Goal: Task Accomplishment & Management: Use online tool/utility

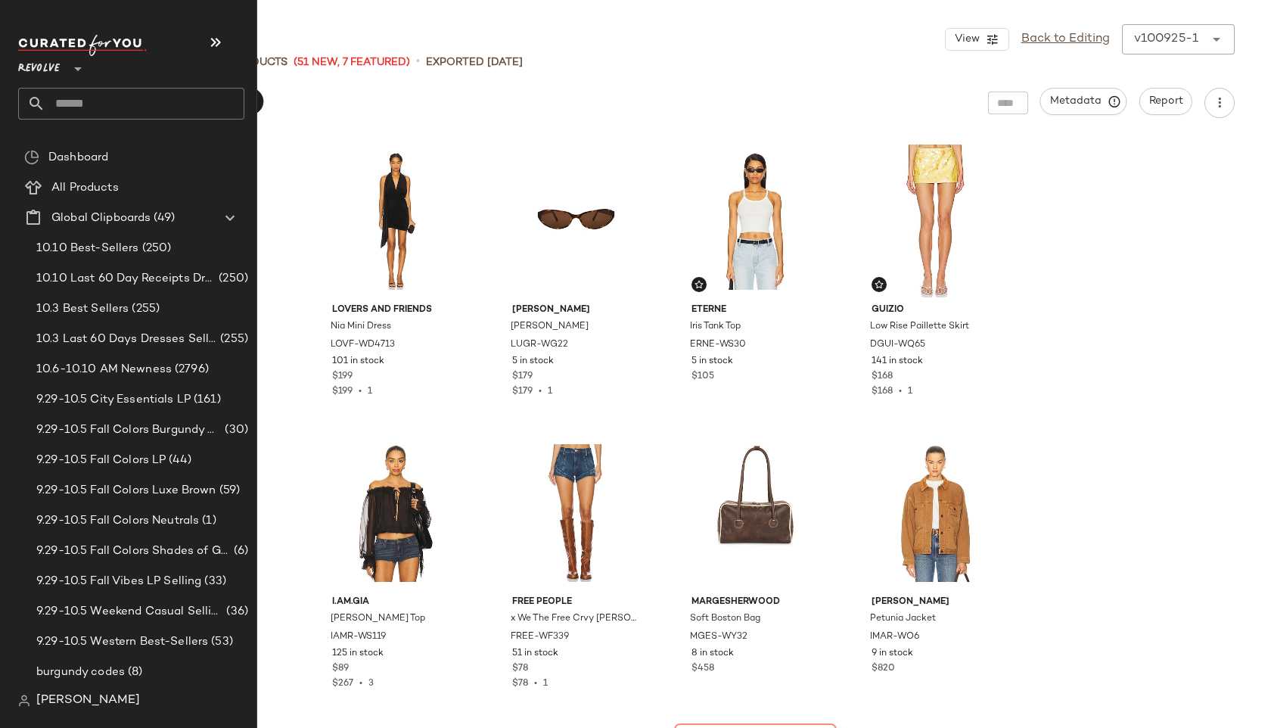
click at [76, 106] on input "text" at bounding box center [144, 104] width 199 height 32
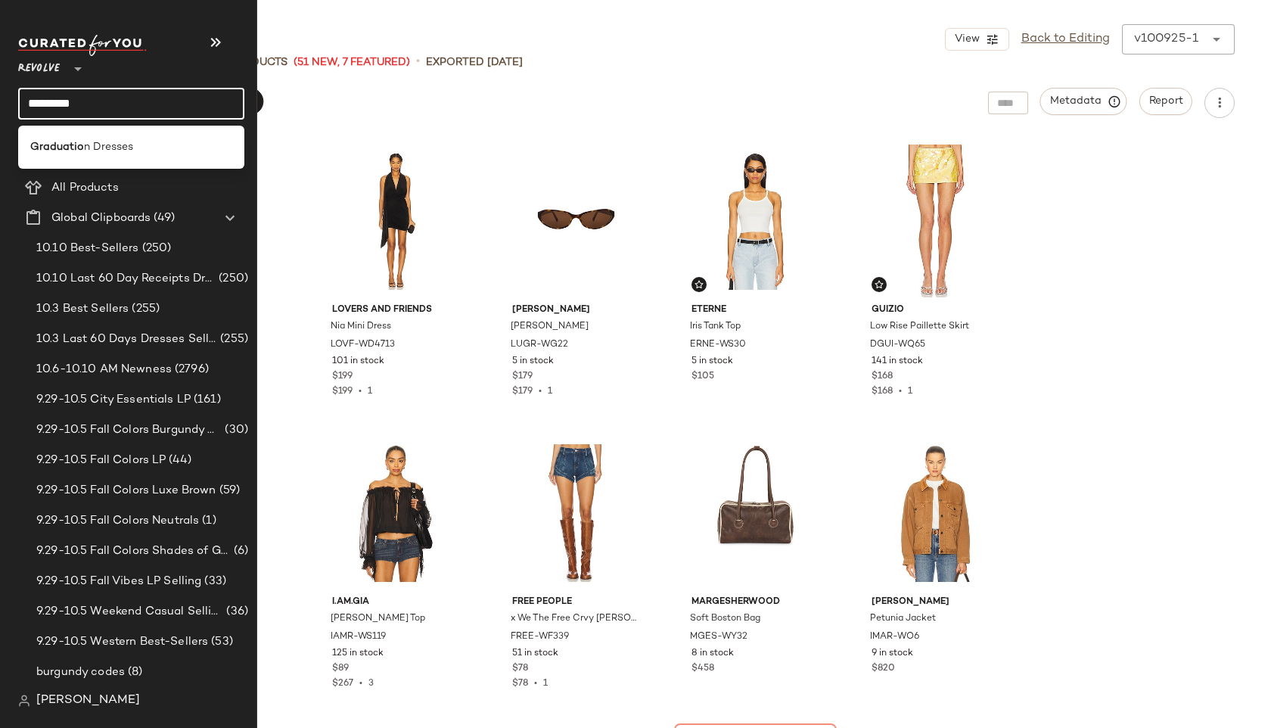
type input "*********"
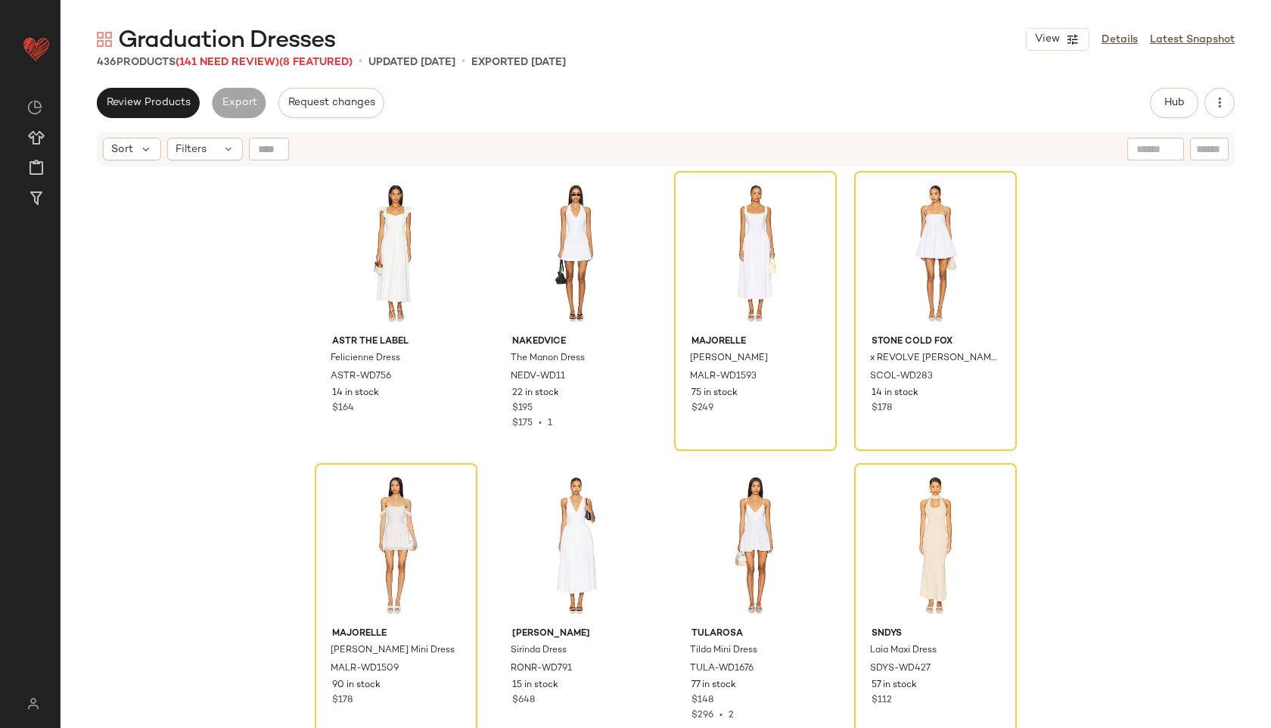
click at [235, 55] on span "Graduation Dresses" at bounding box center [226, 41] width 217 height 30
click at [239, 60] on span "(141 Need Review)" at bounding box center [227, 62] width 104 height 11
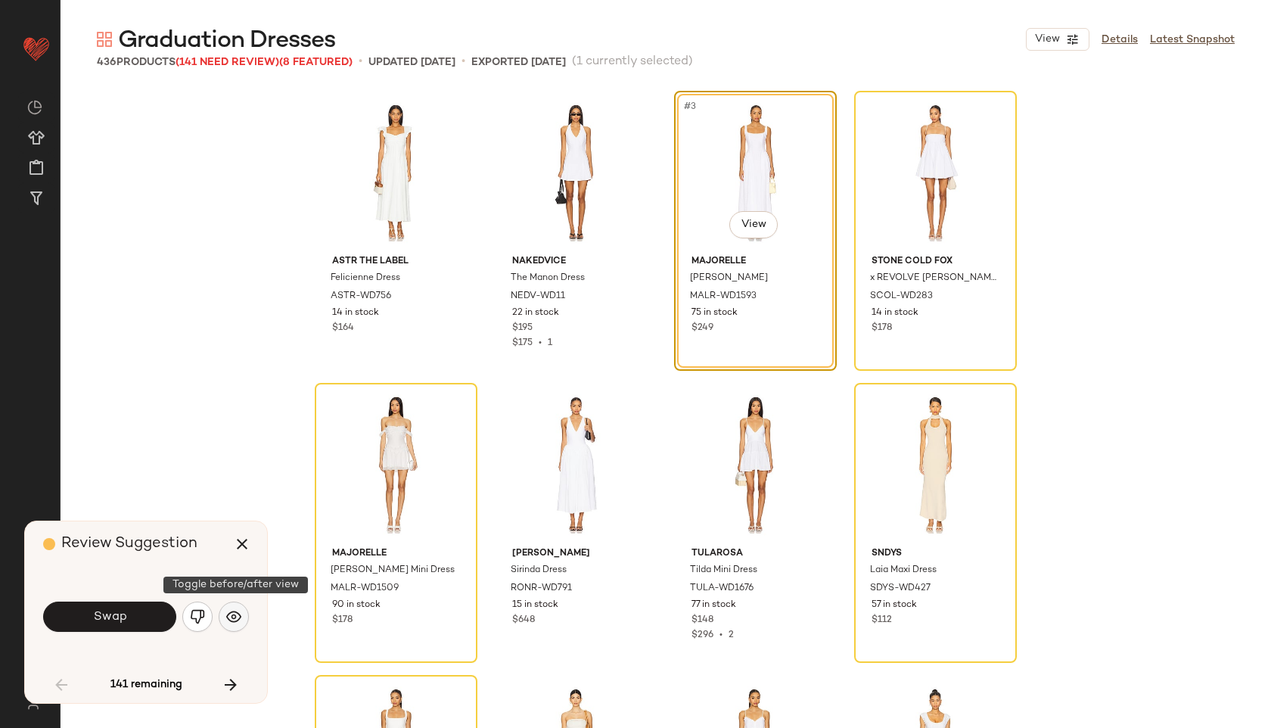
click at [224, 619] on button "button" at bounding box center [234, 616] width 30 height 30
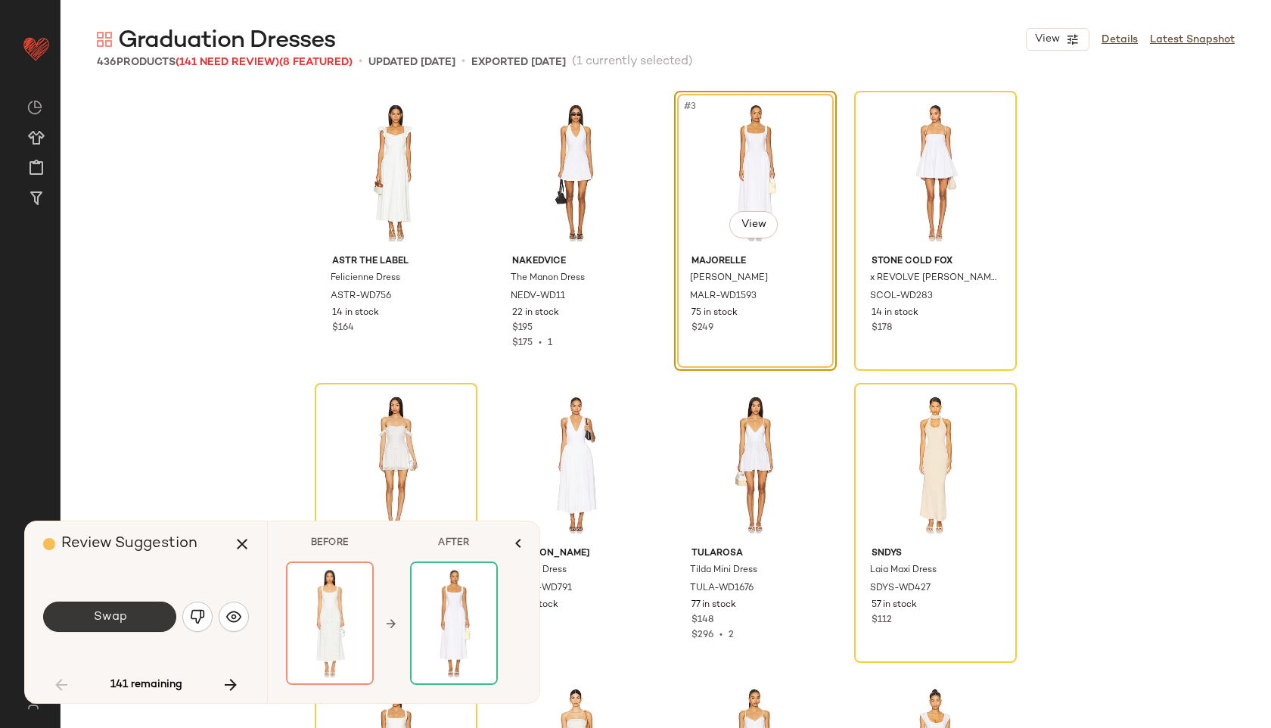
click at [157, 608] on button "Swap" at bounding box center [109, 616] width 133 height 30
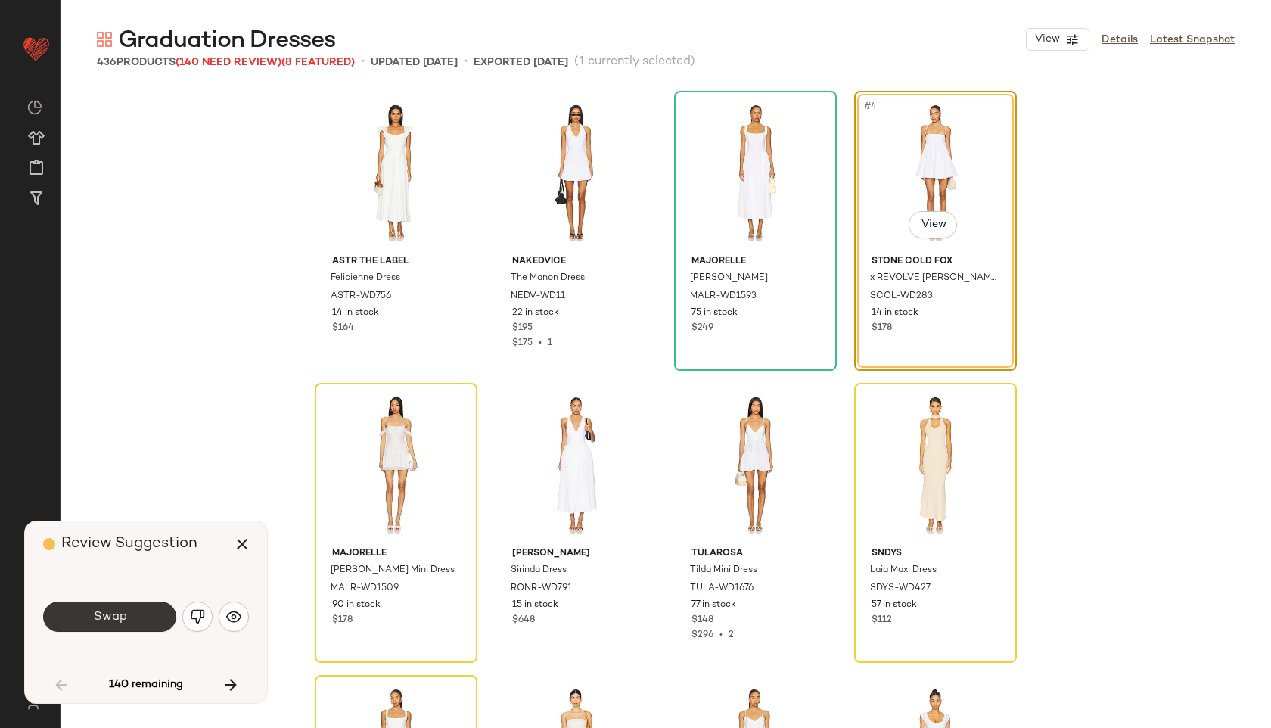
click at [126, 617] on button "Swap" at bounding box center [109, 616] width 133 height 30
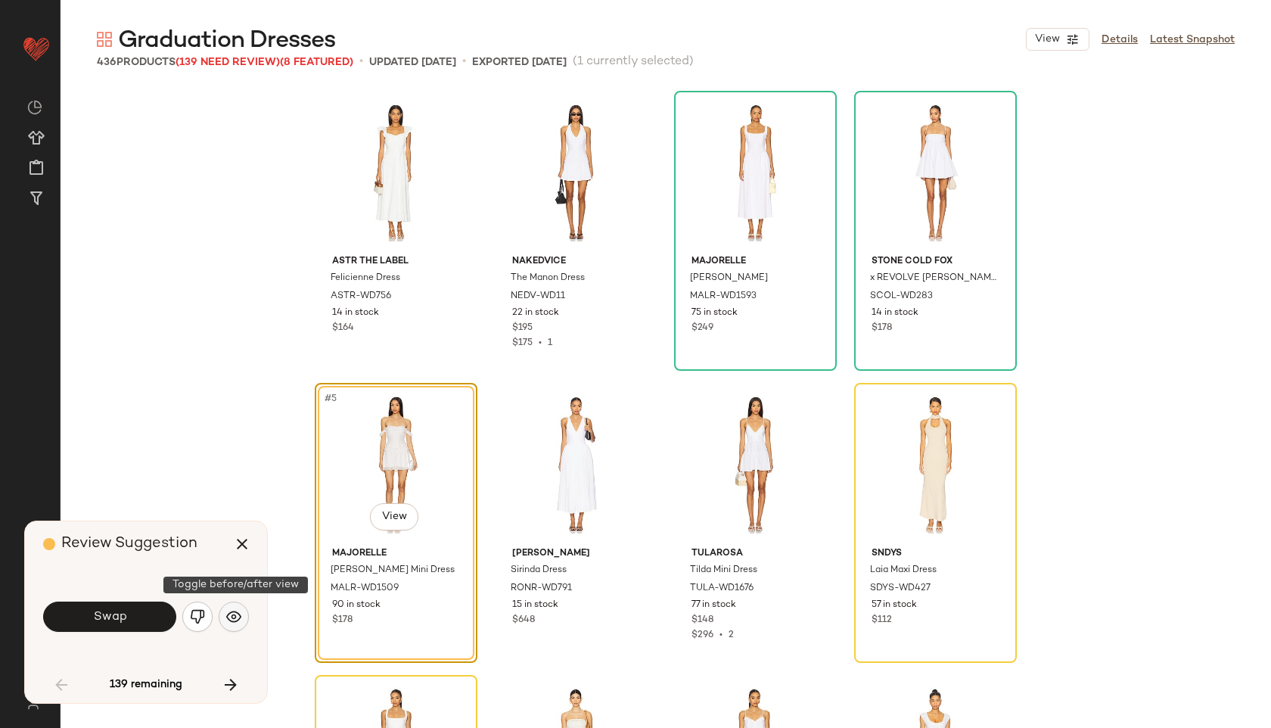
click at [241, 623] on button "button" at bounding box center [234, 616] width 30 height 30
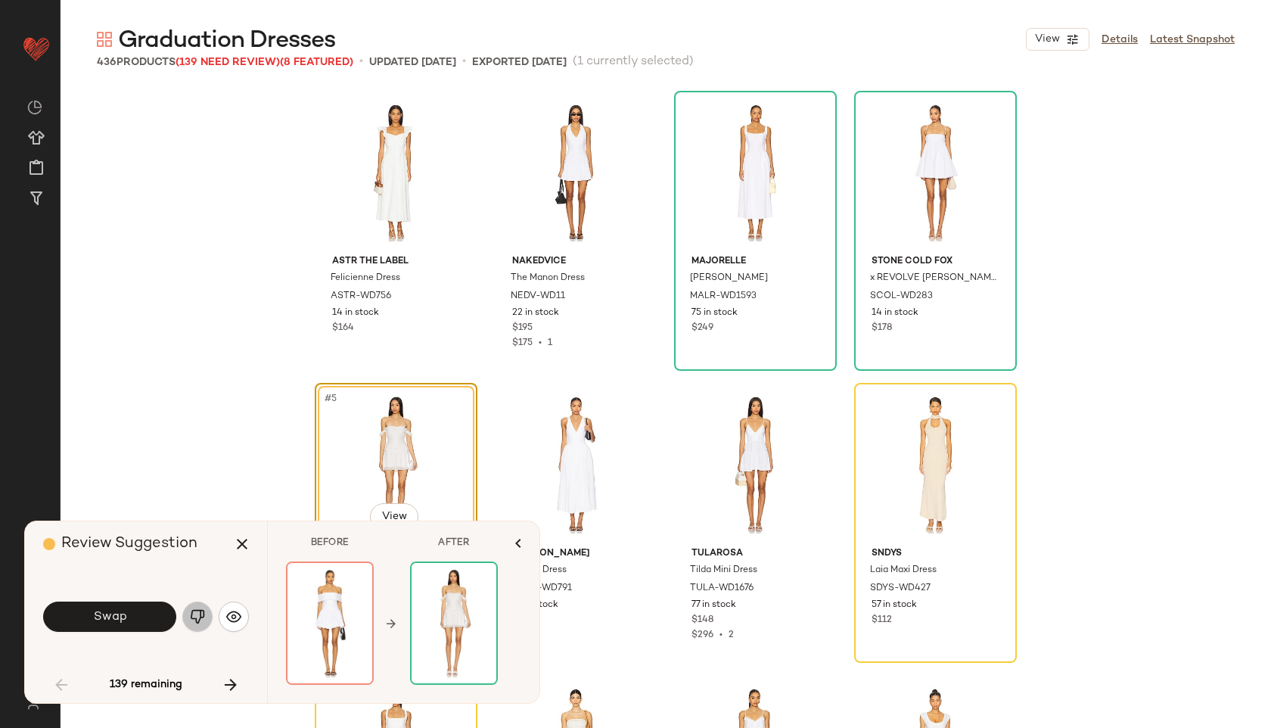
click at [207, 617] on button "button" at bounding box center [197, 616] width 30 height 30
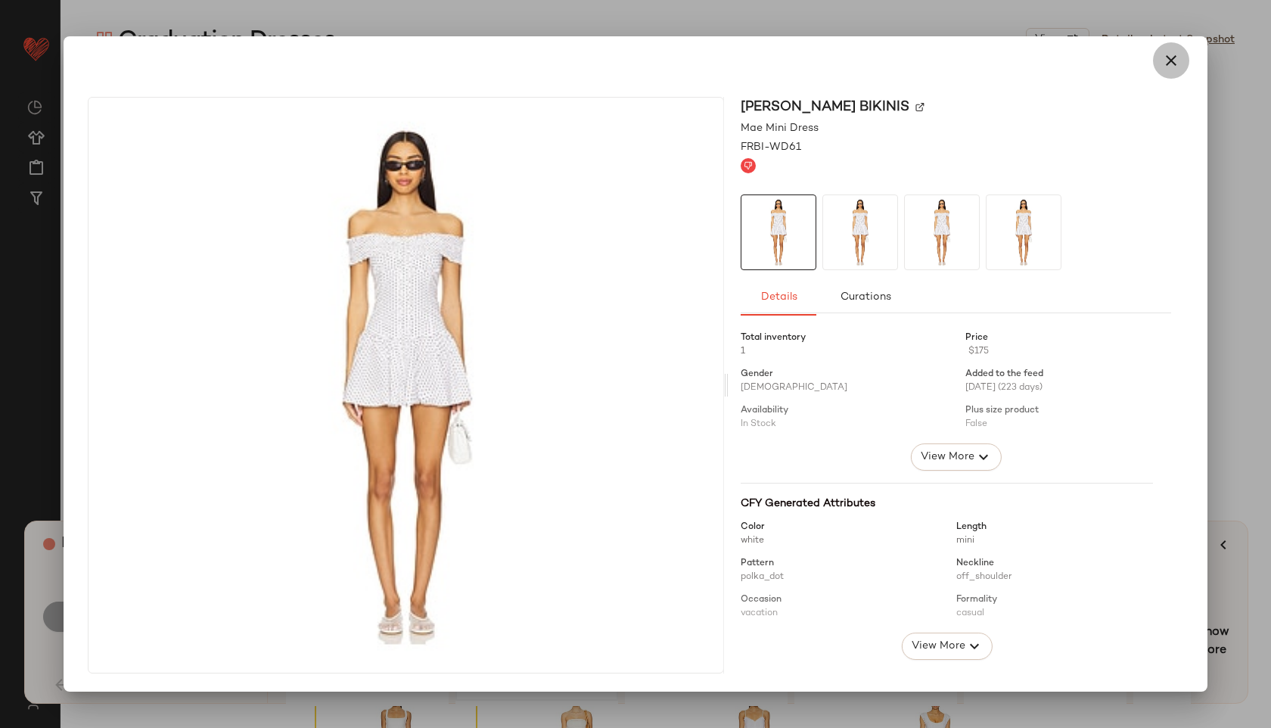
click at [1165, 58] on icon "button" at bounding box center [1171, 60] width 18 height 18
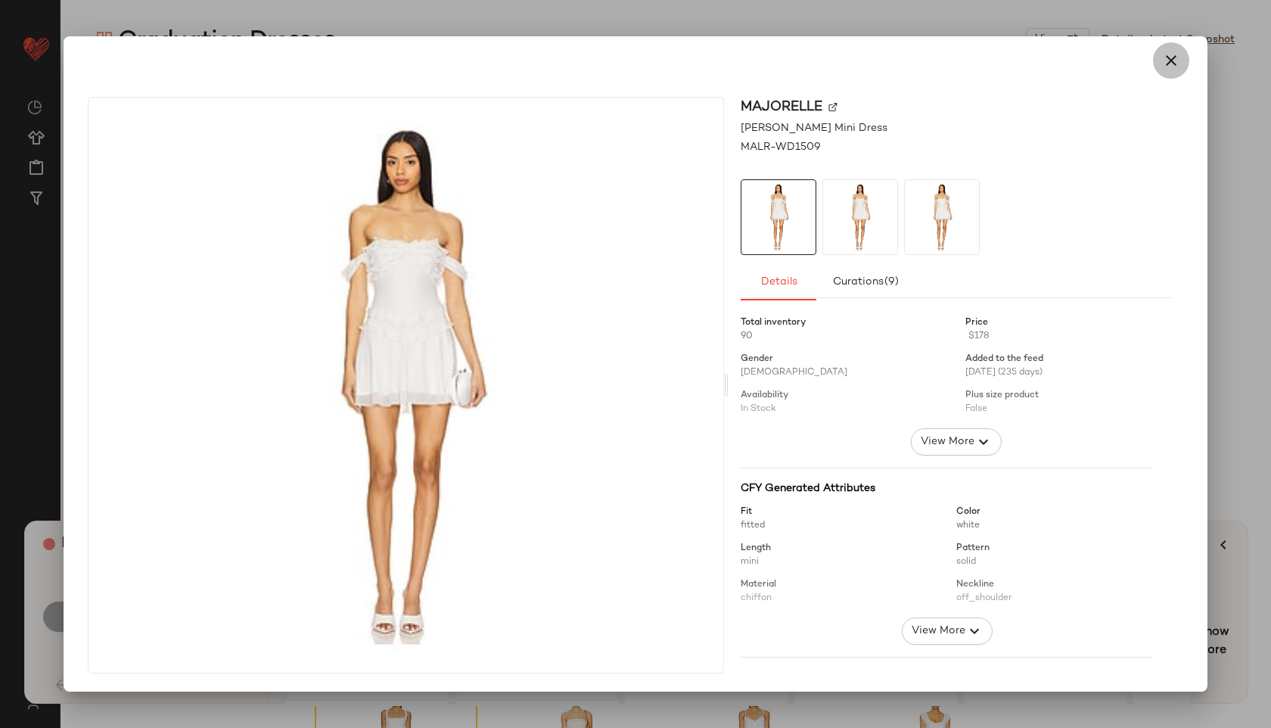
click at [1162, 54] on icon "button" at bounding box center [1171, 60] width 18 height 18
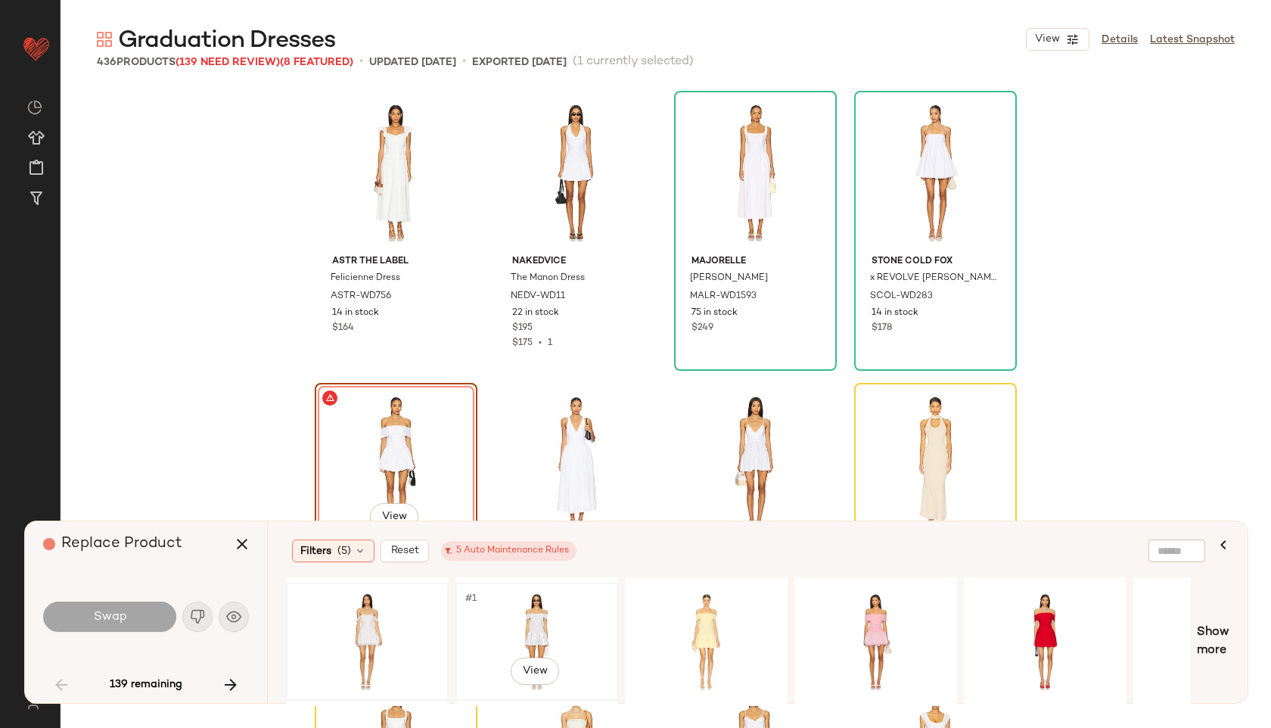
click at [552, 625] on div "#1 View" at bounding box center [537, 641] width 152 height 107
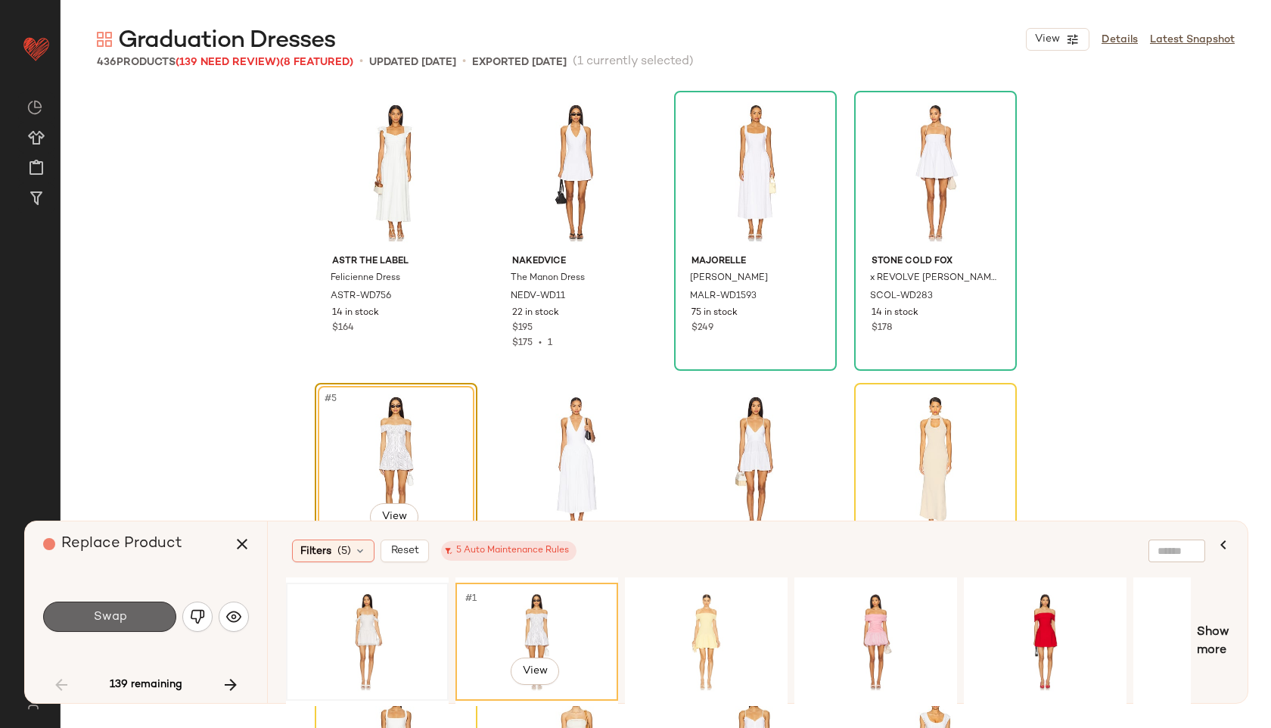
click at [130, 610] on button "Swap" at bounding box center [109, 616] width 133 height 30
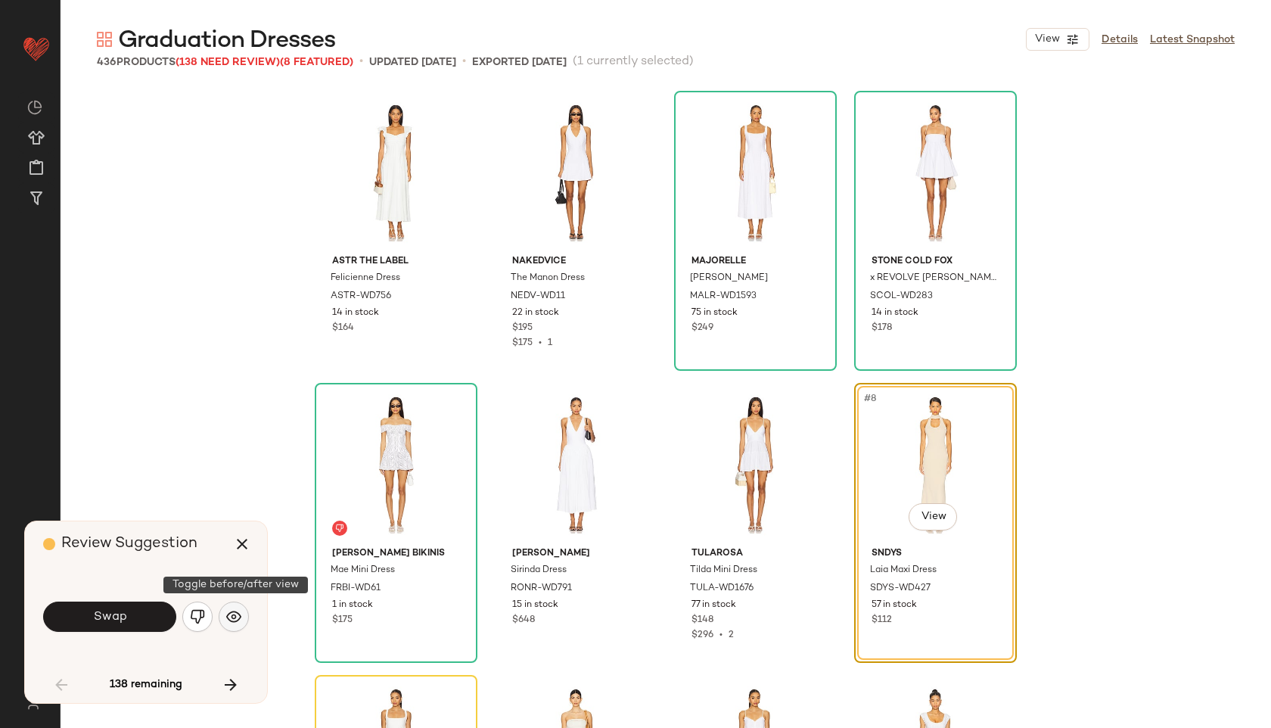
click at [234, 609] on img "button" at bounding box center [233, 616] width 15 height 15
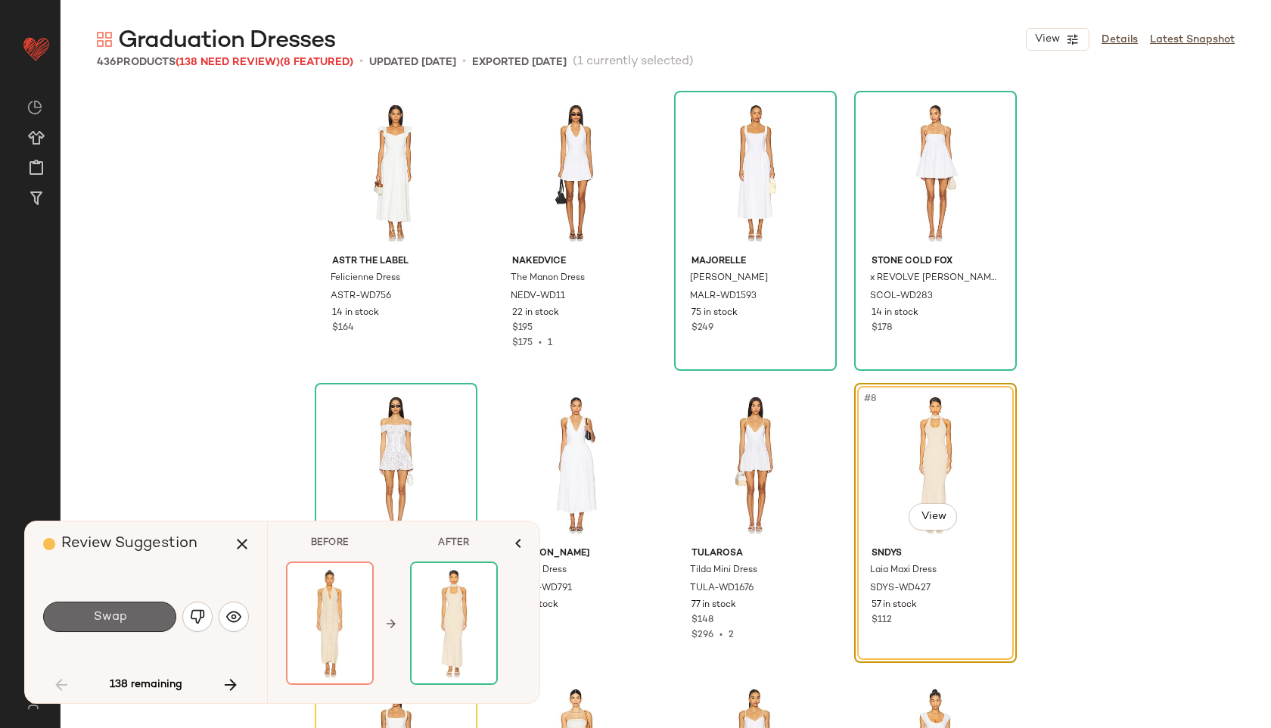
click at [116, 616] on span "Swap" at bounding box center [109, 617] width 34 height 14
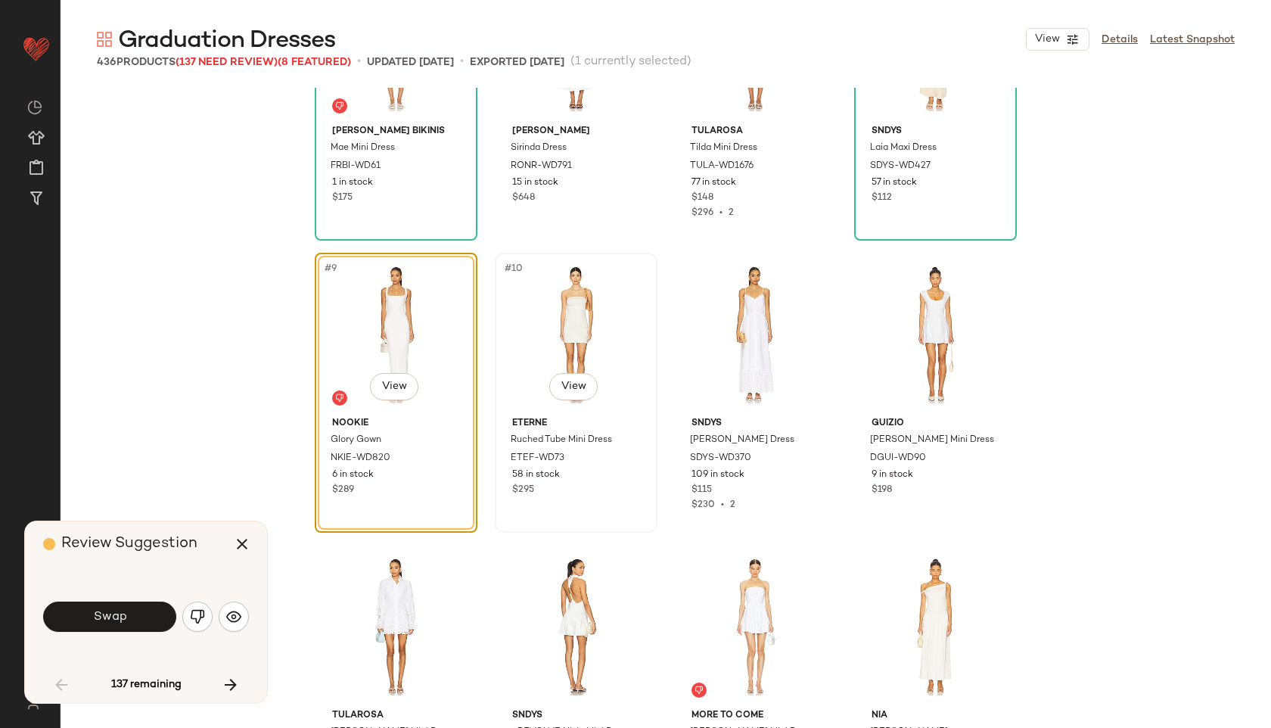
scroll to position [386, 0]
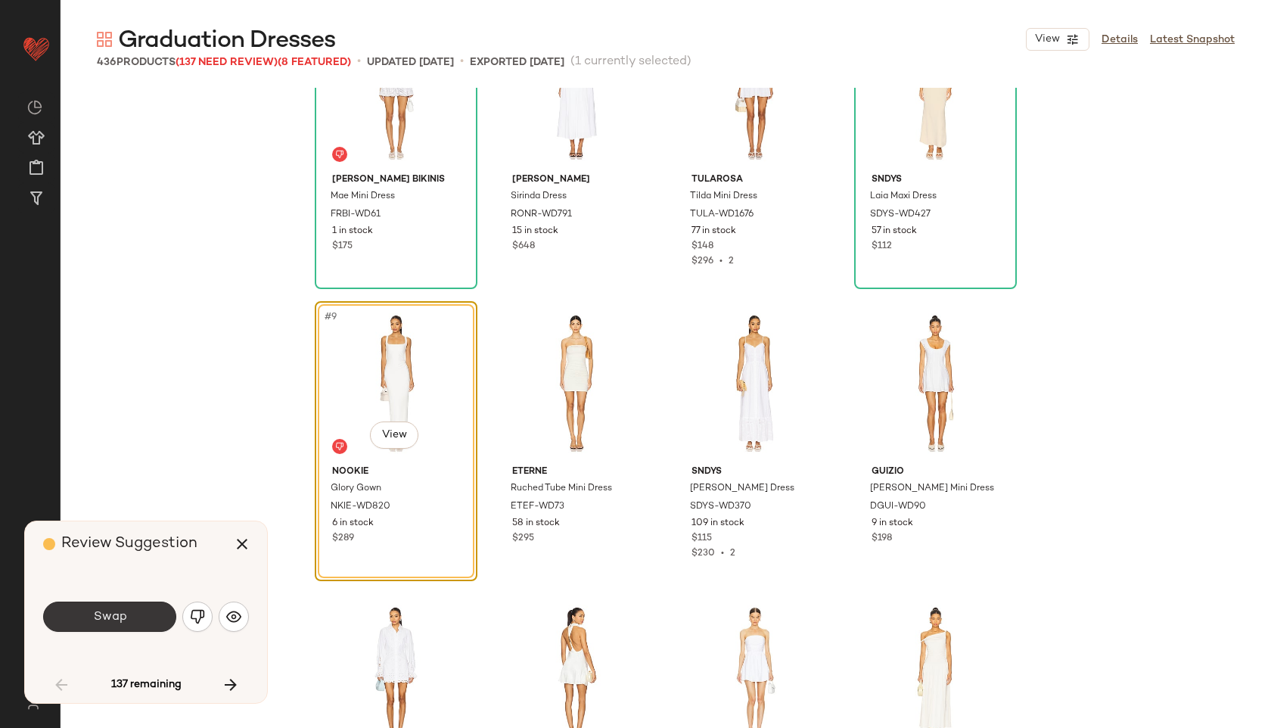
click at [126, 626] on button "Swap" at bounding box center [109, 616] width 133 height 30
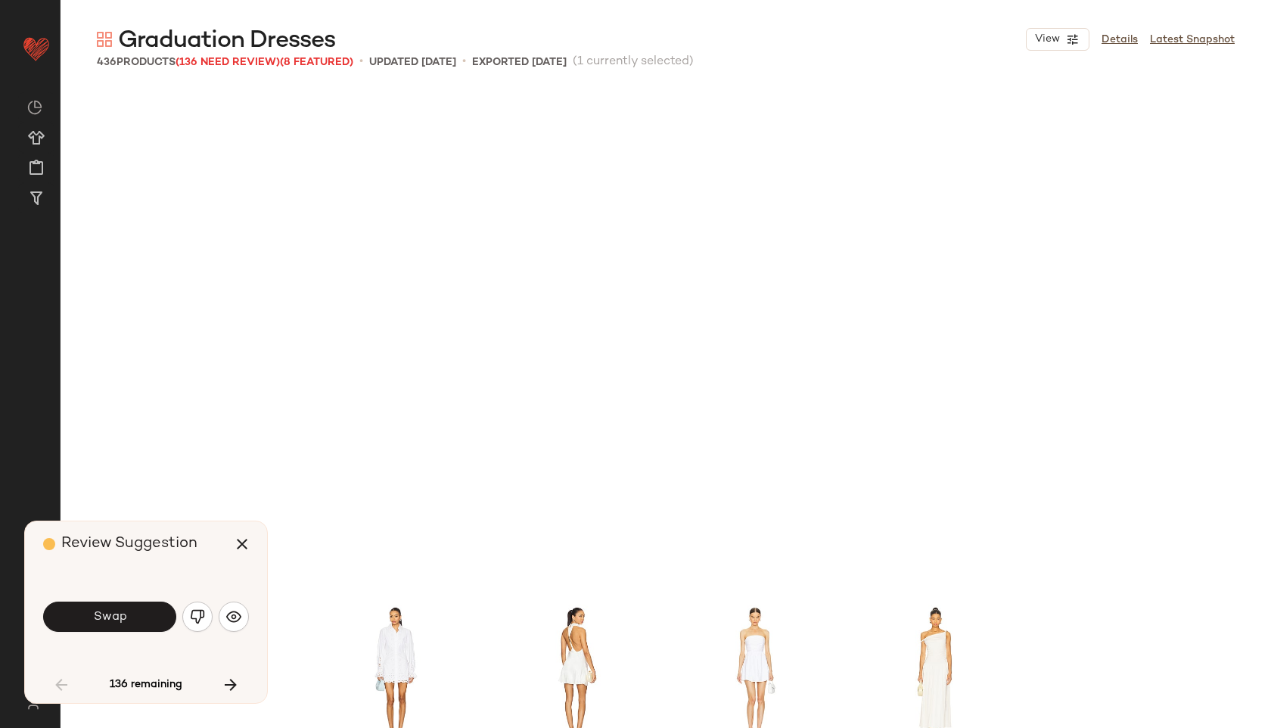
scroll to position [876, 0]
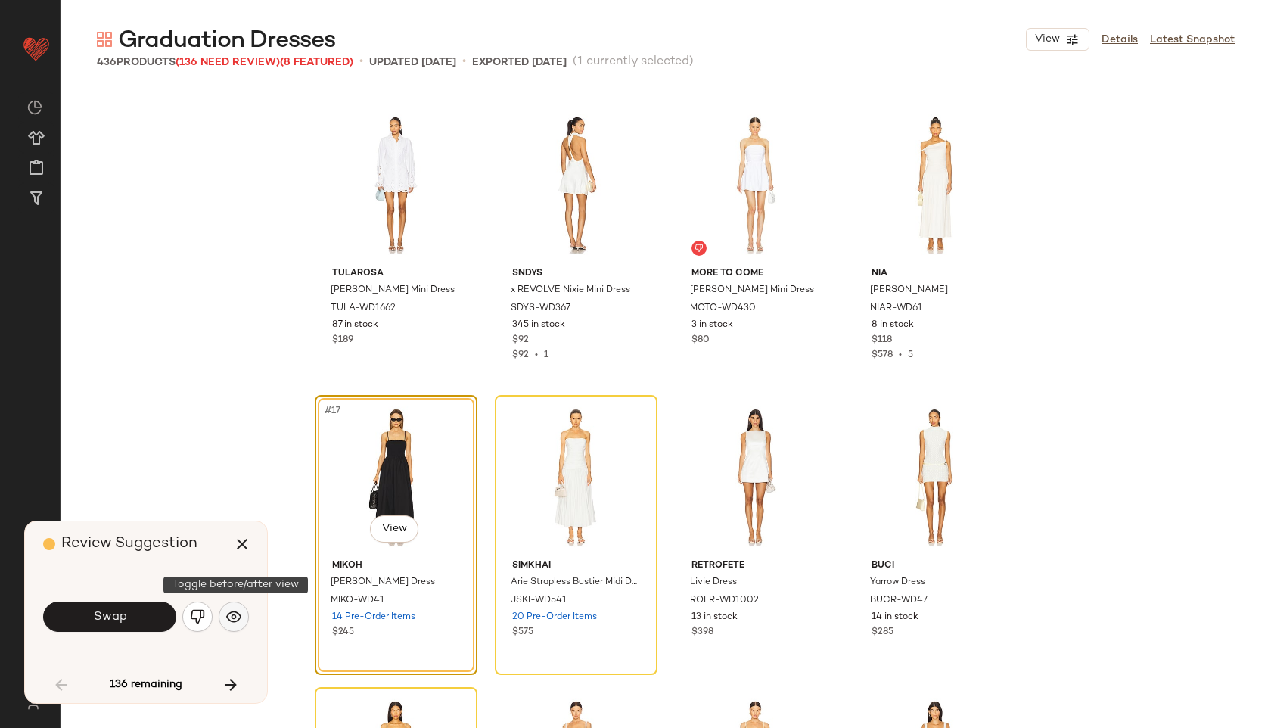
click at [237, 618] on img "button" at bounding box center [233, 616] width 15 height 15
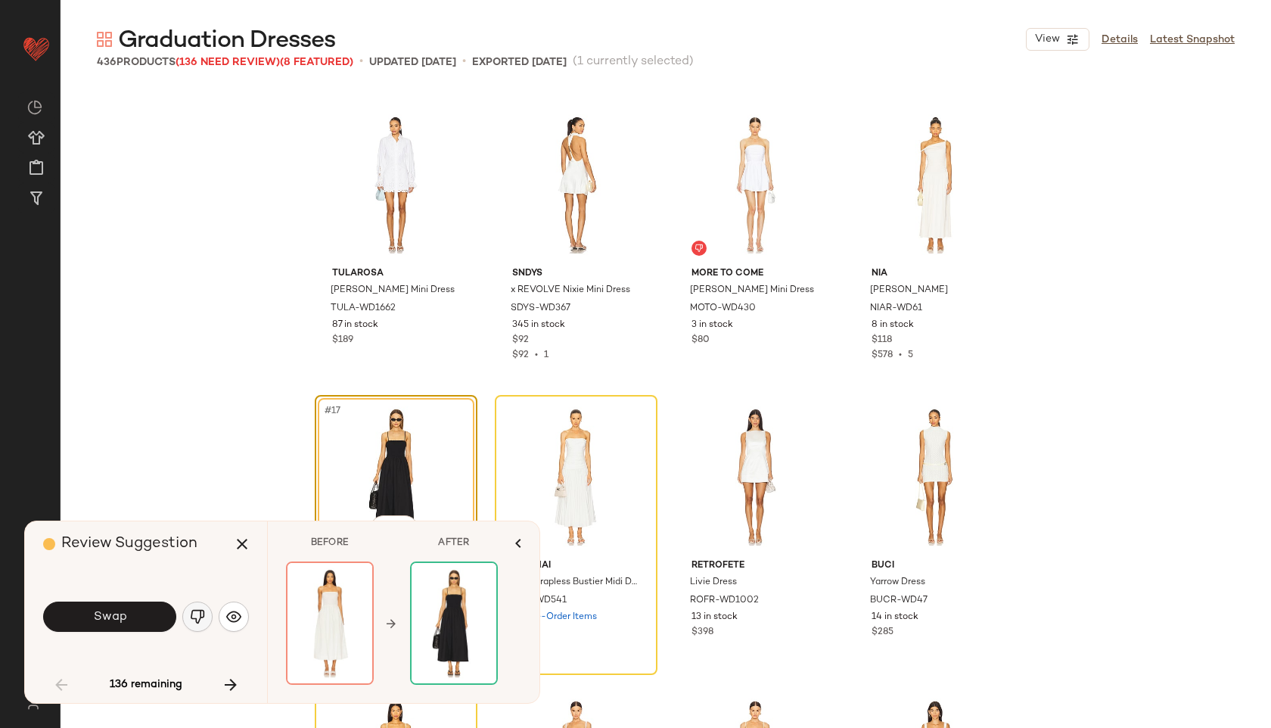
click at [211, 615] on button "button" at bounding box center [197, 616] width 30 height 30
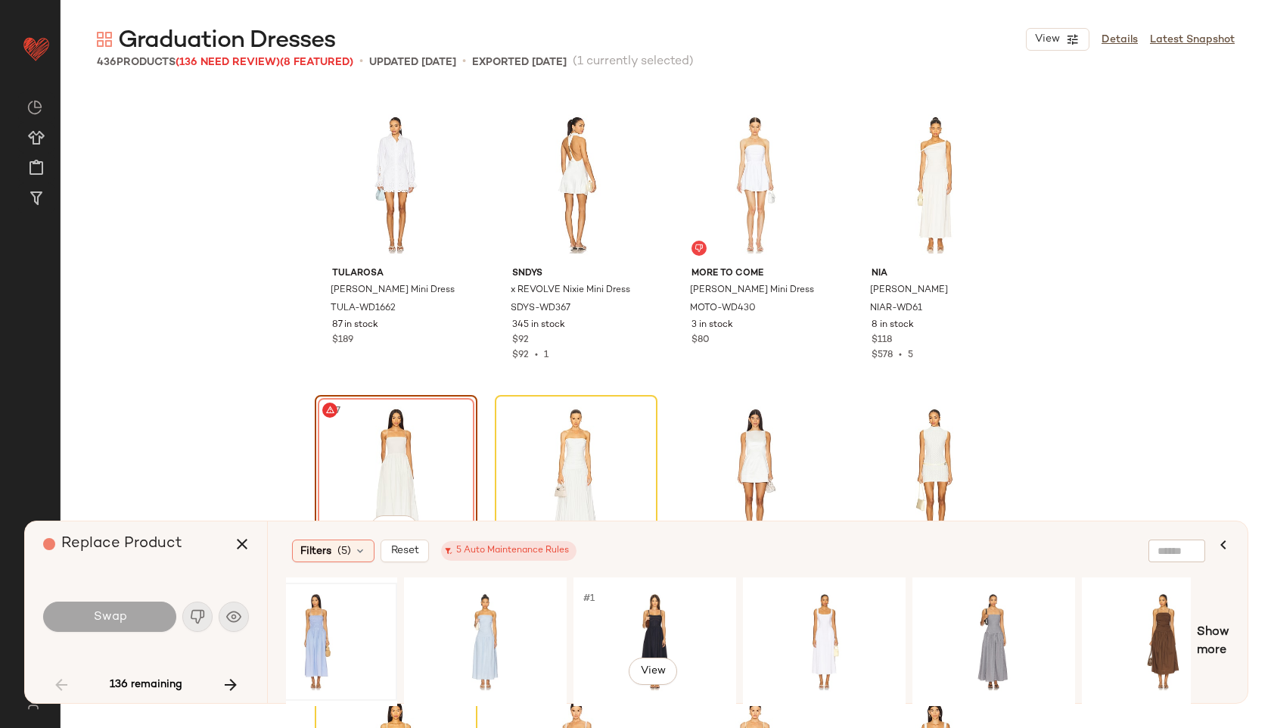
scroll to position [0, 241]
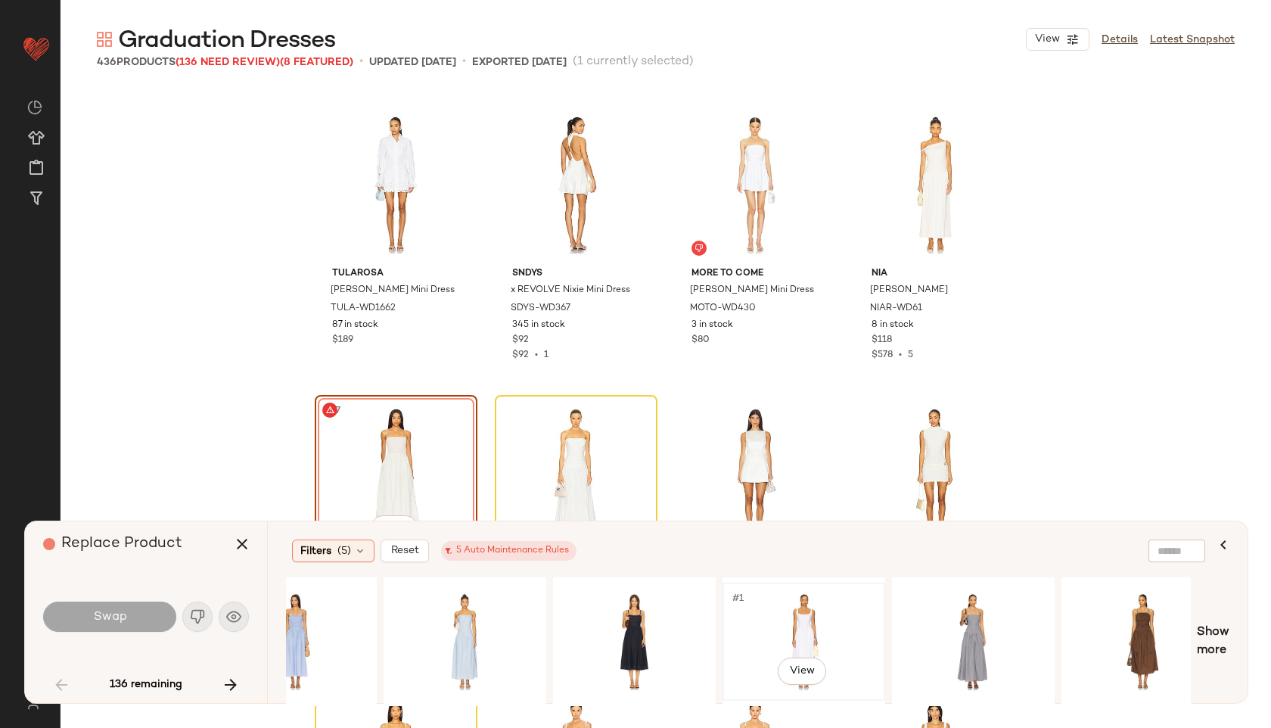
click at [784, 617] on div "#1 View" at bounding box center [804, 641] width 152 height 107
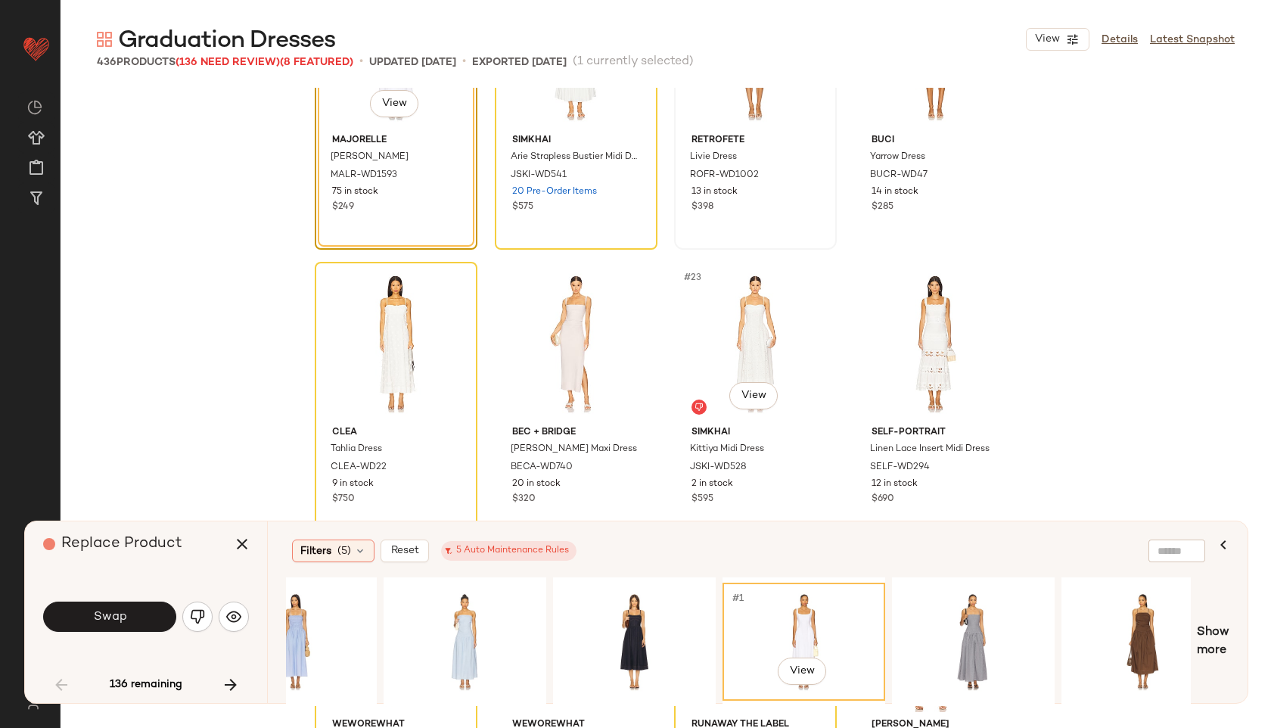
scroll to position [1311, 0]
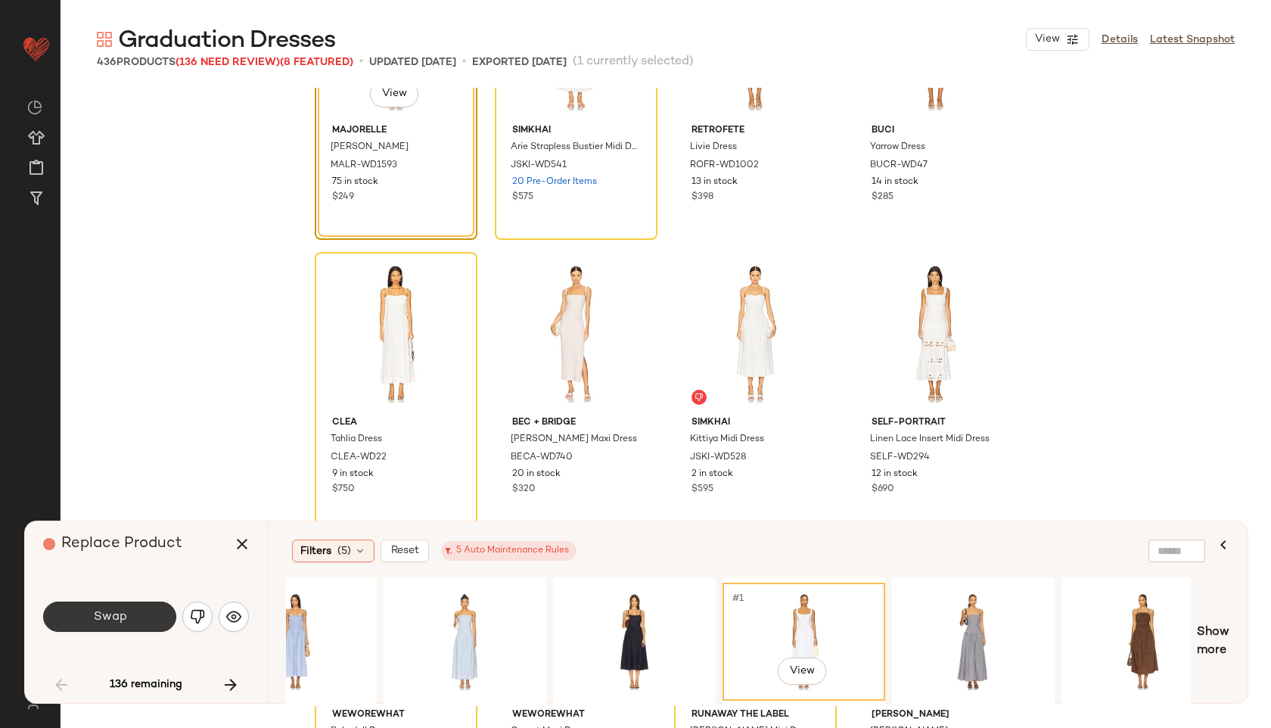
click at [147, 612] on button "Swap" at bounding box center [109, 616] width 133 height 30
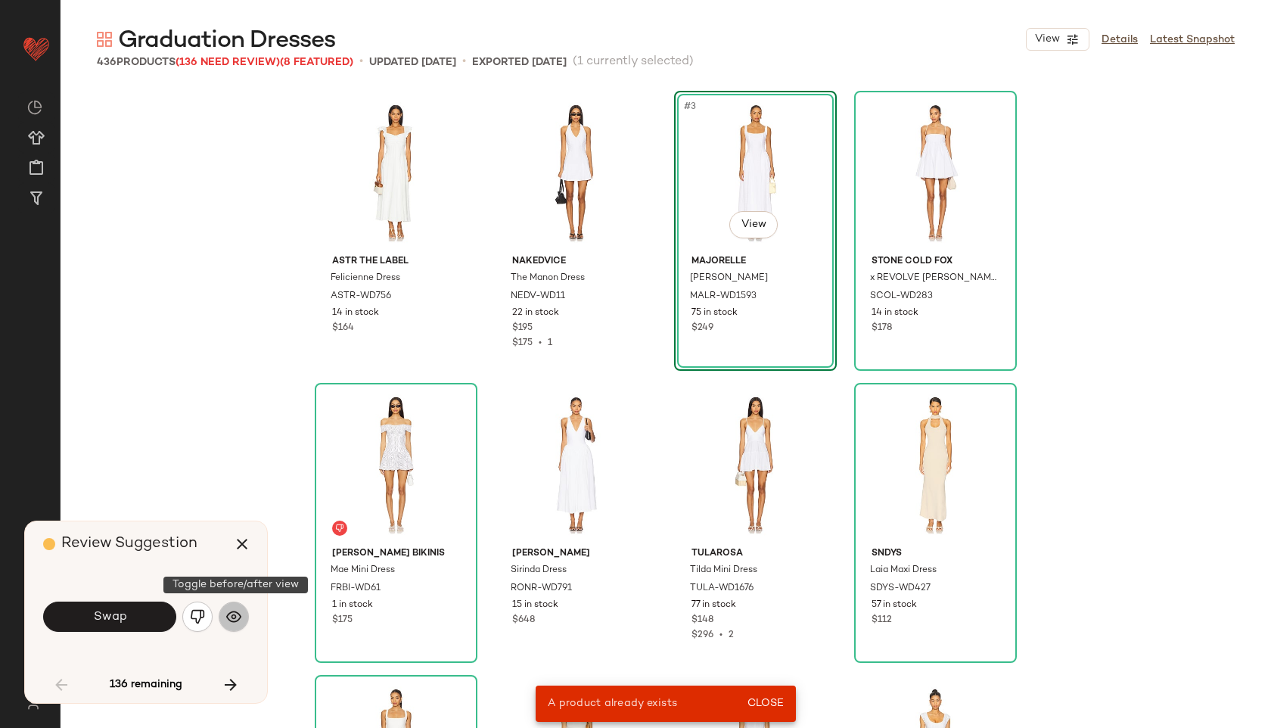
click at [236, 615] on img "button" at bounding box center [233, 616] width 15 height 15
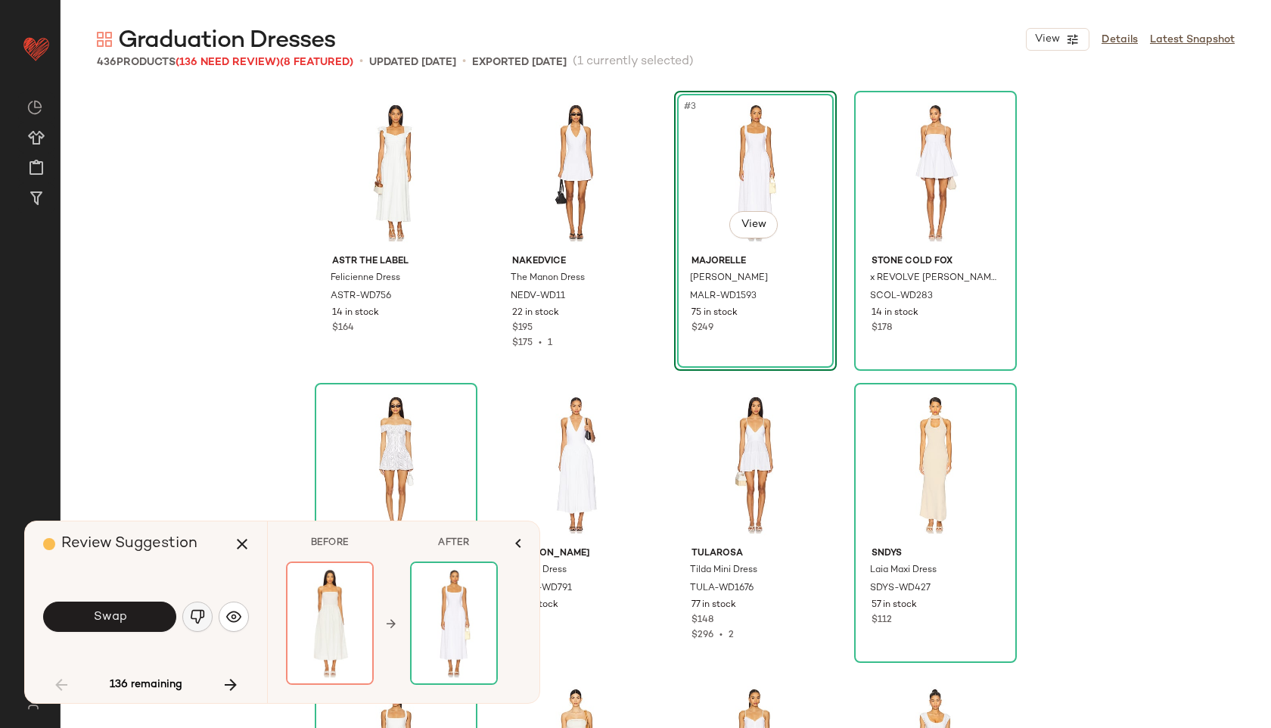
click at [188, 613] on button "button" at bounding box center [197, 616] width 30 height 30
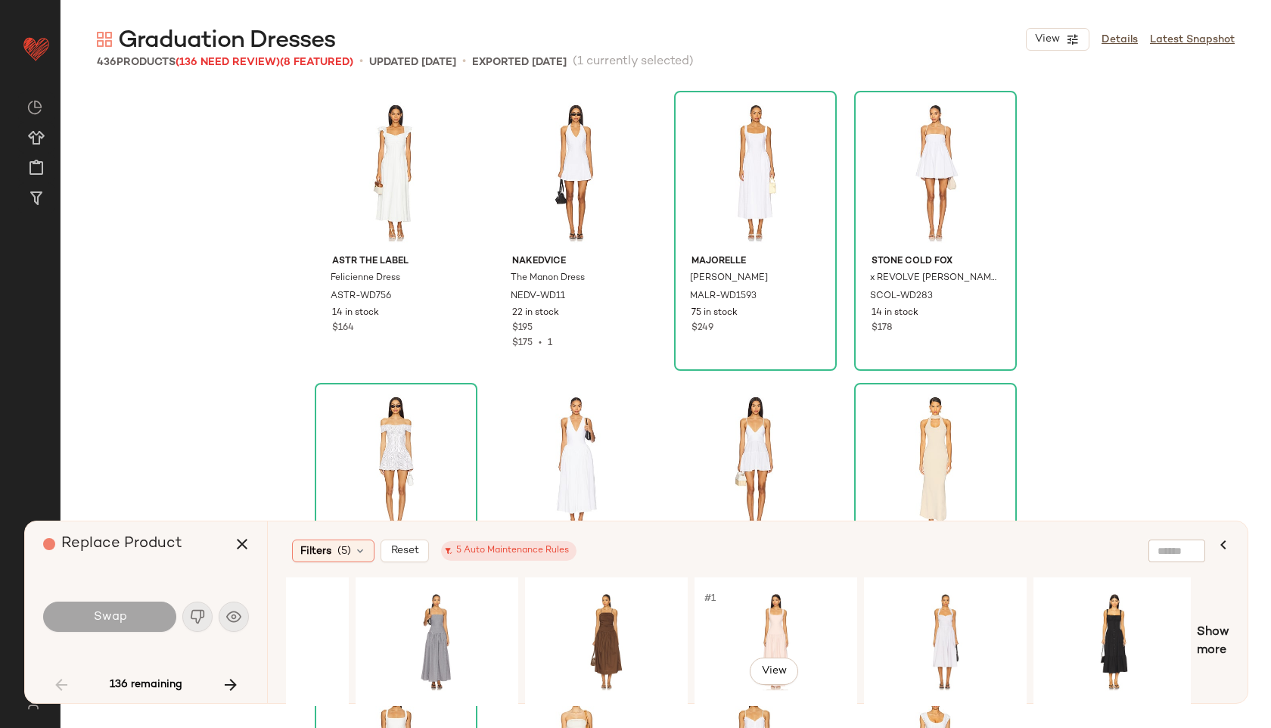
scroll to position [0, 846]
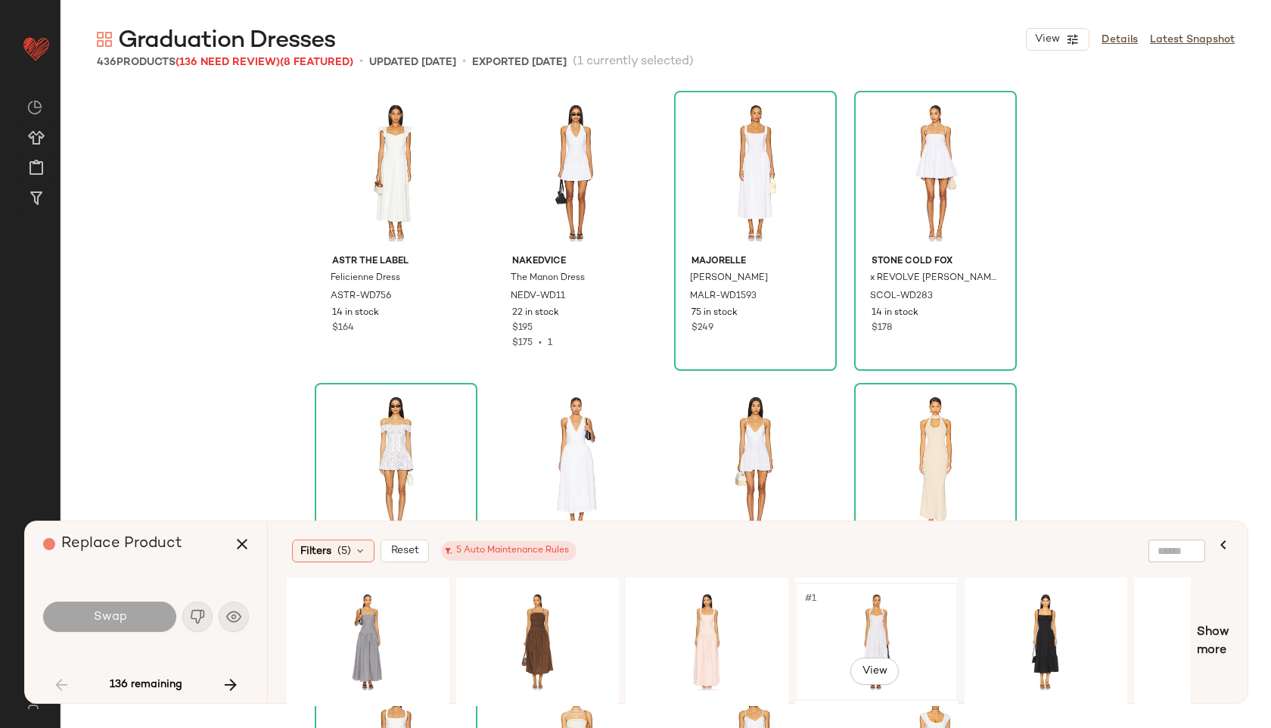
click at [886, 613] on div "#1 View" at bounding box center [876, 641] width 152 height 107
click at [100, 621] on span "Swap" at bounding box center [109, 617] width 34 height 14
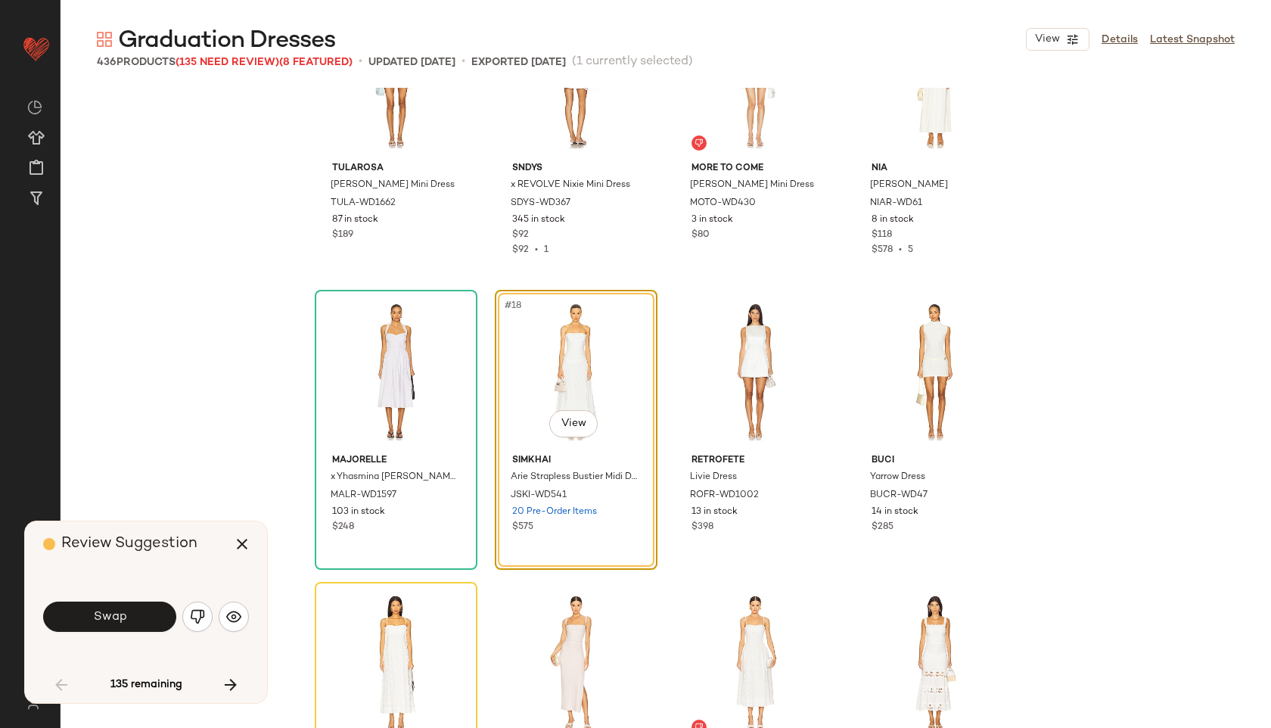
scroll to position [986, 0]
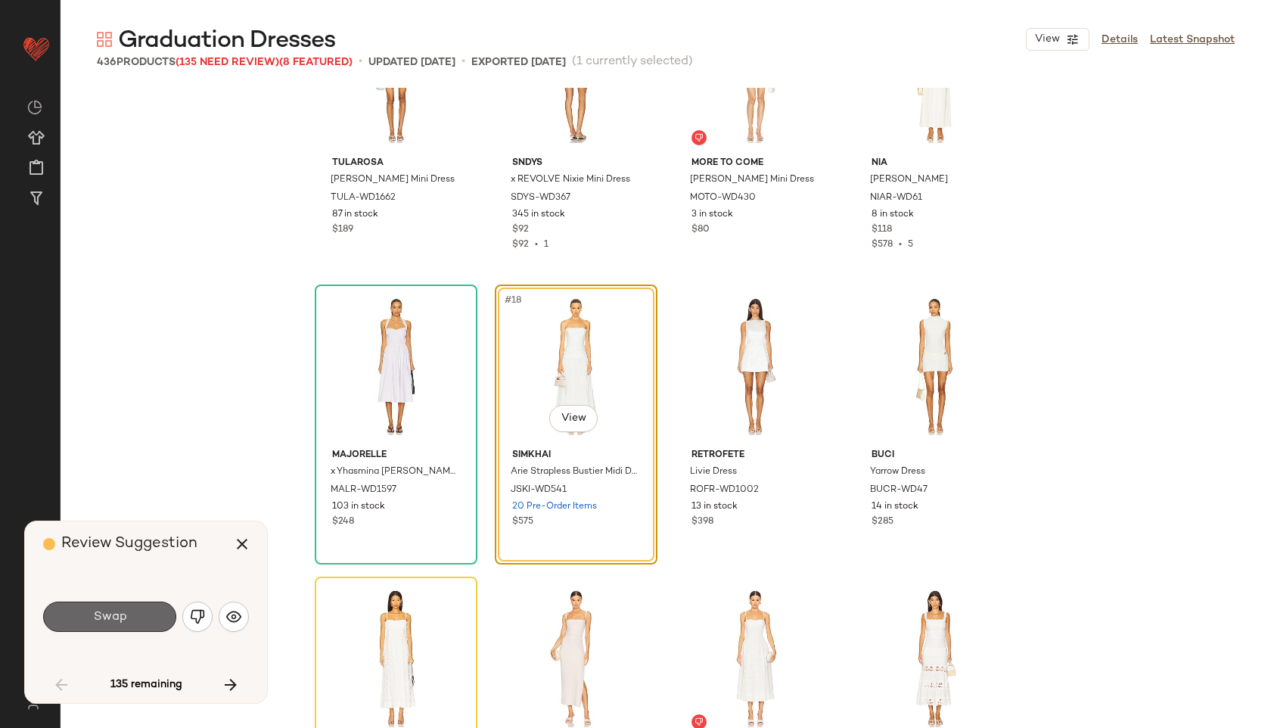
click at [113, 622] on span "Swap" at bounding box center [109, 617] width 34 height 14
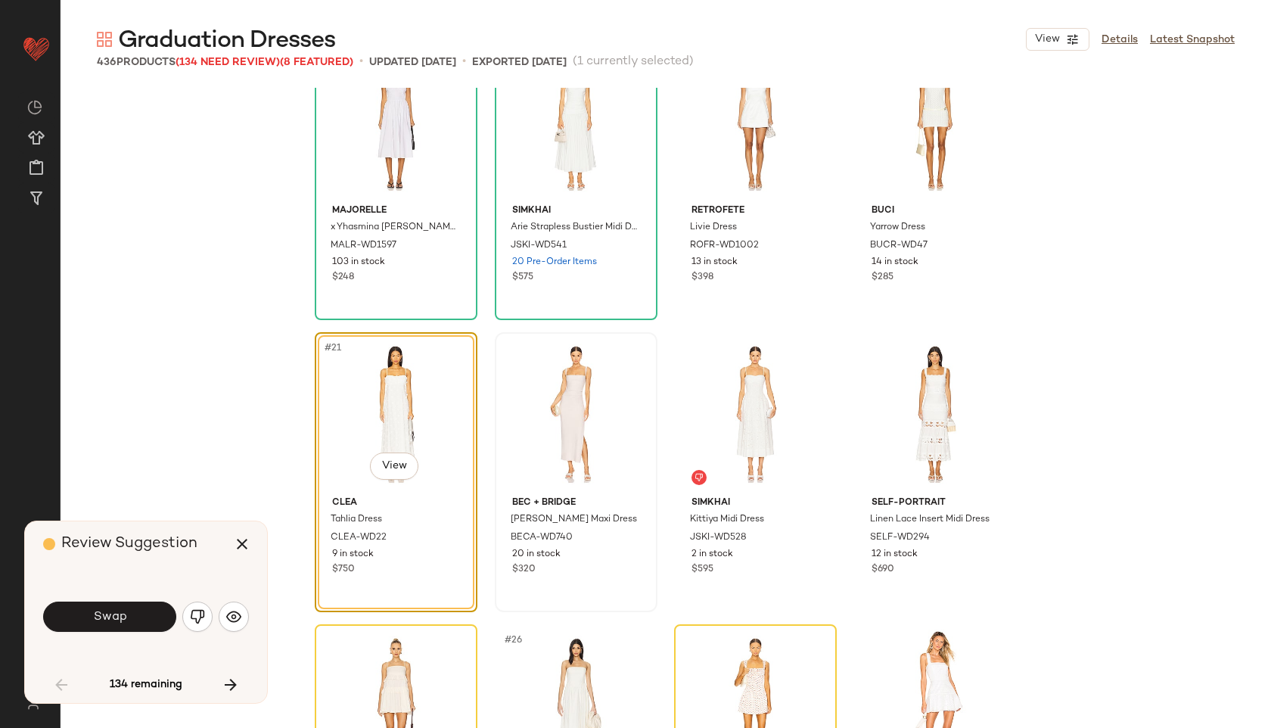
scroll to position [1232, 0]
click at [141, 612] on button "Swap" at bounding box center [109, 616] width 133 height 30
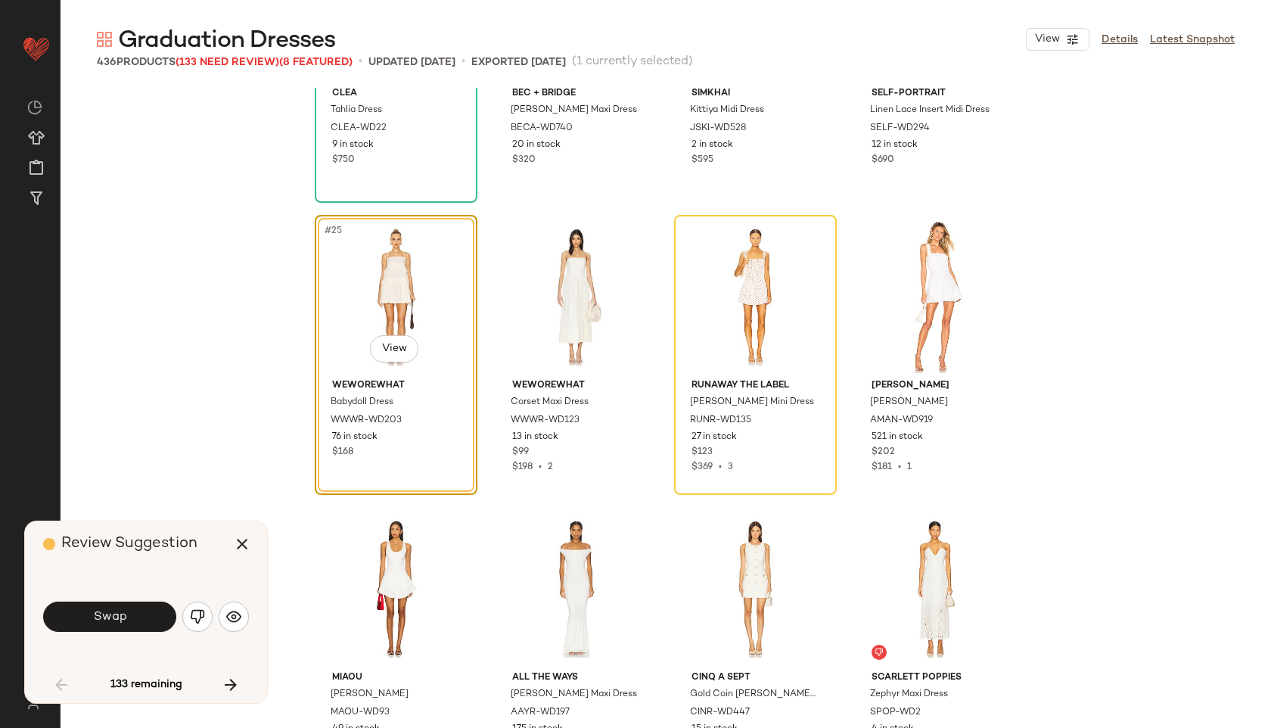
scroll to position [1640, 0]
click at [137, 619] on button "Swap" at bounding box center [109, 616] width 133 height 30
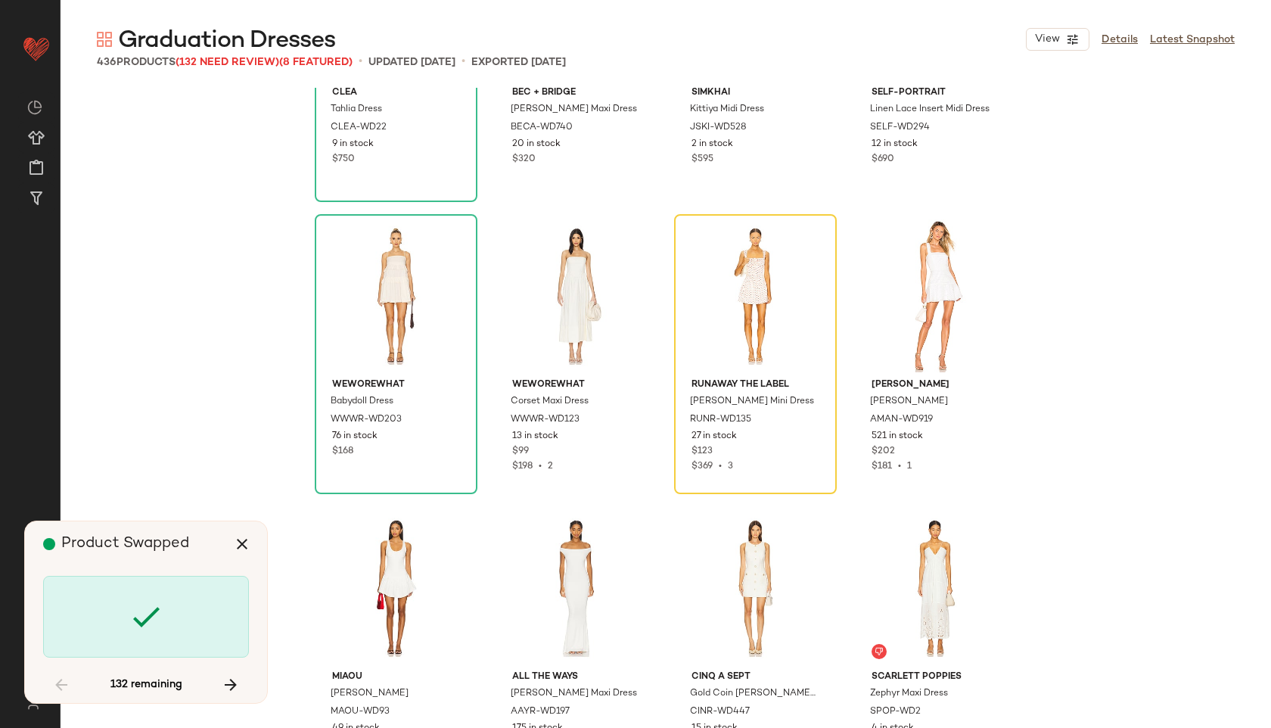
scroll to position [1460, 0]
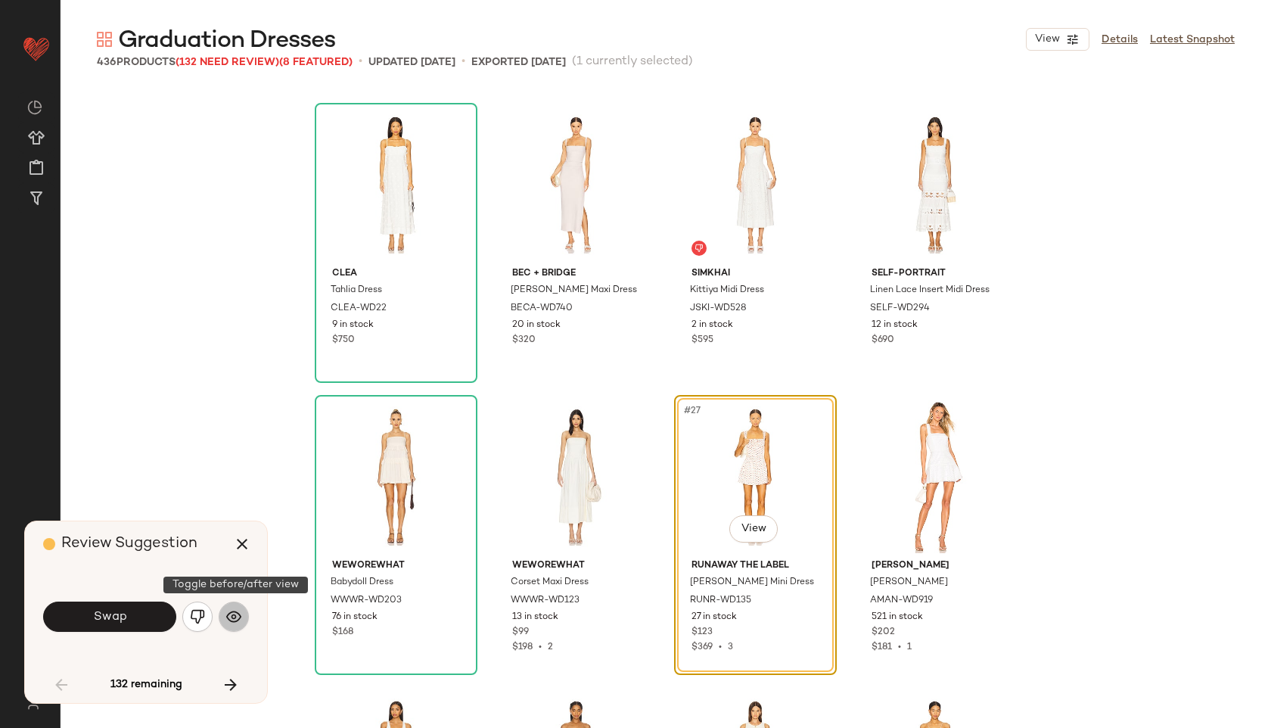
click at [229, 614] on img "button" at bounding box center [233, 616] width 15 height 15
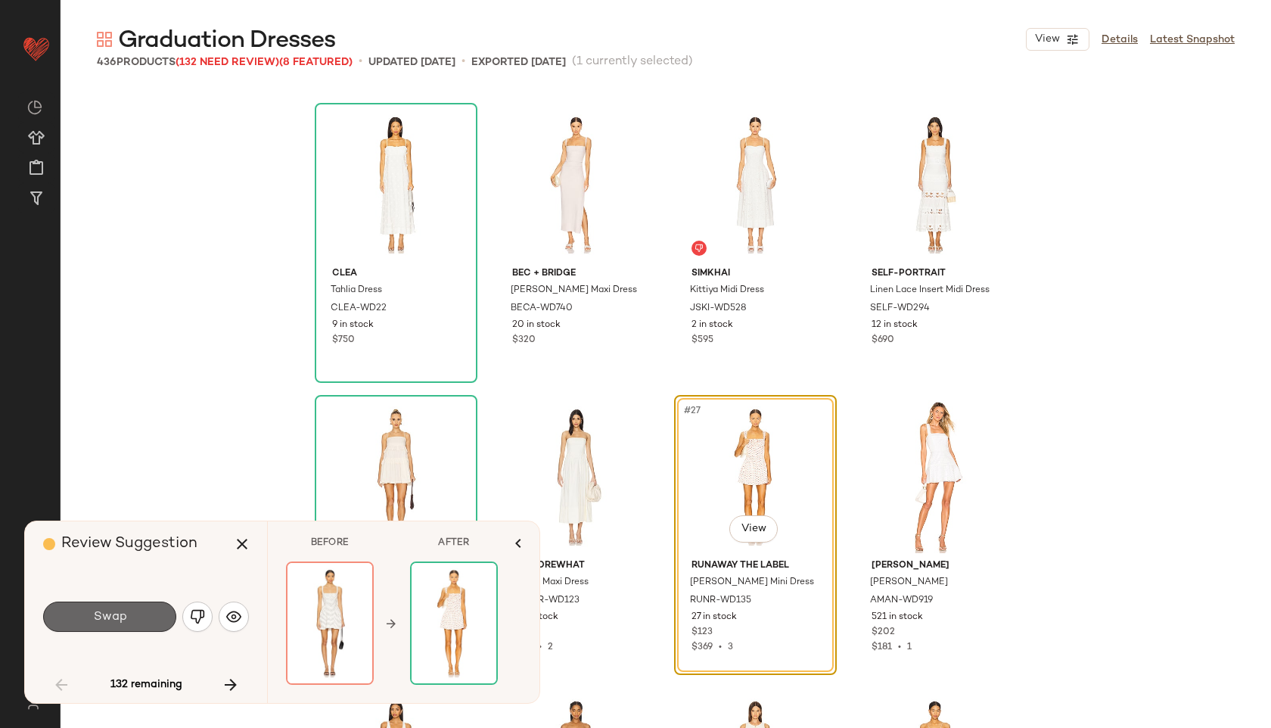
click at [129, 618] on button "Swap" at bounding box center [109, 616] width 133 height 30
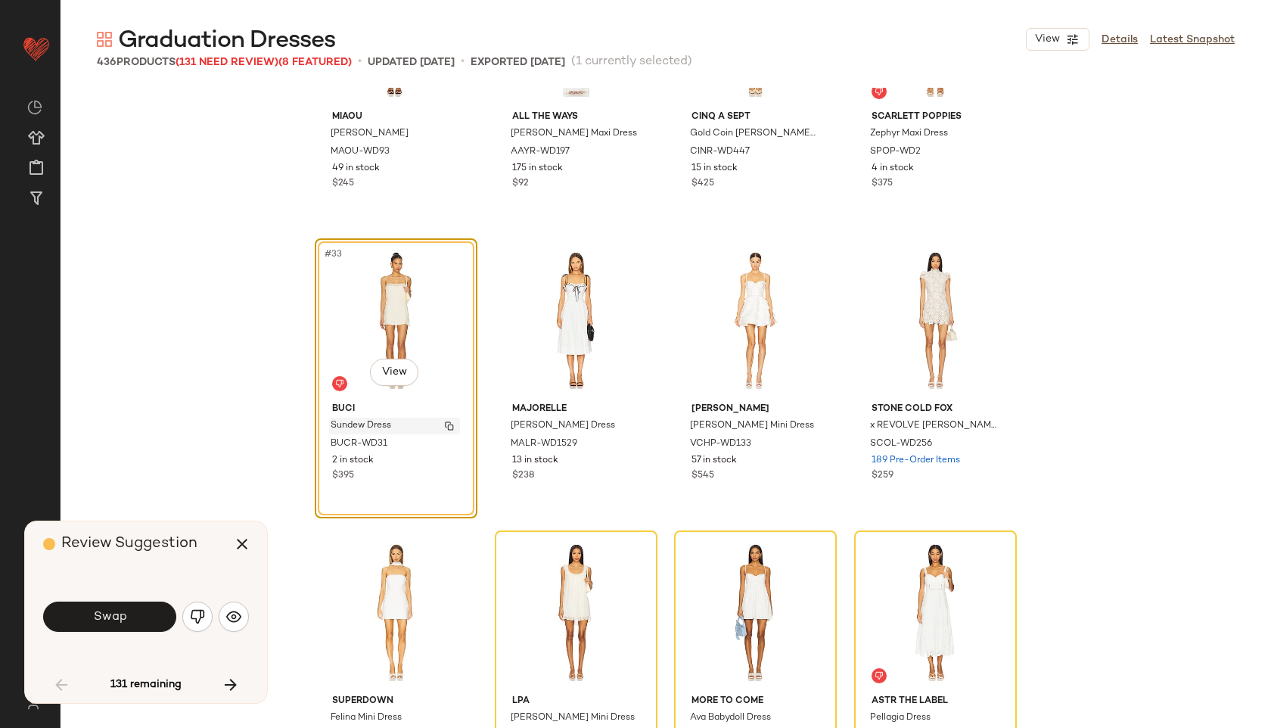
scroll to position [2236, 0]
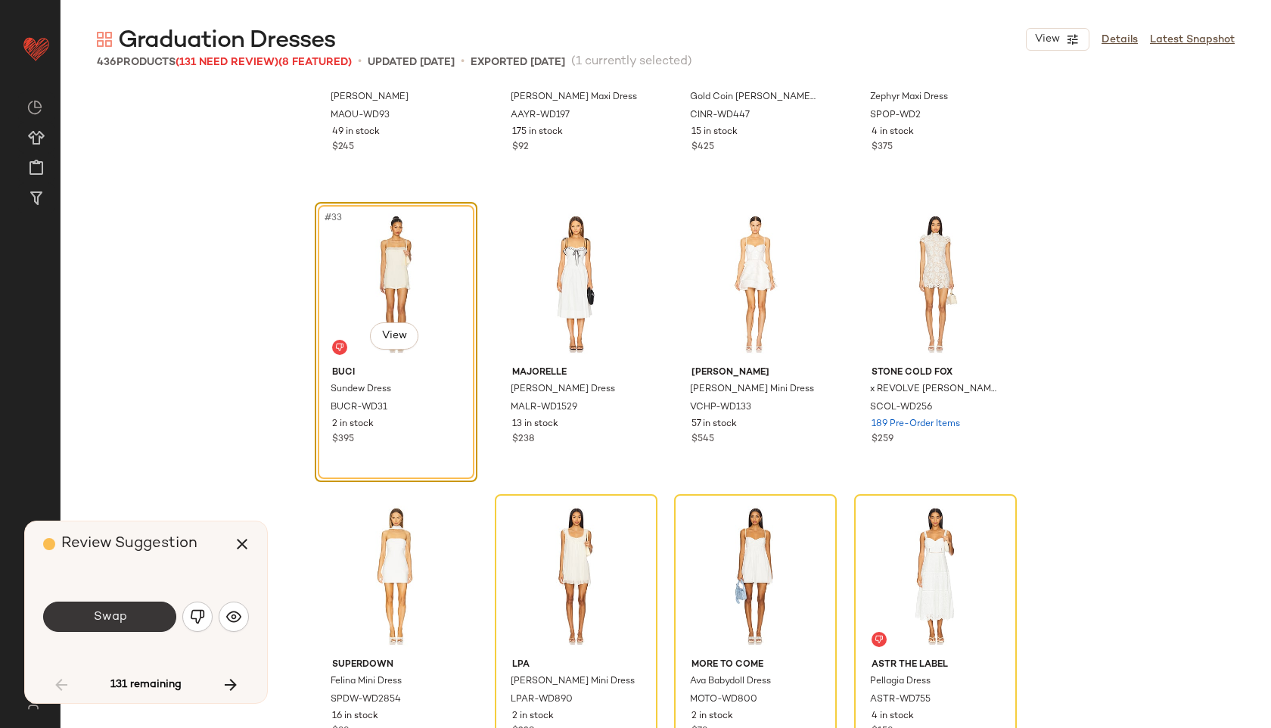
click at [145, 619] on button "Swap" at bounding box center [109, 616] width 133 height 30
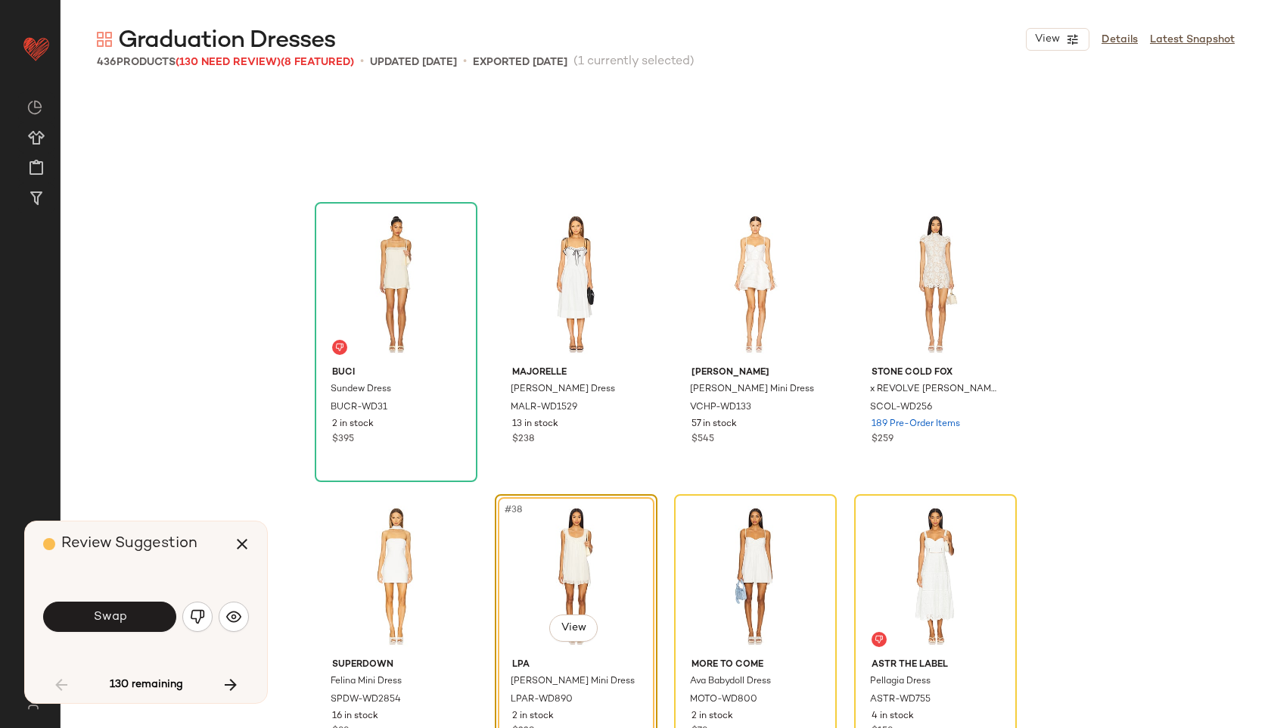
scroll to position [2336, 0]
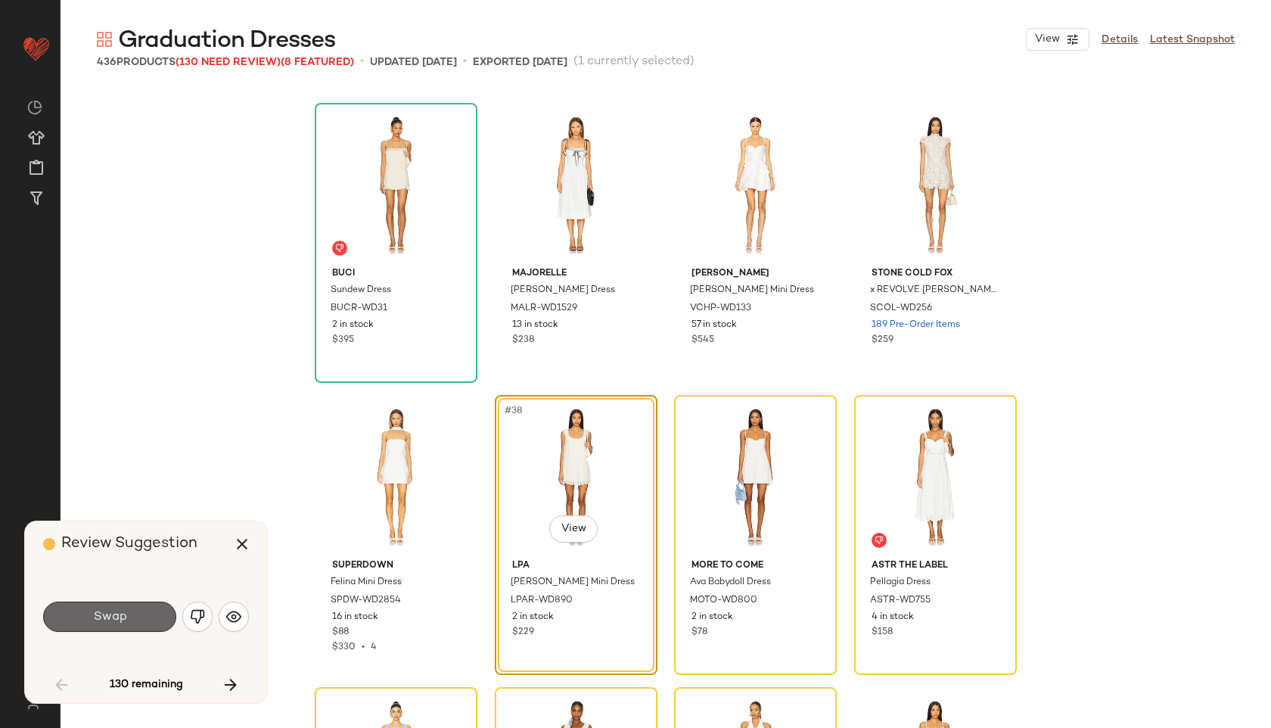
click at [133, 616] on button "Swap" at bounding box center [109, 616] width 133 height 30
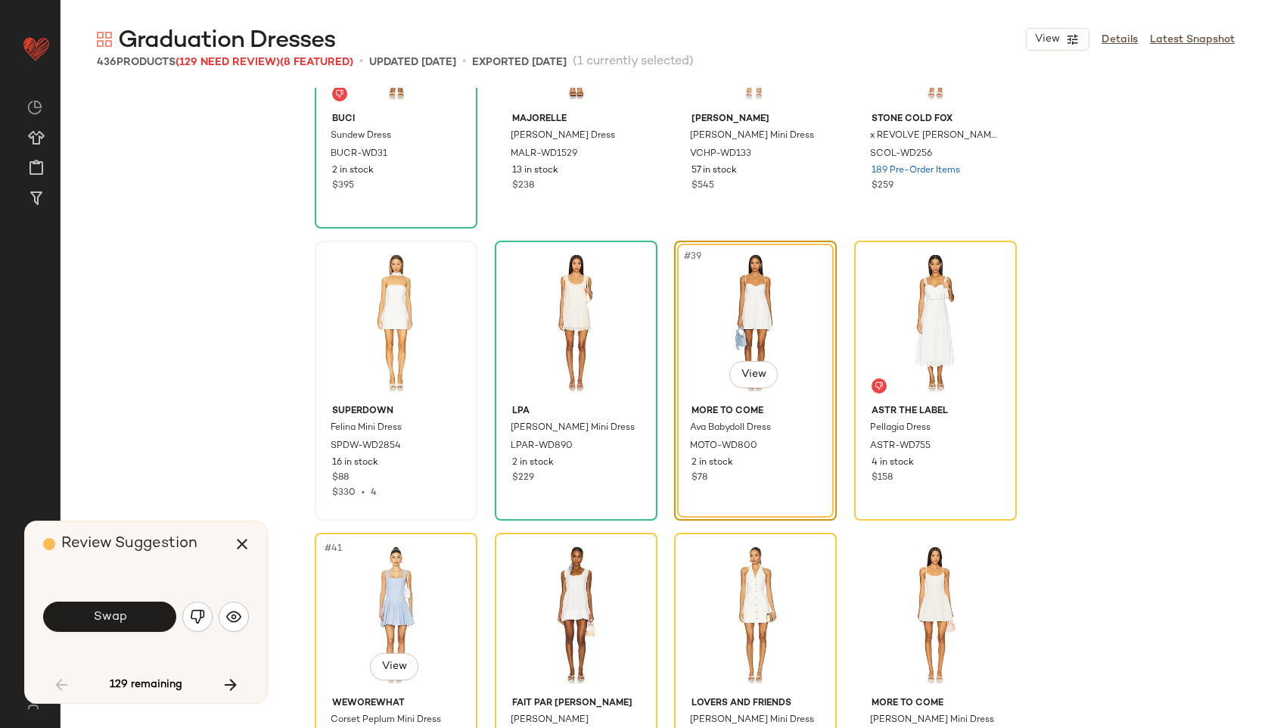
scroll to position [2484, 0]
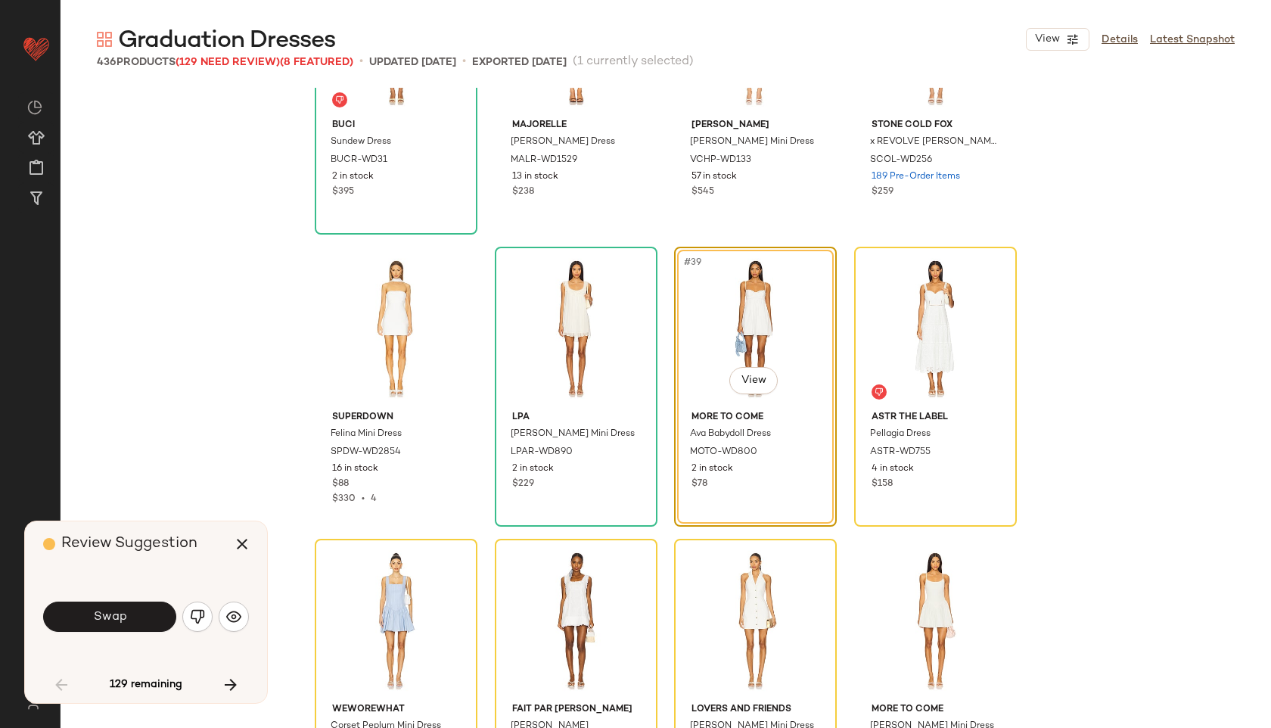
click at [212, 613] on div "Swap" at bounding box center [146, 616] width 206 height 36
click at [197, 613] on img "button" at bounding box center [197, 616] width 15 height 15
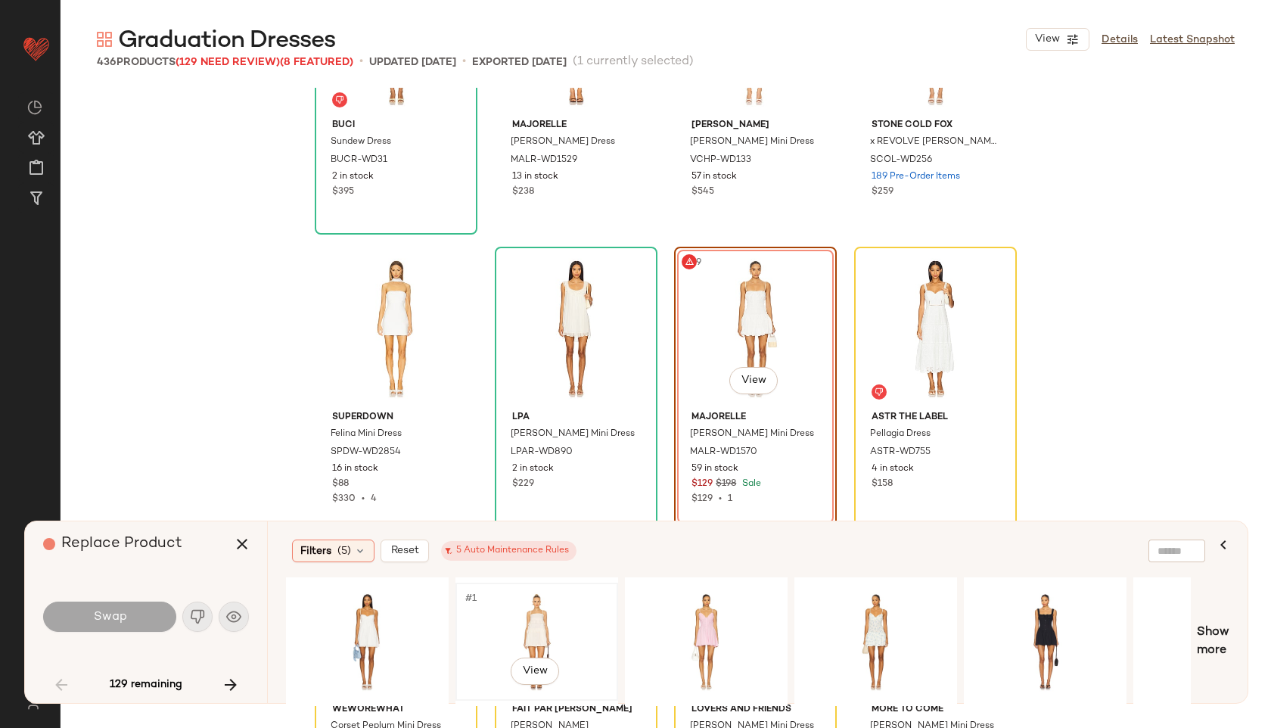
click at [550, 625] on div "#1 View" at bounding box center [537, 641] width 152 height 107
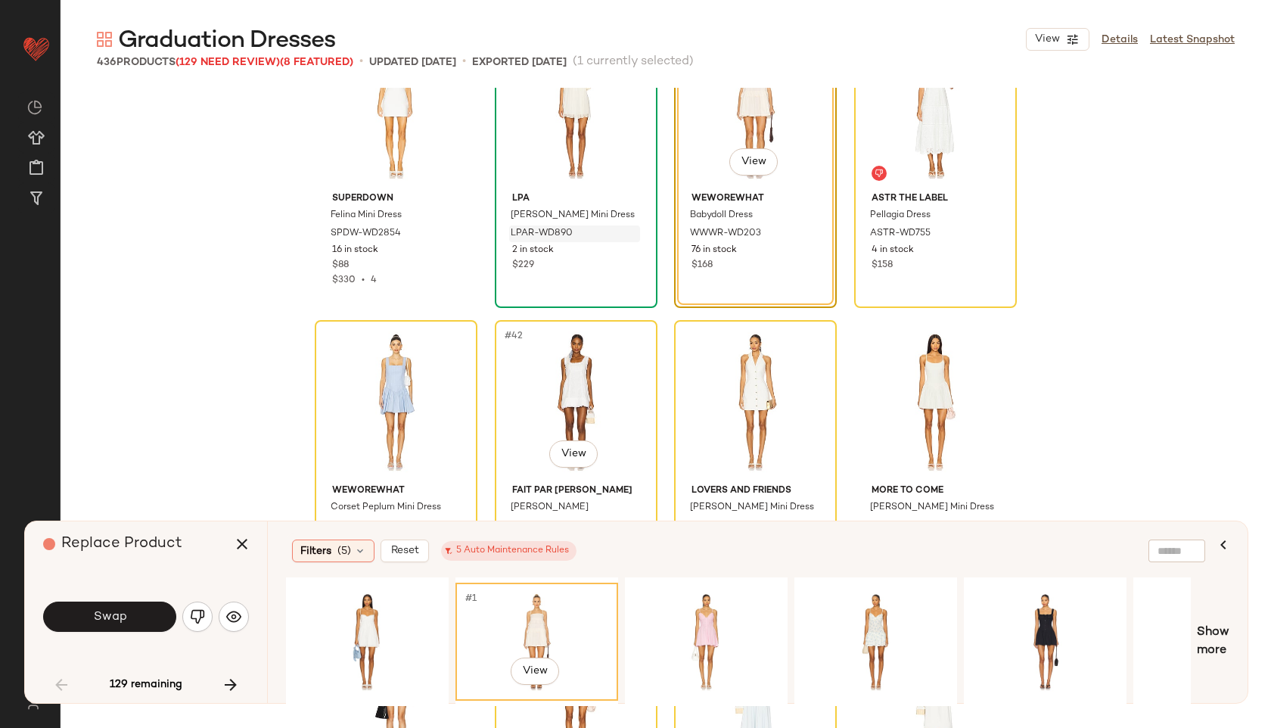
scroll to position [2699, 0]
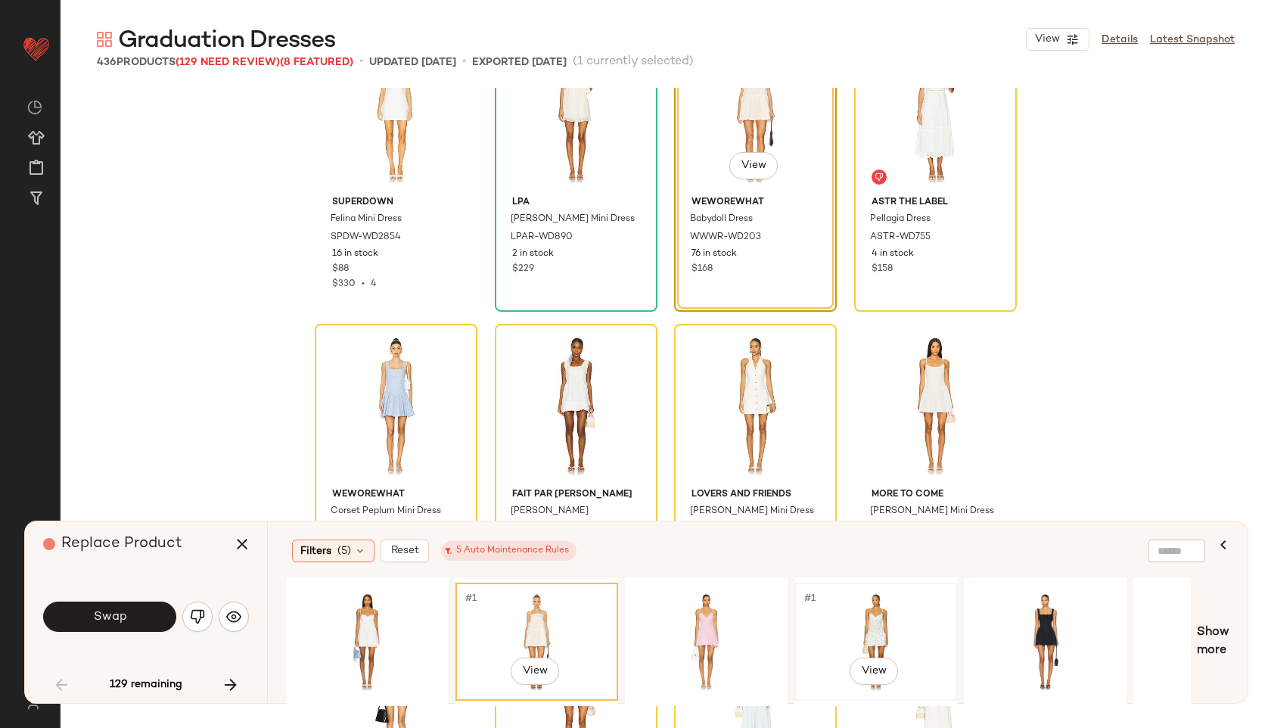
click at [872, 629] on div "#1 View" at bounding box center [875, 641] width 152 height 107
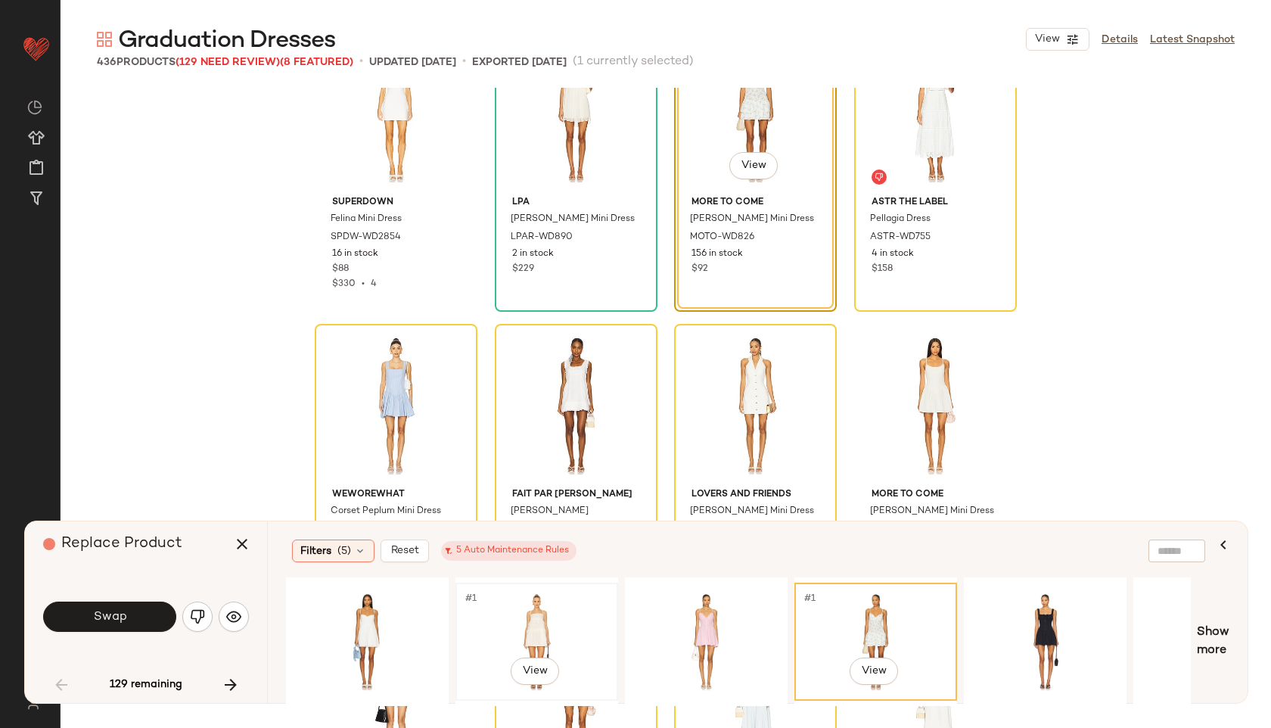
click at [555, 608] on div "#1 View" at bounding box center [537, 641] width 152 height 107
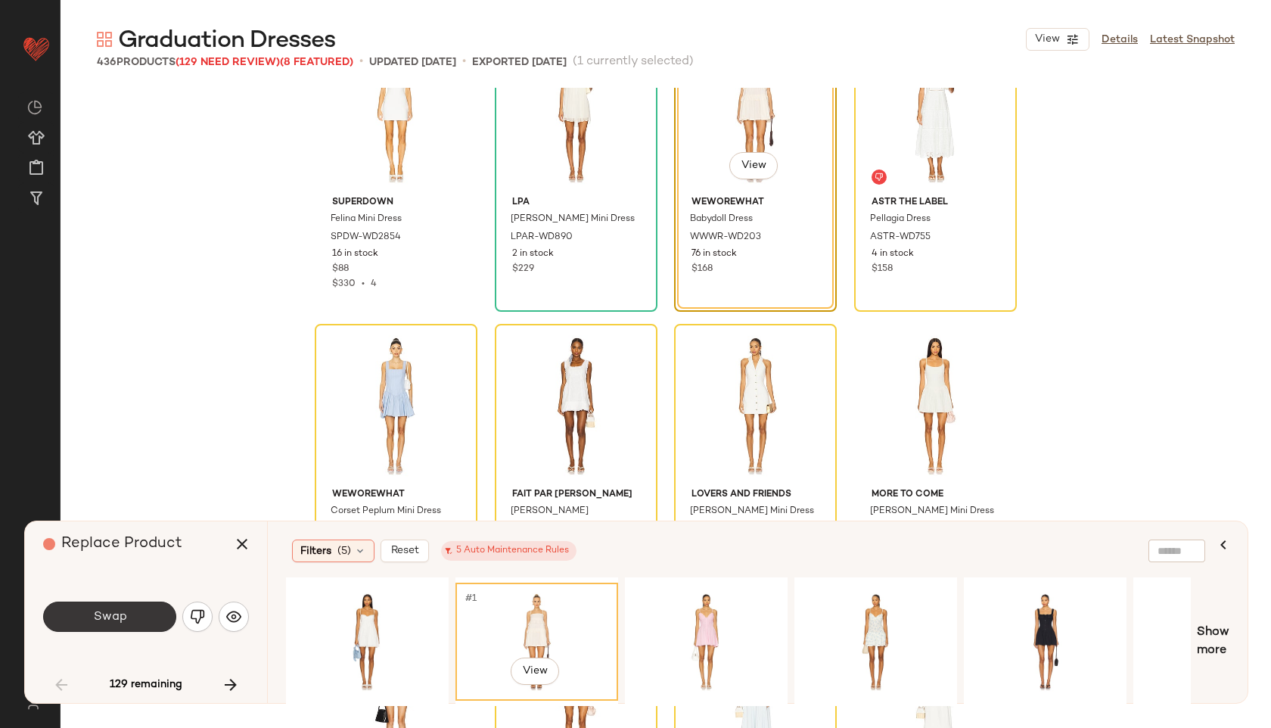
click at [138, 604] on button "Swap" at bounding box center [109, 616] width 133 height 30
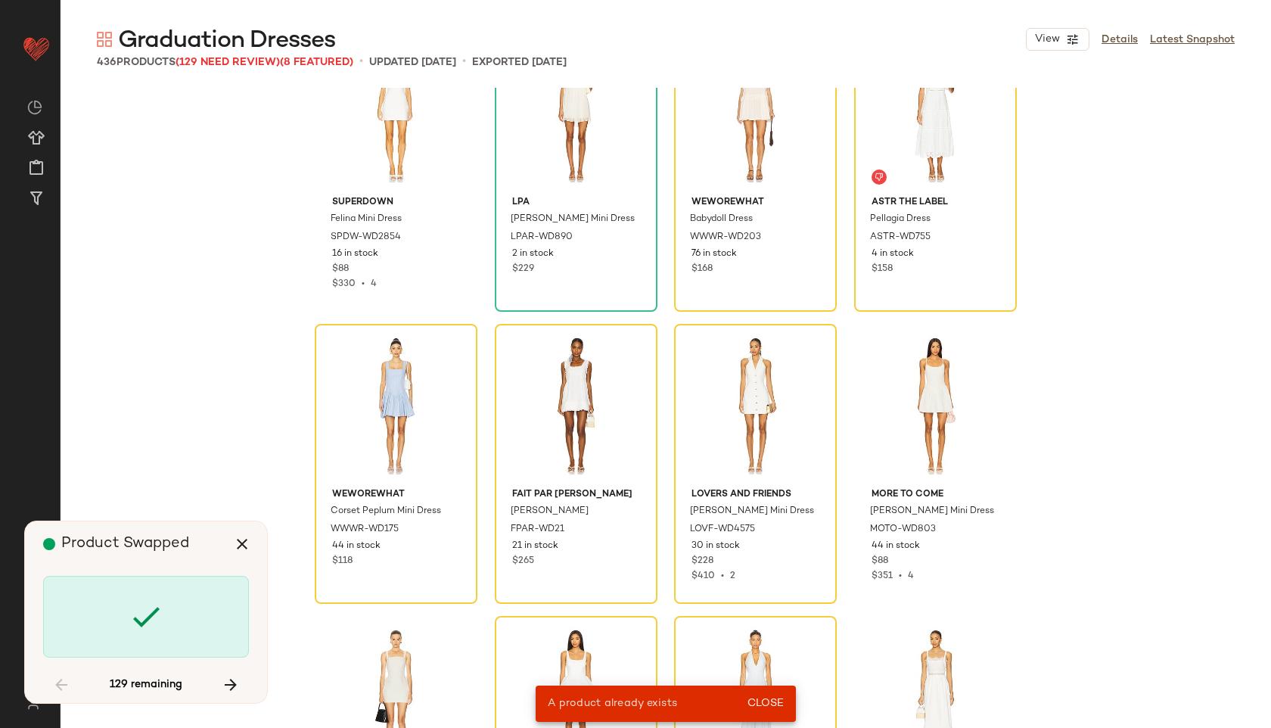
scroll to position [1460, 0]
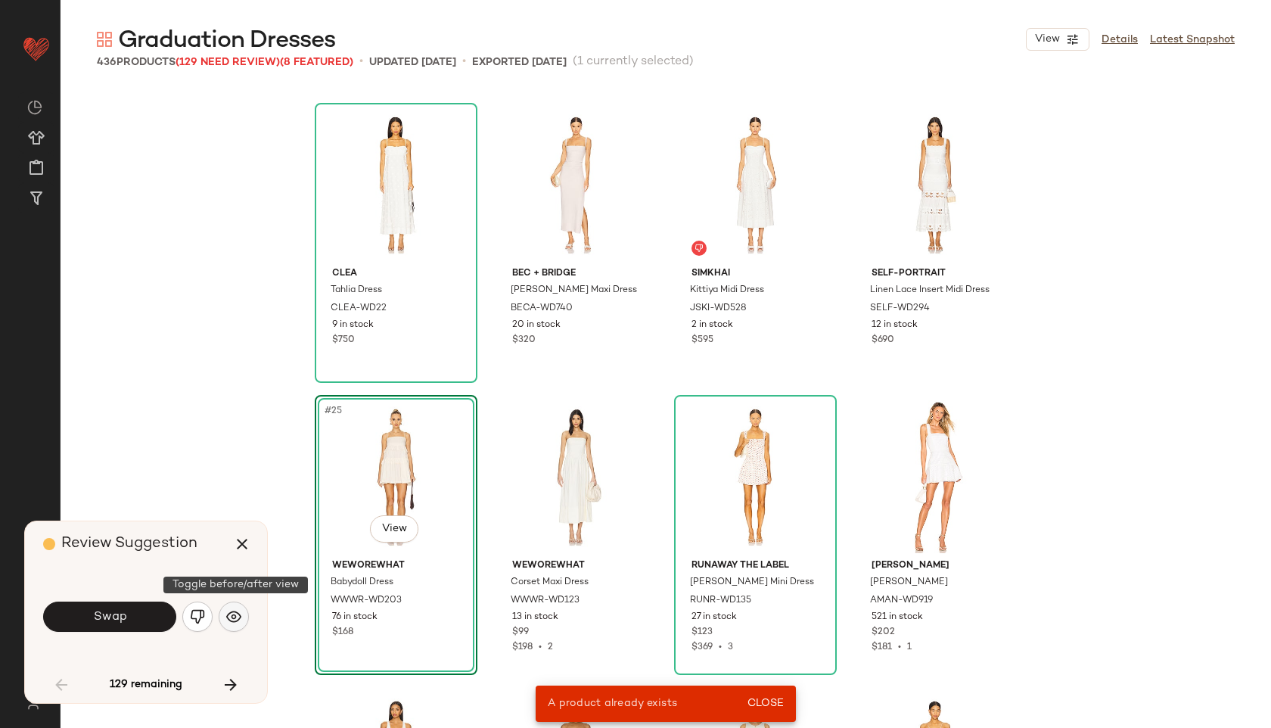
click at [230, 612] on img "button" at bounding box center [233, 616] width 15 height 15
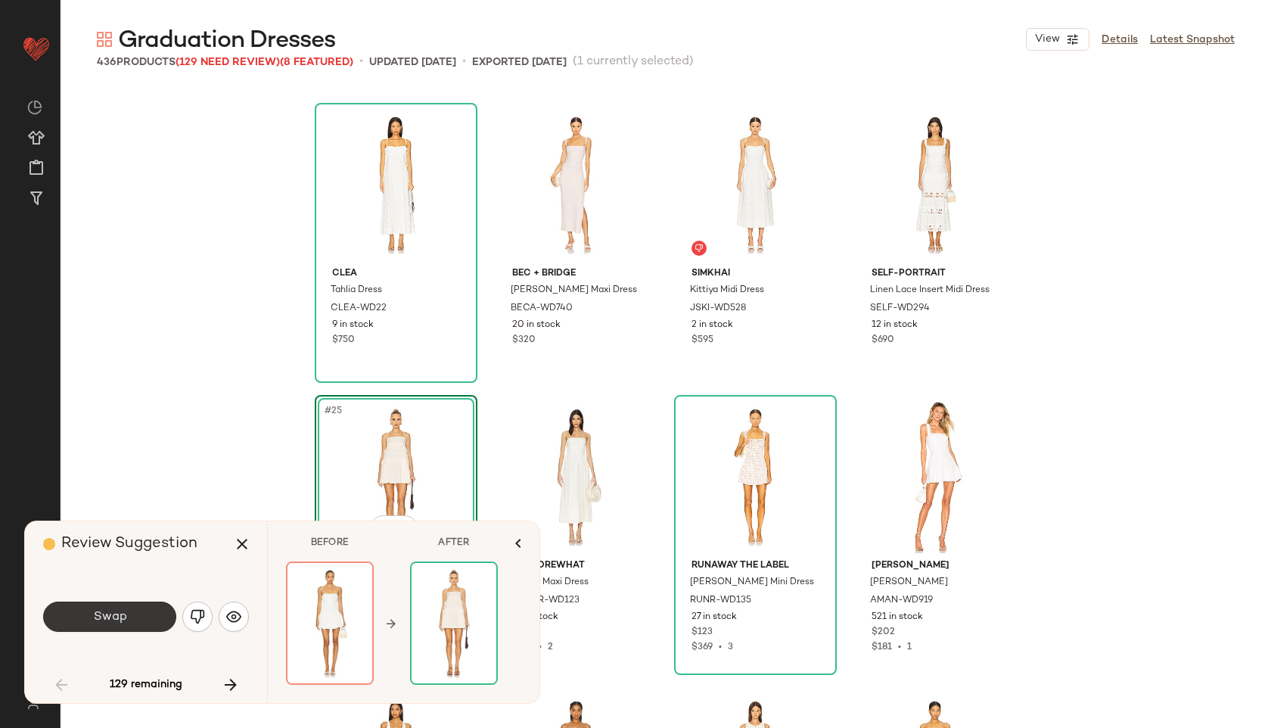
click at [147, 610] on button "Swap" at bounding box center [109, 616] width 133 height 30
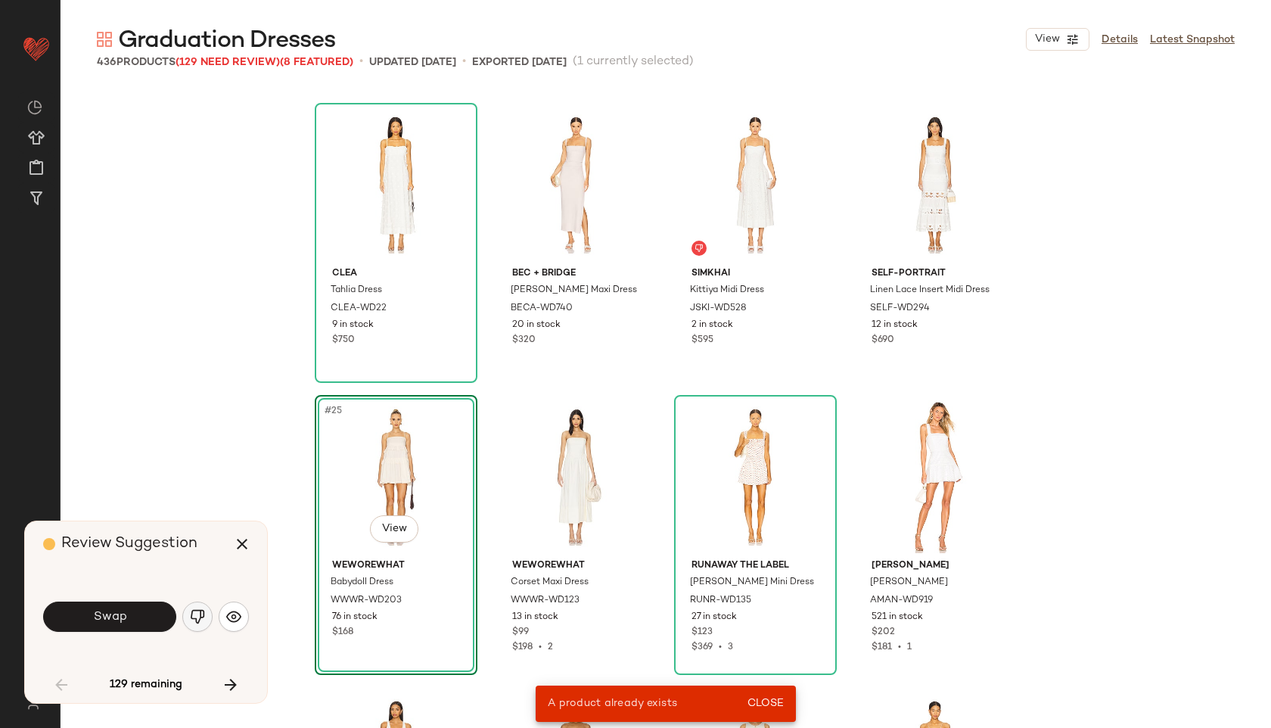
click at [188, 610] on button "button" at bounding box center [197, 616] width 30 height 30
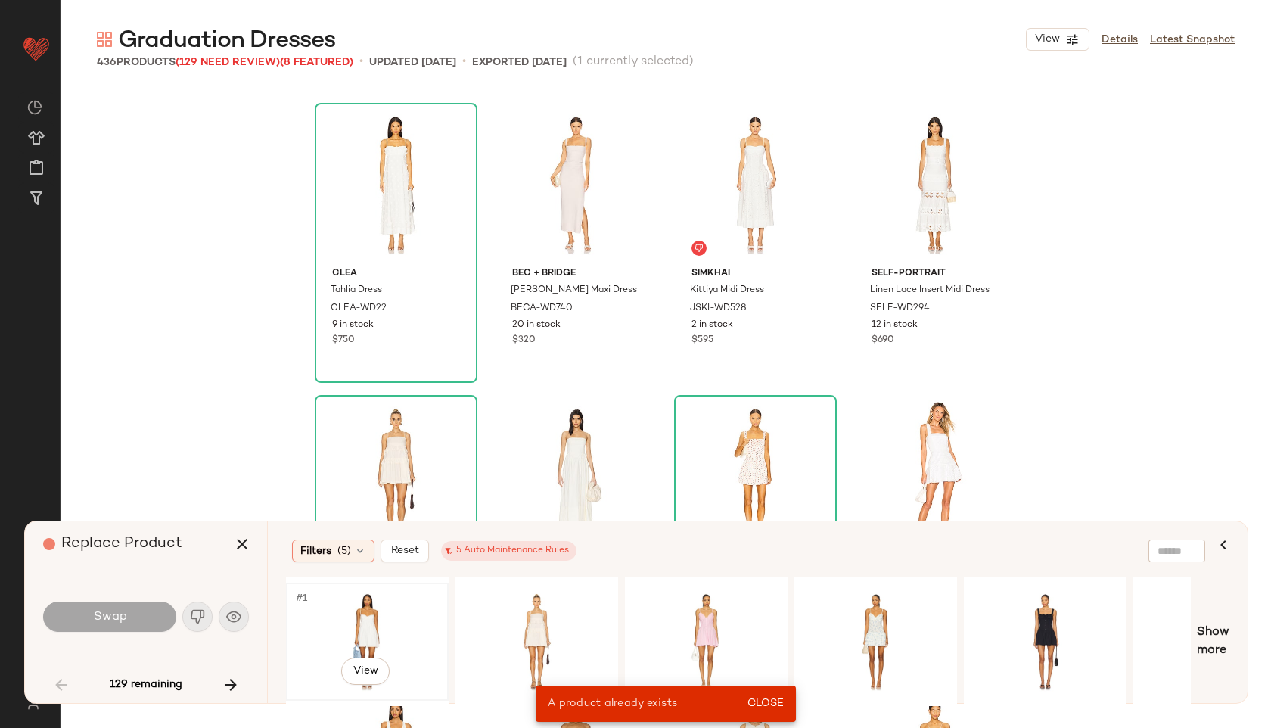
click at [395, 607] on div "#1 View" at bounding box center [367, 641] width 152 height 107
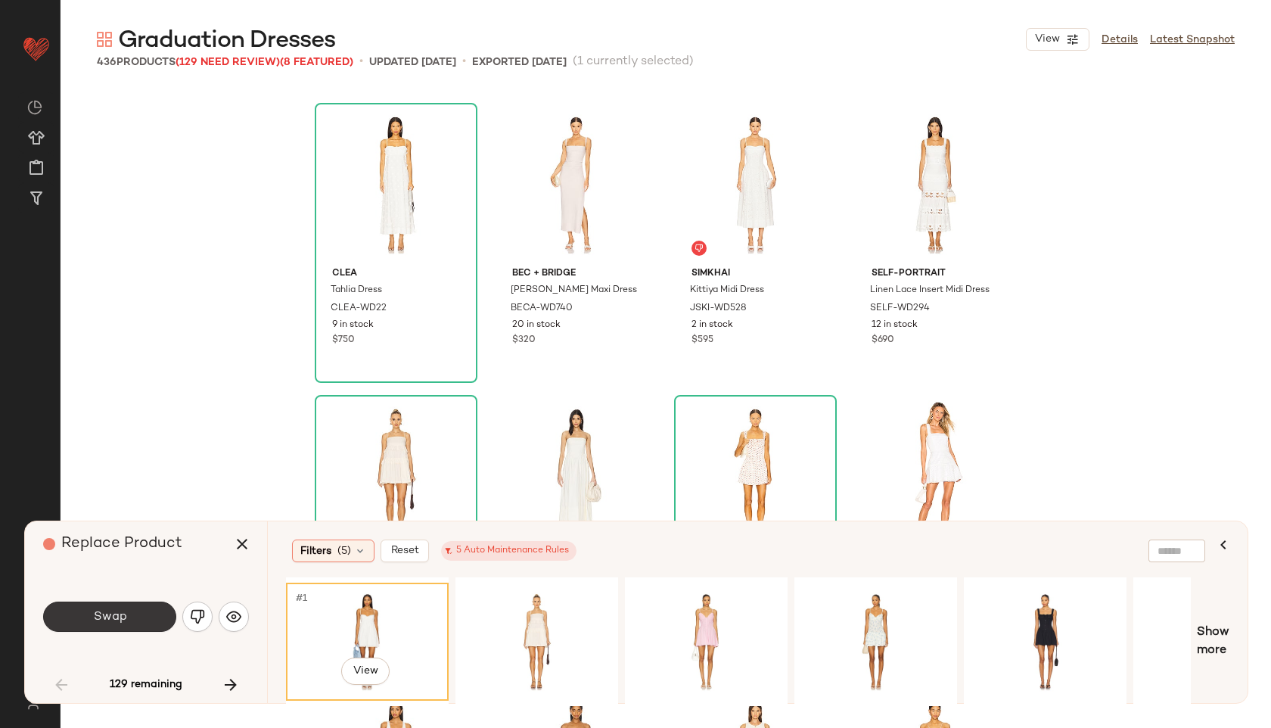
click at [150, 613] on button "Swap" at bounding box center [109, 616] width 133 height 30
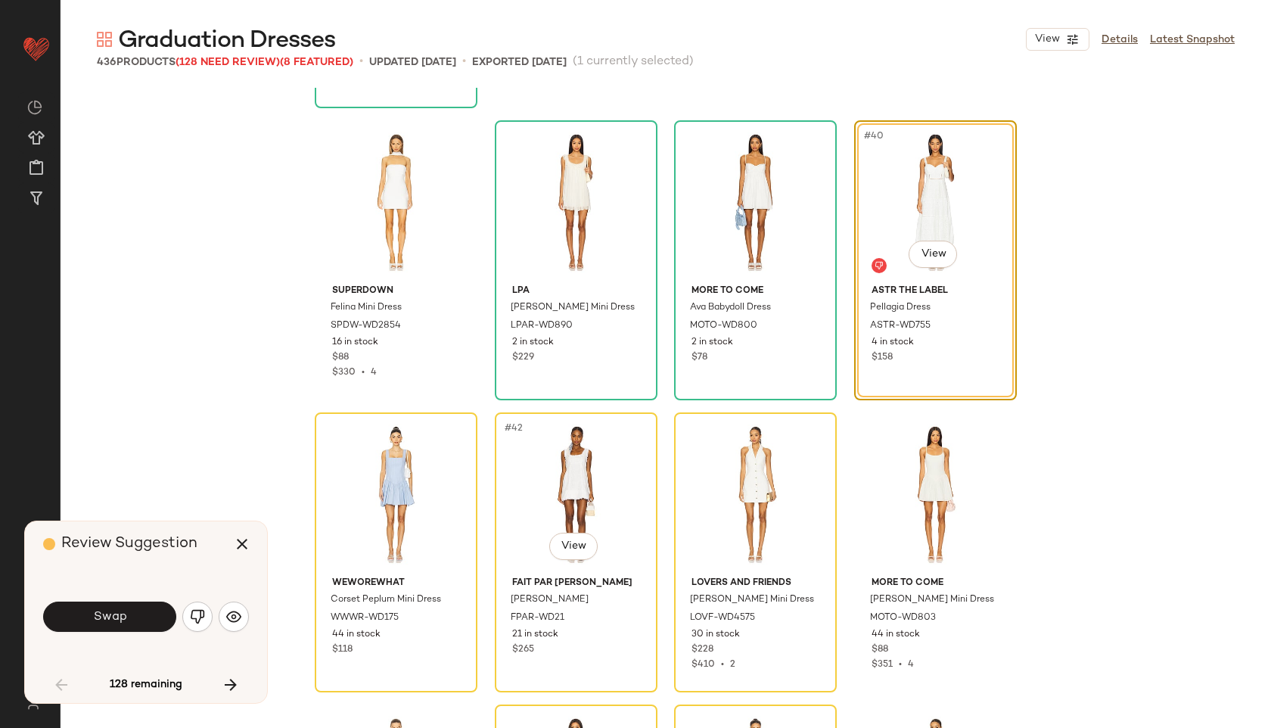
scroll to position [2612, 0]
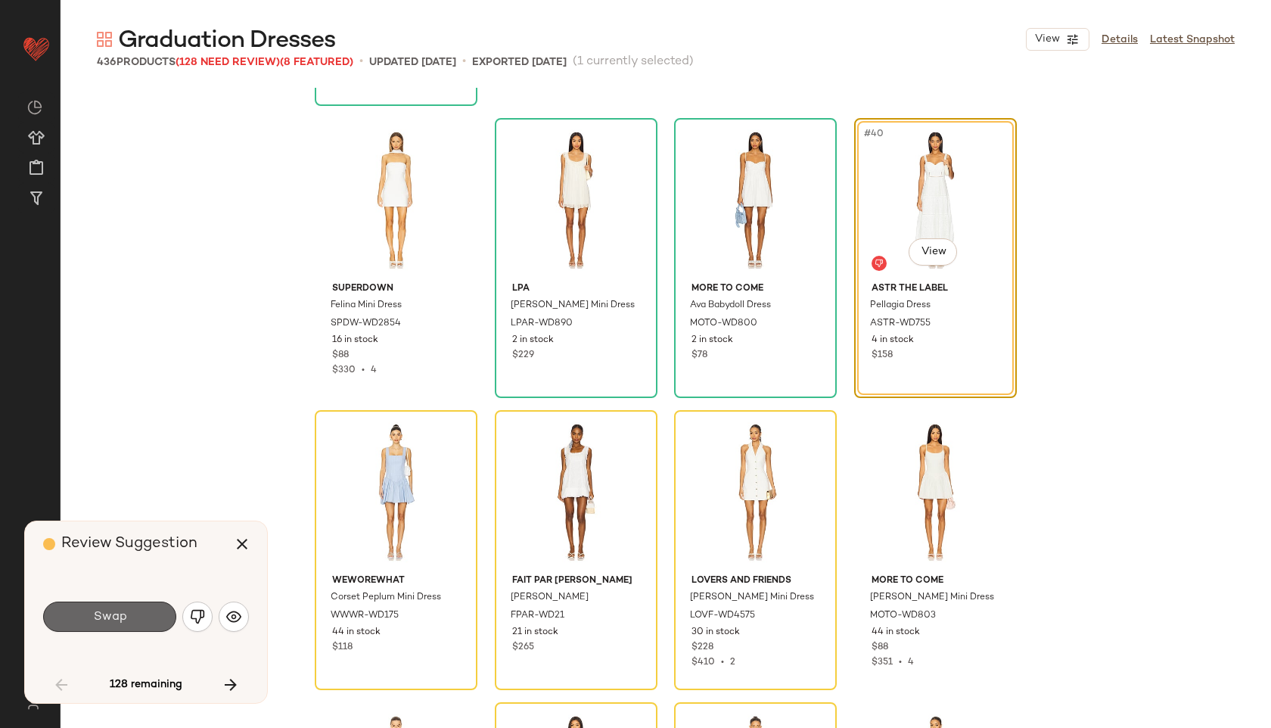
click at [129, 617] on button "Swap" at bounding box center [109, 616] width 133 height 30
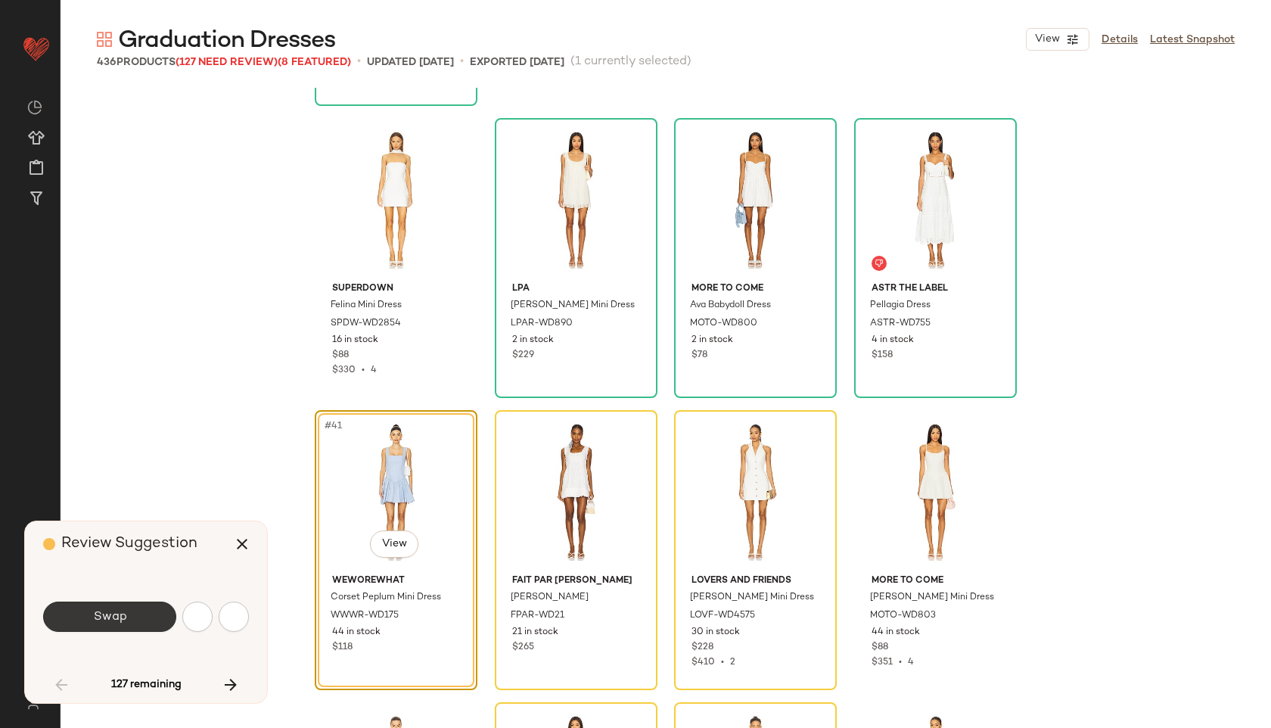
scroll to position [2627, 0]
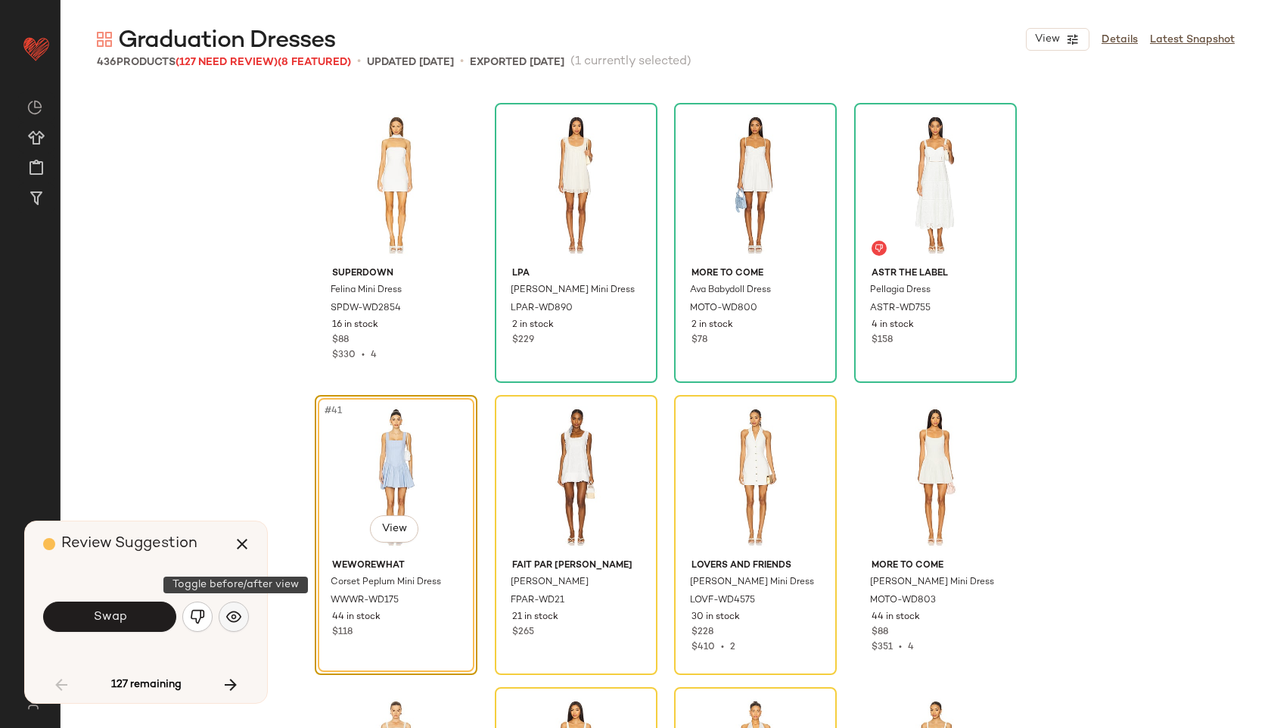
click at [241, 608] on button "button" at bounding box center [234, 616] width 30 height 30
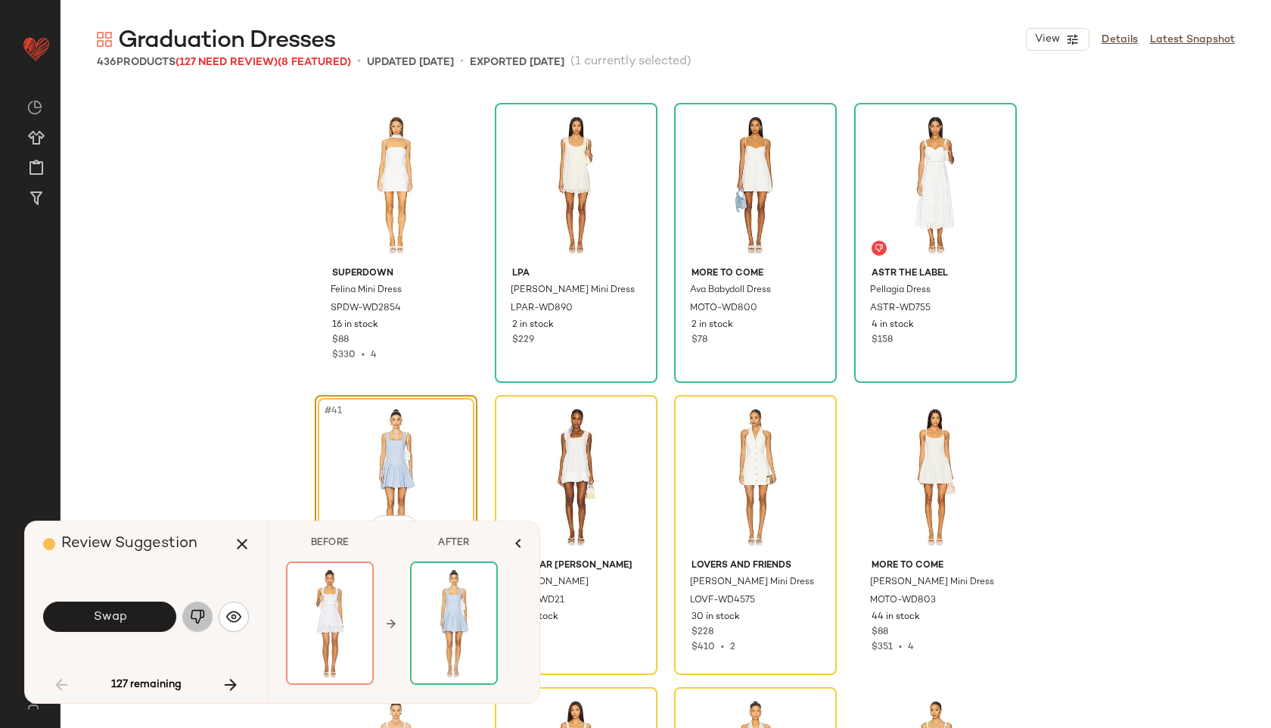
click at [206, 610] on button "button" at bounding box center [197, 616] width 30 height 30
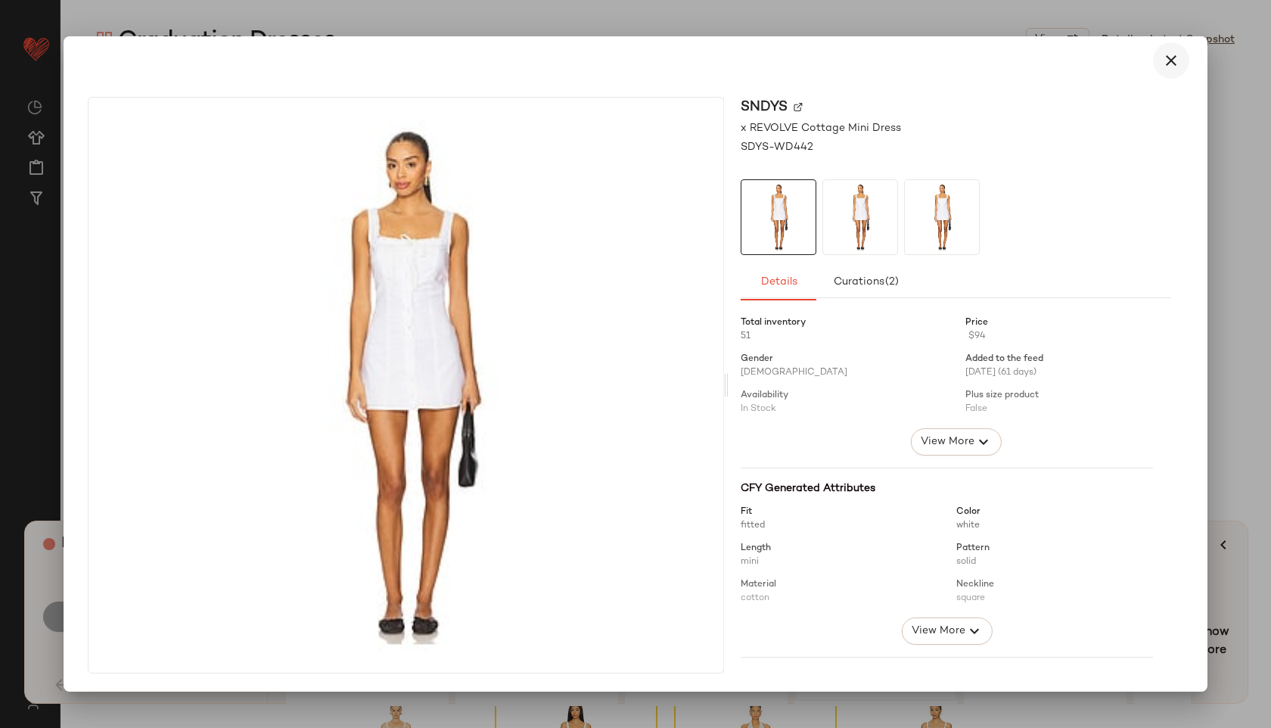
click at [1172, 55] on icon "button" at bounding box center [1171, 60] width 18 height 18
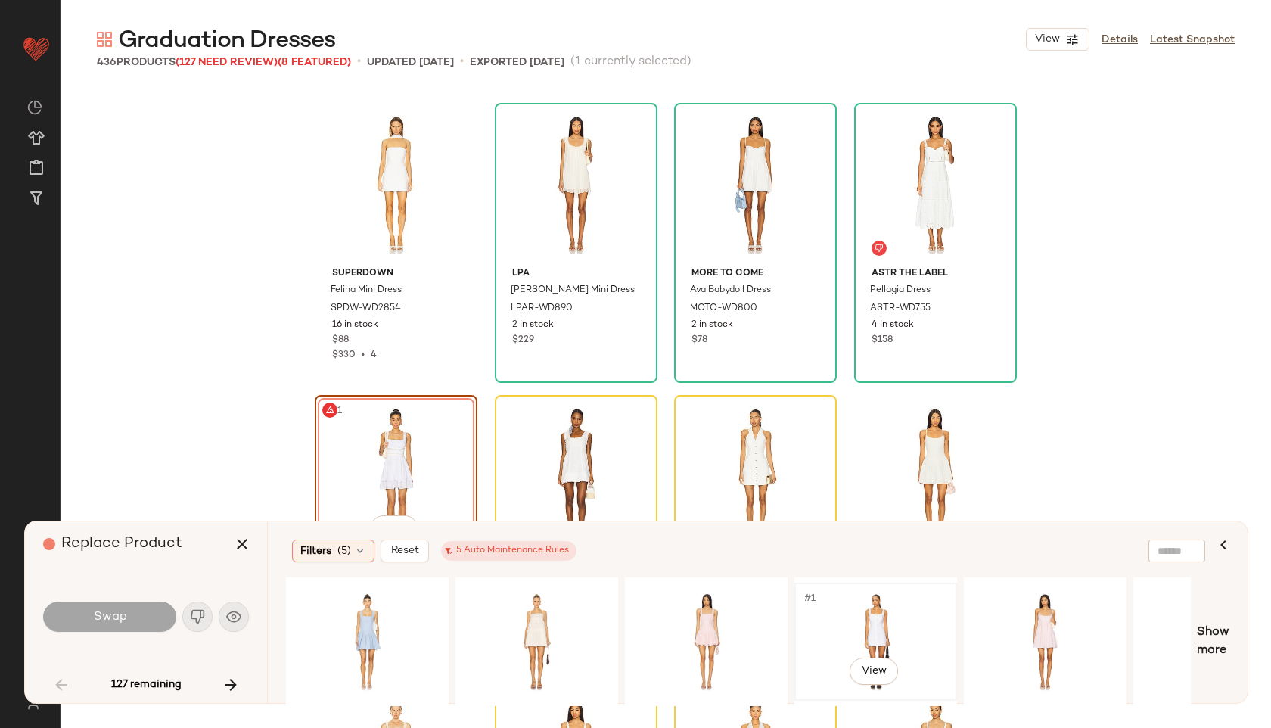
click at [892, 616] on div "#1 View" at bounding box center [875, 641] width 152 height 107
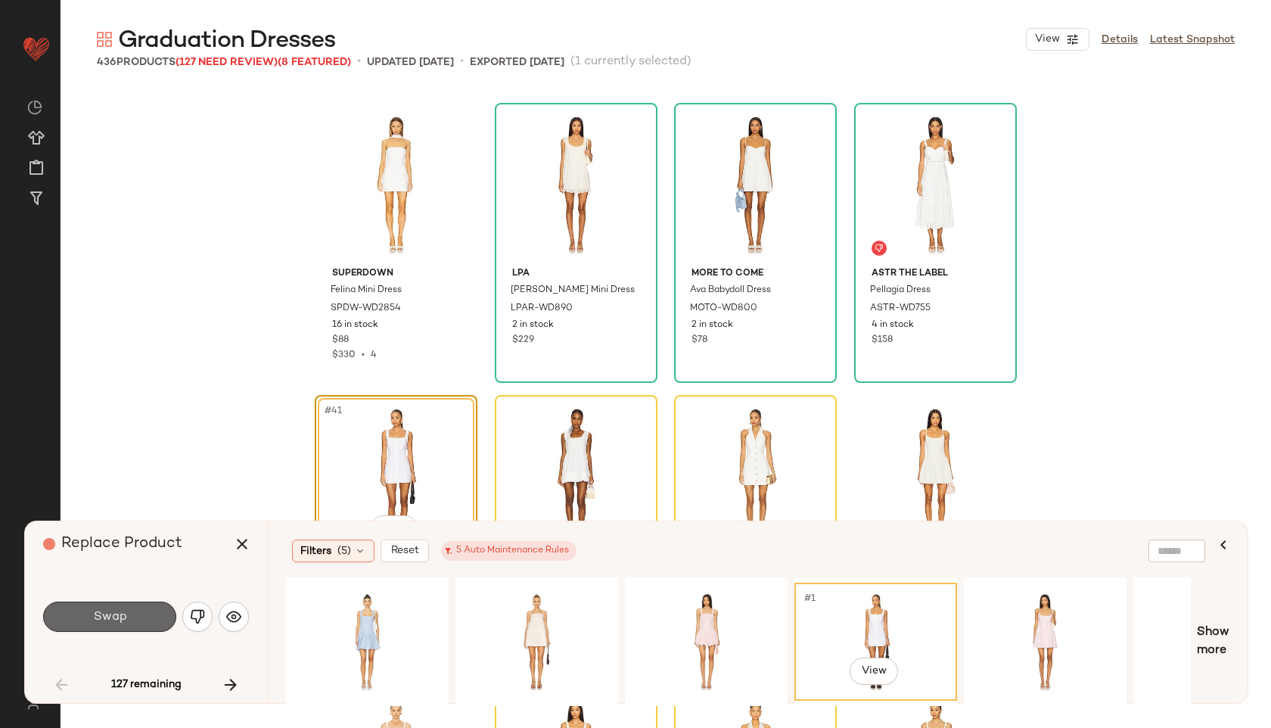
click at [127, 609] on button "Swap" at bounding box center [109, 616] width 133 height 30
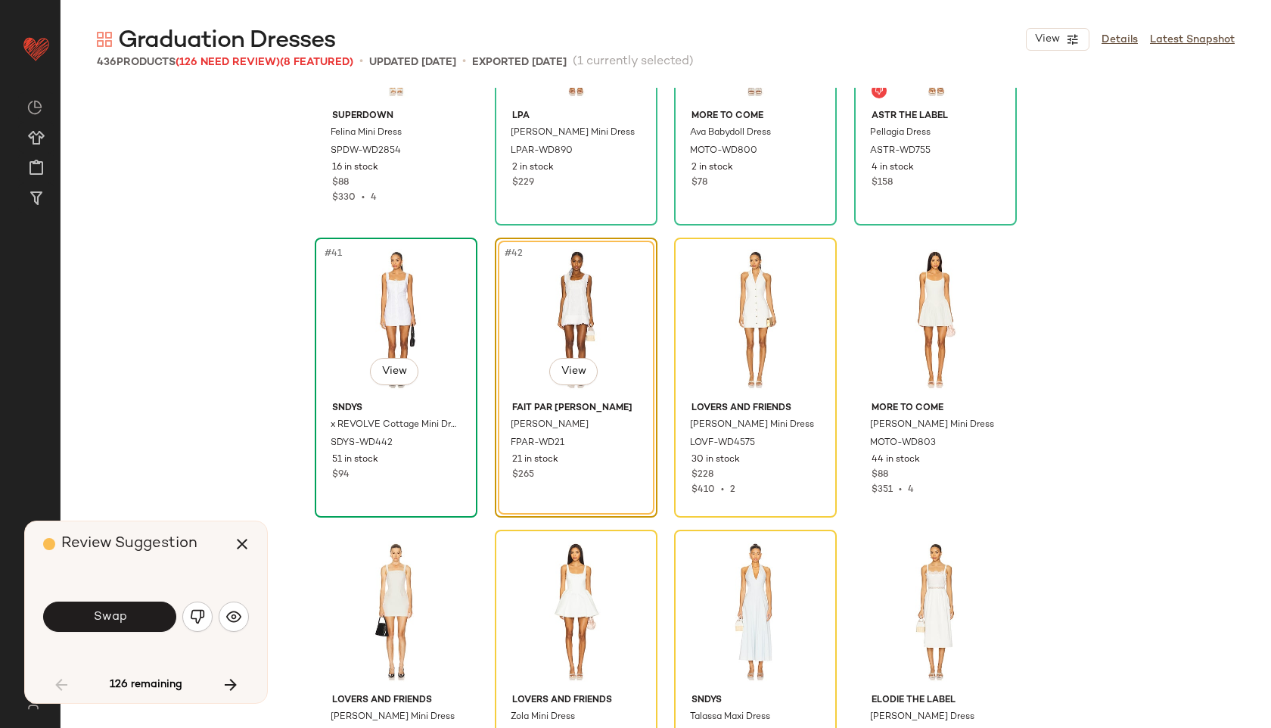
scroll to position [2784, 0]
click at [234, 606] on button "button" at bounding box center [234, 616] width 30 height 30
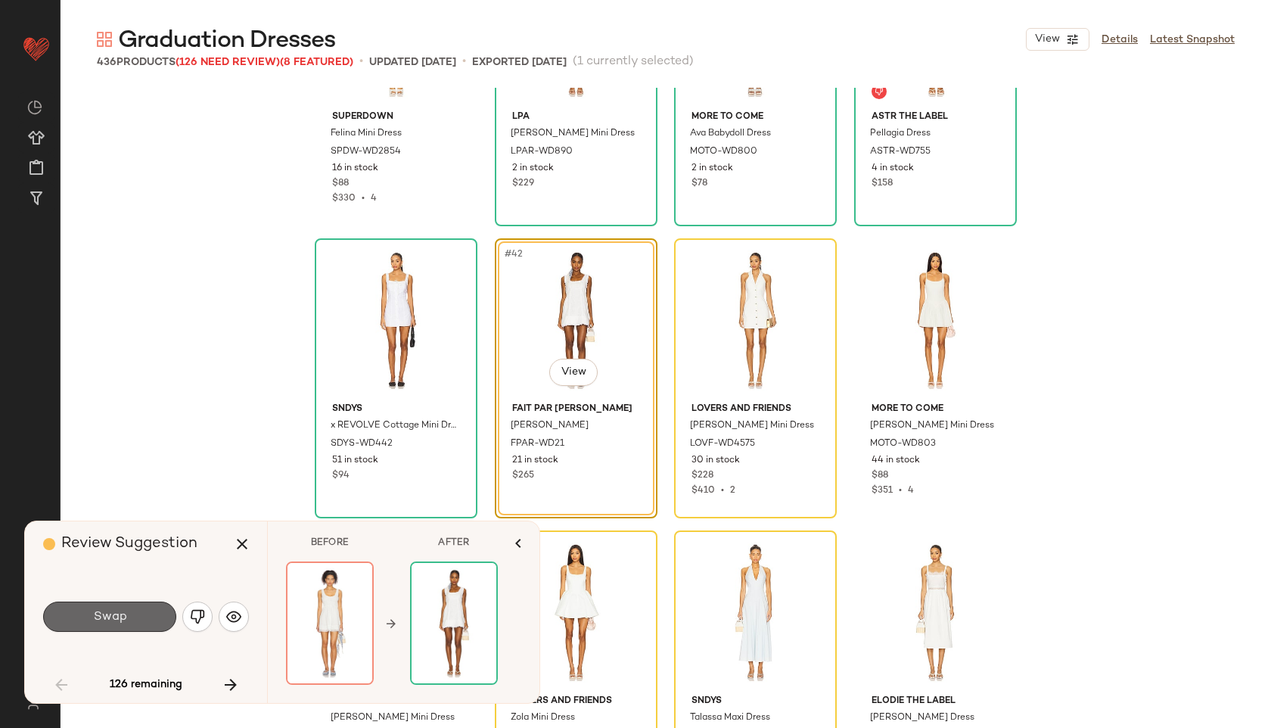
click at [126, 610] on span "Swap" at bounding box center [109, 617] width 34 height 14
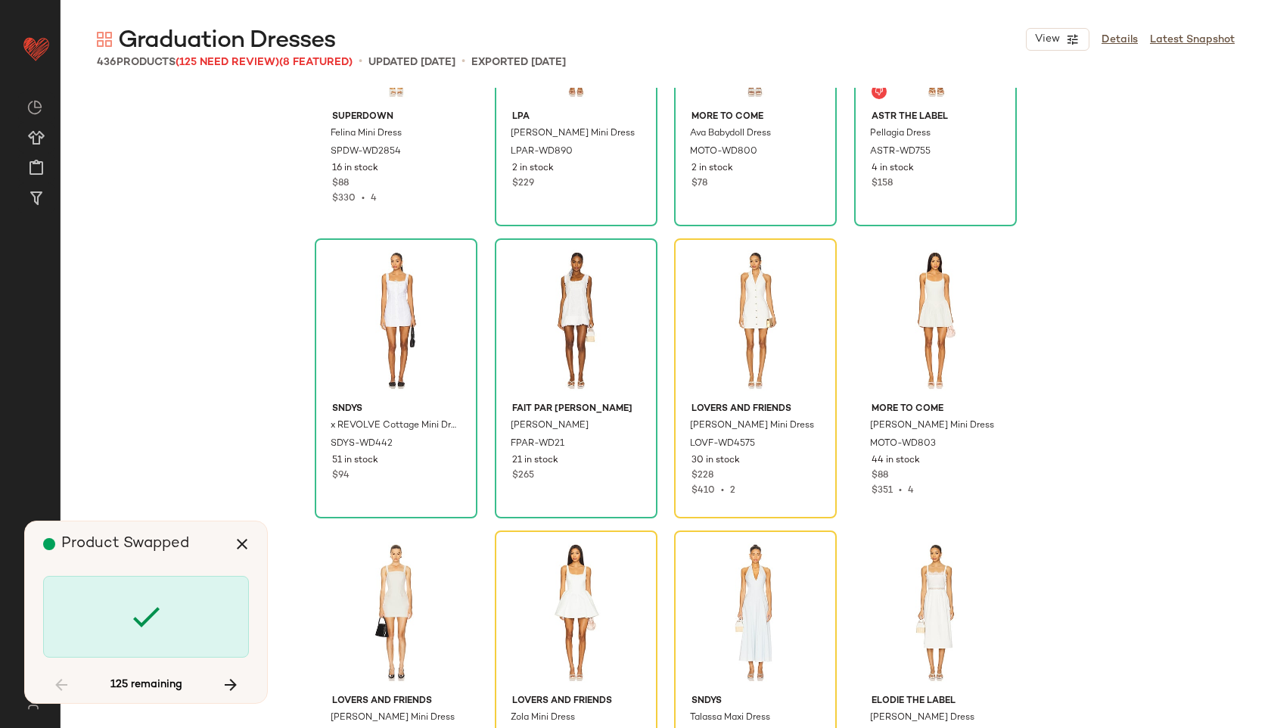
scroll to position [2627, 0]
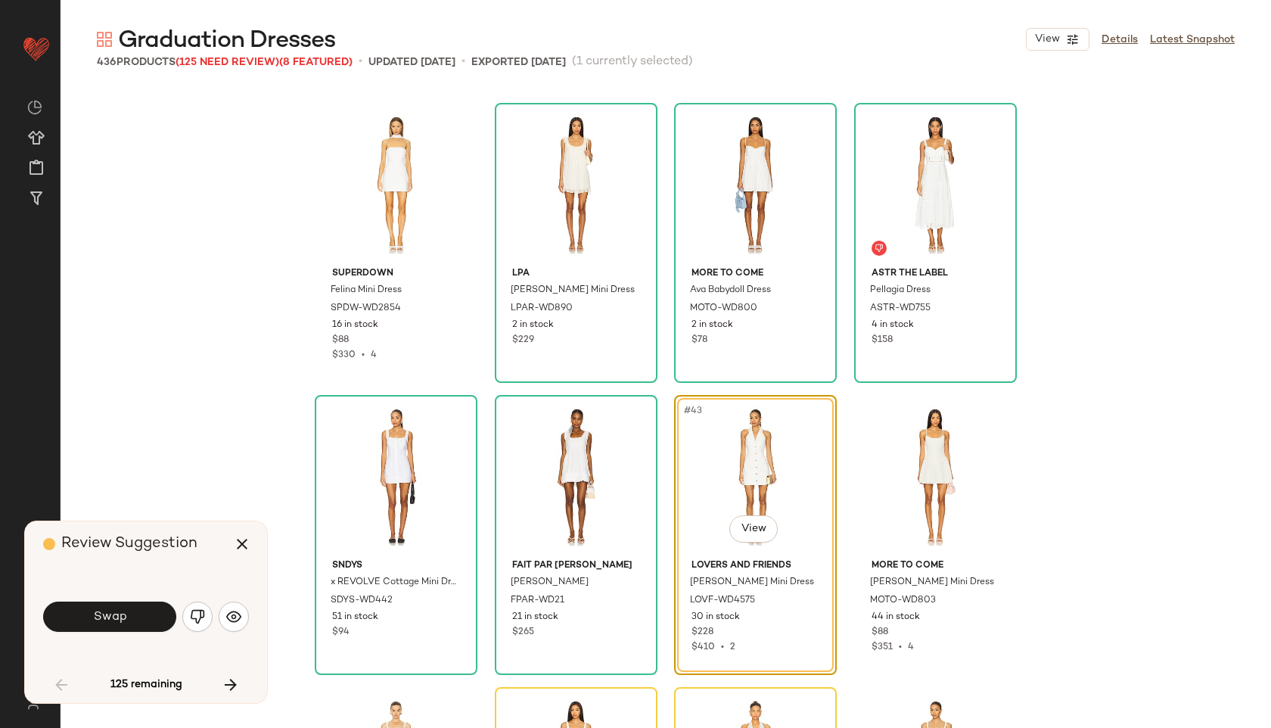
click at [126, 610] on span "Swap" at bounding box center [109, 617] width 34 height 14
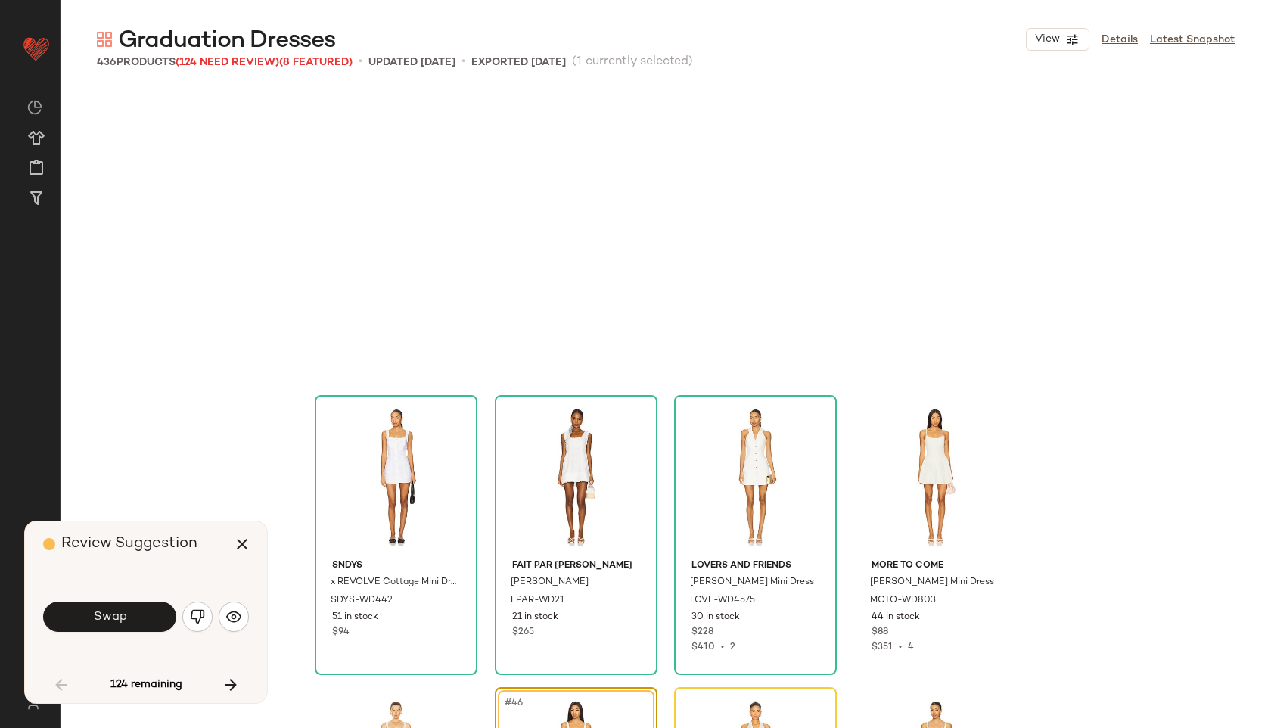
scroll to position [2919, 0]
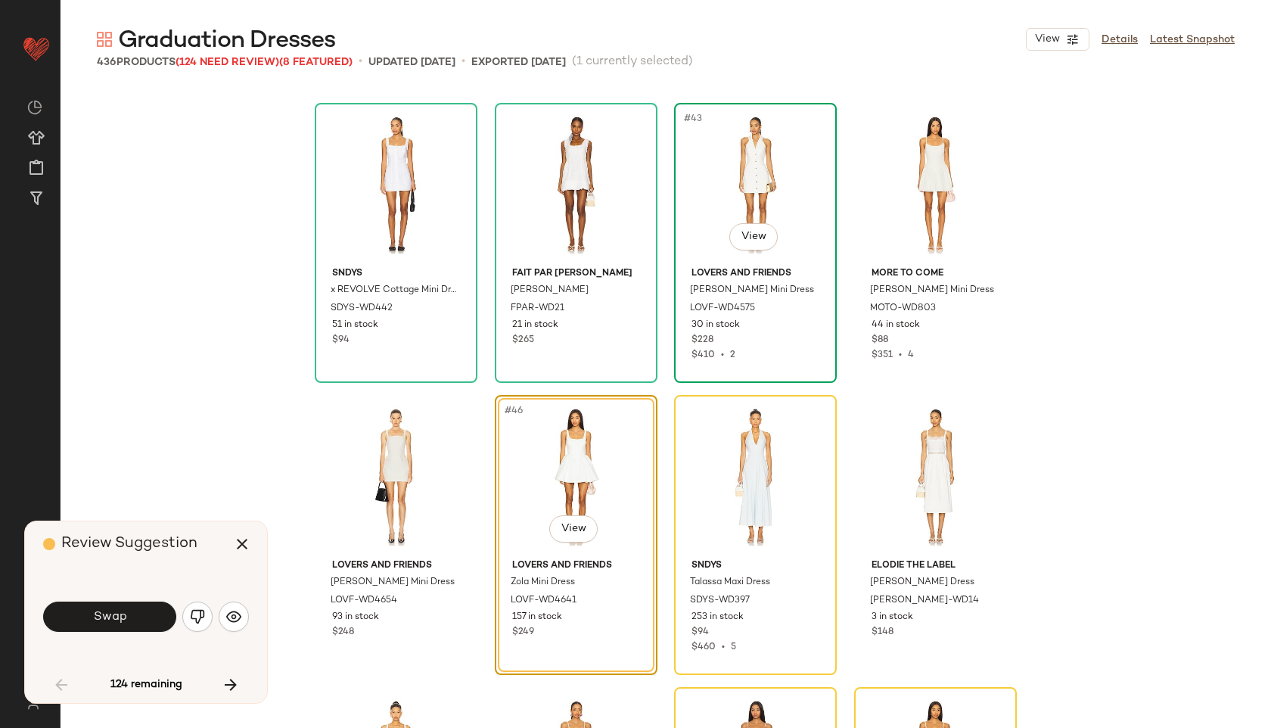
click at [722, 173] on div "#43 View" at bounding box center [755, 184] width 152 height 153
click at [200, 622] on img "button" at bounding box center [197, 616] width 15 height 15
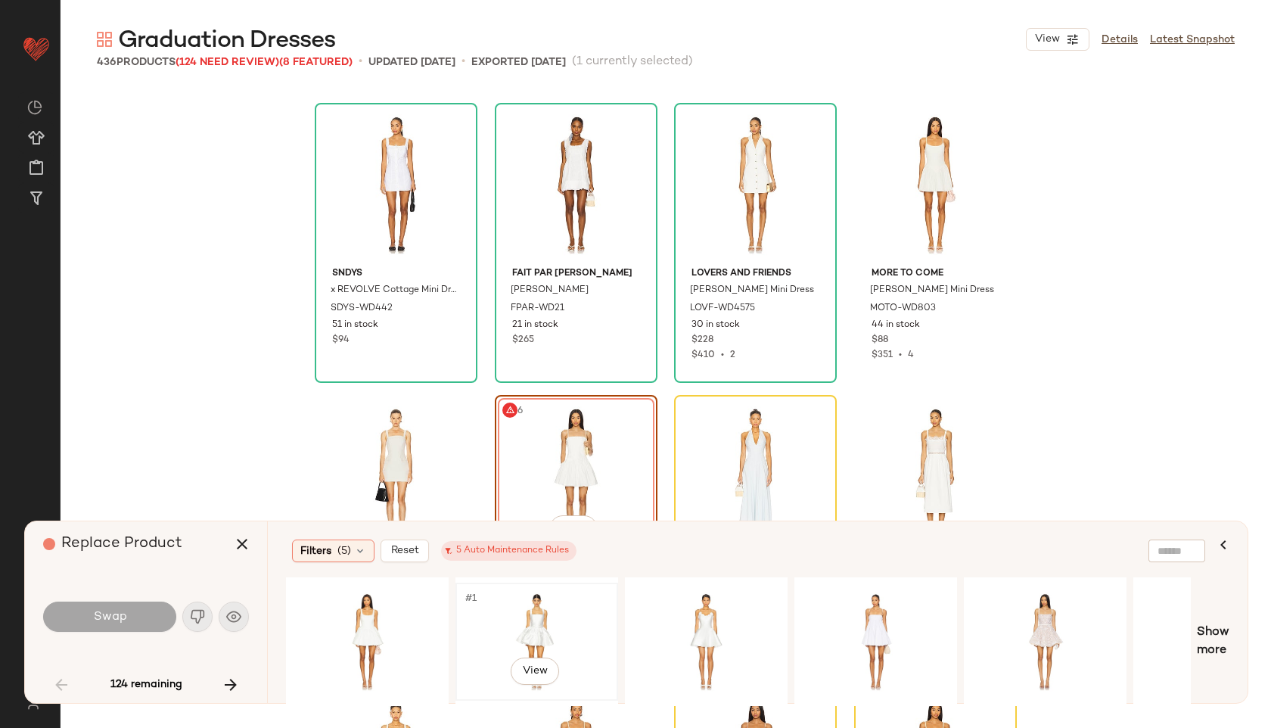
click at [540, 612] on div "#1 View" at bounding box center [537, 641] width 152 height 107
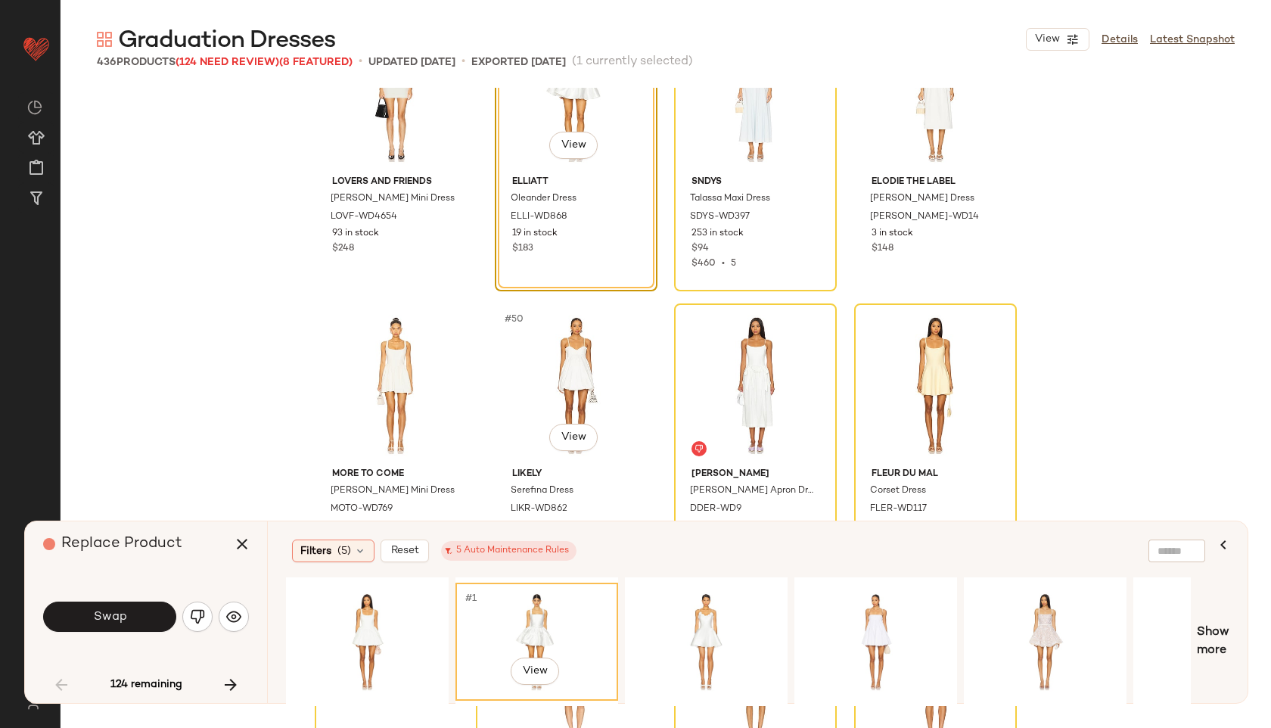
scroll to position [3319, 0]
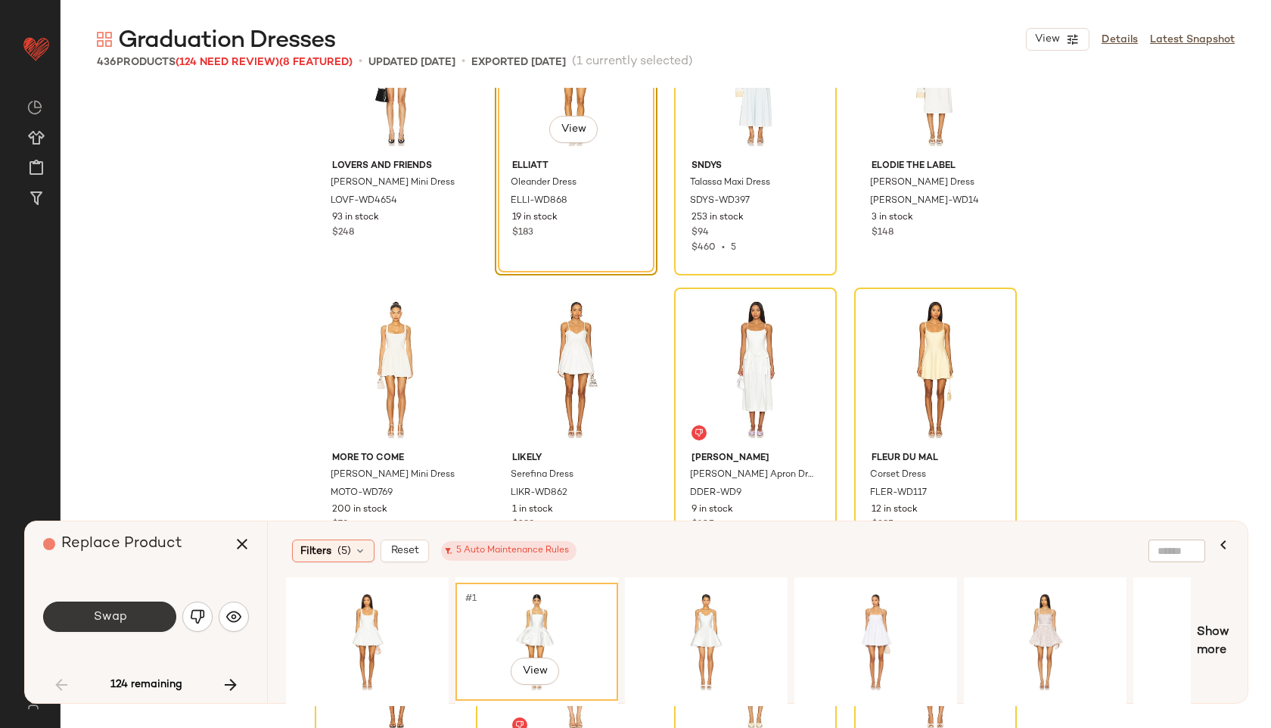
click at [147, 608] on button "Swap" at bounding box center [109, 616] width 133 height 30
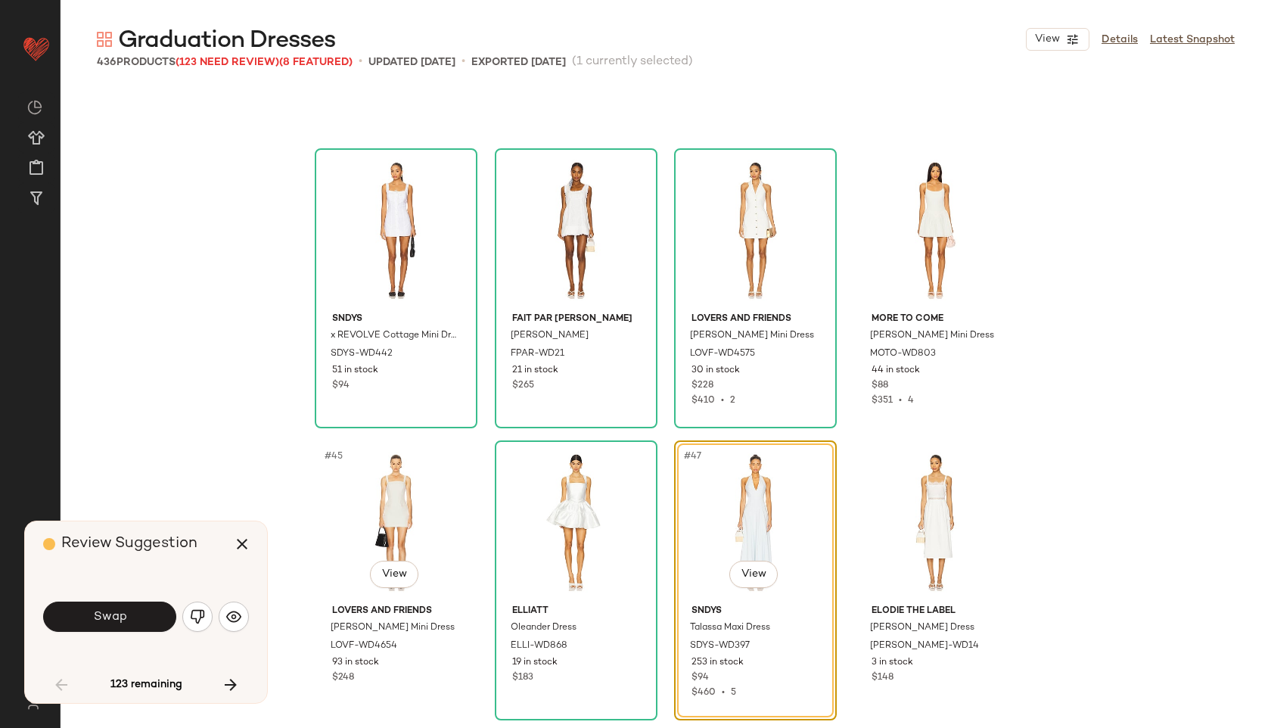
scroll to position [2870, 0]
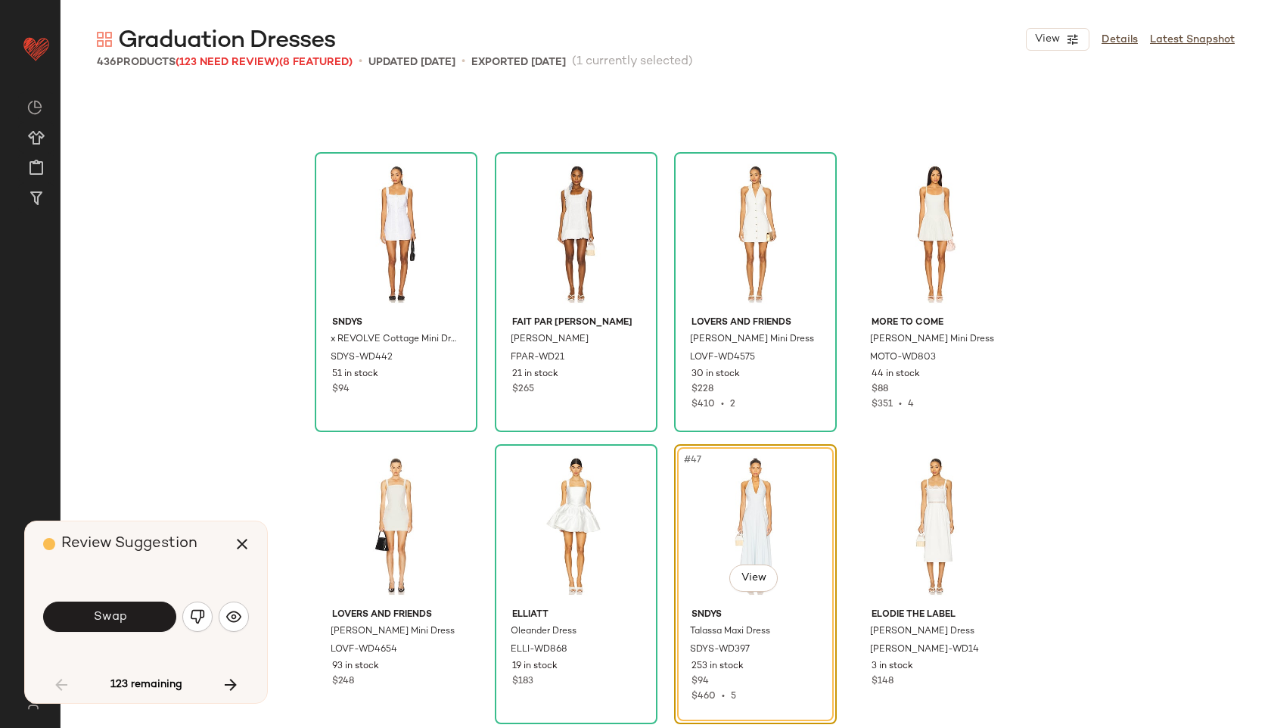
click at [248, 605] on div "Swap" at bounding box center [146, 616] width 206 height 36
click at [185, 616] on button "button" at bounding box center [197, 616] width 30 height 30
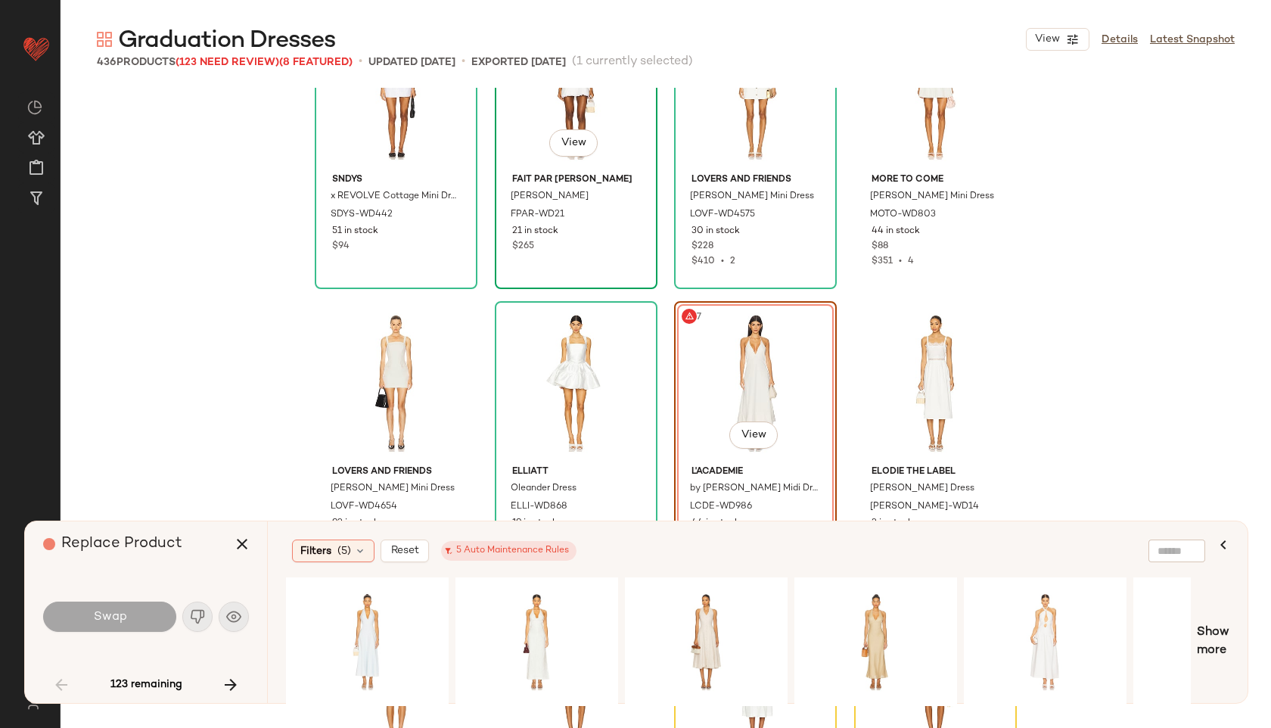
scroll to position [3021, 0]
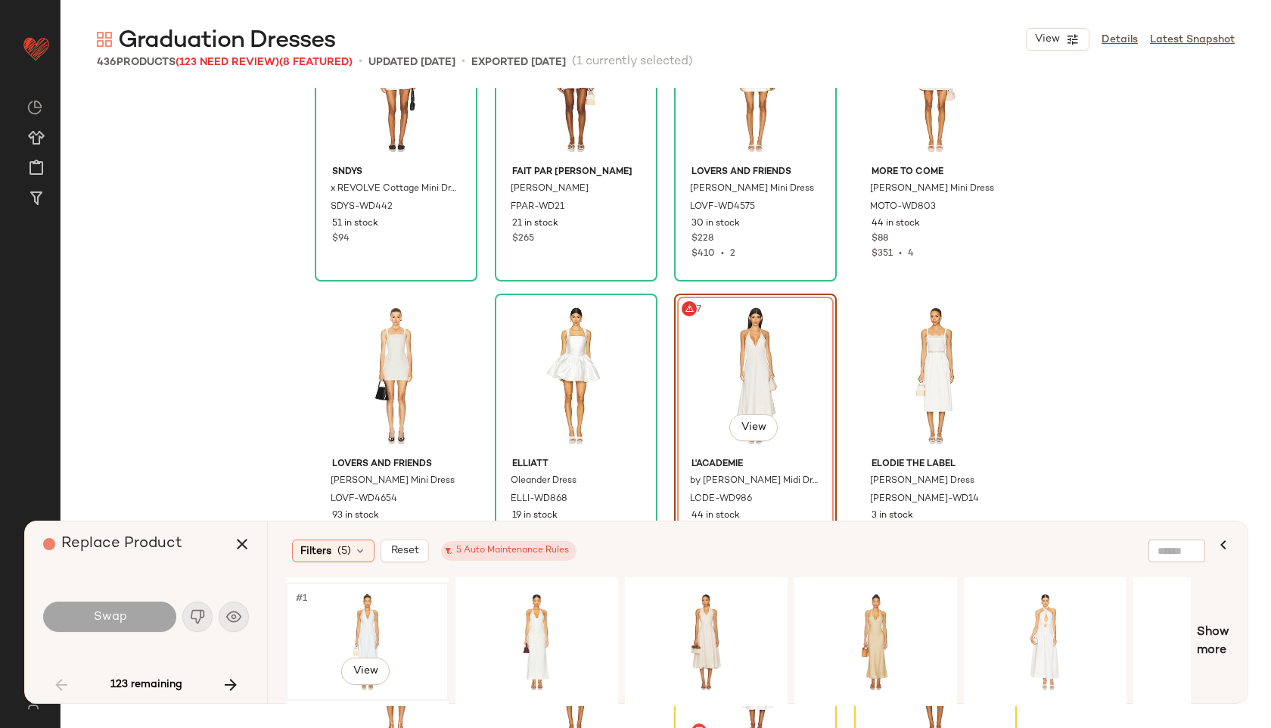
click at [350, 613] on div "#1 View" at bounding box center [367, 641] width 152 height 107
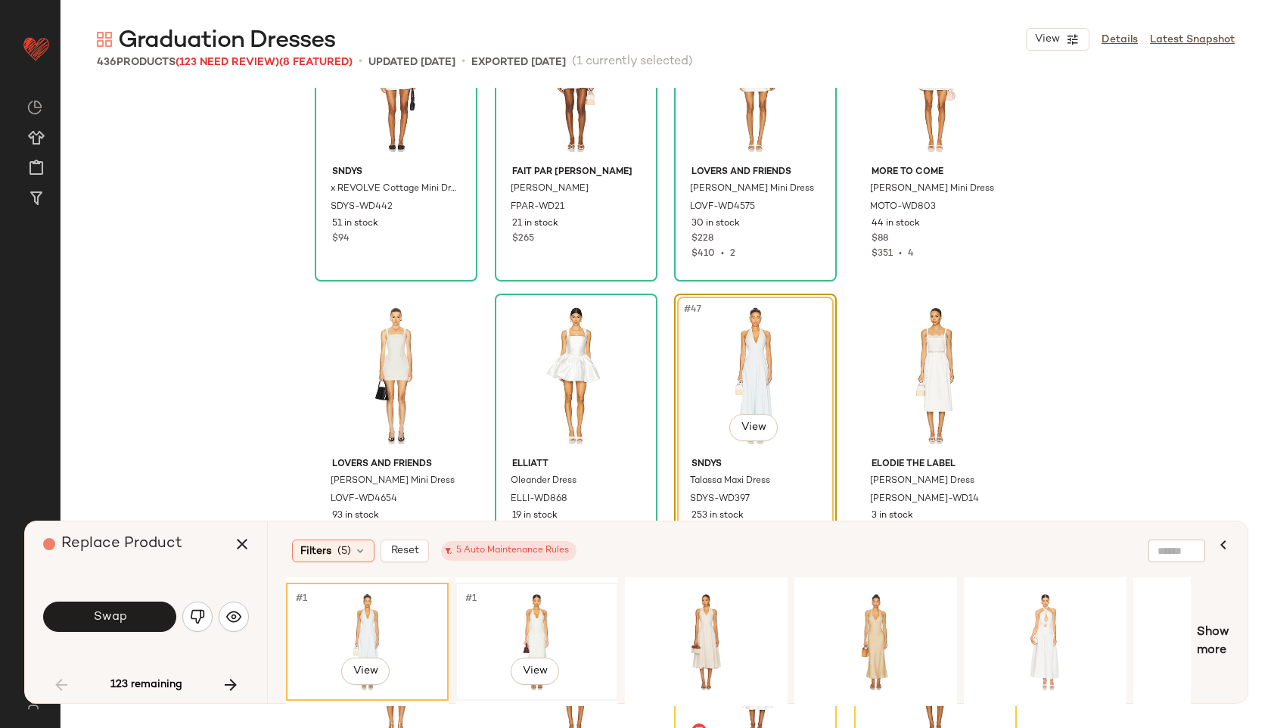
click at [528, 616] on div "#1 View" at bounding box center [537, 641] width 152 height 107
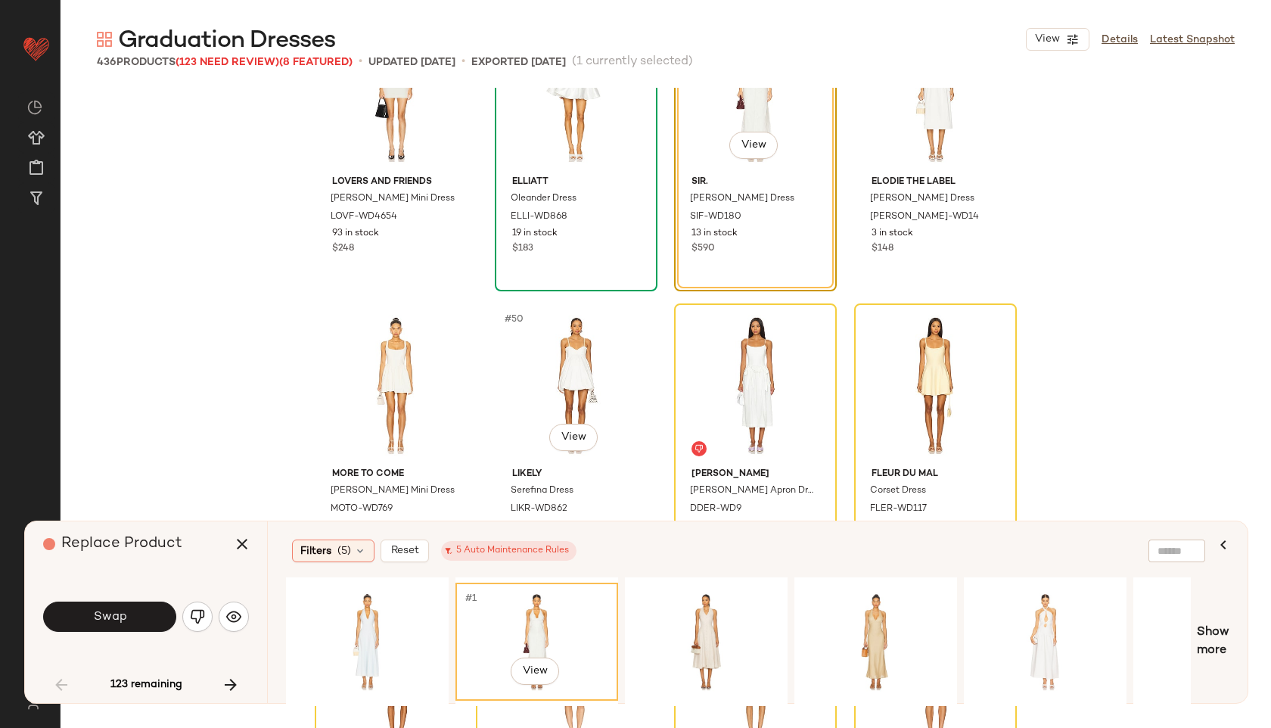
scroll to position [3308, 0]
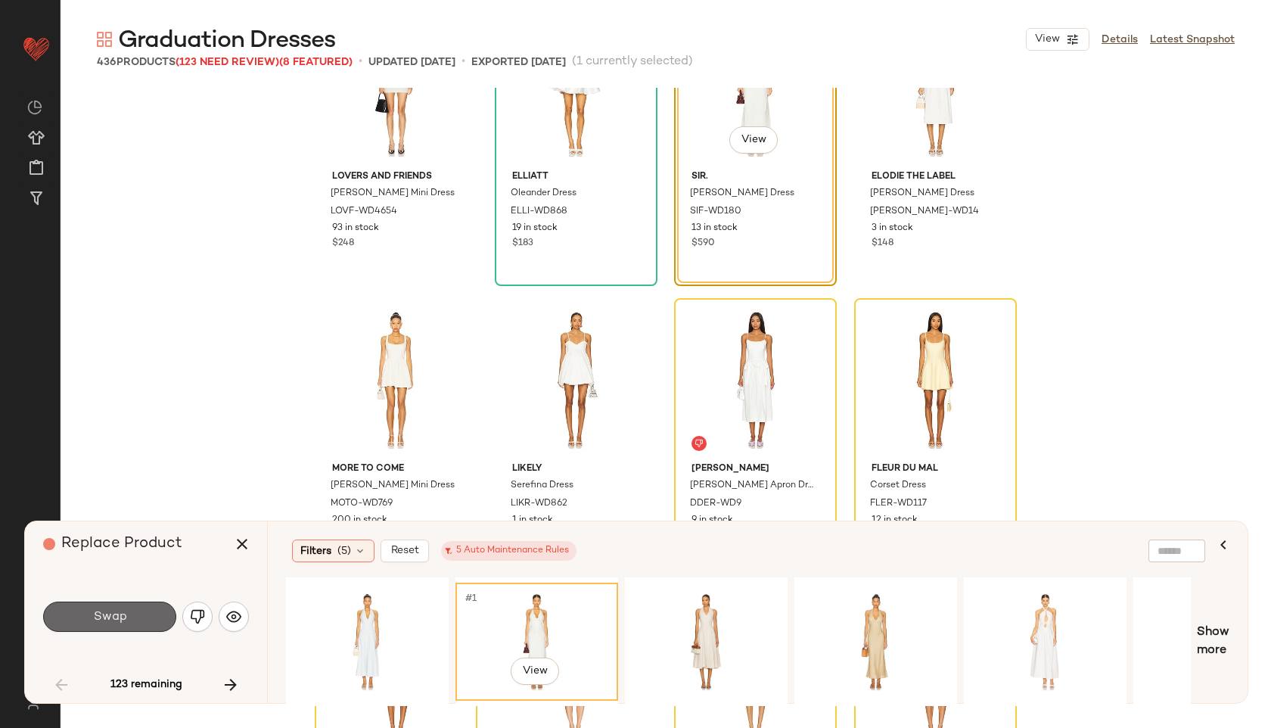
click at [143, 610] on button "Swap" at bounding box center [109, 616] width 133 height 30
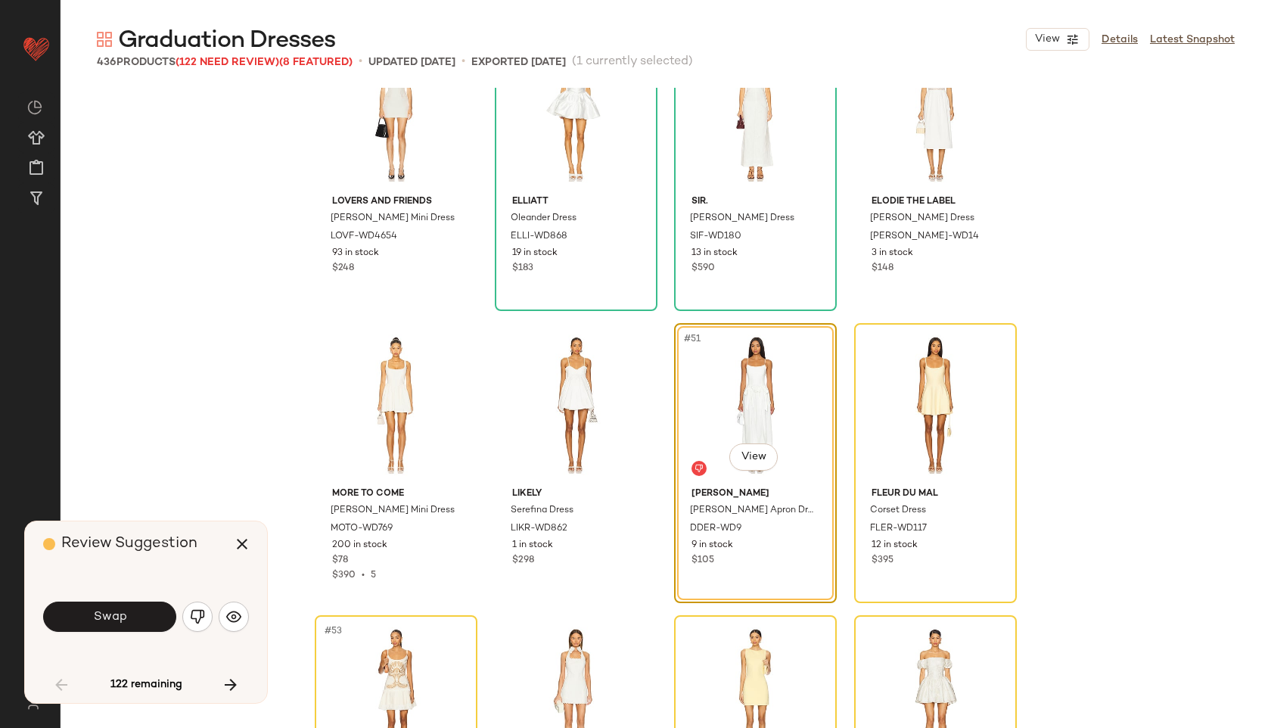
scroll to position [3274, 0]
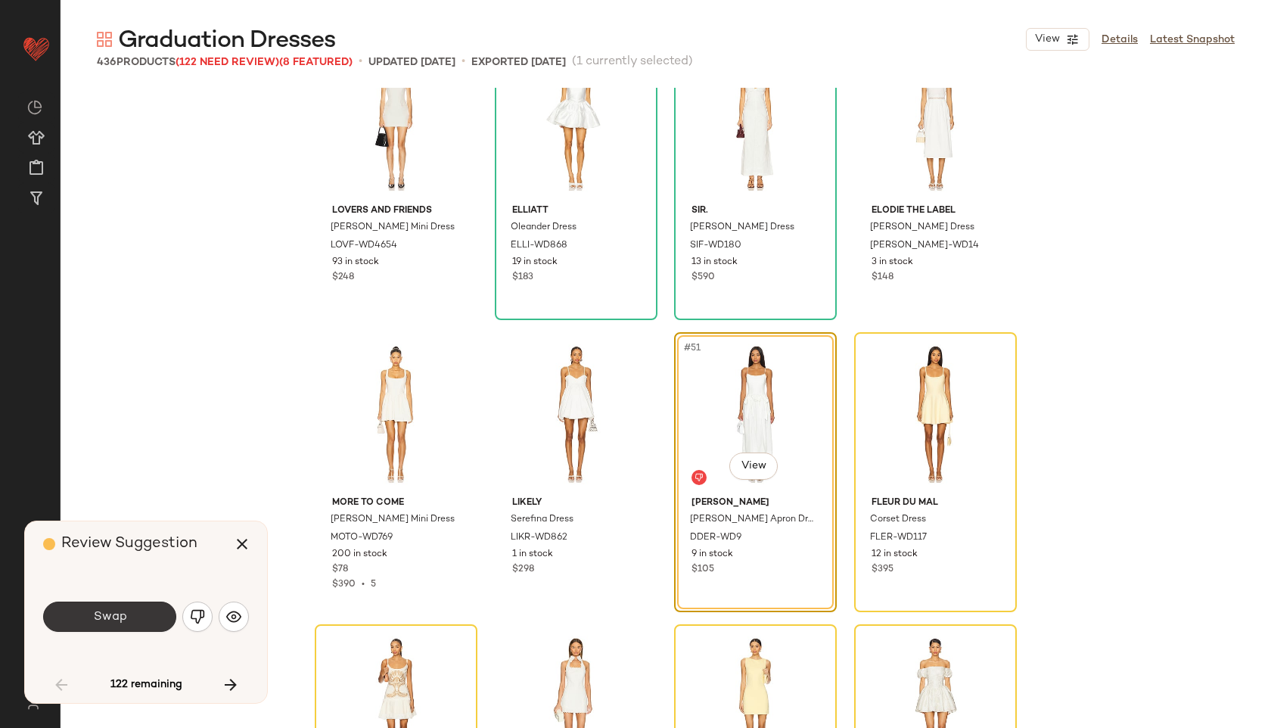
click at [127, 613] on button "Swap" at bounding box center [109, 616] width 133 height 30
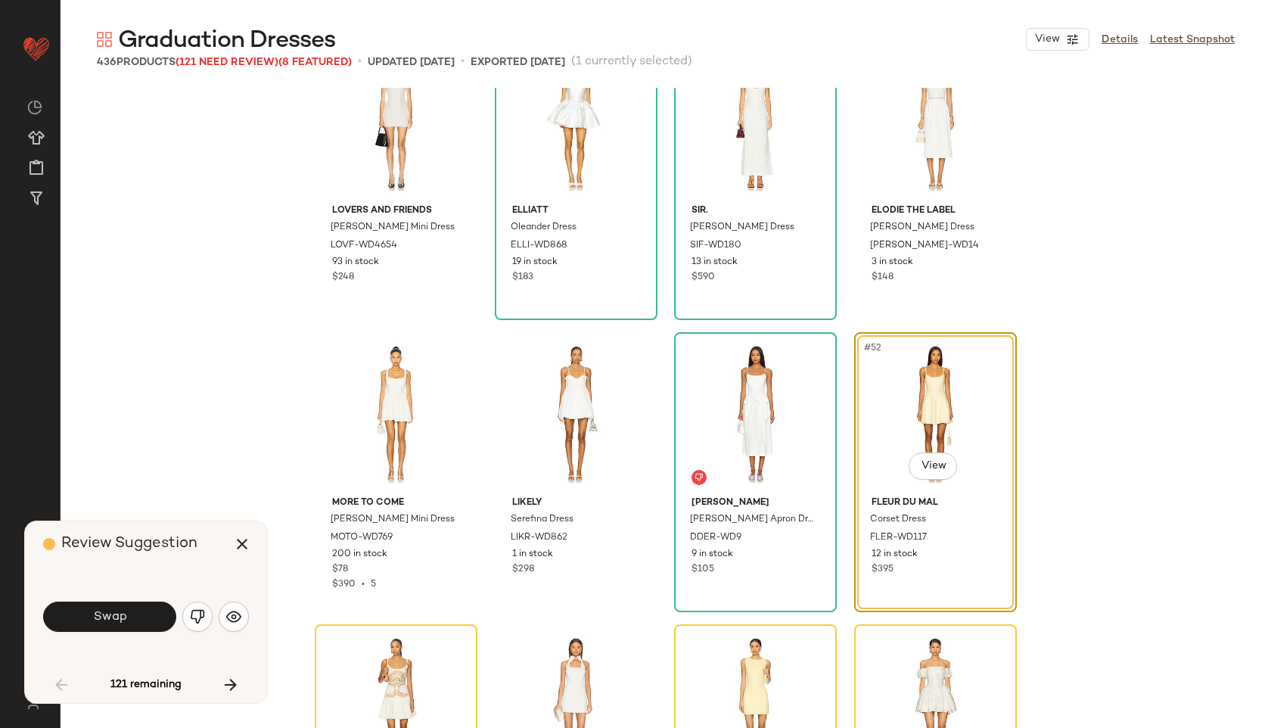
scroll to position [3211, 0]
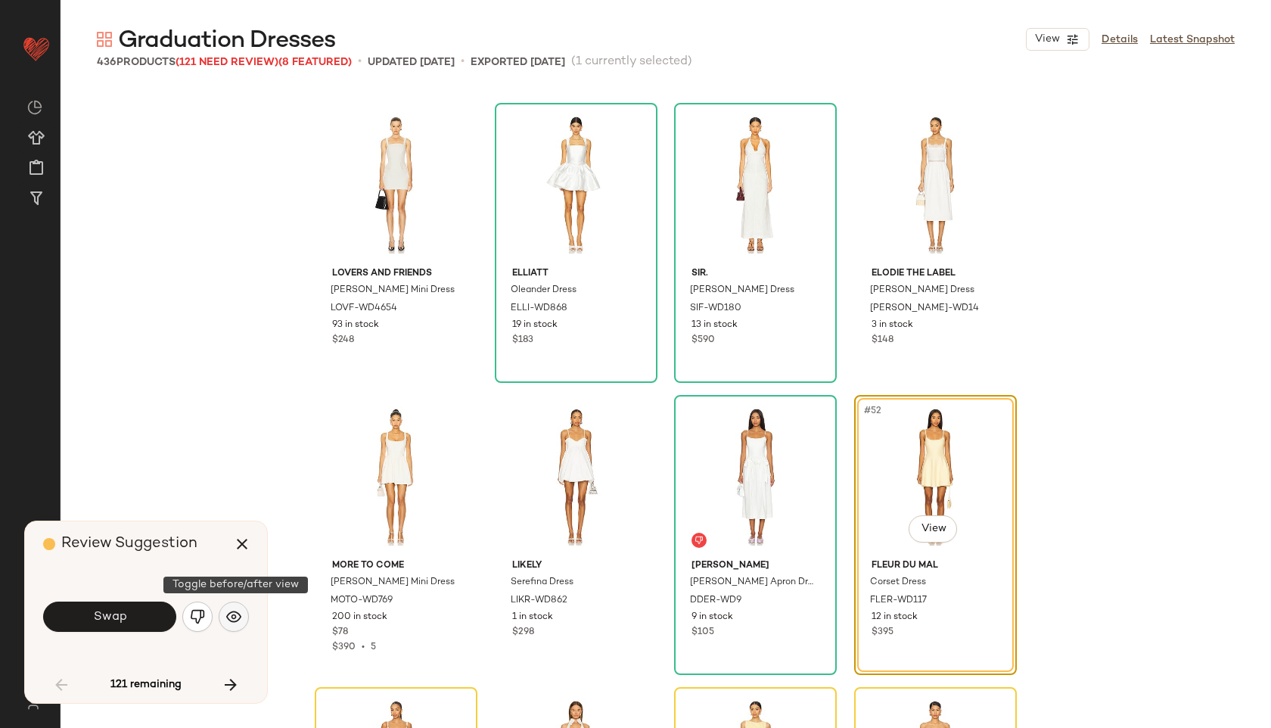
click at [233, 612] on img "button" at bounding box center [233, 616] width 15 height 15
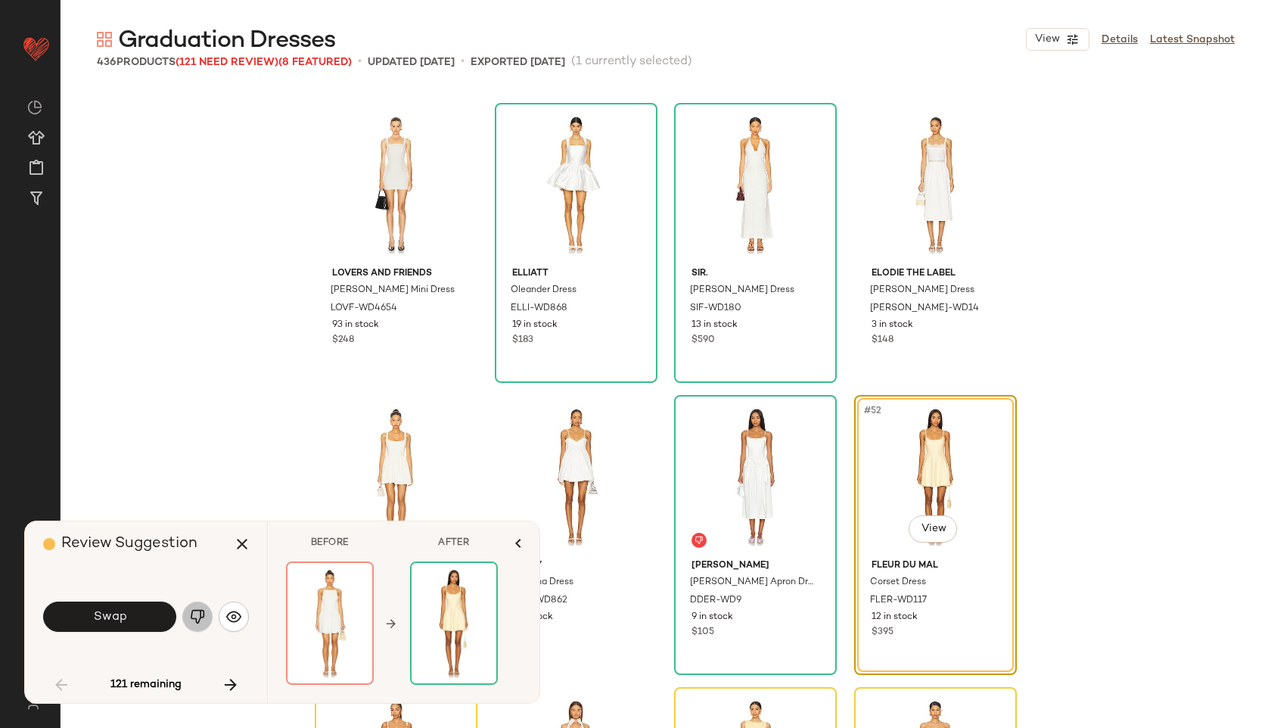
click at [193, 613] on img "button" at bounding box center [197, 616] width 15 height 15
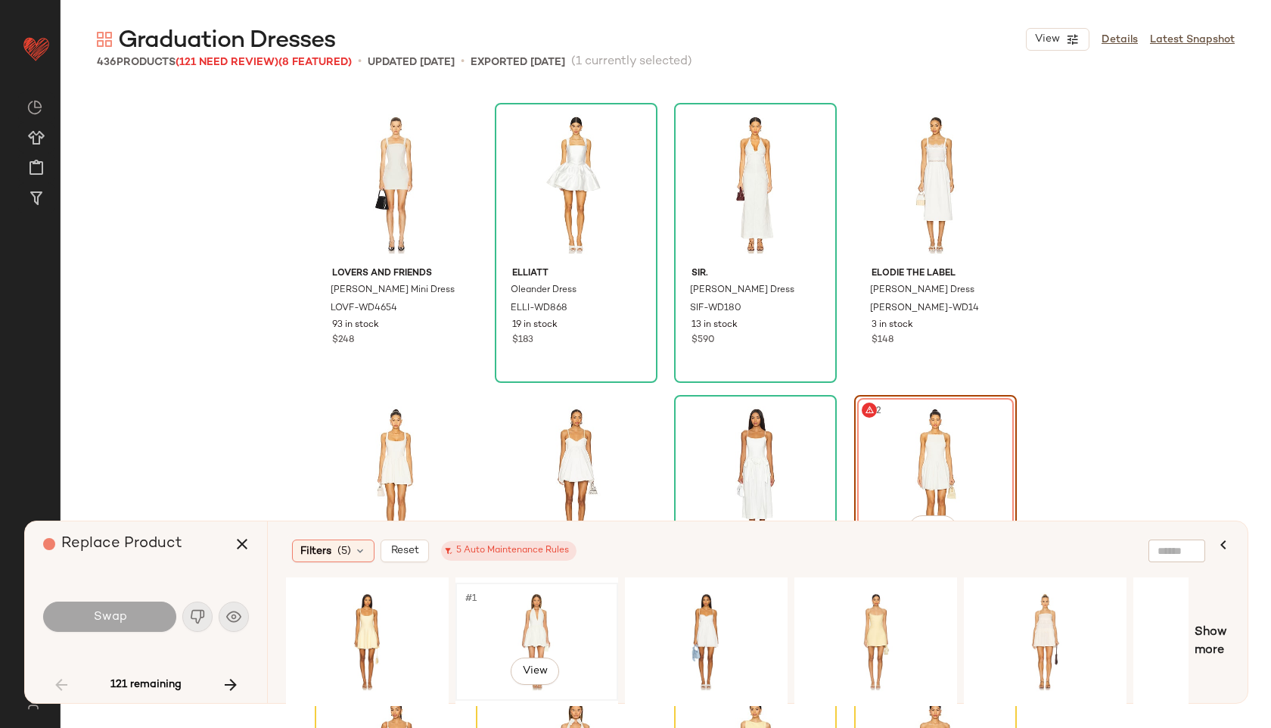
click at [496, 610] on div "#1 View" at bounding box center [537, 641] width 152 height 107
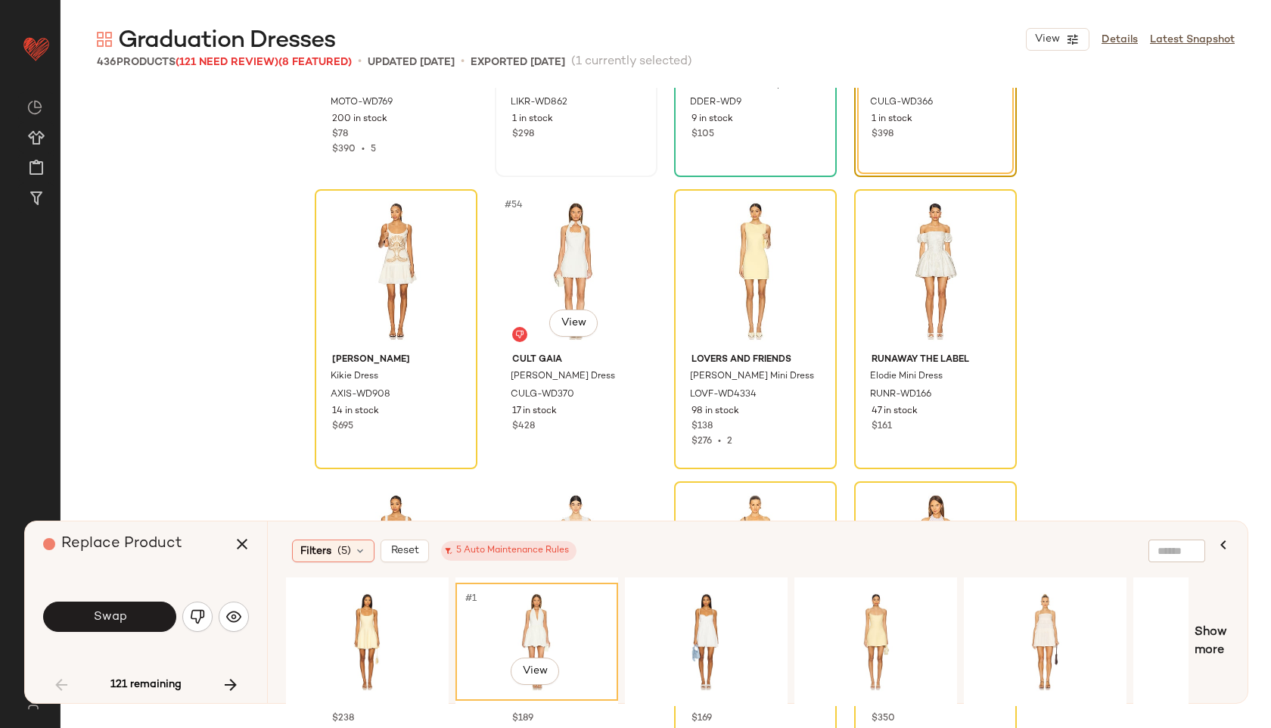
scroll to position [3708, 0]
click at [694, 596] on div "#1 View" at bounding box center [706, 641] width 152 height 107
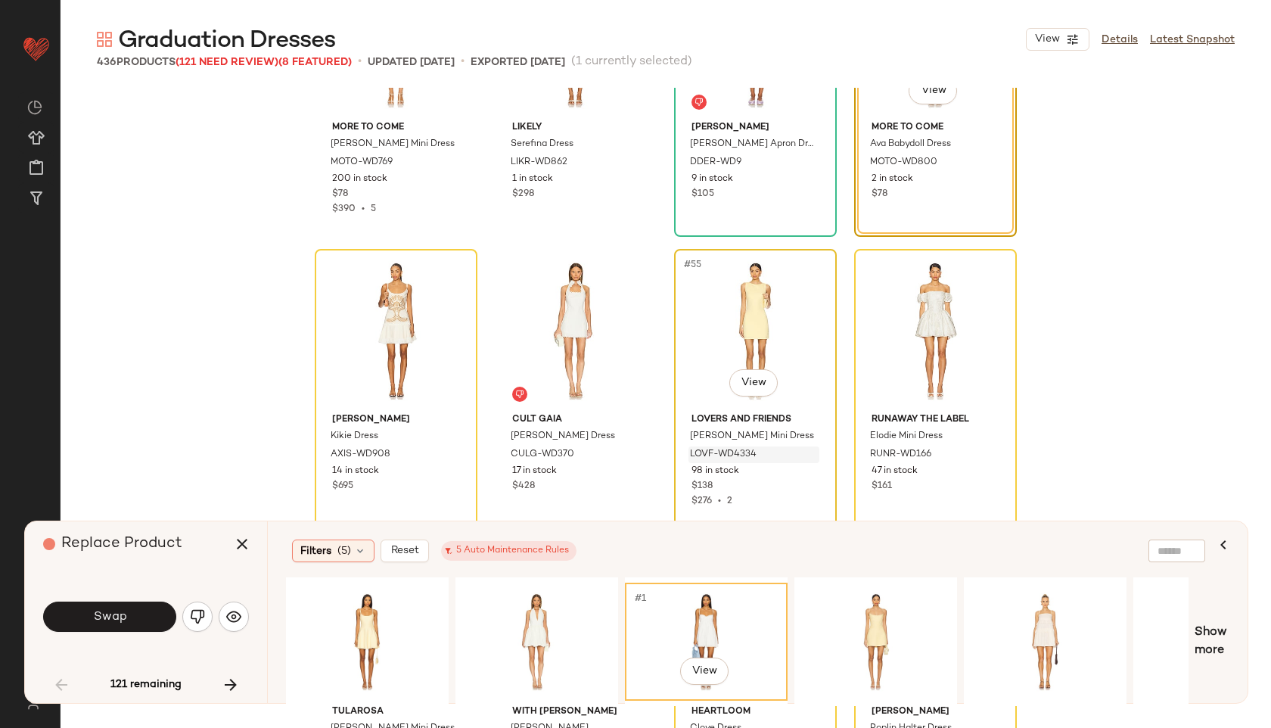
scroll to position [3645, 0]
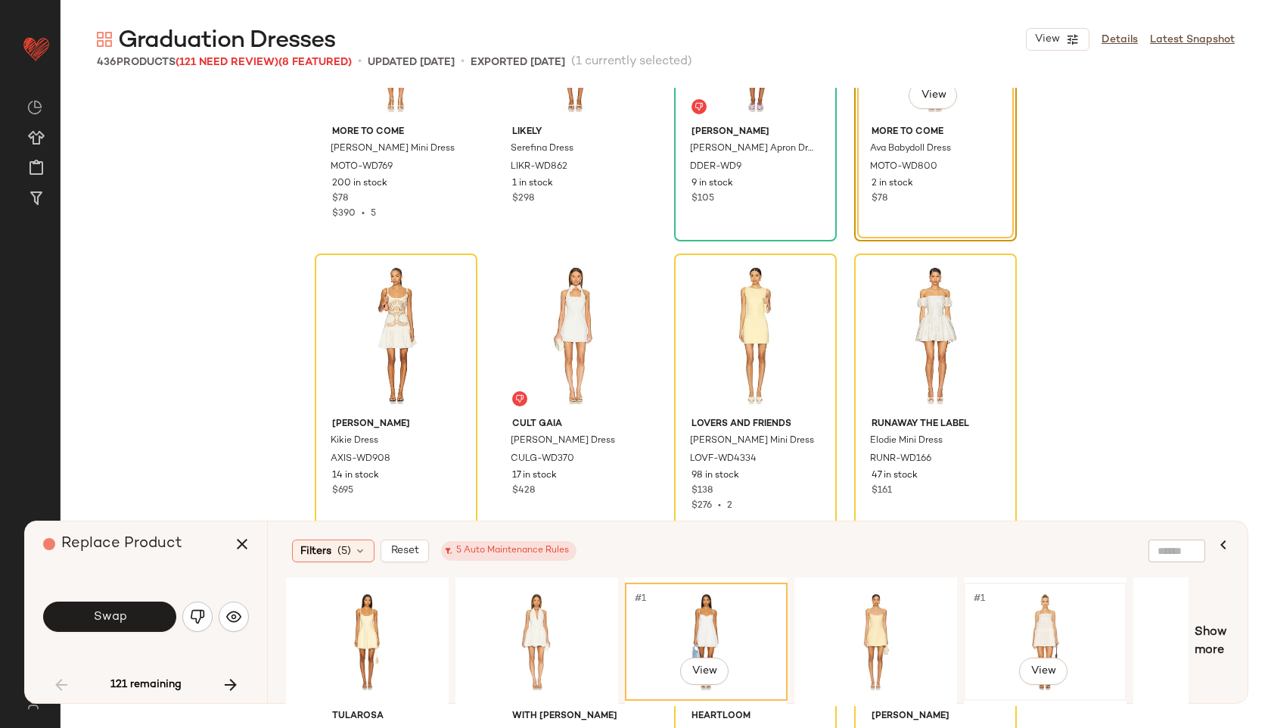
click at [1029, 620] on div "#1 View" at bounding box center [1045, 641] width 152 height 107
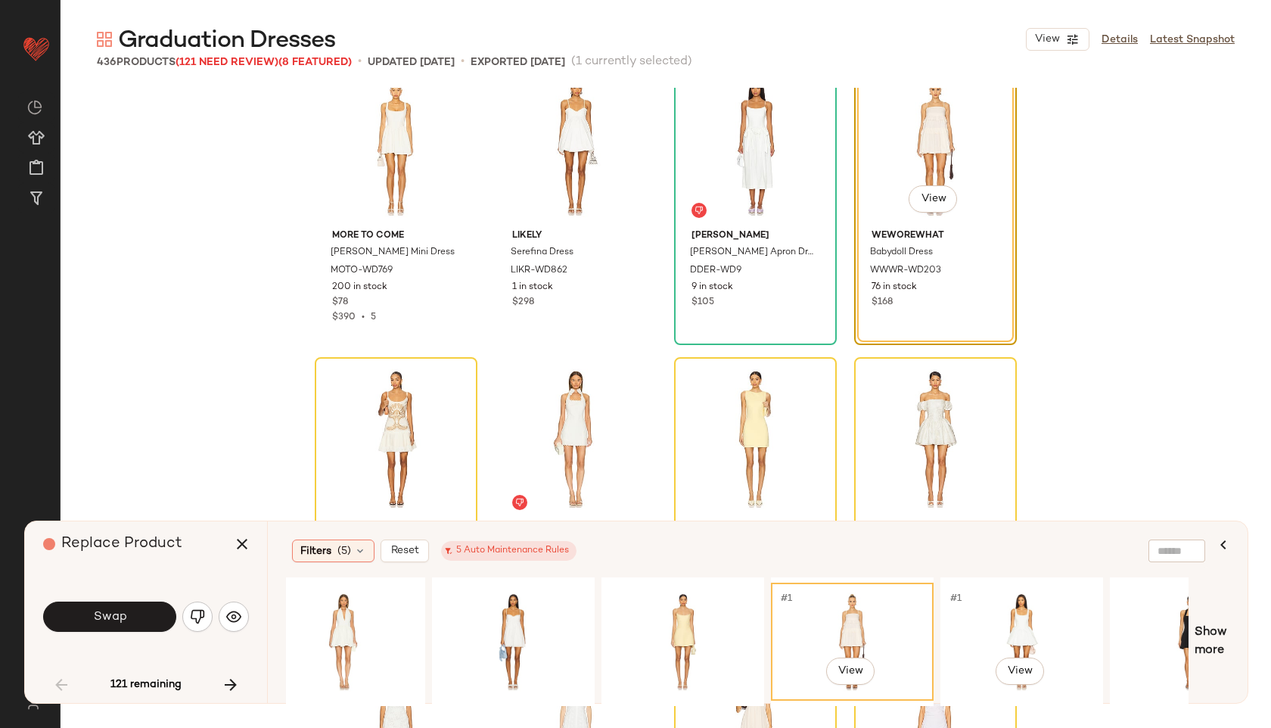
scroll to position [0, 194]
click at [1012, 620] on div "#1 View" at bounding box center [1020, 641] width 152 height 107
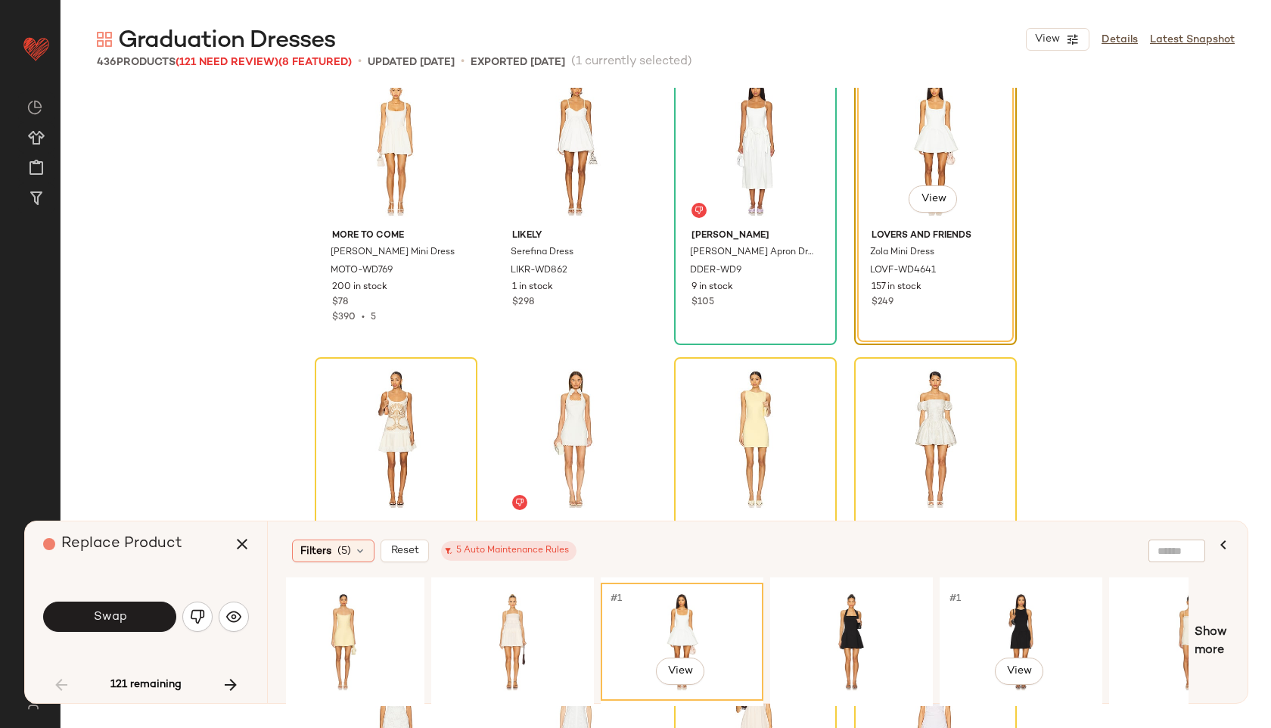
scroll to position [0, 690]
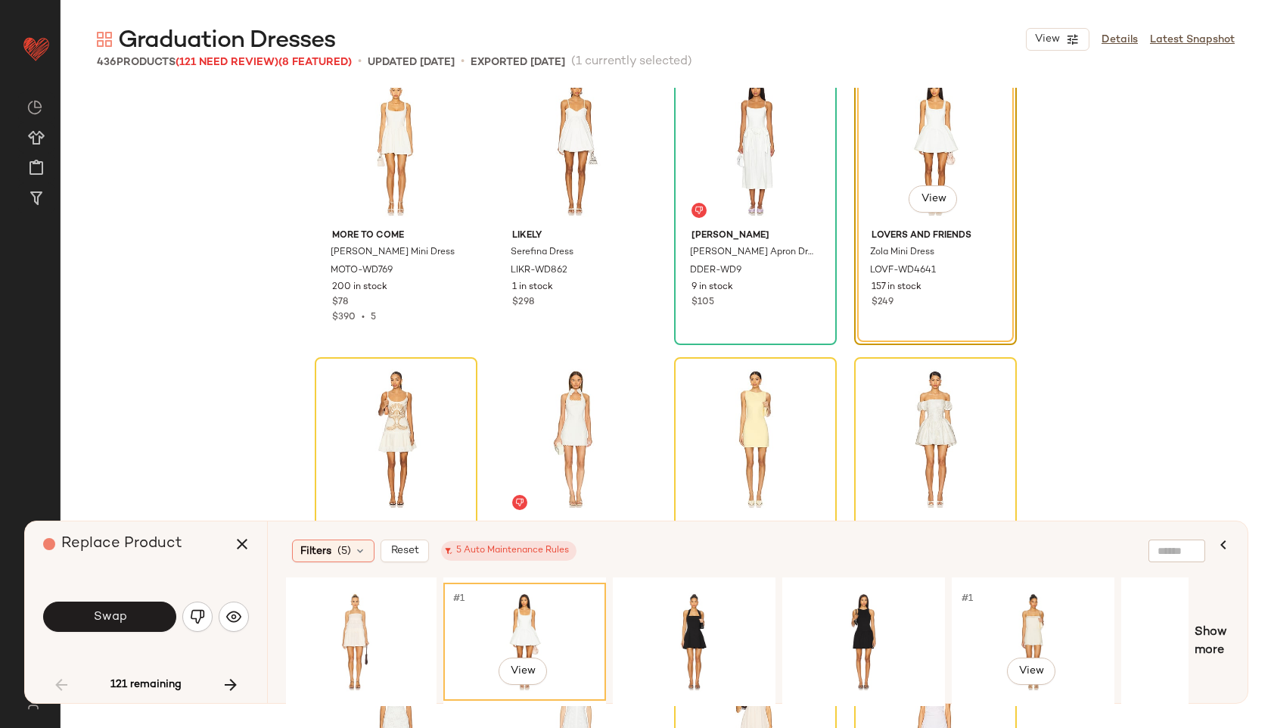
click at [1012, 620] on div "#1 View" at bounding box center [1033, 641] width 152 height 107
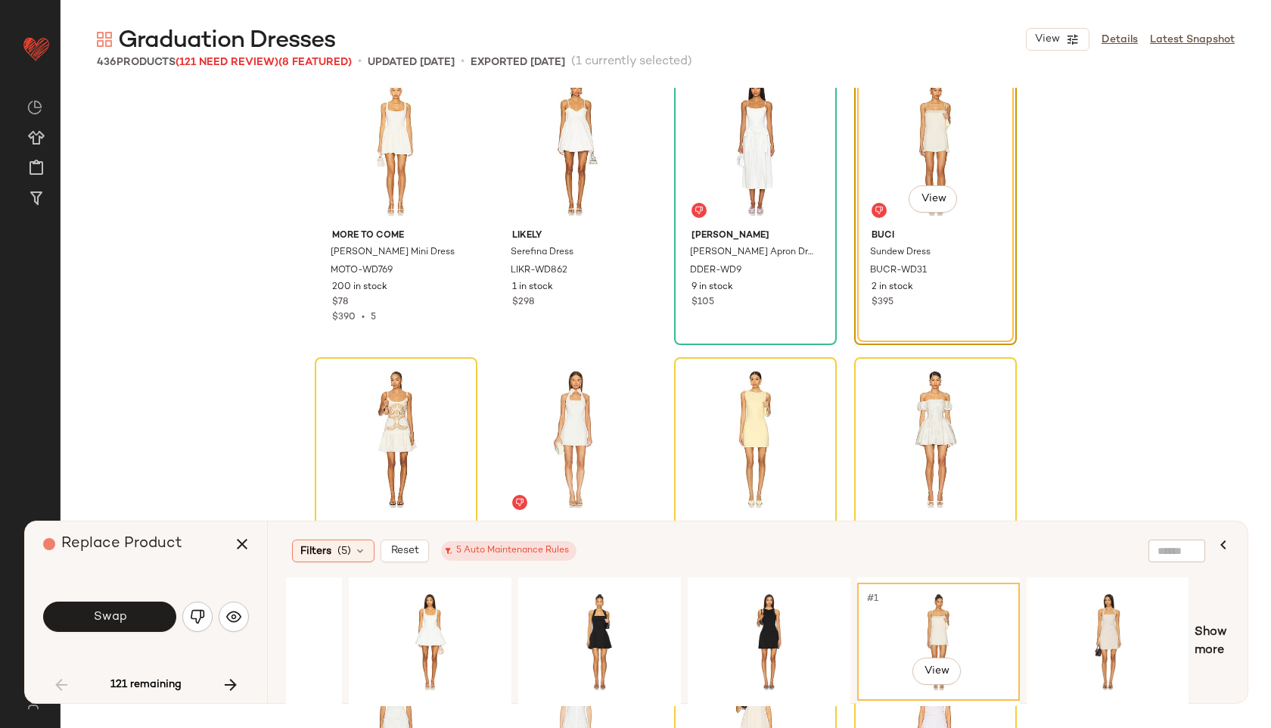
scroll to position [0, 782]
click at [1129, 611] on div "#1 View" at bounding box center [1110, 641] width 152 height 107
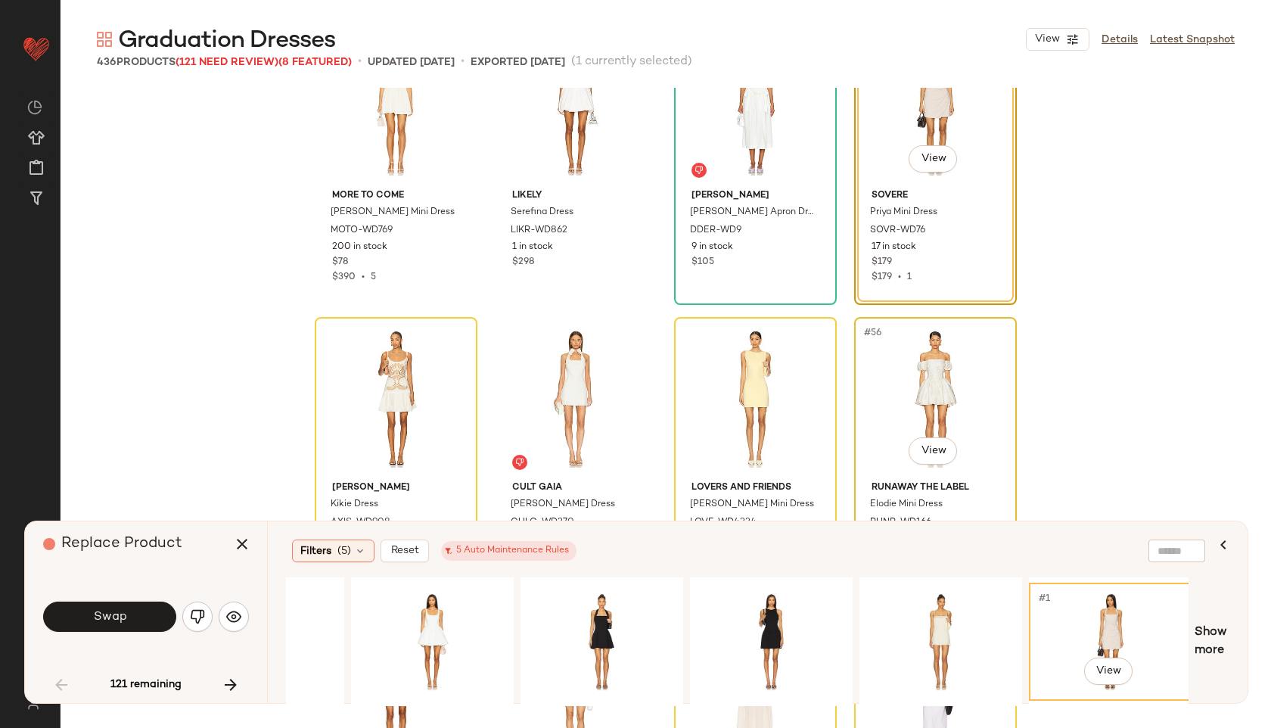
scroll to position [3584, 0]
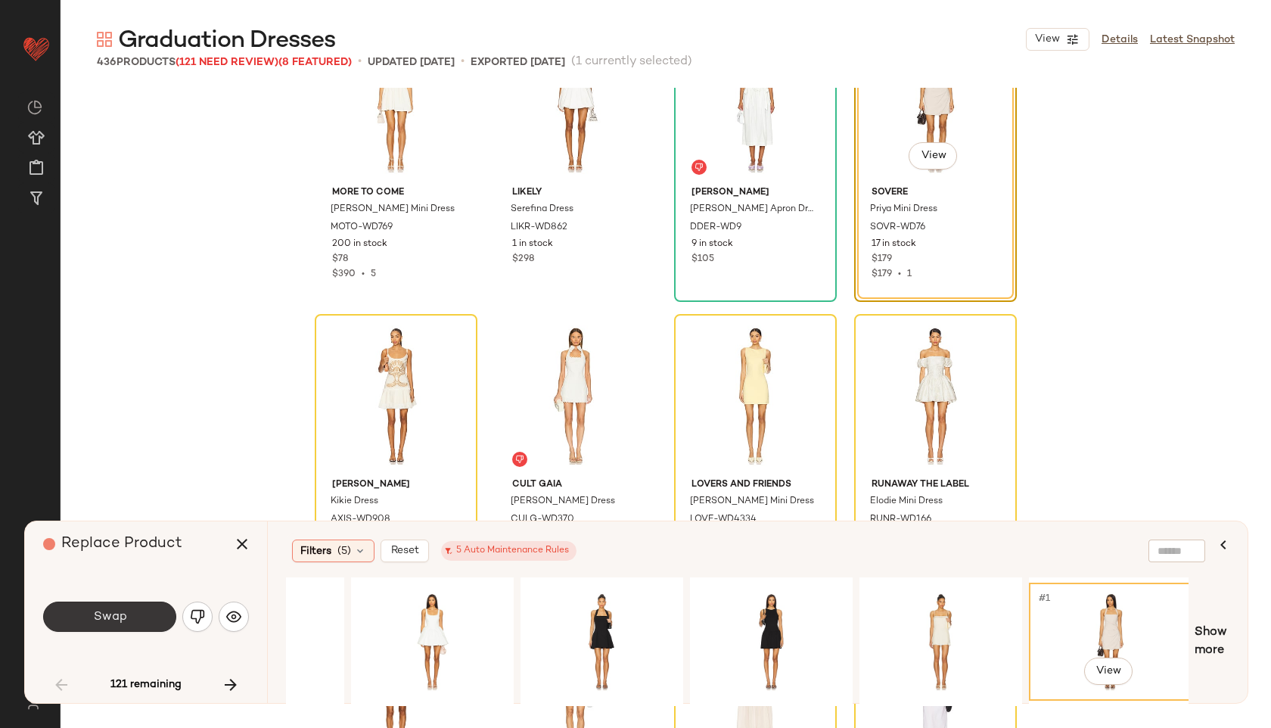
click at [133, 610] on button "Swap" at bounding box center [109, 616] width 133 height 30
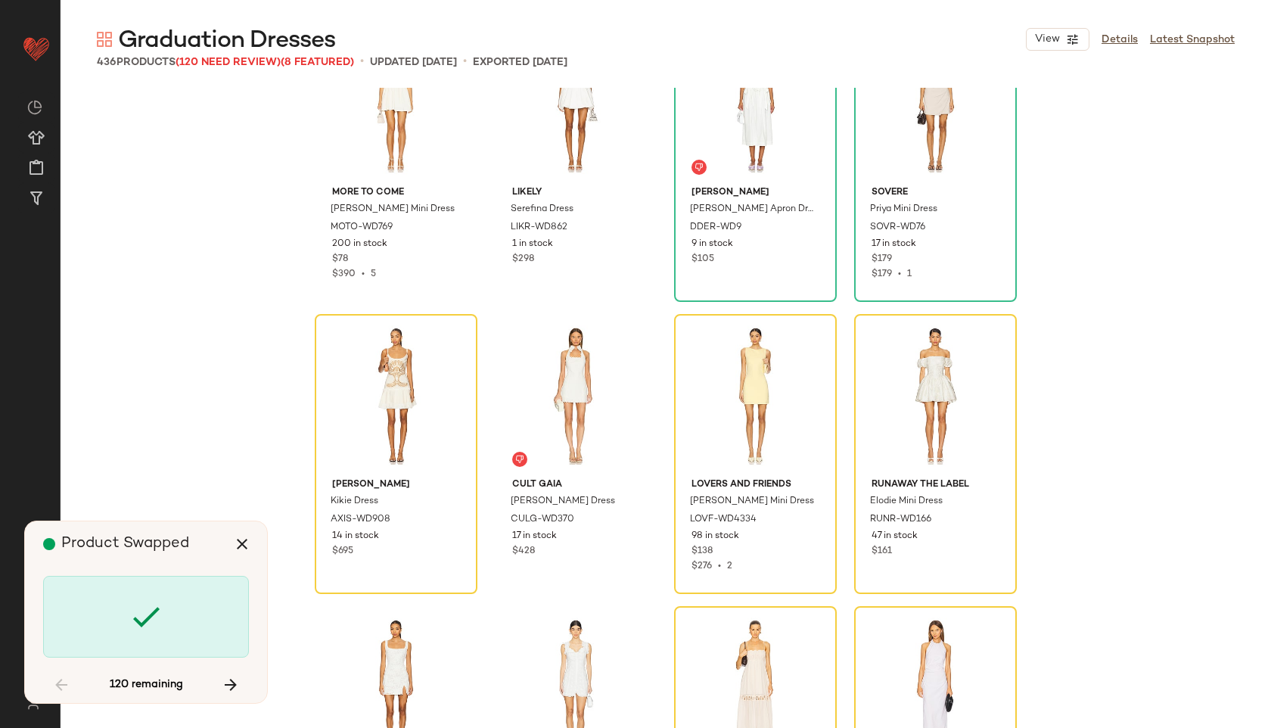
scroll to position [3503, 0]
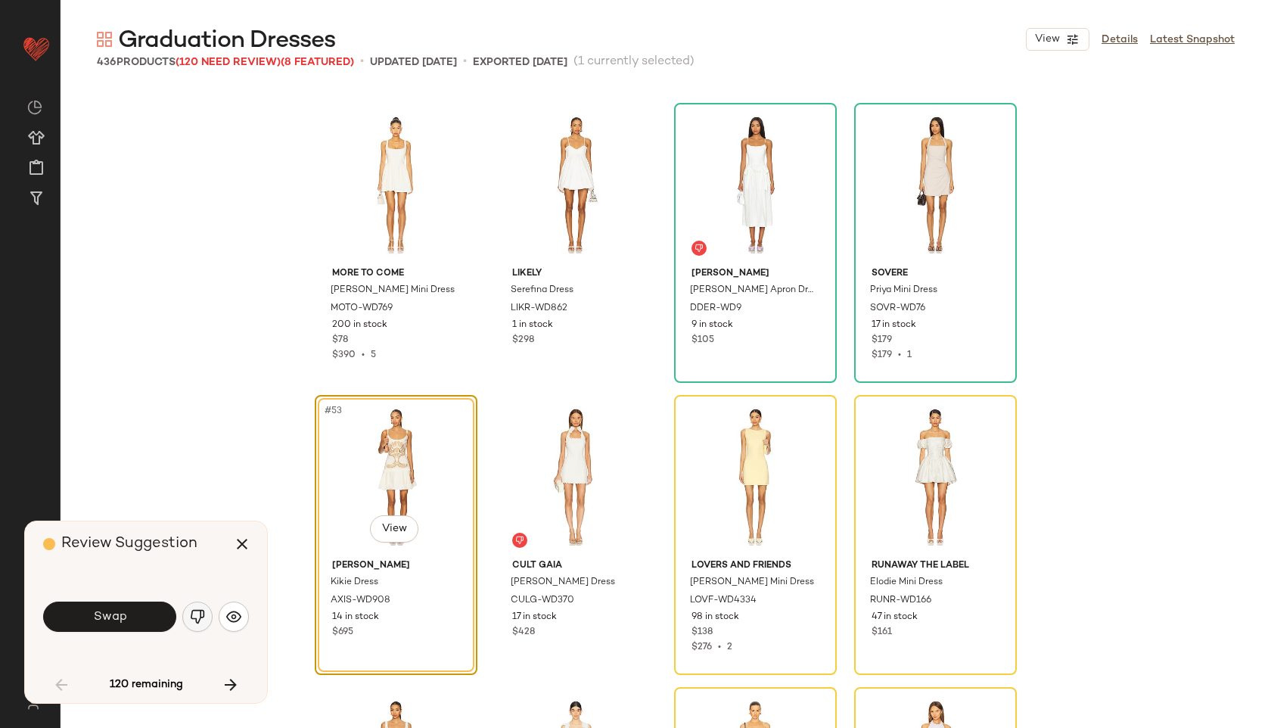
click at [191, 617] on img "button" at bounding box center [197, 616] width 15 height 15
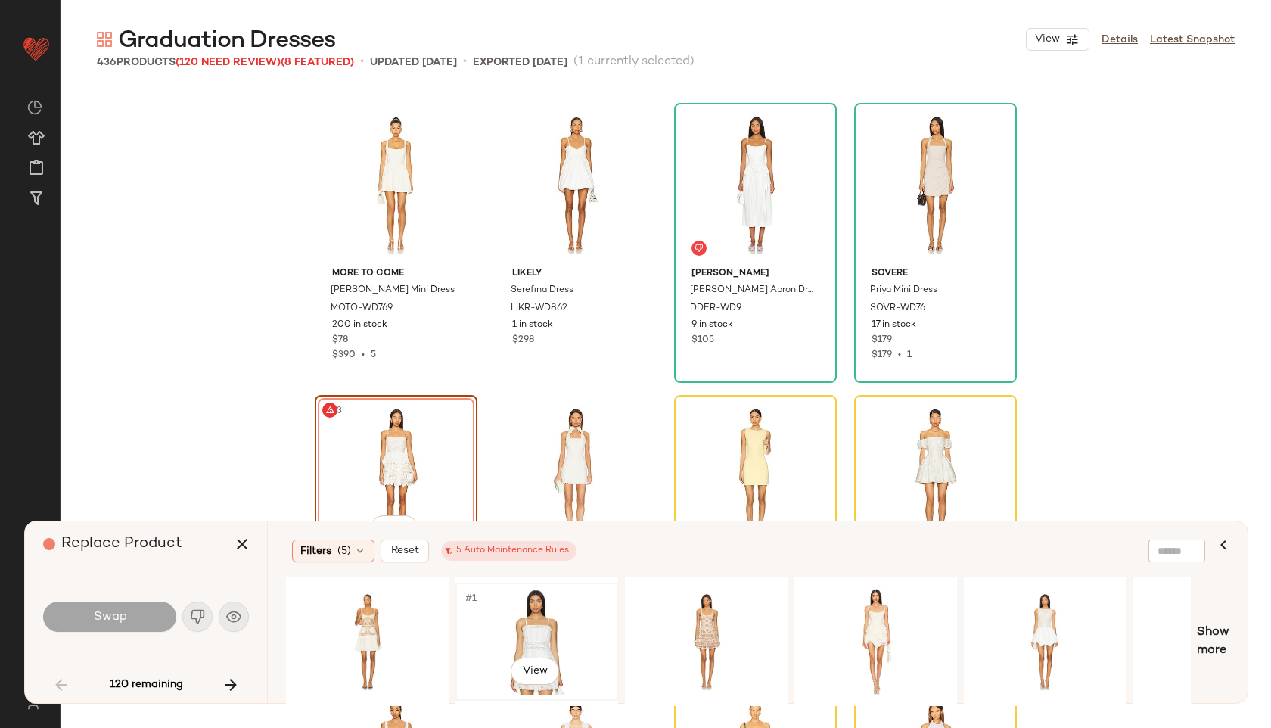
click at [527, 599] on div "#1 View" at bounding box center [537, 641] width 152 height 107
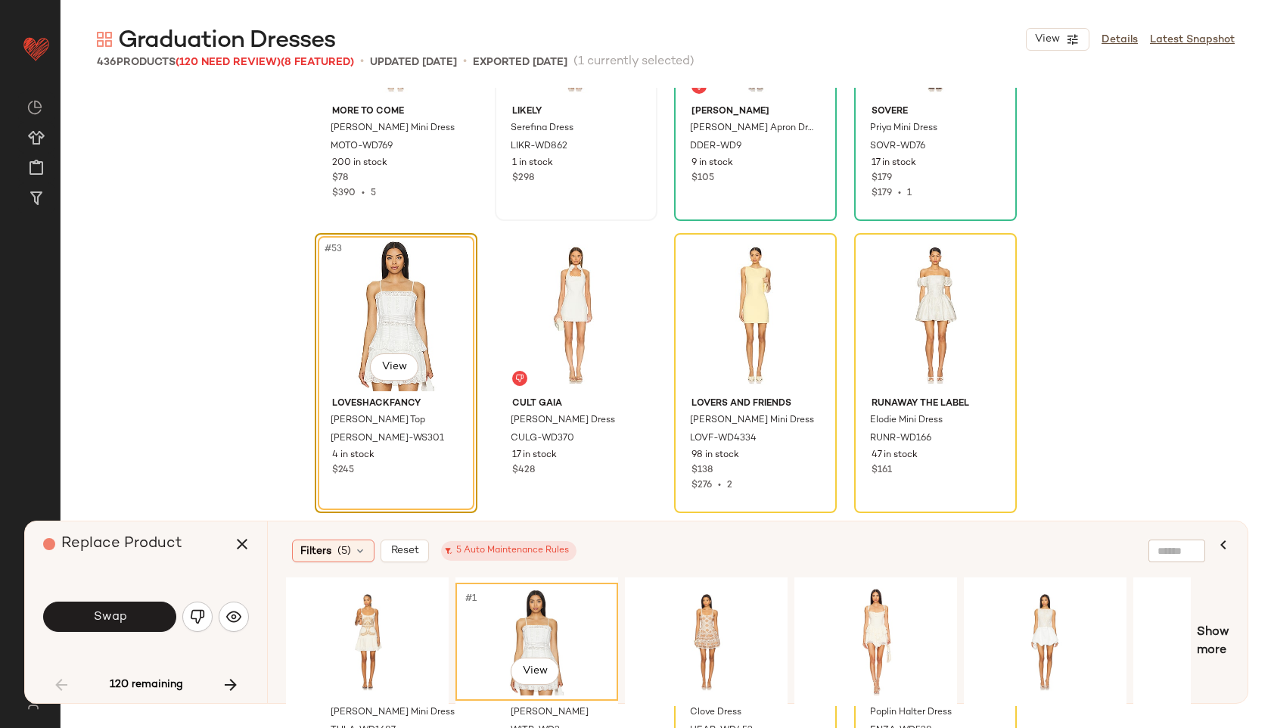
scroll to position [3658, 0]
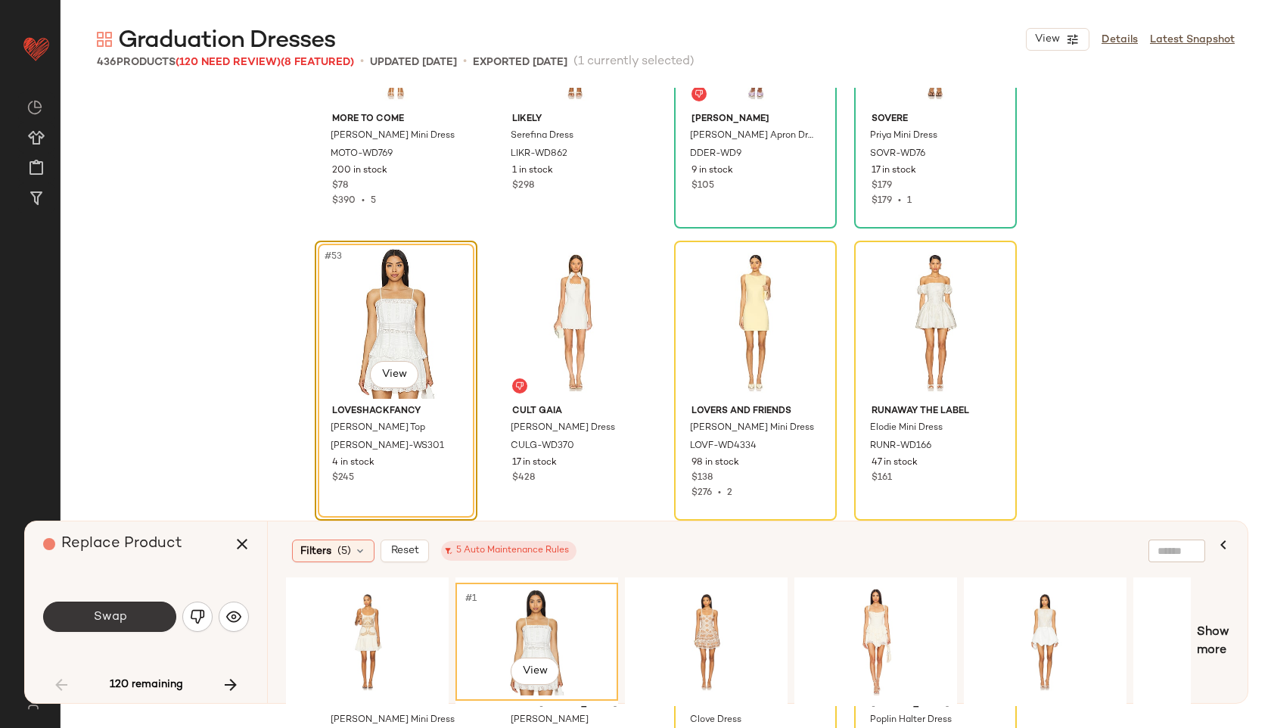
click at [124, 616] on span "Swap" at bounding box center [109, 617] width 34 height 14
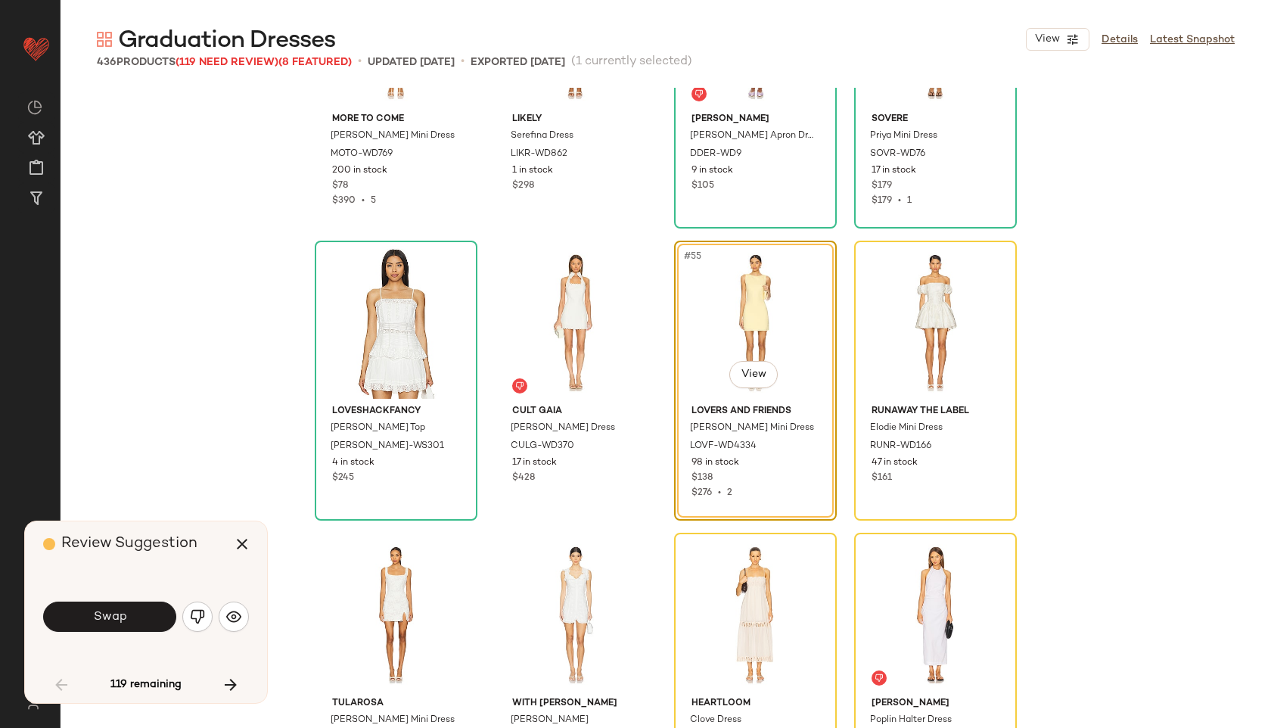
scroll to position [3503, 0]
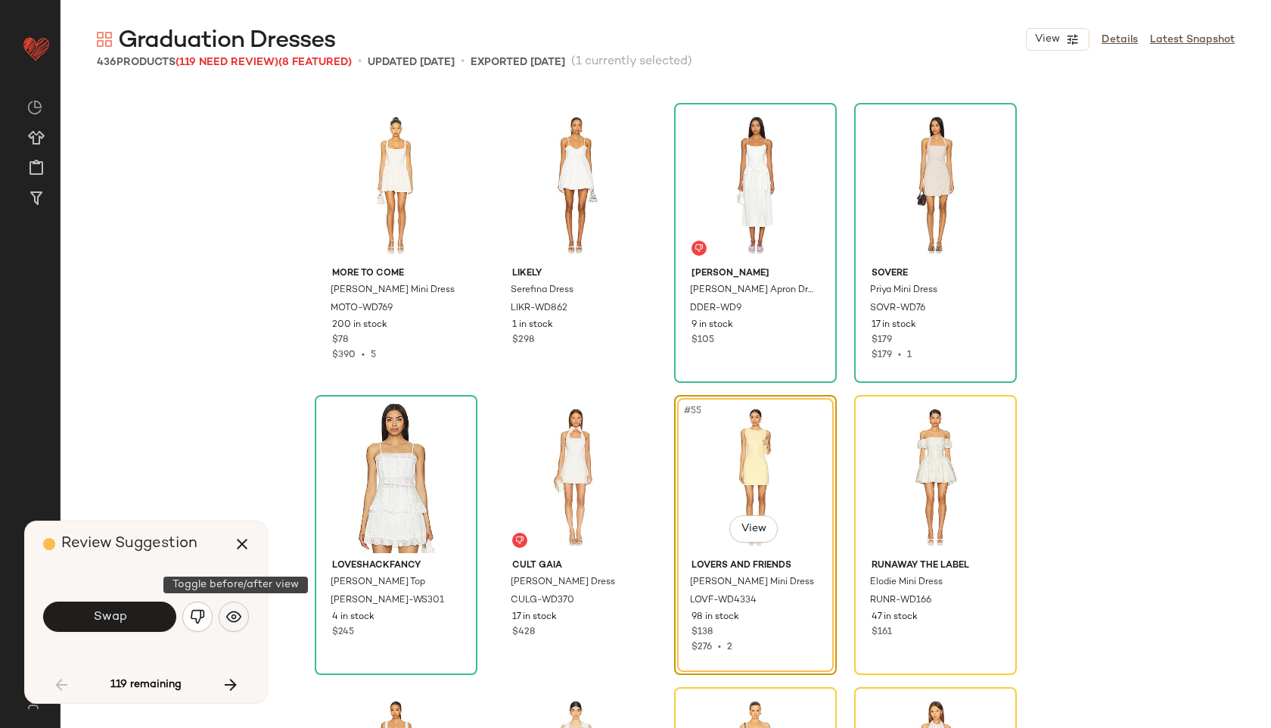
click at [234, 616] on img "button" at bounding box center [233, 616] width 15 height 15
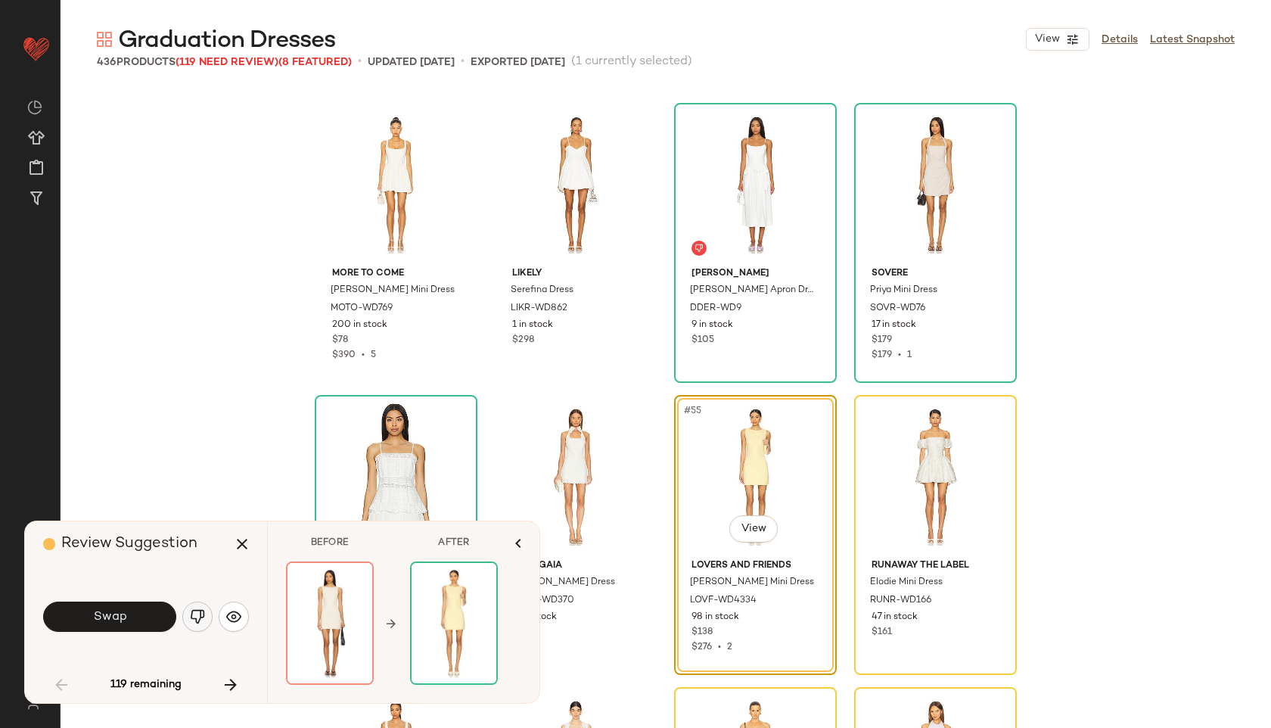
click at [206, 615] on button "button" at bounding box center [197, 616] width 30 height 30
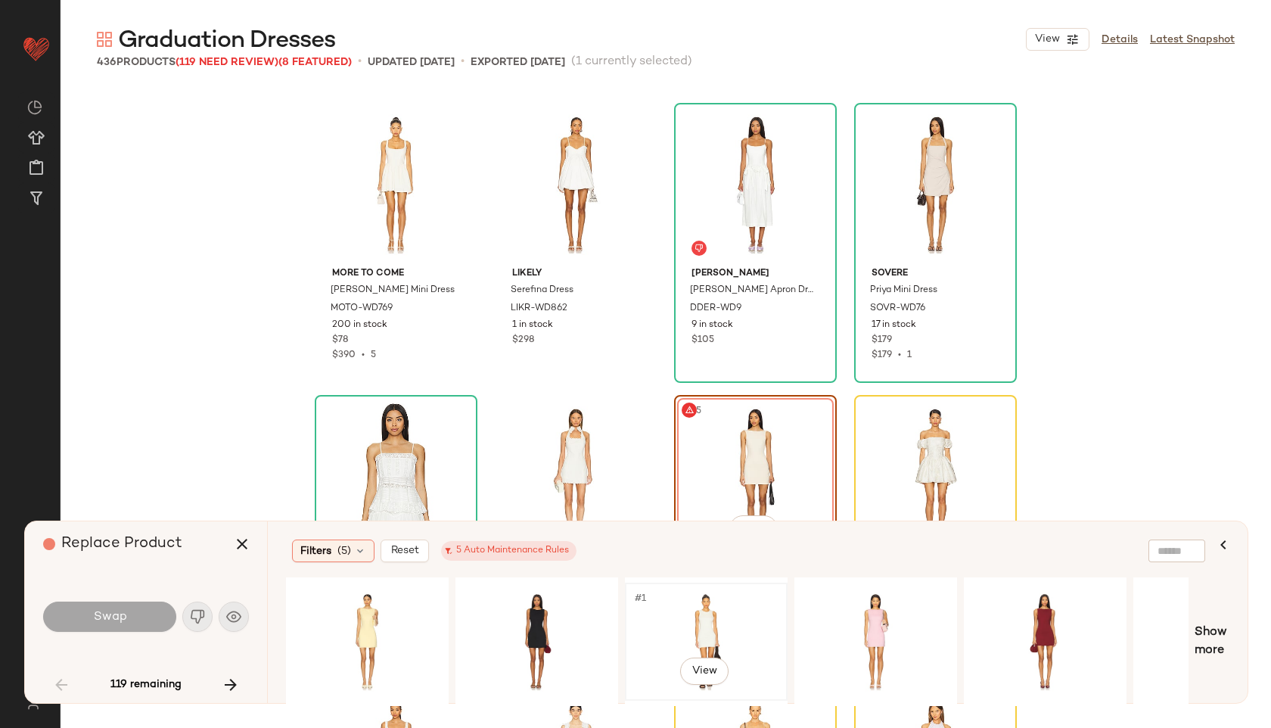
click at [694, 625] on div "#1 View" at bounding box center [706, 641] width 152 height 107
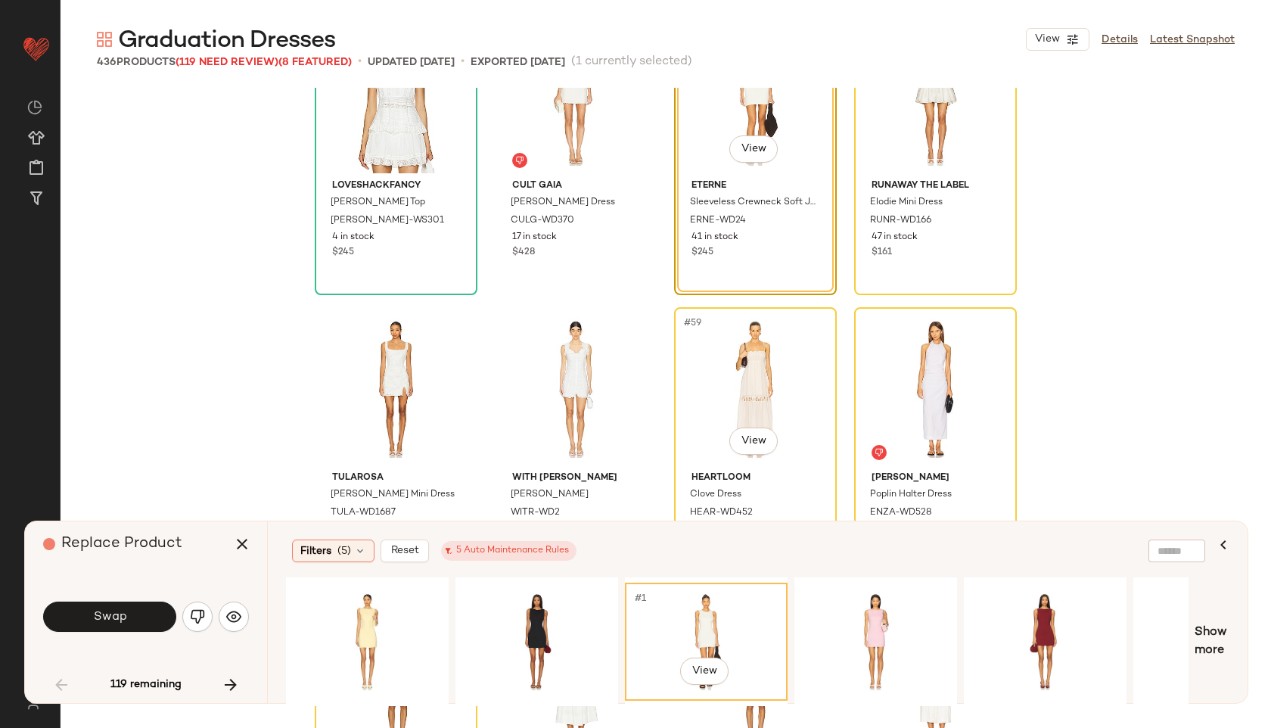
scroll to position [3884, 0]
click at [132, 613] on button "Swap" at bounding box center [109, 616] width 133 height 30
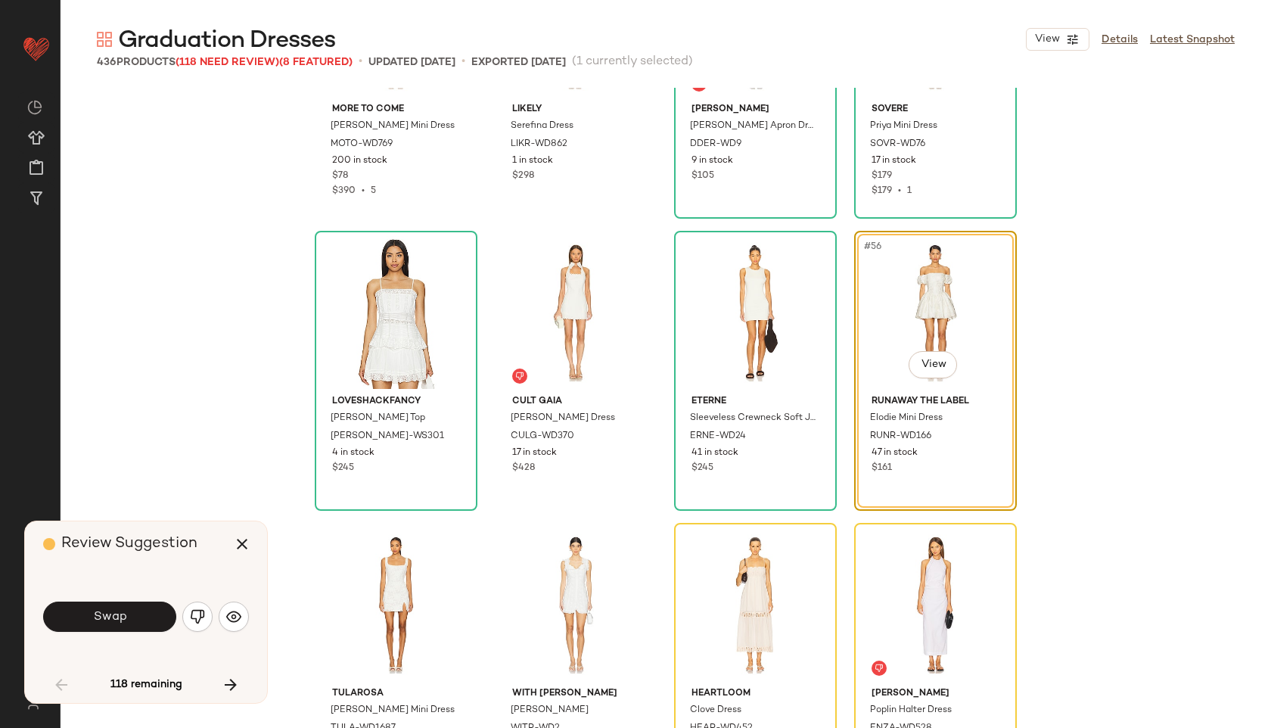
scroll to position [3676, 0]
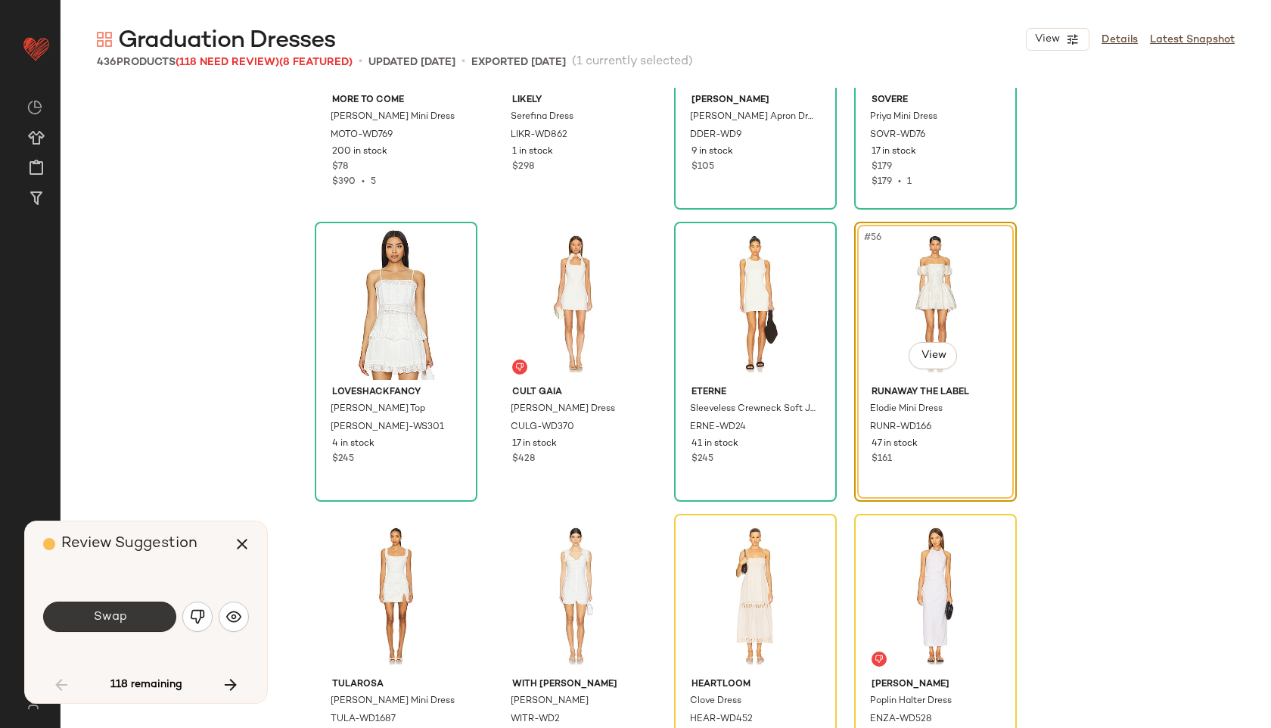
click at [115, 613] on span "Swap" at bounding box center [109, 617] width 34 height 14
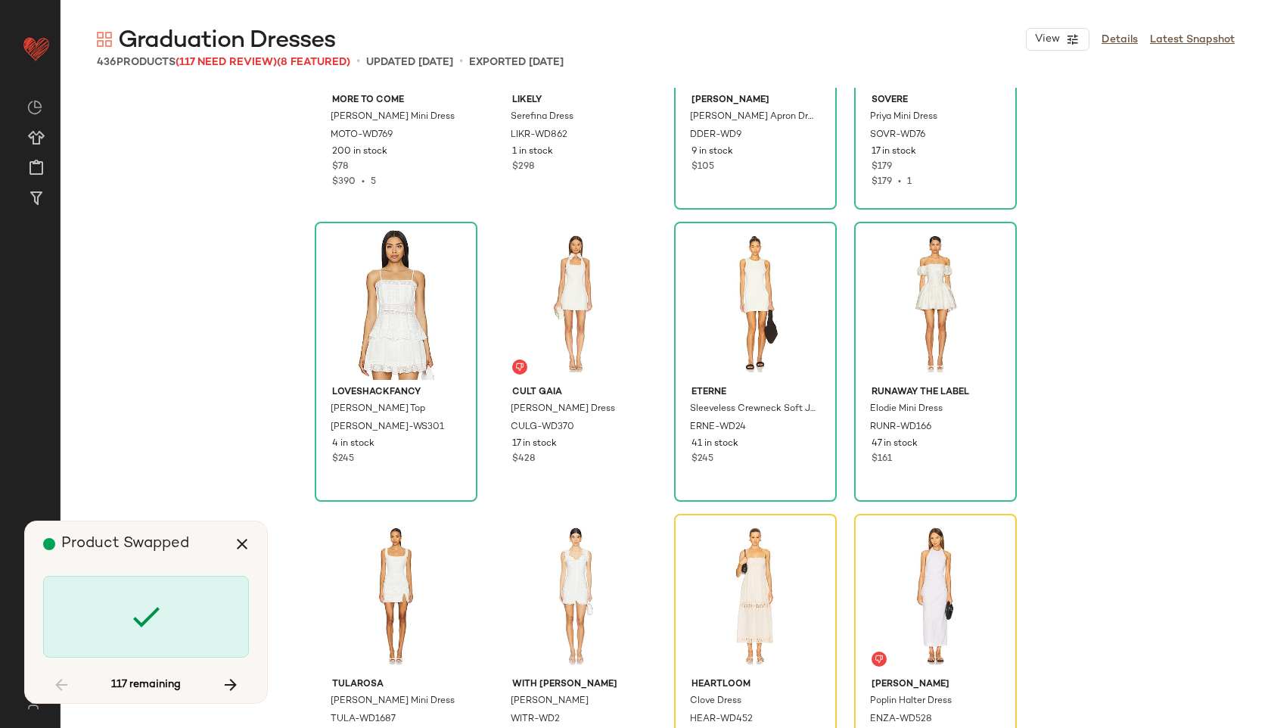
scroll to position [3795, 0]
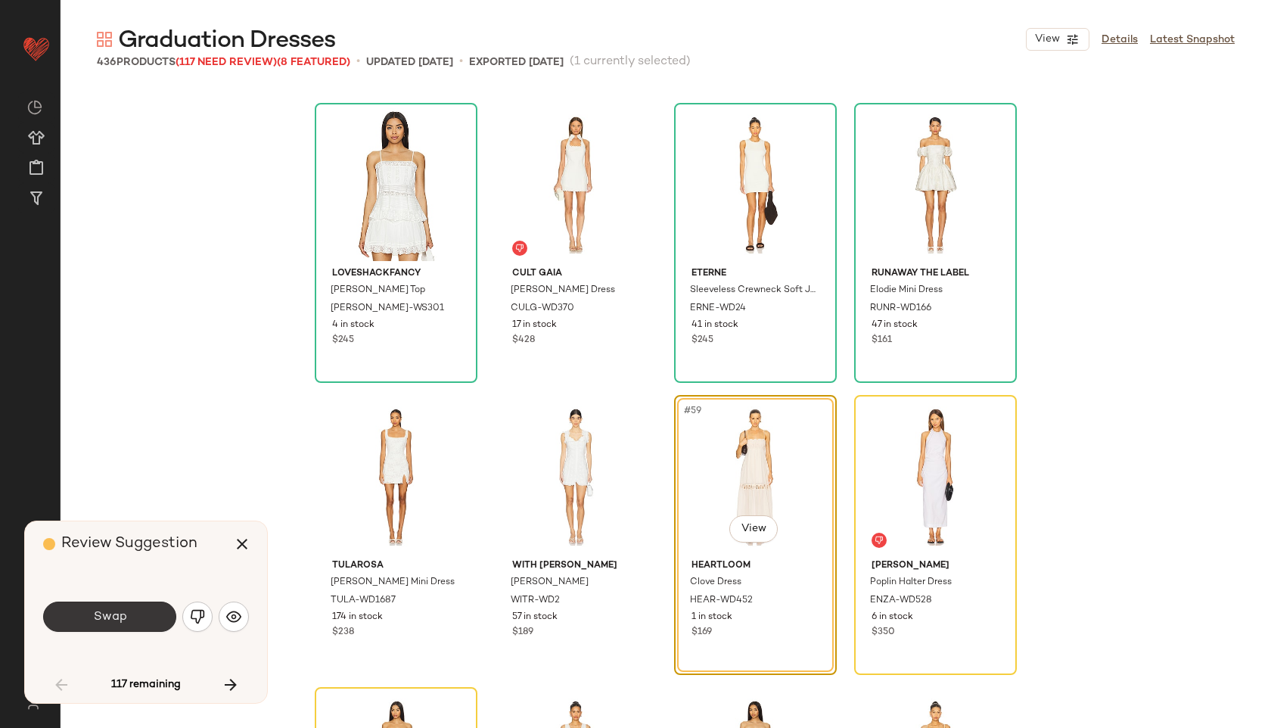
click at [138, 612] on button "Swap" at bounding box center [109, 616] width 133 height 30
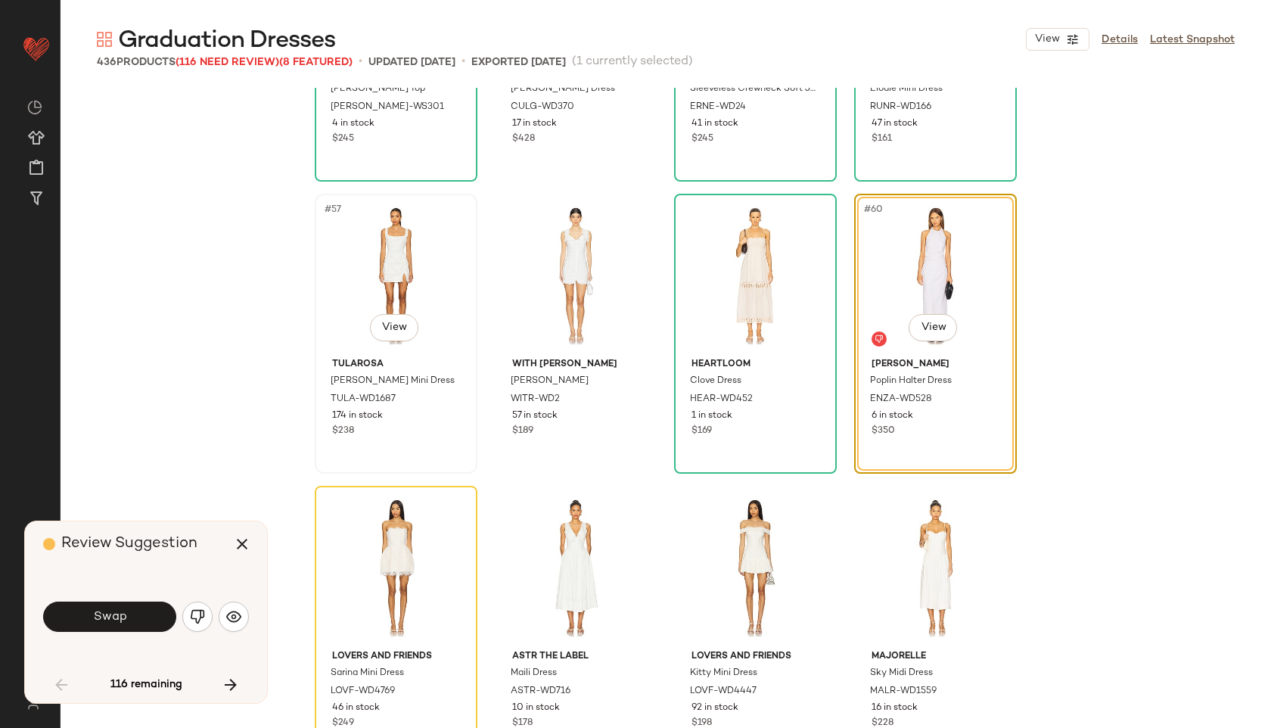
scroll to position [3997, 0]
click at [137, 608] on button "Swap" at bounding box center [109, 616] width 133 height 30
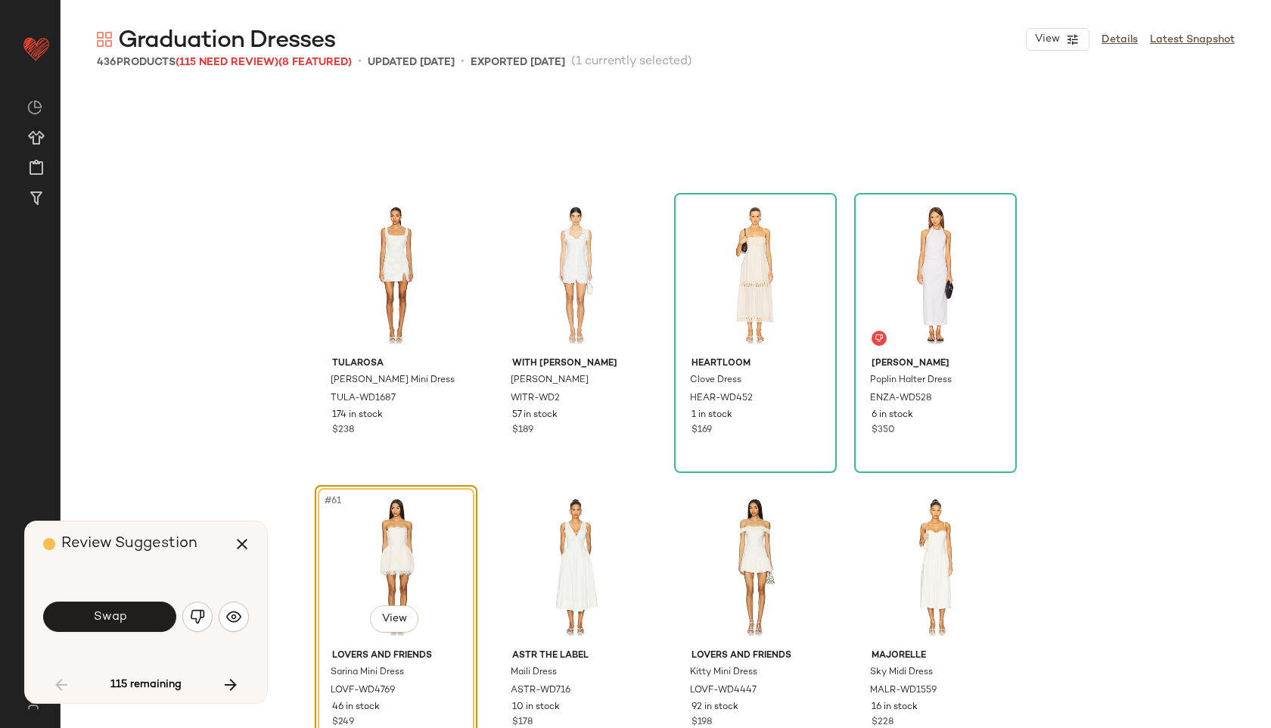
scroll to position [4087, 0]
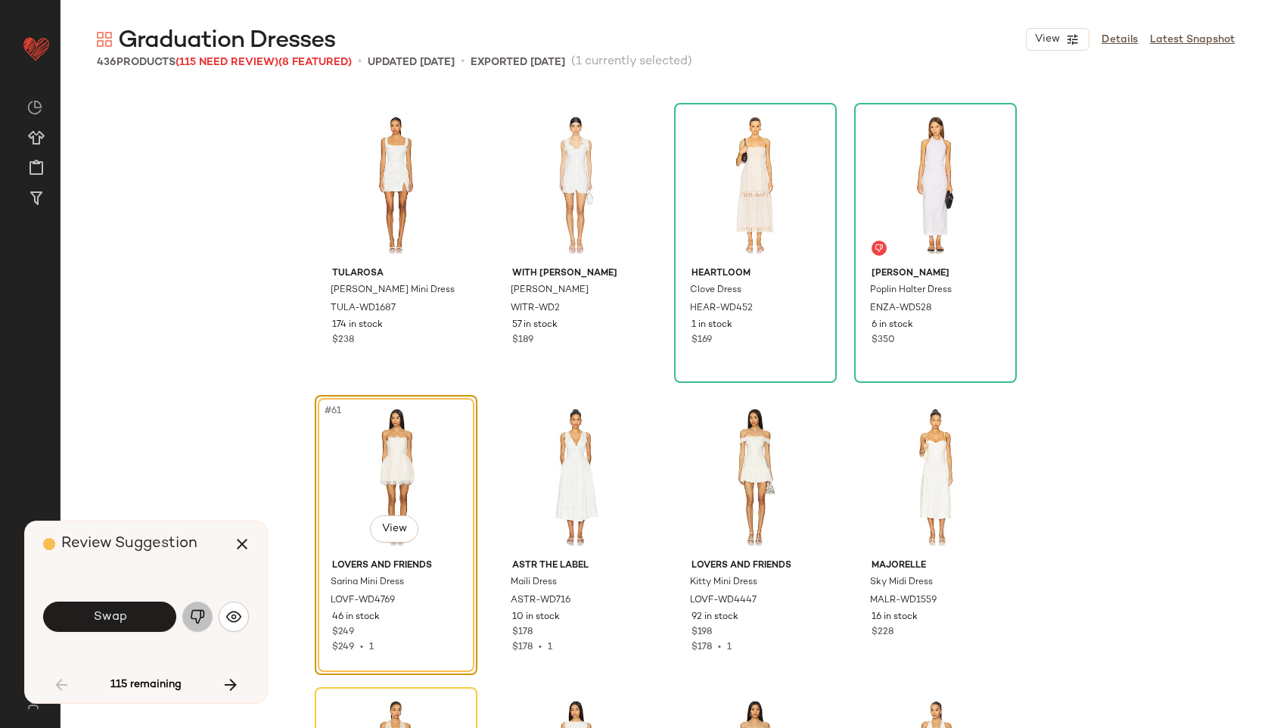
click at [192, 617] on img "button" at bounding box center [197, 616] width 15 height 15
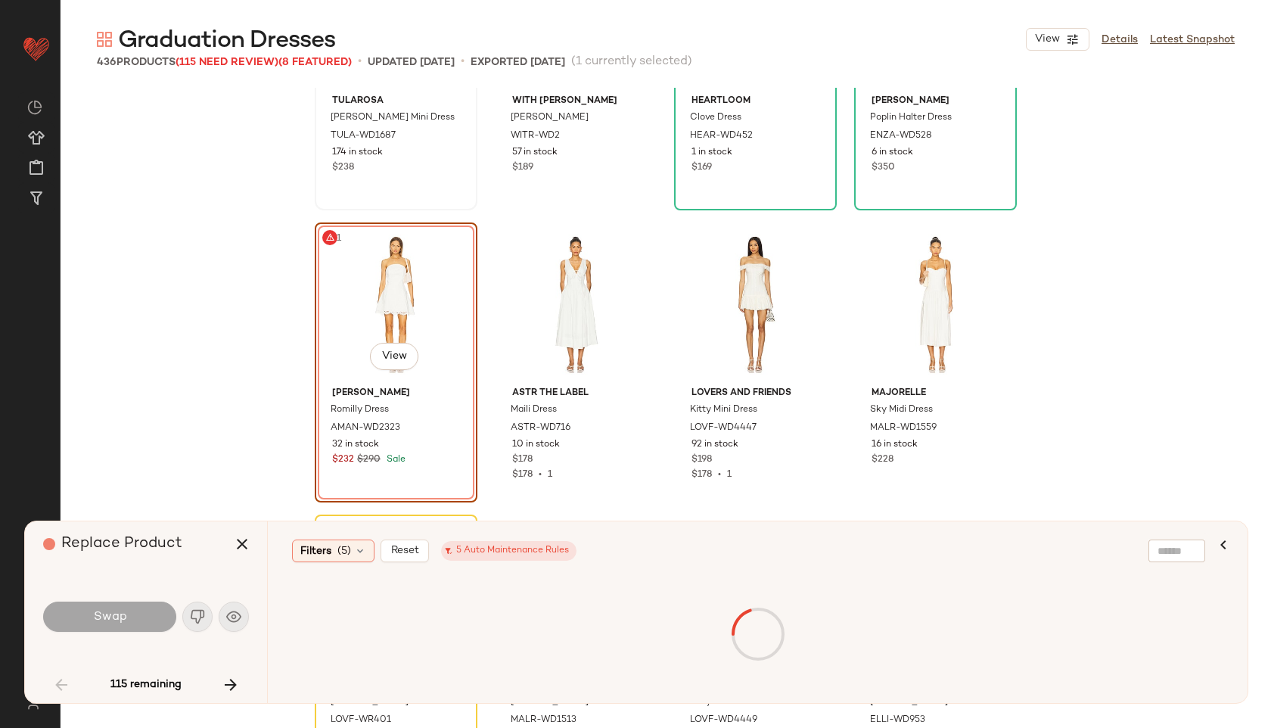
scroll to position [4258, 0]
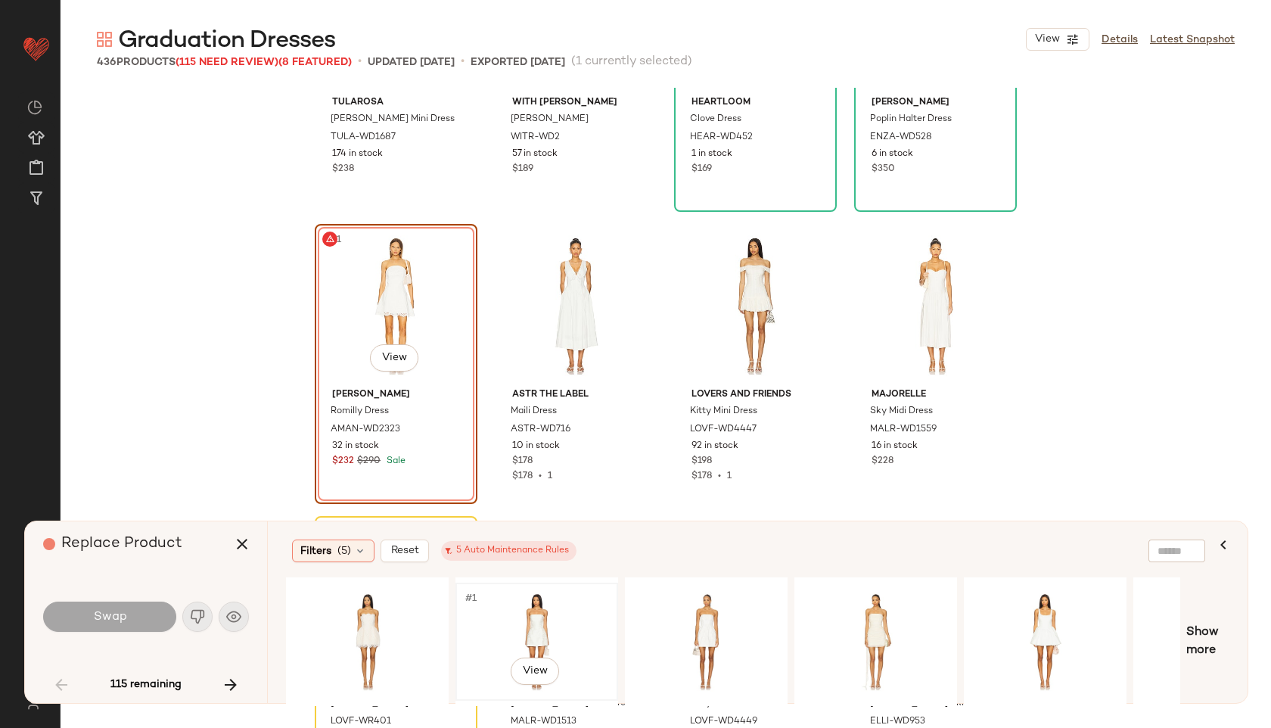
click at [517, 613] on div "#1 View" at bounding box center [537, 641] width 152 height 107
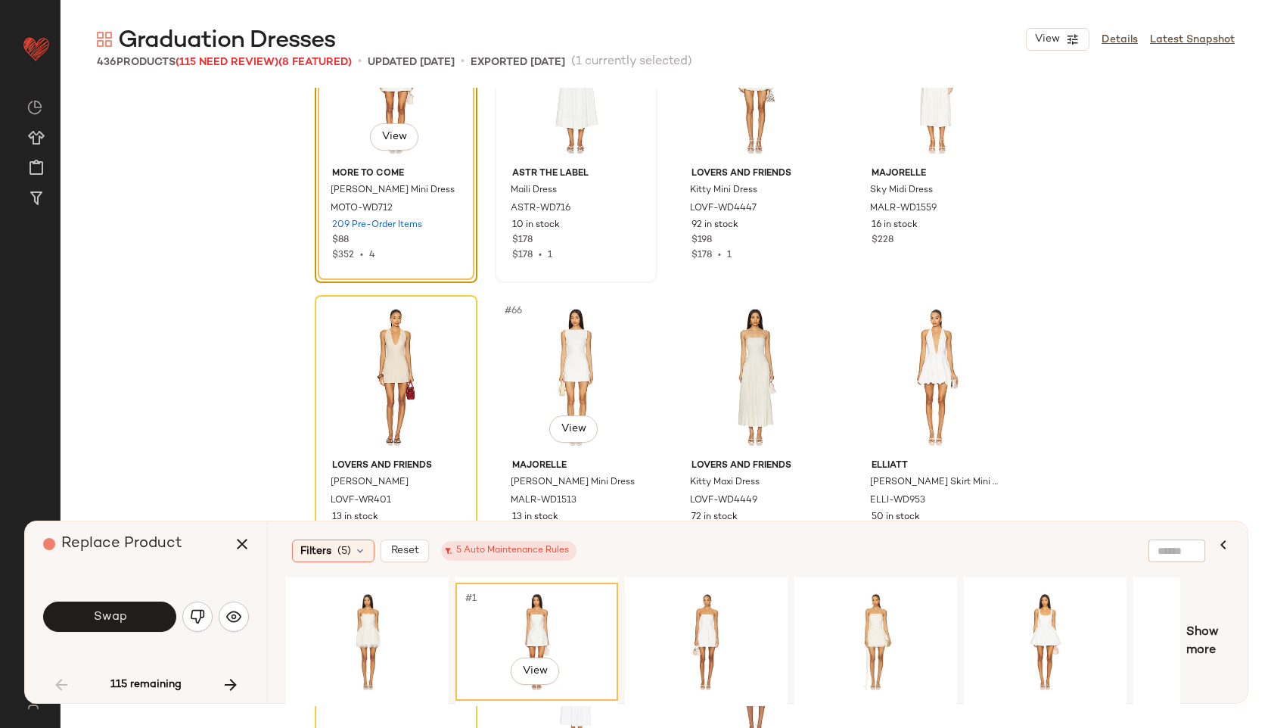
scroll to position [4490, 0]
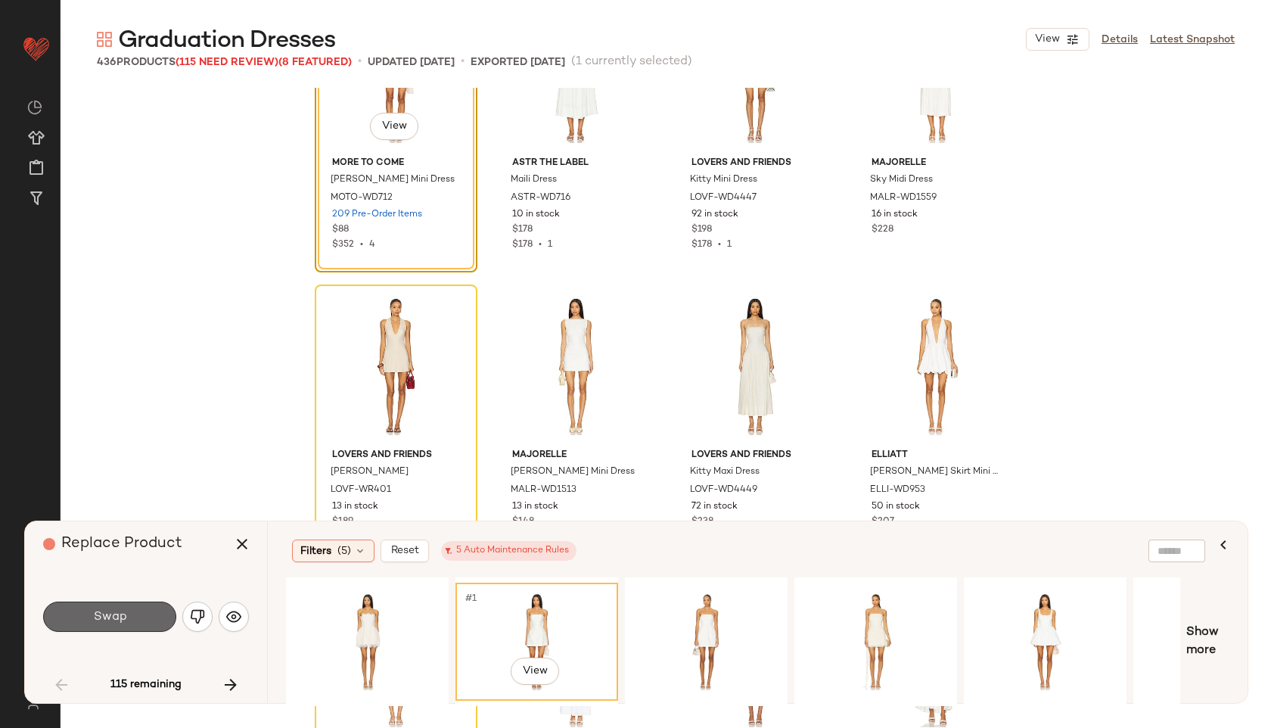
click at [128, 624] on button "Swap" at bounding box center [109, 616] width 133 height 30
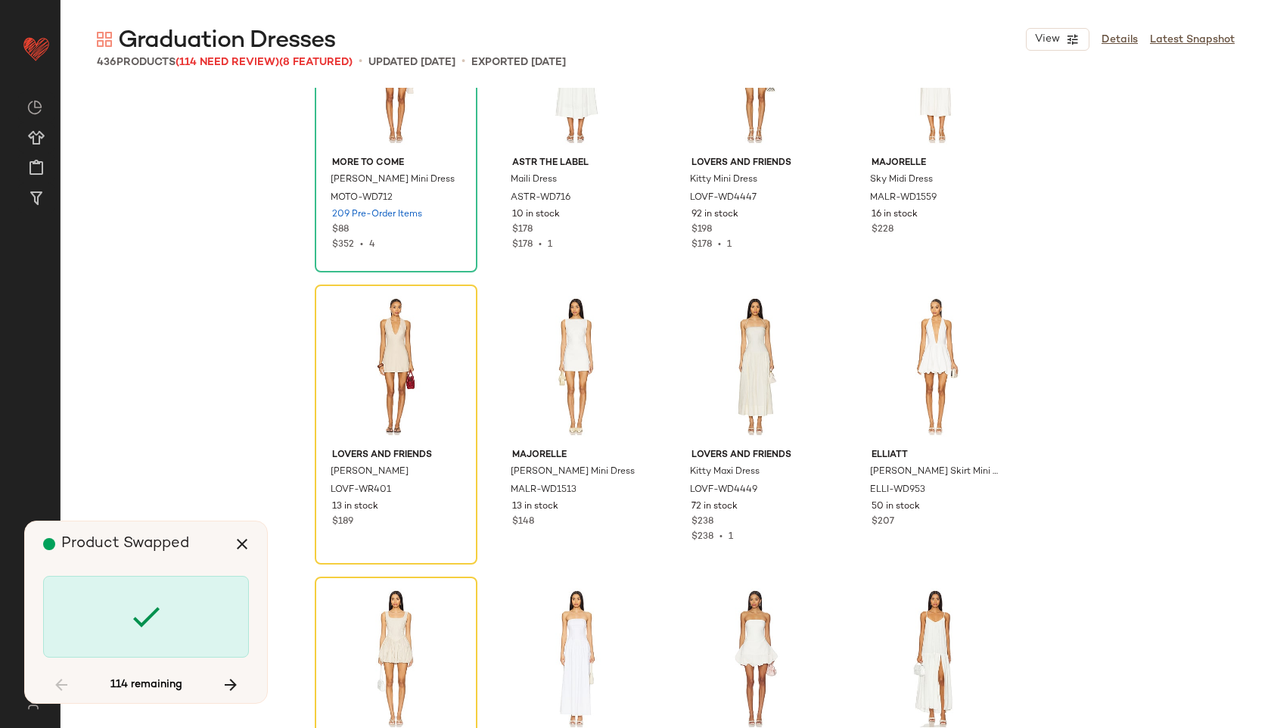
scroll to position [4379, 0]
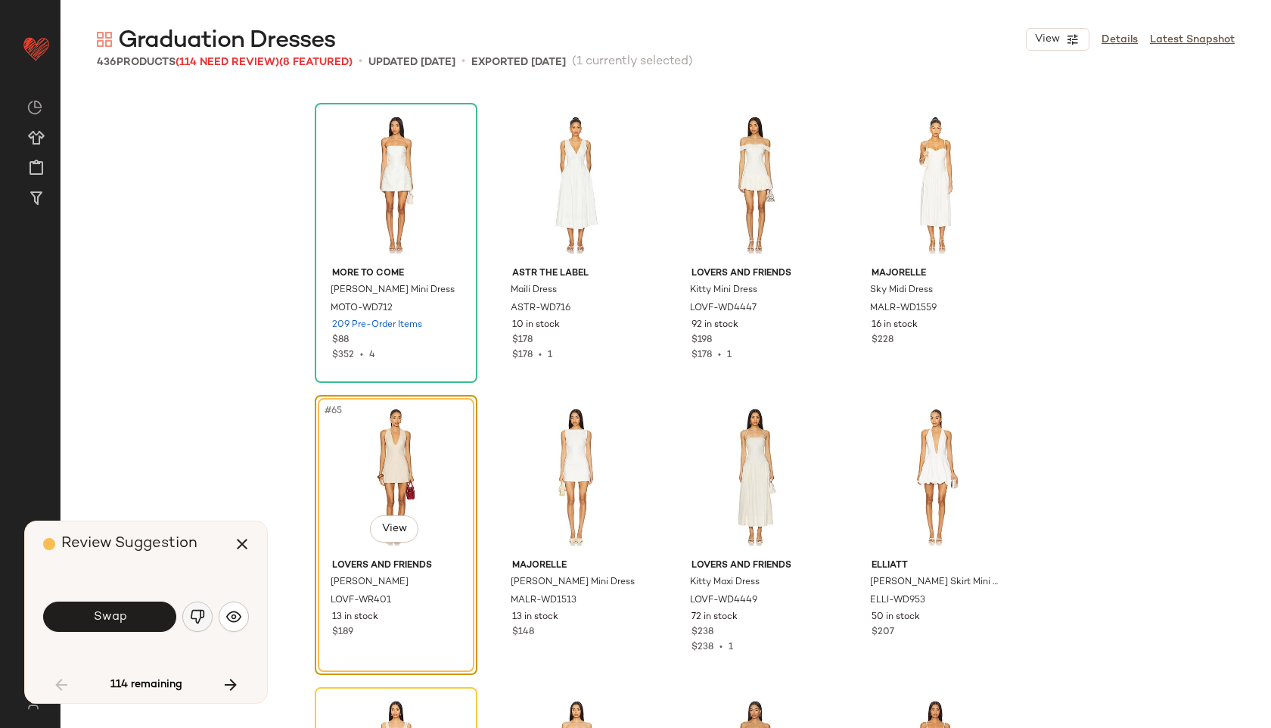
click at [198, 613] on img "button" at bounding box center [197, 616] width 15 height 15
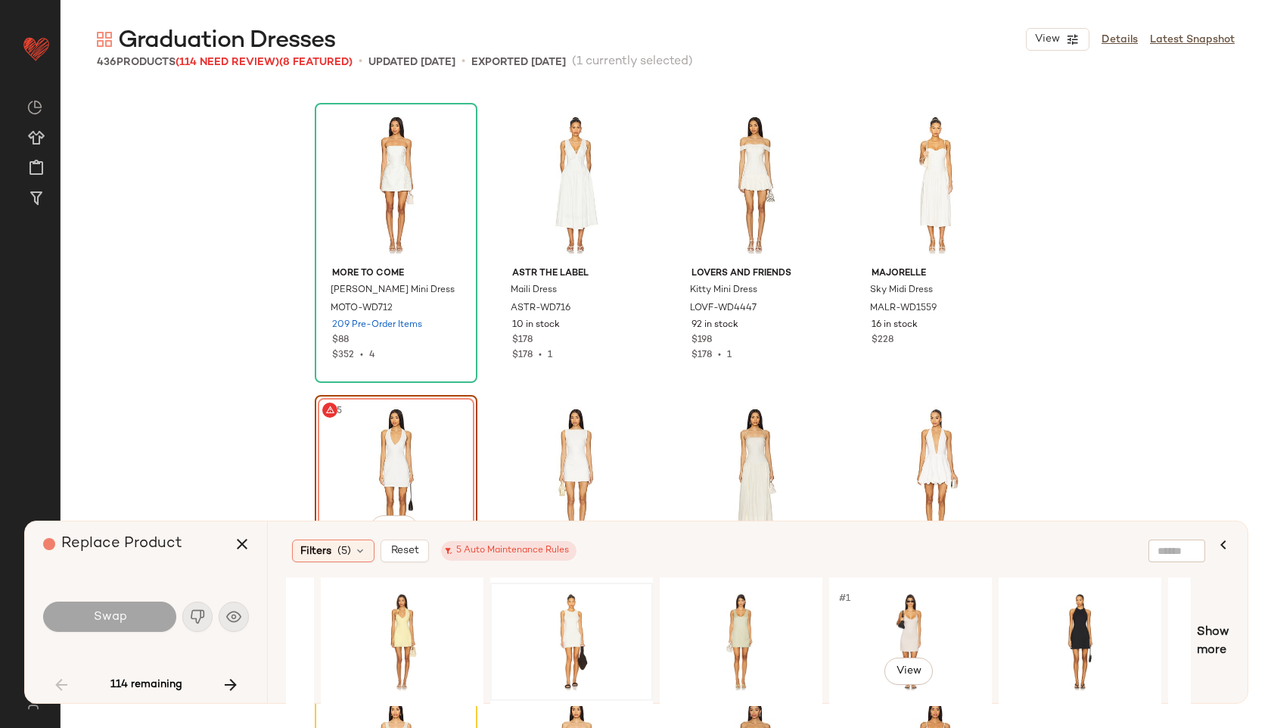
scroll to position [0, 310]
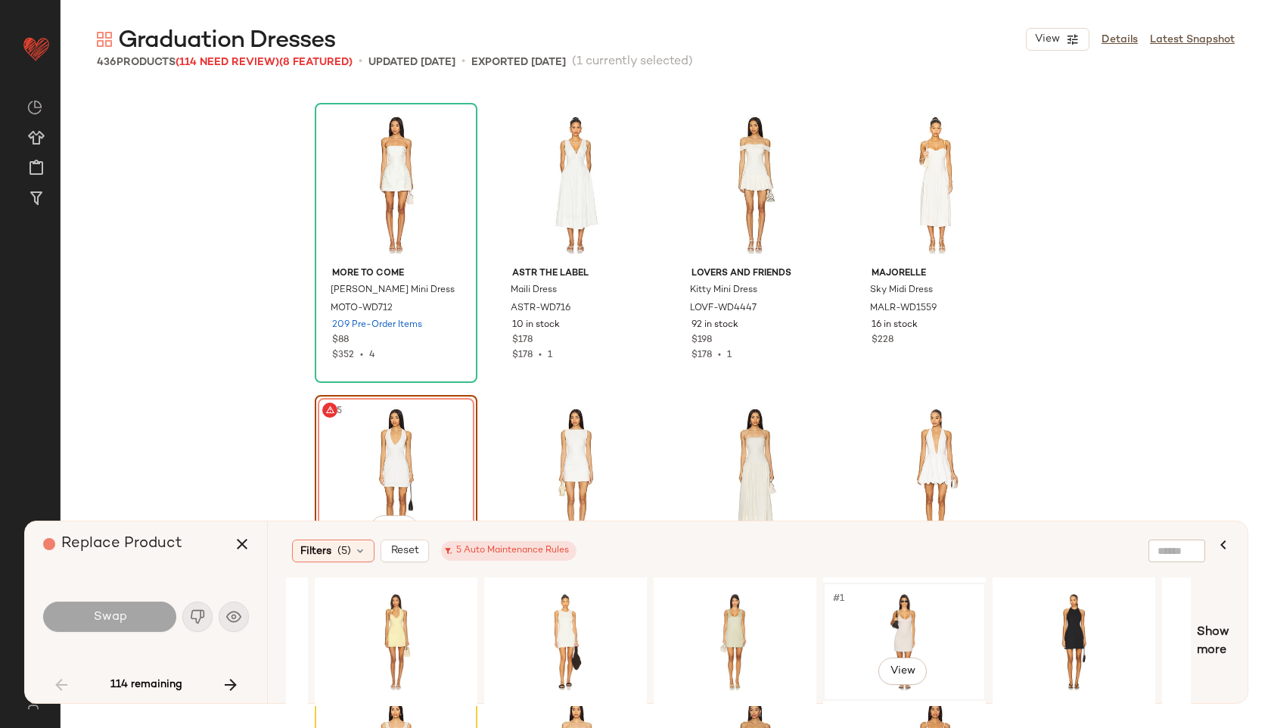
click at [908, 616] on div "#1 View" at bounding box center [904, 641] width 152 height 107
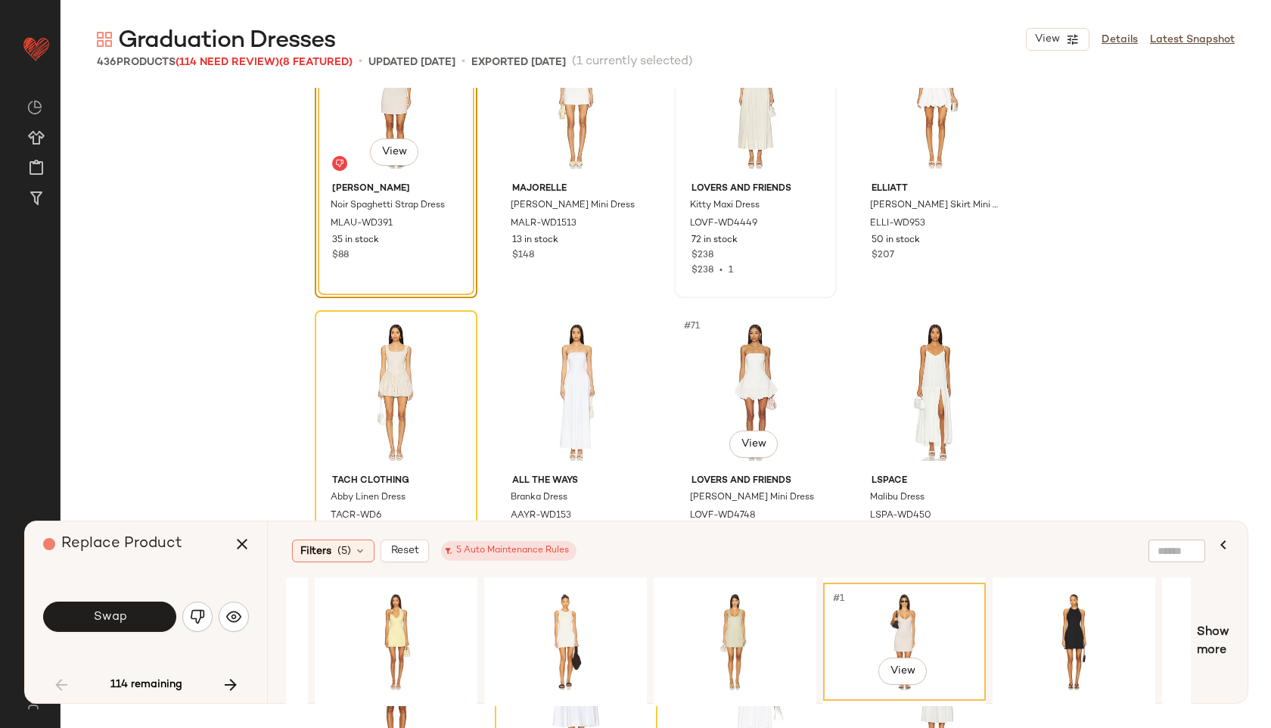
scroll to position [4757, 0]
click at [139, 614] on button "Swap" at bounding box center [109, 616] width 133 height 30
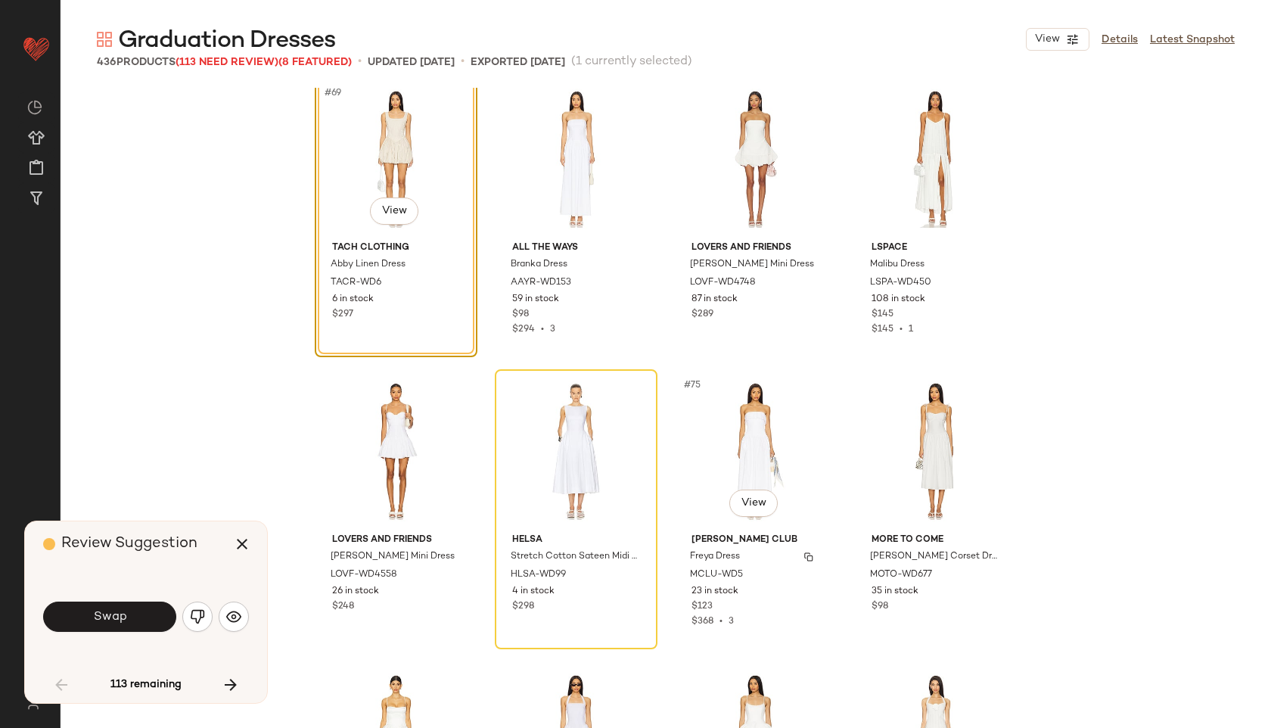
scroll to position [4937, 0]
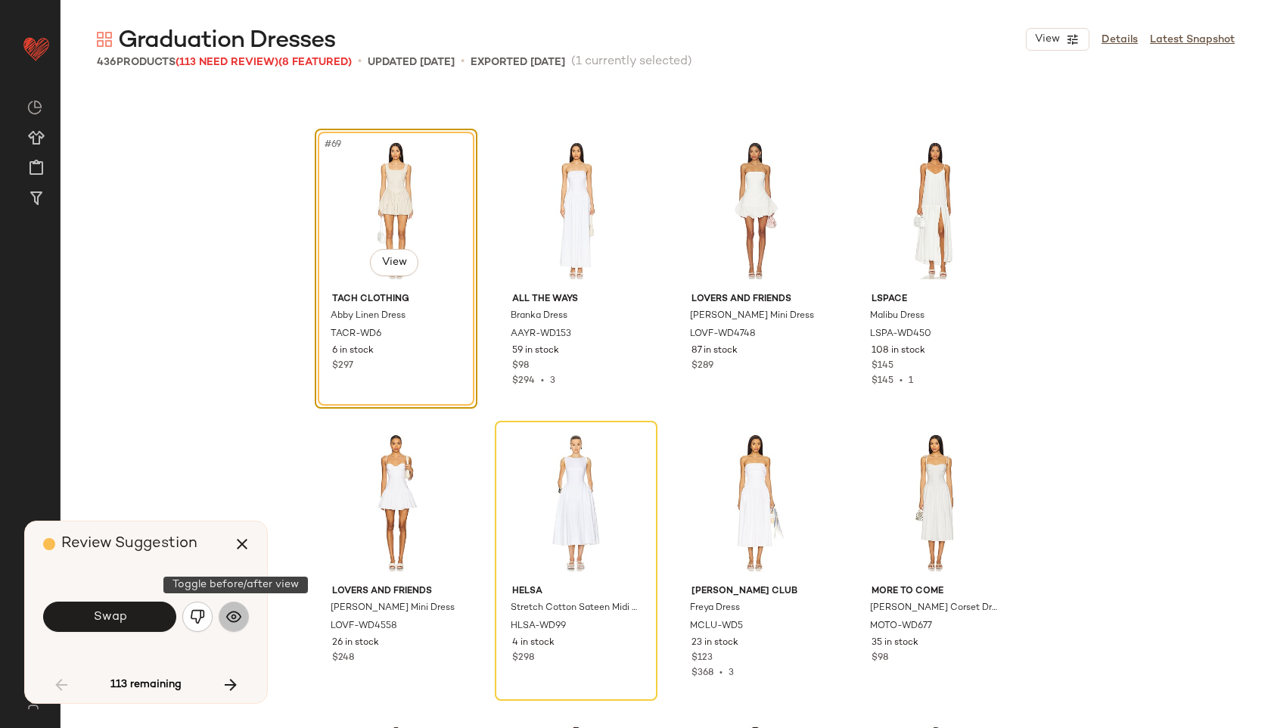
click at [228, 615] on img "button" at bounding box center [233, 616] width 15 height 15
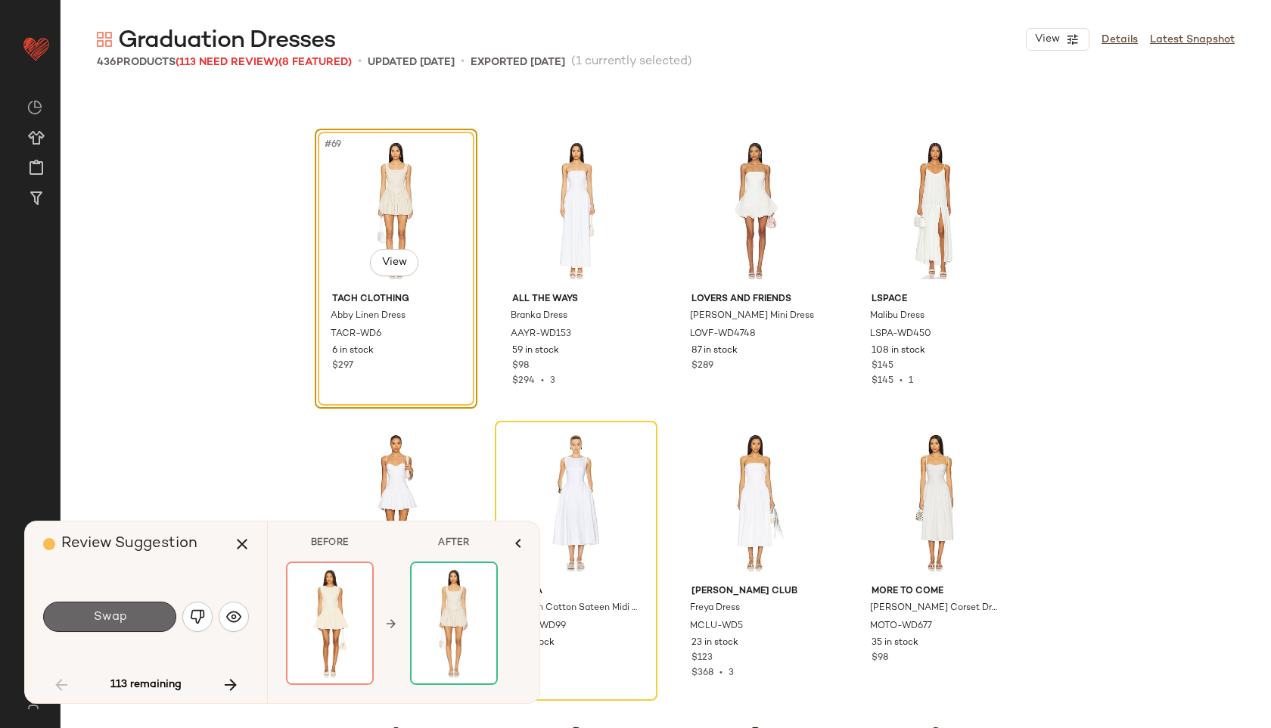
click at [147, 610] on button "Swap" at bounding box center [109, 616] width 133 height 30
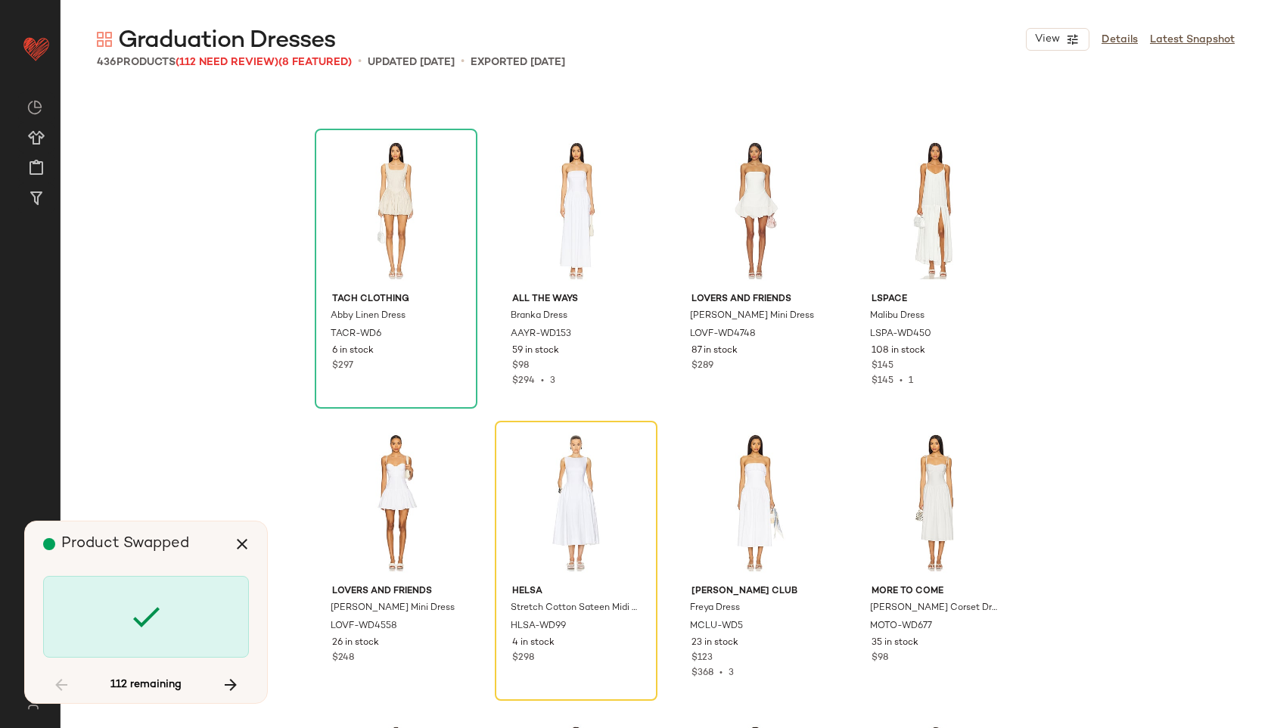
scroll to position [4963, 0]
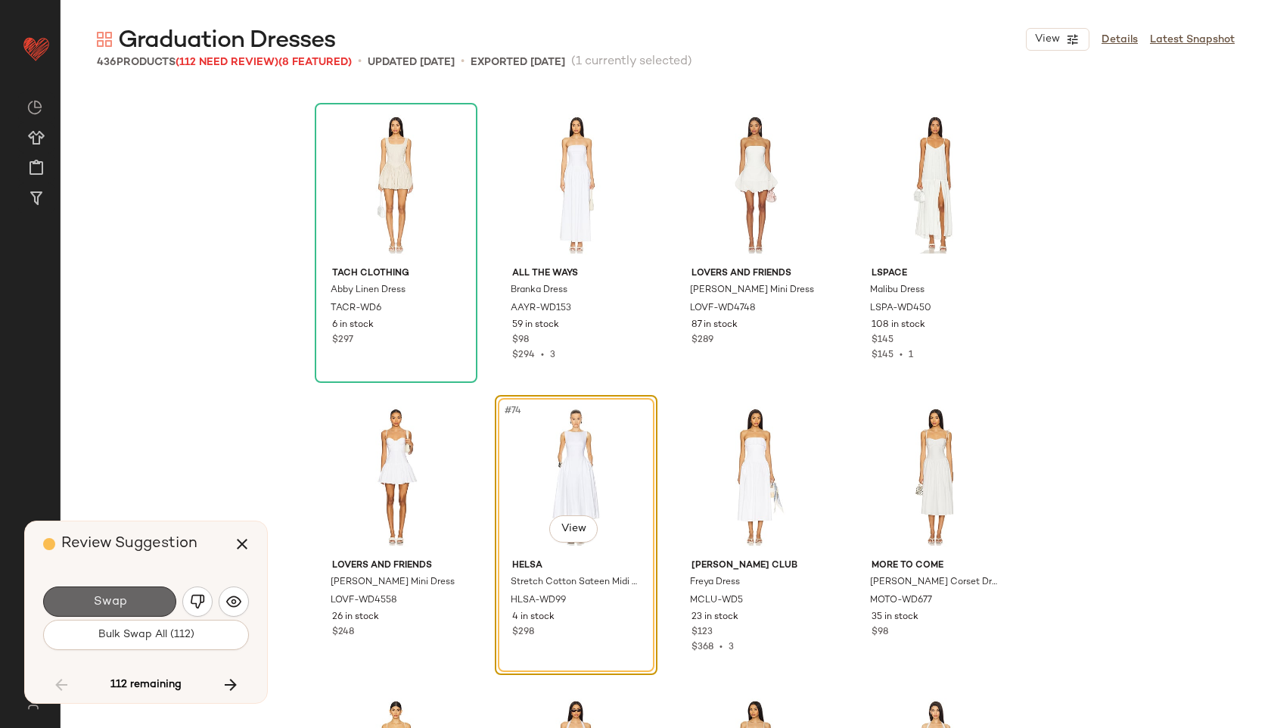
click at [159, 600] on button "Swap" at bounding box center [109, 601] width 133 height 30
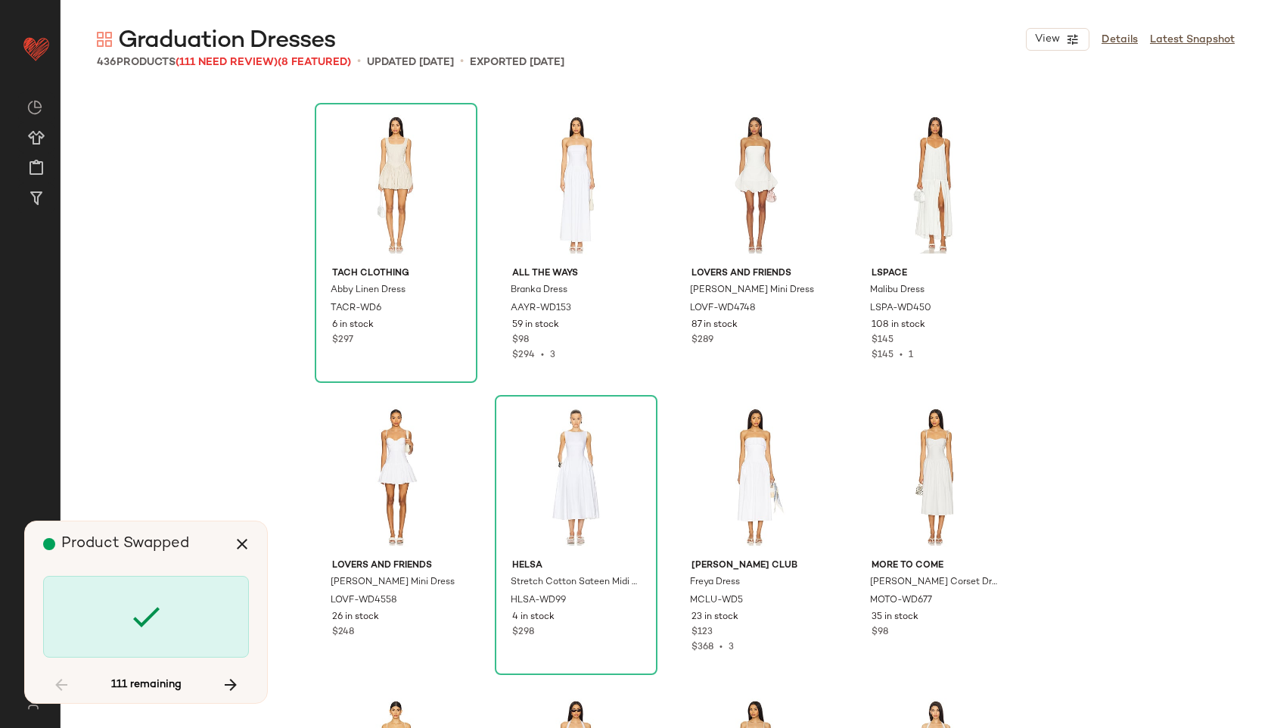
scroll to position [5547, 0]
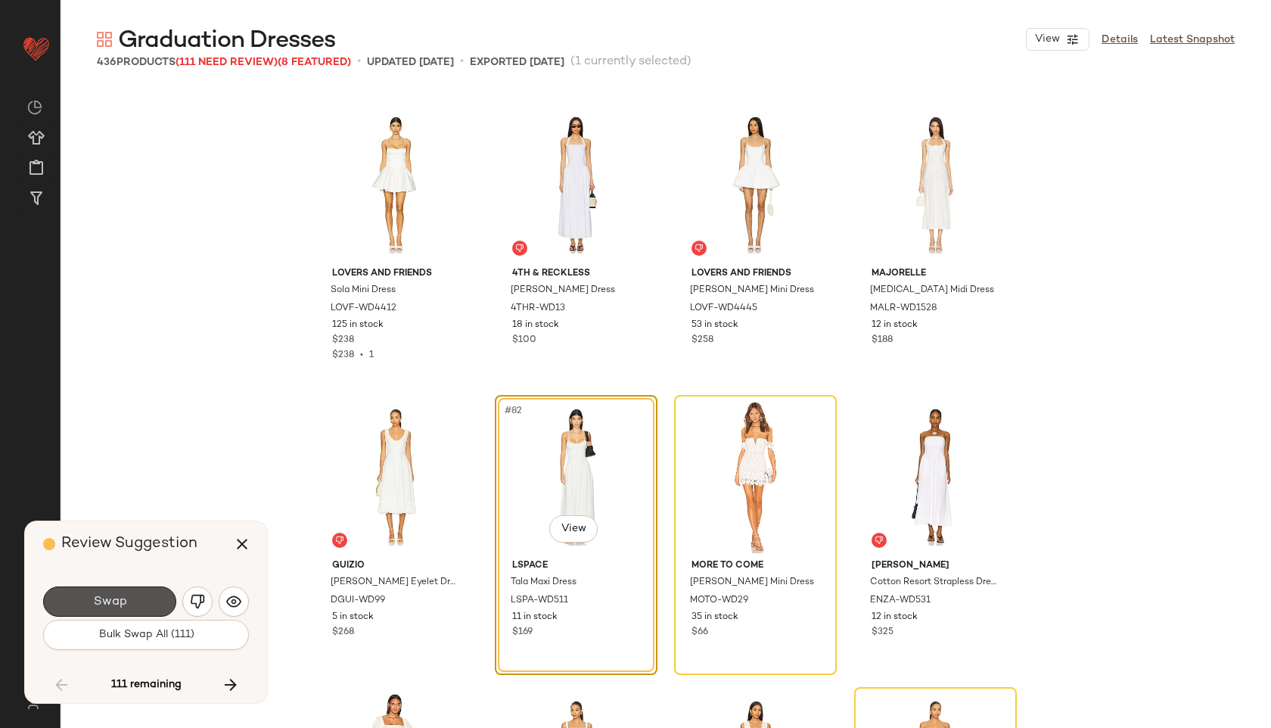
click at [159, 600] on button "Swap" at bounding box center [109, 601] width 133 height 30
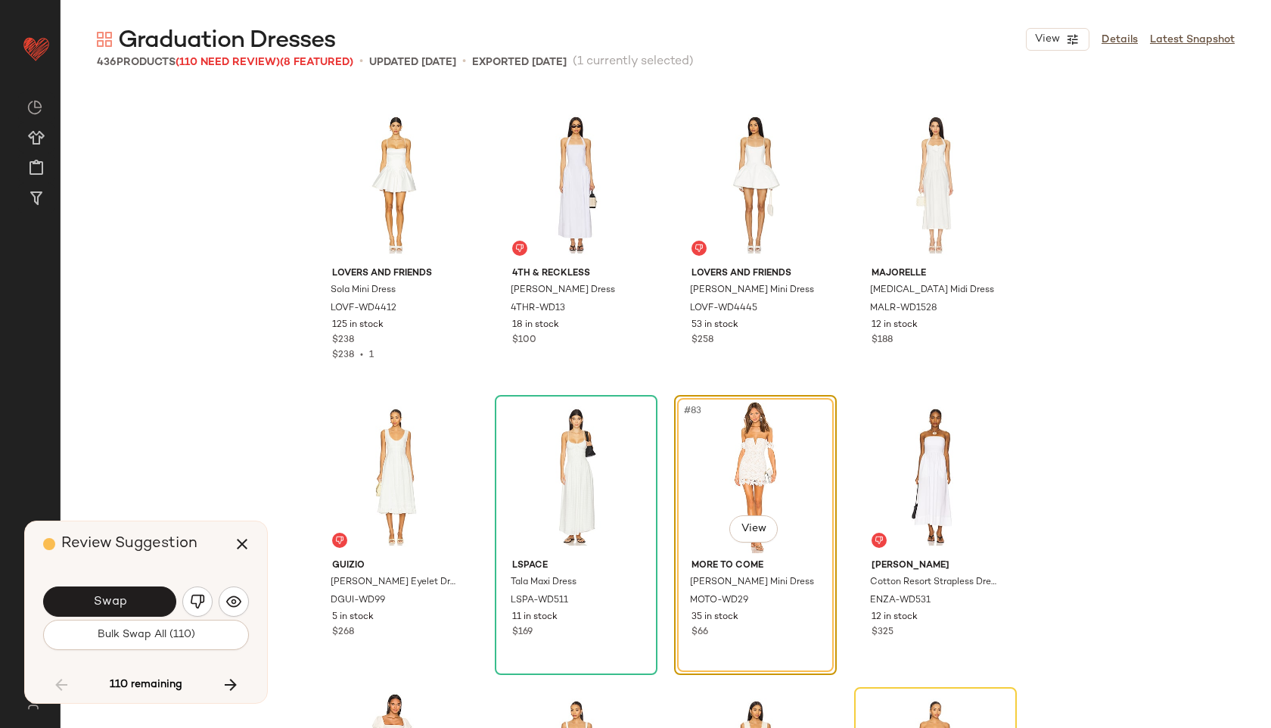
click at [159, 600] on button "Swap" at bounding box center [109, 601] width 133 height 30
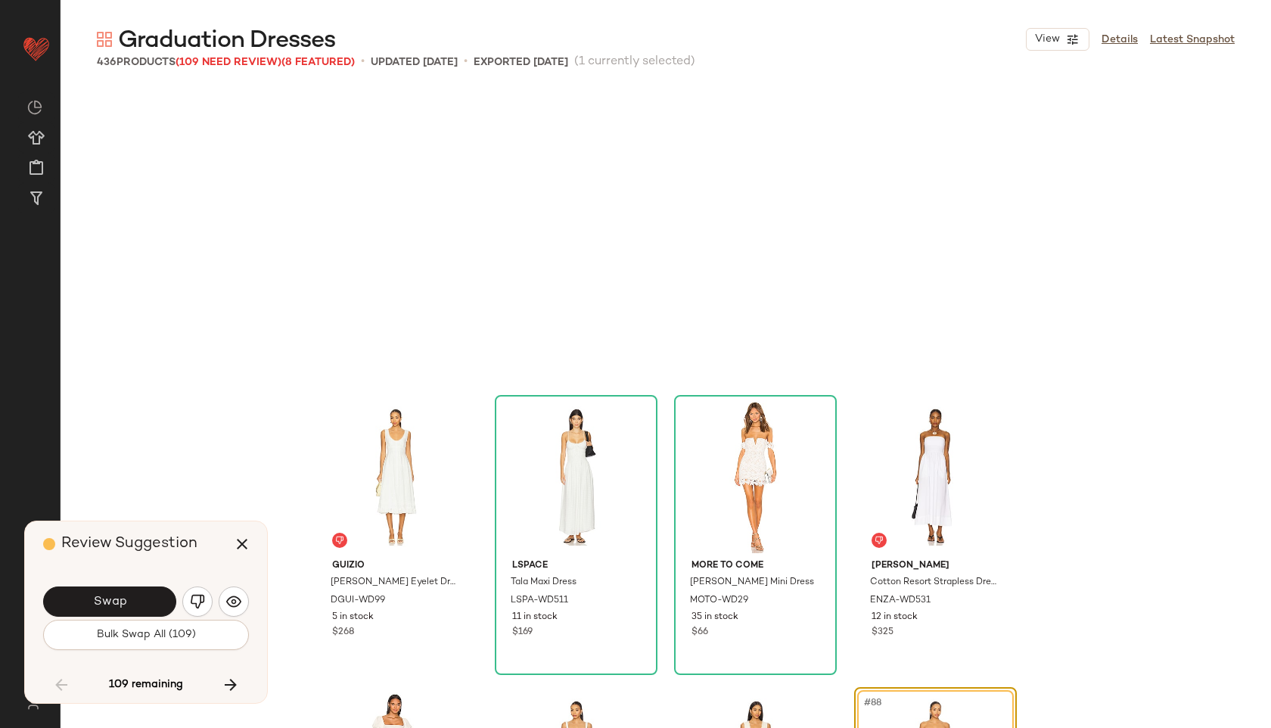
scroll to position [5839, 0]
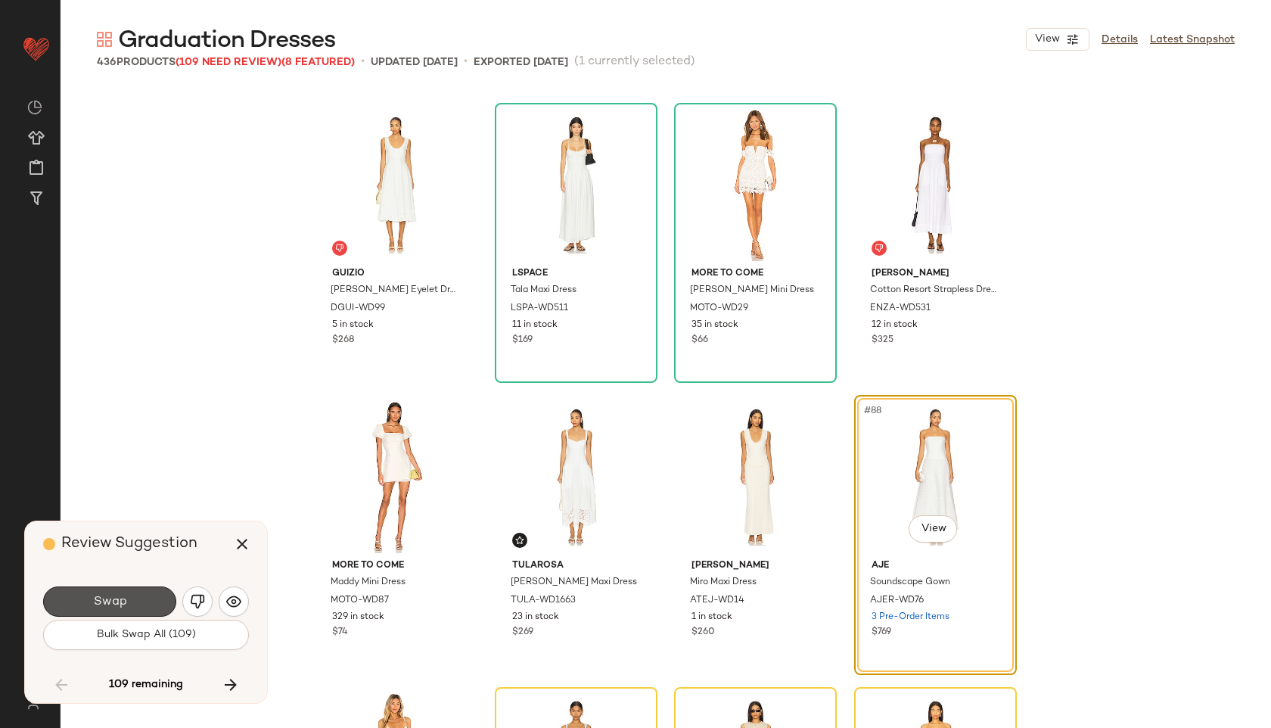
click at [159, 600] on button "Swap" at bounding box center [109, 601] width 133 height 30
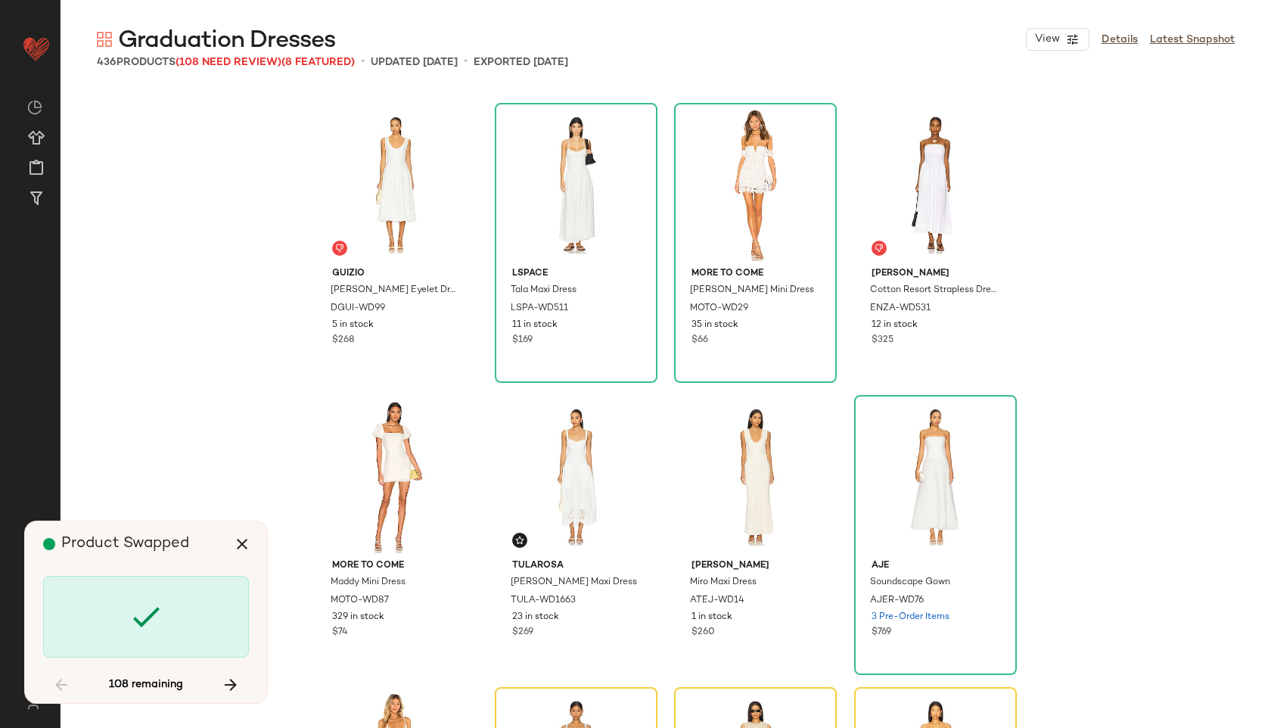
scroll to position [6131, 0]
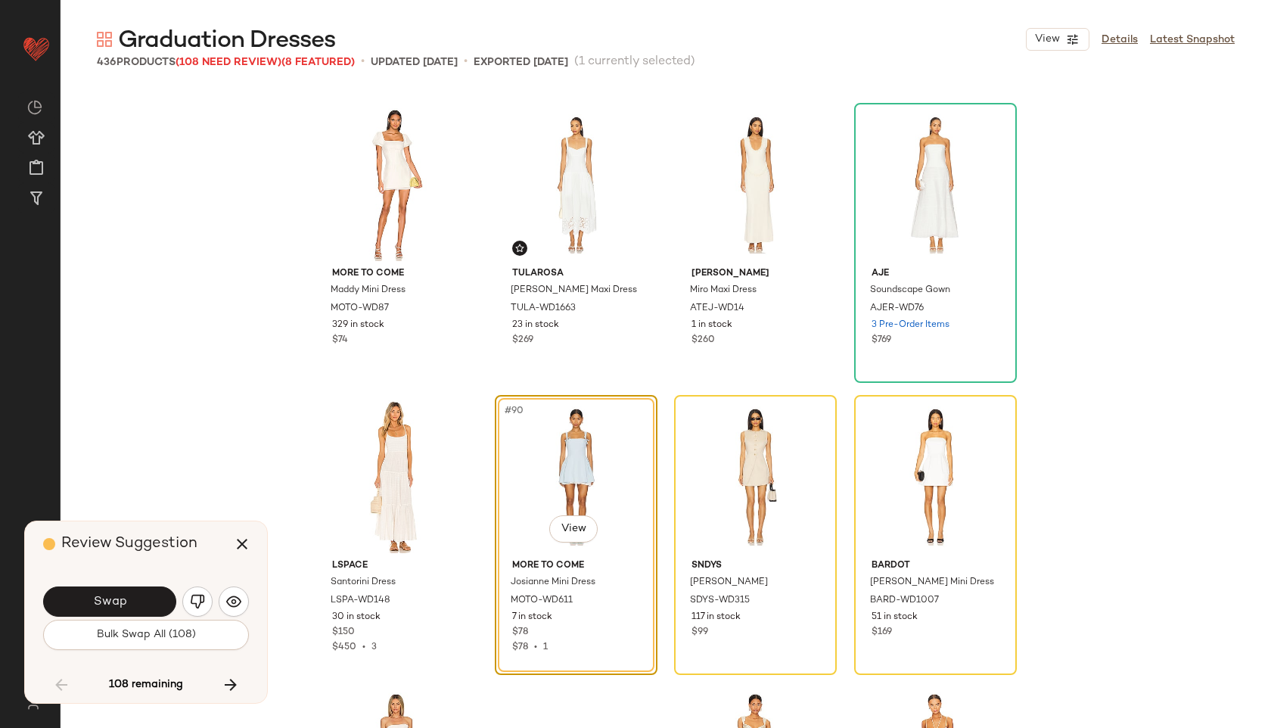
click at [159, 600] on button "Swap" at bounding box center [109, 601] width 133 height 30
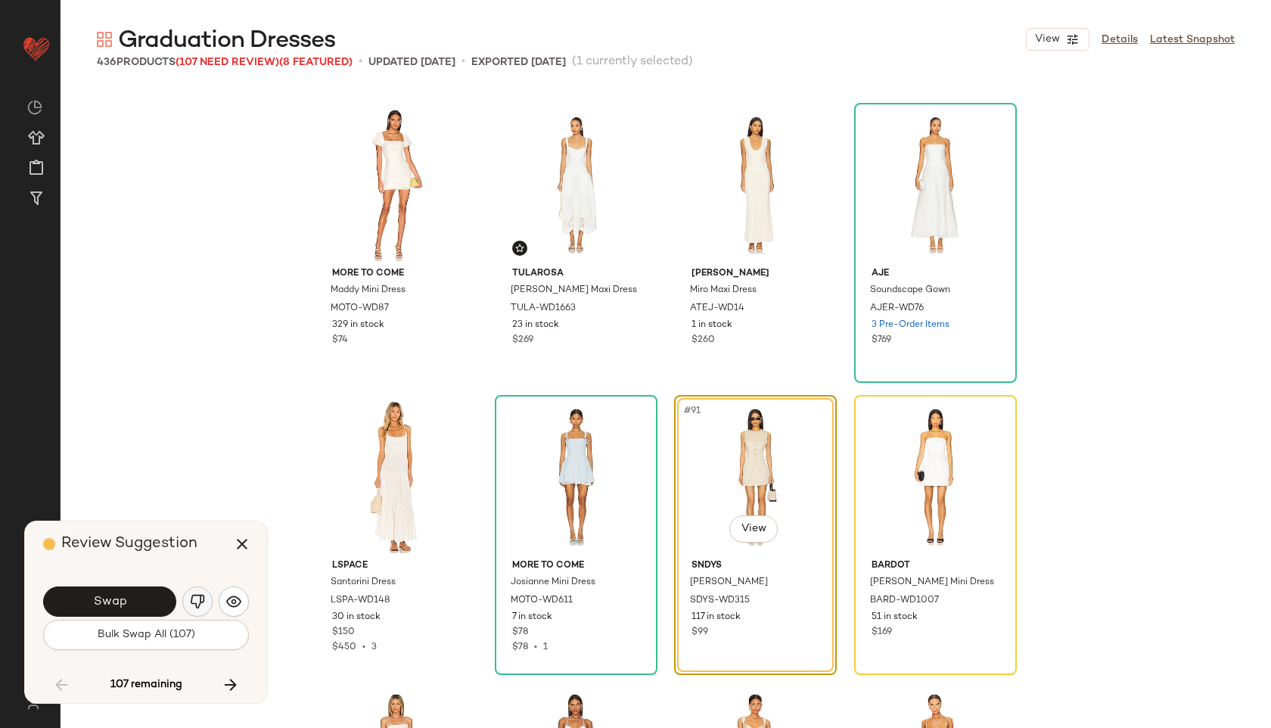
click at [195, 600] on img "button" at bounding box center [197, 601] width 15 height 15
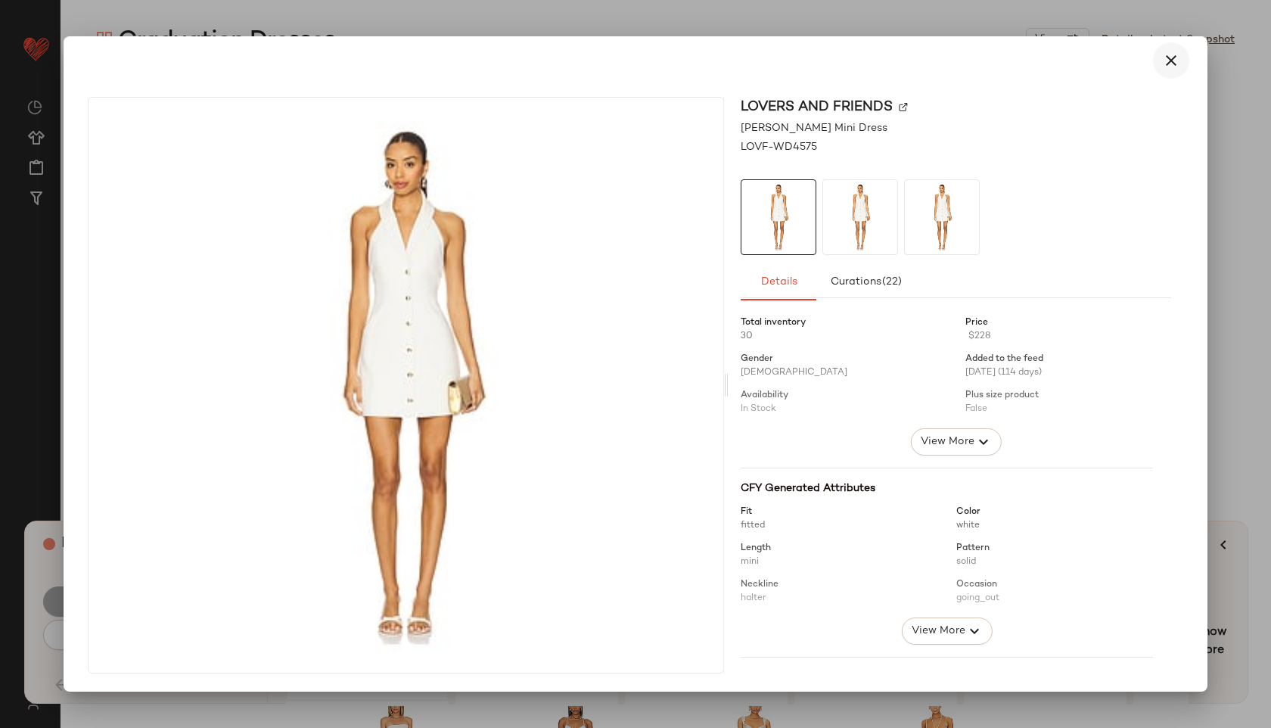
click at [1174, 51] on icon "button" at bounding box center [1171, 60] width 18 height 18
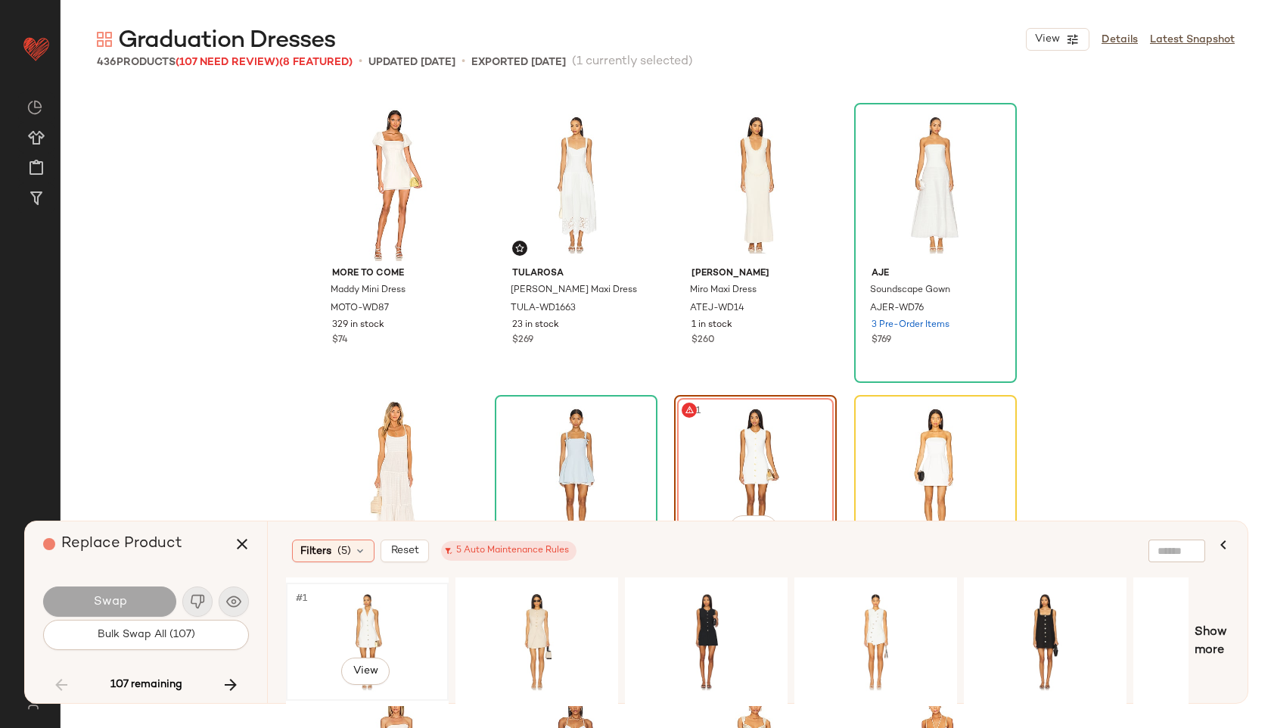
click at [358, 616] on div "#1 View" at bounding box center [367, 641] width 152 height 107
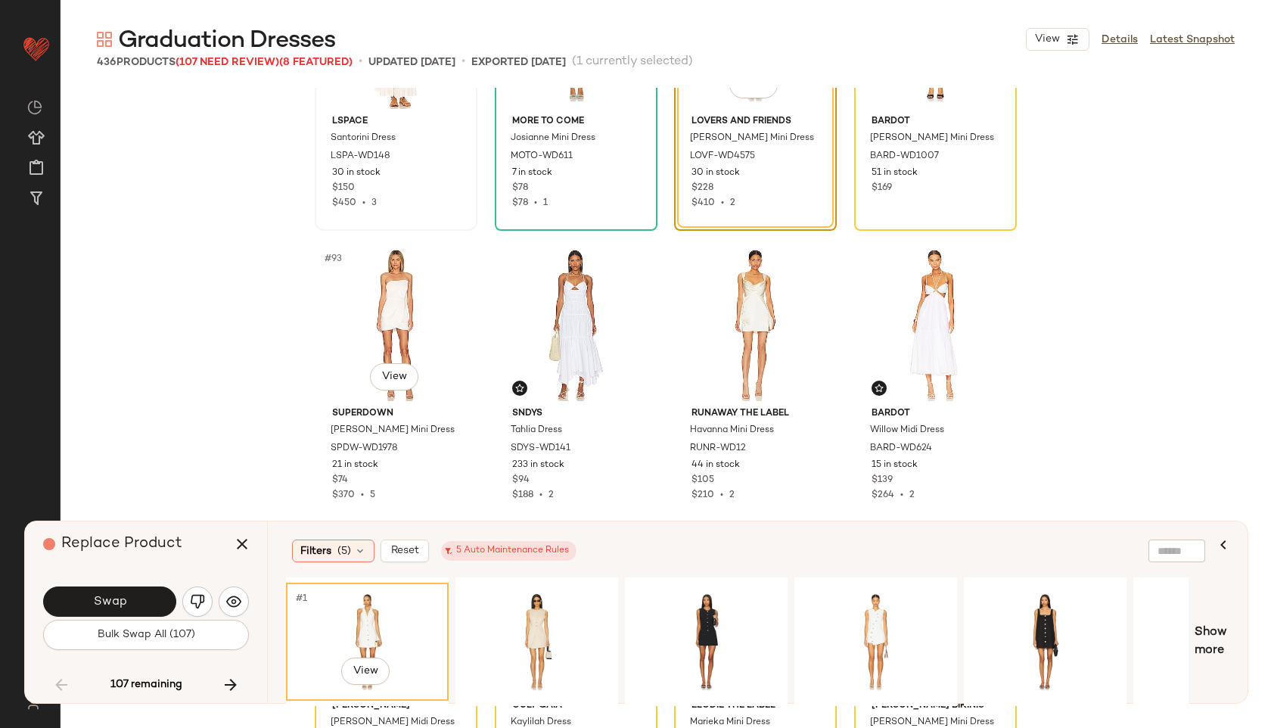
scroll to position [6575, 0]
click at [123, 592] on button "Swap" at bounding box center [109, 601] width 133 height 30
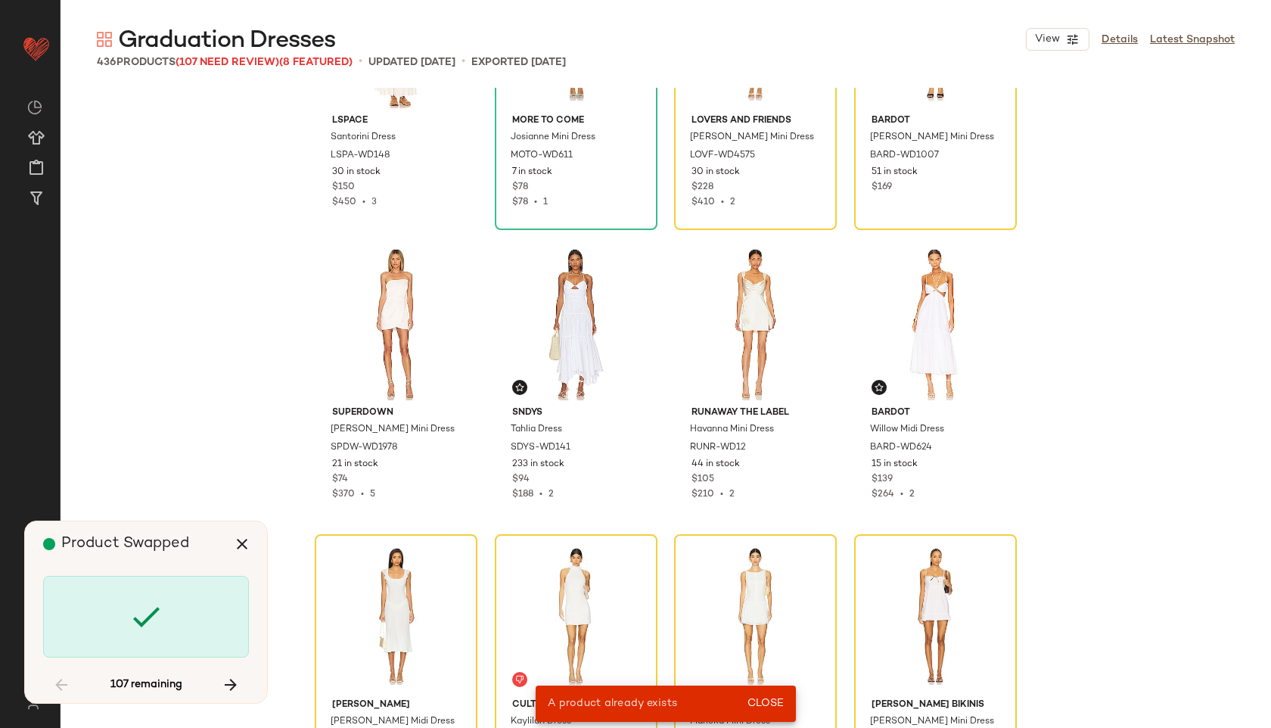
scroll to position [2627, 0]
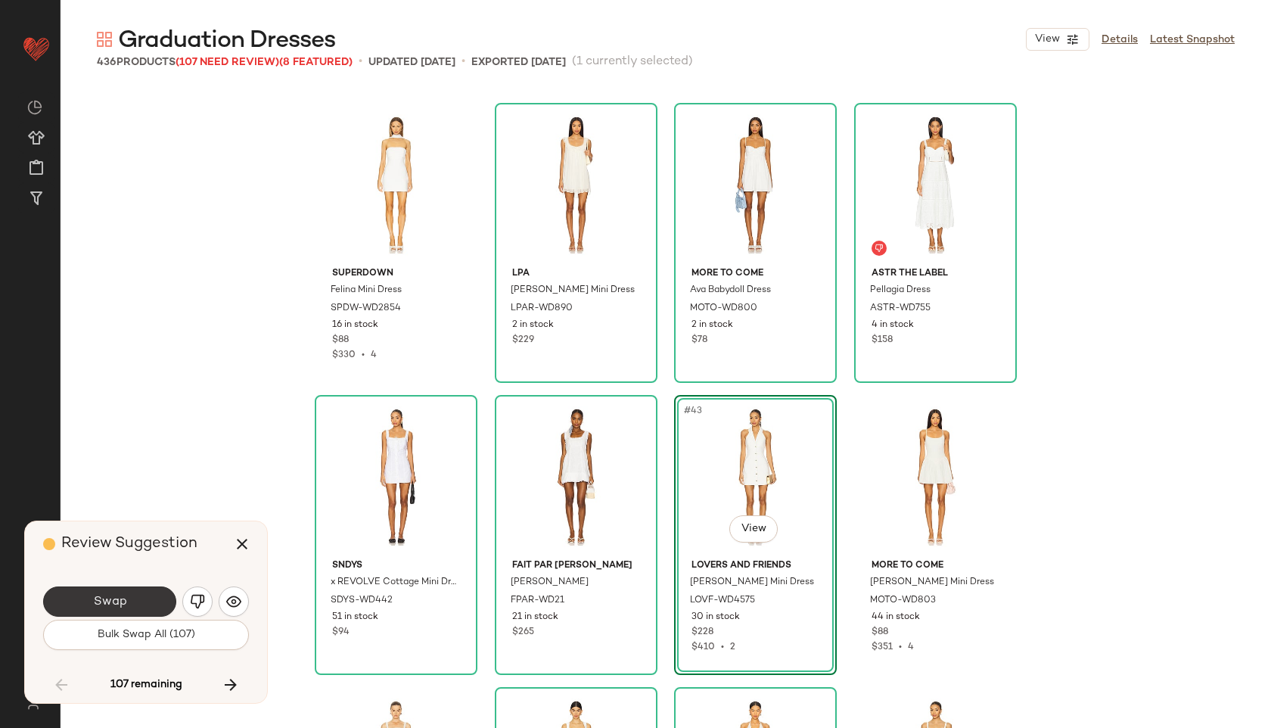
click at [123, 591] on button "Swap" at bounding box center [109, 601] width 133 height 30
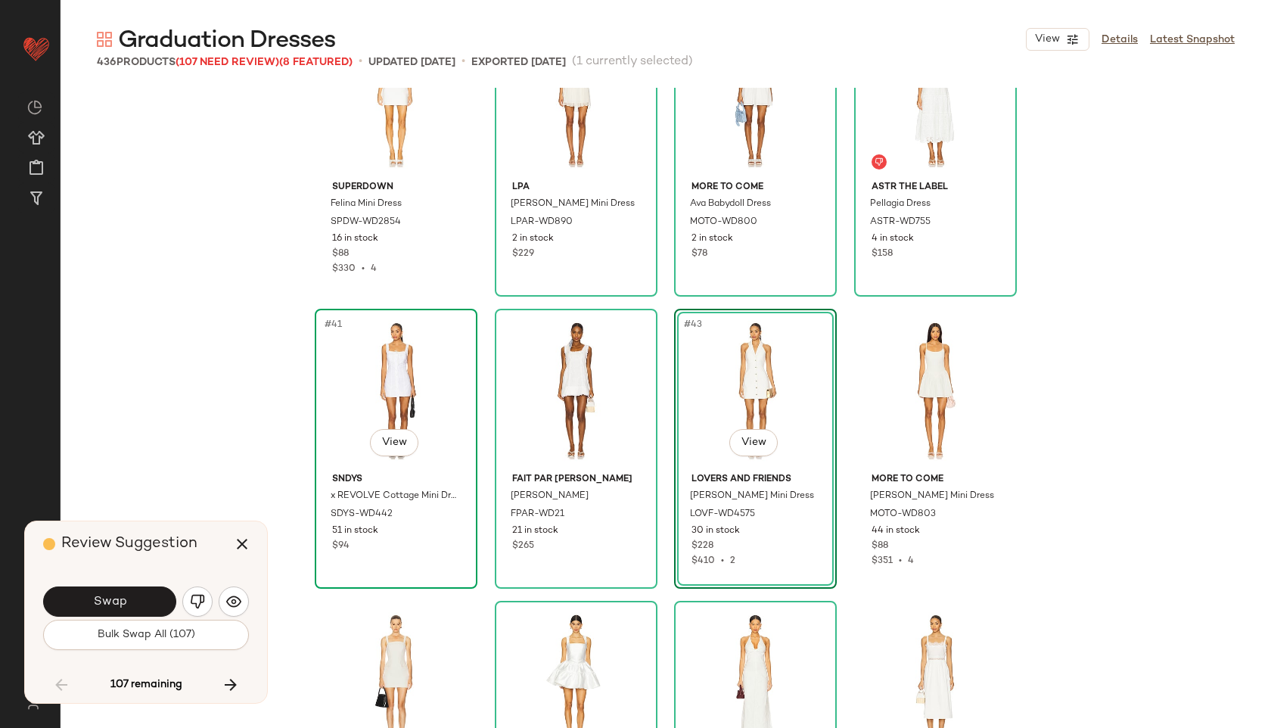
scroll to position [2714, 0]
click at [238, 595] on img "button" at bounding box center [233, 601] width 15 height 15
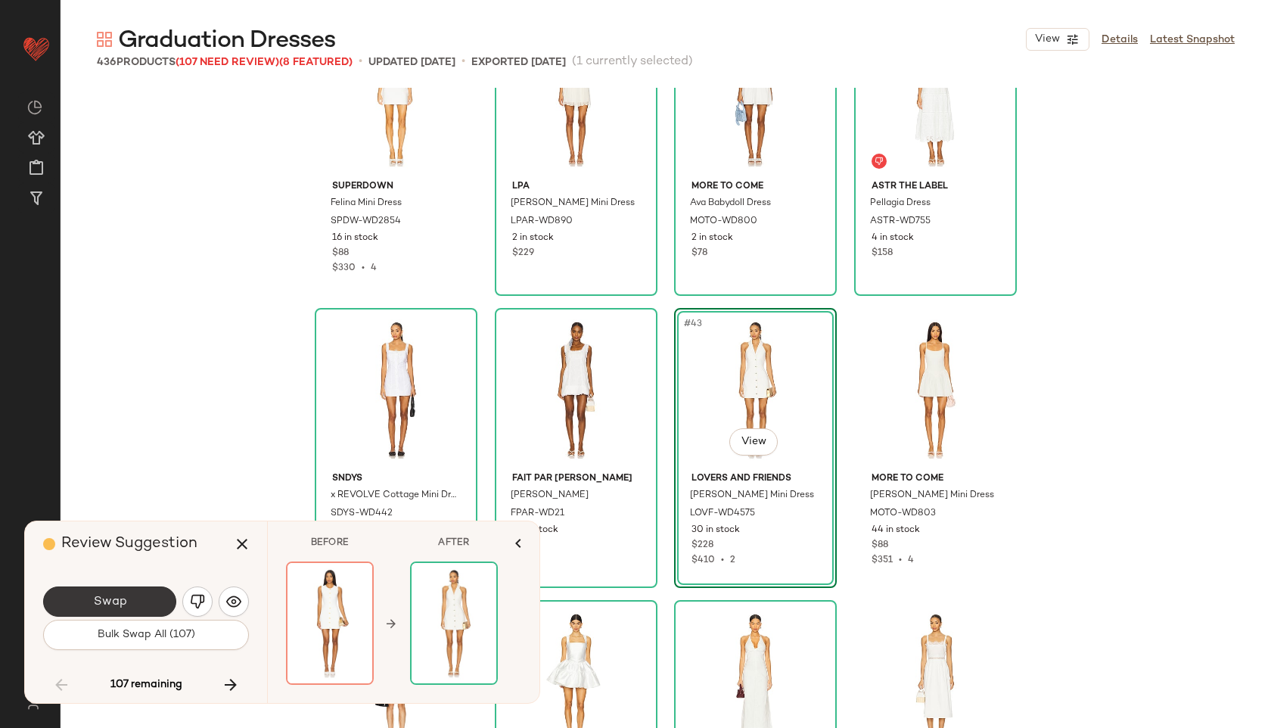
click at [142, 603] on button "Swap" at bounding box center [109, 601] width 133 height 30
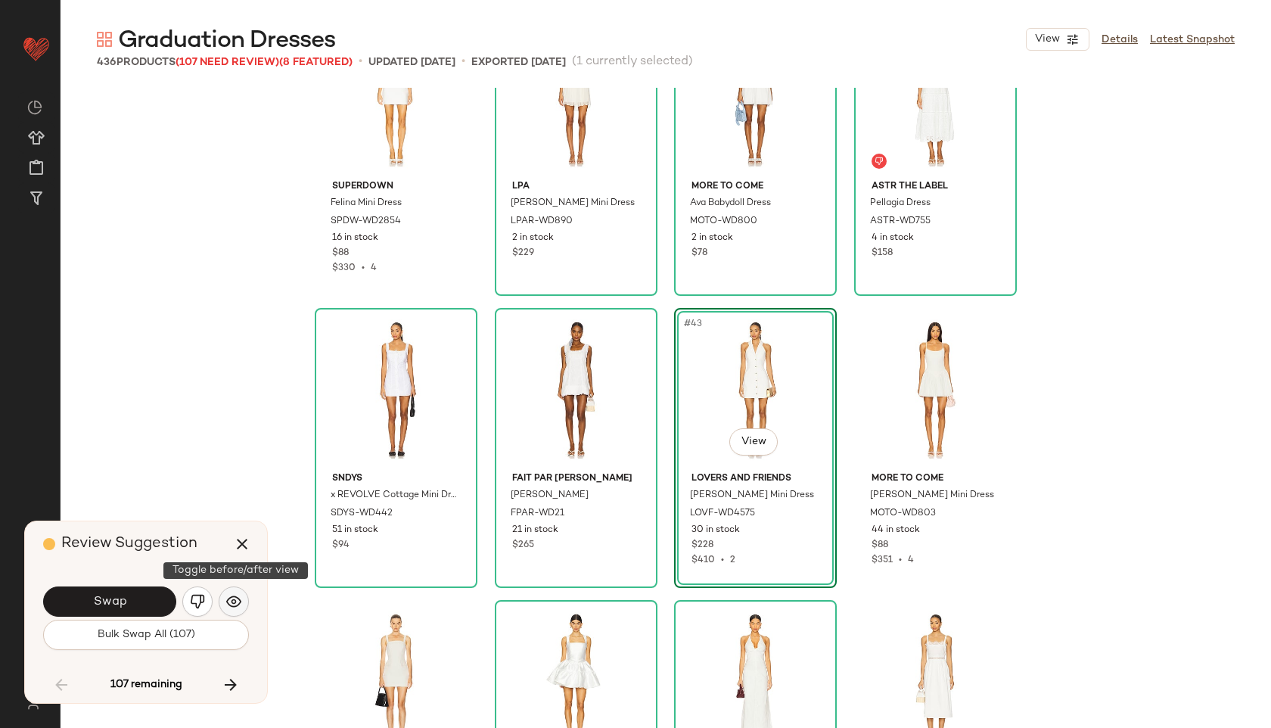
click at [237, 600] on img "button" at bounding box center [233, 601] width 15 height 15
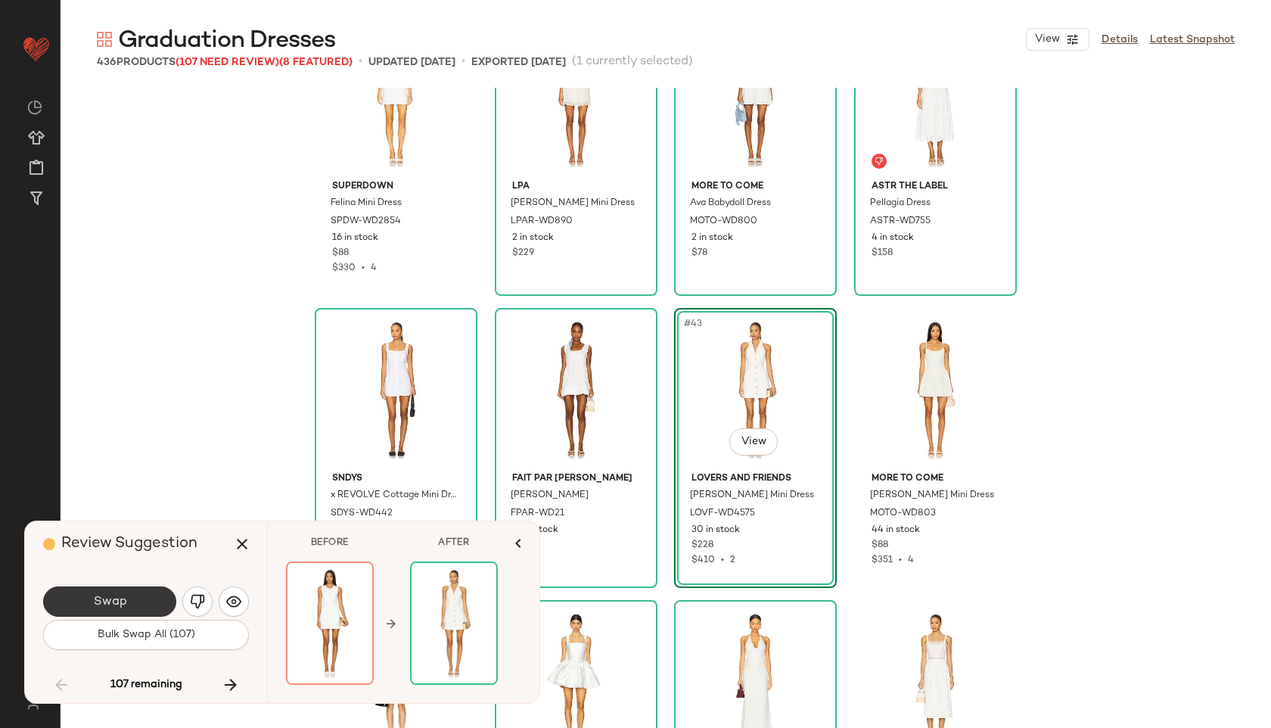
click at [143, 611] on button "Swap" at bounding box center [109, 601] width 133 height 30
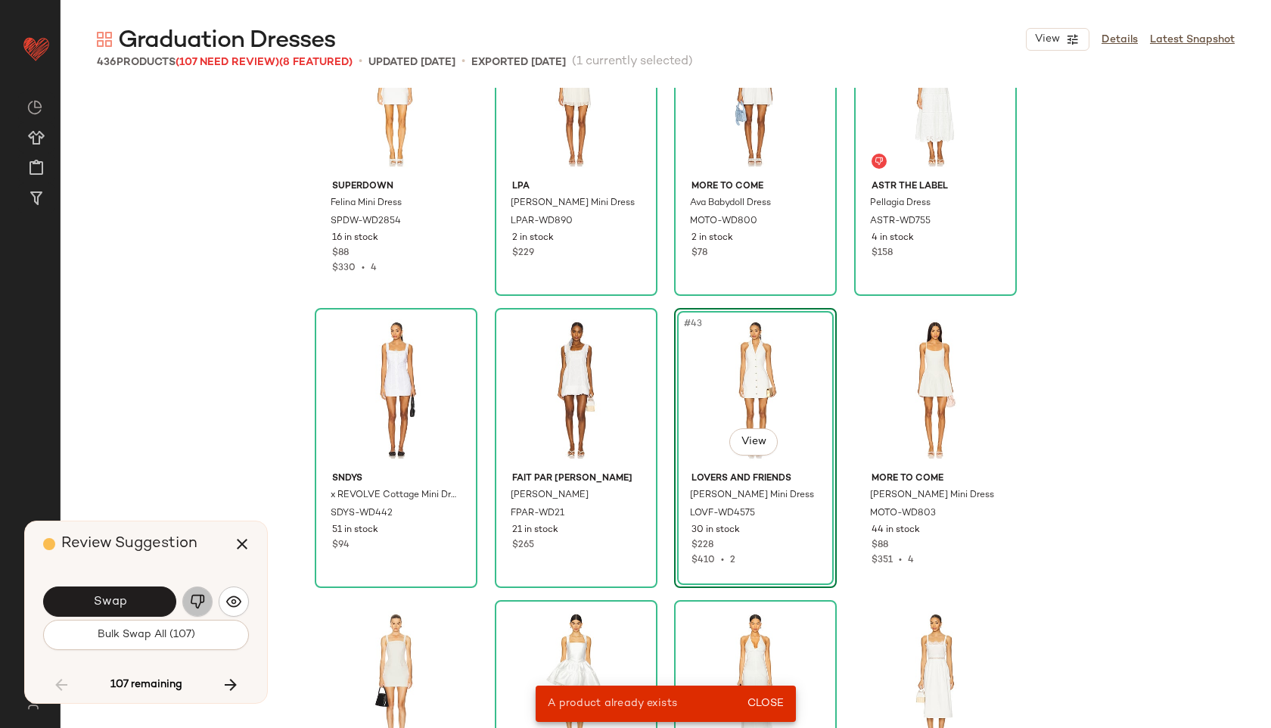
click at [194, 599] on img "button" at bounding box center [197, 601] width 15 height 15
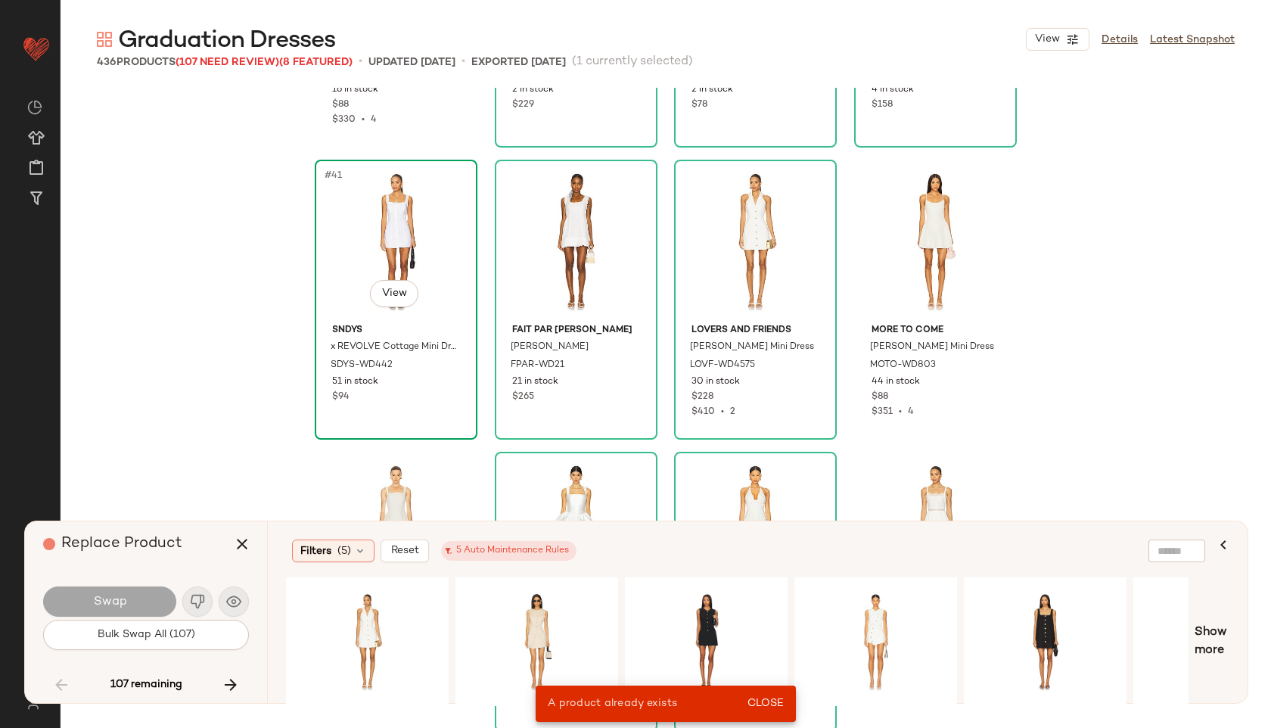
scroll to position [2894, 0]
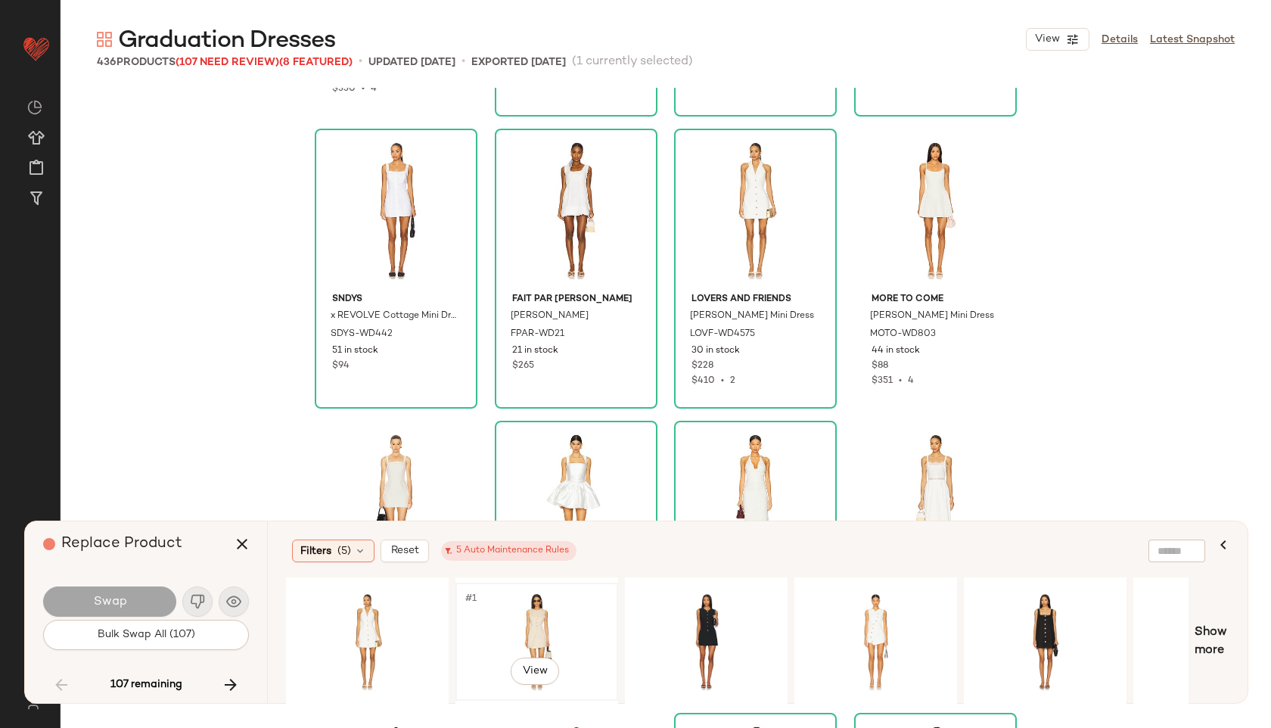
click at [537, 607] on div "#1 View" at bounding box center [537, 641] width 152 height 107
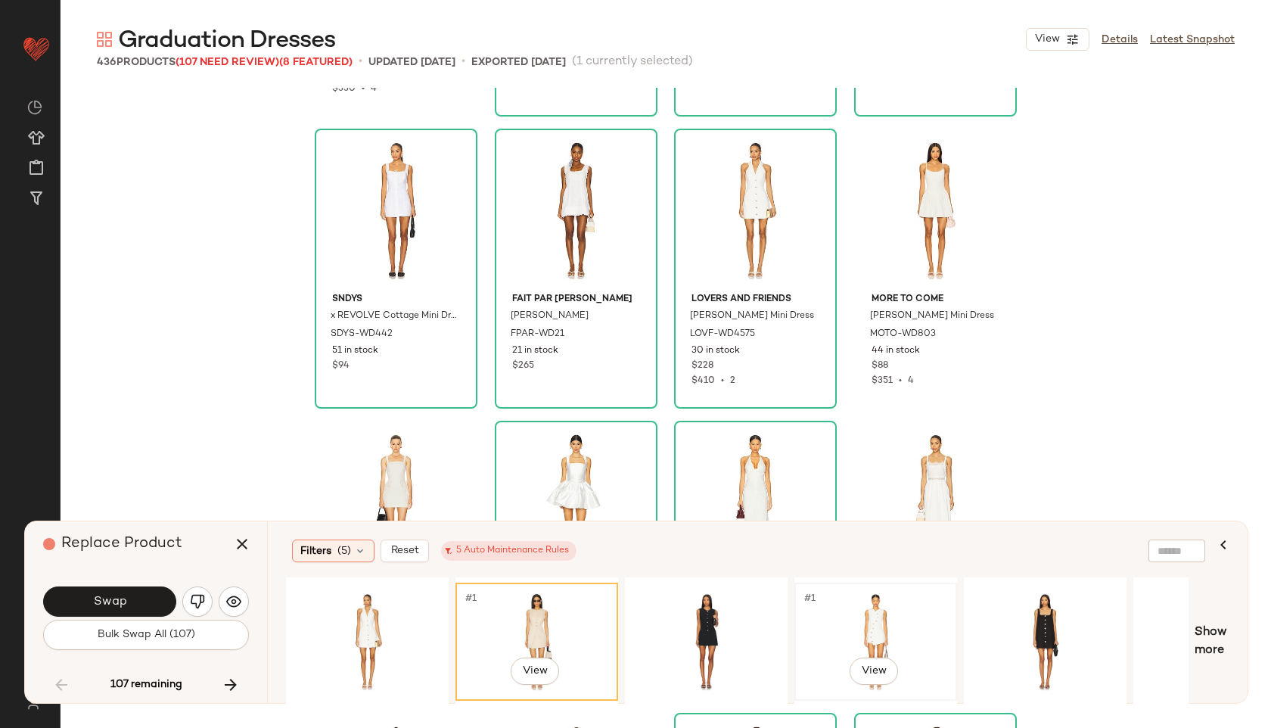
click at [867, 628] on div "#1 View" at bounding box center [875, 641] width 152 height 107
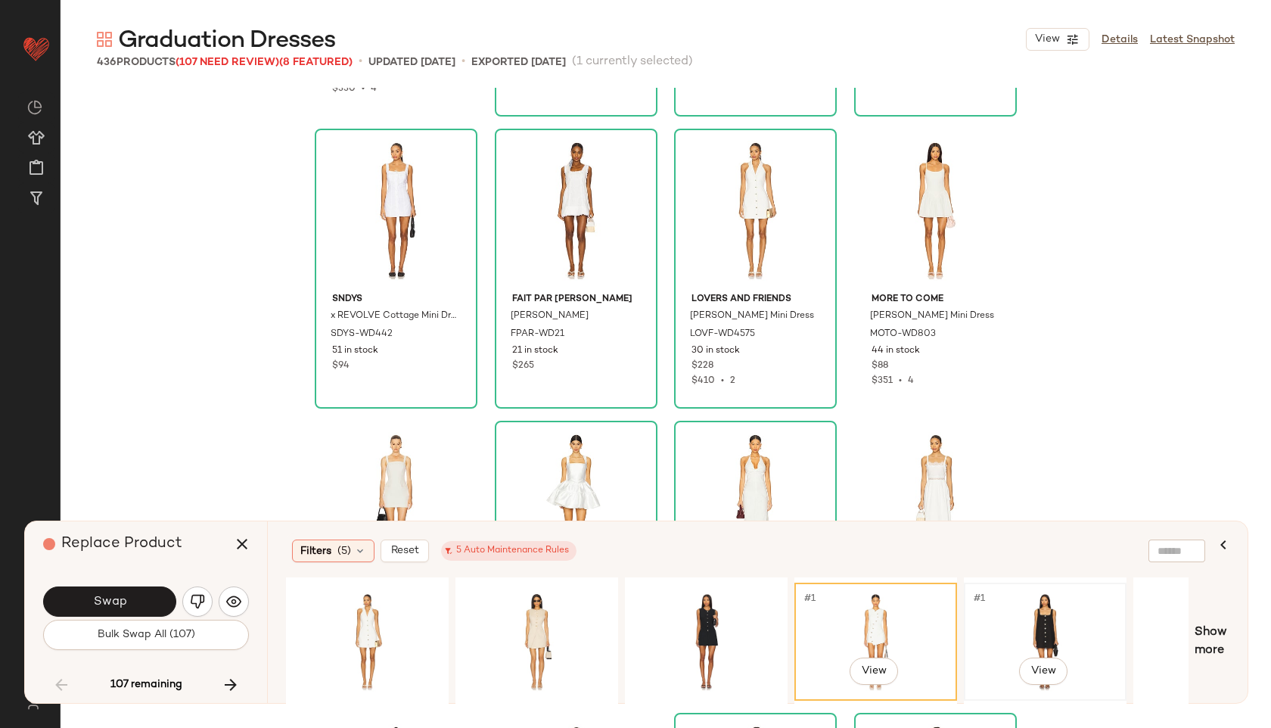
click at [1032, 612] on div "#1 View" at bounding box center [1045, 641] width 152 height 107
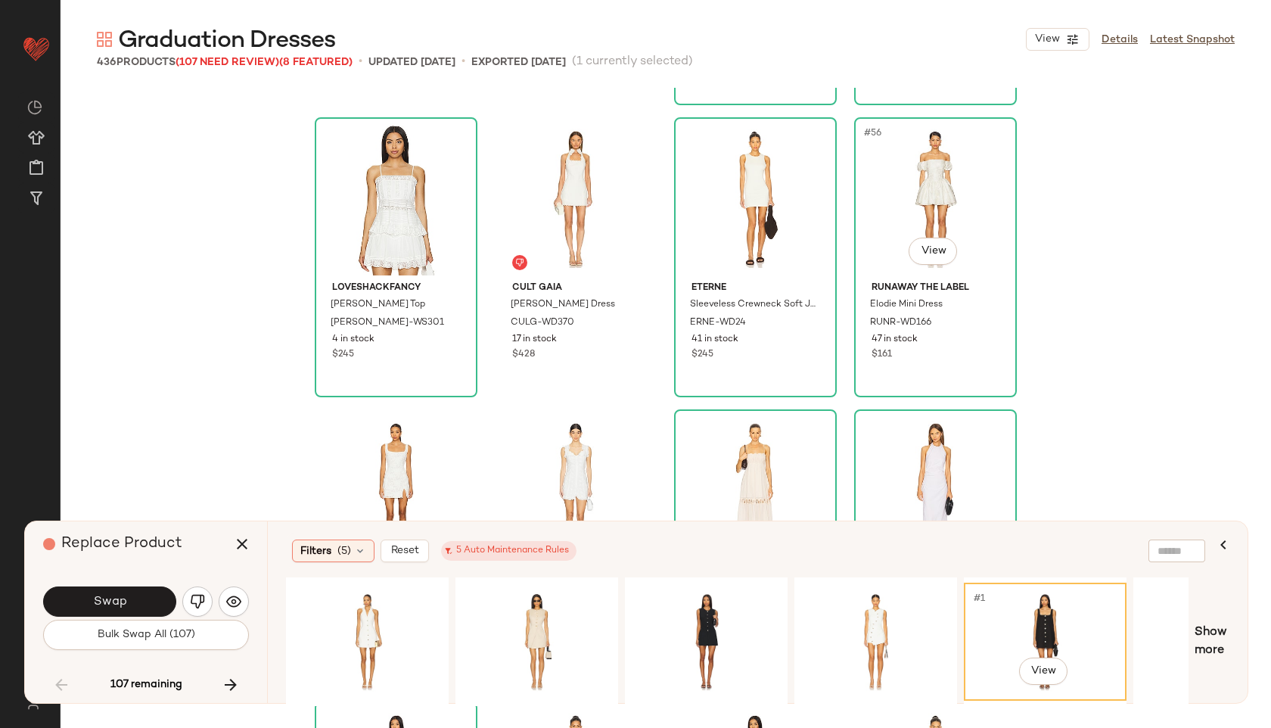
scroll to position [3780, 0]
click at [236, 606] on img "button" at bounding box center [233, 601] width 15 height 15
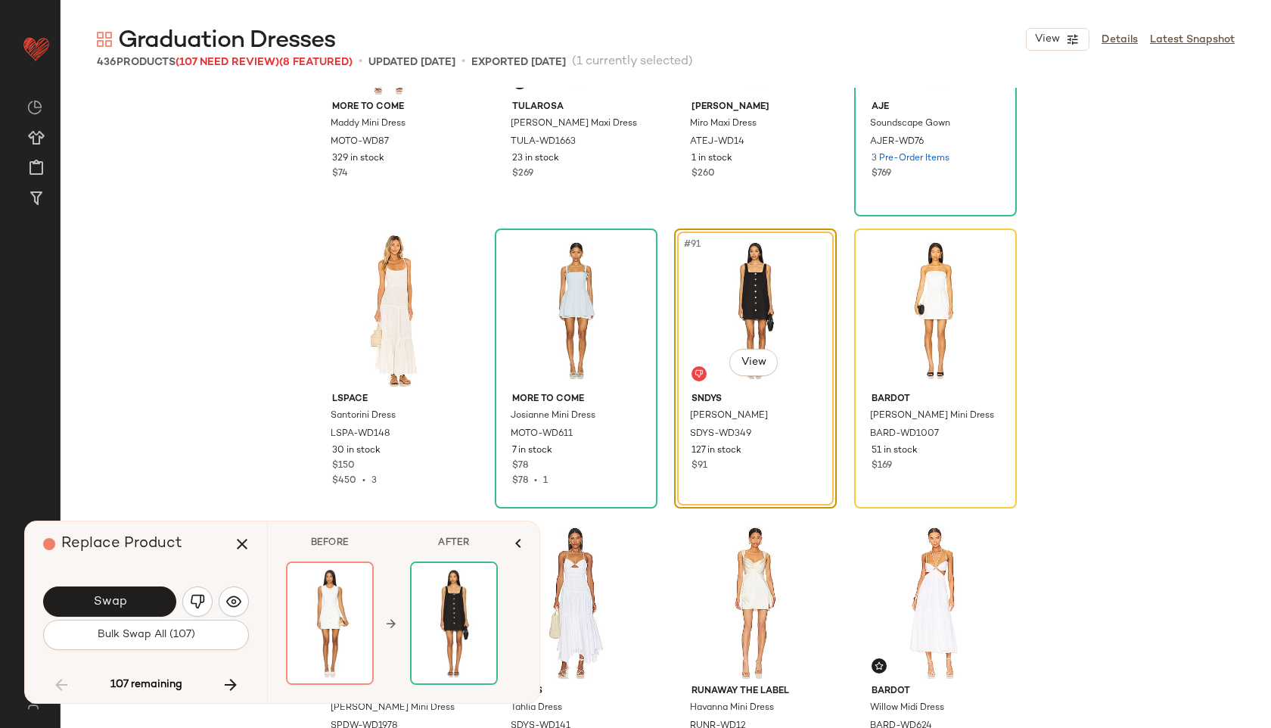
scroll to position [6296, 0]
click at [200, 600] on img "button" at bounding box center [197, 601] width 15 height 15
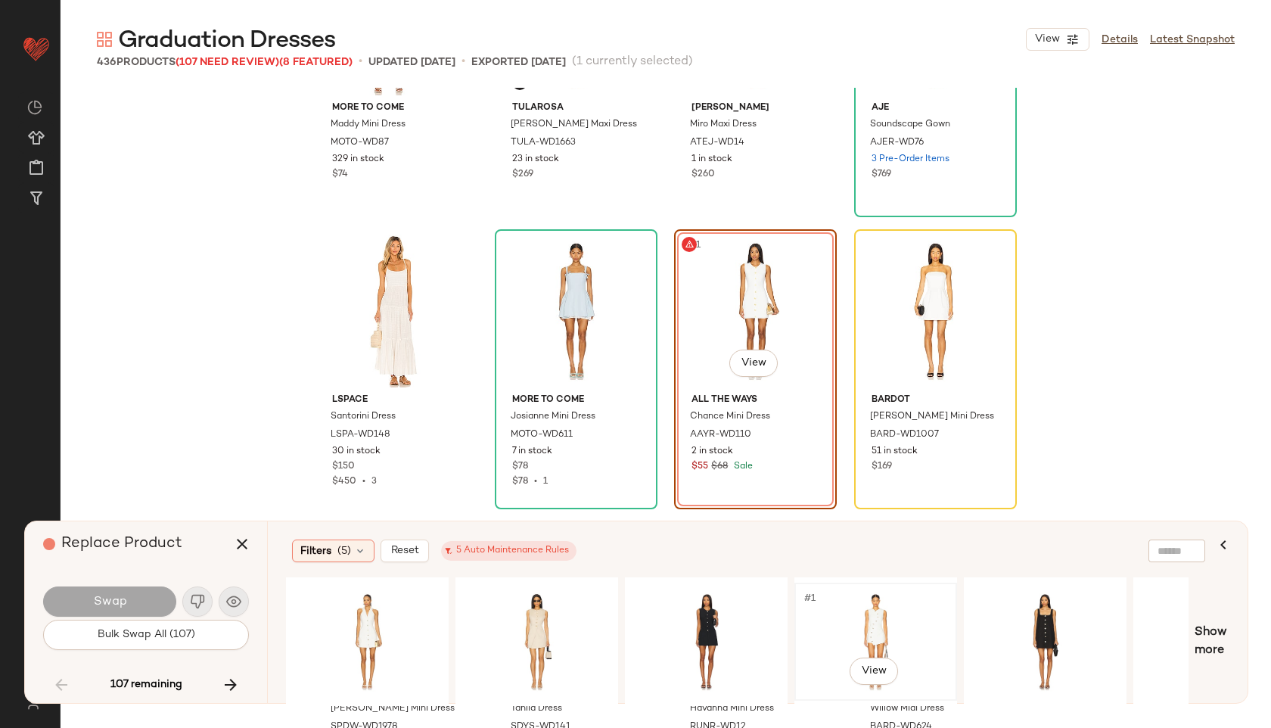
click at [856, 616] on div "#1 View" at bounding box center [875, 641] width 152 height 107
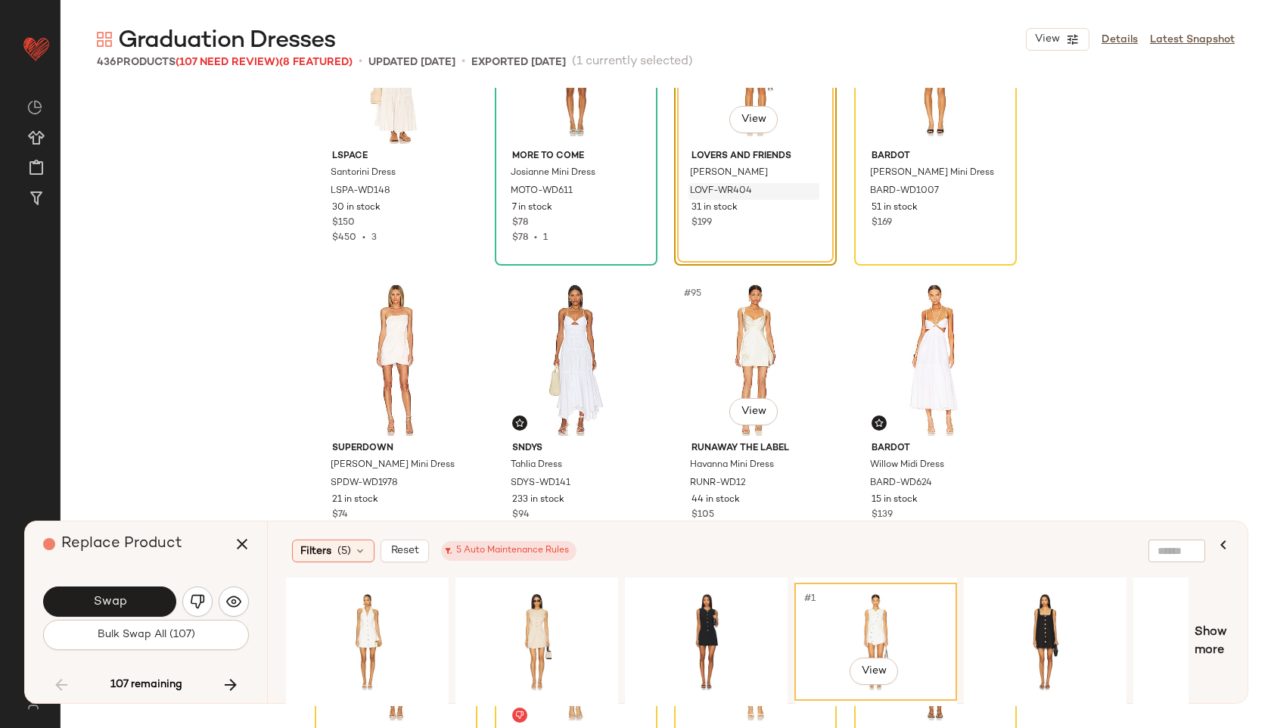
scroll to position [6548, 0]
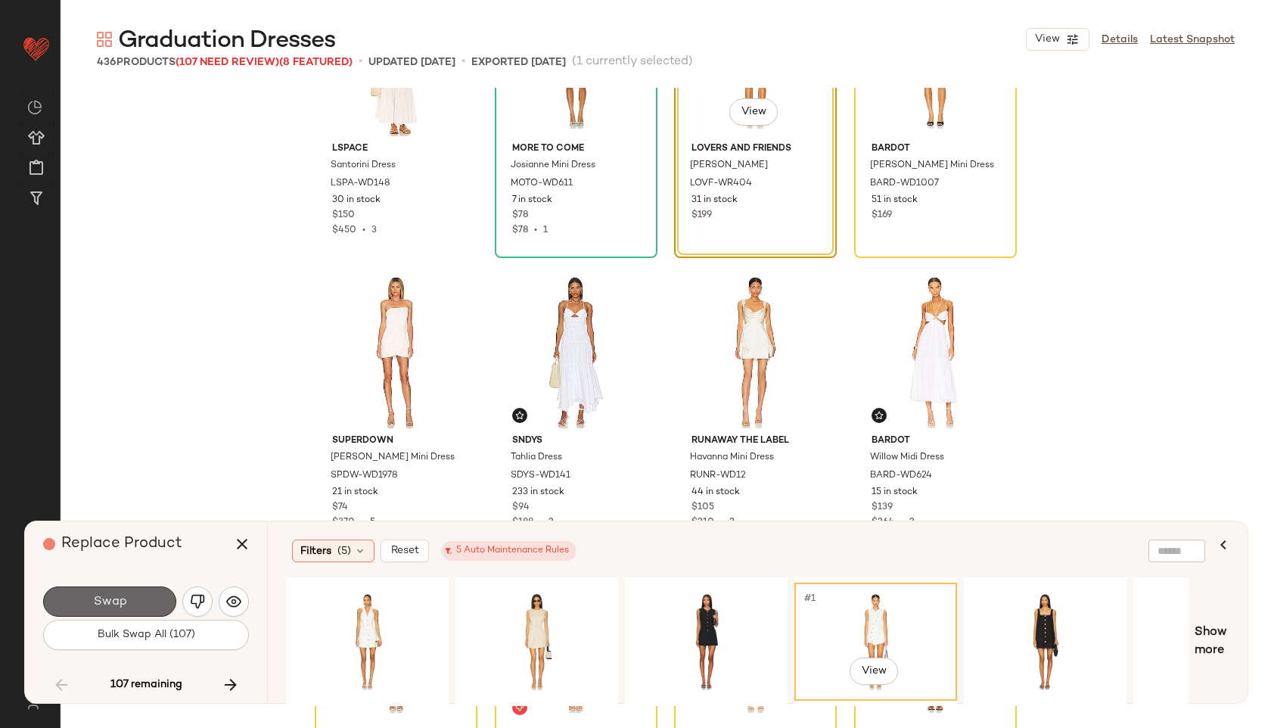
click at [108, 595] on span "Swap" at bounding box center [109, 601] width 34 height 14
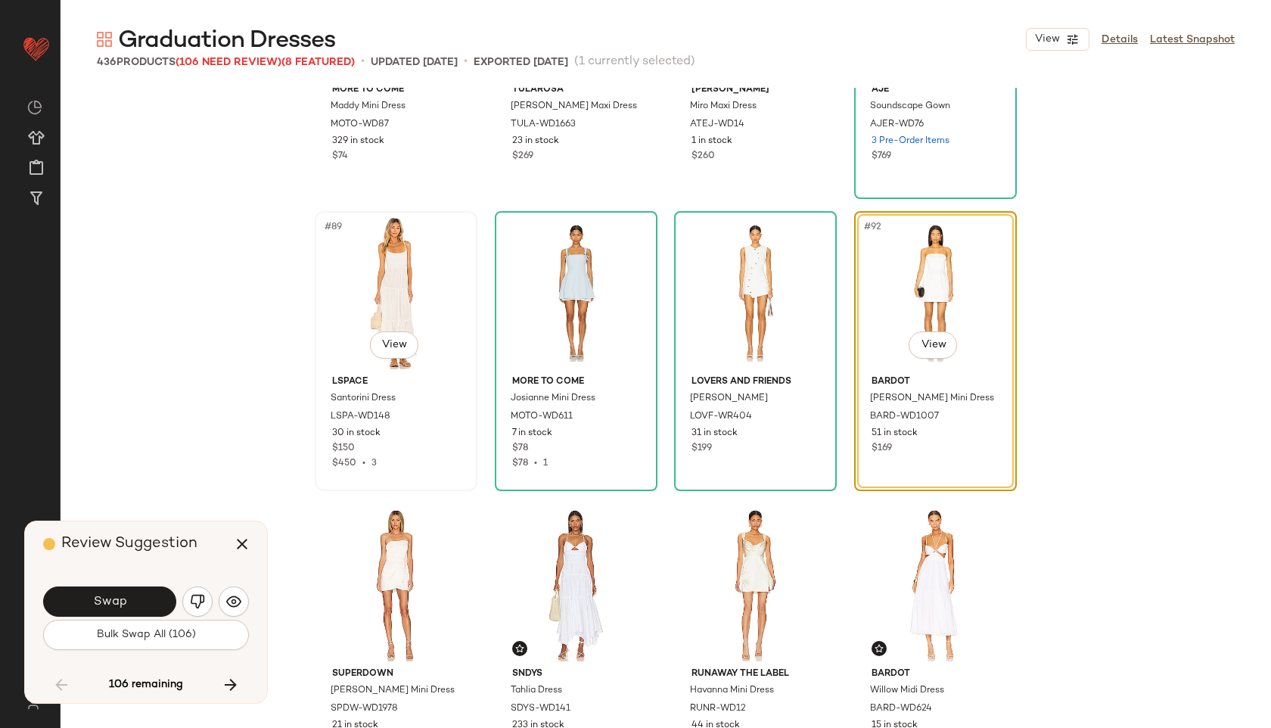
scroll to position [6314, 0]
click at [230, 597] on img "button" at bounding box center [233, 601] width 15 height 15
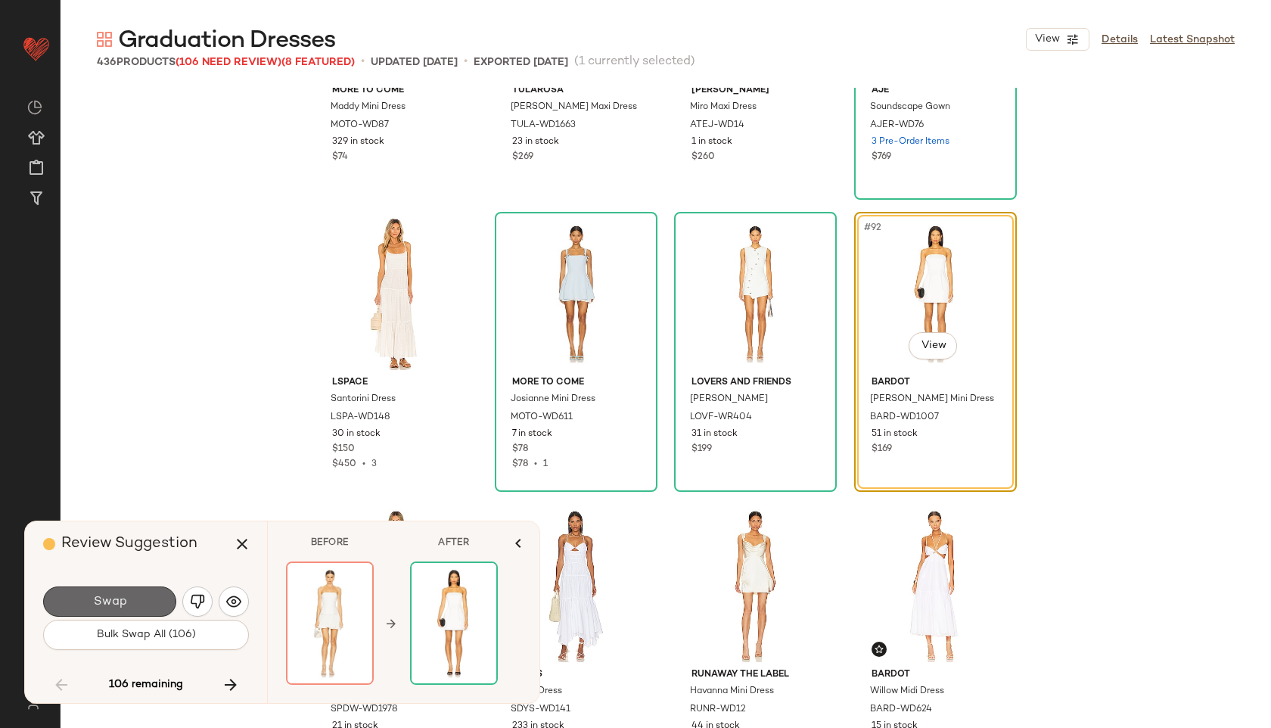
click at [129, 597] on button "Swap" at bounding box center [109, 601] width 133 height 30
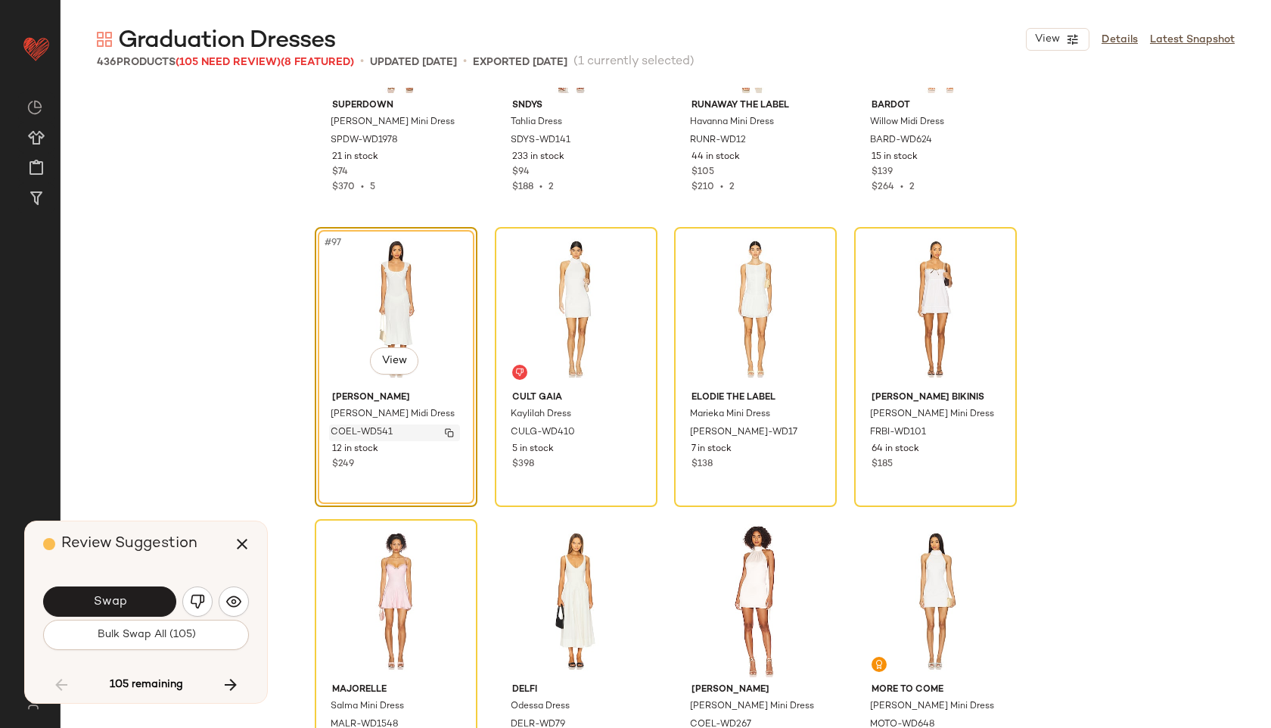
scroll to position [6884, 0]
click at [196, 596] on img "button" at bounding box center [197, 601] width 15 height 15
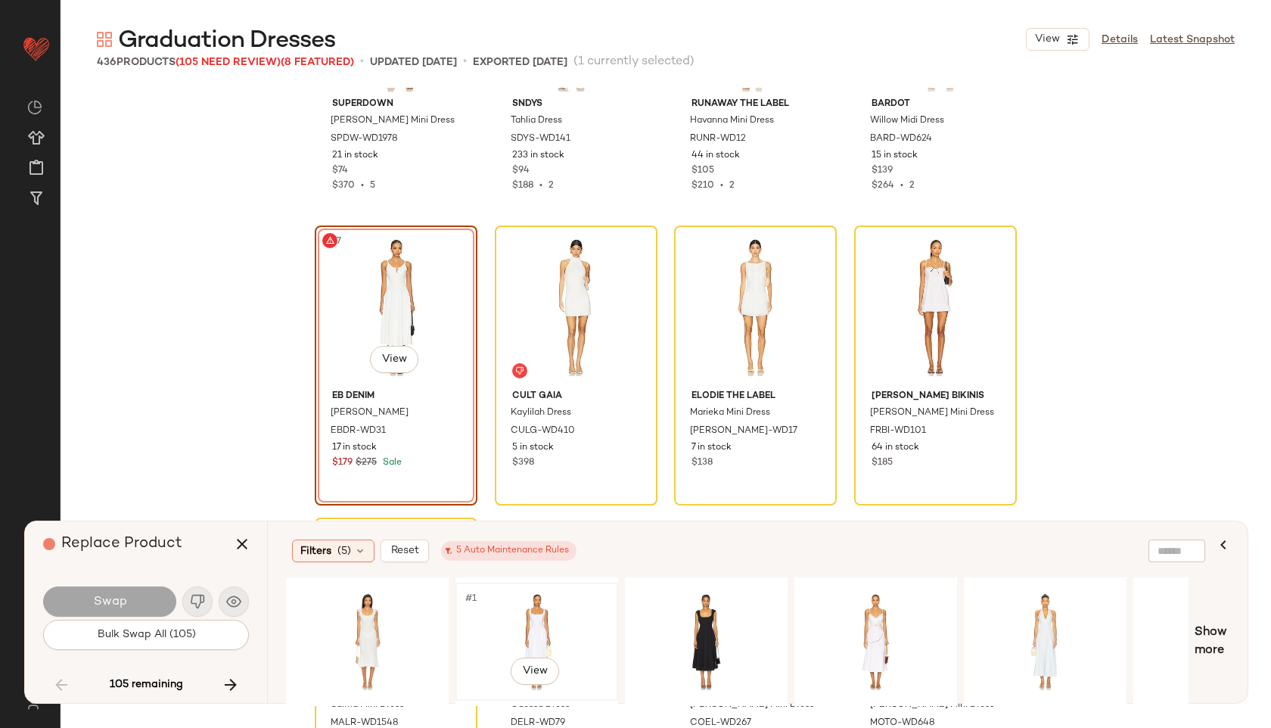
click at [563, 613] on div "#1 View" at bounding box center [537, 641] width 152 height 107
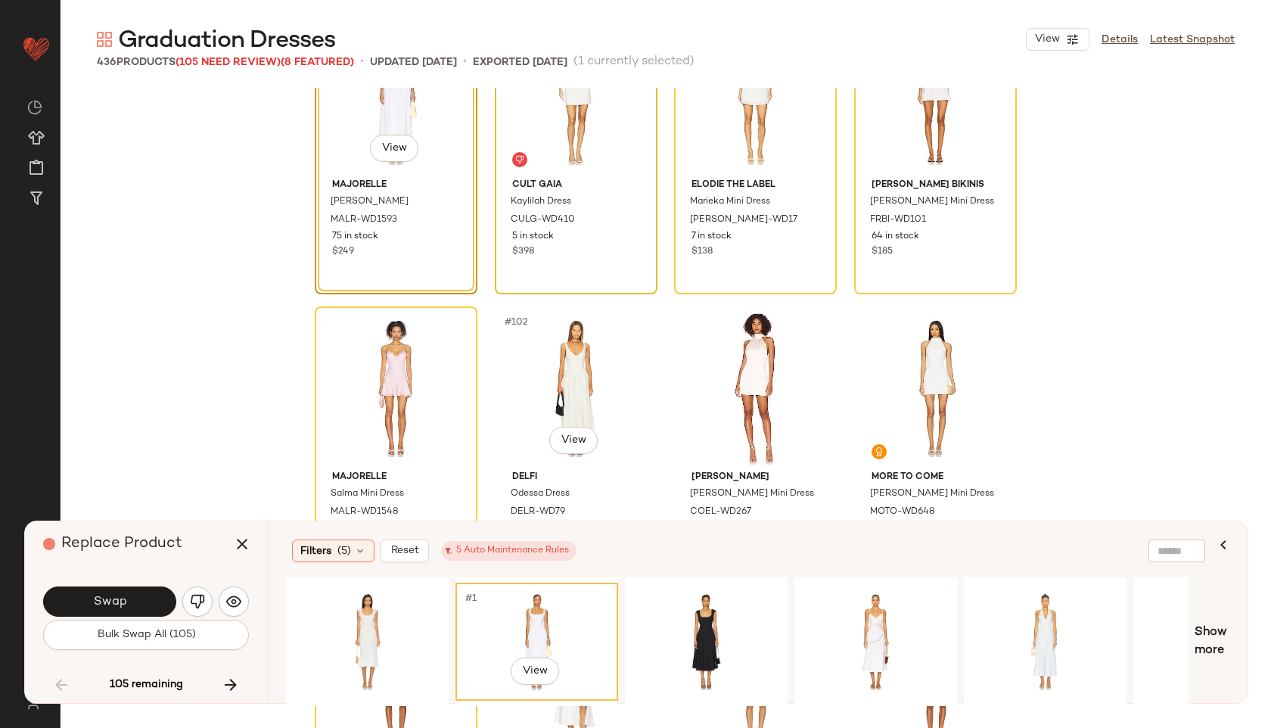
scroll to position [7094, 0]
click at [140, 599] on button "Swap" at bounding box center [109, 601] width 133 height 30
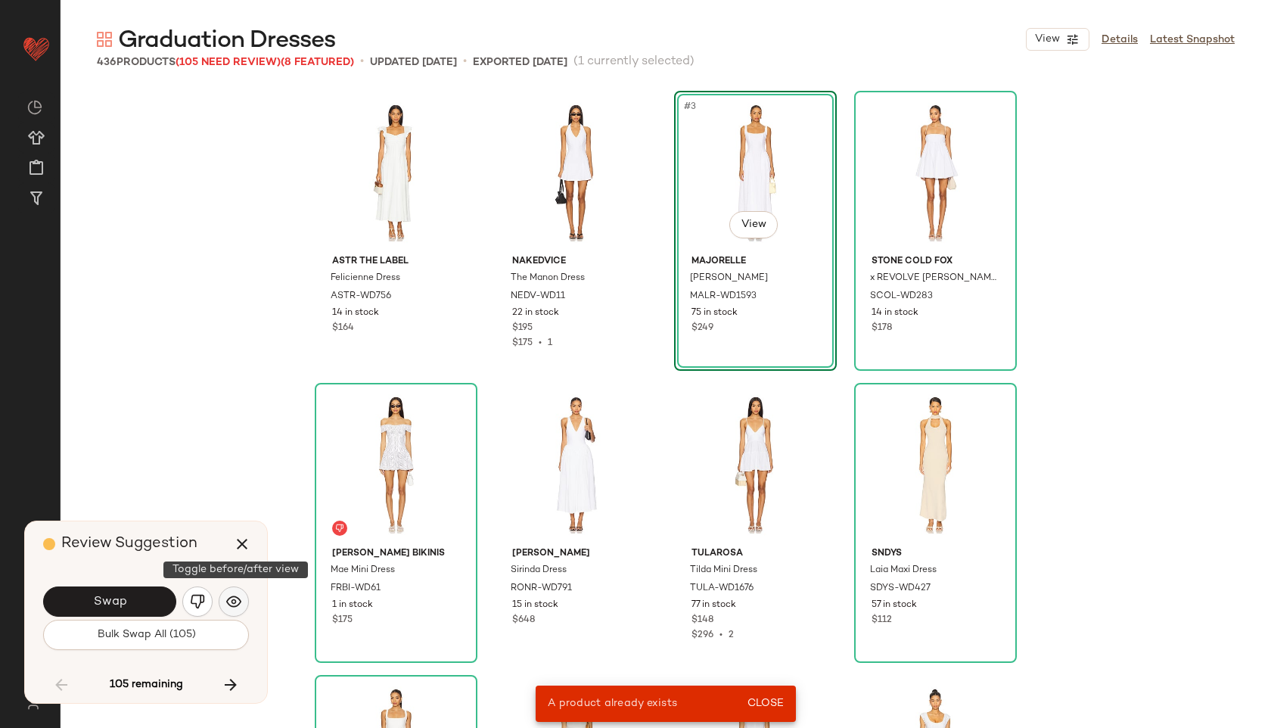
click at [242, 597] on button "button" at bounding box center [234, 601] width 30 height 30
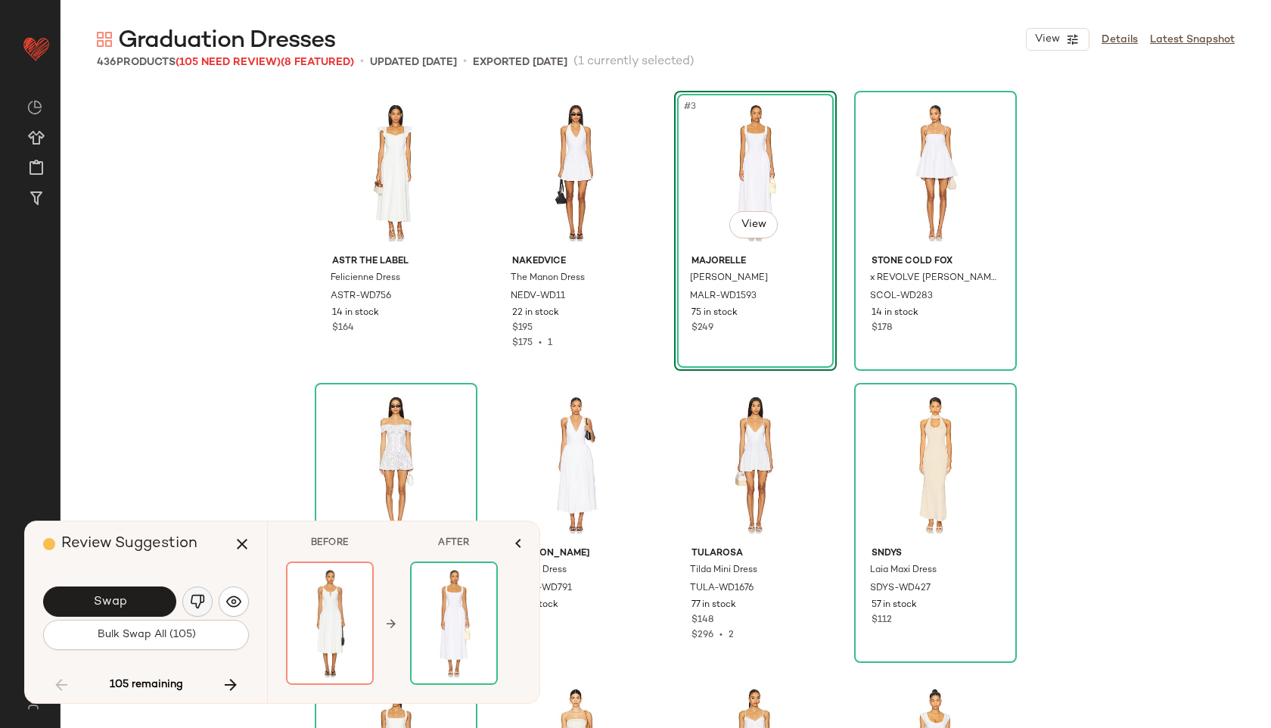
click at [197, 604] on img "button" at bounding box center [197, 601] width 15 height 15
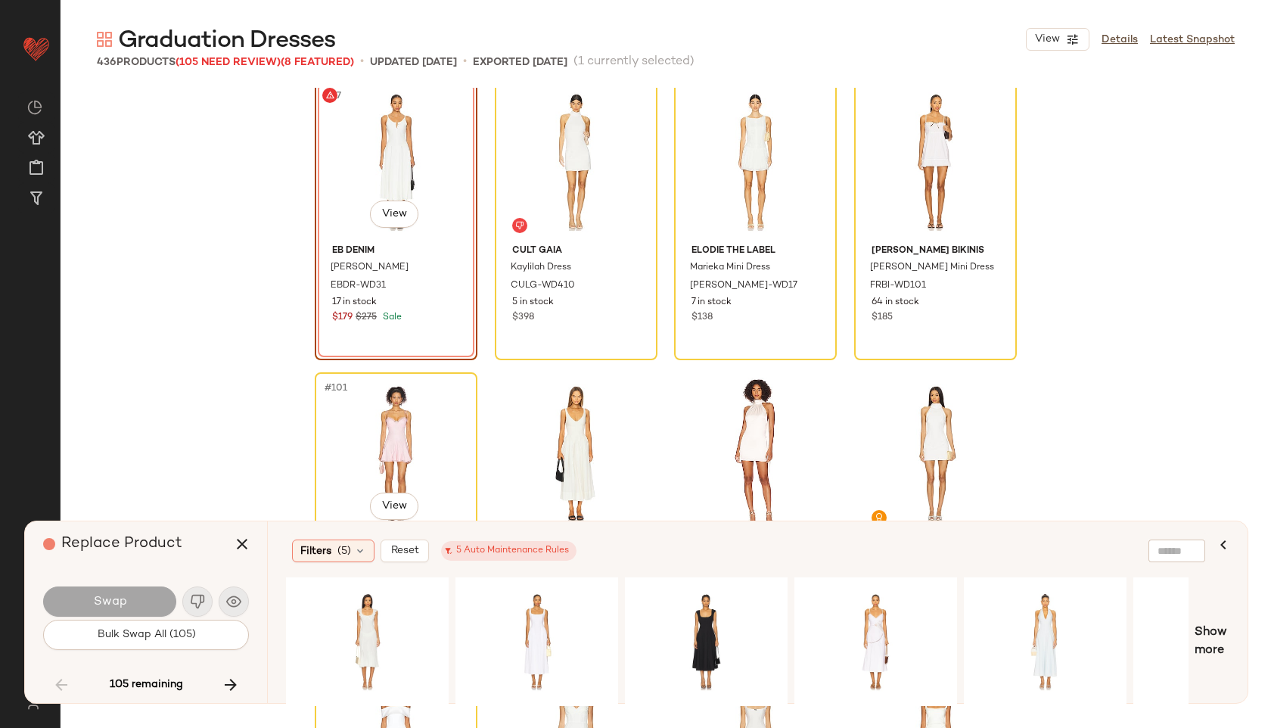
scroll to position [7029, 0]
click at [398, 635] on div "#1 View" at bounding box center [367, 641] width 152 height 107
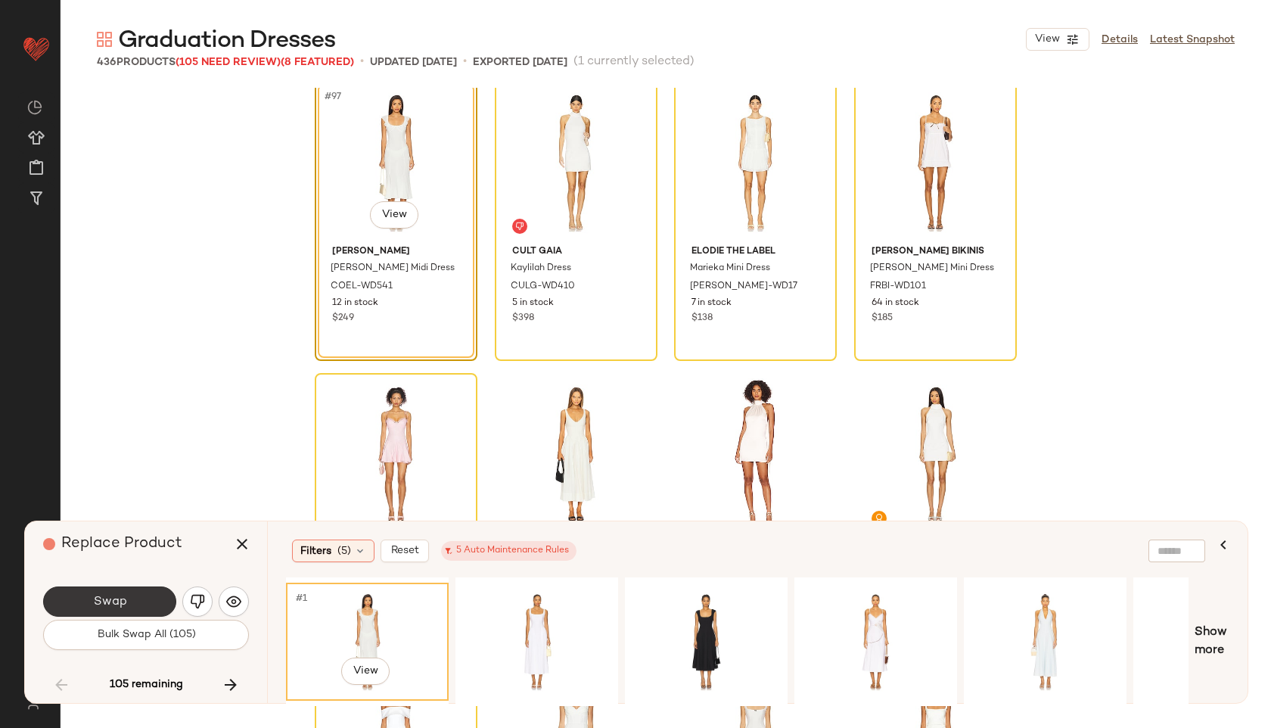
click at [154, 601] on button "Swap" at bounding box center [109, 601] width 133 height 30
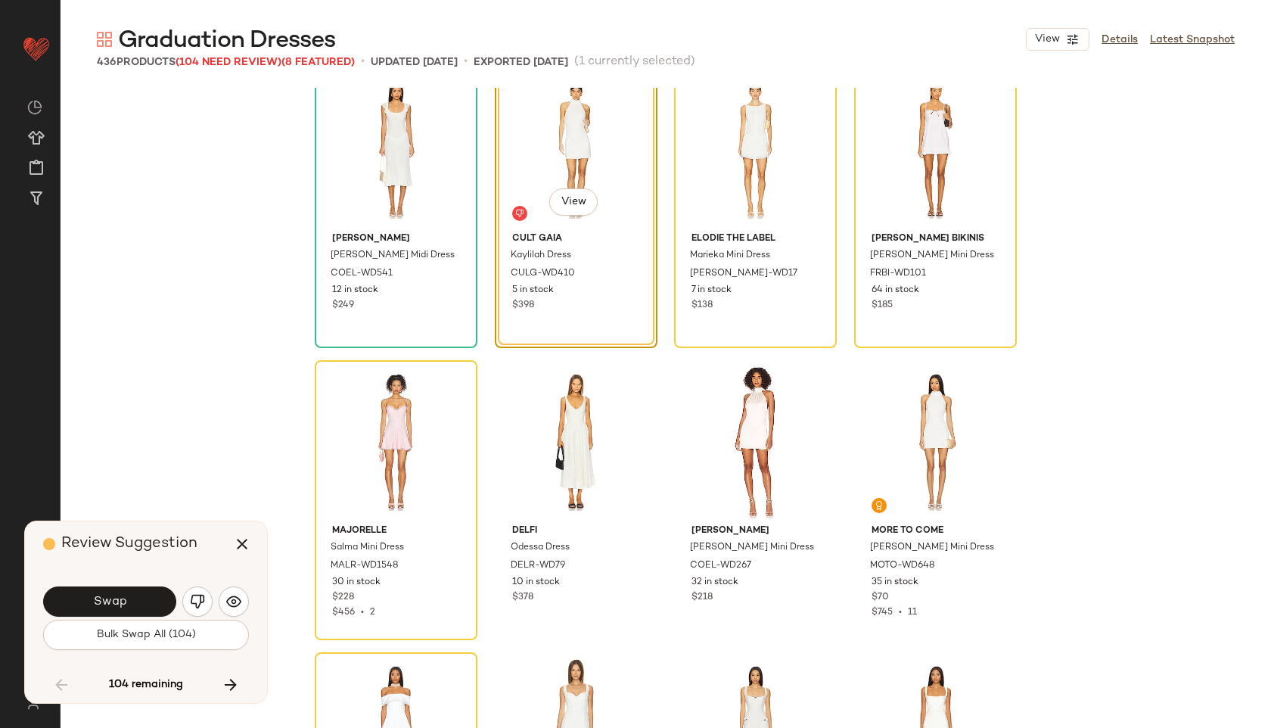
scroll to position [7044, 0]
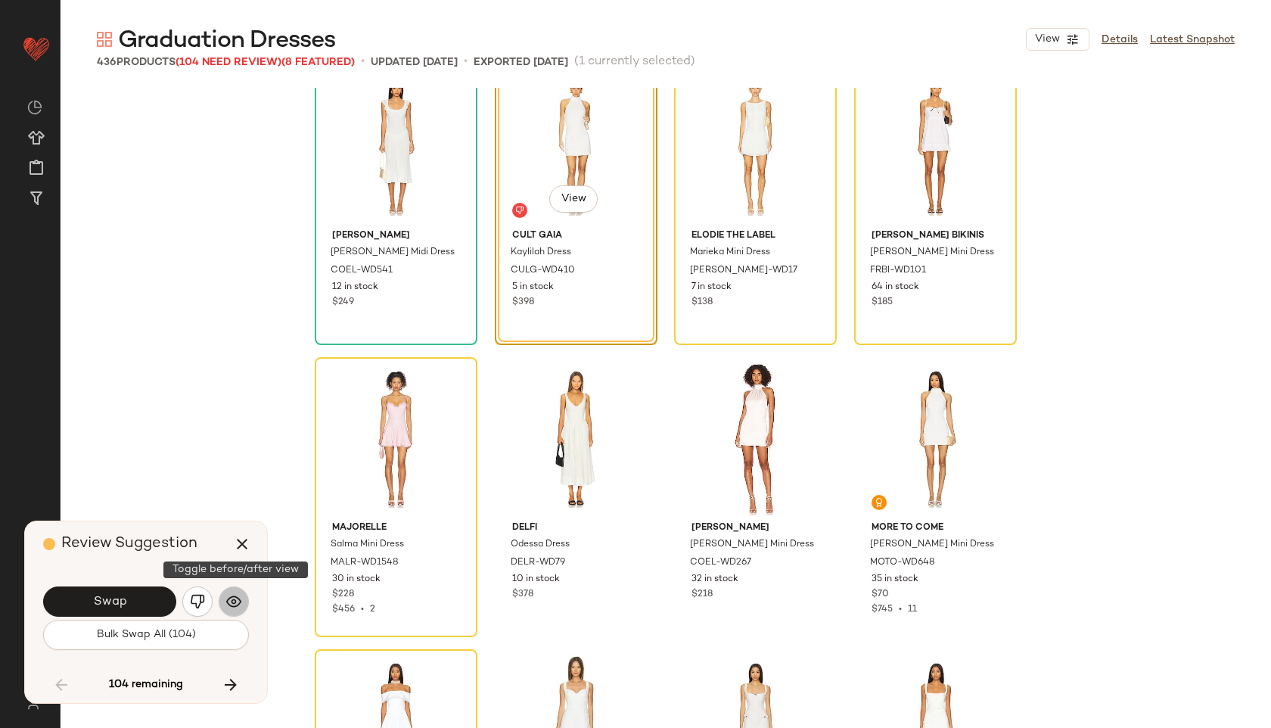
click at [225, 596] on button "button" at bounding box center [234, 601] width 30 height 30
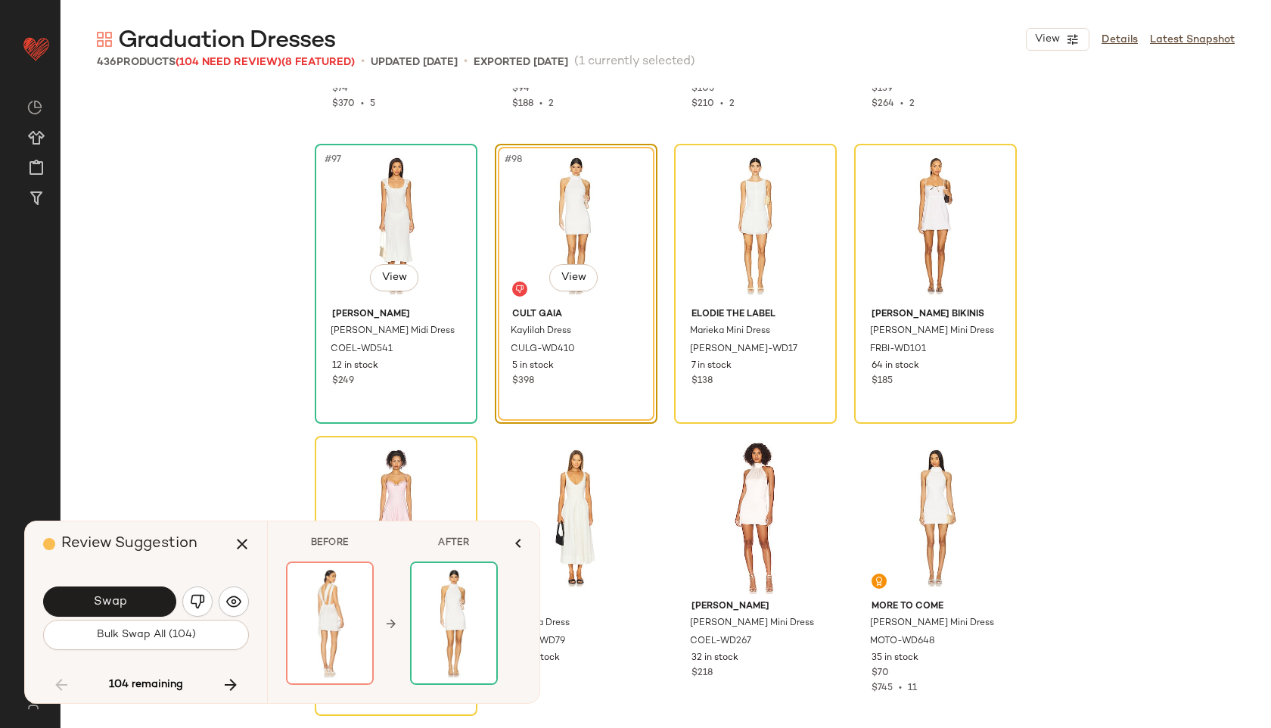
scroll to position [6963, 0]
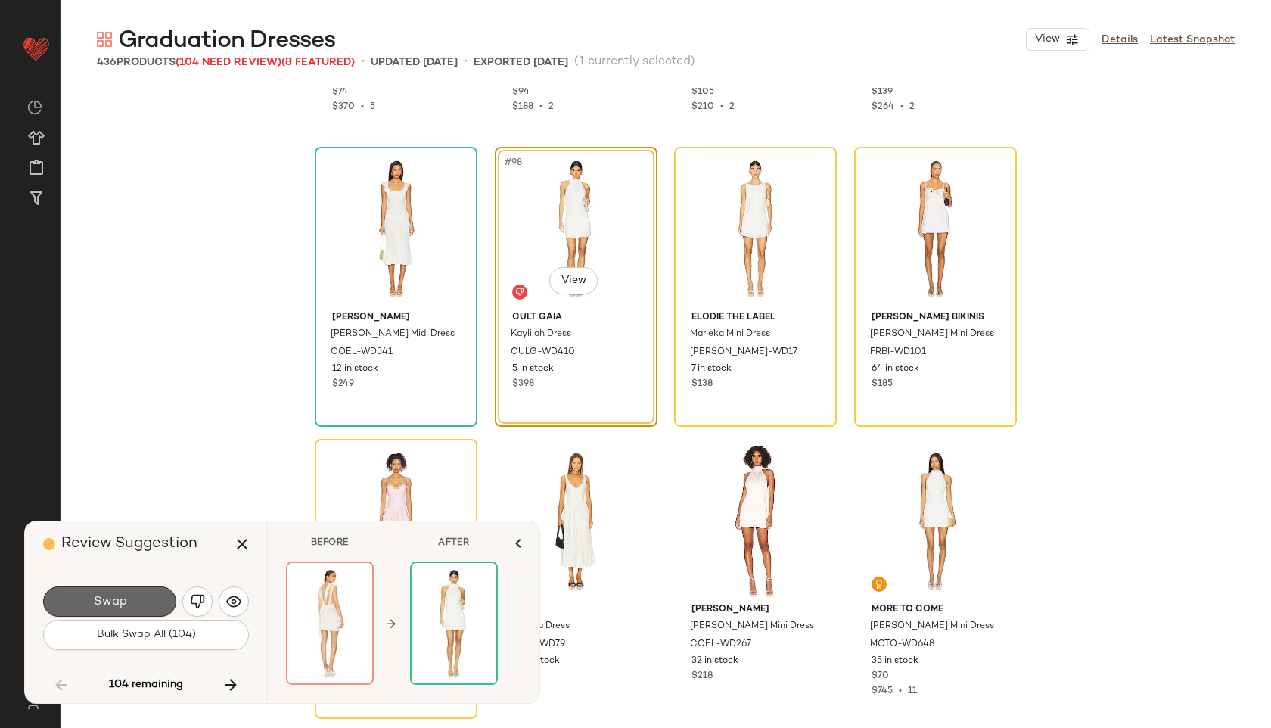
click at [119, 601] on span "Swap" at bounding box center [109, 601] width 34 height 14
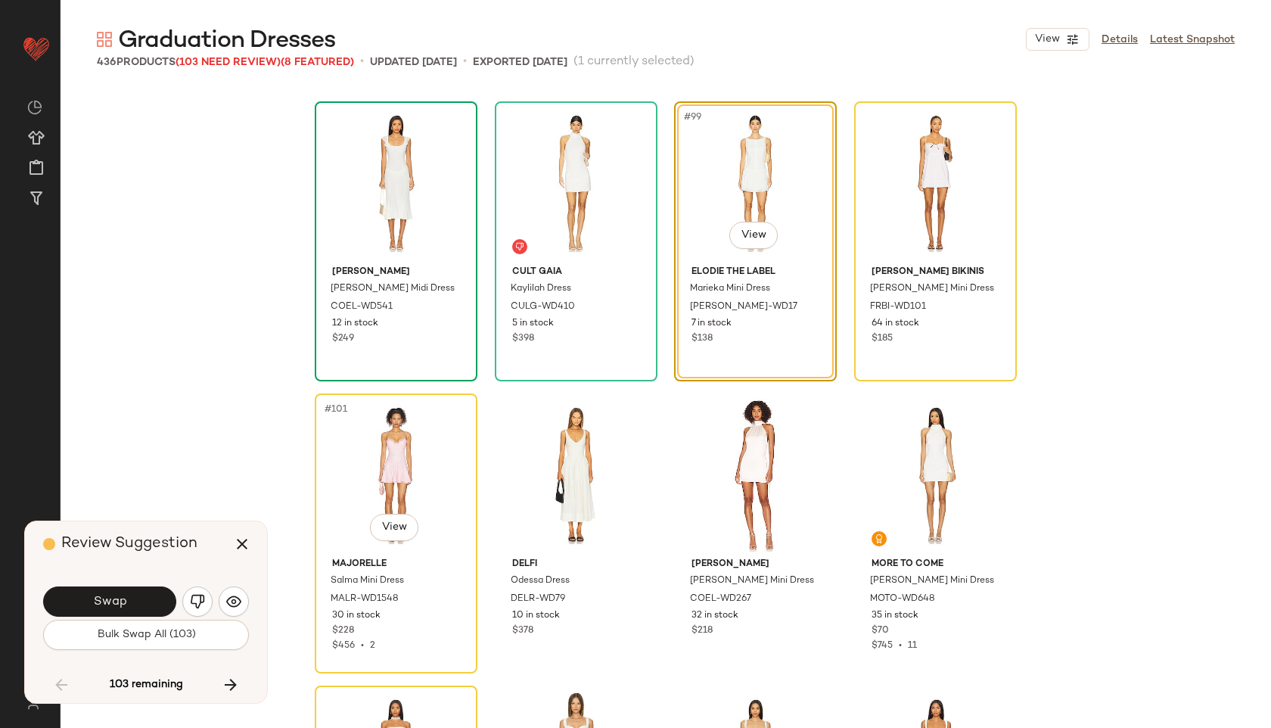
scroll to position [7004, 0]
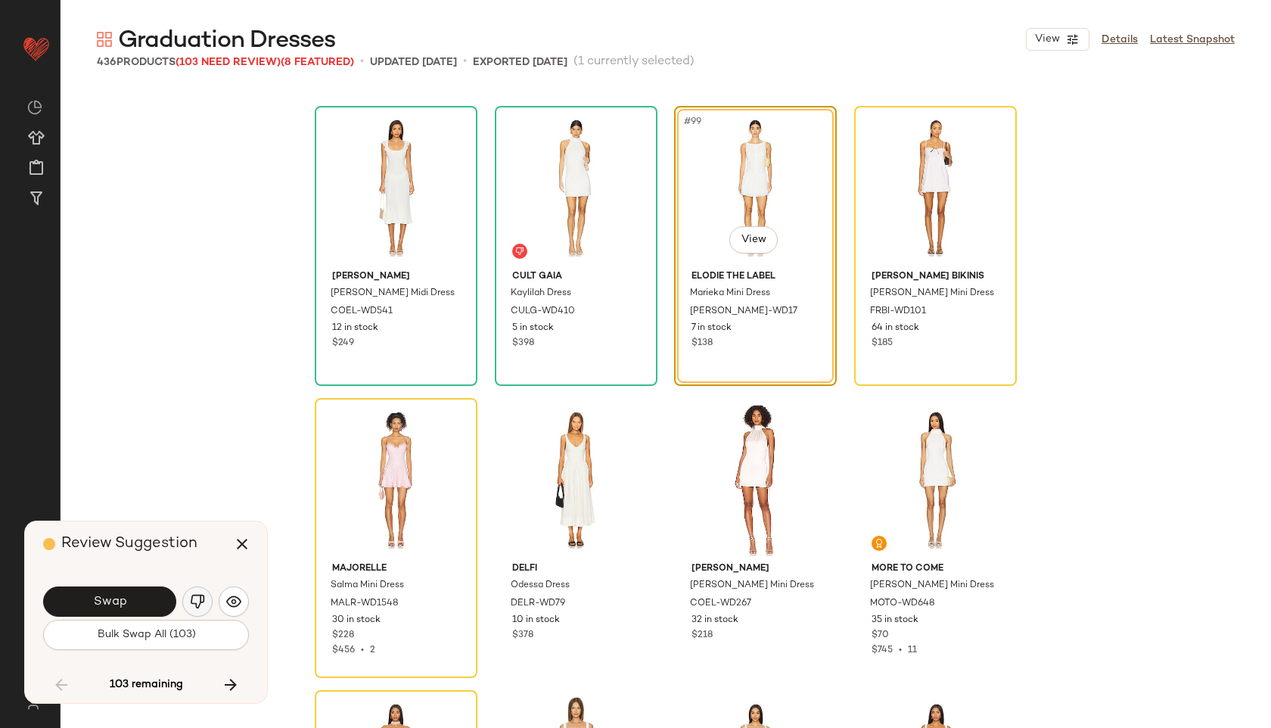
click at [205, 594] on button "button" at bounding box center [197, 601] width 30 height 30
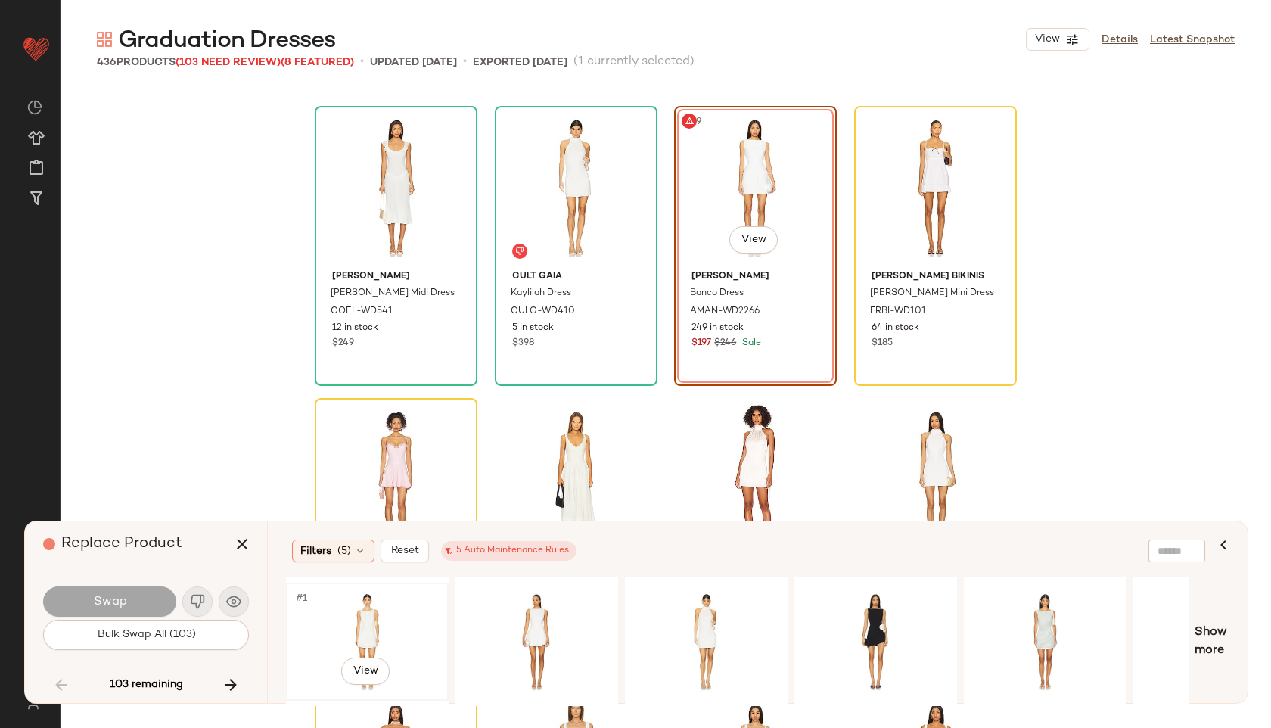
click at [335, 615] on div "#1 View" at bounding box center [367, 641] width 152 height 107
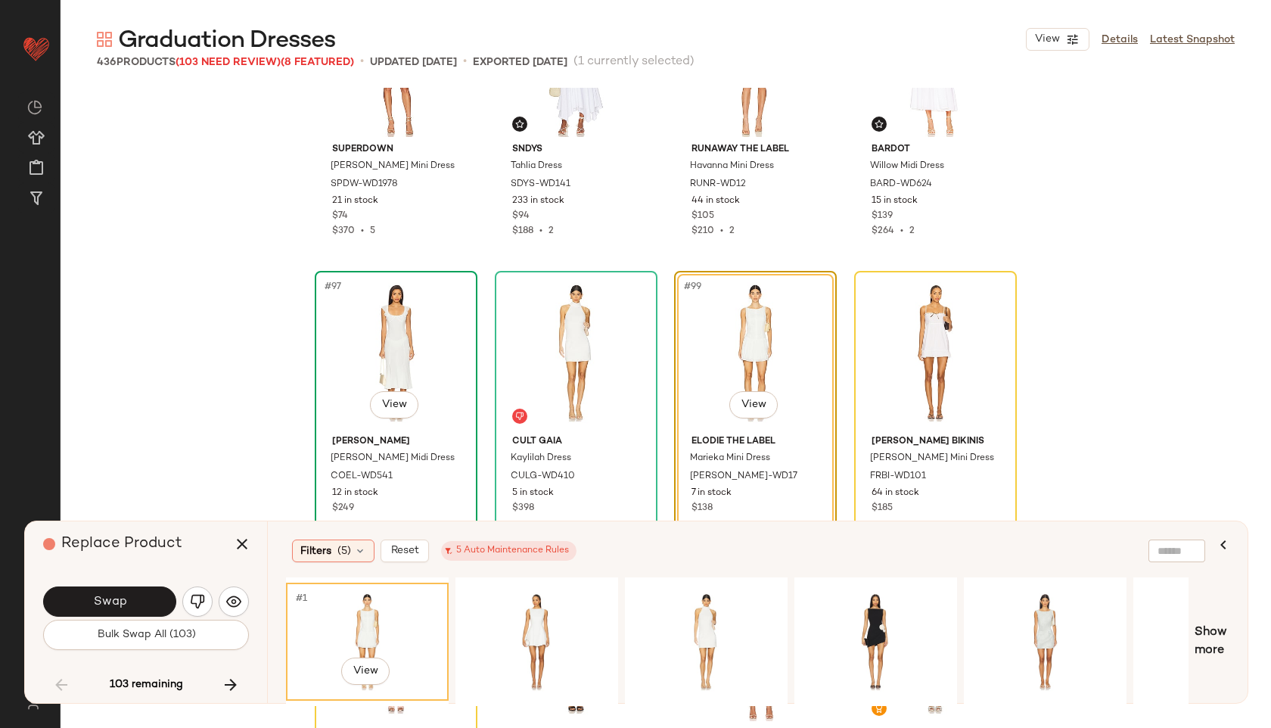
scroll to position [7088, 0]
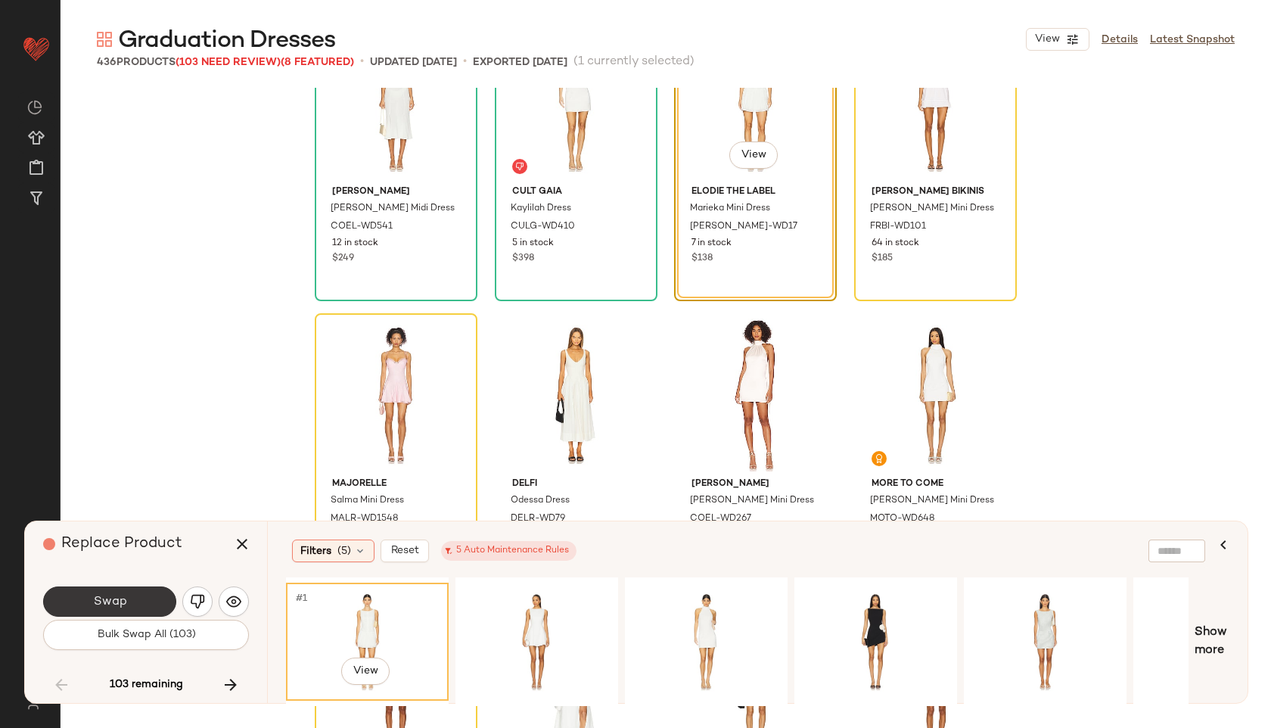
click at [137, 609] on button "Swap" at bounding box center [109, 601] width 133 height 30
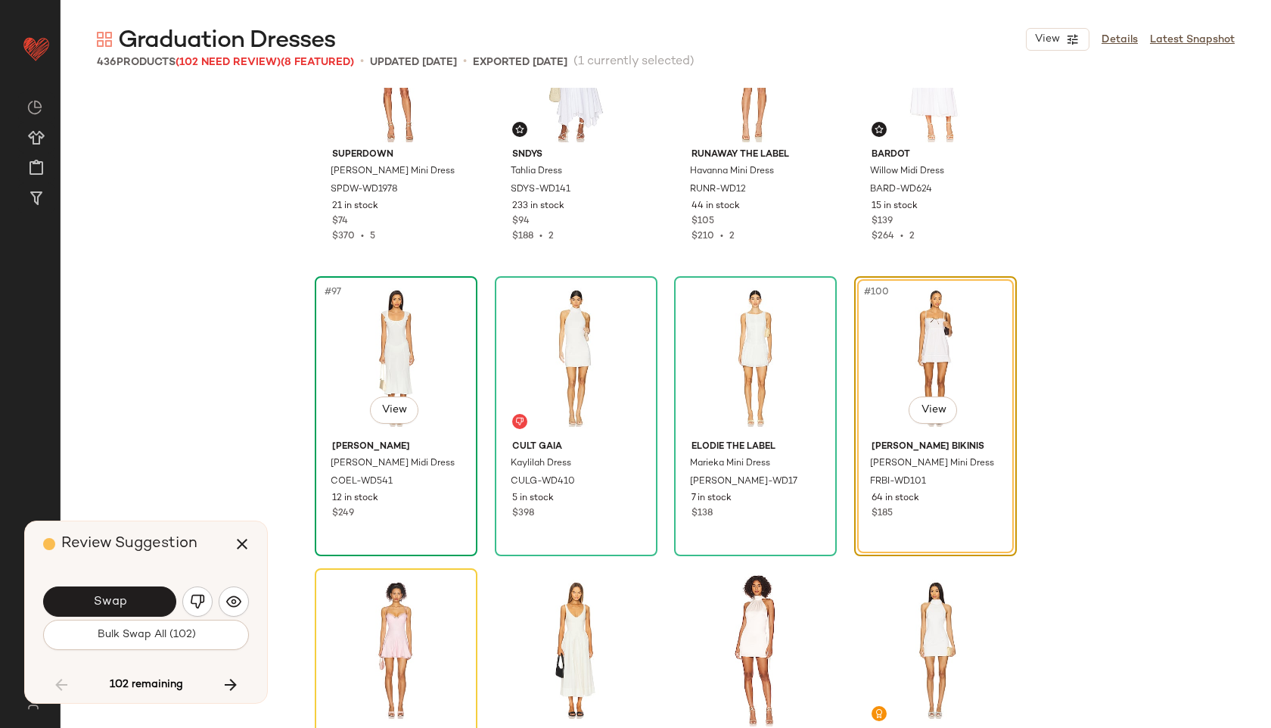
scroll to position [6901, 0]
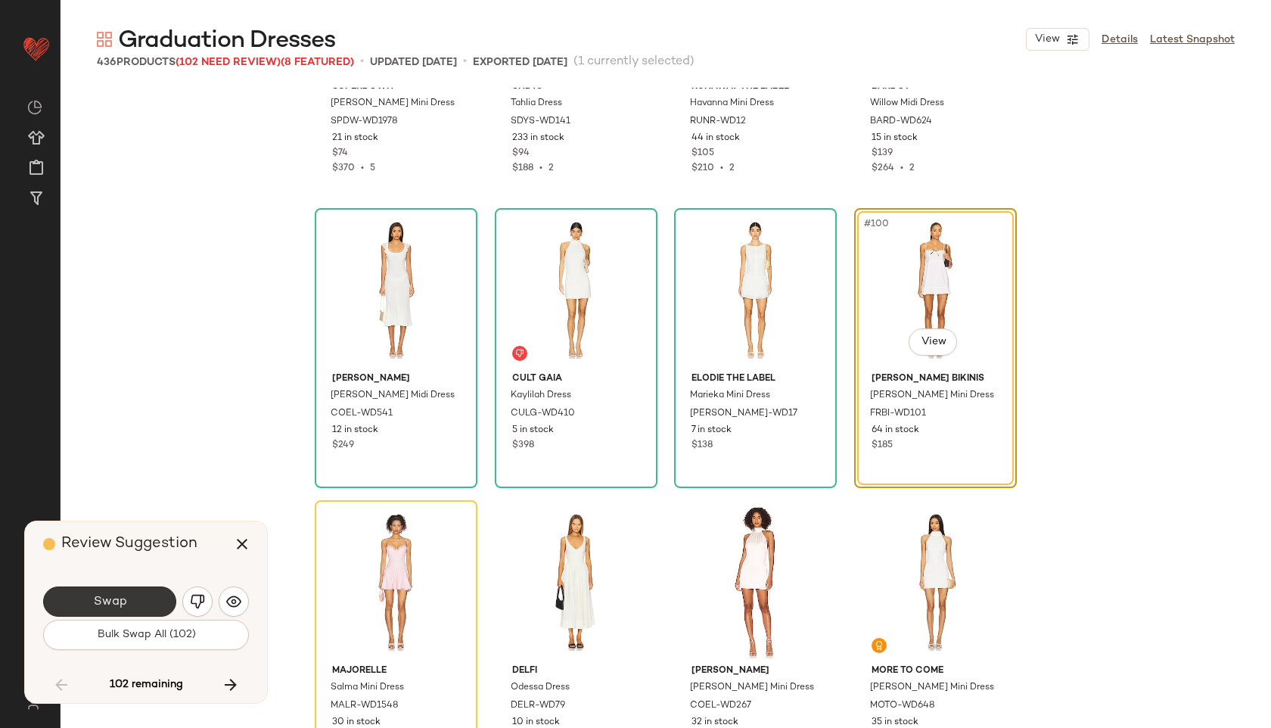
click at [95, 601] on span "Swap" at bounding box center [109, 601] width 34 height 14
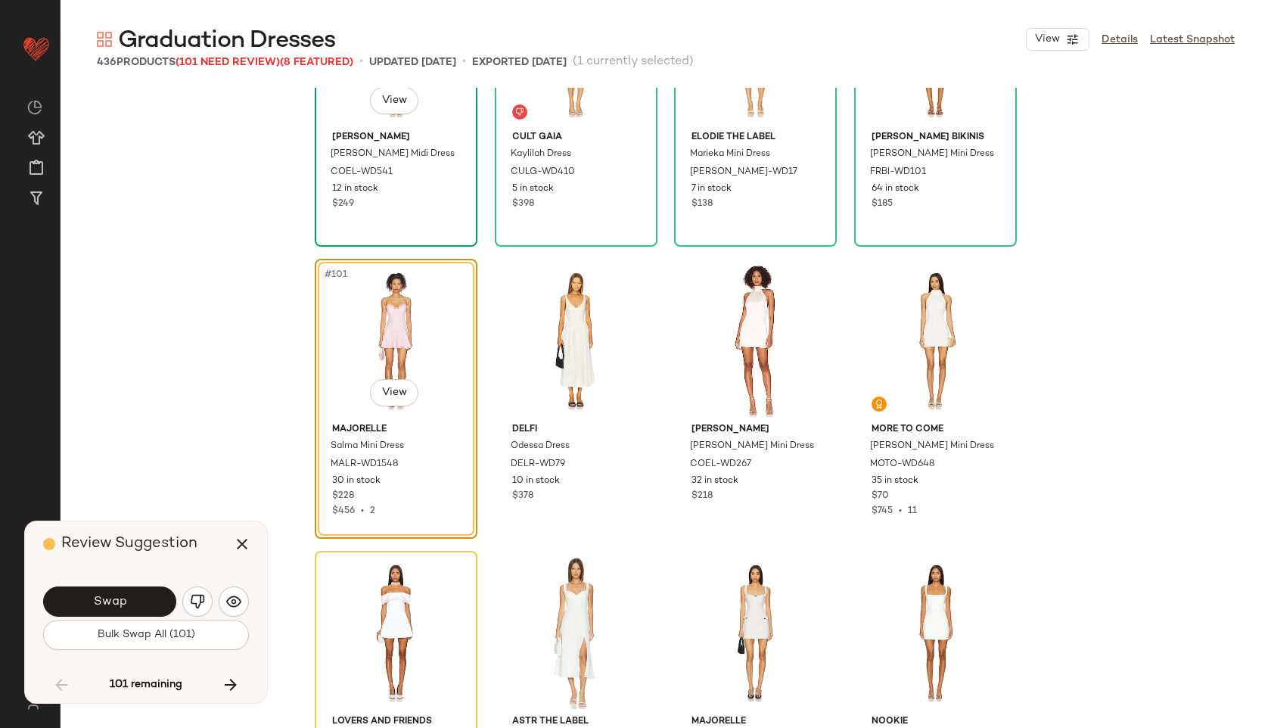
scroll to position [7165, 0]
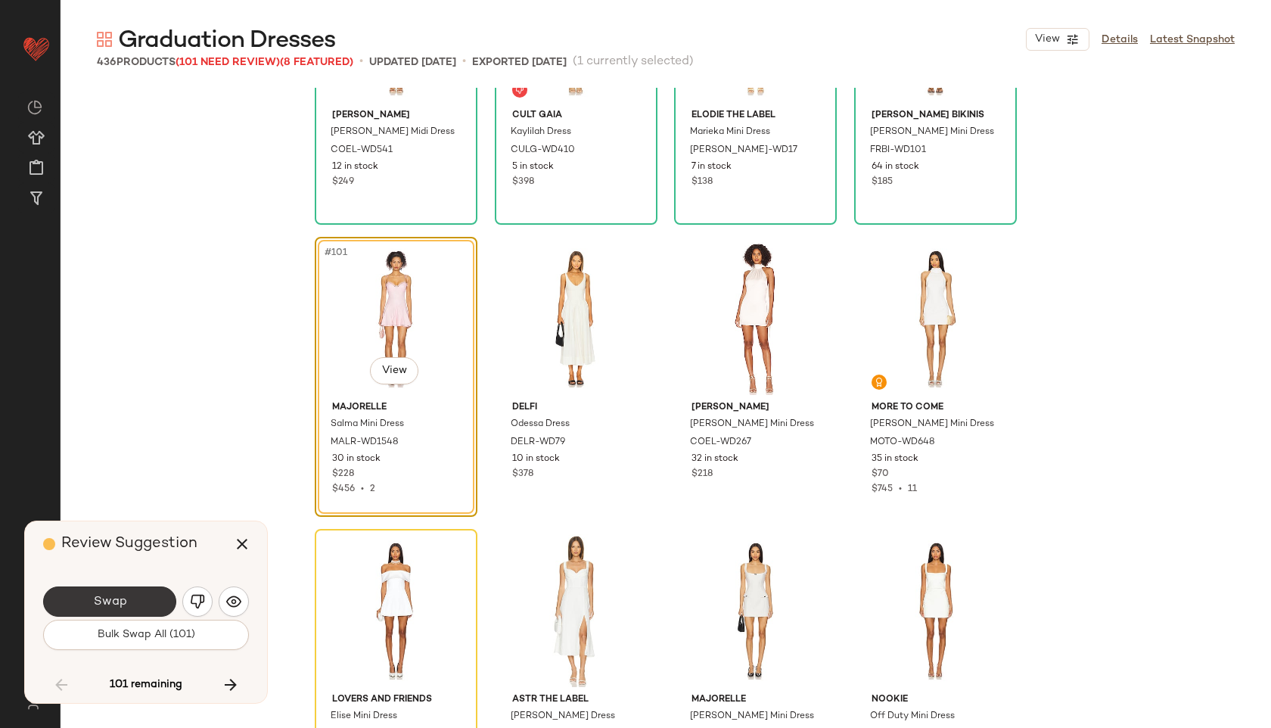
click at [126, 603] on button "Swap" at bounding box center [109, 601] width 133 height 30
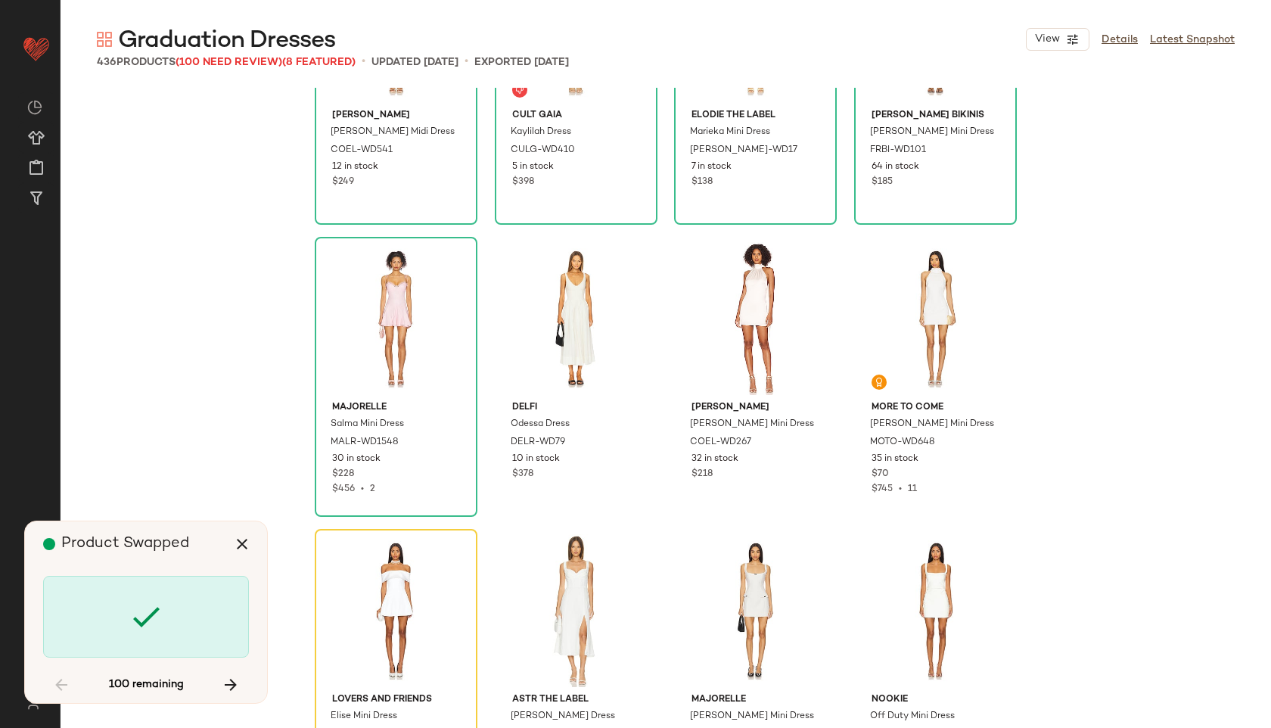
scroll to position [7299, 0]
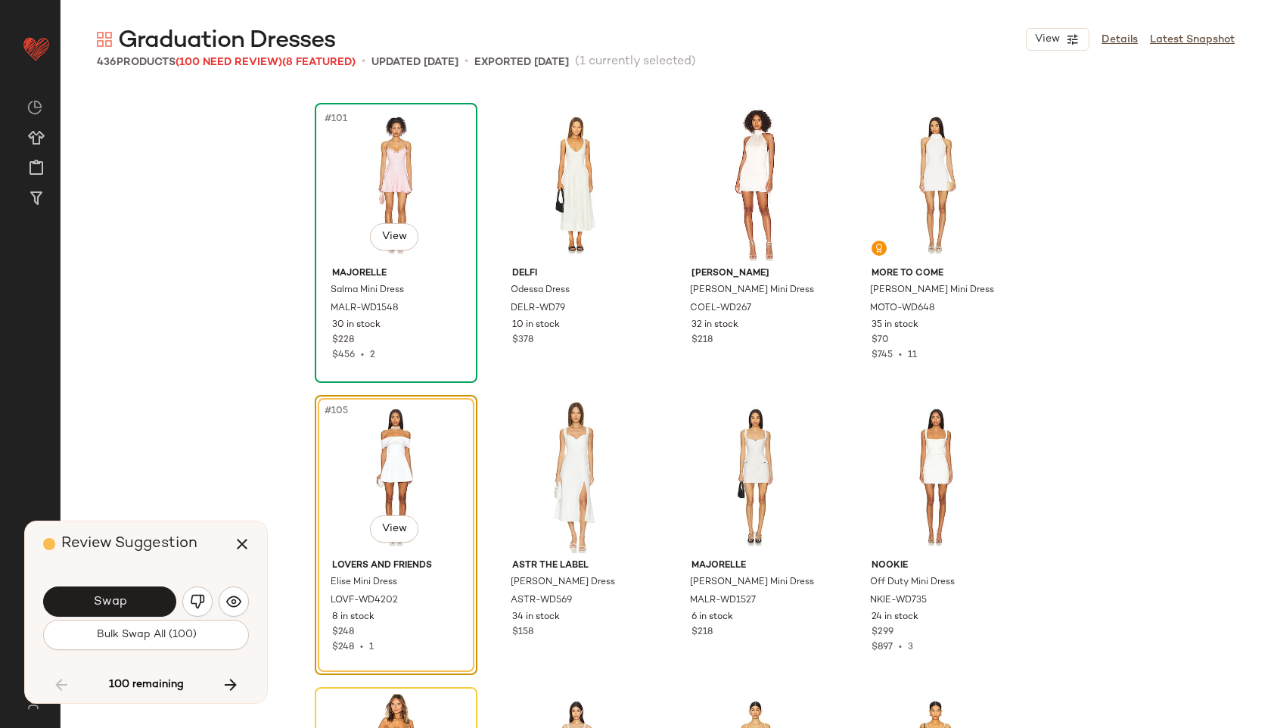
click at [386, 193] on div "#101 View" at bounding box center [396, 184] width 152 height 153
click at [139, 604] on button "Swap" at bounding box center [109, 601] width 133 height 30
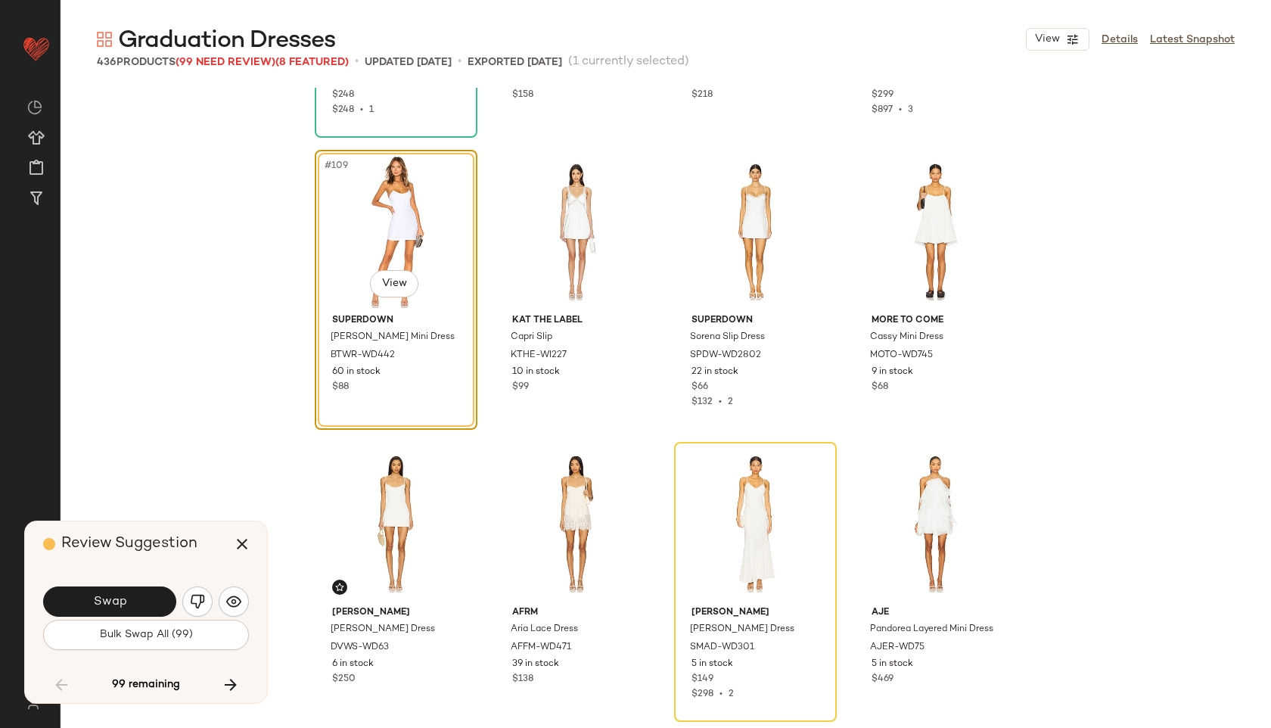
scroll to position [7836, 0]
click at [108, 613] on button "Swap" at bounding box center [109, 601] width 133 height 30
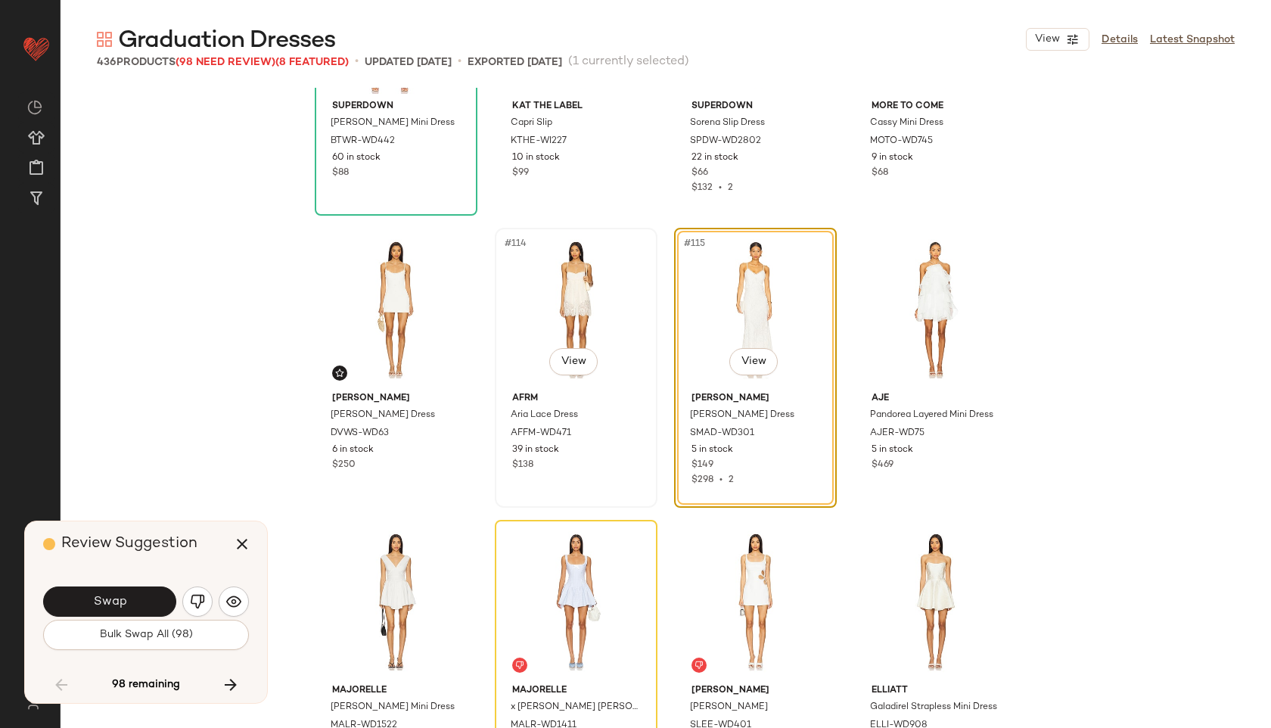
scroll to position [8051, 0]
click at [138, 591] on button "Swap" at bounding box center [109, 601] width 133 height 30
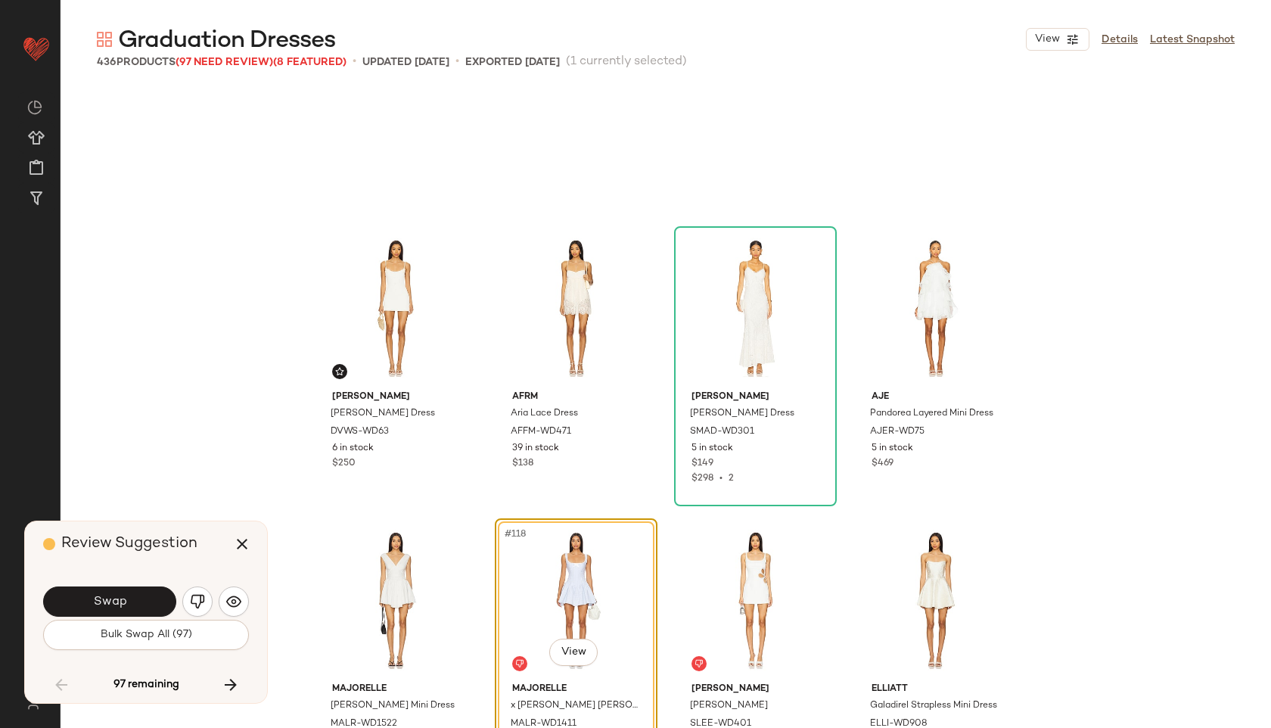
scroll to position [8174, 0]
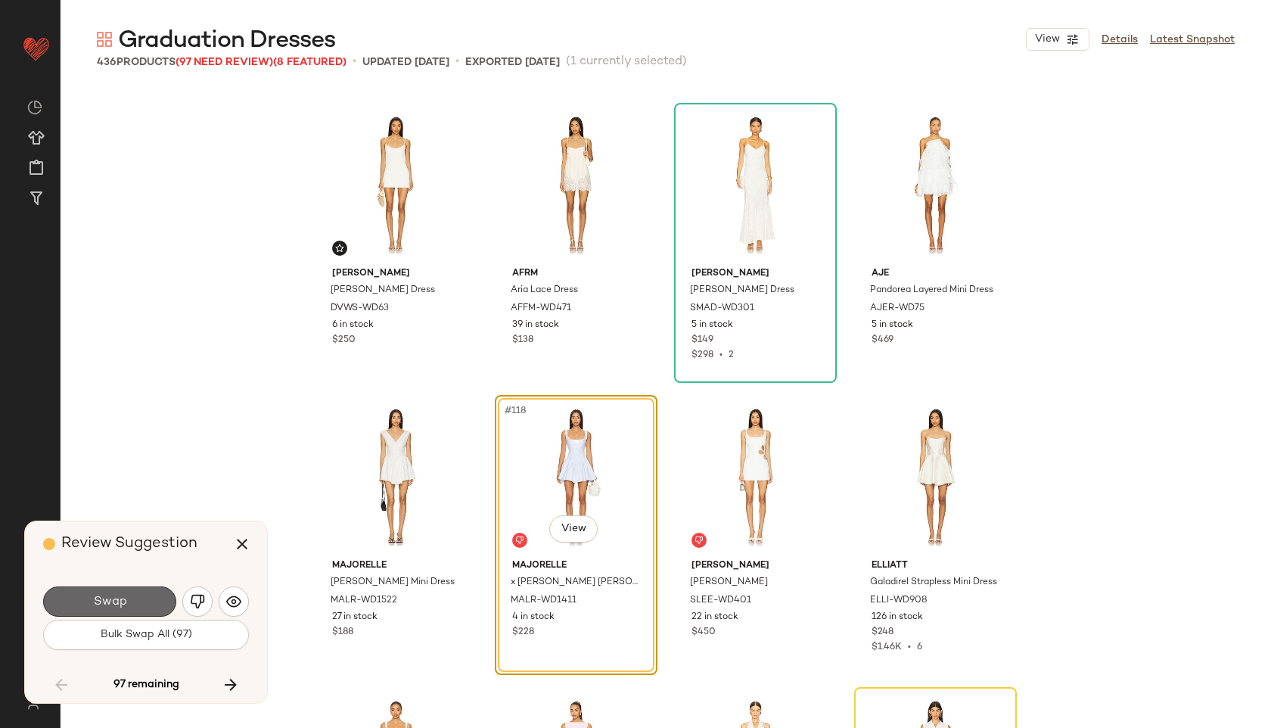
click at [138, 601] on button "Swap" at bounding box center [109, 601] width 133 height 30
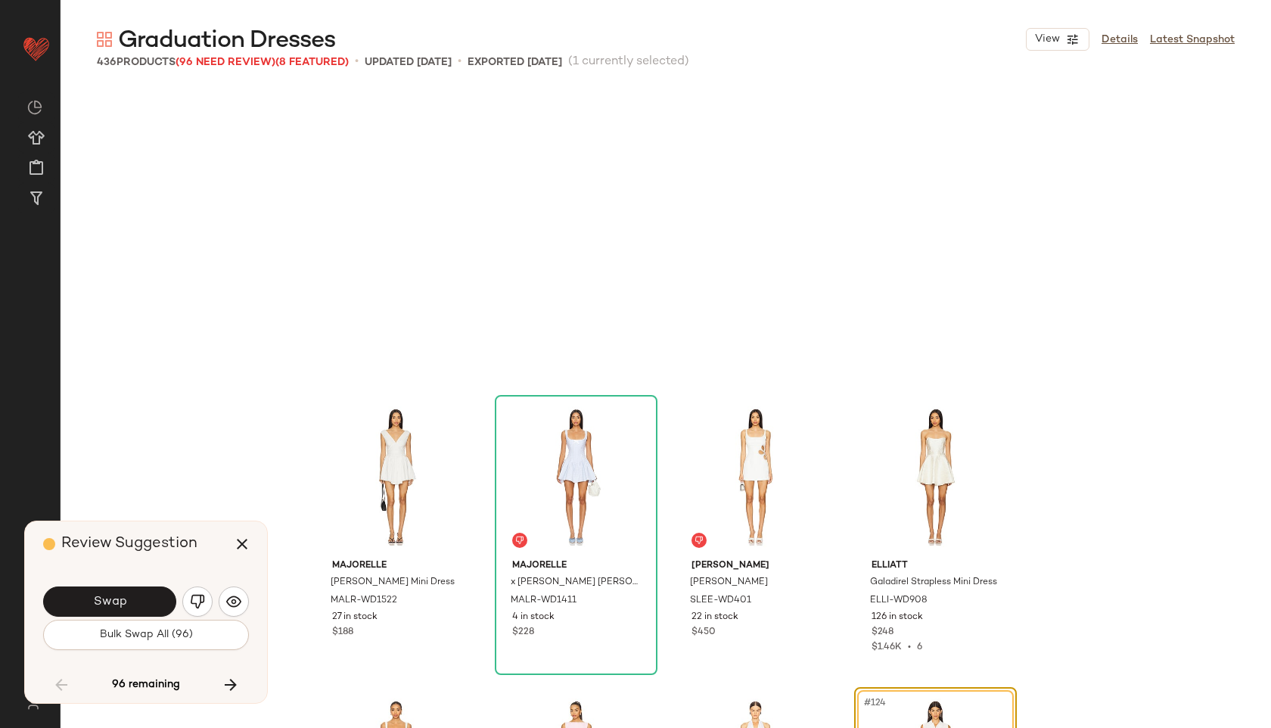
scroll to position [8466, 0]
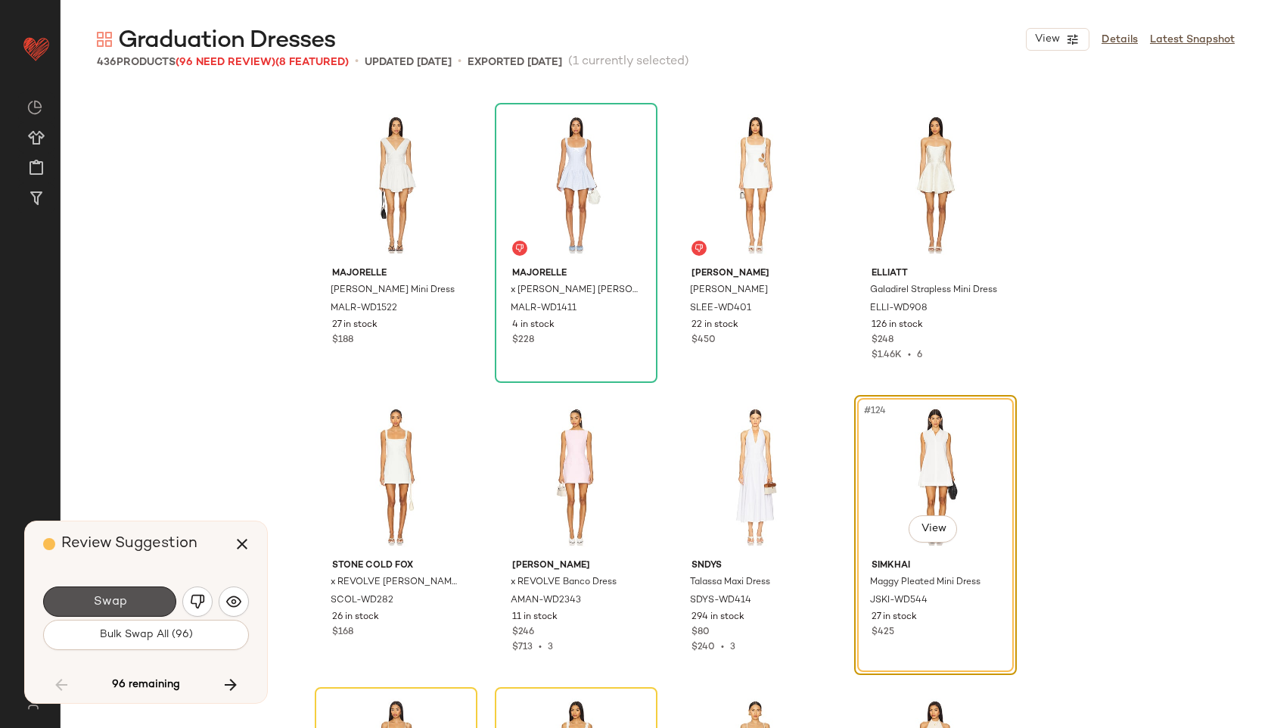
click at [138, 601] on button "Swap" at bounding box center [109, 601] width 133 height 30
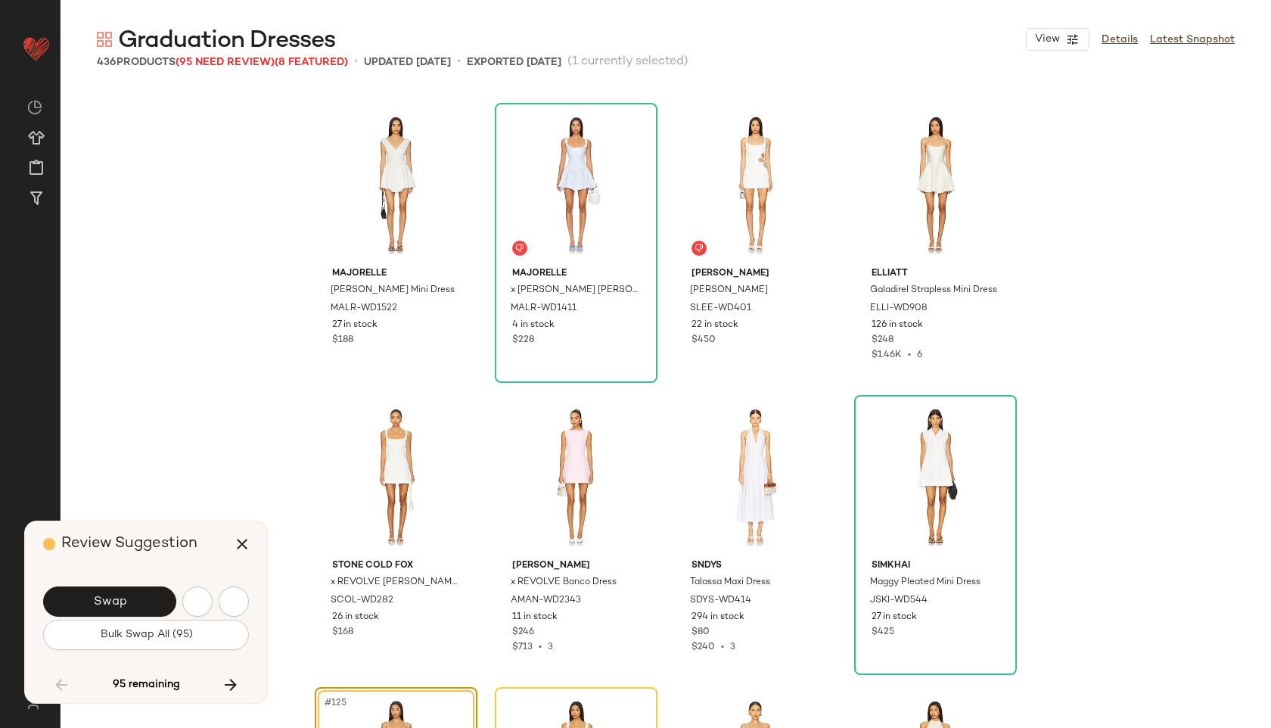
scroll to position [8758, 0]
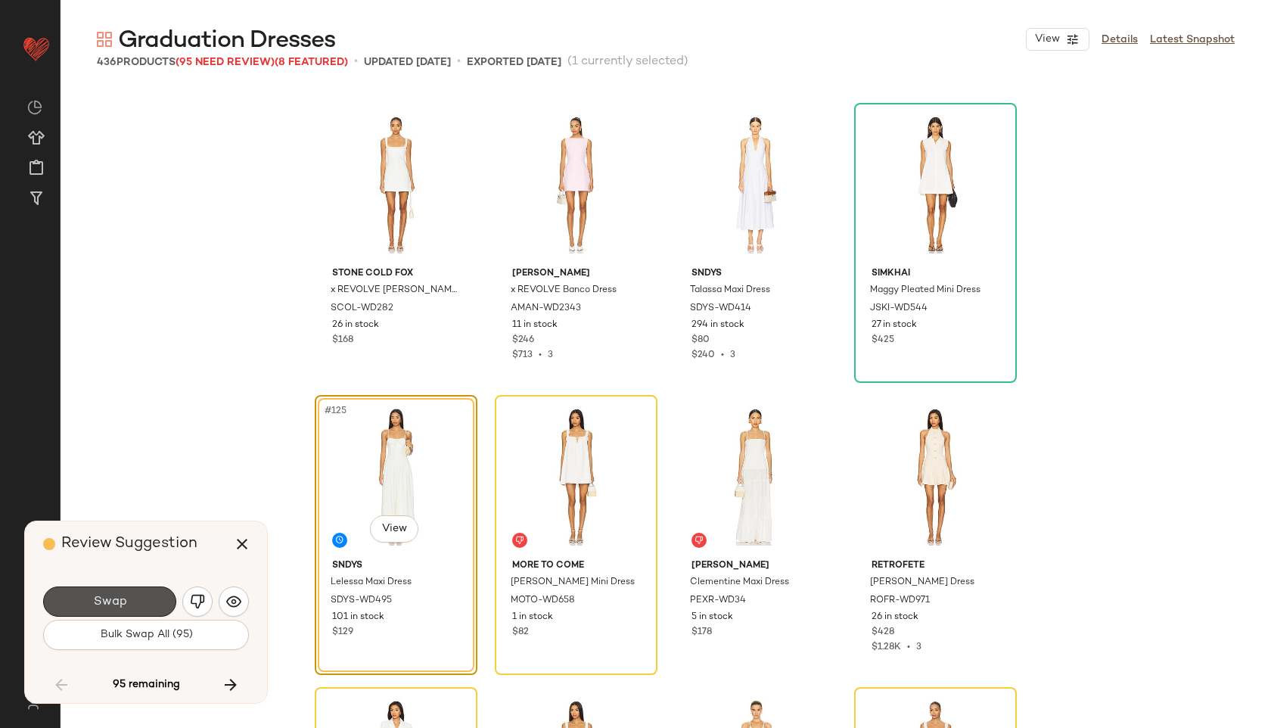
click at [138, 601] on button "Swap" at bounding box center [109, 601] width 133 height 30
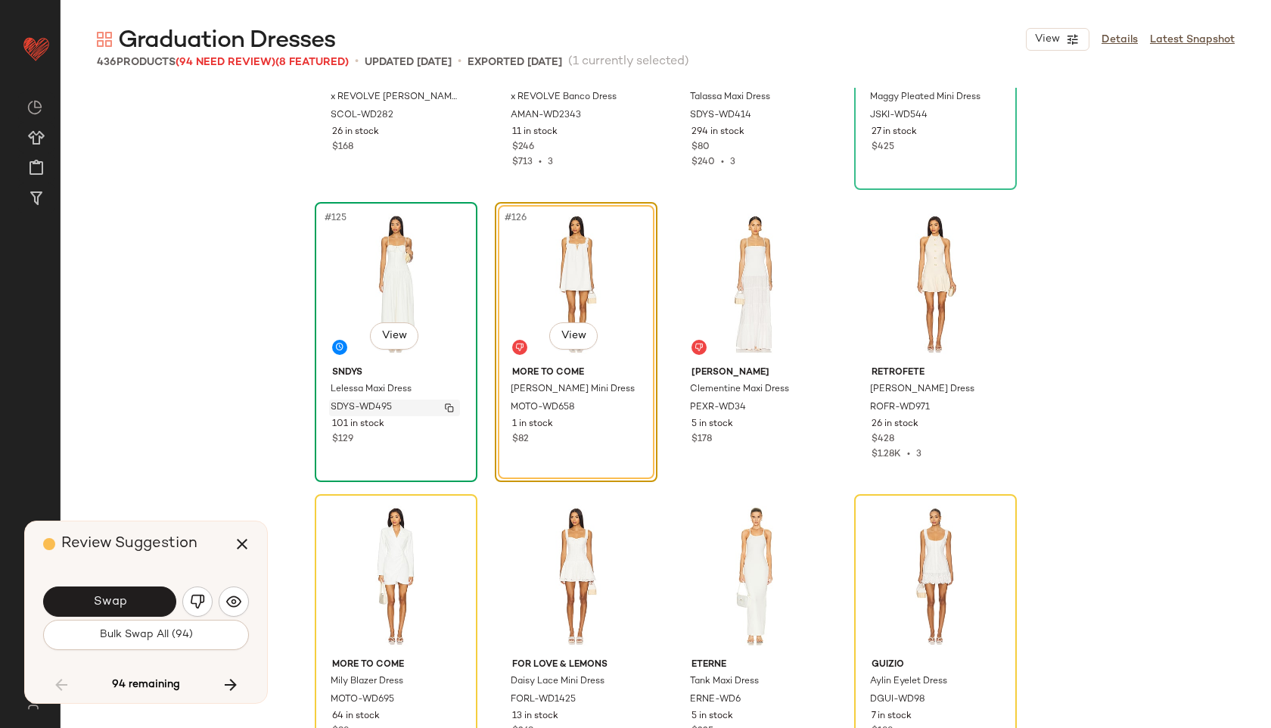
scroll to position [8950, 0]
click at [355, 603] on div "#129 View" at bounding box center [396, 576] width 152 height 153
click at [195, 600] on img "button" at bounding box center [197, 601] width 15 height 15
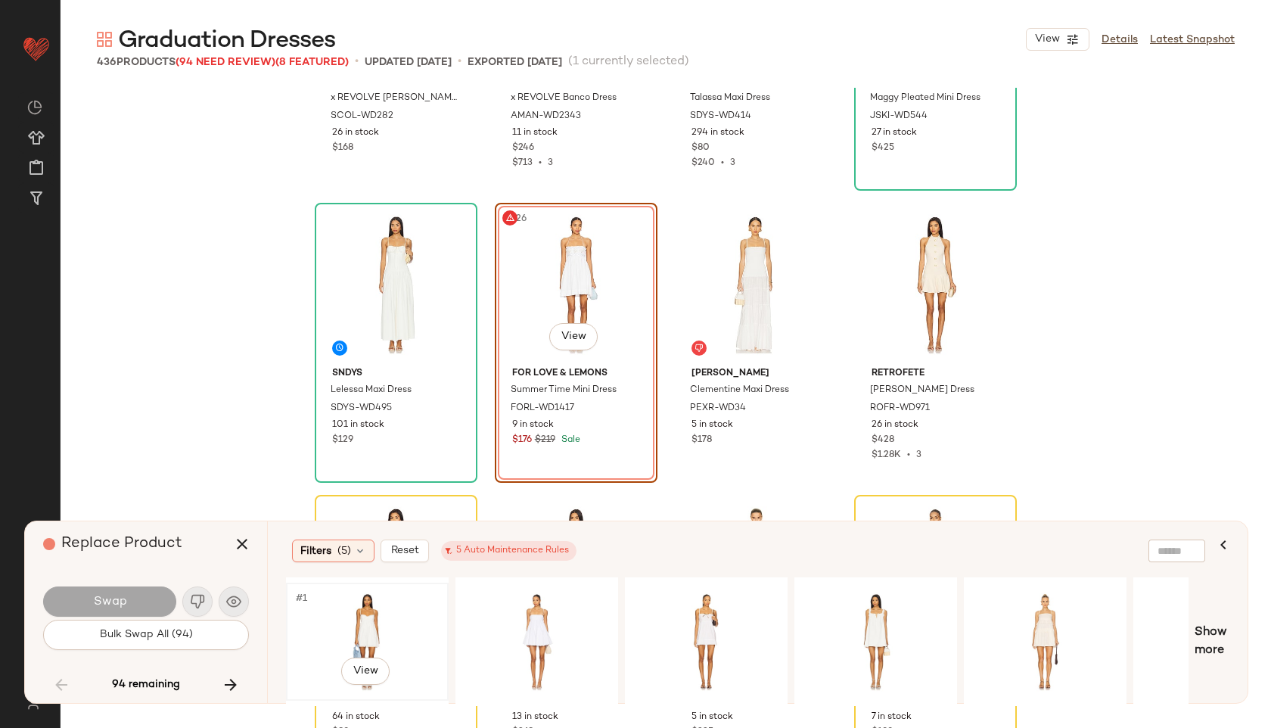
click at [413, 622] on div "#1 View" at bounding box center [367, 641] width 152 height 107
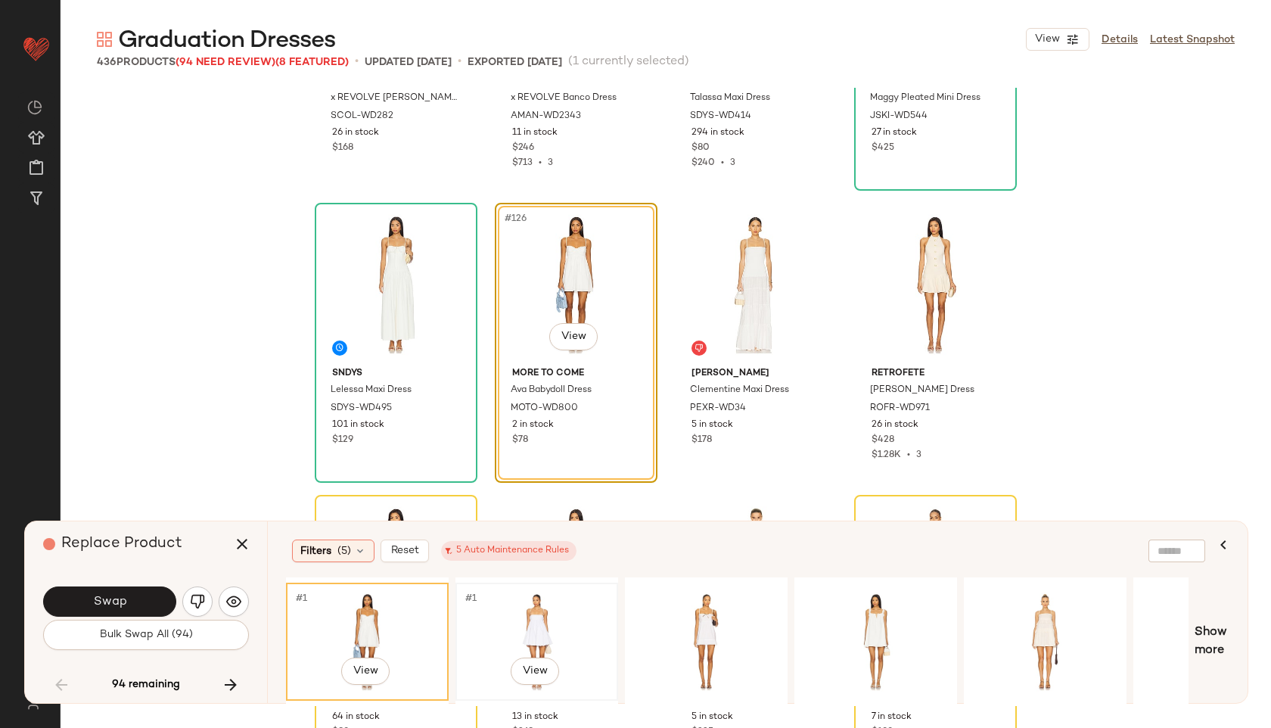
click at [507, 613] on div "#1 View" at bounding box center [537, 641] width 152 height 107
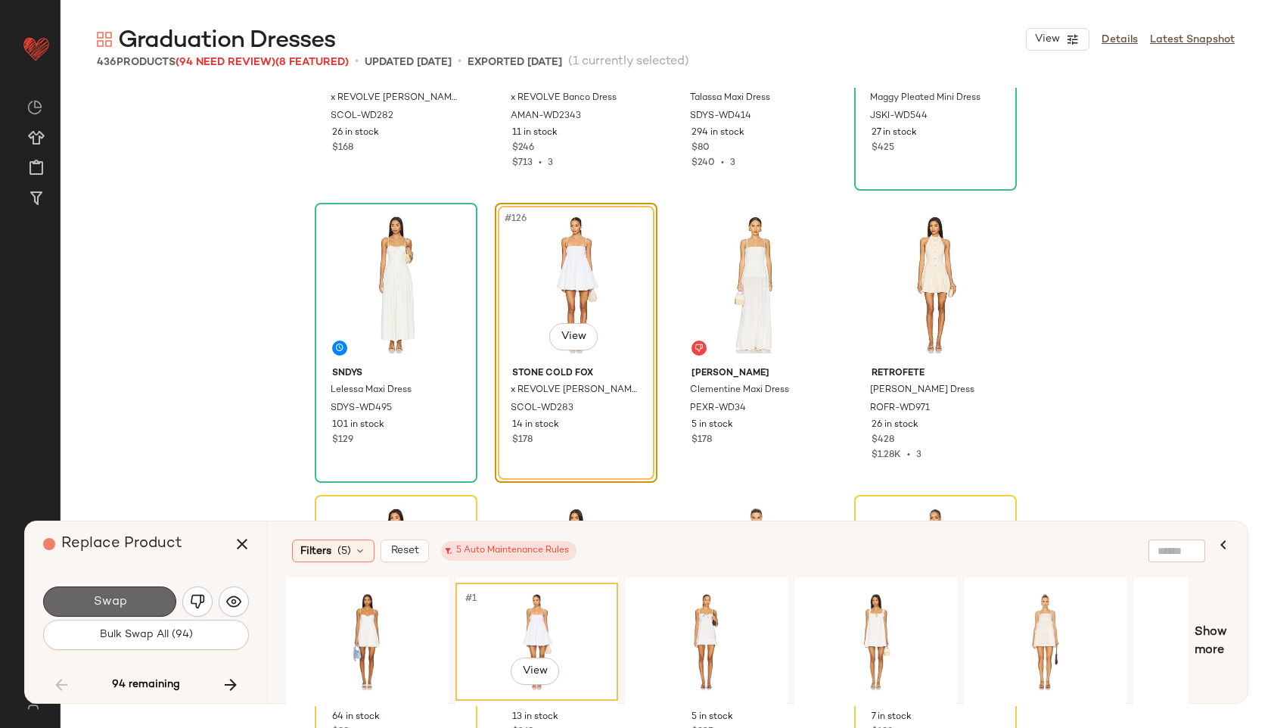
click at [150, 605] on button "Swap" at bounding box center [109, 601] width 133 height 30
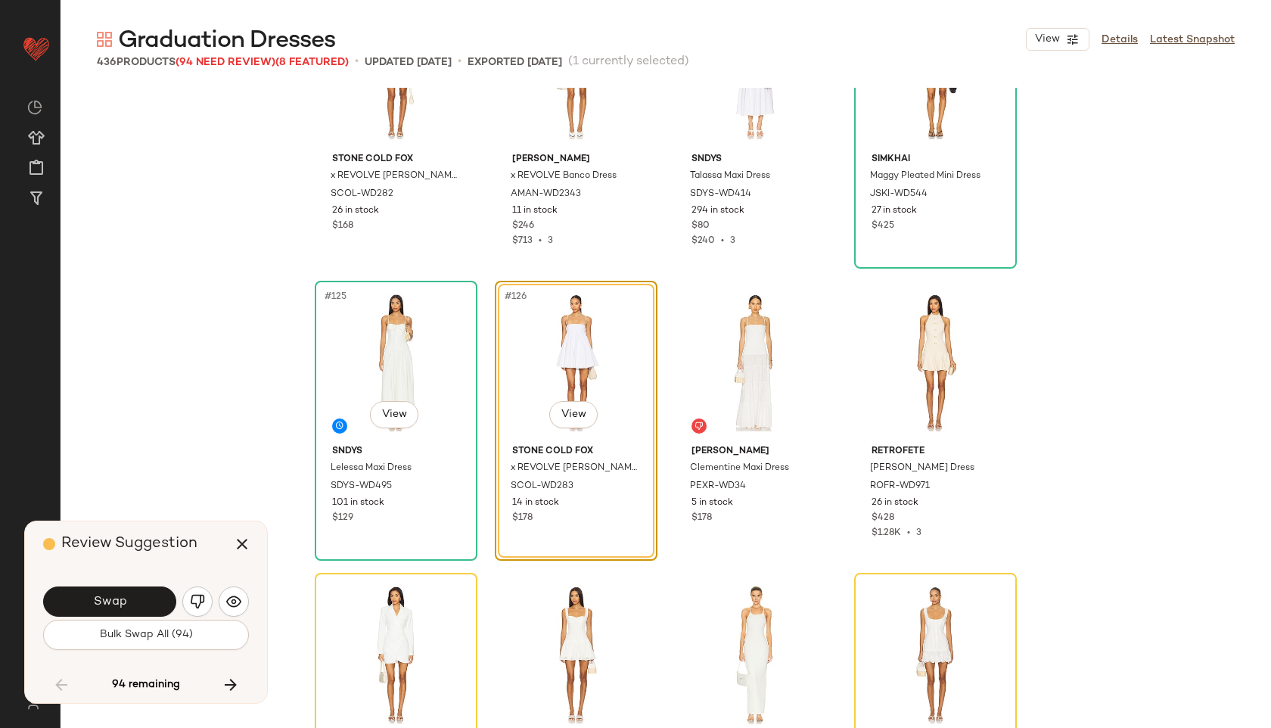
scroll to position [8878, 0]
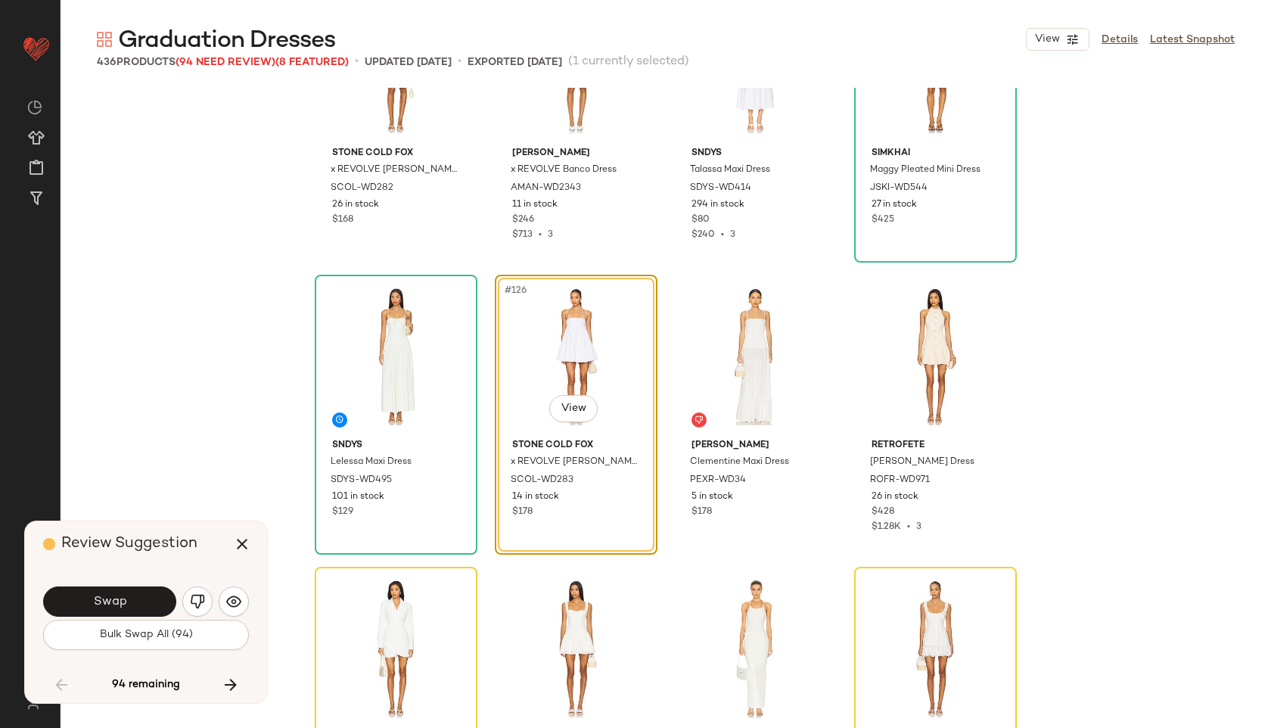
click at [581, 308] on div "#126 View" at bounding box center [576, 356] width 152 height 153
click at [191, 604] on img "button" at bounding box center [197, 601] width 15 height 15
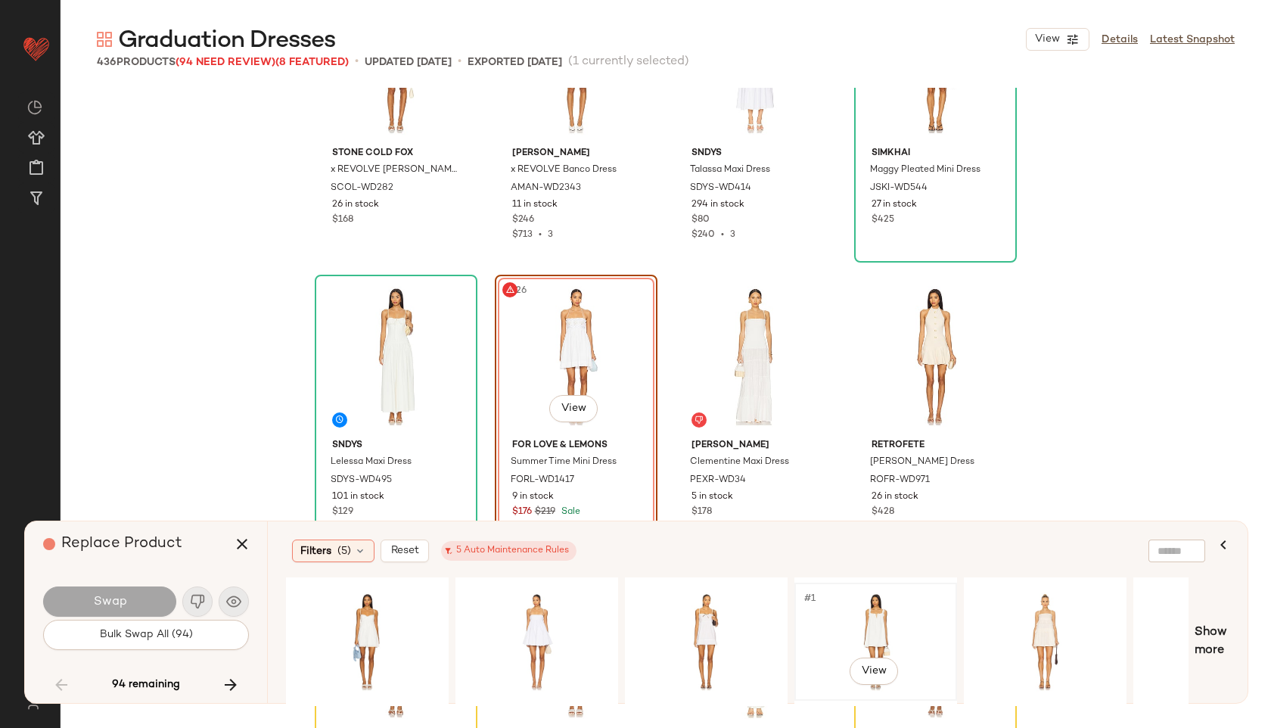
click at [863, 615] on div "#1 View" at bounding box center [875, 641] width 152 height 107
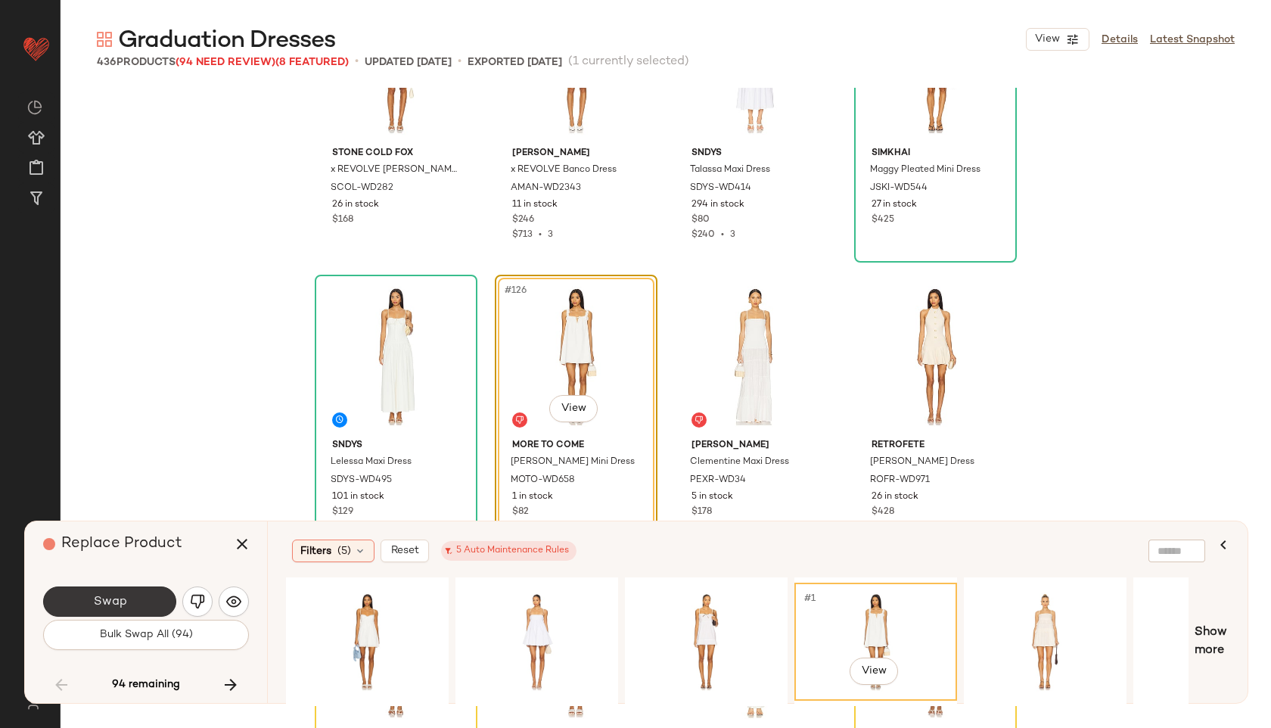
click at [142, 590] on button "Swap" at bounding box center [109, 601] width 133 height 30
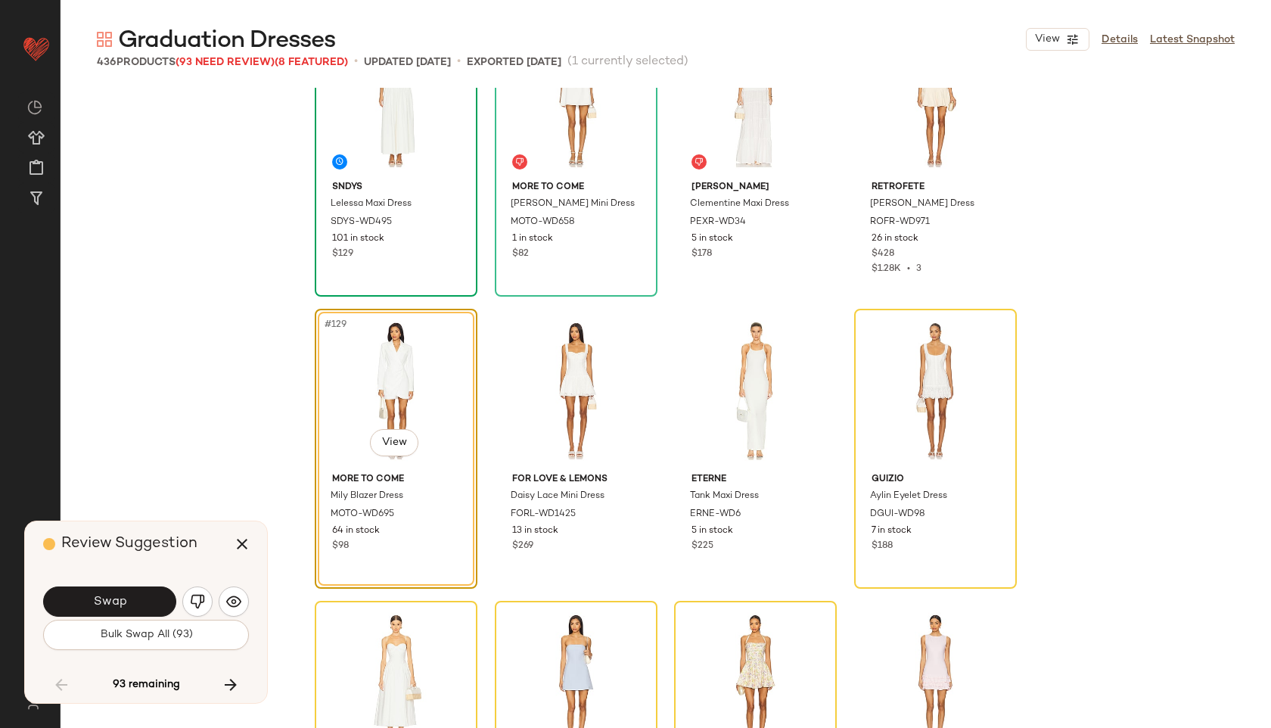
scroll to position [9137, 0]
click at [194, 608] on img "button" at bounding box center [197, 601] width 15 height 15
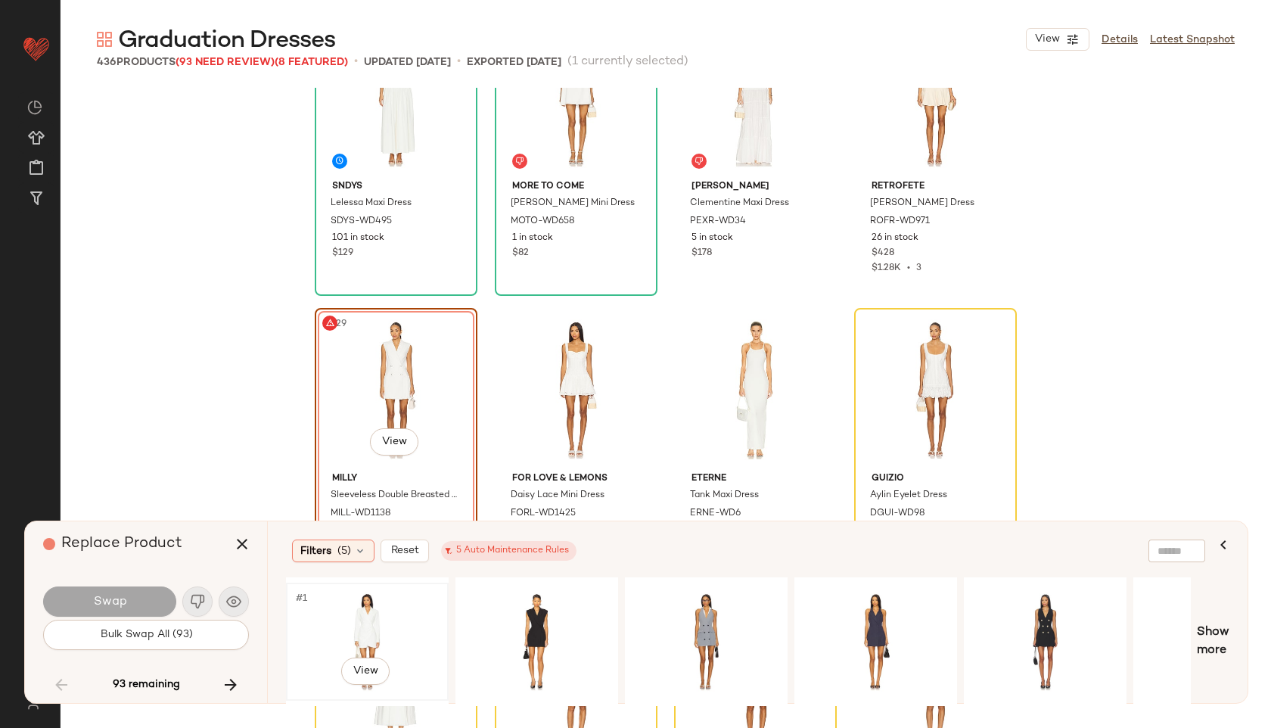
click at [352, 636] on div "#1 View" at bounding box center [367, 641] width 152 height 107
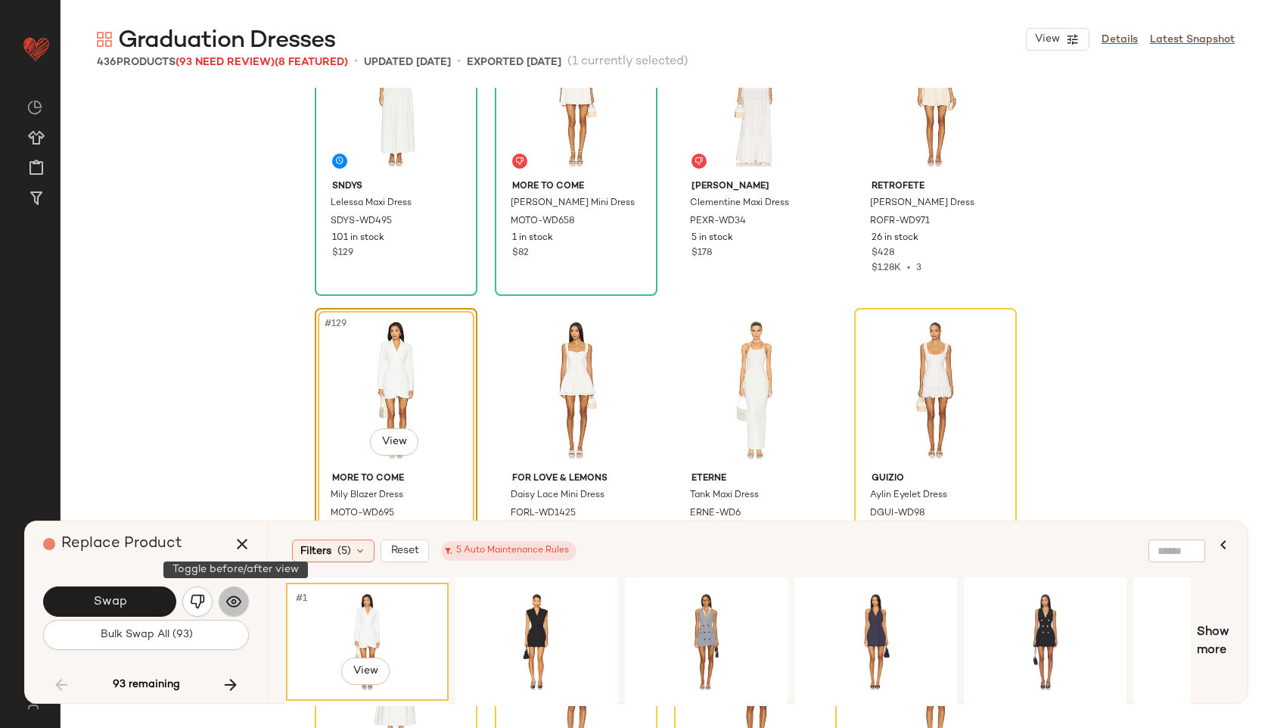
click at [231, 607] on img "button" at bounding box center [233, 601] width 15 height 15
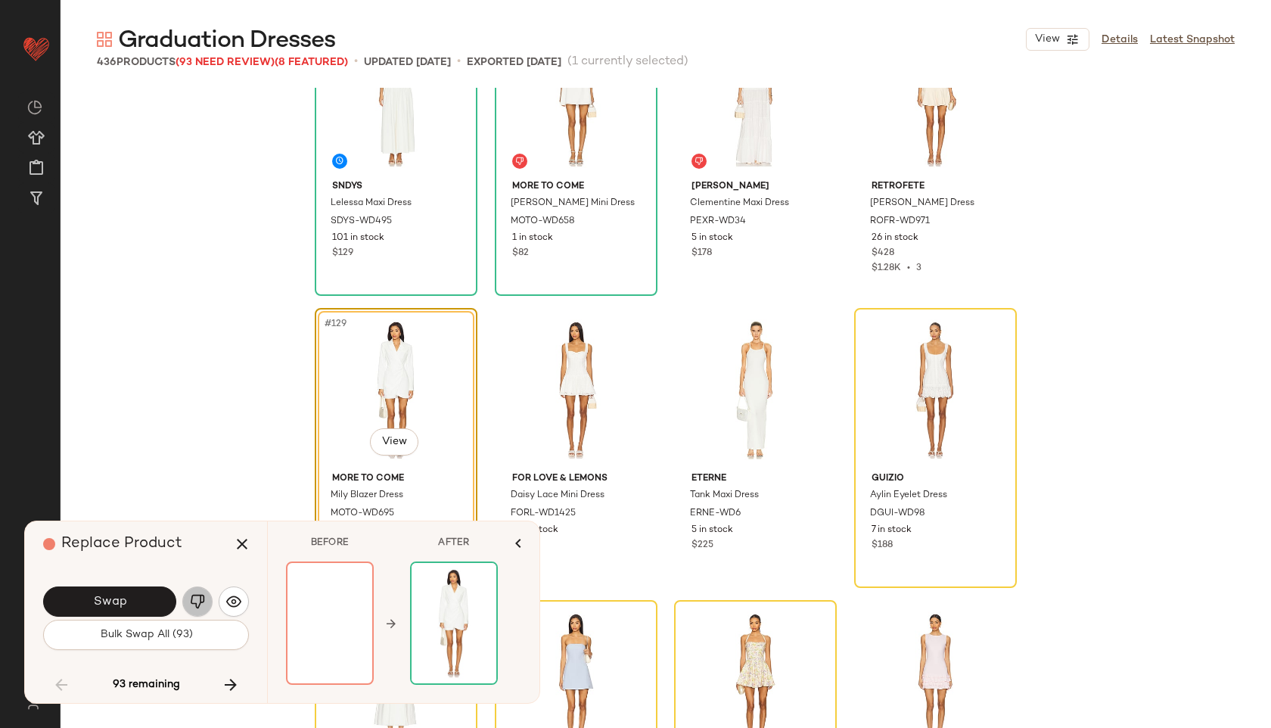
click at [200, 599] on img "button" at bounding box center [197, 601] width 15 height 15
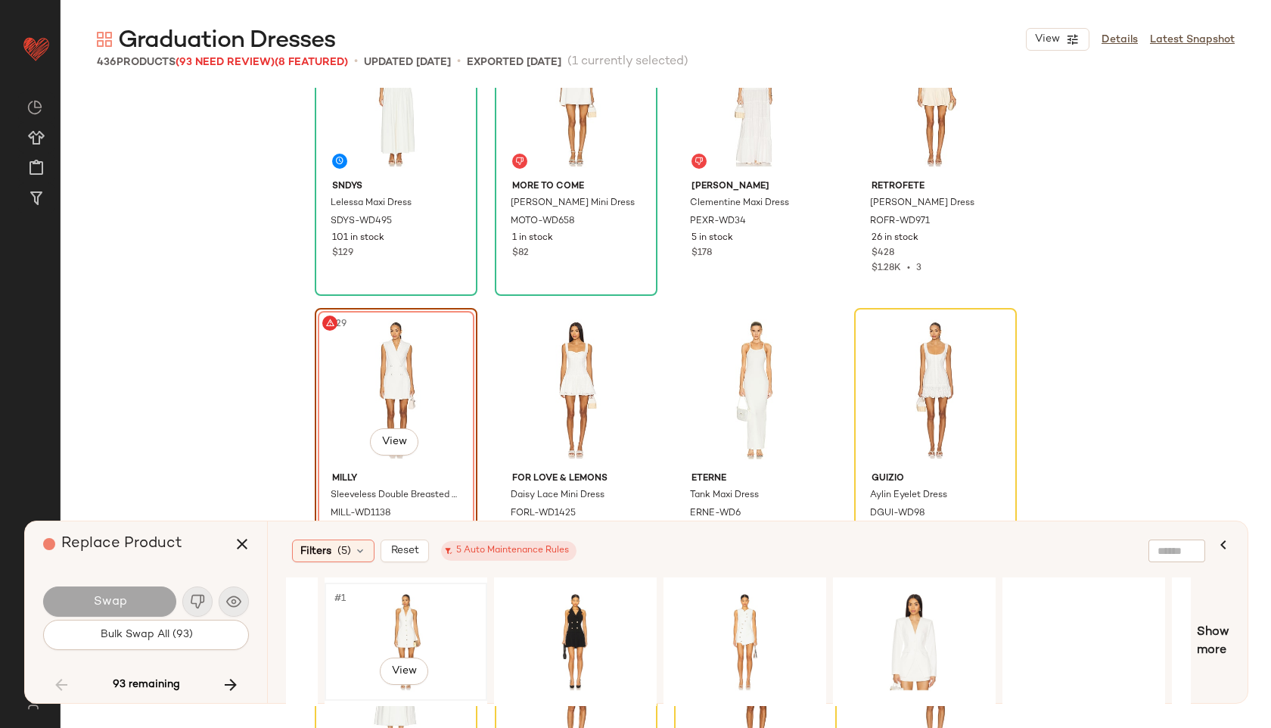
scroll to position [0, 1103]
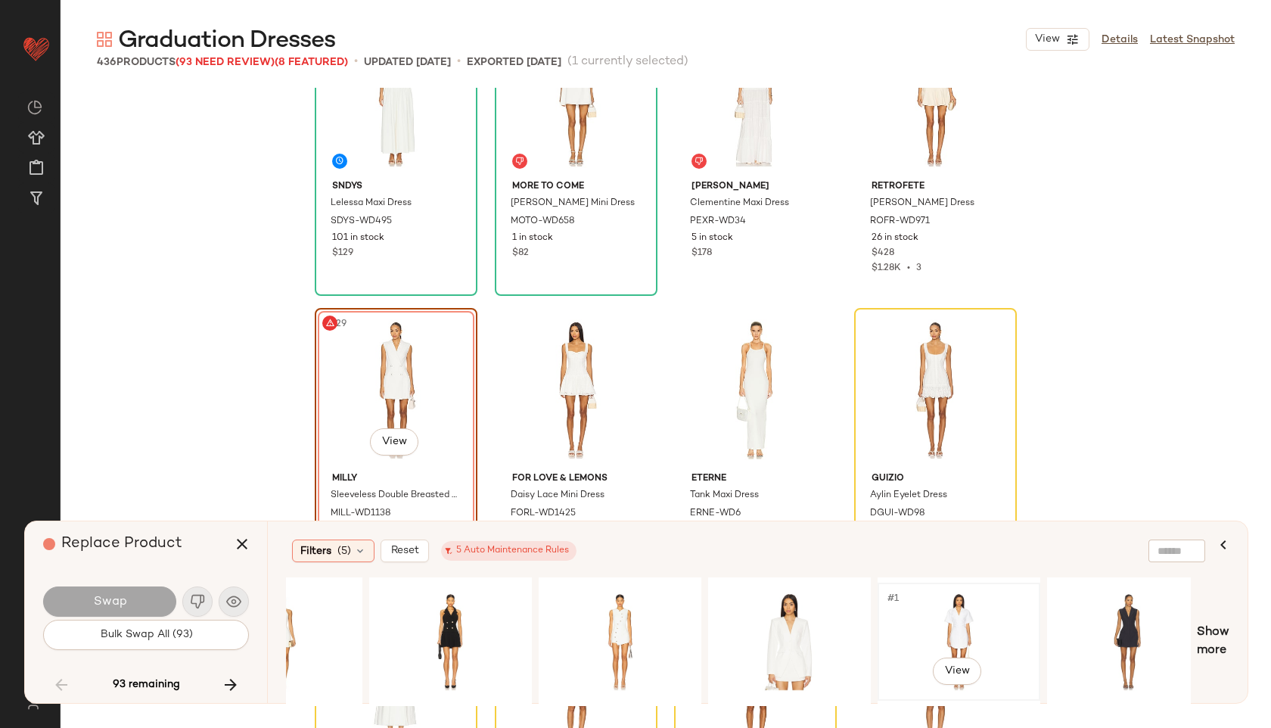
click at [942, 614] on div "#1 View" at bounding box center [959, 641] width 152 height 107
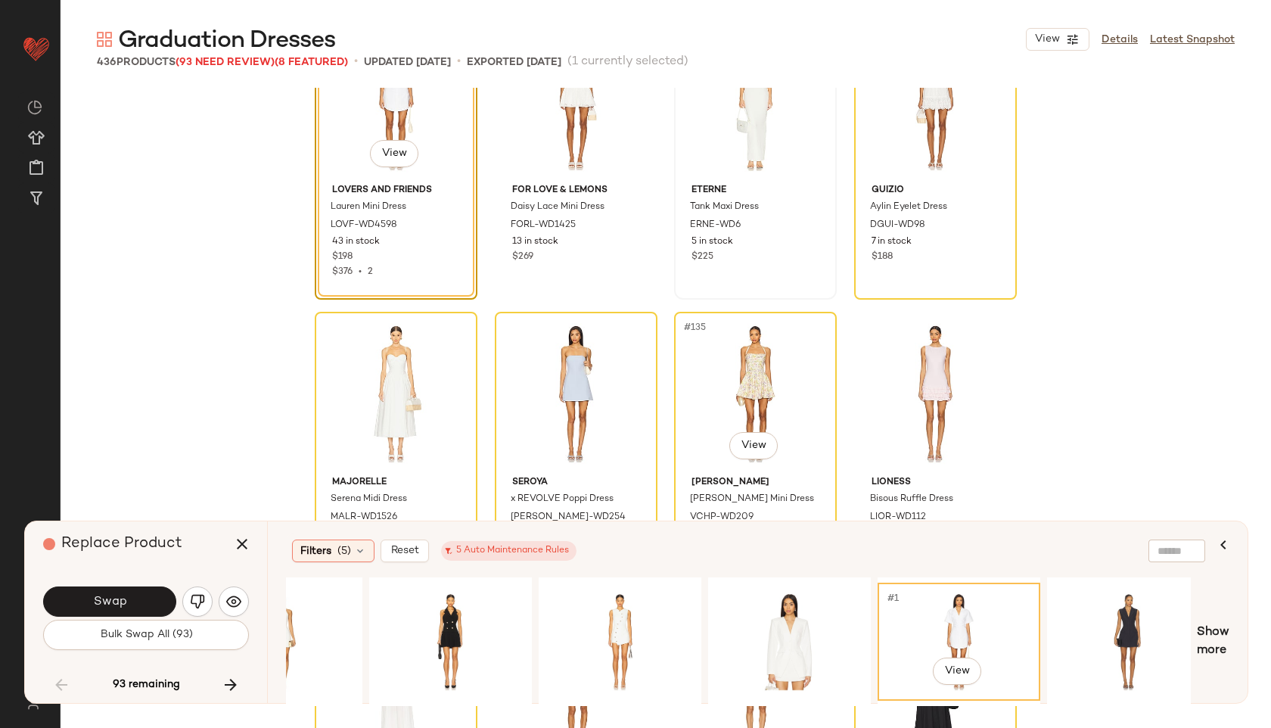
scroll to position [9427, 0]
click at [141, 594] on button "Swap" at bounding box center [109, 601] width 133 height 30
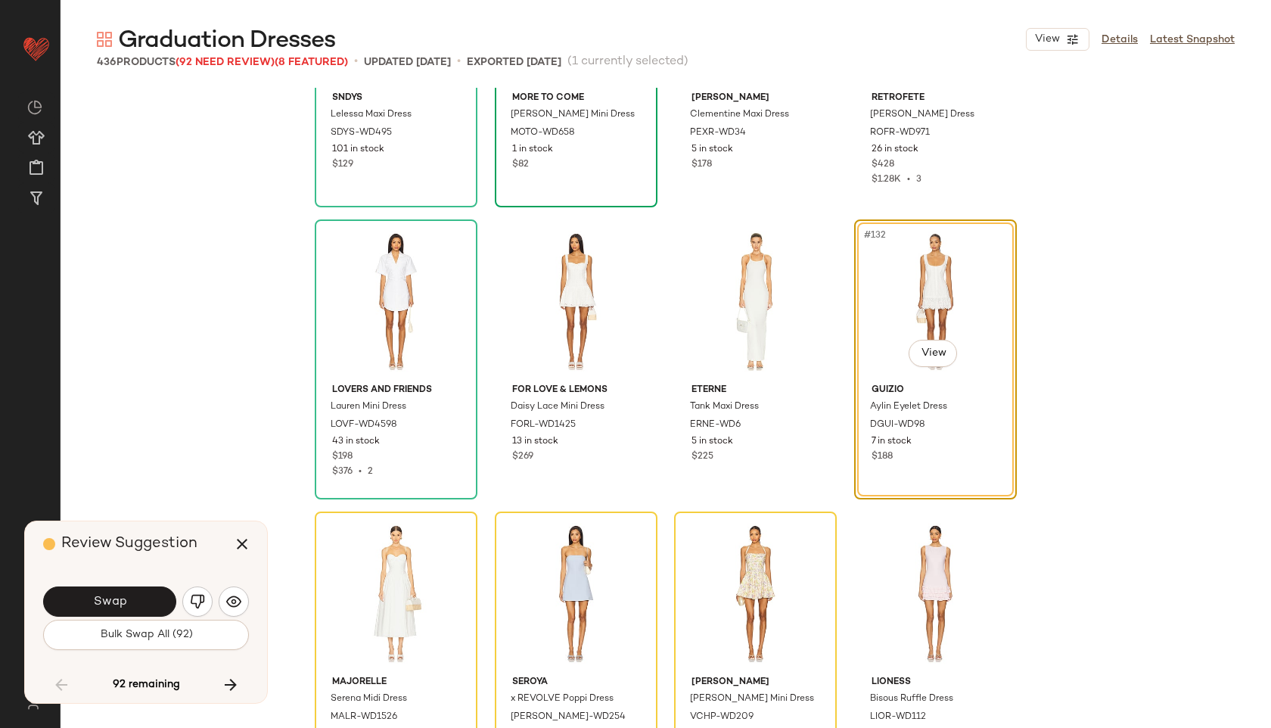
scroll to position [9229, 0]
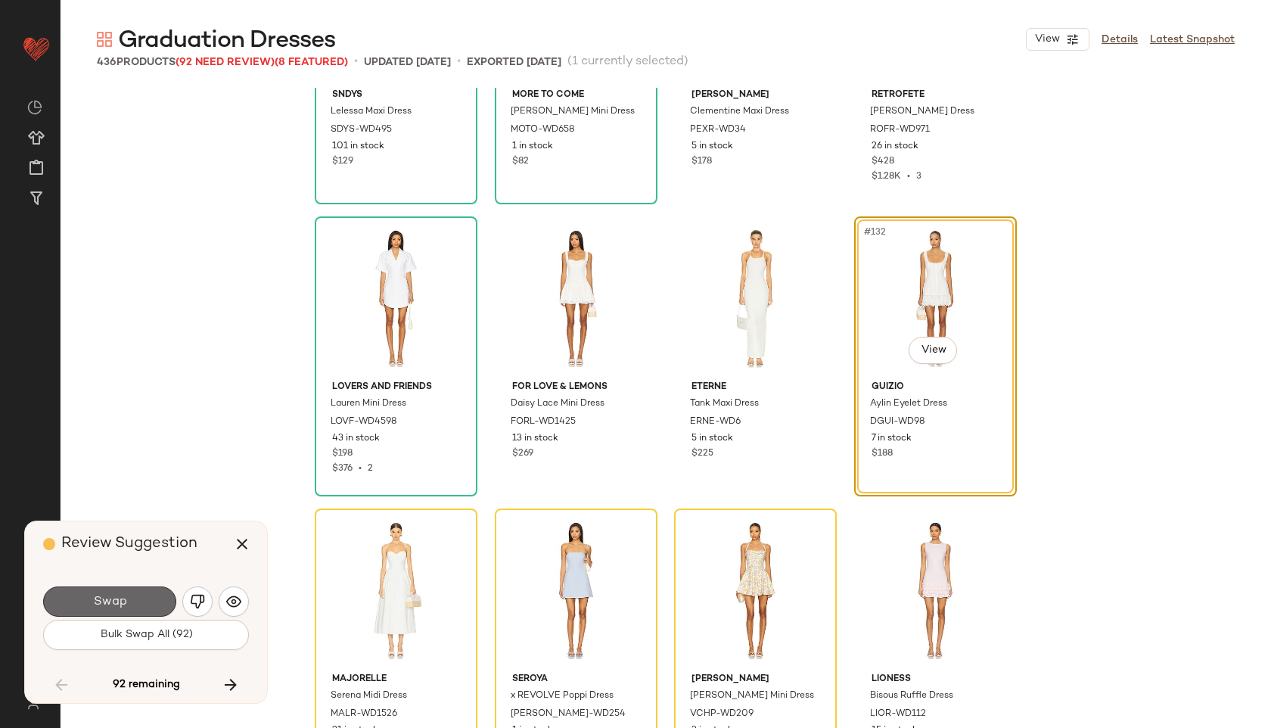
click at [143, 601] on button "Swap" at bounding box center [109, 601] width 133 height 30
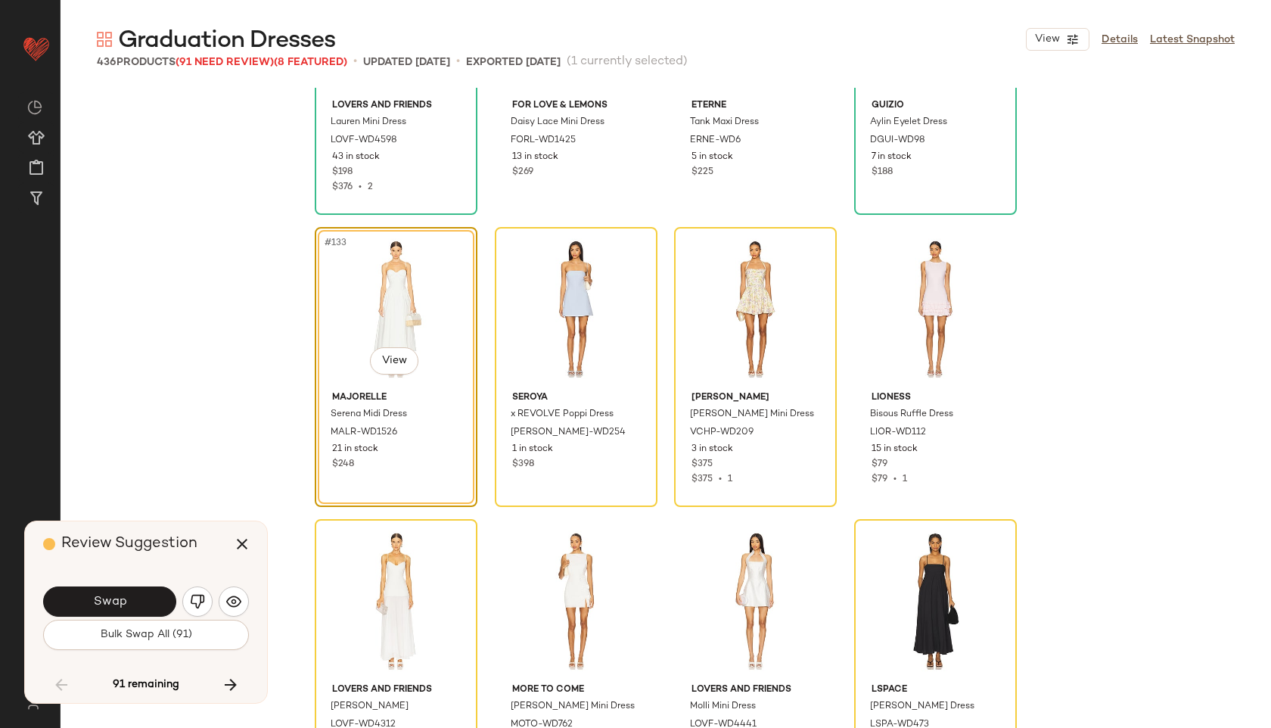
scroll to position [9507, 0]
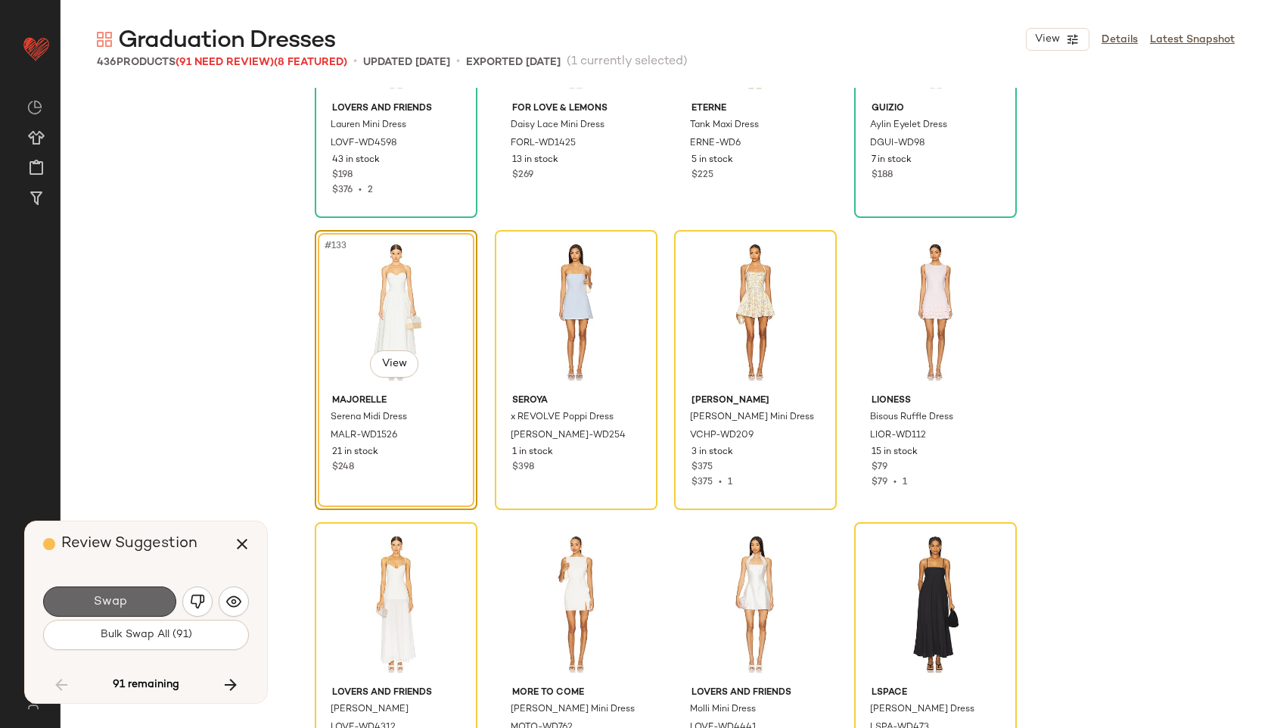
click at [129, 609] on button "Swap" at bounding box center [109, 601] width 133 height 30
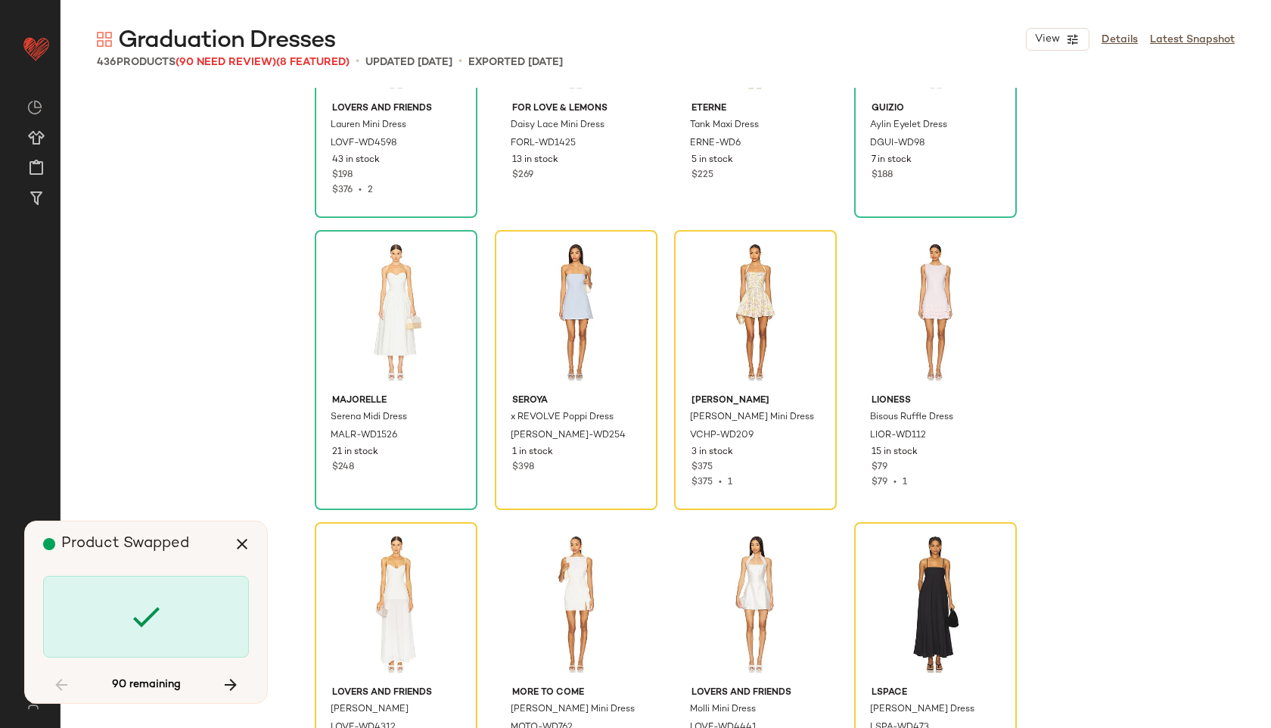
scroll to position [9342, 0]
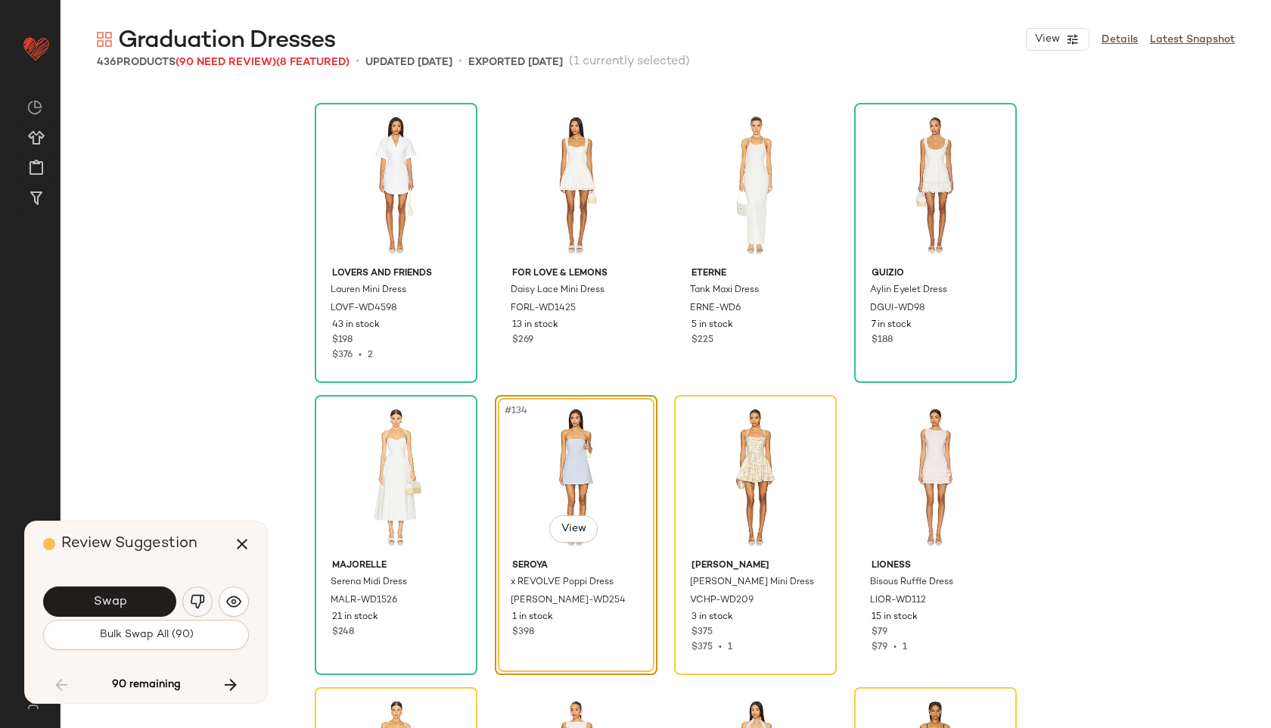
click at [200, 604] on img "button" at bounding box center [197, 601] width 15 height 15
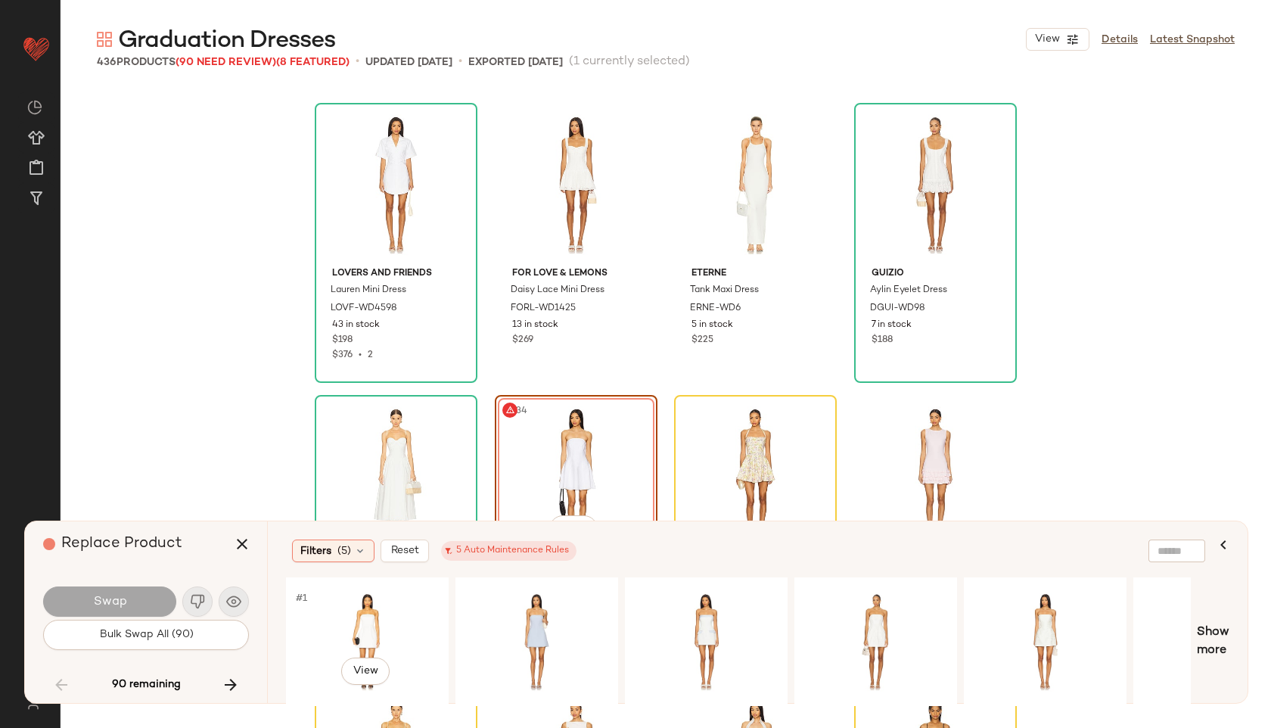
click at [377, 617] on div "#1 View" at bounding box center [367, 641] width 152 height 107
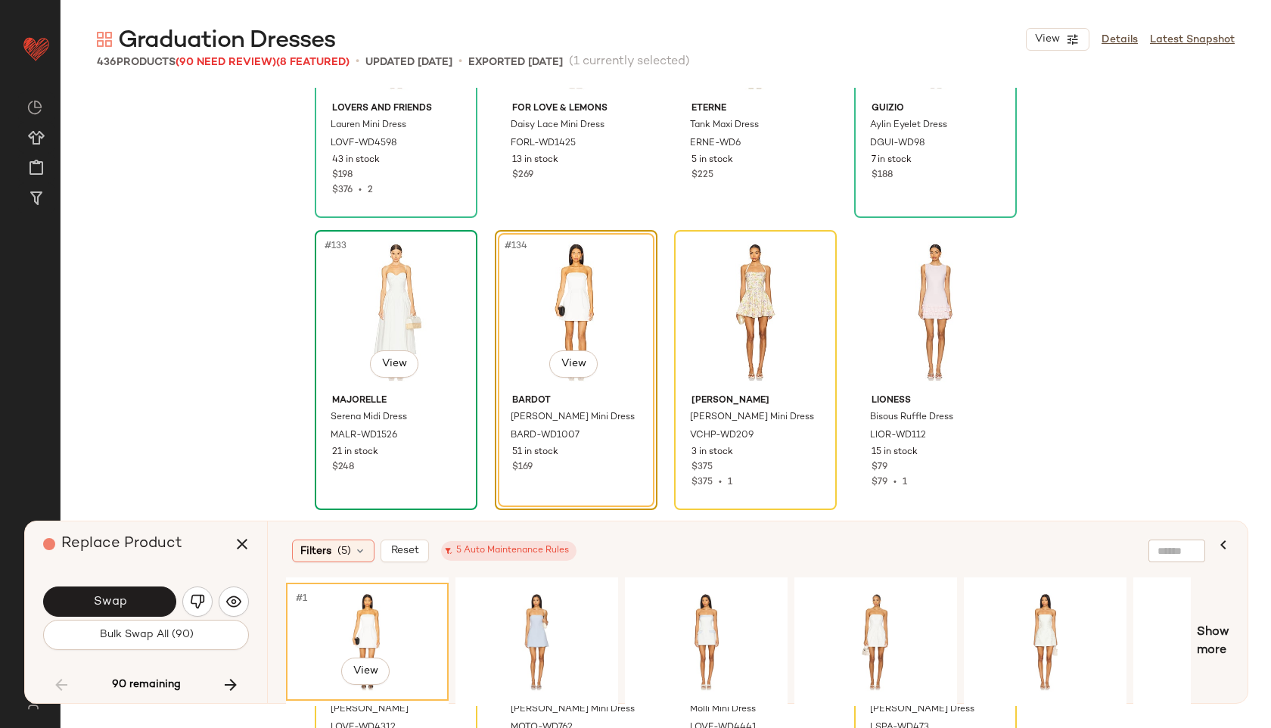
scroll to position [9506, 0]
click at [155, 597] on button "Swap" at bounding box center [109, 601] width 133 height 30
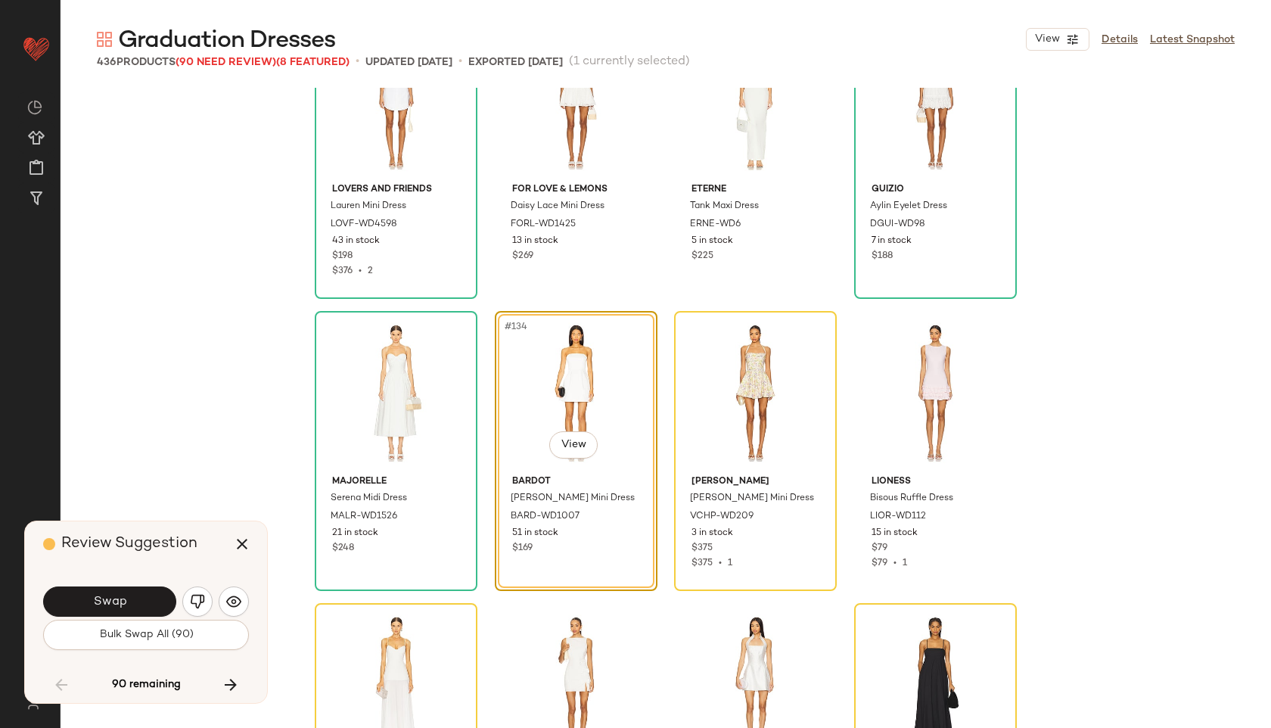
scroll to position [9424, 0]
click at [198, 602] on img "button" at bounding box center [197, 601] width 15 height 15
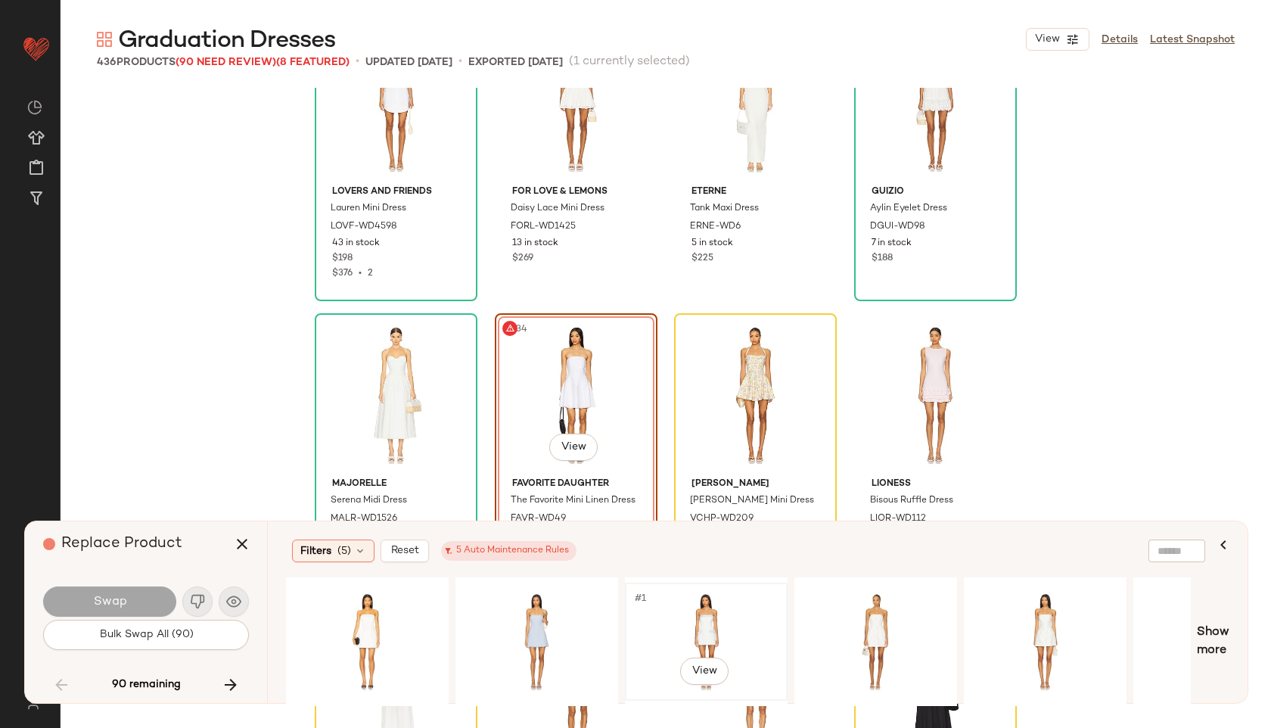
click at [675, 622] on div "#1 View" at bounding box center [706, 641] width 152 height 107
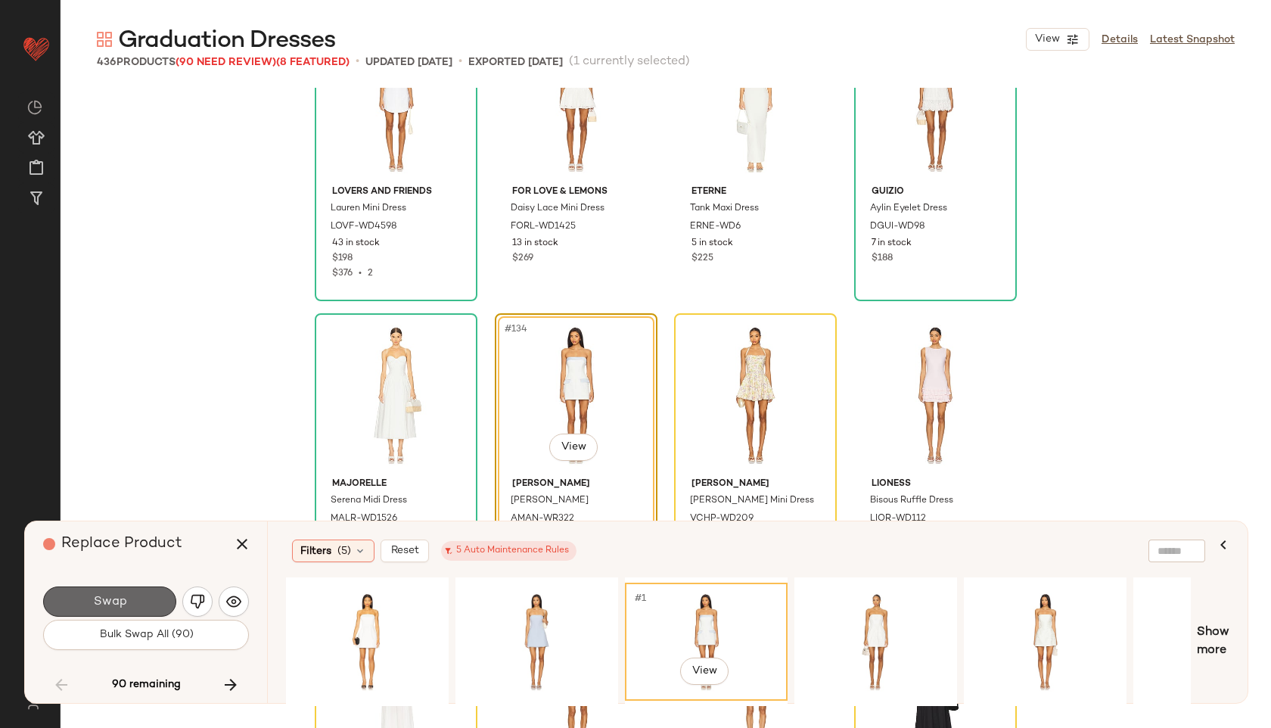
click at [140, 592] on button "Swap" at bounding box center [109, 601] width 133 height 30
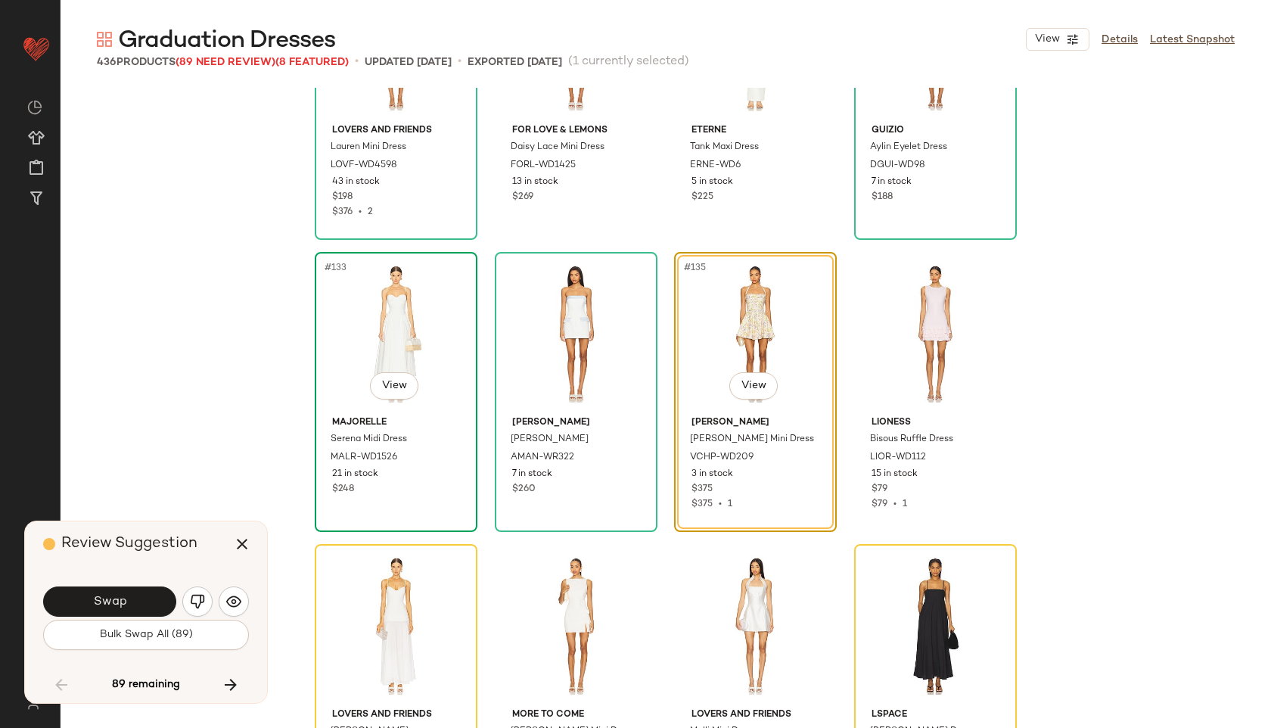
scroll to position [9508, 0]
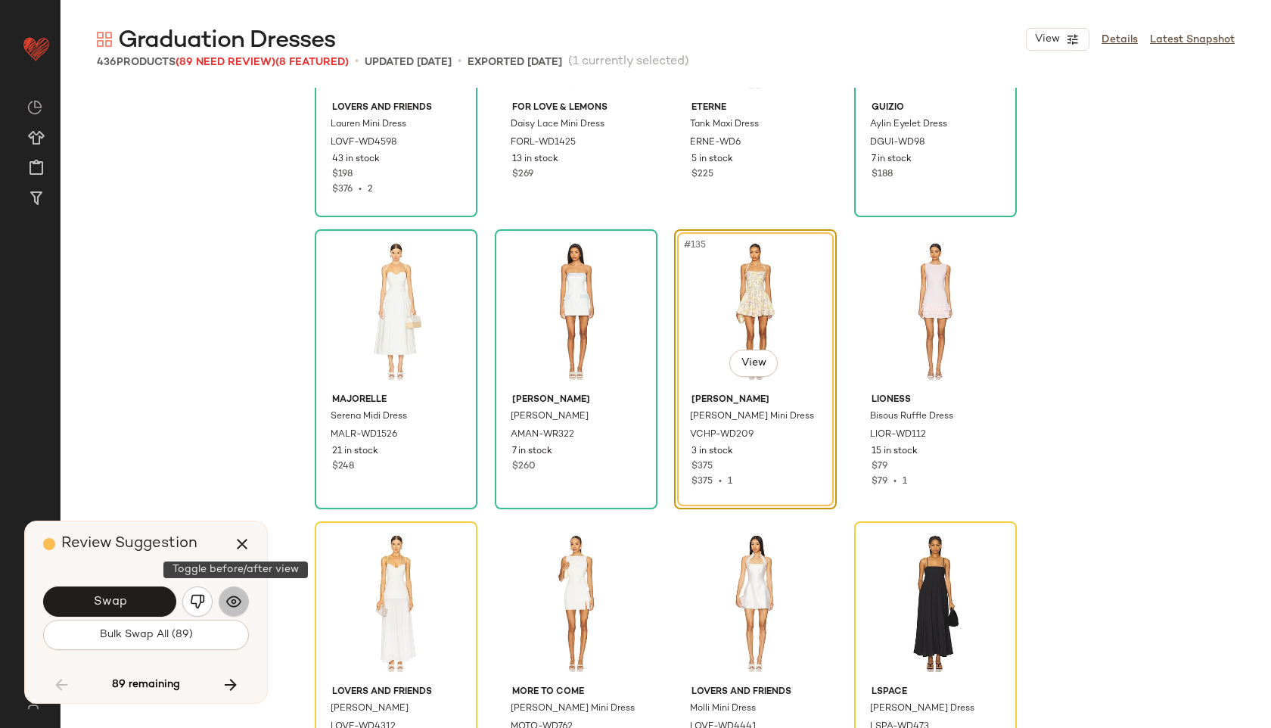
click at [234, 599] on img "button" at bounding box center [233, 601] width 15 height 15
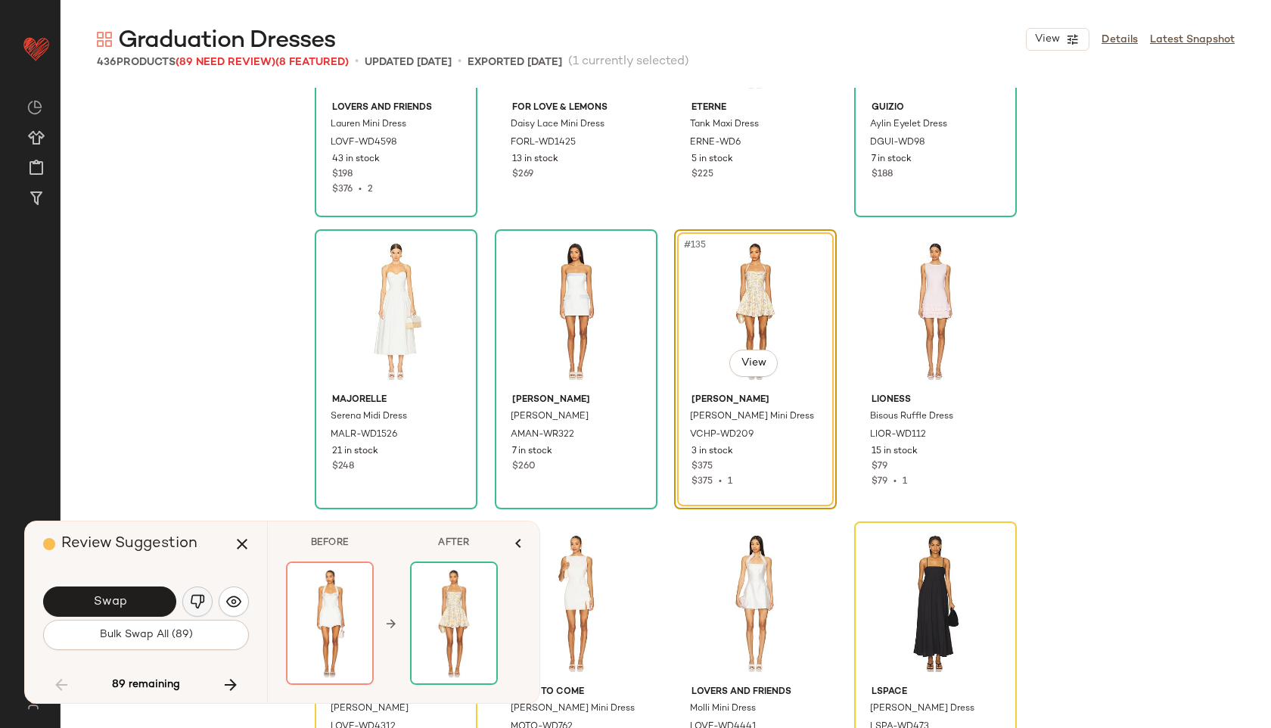
click at [191, 601] on img "button" at bounding box center [197, 601] width 15 height 15
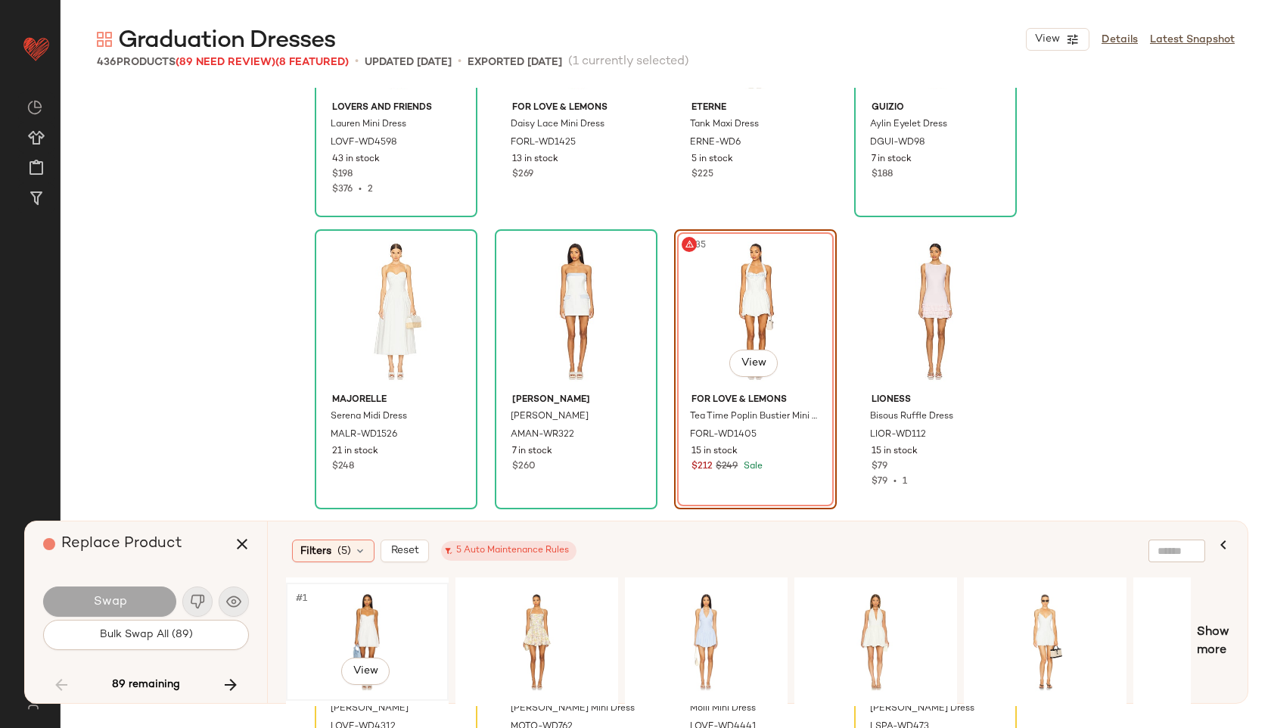
click at [366, 616] on div "#1 View" at bounding box center [367, 641] width 152 height 107
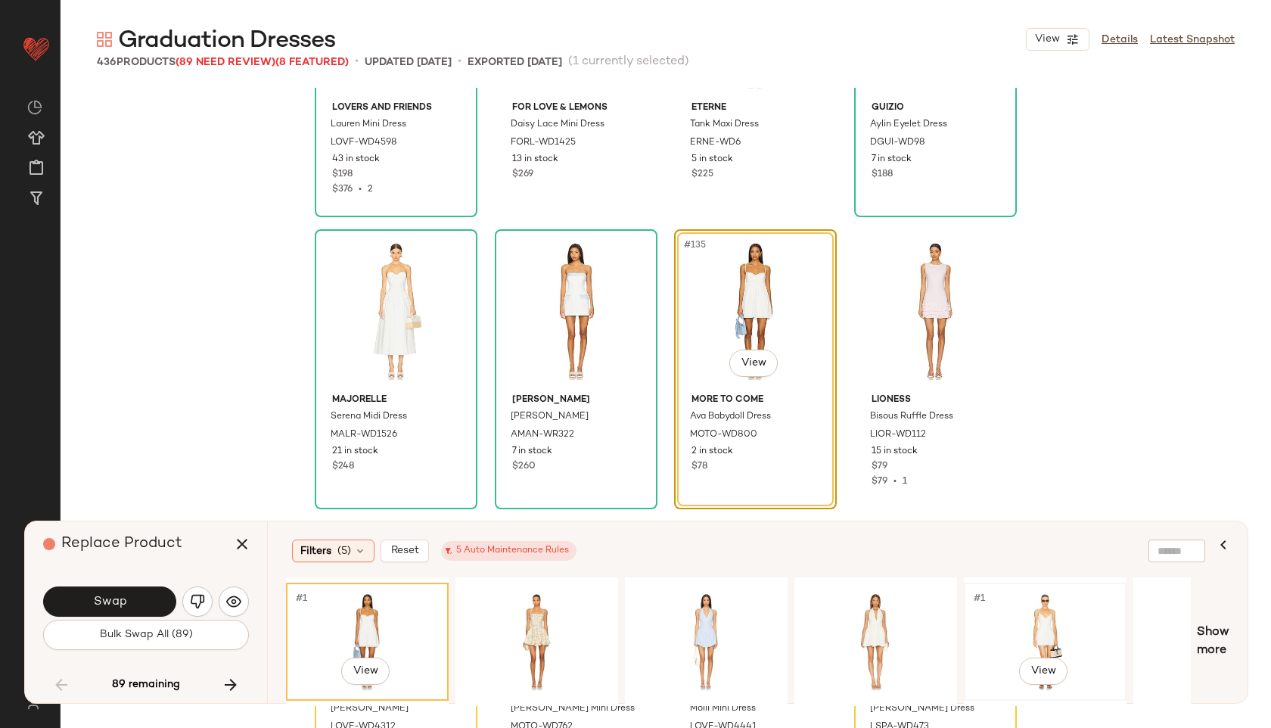
click at [1016, 627] on div "#1 View" at bounding box center [1045, 641] width 152 height 107
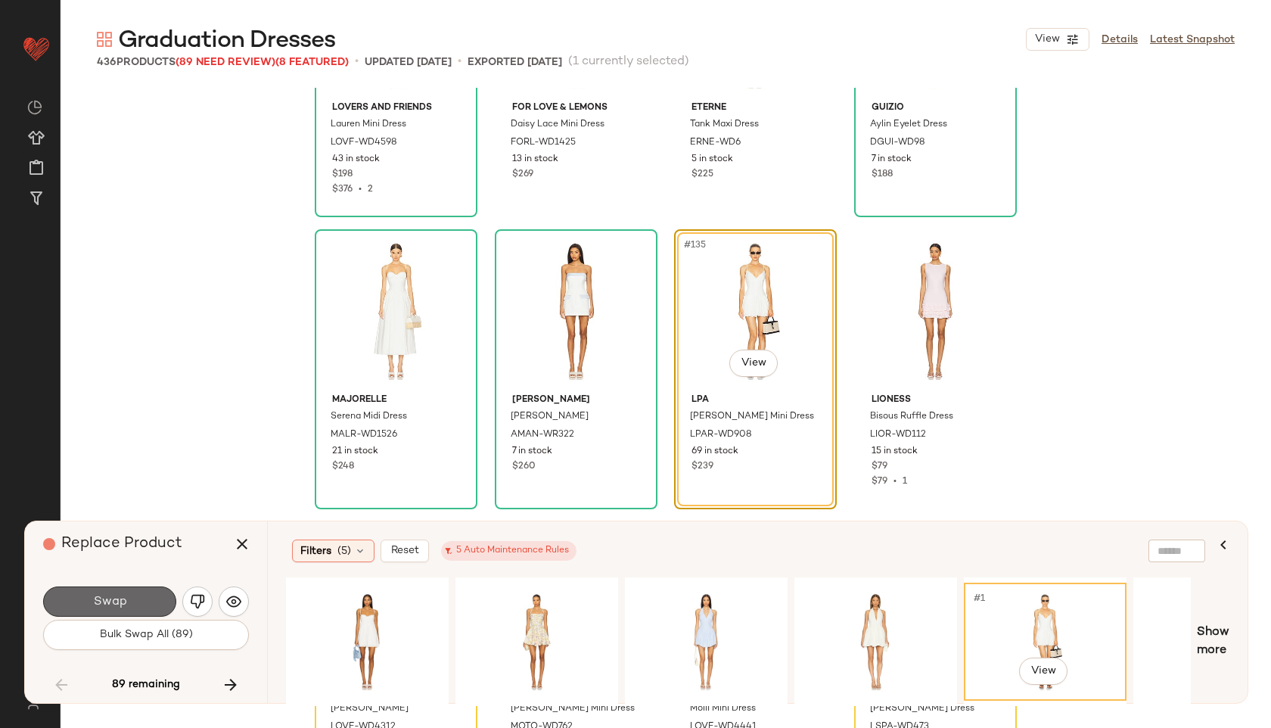
click at [130, 600] on button "Swap" at bounding box center [109, 601] width 133 height 30
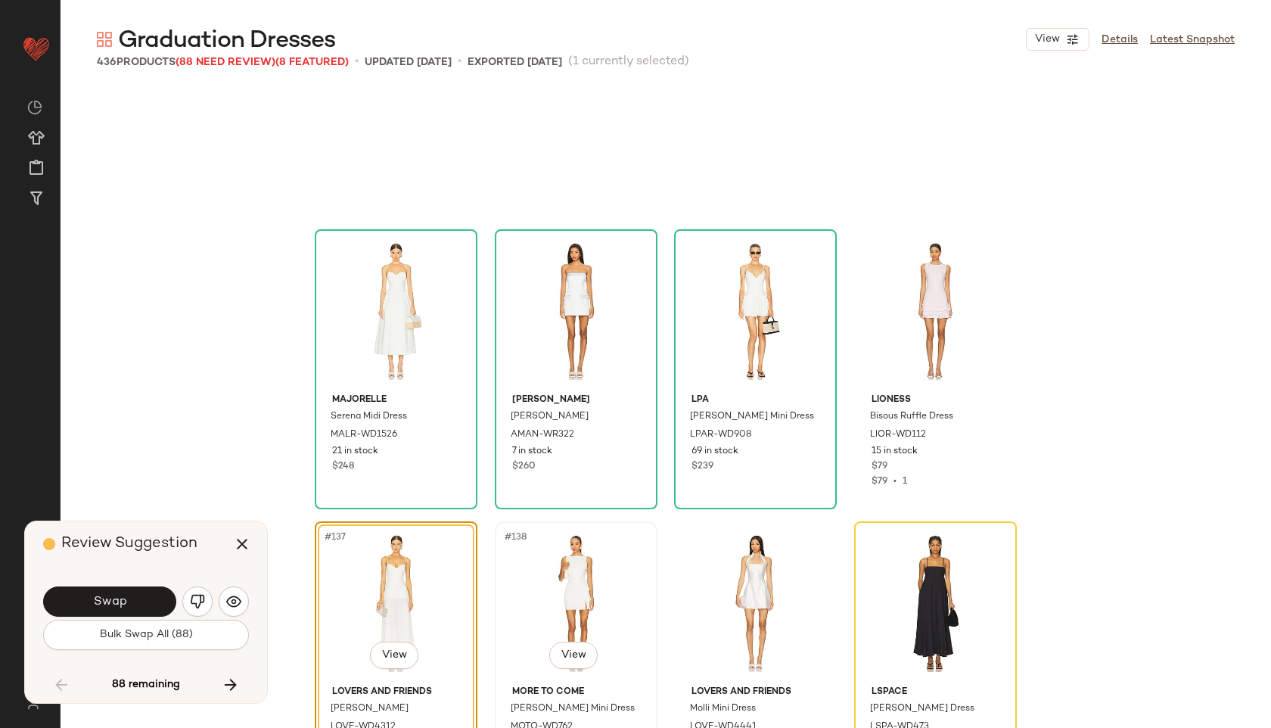
scroll to position [9634, 0]
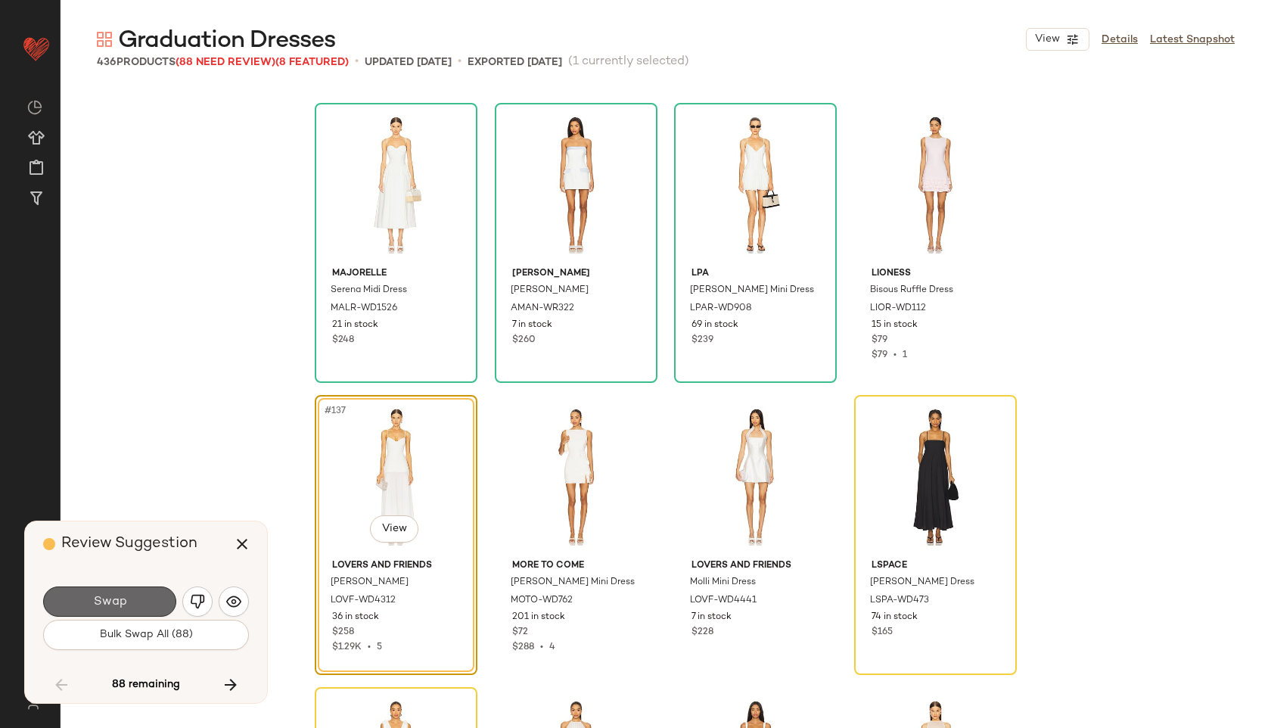
click at [143, 597] on button "Swap" at bounding box center [109, 601] width 133 height 30
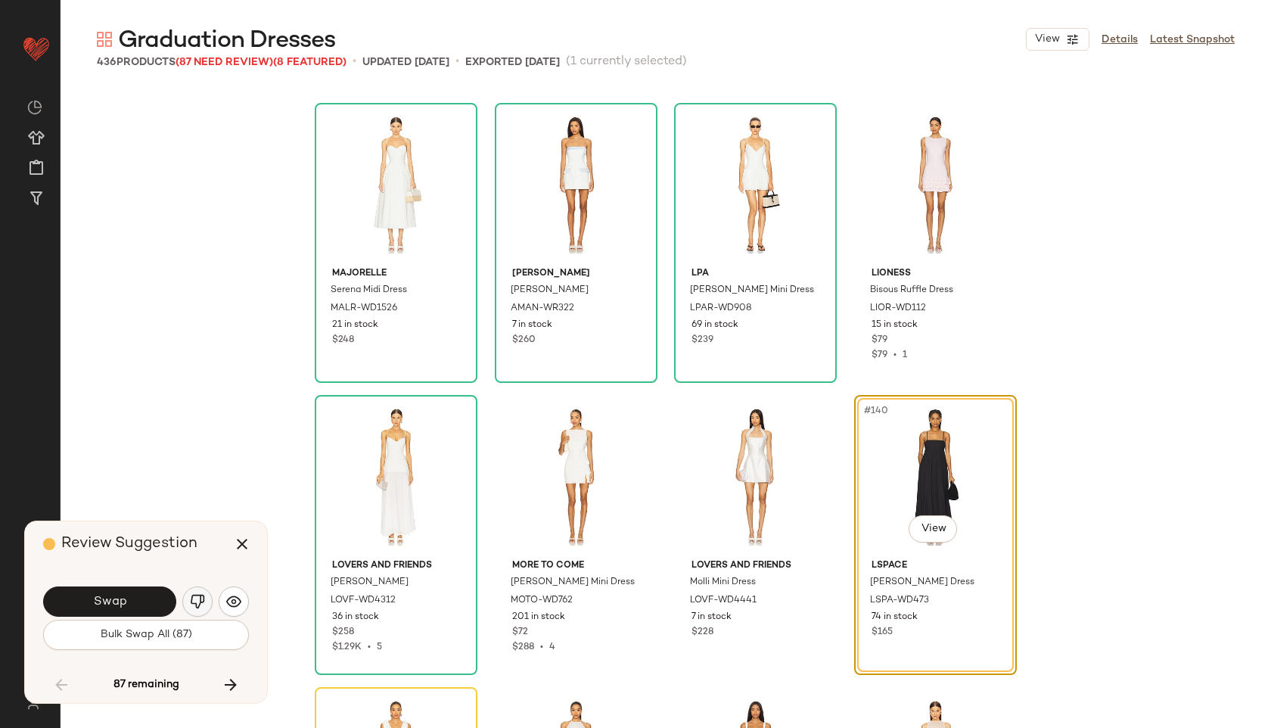
click at [197, 605] on img "button" at bounding box center [197, 601] width 15 height 15
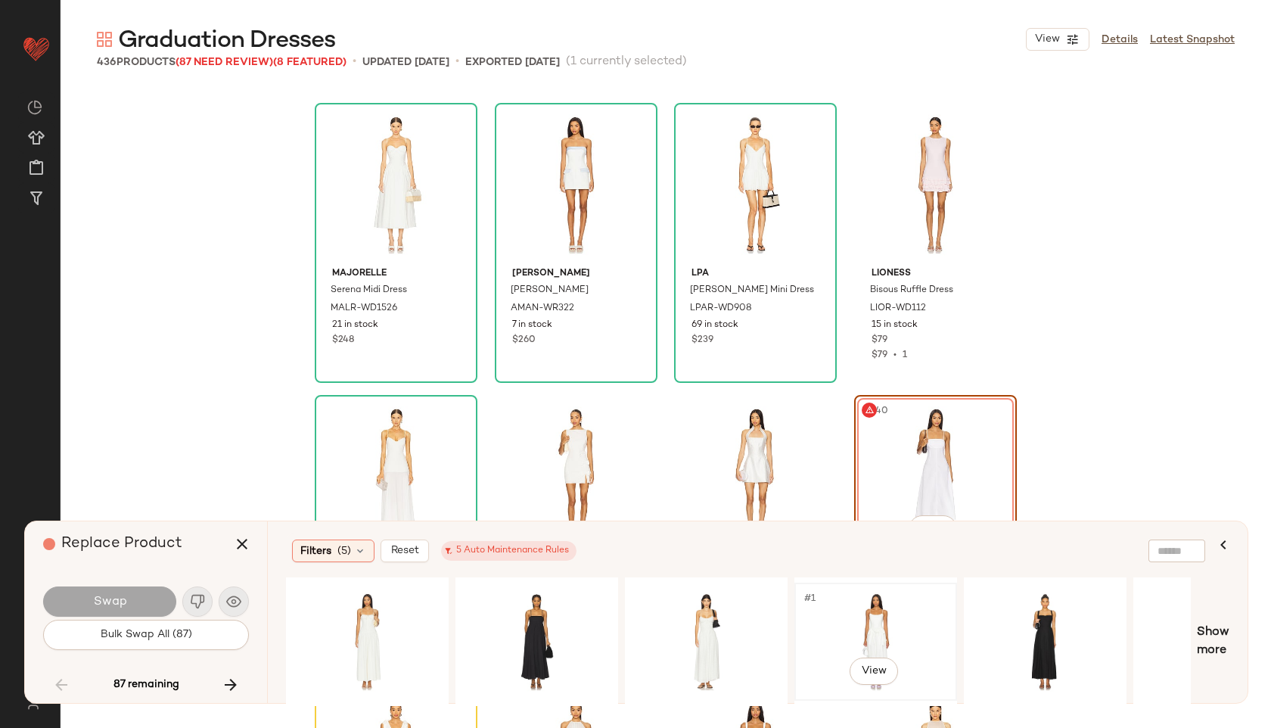
click at [874, 604] on div "#1 View" at bounding box center [875, 641] width 152 height 107
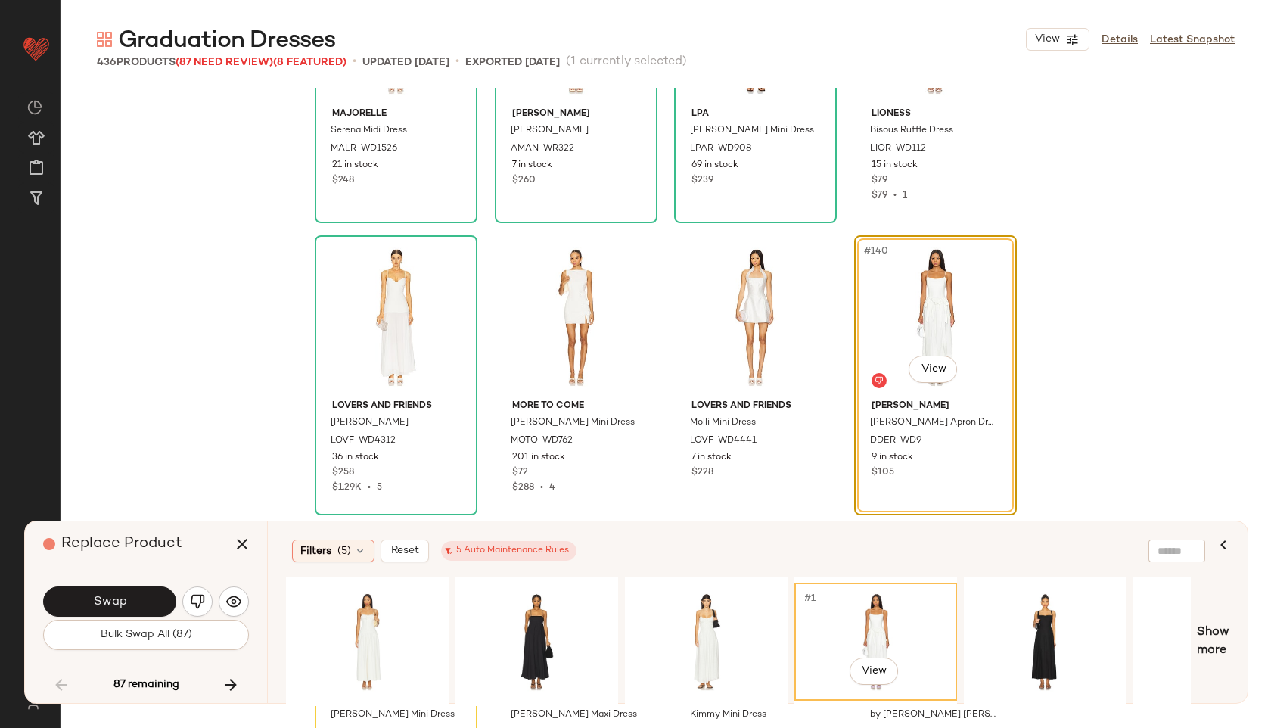
scroll to position [9792, 0]
click at [79, 602] on button "Swap" at bounding box center [109, 601] width 133 height 30
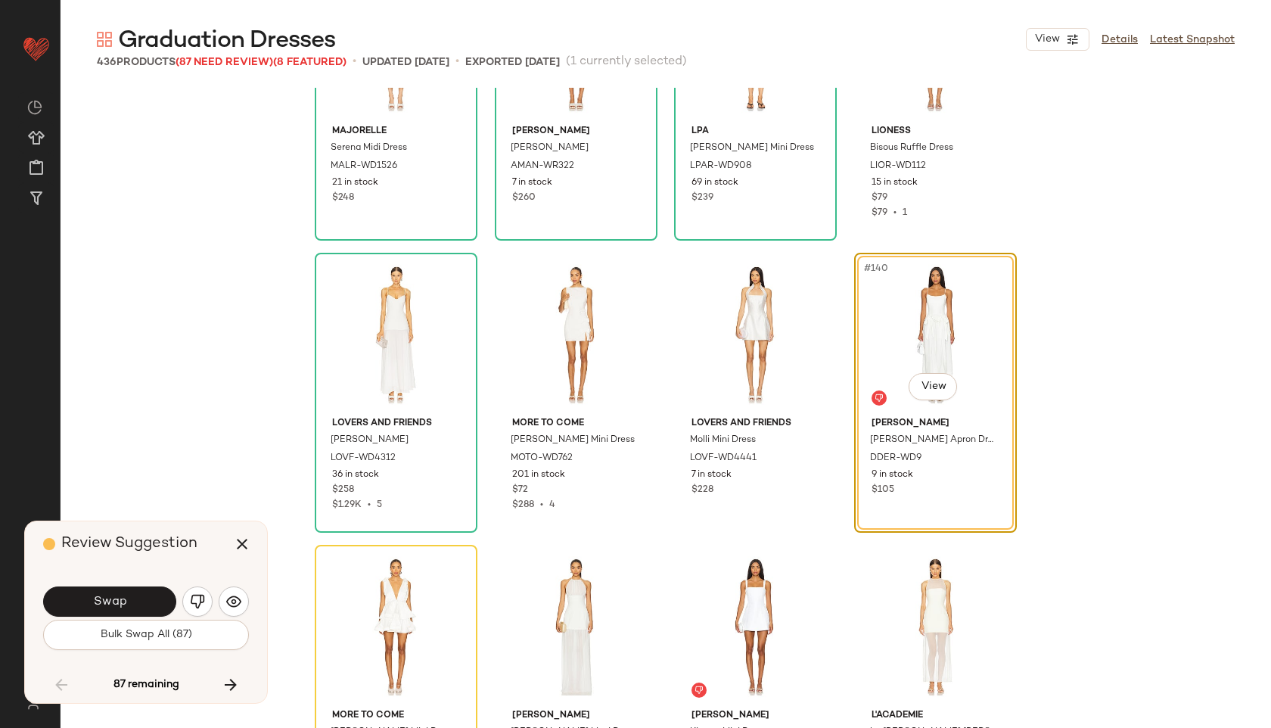
scroll to position [9775, 0]
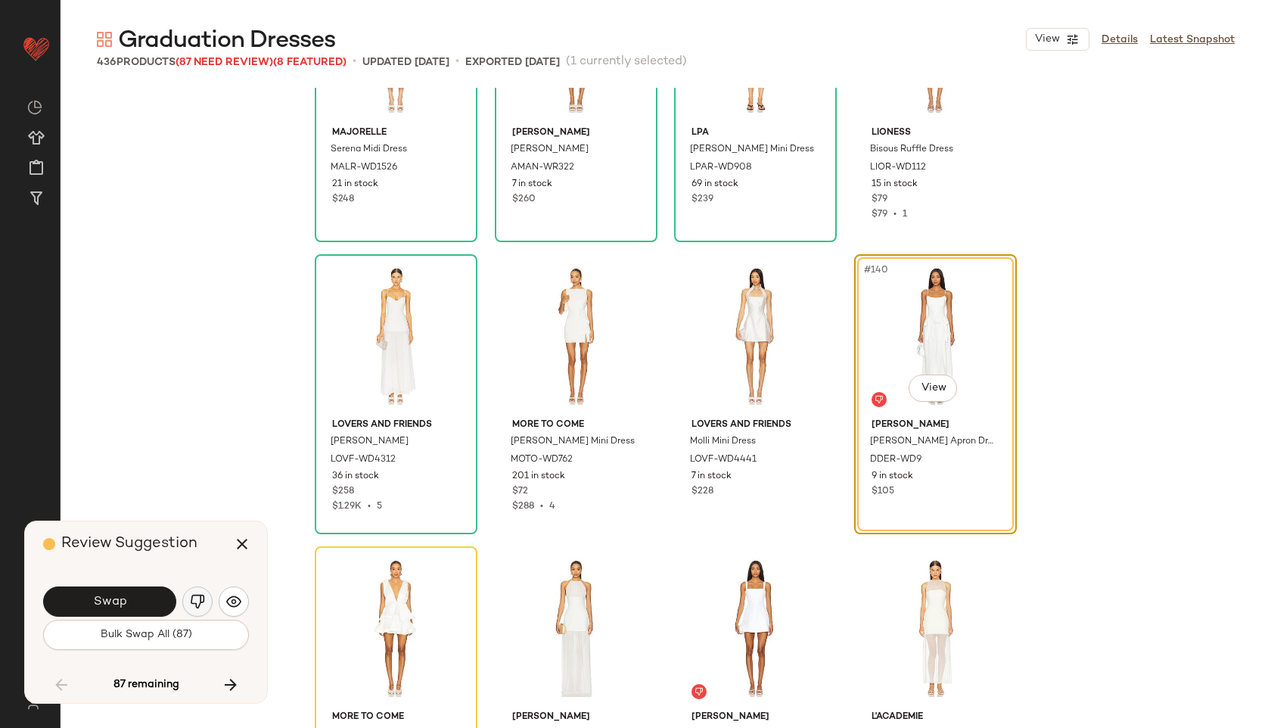
click at [191, 603] on img "button" at bounding box center [197, 601] width 15 height 15
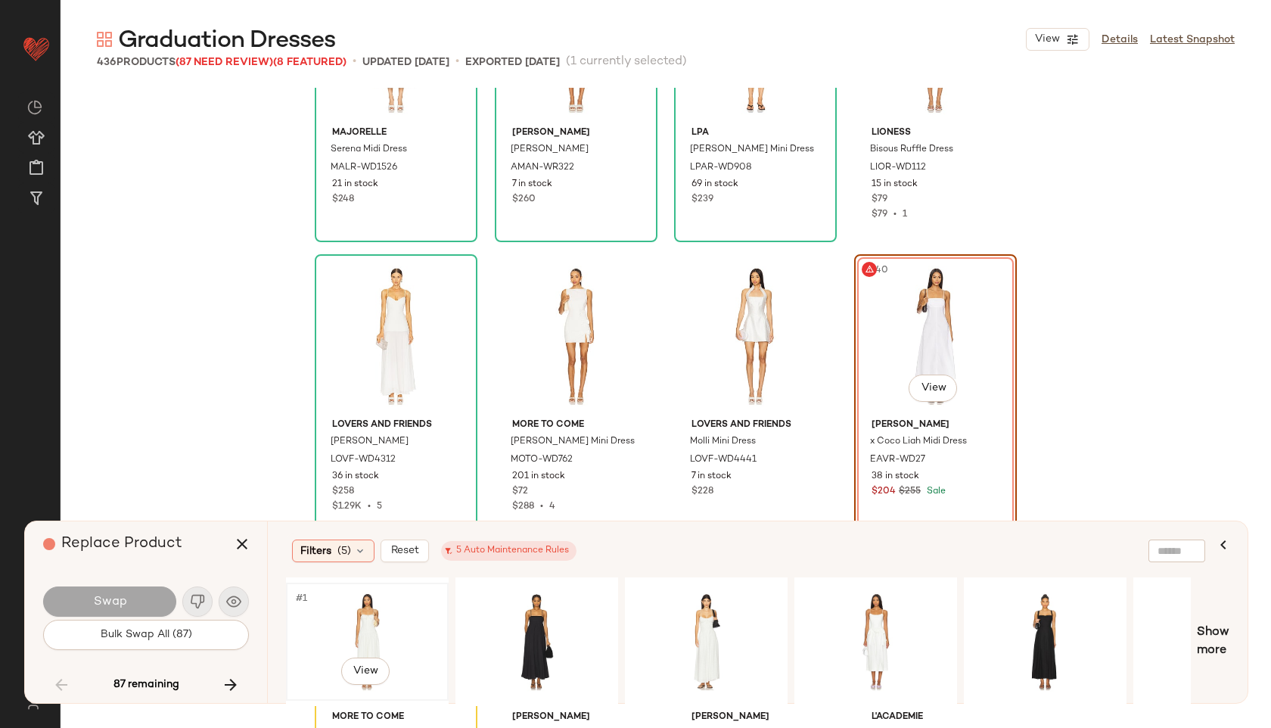
click at [360, 608] on div "#1 View" at bounding box center [367, 641] width 152 height 107
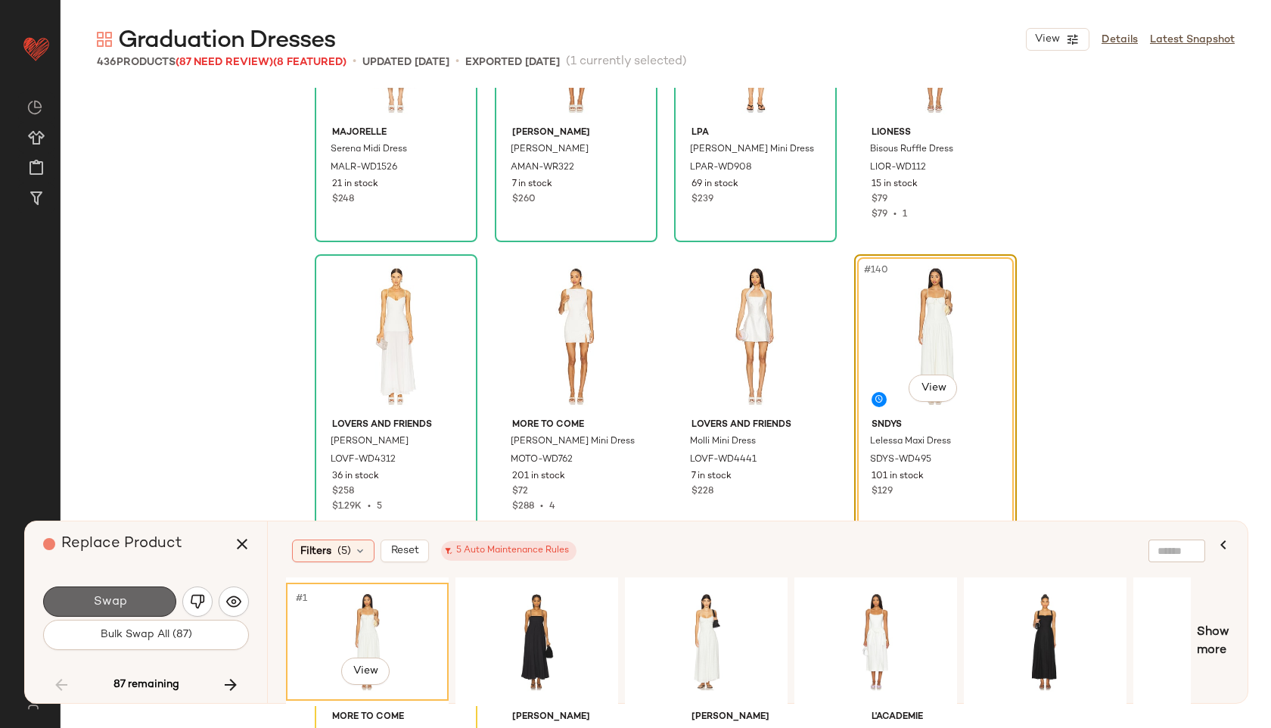
click at [135, 593] on button "Swap" at bounding box center [109, 601] width 133 height 30
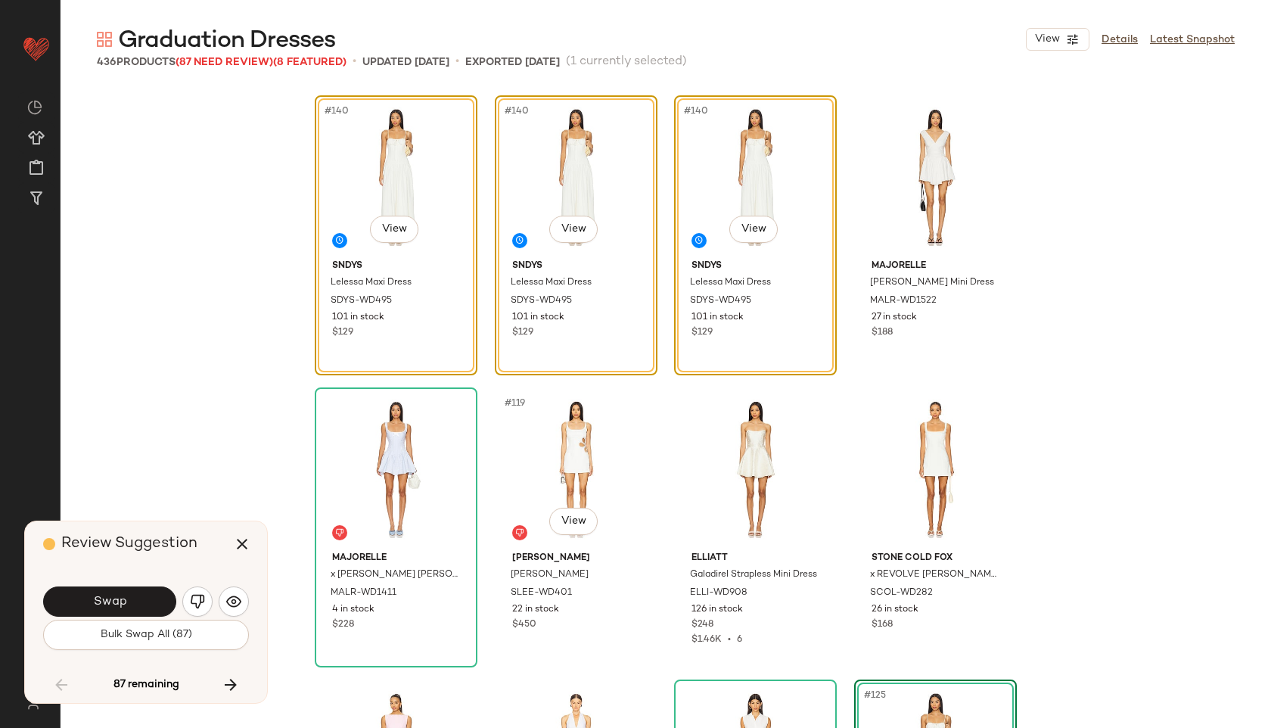
scroll to position [8407, 0]
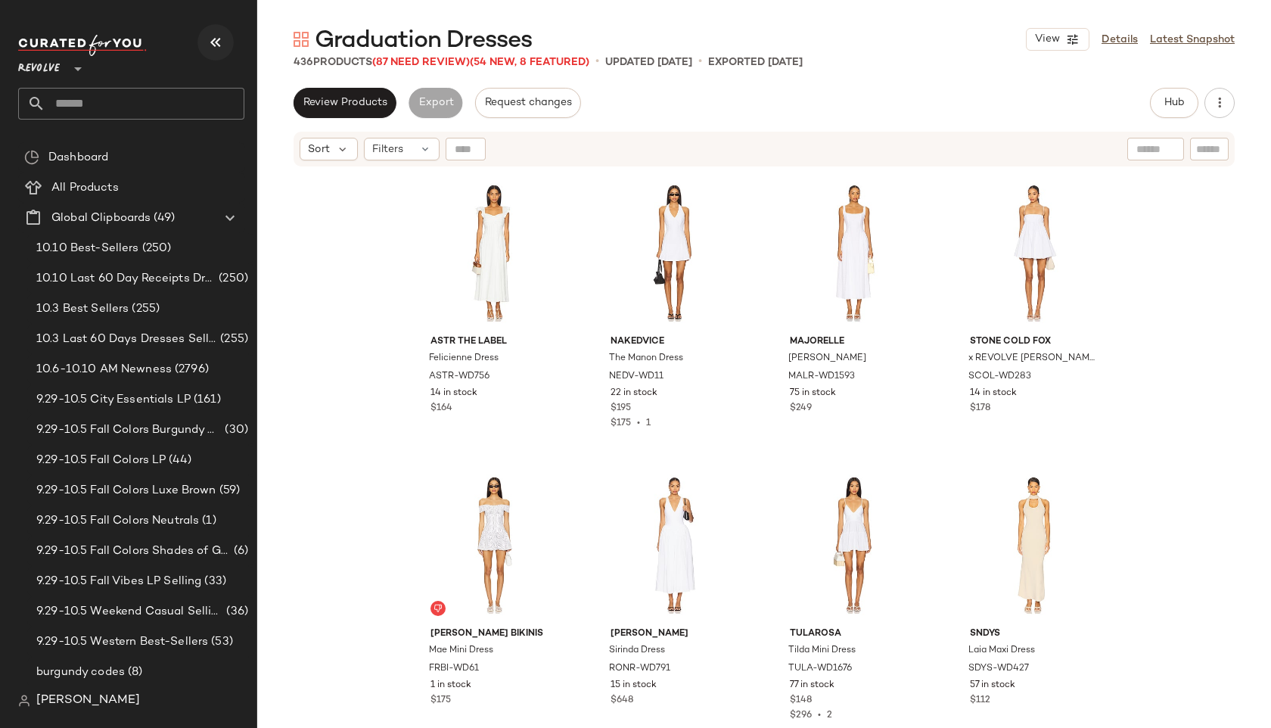
click at [209, 44] on icon "button" at bounding box center [215, 42] width 18 height 18
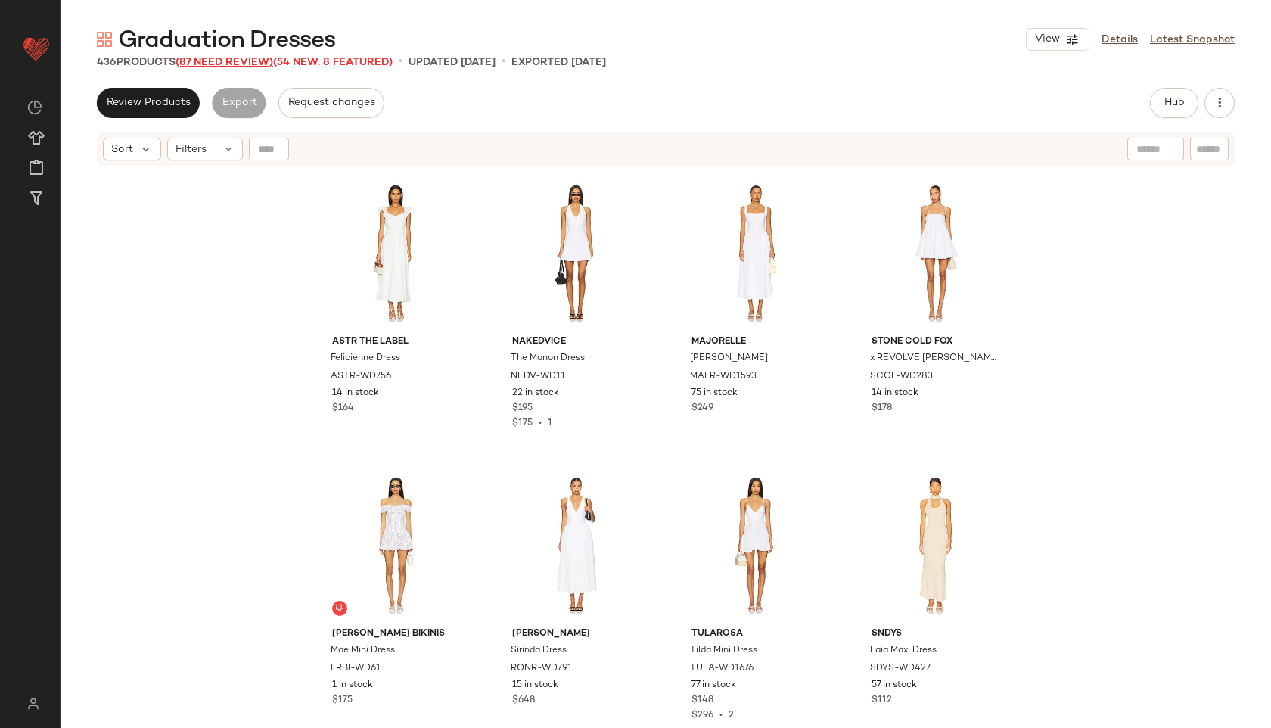
click at [259, 61] on span "(87 Need Review)" at bounding box center [224, 62] width 98 height 11
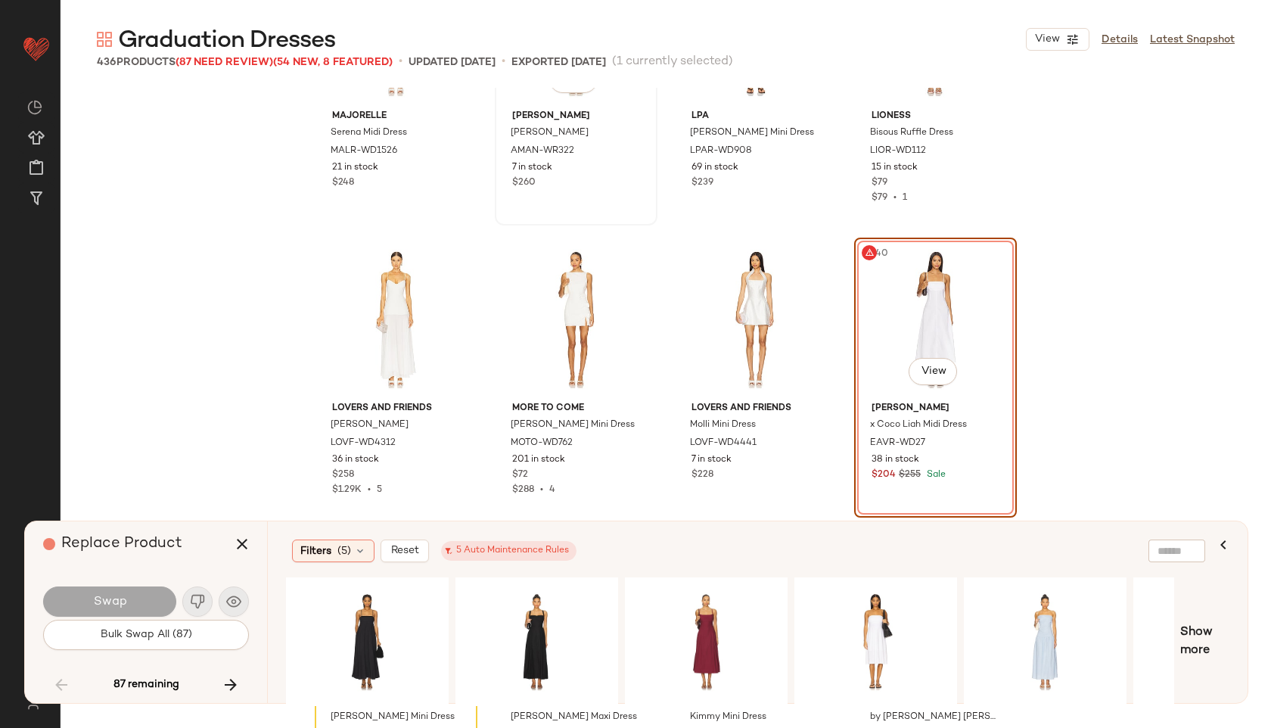
scroll to position [9790, 0]
click at [868, 610] on div "#1 View" at bounding box center [875, 641] width 152 height 107
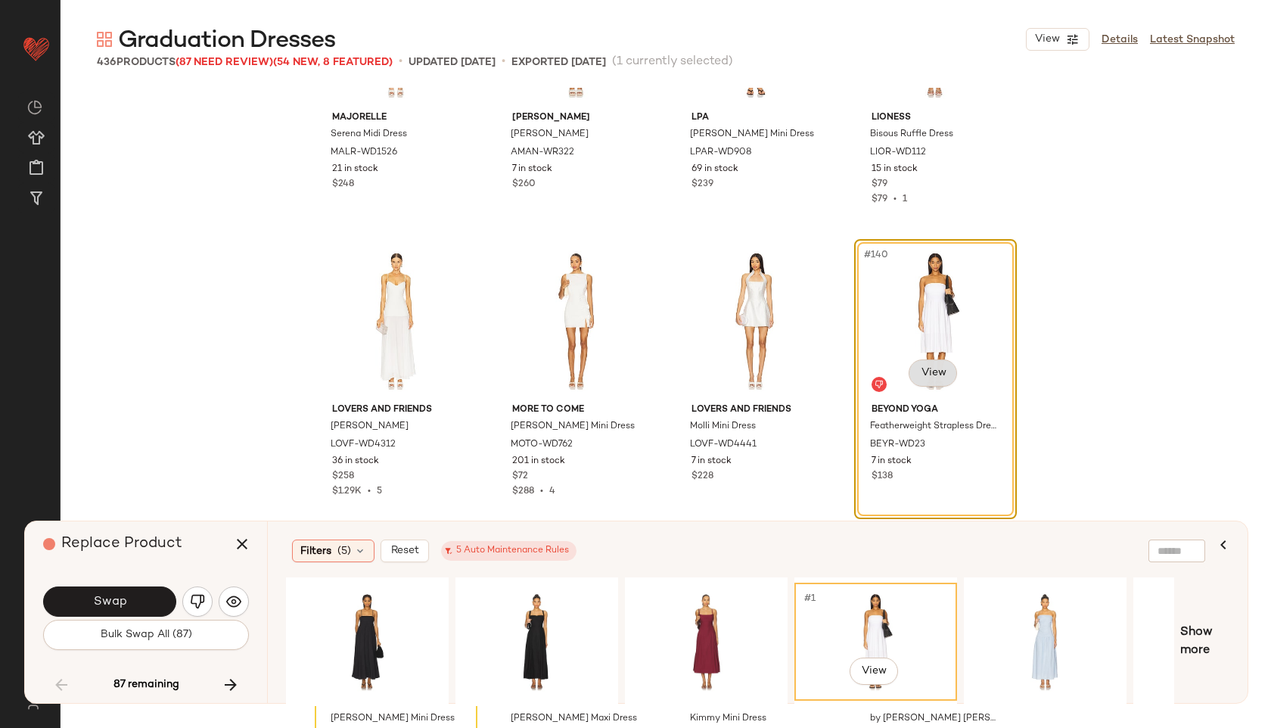
click at [923, 377] on body "Revolve ** Dashboard All Products Global Clipboards (49) Curations (347) Jordan…" at bounding box center [635, 364] width 1271 height 728
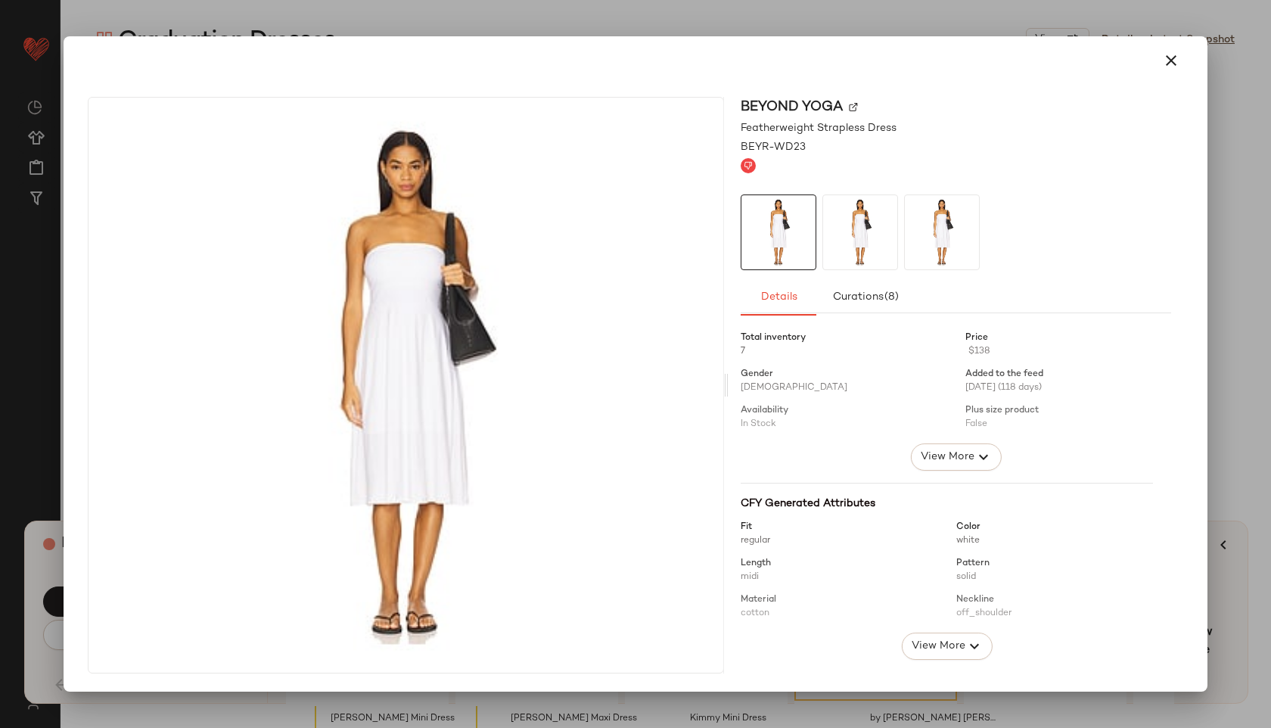
click at [857, 244] on img at bounding box center [860, 232] width 74 height 74
click at [939, 237] on img at bounding box center [942, 232] width 74 height 74
click at [1171, 59] on icon "button" at bounding box center [1171, 60] width 18 height 18
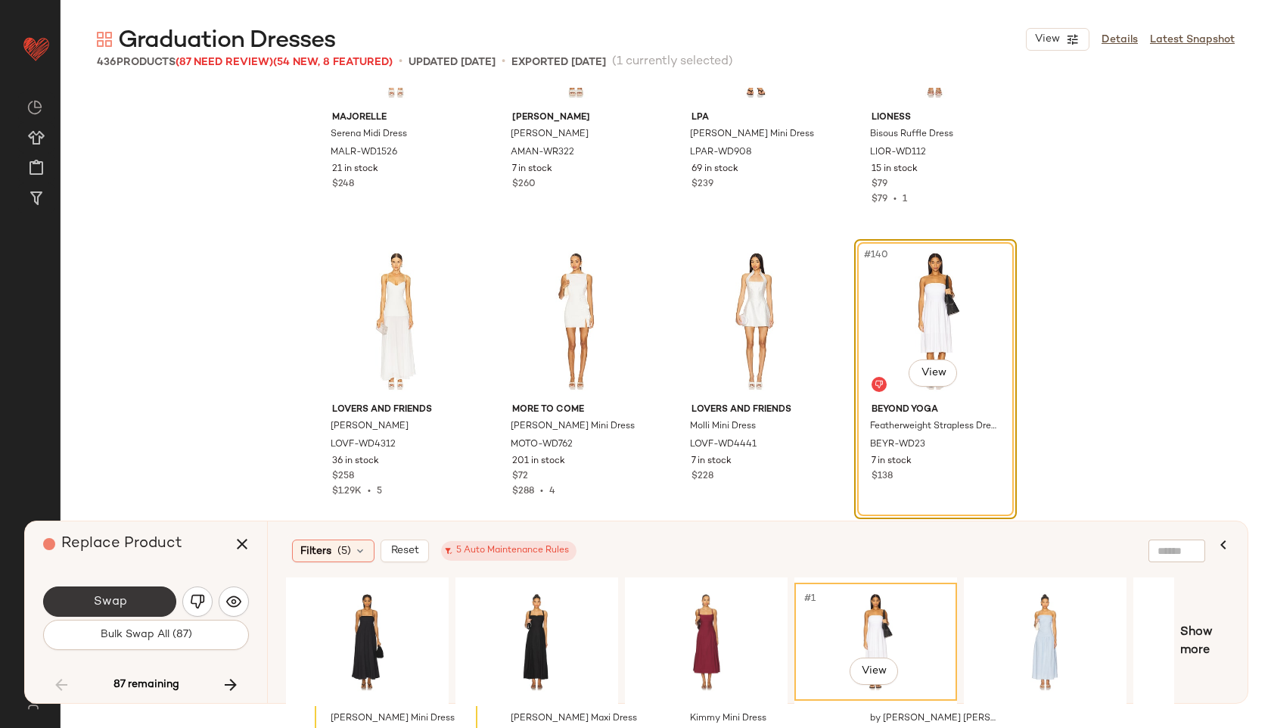
click at [124, 595] on span "Swap" at bounding box center [109, 601] width 34 height 14
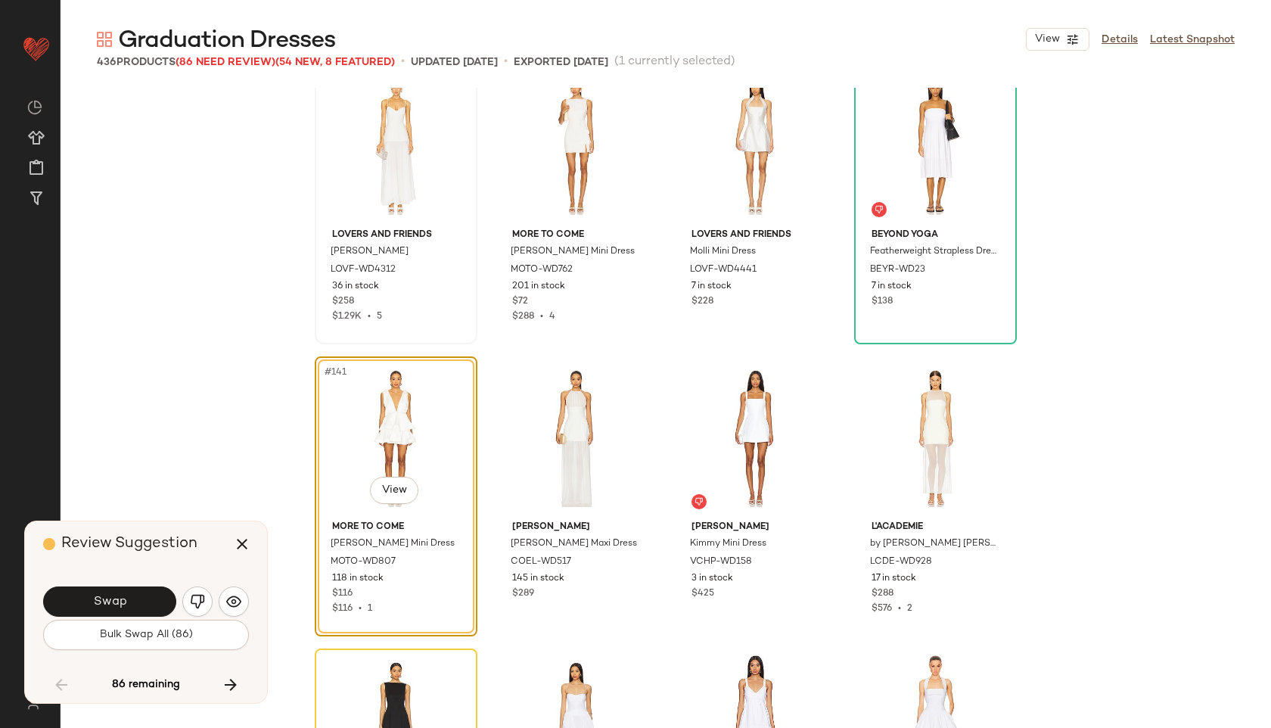
scroll to position [9970, 0]
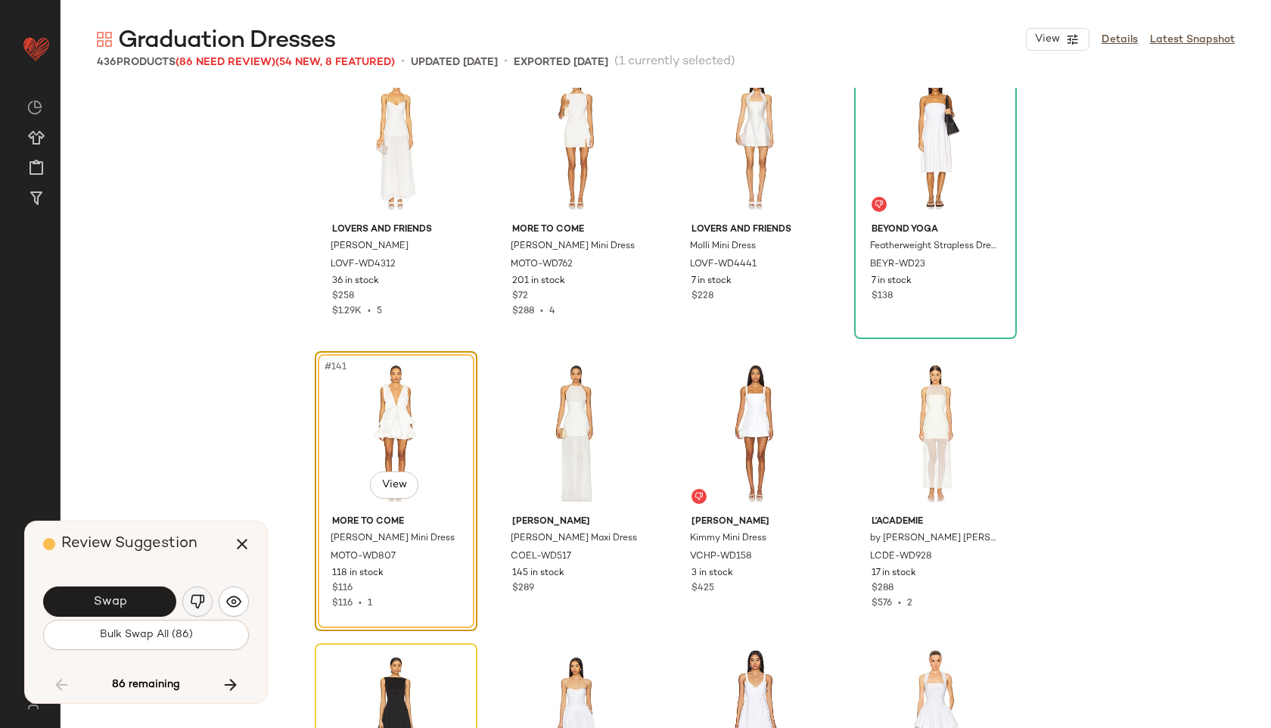
click at [196, 598] on img "button" at bounding box center [197, 601] width 15 height 15
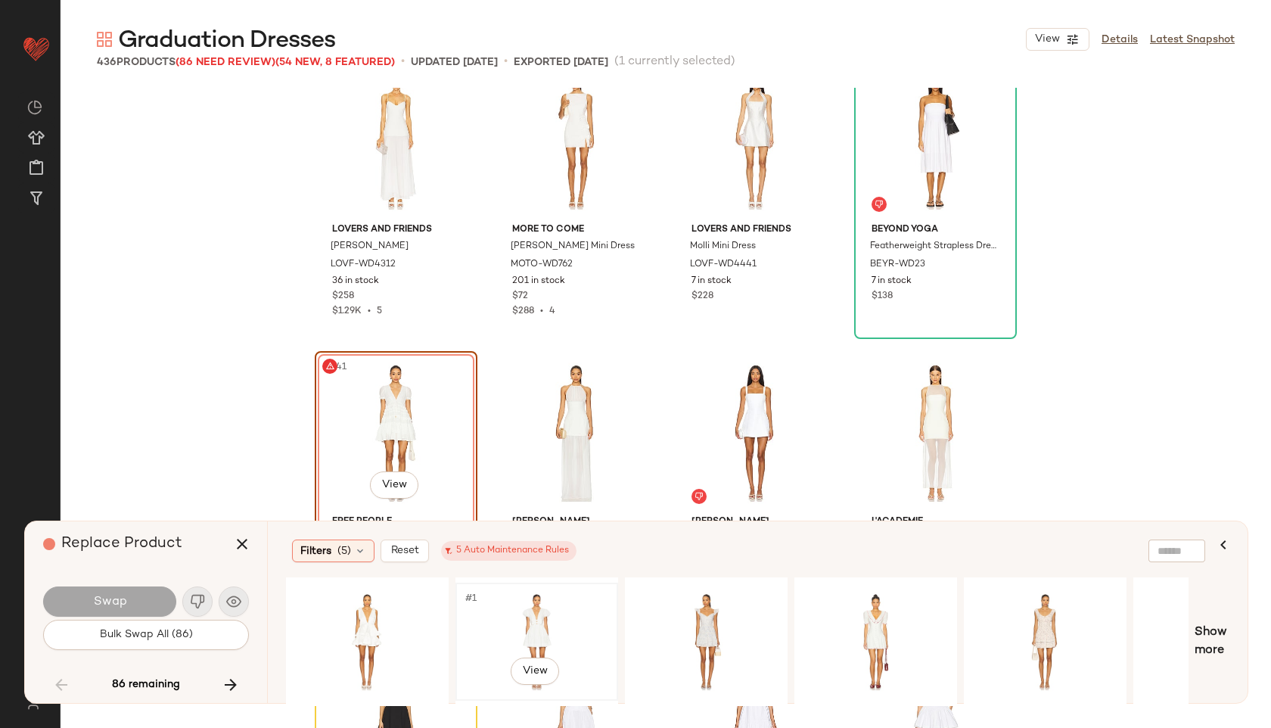
click at [535, 631] on div "#1 View" at bounding box center [537, 641] width 152 height 107
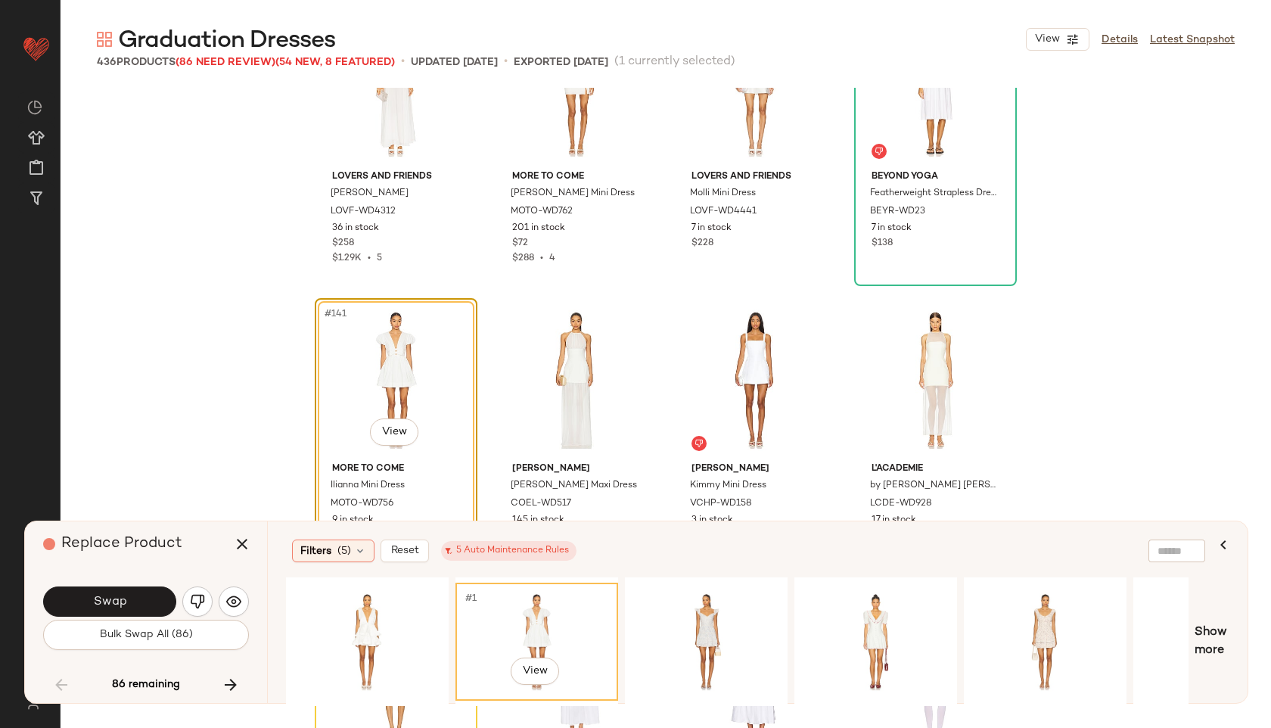
scroll to position [10024, 0]
click at [711, 614] on div "#1 View" at bounding box center [706, 641] width 152 height 107
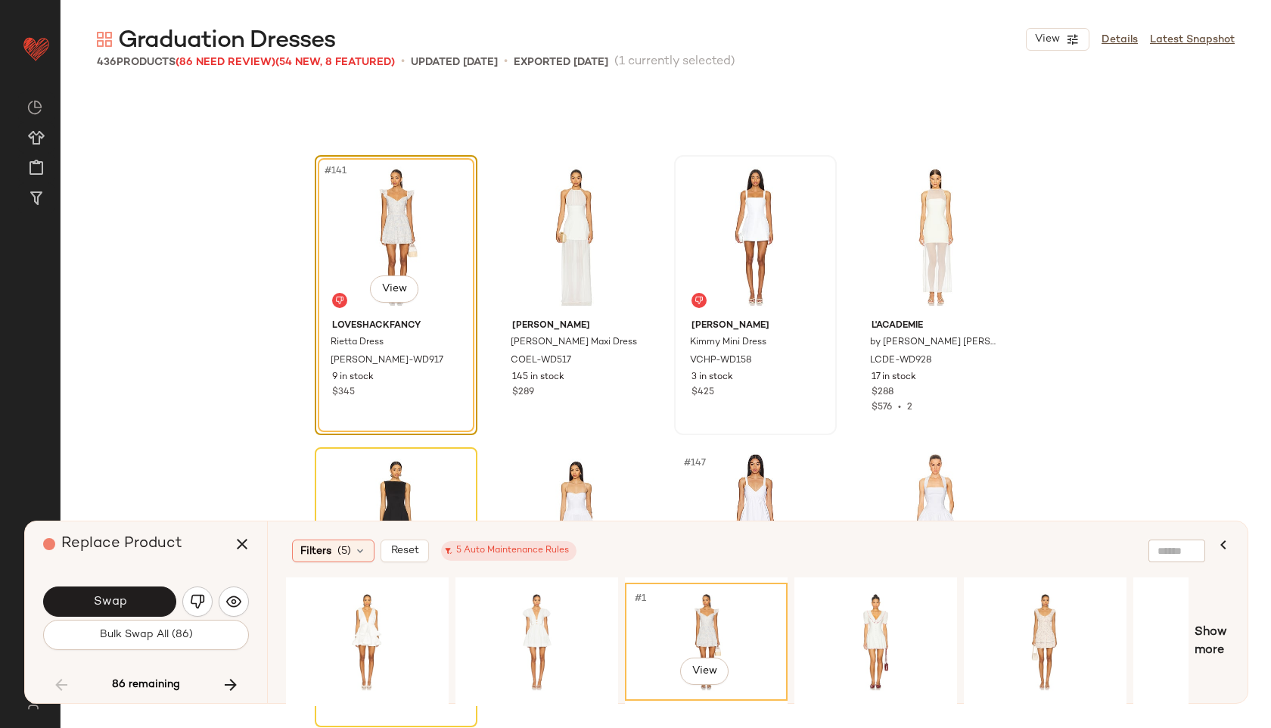
scroll to position [10164, 0]
click at [145, 590] on button "Swap" at bounding box center [109, 601] width 133 height 30
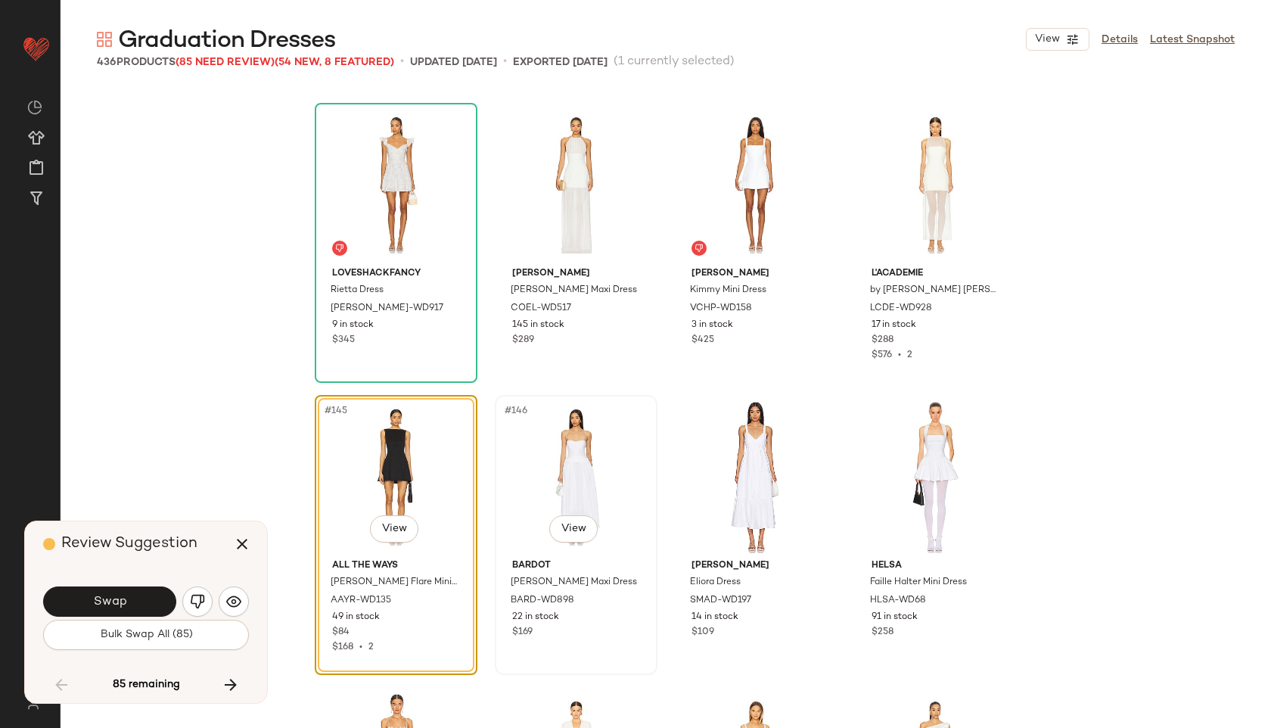
scroll to position [10267, 0]
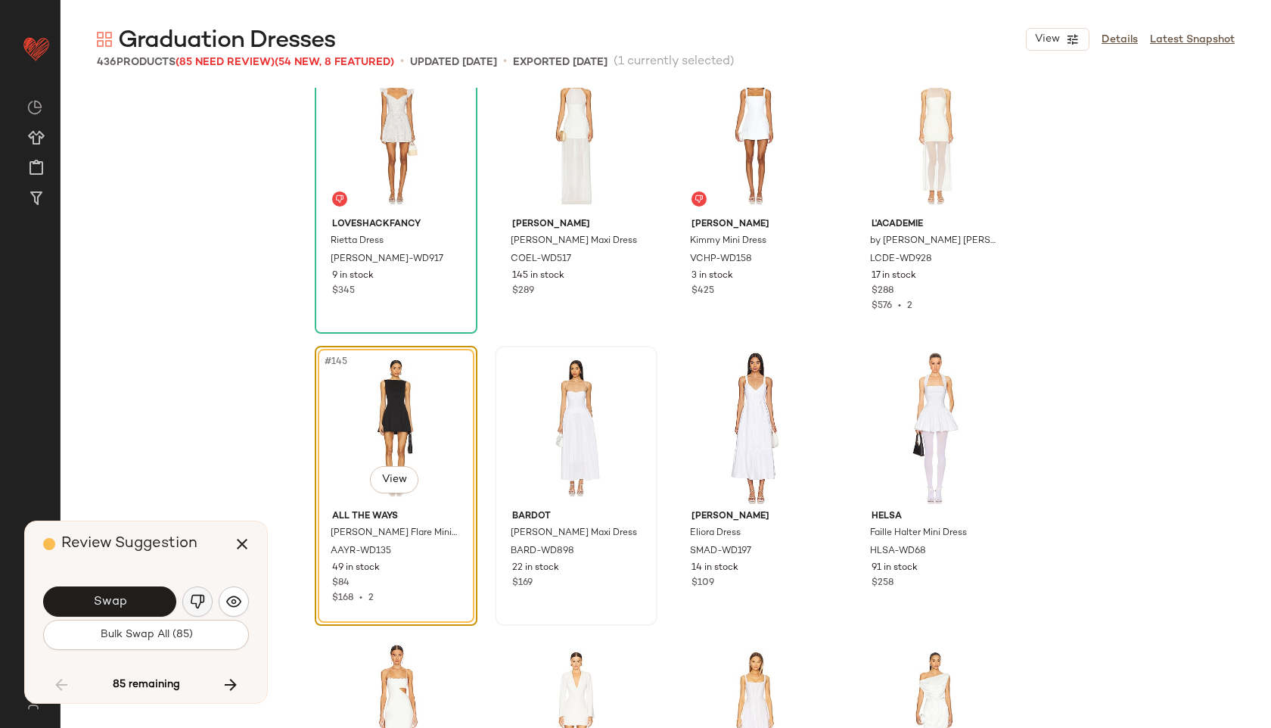
click at [201, 607] on img "button" at bounding box center [197, 601] width 15 height 15
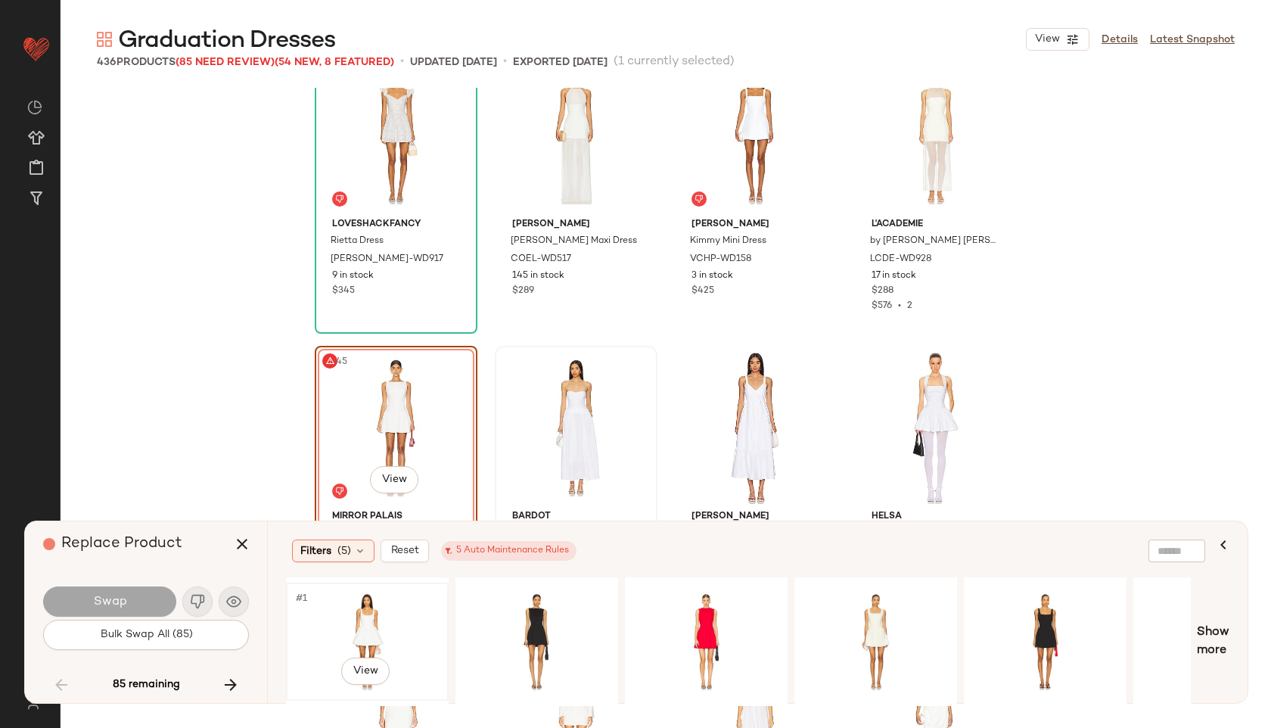
click at [373, 614] on div "#1 View" at bounding box center [367, 641] width 152 height 107
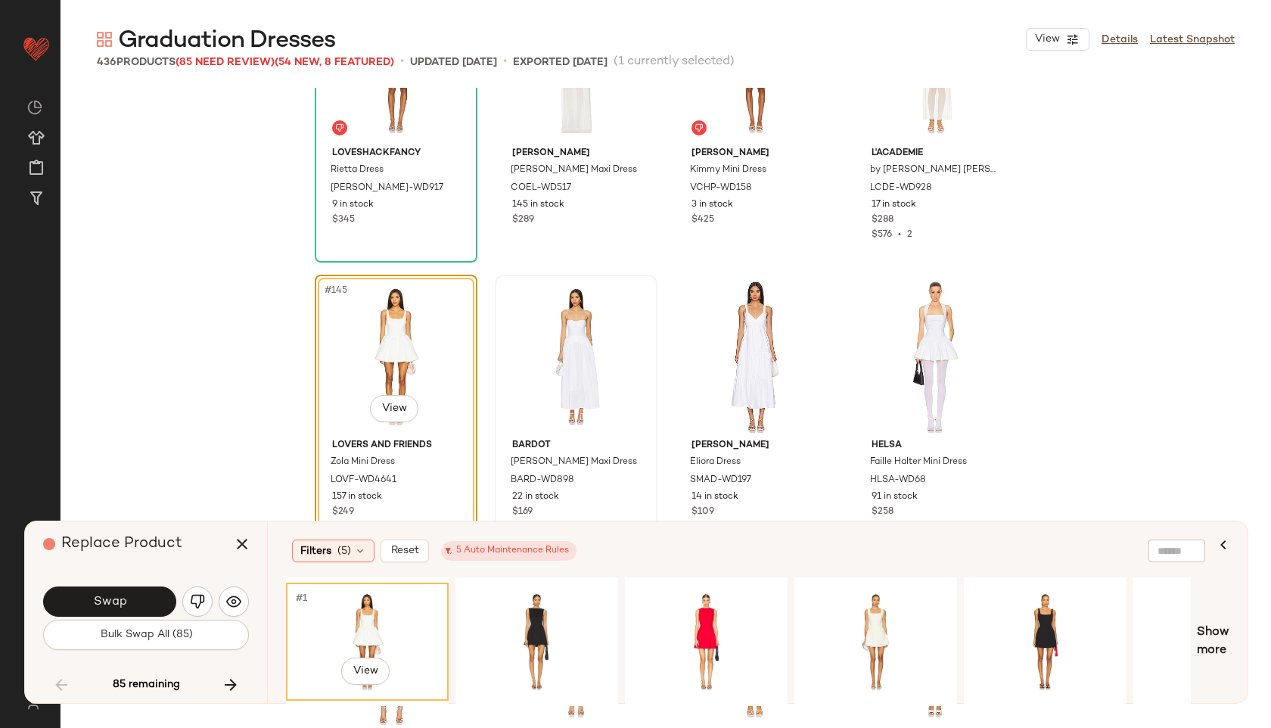
scroll to position [10337, 0]
click at [139, 598] on button "Swap" at bounding box center [109, 601] width 133 height 30
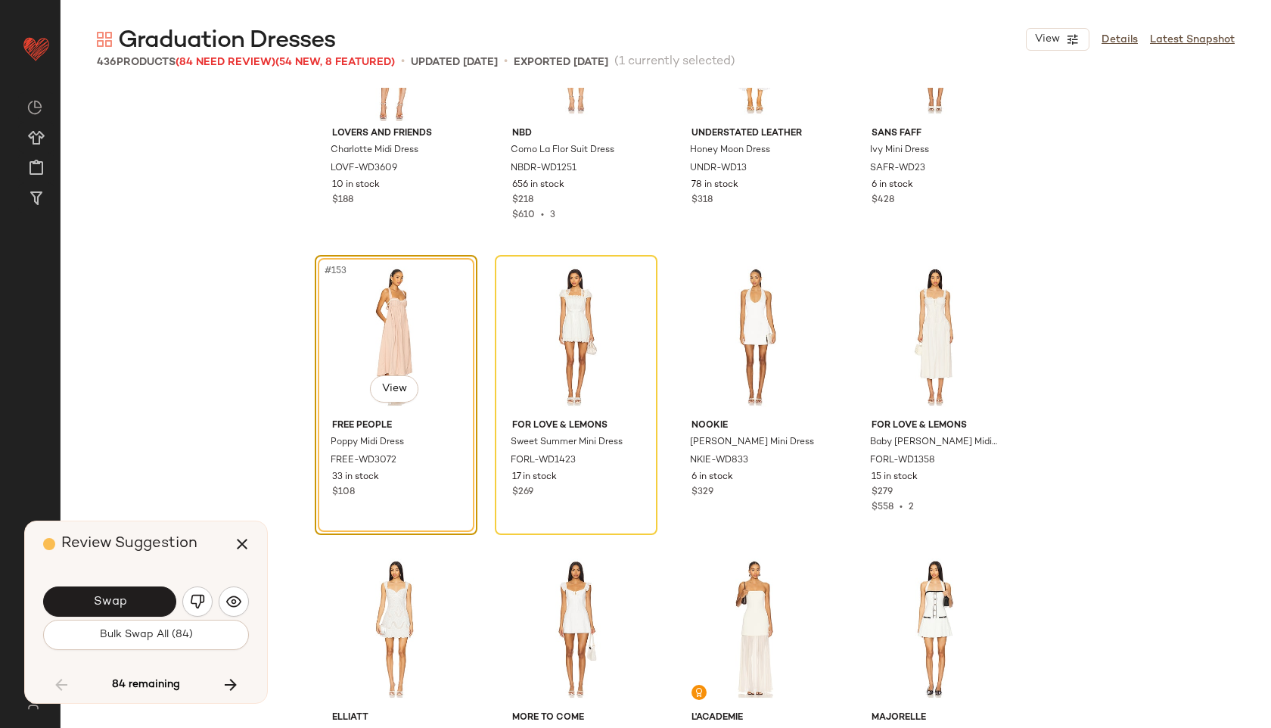
scroll to position [10939, 0]
click at [196, 603] on img "button" at bounding box center [197, 601] width 15 height 15
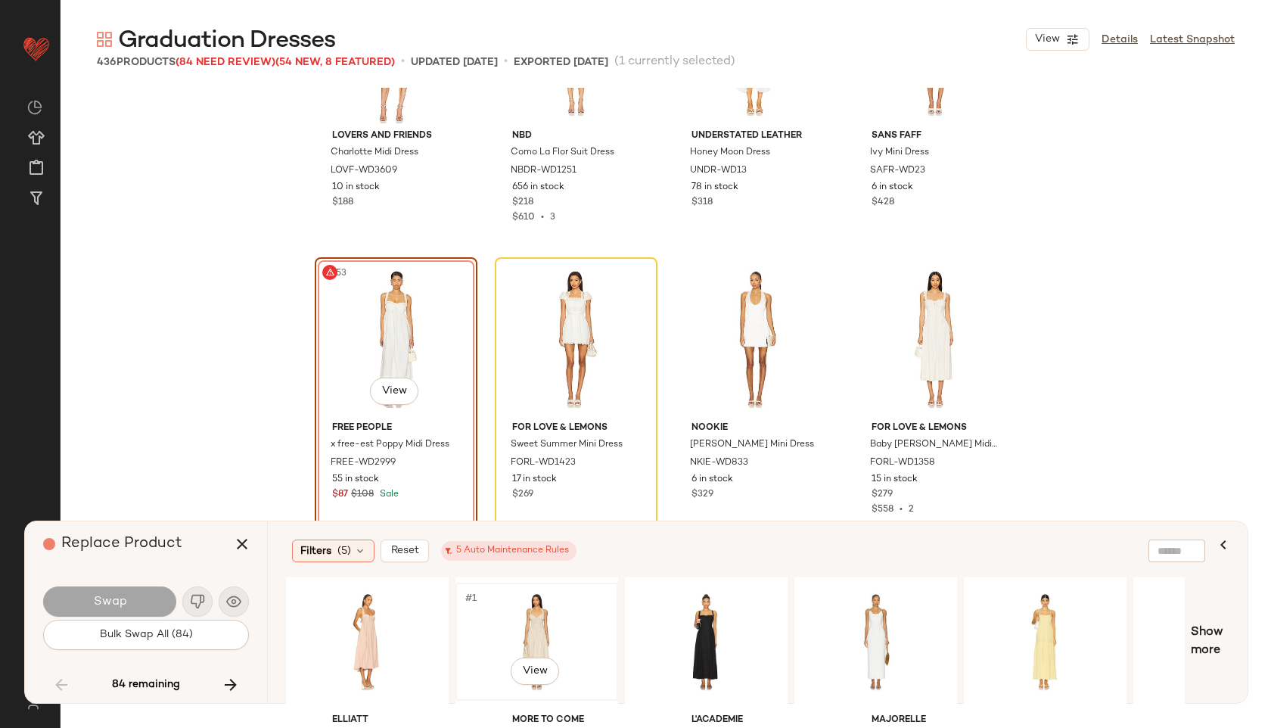
click at [516, 616] on div "#1 View" at bounding box center [537, 641] width 152 height 107
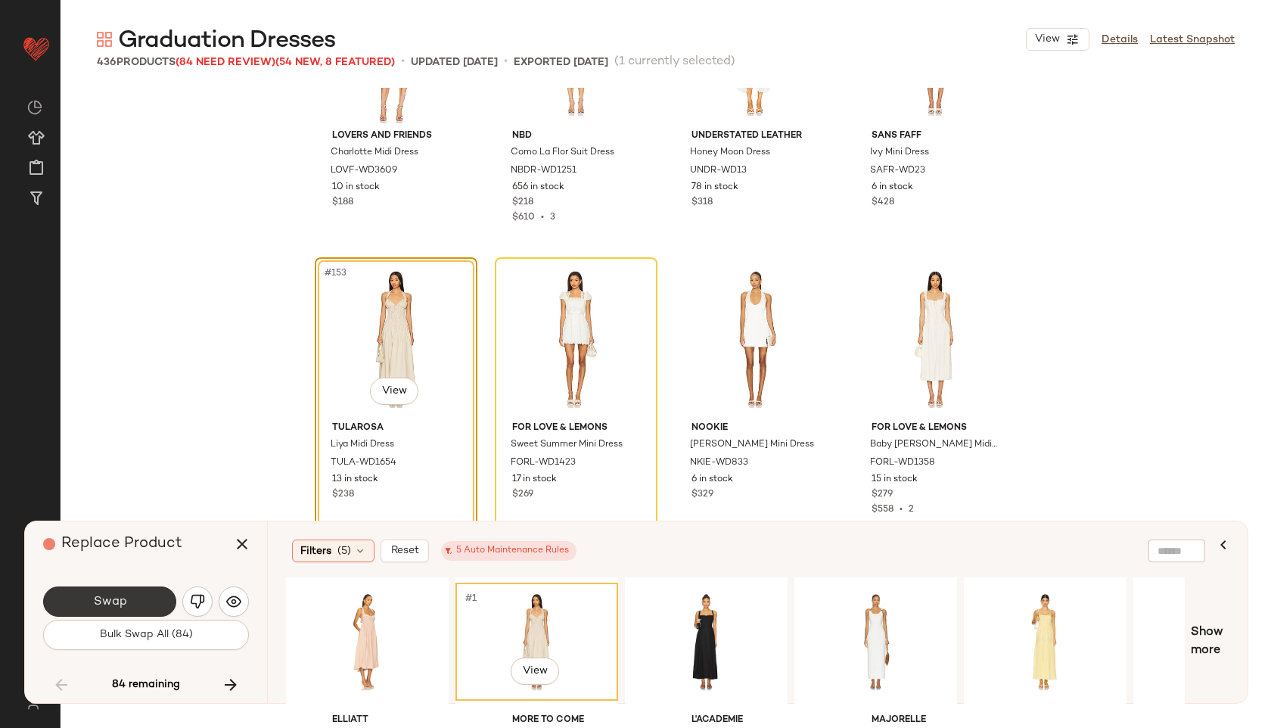
click at [140, 590] on button "Swap" at bounding box center [109, 601] width 133 height 30
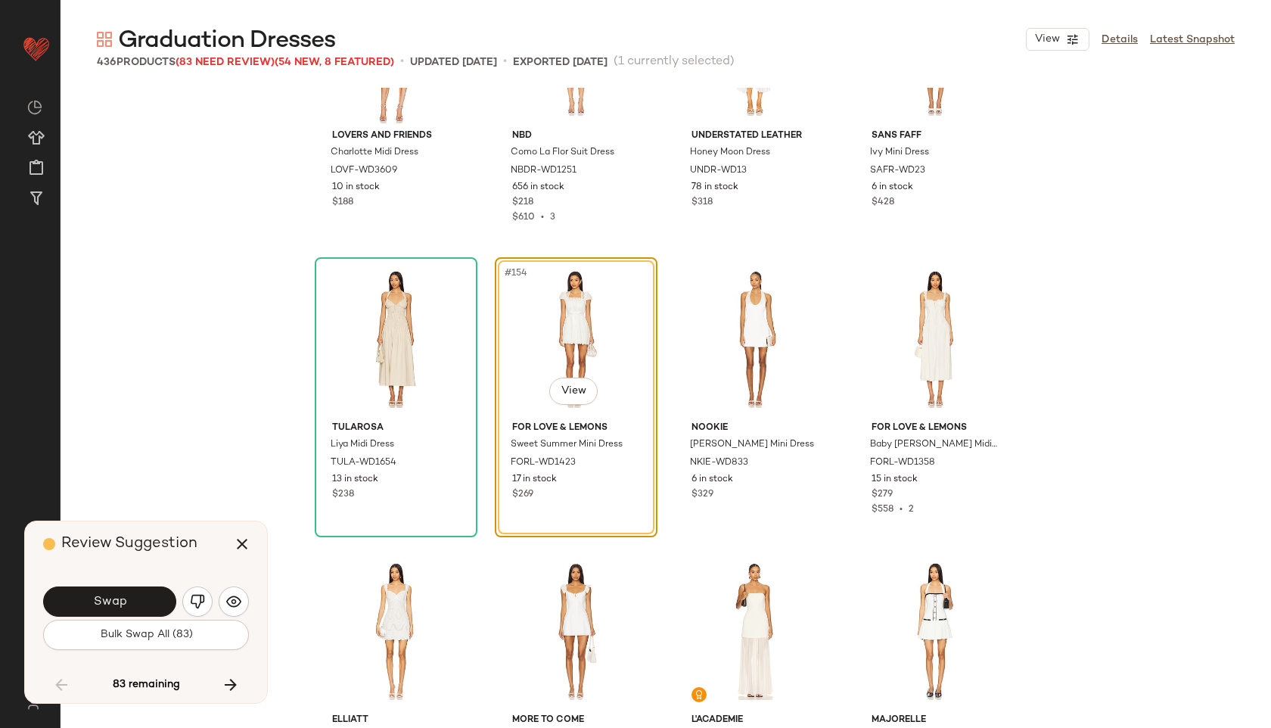
scroll to position [10802, 0]
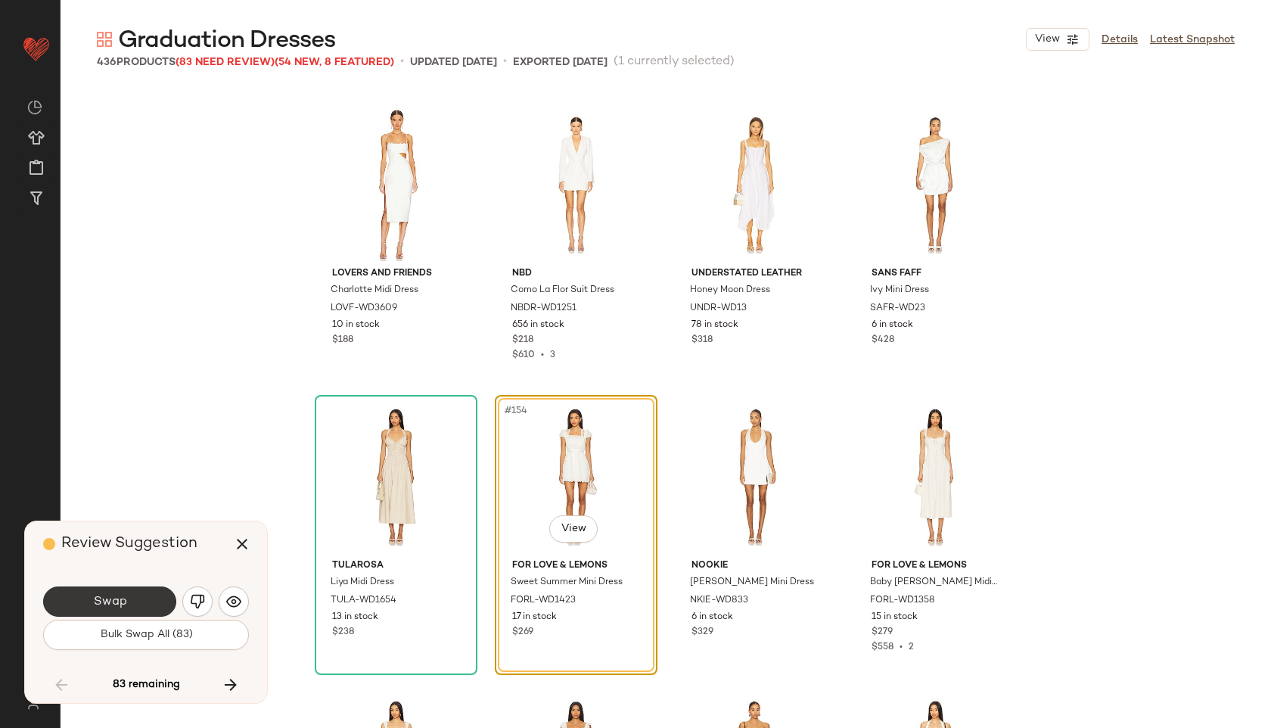
click at [111, 597] on span "Swap" at bounding box center [109, 601] width 34 height 14
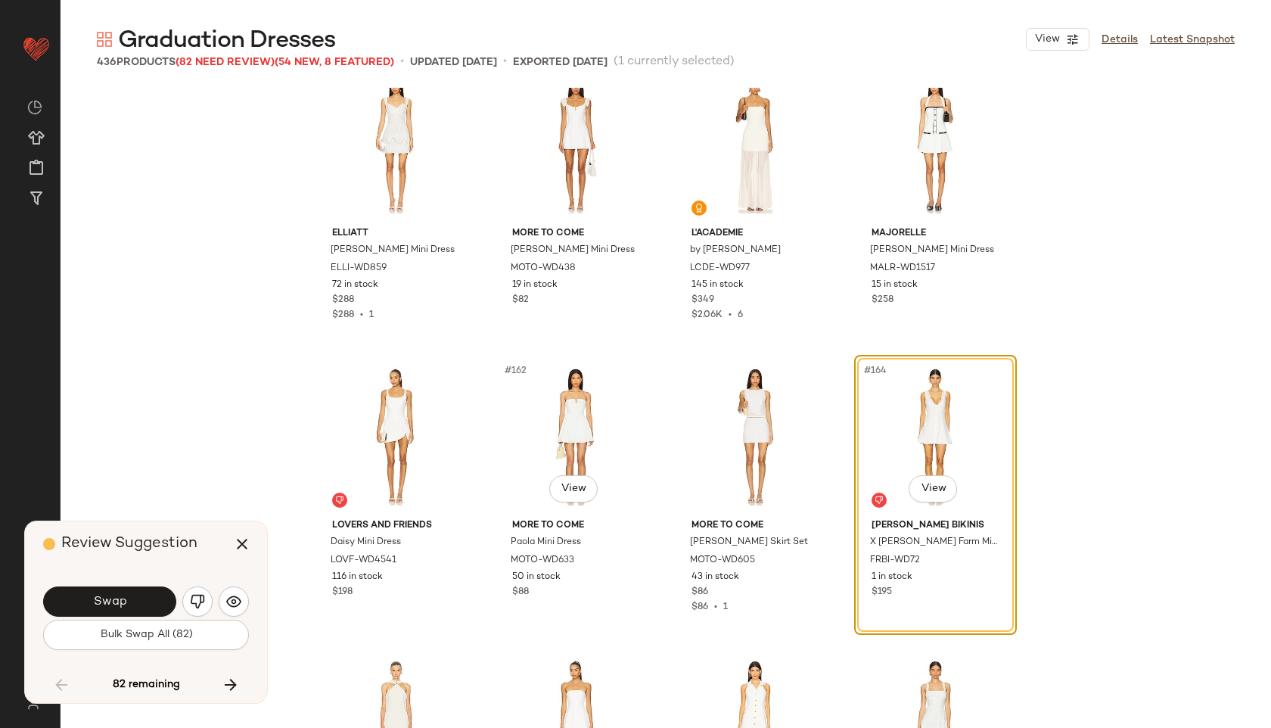
scroll to position [11428, 0]
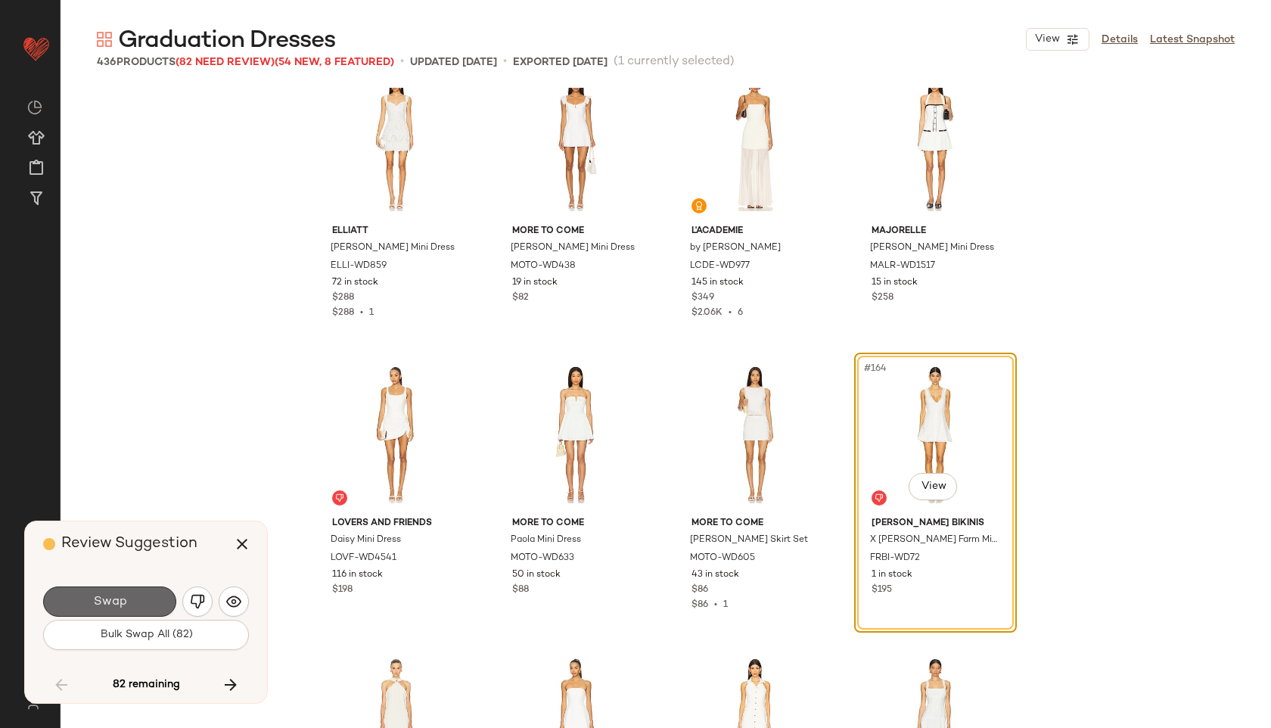
click at [151, 601] on button "Swap" at bounding box center [109, 601] width 133 height 30
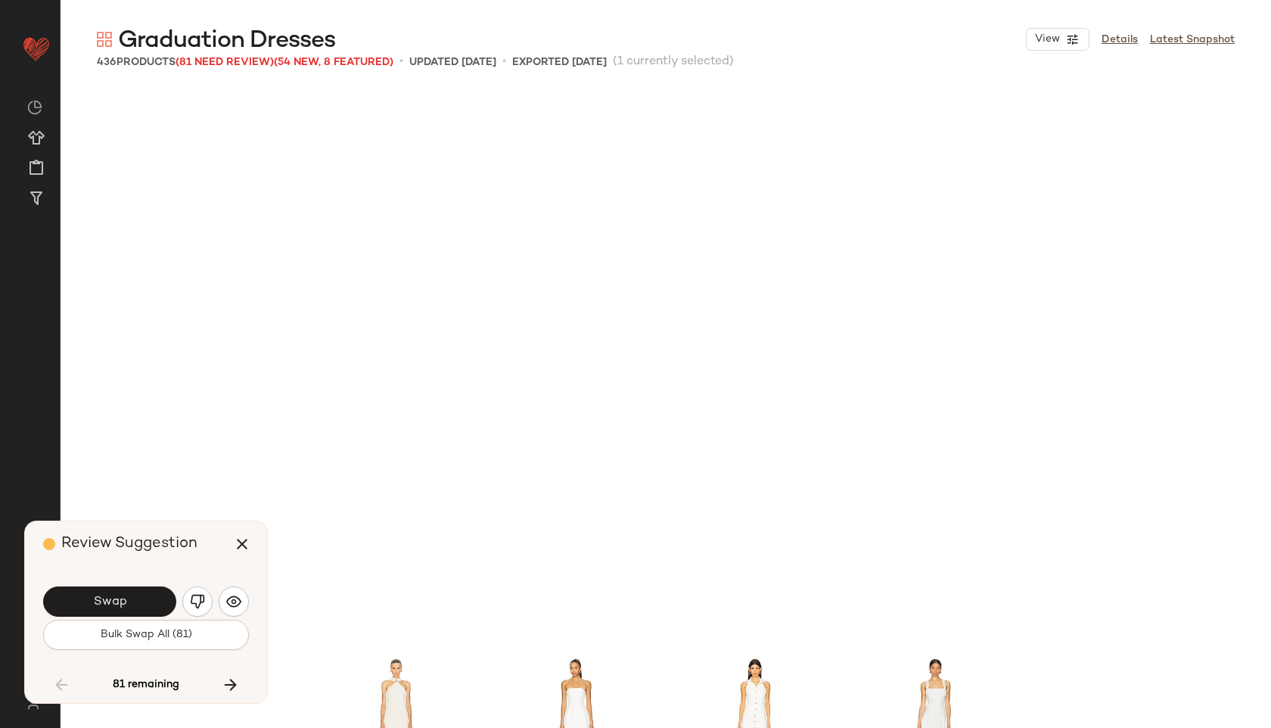
scroll to position [11970, 0]
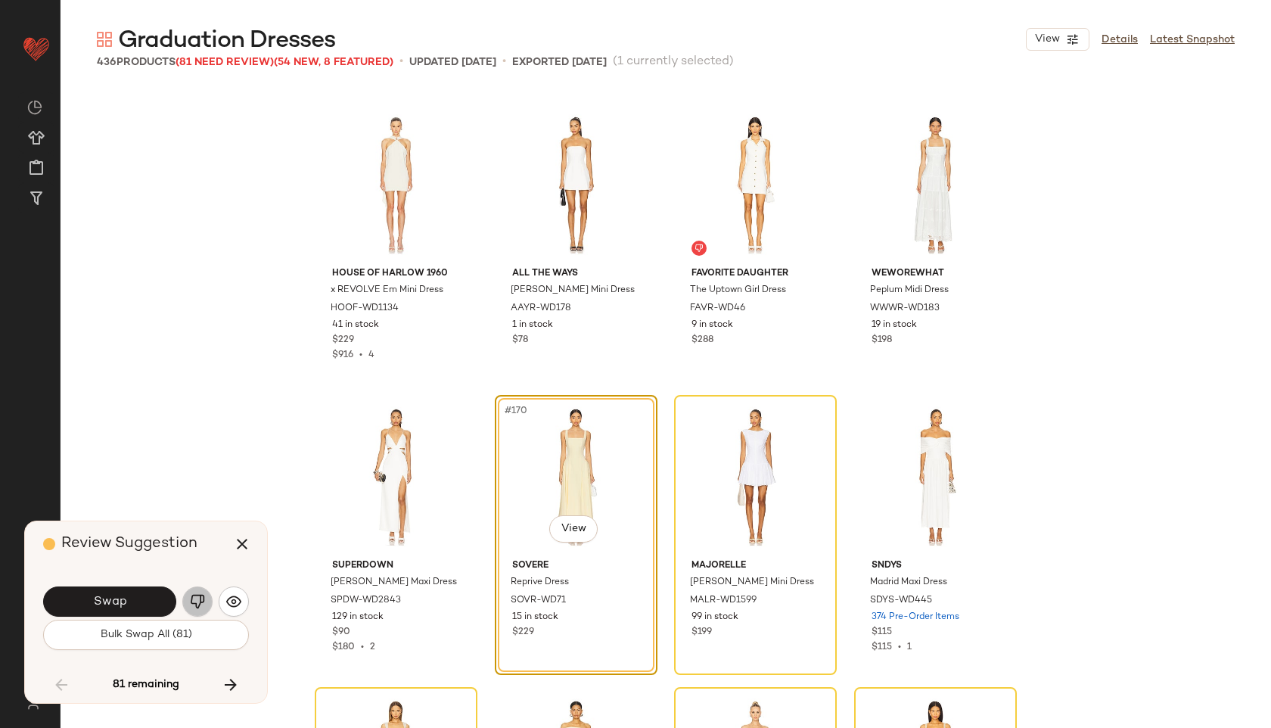
click at [191, 600] on img "button" at bounding box center [197, 601] width 15 height 15
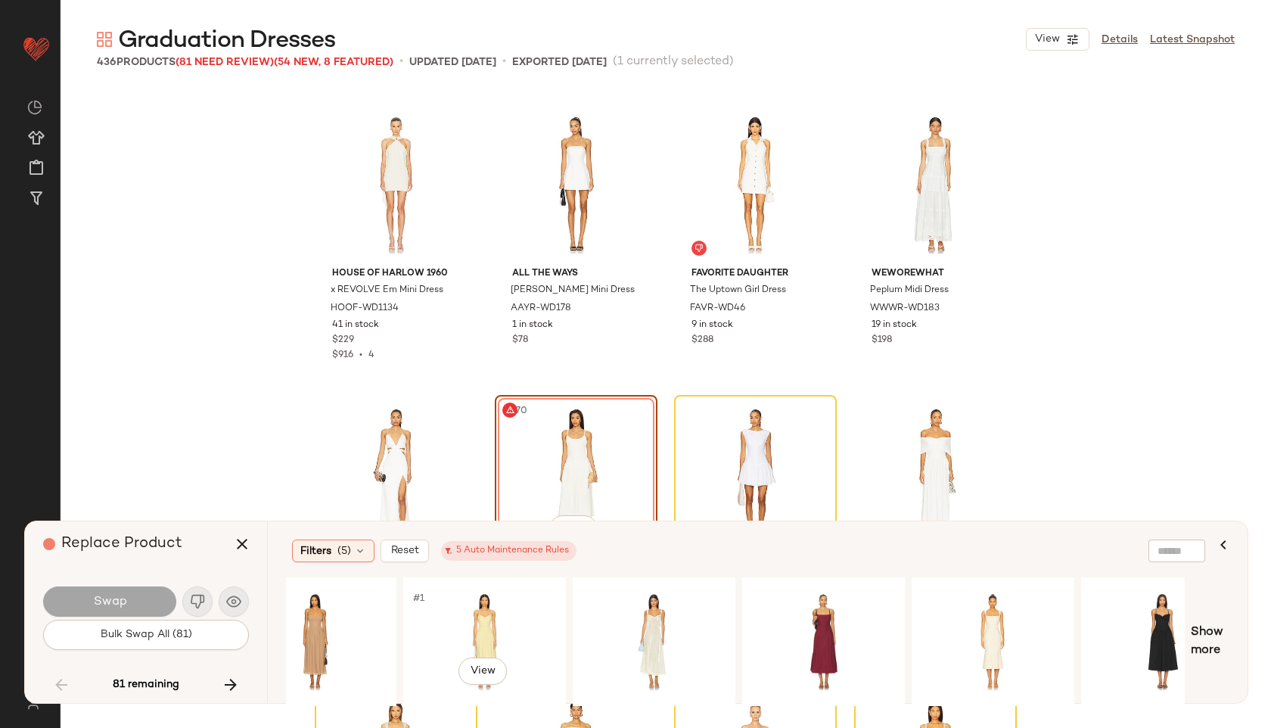
scroll to position [0, 397]
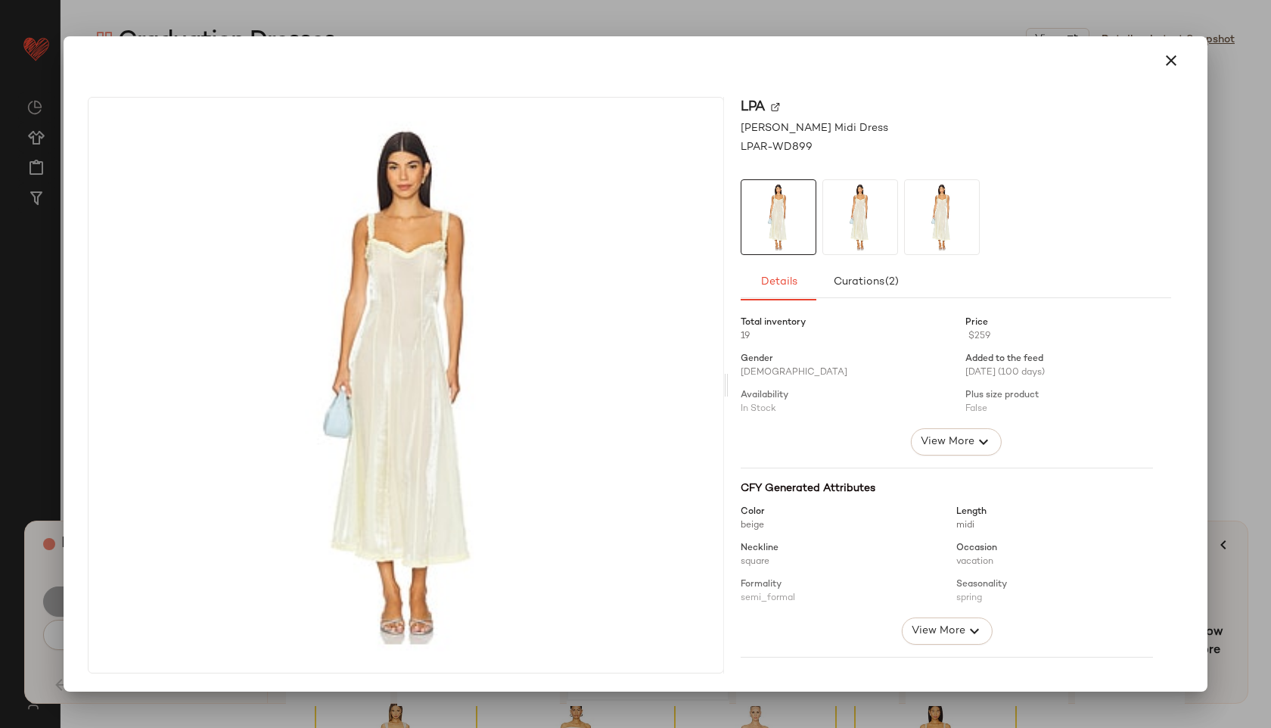
click at [878, 225] on img at bounding box center [860, 217] width 74 height 74
click at [924, 225] on img at bounding box center [942, 217] width 74 height 74
click at [1164, 70] on button "button" at bounding box center [1171, 60] width 36 height 36
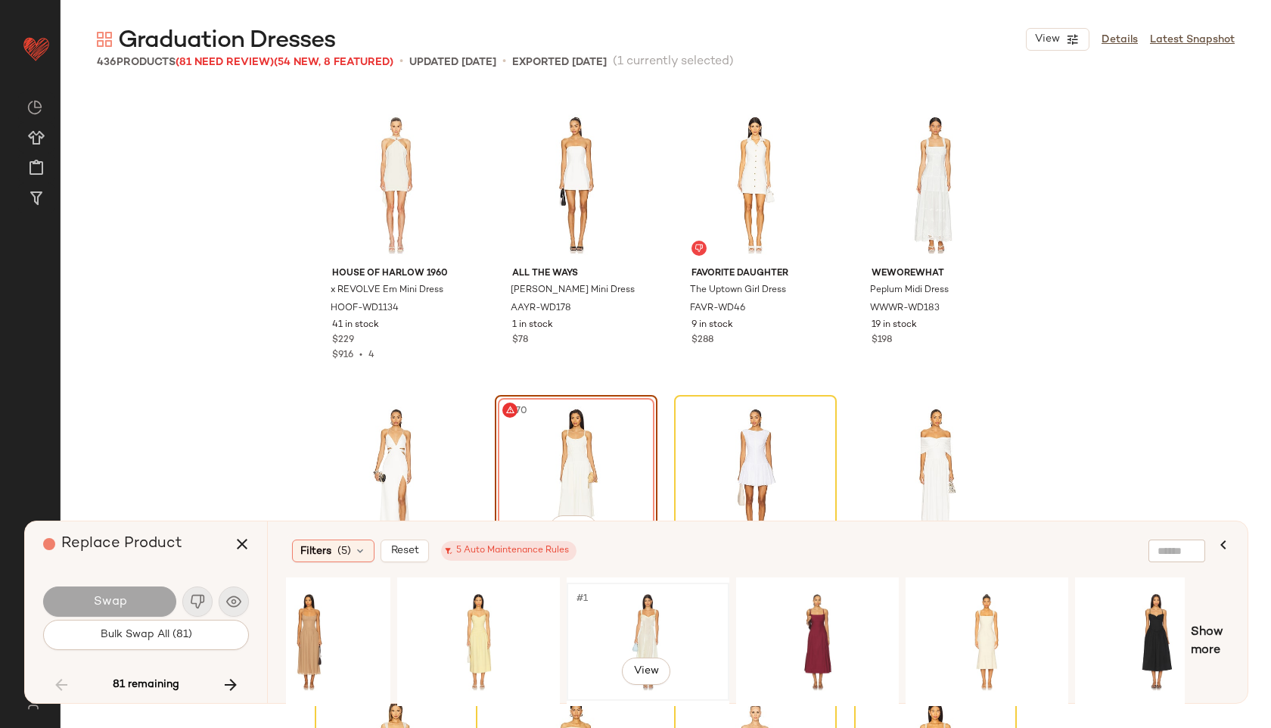
click at [641, 640] on div "#1 View" at bounding box center [648, 641] width 152 height 107
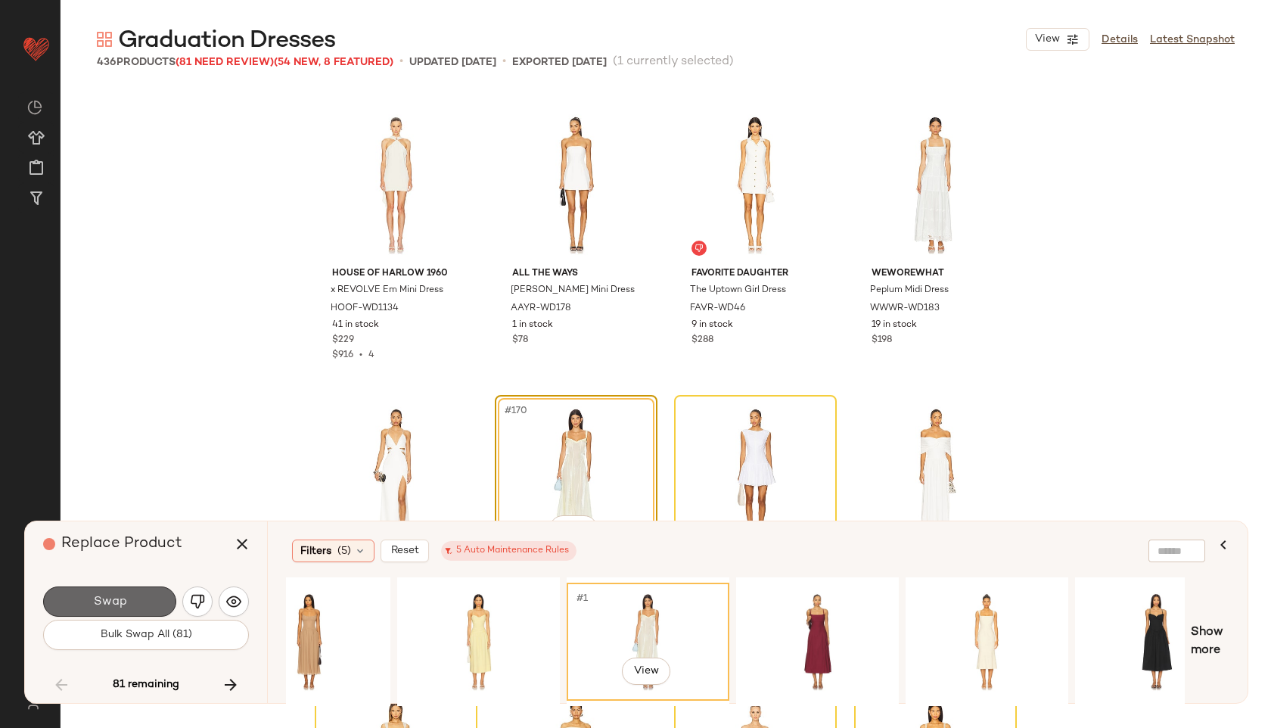
click at [118, 600] on span "Swap" at bounding box center [109, 601] width 34 height 14
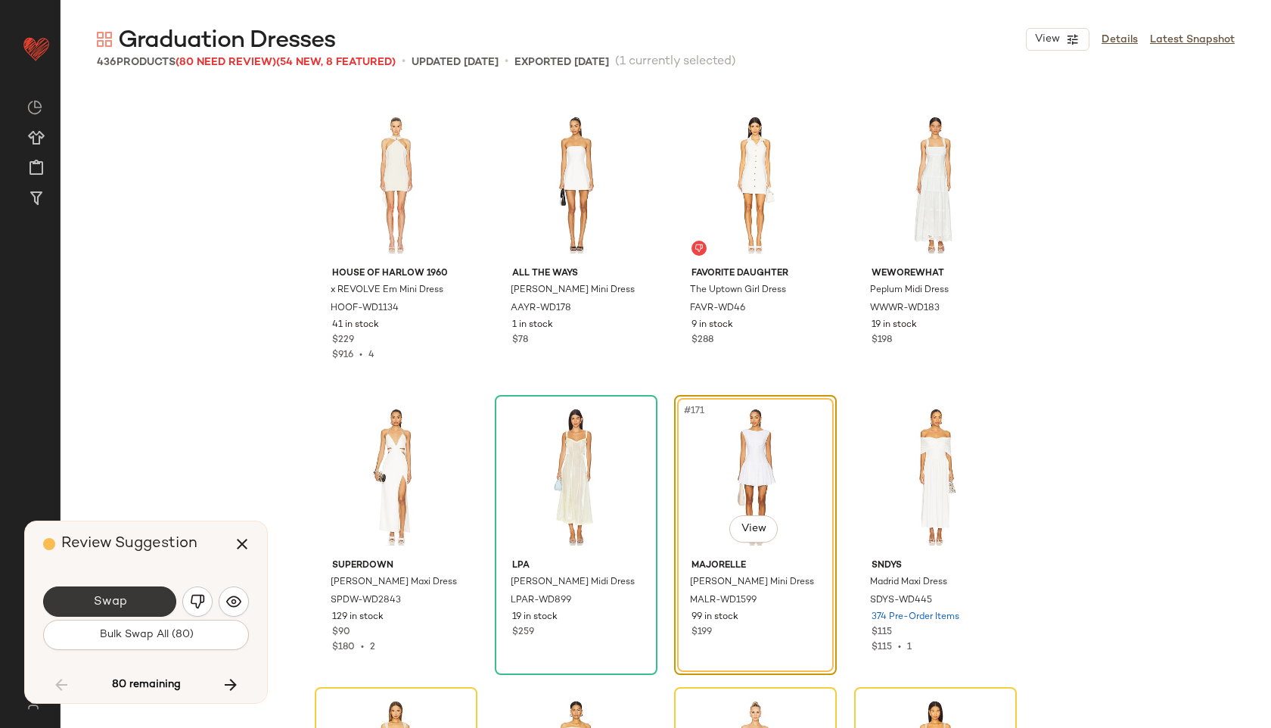
click at [97, 604] on span "Swap" at bounding box center [109, 601] width 34 height 14
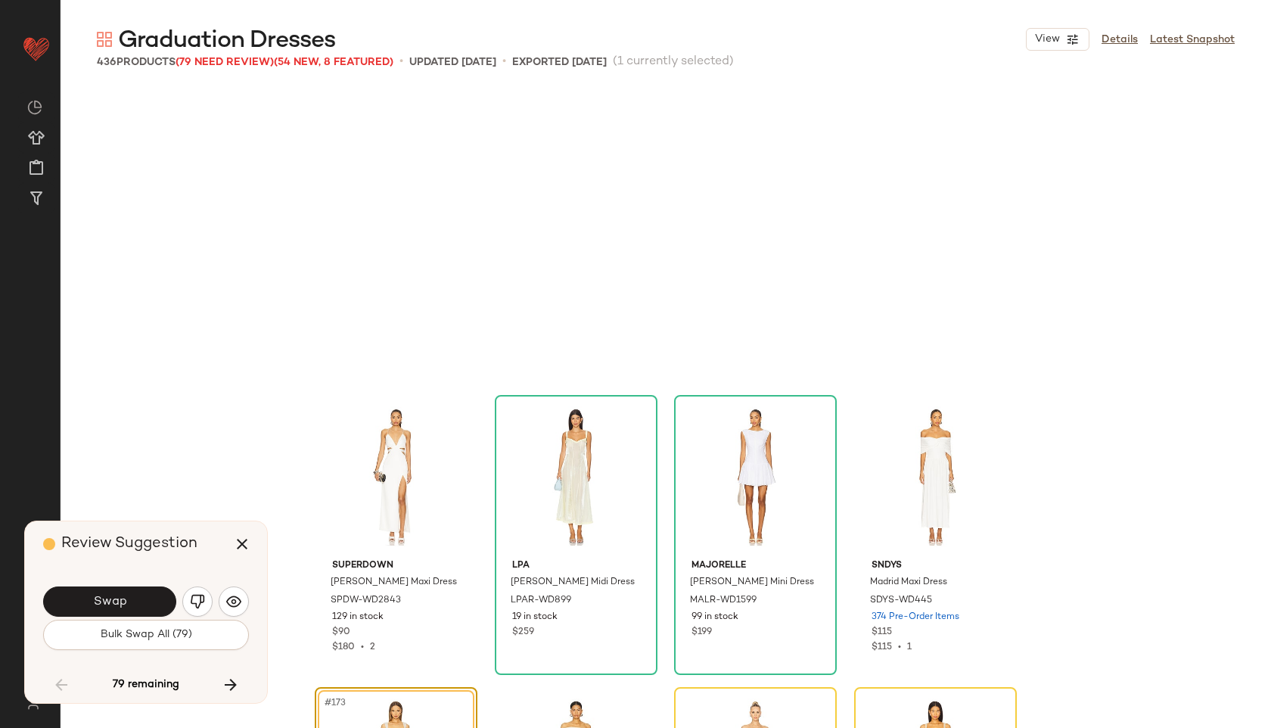
scroll to position [12262, 0]
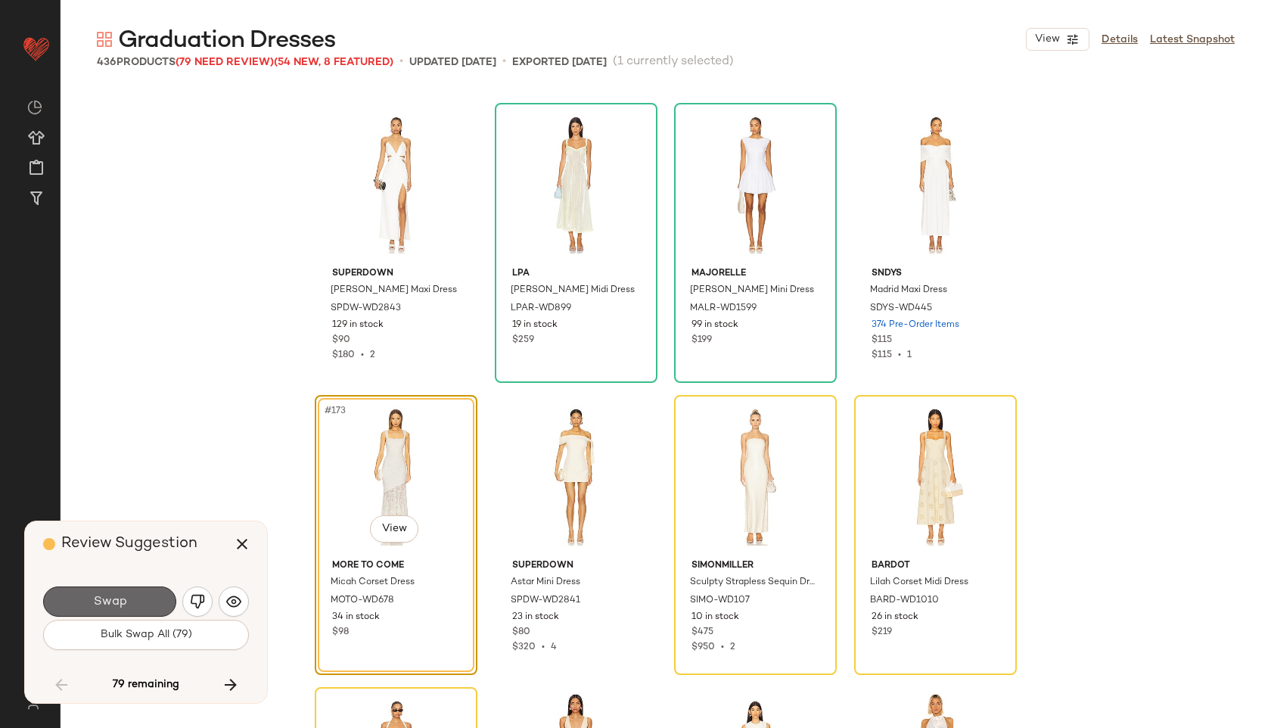
click at [140, 594] on button "Swap" at bounding box center [109, 601] width 133 height 30
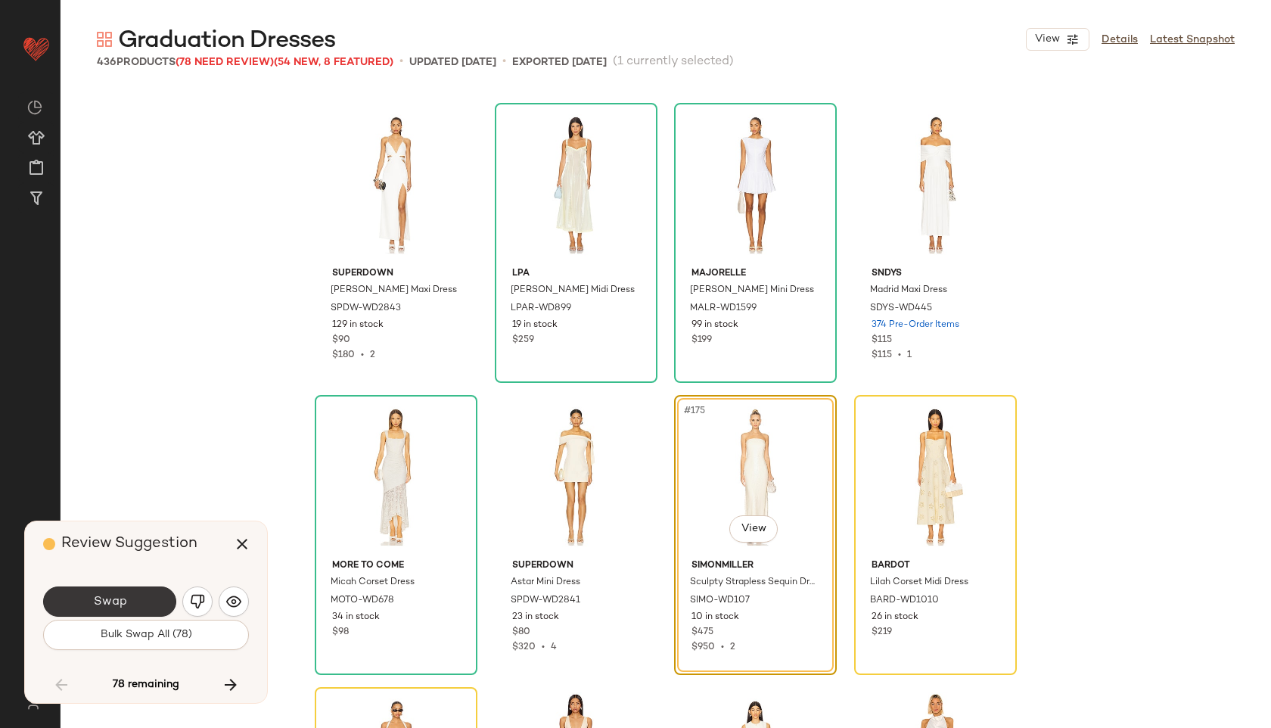
click at [138, 601] on button "Swap" at bounding box center [109, 601] width 133 height 30
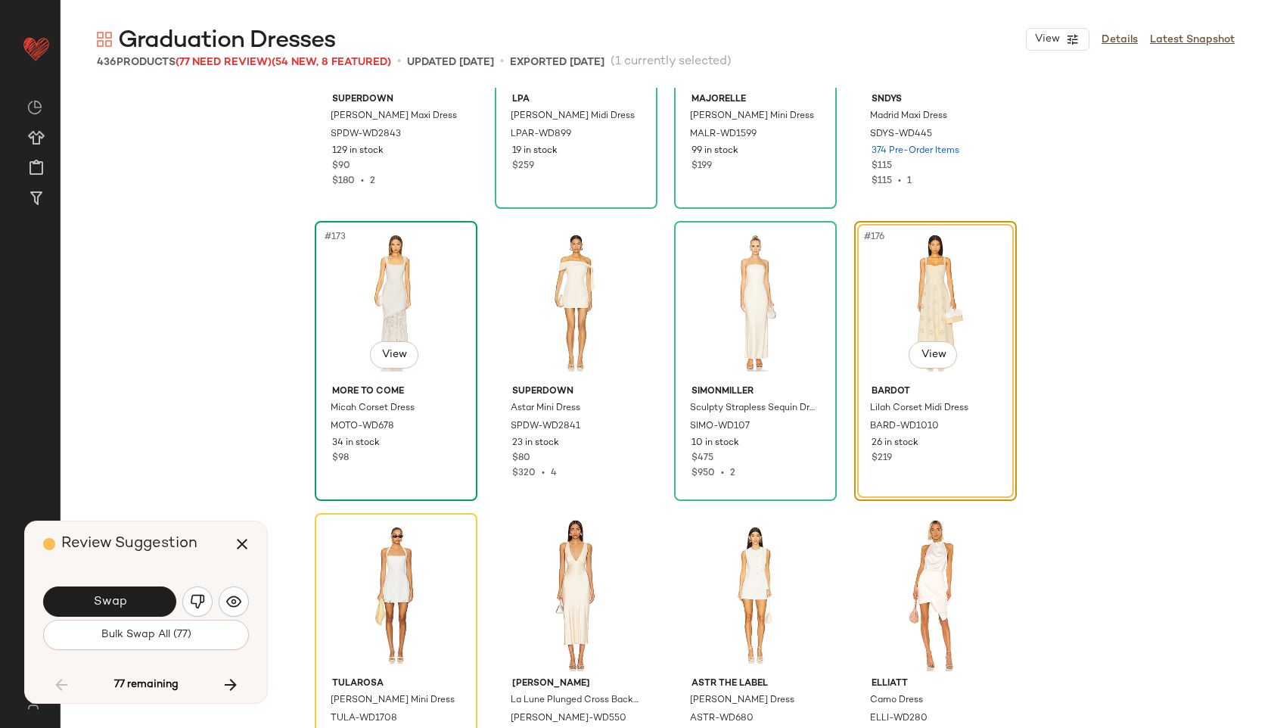
scroll to position [12434, 0]
click at [147, 600] on button "Swap" at bounding box center [109, 601] width 133 height 30
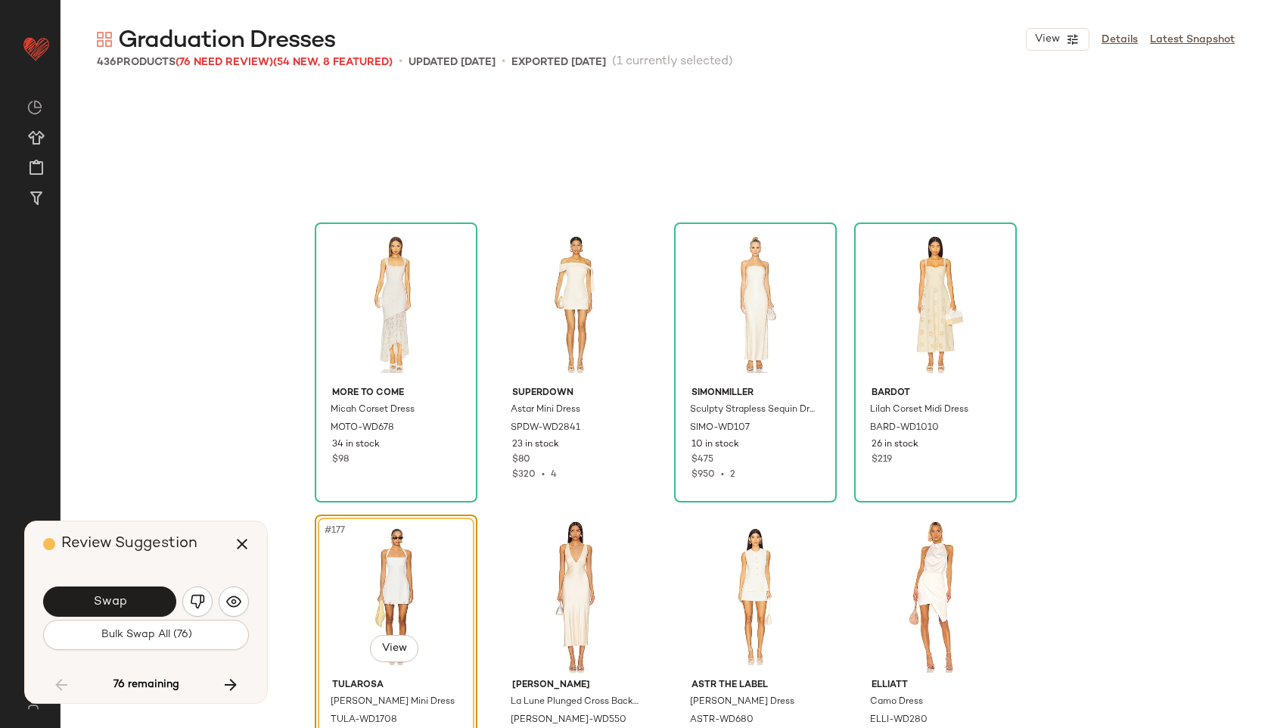
scroll to position [12553, 0]
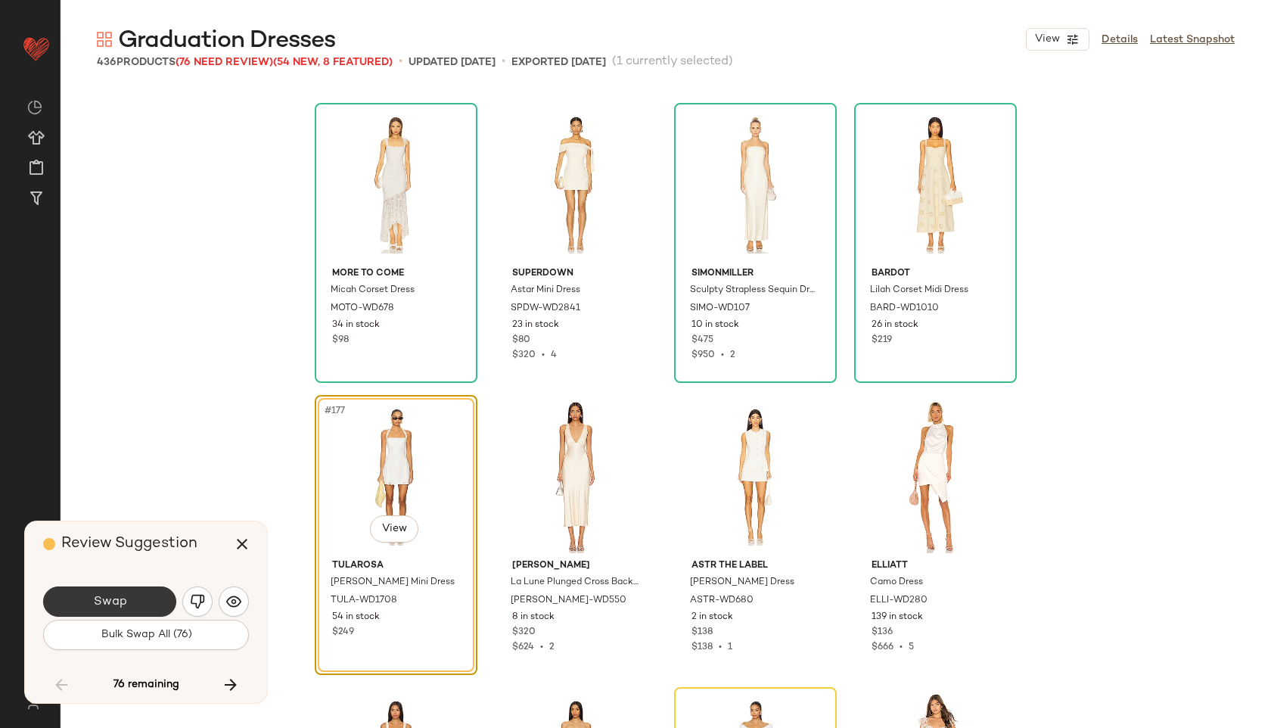
click at [146, 601] on button "Swap" at bounding box center [109, 601] width 133 height 30
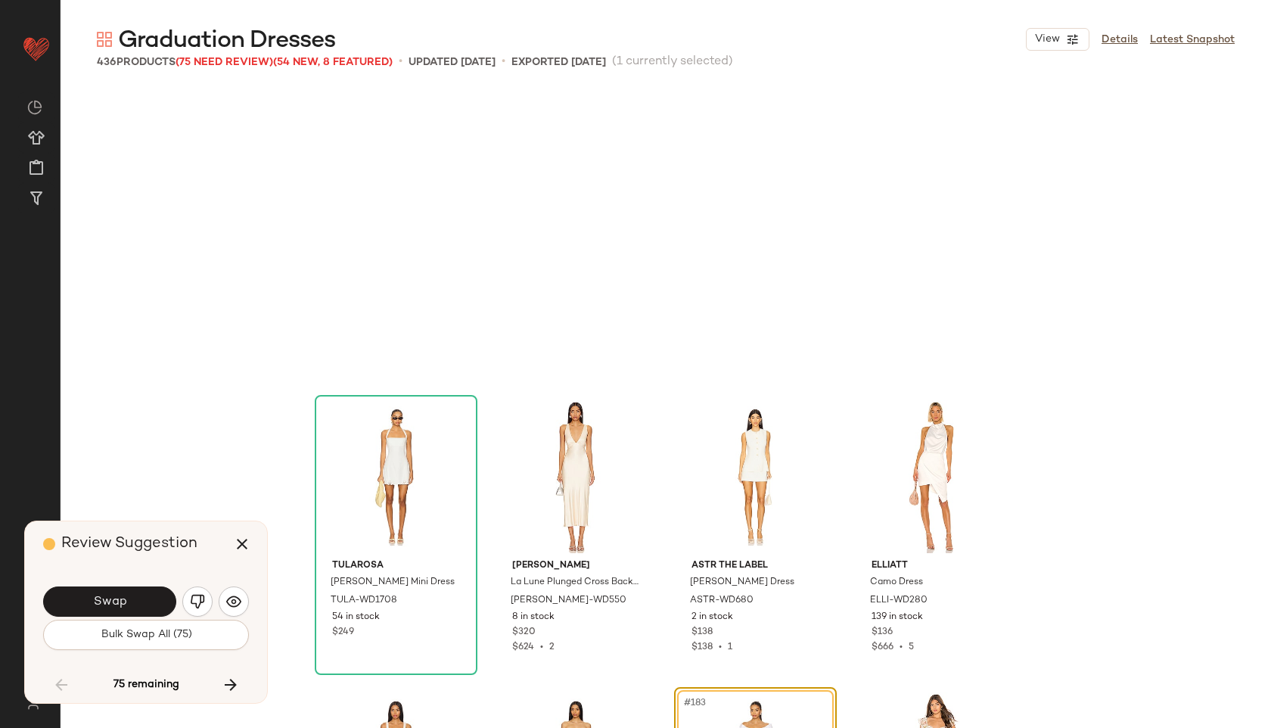
scroll to position [12845, 0]
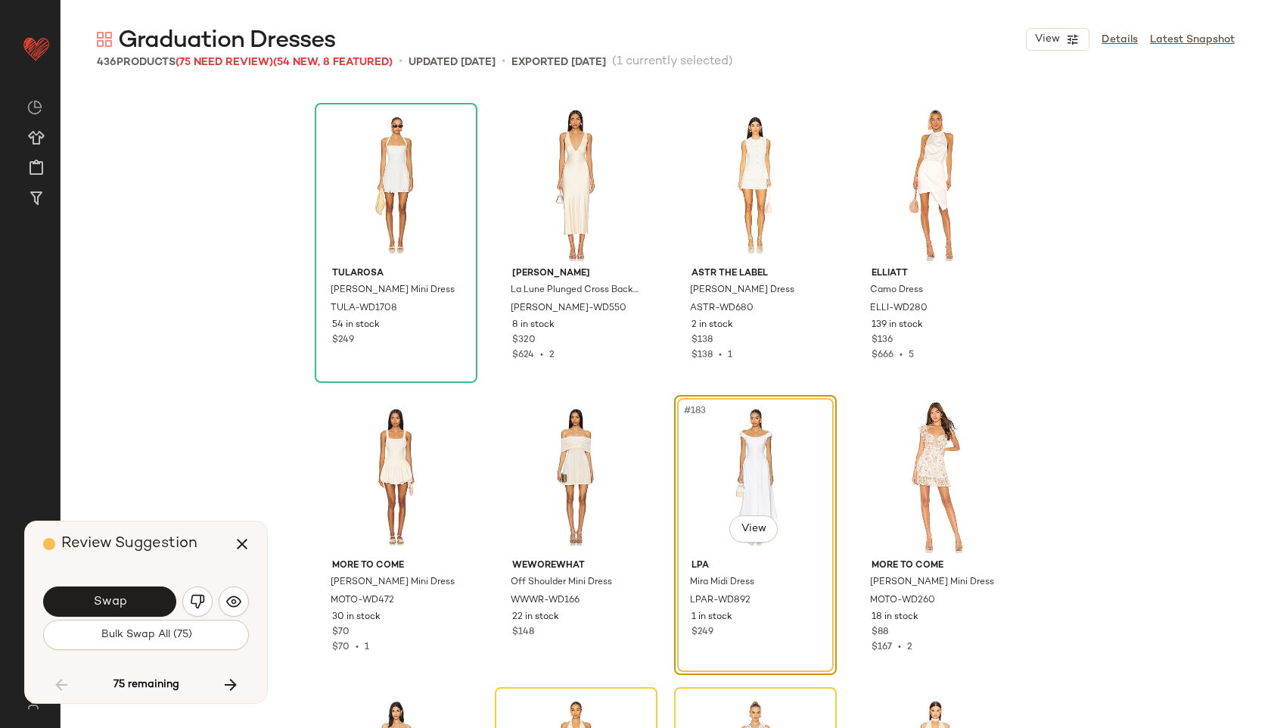
click at [146, 601] on button "Swap" at bounding box center [109, 601] width 133 height 30
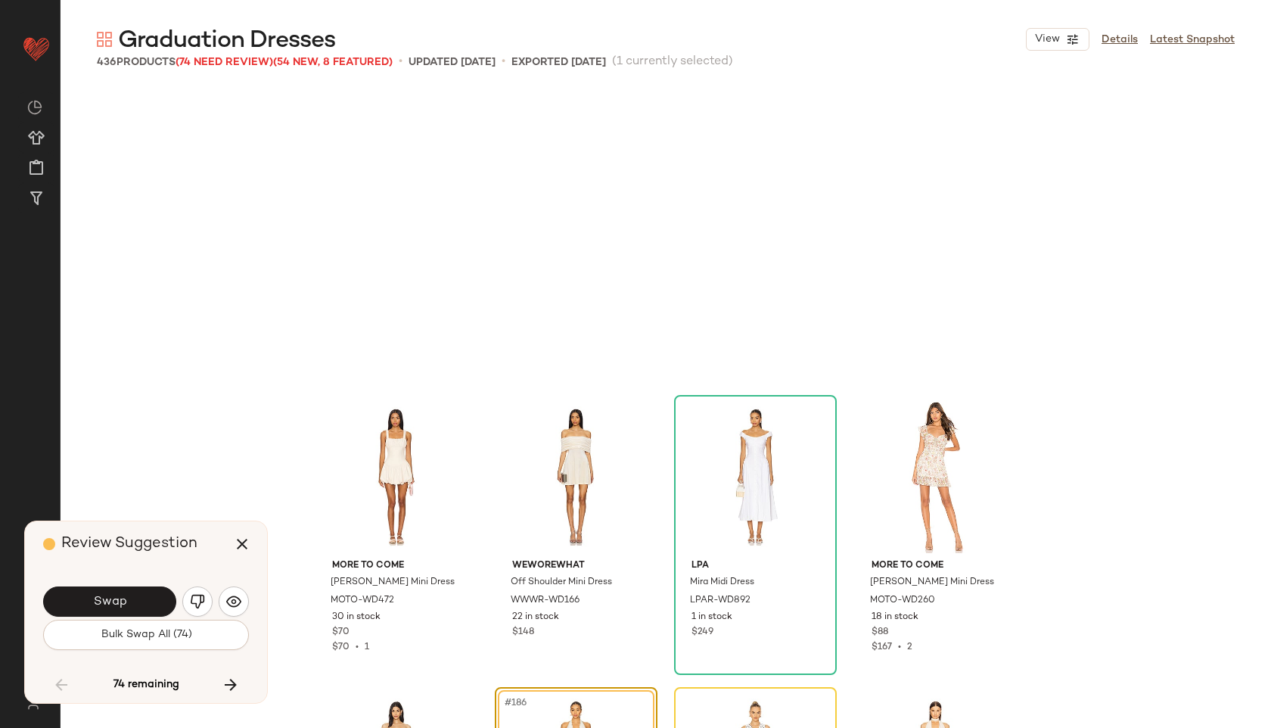
scroll to position [13137, 0]
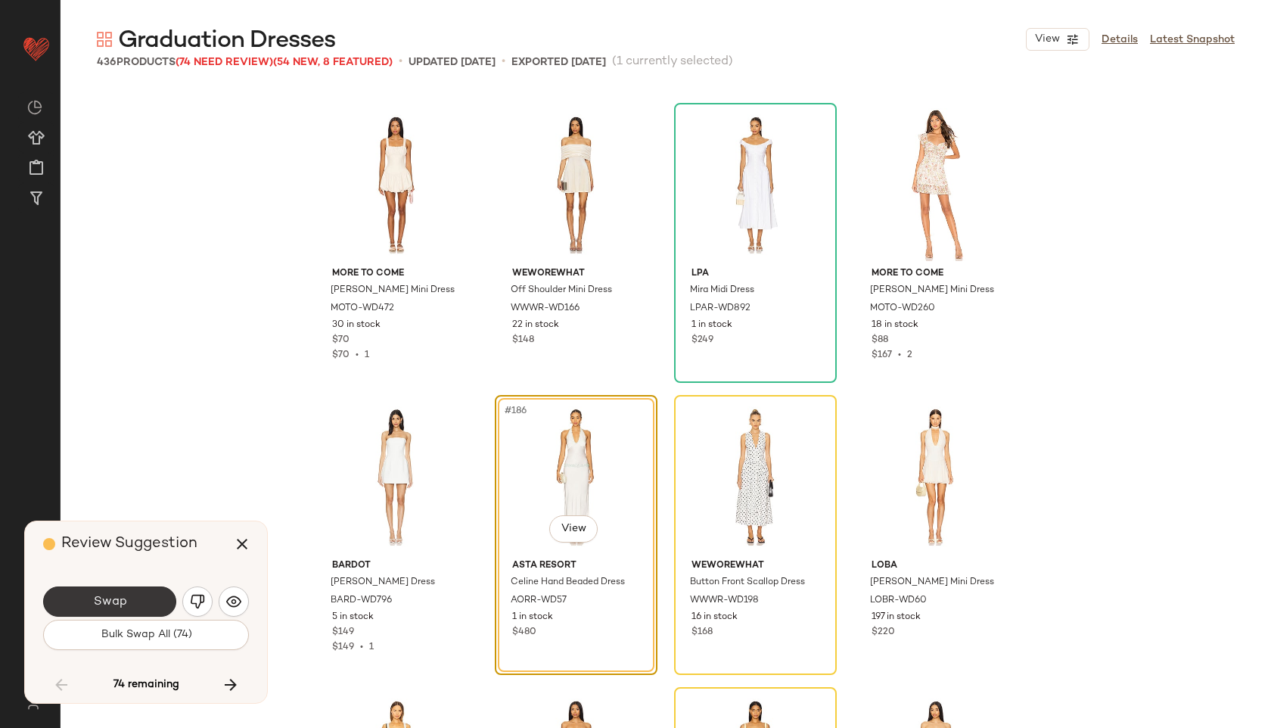
click at [145, 601] on button "Swap" at bounding box center [109, 601] width 133 height 30
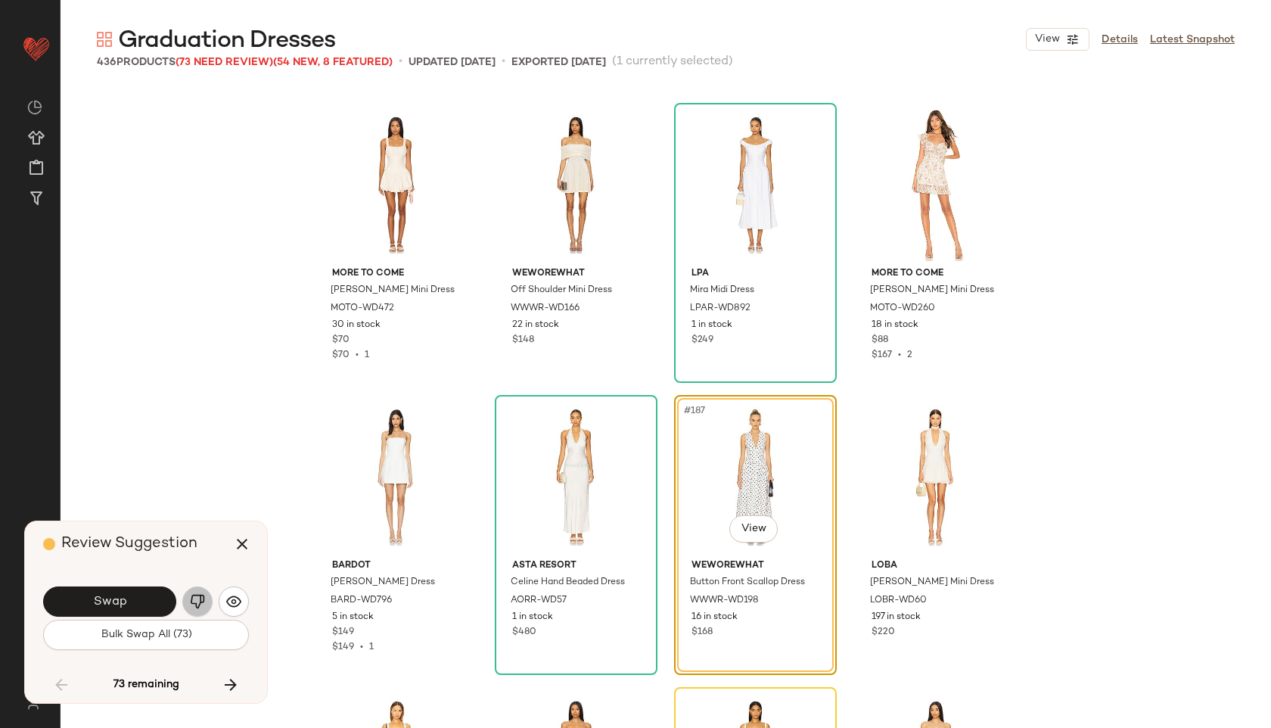
click at [201, 606] on img "button" at bounding box center [197, 601] width 15 height 15
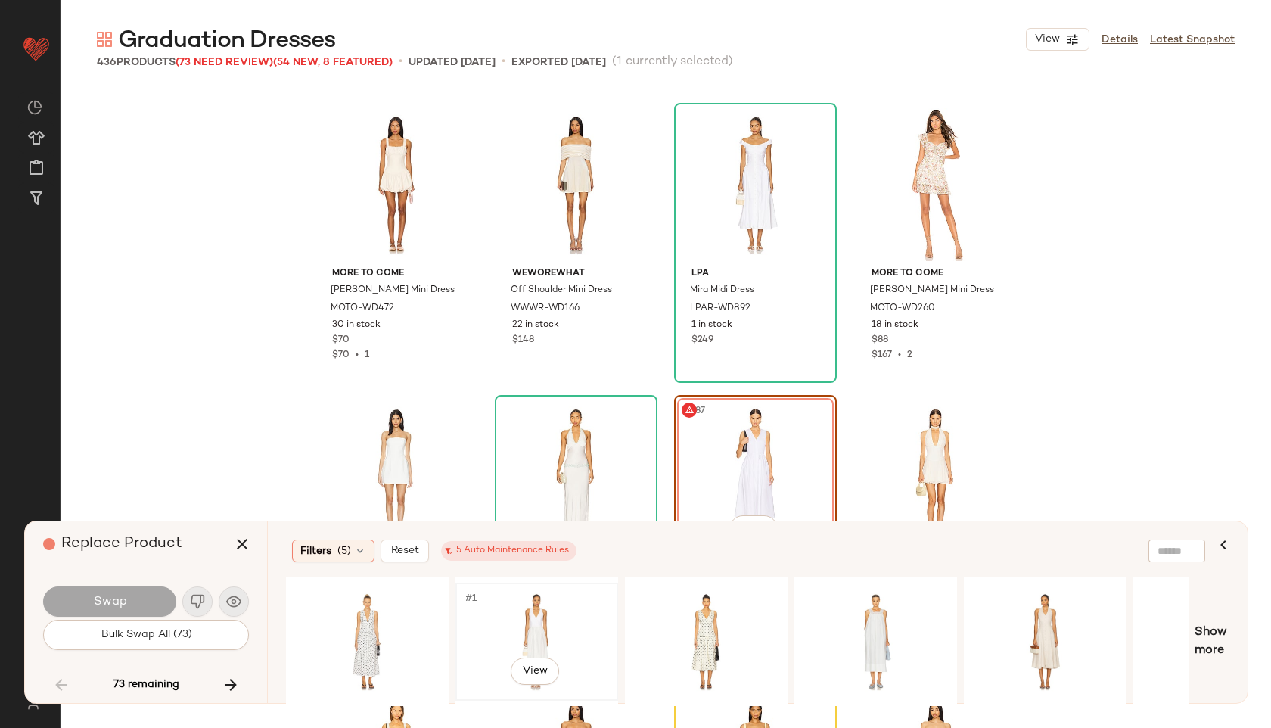
click at [513, 622] on div "#1 View" at bounding box center [537, 641] width 152 height 107
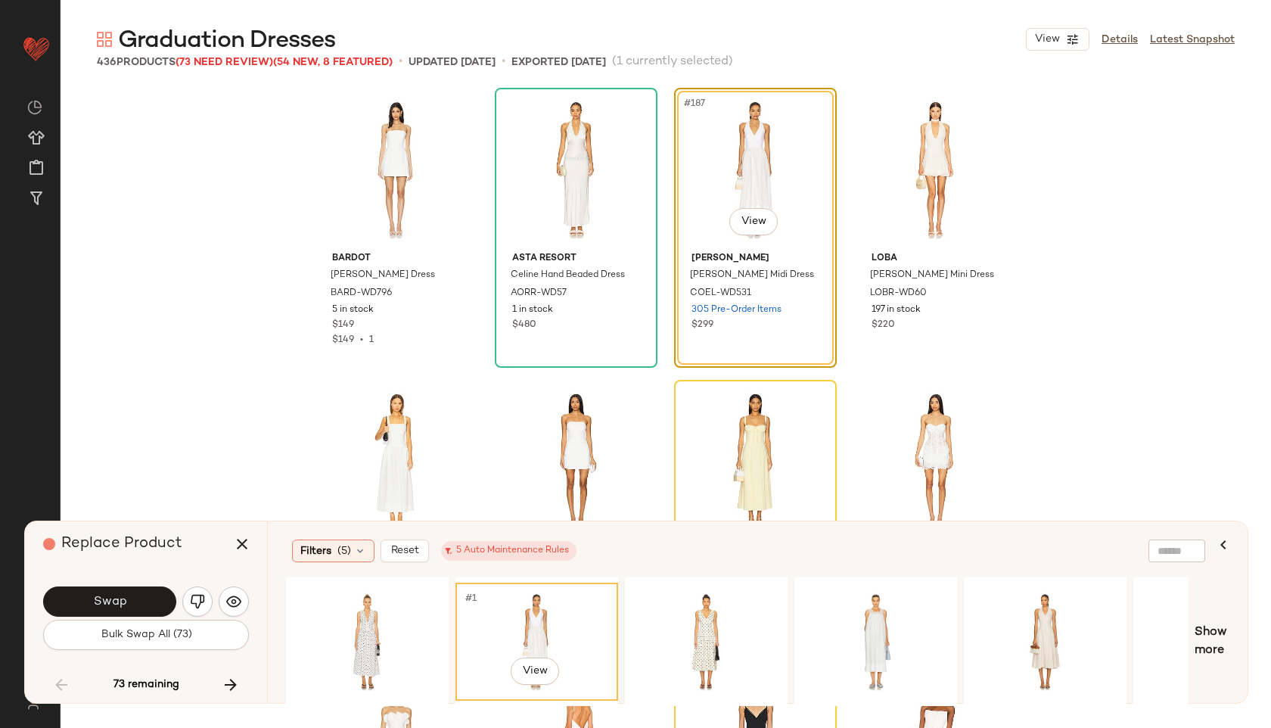
scroll to position [13562, 0]
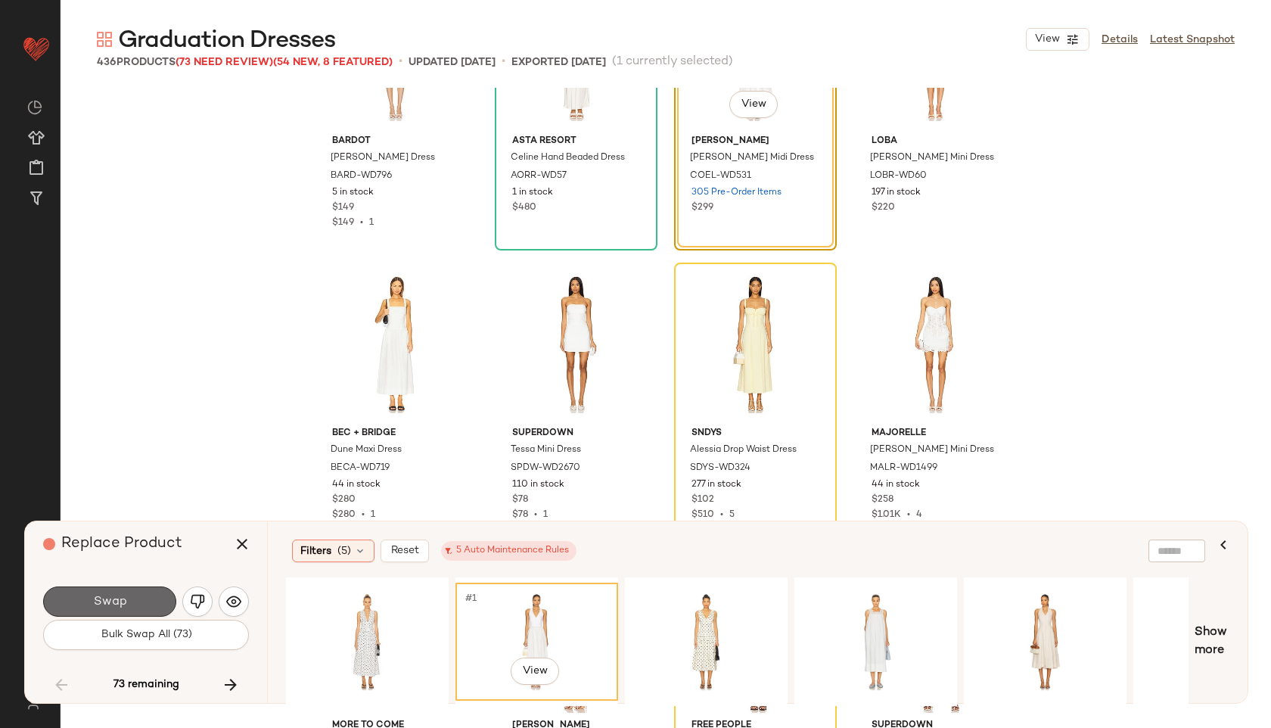
click at [106, 598] on span "Swap" at bounding box center [109, 601] width 34 height 14
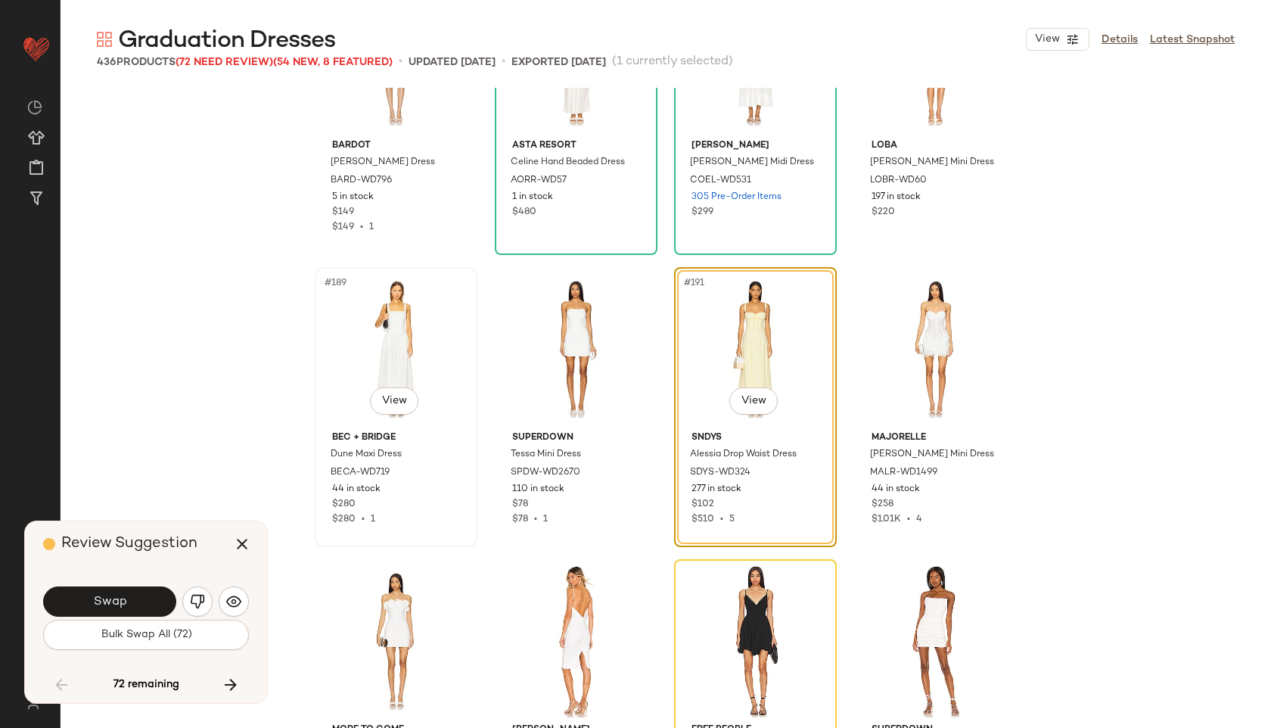
scroll to position [13556, 0]
click at [238, 601] on img "button" at bounding box center [233, 601] width 15 height 15
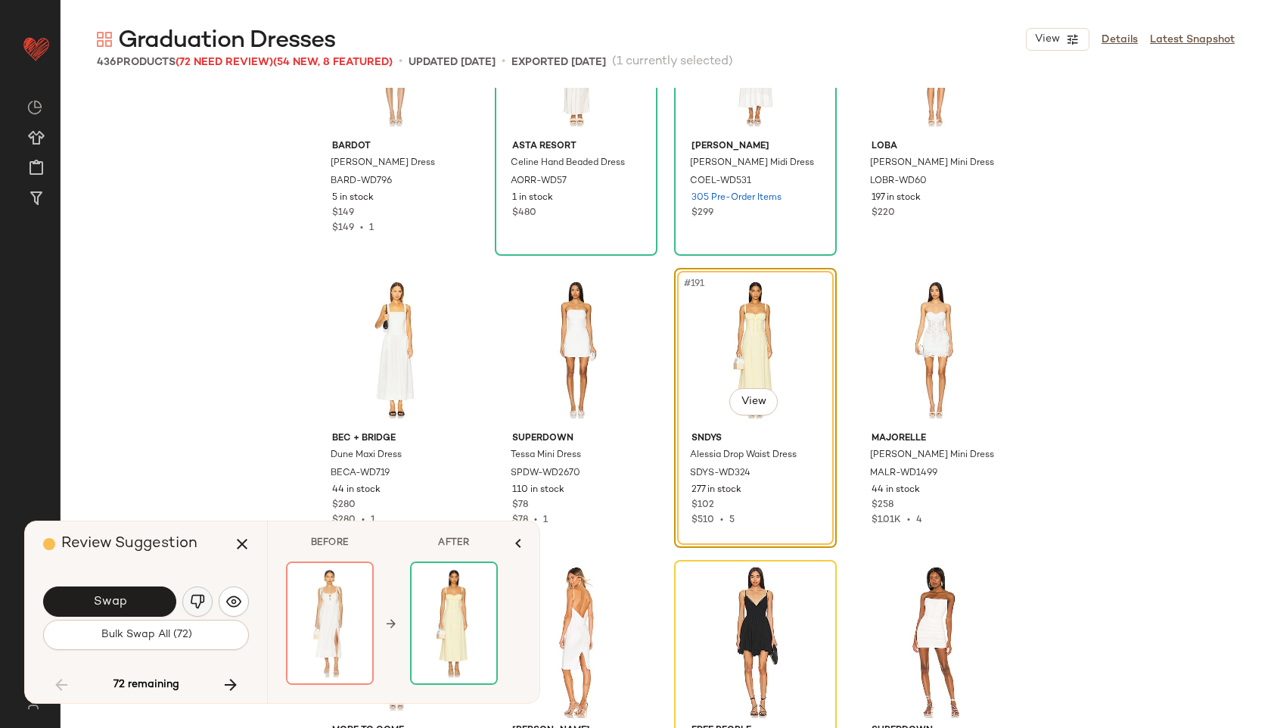
click at [200, 598] on img "button" at bounding box center [197, 601] width 15 height 15
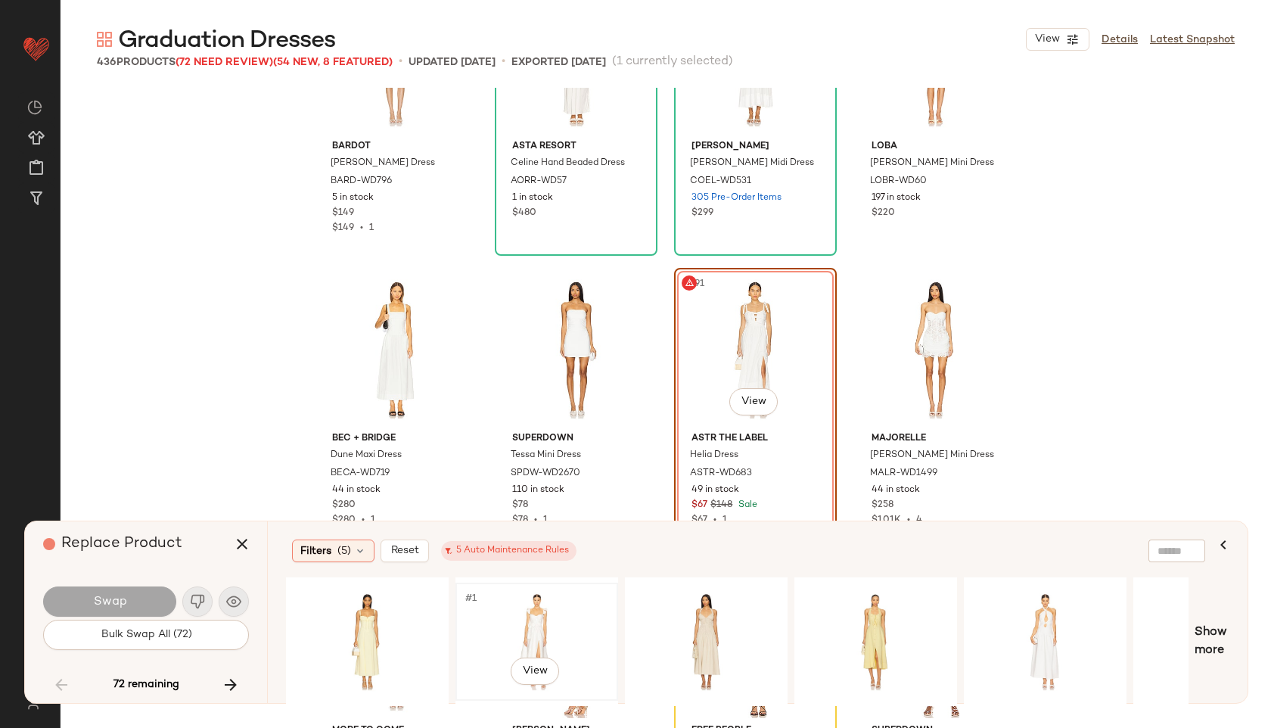
click at [534, 621] on div "#1 View" at bounding box center [537, 641] width 152 height 107
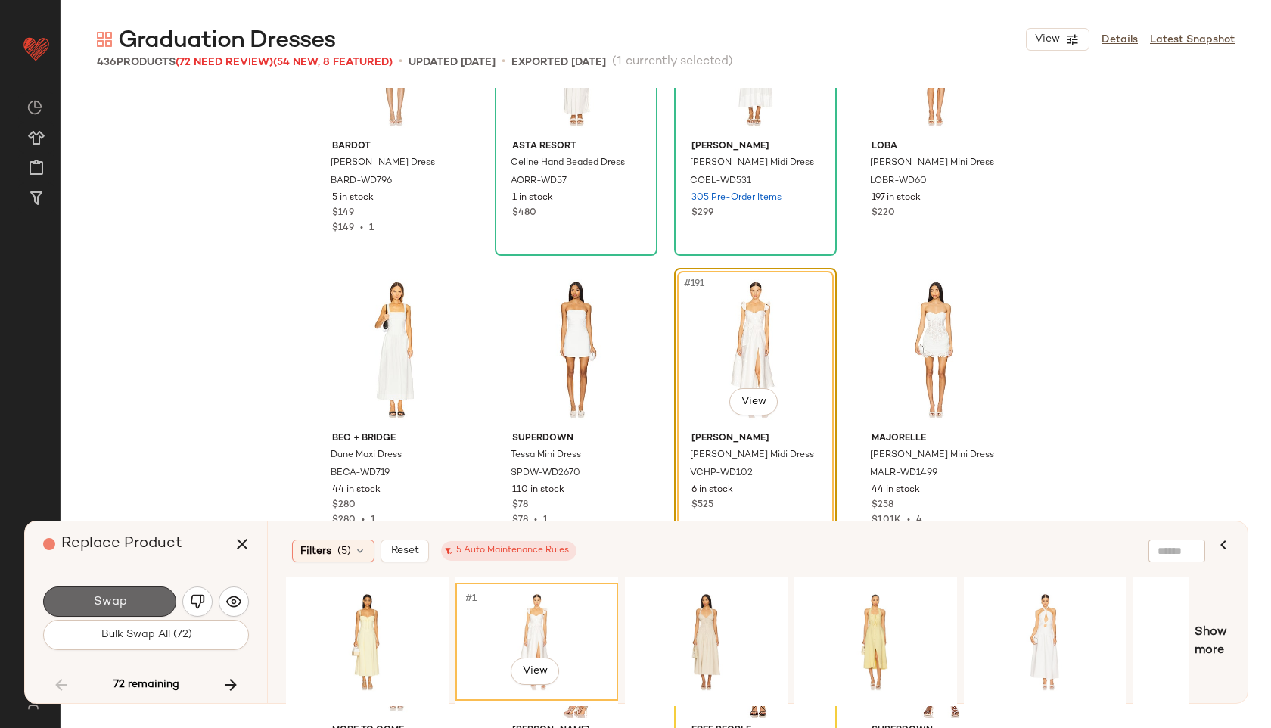
click at [151, 598] on button "Swap" at bounding box center [109, 601] width 133 height 30
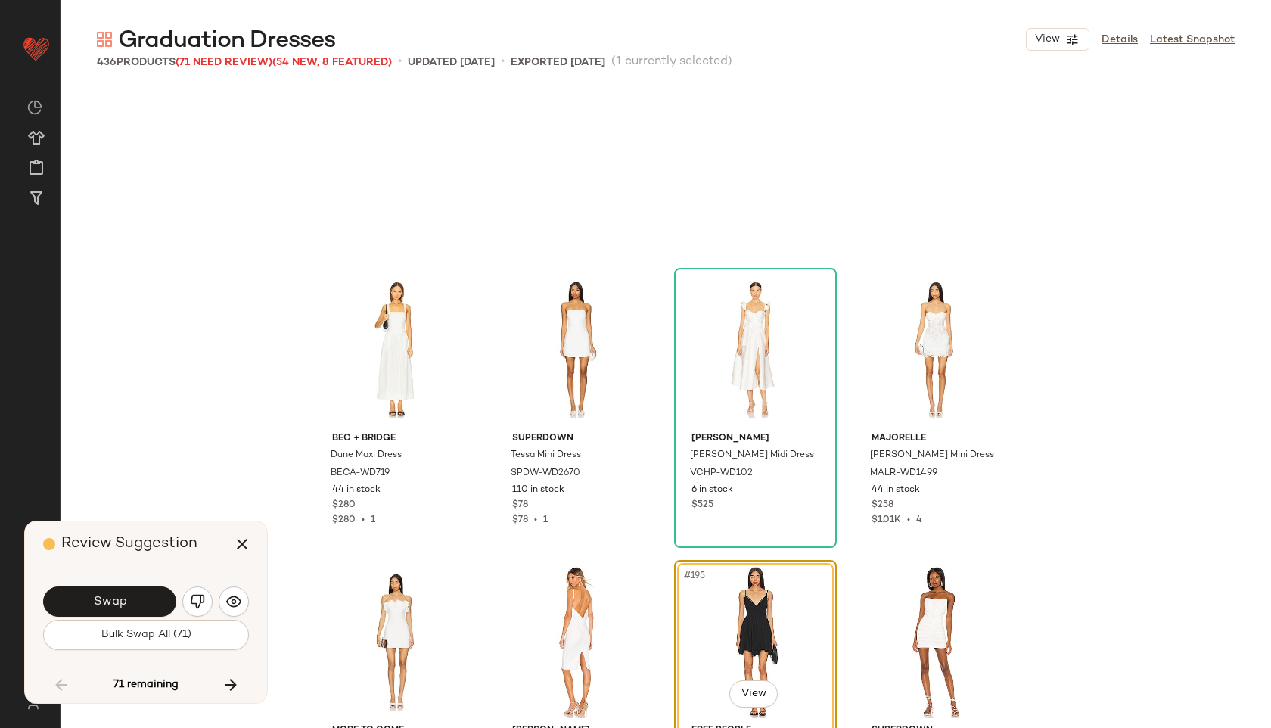
scroll to position [13721, 0]
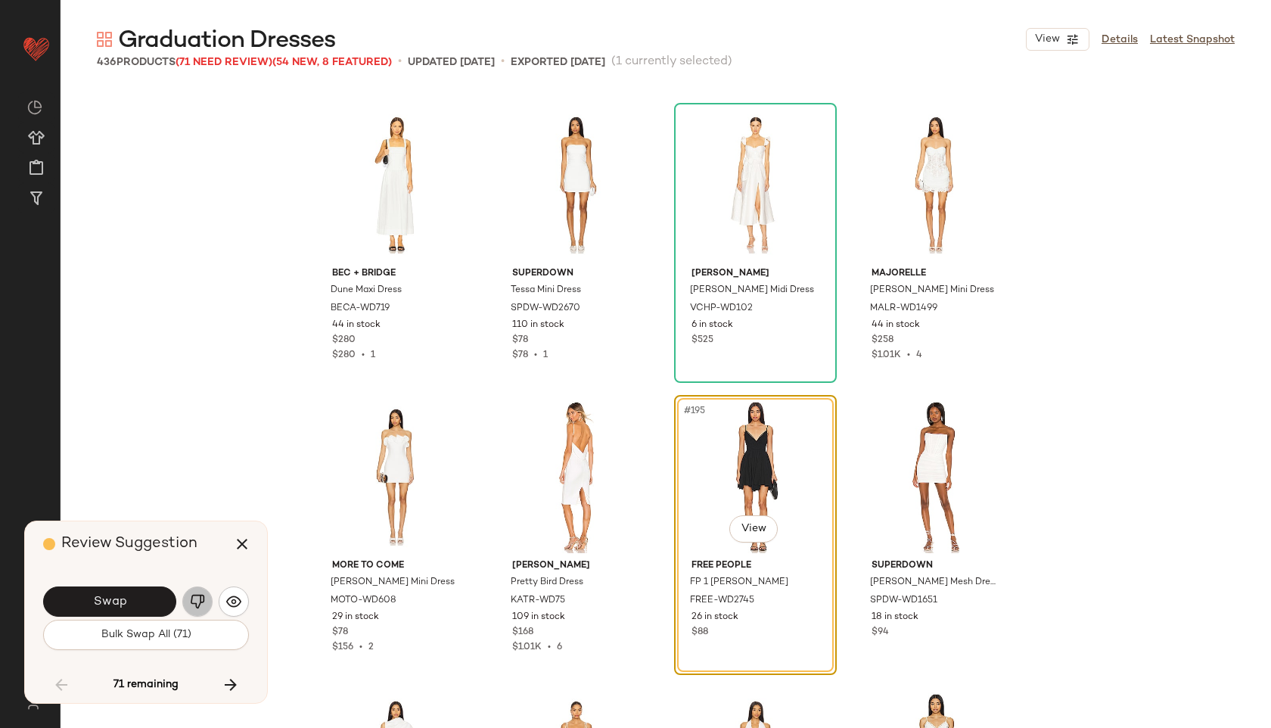
click at [194, 598] on img "button" at bounding box center [197, 601] width 15 height 15
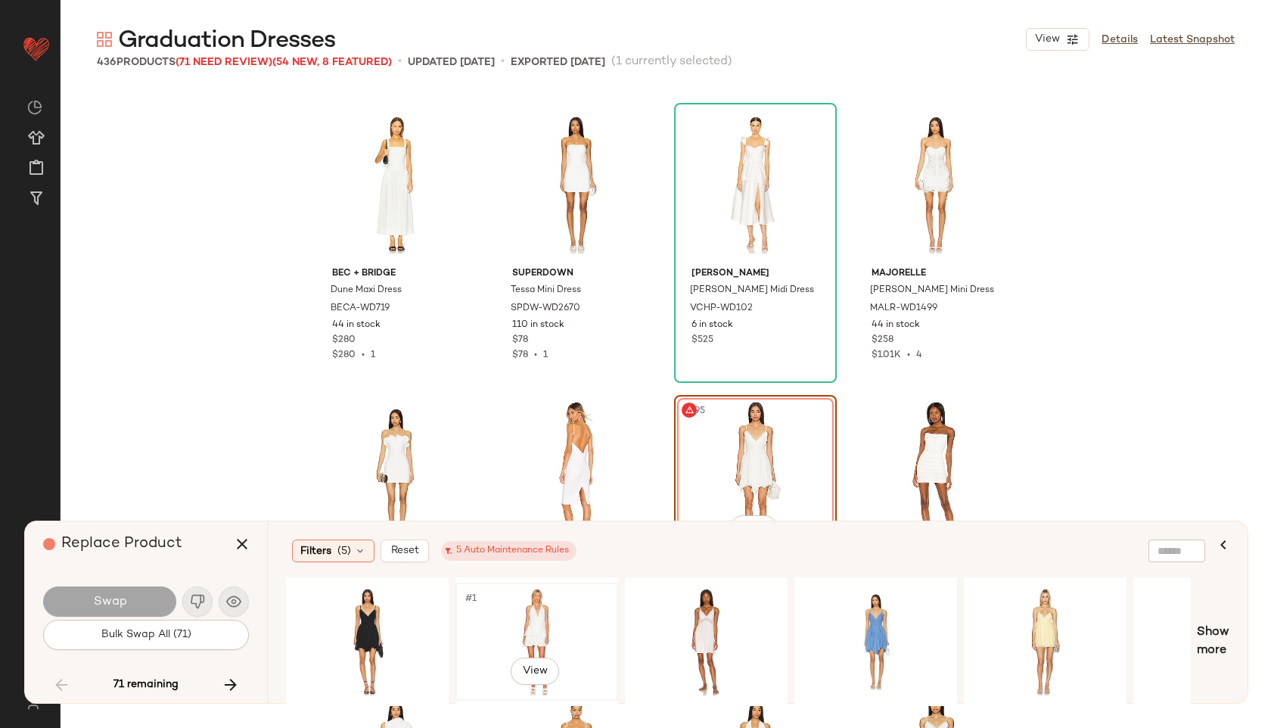
click at [523, 638] on div "#1 View" at bounding box center [537, 641] width 152 height 107
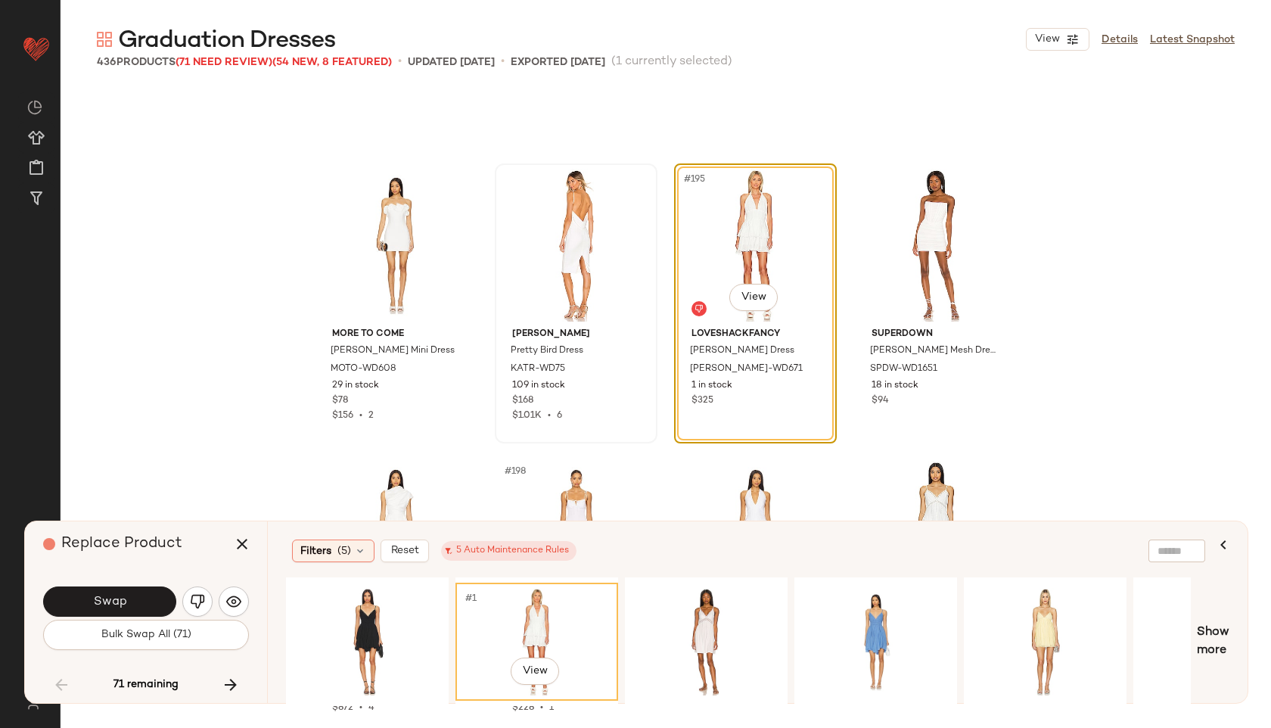
scroll to position [13948, 0]
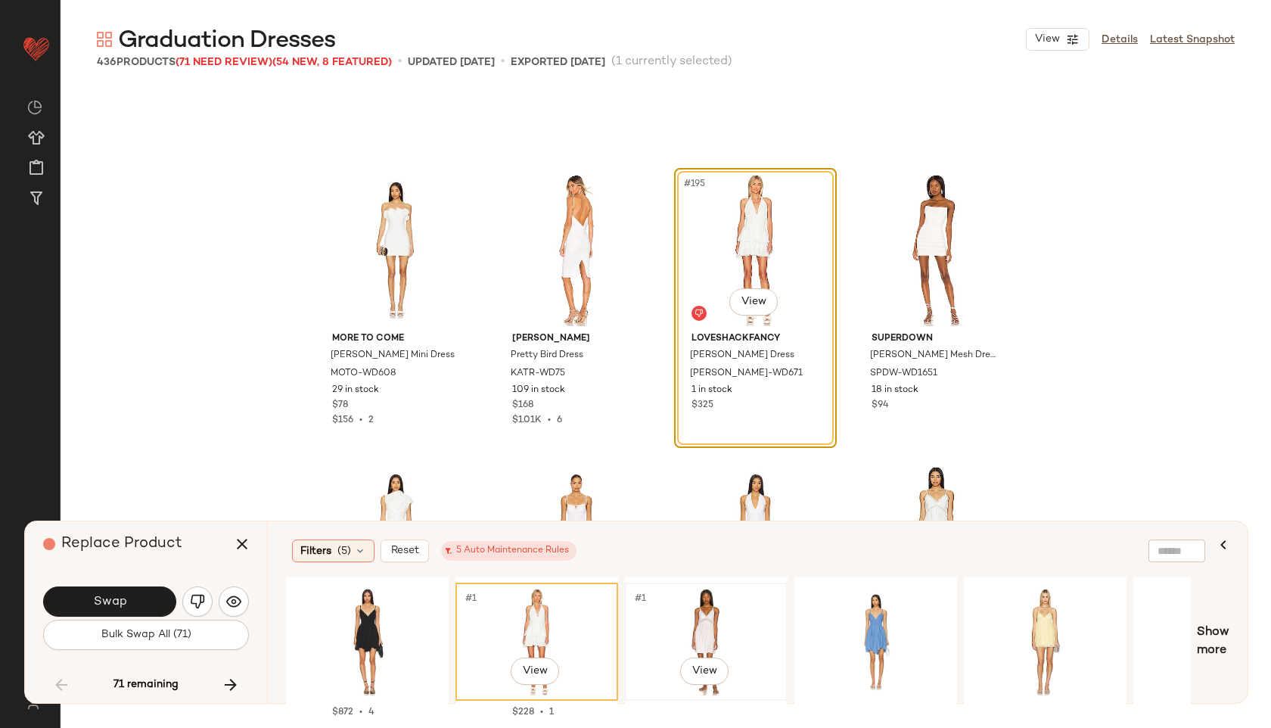
click at [700, 634] on div "#1 View" at bounding box center [706, 641] width 152 height 107
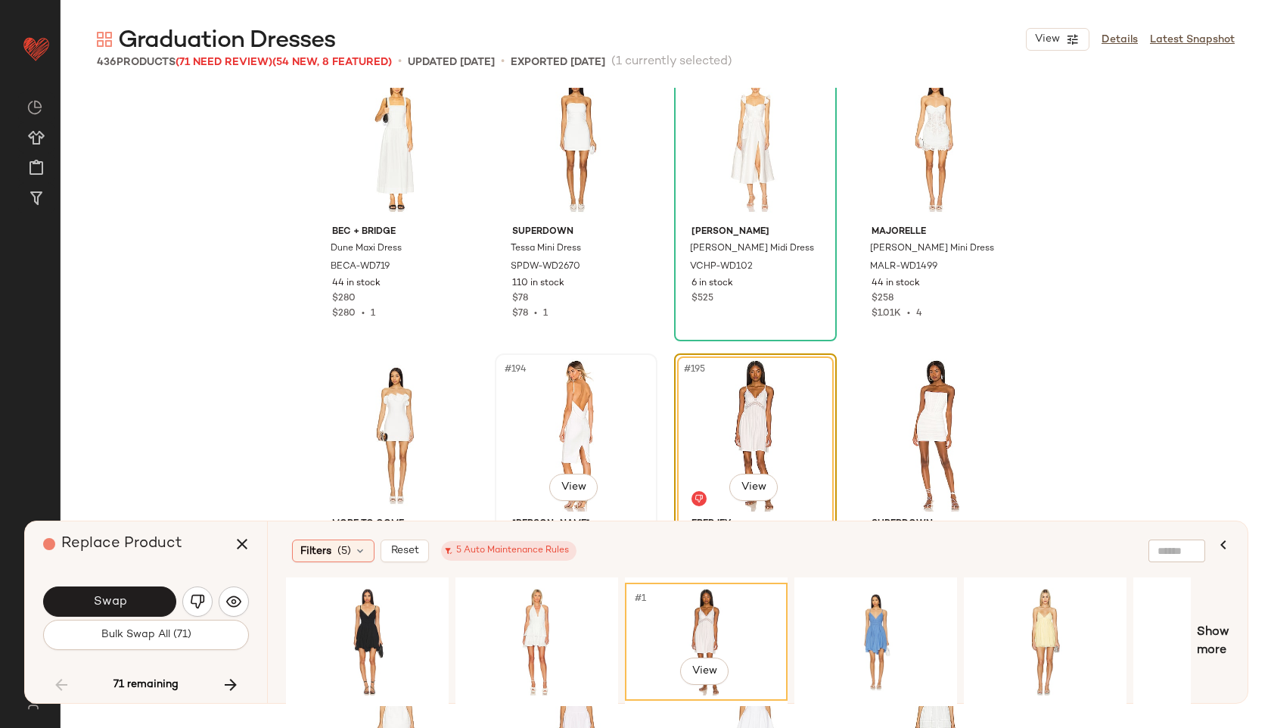
scroll to position [13776, 0]
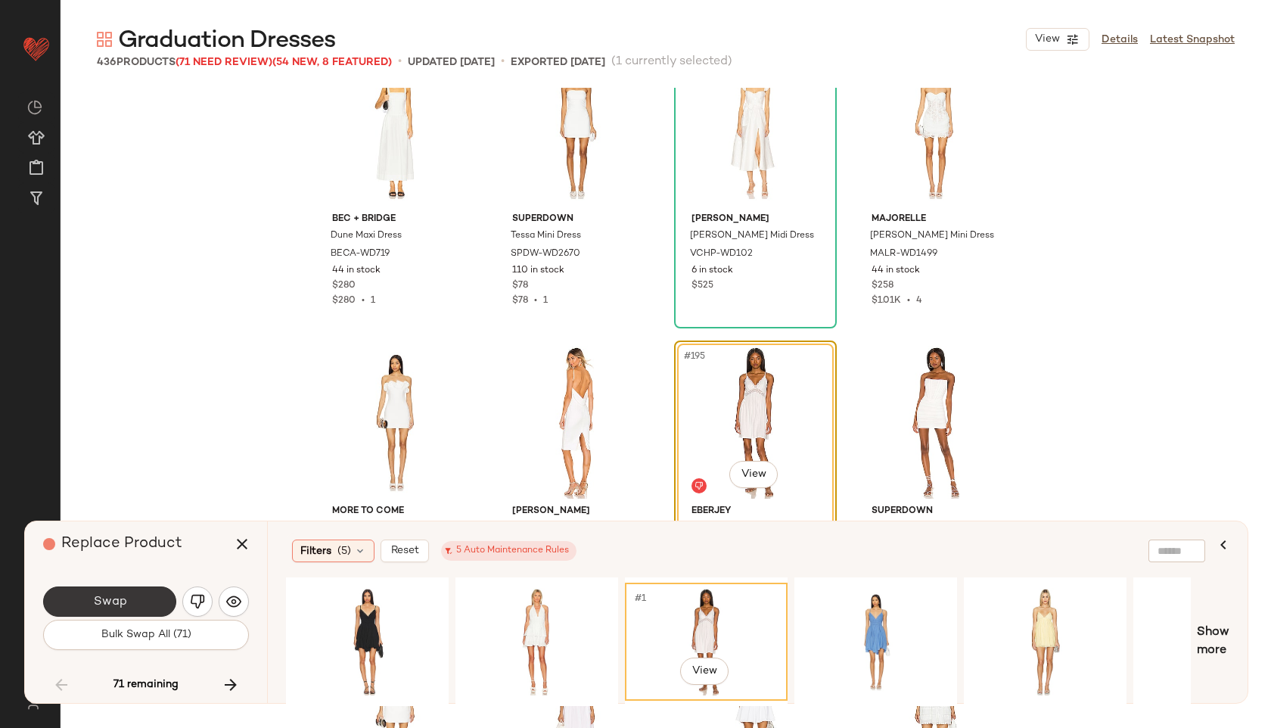
click at [147, 591] on button "Swap" at bounding box center [109, 601] width 133 height 30
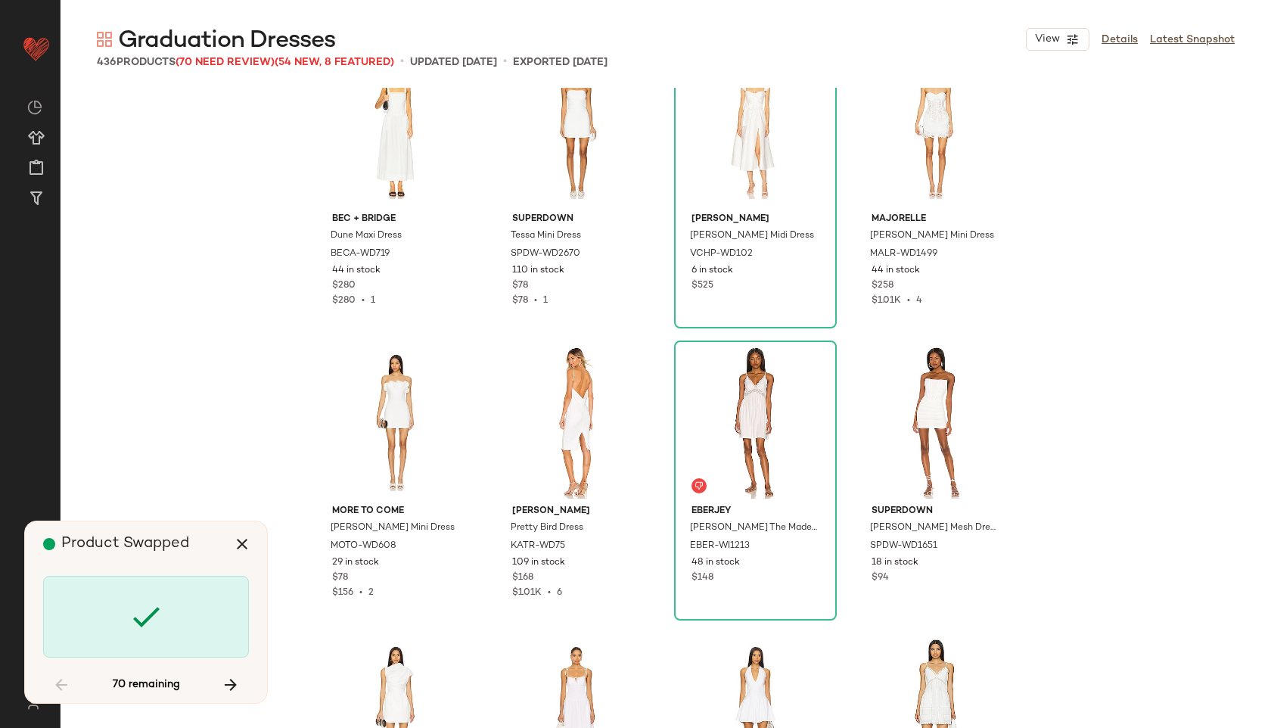
scroll to position [14305, 0]
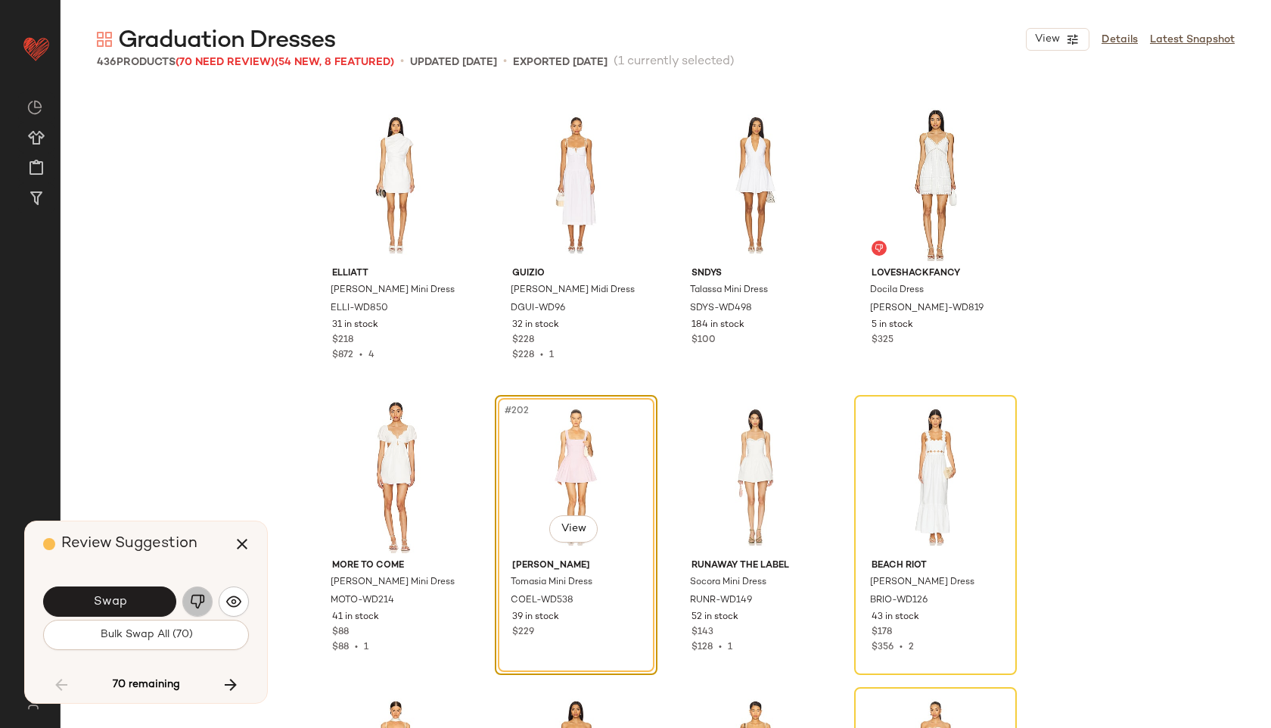
click at [194, 594] on img "button" at bounding box center [197, 601] width 15 height 15
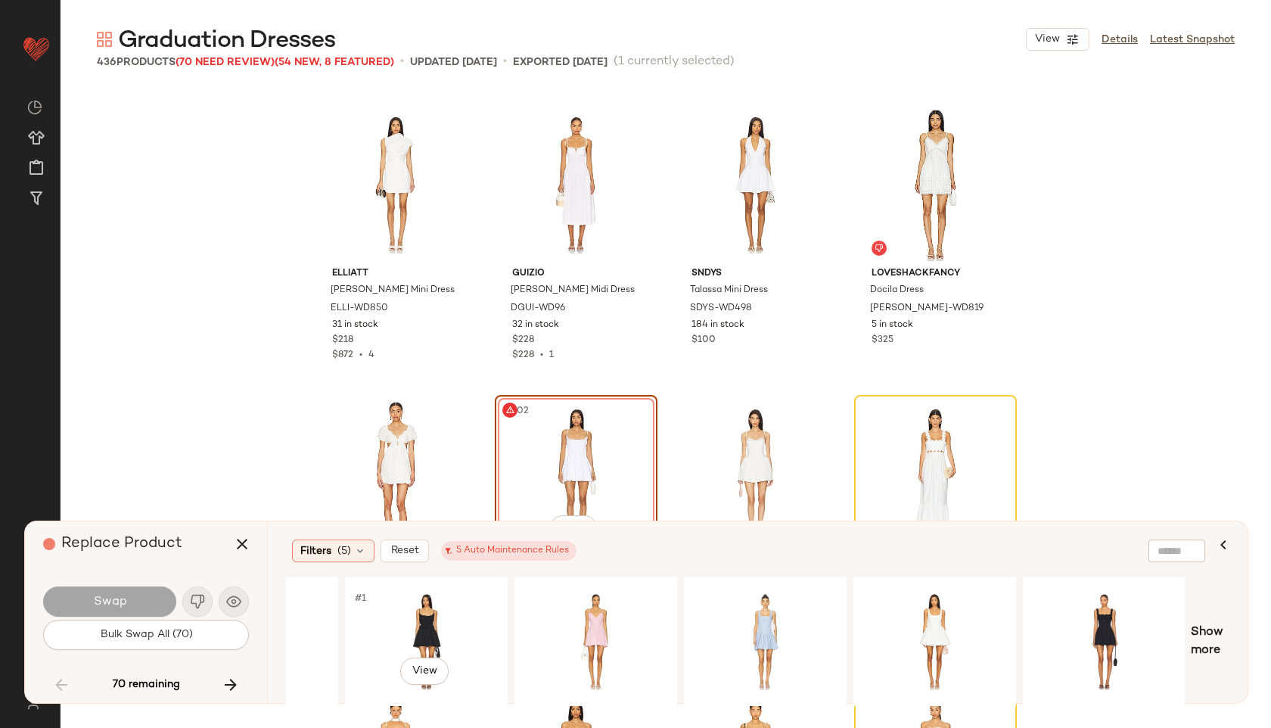
scroll to position [0, 619]
click at [771, 630] on div "#1 View" at bounding box center [765, 641] width 152 height 107
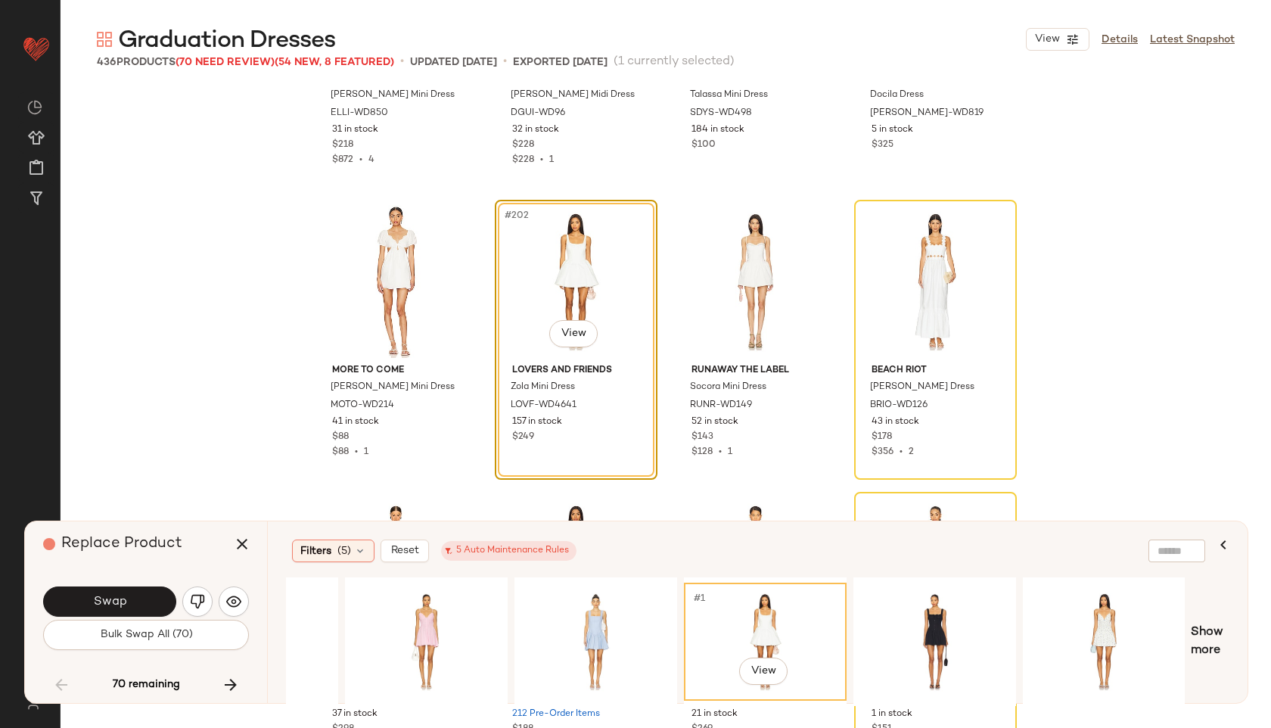
scroll to position [14504, 0]
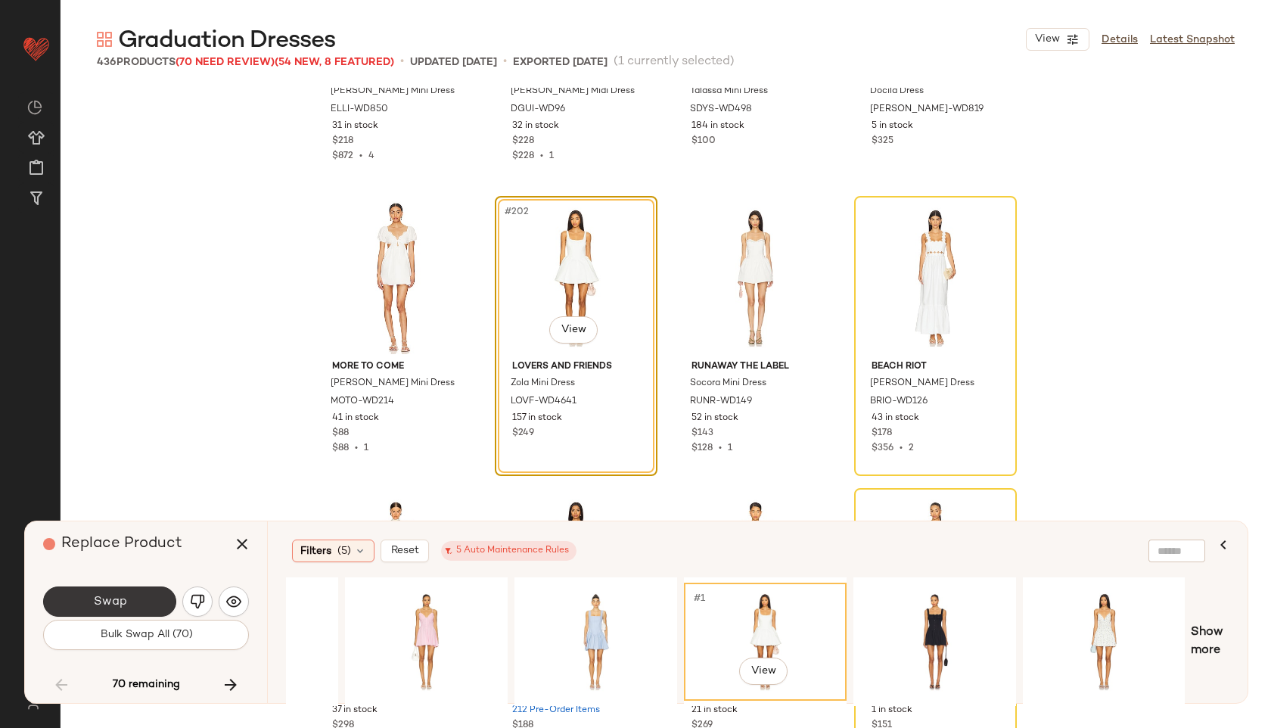
click at [141, 591] on button "Swap" at bounding box center [109, 601] width 133 height 30
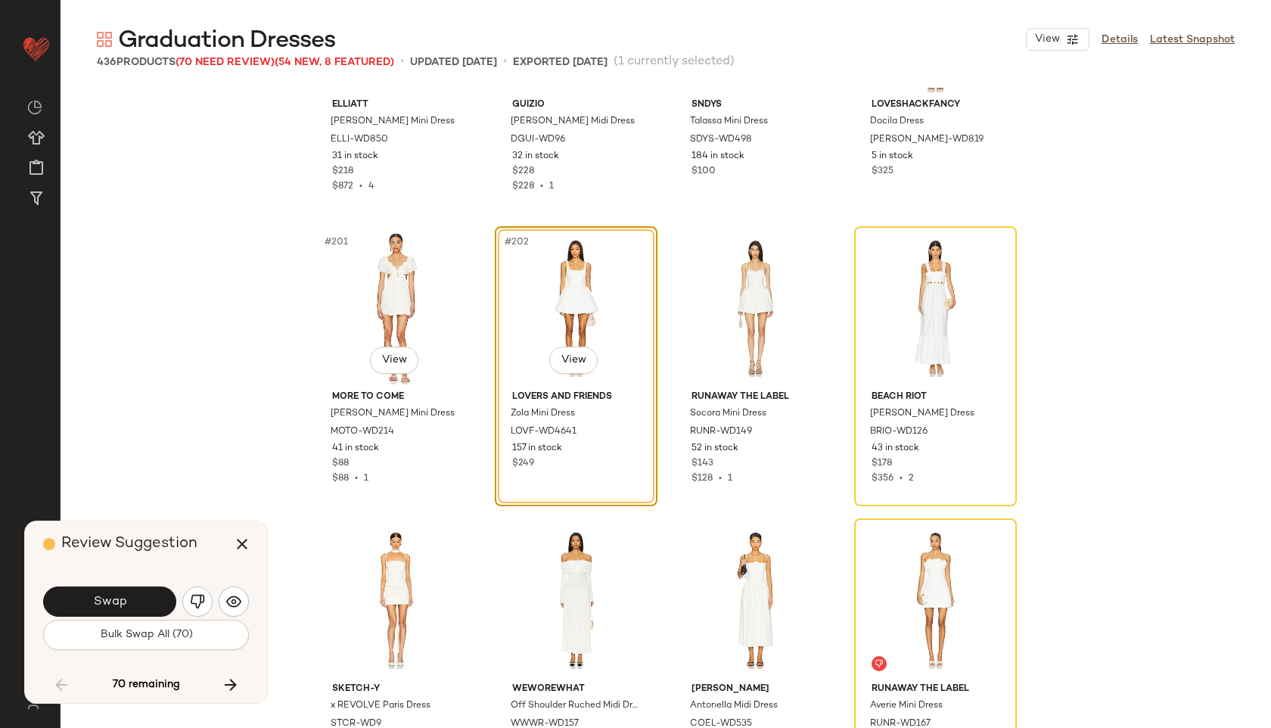
scroll to position [14484, 0]
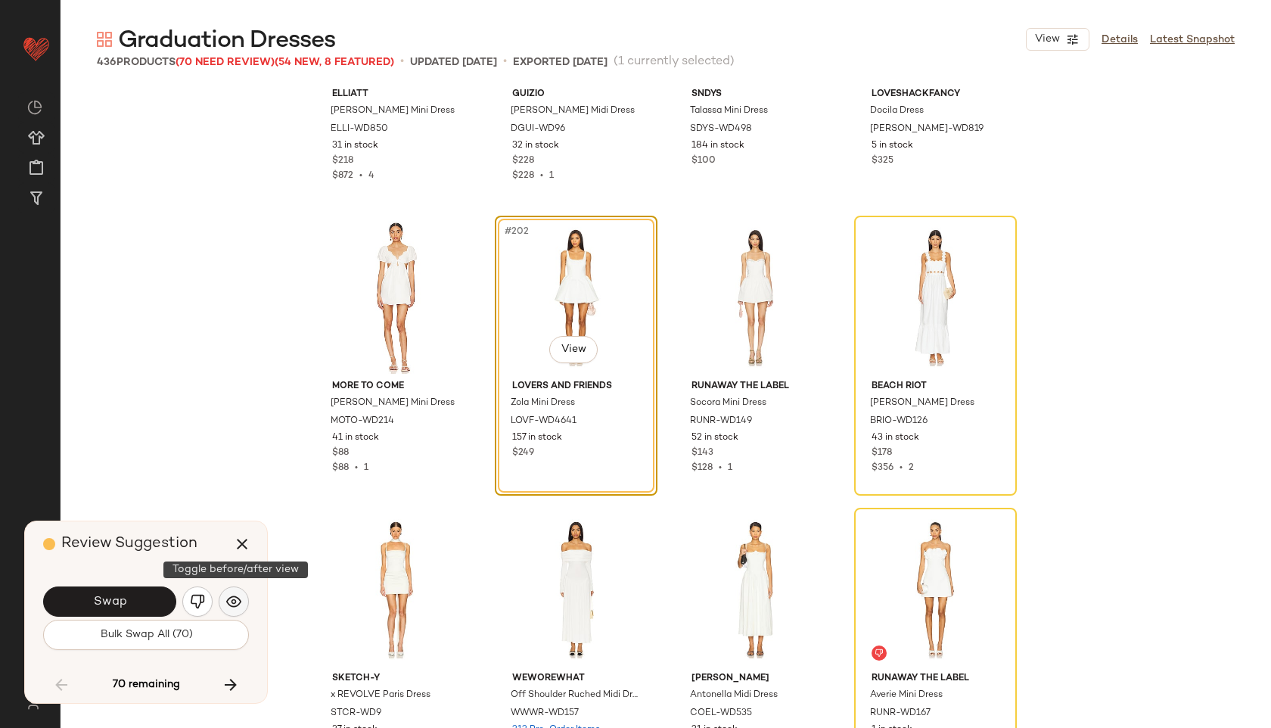
click at [234, 603] on img "button" at bounding box center [233, 601] width 15 height 15
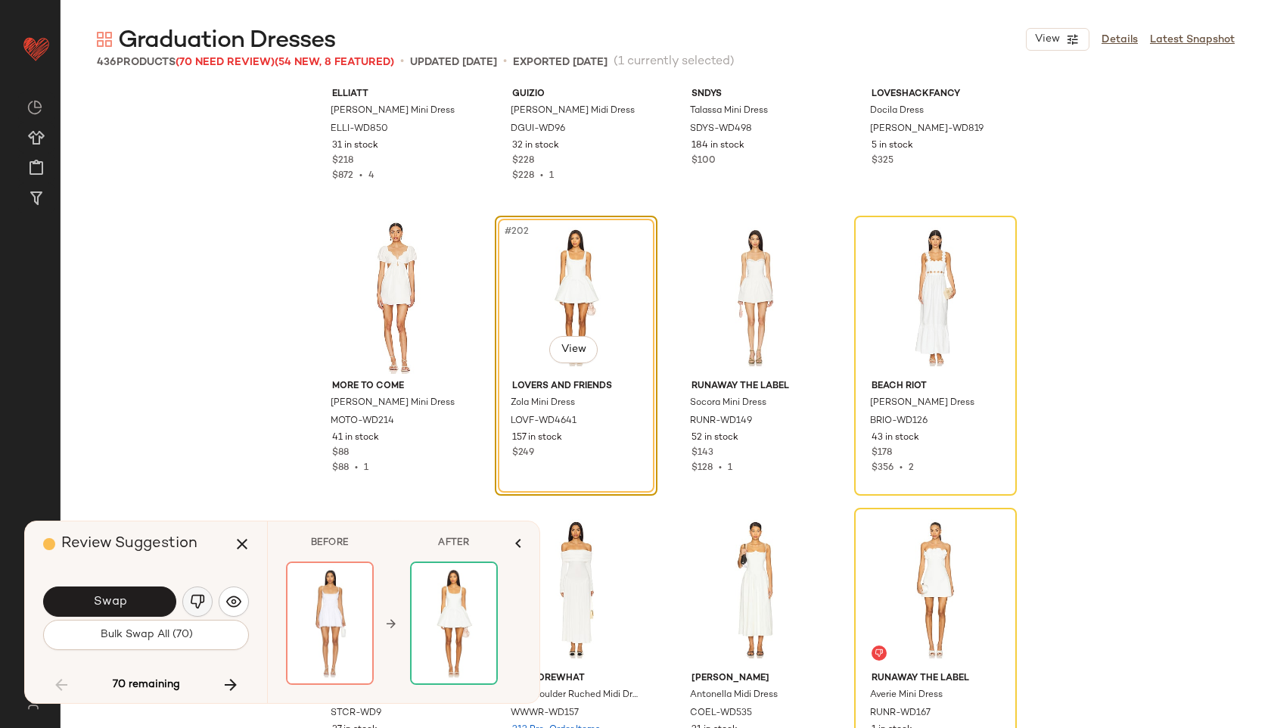
click at [203, 599] on img "button" at bounding box center [197, 601] width 15 height 15
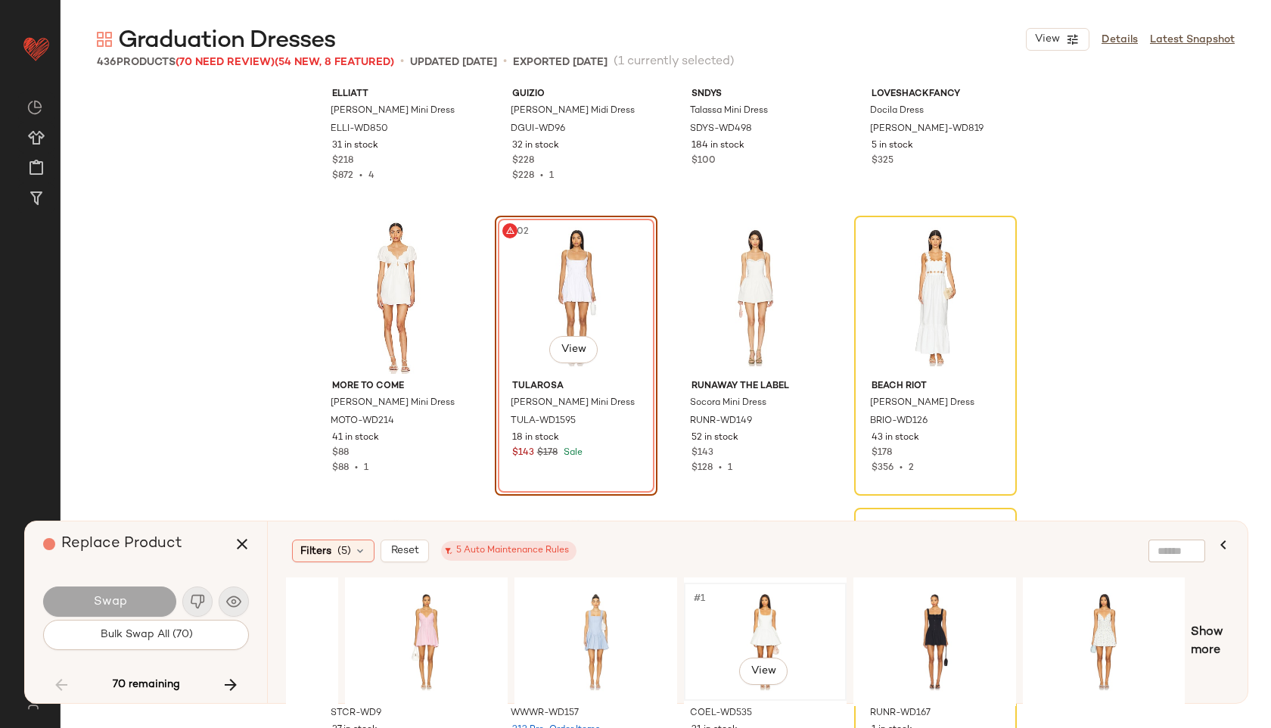
click at [753, 619] on div "#1 View" at bounding box center [765, 641] width 152 height 107
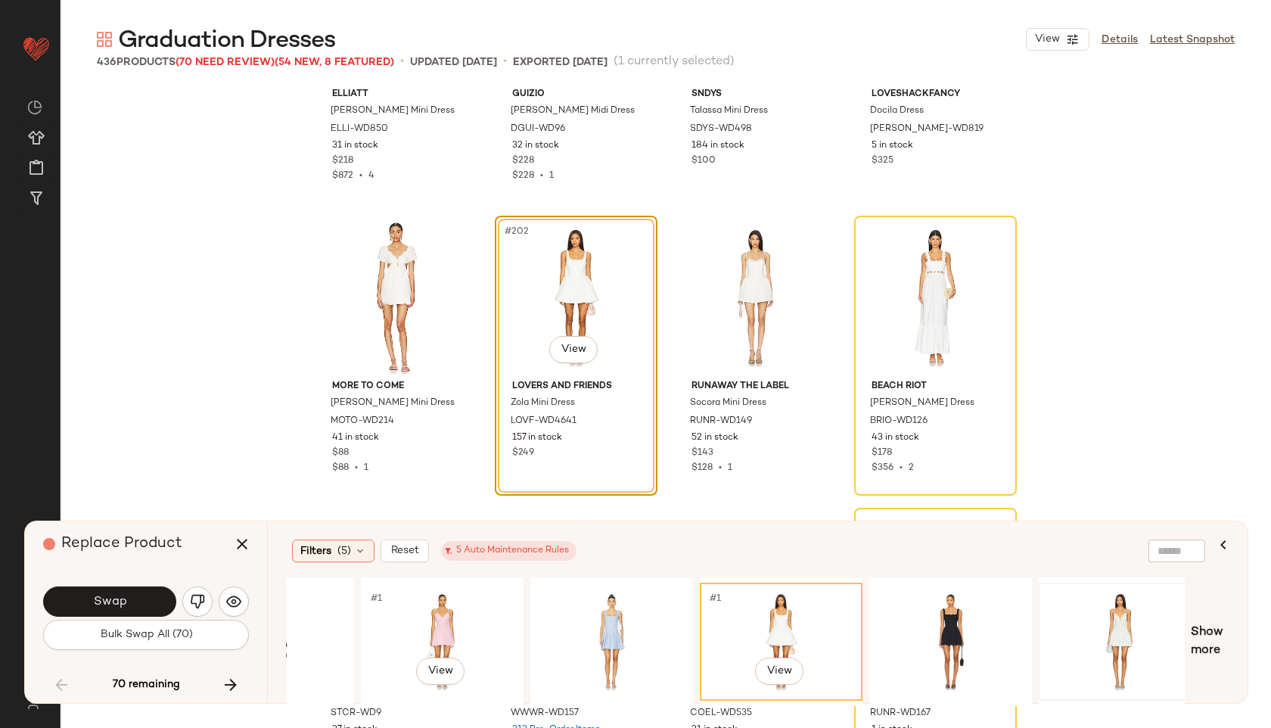
scroll to position [0, 619]
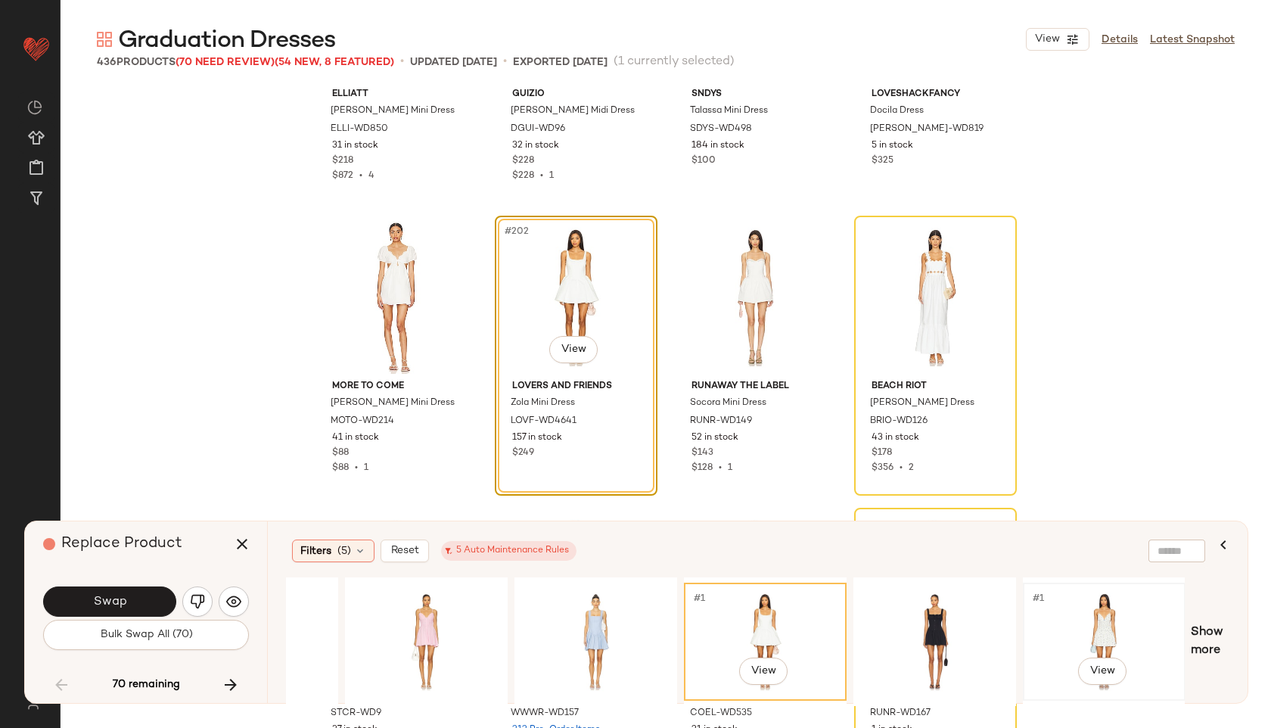
click at [1101, 613] on div "#1 View" at bounding box center [1104, 641] width 152 height 107
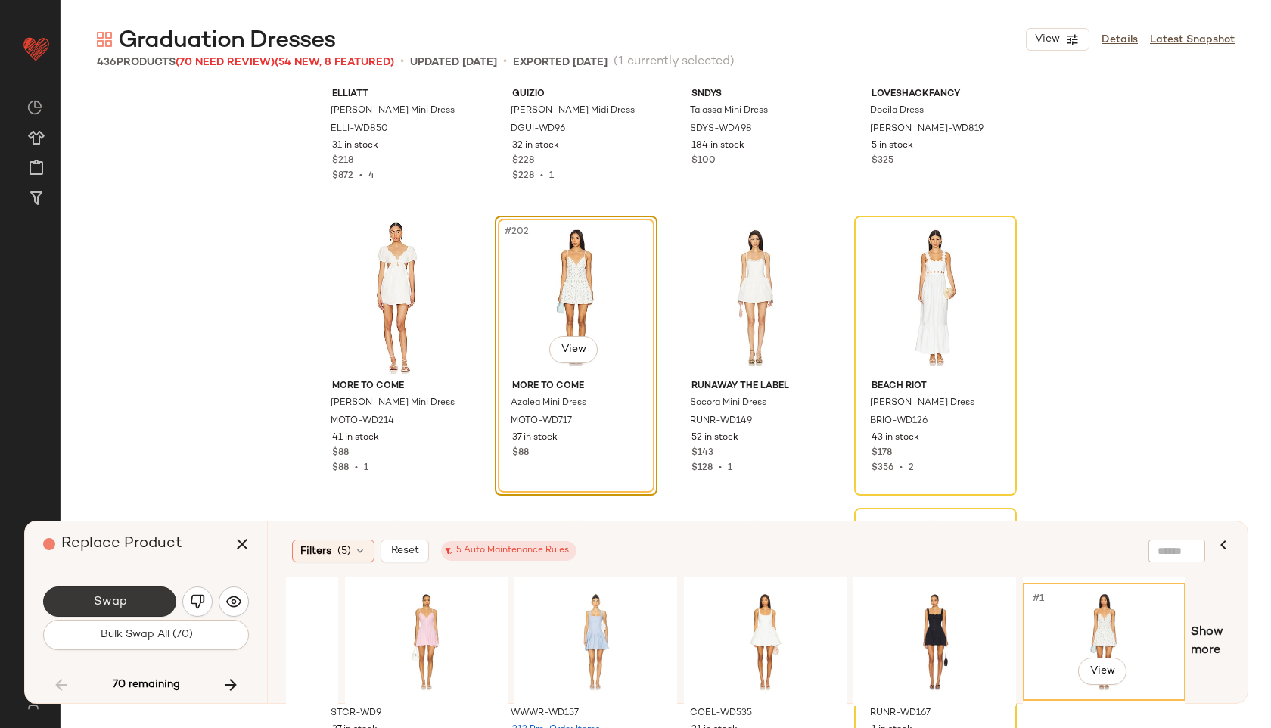
click at [114, 596] on span "Swap" at bounding box center [109, 601] width 34 height 14
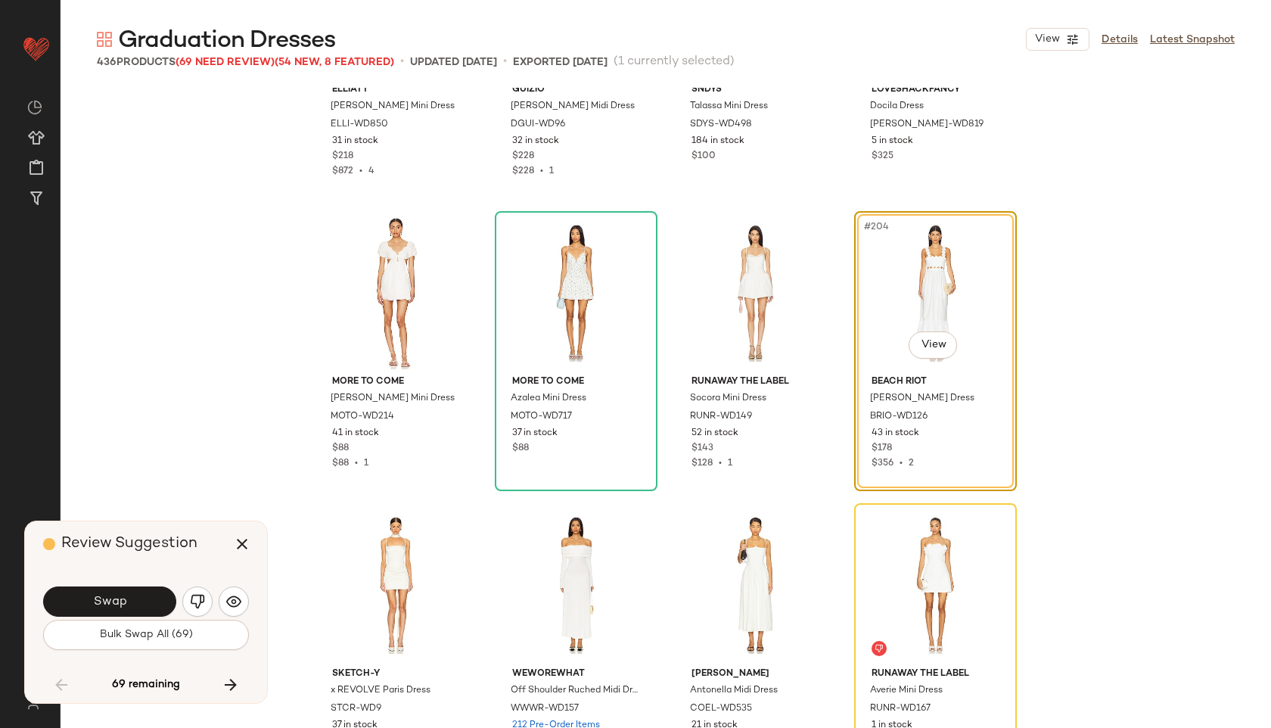
scroll to position [14490, 0]
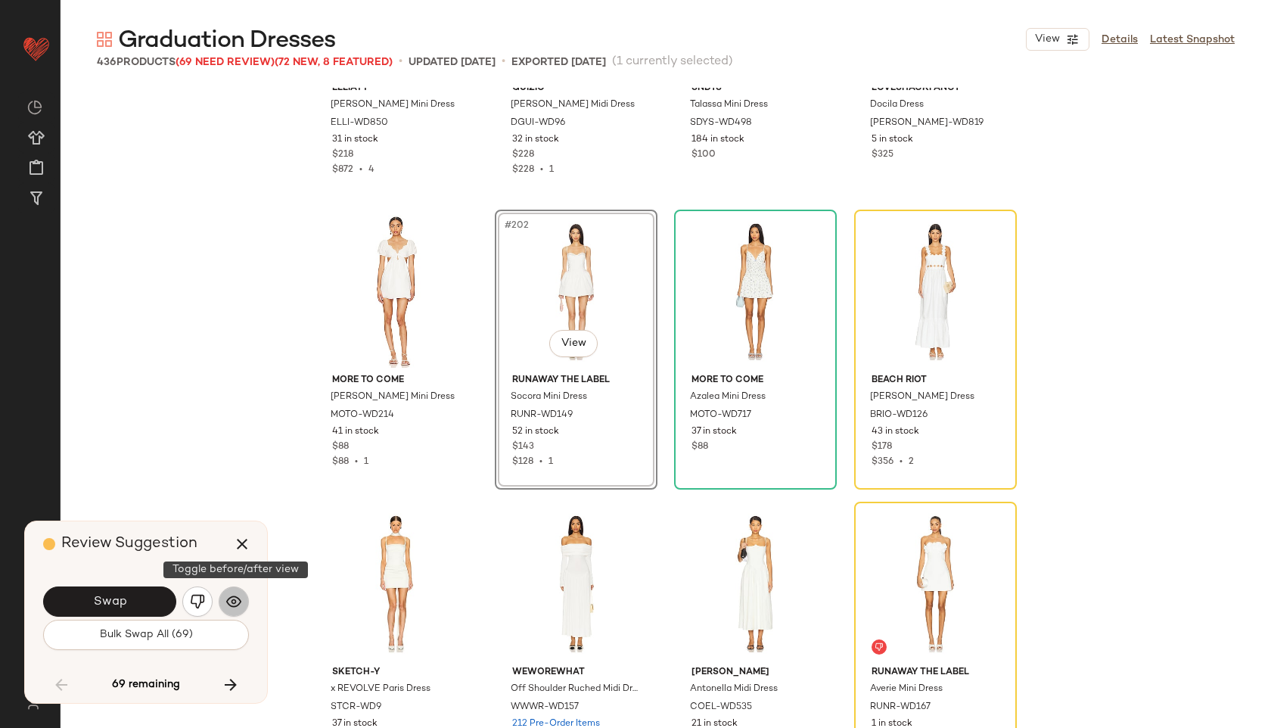
click at [234, 592] on button "button" at bounding box center [234, 601] width 30 height 30
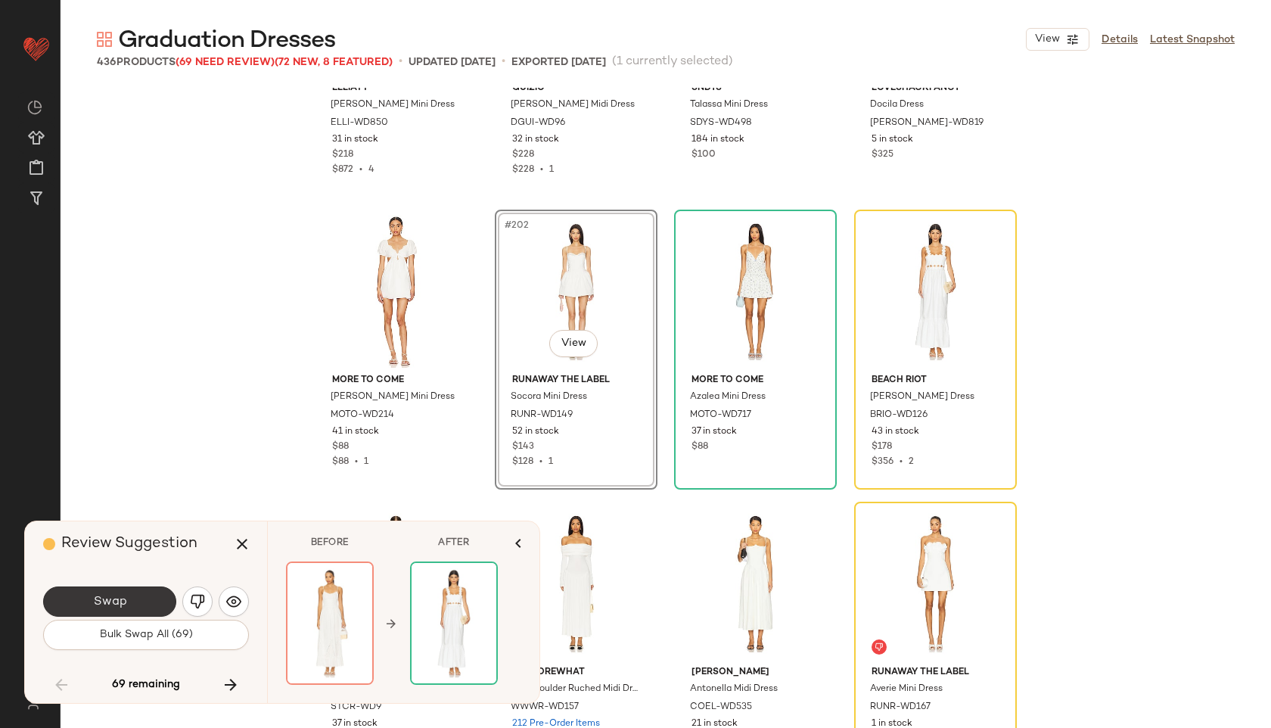
click at [120, 600] on span "Swap" at bounding box center [109, 601] width 34 height 14
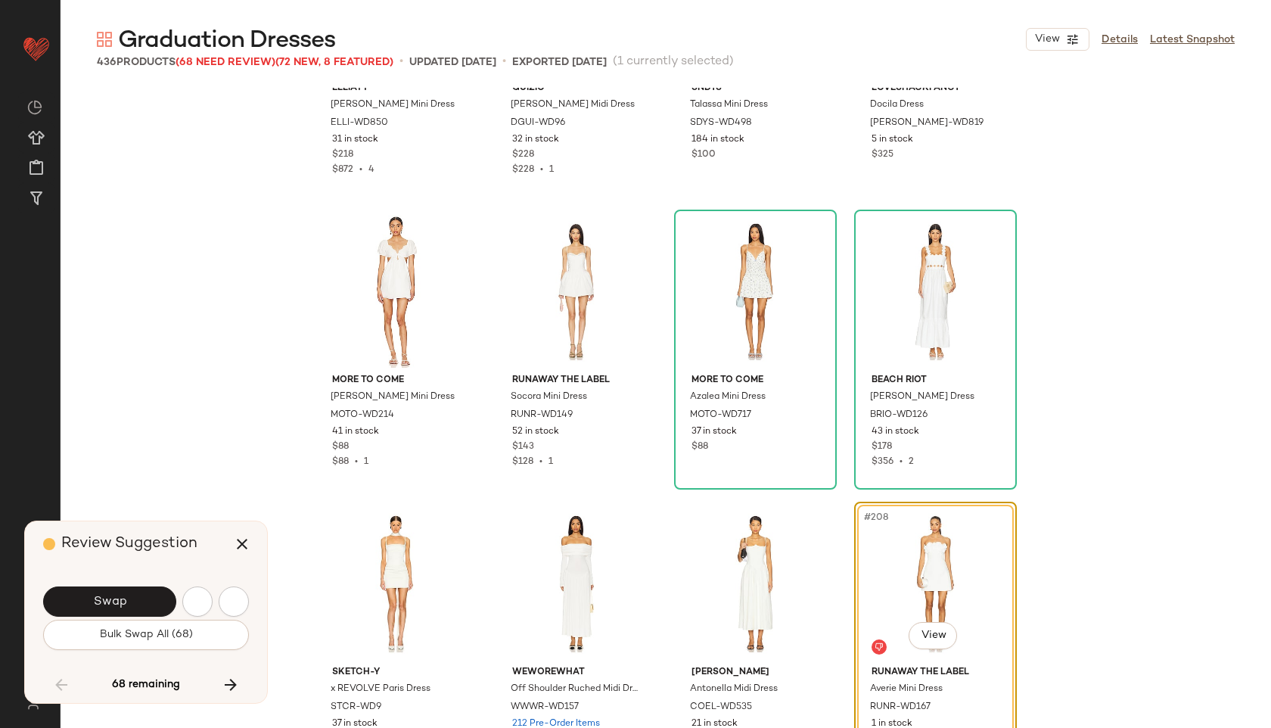
scroll to position [14597, 0]
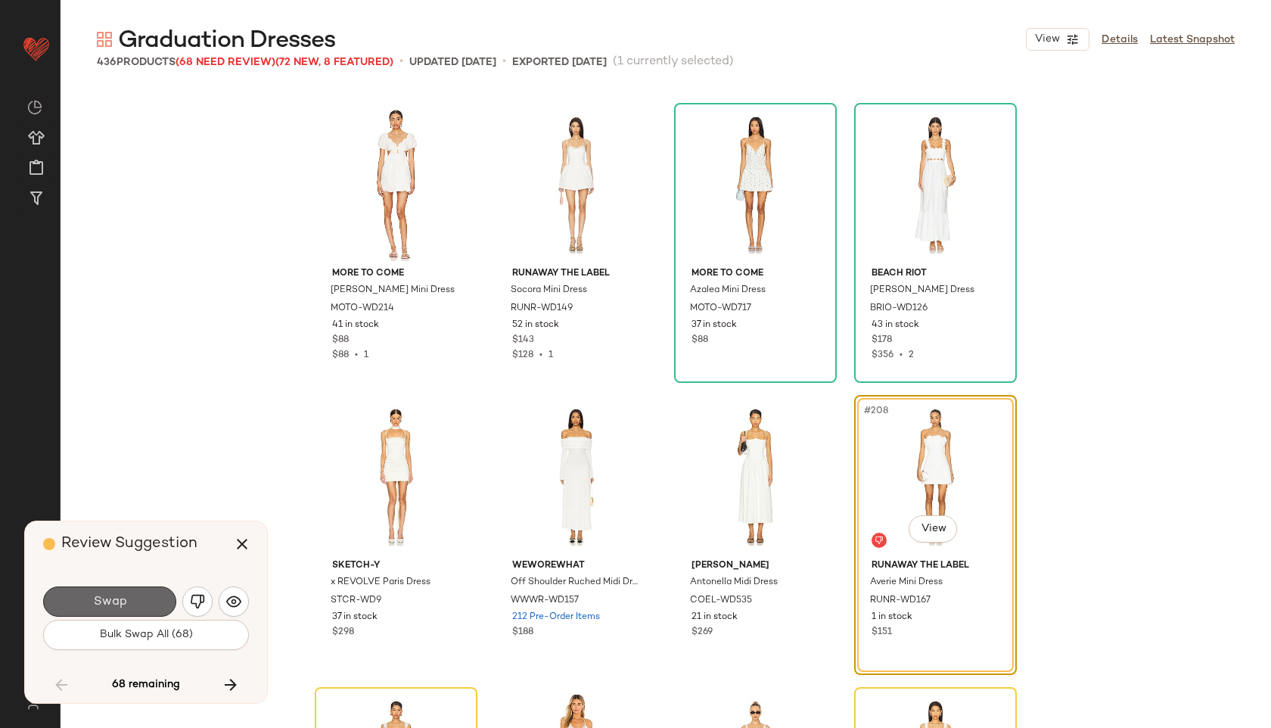
click at [123, 601] on span "Swap" at bounding box center [109, 601] width 34 height 14
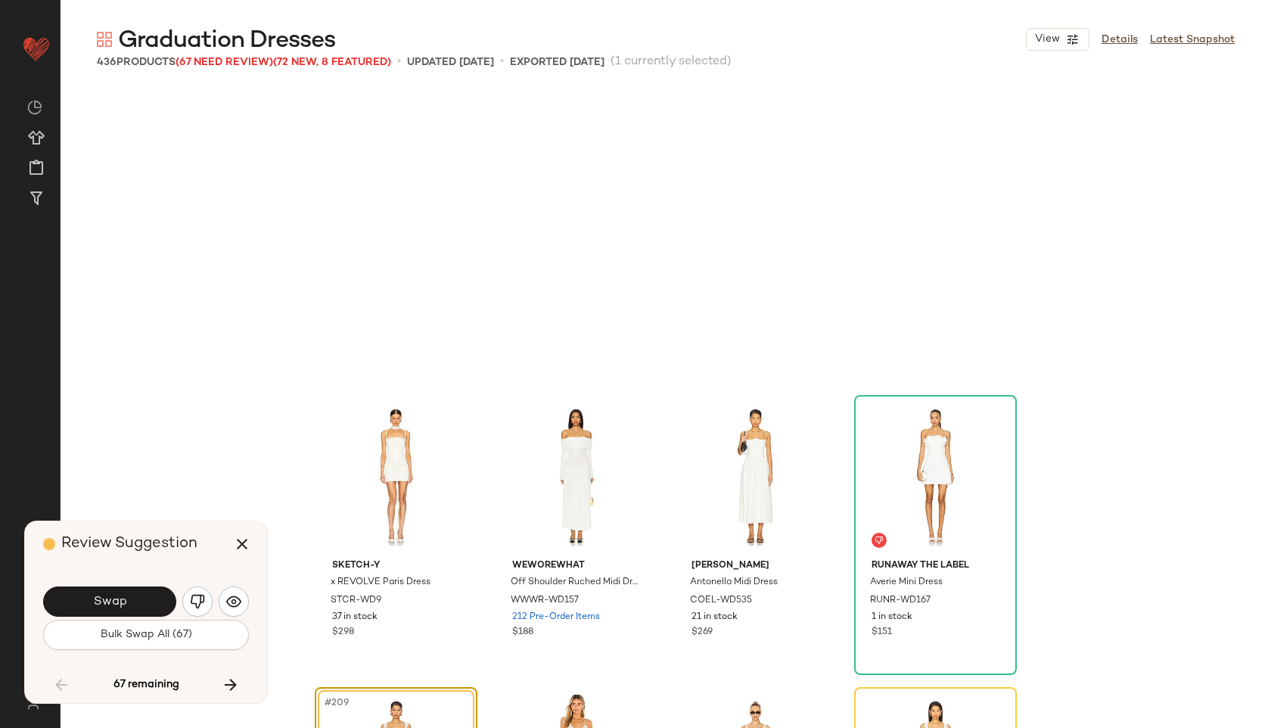
scroll to position [14889, 0]
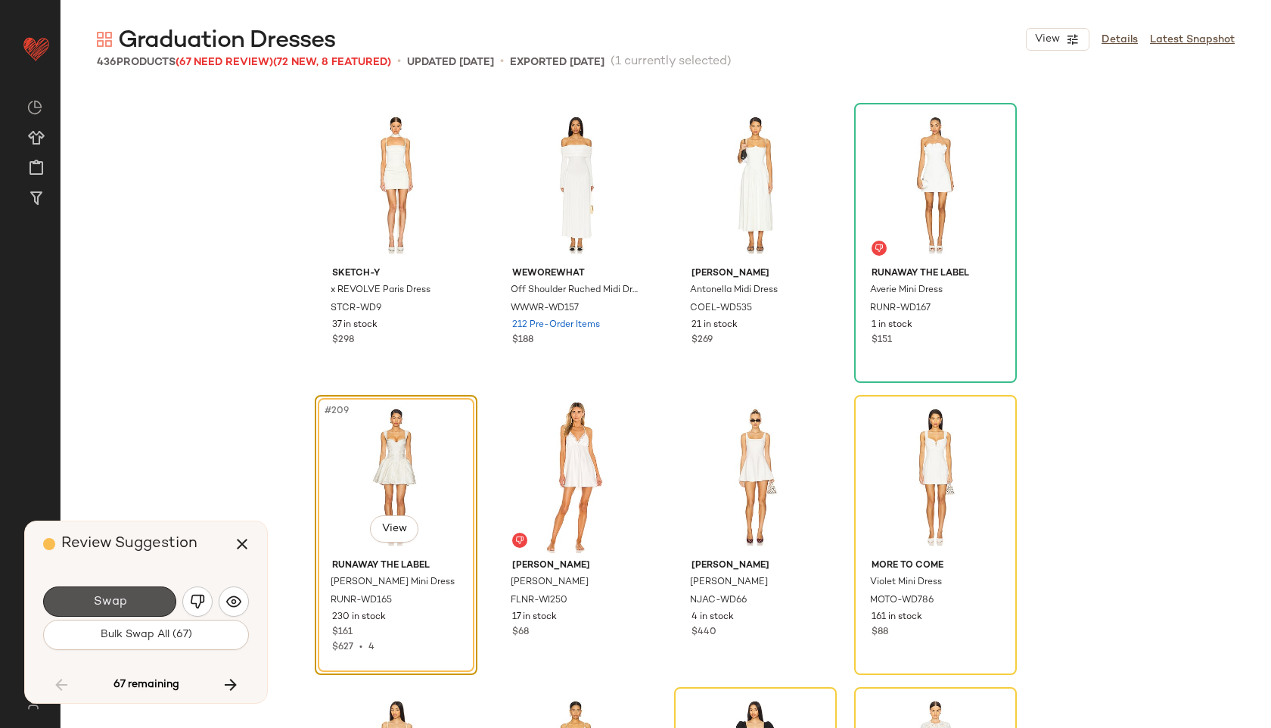
click at [123, 601] on span "Swap" at bounding box center [109, 601] width 34 height 14
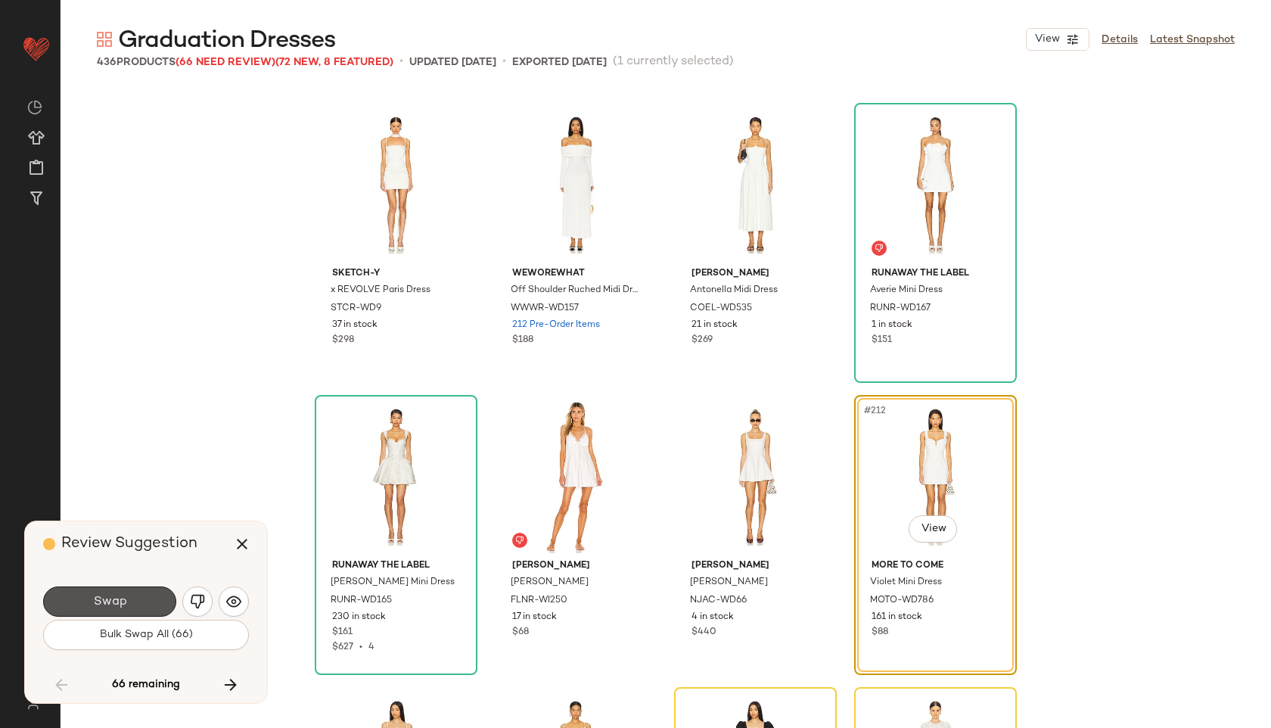
click at [123, 601] on span "Swap" at bounding box center [109, 601] width 34 height 14
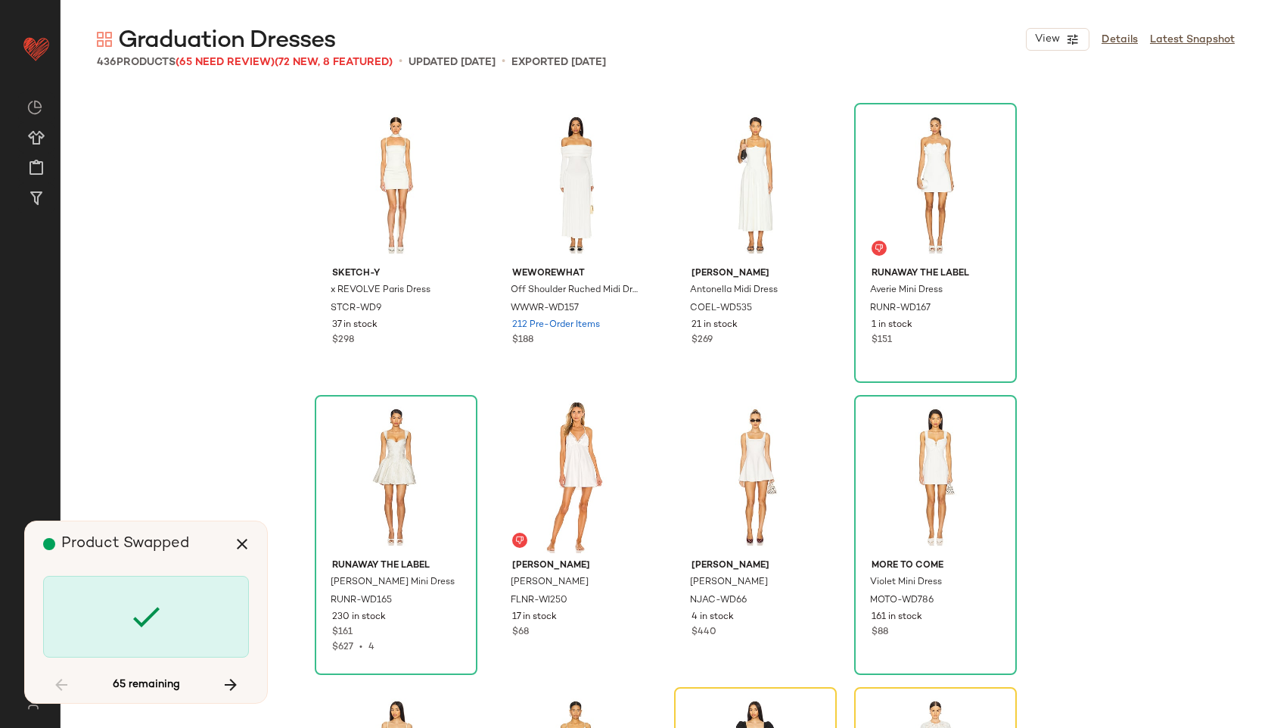
scroll to position [15181, 0]
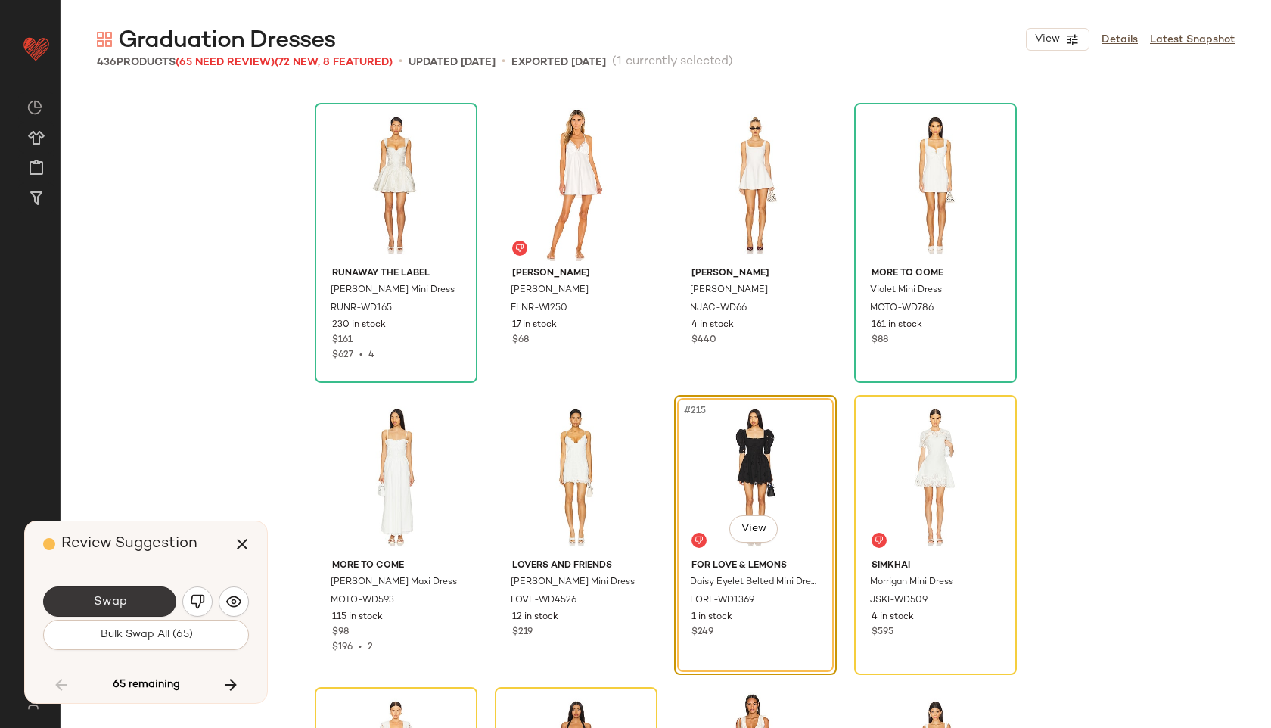
click at [157, 603] on button "Swap" at bounding box center [109, 601] width 133 height 30
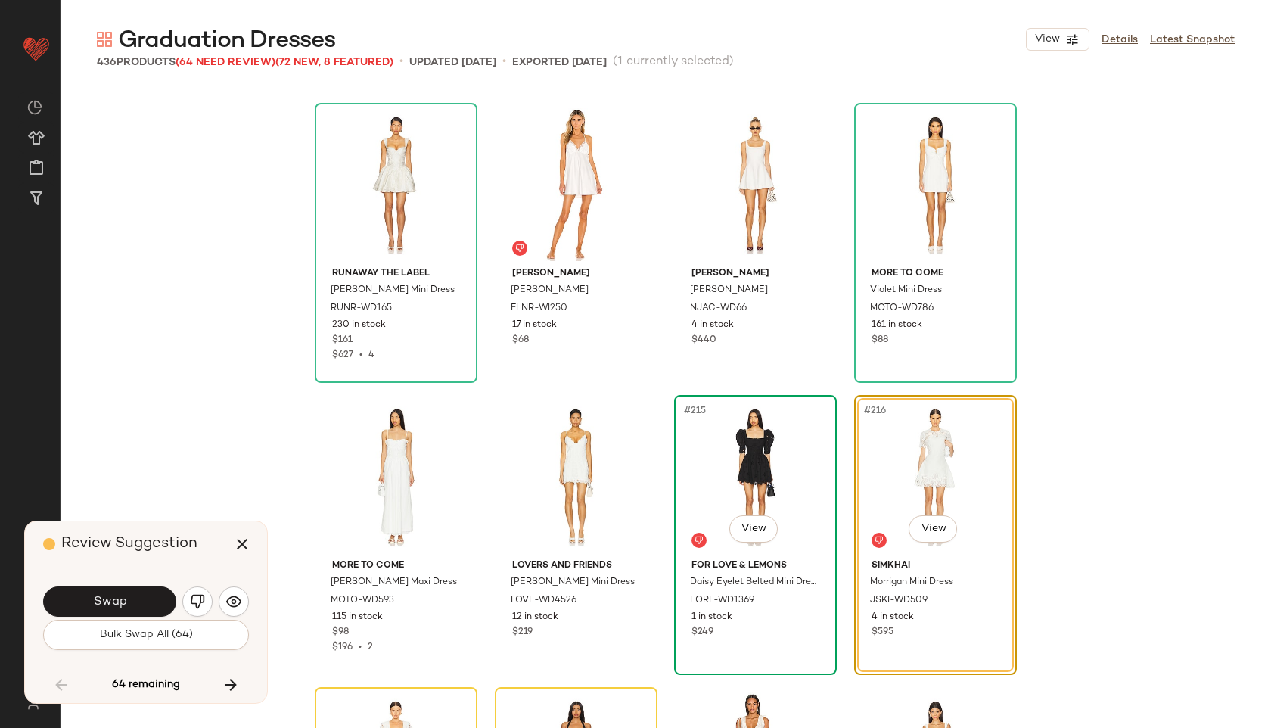
click at [752, 473] on div "#215 View" at bounding box center [755, 476] width 152 height 153
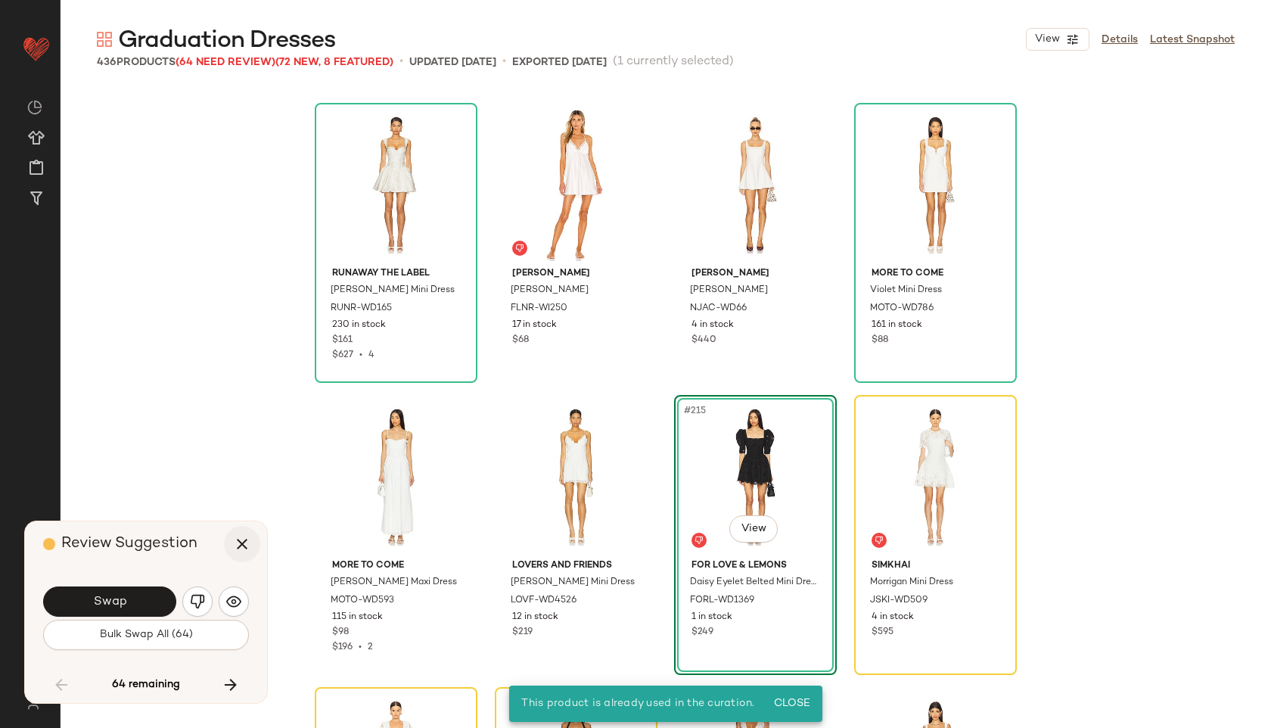
click at [237, 537] on icon "button" at bounding box center [242, 544] width 18 height 18
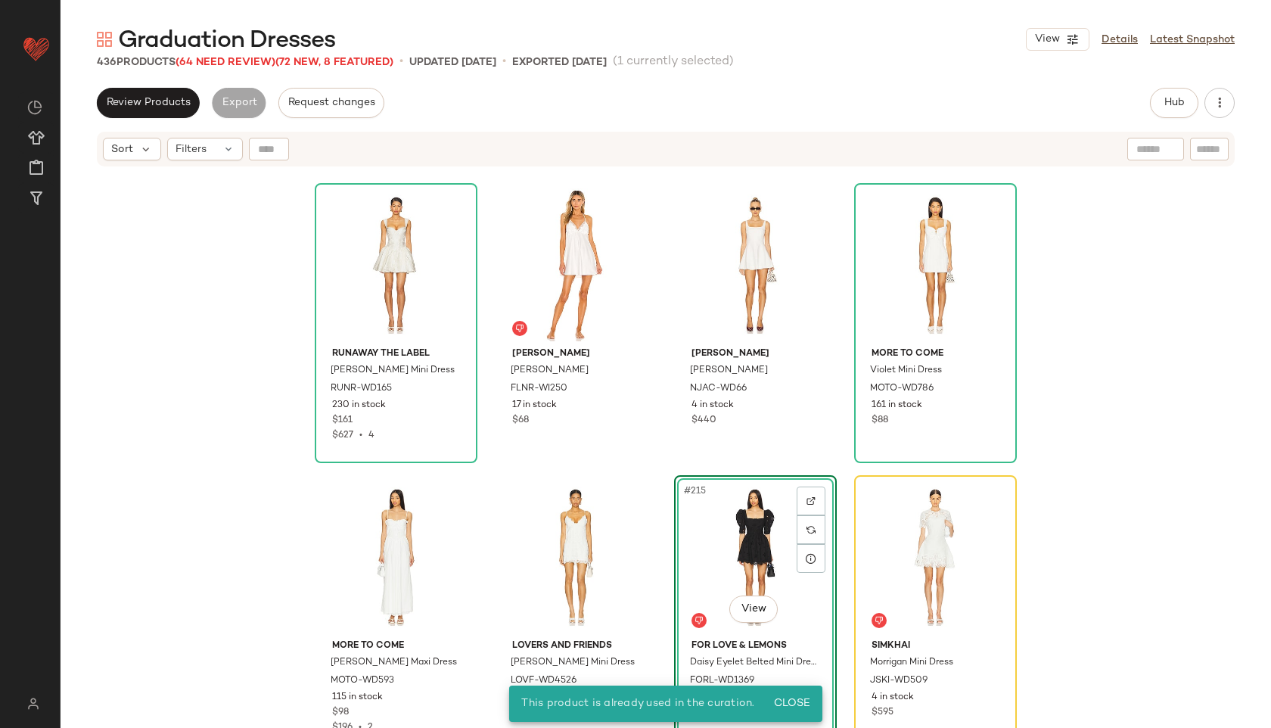
click at [747, 528] on div "#215 View" at bounding box center [755, 556] width 152 height 153
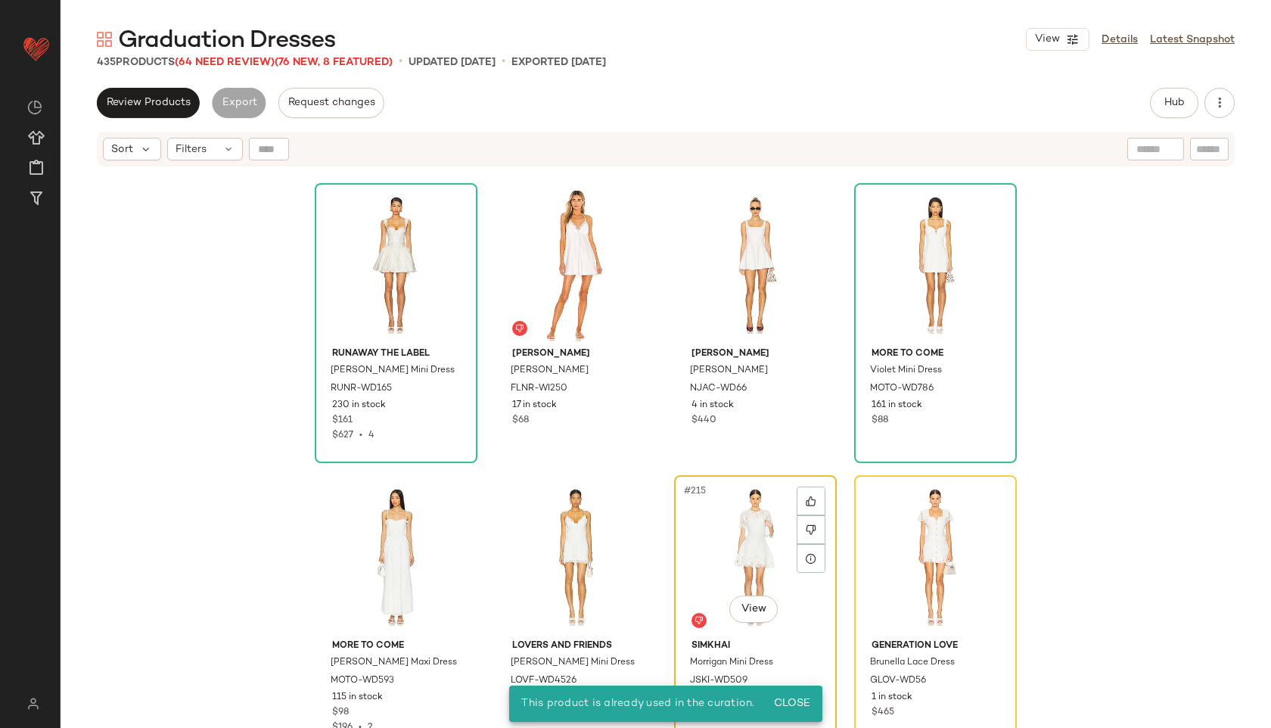
click at [746, 526] on div "#215 View" at bounding box center [755, 556] width 152 height 153
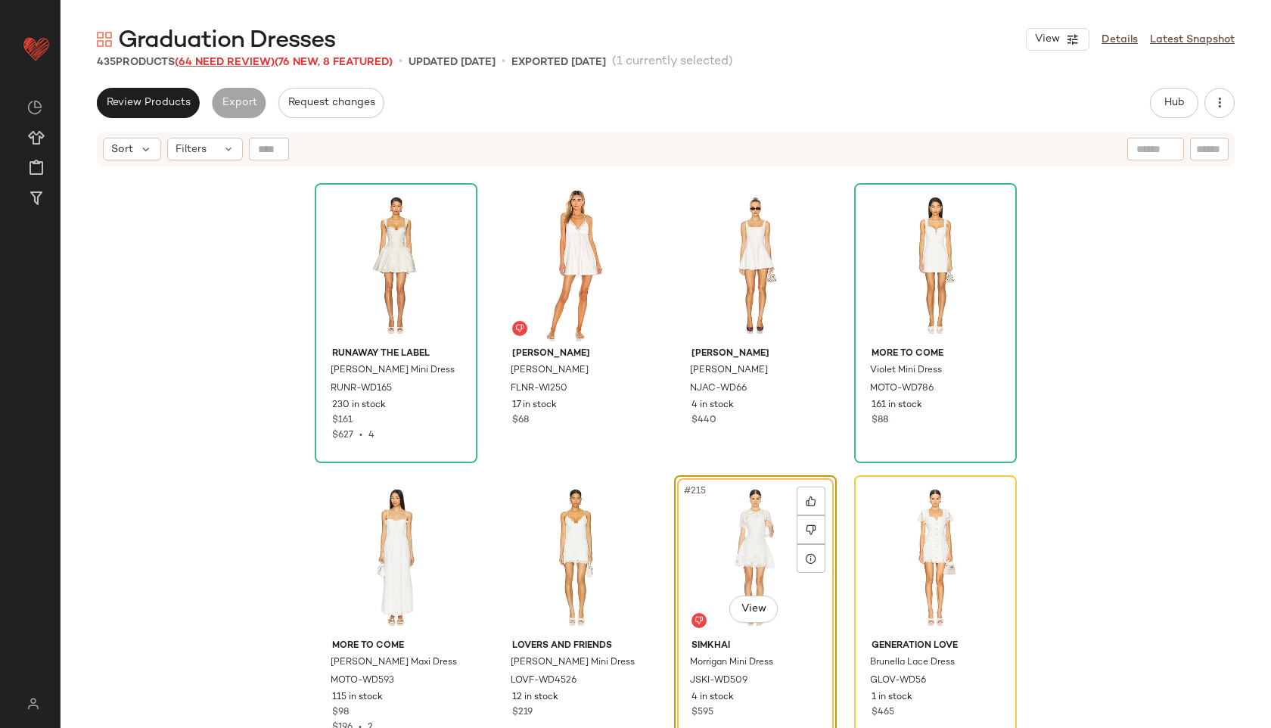
click at [253, 59] on span "(64 Need Review)" at bounding box center [225, 62] width 100 height 11
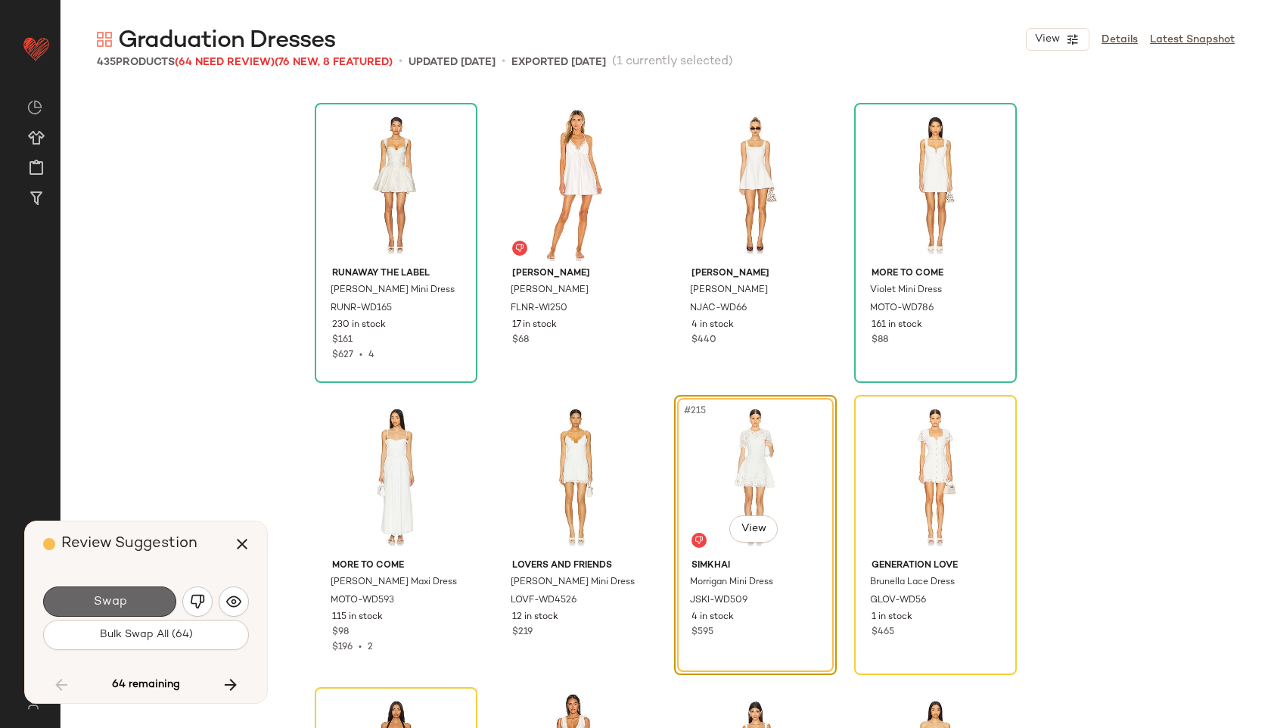
click at [94, 609] on button "Swap" at bounding box center [109, 601] width 133 height 30
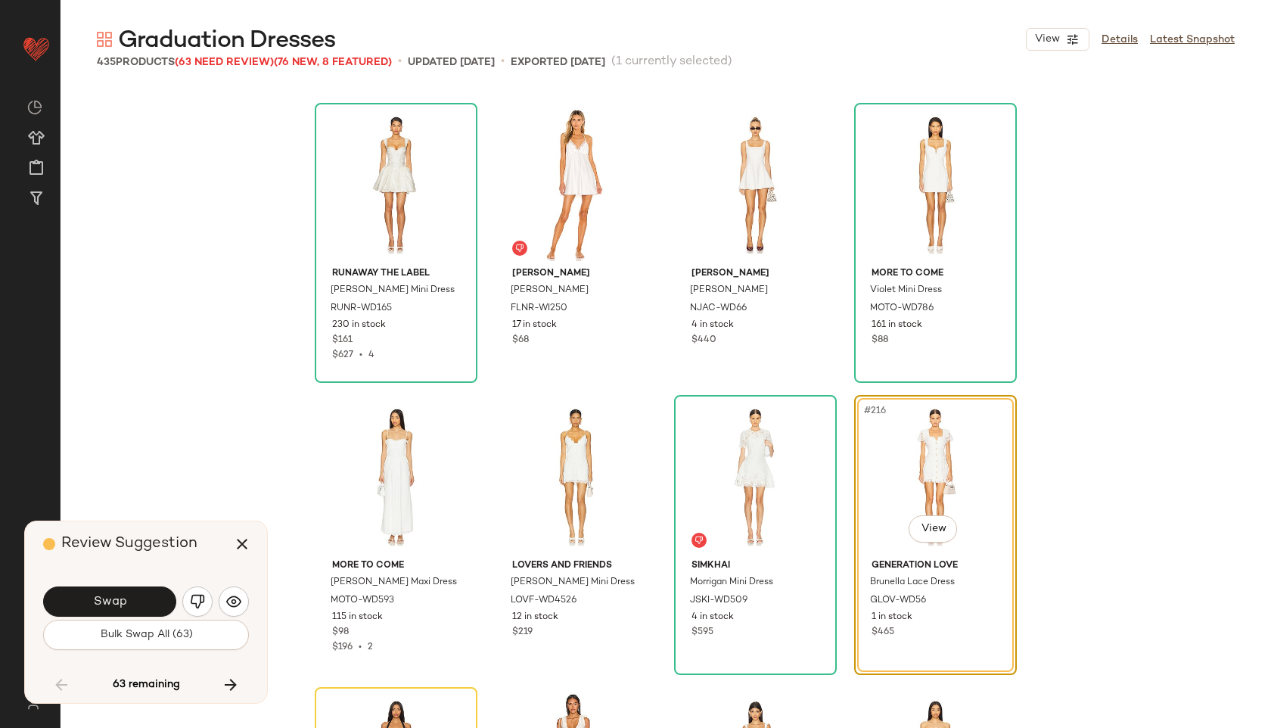
click at [94, 609] on button "Swap" at bounding box center [109, 601] width 133 height 30
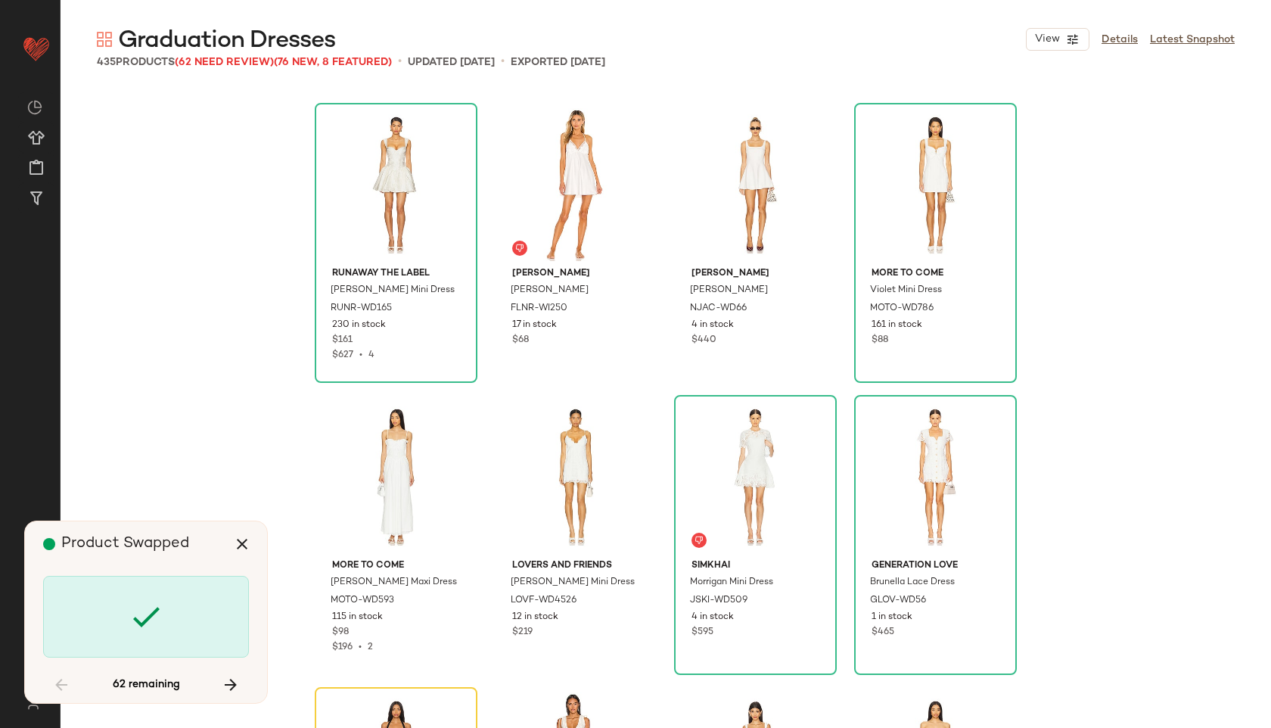
scroll to position [15473, 0]
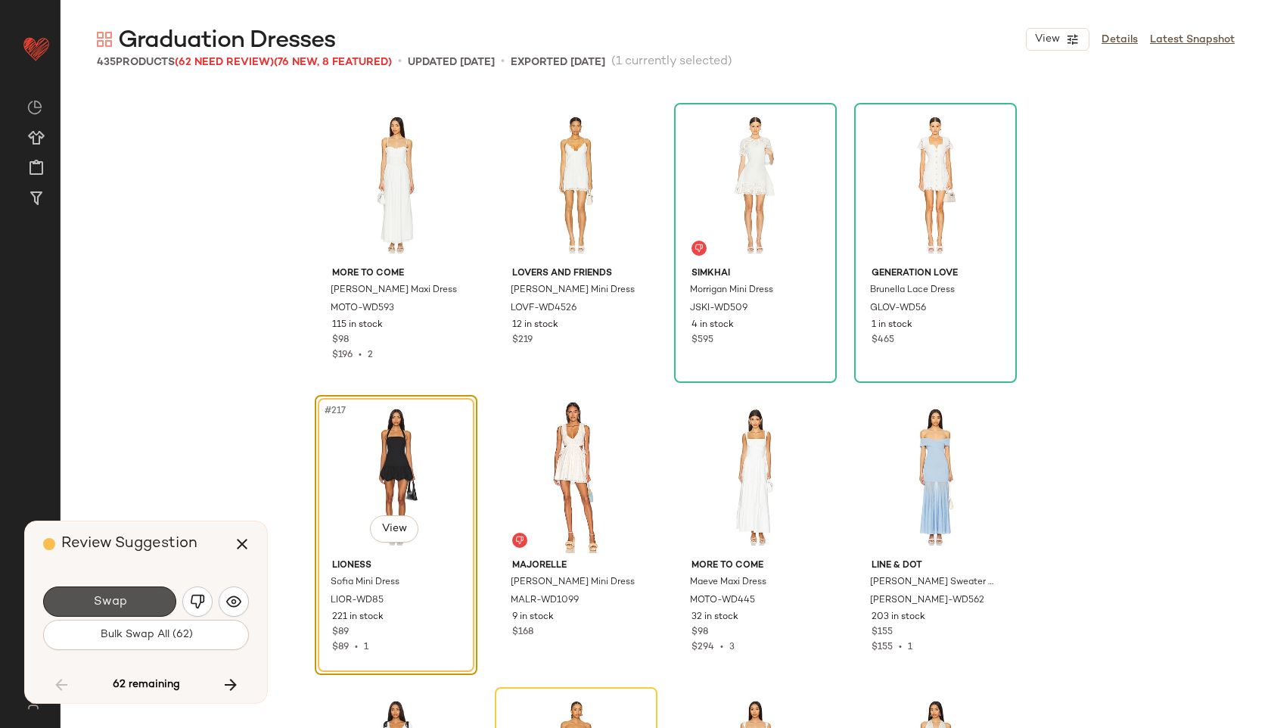
click at [94, 609] on button "Swap" at bounding box center [109, 601] width 133 height 30
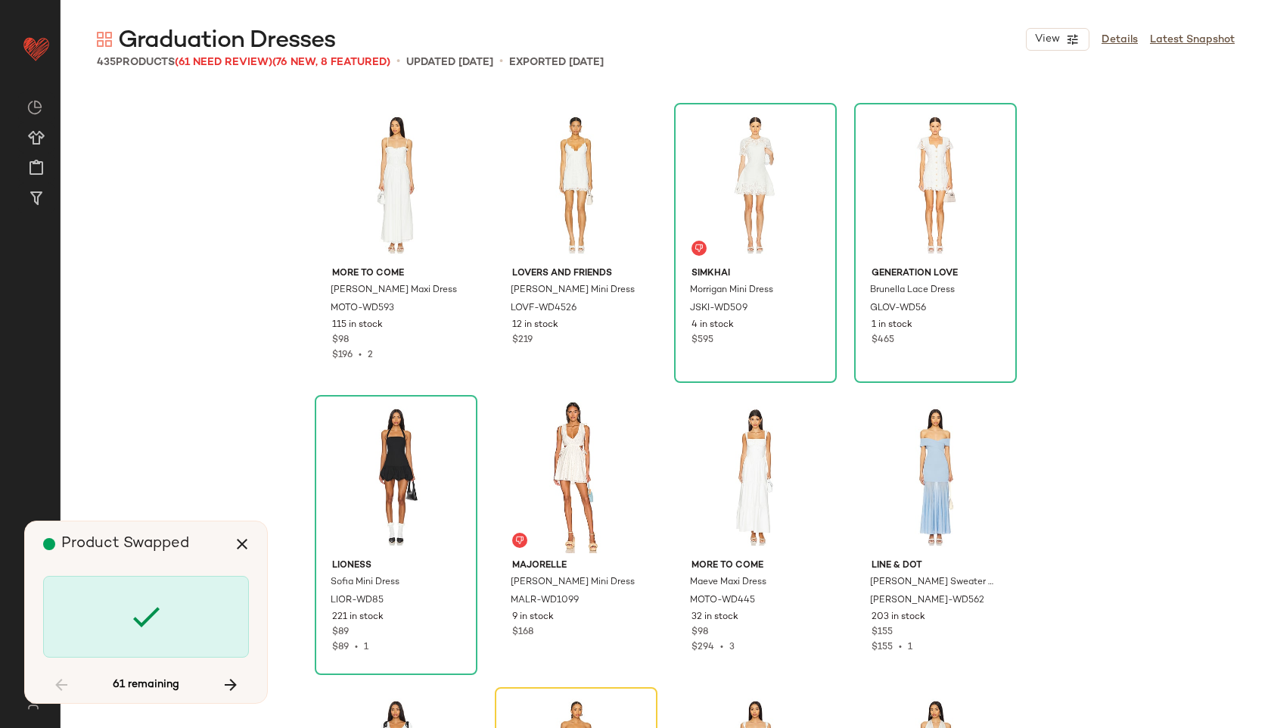
scroll to position [15765, 0]
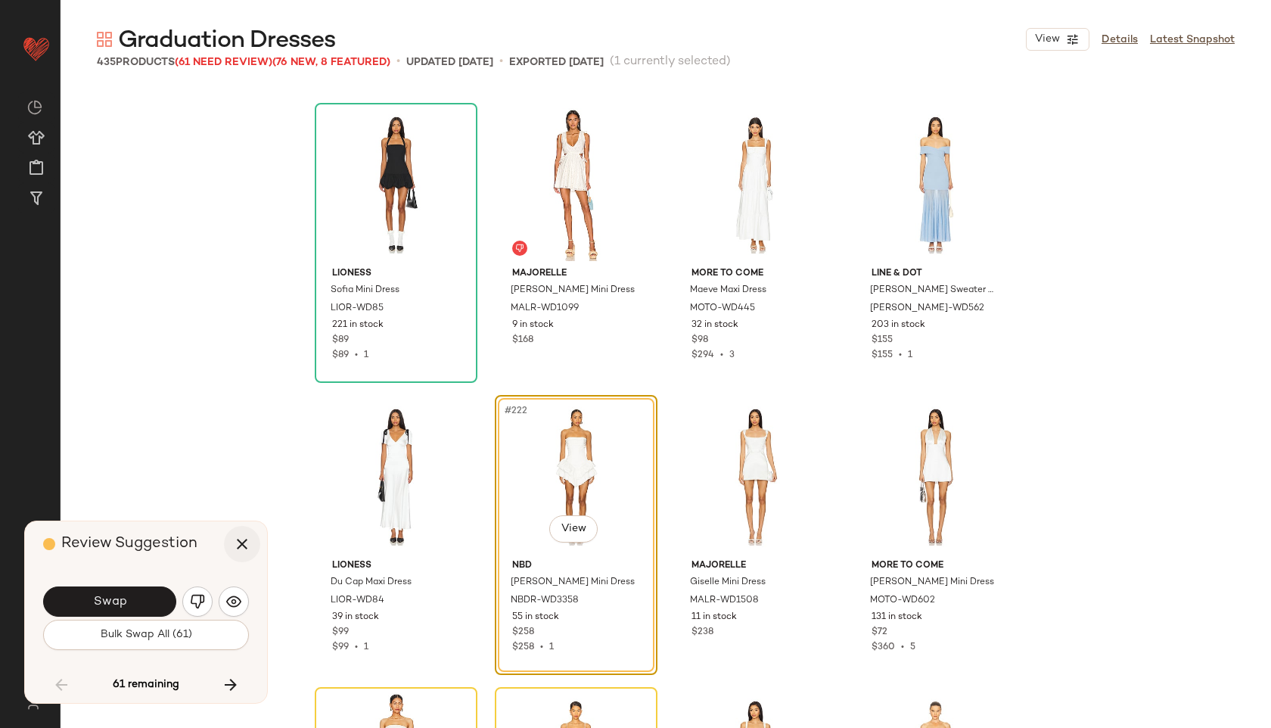
click at [241, 547] on icon "button" at bounding box center [242, 544] width 18 height 18
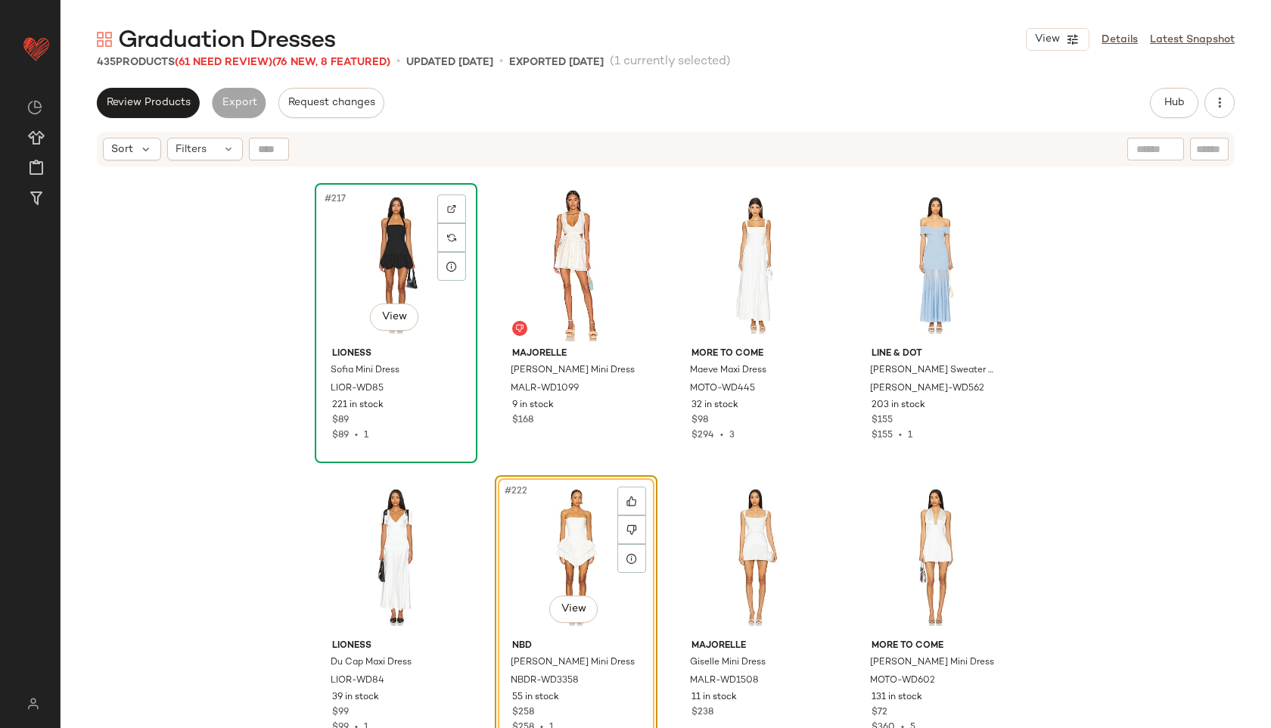
click at [376, 233] on div "#217 View" at bounding box center [396, 264] width 152 height 153
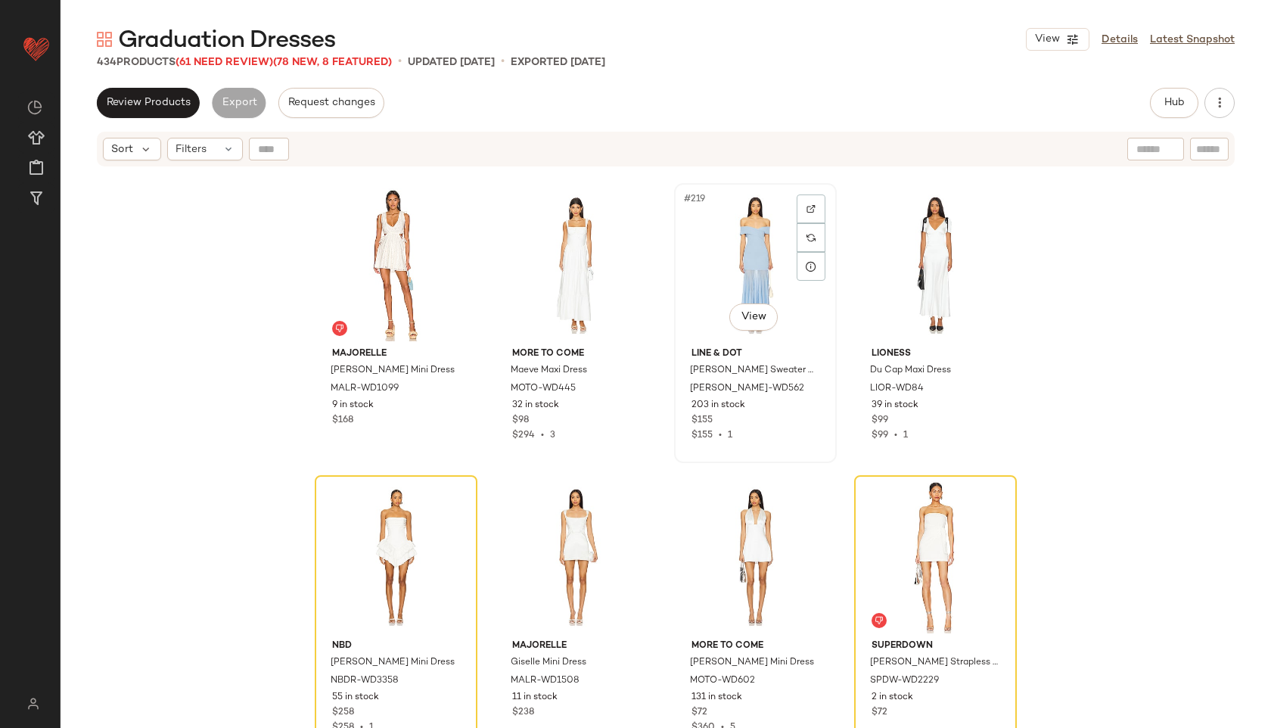
click at [757, 271] on div "#219 View" at bounding box center [755, 264] width 152 height 153
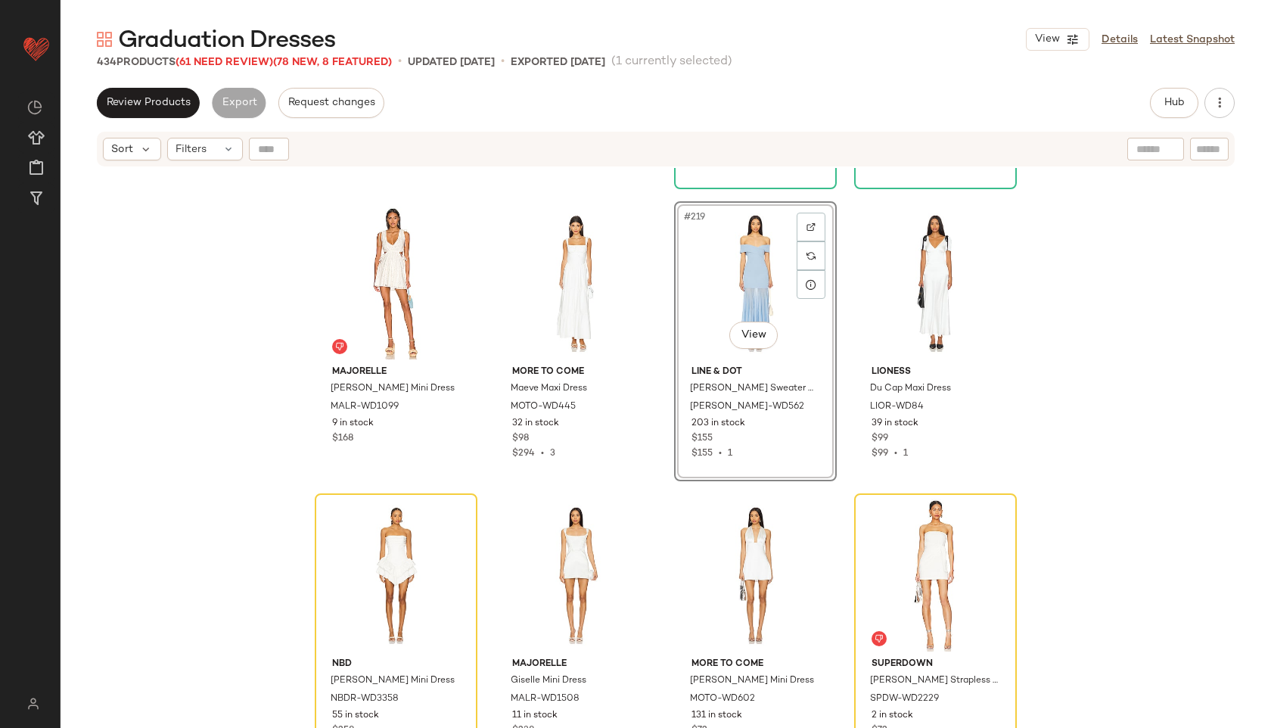
scroll to position [15744, 0]
click at [735, 300] on div "#219 View" at bounding box center [755, 285] width 152 height 153
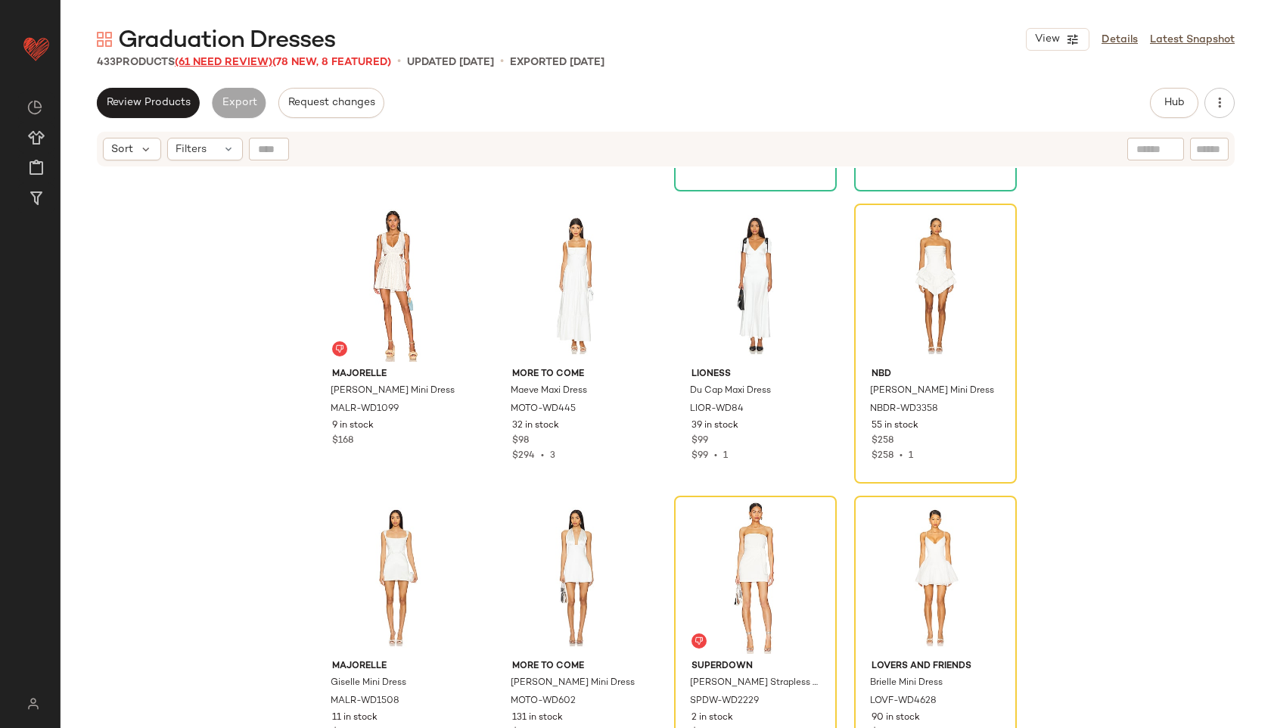
click at [259, 60] on span "(61 Need Review)" at bounding box center [224, 62] width 98 height 11
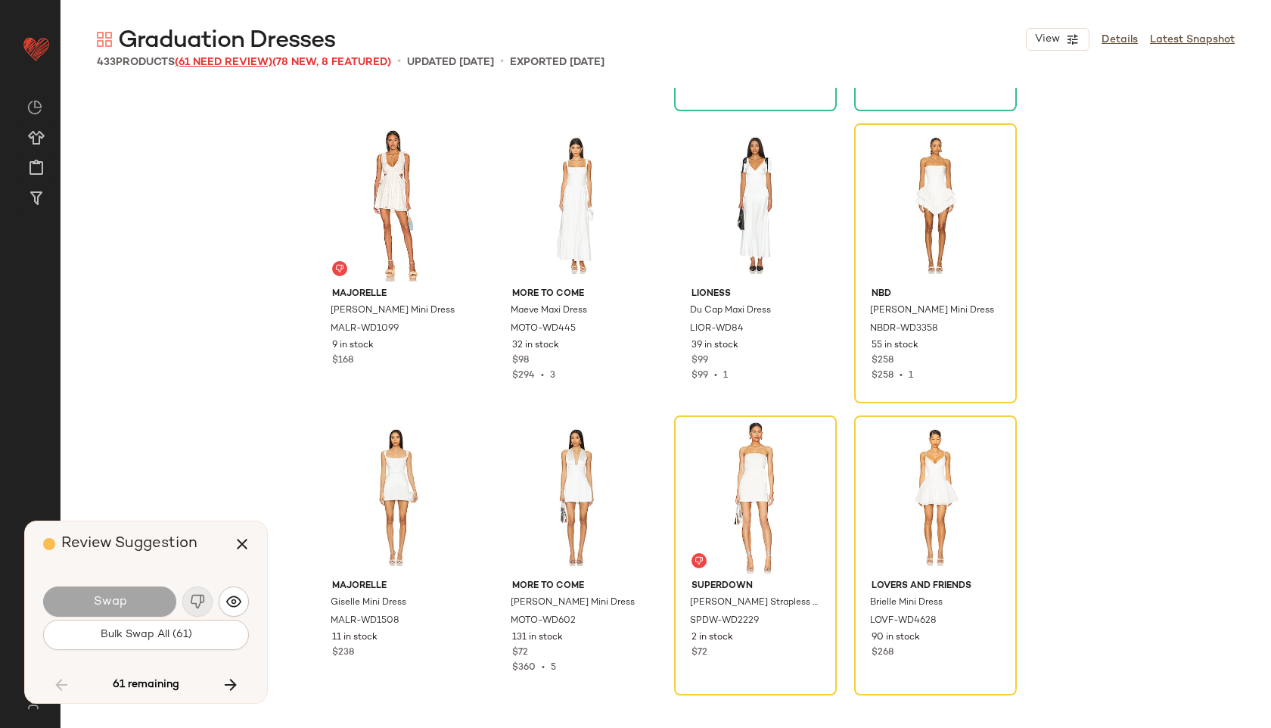
scroll to position [15473, 0]
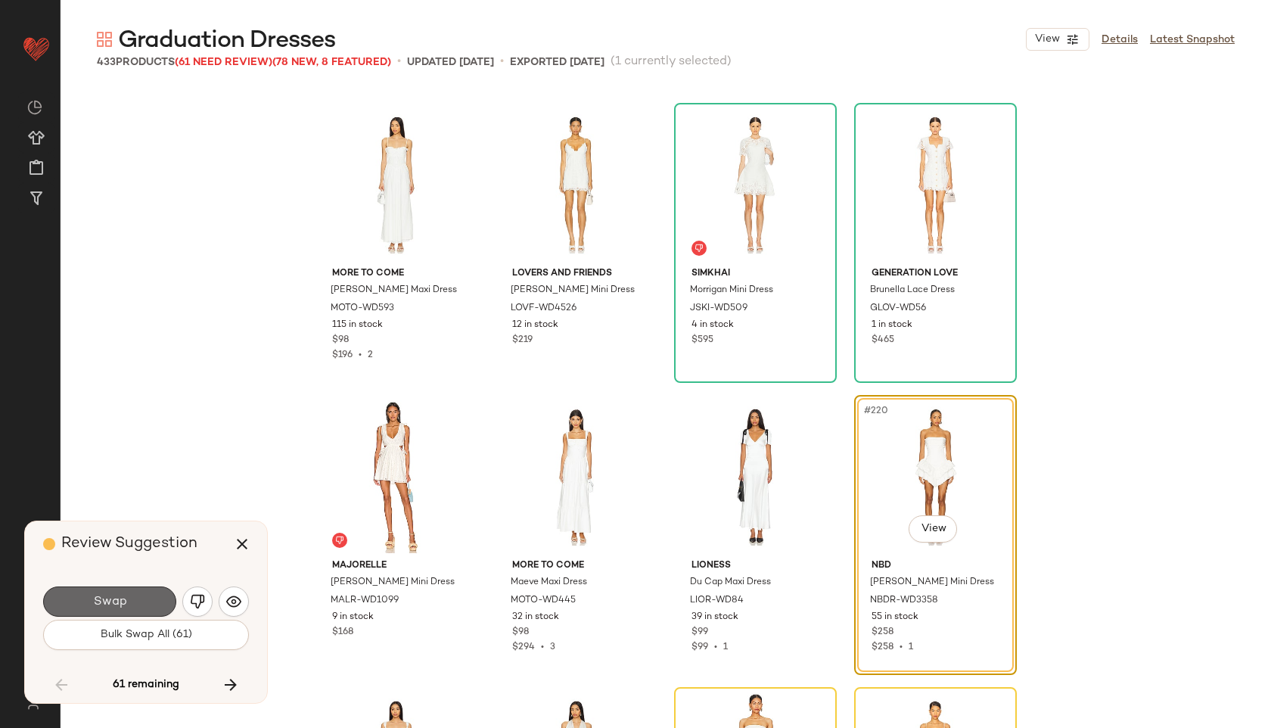
click at [152, 606] on button "Swap" at bounding box center [109, 601] width 133 height 30
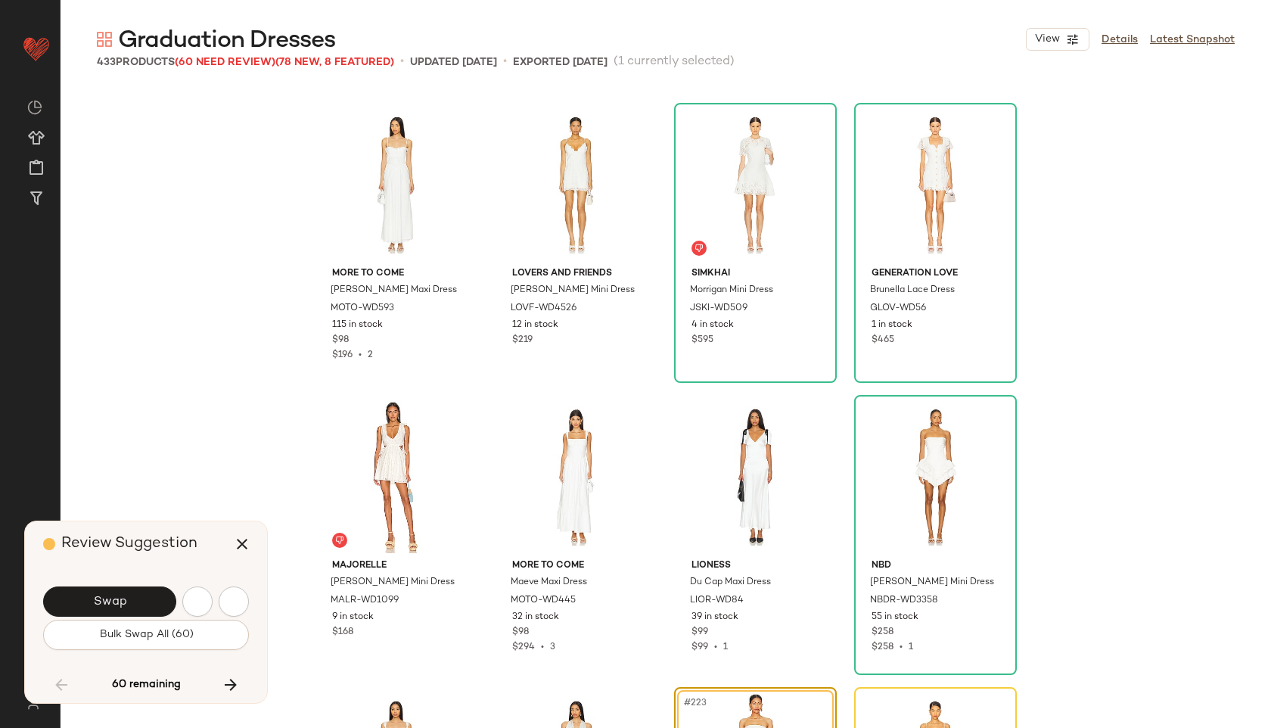
scroll to position [15765, 0]
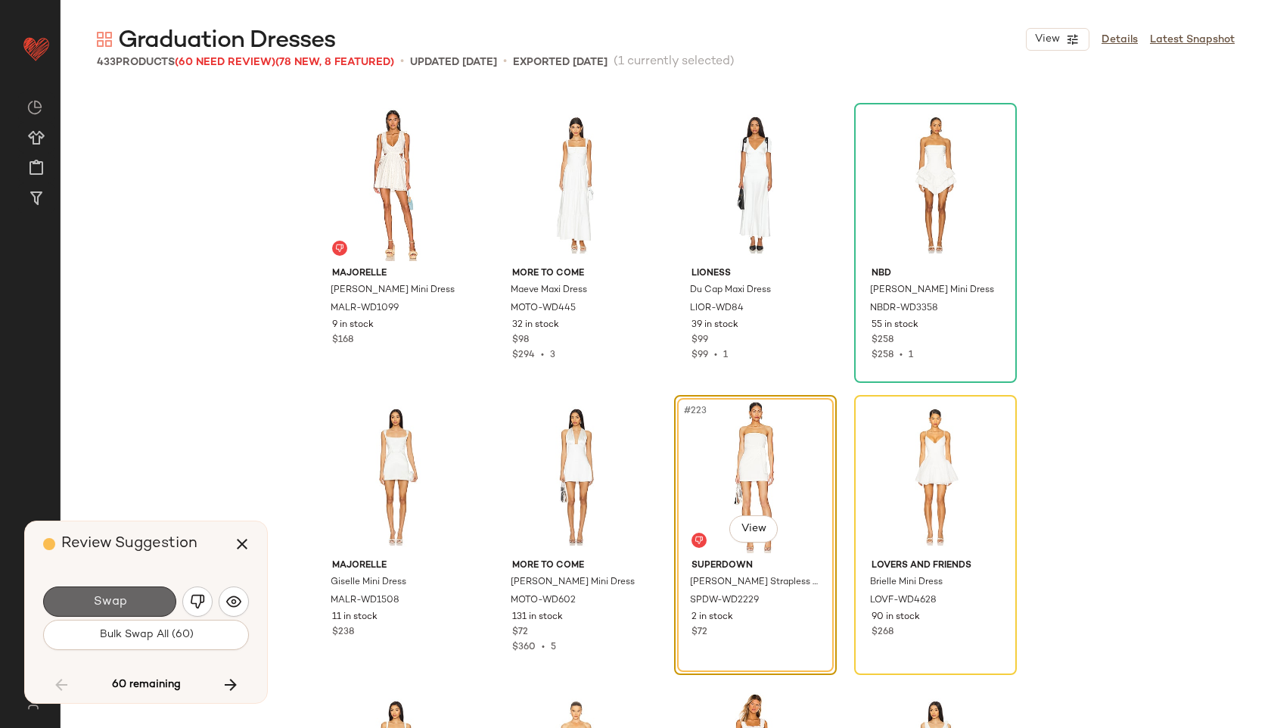
click at [133, 588] on button "Swap" at bounding box center [109, 601] width 133 height 30
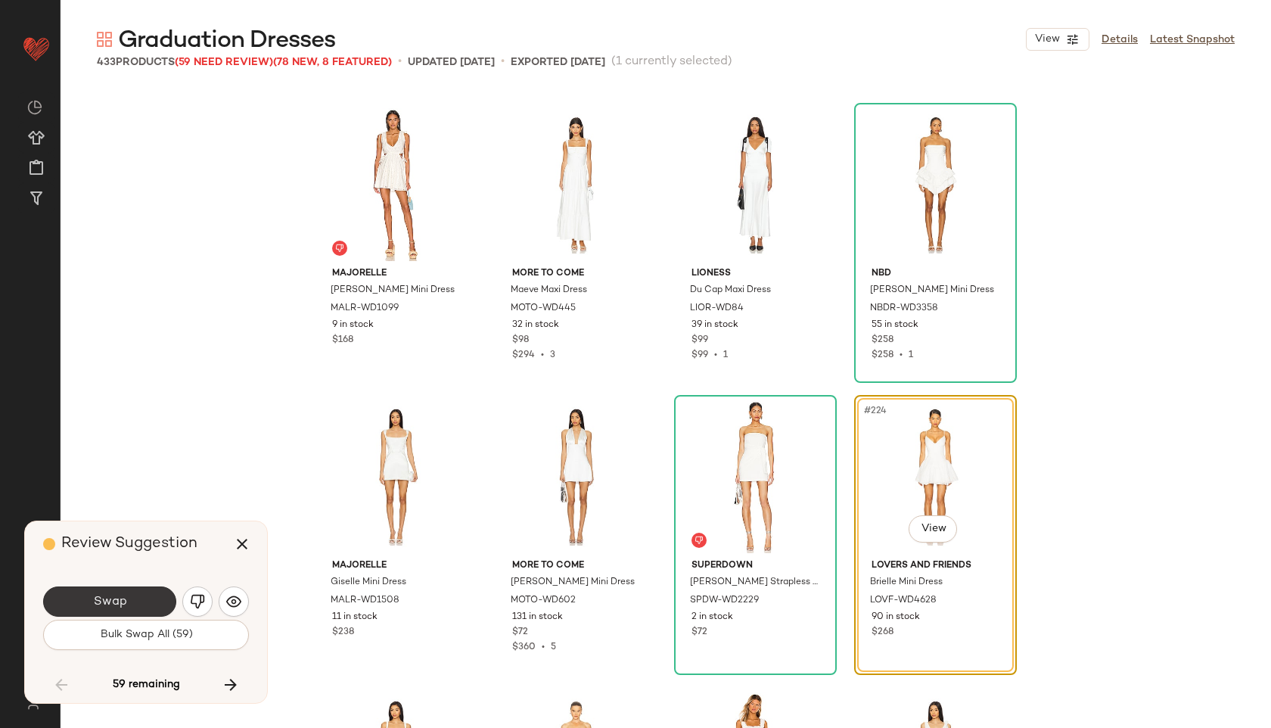
click at [135, 598] on button "Swap" at bounding box center [109, 601] width 133 height 30
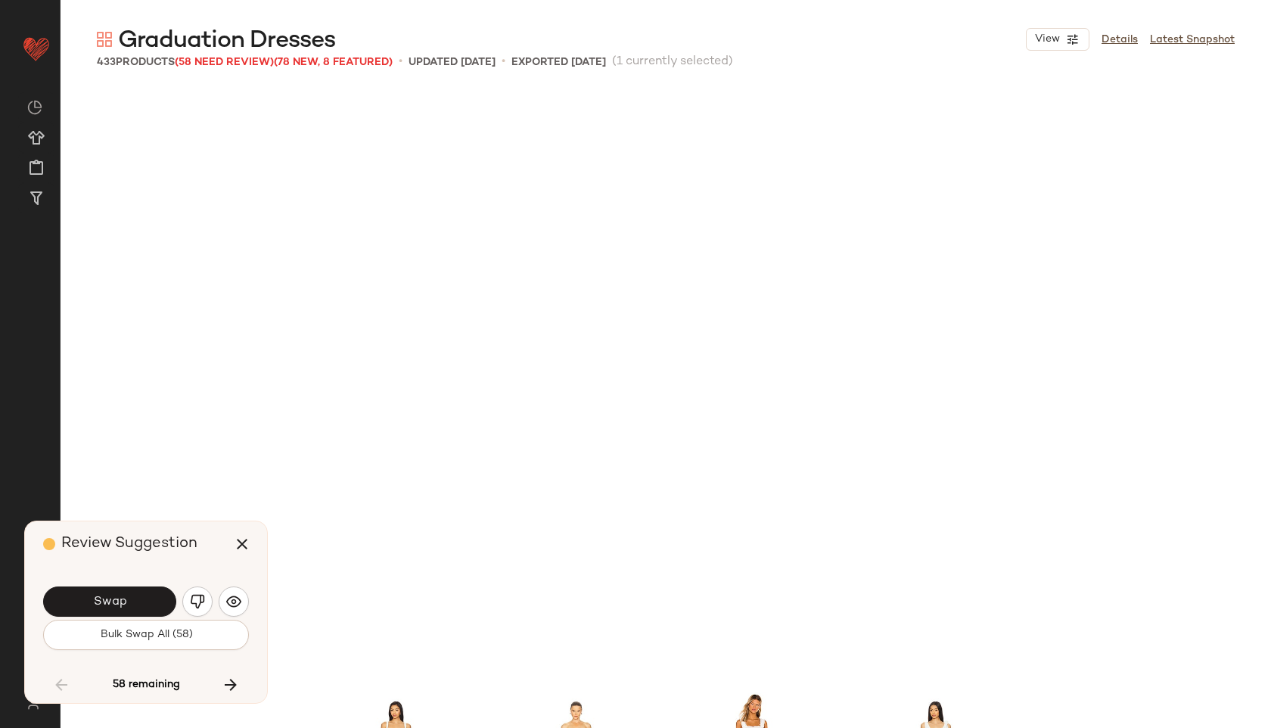
scroll to position [16349, 0]
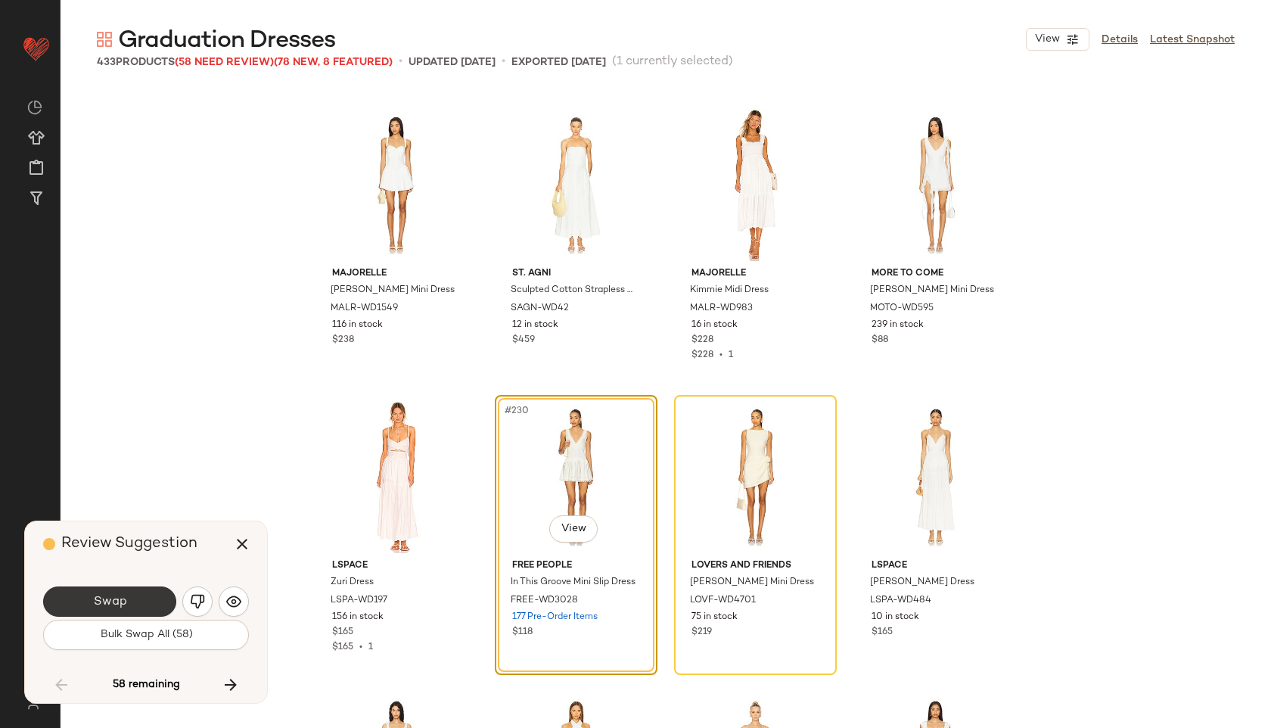
click at [119, 609] on button "Swap" at bounding box center [109, 601] width 133 height 30
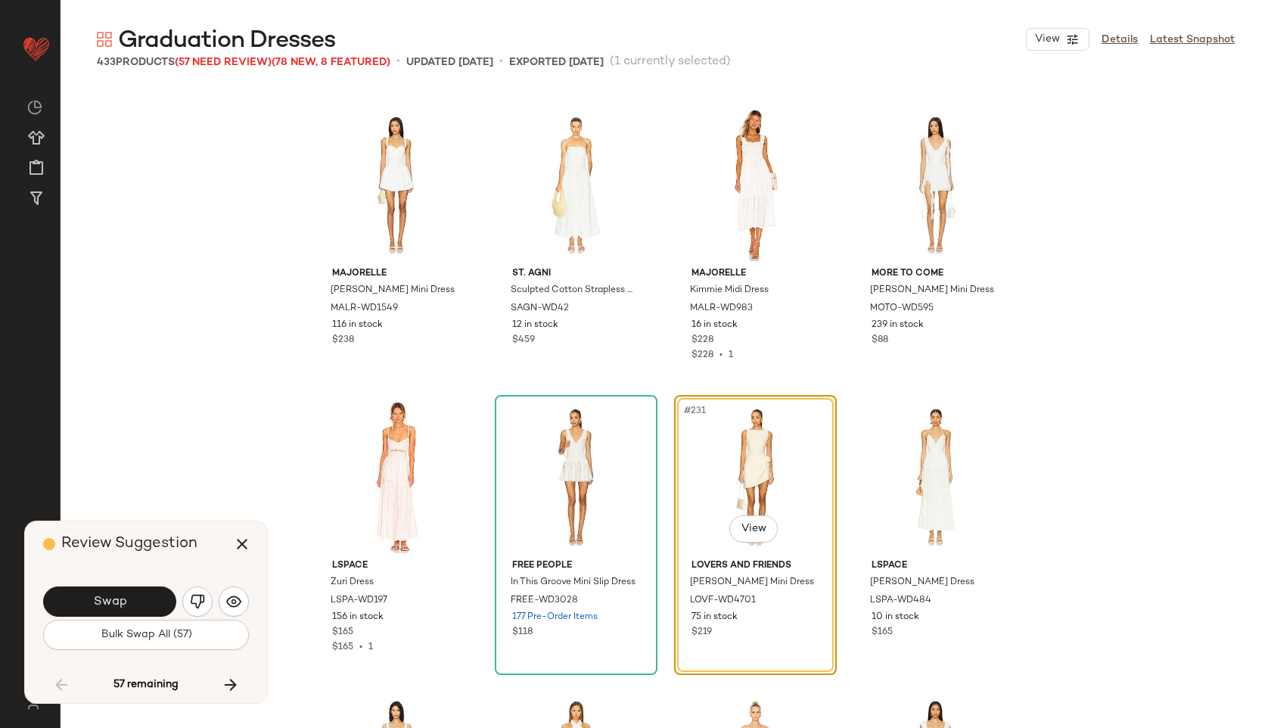
click at [119, 609] on button "Swap" at bounding box center [109, 601] width 133 height 30
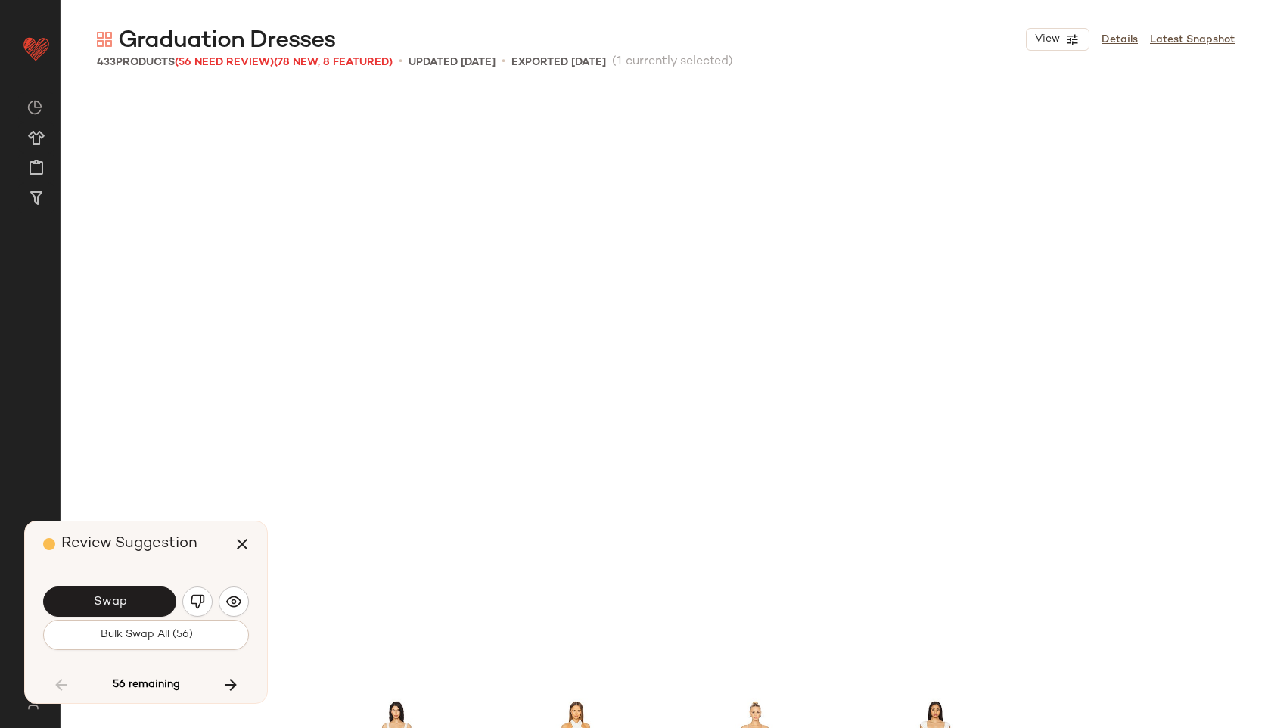
scroll to position [16980, 0]
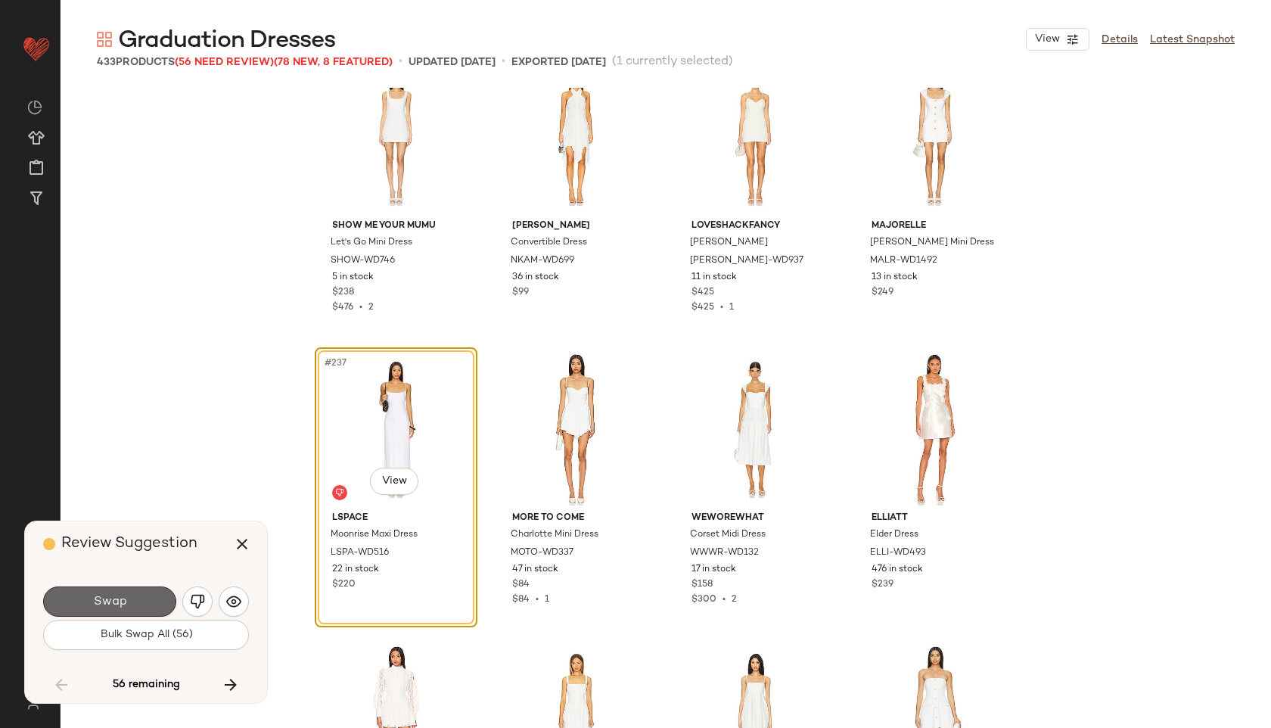
click at [135, 593] on button "Swap" at bounding box center [109, 601] width 133 height 30
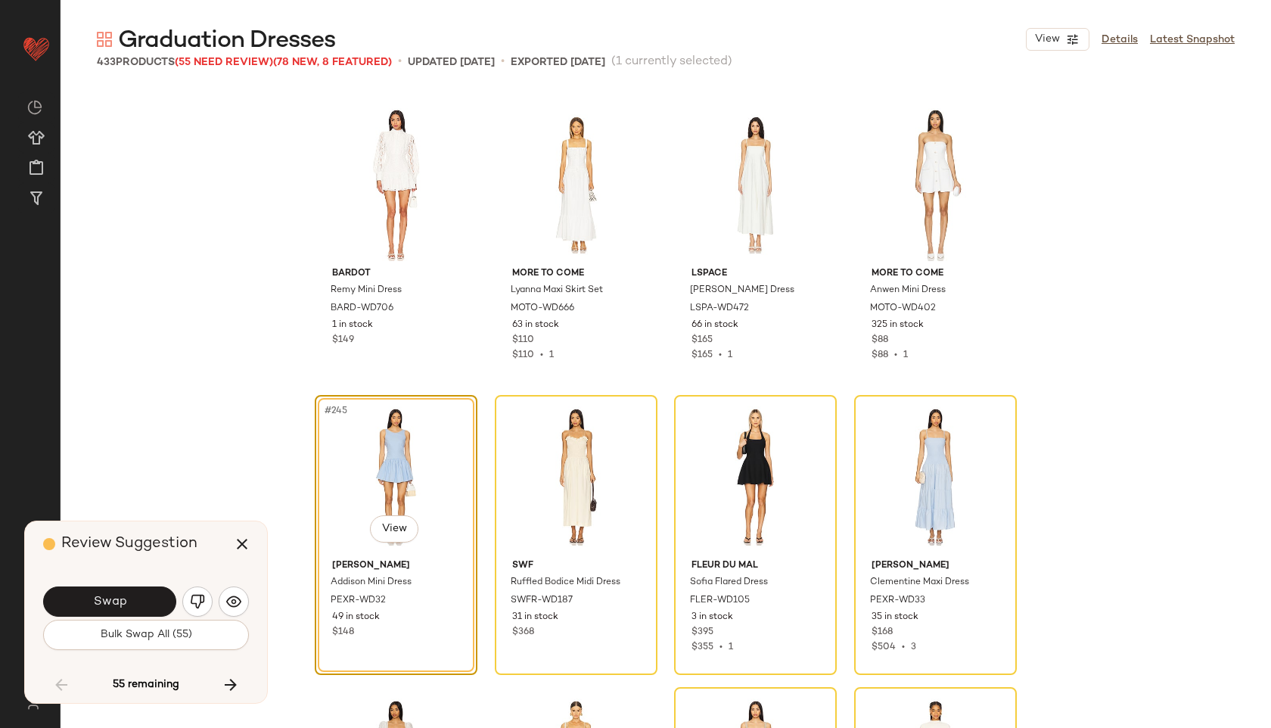
scroll to position [17597, 0]
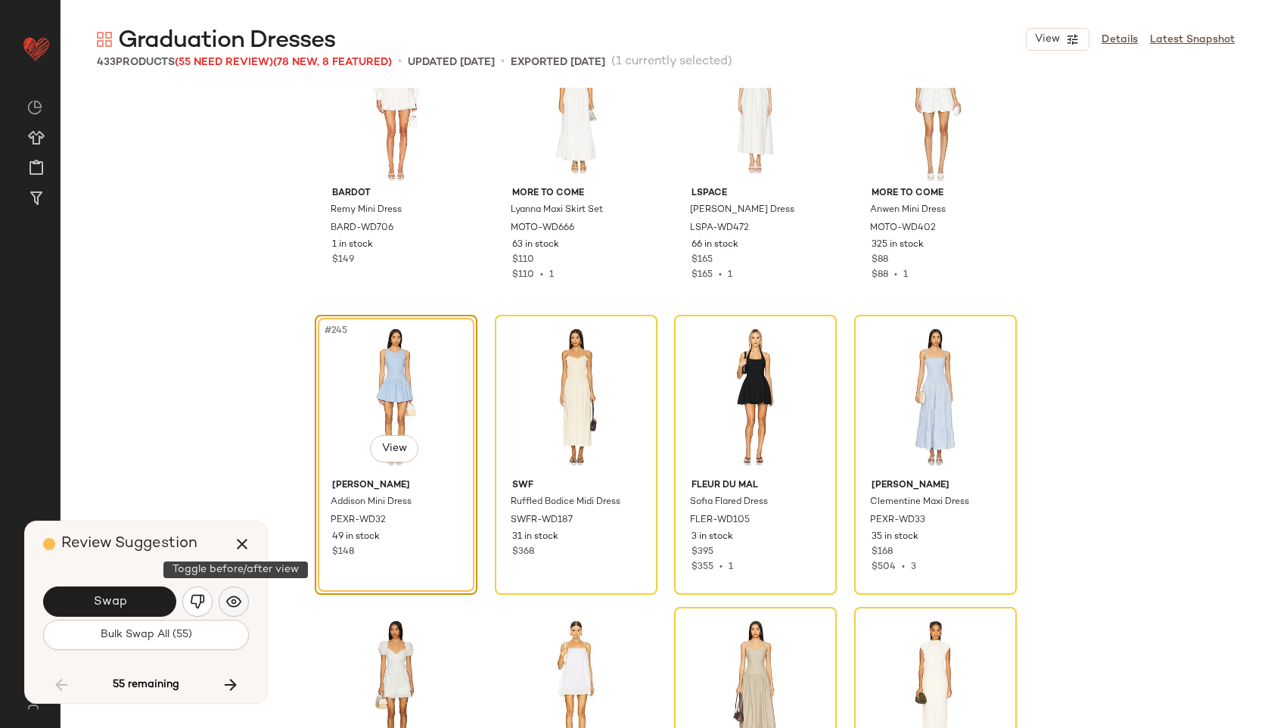
click at [234, 601] on img "button" at bounding box center [233, 601] width 15 height 15
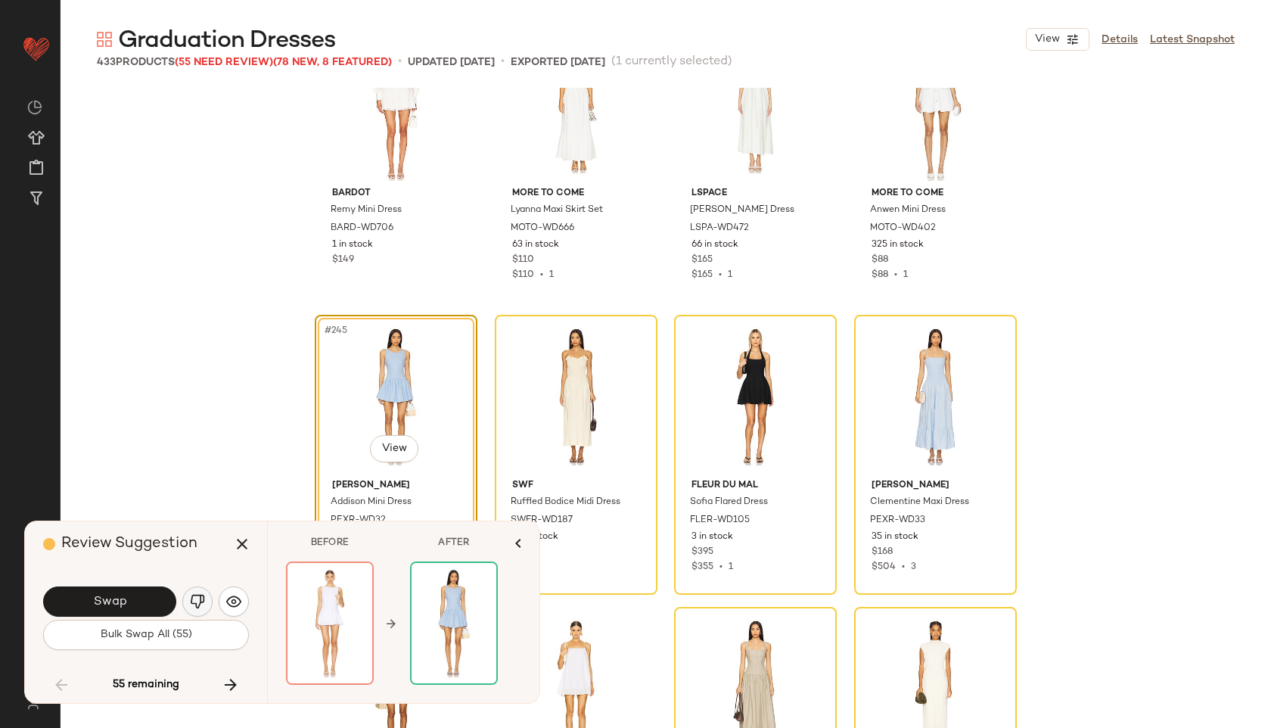
click at [200, 600] on img "button" at bounding box center [197, 601] width 15 height 15
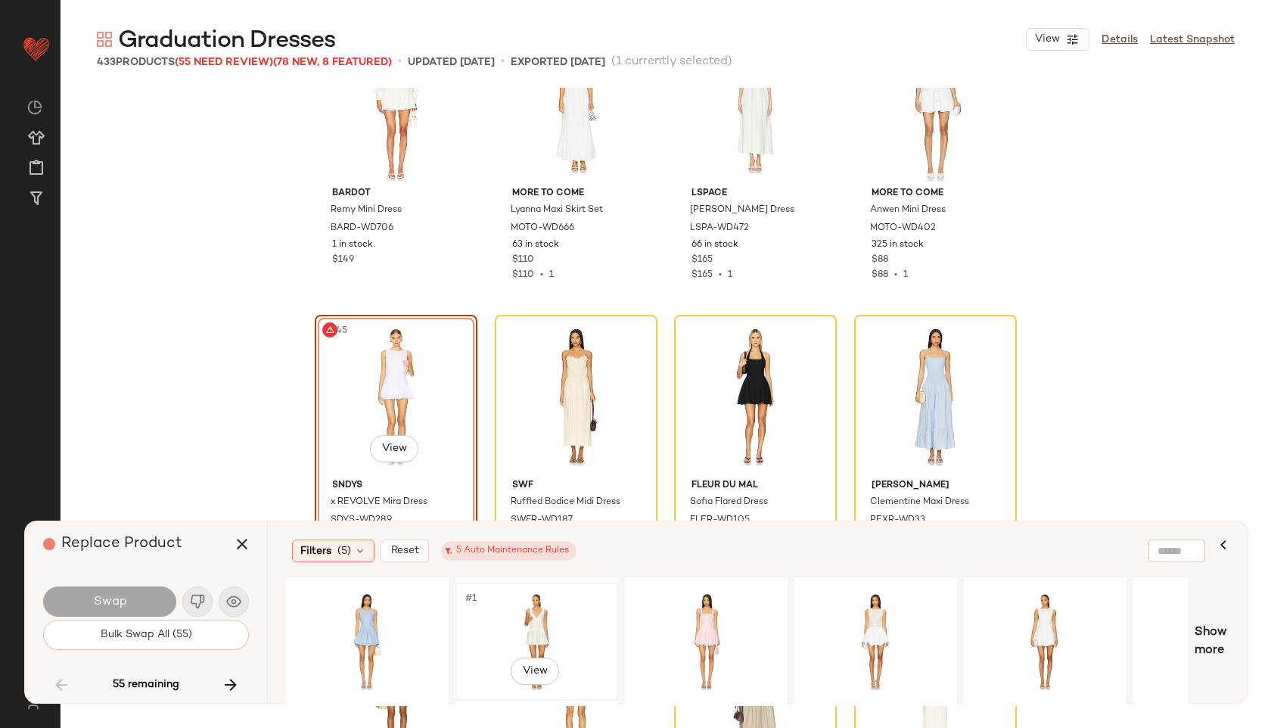
click at [533, 625] on div "#1 View" at bounding box center [537, 641] width 152 height 107
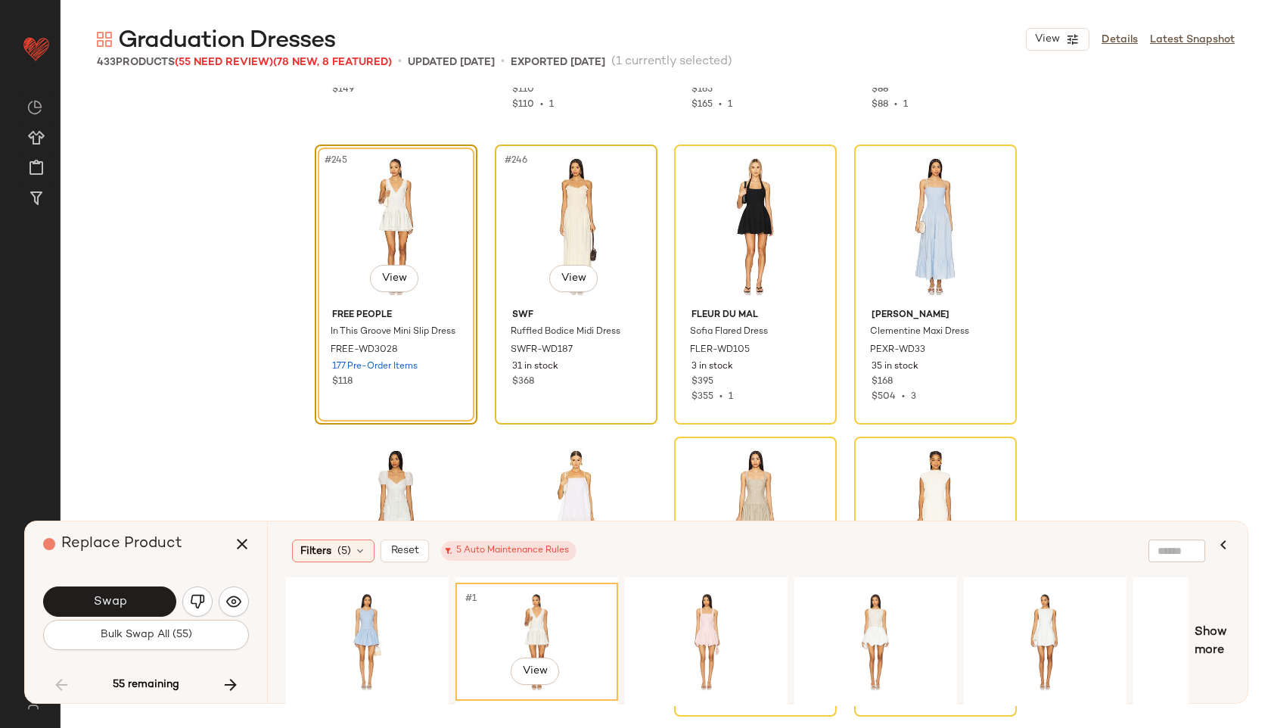
scroll to position [17768, 0]
click at [135, 613] on button "Swap" at bounding box center [109, 601] width 133 height 30
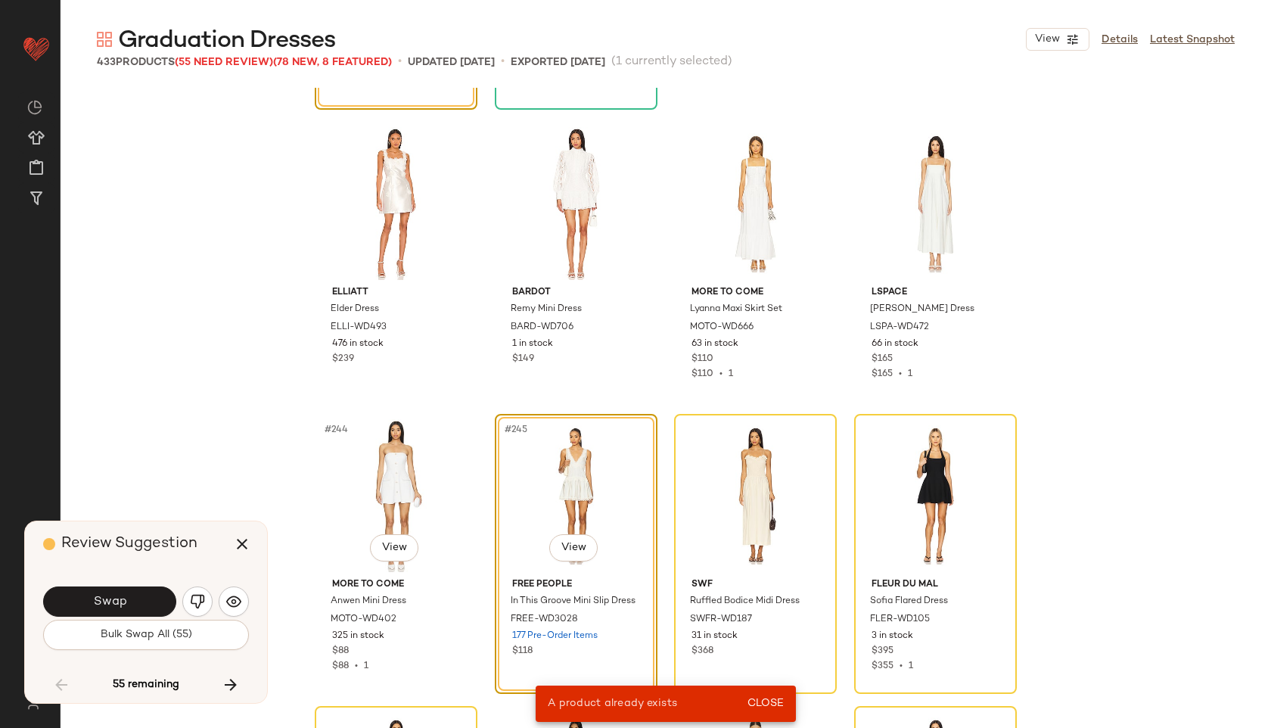
scroll to position [17496, 0]
click at [226, 605] on img "button" at bounding box center [233, 601] width 15 height 15
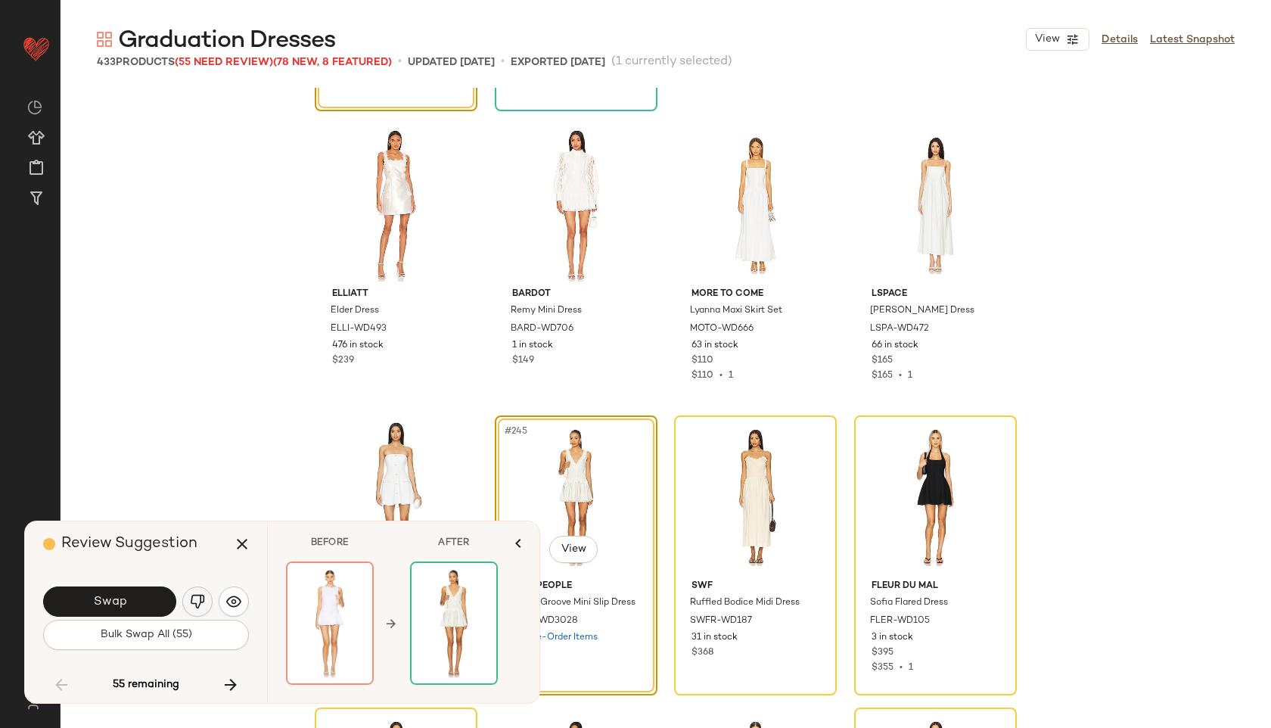
click at [196, 594] on img "button" at bounding box center [197, 601] width 15 height 15
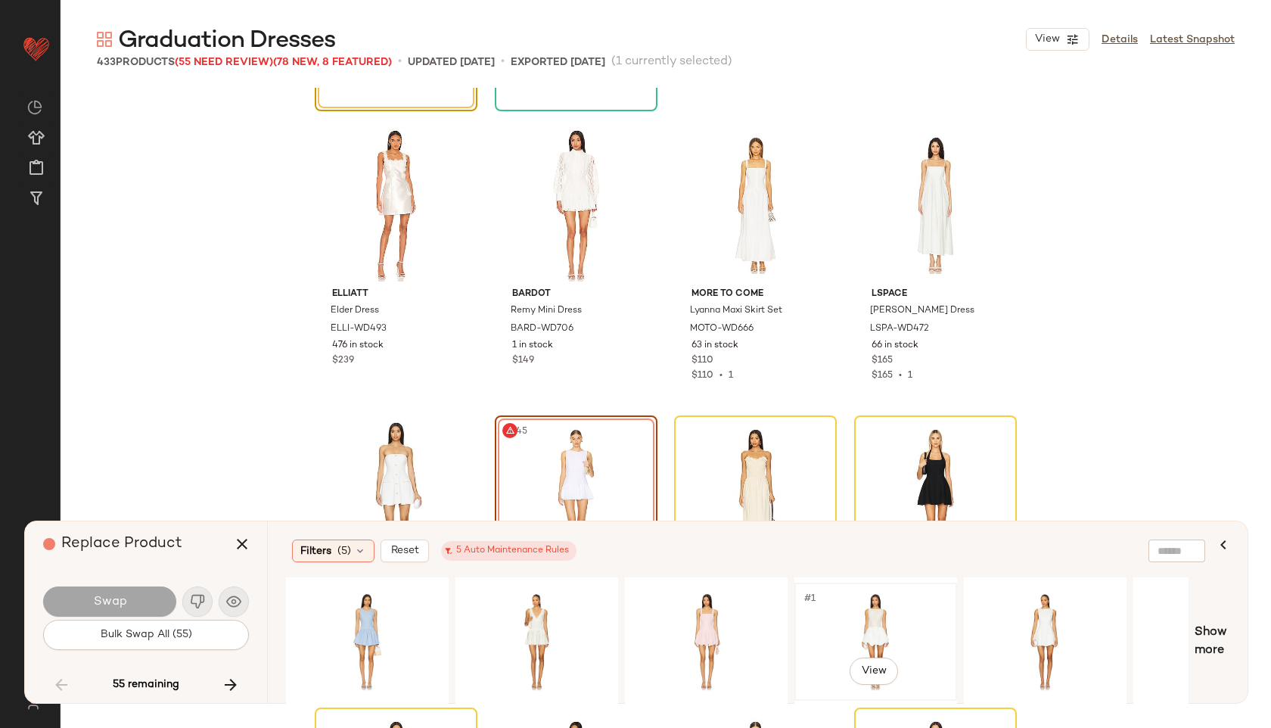
click at [874, 619] on div "#1 View" at bounding box center [875, 641] width 152 height 107
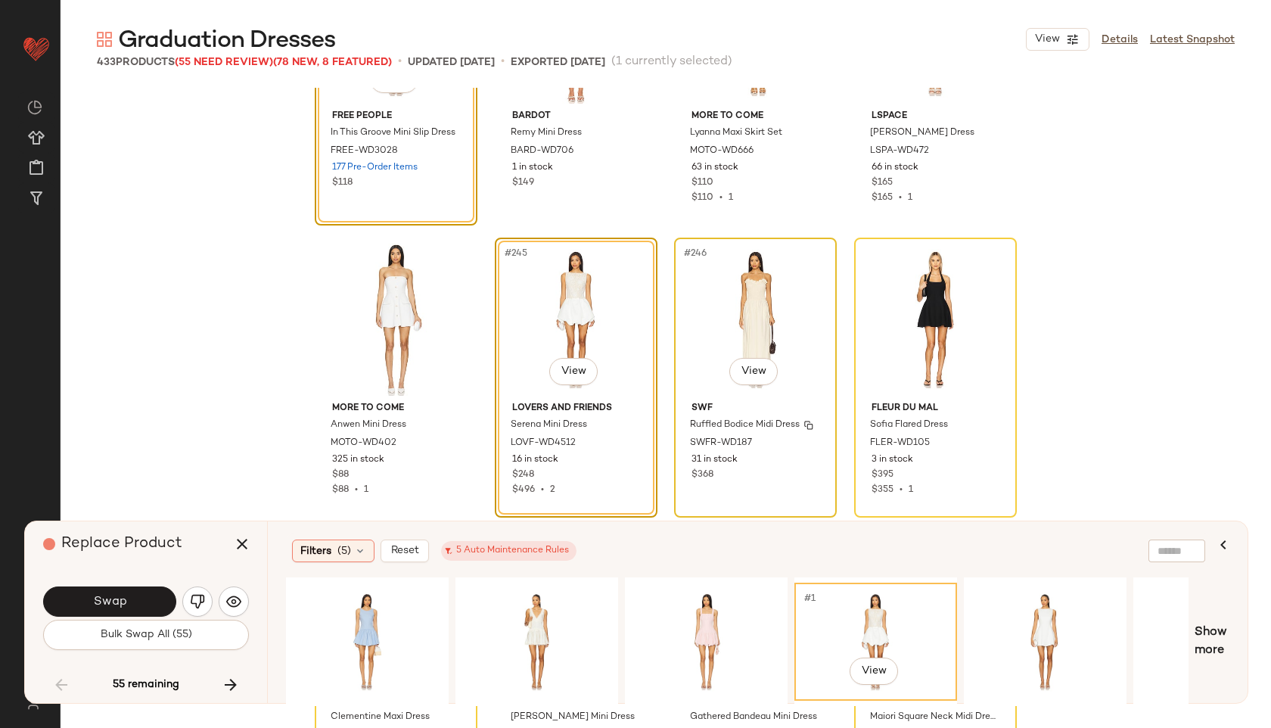
scroll to position [17675, 0]
click at [100, 596] on span "Swap" at bounding box center [109, 601] width 34 height 14
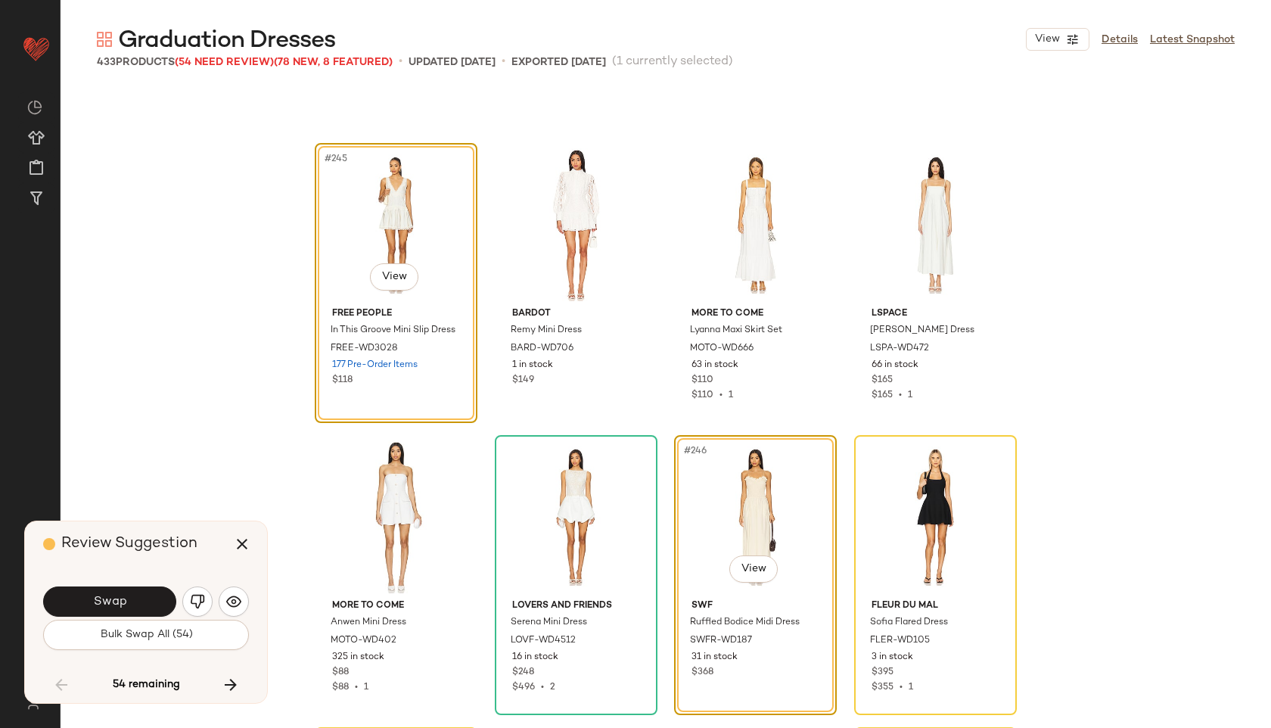
scroll to position [17470, 0]
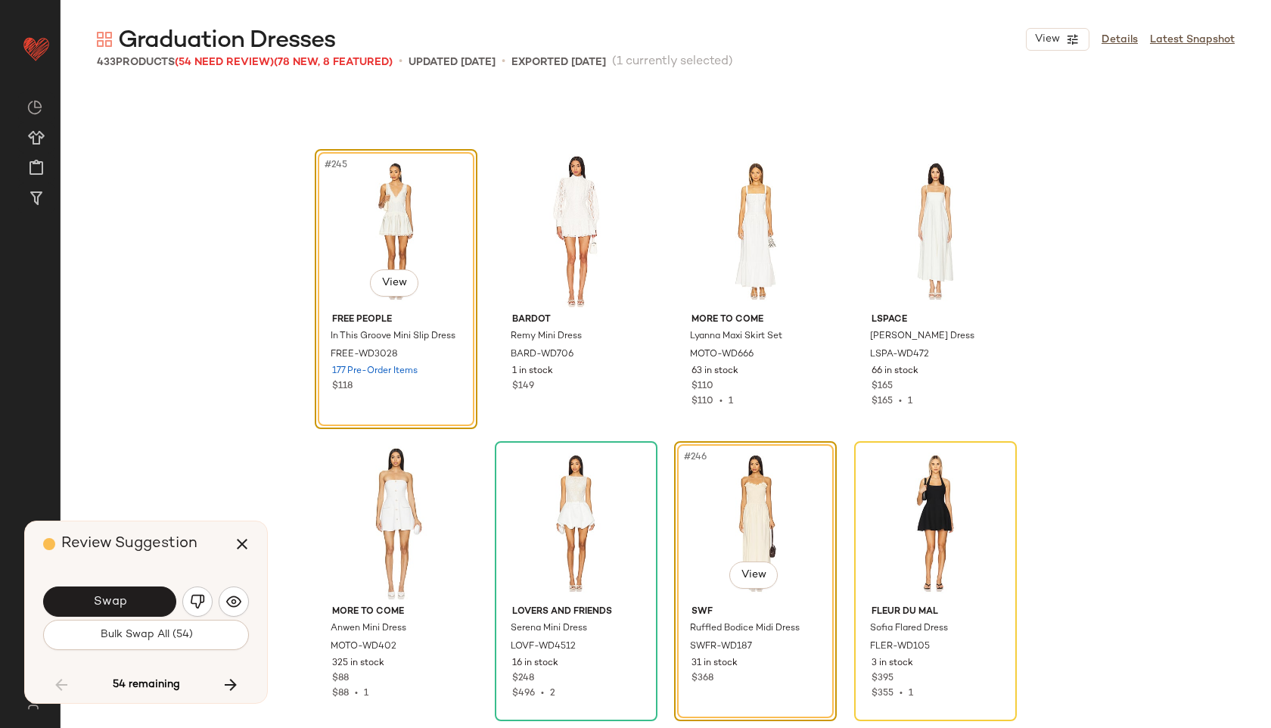
click at [360, 238] on div "#245 View" at bounding box center [396, 230] width 152 height 153
click at [143, 601] on button "Swap" at bounding box center [109, 601] width 133 height 30
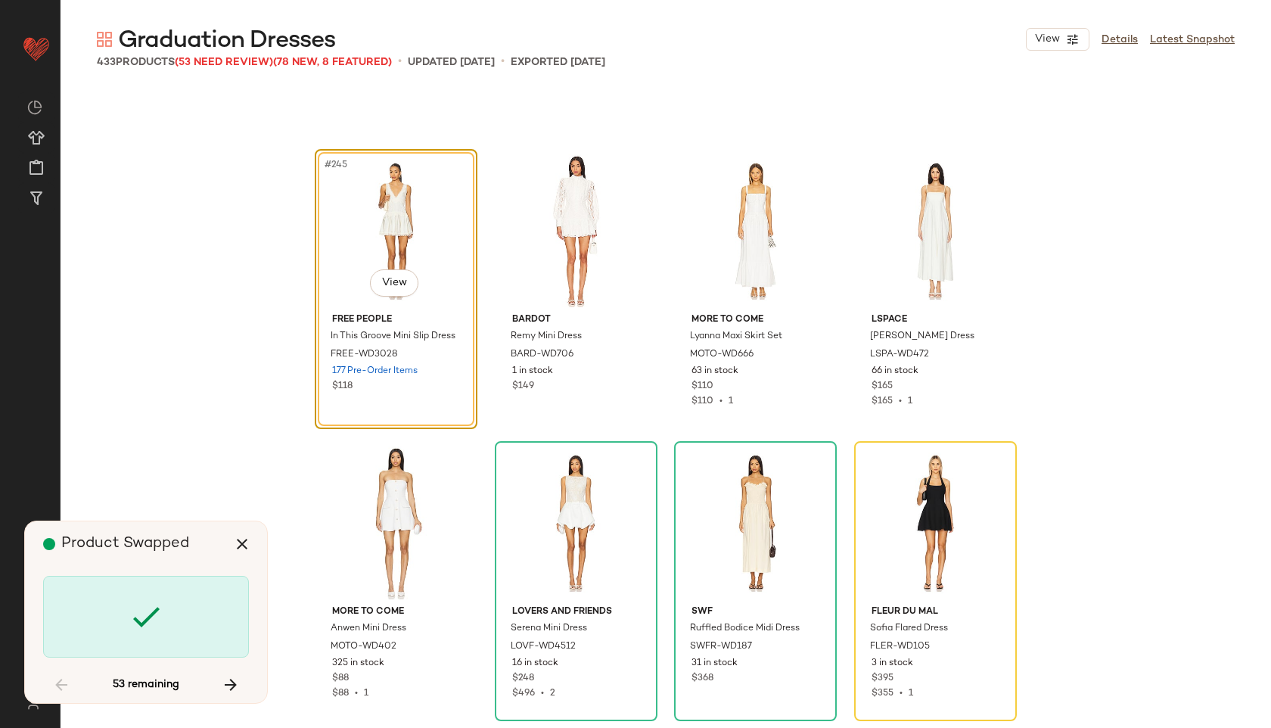
scroll to position [17516, 0]
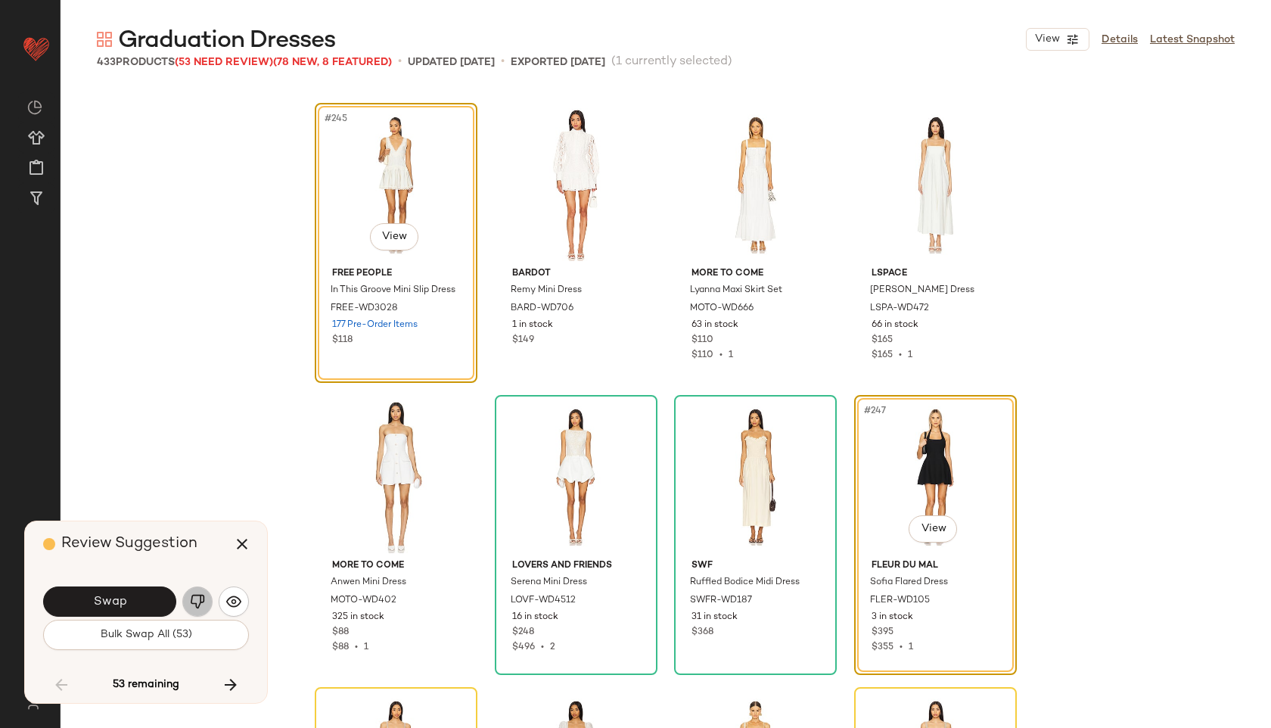
click at [197, 605] on img "button" at bounding box center [197, 601] width 15 height 15
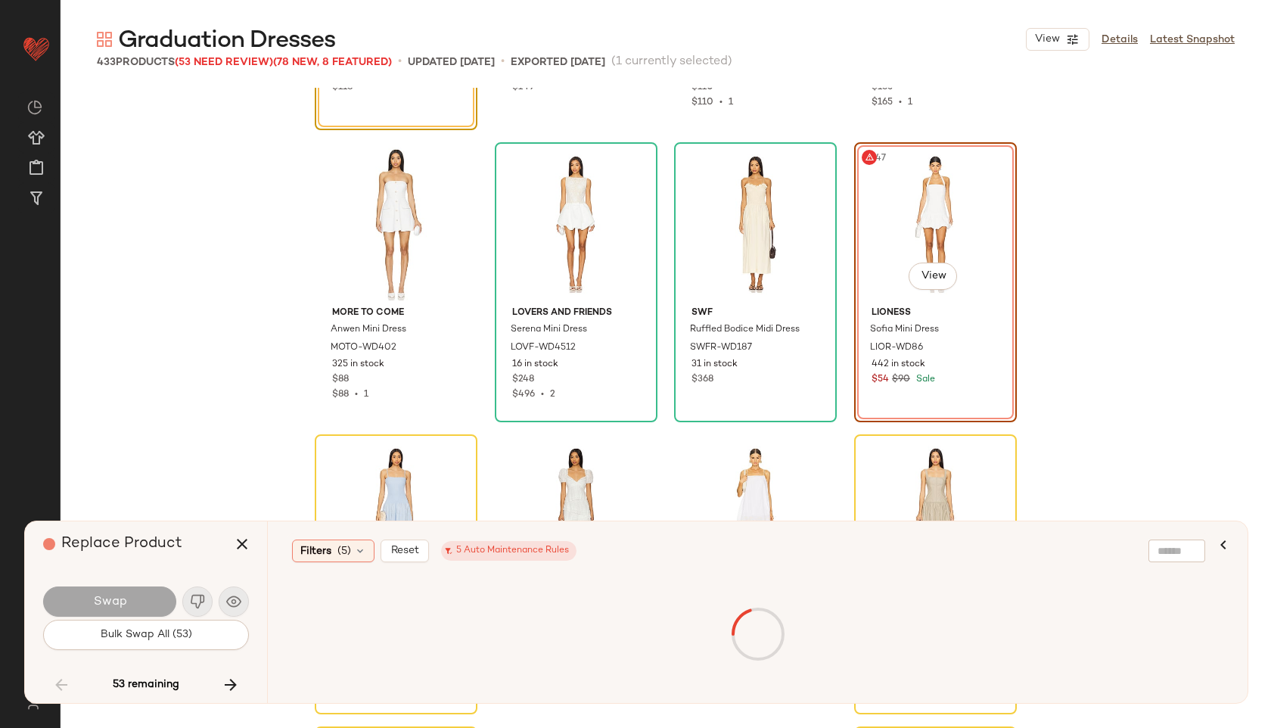
scroll to position [17768, 0]
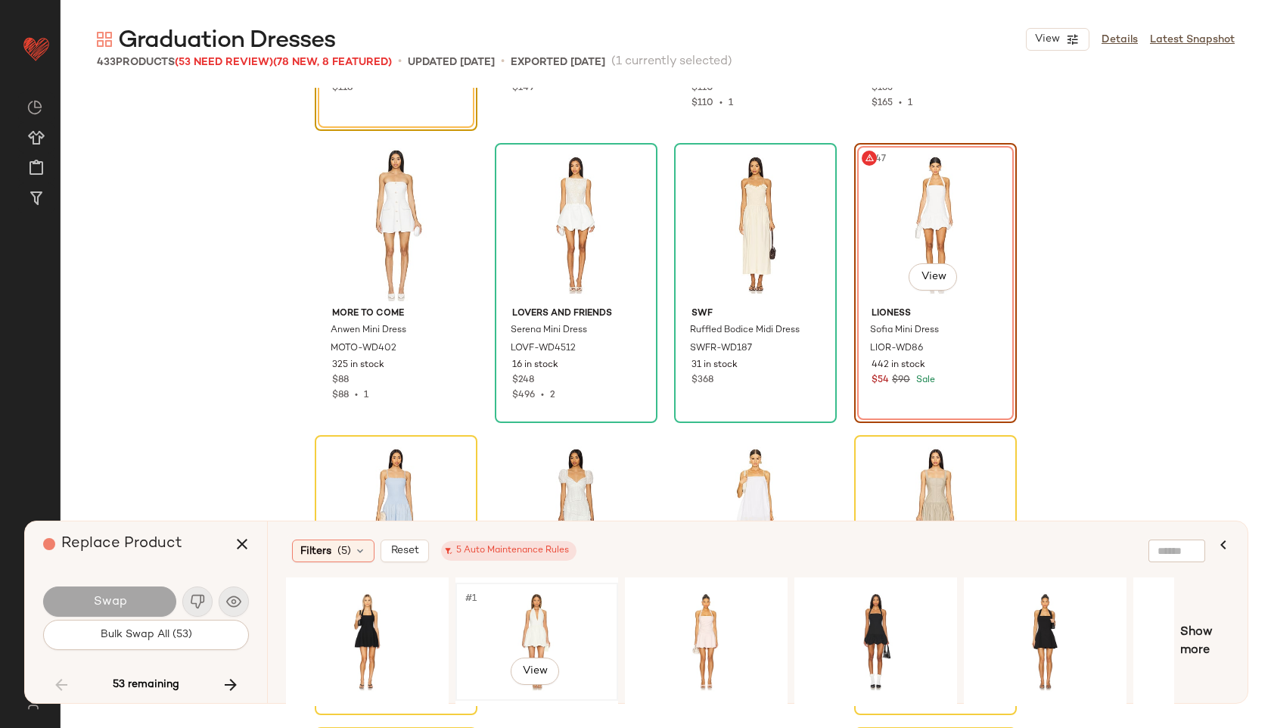
click at [532, 619] on div "#1 View" at bounding box center [537, 641] width 152 height 107
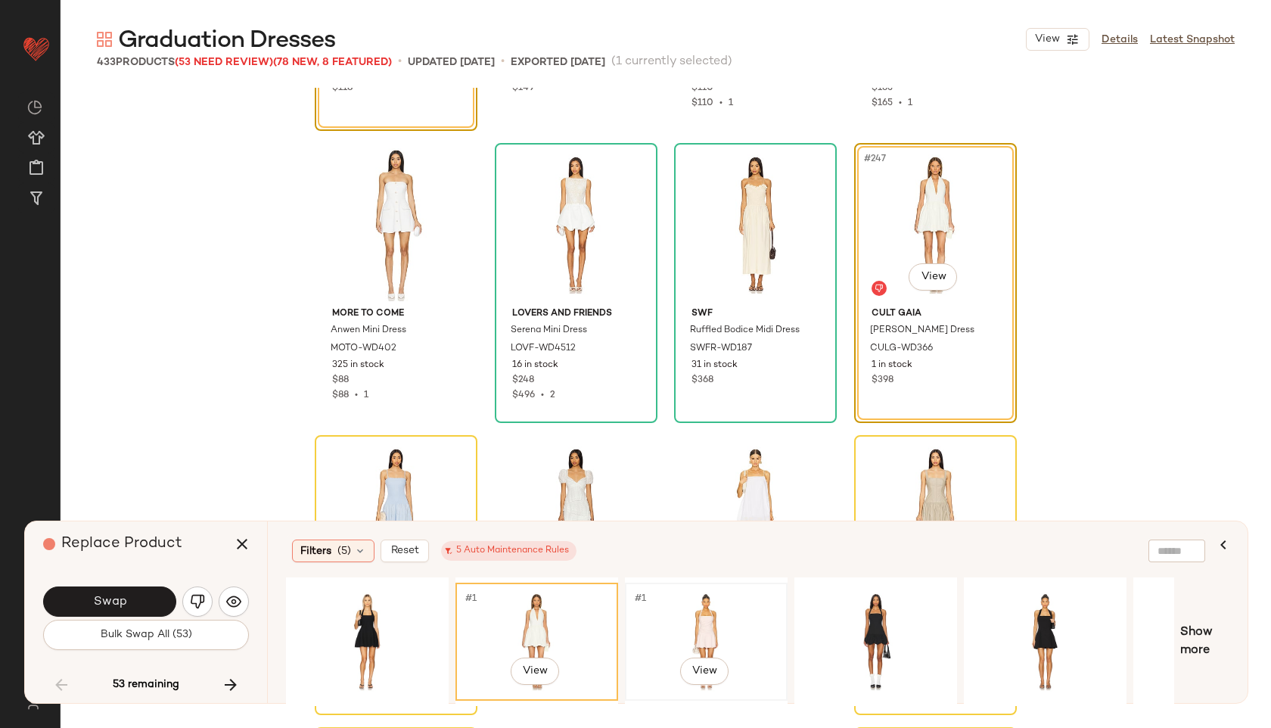
click at [691, 622] on div "#1 View" at bounding box center [706, 641] width 152 height 107
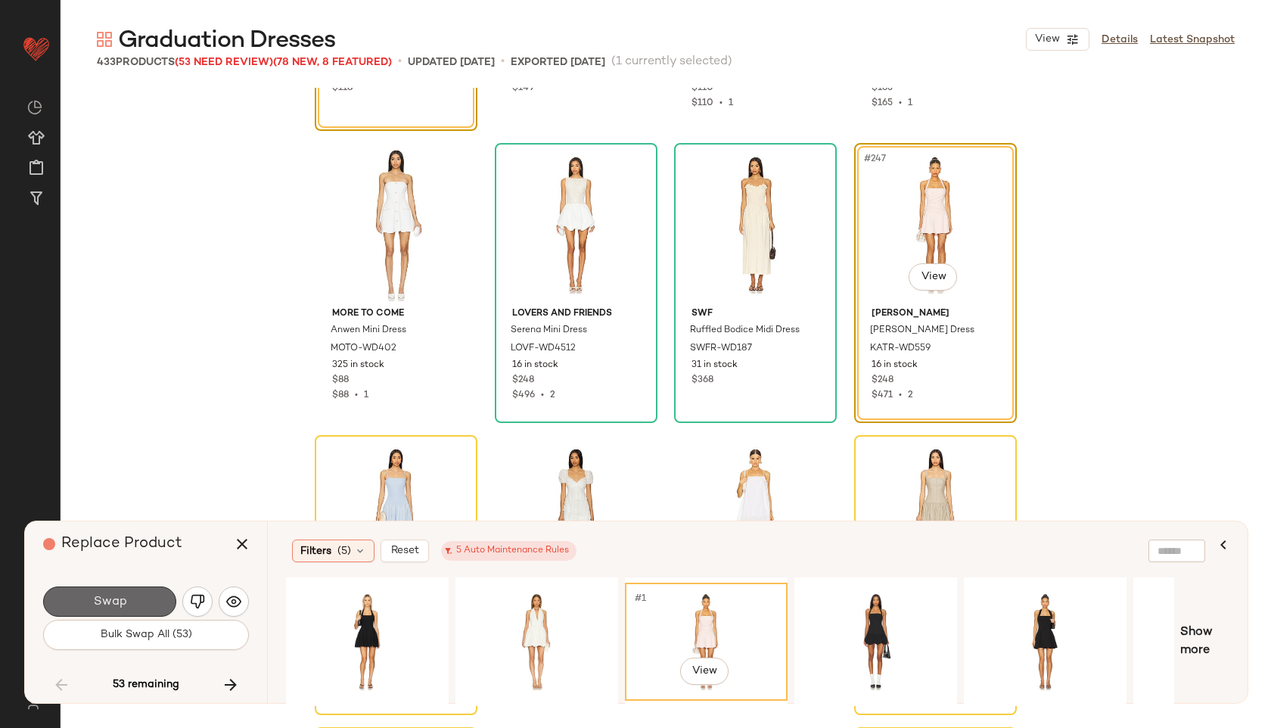
click at [89, 589] on button "Swap" at bounding box center [109, 601] width 133 height 30
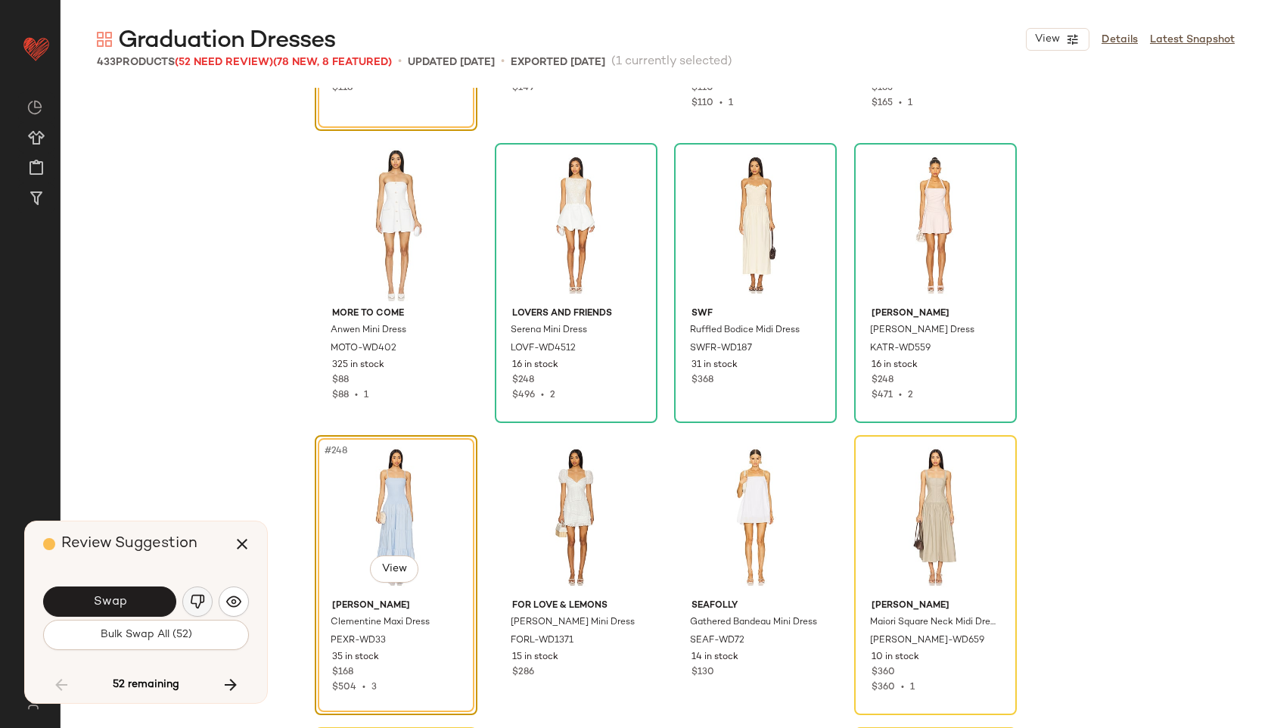
scroll to position [17516, 0]
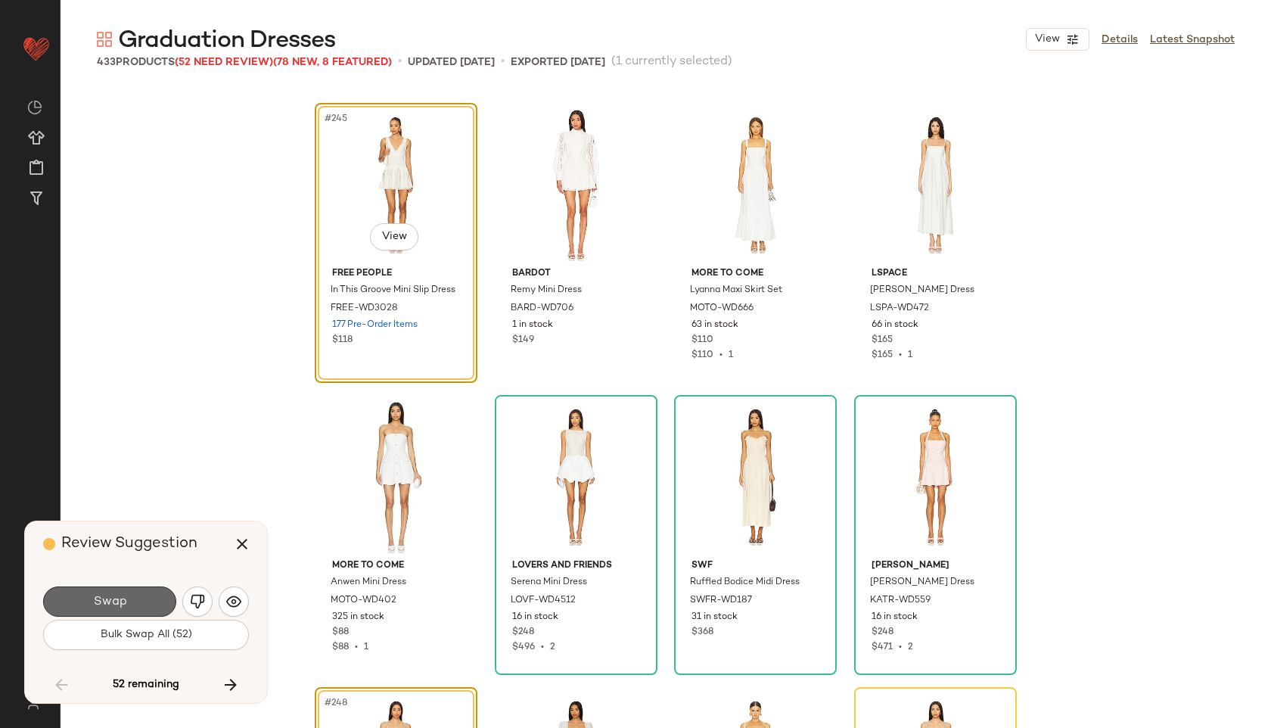
click at [128, 593] on button "Swap" at bounding box center [109, 601] width 133 height 30
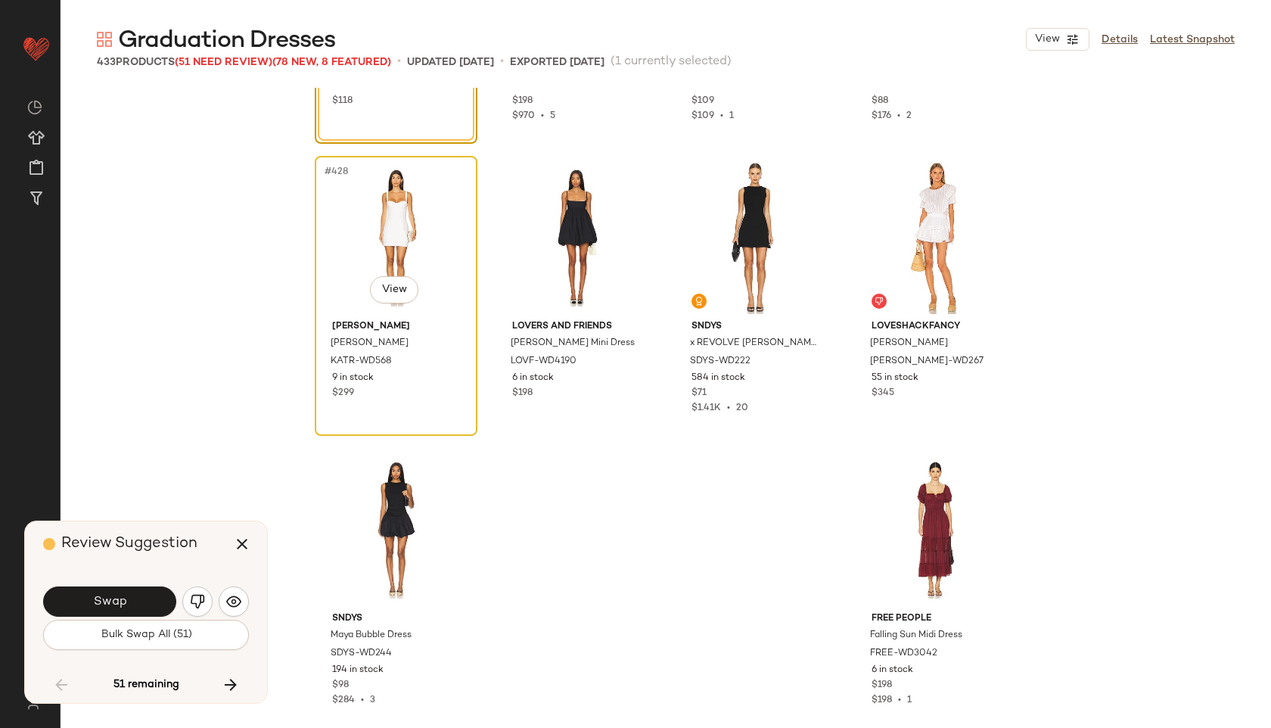
scroll to position [30926, 0]
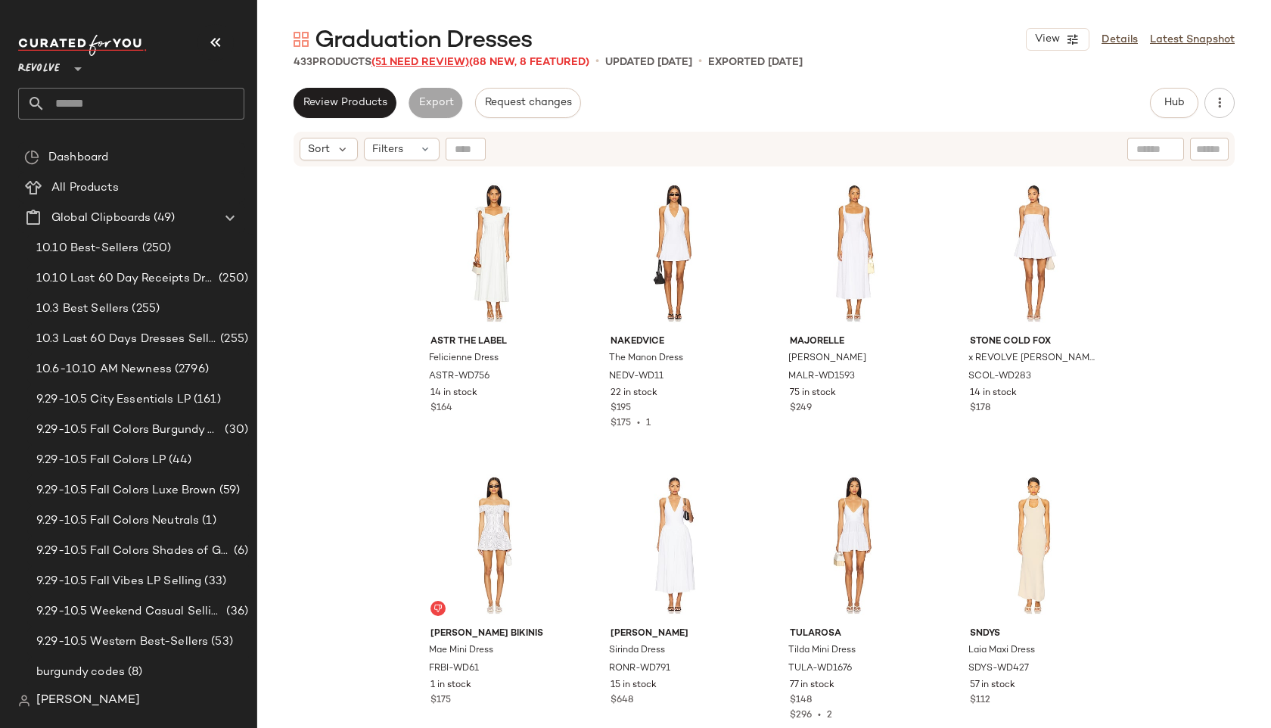
click at [417, 59] on span "(51 Need Review)" at bounding box center [420, 62] width 98 height 11
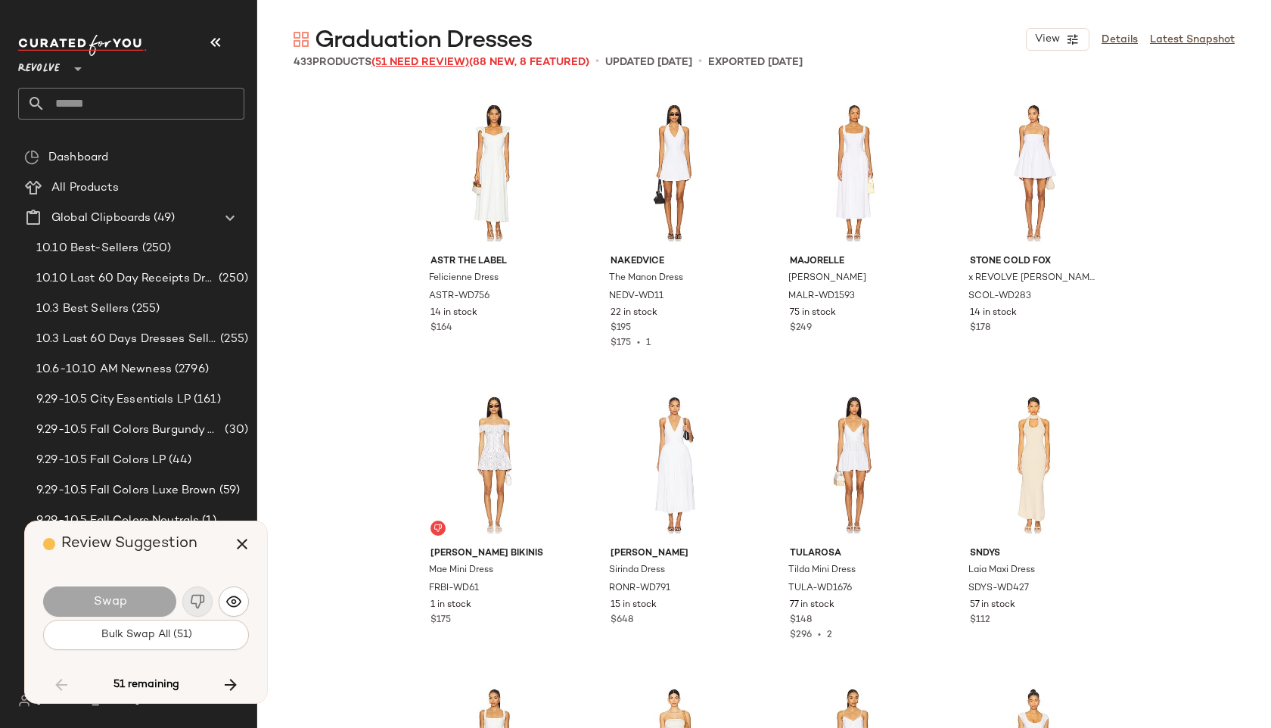
scroll to position [17808, 0]
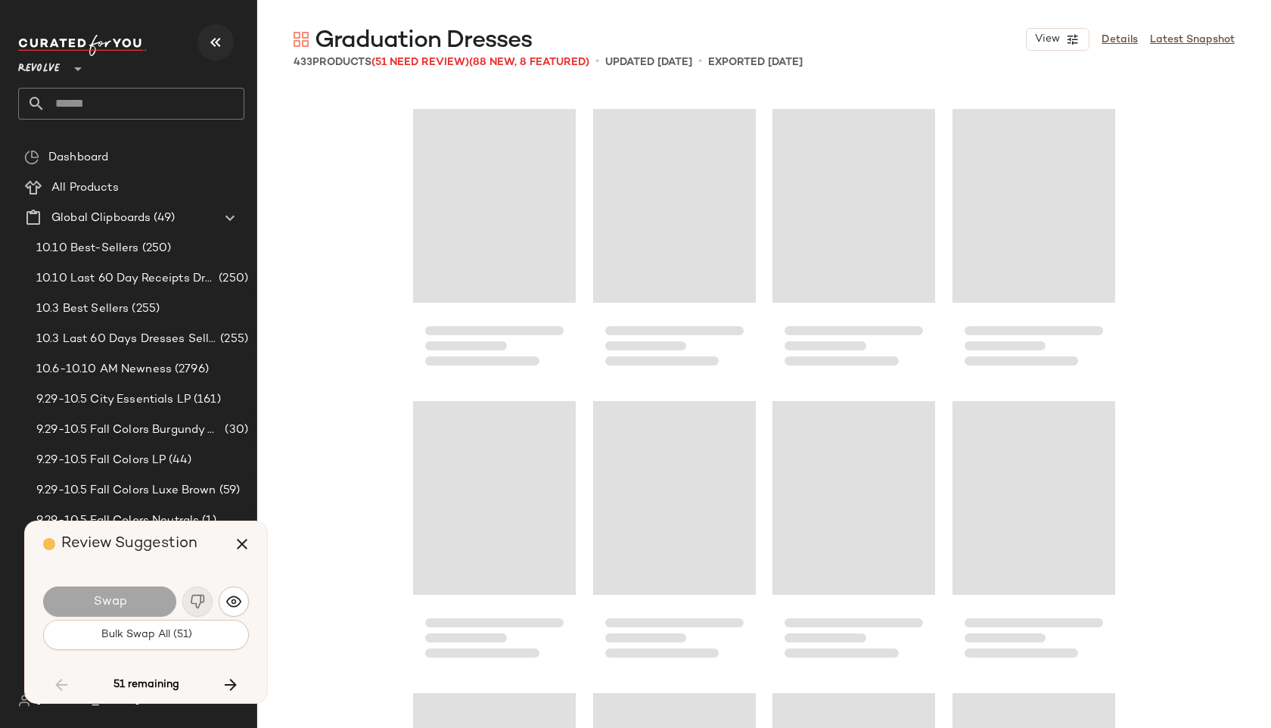
click at [218, 39] on icon "button" at bounding box center [215, 42] width 18 height 18
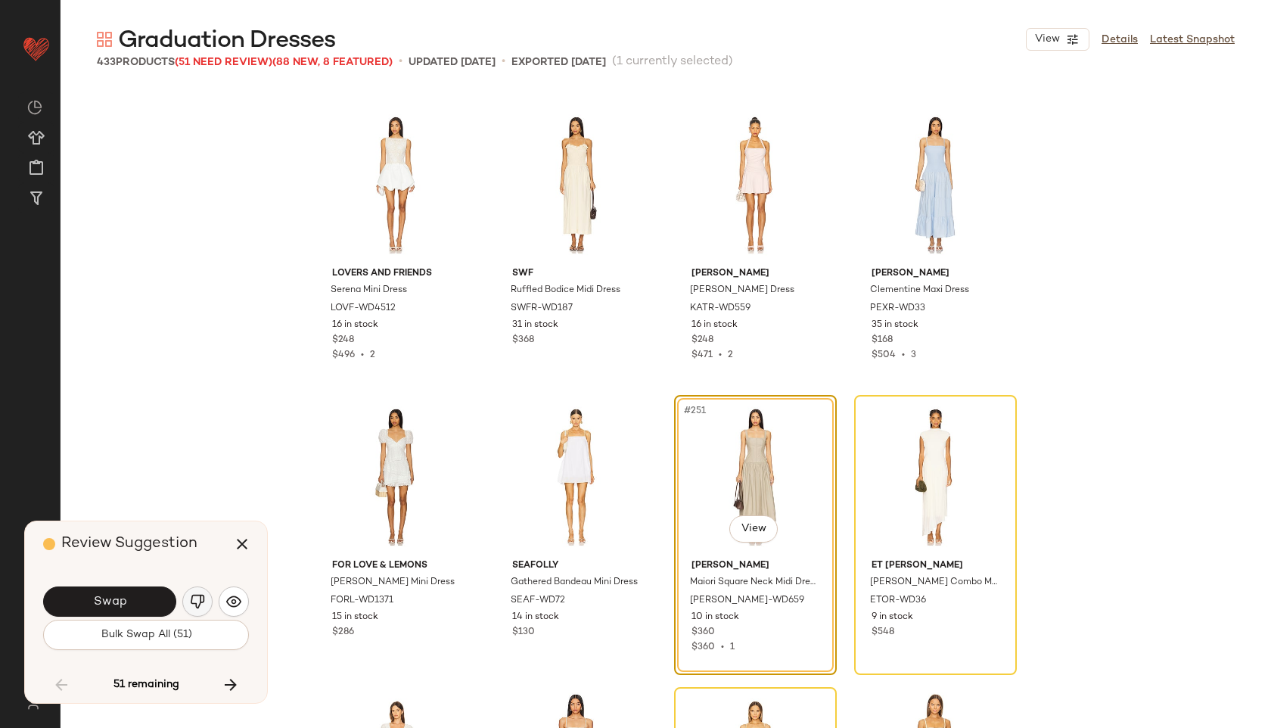
click at [193, 601] on img "button" at bounding box center [197, 601] width 15 height 15
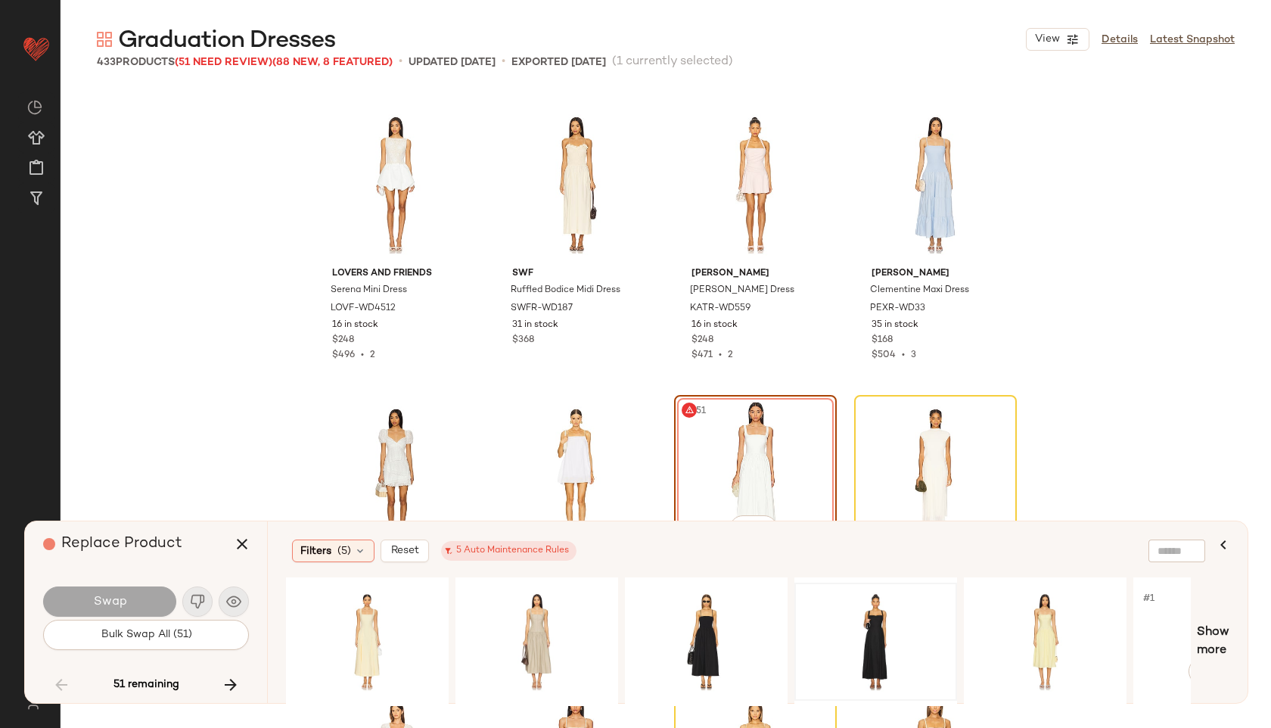
scroll to position [0, 951]
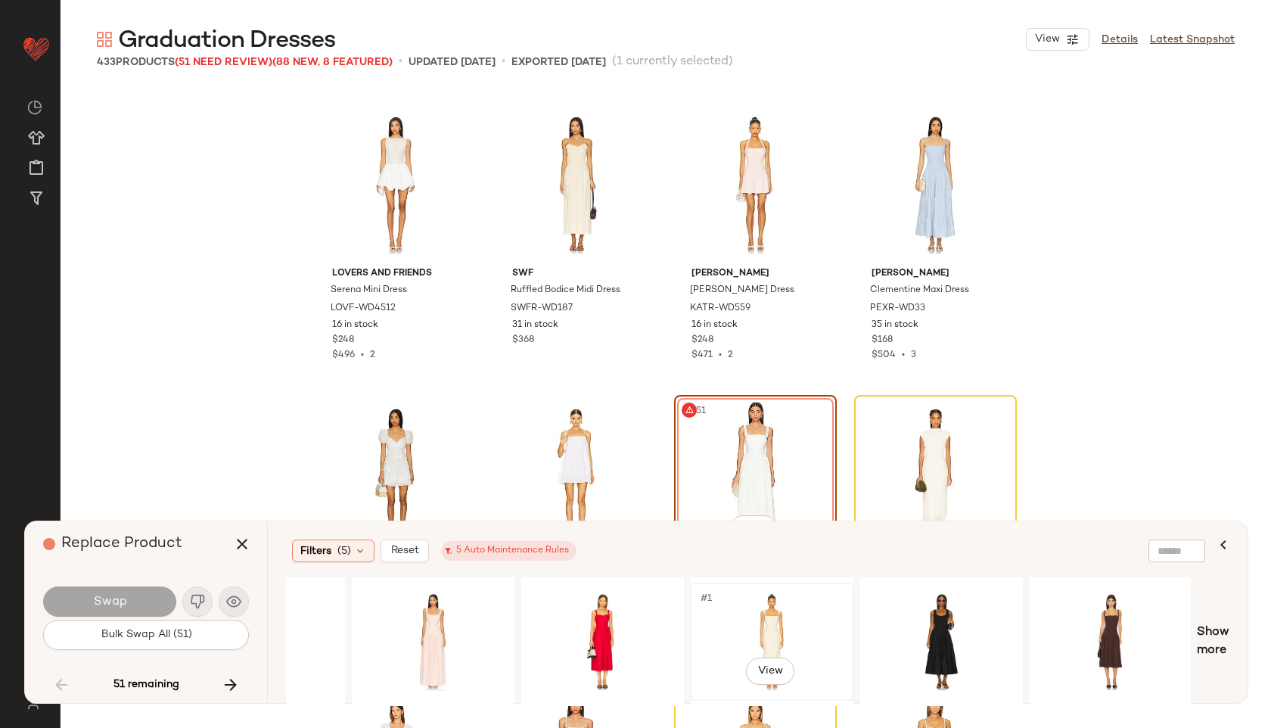
click at [778, 631] on div "#1 View" at bounding box center [772, 641] width 152 height 107
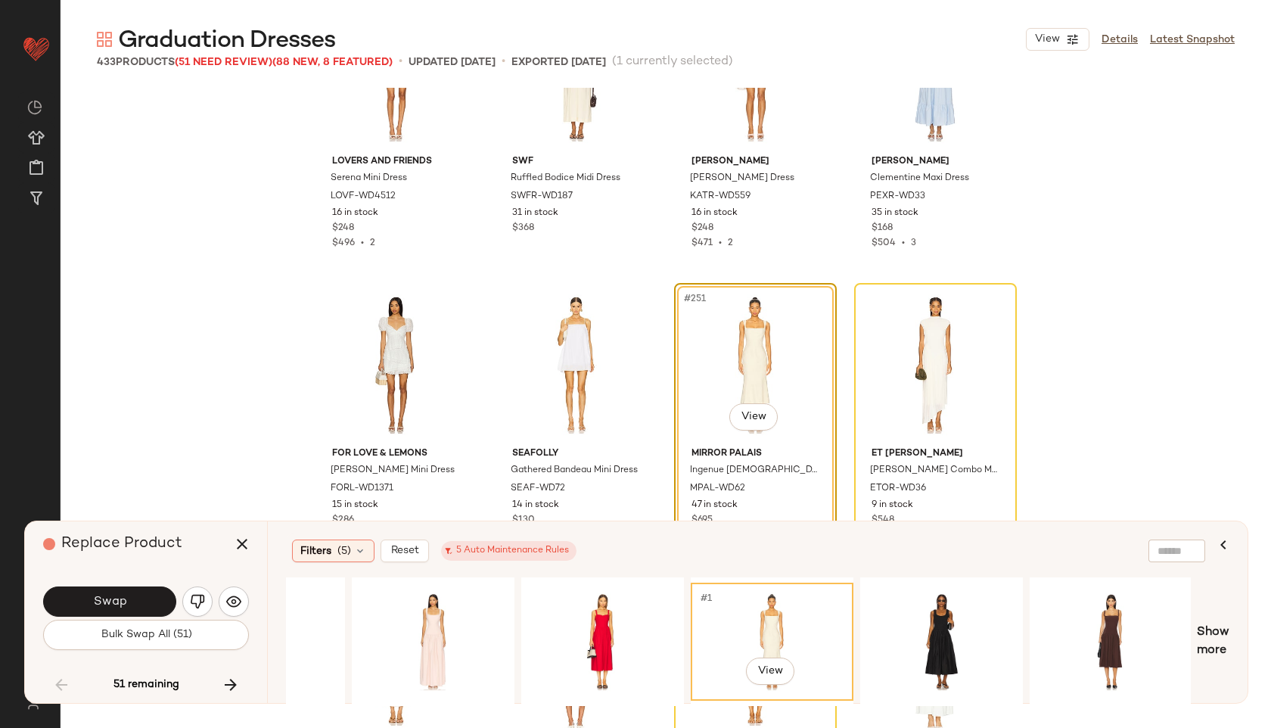
scroll to position [17924, 0]
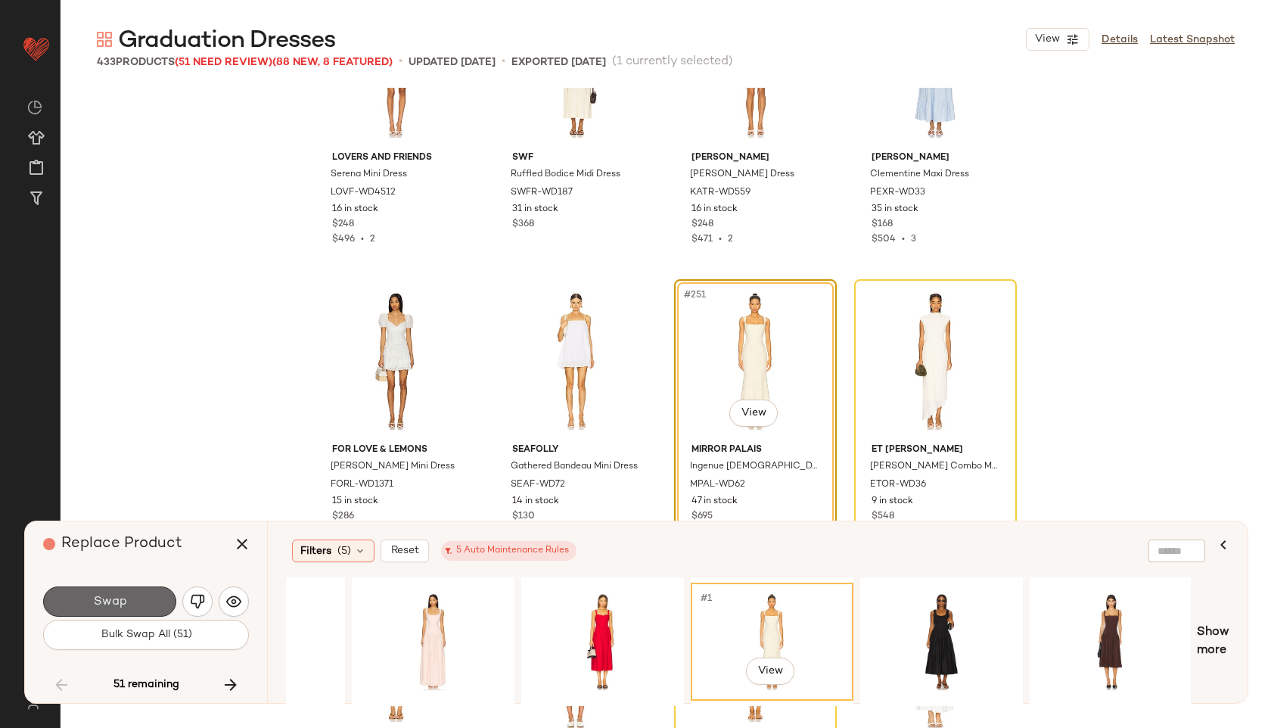
click at [143, 597] on button "Swap" at bounding box center [109, 601] width 133 height 30
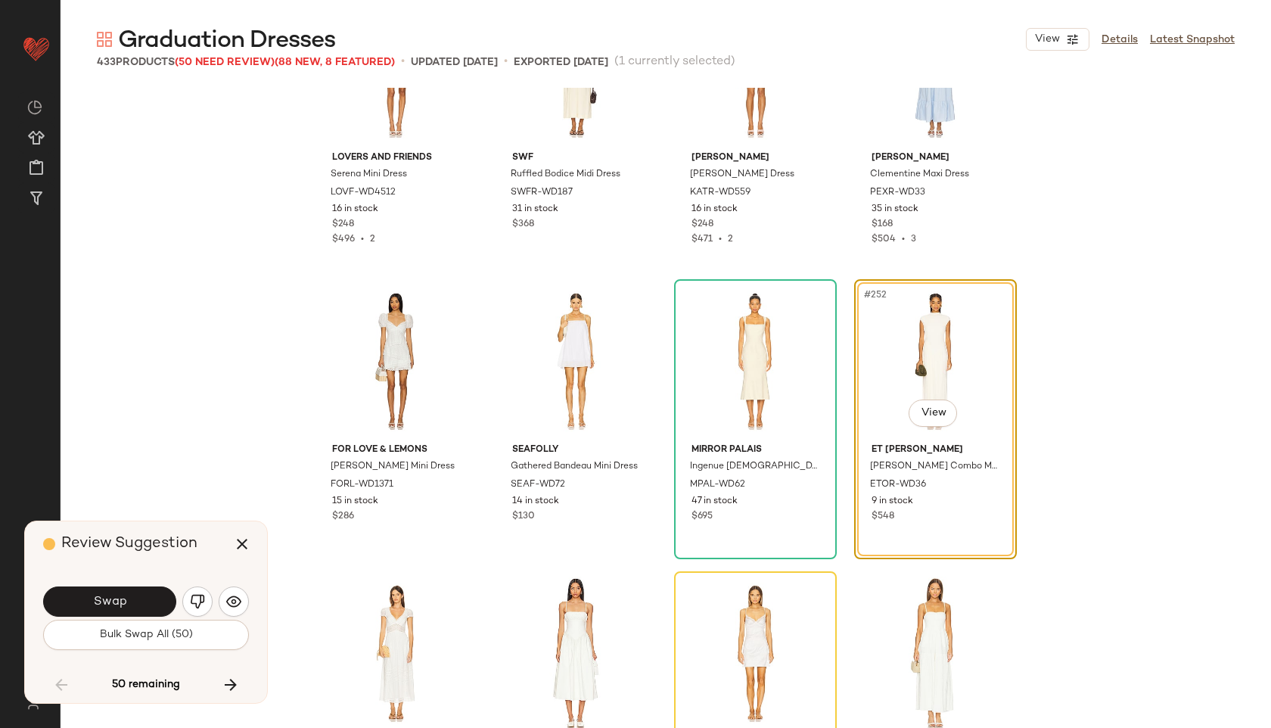
scroll to position [17808, 0]
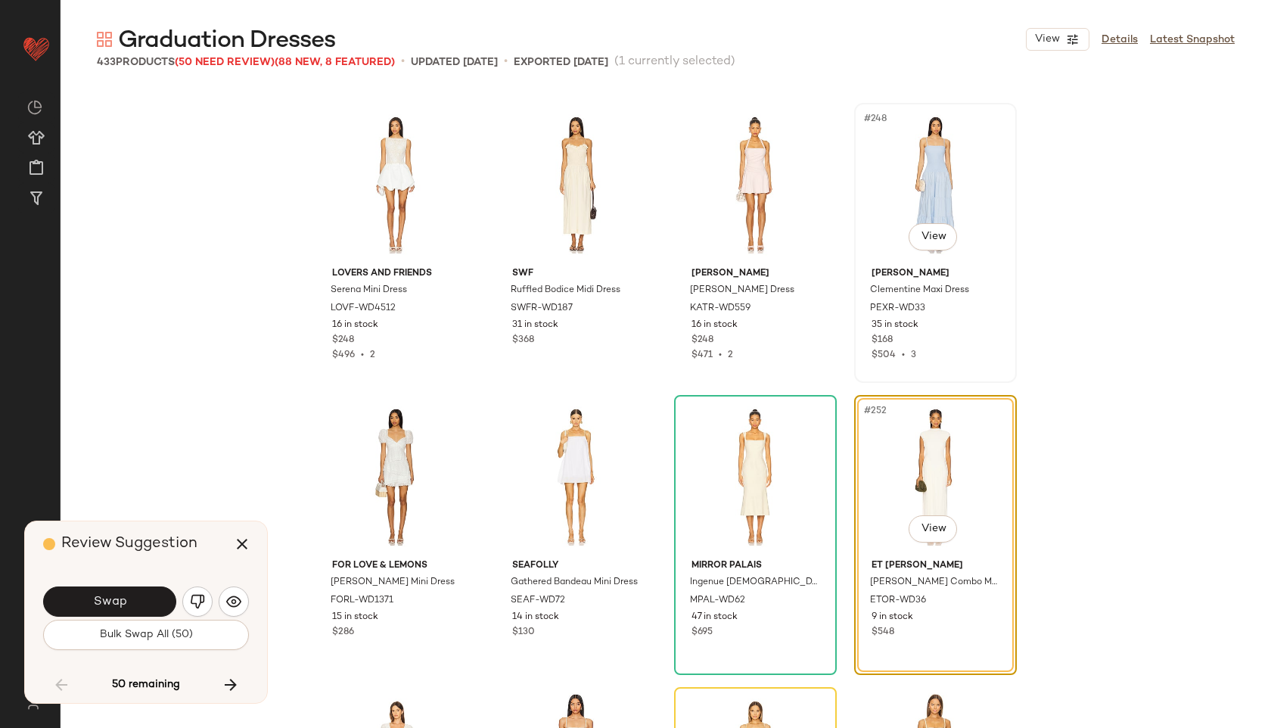
click at [927, 171] on div "#248 View" at bounding box center [935, 184] width 152 height 153
click at [1148, 219] on div "Lovers and Friends [PERSON_NAME] Mini Dress LOVF-WD4512 16 in stock $248 $496 •…" at bounding box center [666, 408] width 1210 height 640
click at [235, 549] on icon "button" at bounding box center [242, 544] width 18 height 18
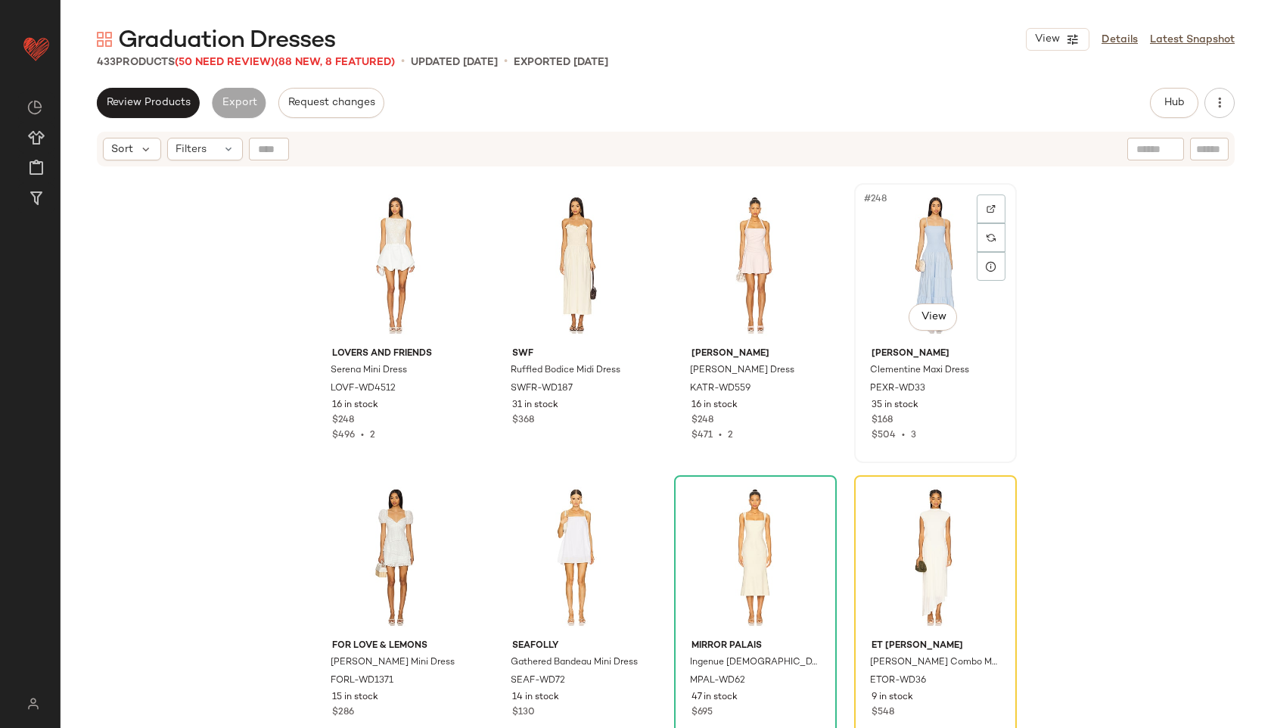
click at [929, 265] on div "#248 View" at bounding box center [935, 264] width 152 height 153
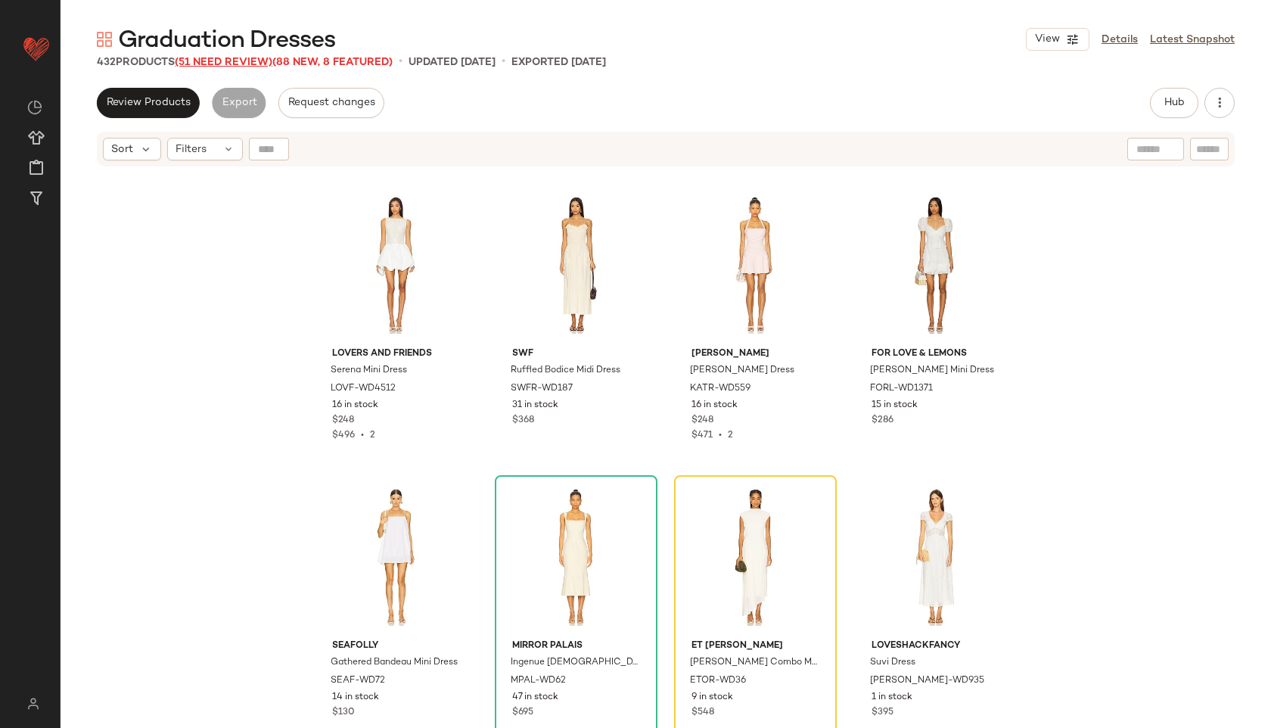
click at [238, 58] on span "(51 Need Review)" at bounding box center [224, 62] width 98 height 11
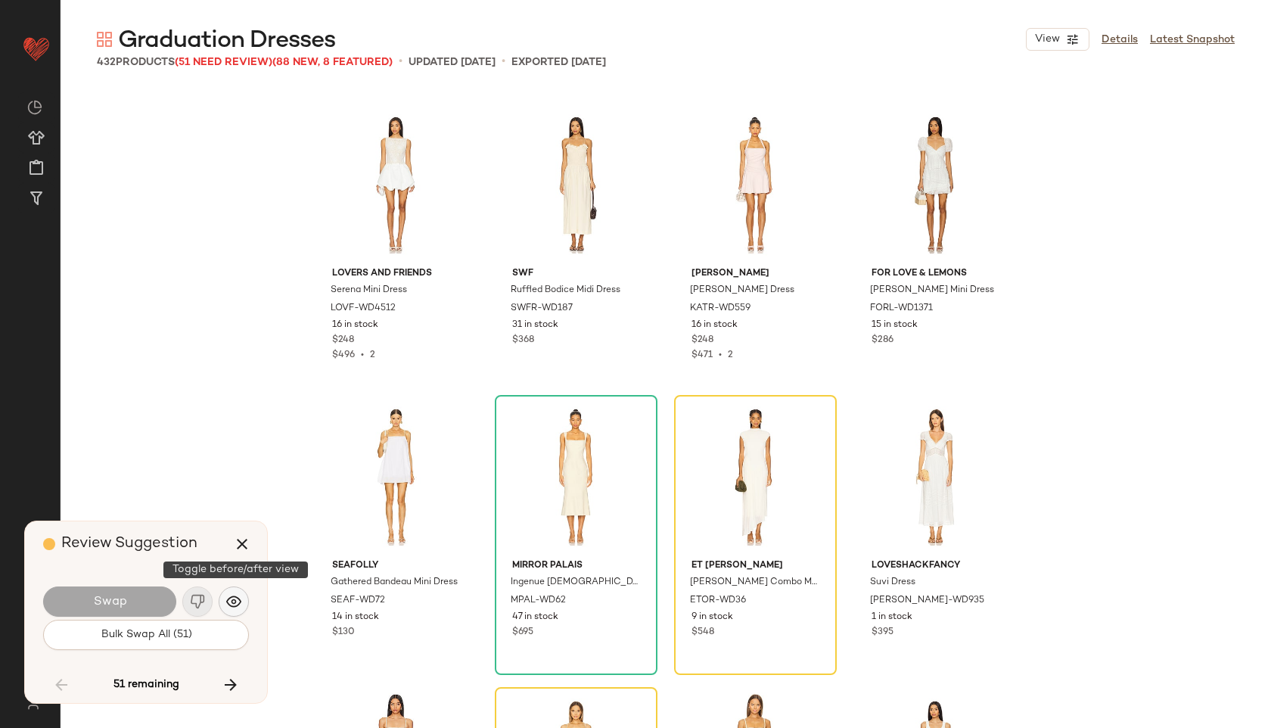
click at [240, 602] on img "button" at bounding box center [233, 601] width 15 height 15
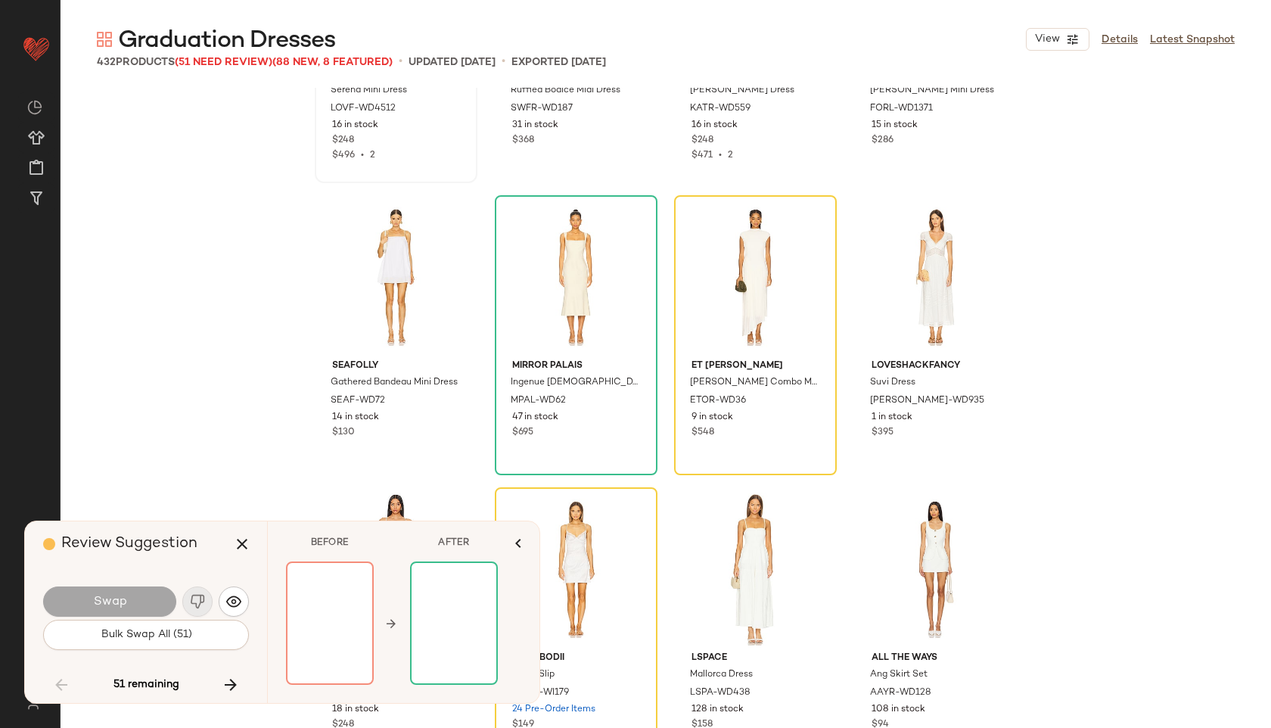
scroll to position [18007, 0]
click at [157, 648] on button "Bulk Swap All (51)" at bounding box center [146, 634] width 206 height 30
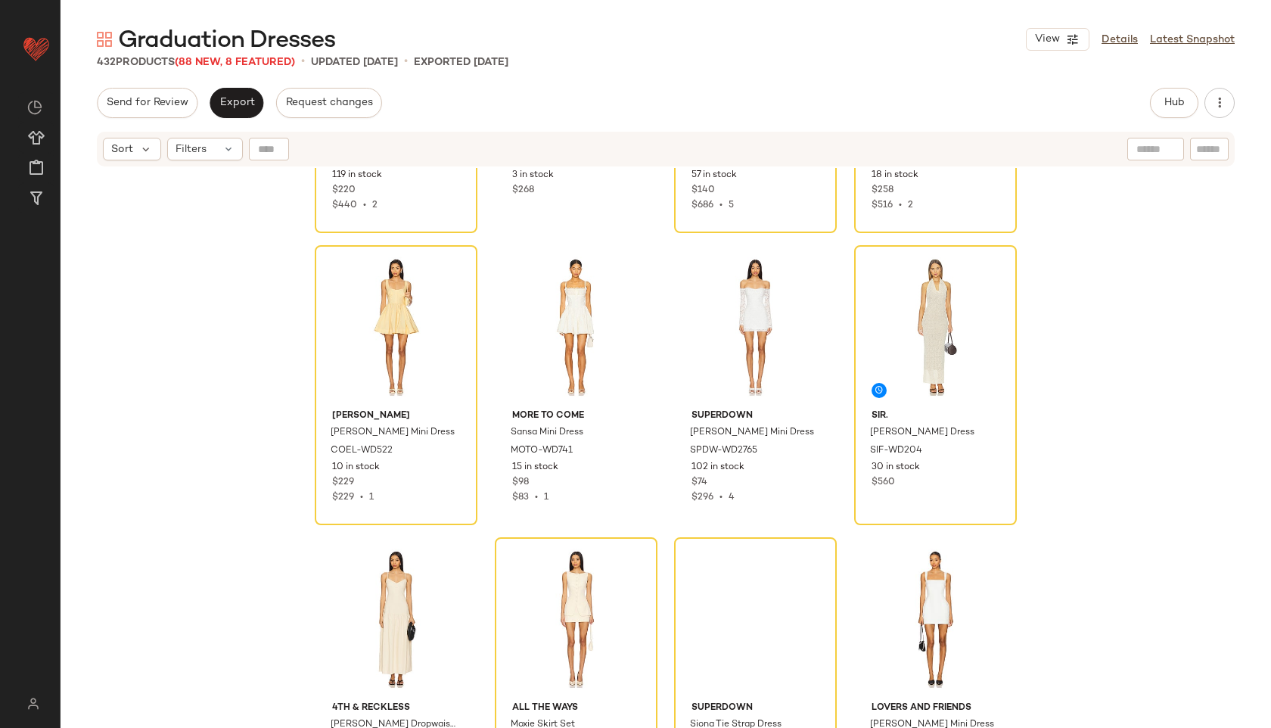
scroll to position [18916, 0]
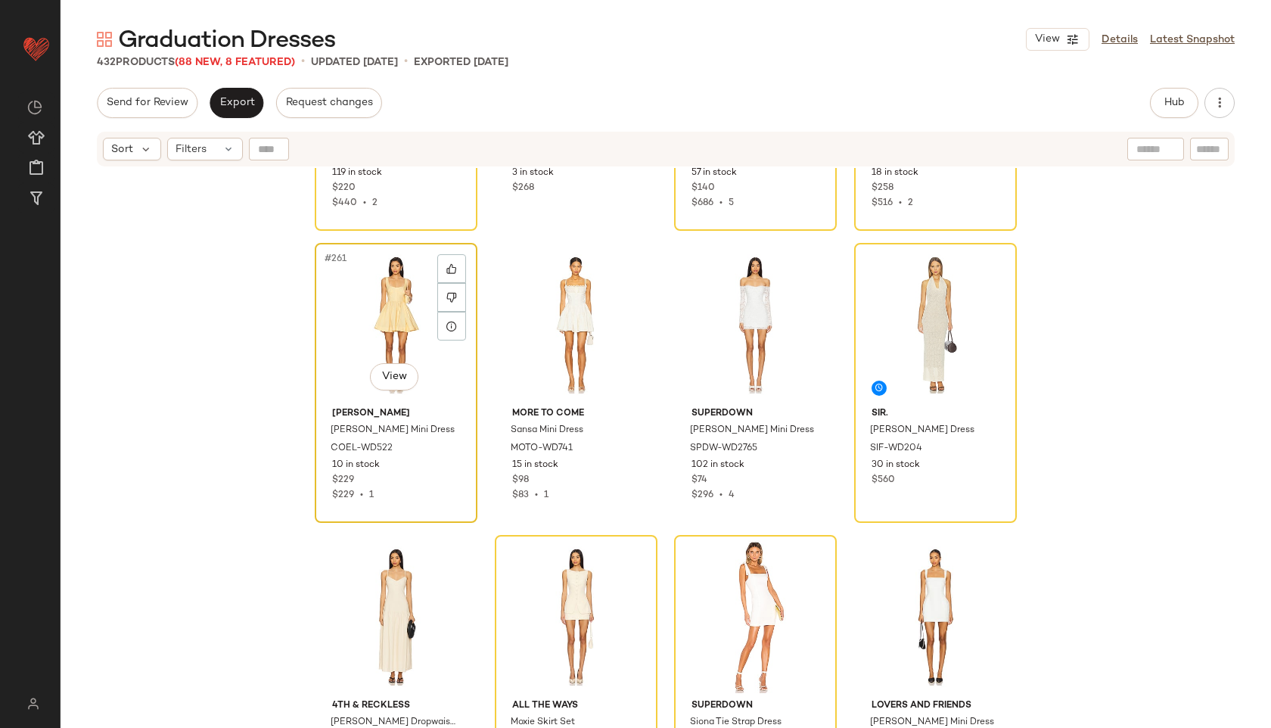
click at [346, 302] on div "#261 View" at bounding box center [396, 324] width 152 height 153
click at [448, 294] on icon at bounding box center [451, 297] width 11 height 11
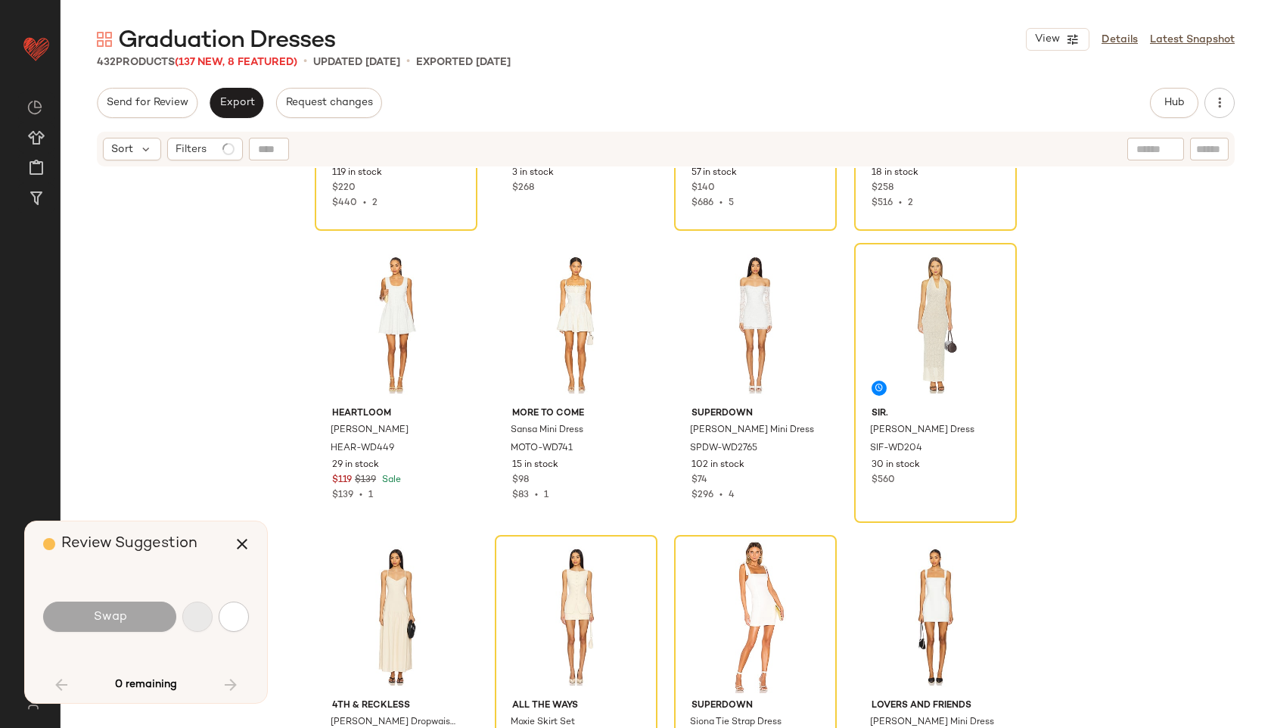
scroll to position [18684, 0]
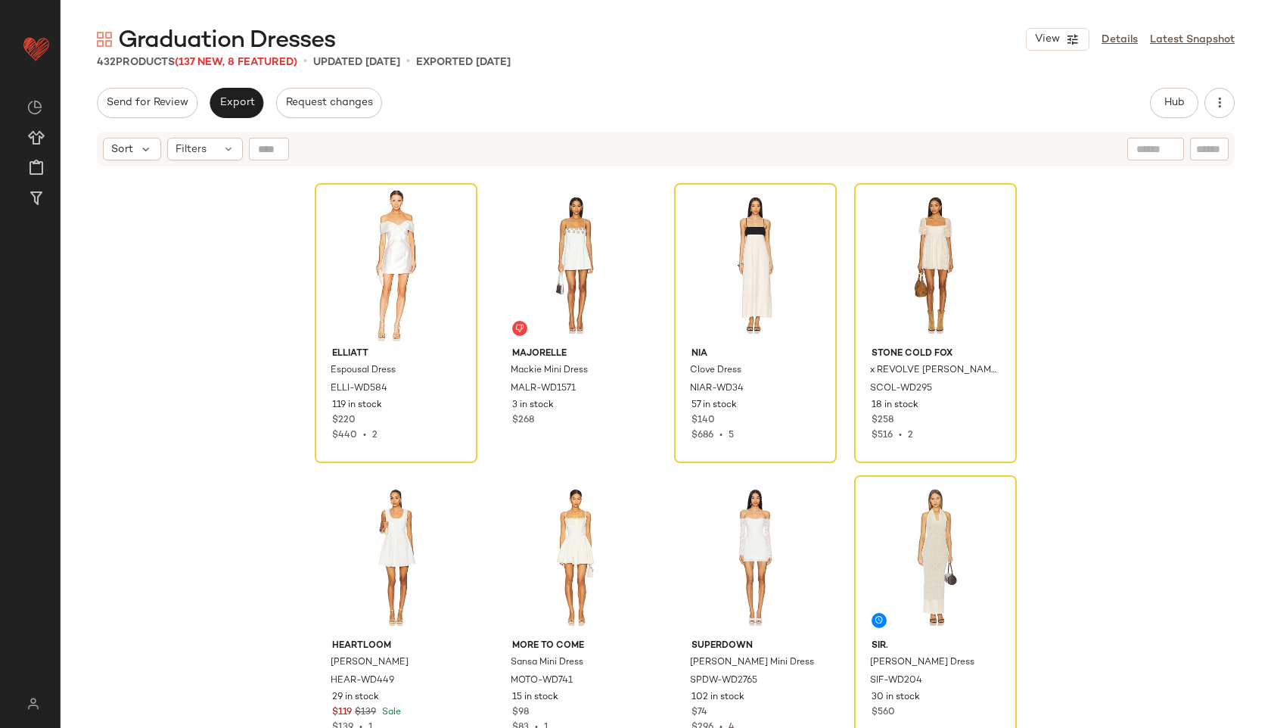
click at [218, 275] on div "ELLIATT Espousal Dress ELLI-WD584 119 in stock $220 $440 • 2 MAJORELLE Mackie M…" at bounding box center [666, 466] width 1210 height 597
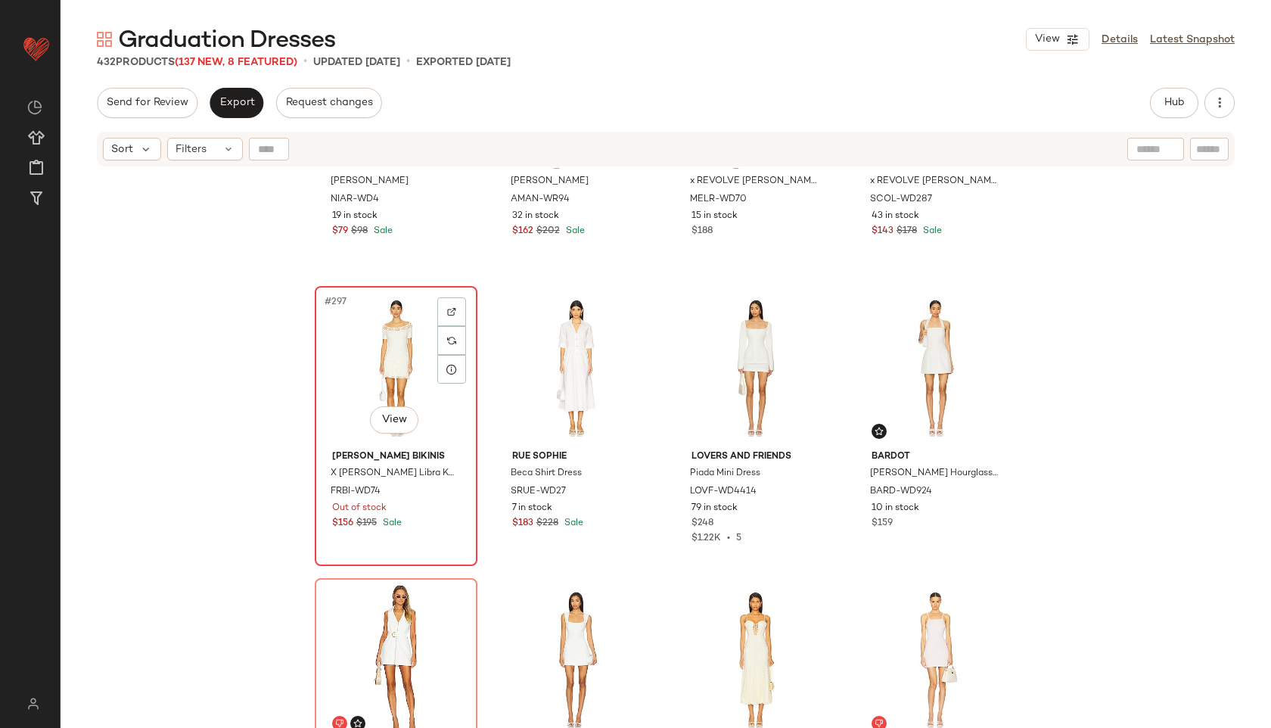
scroll to position [21499, 0]
click at [213, 142] on div "Filters" at bounding box center [205, 149] width 76 height 23
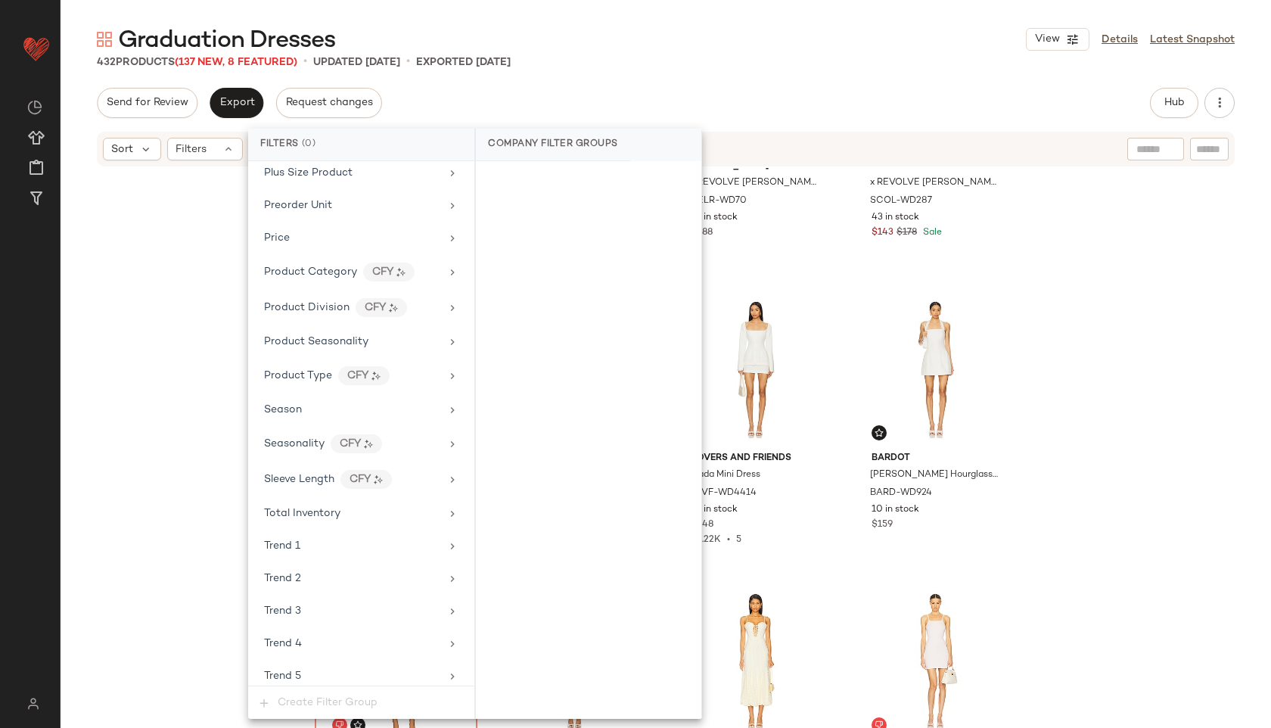
scroll to position [1249, 0]
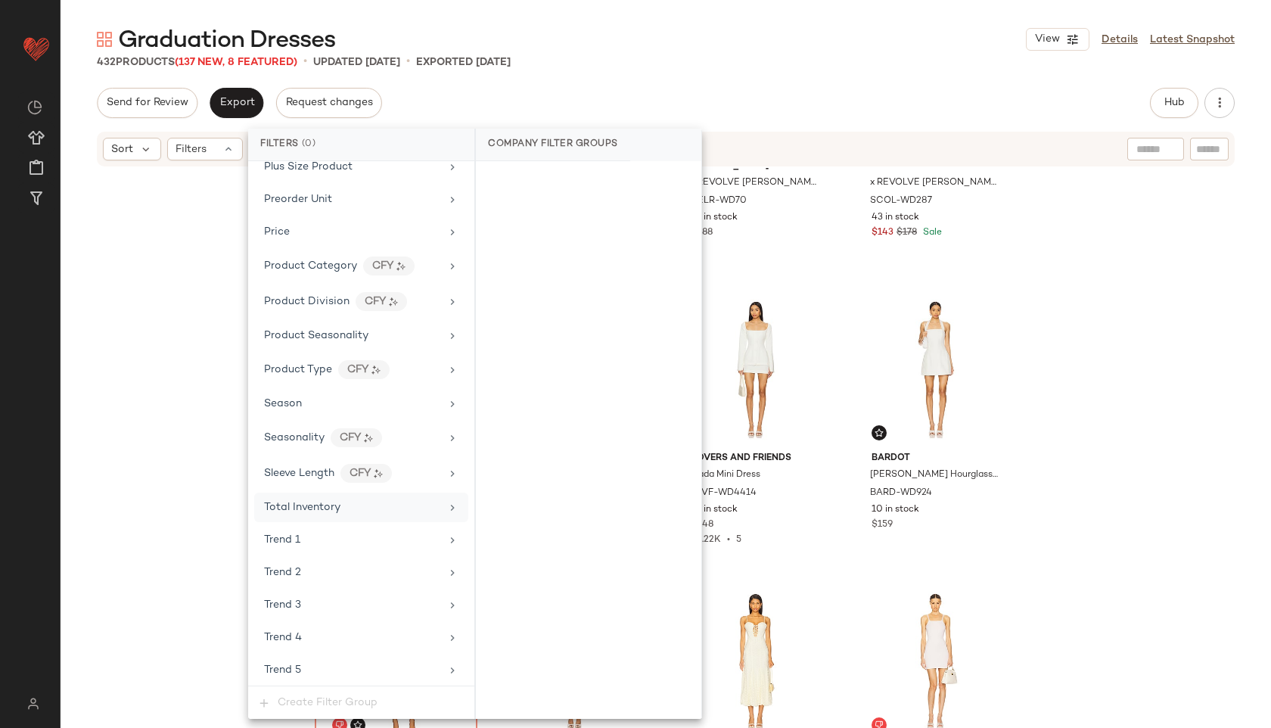
click at [343, 499] on div "Total Inventory" at bounding box center [352, 507] width 176 height 16
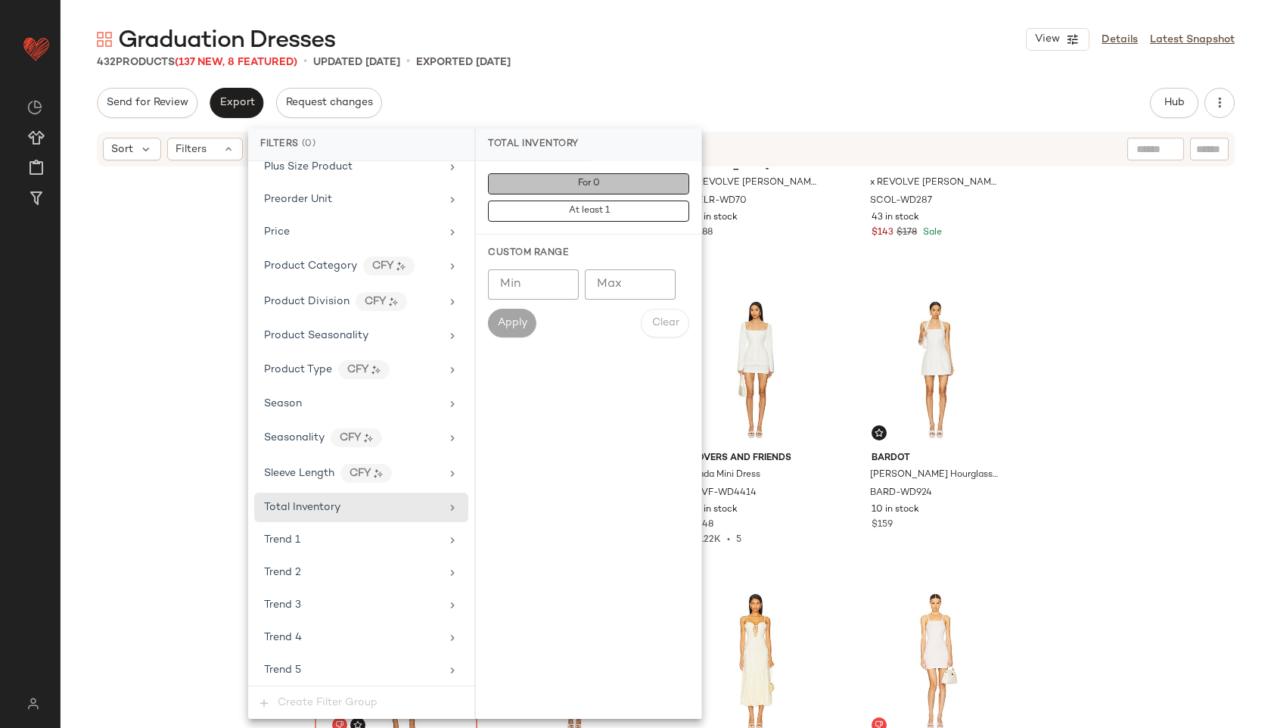
click at [610, 182] on button "For 0" at bounding box center [588, 183] width 201 height 21
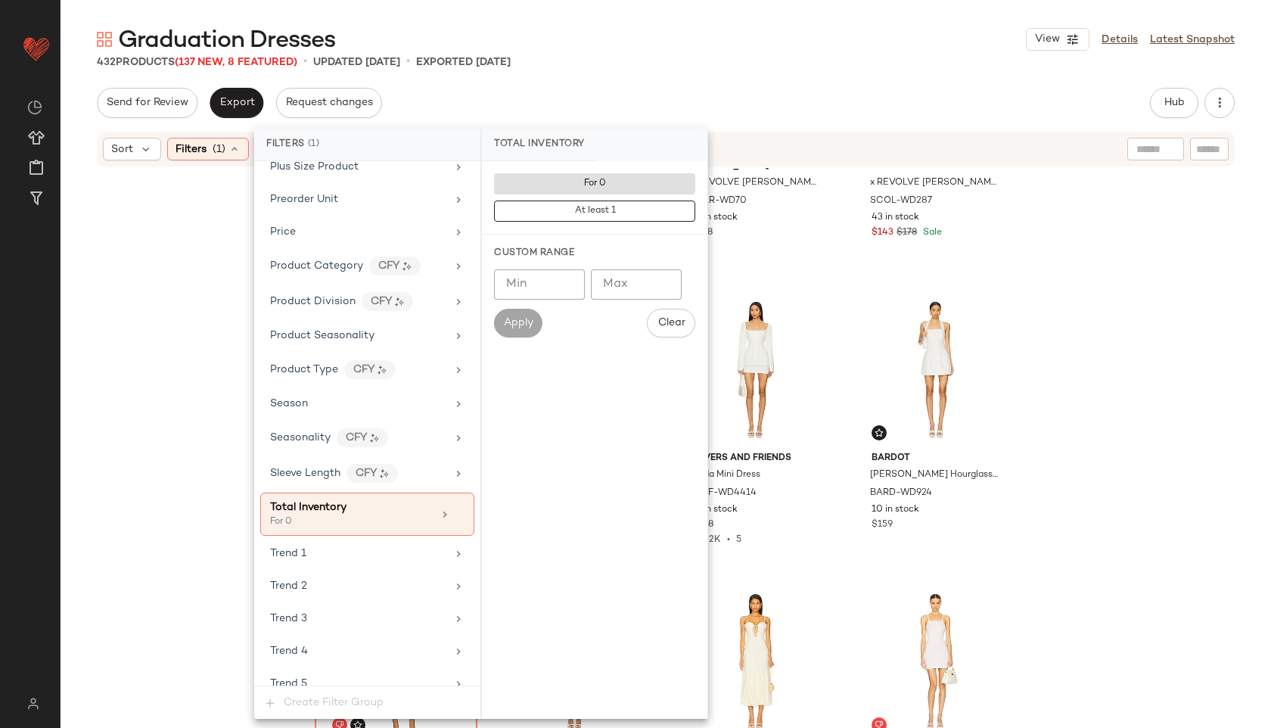
click at [765, 45] on div "Graduation Dresses View Details Latest Snapshot" at bounding box center [666, 39] width 1210 height 30
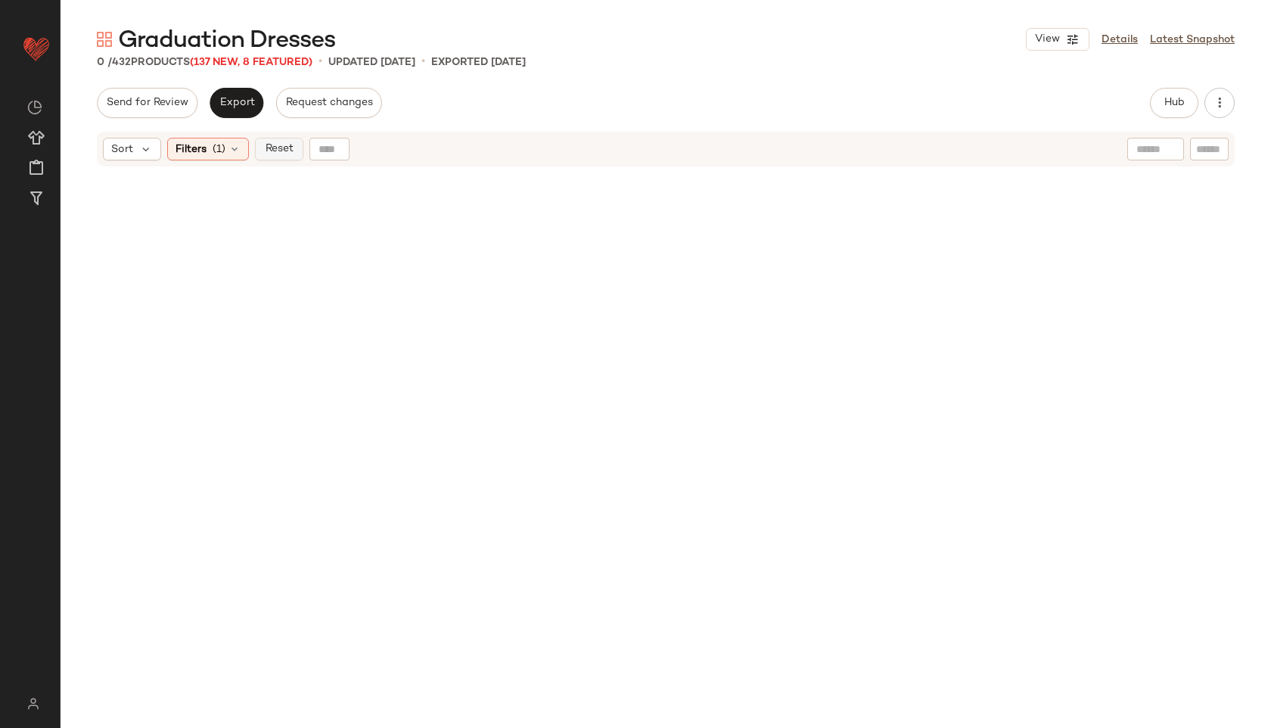
click at [281, 149] on span "Reset" at bounding box center [278, 149] width 29 height 12
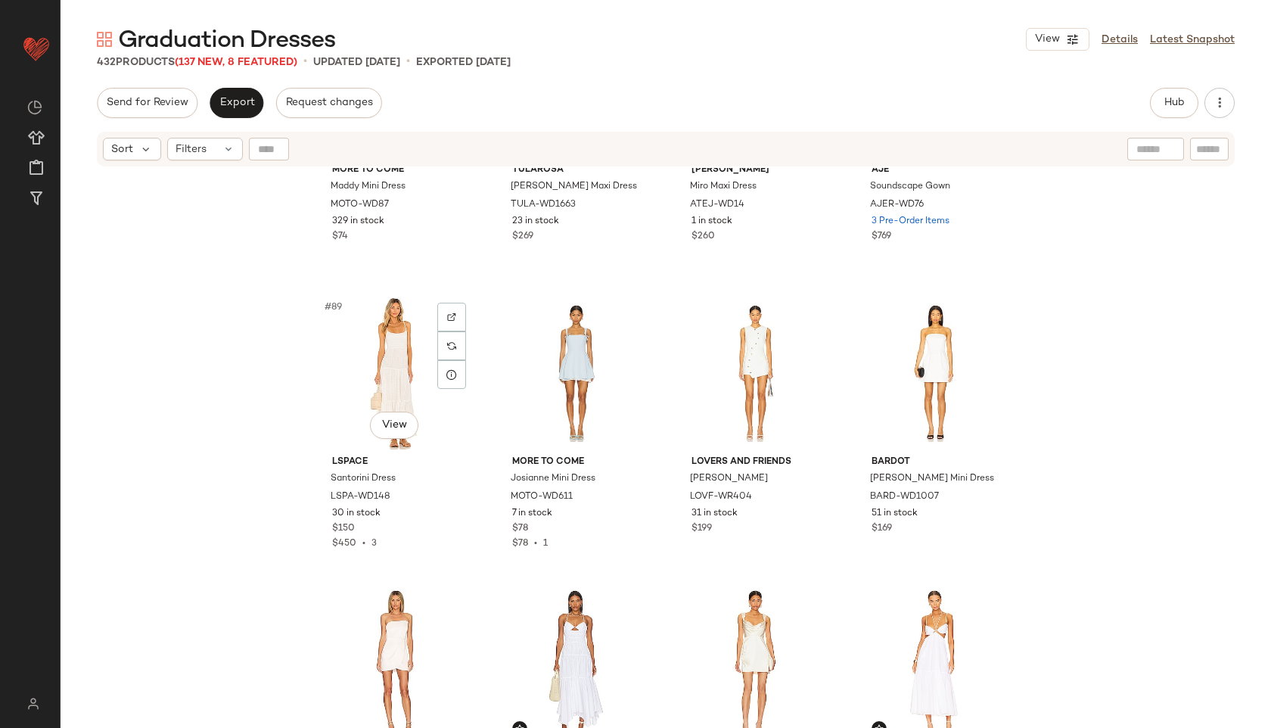
scroll to position [6313, 0]
click at [533, 352] on div "#90 View" at bounding box center [576, 374] width 152 height 153
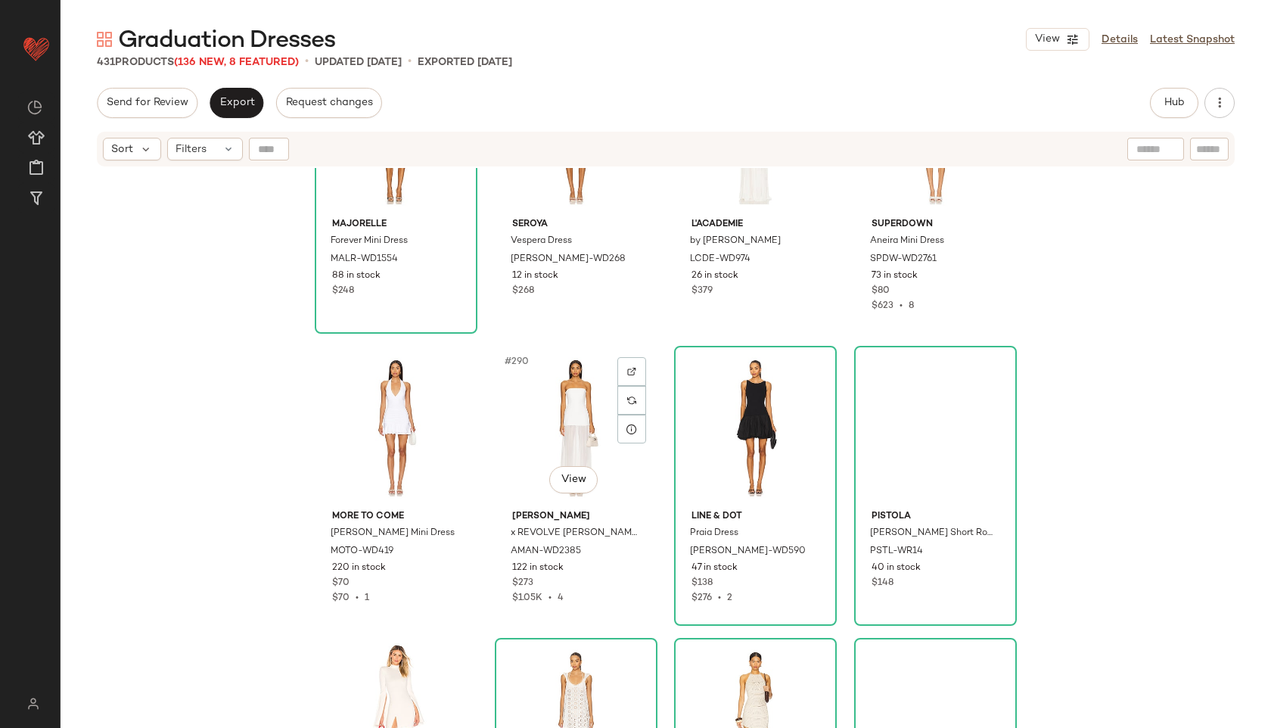
scroll to position [20859, 0]
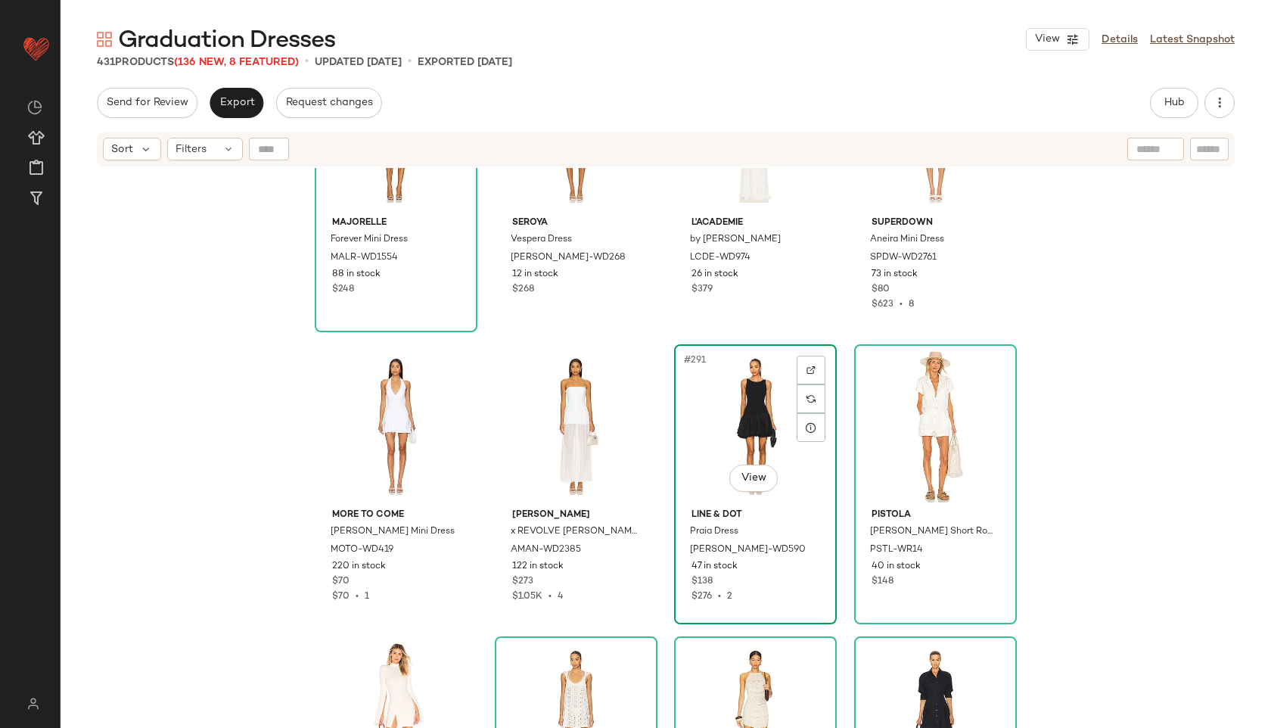
click at [761, 420] on div "#291 View" at bounding box center [755, 425] width 152 height 153
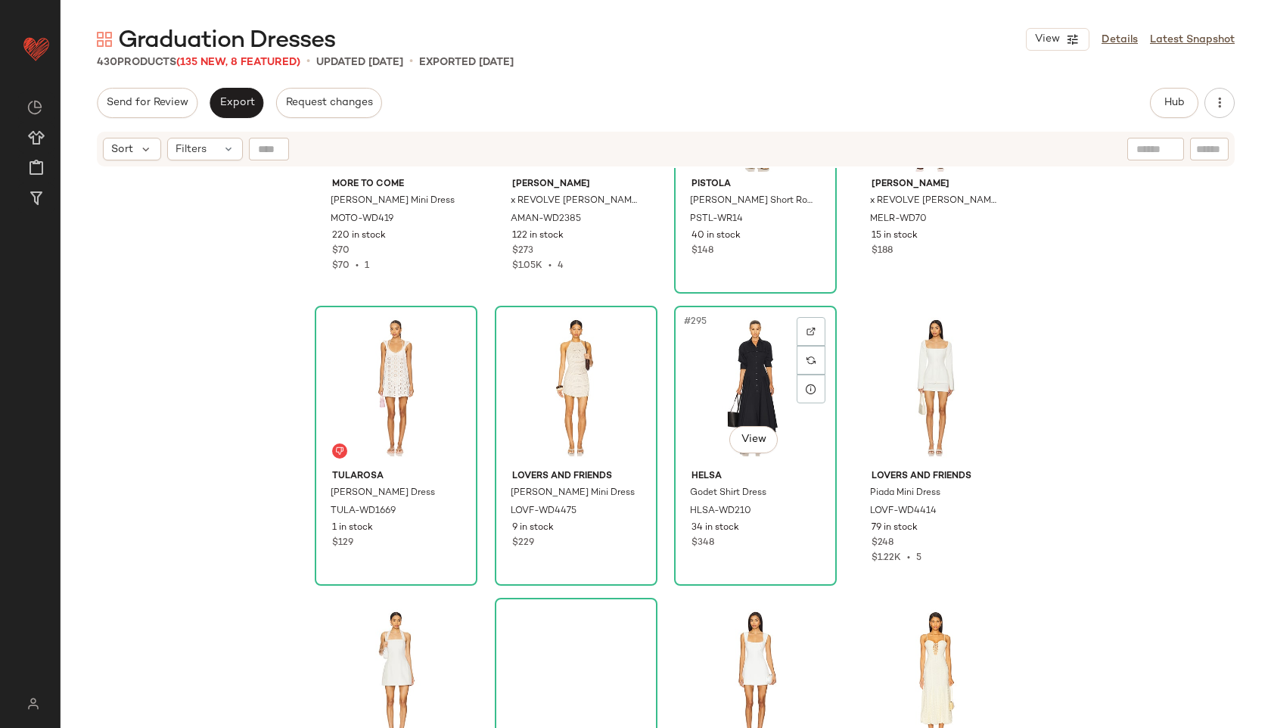
scroll to position [21190, 0]
click at [737, 368] on div "#295 View" at bounding box center [755, 386] width 152 height 153
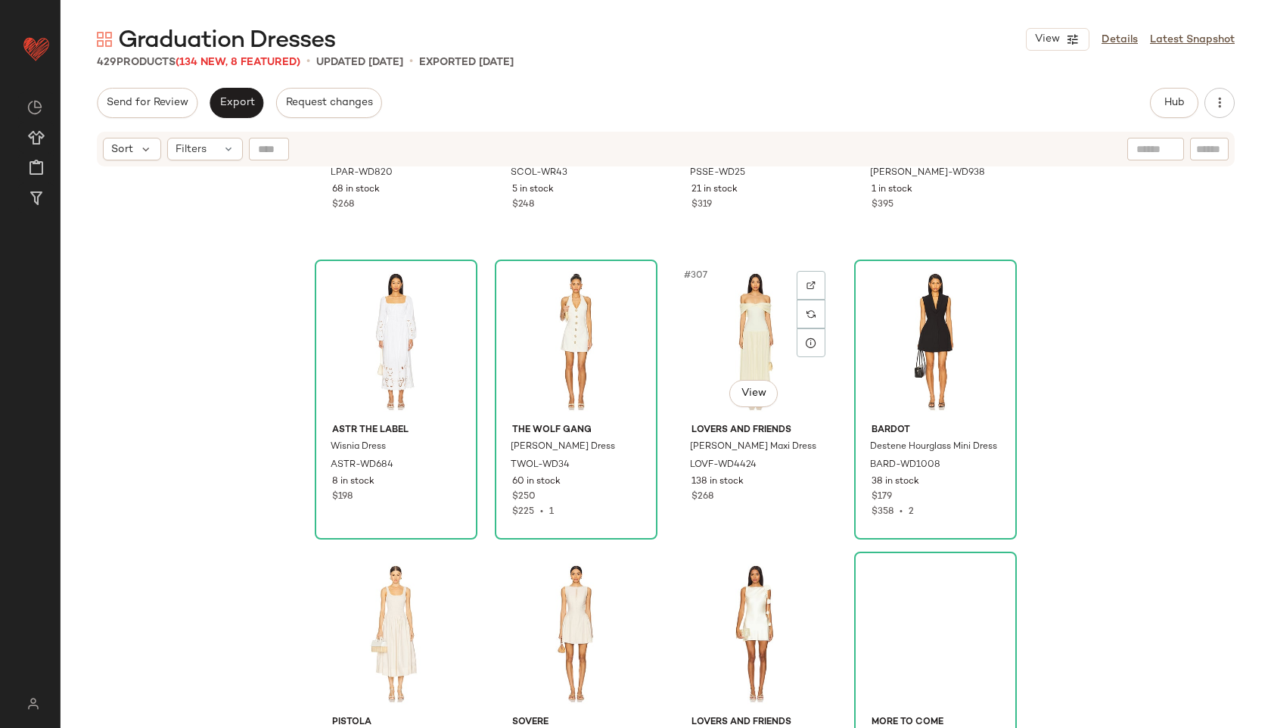
scroll to position [22112, 0]
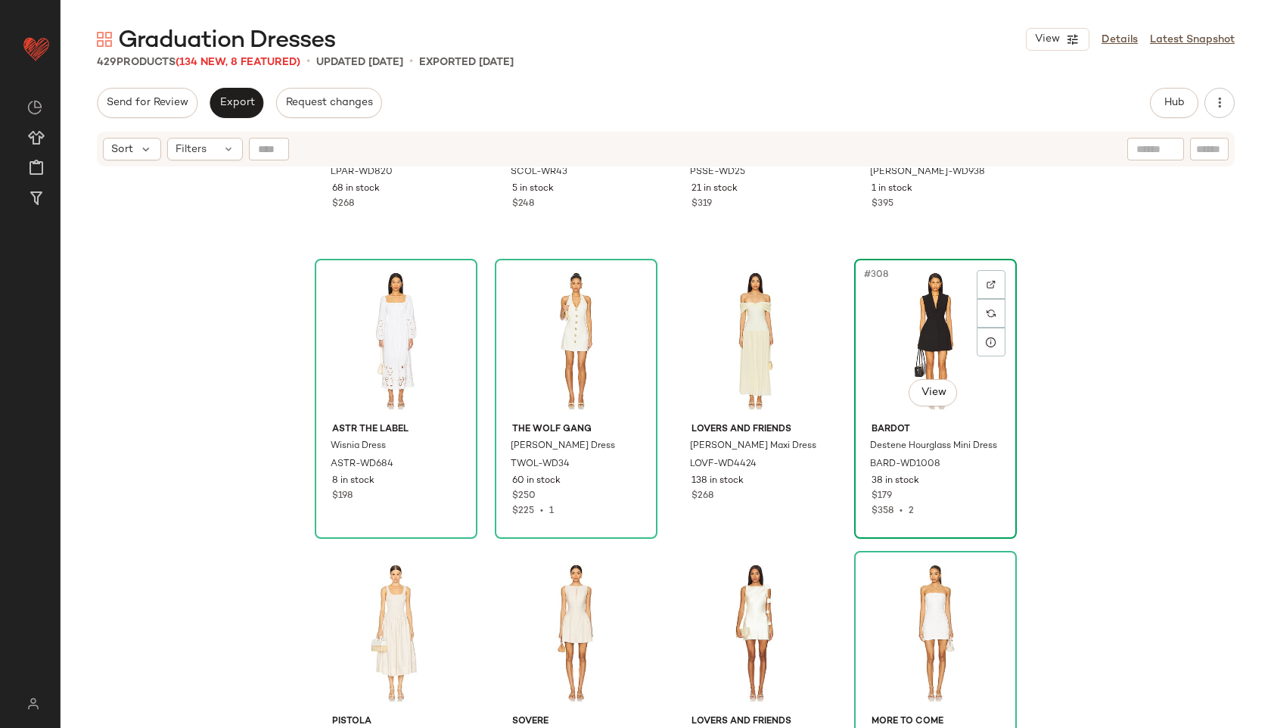
click at [920, 346] on div "#308 View" at bounding box center [935, 340] width 152 height 153
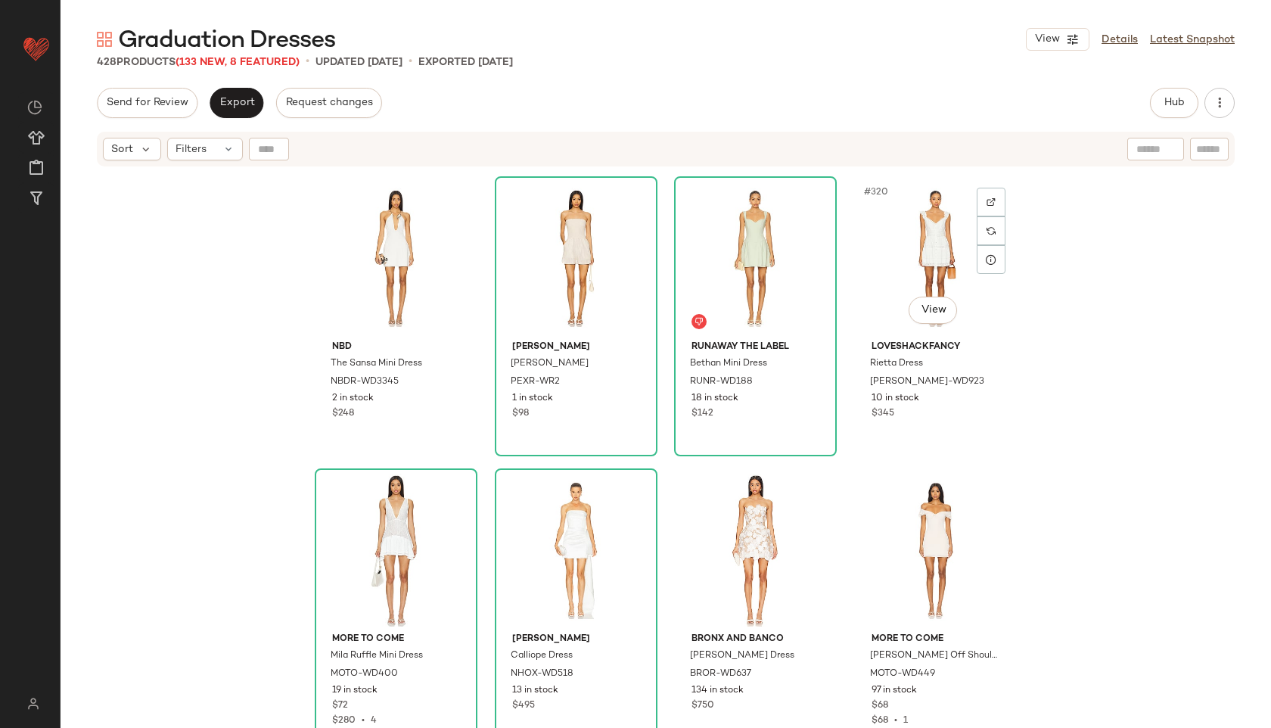
scroll to position [23068, 0]
click at [768, 246] on div "#319 View" at bounding box center [755, 260] width 152 height 153
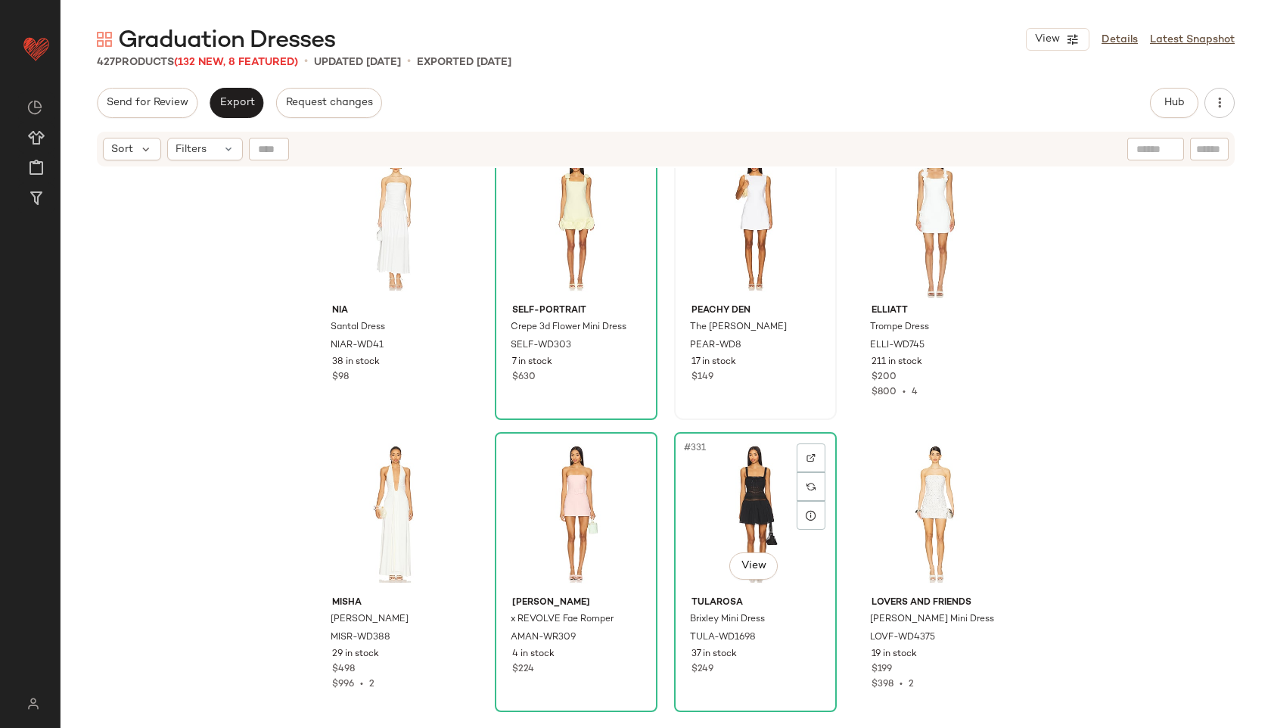
scroll to position [23699, 0]
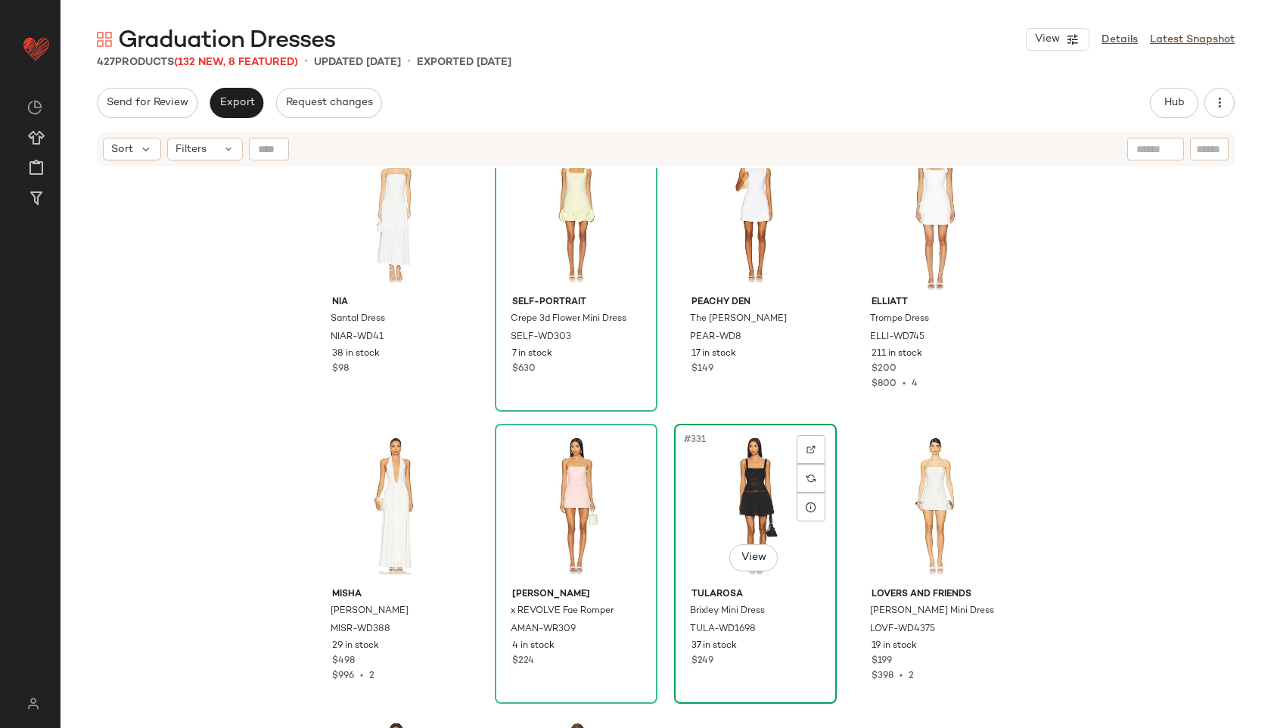
click at [736, 494] on div "#331 View" at bounding box center [755, 505] width 152 height 153
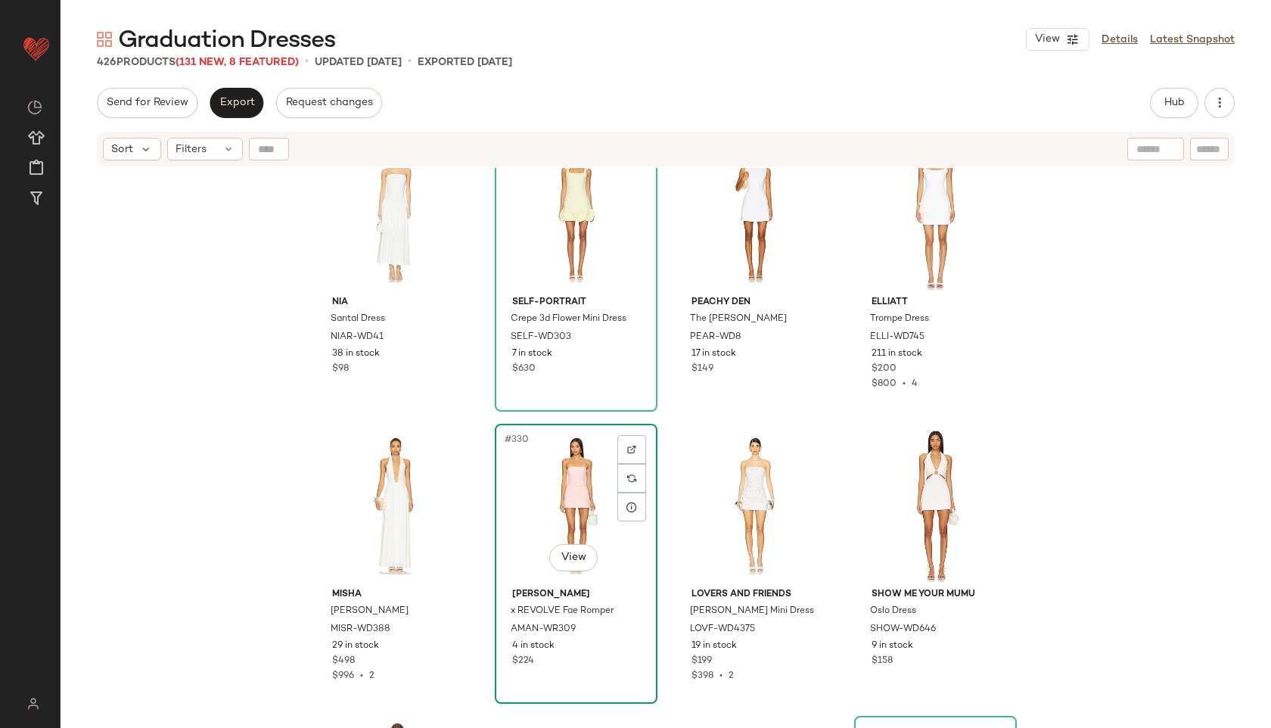
click at [565, 479] on div "#330 View" at bounding box center [576, 505] width 152 height 153
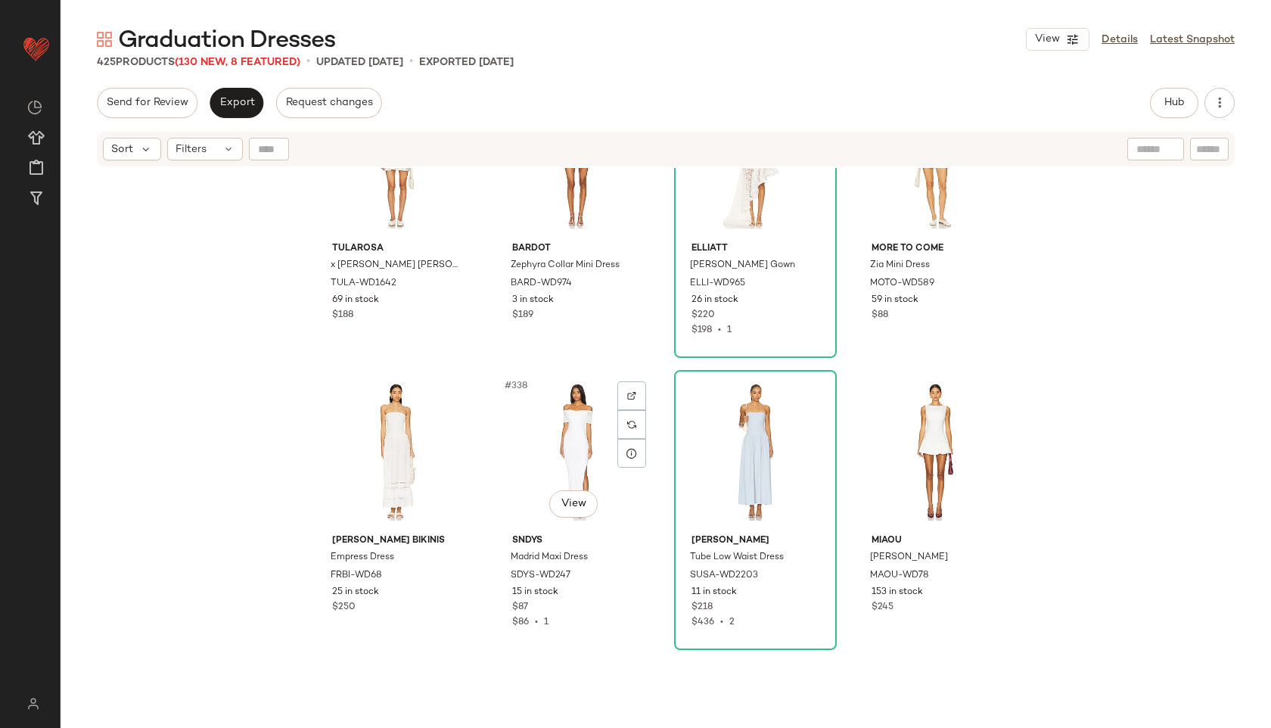
scroll to position [24333, 0]
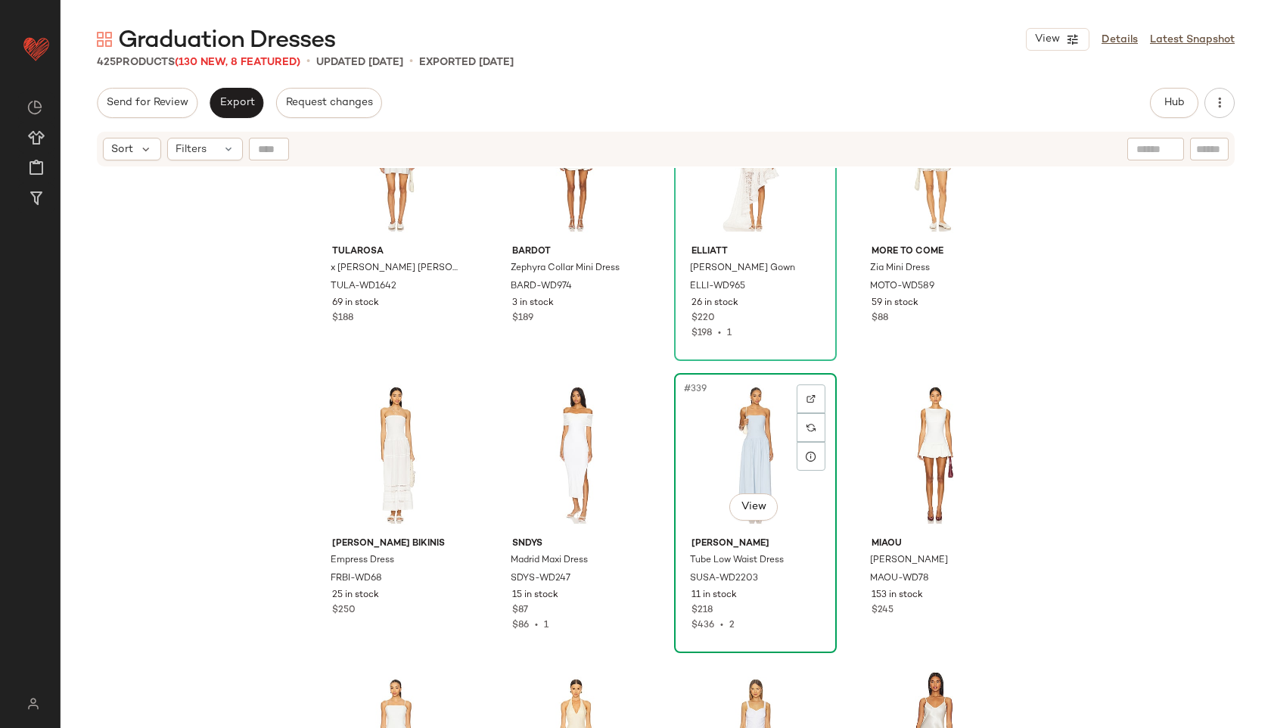
click at [750, 433] on div "#339 View" at bounding box center [755, 454] width 152 height 153
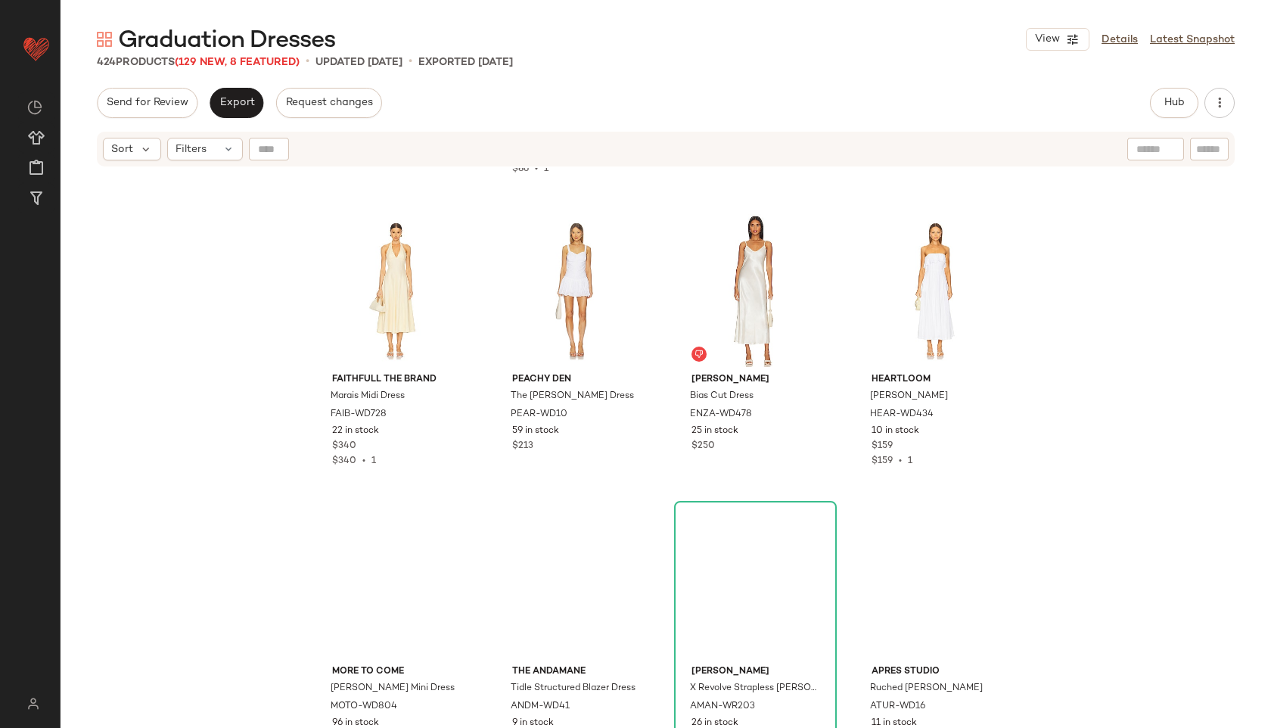
scroll to position [24801, 0]
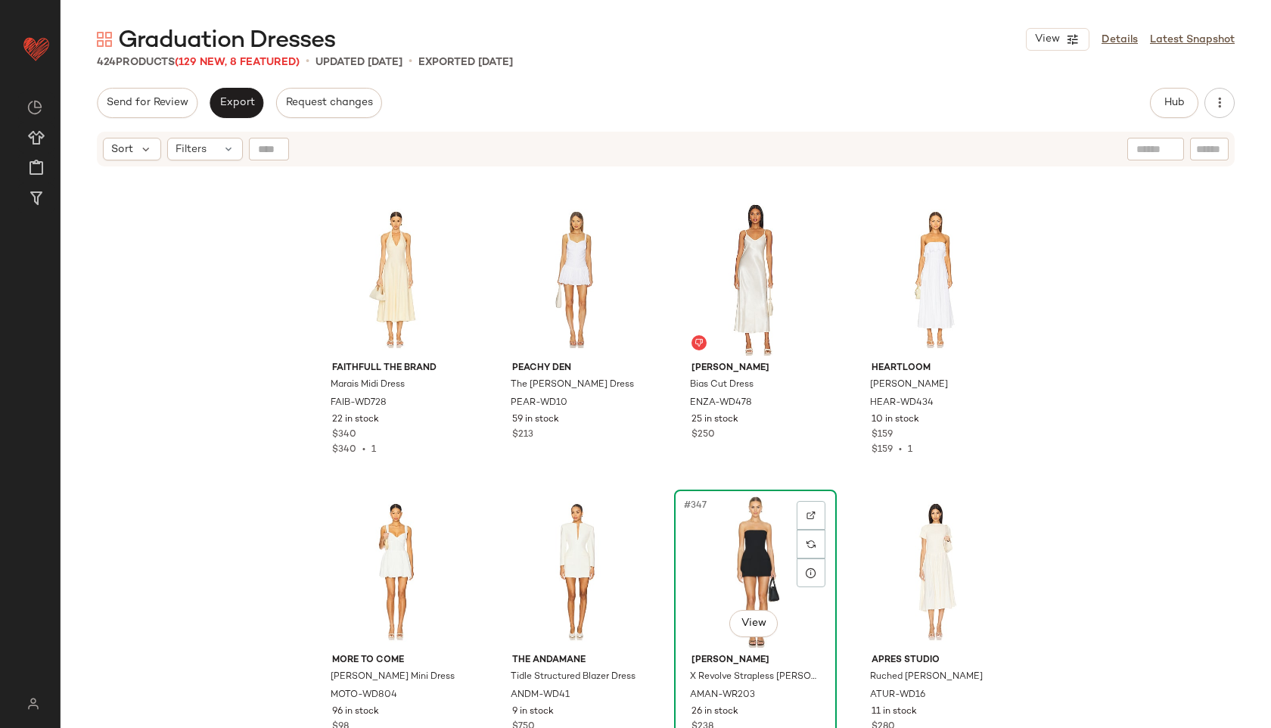
click at [742, 554] on div "#347 View" at bounding box center [755, 571] width 152 height 153
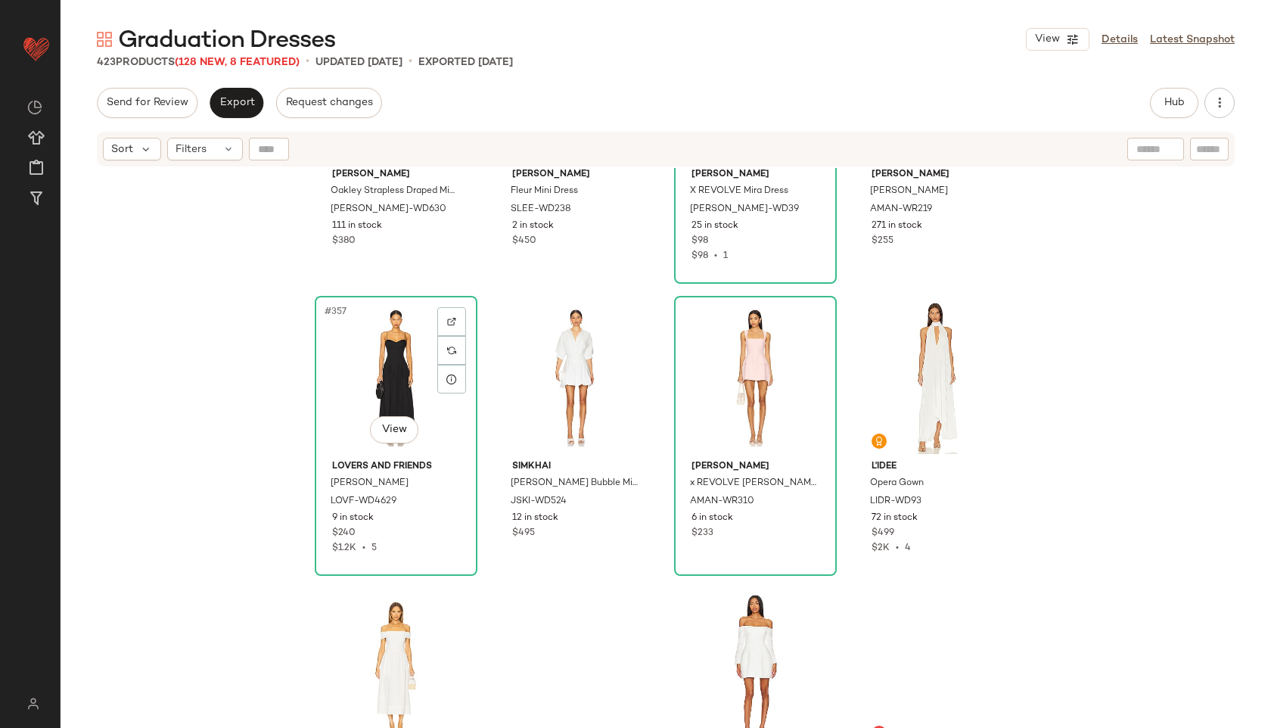
scroll to position [25872, 0]
click at [385, 371] on div "#357 View" at bounding box center [396, 376] width 152 height 153
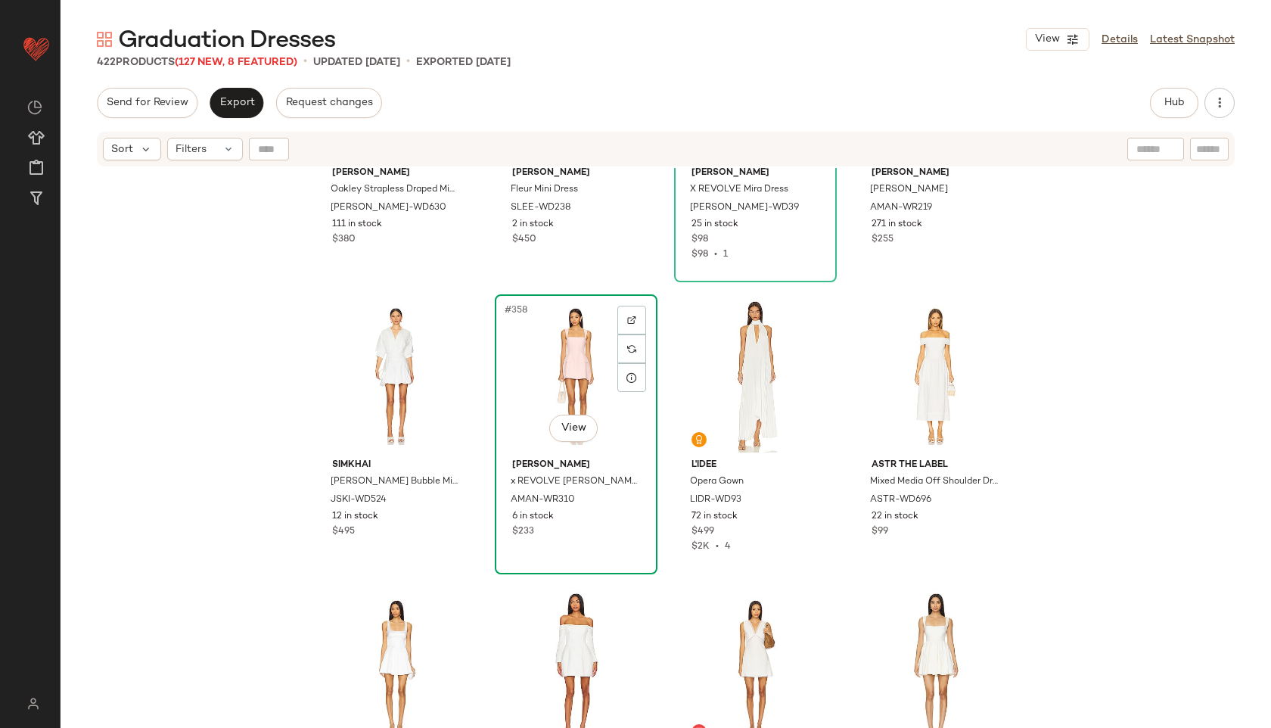
click at [560, 368] on div "#358 View" at bounding box center [576, 376] width 152 height 153
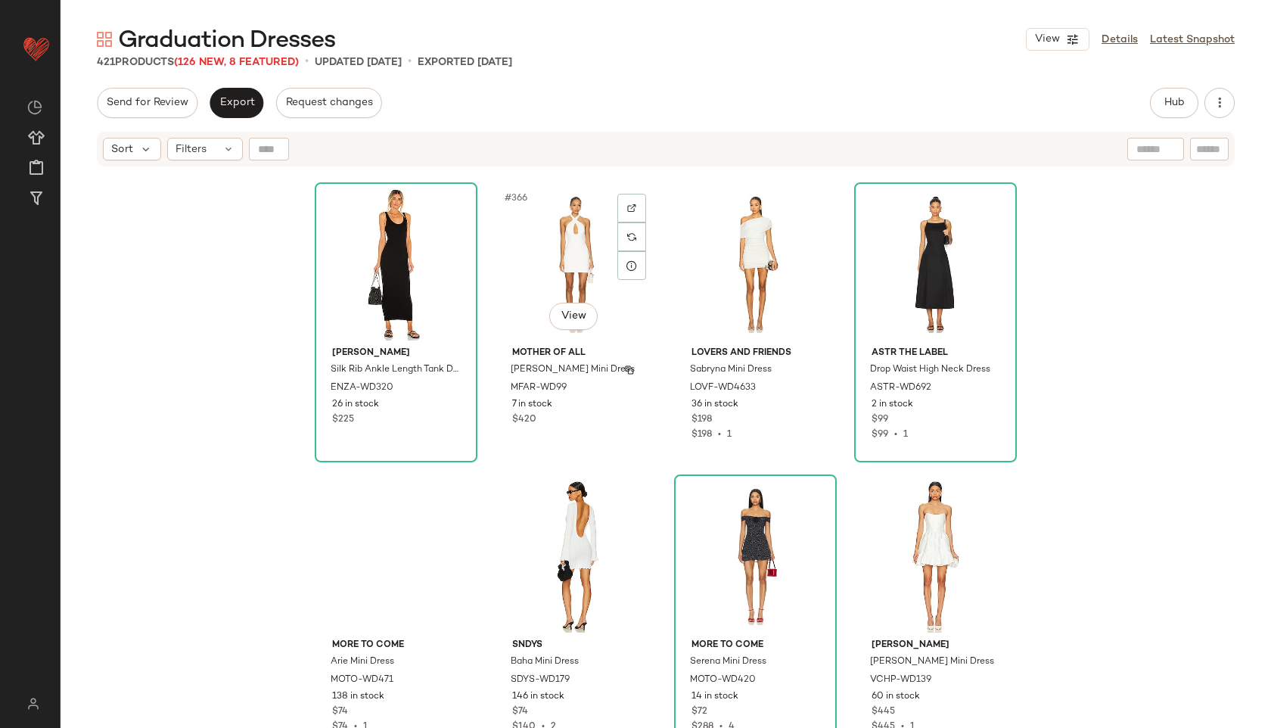
scroll to position [26570, 0]
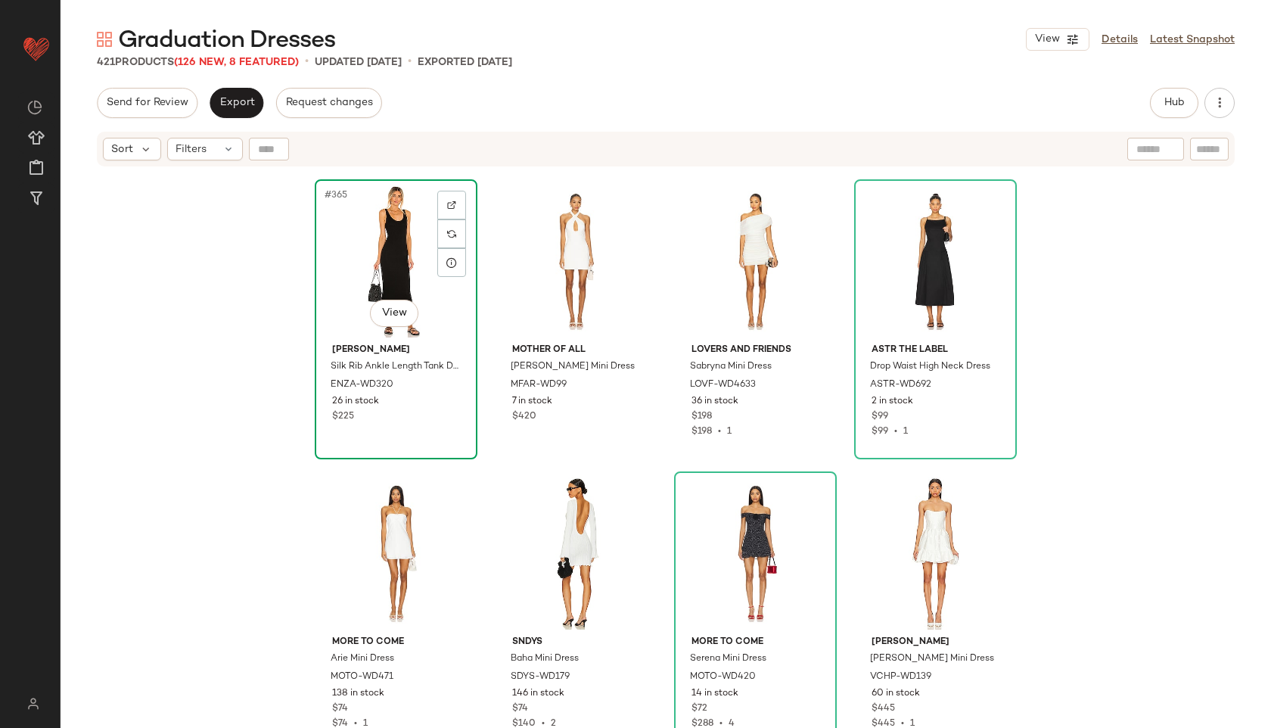
click at [357, 251] on div "#365 View" at bounding box center [396, 261] width 152 height 153
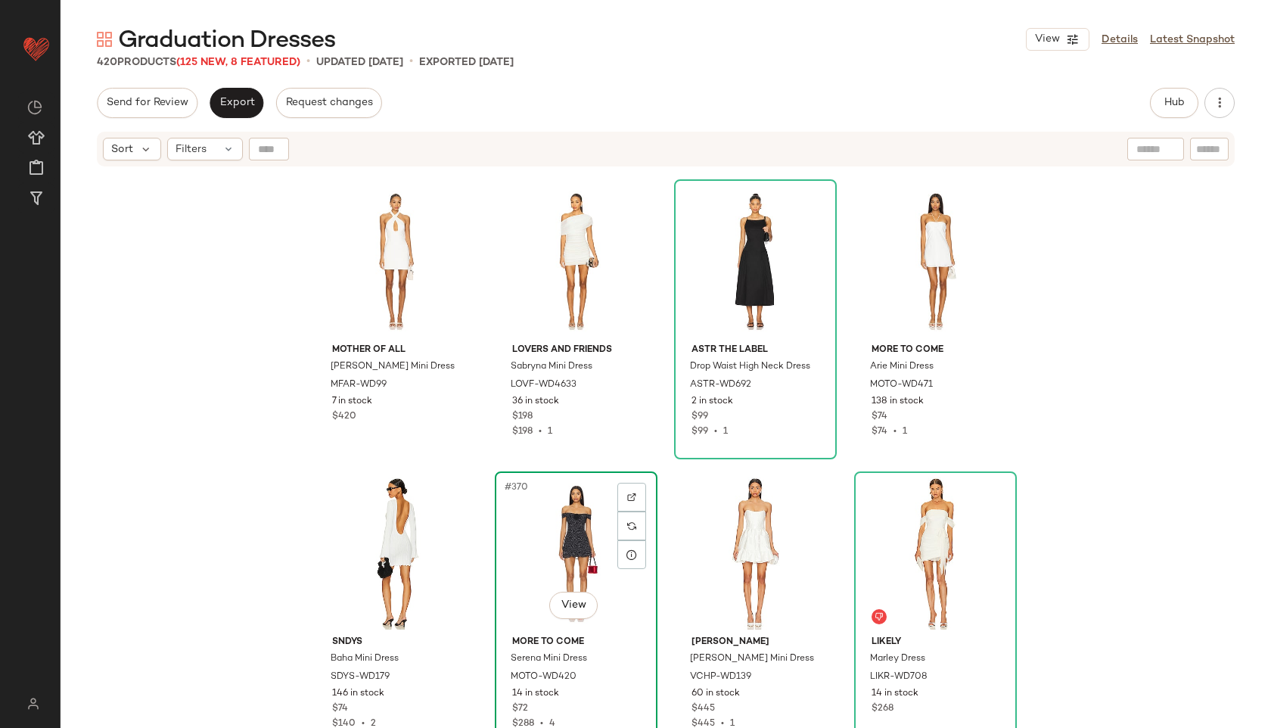
click at [556, 525] on div "#370 View" at bounding box center [576, 552] width 152 height 153
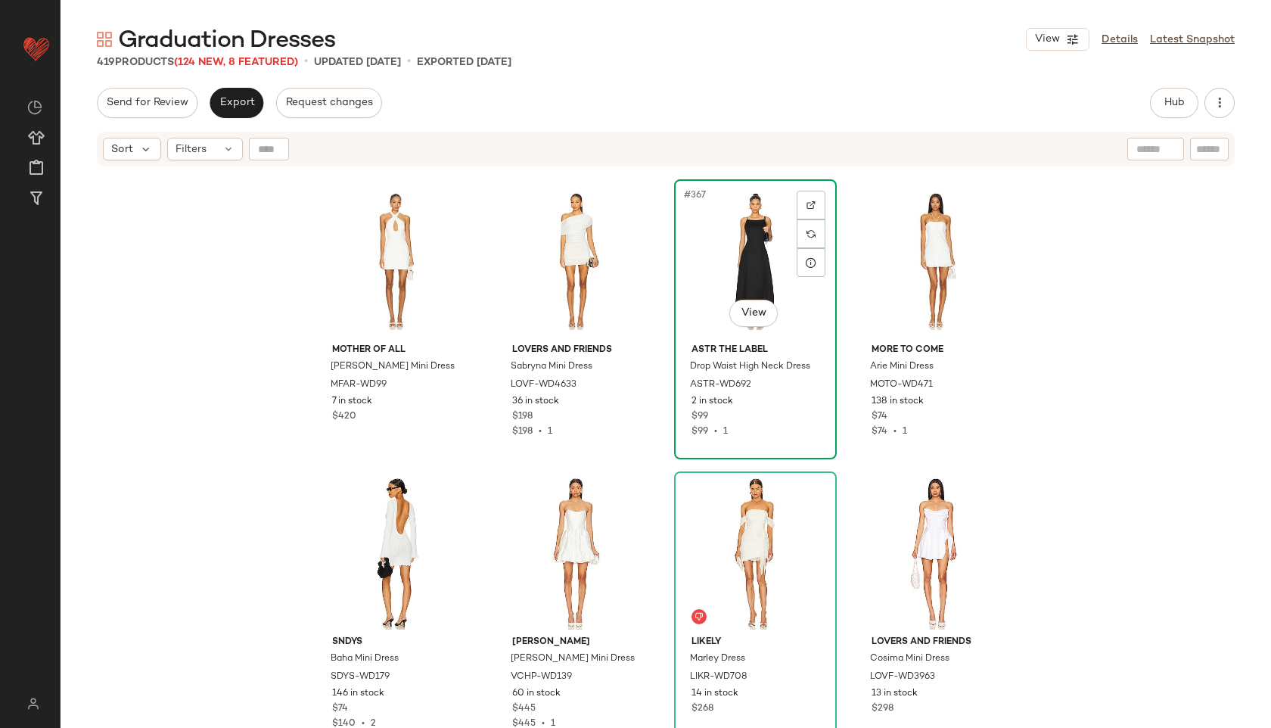
click at [740, 265] on div "#367 View" at bounding box center [755, 261] width 152 height 153
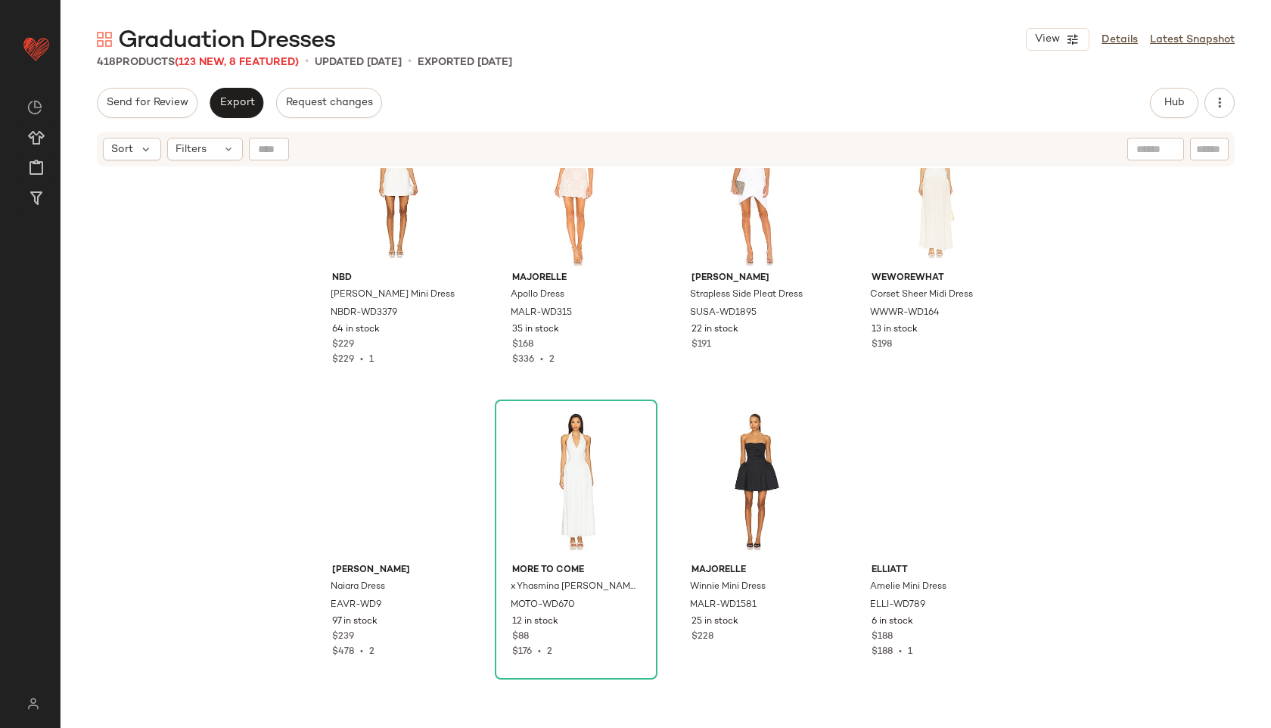
scroll to position [28104, 0]
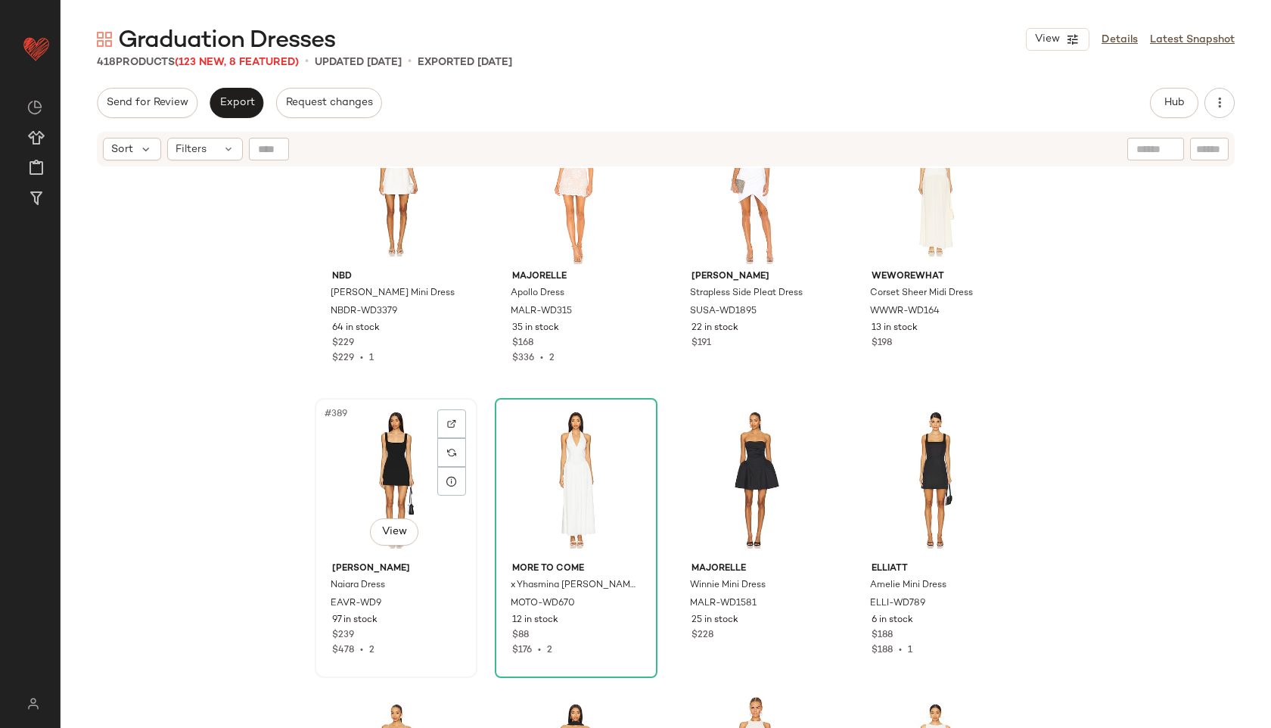
click at [387, 449] on div "#389 View" at bounding box center [396, 479] width 152 height 153
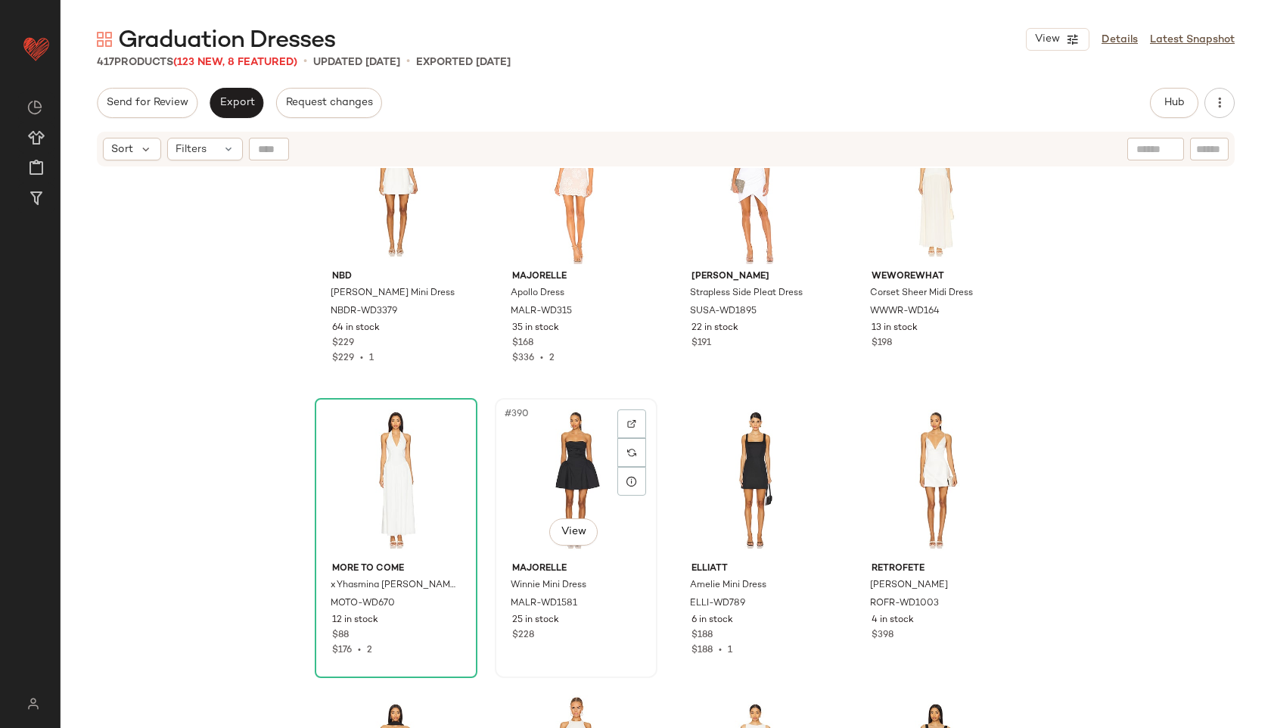
click at [586, 489] on div "#390 View" at bounding box center [576, 479] width 152 height 153
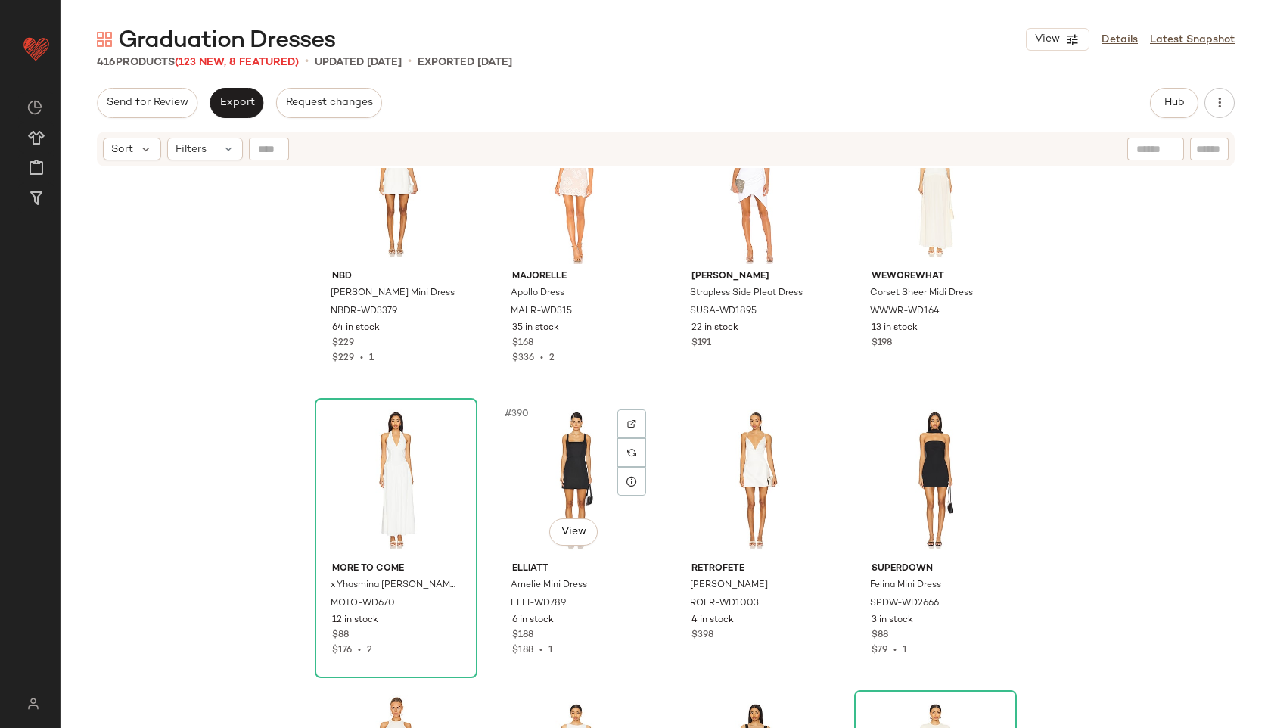
click at [586, 489] on div "#390 View" at bounding box center [576, 479] width 152 height 153
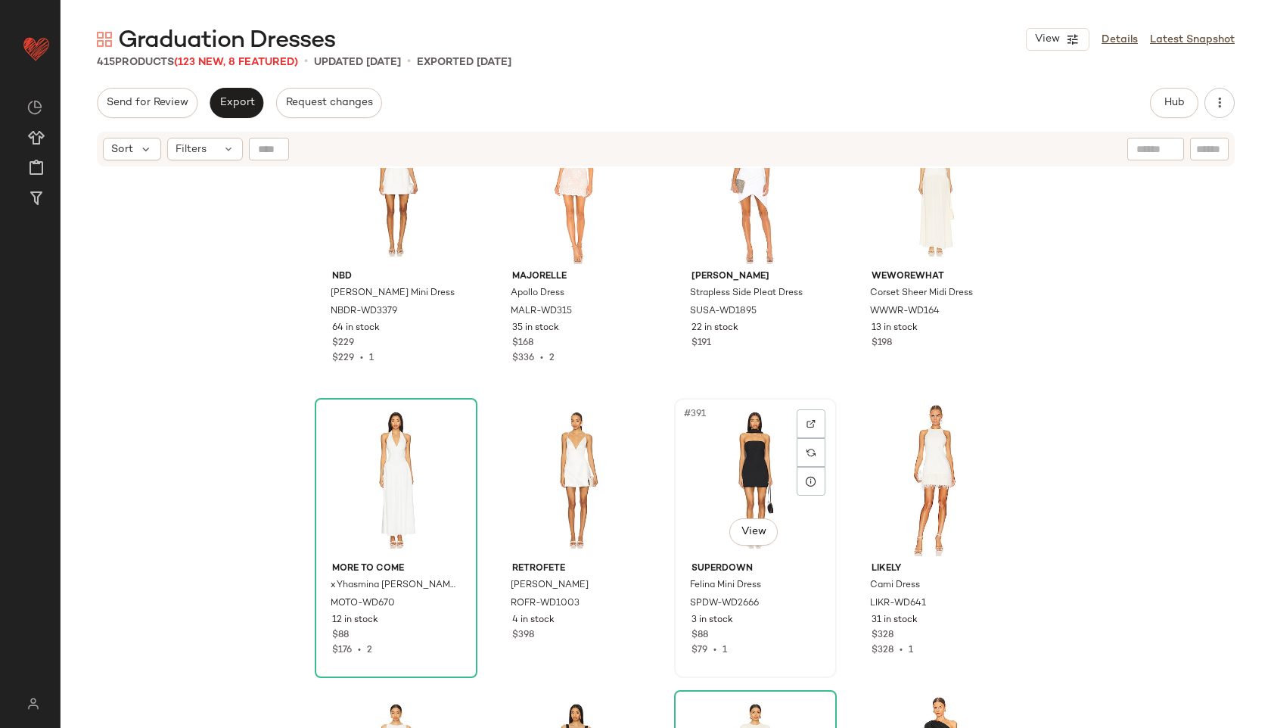
click at [758, 493] on div "#391 View" at bounding box center [755, 479] width 152 height 153
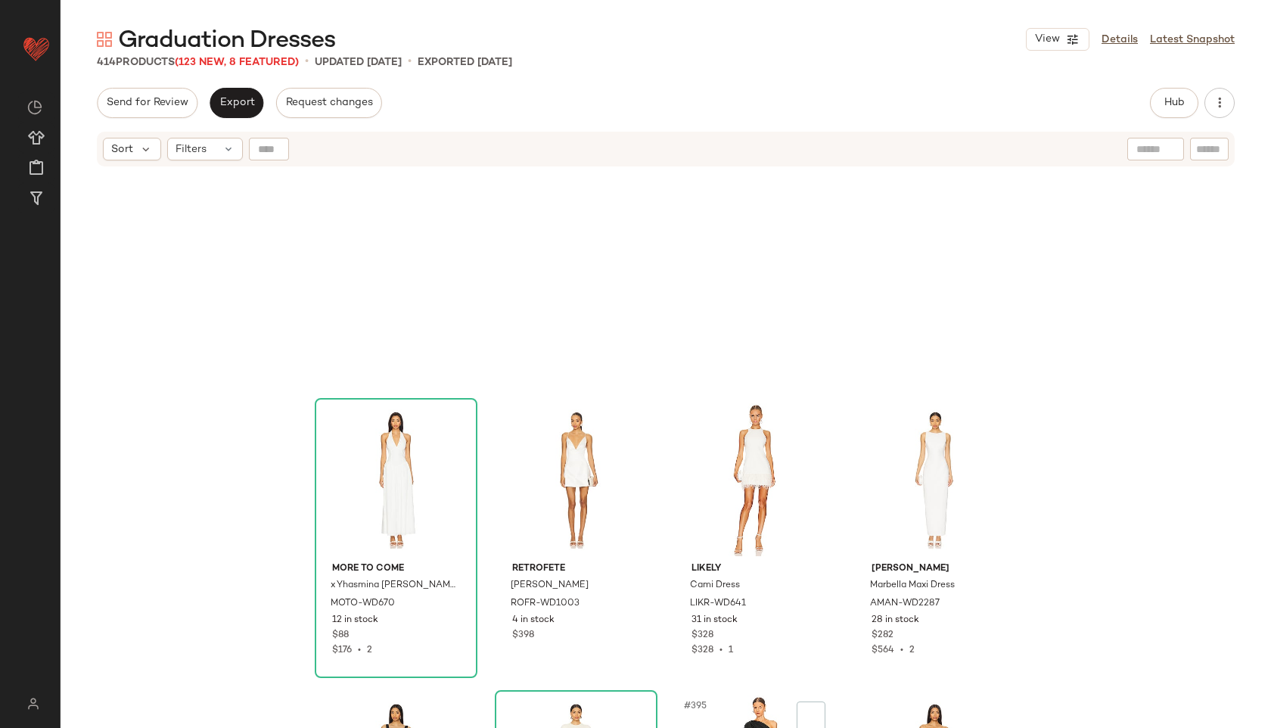
scroll to position [28448, 0]
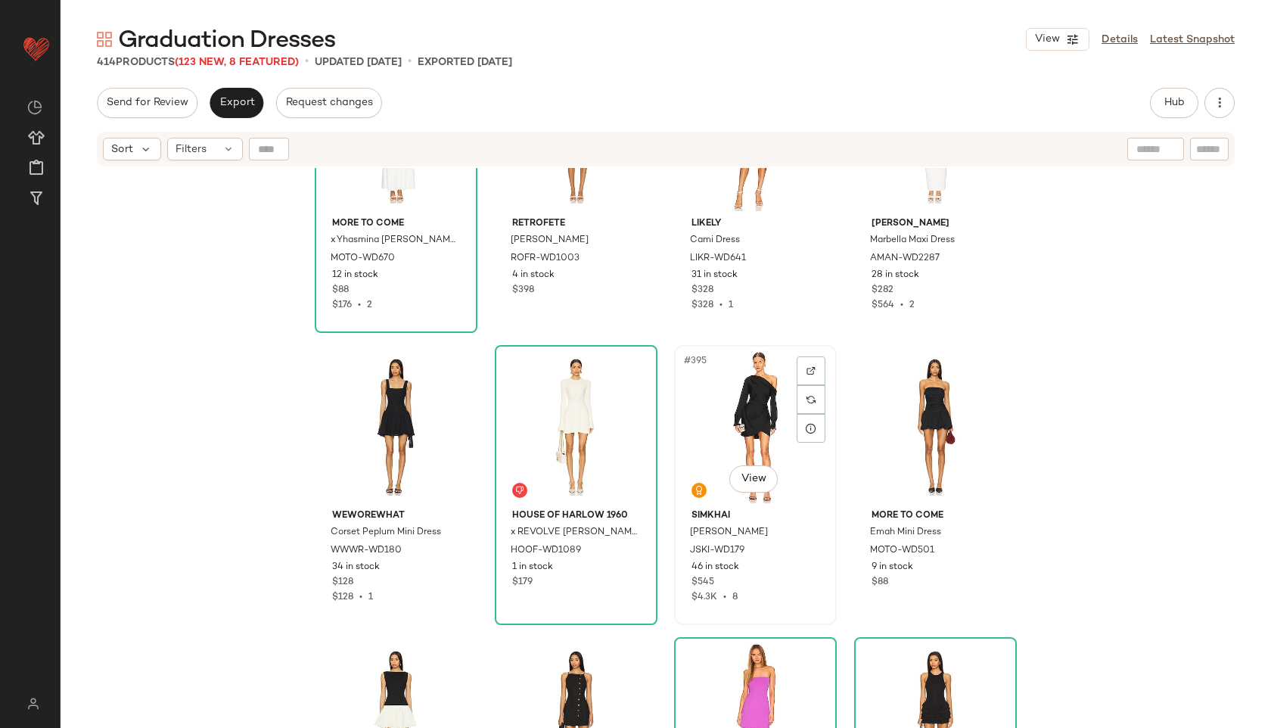
click at [741, 394] on div "#395 View" at bounding box center [755, 426] width 152 height 153
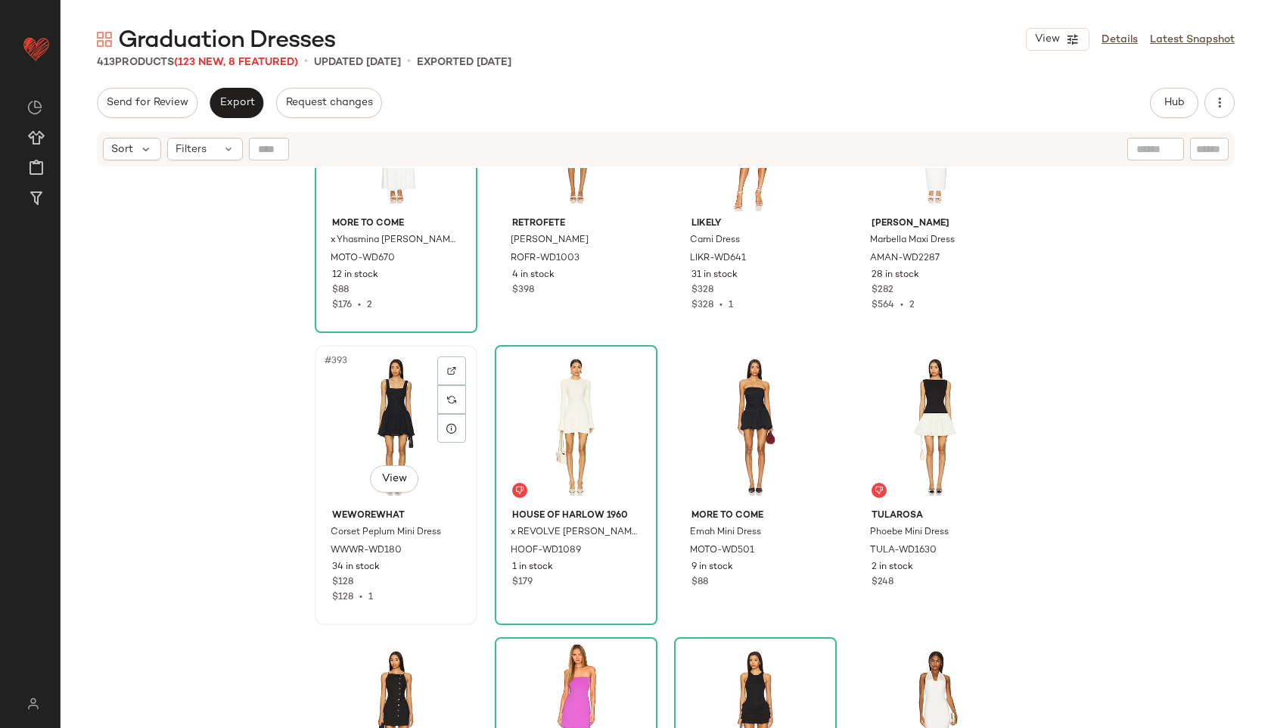
click at [406, 380] on div "#393 View" at bounding box center [396, 426] width 152 height 153
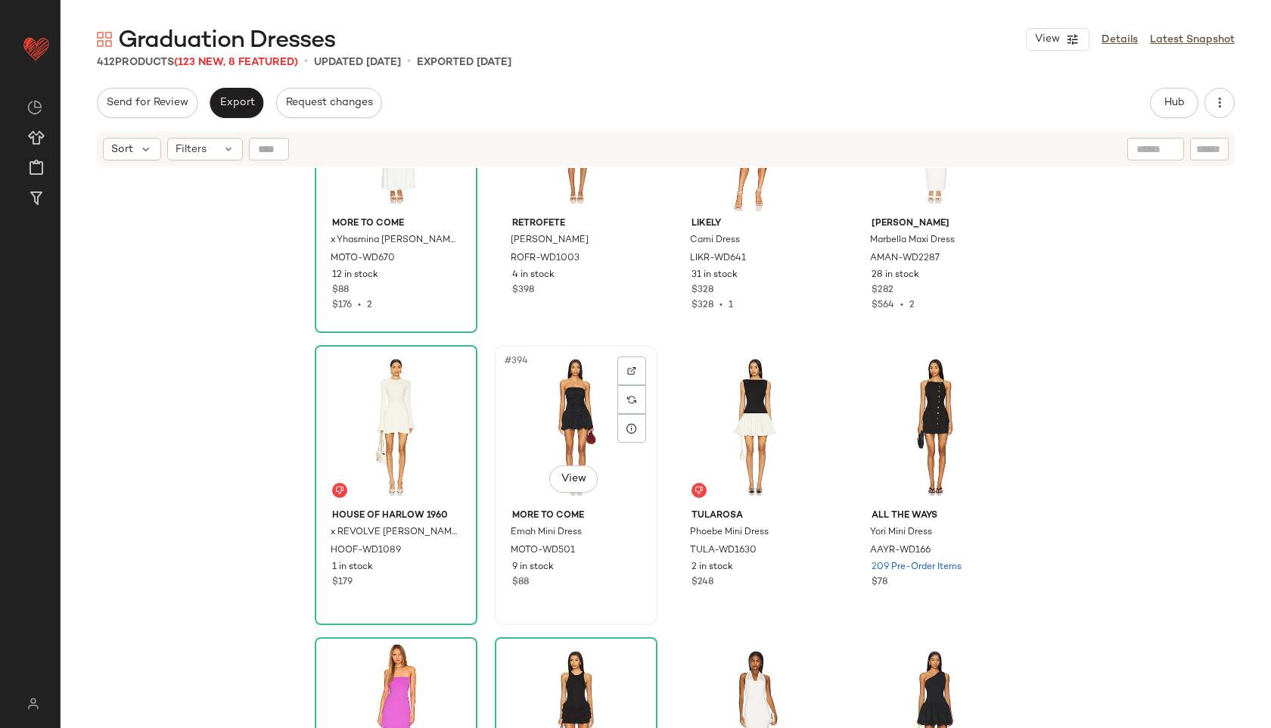
click at [566, 402] on div "#394 View" at bounding box center [576, 426] width 152 height 153
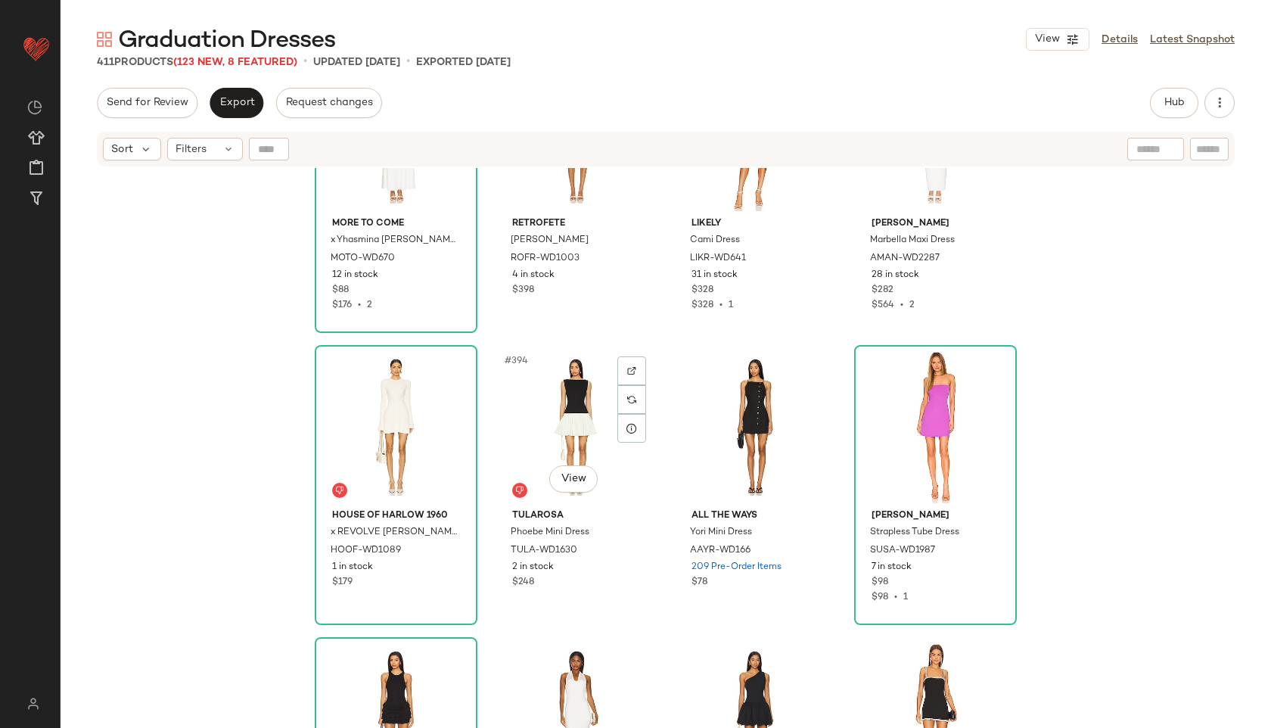
click at [566, 402] on div "#394 View" at bounding box center [576, 426] width 152 height 153
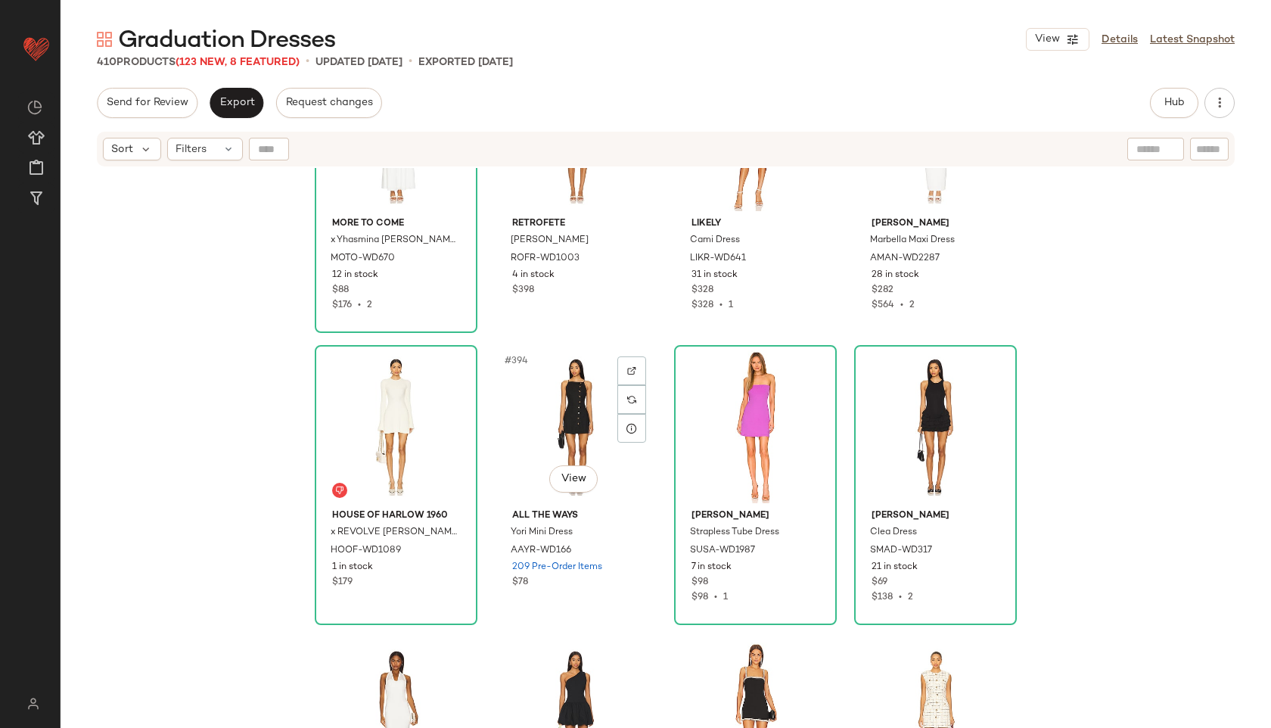
click at [566, 402] on div "#394 View" at bounding box center [576, 426] width 152 height 153
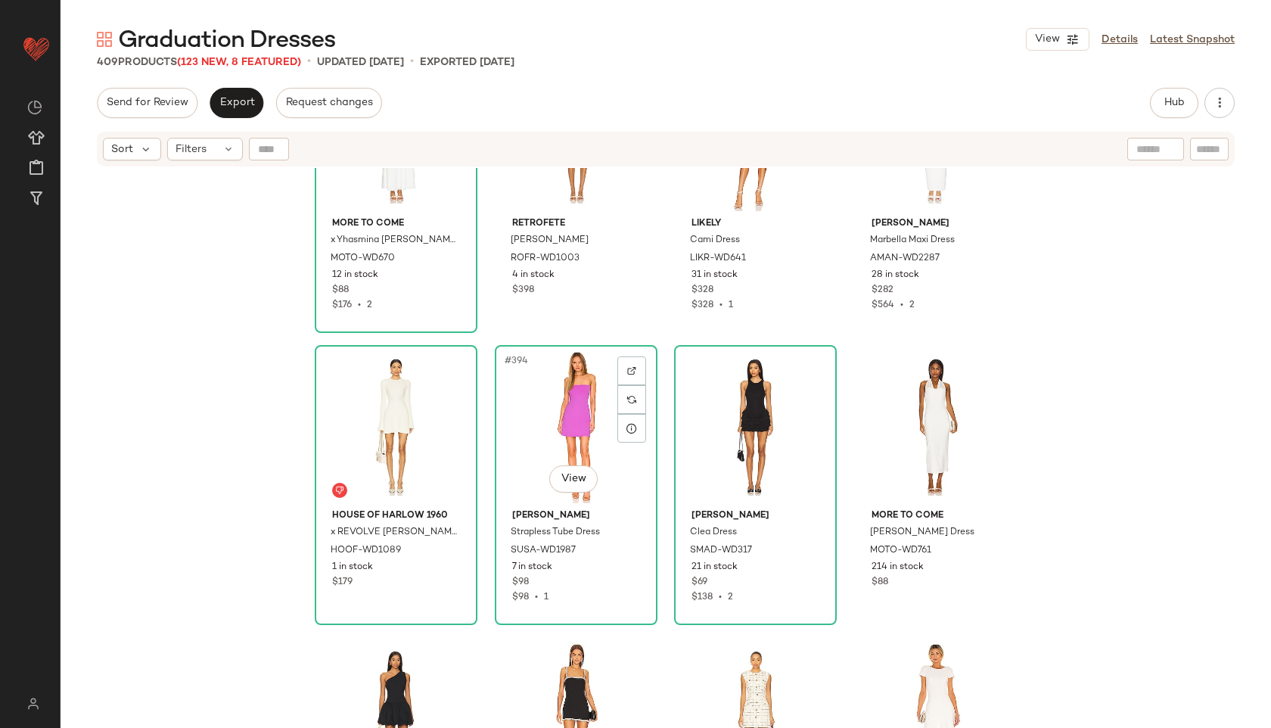
click at [566, 402] on div "#394 View" at bounding box center [576, 426] width 152 height 153
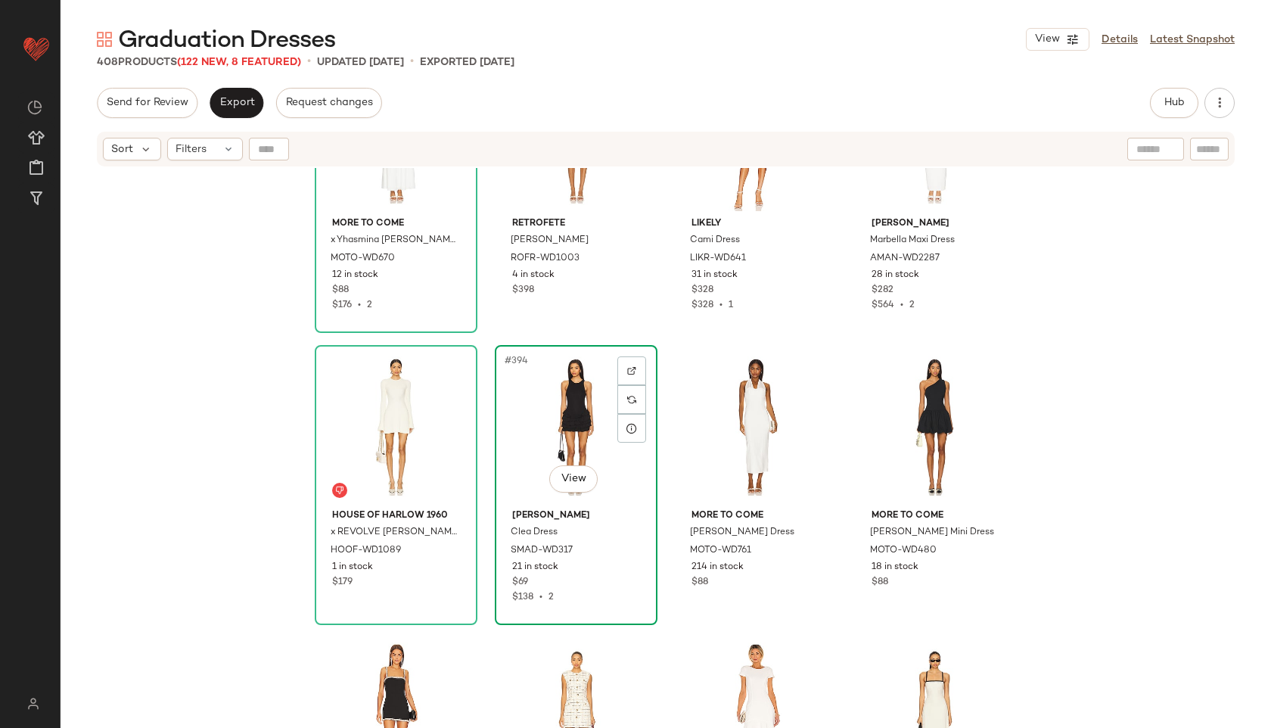
click at [562, 403] on div "#394 View" at bounding box center [576, 426] width 152 height 153
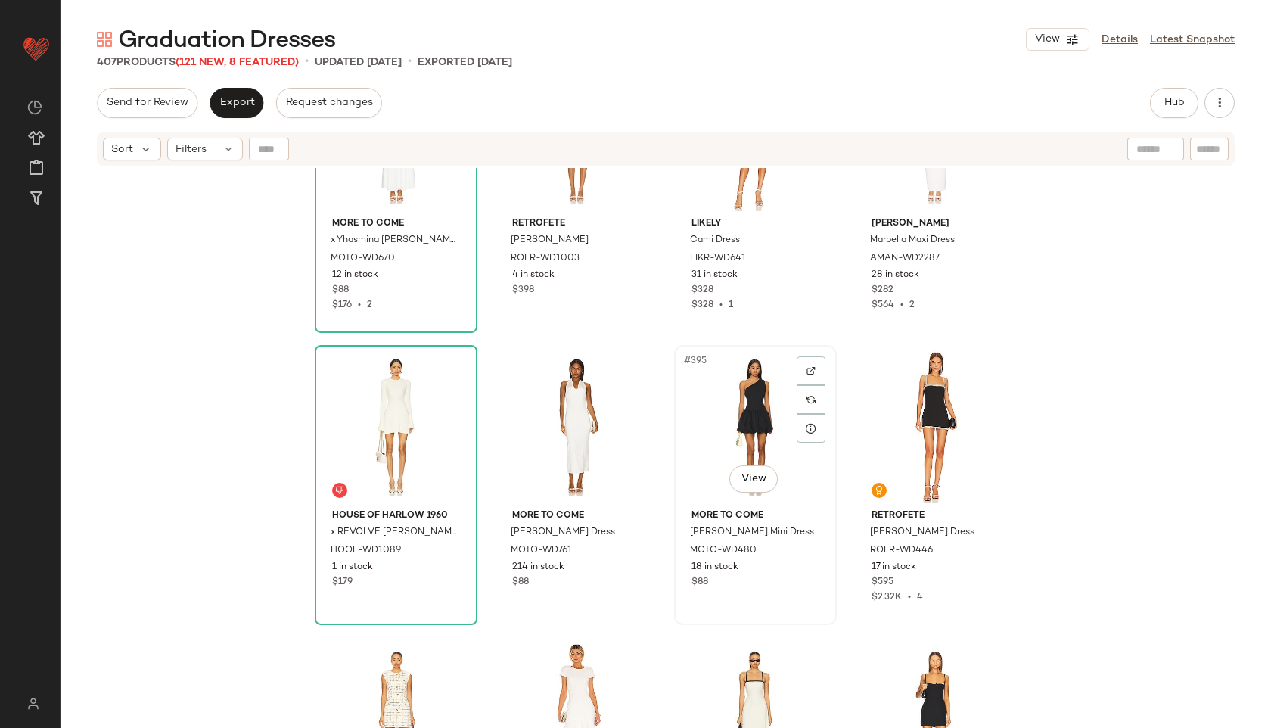
click at [756, 404] on div "#395 View" at bounding box center [755, 426] width 152 height 153
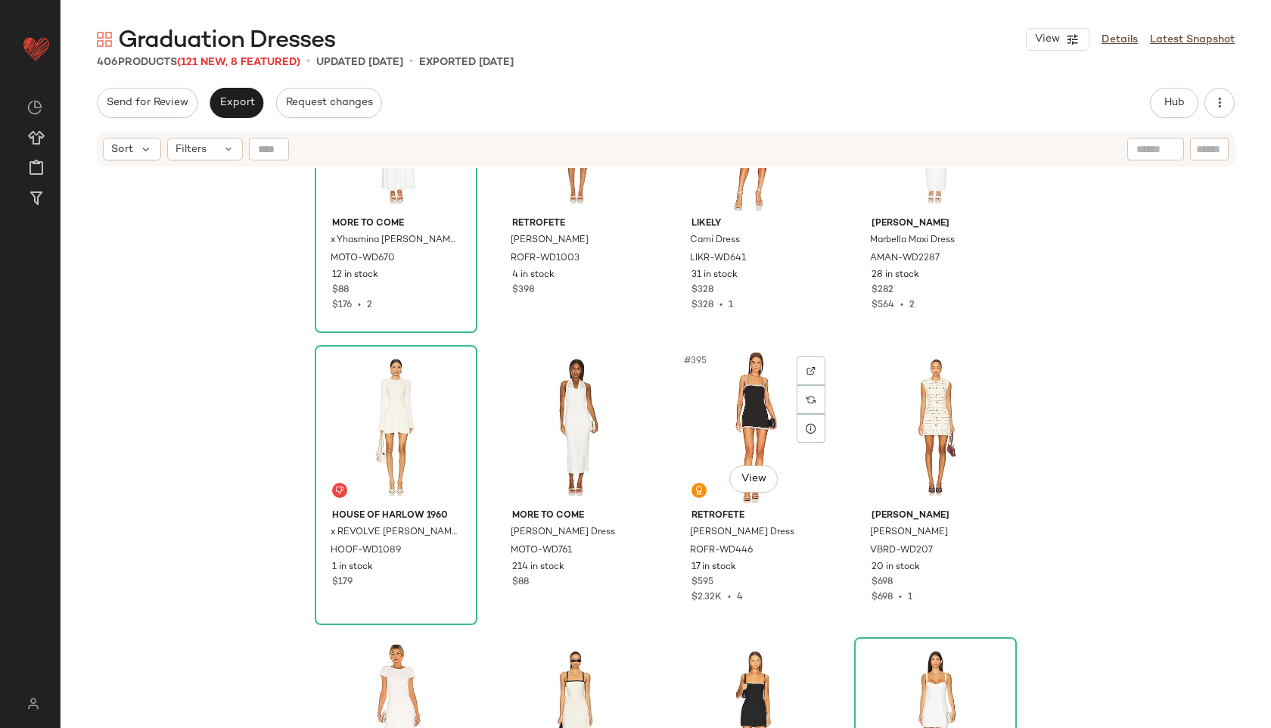
click at [756, 404] on div "#395 View" at bounding box center [755, 426] width 152 height 153
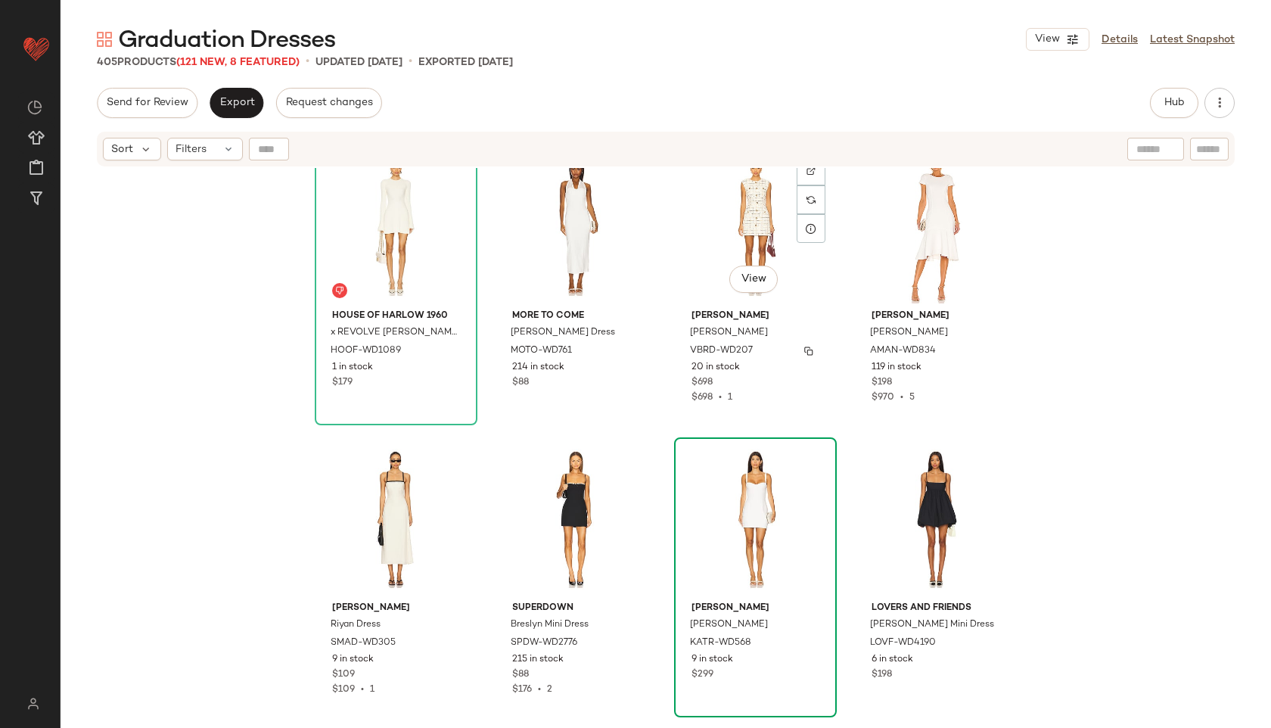
scroll to position [28678, 0]
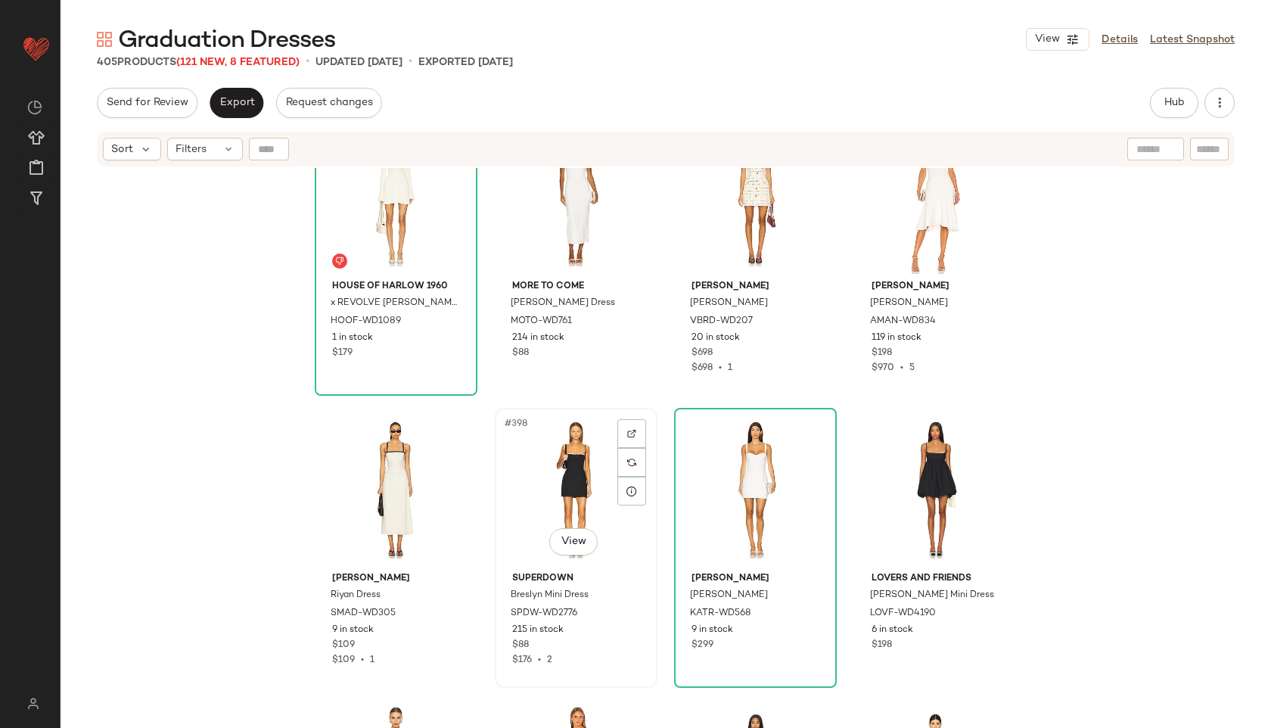
click at [573, 455] on div "#398 View" at bounding box center [576, 489] width 152 height 153
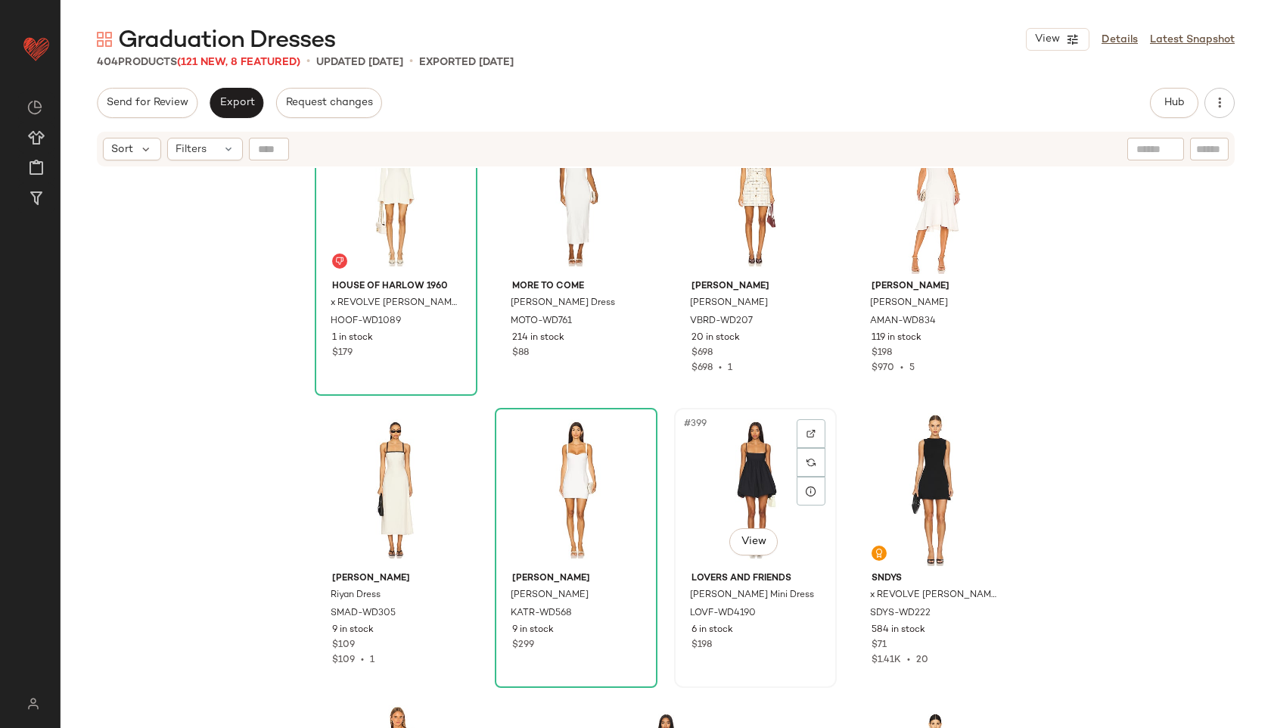
click at [776, 488] on div "#399 View" at bounding box center [755, 489] width 152 height 153
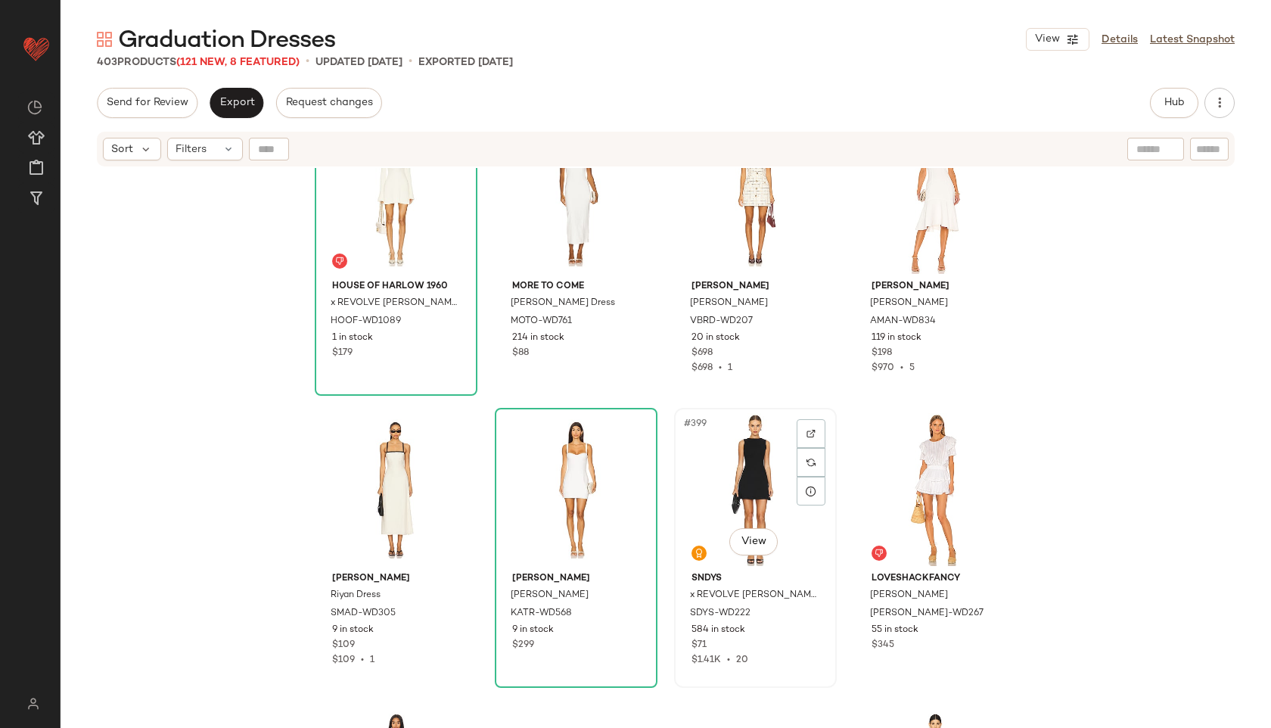
click at [742, 461] on div "#399 View" at bounding box center [755, 489] width 152 height 153
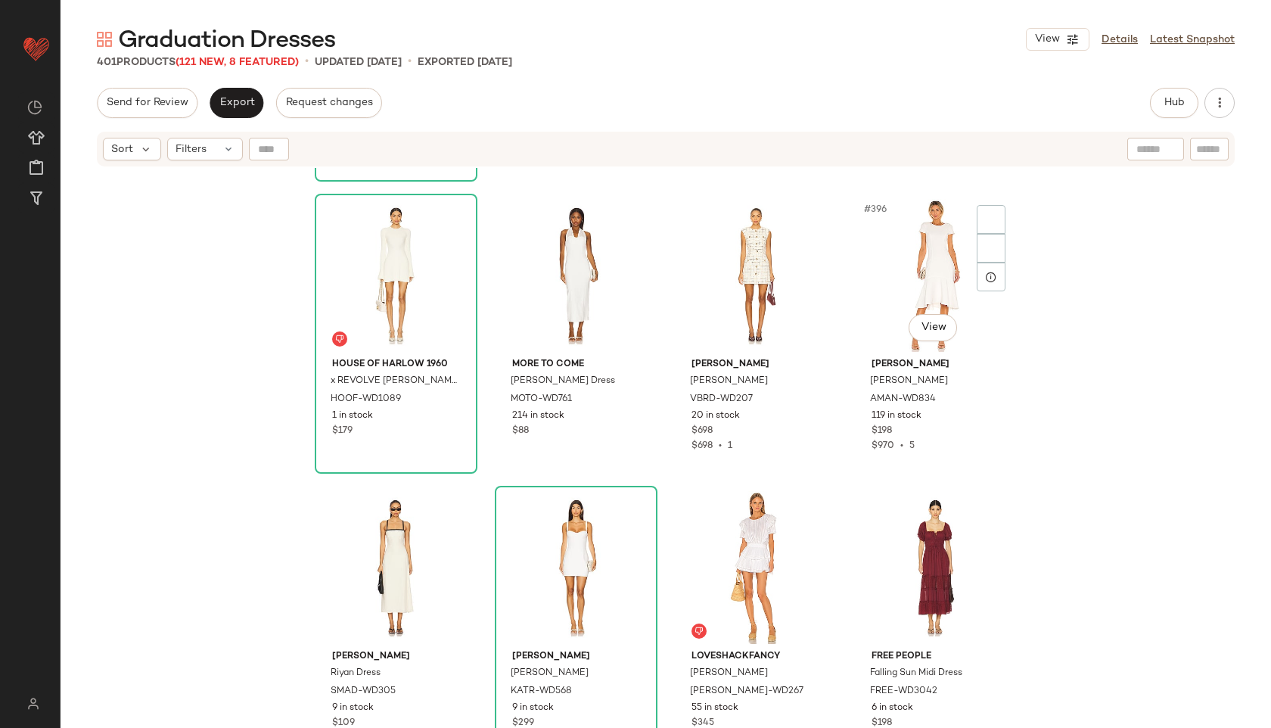
scroll to position [28600, 0]
click at [926, 550] on div "#400 View" at bounding box center [935, 567] width 152 height 153
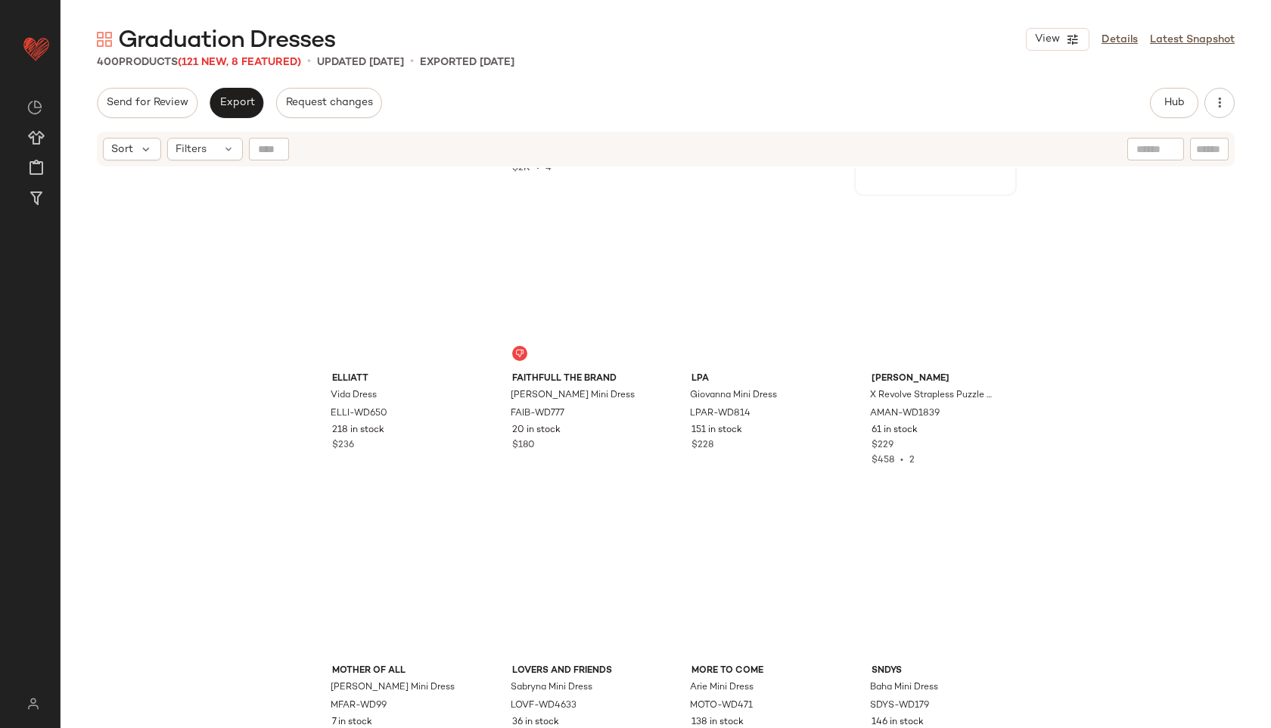
scroll to position [25768, 0]
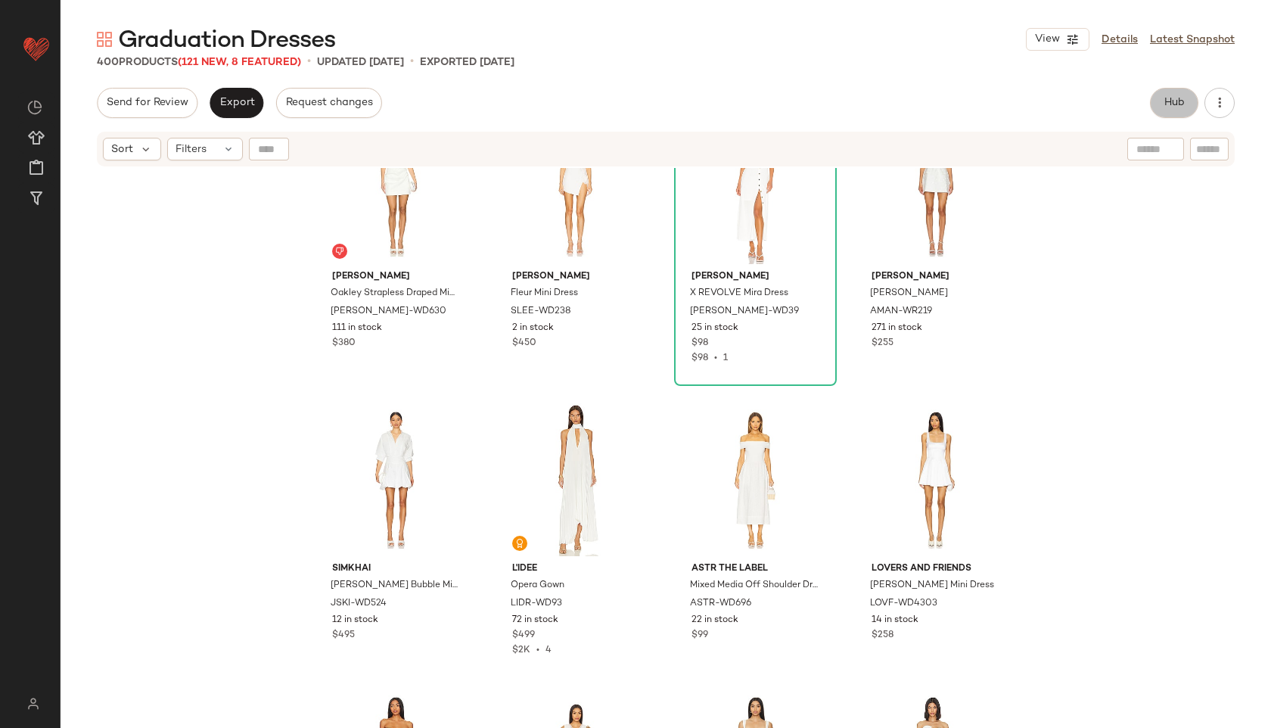
click at [1180, 102] on span "Hub" at bounding box center [1173, 103] width 21 height 12
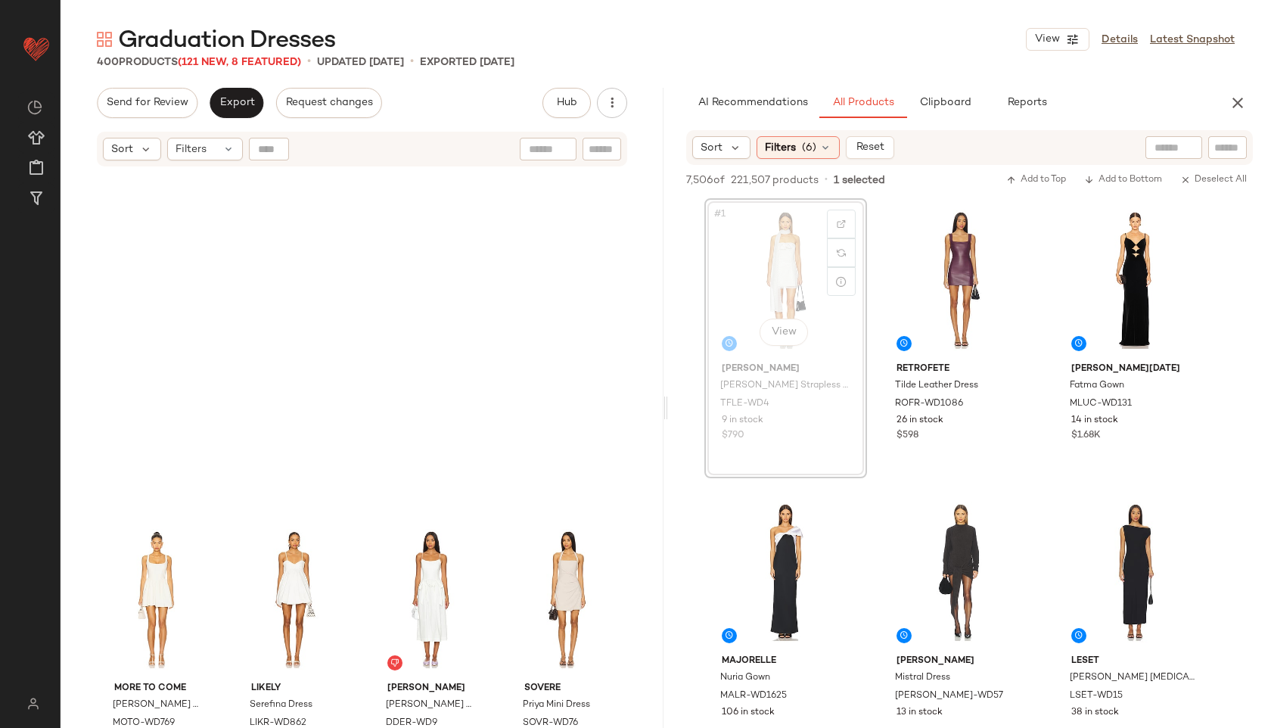
scroll to position [3773, 0]
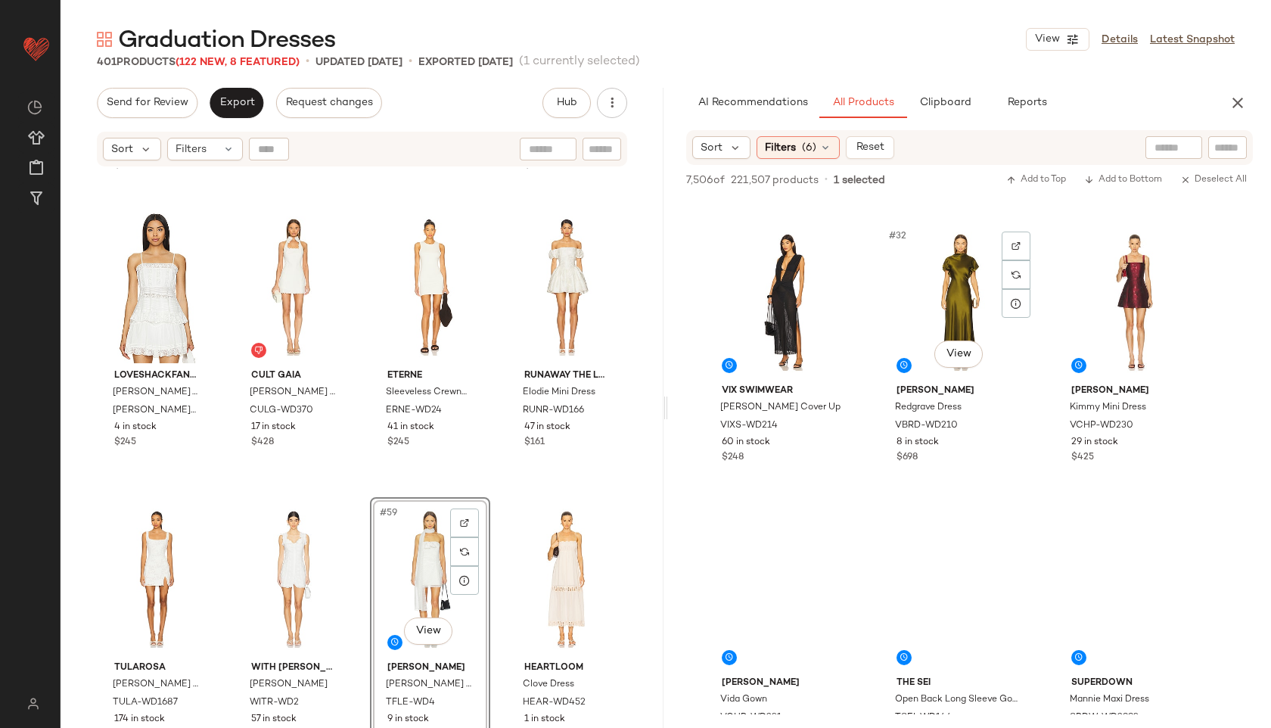
scroll to position [3033, 0]
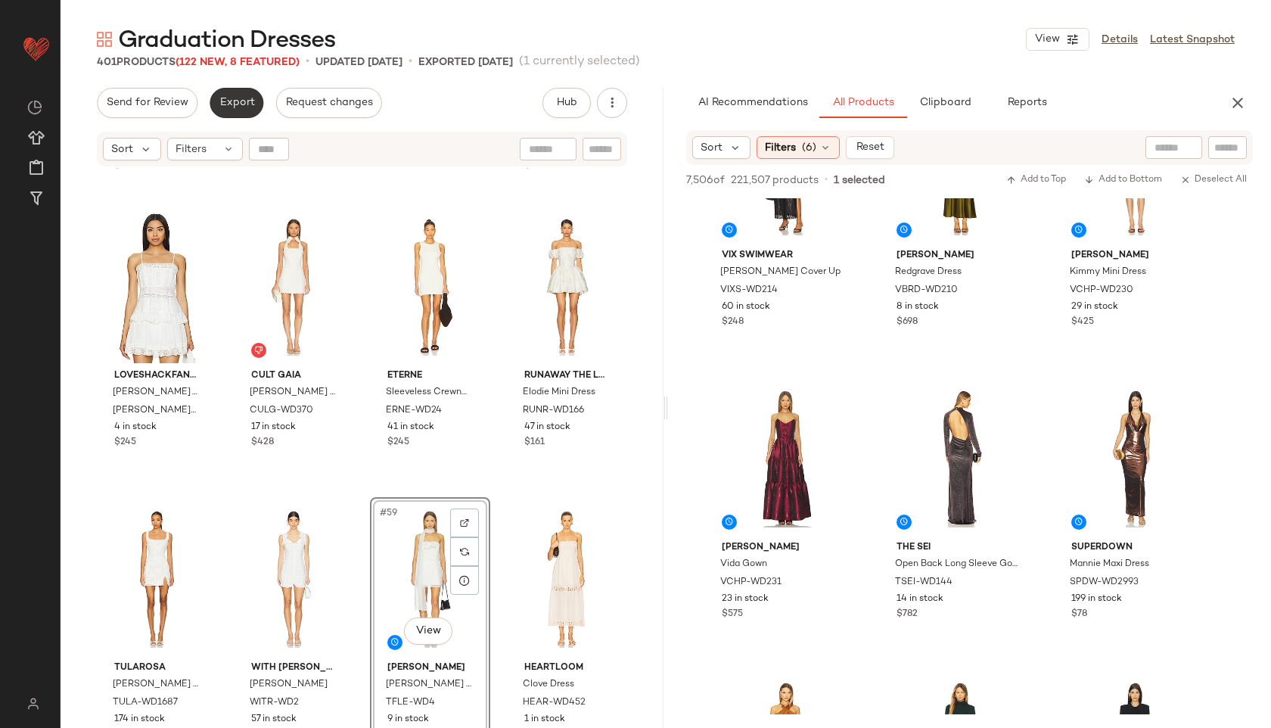
click at [216, 104] on button "Export" at bounding box center [237, 103] width 54 height 30
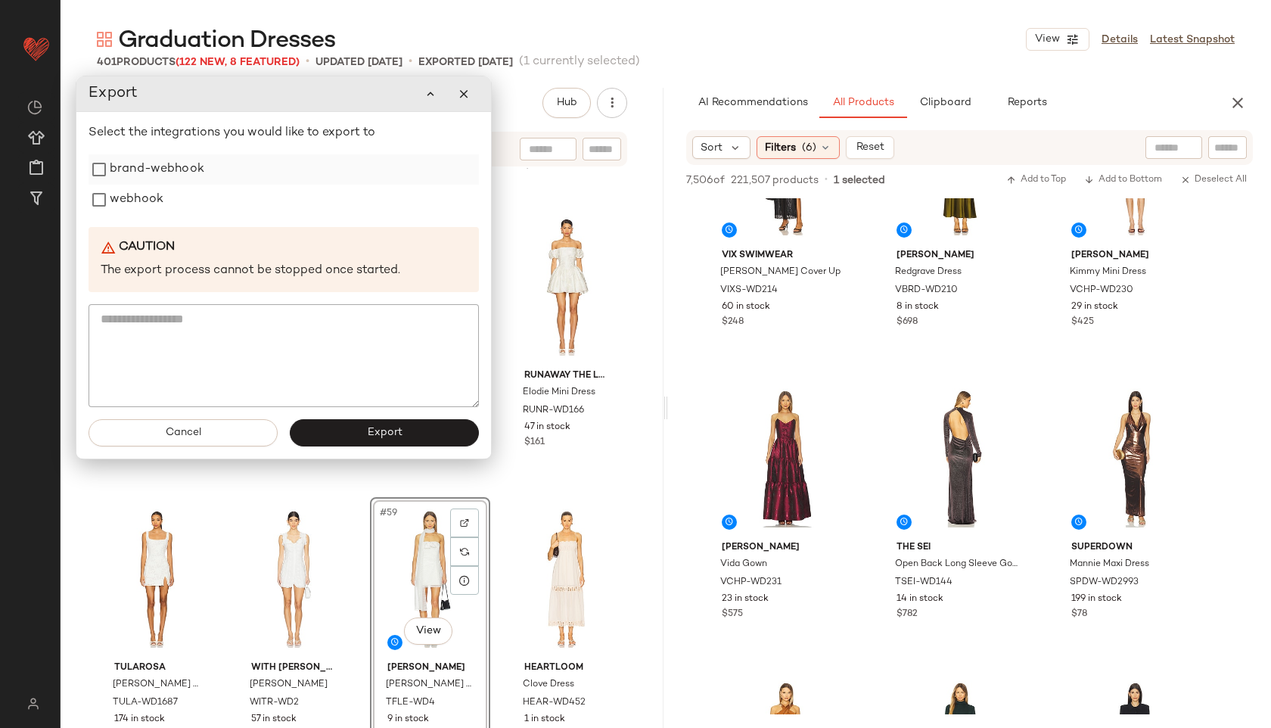
click at [160, 166] on label "brand-webhook" at bounding box center [157, 169] width 95 height 30
click at [140, 200] on label "webhook" at bounding box center [137, 200] width 54 height 30
click at [352, 427] on button "Export" at bounding box center [384, 432] width 189 height 27
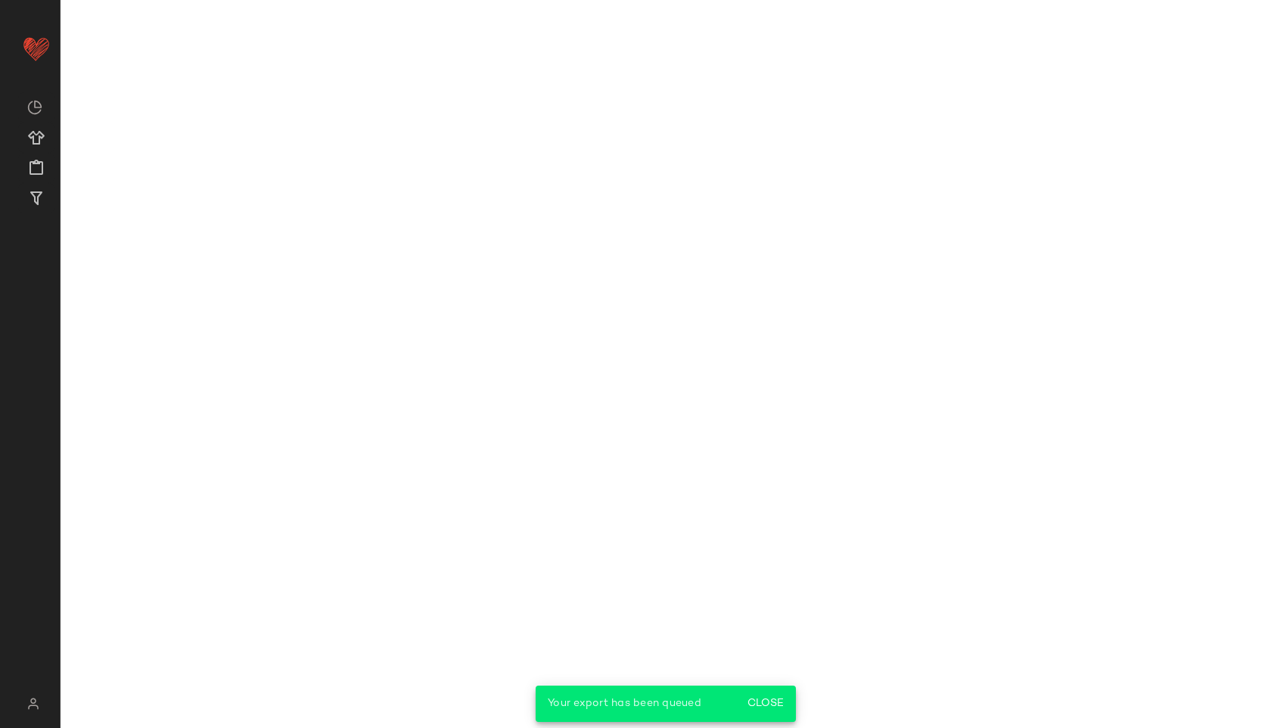
scroll to position [4493, 0]
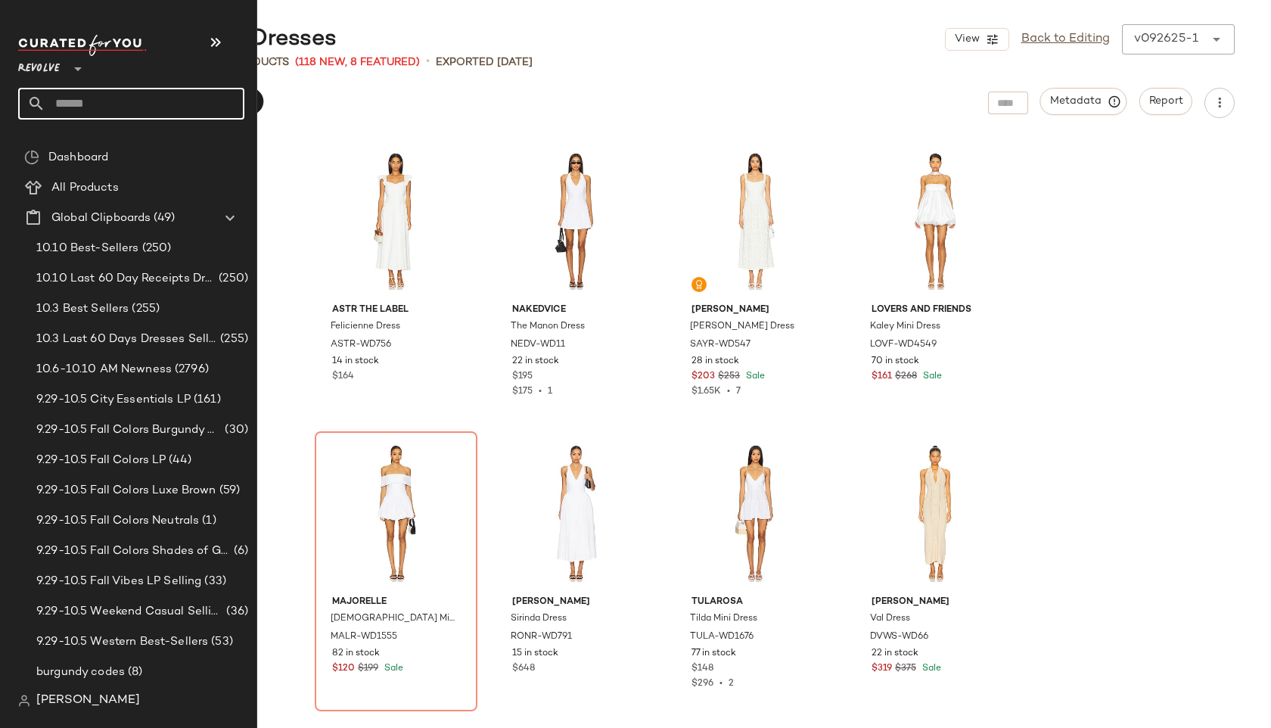
click at [85, 107] on input "text" at bounding box center [144, 104] width 199 height 32
type input "*"
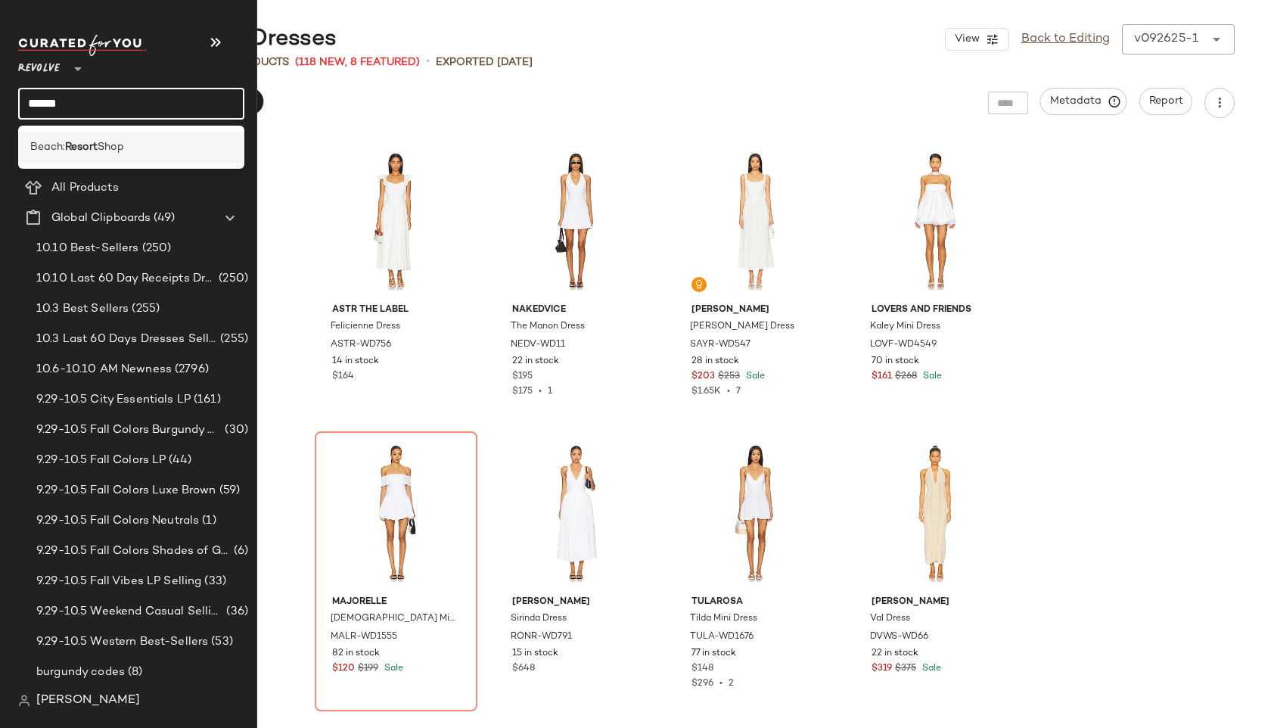
type input "******"
click at [108, 146] on span "Shop" at bounding box center [111, 147] width 26 height 16
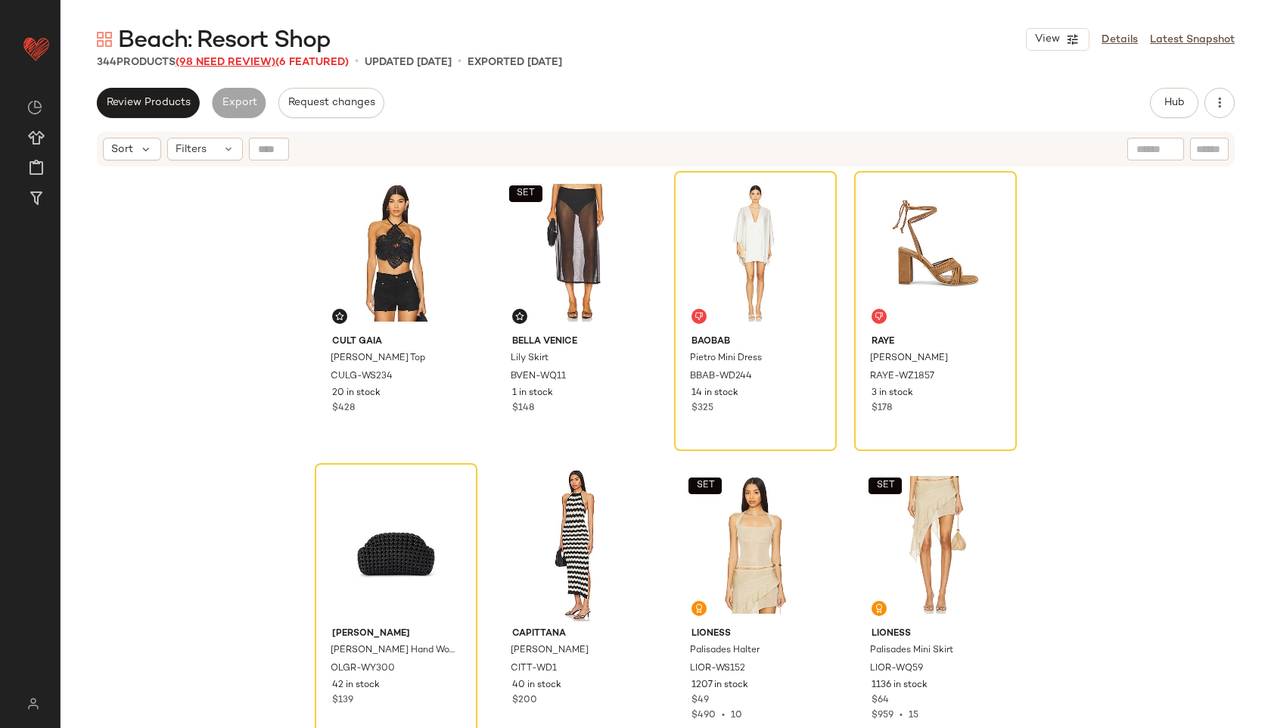
click at [258, 61] on span "(98 Need Review)" at bounding box center [225, 62] width 100 height 11
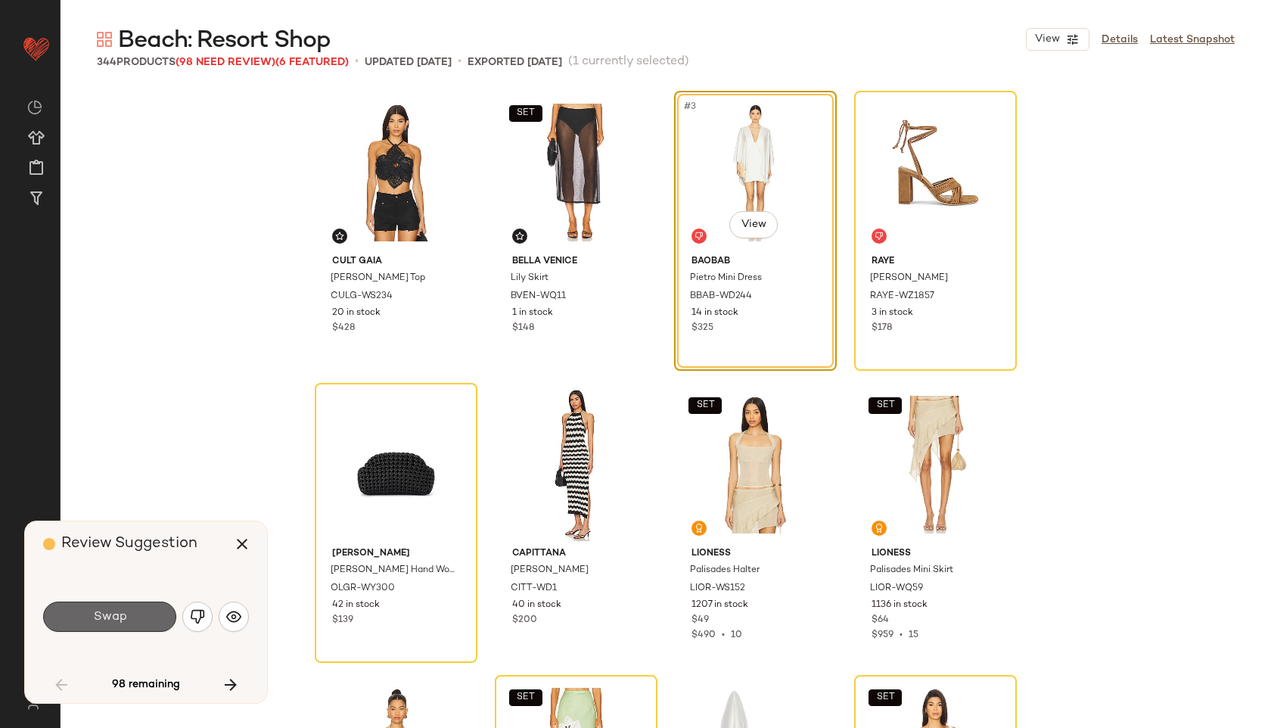
click at [138, 604] on button "Swap" at bounding box center [109, 616] width 133 height 30
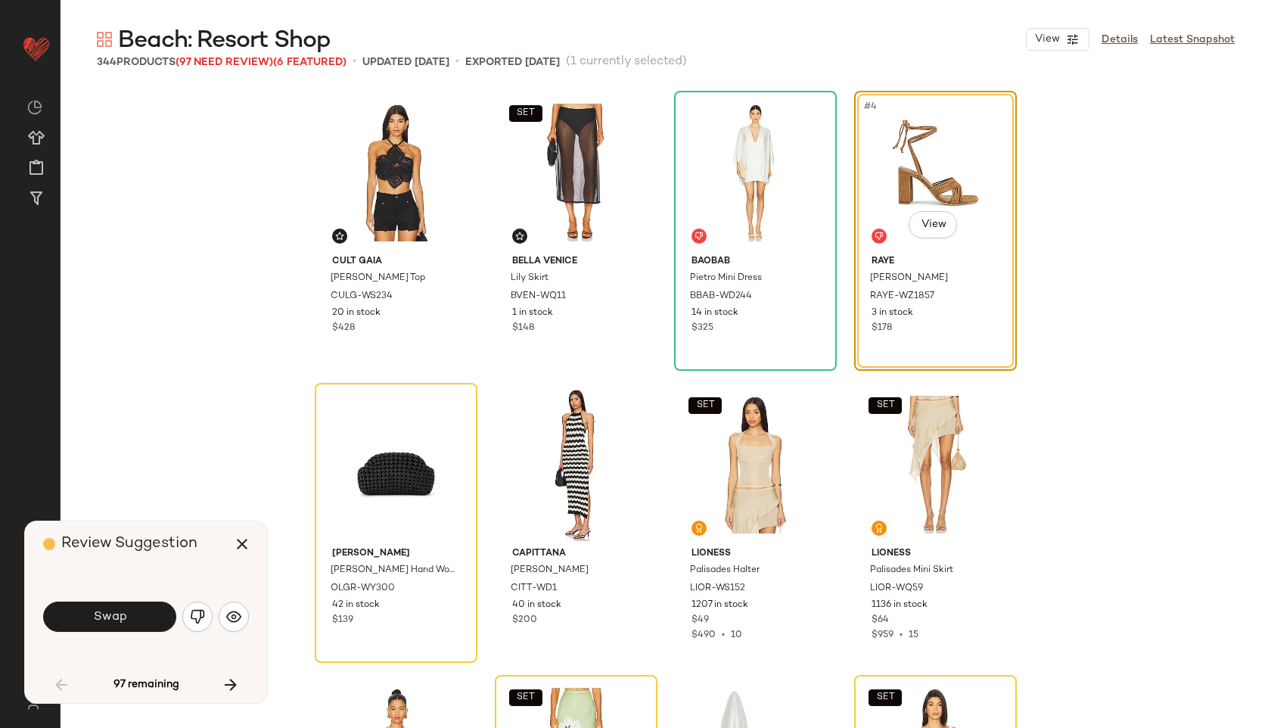
click at [138, 604] on button "Swap" at bounding box center [109, 616] width 133 height 30
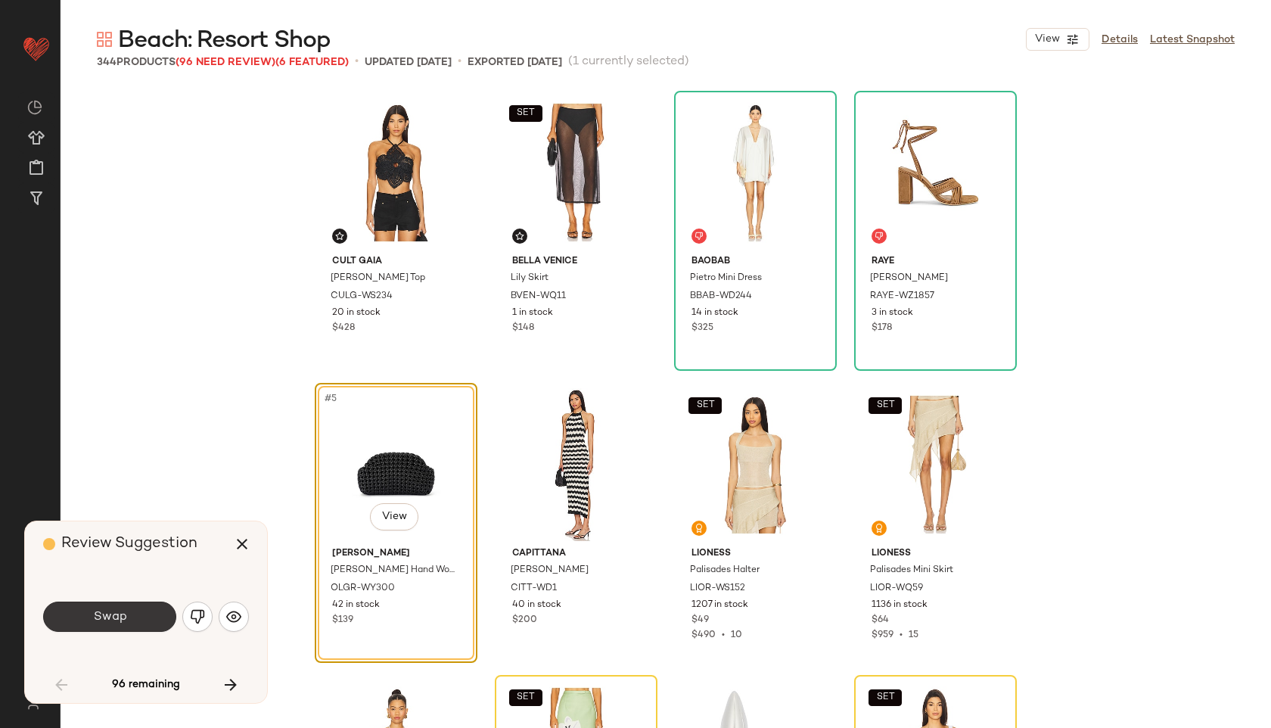
click at [154, 612] on button "Swap" at bounding box center [109, 616] width 133 height 30
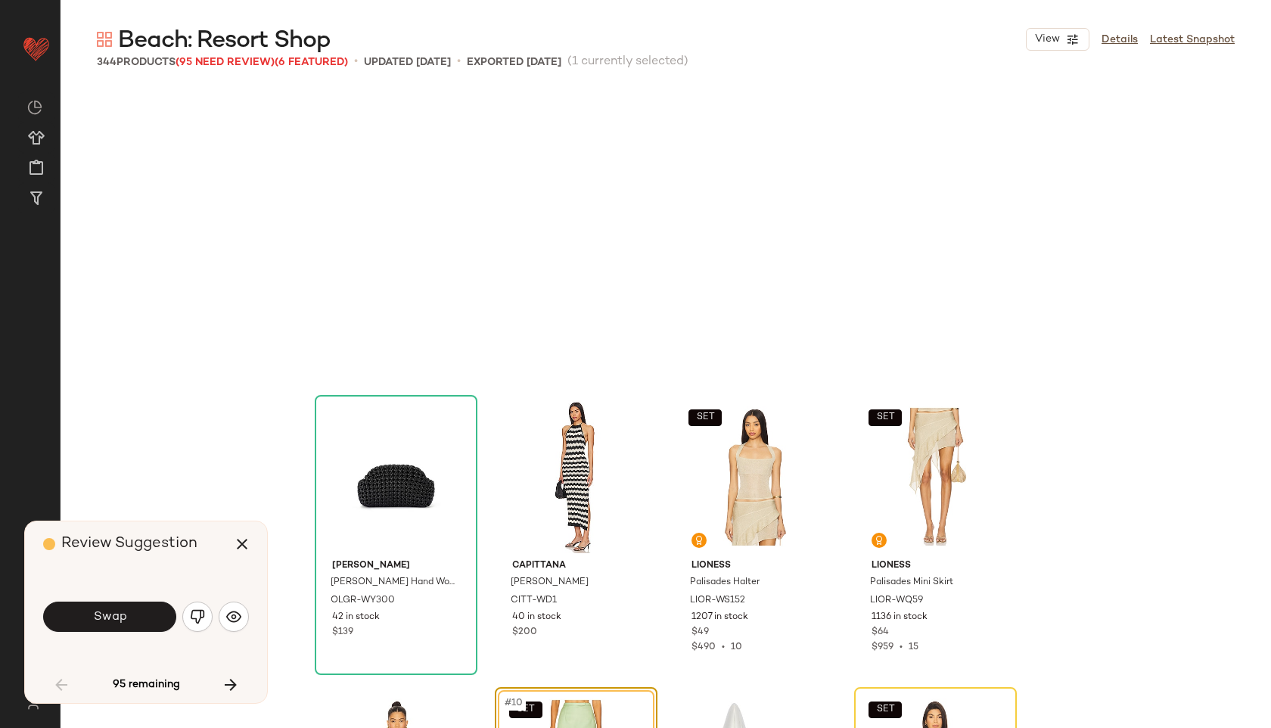
scroll to position [304, 0]
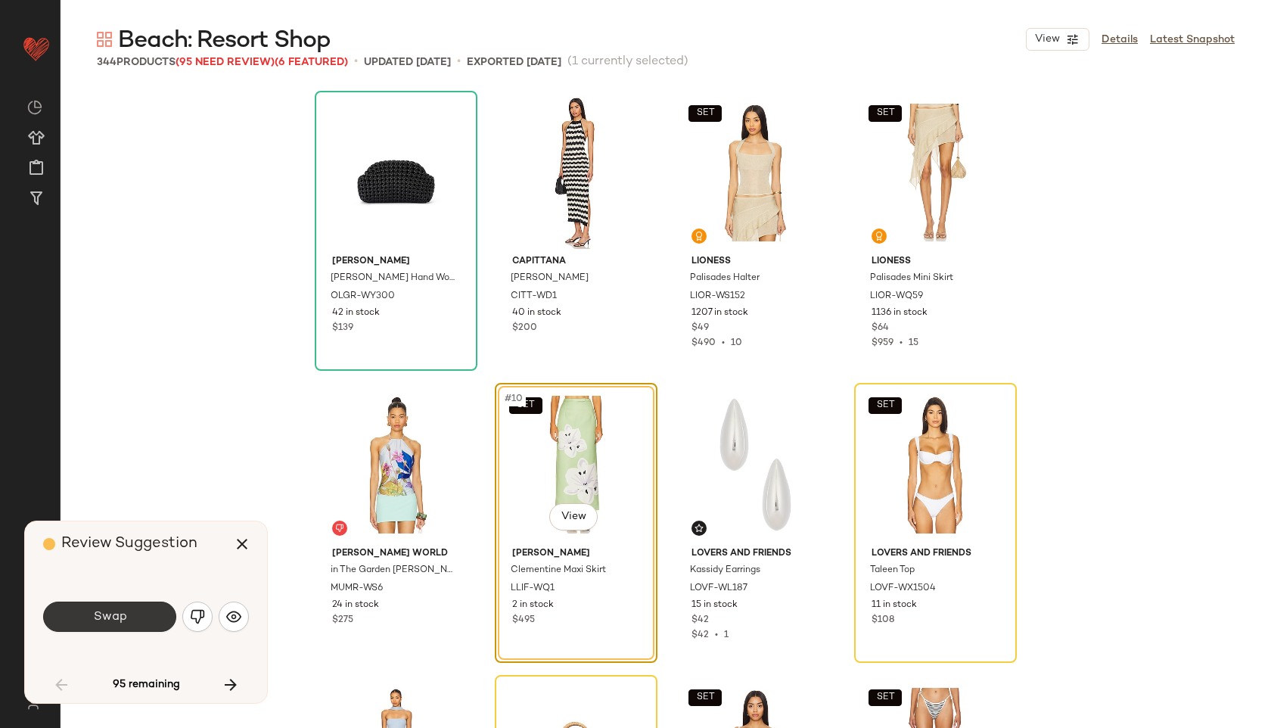
click at [146, 603] on button "Swap" at bounding box center [109, 616] width 133 height 30
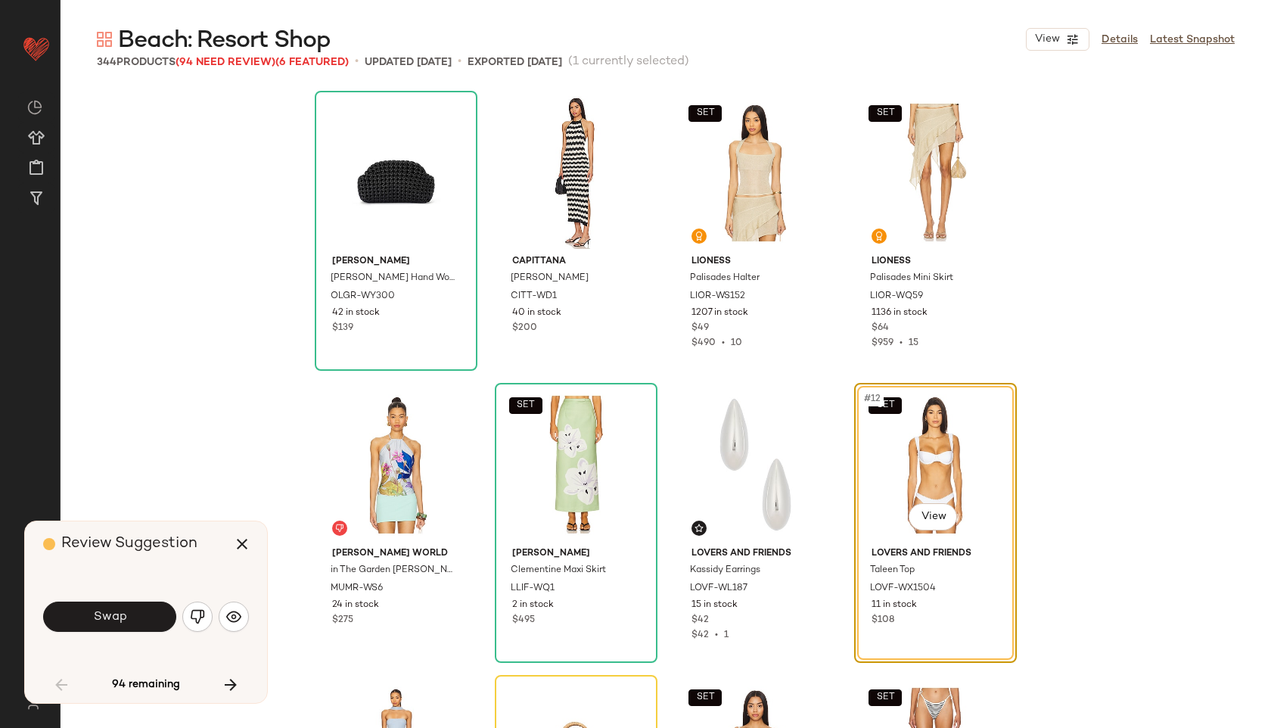
scroll to position [292, 0]
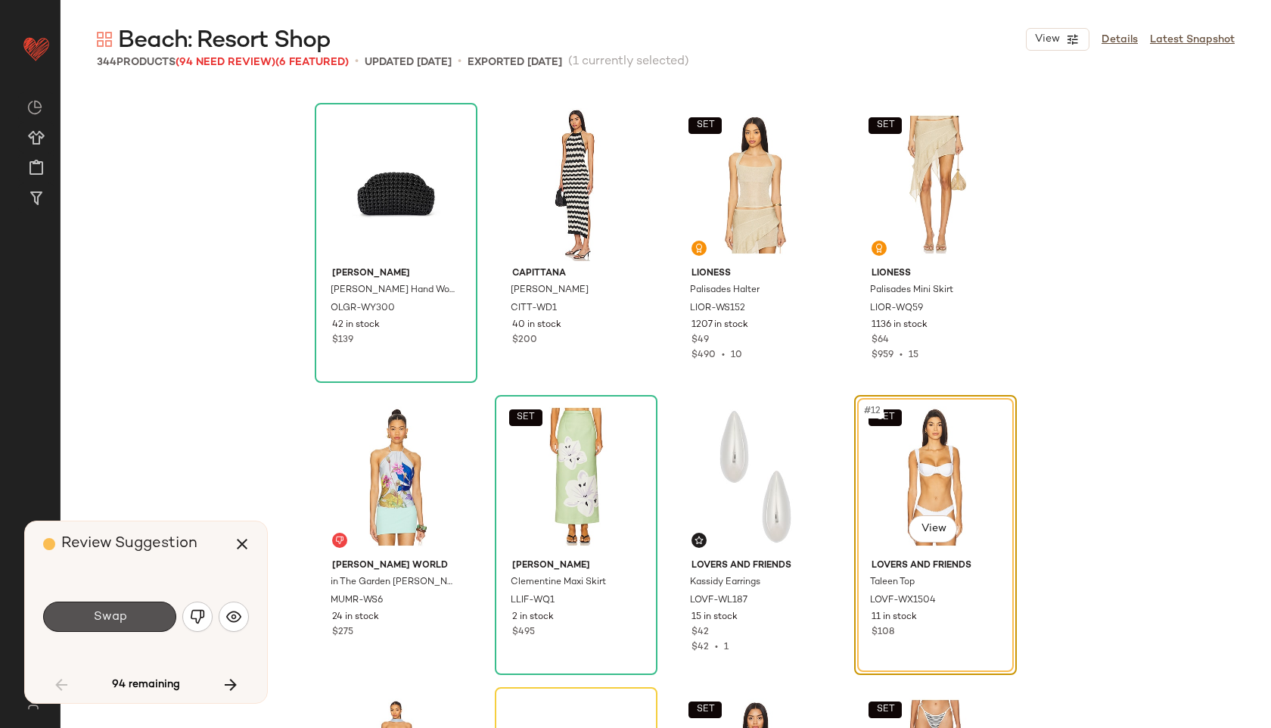
click at [146, 603] on button "Swap" at bounding box center [109, 616] width 133 height 30
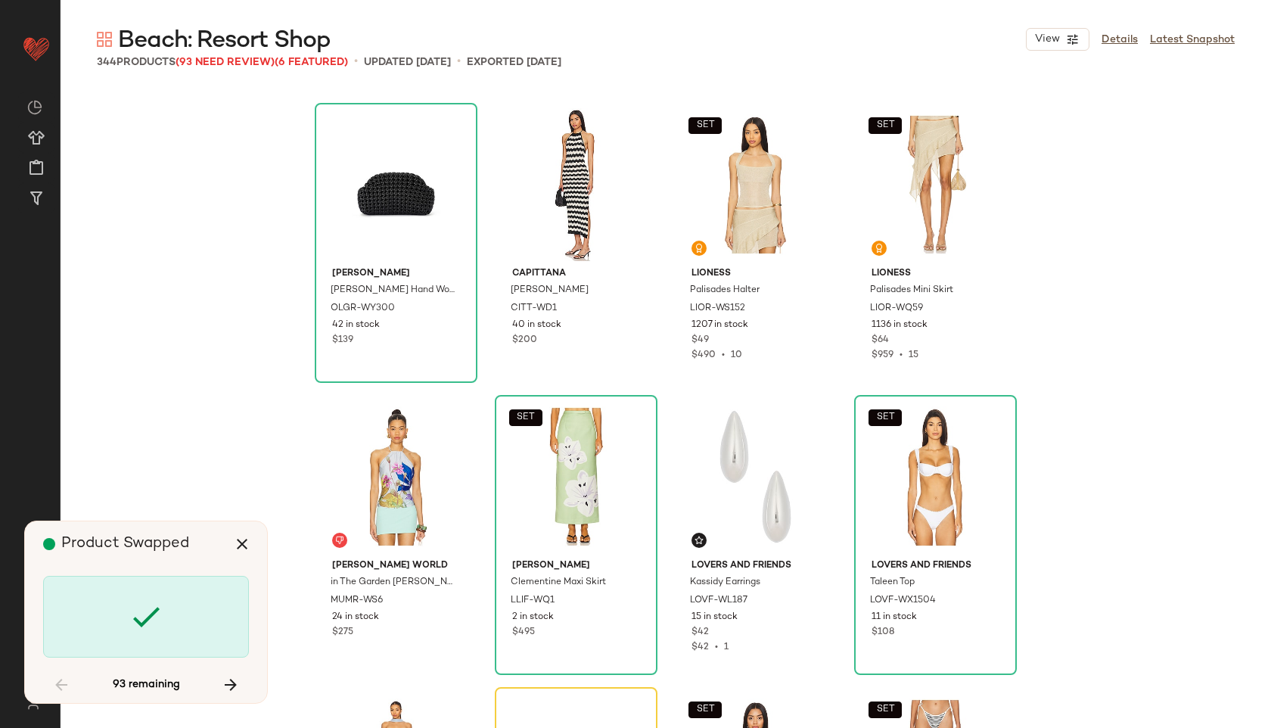
scroll to position [584, 0]
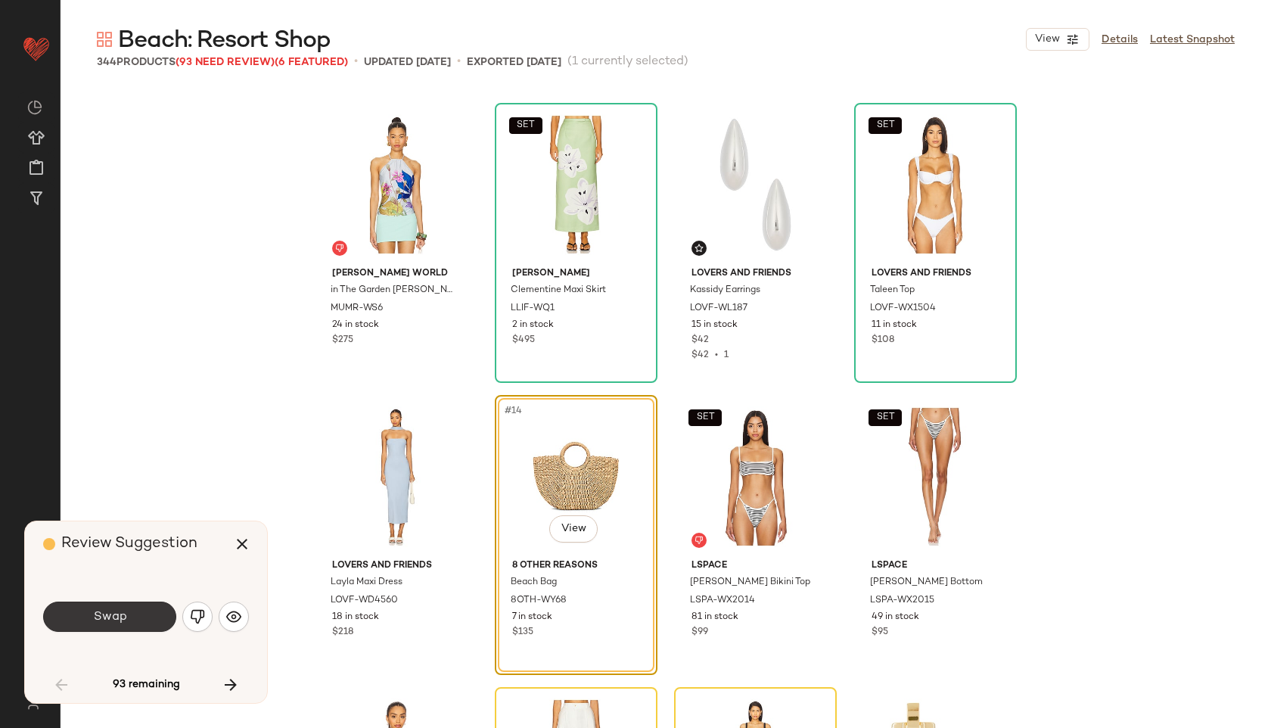
click at [138, 604] on button "Swap" at bounding box center [109, 616] width 133 height 30
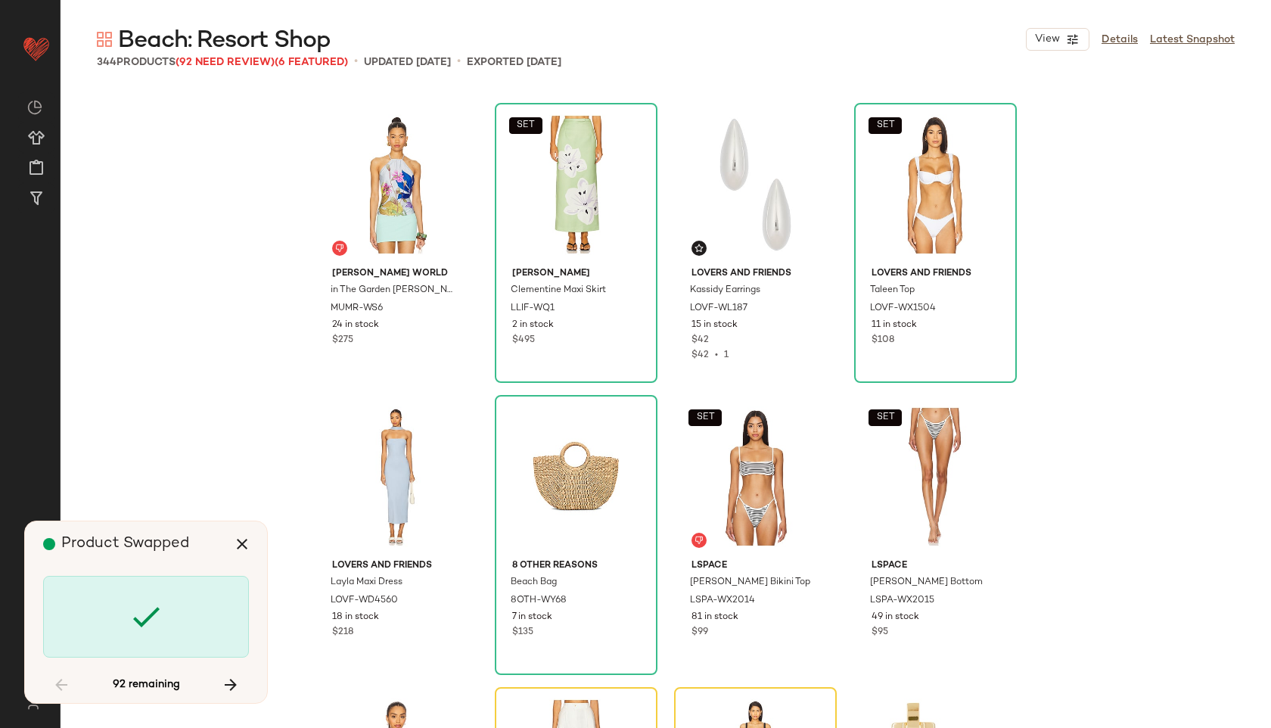
click at [176, 327] on div "[PERSON_NAME] World in The Garden [PERSON_NAME] MUMR-WS6 24 in stock $275 SET […" at bounding box center [666, 408] width 1210 height 640
click at [243, 536] on icon "button" at bounding box center [242, 544] width 18 height 18
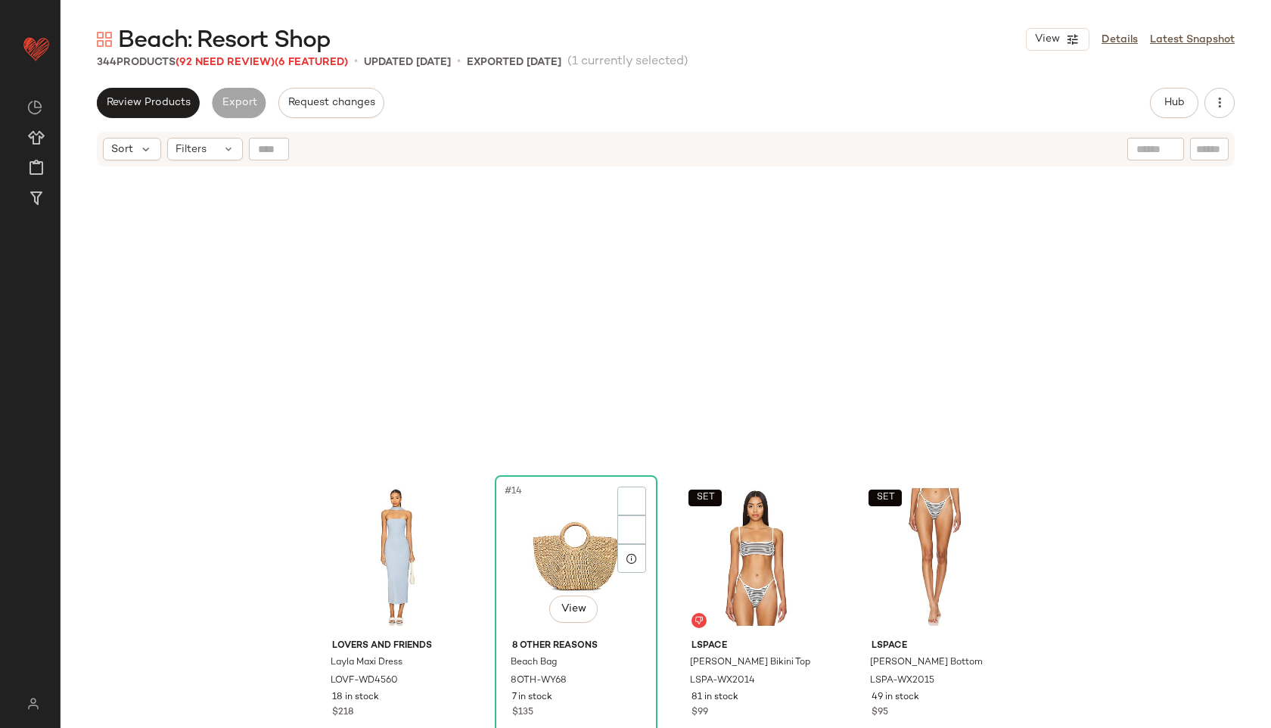
scroll to position [876, 0]
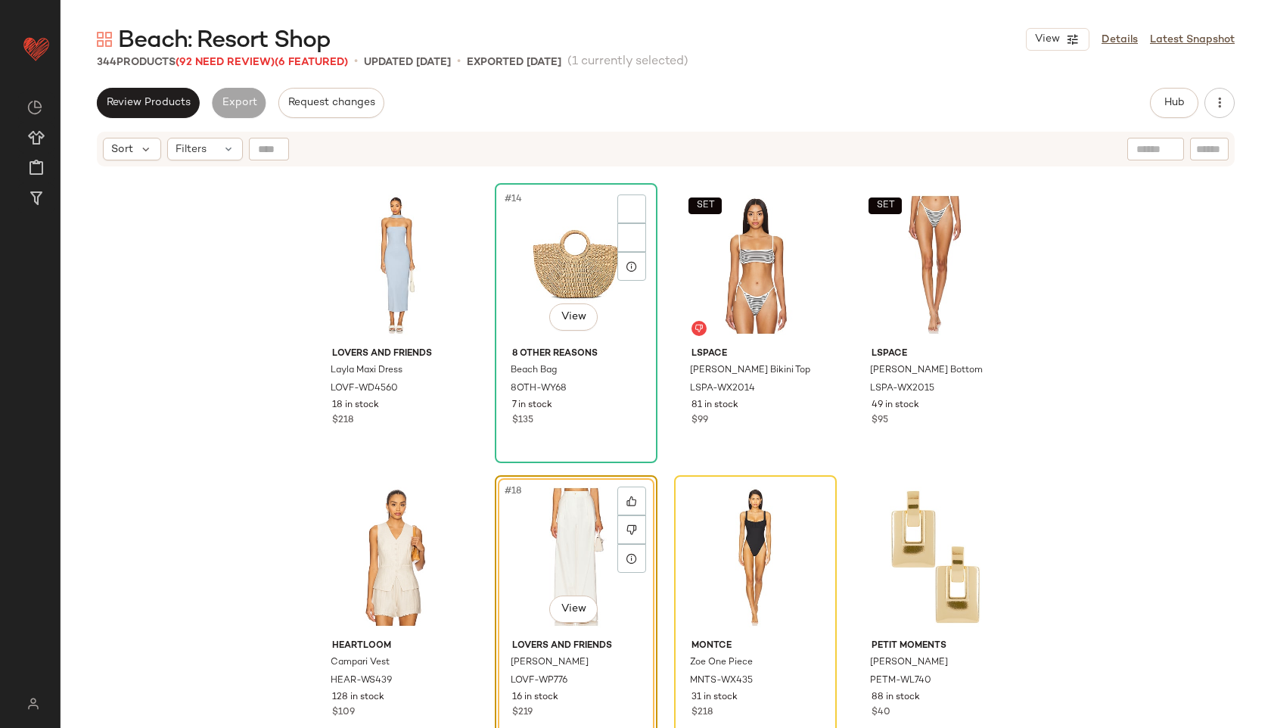
click at [563, 282] on div "#14 View" at bounding box center [576, 264] width 152 height 153
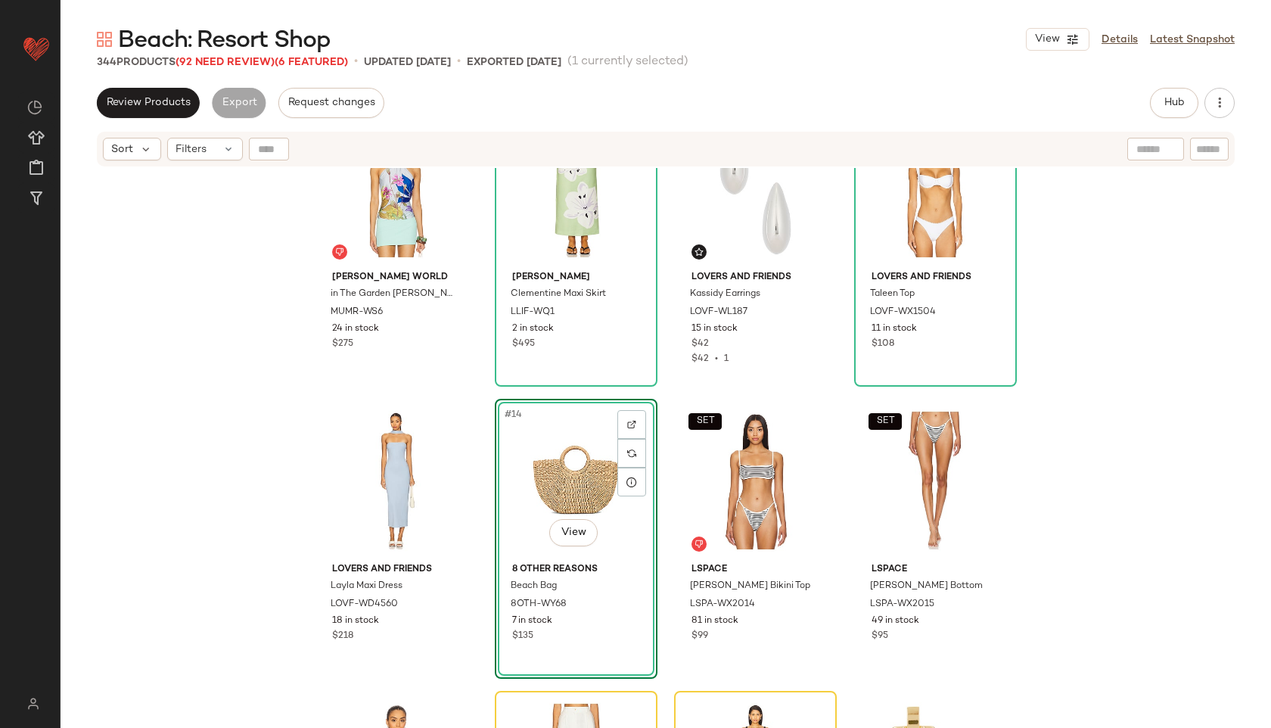
scroll to position [429, 0]
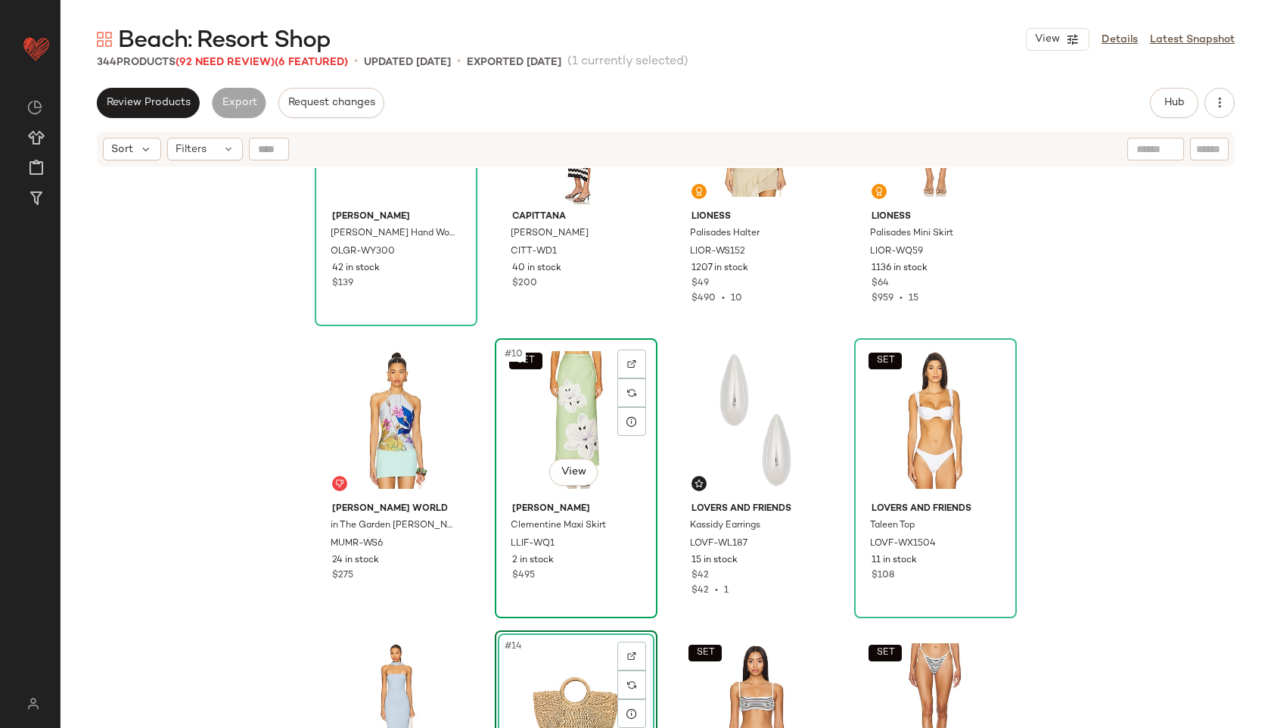
click at [557, 424] on div "SET #10 View" at bounding box center [576, 419] width 152 height 153
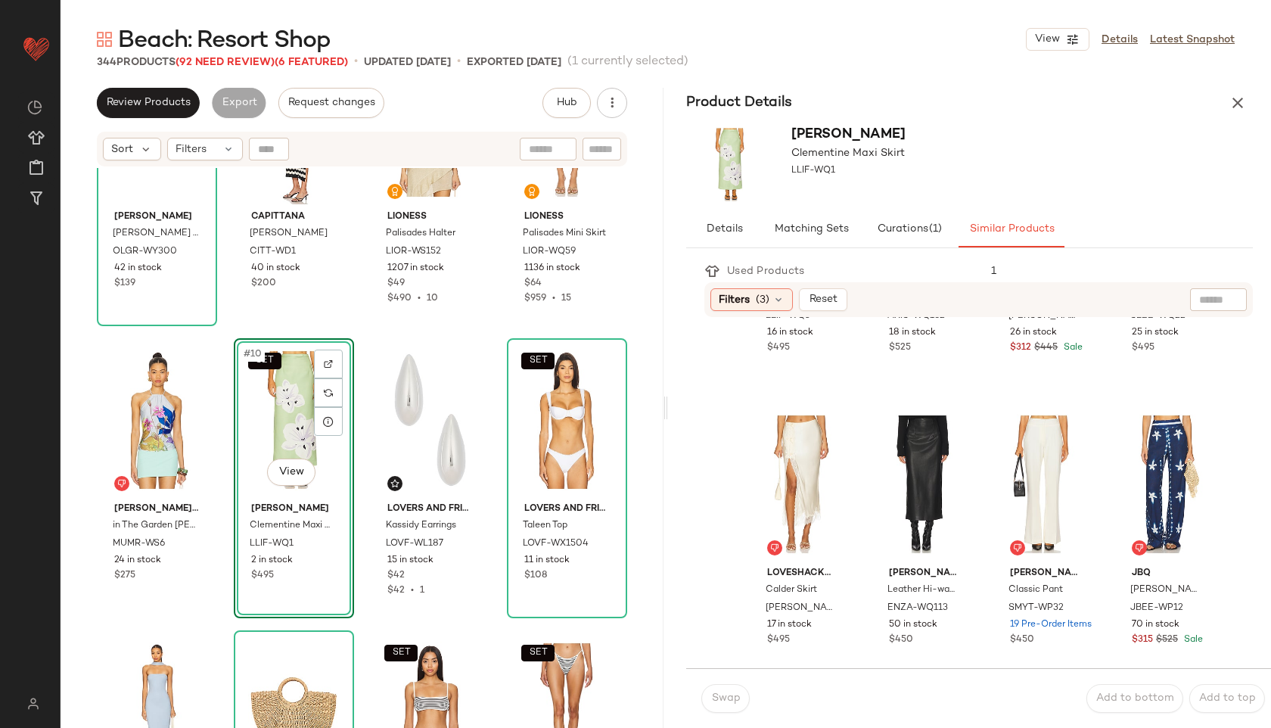
scroll to position [236, 0]
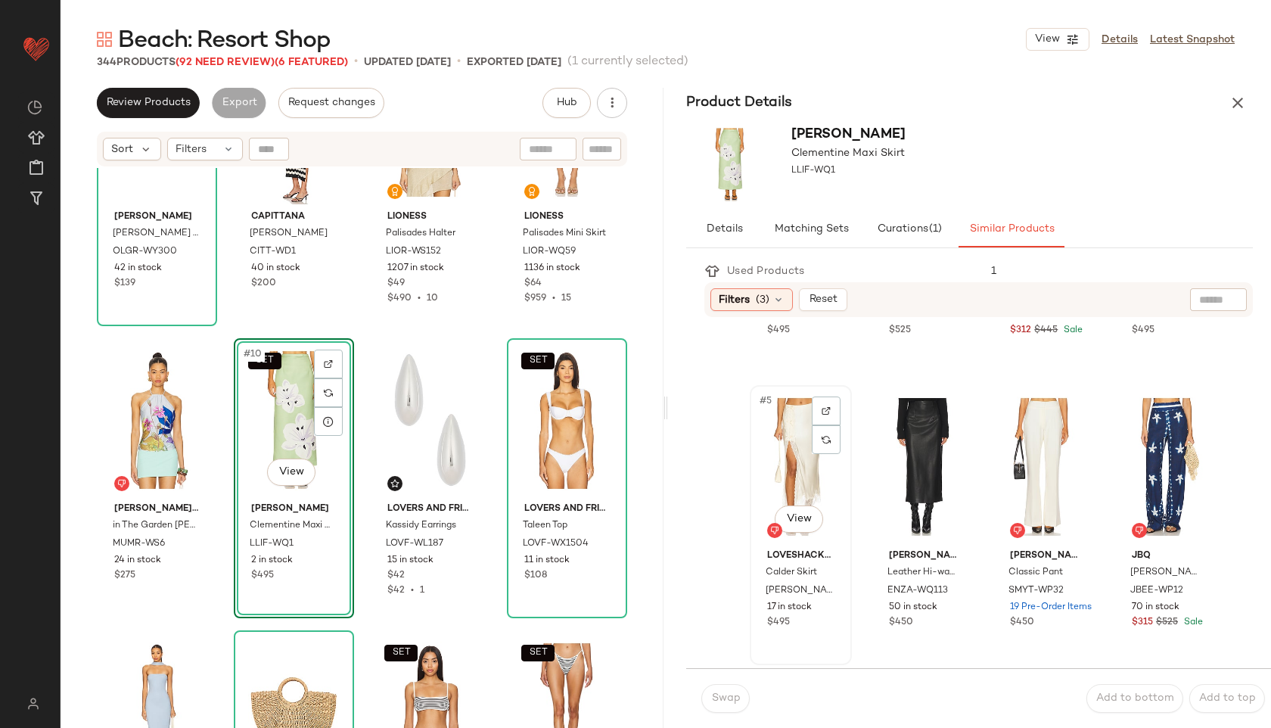
click at [799, 463] on div "#5 View" at bounding box center [801, 466] width 92 height 153
click at [725, 703] on span "Swap" at bounding box center [724, 698] width 29 height 12
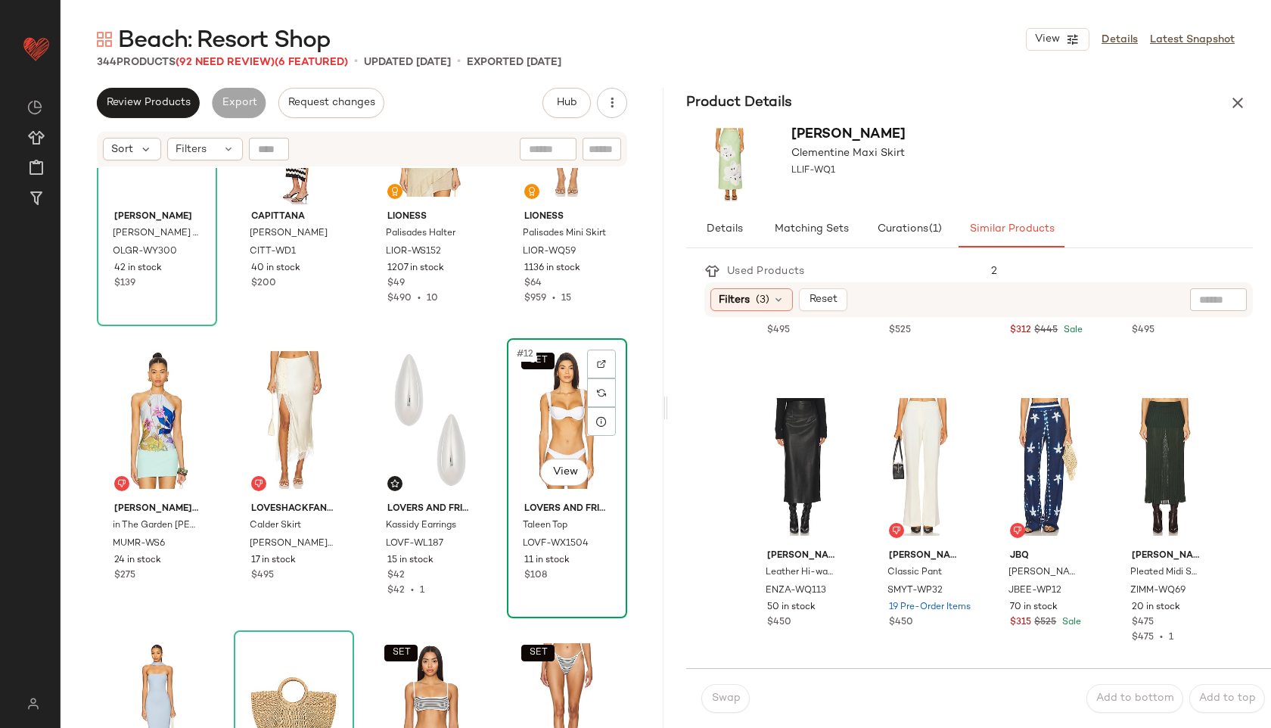
click at [550, 417] on div "SET #12 View" at bounding box center [567, 419] width 110 height 153
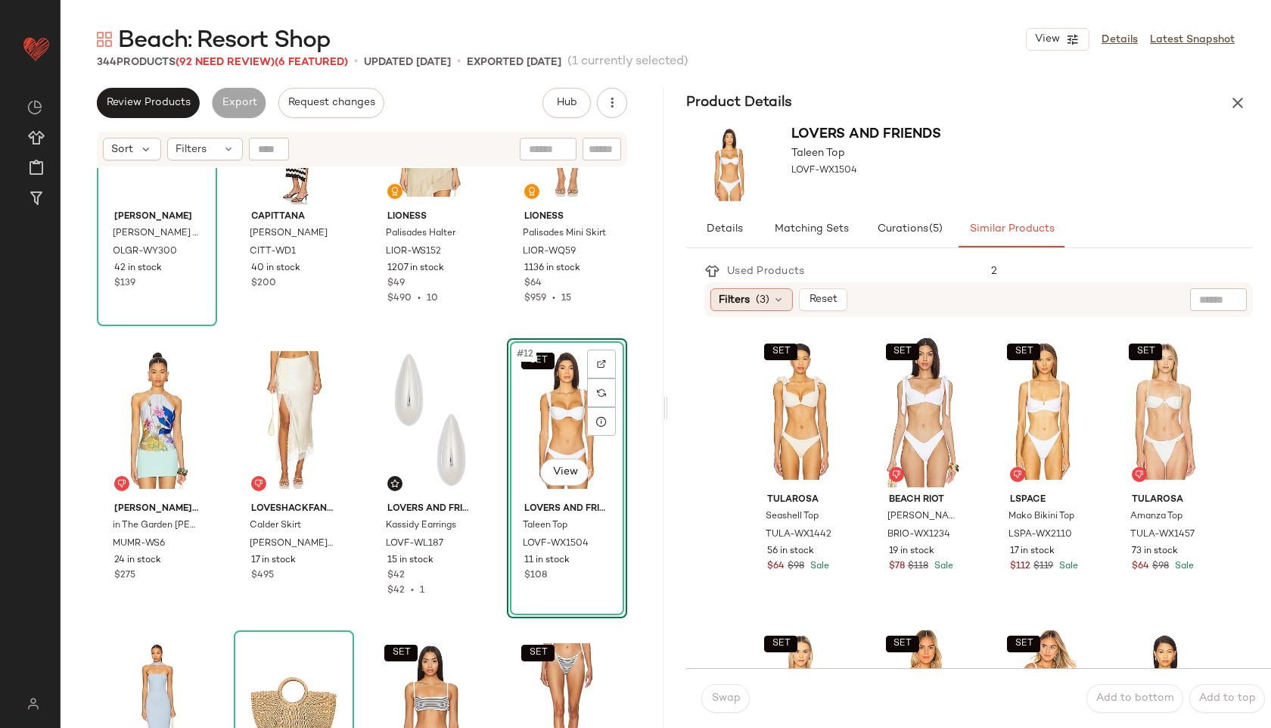
click at [787, 295] on div "Filters (3)" at bounding box center [751, 299] width 82 height 23
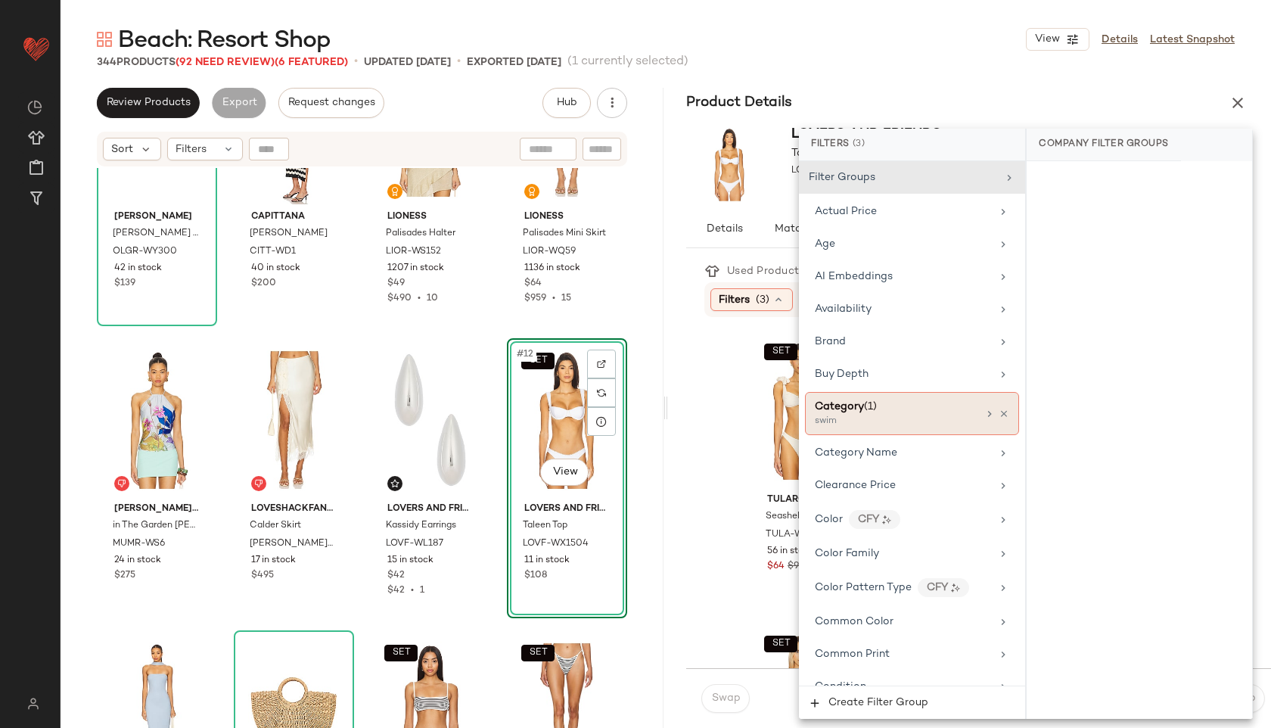
click at [883, 414] on div "swim" at bounding box center [890, 421] width 151 height 14
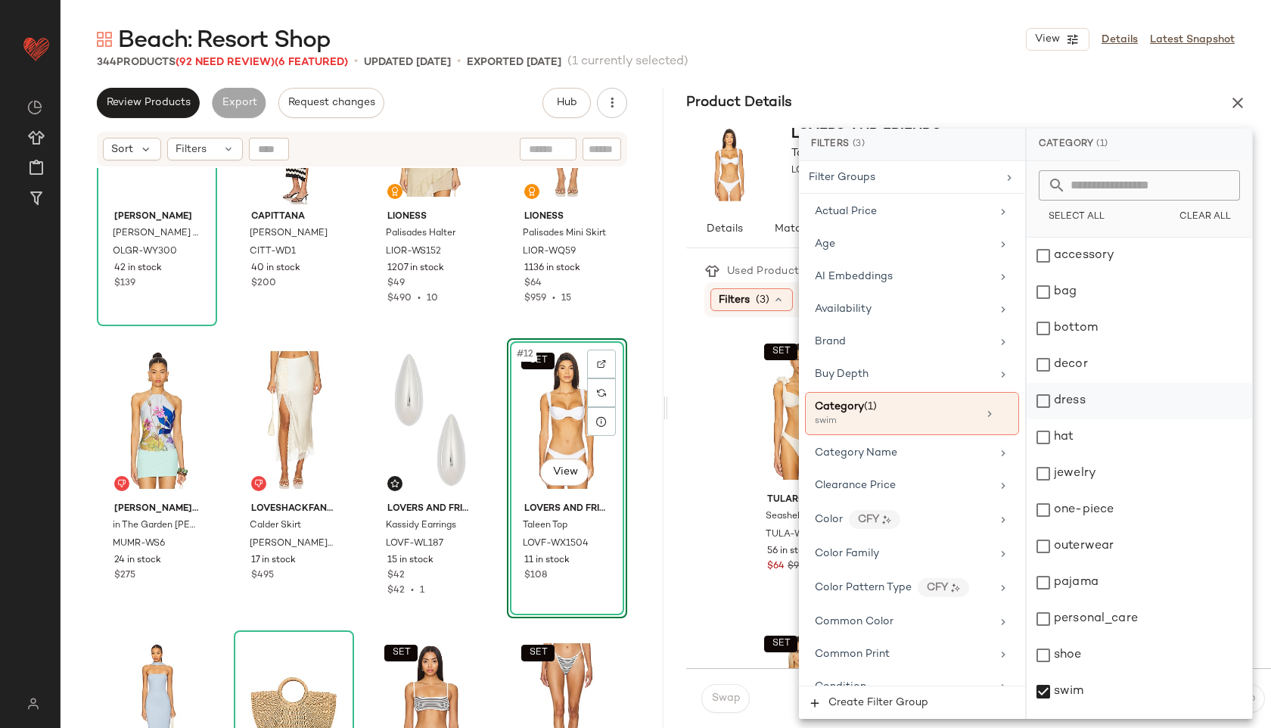
click at [1079, 396] on div "dress" at bounding box center [1138, 401] width 225 height 36
click at [1078, 690] on div "swim" at bounding box center [1138, 691] width 225 height 36
click at [937, 64] on div "344 Products (92 Need Review) (6 Featured) • updated [DATE] • Exported [DATE] (…" at bounding box center [666, 61] width 1210 height 15
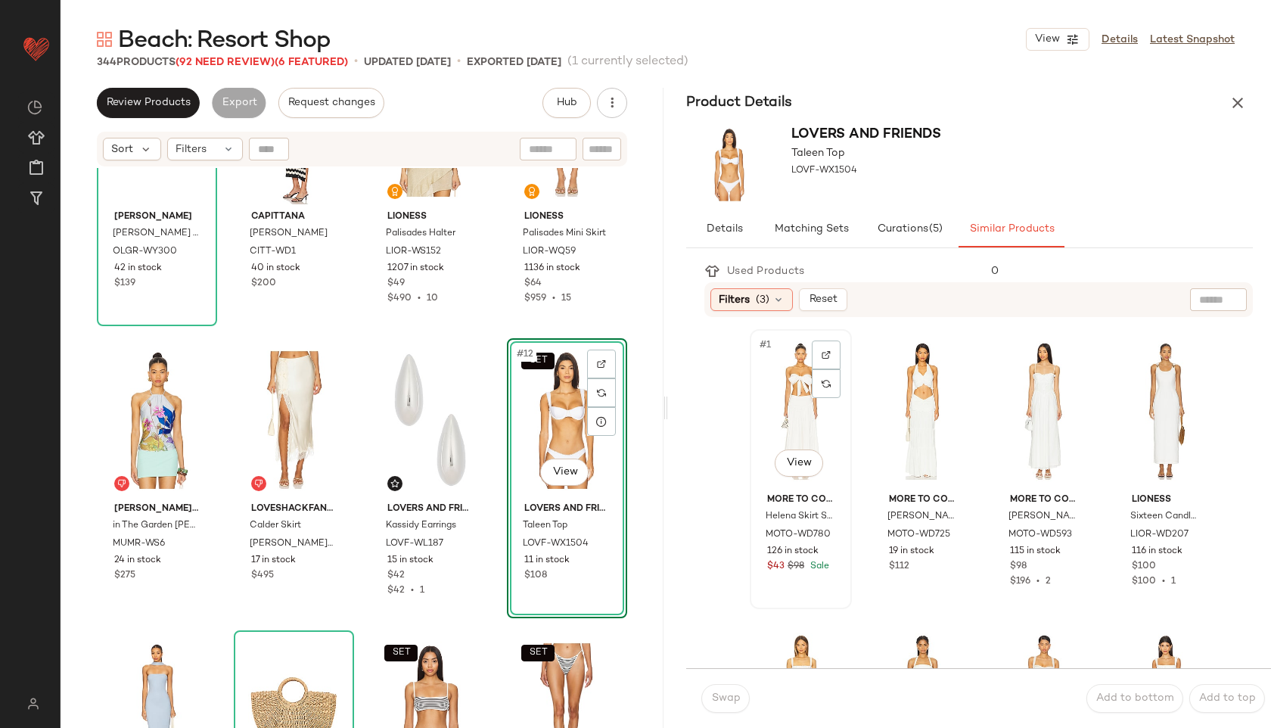
click at [801, 408] on div "#1 View" at bounding box center [801, 410] width 92 height 153
click at [718, 699] on span "Swap" at bounding box center [724, 698] width 29 height 12
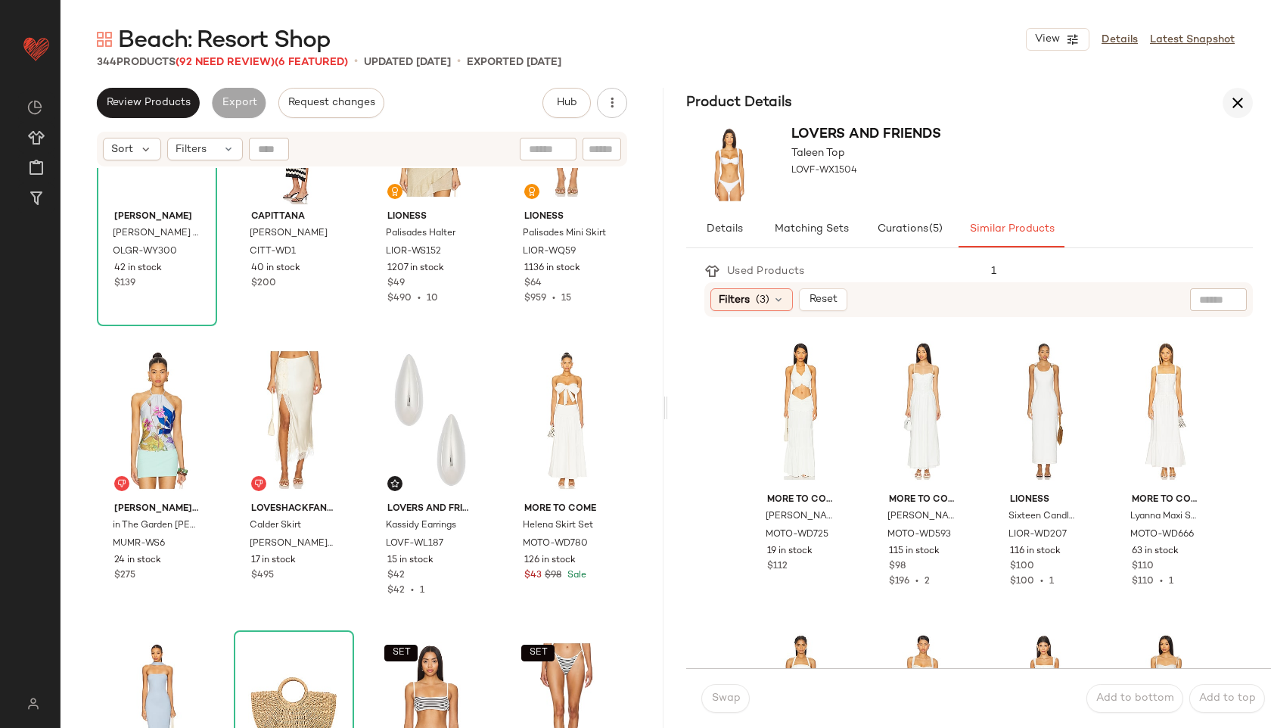
click at [1229, 102] on icon "button" at bounding box center [1237, 103] width 18 height 18
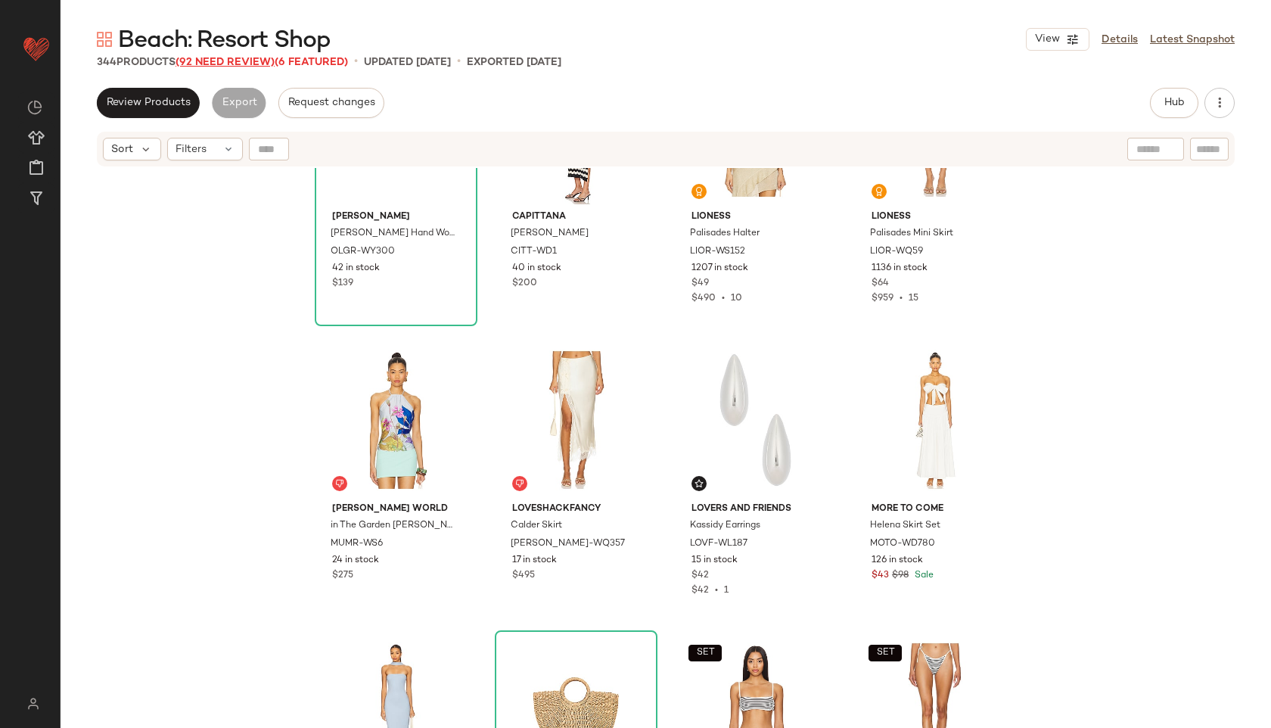
click at [234, 58] on span "(92 Need Review)" at bounding box center [224, 62] width 99 height 11
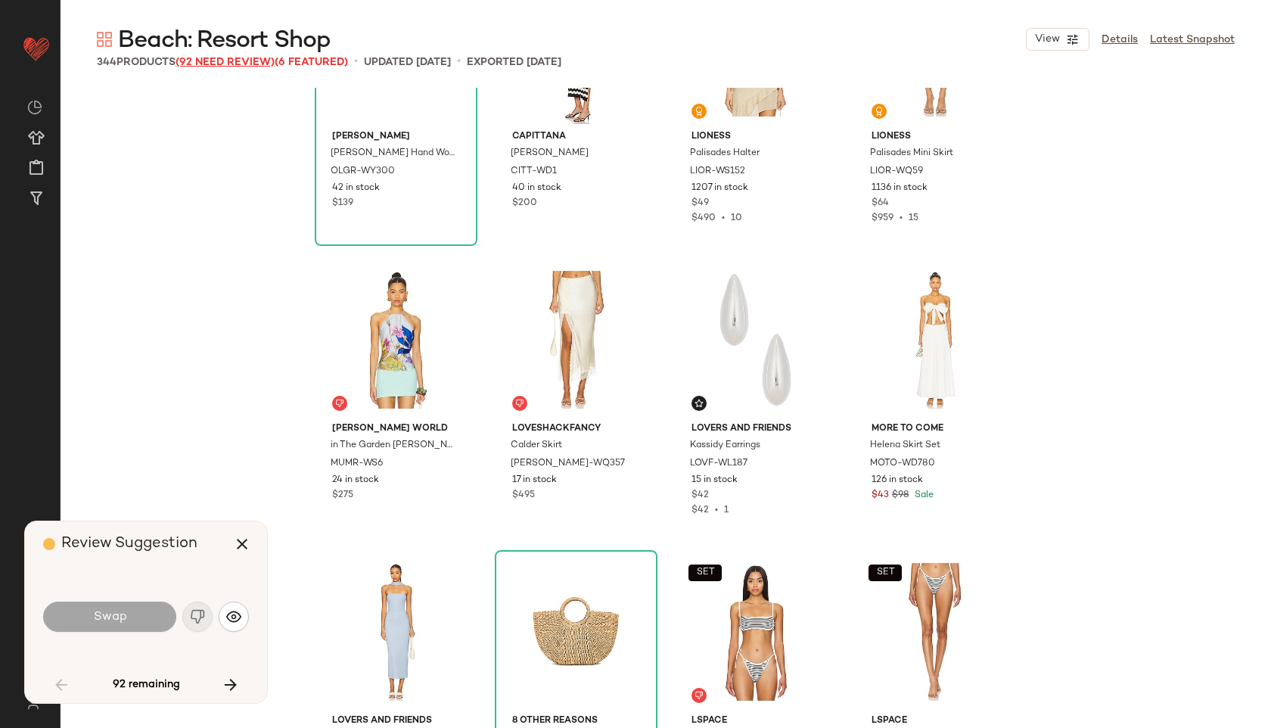
scroll to position [876, 0]
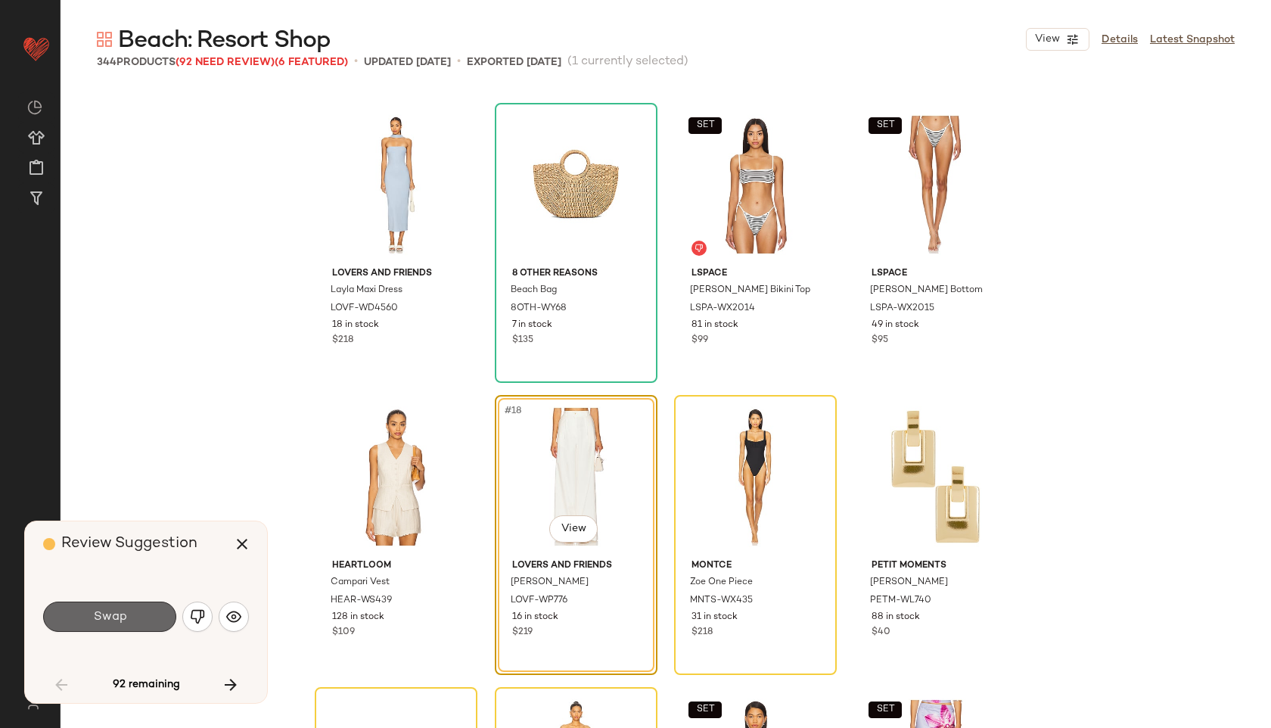
click at [148, 623] on button "Swap" at bounding box center [109, 616] width 133 height 30
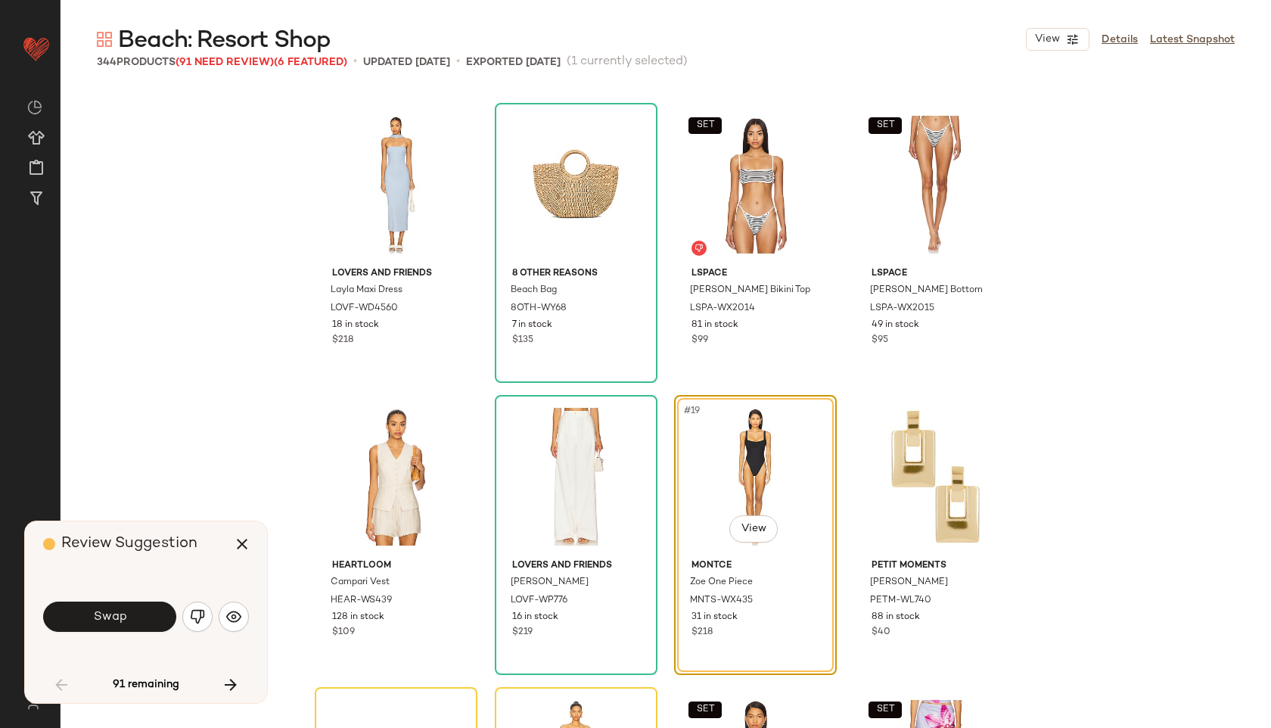
click at [250, 618] on div "Review Suggestion Swap 91 remaining" at bounding box center [146, 612] width 242 height 182
click at [237, 618] on img "button" at bounding box center [233, 616] width 15 height 15
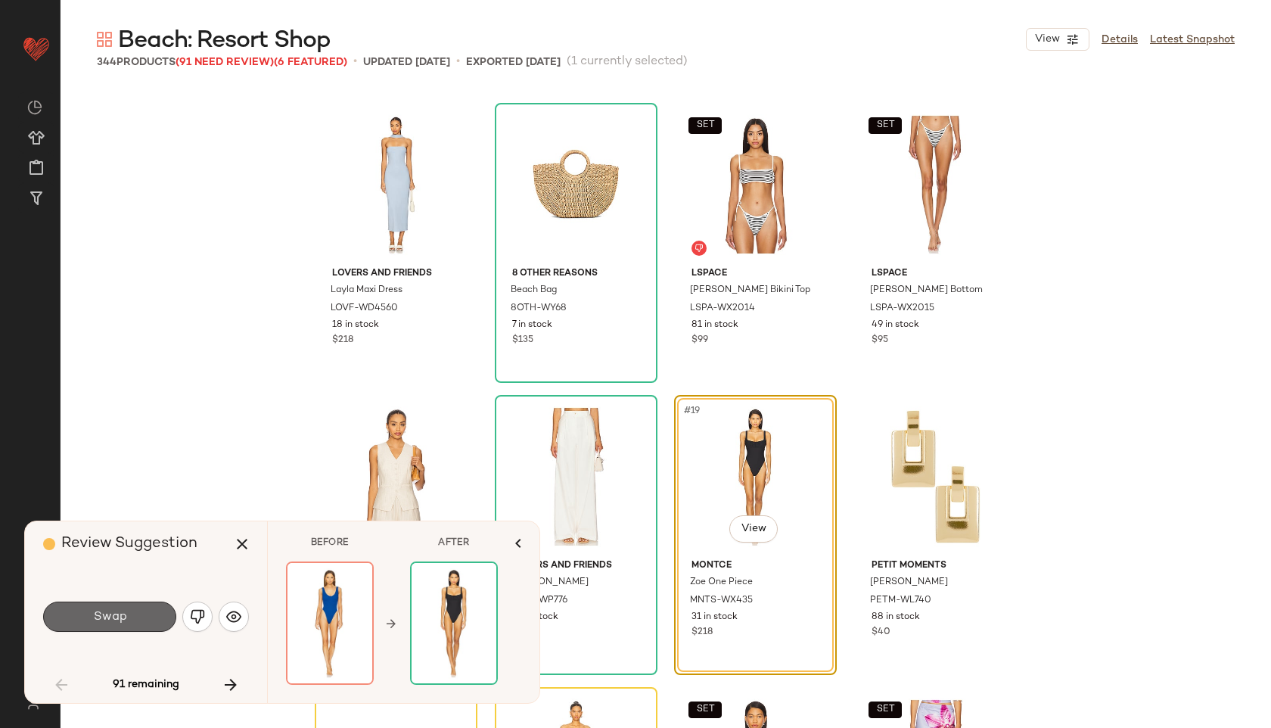
click at [144, 621] on button "Swap" at bounding box center [109, 616] width 133 height 30
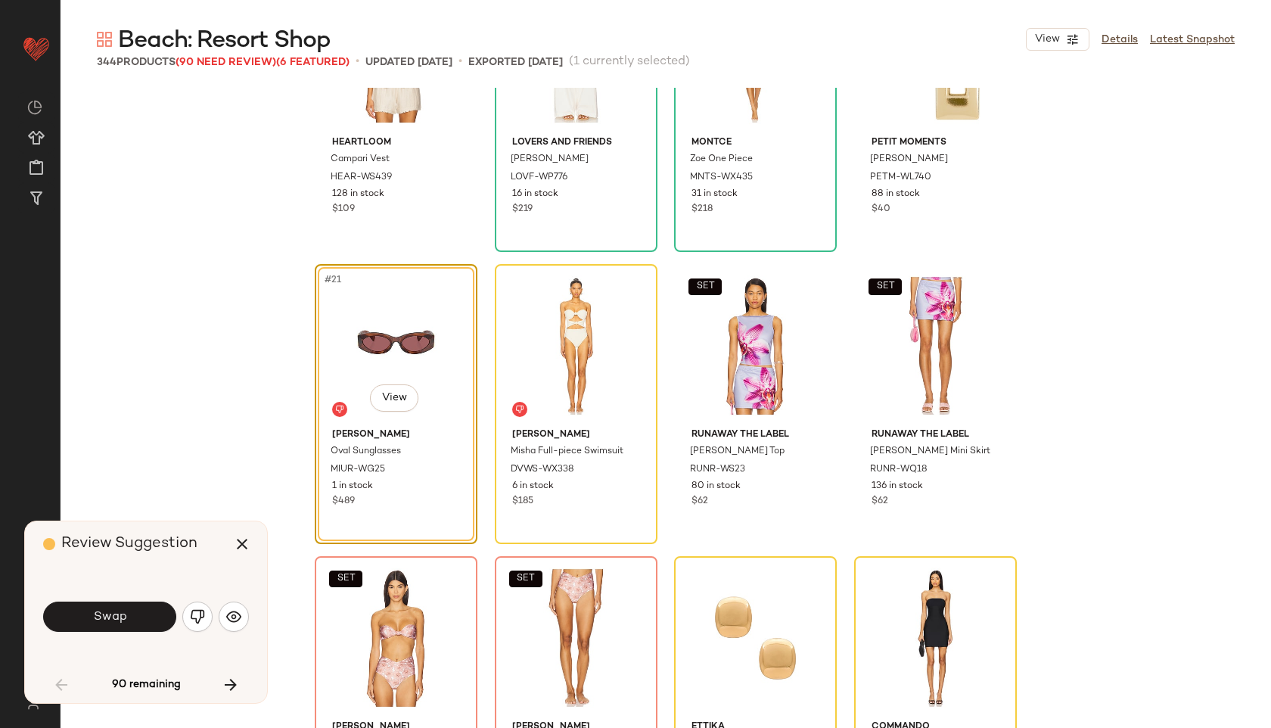
scroll to position [1315, 0]
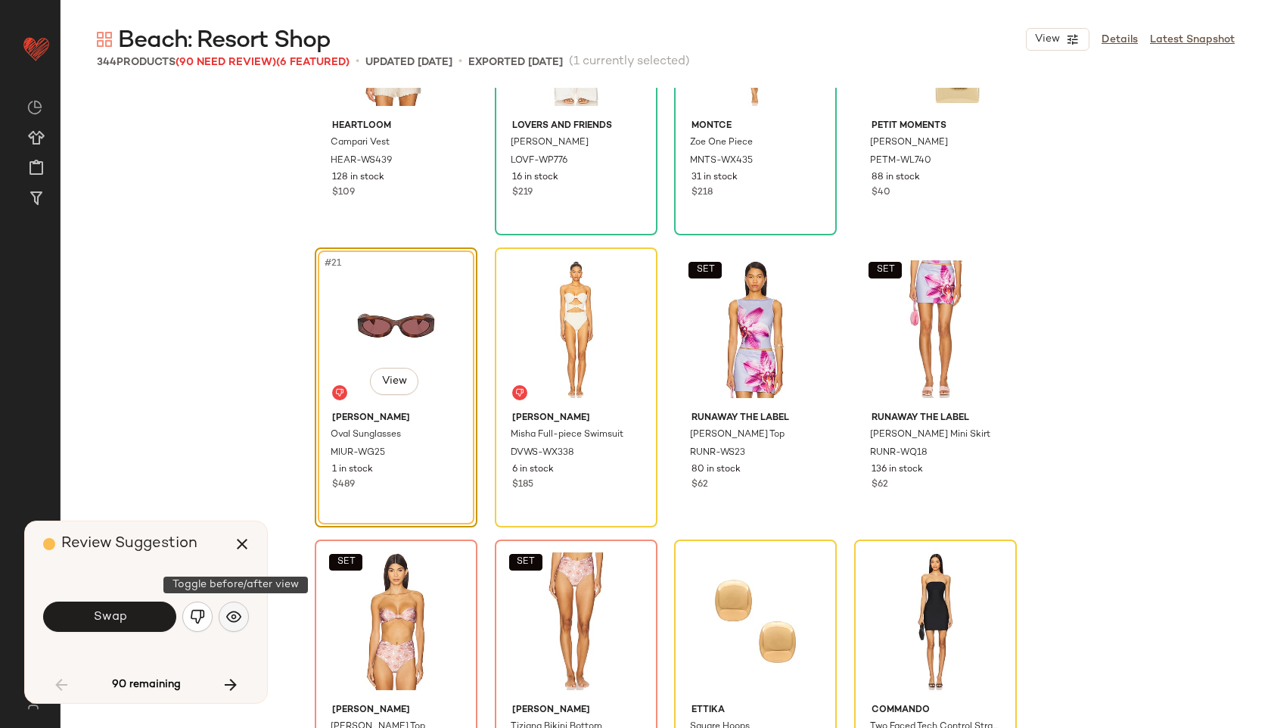
click at [235, 605] on button "button" at bounding box center [234, 616] width 30 height 30
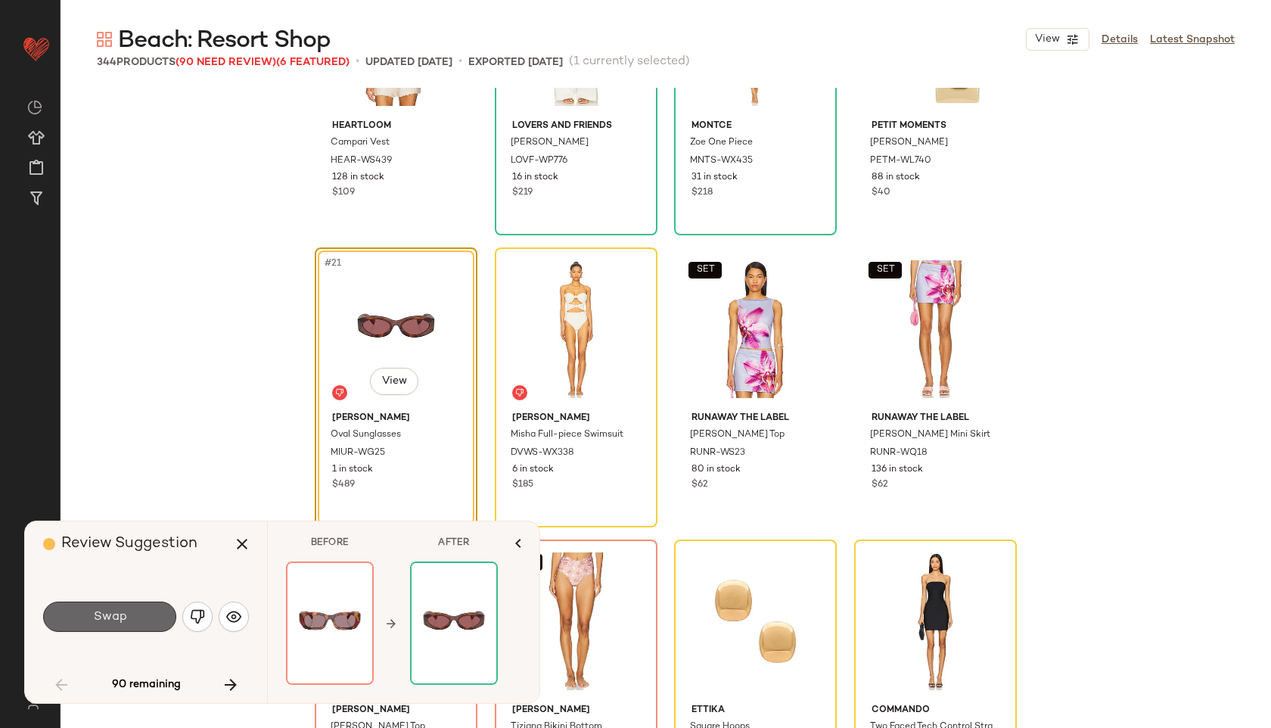
click at [167, 610] on button "Swap" at bounding box center [109, 616] width 133 height 30
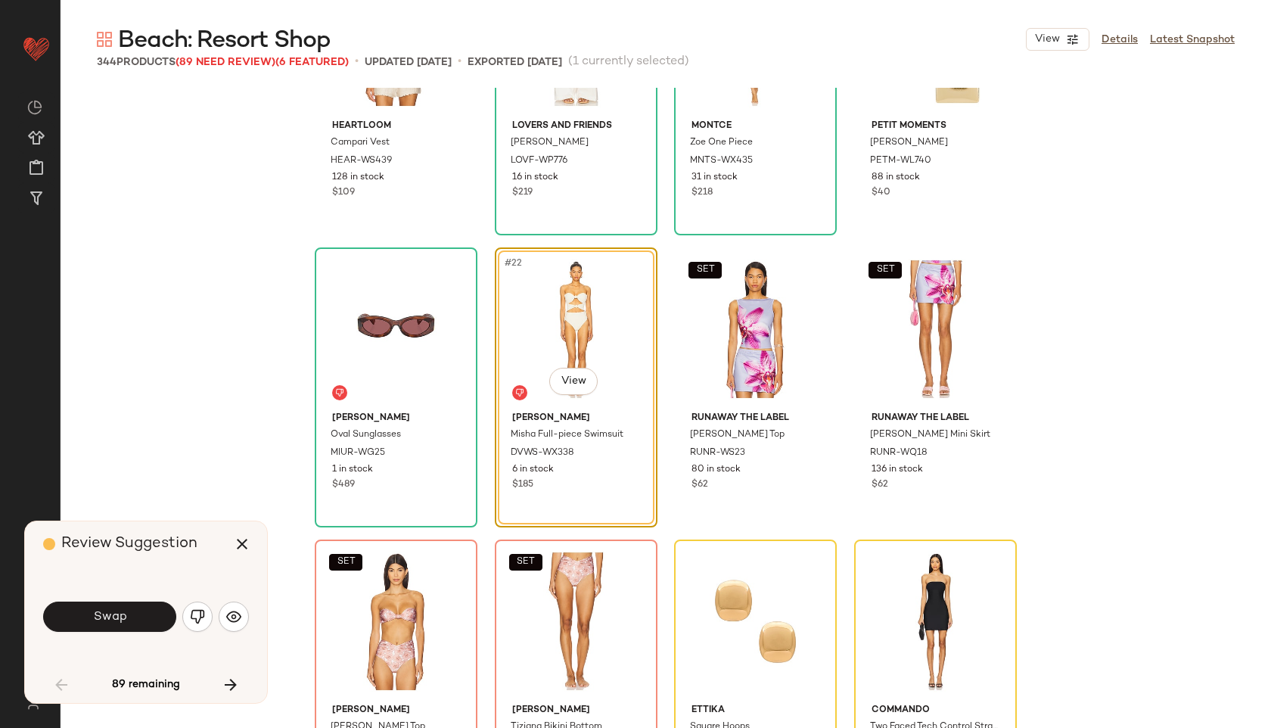
scroll to position [1168, 0]
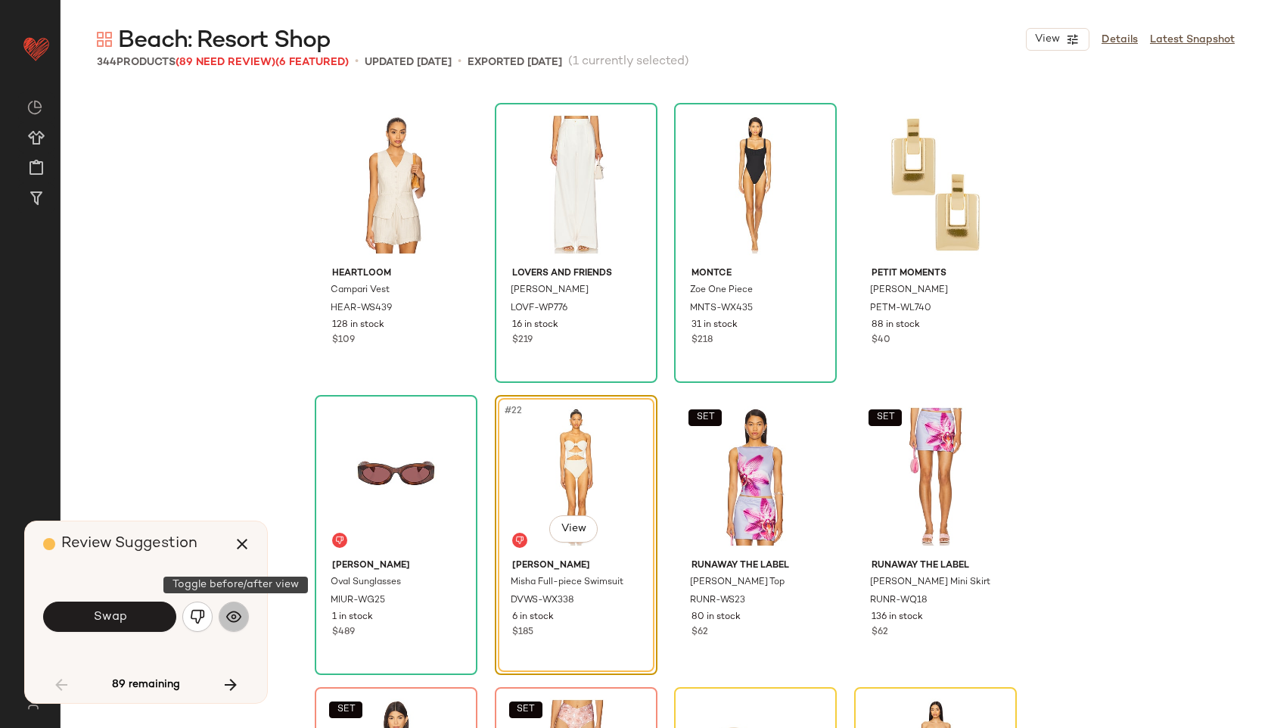
click at [237, 613] on img "button" at bounding box center [233, 616] width 15 height 15
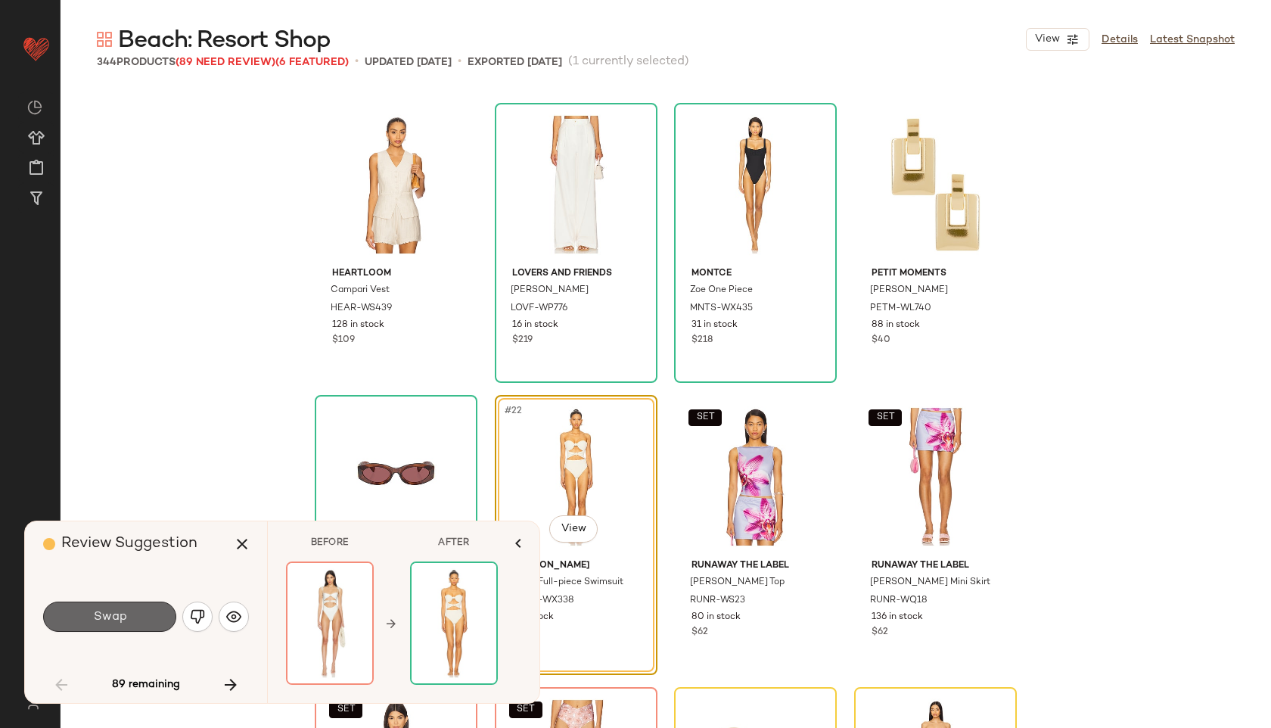
click at [151, 608] on button "Swap" at bounding box center [109, 616] width 133 height 30
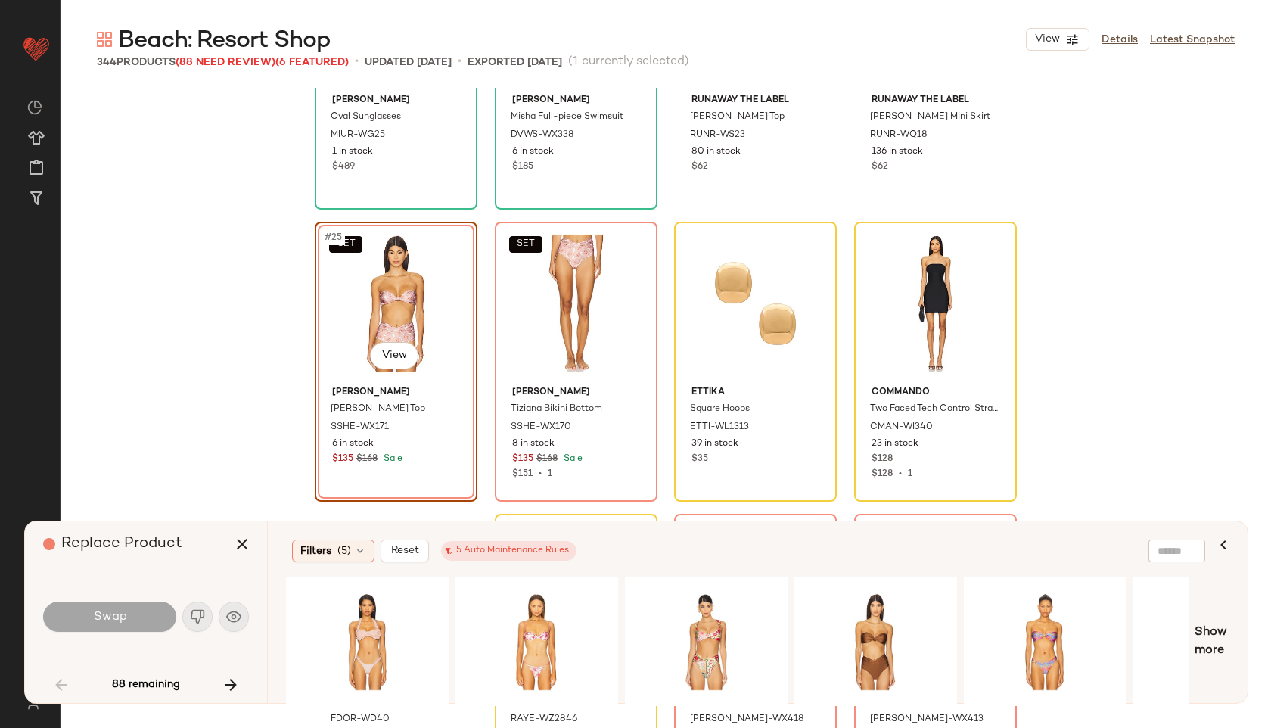
scroll to position [1643, 0]
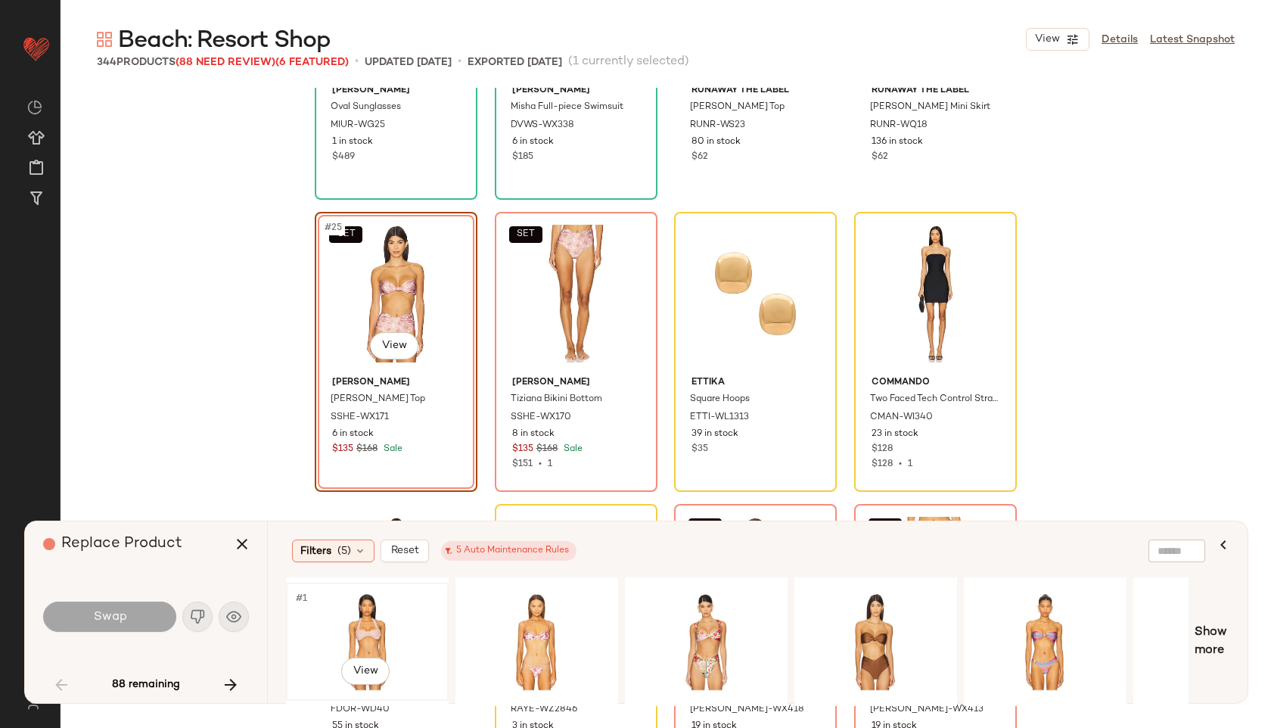
click at [362, 638] on div "#1 View" at bounding box center [367, 641] width 152 height 107
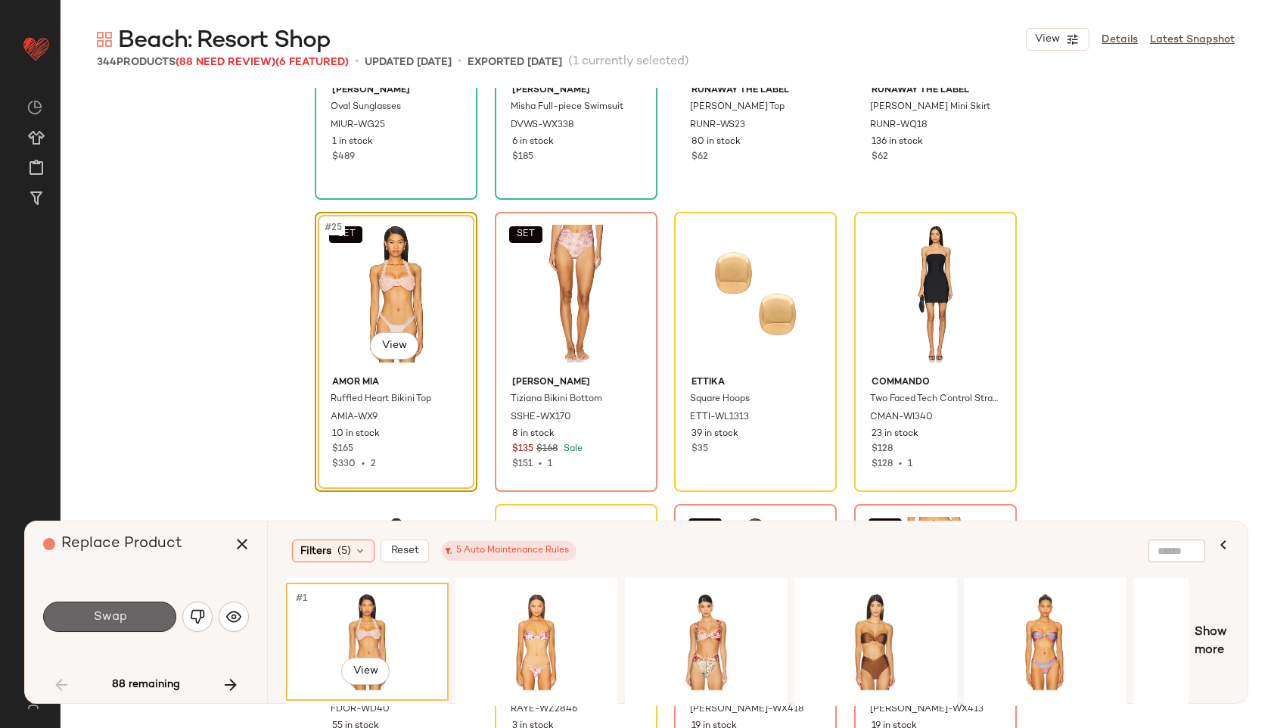
click at [130, 609] on button "Swap" at bounding box center [109, 616] width 133 height 30
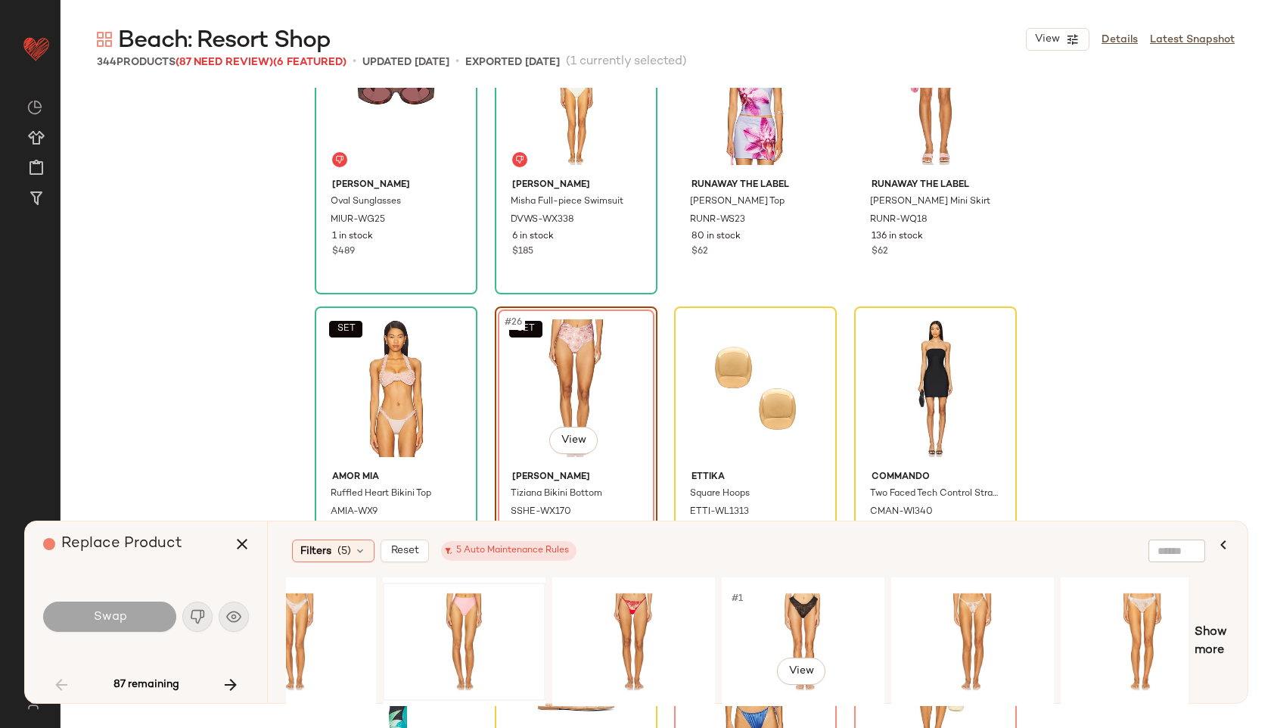
scroll to position [0, 411]
click at [957, 604] on div "#1 View" at bounding box center [973, 641] width 152 height 107
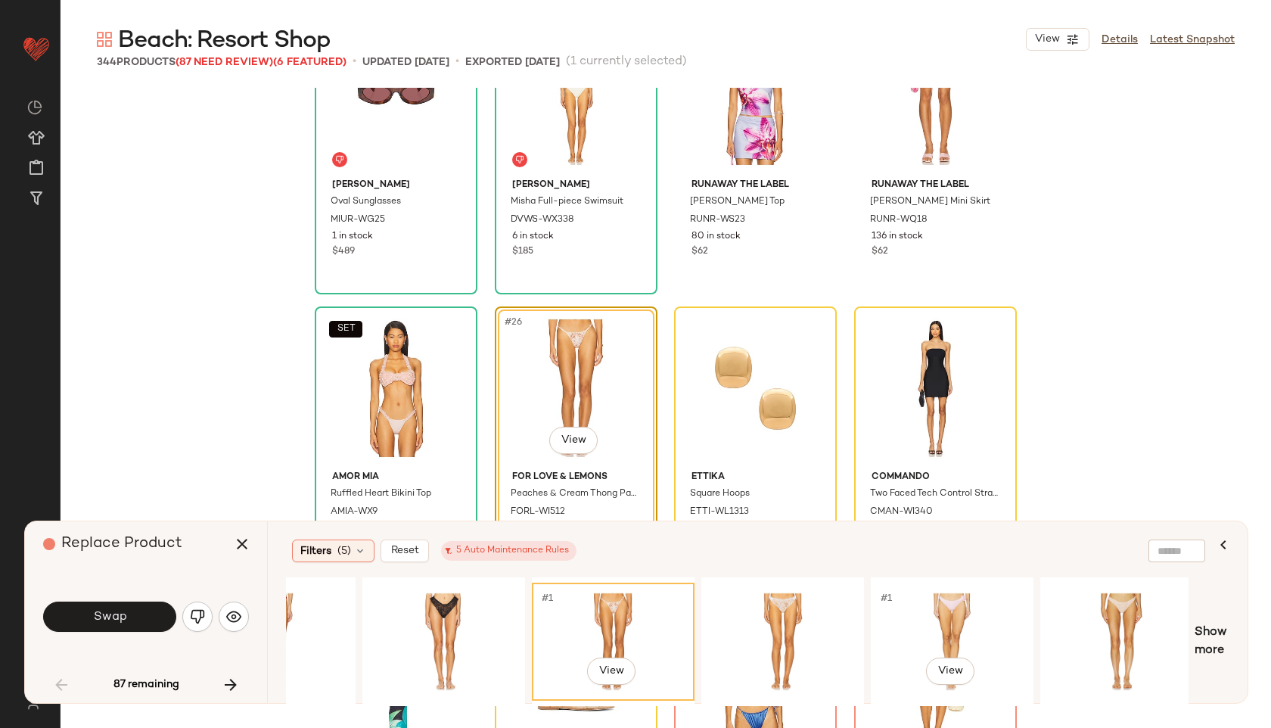
scroll to position [0, 784]
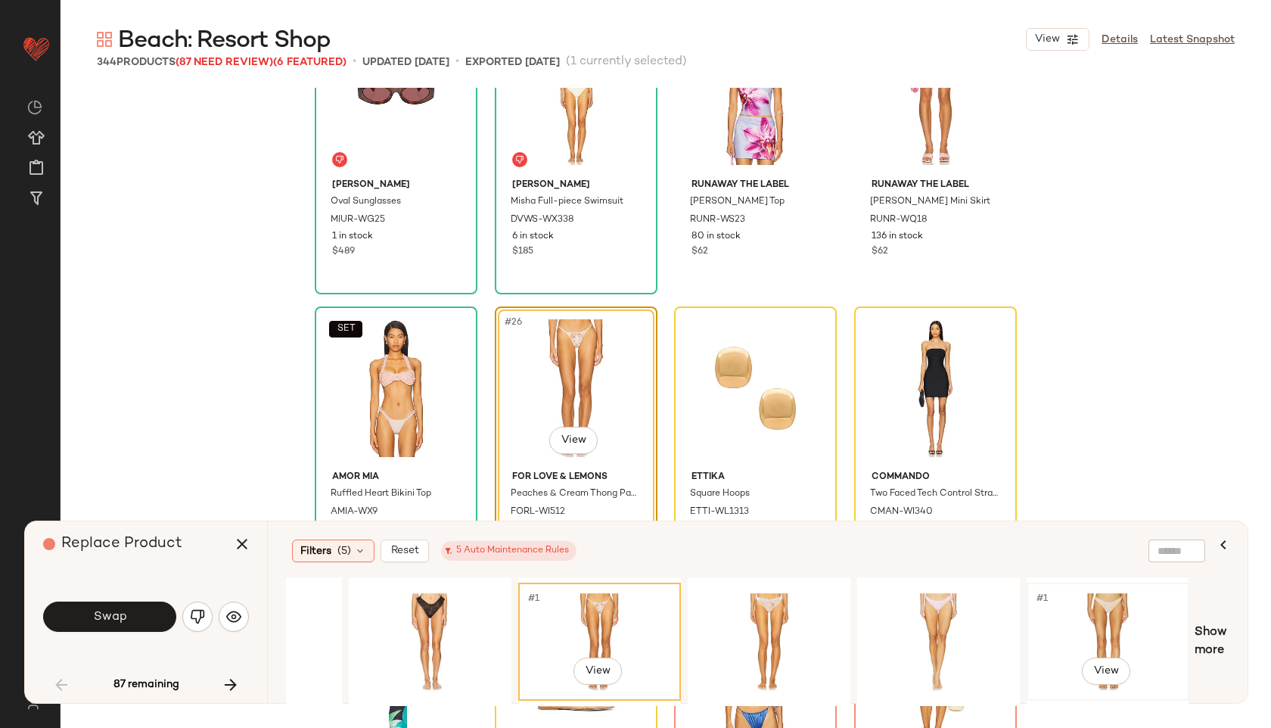
click at [1079, 623] on div "#1 View" at bounding box center [1108, 641] width 152 height 107
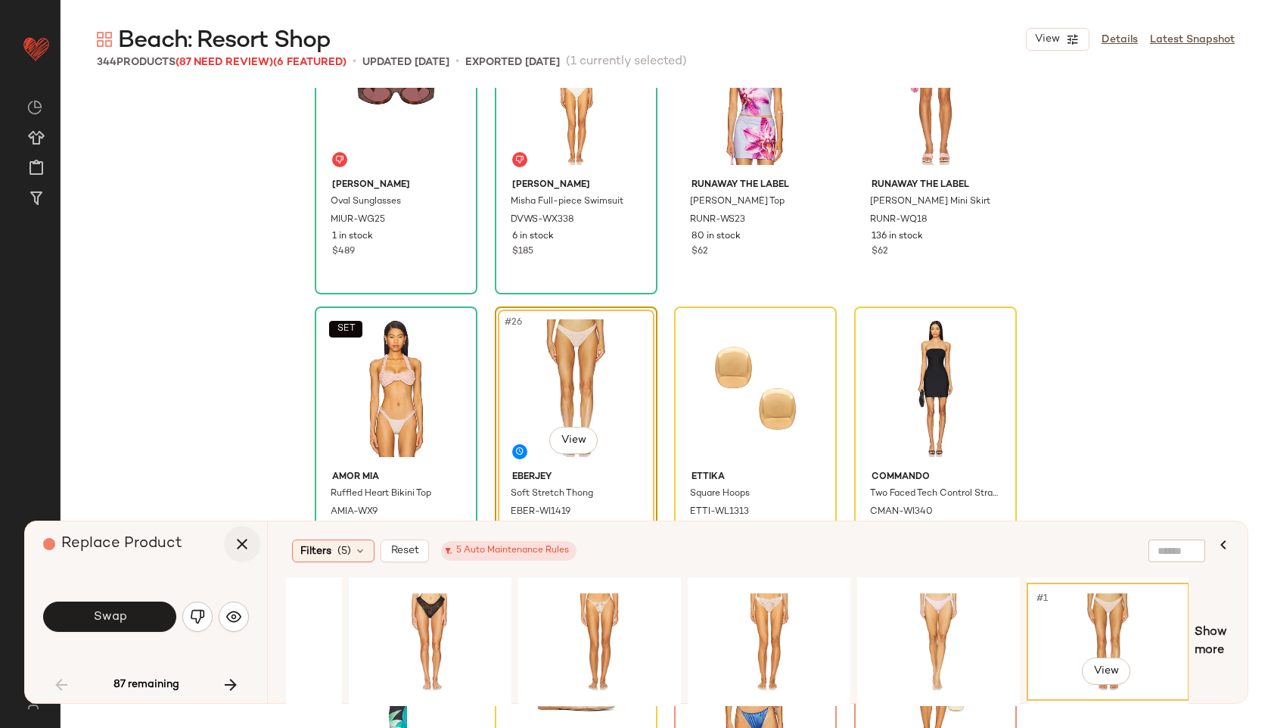
click at [242, 545] on icon "button" at bounding box center [242, 544] width 18 height 18
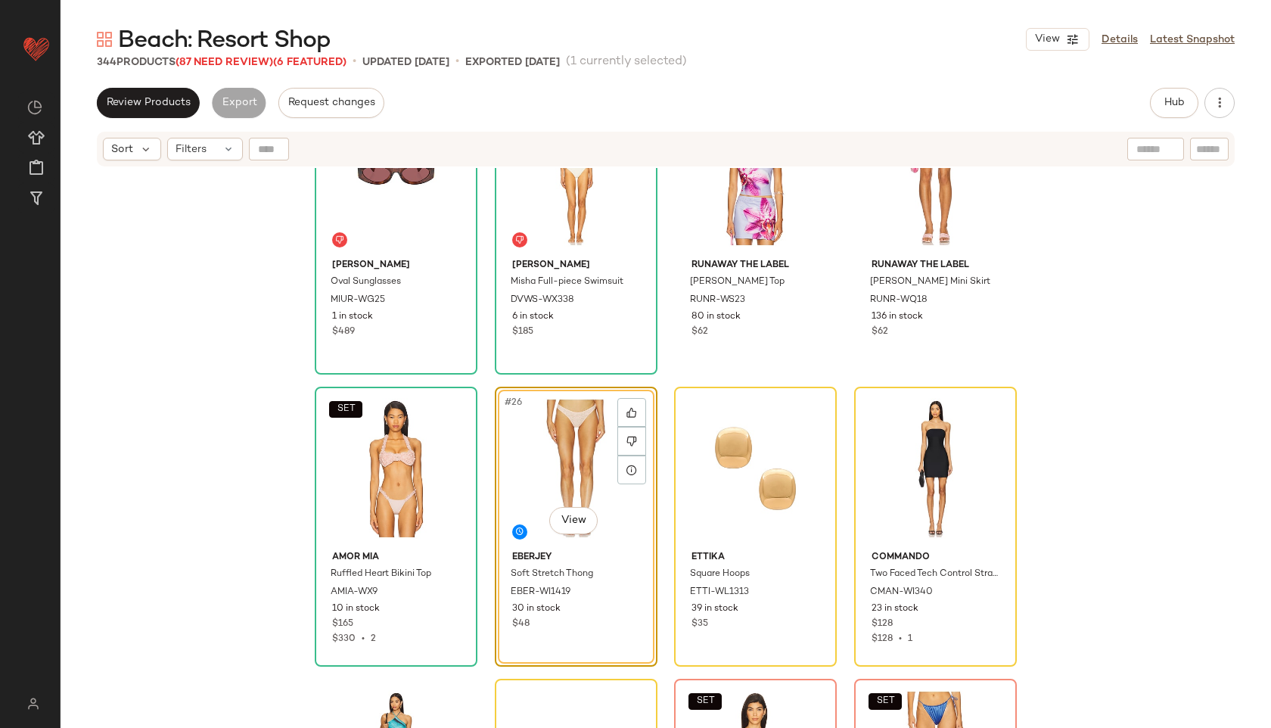
click at [565, 453] on div "#26 View" at bounding box center [576, 468] width 152 height 153
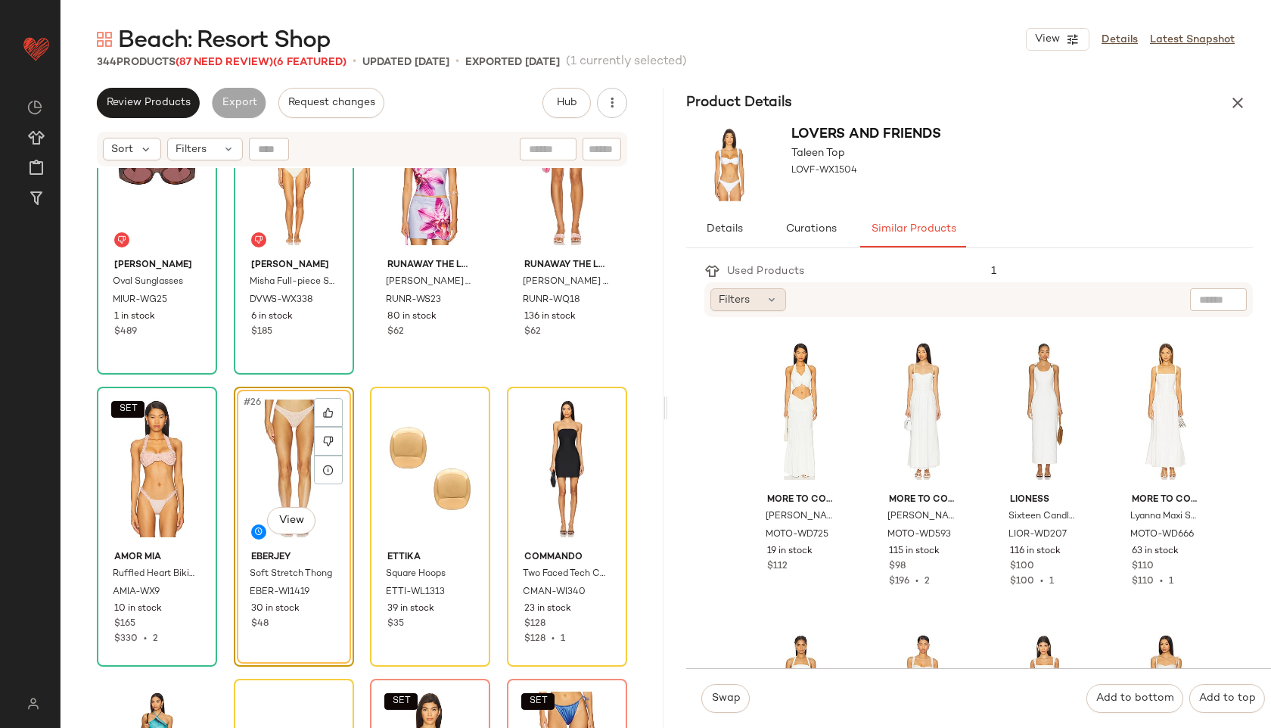
click at [771, 291] on div "Filters" at bounding box center [748, 299] width 76 height 23
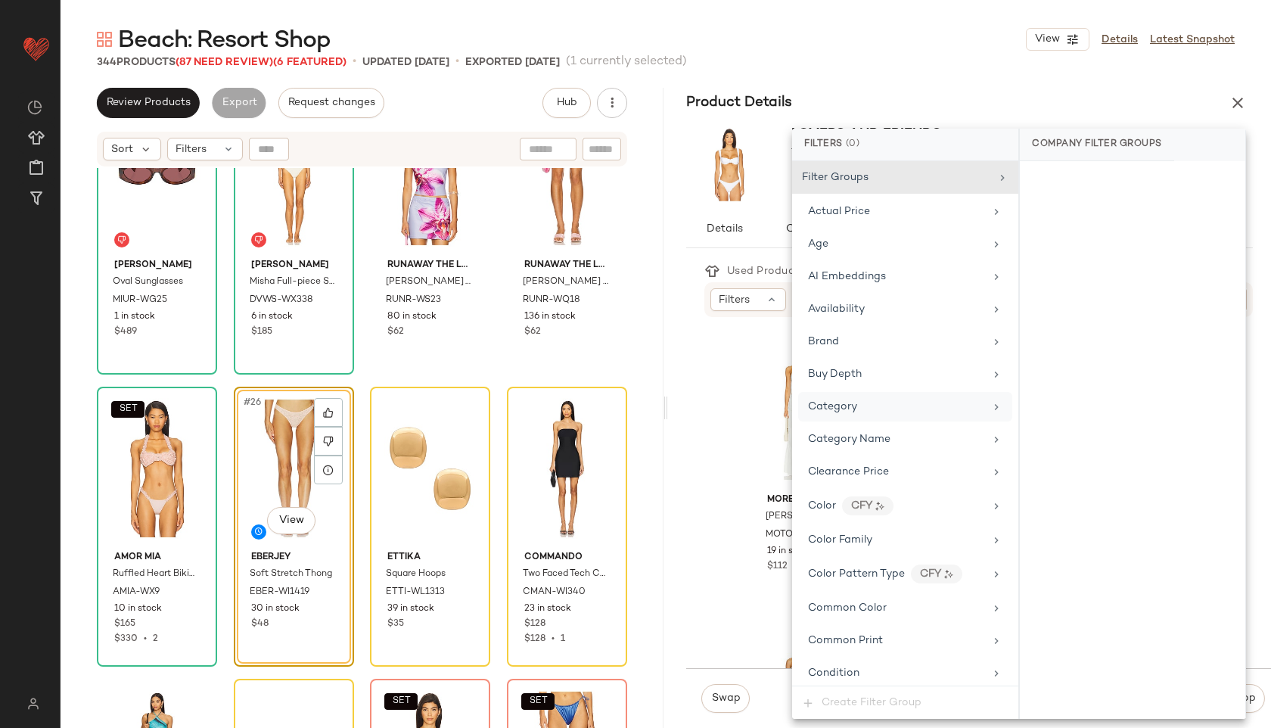
click at [846, 393] on div "Category" at bounding box center [905, 406] width 214 height 29
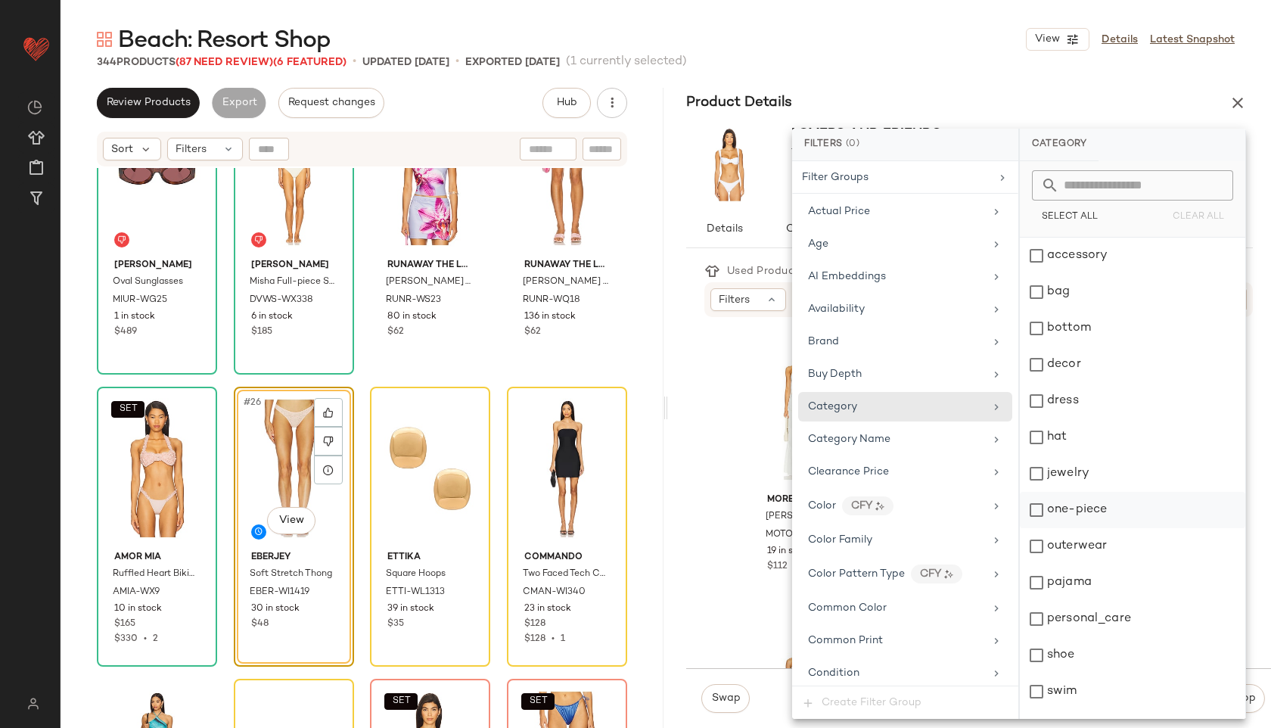
scroll to position [64, 0]
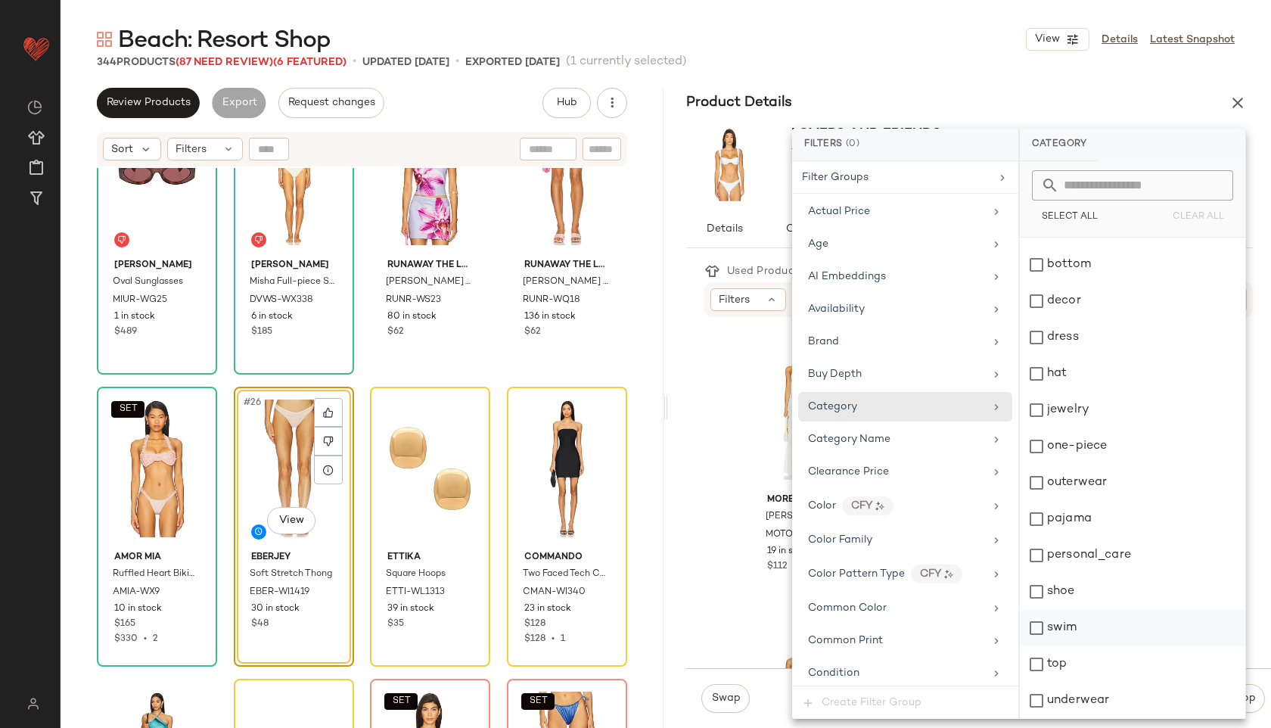
click at [1075, 632] on div "swim" at bounding box center [1132, 628] width 225 height 36
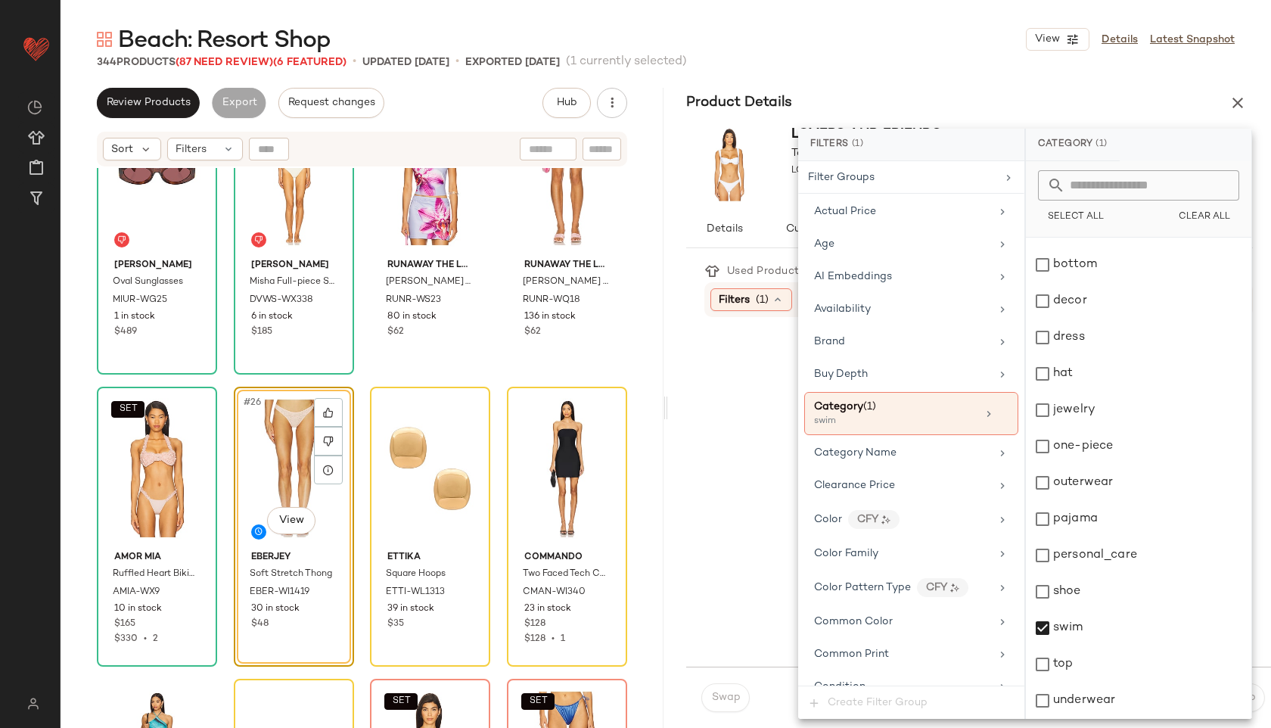
click at [912, 75] on div "Beach: Resort Shop View Details Latest Snapshot 344 Products (87 Need Review) (…" at bounding box center [666, 375] width 1210 height 703
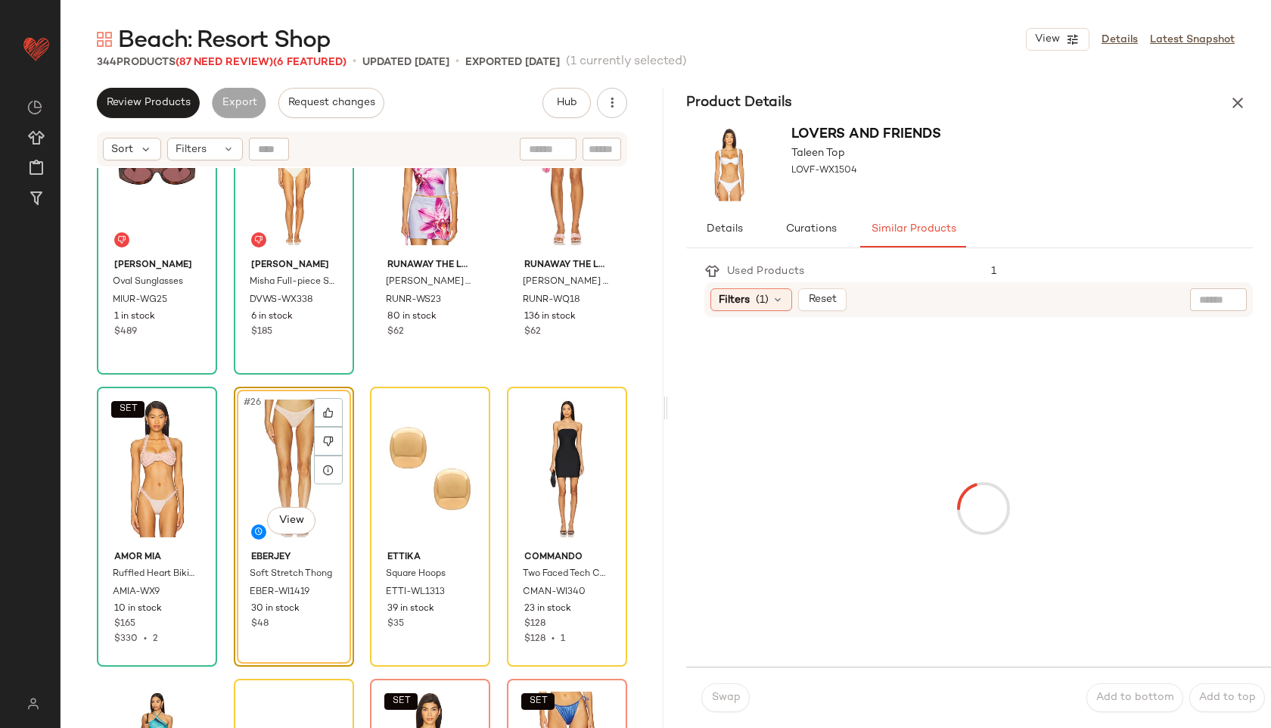
click at [1212, 301] on input "text" at bounding box center [1218, 300] width 39 height 16
type input "********"
click at [1208, 297] on icon at bounding box center [1205, 300] width 11 height 11
click at [1247, 94] on button "button" at bounding box center [1237, 103] width 30 height 30
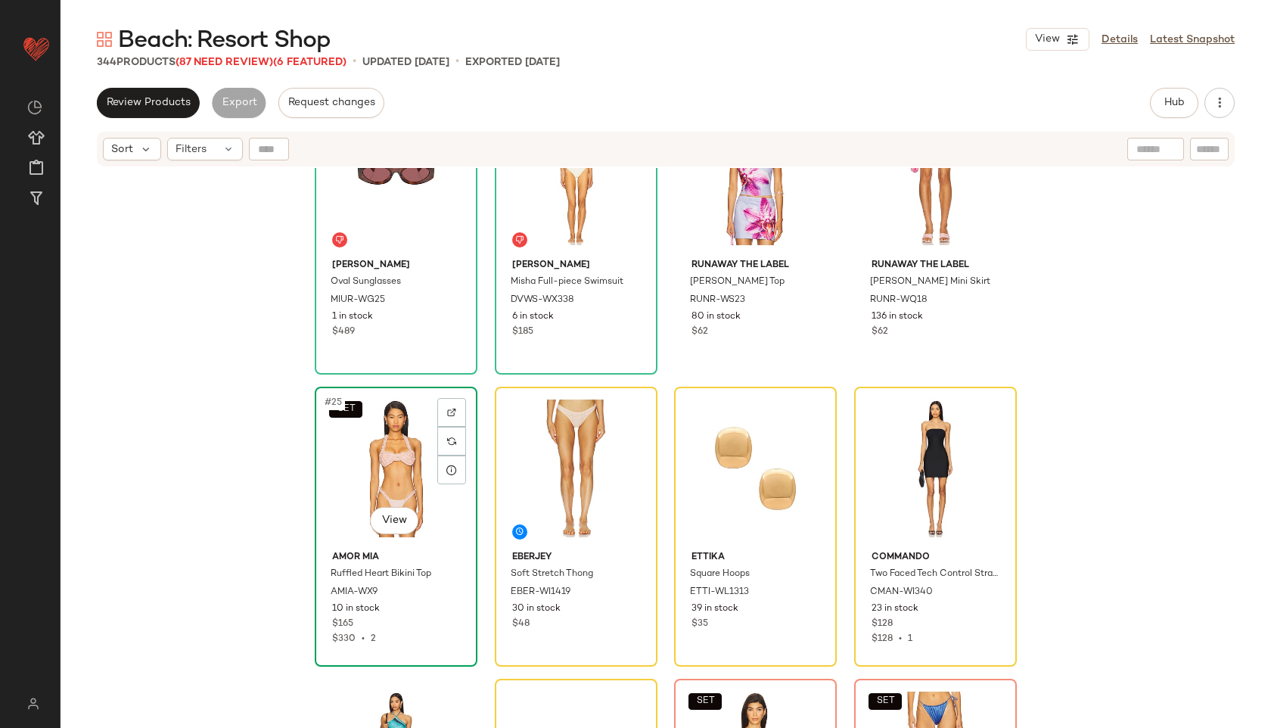
click at [394, 472] on div "SET #25 View" at bounding box center [396, 468] width 152 height 153
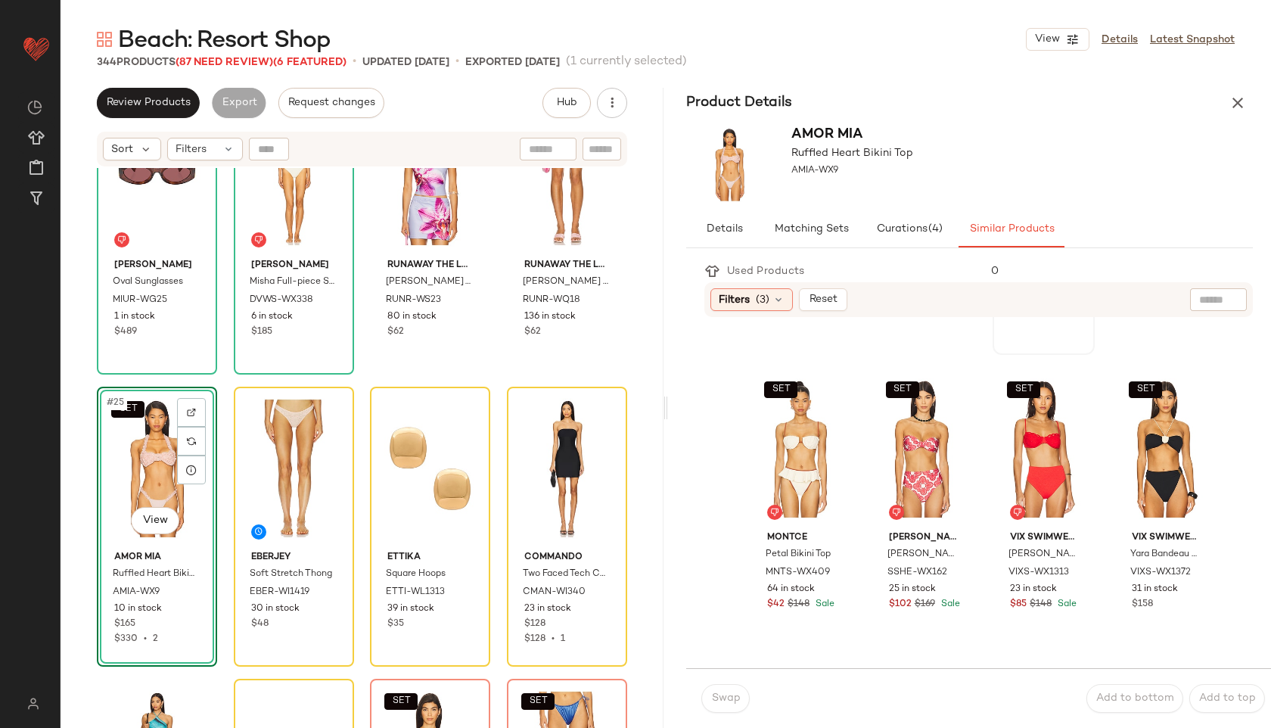
scroll to position [1428, 0]
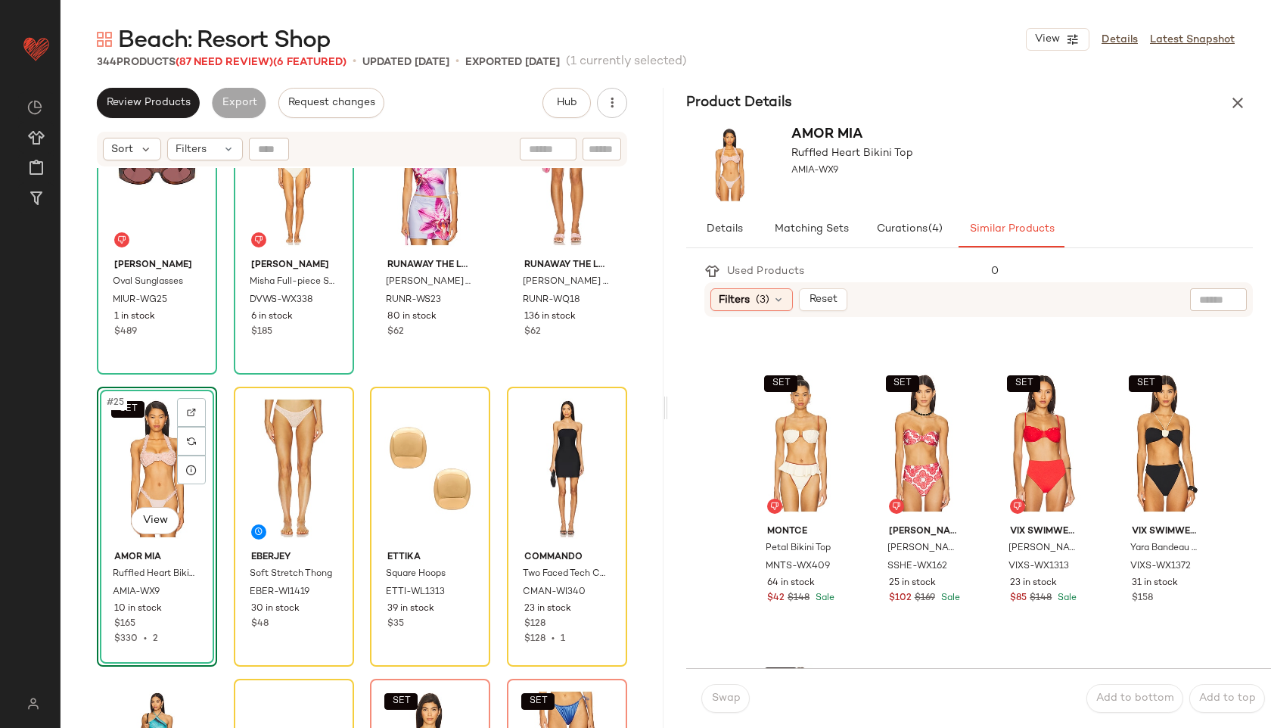
click at [1213, 302] on input "text" at bounding box center [1218, 300] width 39 height 16
type input "*******"
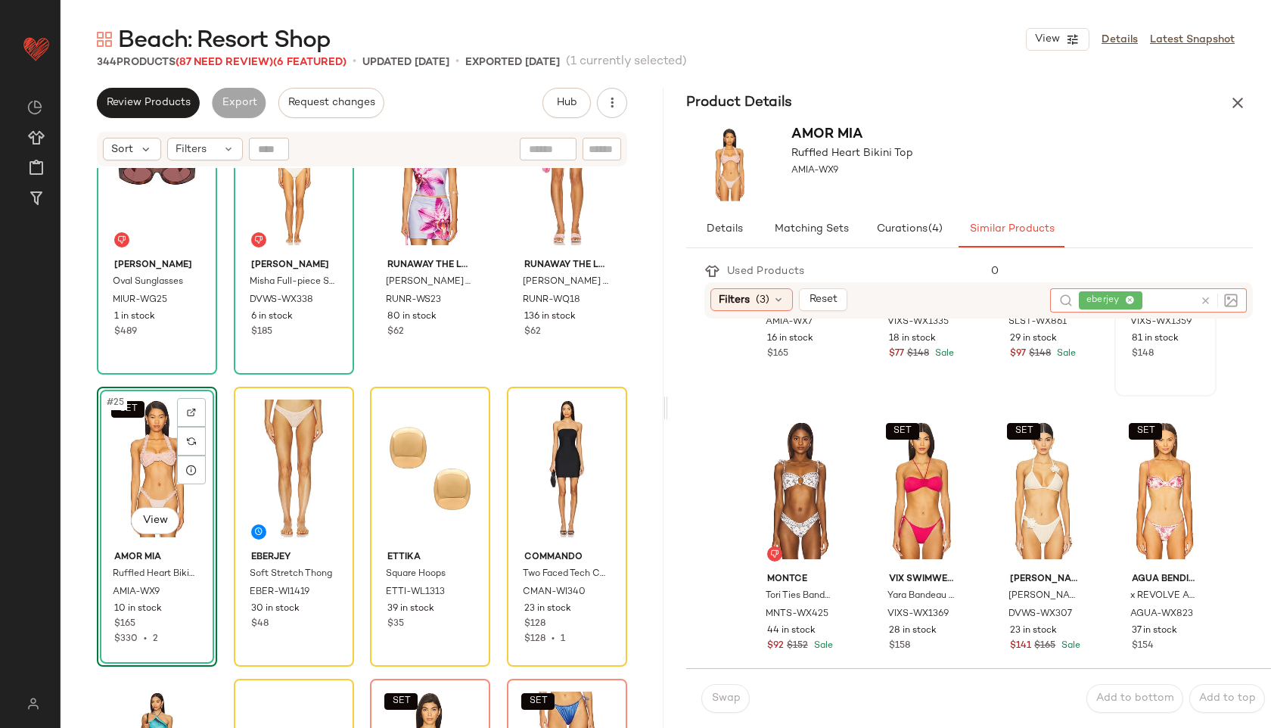
scroll to position [0, 0]
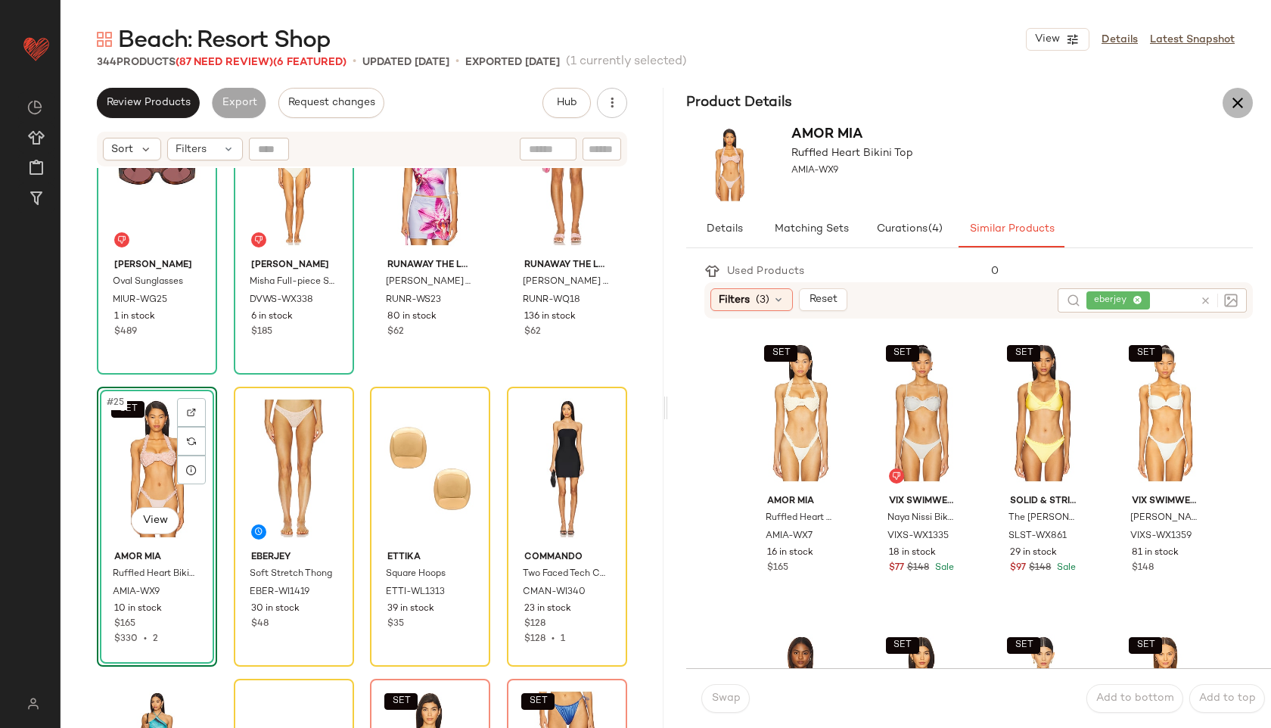
click at [1235, 104] on icon "button" at bounding box center [1237, 103] width 18 height 18
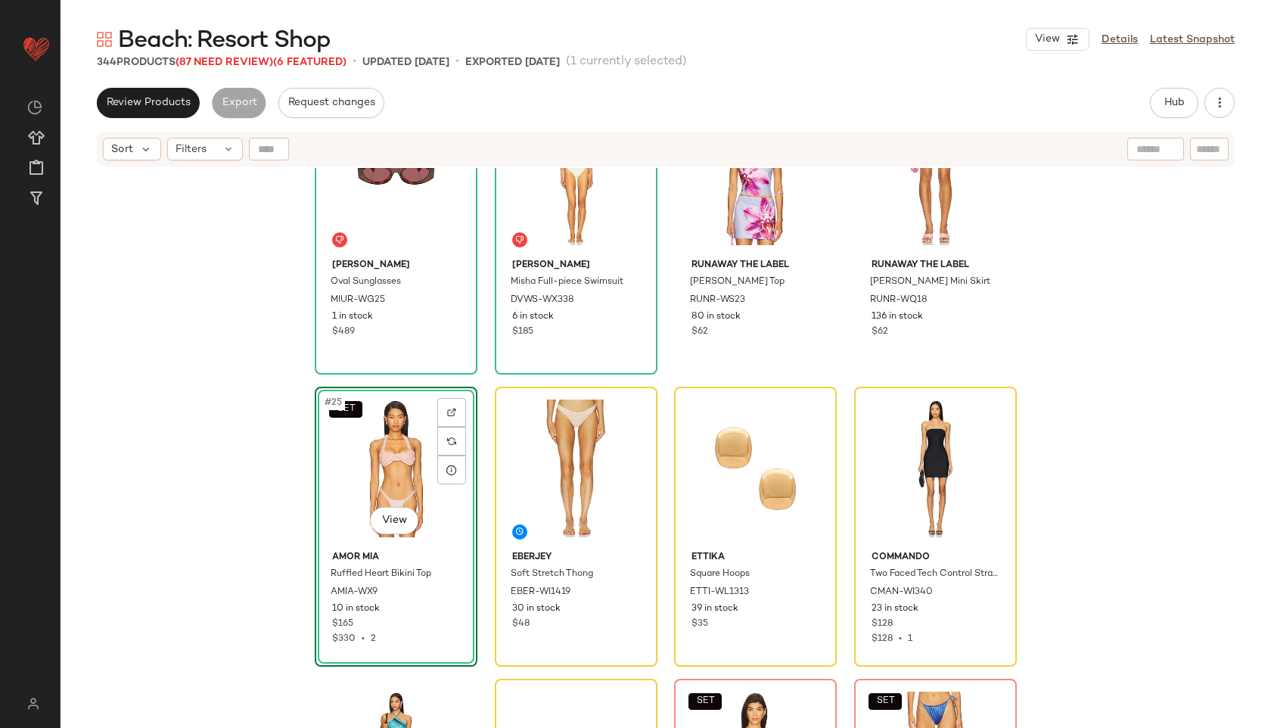
click at [378, 452] on div "SET #25 View" at bounding box center [396, 468] width 152 height 153
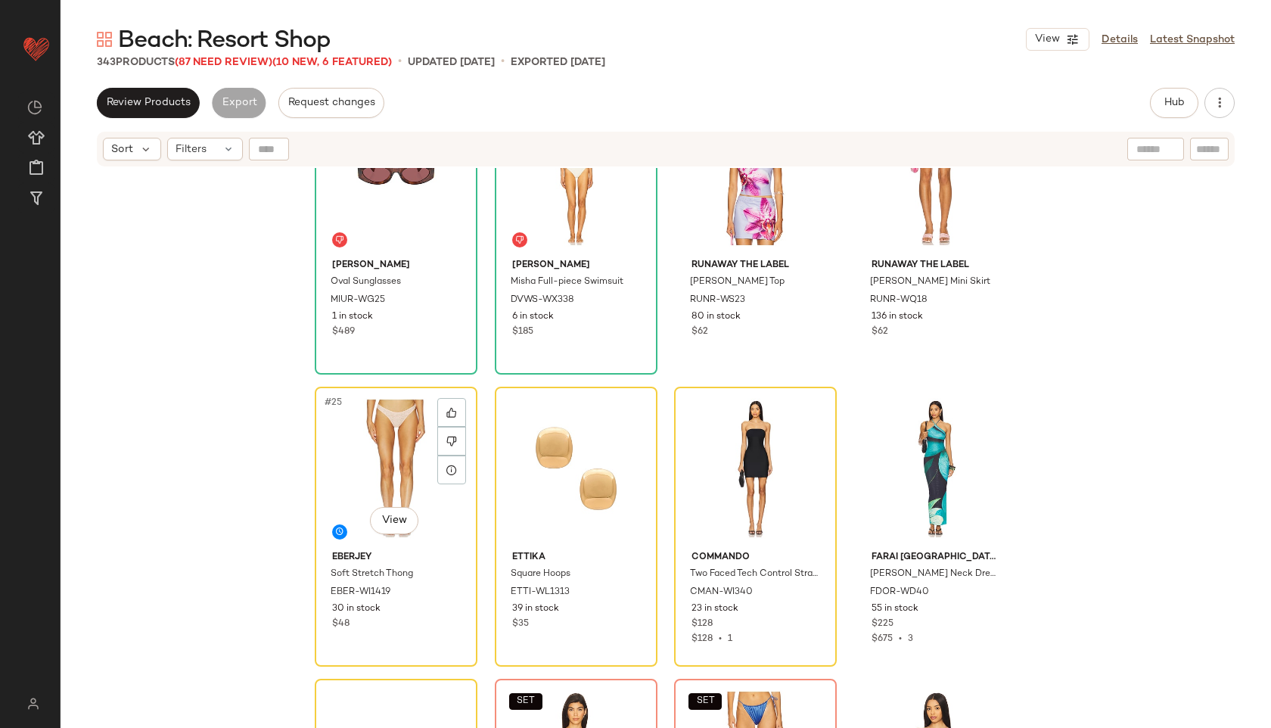
click at [378, 452] on div "#25 View" at bounding box center [396, 468] width 152 height 153
click at [446, 436] on icon at bounding box center [451, 441] width 11 height 11
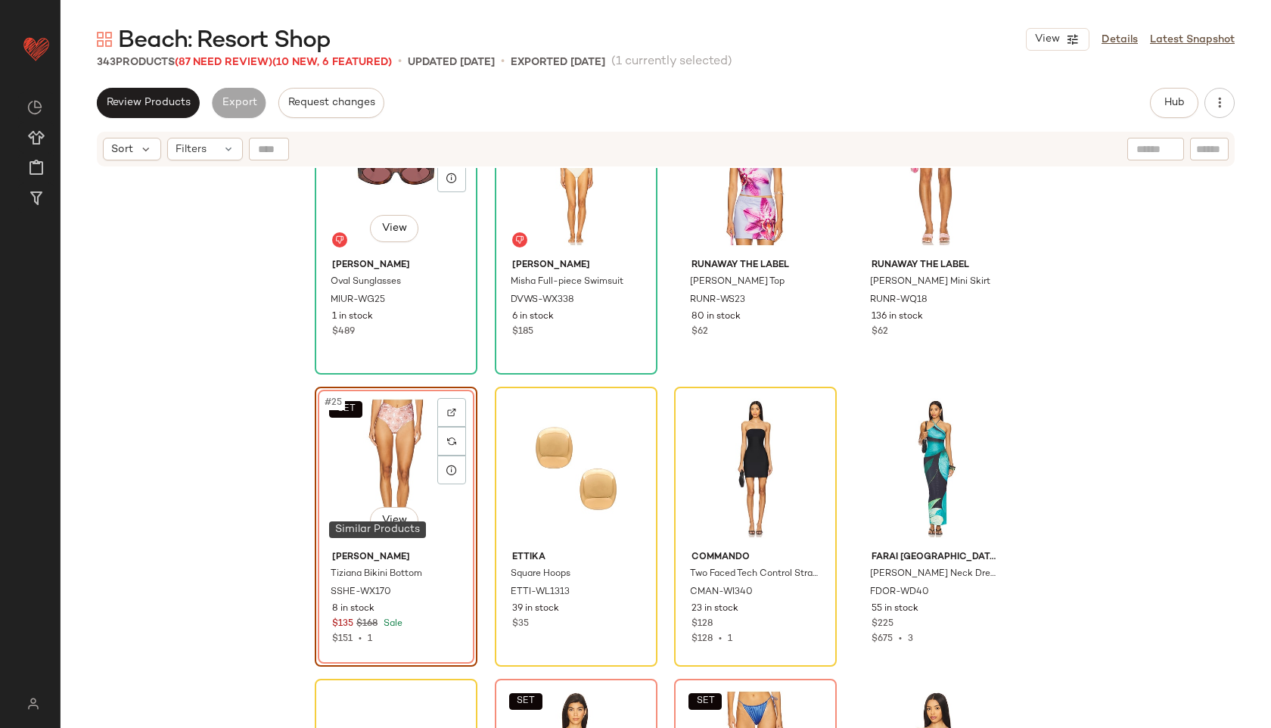
scroll to position [1460, 0]
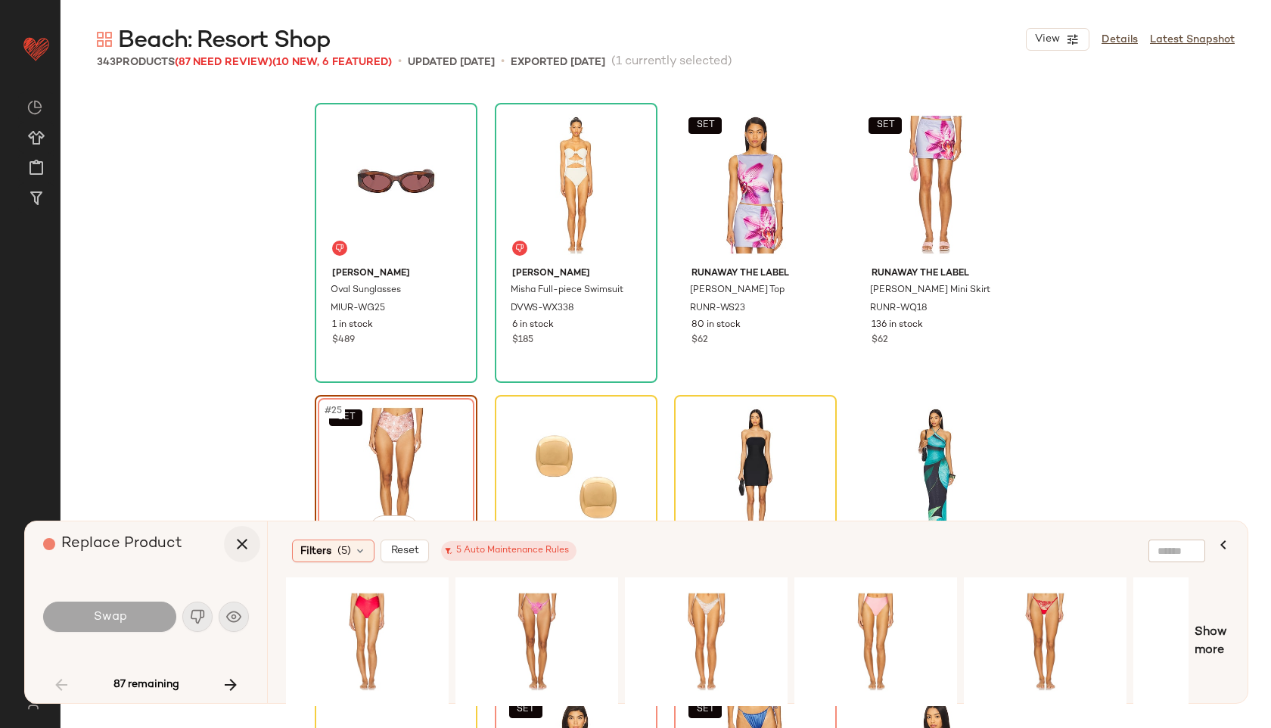
click at [253, 538] on button "button" at bounding box center [242, 544] width 36 height 36
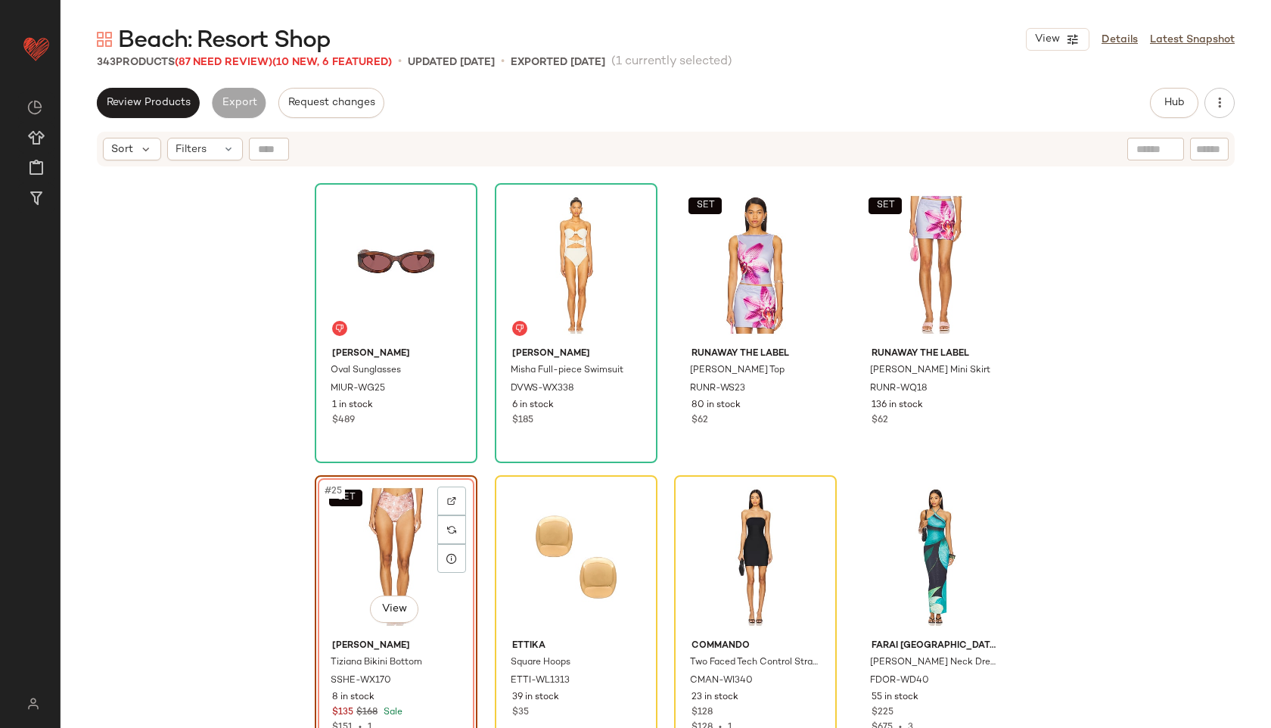
click at [392, 508] on div "SET #25 View" at bounding box center [396, 556] width 152 height 153
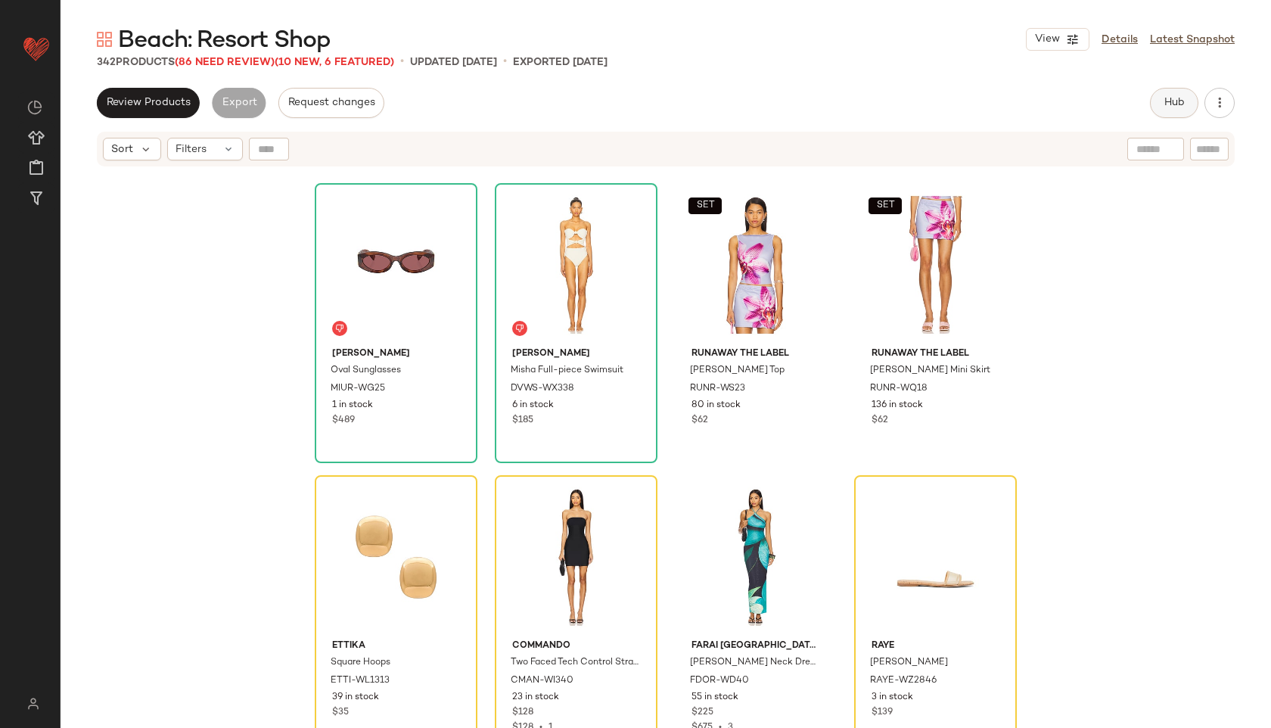
click at [1170, 109] on button "Hub" at bounding box center [1174, 103] width 48 height 30
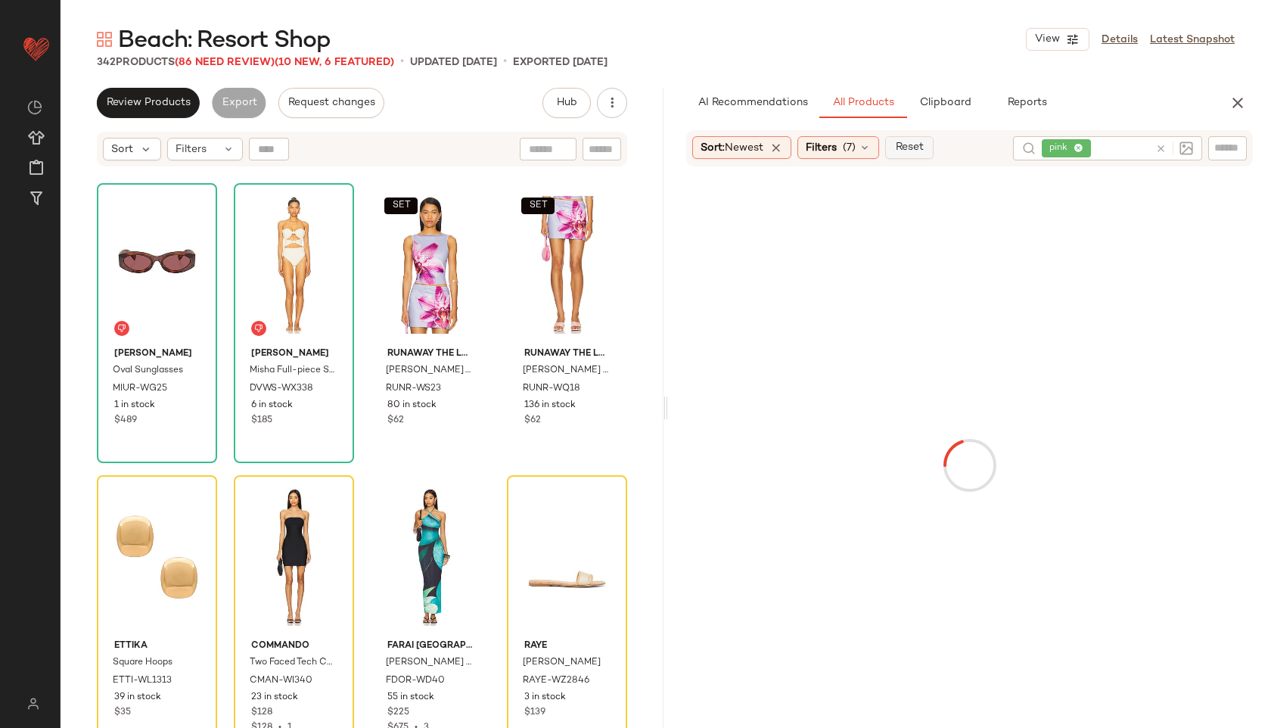
click at [1161, 146] on icon at bounding box center [1160, 148] width 11 height 11
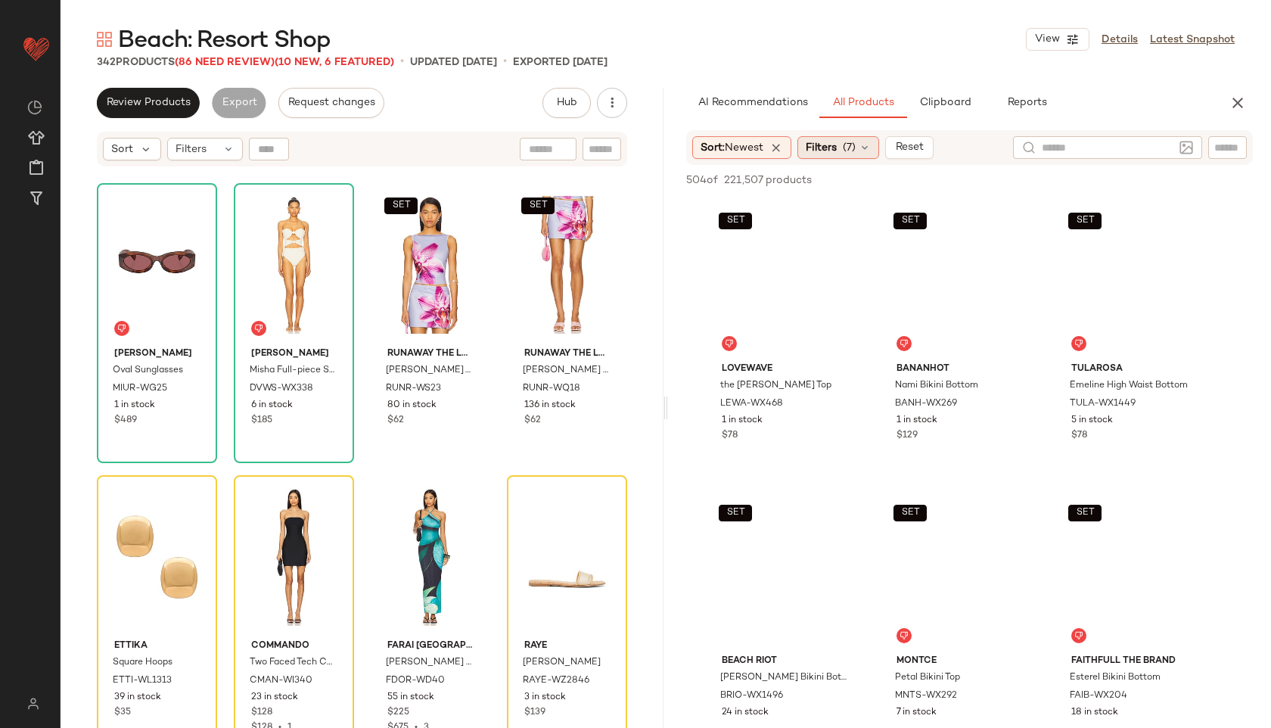
click at [849, 147] on span "(7)" at bounding box center [849, 148] width 13 height 16
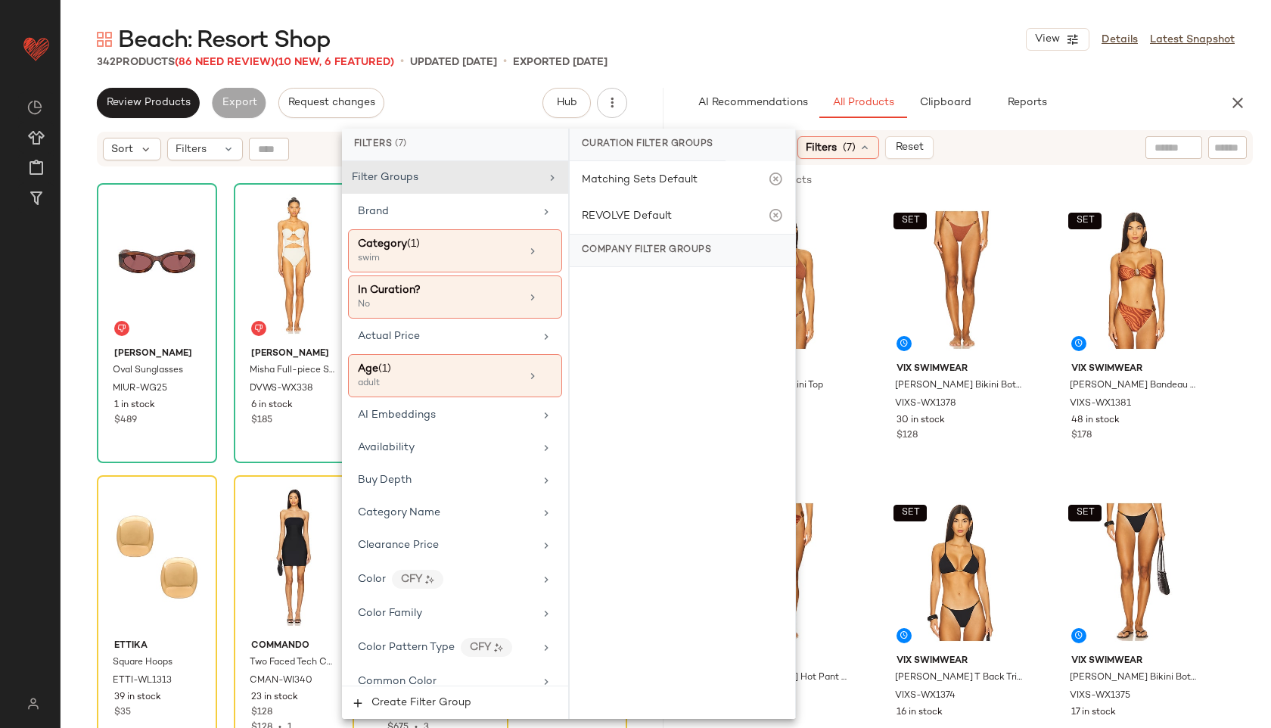
click at [749, 44] on div "Beach: Resort Shop View Details Latest Snapshot" at bounding box center [666, 39] width 1210 height 30
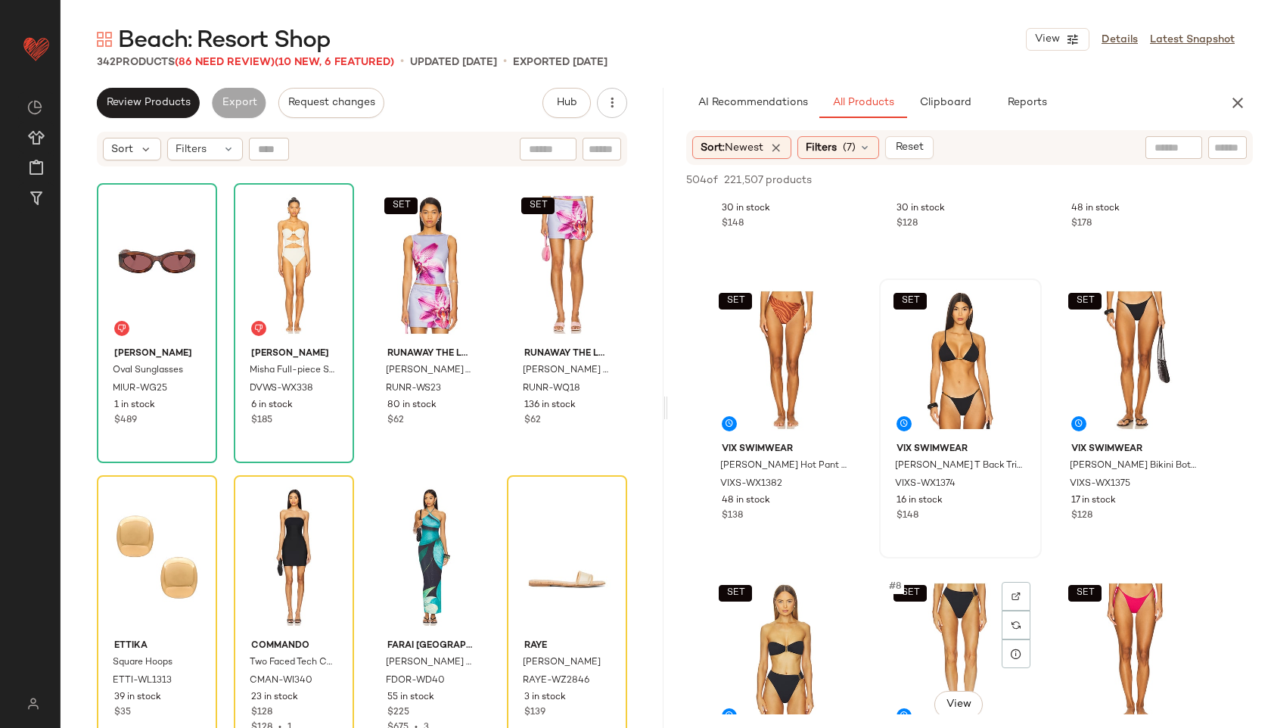
scroll to position [201, 0]
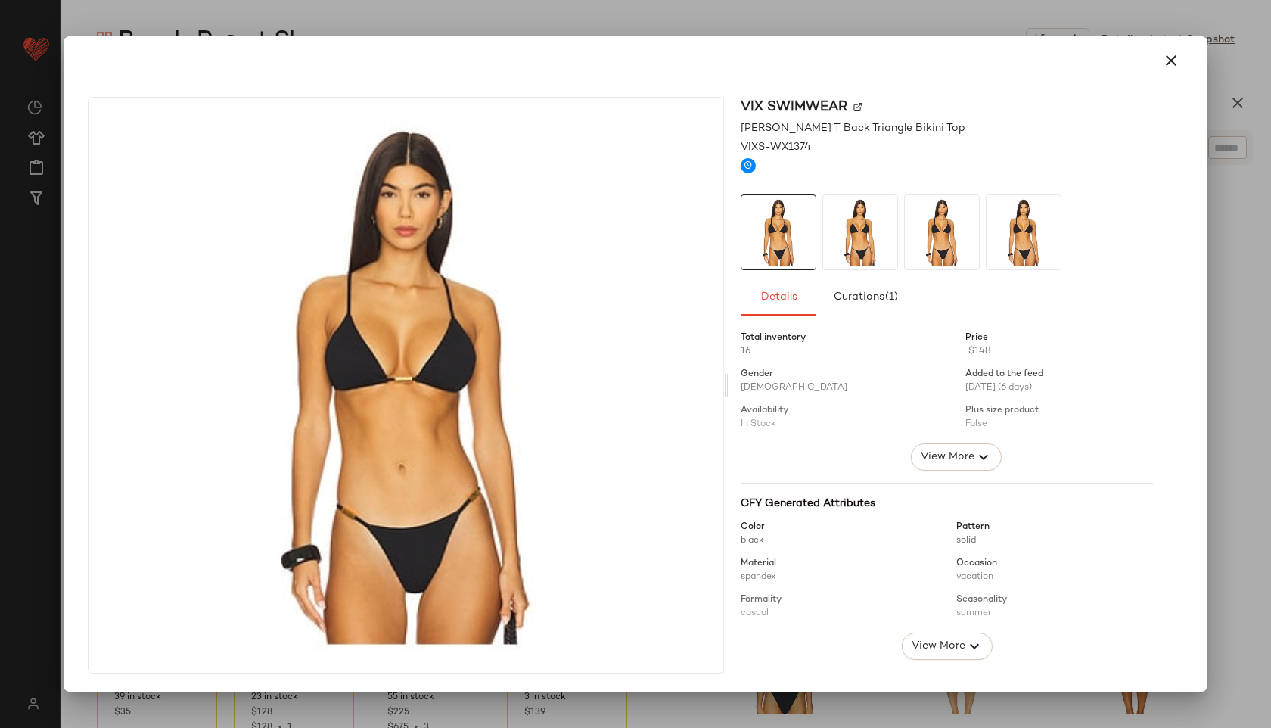
drag, startPoint x: 958, startPoint y: 413, endPoint x: 585, endPoint y: 439, distance: 373.8
click at [1178, 64] on icon "button" at bounding box center [1171, 60] width 18 height 18
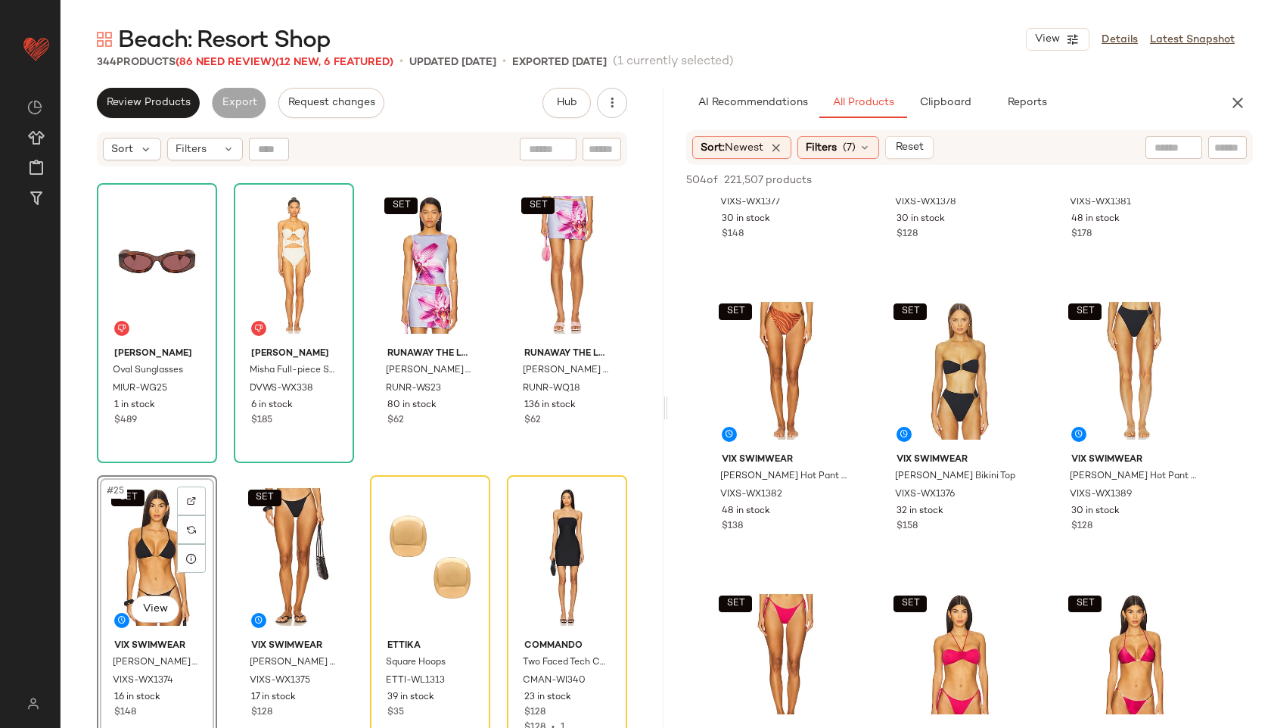
click at [1251, 109] on div "AI Recommendations All Products Clipboard Reports" at bounding box center [969, 103] width 603 height 30
click at [1241, 95] on icon "button" at bounding box center [1237, 103] width 18 height 18
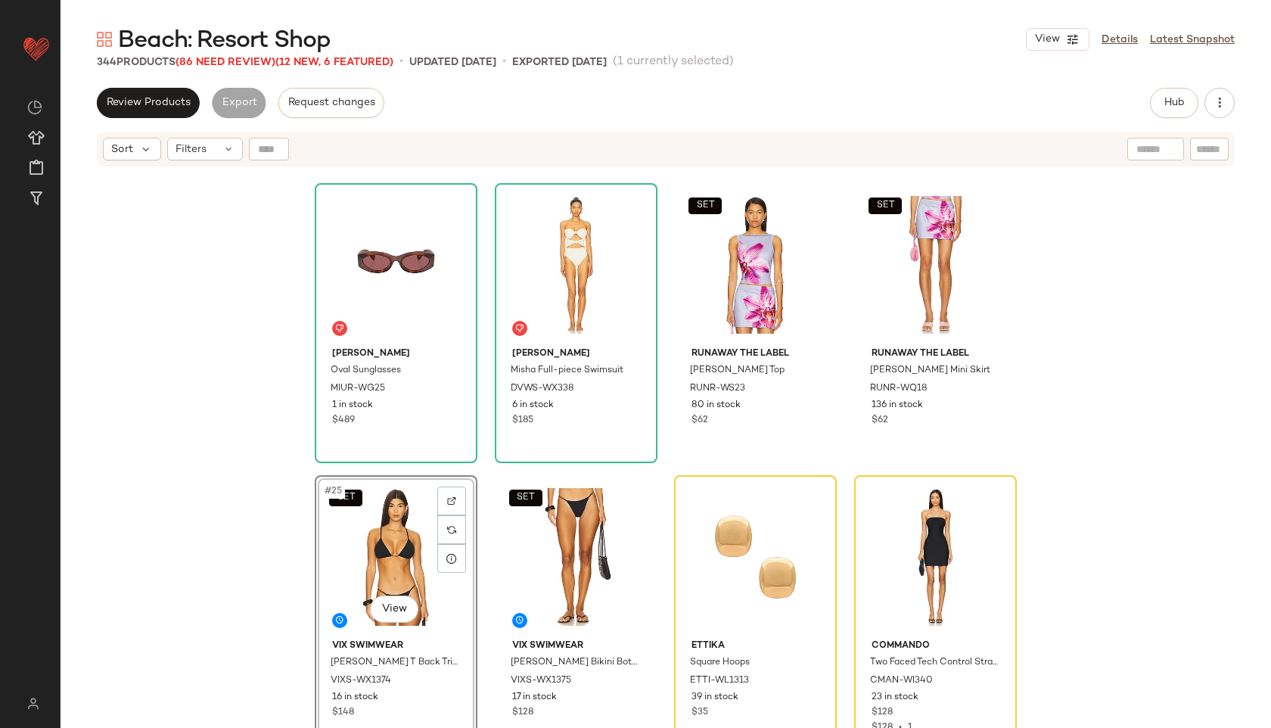
click at [222, 67] on div "344 Products (86 Need Review) (12 New, 6 Featured)" at bounding box center [245, 62] width 296 height 16
click at [218, 60] on span "(86 Need Review)" at bounding box center [225, 62] width 100 height 11
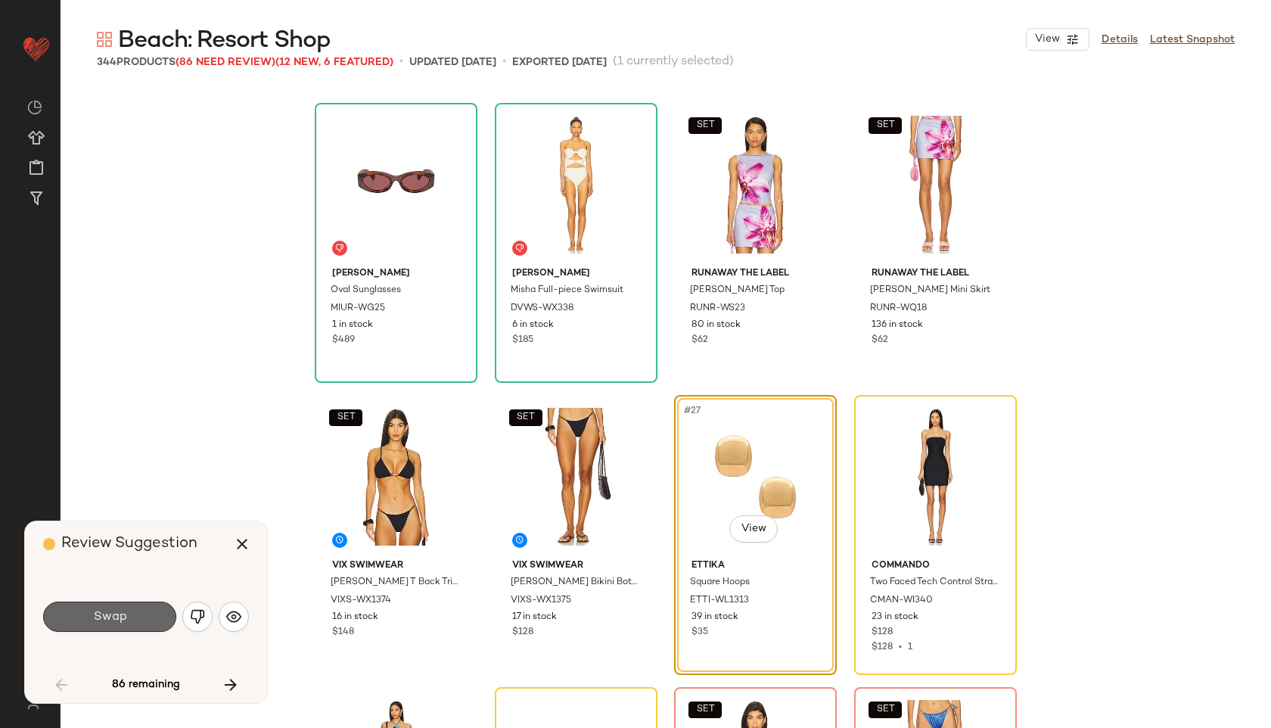
click at [115, 620] on span "Swap" at bounding box center [109, 617] width 34 height 14
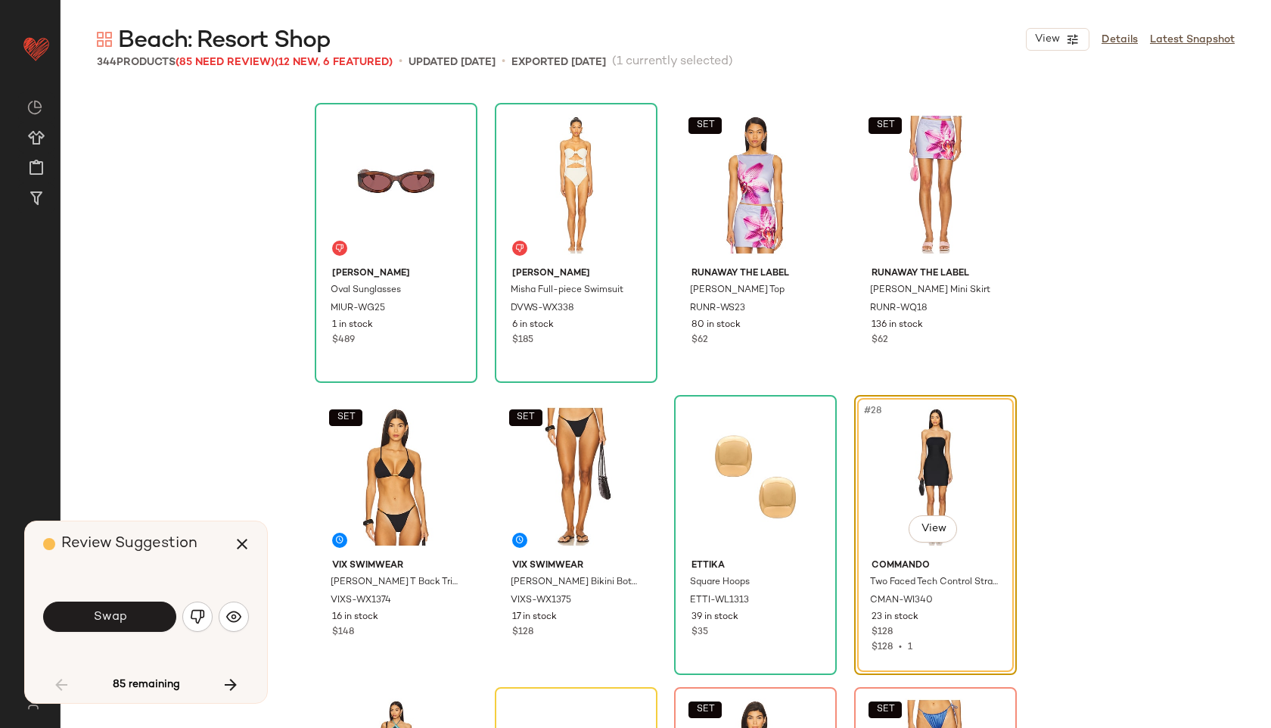
click at [115, 620] on span "Swap" at bounding box center [109, 617] width 34 height 14
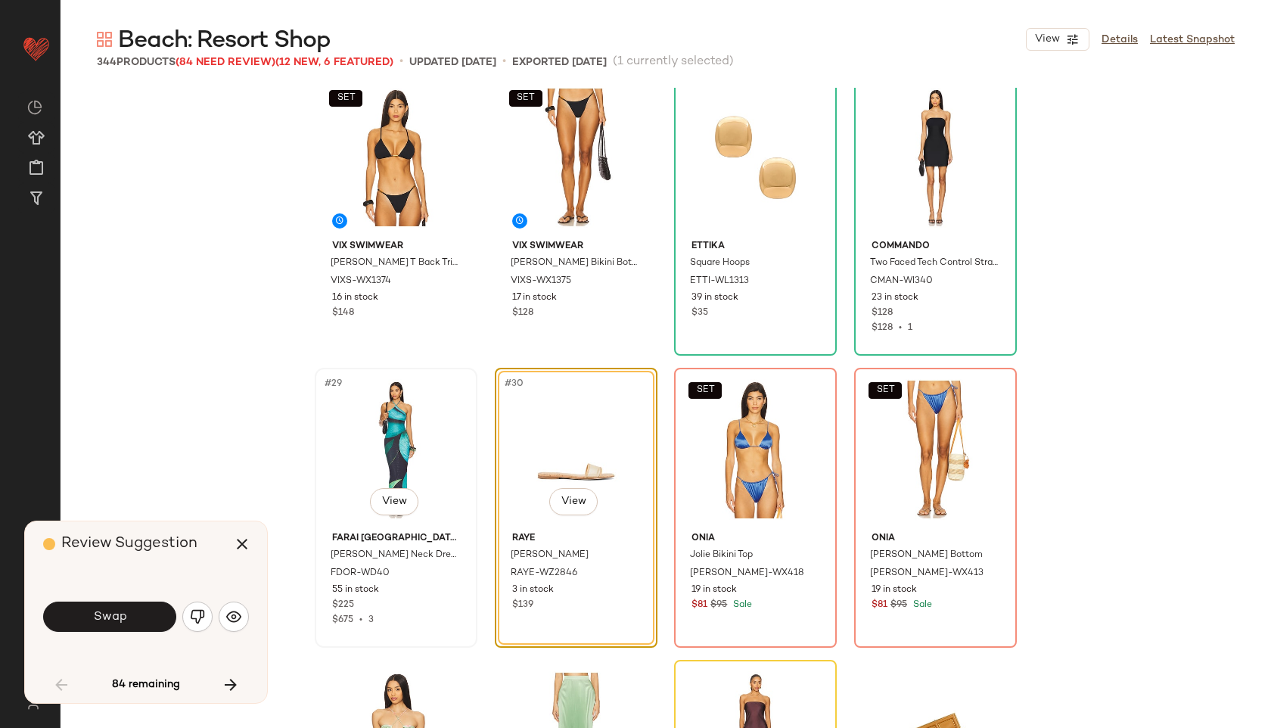
scroll to position [1787, 0]
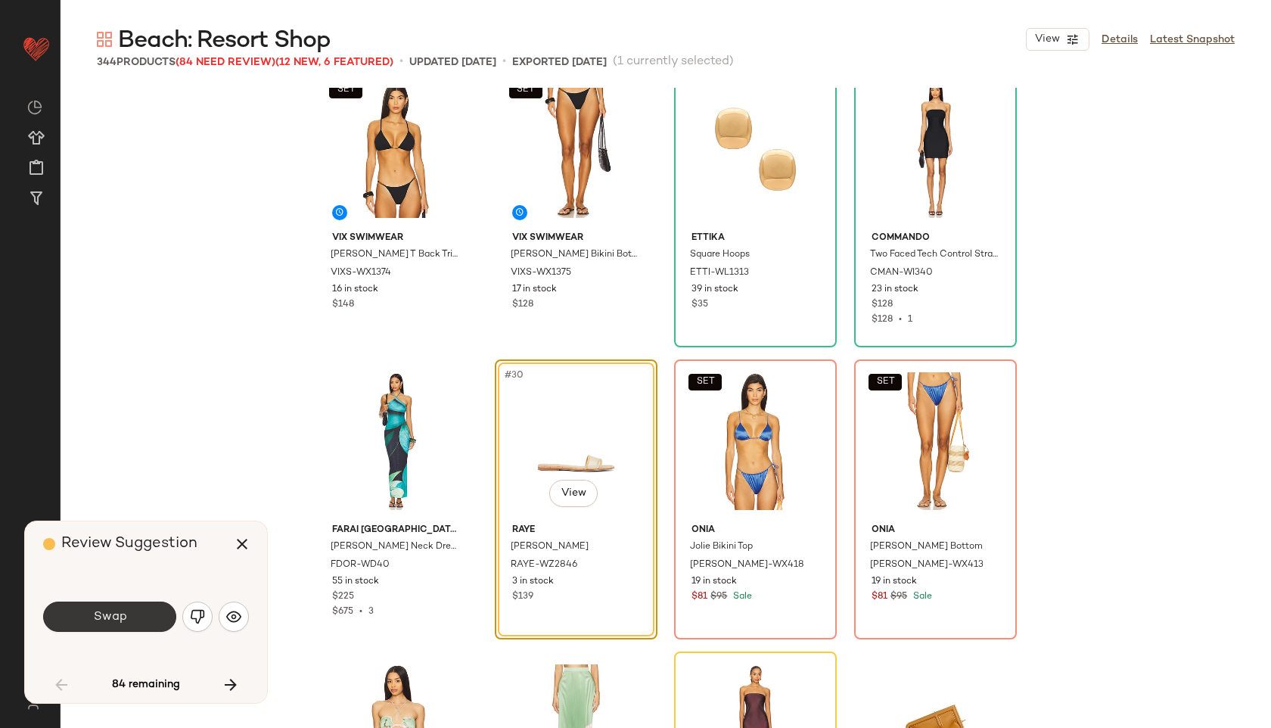
click at [133, 615] on button "Swap" at bounding box center [109, 616] width 133 height 30
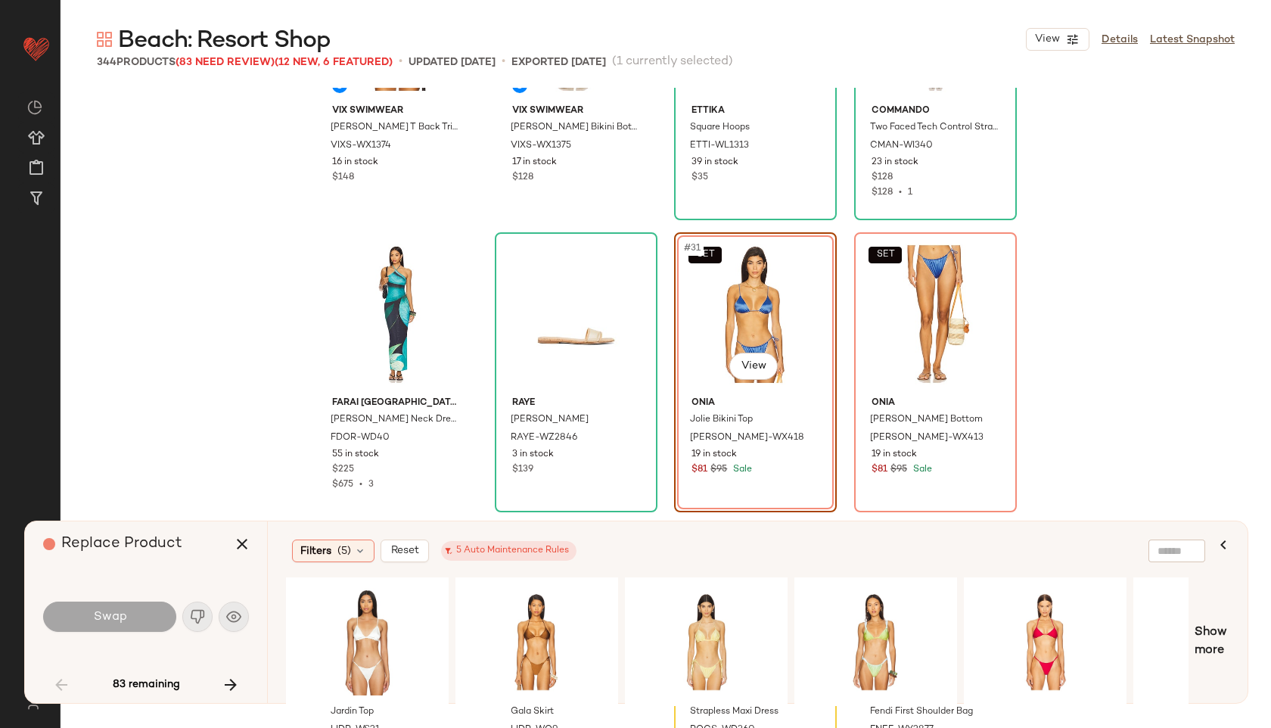
scroll to position [1923, 0]
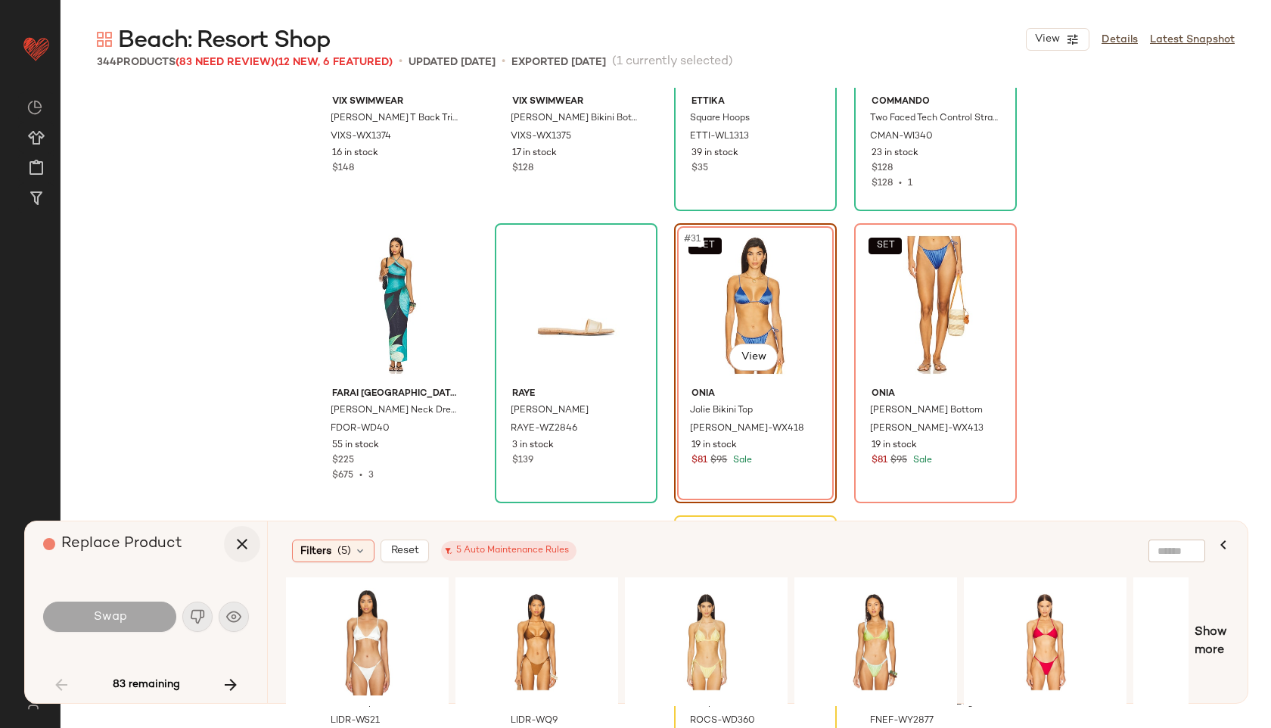
click at [241, 539] on icon "button" at bounding box center [242, 544] width 18 height 18
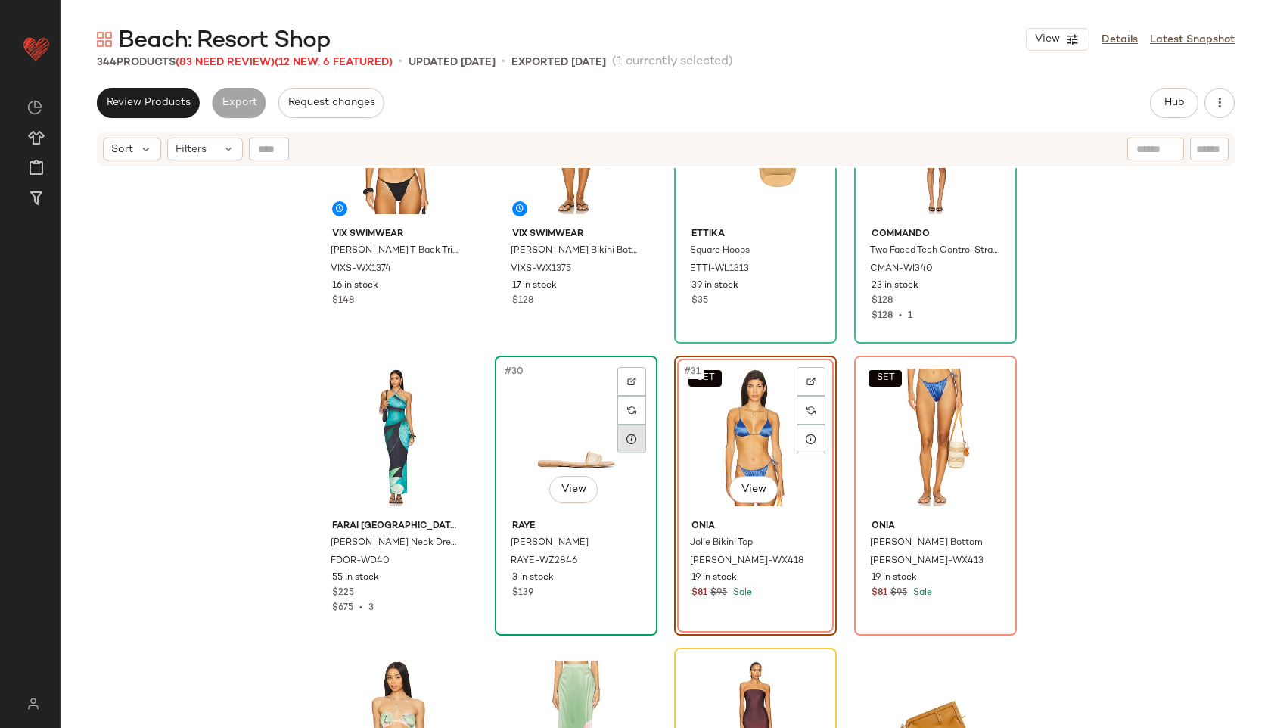
scroll to position [1860, 0]
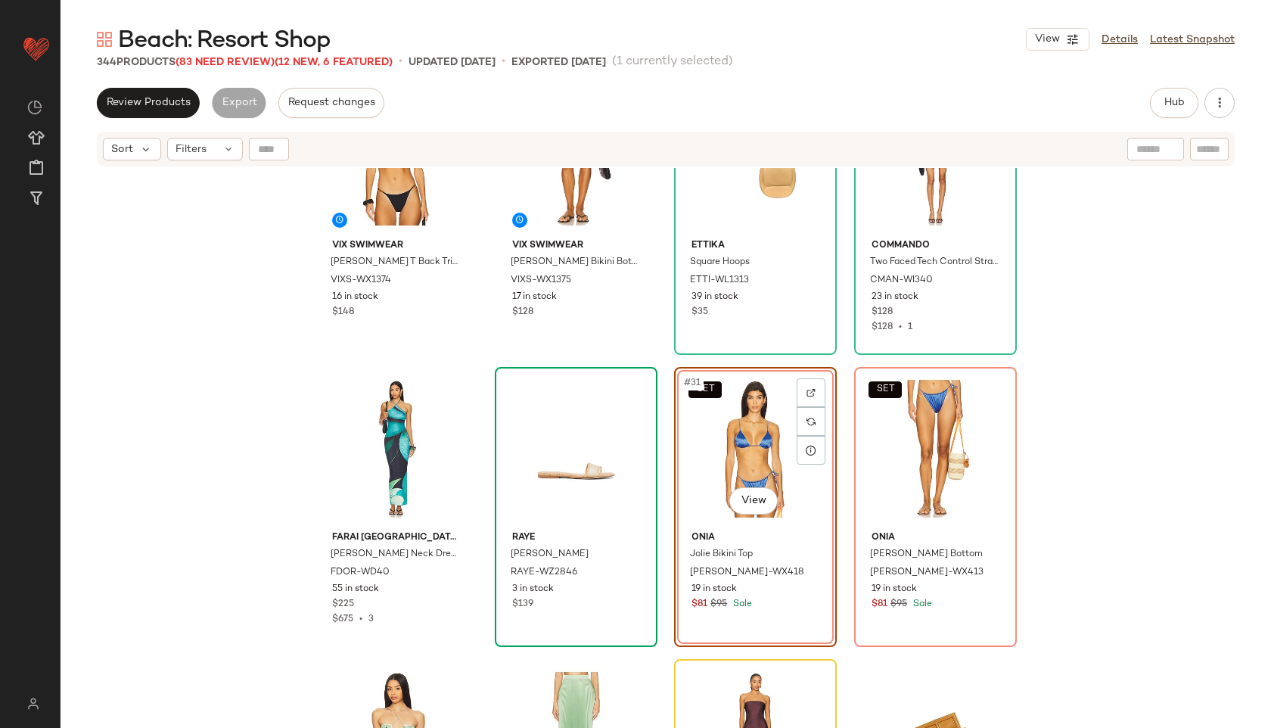
click at [759, 444] on div "SET #31 View" at bounding box center [755, 448] width 152 height 153
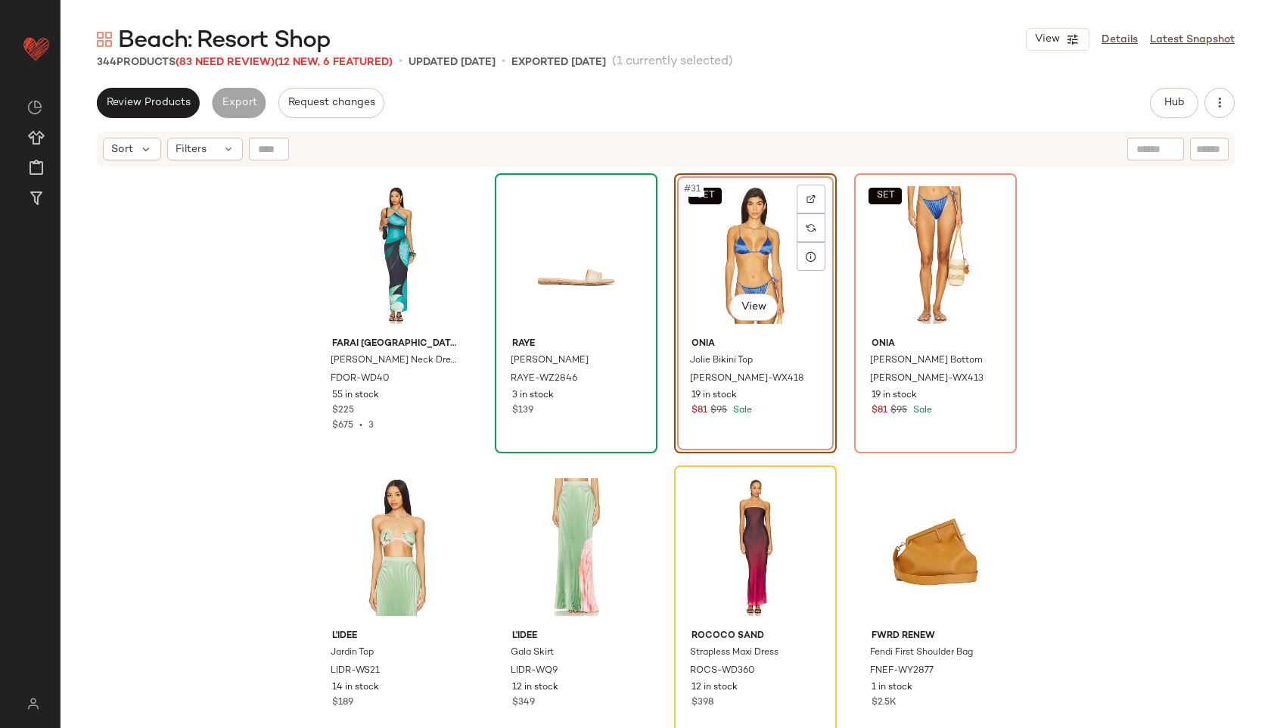
scroll to position [2053, 0]
click at [250, 59] on span "(83 Need Review)" at bounding box center [224, 62] width 99 height 11
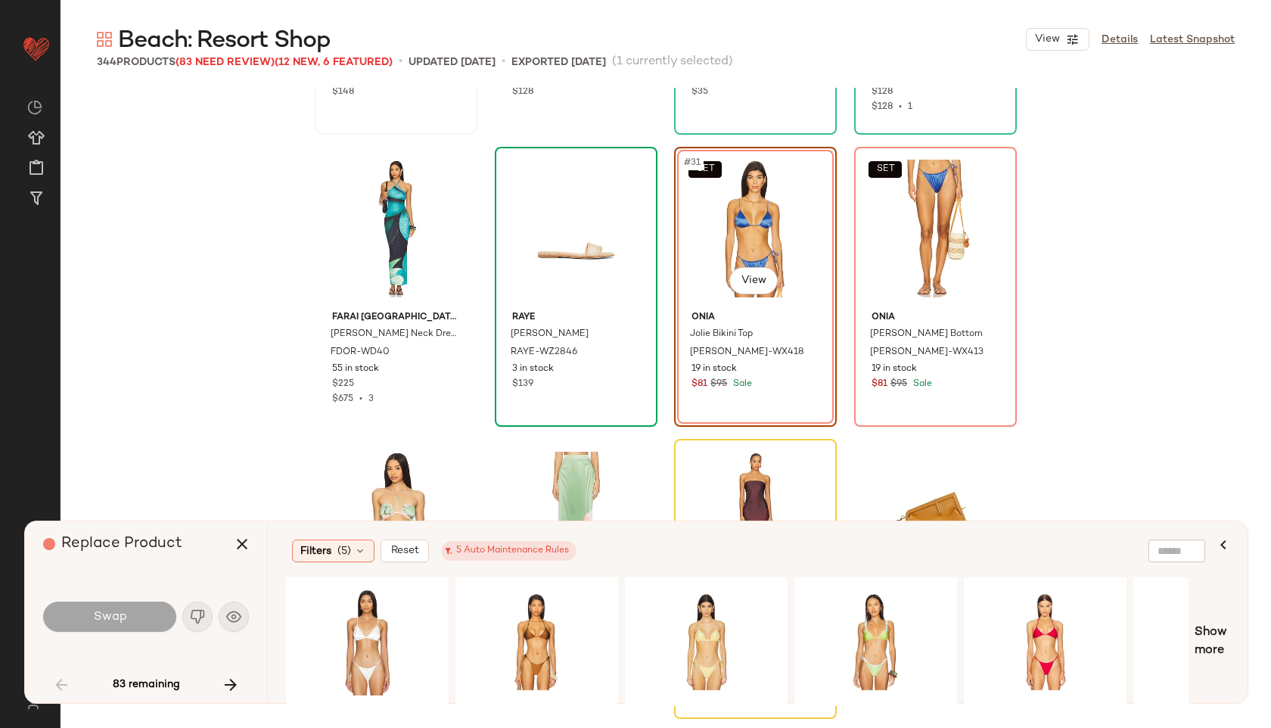
scroll to position [2003, 0]
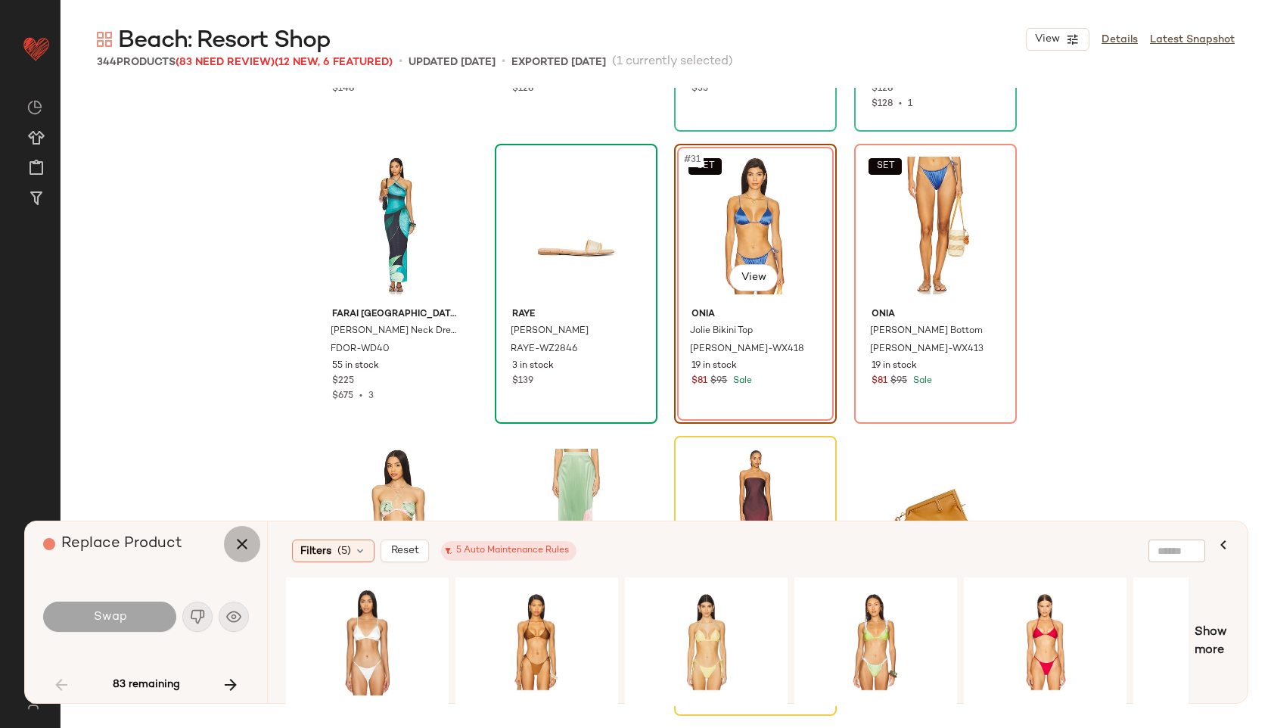
click at [237, 543] on icon "button" at bounding box center [242, 544] width 18 height 18
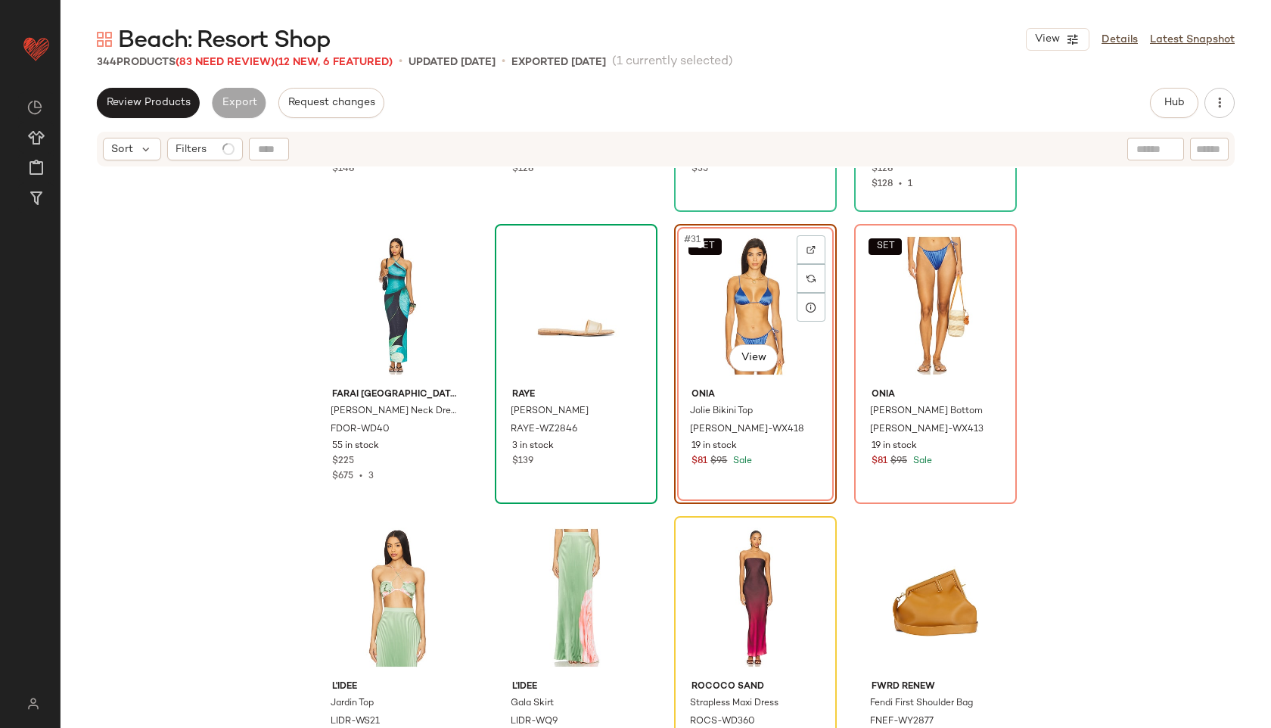
click at [236, 423] on div "SET Vix Swimwear Blake T Back Triangle Bikini Top VIXS-WX1374 16 in stock $148 …" at bounding box center [666, 466] width 1210 height 597
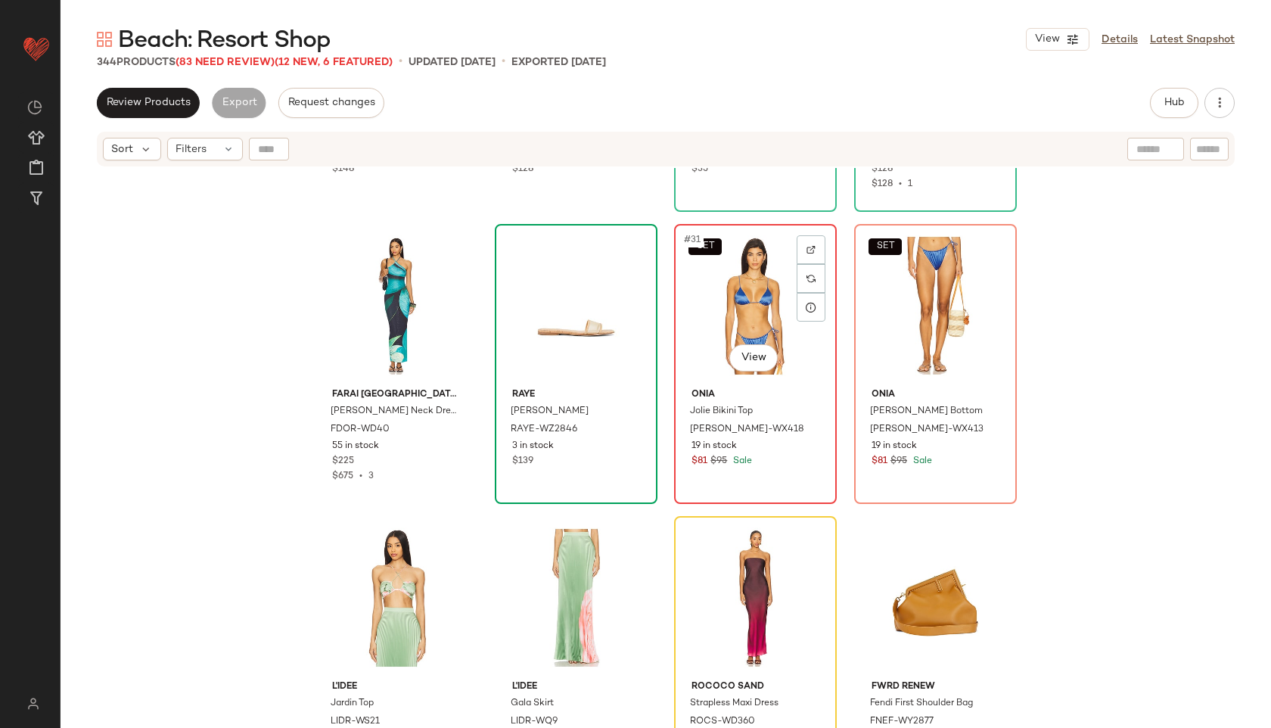
click at [734, 294] on div "SET #31 View" at bounding box center [755, 305] width 152 height 153
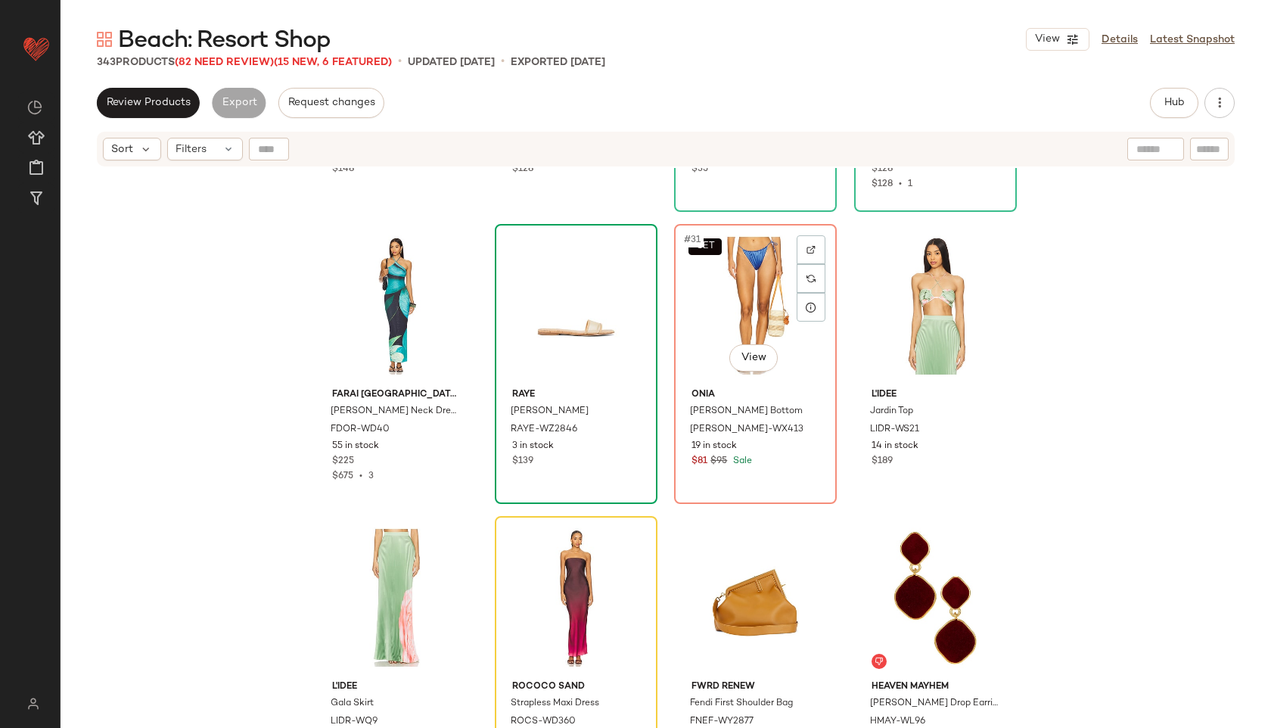
click at [734, 294] on div "SET #31 View" at bounding box center [755, 305] width 152 height 153
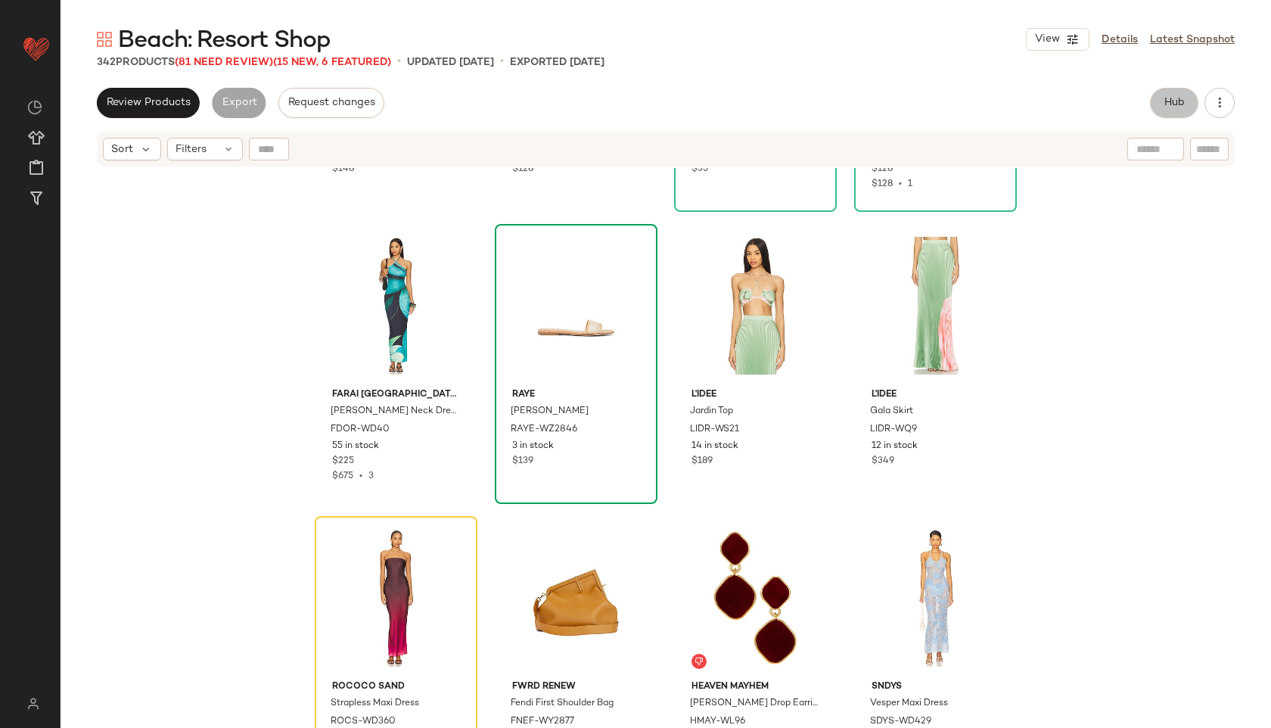
click at [1175, 95] on button "Hub" at bounding box center [1174, 103] width 48 height 30
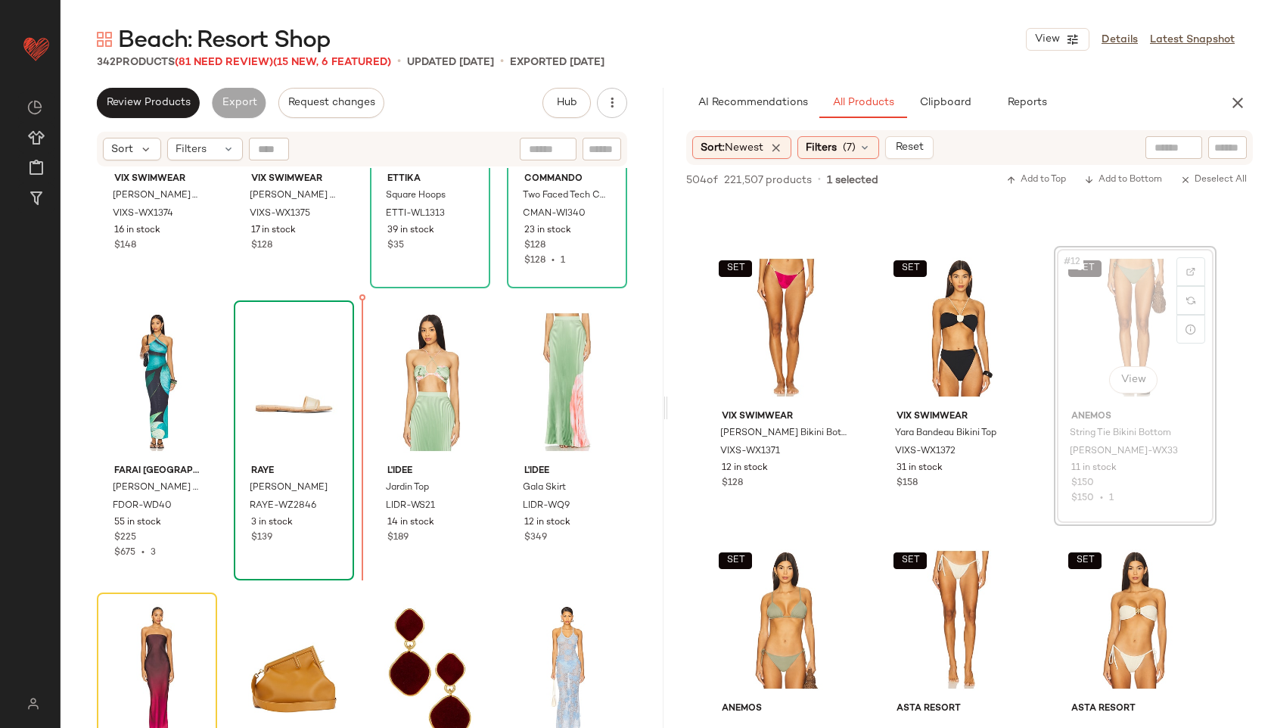
scroll to position [1923, 0]
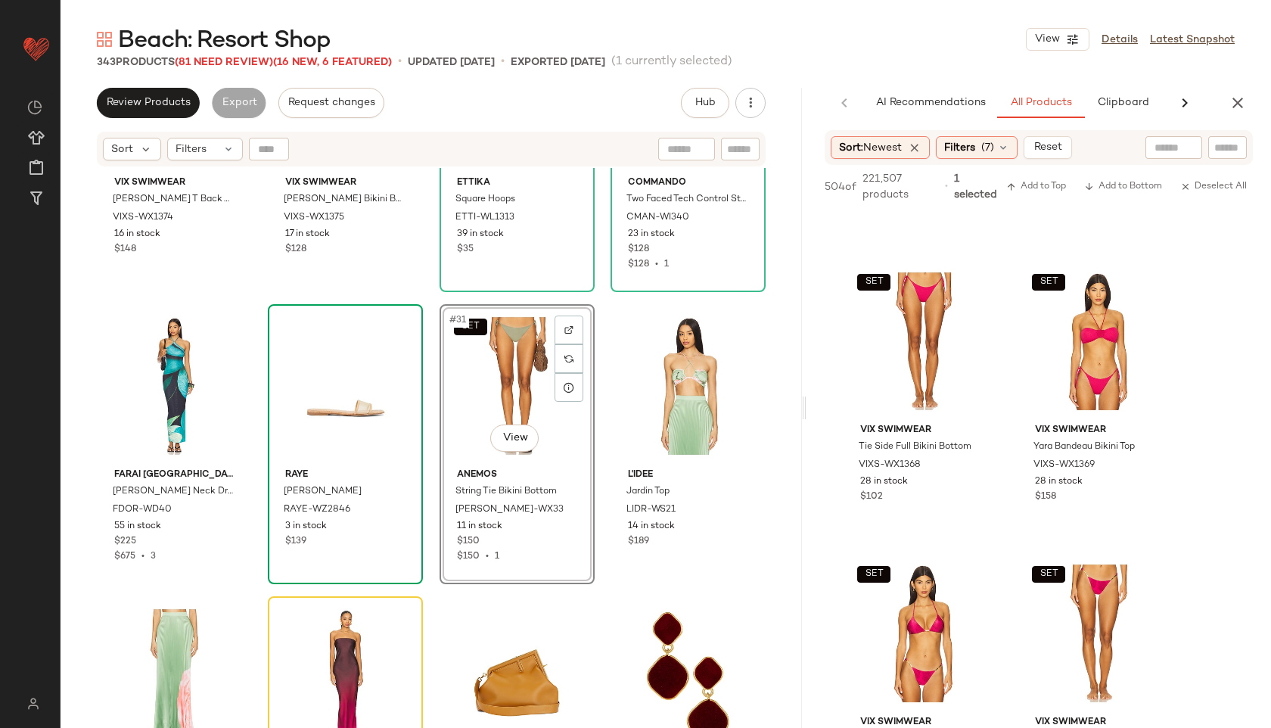
scroll to position [1120, 0]
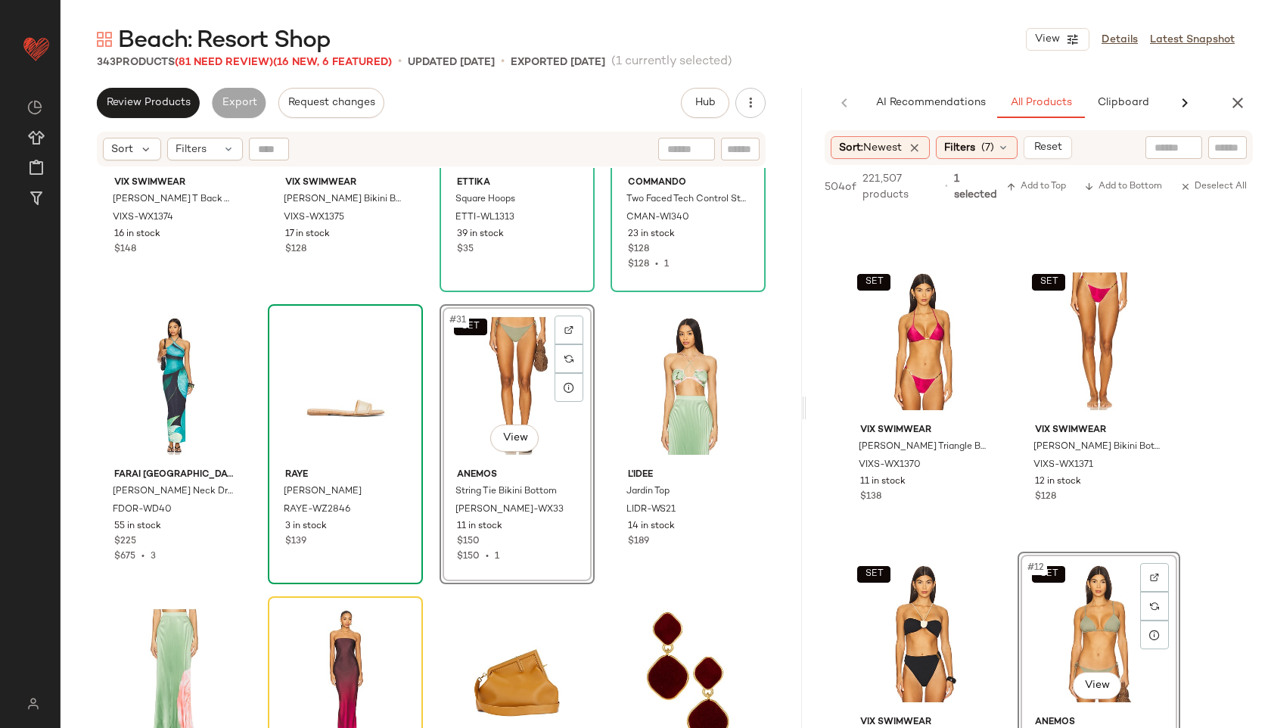
drag, startPoint x: 667, startPoint y: 405, endPoint x: 809, endPoint y: 421, distance: 143.2
click at [809, 421] on div "Beach: Resort Shop View Details Latest Snapshot 343 Products (81 Need Review) (…" at bounding box center [666, 375] width 1210 height 703
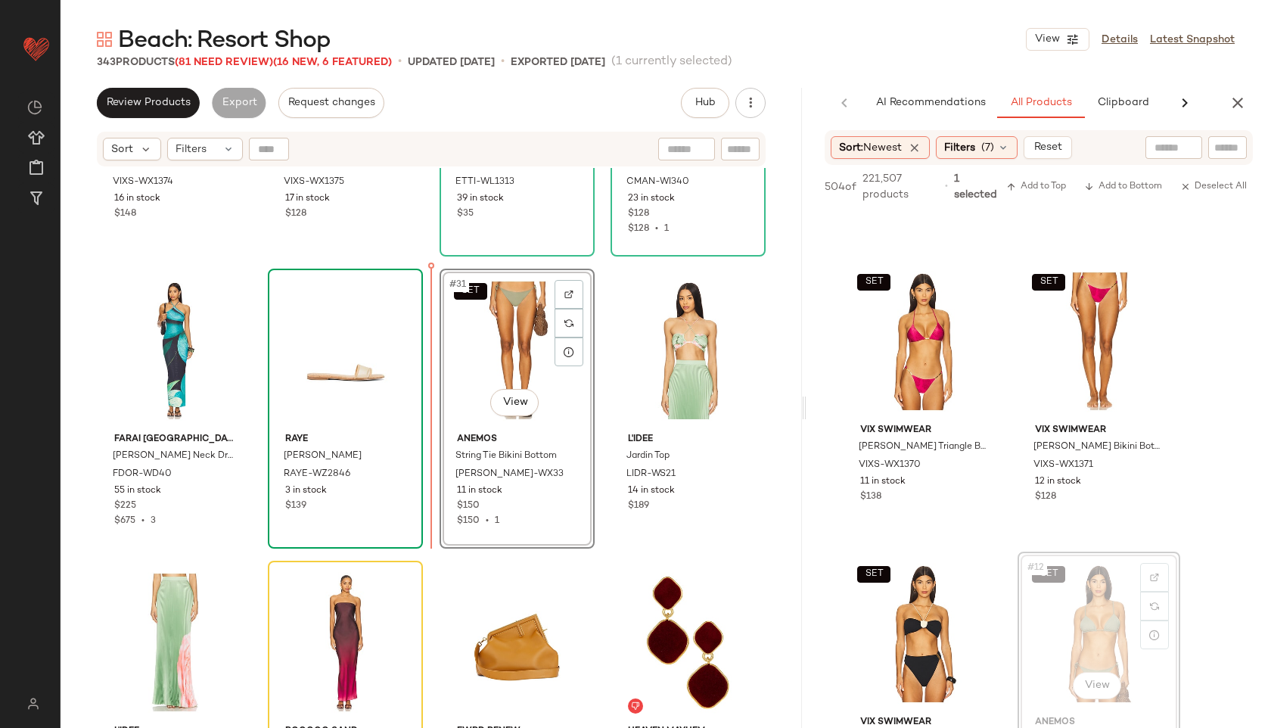
scroll to position [1946, 0]
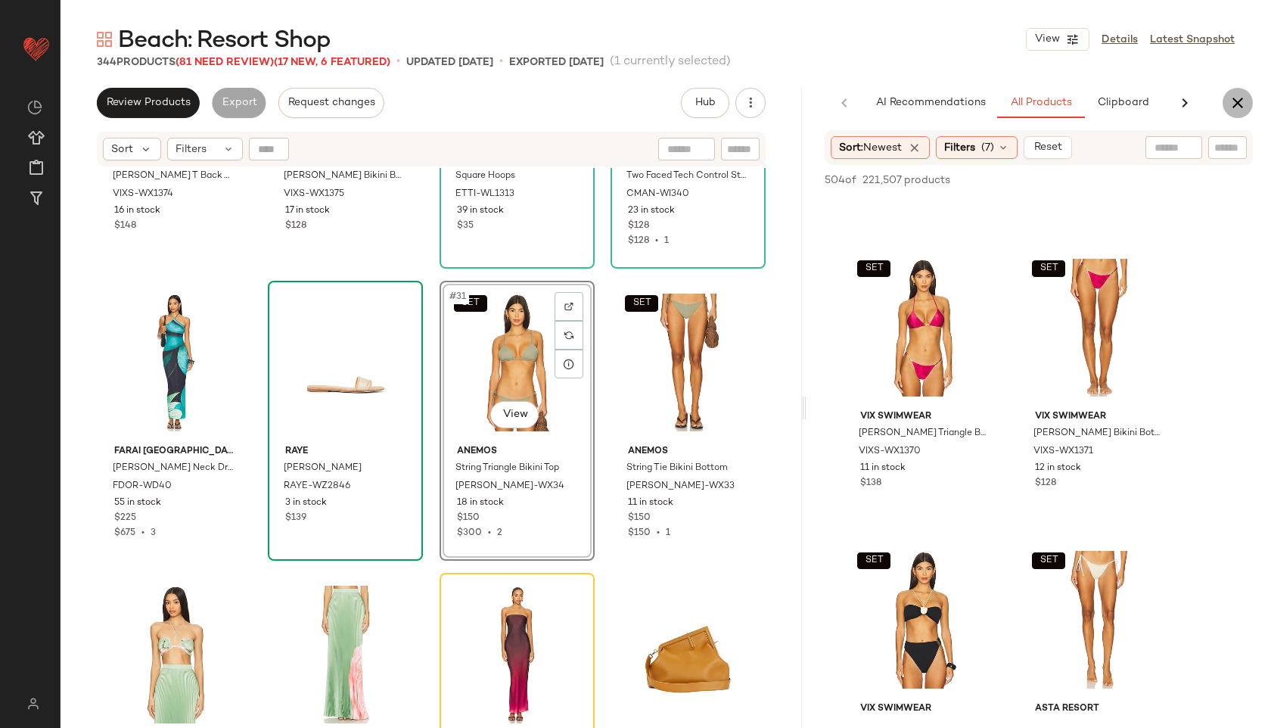
click at [1238, 99] on icon "button" at bounding box center [1237, 103] width 18 height 18
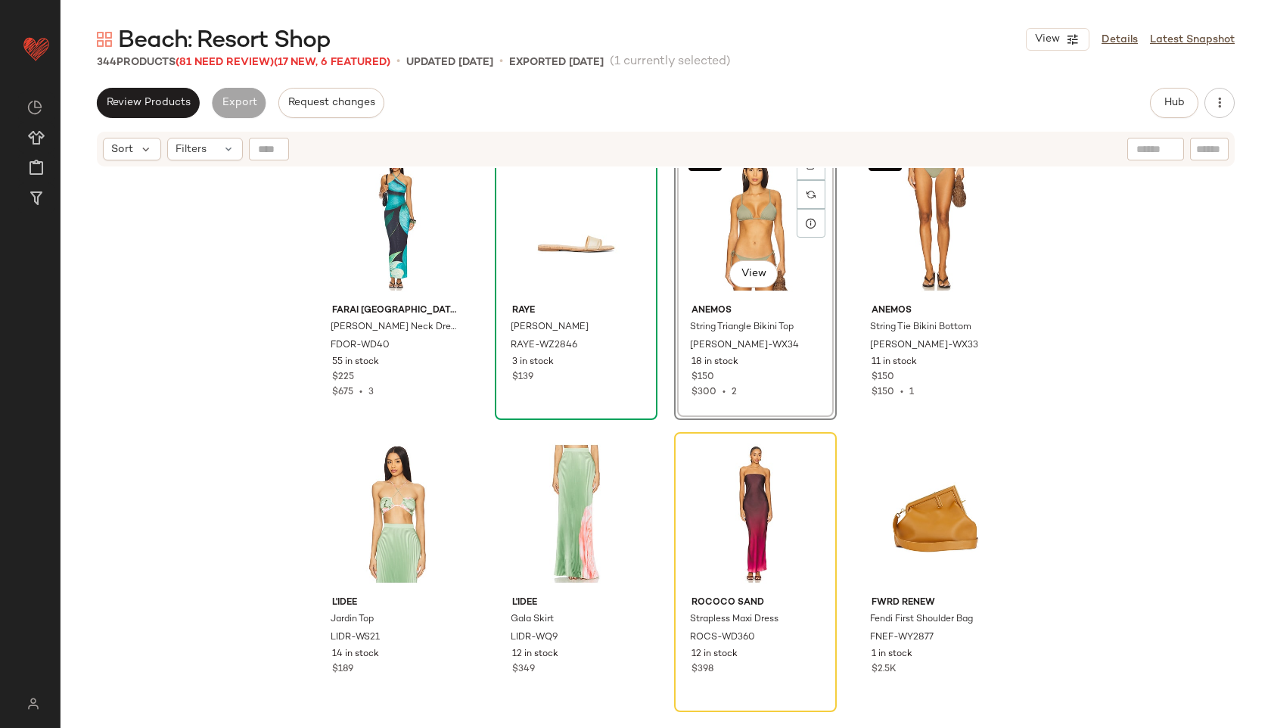
scroll to position [2115, 0]
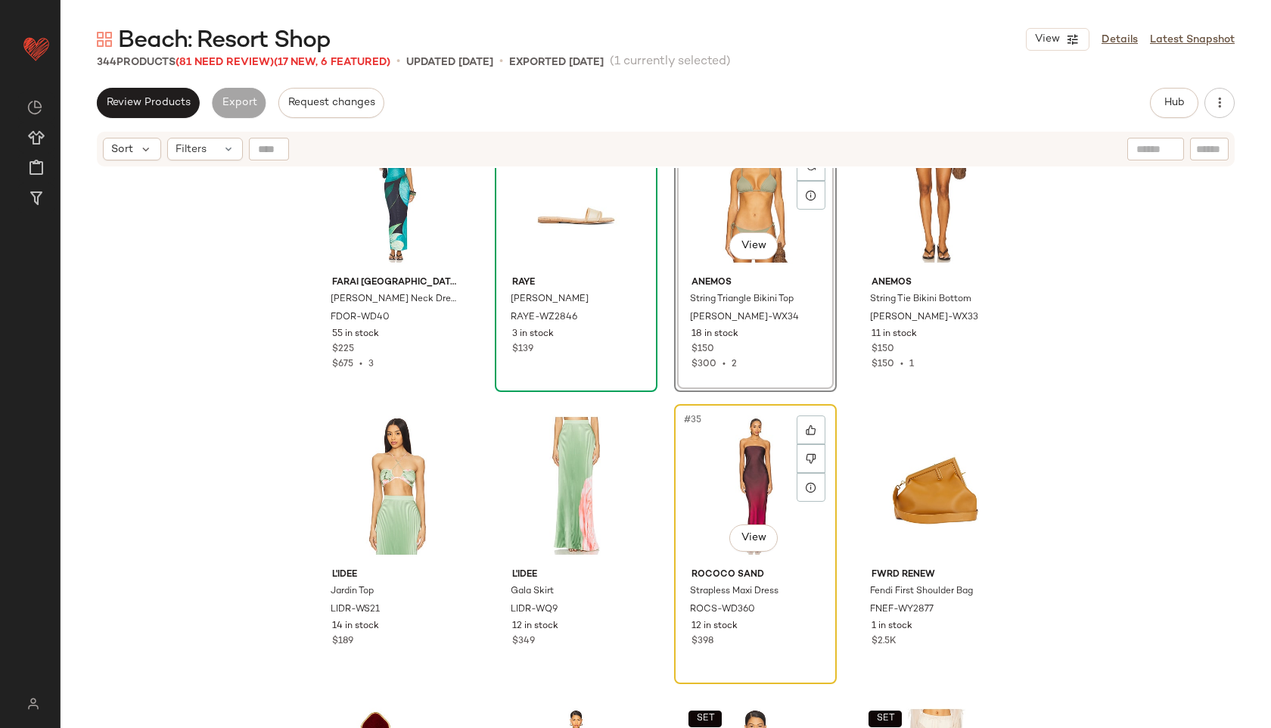
click at [750, 476] on div "#35 View" at bounding box center [755, 485] width 152 height 153
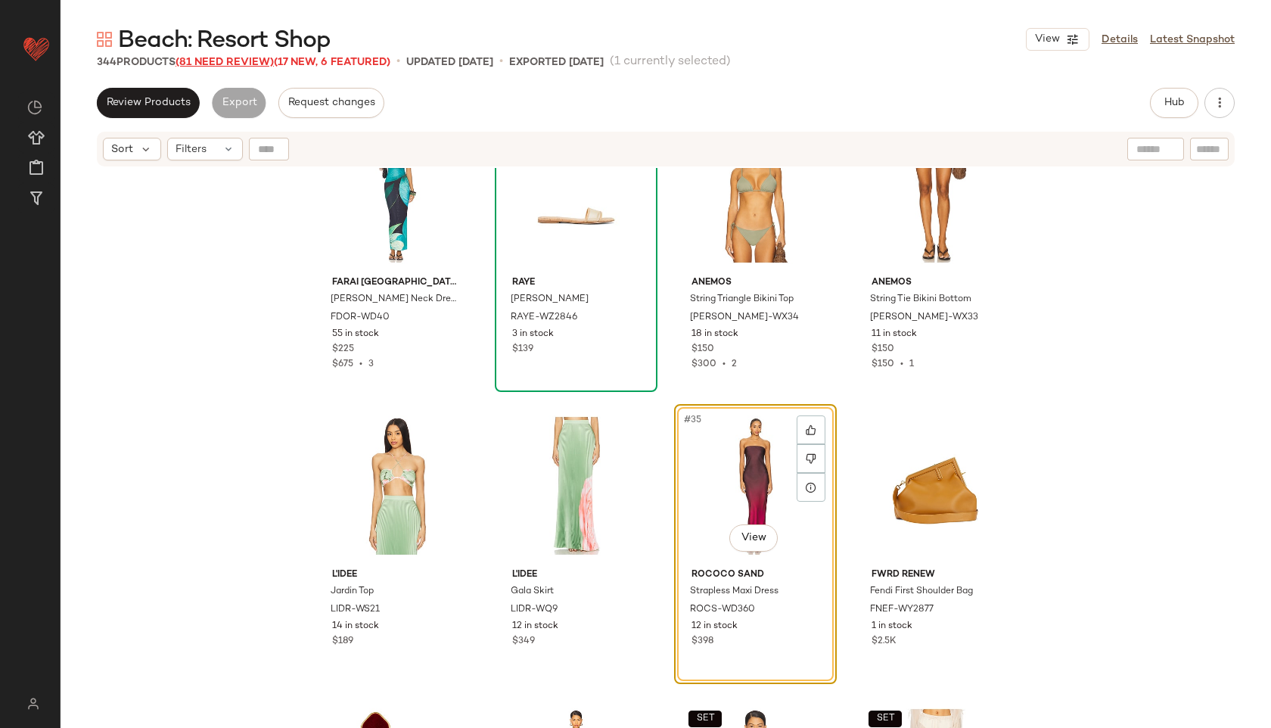
click at [250, 67] on span "(81 Need Review)" at bounding box center [224, 62] width 98 height 11
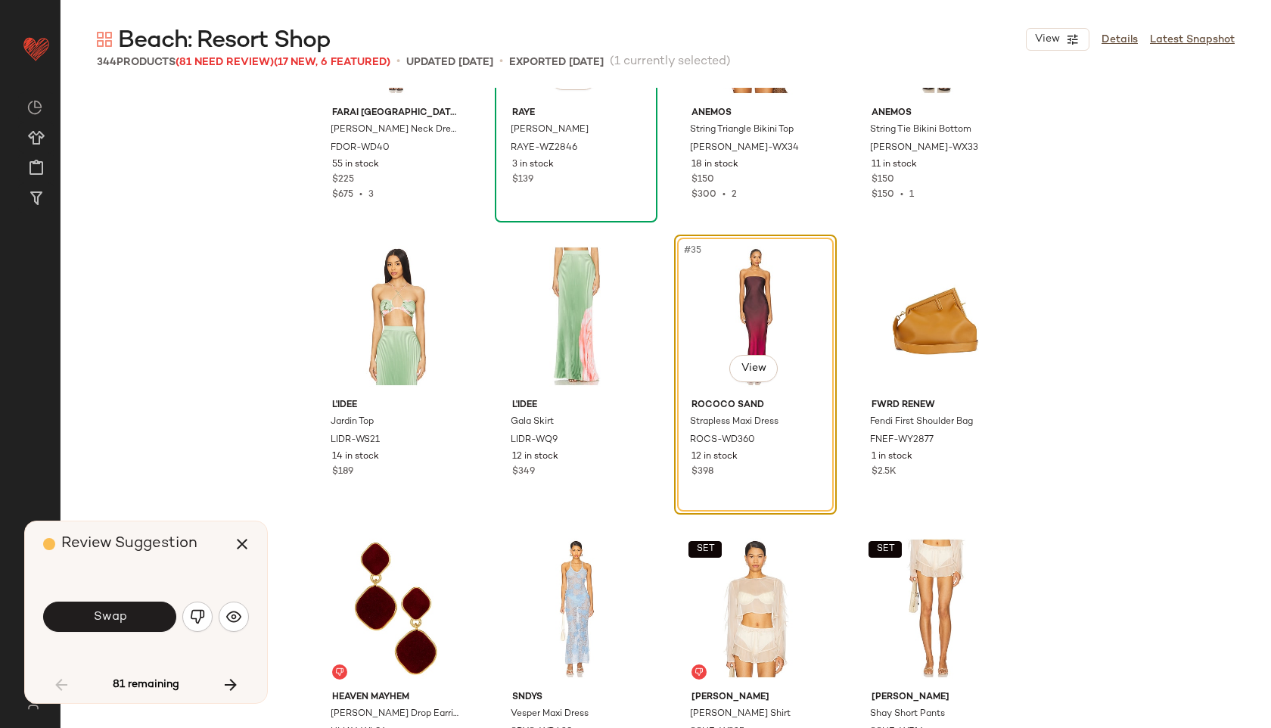
scroll to position [2202, 0]
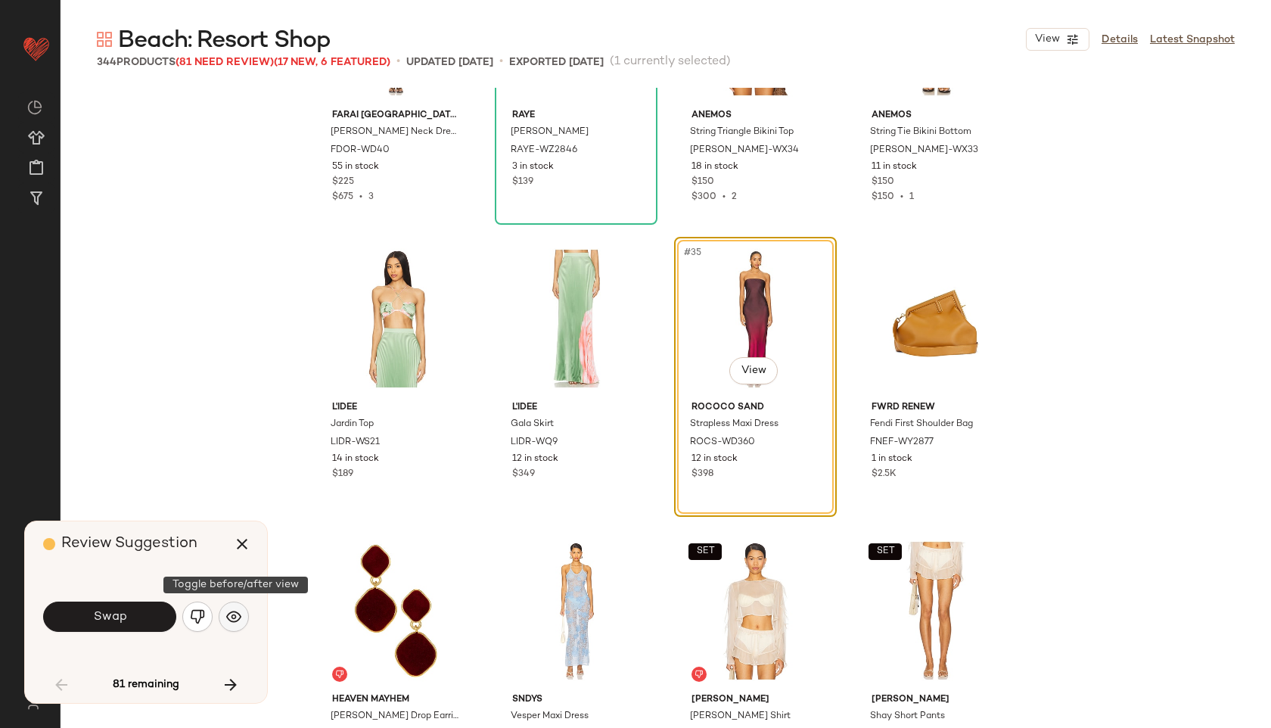
click at [228, 624] on button "button" at bounding box center [234, 616] width 30 height 30
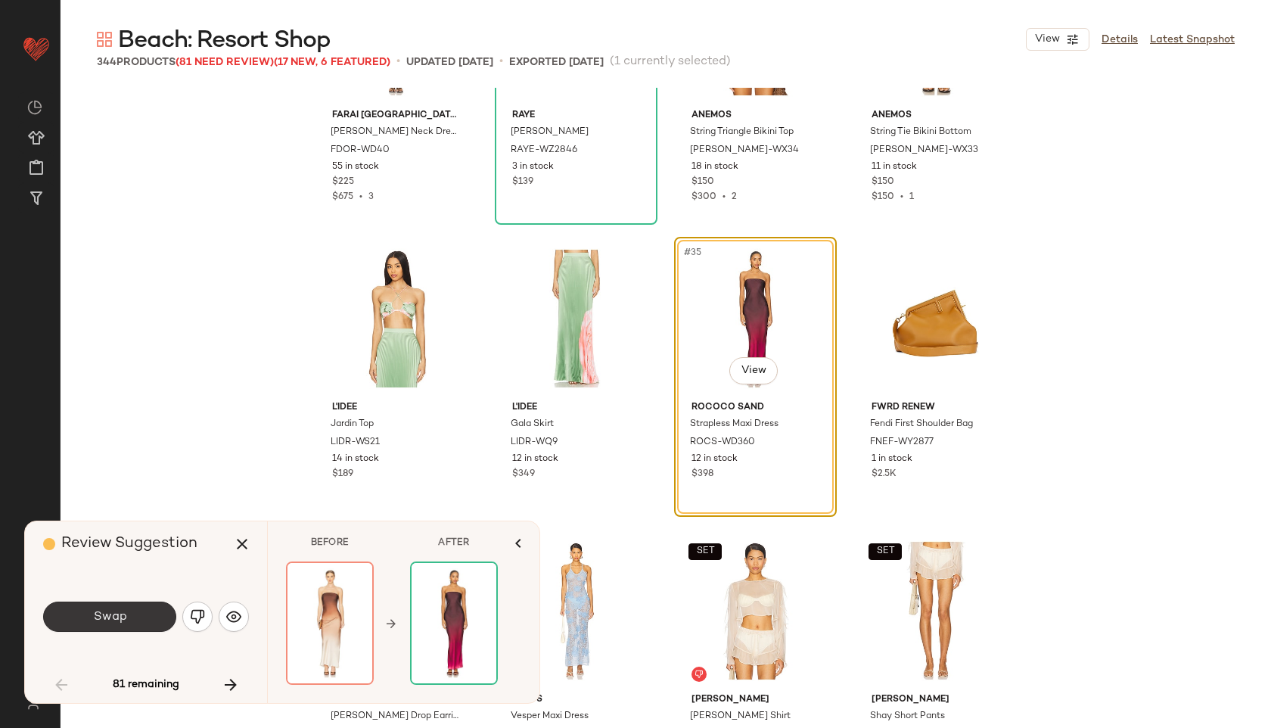
click at [160, 614] on button "Swap" at bounding box center [109, 616] width 133 height 30
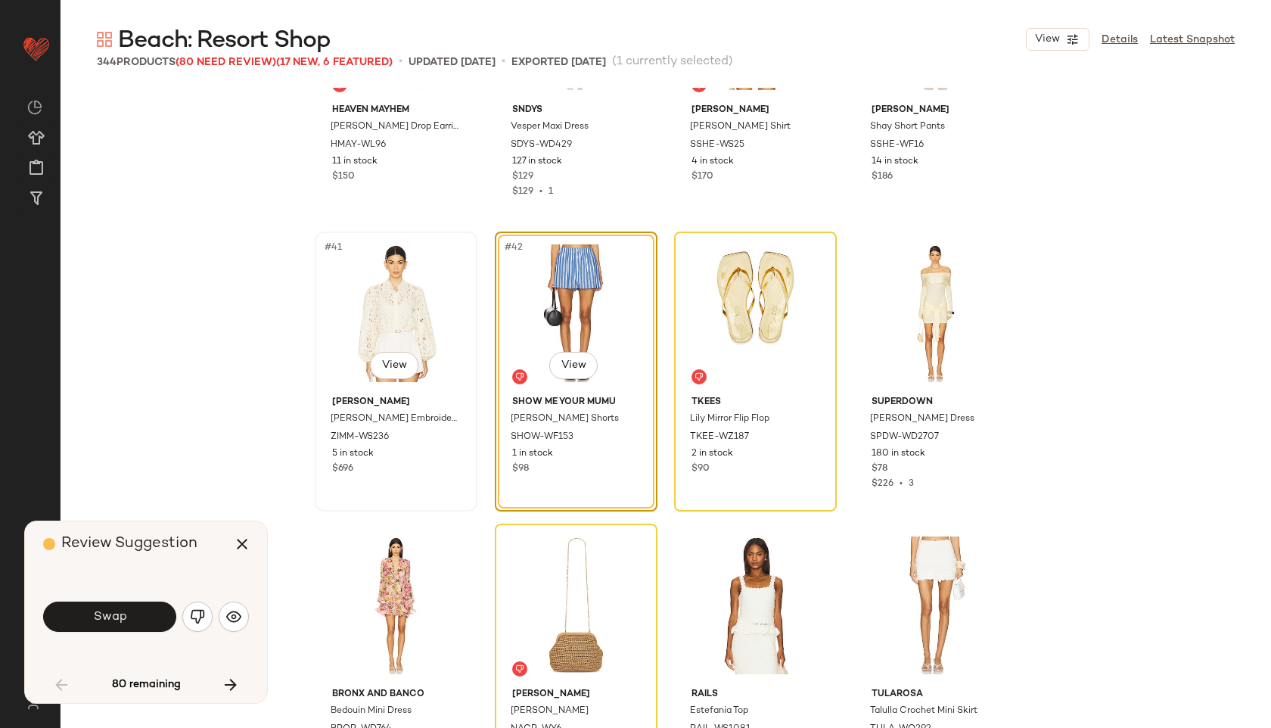
scroll to position [2800, 0]
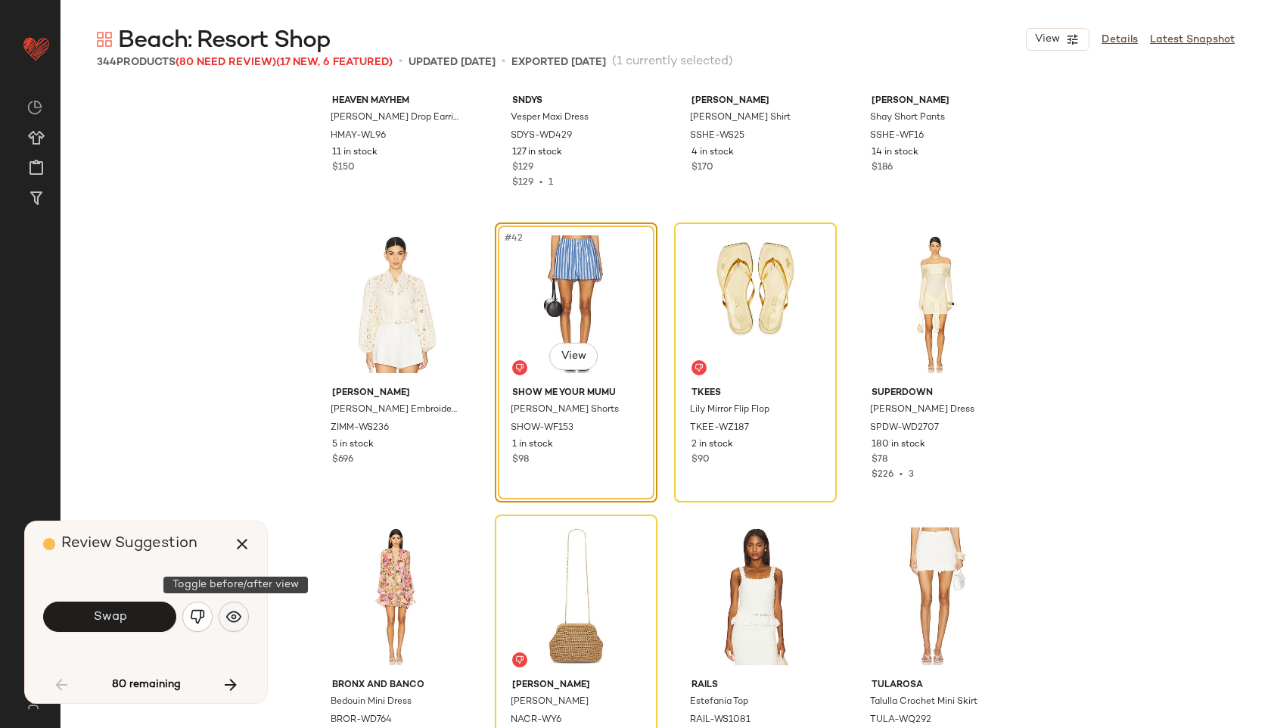
click at [228, 618] on img "button" at bounding box center [233, 616] width 15 height 15
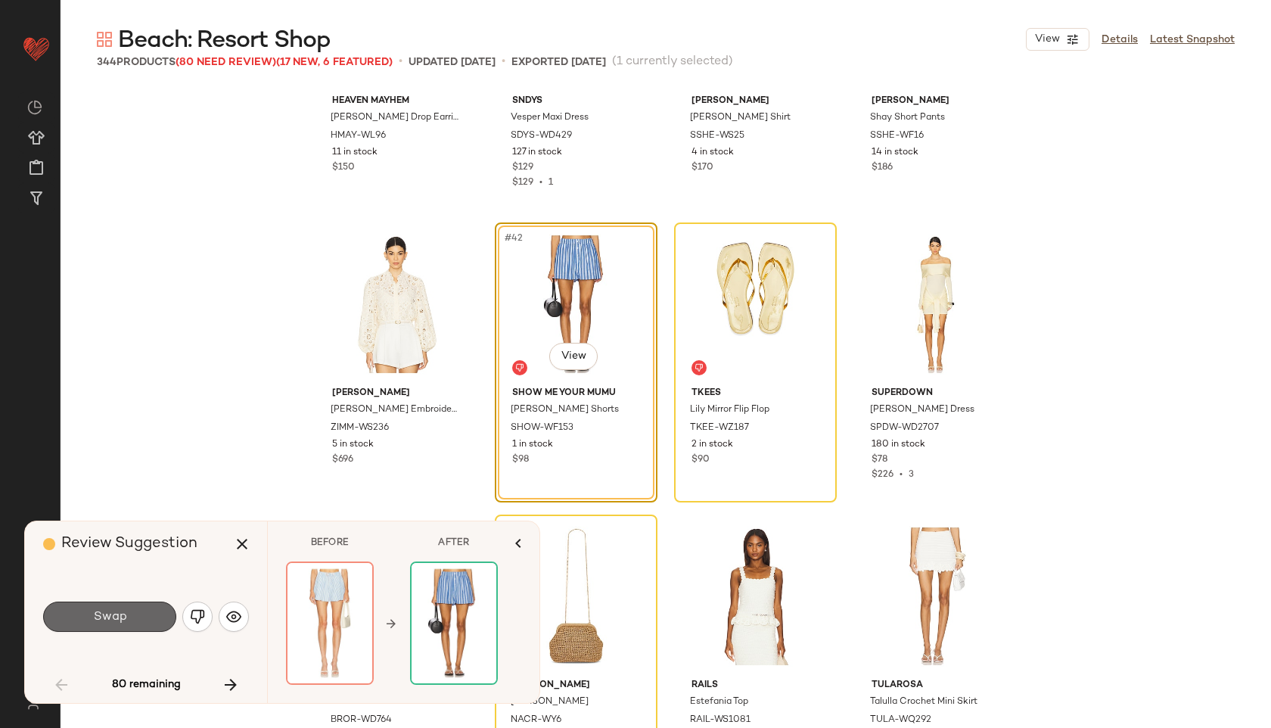
click at [130, 612] on button "Swap" at bounding box center [109, 616] width 133 height 30
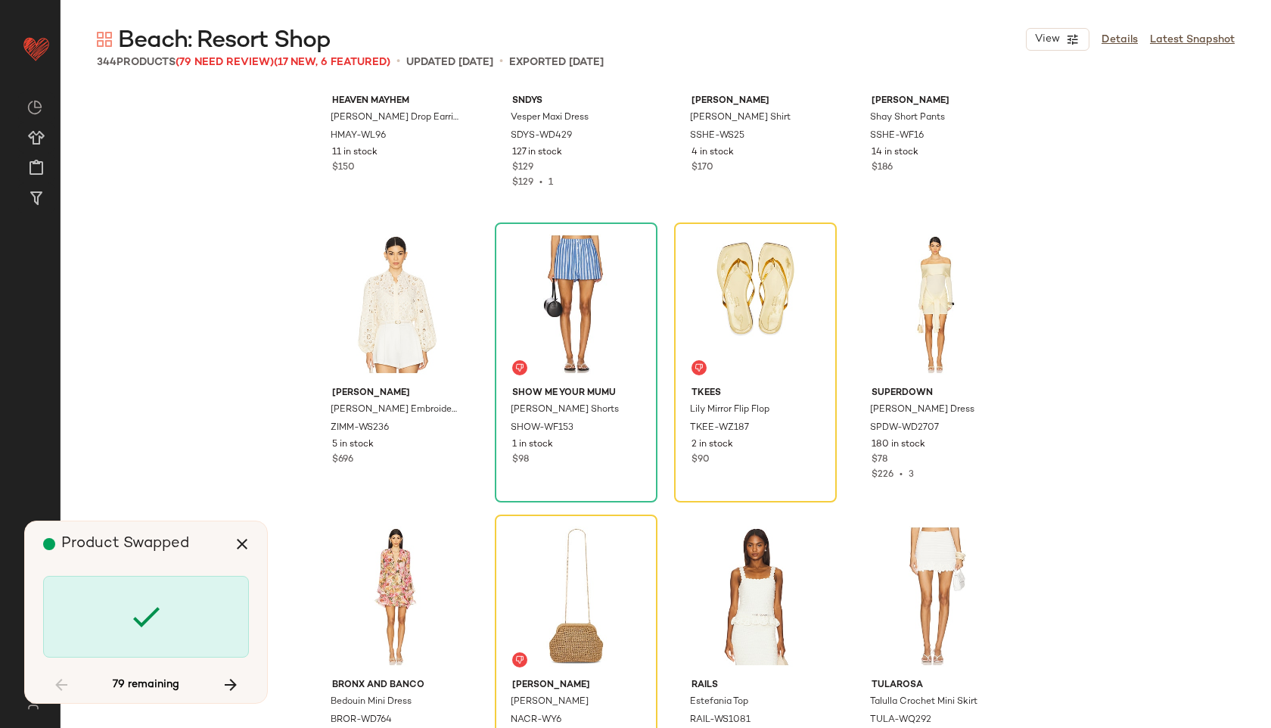
scroll to position [2627, 0]
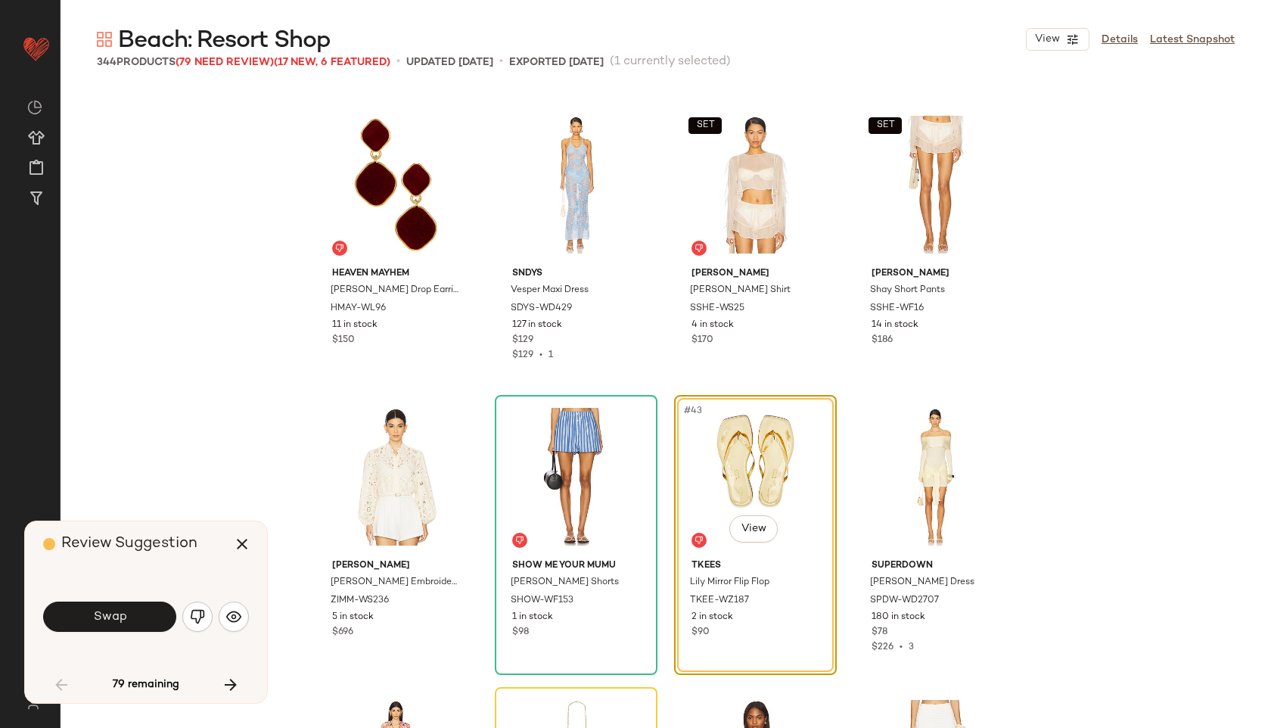
click at [130, 612] on button "Swap" at bounding box center [109, 616] width 133 height 30
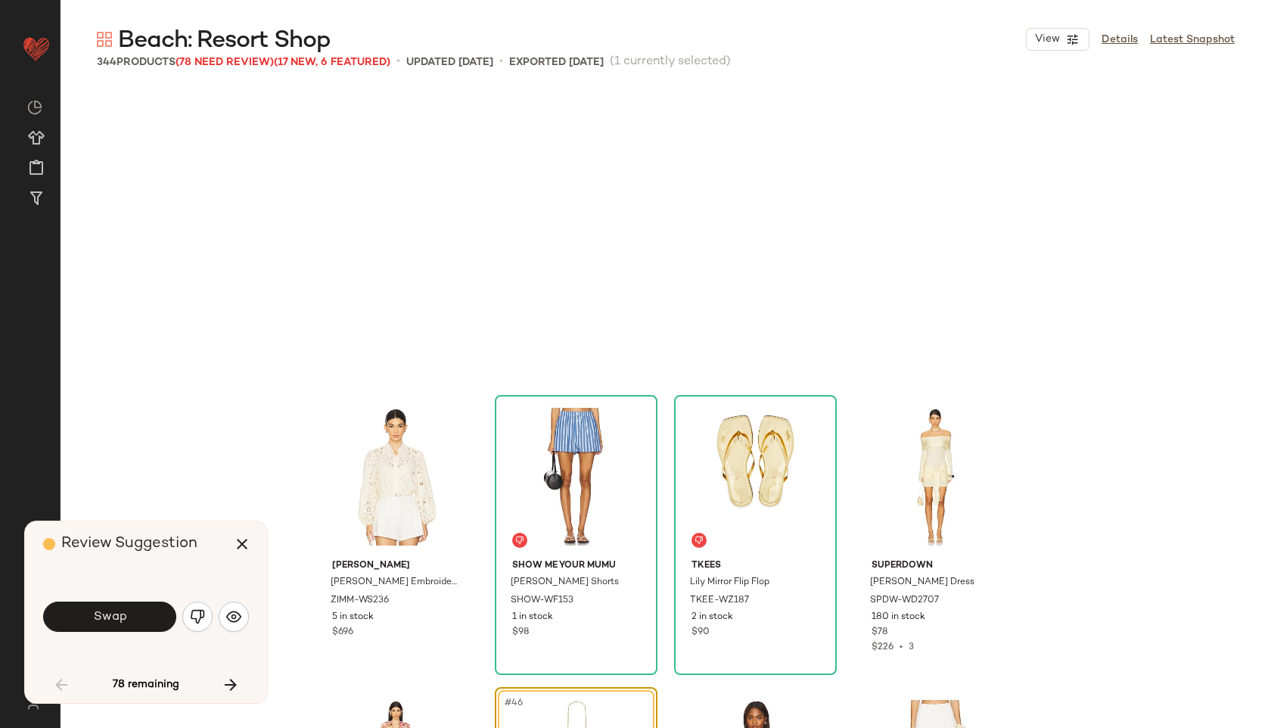
scroll to position [2919, 0]
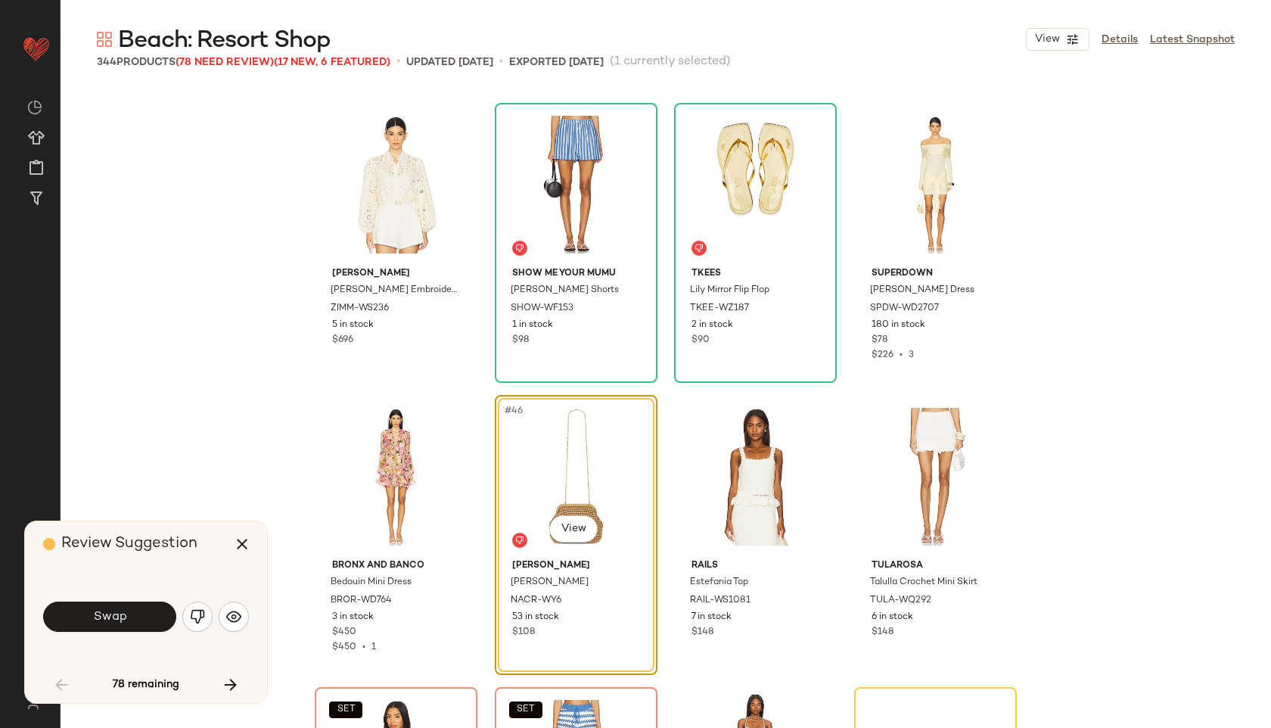
click at [130, 612] on button "Swap" at bounding box center [109, 616] width 133 height 30
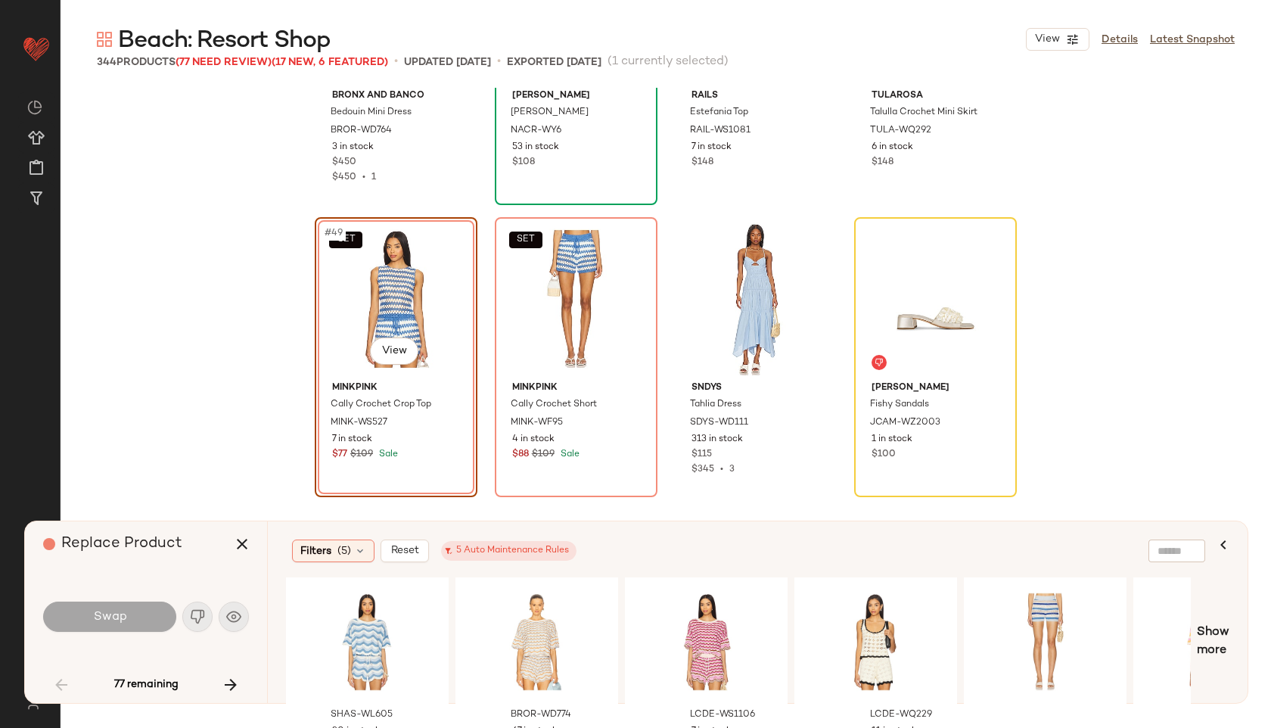
scroll to position [3388, 0]
click at [347, 625] on div "#1 View" at bounding box center [367, 641] width 152 height 107
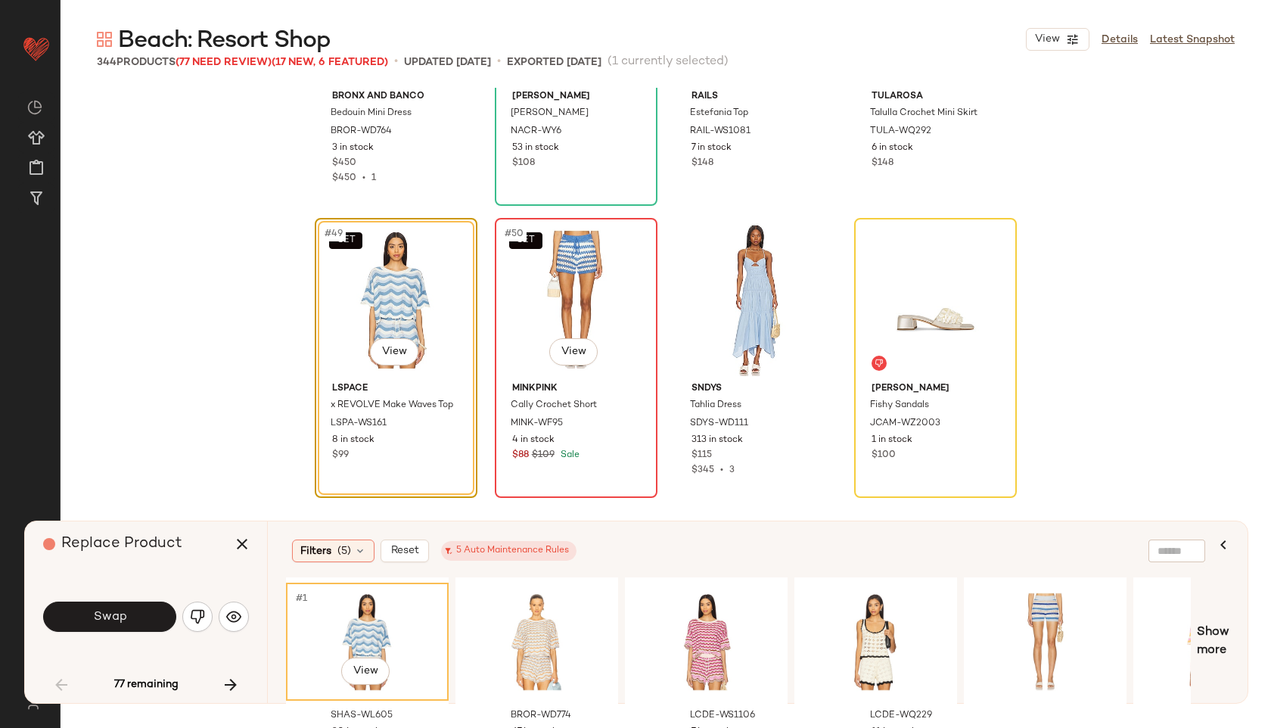
click at [560, 333] on div "SET #50 View" at bounding box center [576, 299] width 152 height 153
click at [135, 625] on button "Swap" at bounding box center [109, 616] width 133 height 30
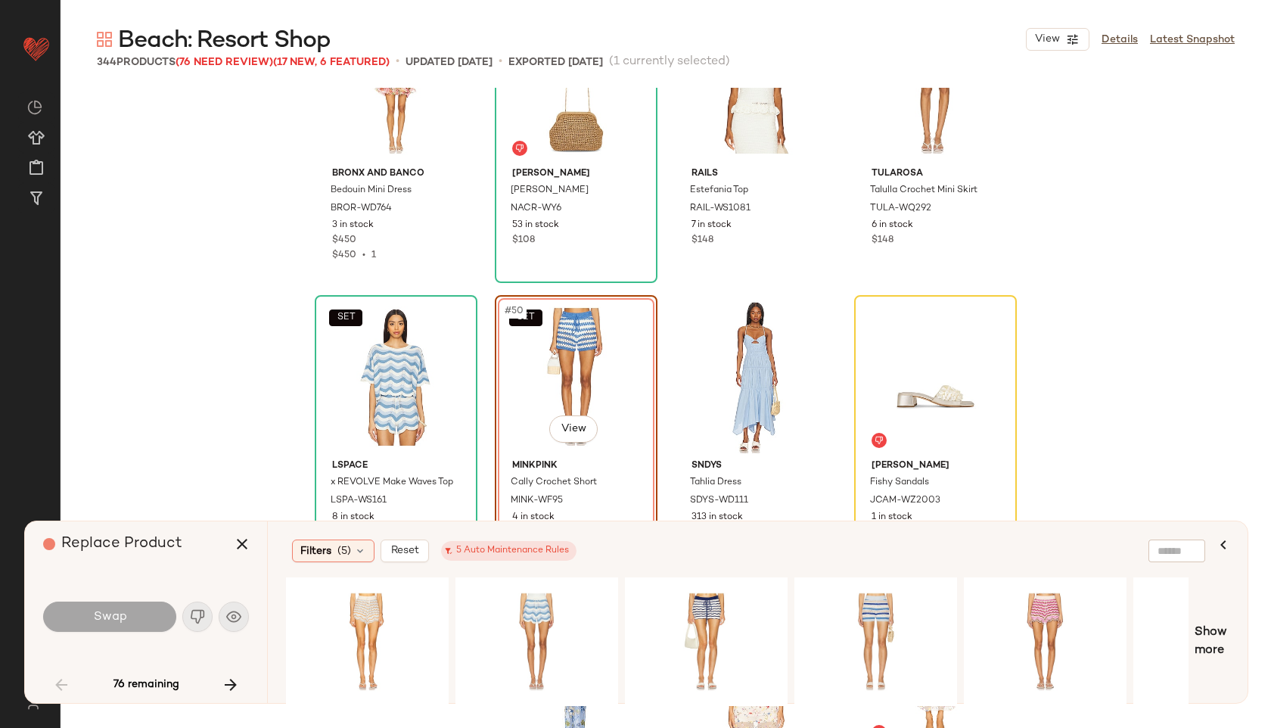
scroll to position [3340, 0]
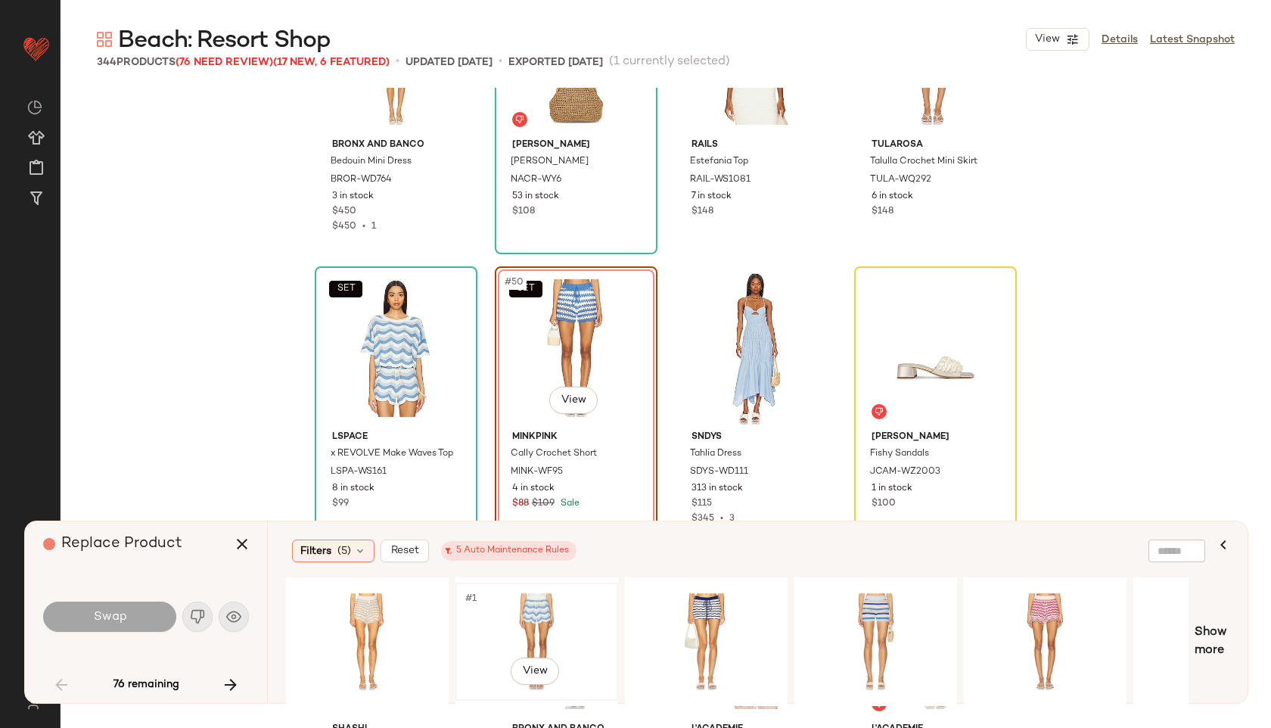
click at [532, 619] on div "#1 View" at bounding box center [537, 641] width 152 height 107
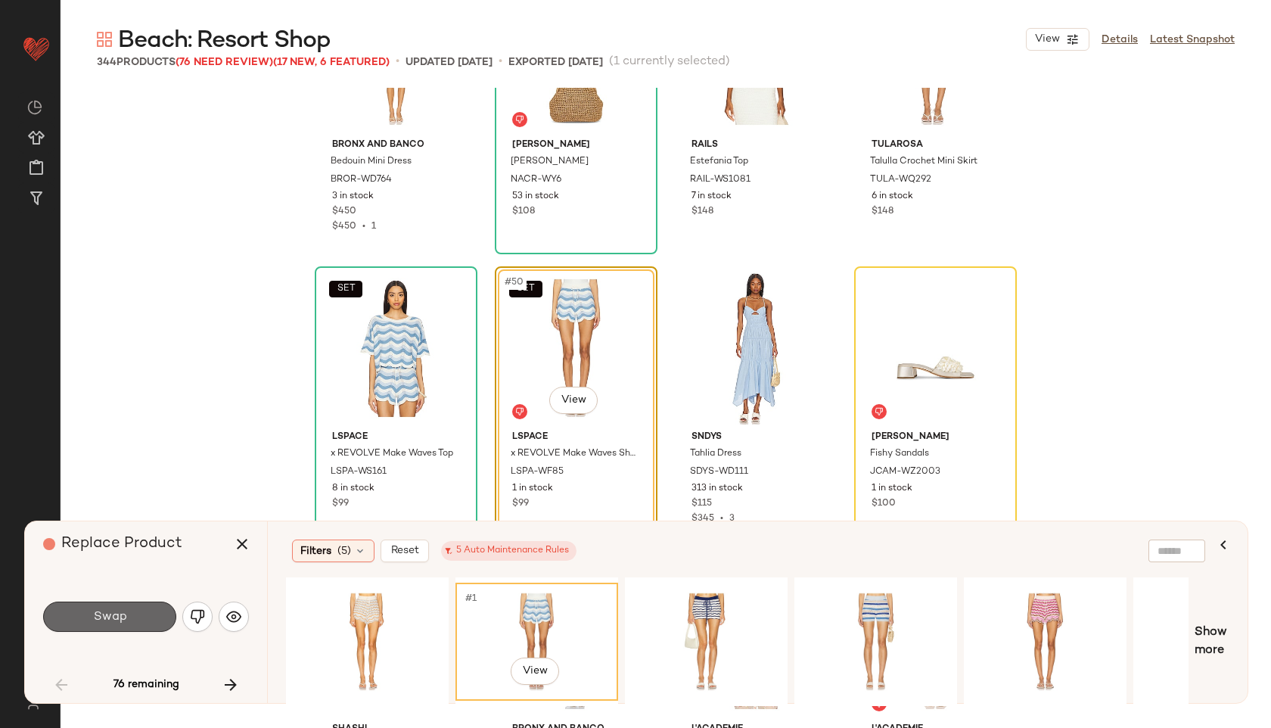
click at [145, 614] on button "Swap" at bounding box center [109, 616] width 133 height 30
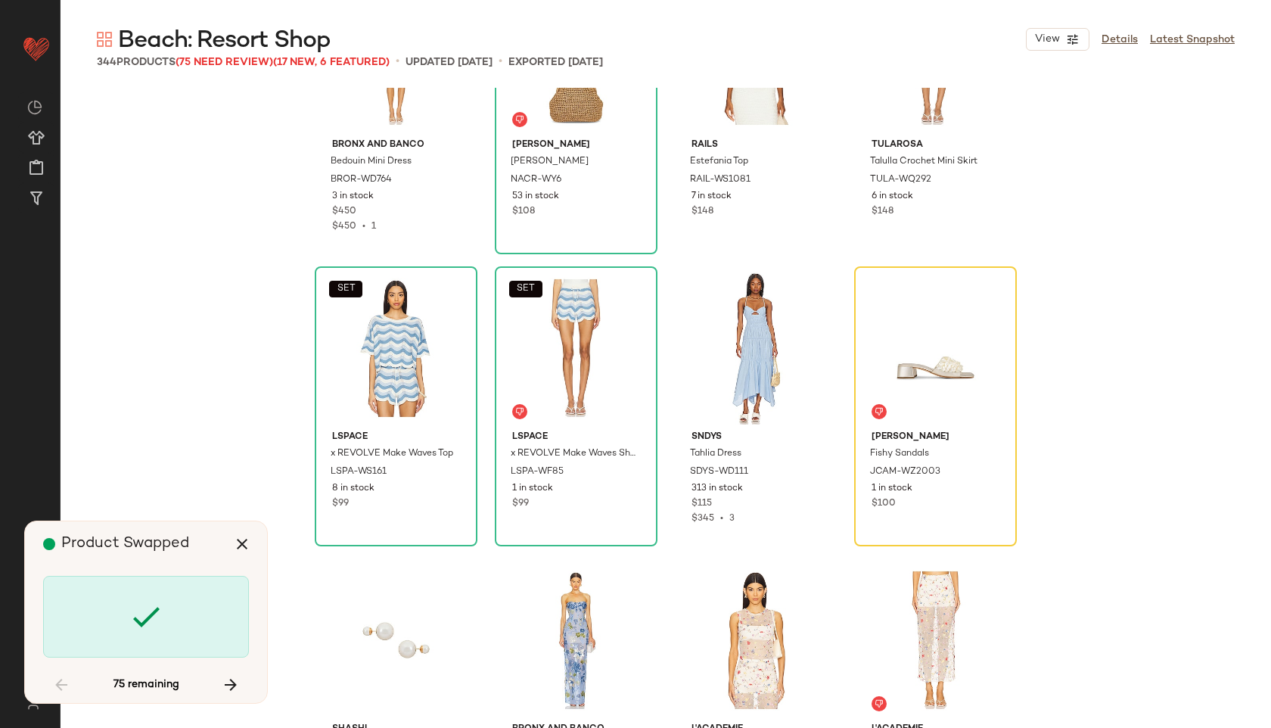
scroll to position [3211, 0]
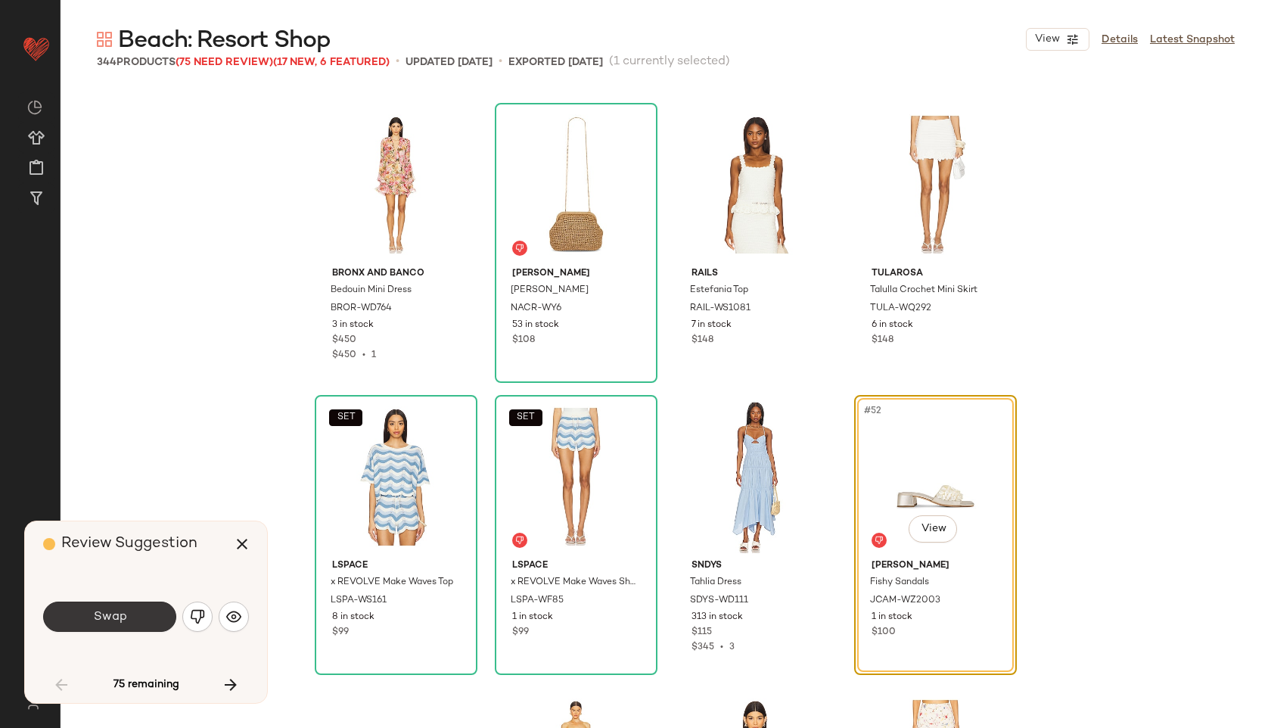
click at [120, 602] on button "Swap" at bounding box center [109, 616] width 133 height 30
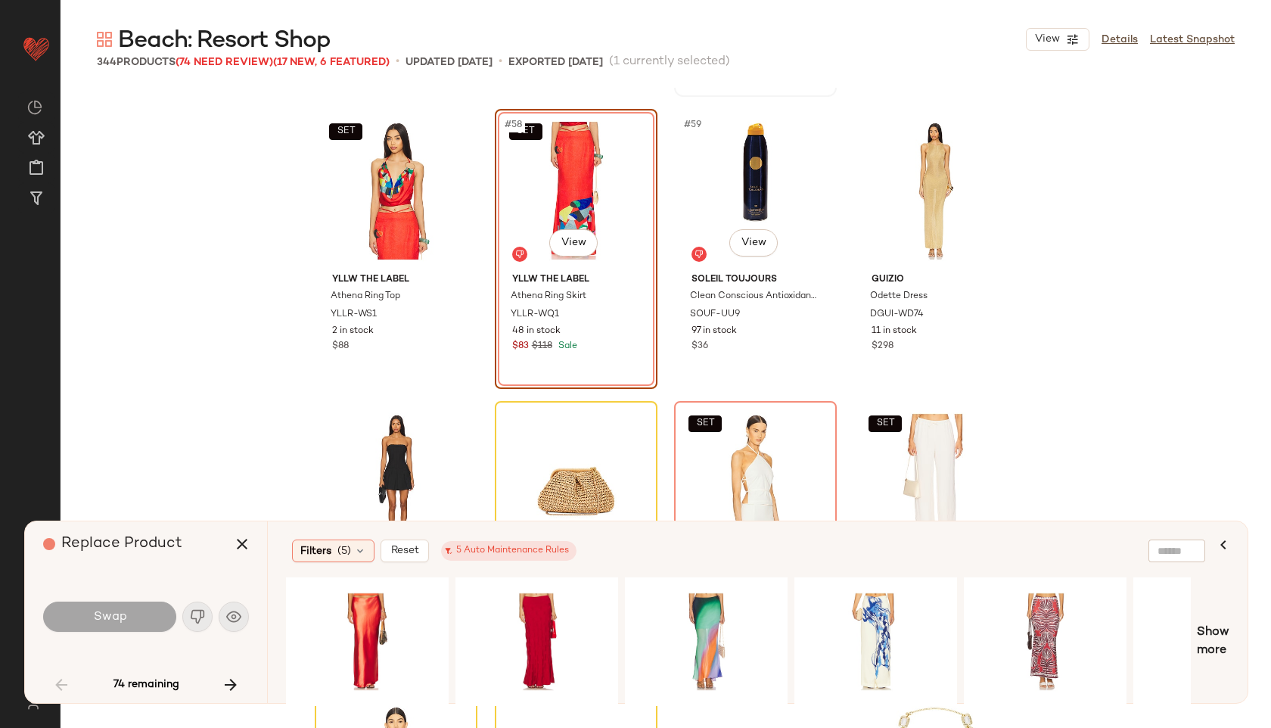
scroll to position [4085, 0]
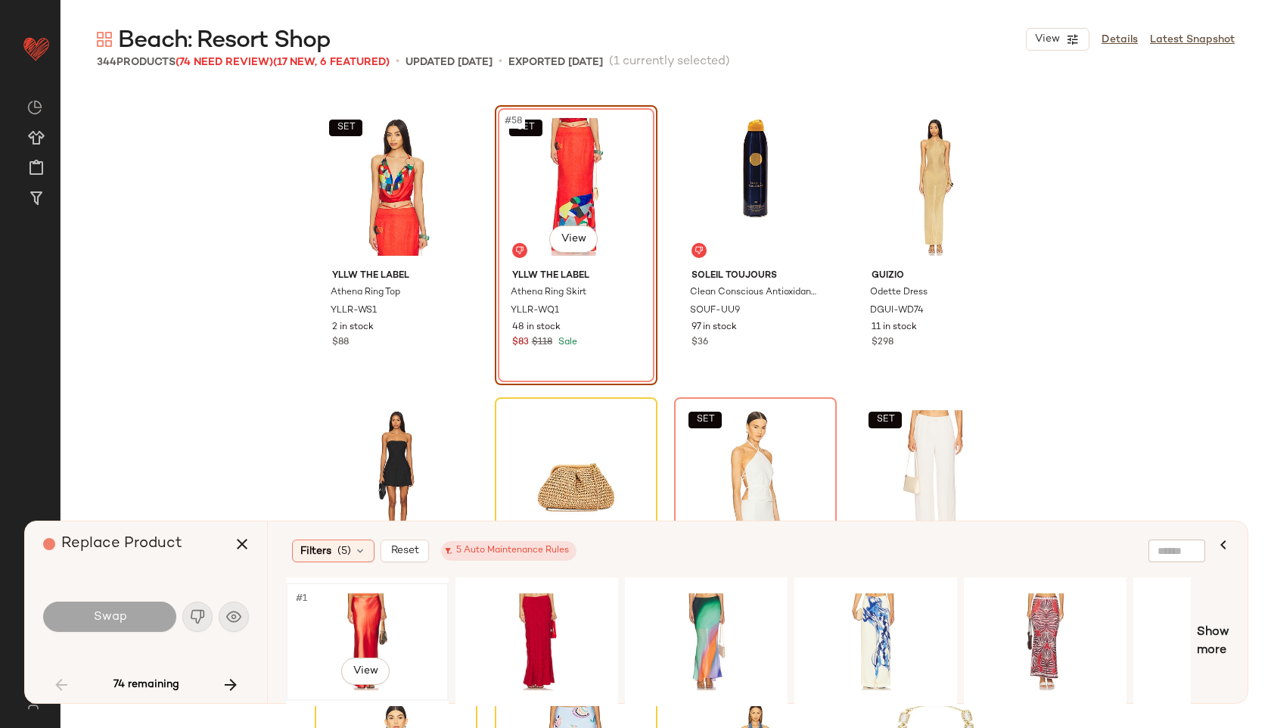
click at [371, 607] on div "#1 View" at bounding box center [367, 641] width 152 height 107
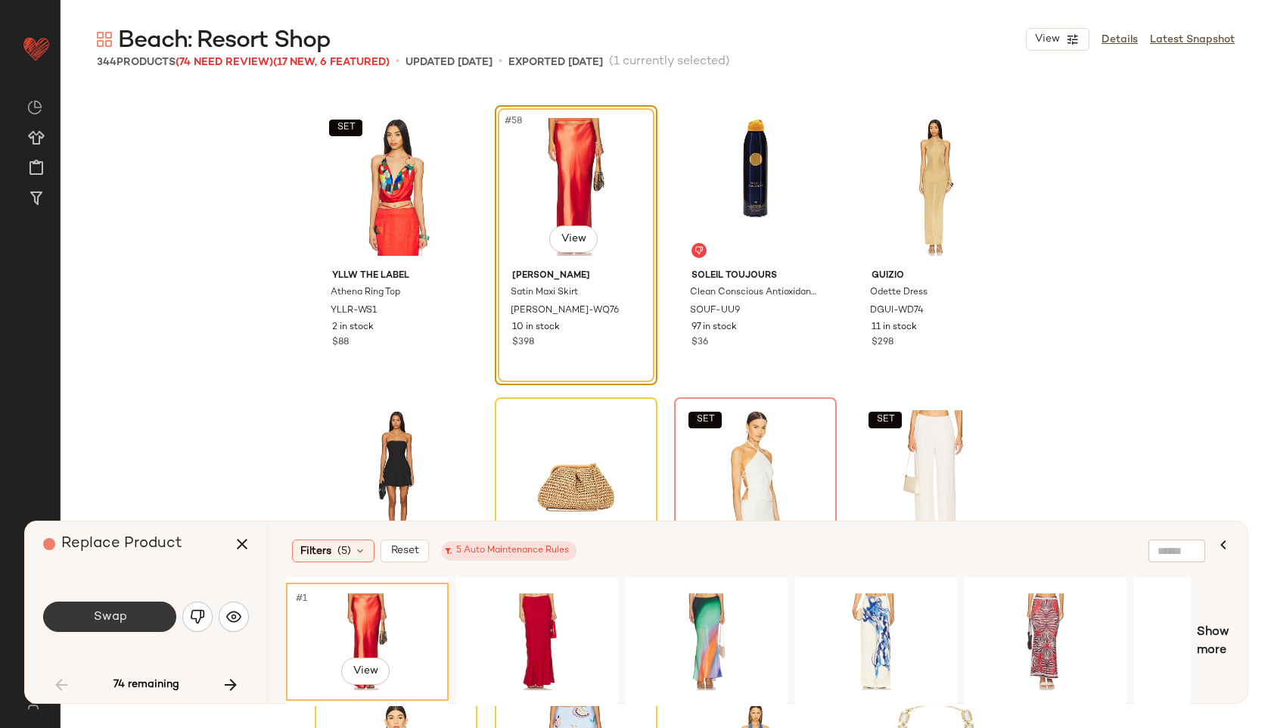
click at [107, 617] on span "Swap" at bounding box center [109, 617] width 34 height 14
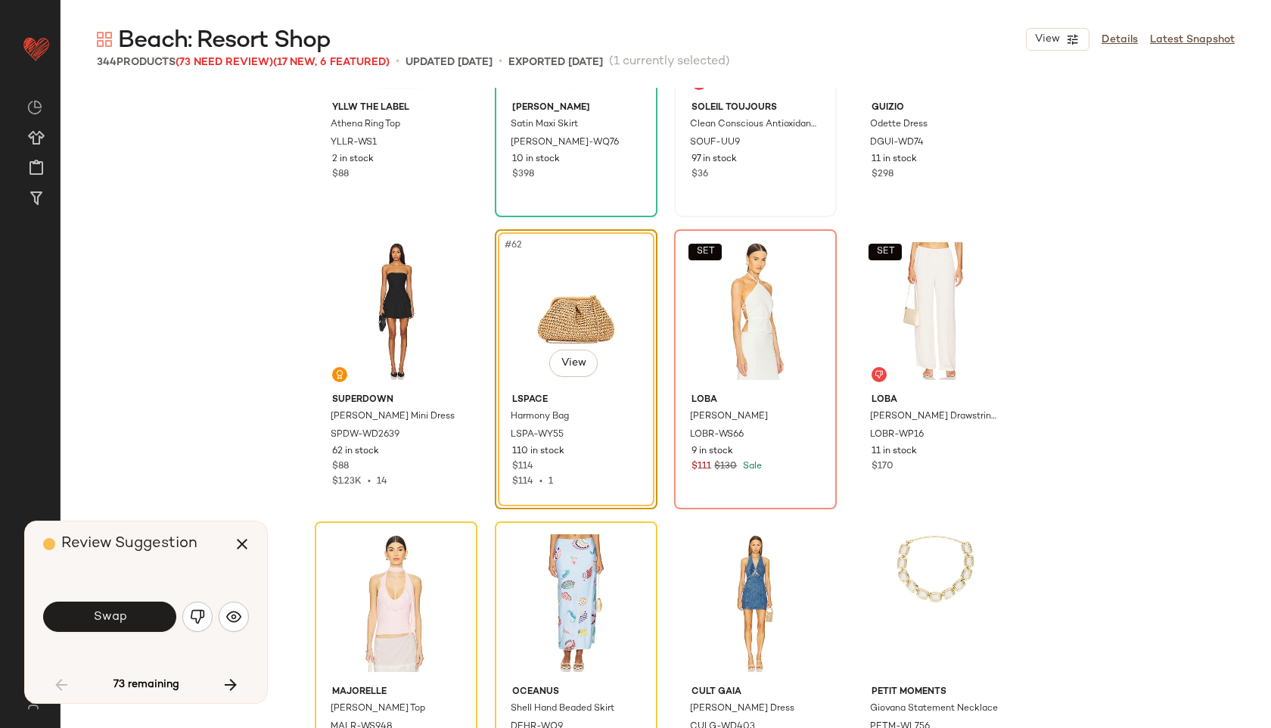
scroll to position [4253, 0]
click at [129, 619] on button "Swap" at bounding box center [109, 616] width 133 height 30
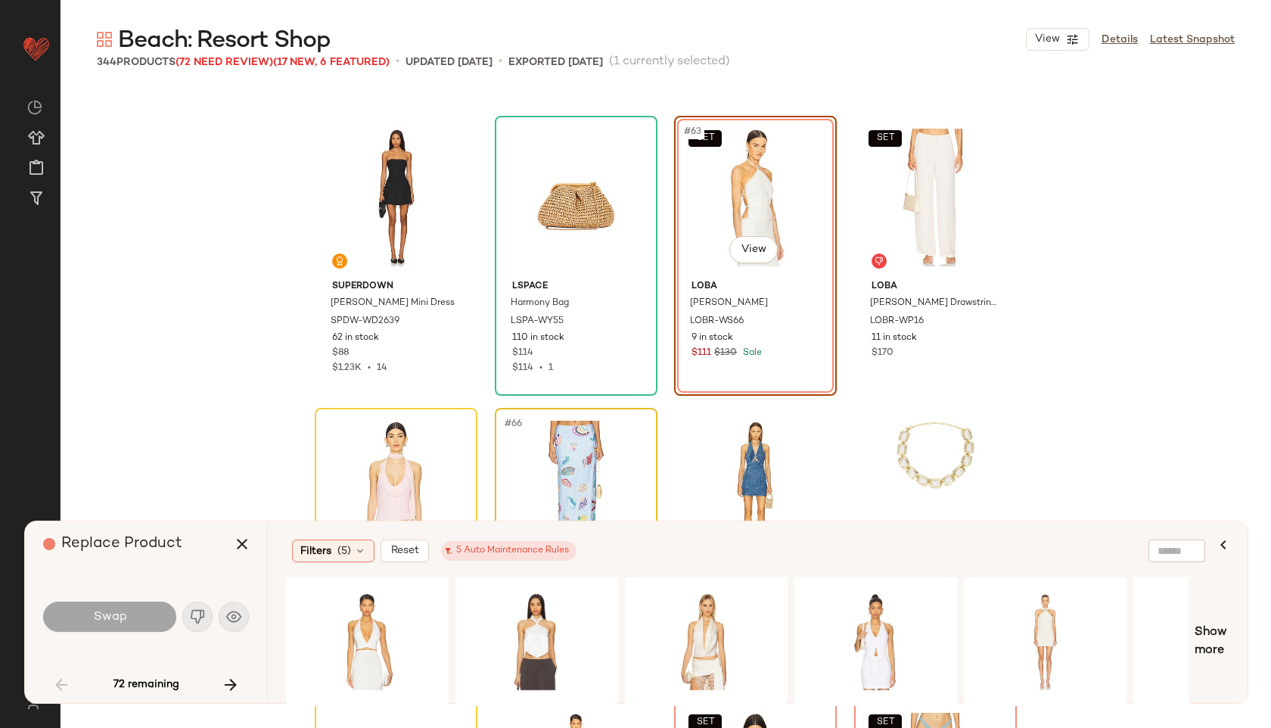
scroll to position [4350, 0]
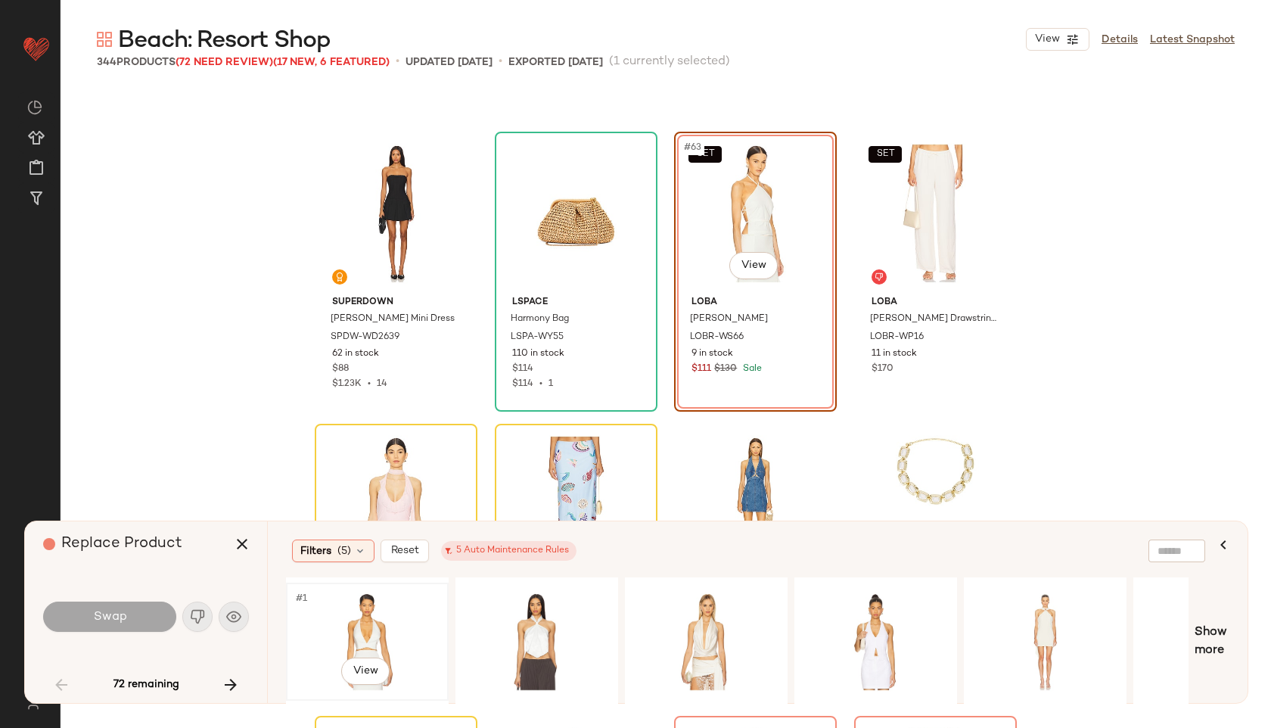
click at [341, 614] on div "#1 View" at bounding box center [367, 641] width 152 height 107
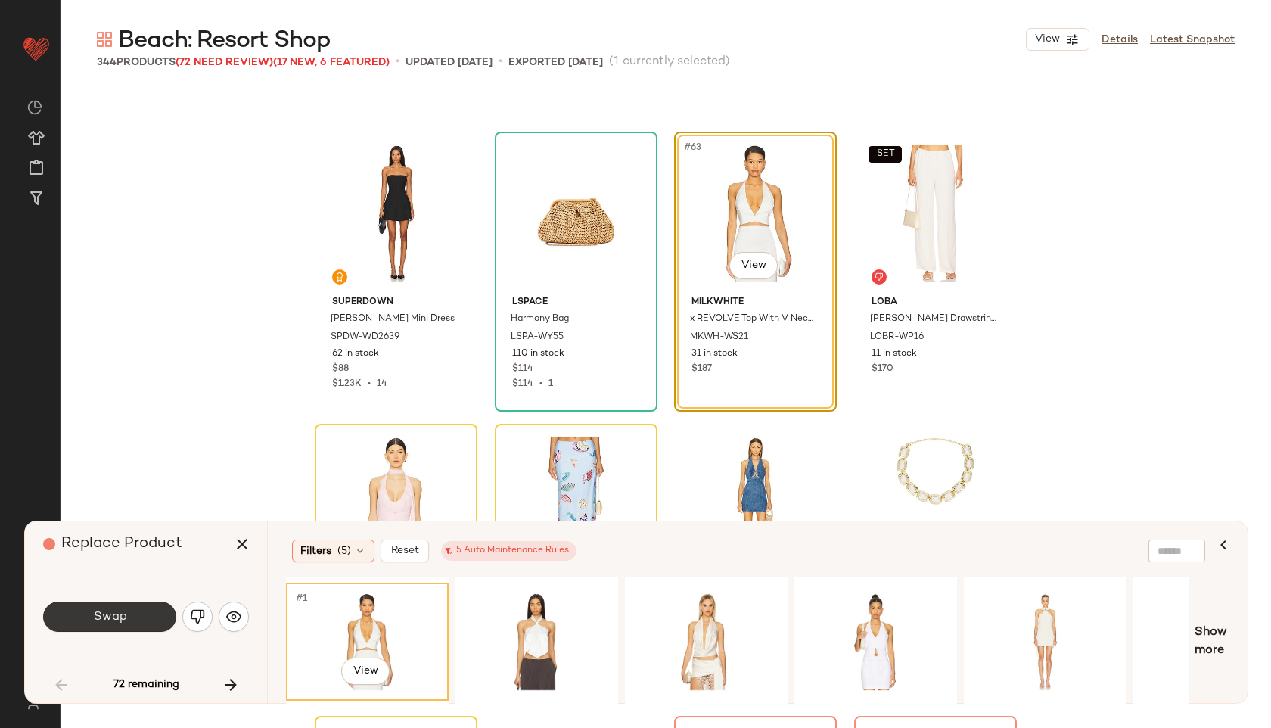
click at [147, 604] on button "Swap" at bounding box center [109, 616] width 133 height 30
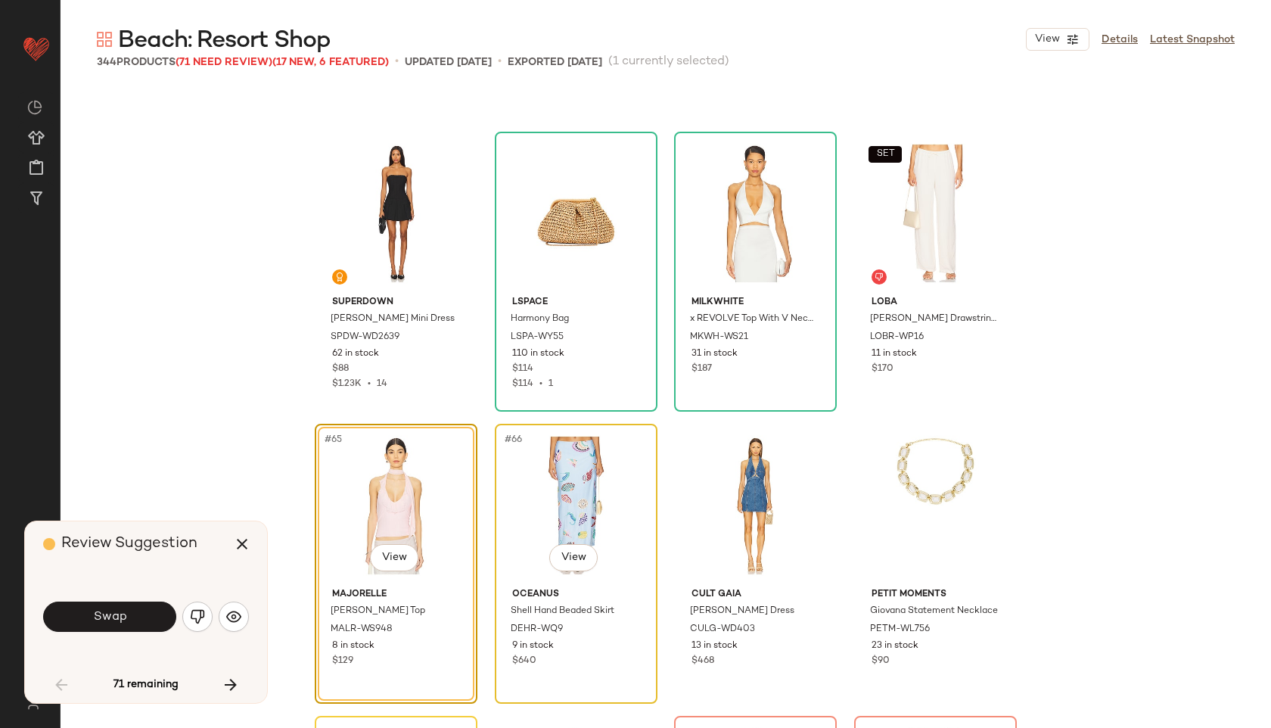
scroll to position [4379, 0]
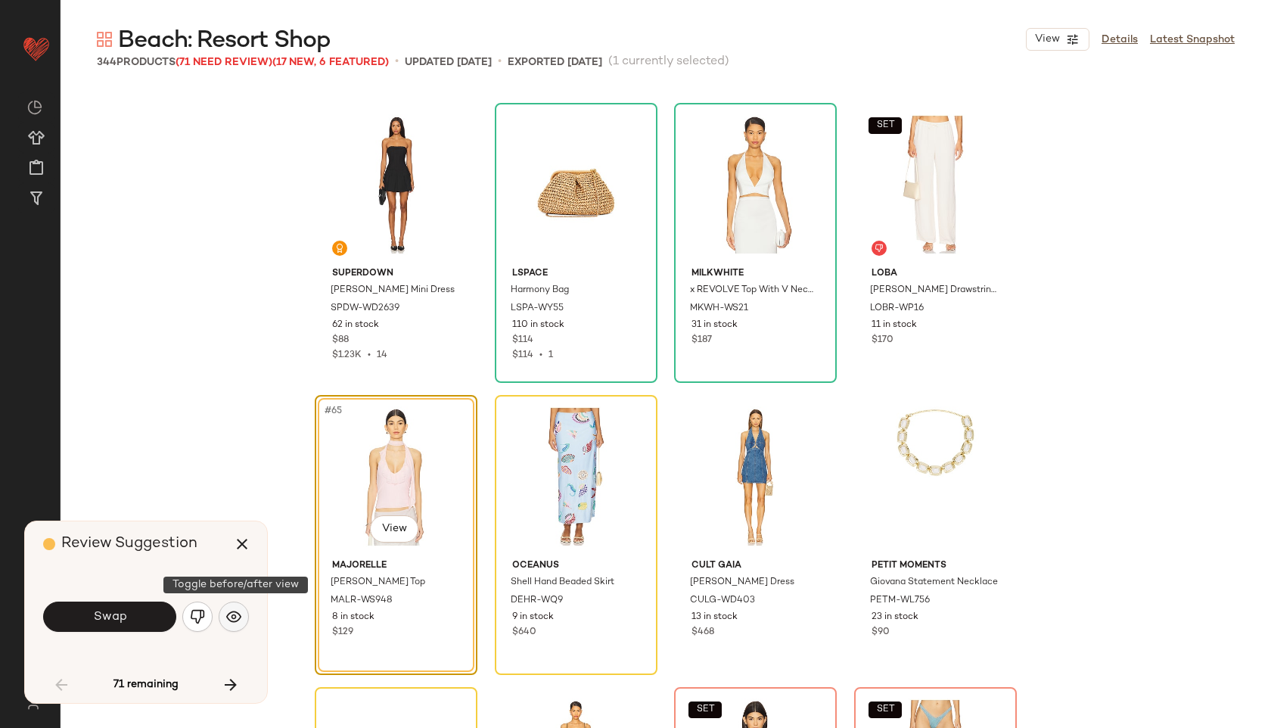
click at [235, 611] on img "button" at bounding box center [233, 616] width 15 height 15
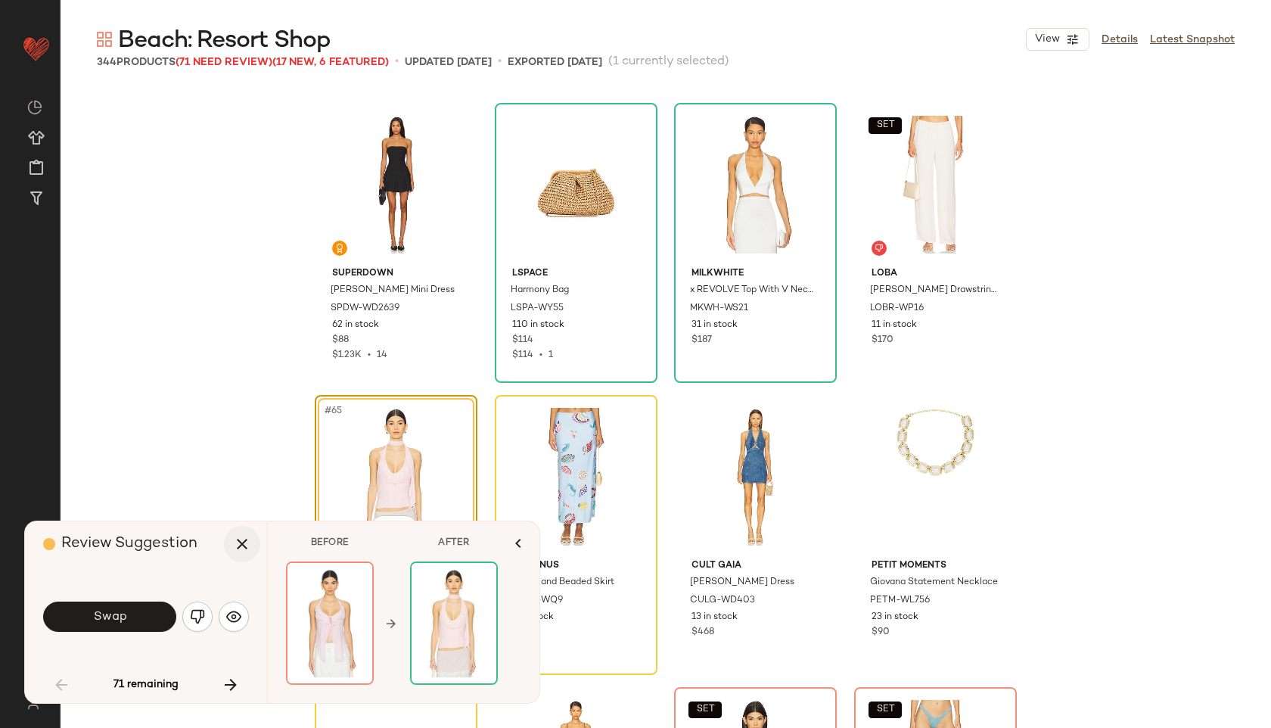
click at [234, 546] on icon "button" at bounding box center [242, 544] width 18 height 18
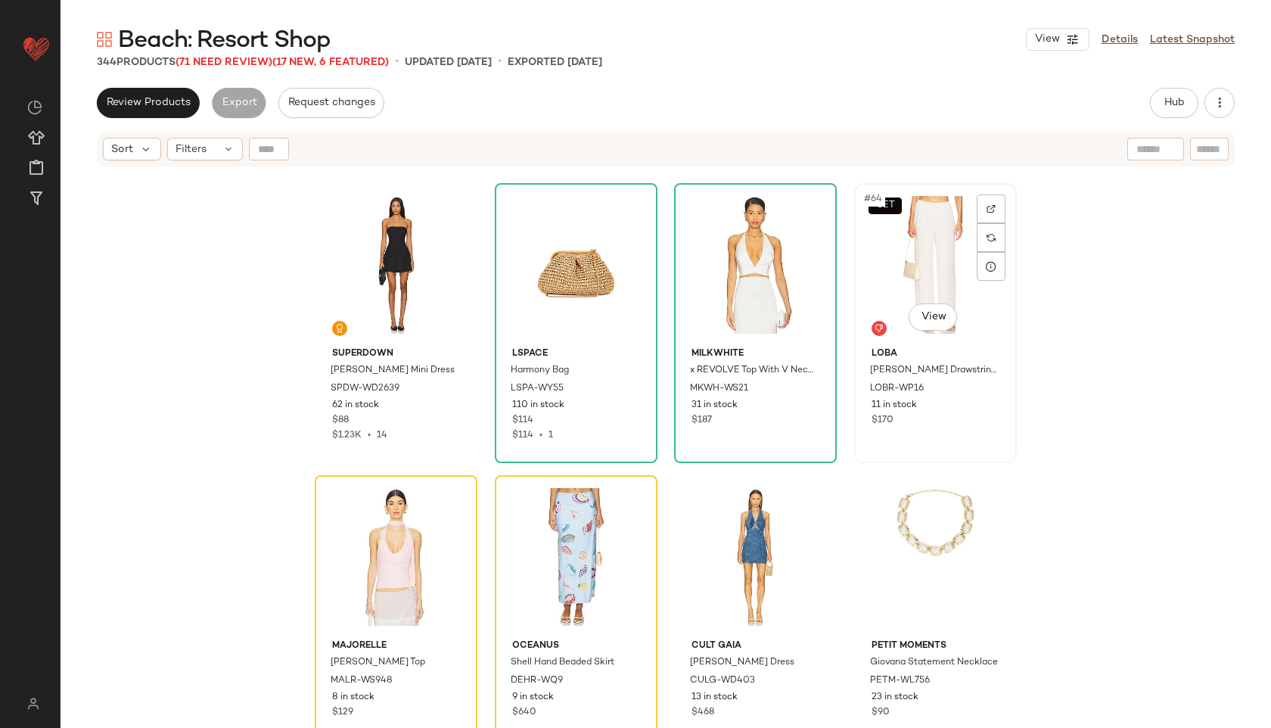
click at [922, 256] on div "SET #64 View" at bounding box center [935, 264] width 152 height 153
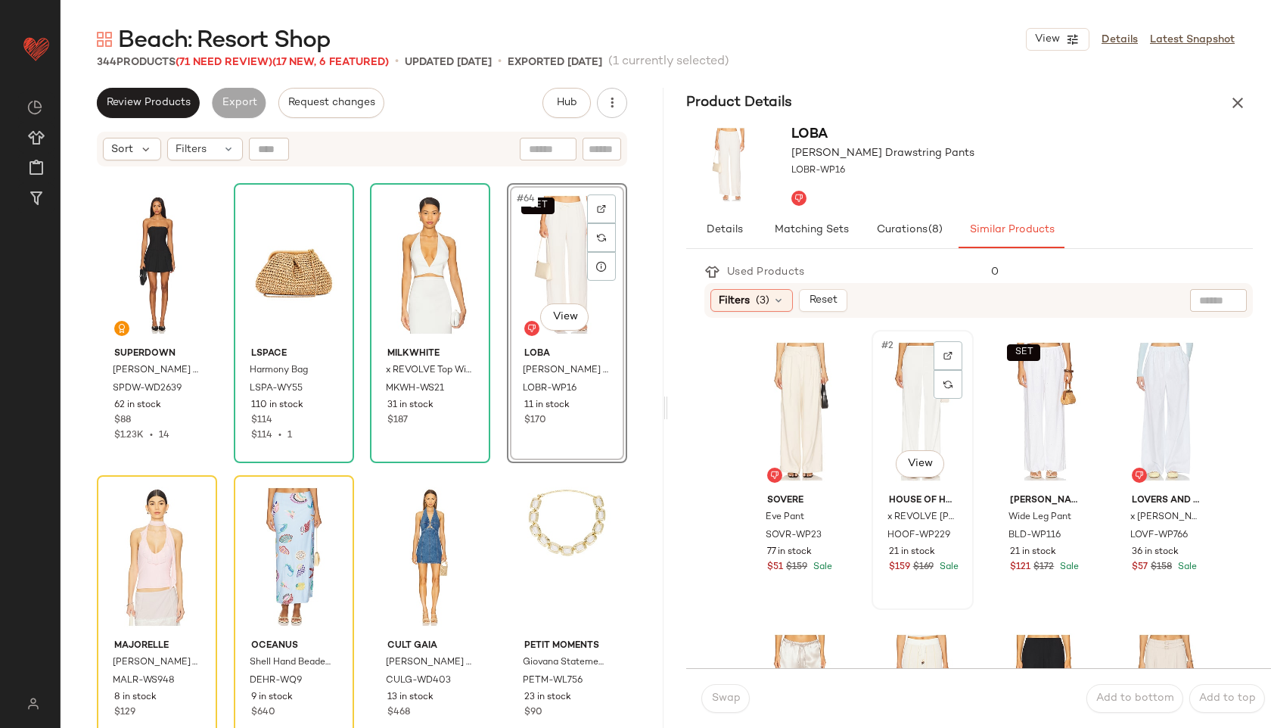
click at [917, 438] on div "#2 View" at bounding box center [923, 411] width 92 height 153
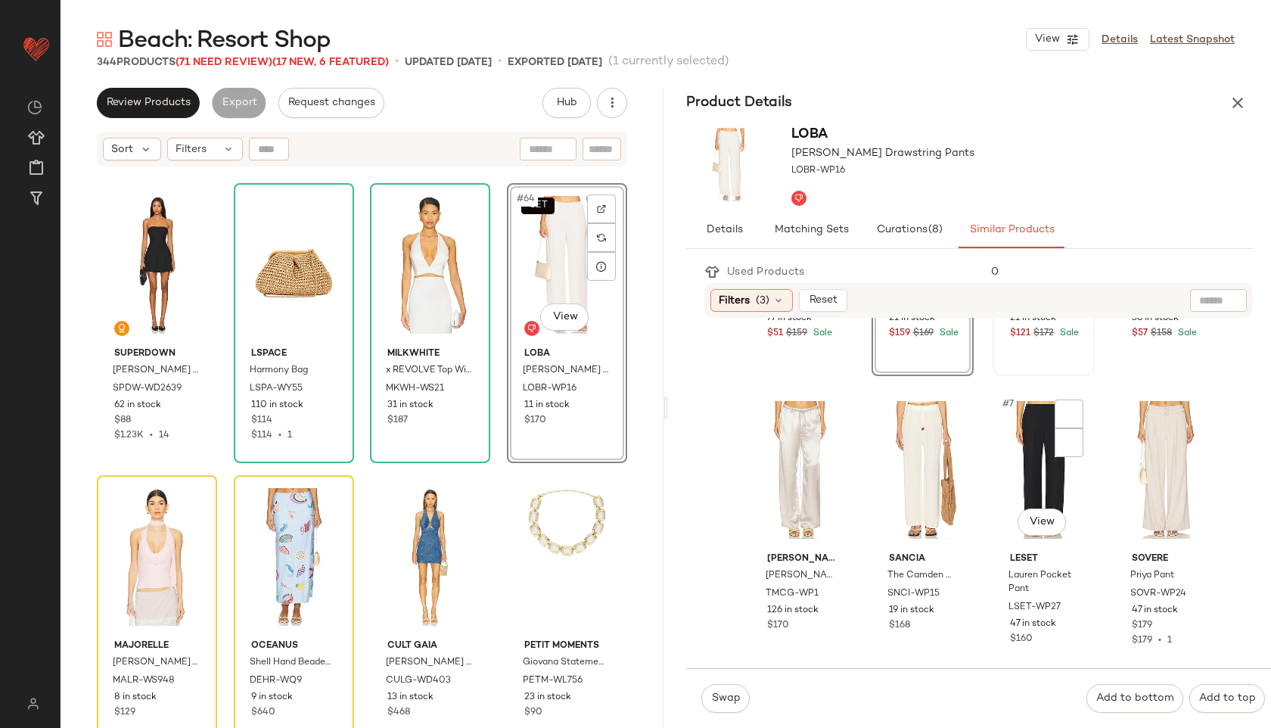
scroll to position [269, 0]
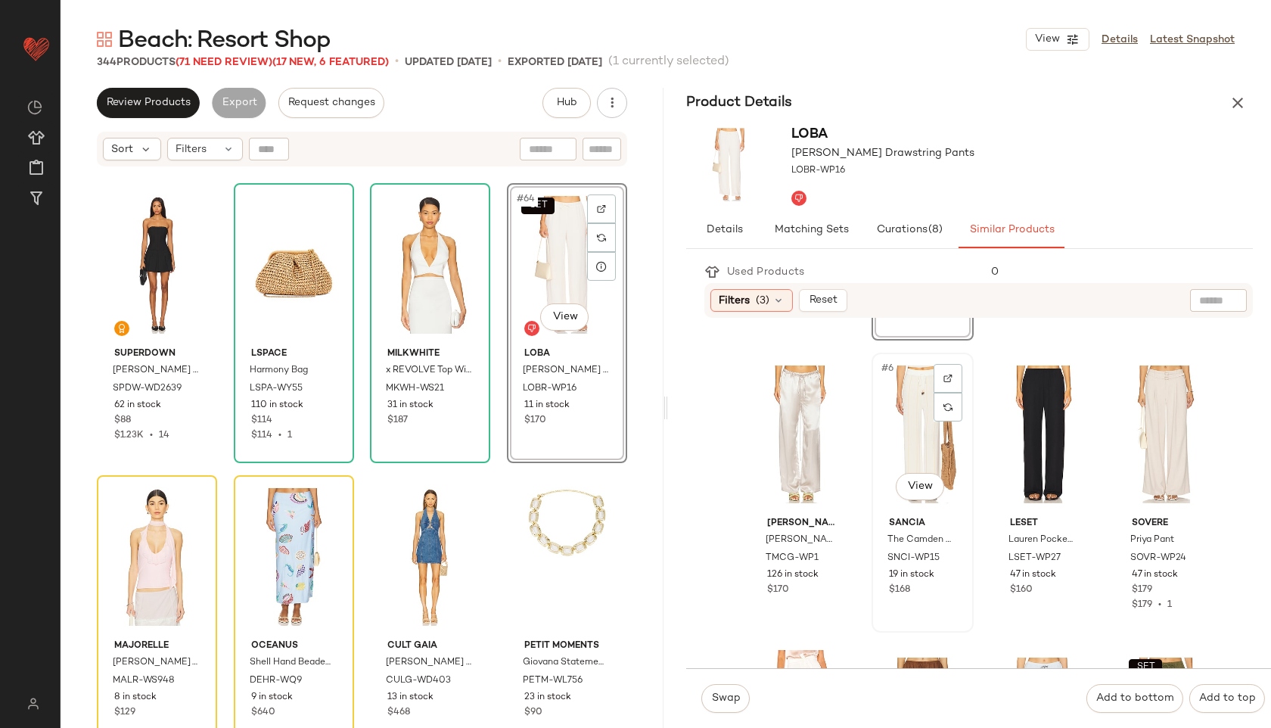
click at [915, 448] on div "#6 View" at bounding box center [923, 434] width 92 height 153
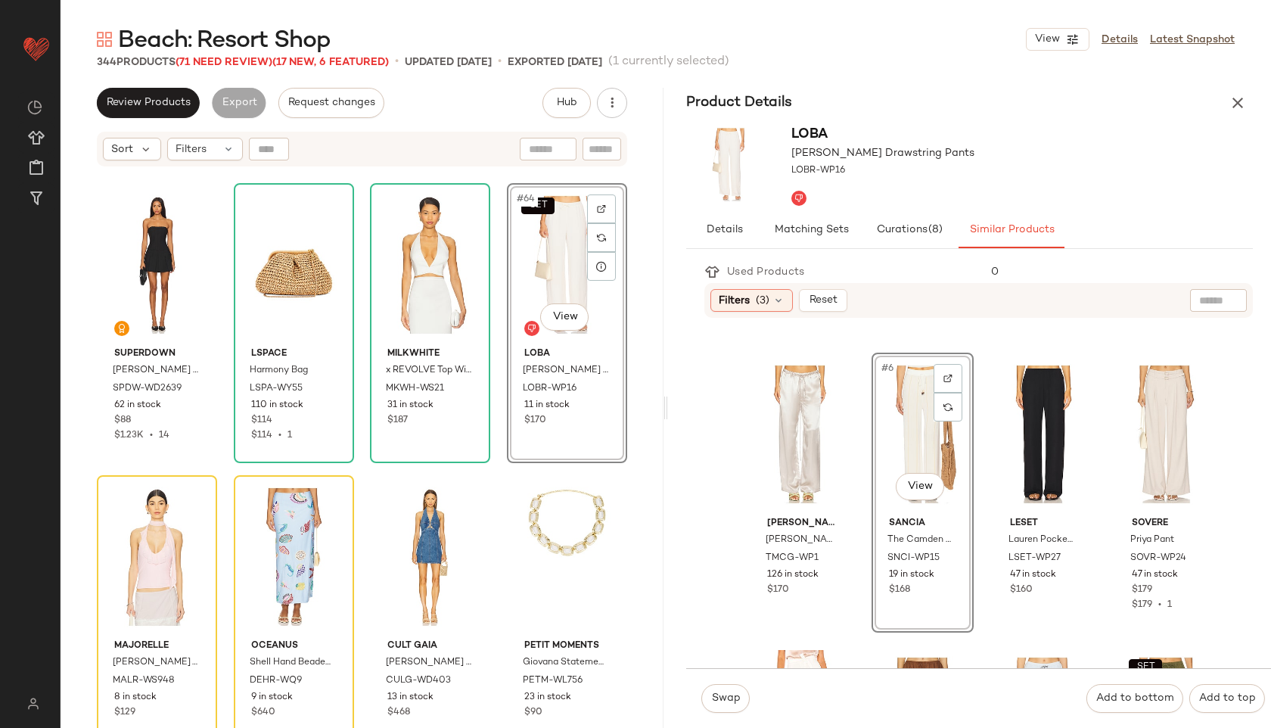
click at [745, 684] on div "Swap" at bounding box center [725, 698] width 48 height 29
click at [731, 687] on button "Swap" at bounding box center [725, 698] width 48 height 29
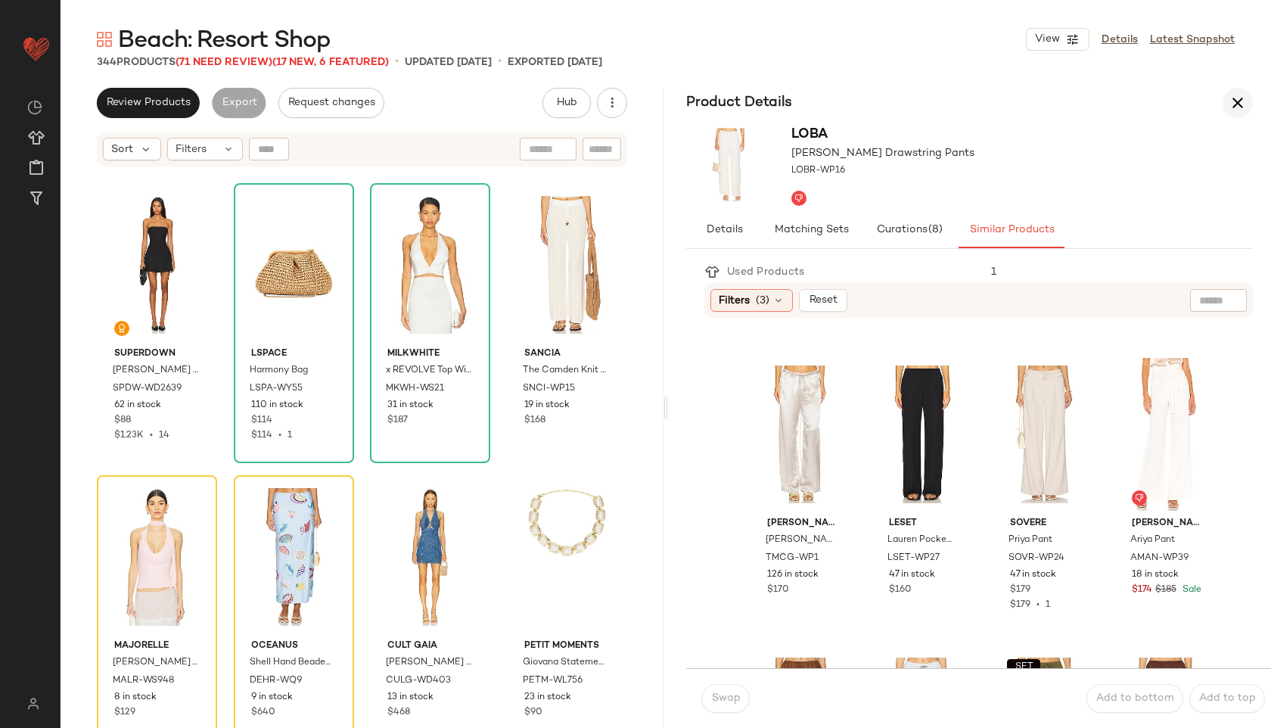
click at [1237, 106] on icon "button" at bounding box center [1237, 103] width 18 height 18
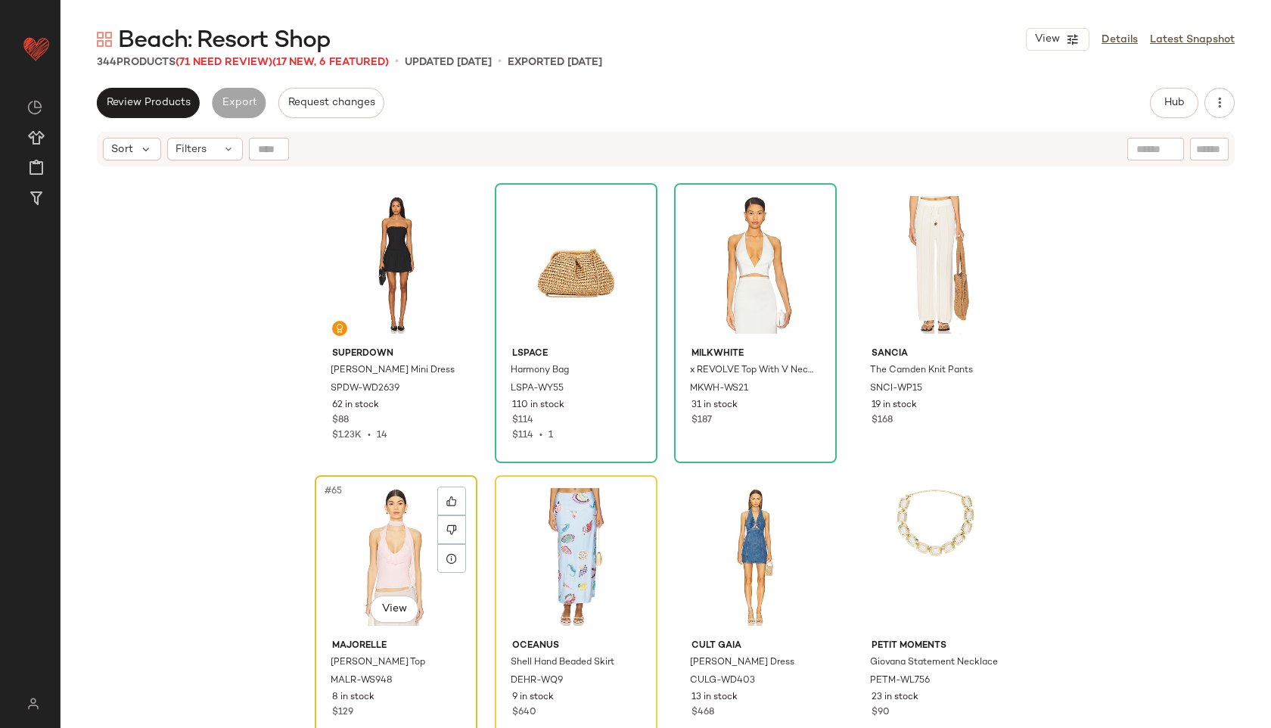
click at [381, 558] on div "#65 View" at bounding box center [396, 556] width 152 height 153
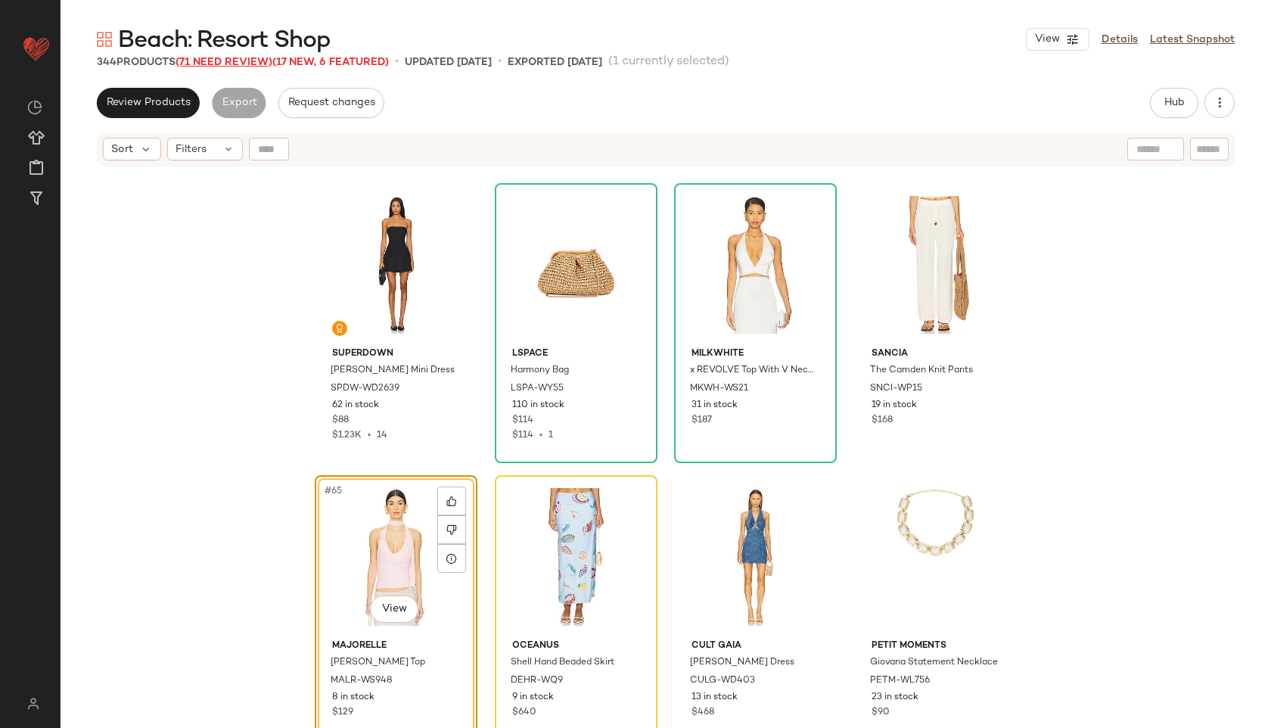
click at [254, 66] on span "(71 Need Review)" at bounding box center [223, 62] width 97 height 11
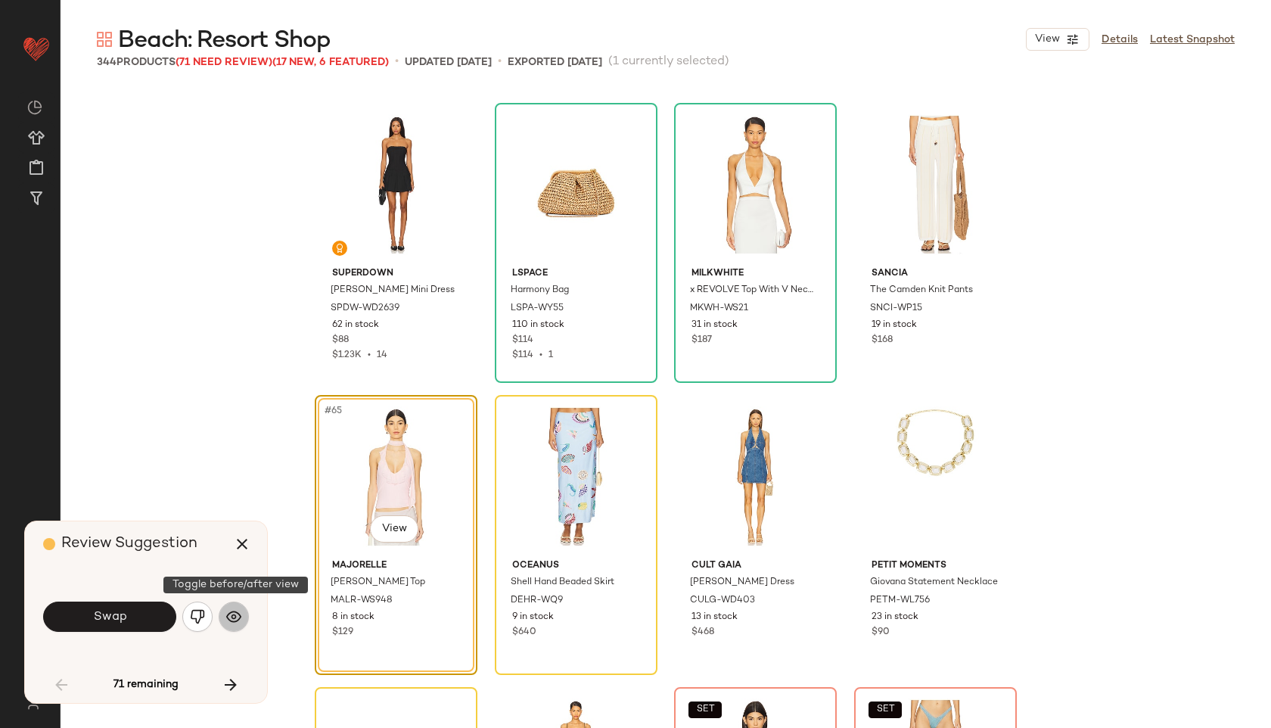
click at [233, 622] on img "button" at bounding box center [233, 616] width 15 height 15
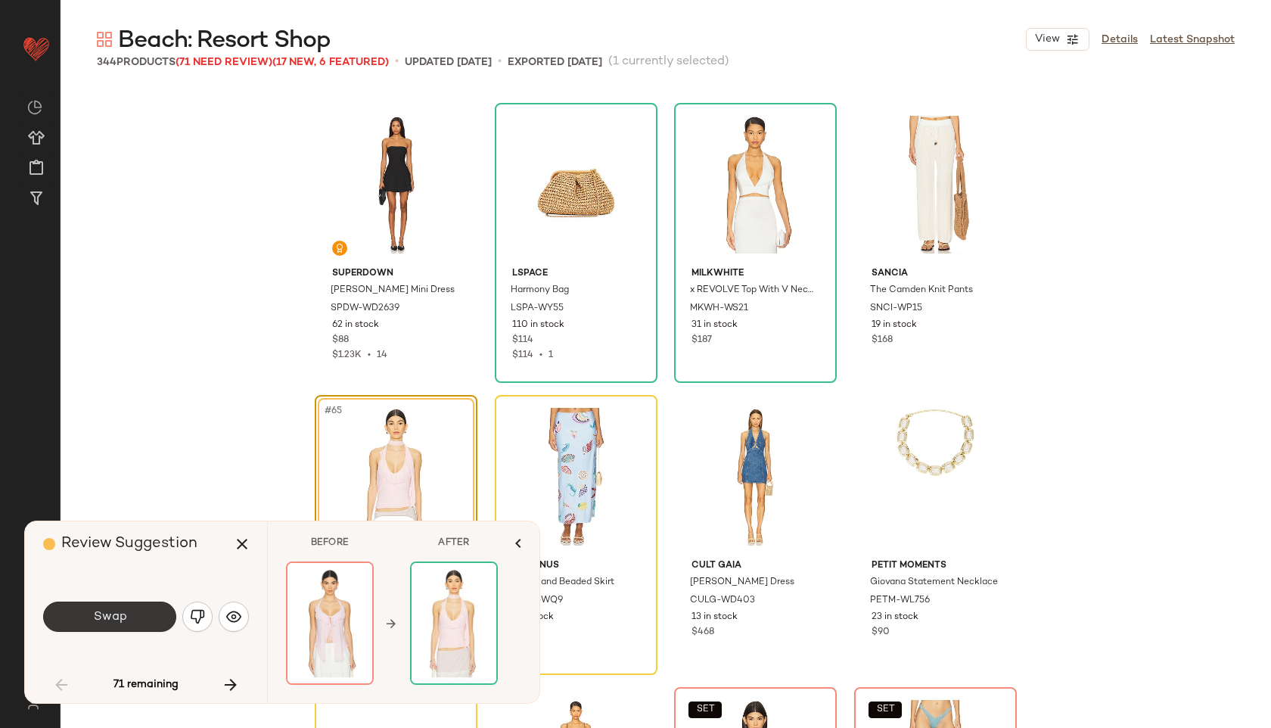
click at [137, 616] on button "Swap" at bounding box center [109, 616] width 133 height 30
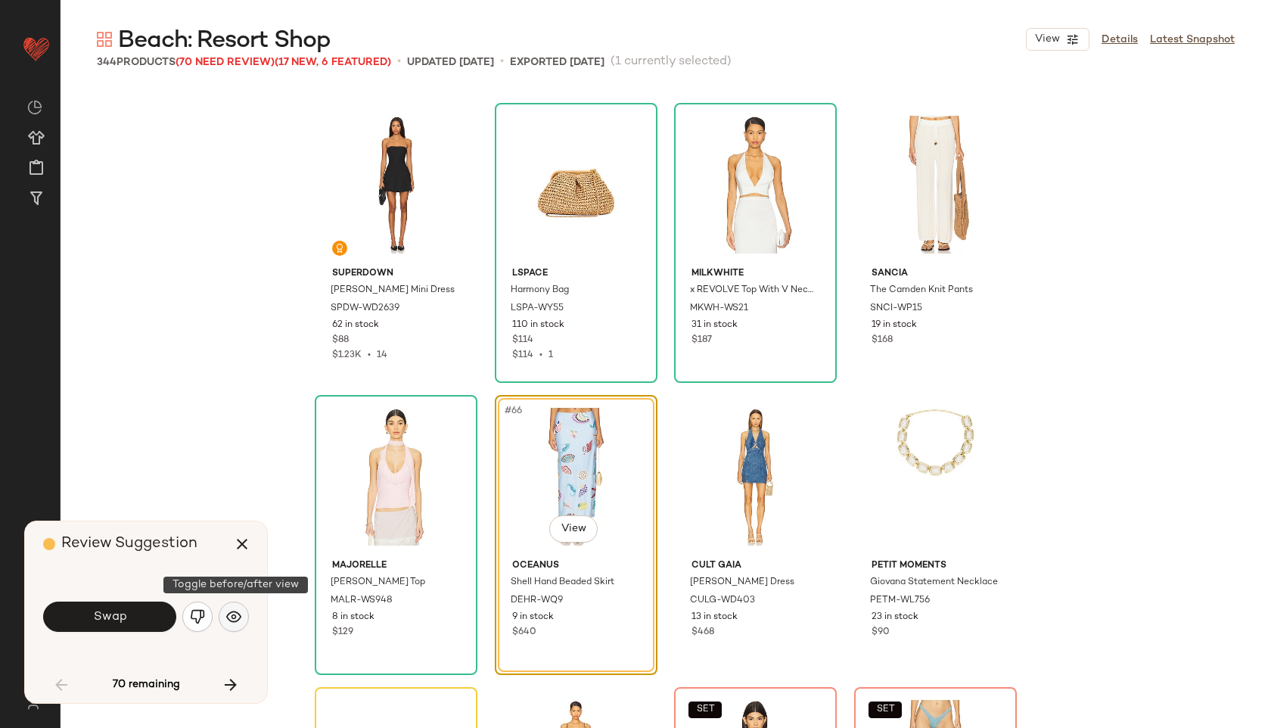
click at [246, 617] on button "button" at bounding box center [234, 616] width 30 height 30
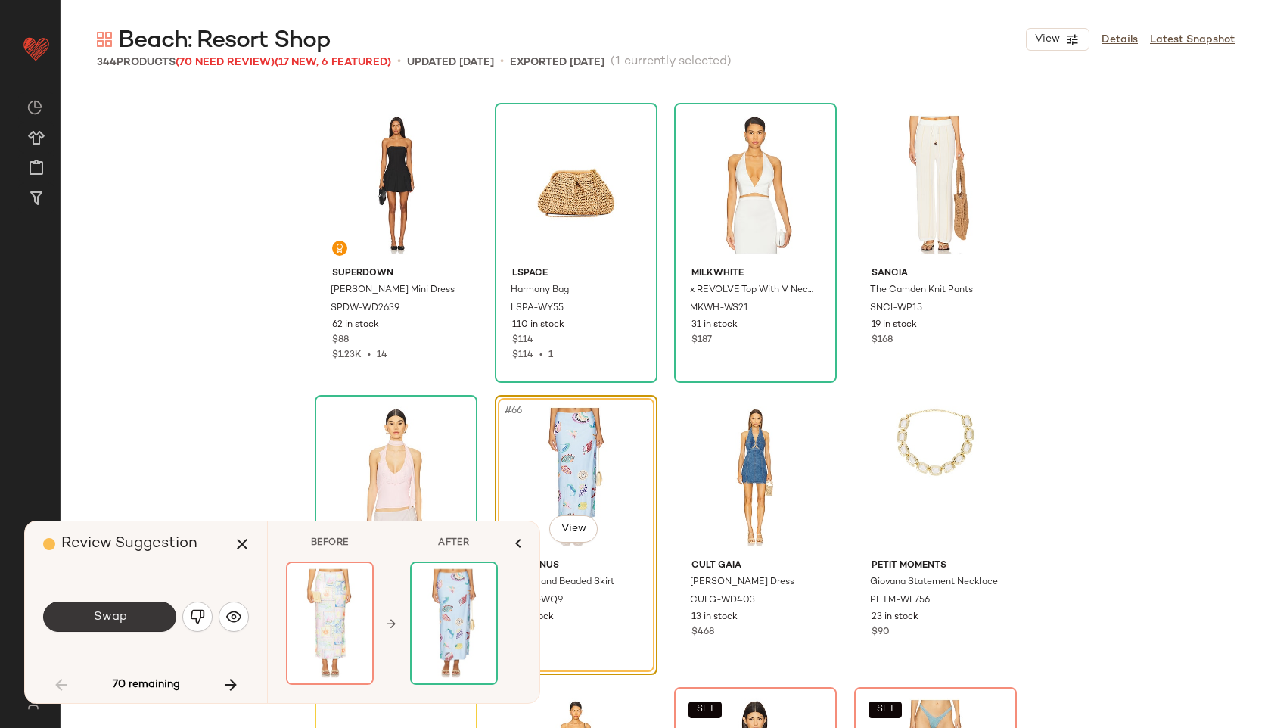
click at [165, 608] on button "Swap" at bounding box center [109, 616] width 133 height 30
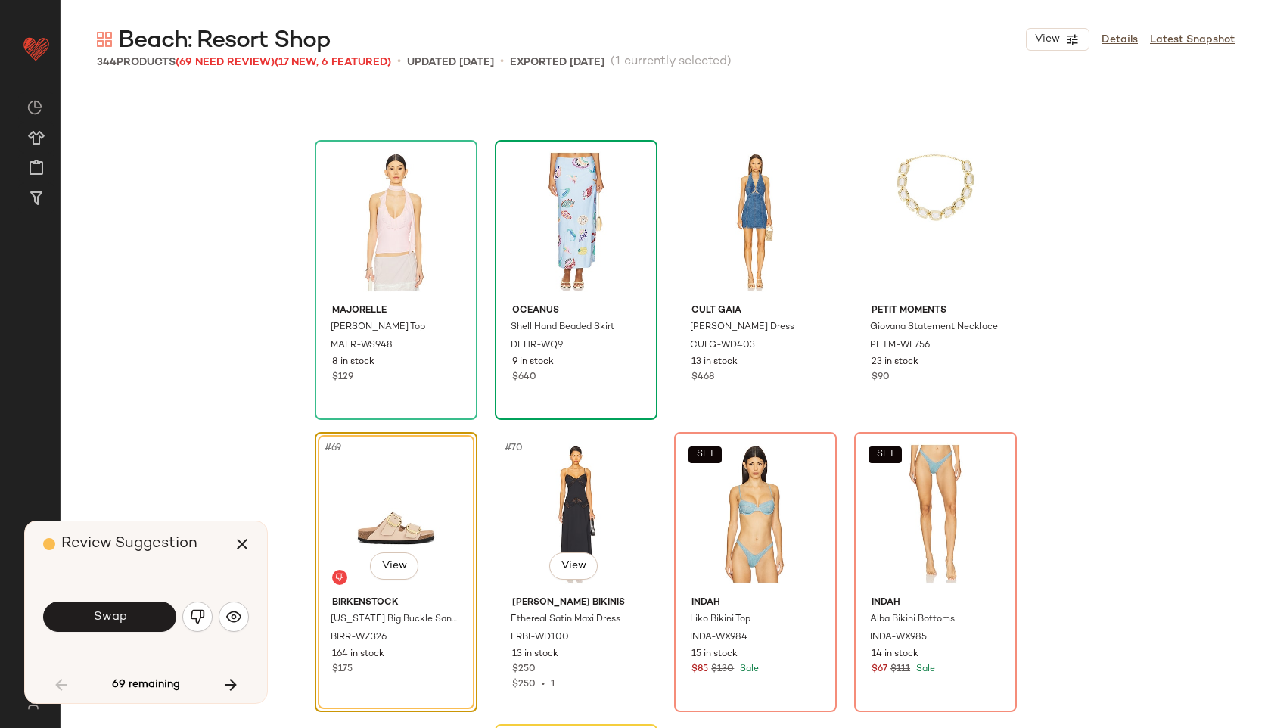
scroll to position [4671, 0]
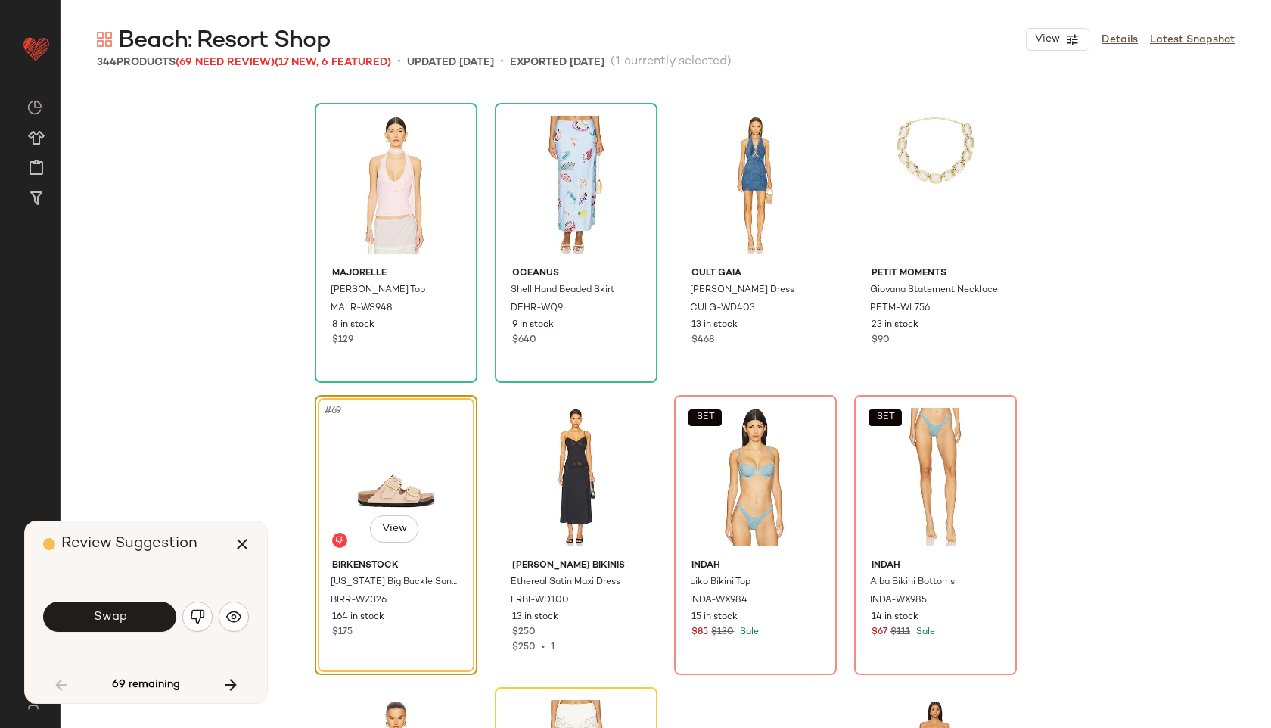
click at [118, 596] on div "Swap" at bounding box center [146, 617] width 206 height 82
click at [139, 608] on button "Swap" at bounding box center [109, 616] width 133 height 30
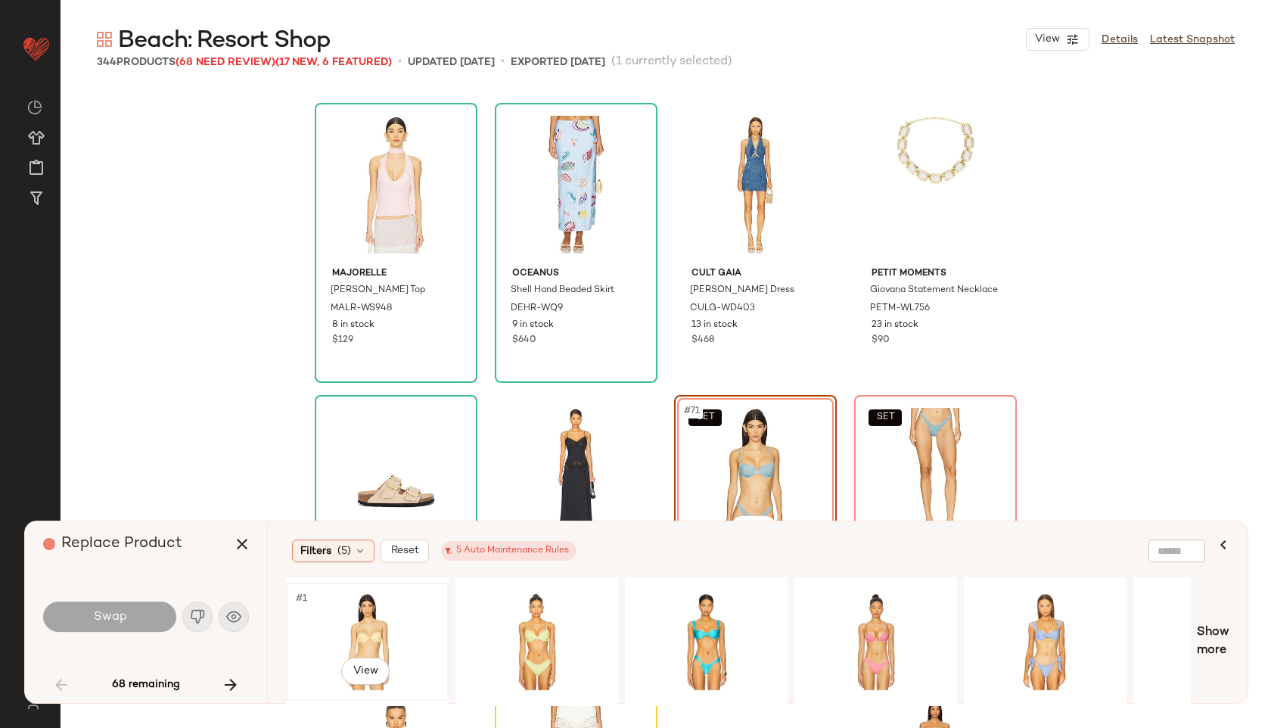
click at [364, 636] on div "#1 View" at bounding box center [367, 641] width 152 height 107
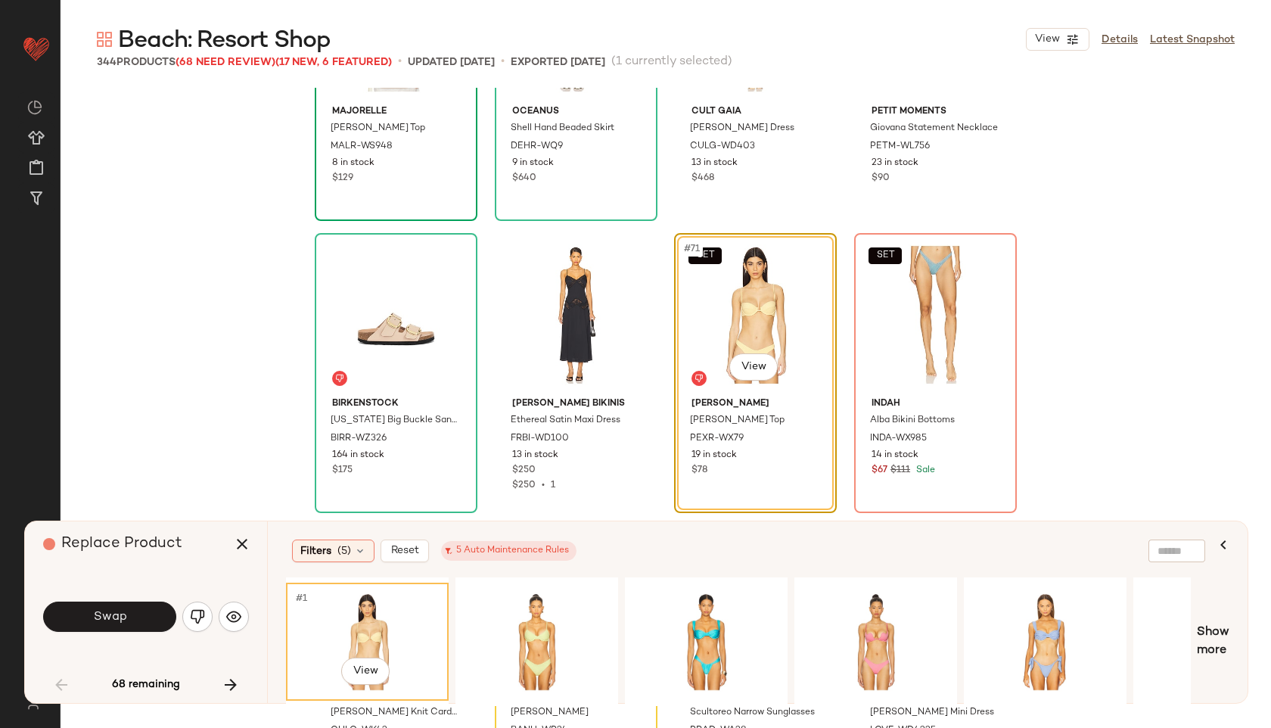
scroll to position [4831, 0]
click at [136, 608] on button "Swap" at bounding box center [109, 616] width 133 height 30
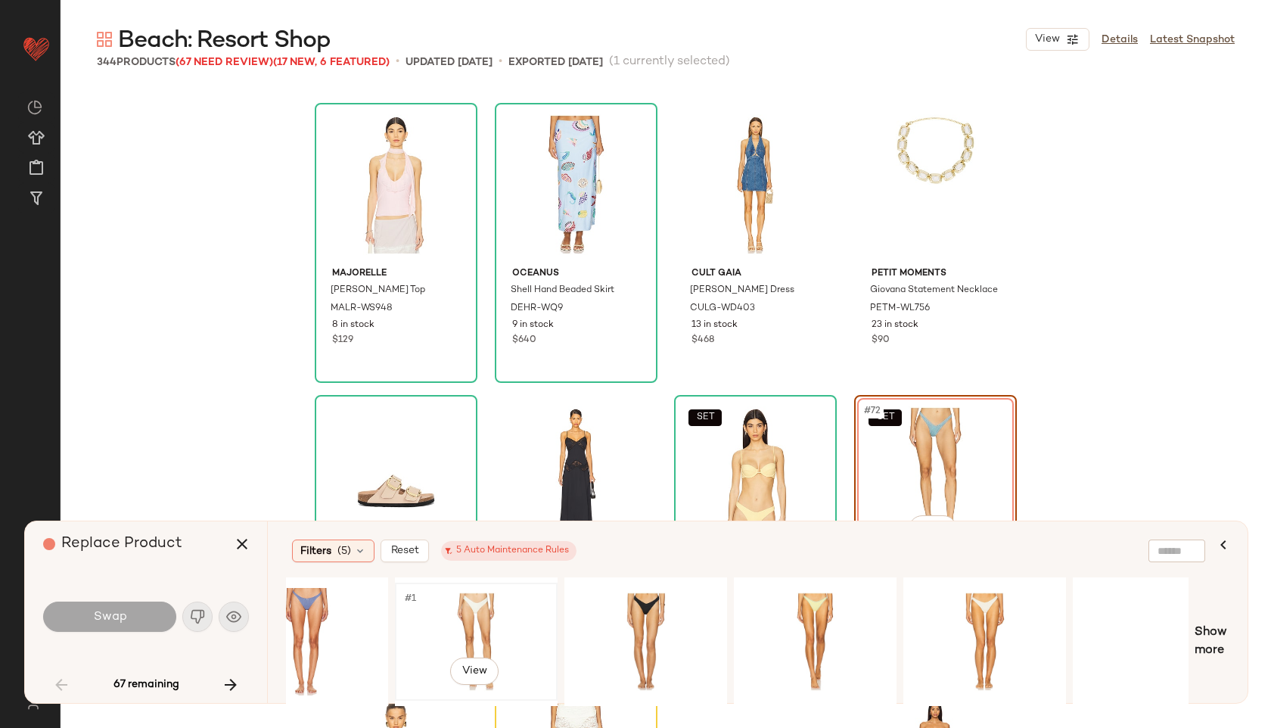
scroll to position [0, 231]
click at [778, 619] on div "#1 View" at bounding box center [814, 641] width 152 height 107
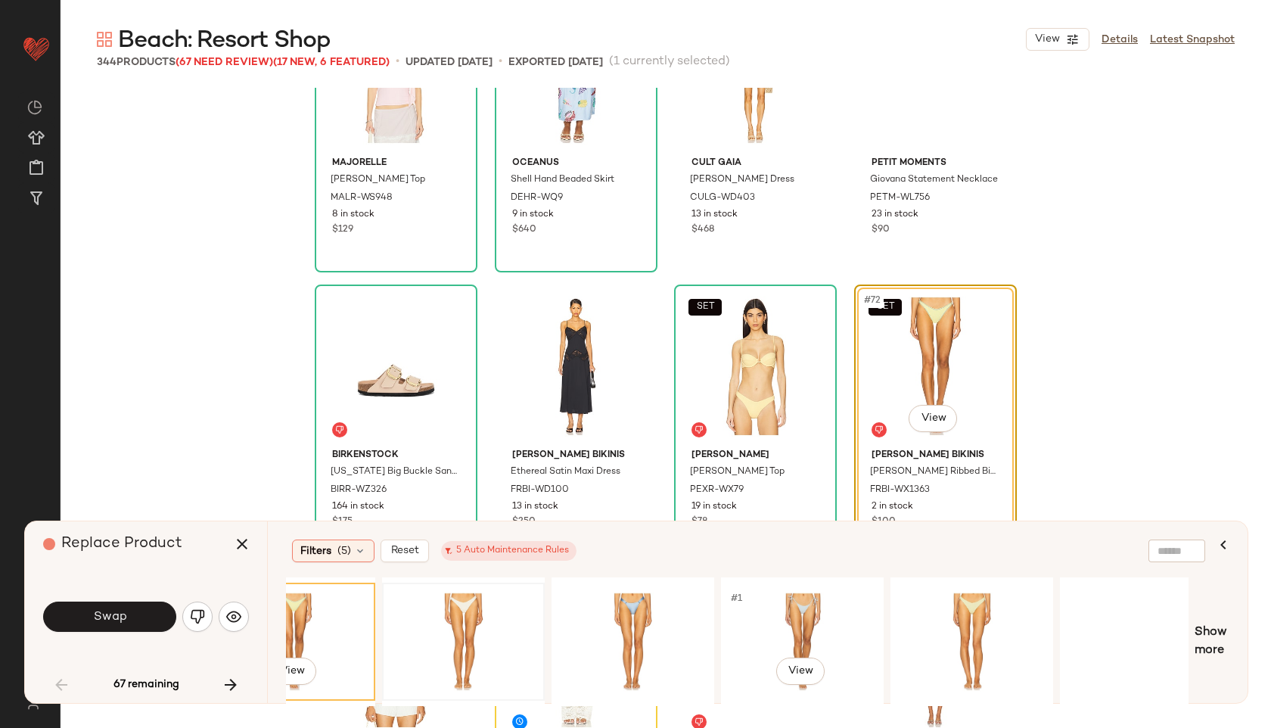
scroll to position [0, 753]
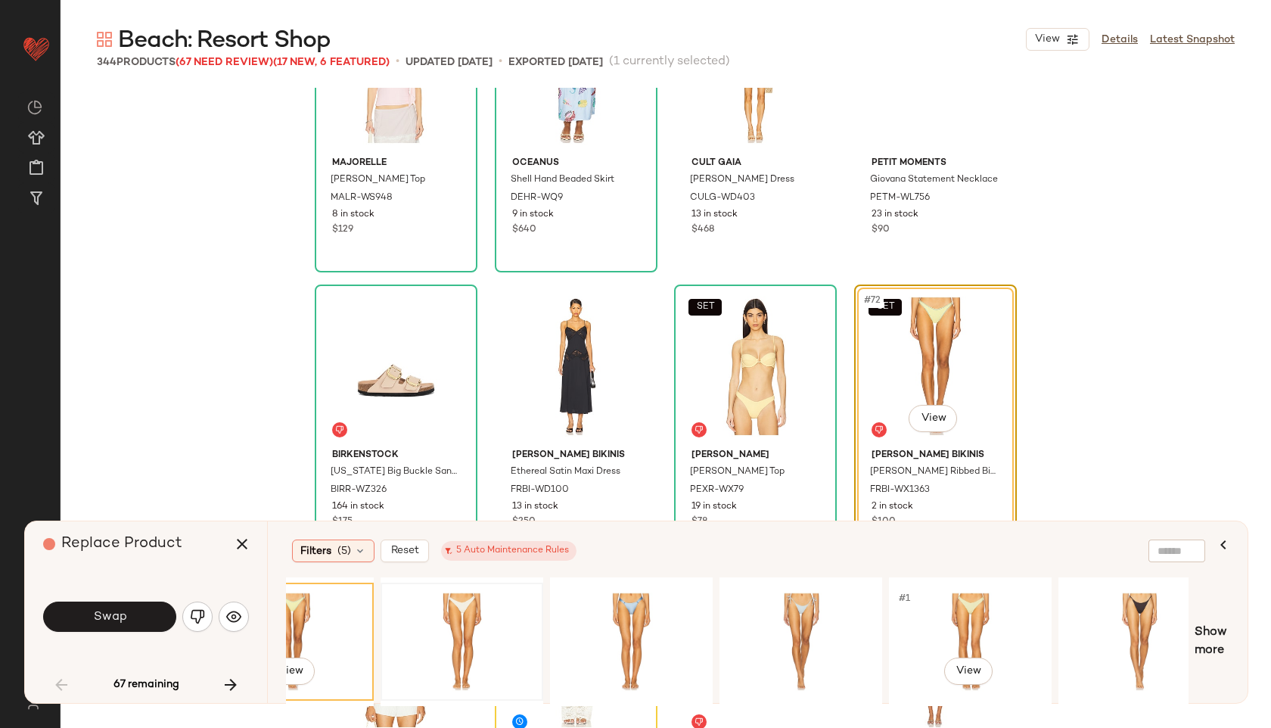
click at [951, 601] on div "#1 View" at bounding box center [970, 641] width 152 height 107
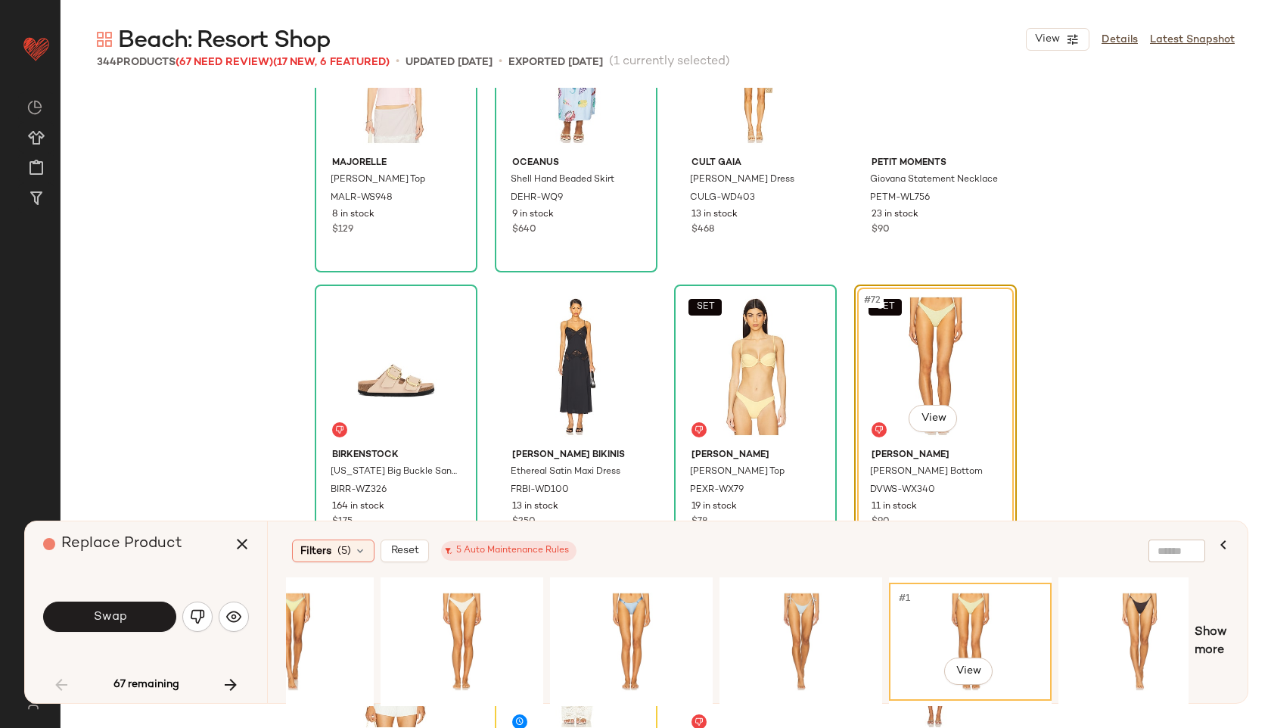
scroll to position [0, 784]
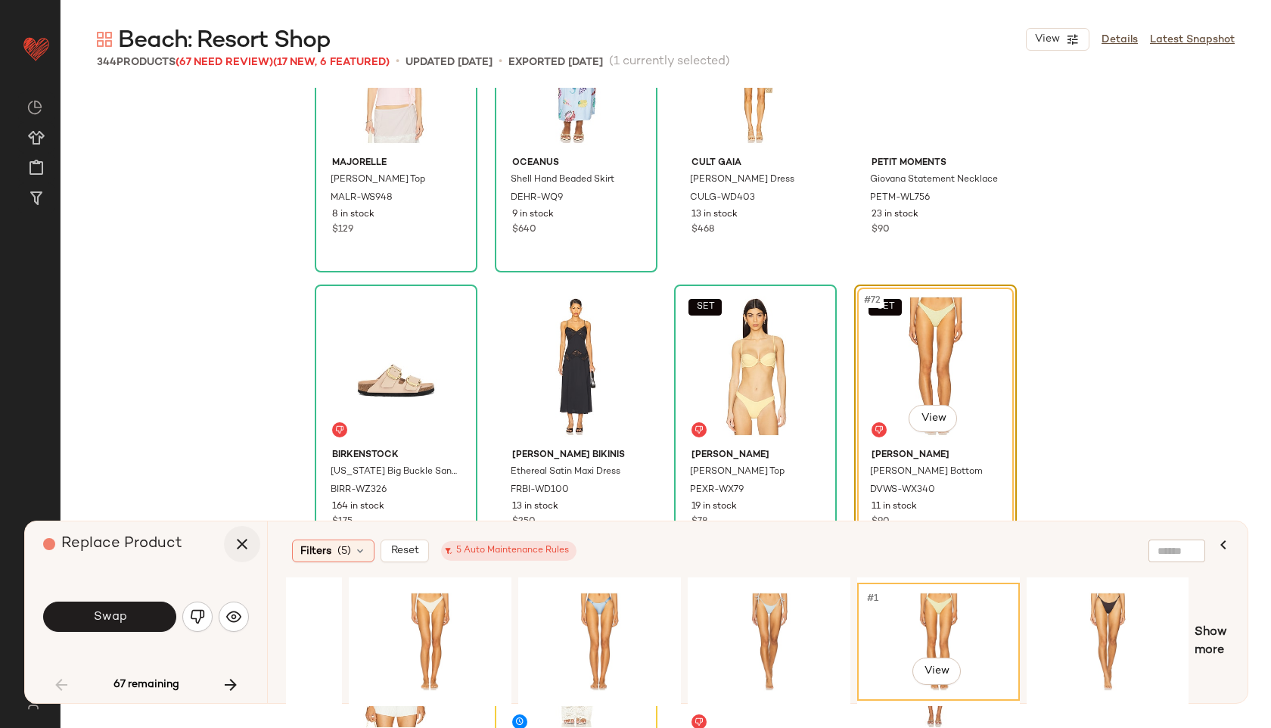
click at [231, 545] on button "button" at bounding box center [242, 544] width 36 height 36
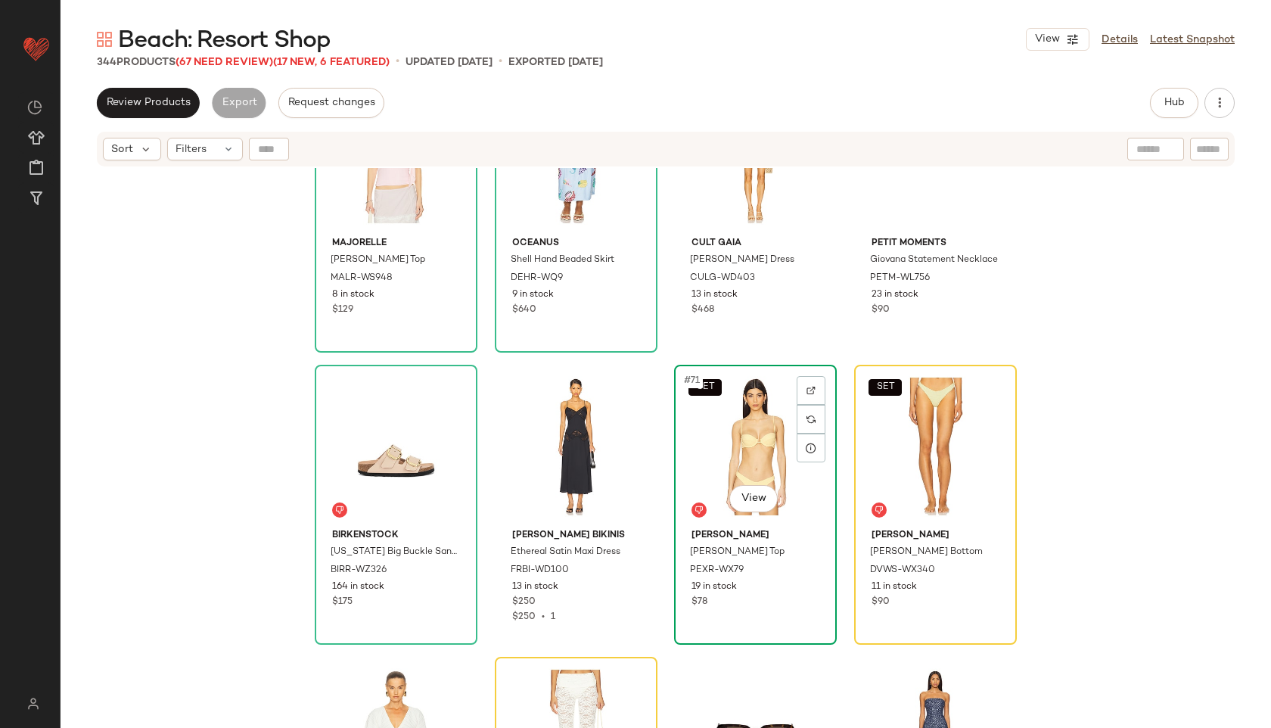
click at [751, 446] on div "SET #71 View" at bounding box center [755, 446] width 152 height 153
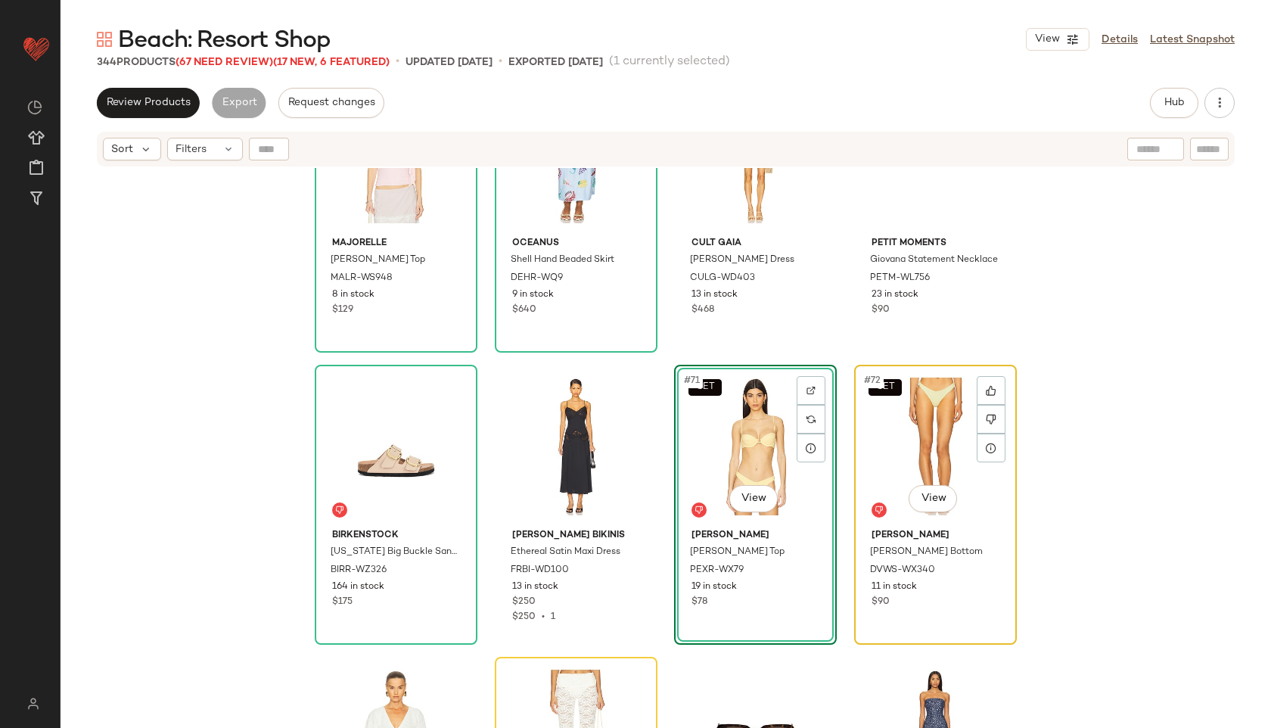
click at [886, 458] on div "SET #72 View" at bounding box center [935, 446] width 152 height 153
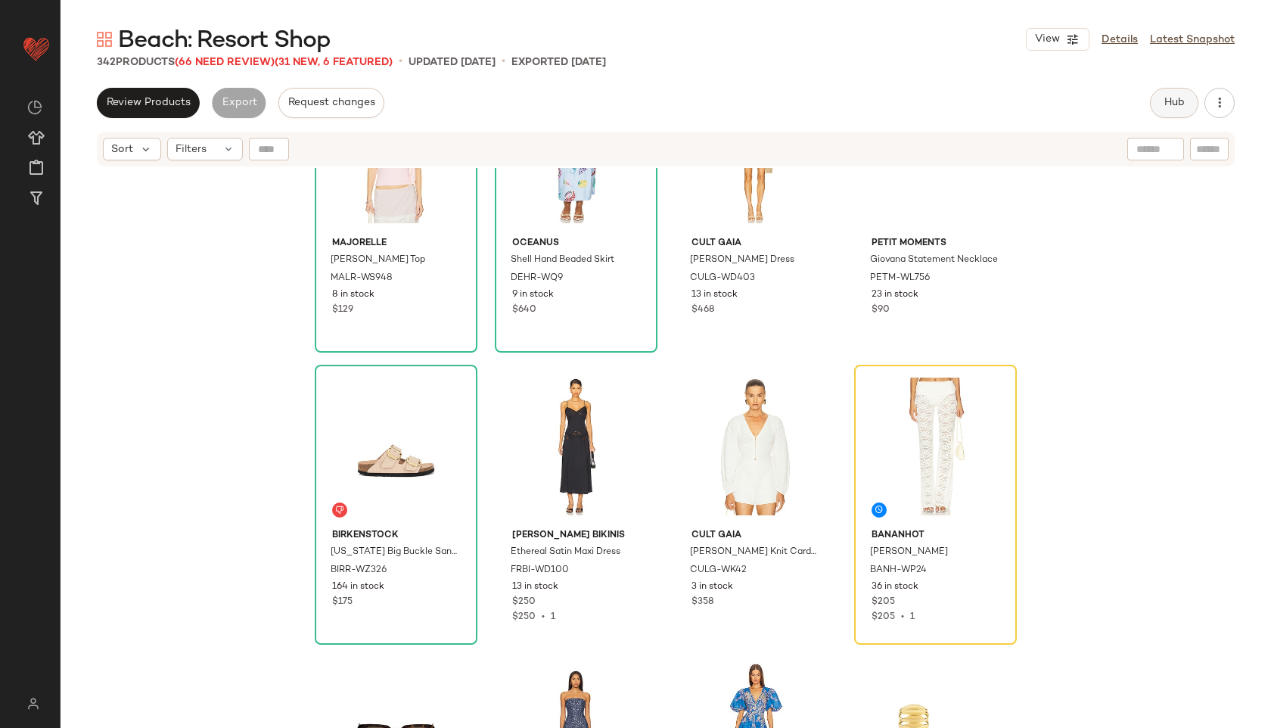
click at [1174, 103] on span "Hub" at bounding box center [1173, 103] width 21 height 12
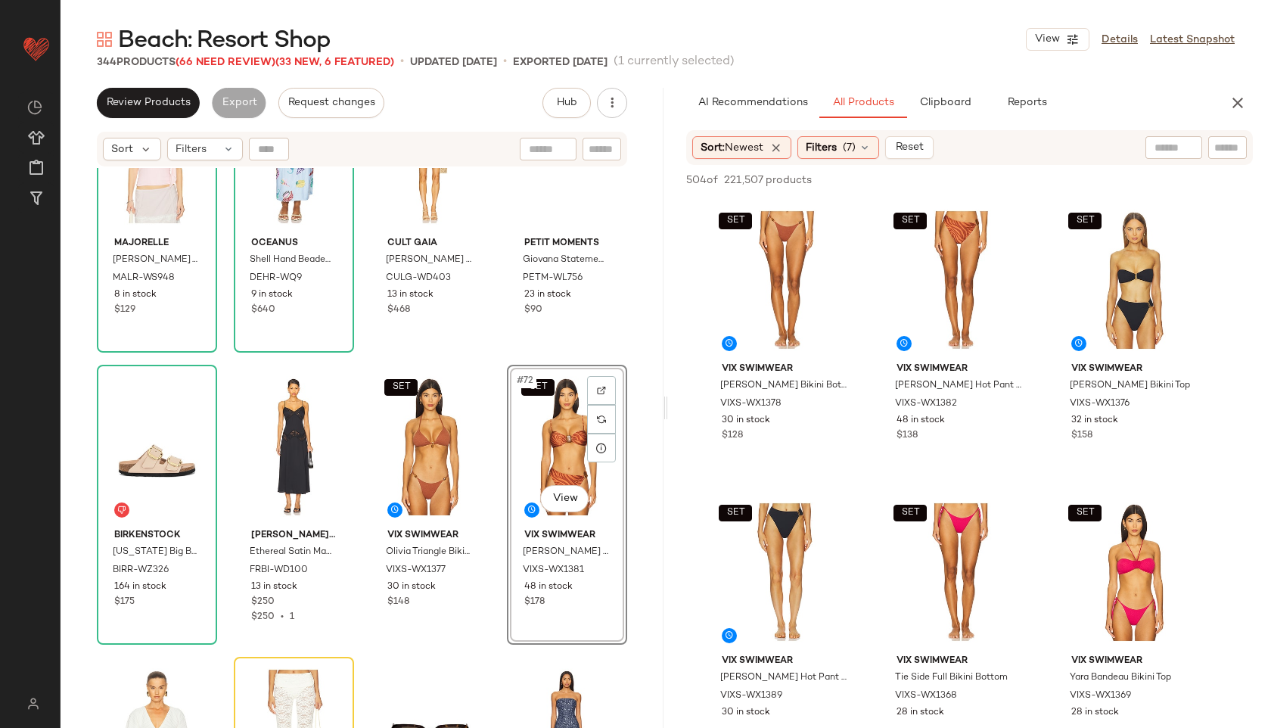
click at [546, 428] on div "SET #72 View" at bounding box center [567, 446] width 110 height 153
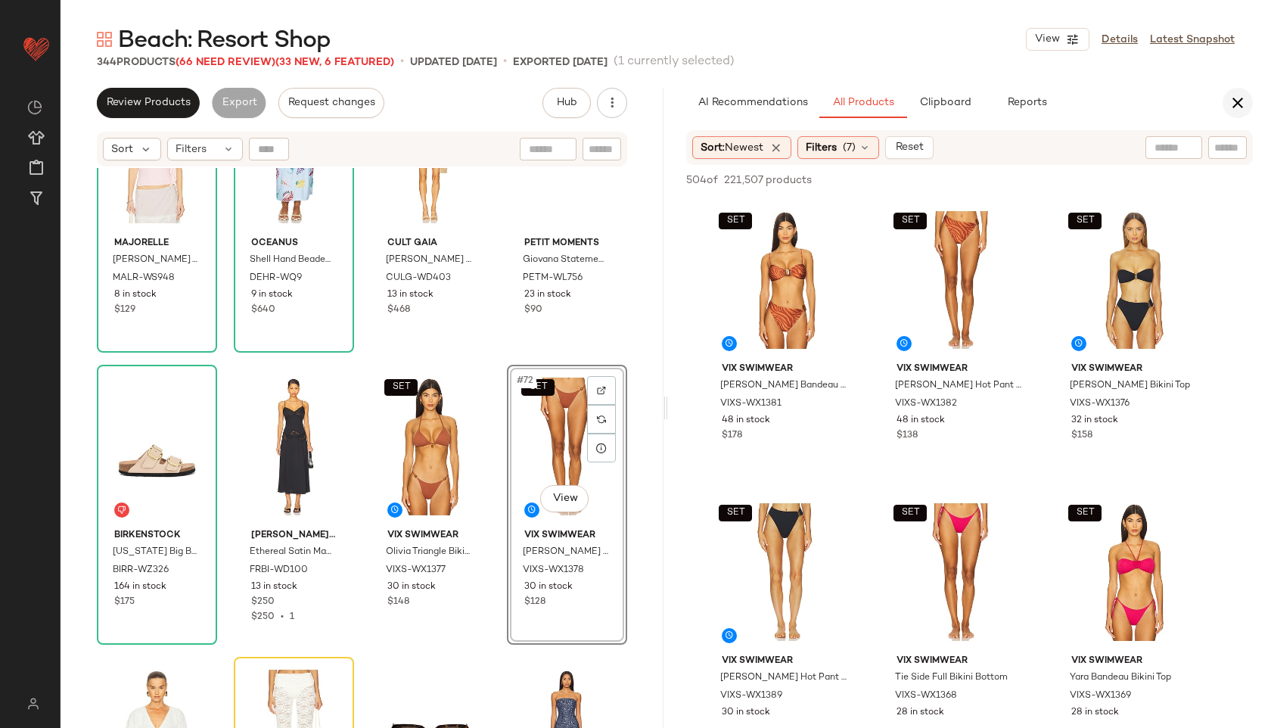
click at [1246, 106] on button "button" at bounding box center [1237, 103] width 30 height 30
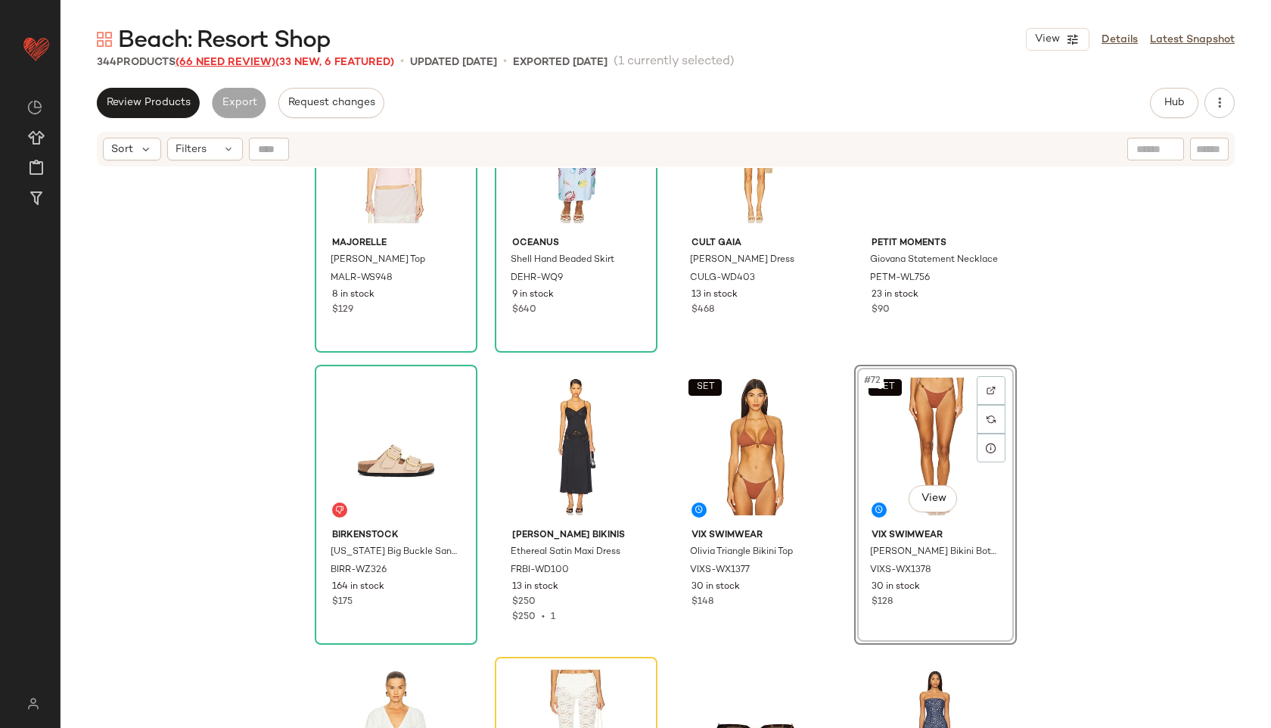
click at [261, 60] on span "(66 Need Review)" at bounding box center [225, 62] width 100 height 11
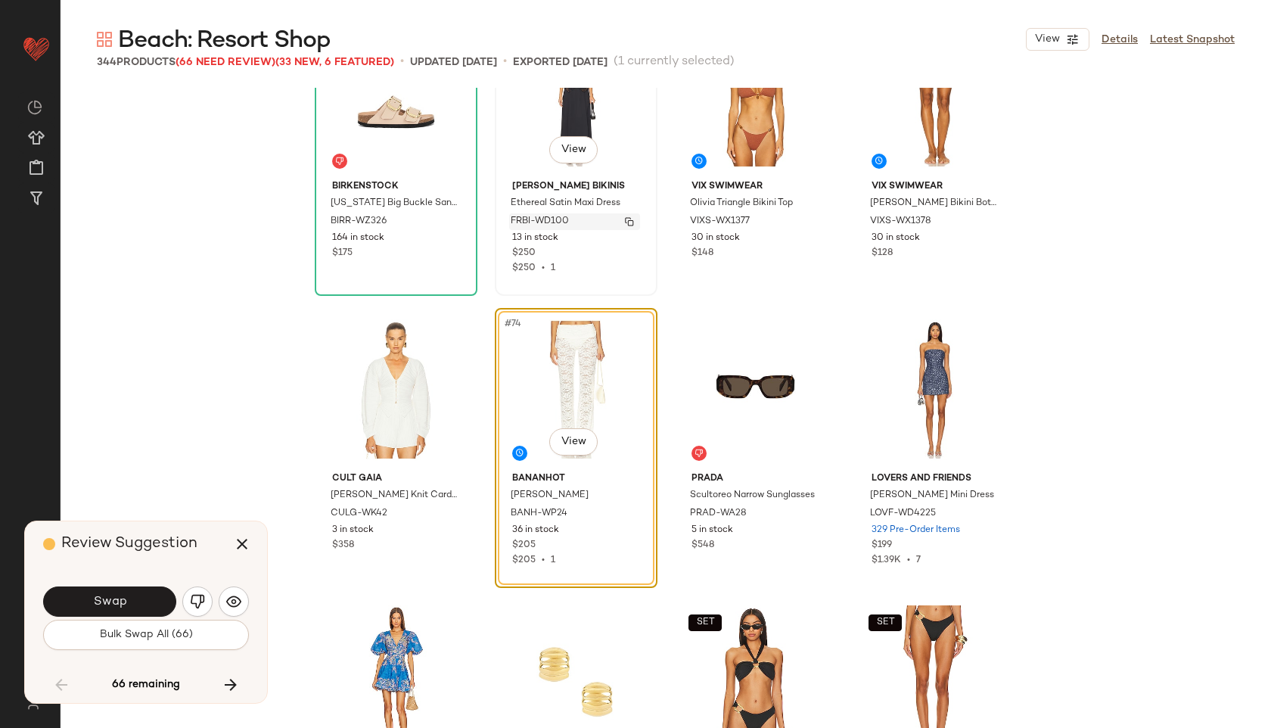
scroll to position [5076, 0]
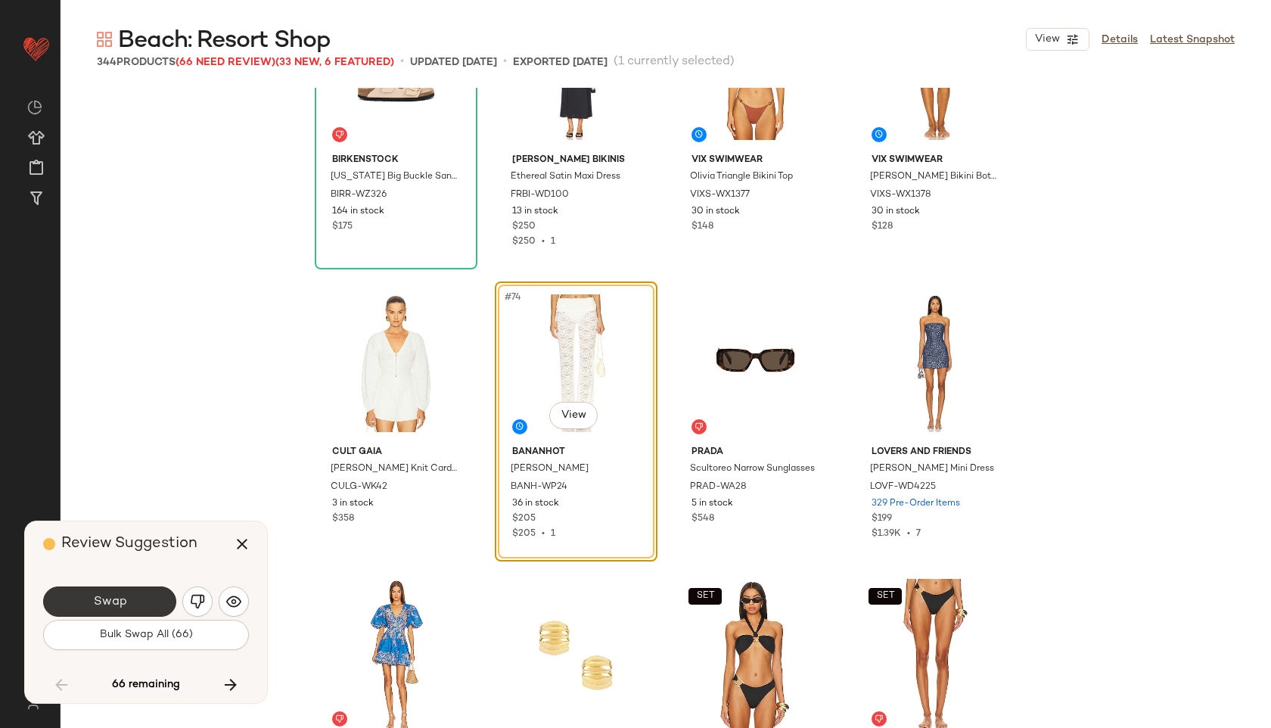
click at [141, 593] on button "Swap" at bounding box center [109, 601] width 133 height 30
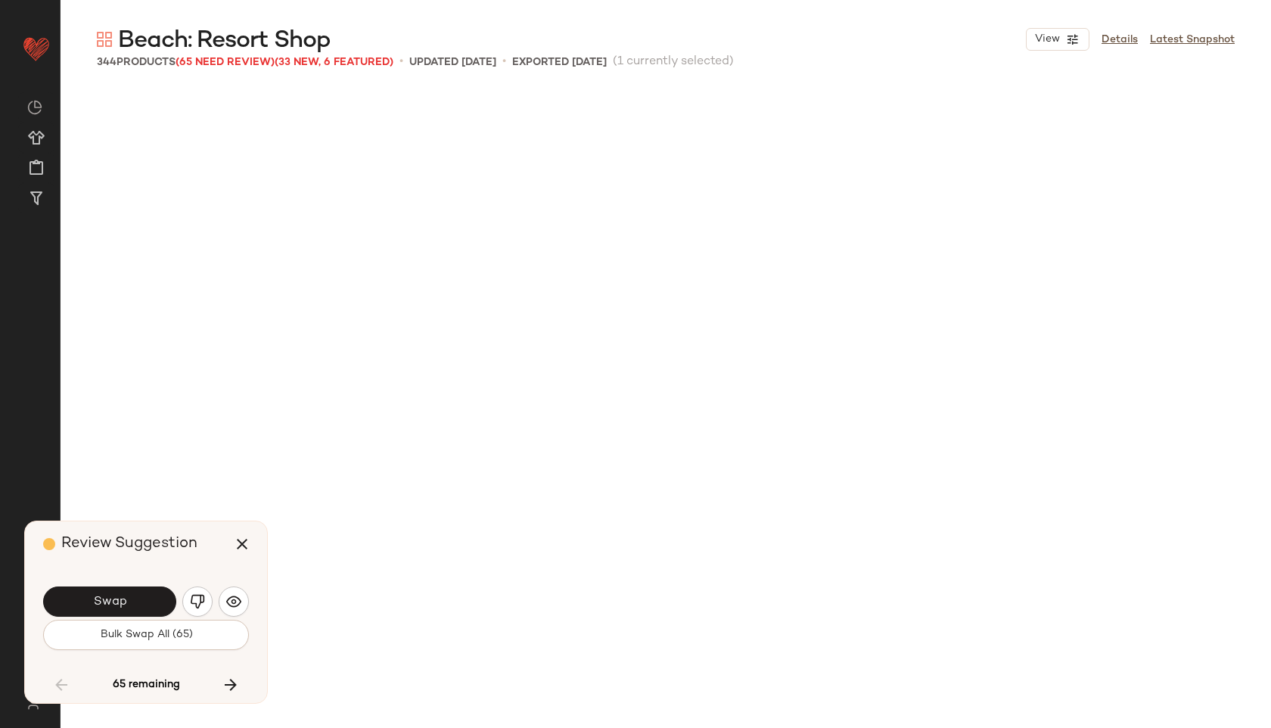
scroll to position [5839, 0]
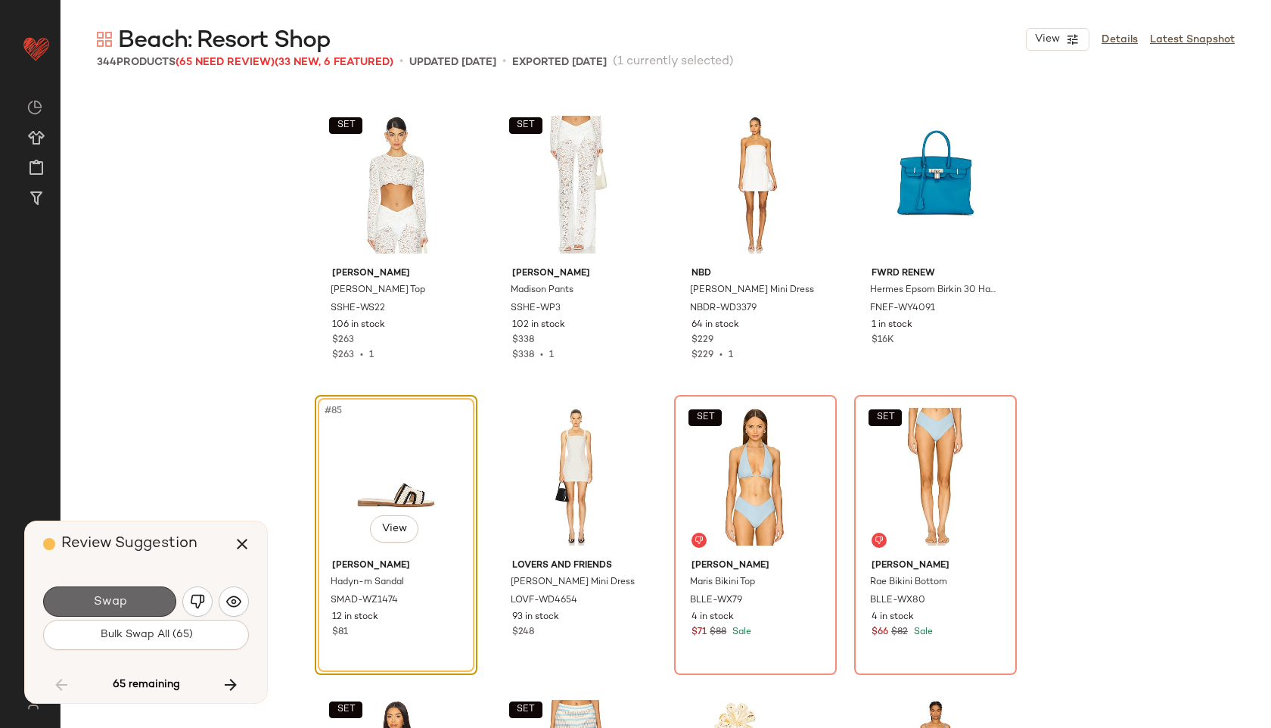
click at [93, 601] on span "Swap" at bounding box center [109, 601] width 34 height 14
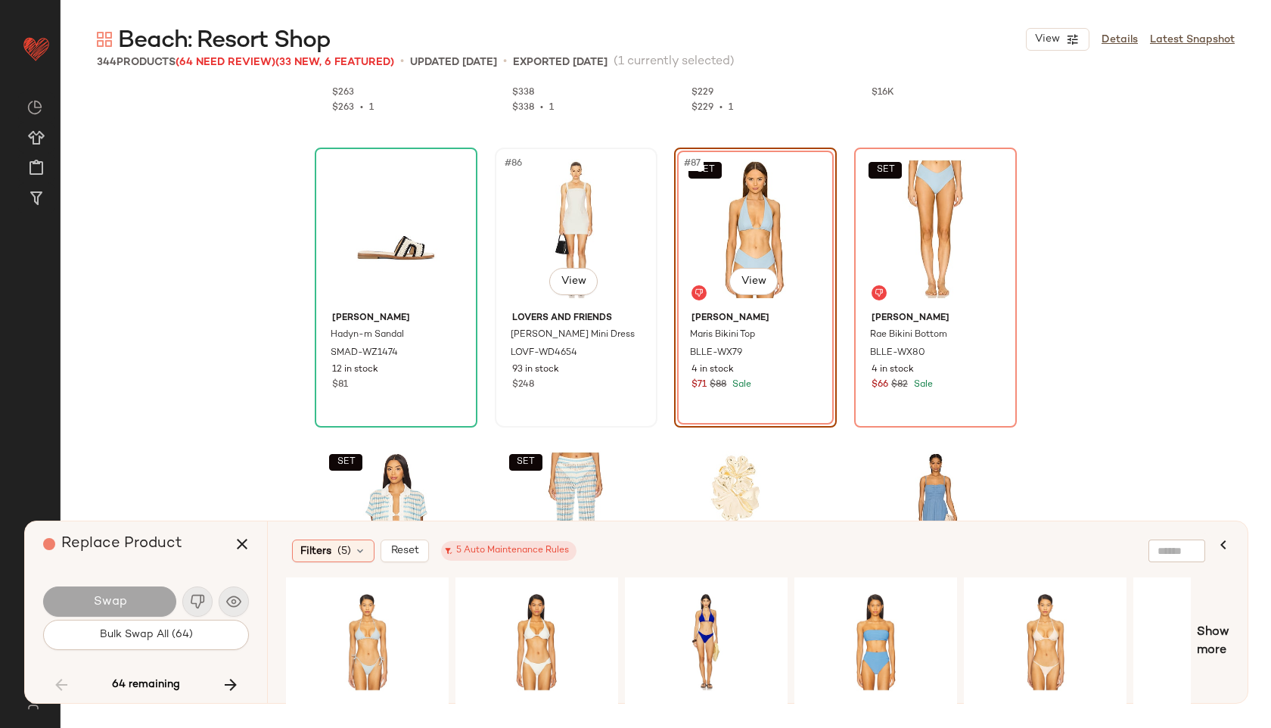
scroll to position [6085, 0]
click at [689, 626] on div "#1 View" at bounding box center [706, 641] width 152 height 107
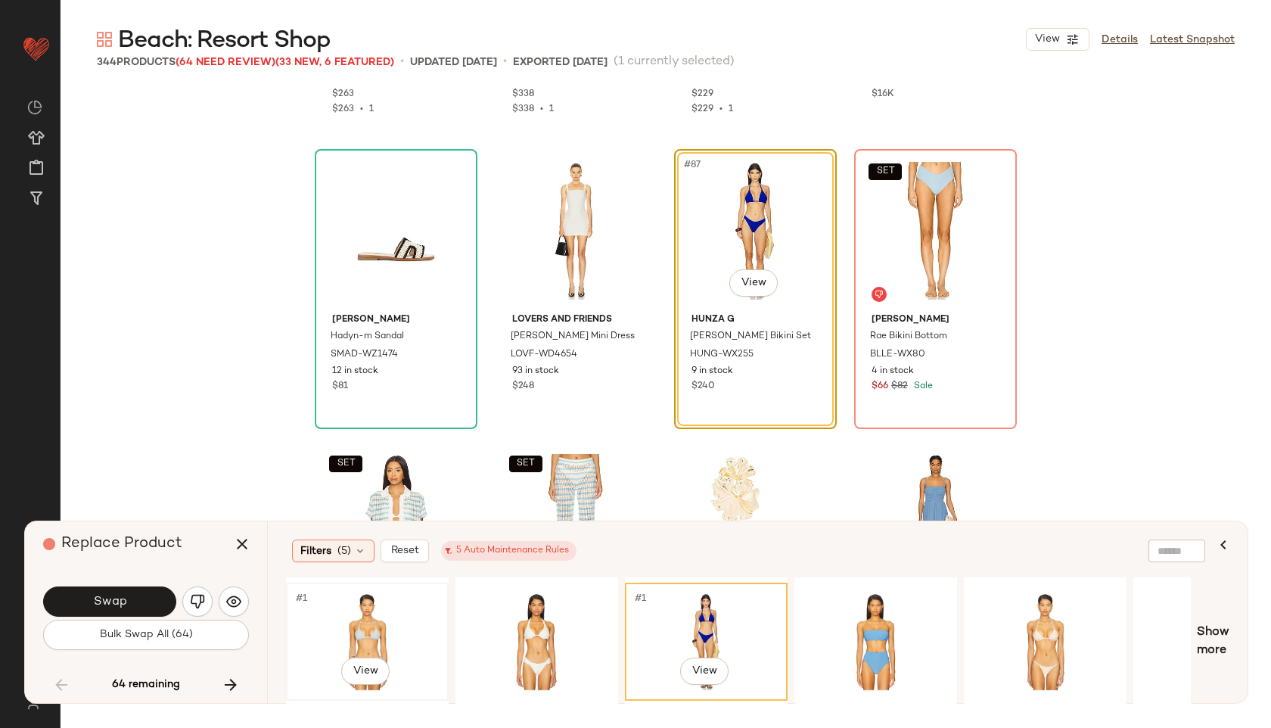
click at [352, 622] on div "#1 View" at bounding box center [367, 641] width 152 height 107
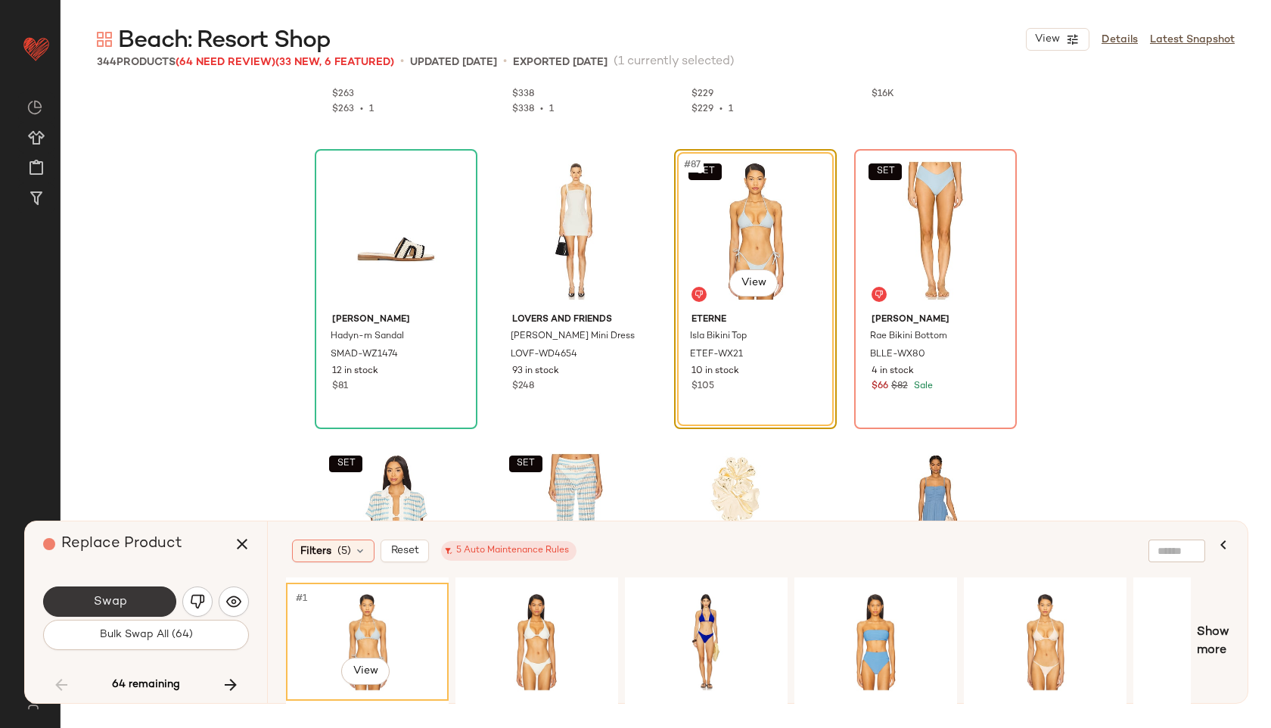
click at [166, 610] on button "Swap" at bounding box center [109, 601] width 133 height 30
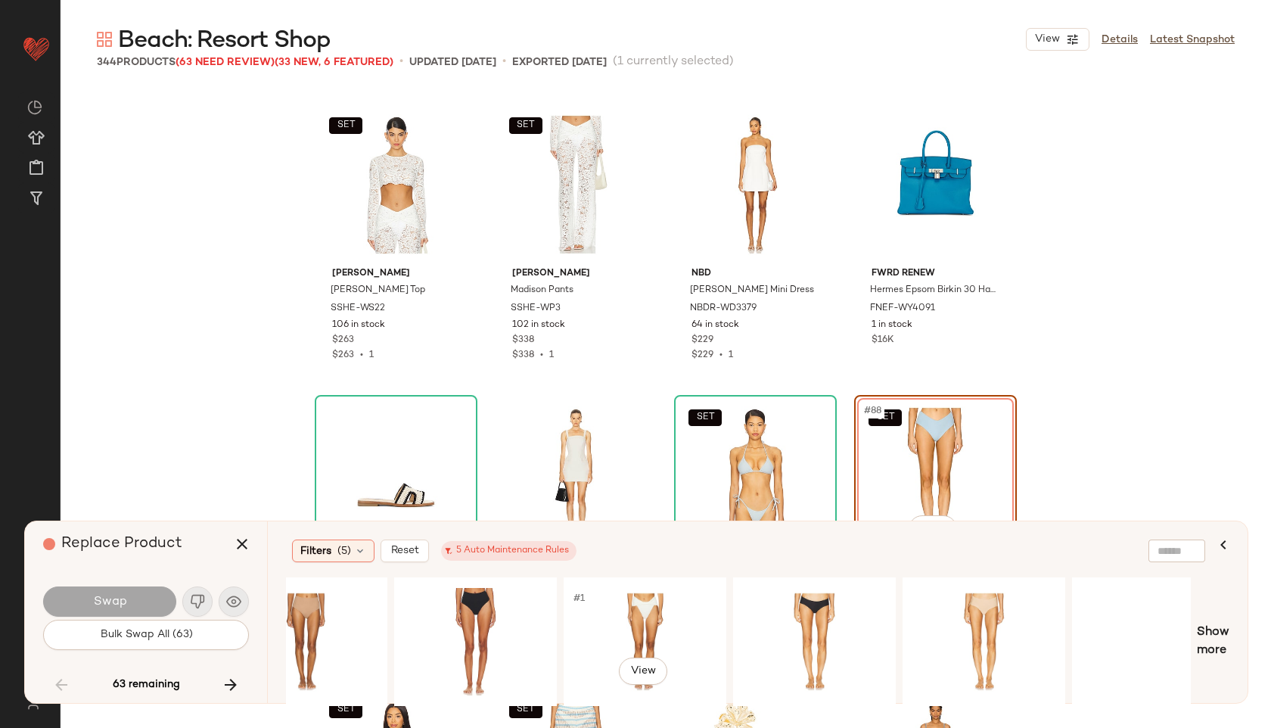
scroll to position [0, 2306]
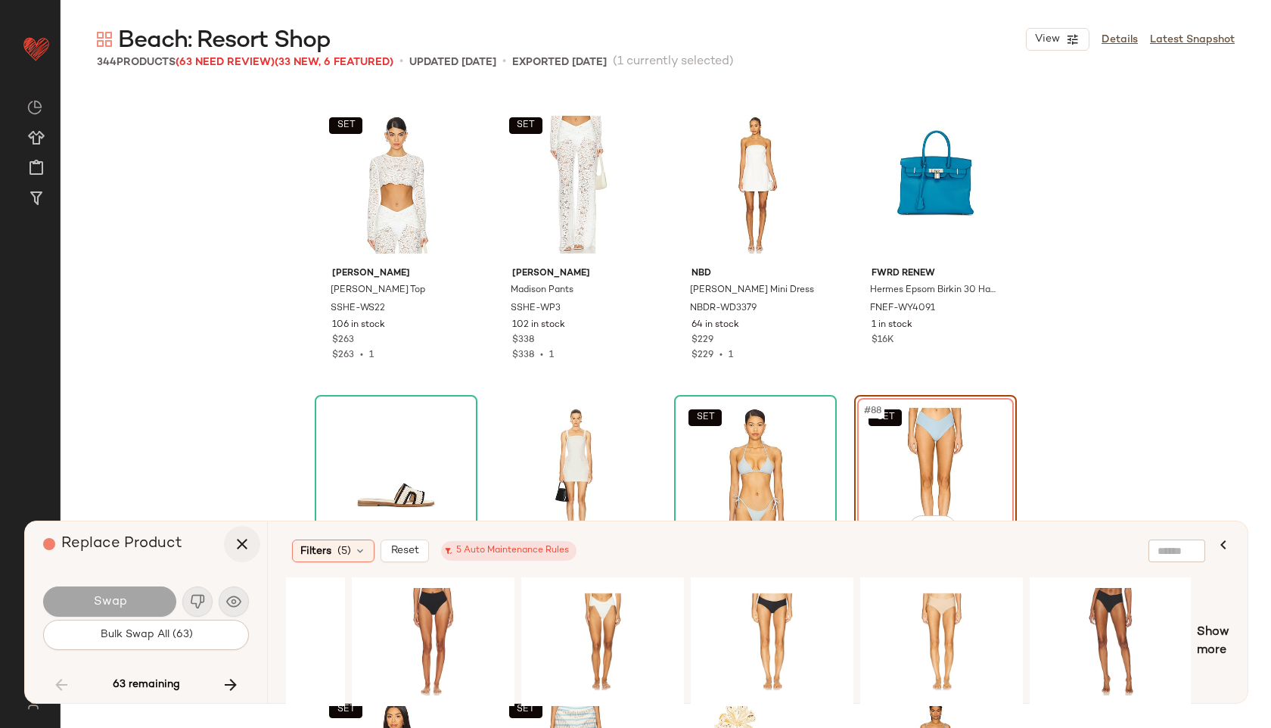
click at [249, 542] on icon "button" at bounding box center [242, 544] width 18 height 18
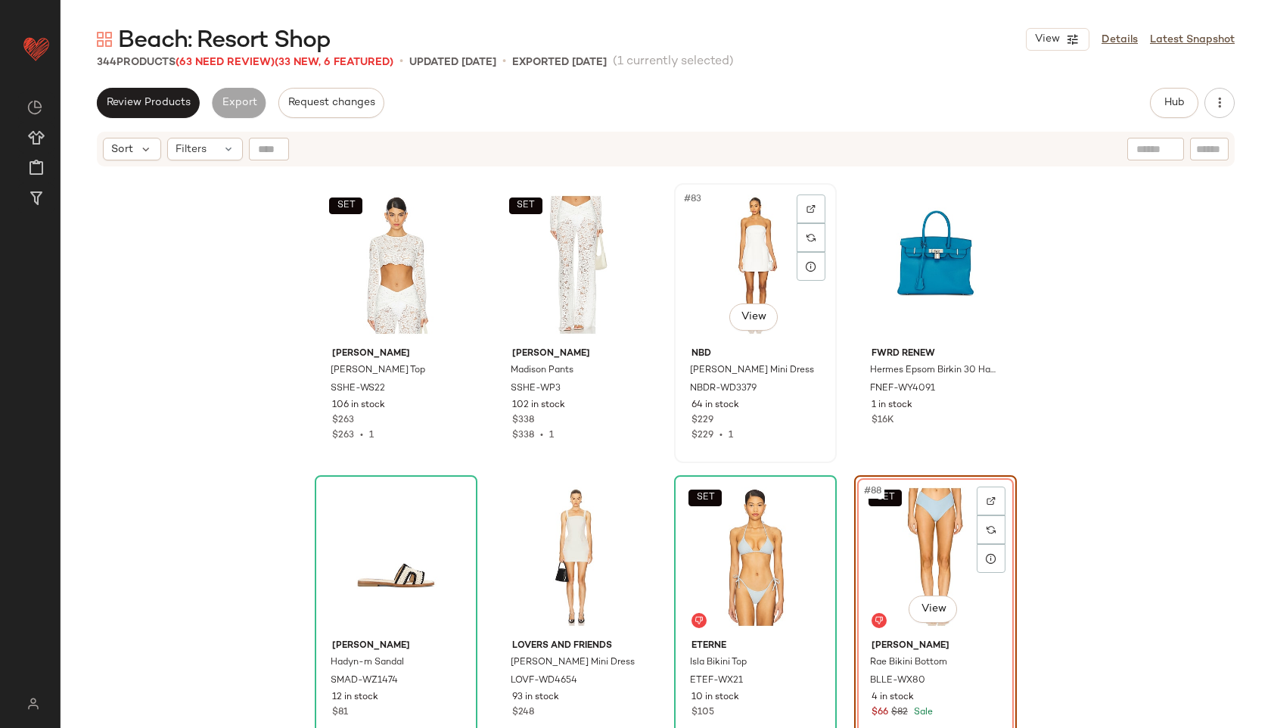
scroll to position [6065, 0]
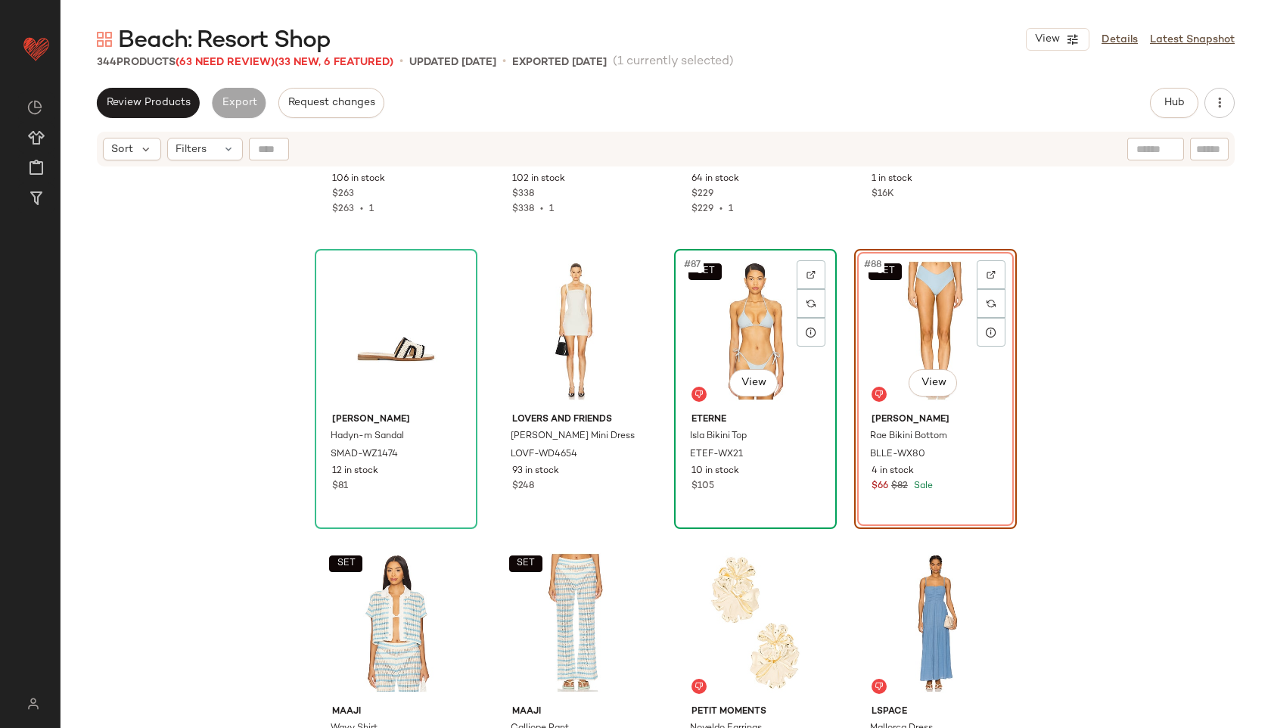
click at [761, 333] on div "SET #87 View" at bounding box center [755, 330] width 152 height 153
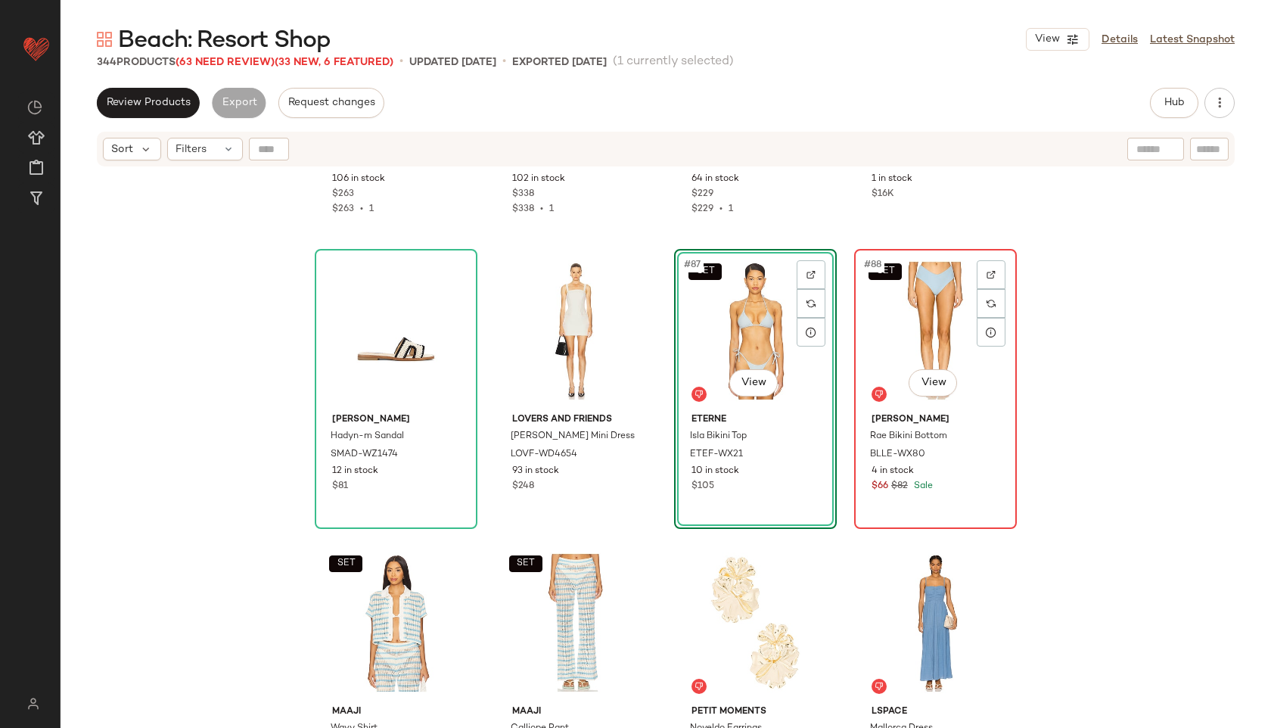
click at [920, 327] on div "SET #88 View" at bounding box center [935, 330] width 152 height 153
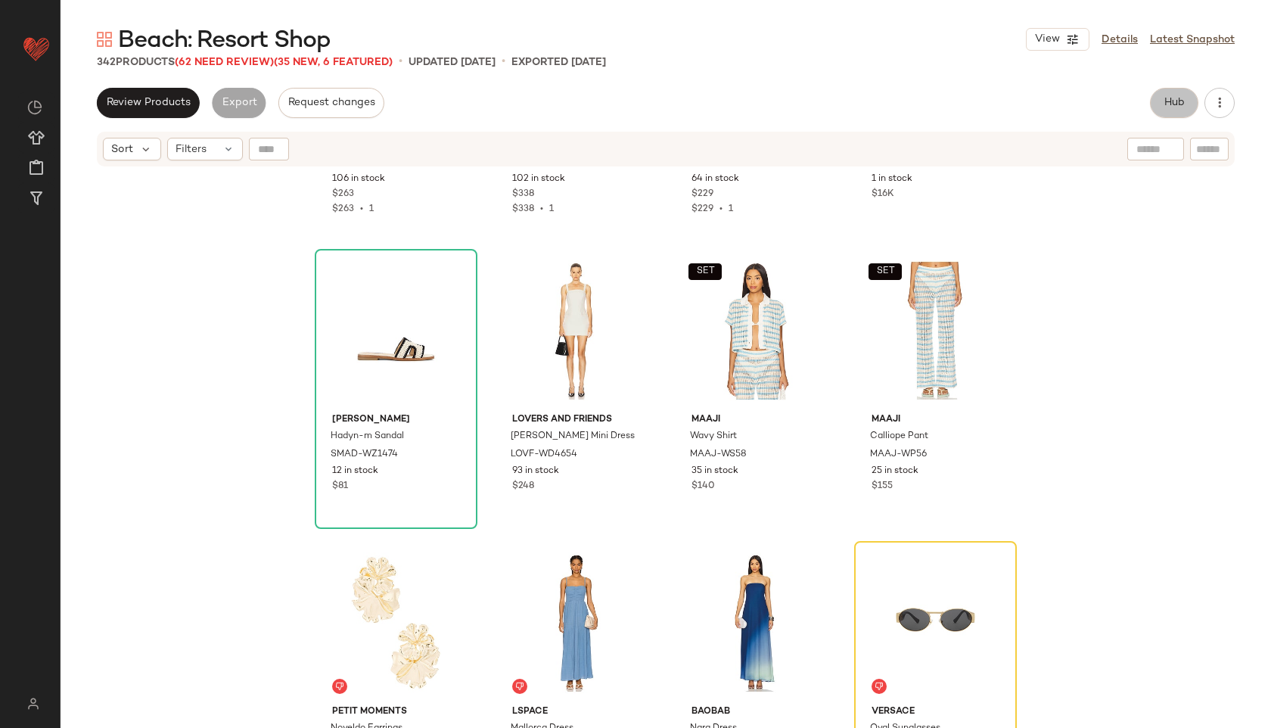
click at [1175, 101] on span "Hub" at bounding box center [1173, 103] width 21 height 12
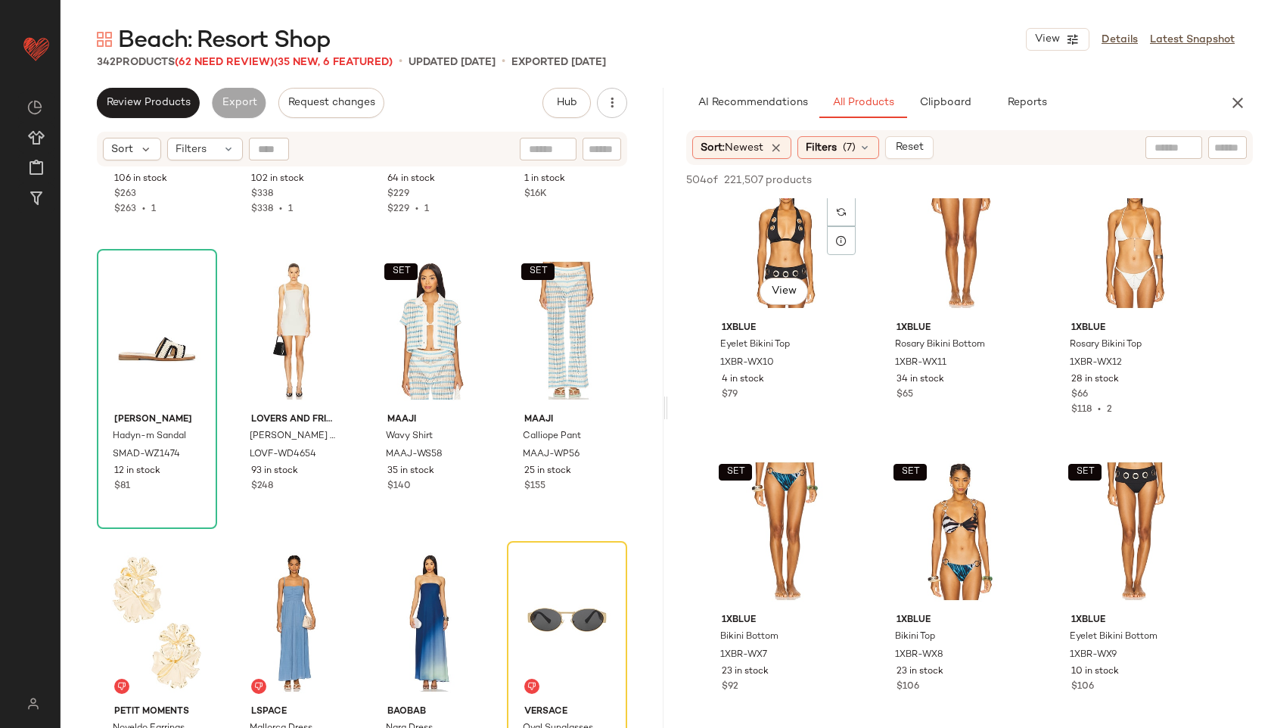
scroll to position [1491, 0]
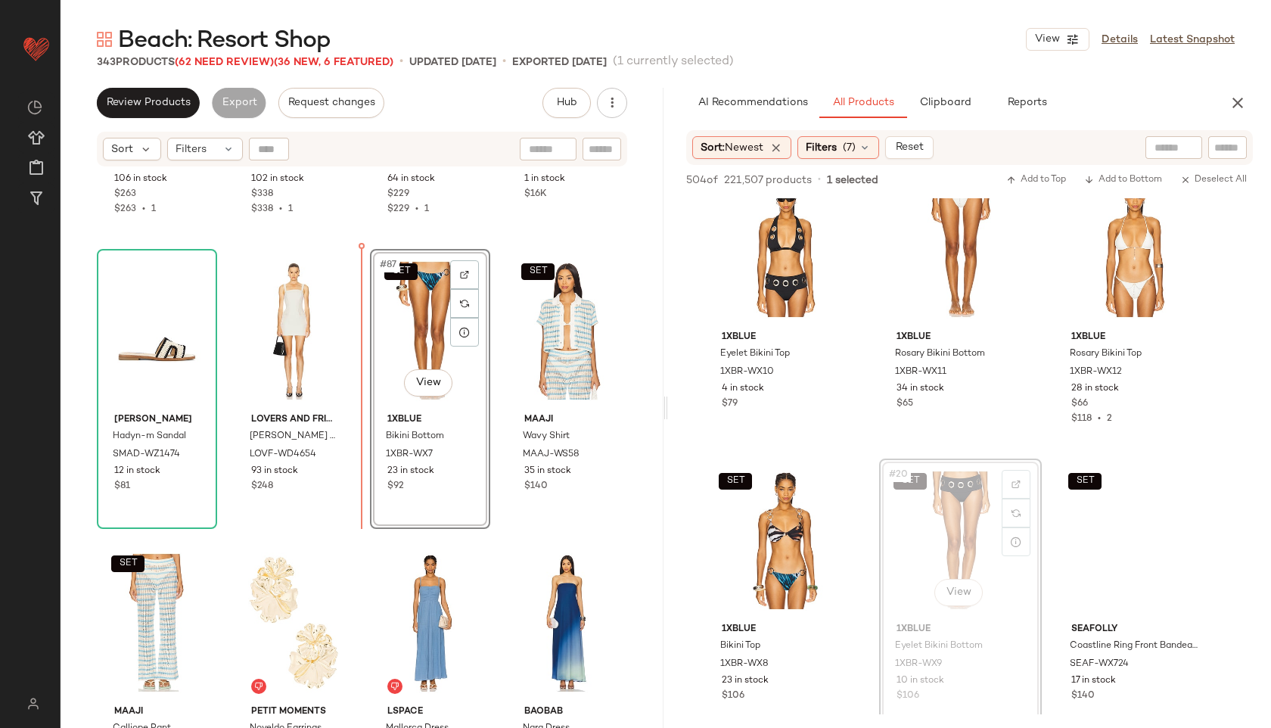
drag, startPoint x: 779, startPoint y: 532, endPoint x: 380, endPoint y: 364, distance: 432.8
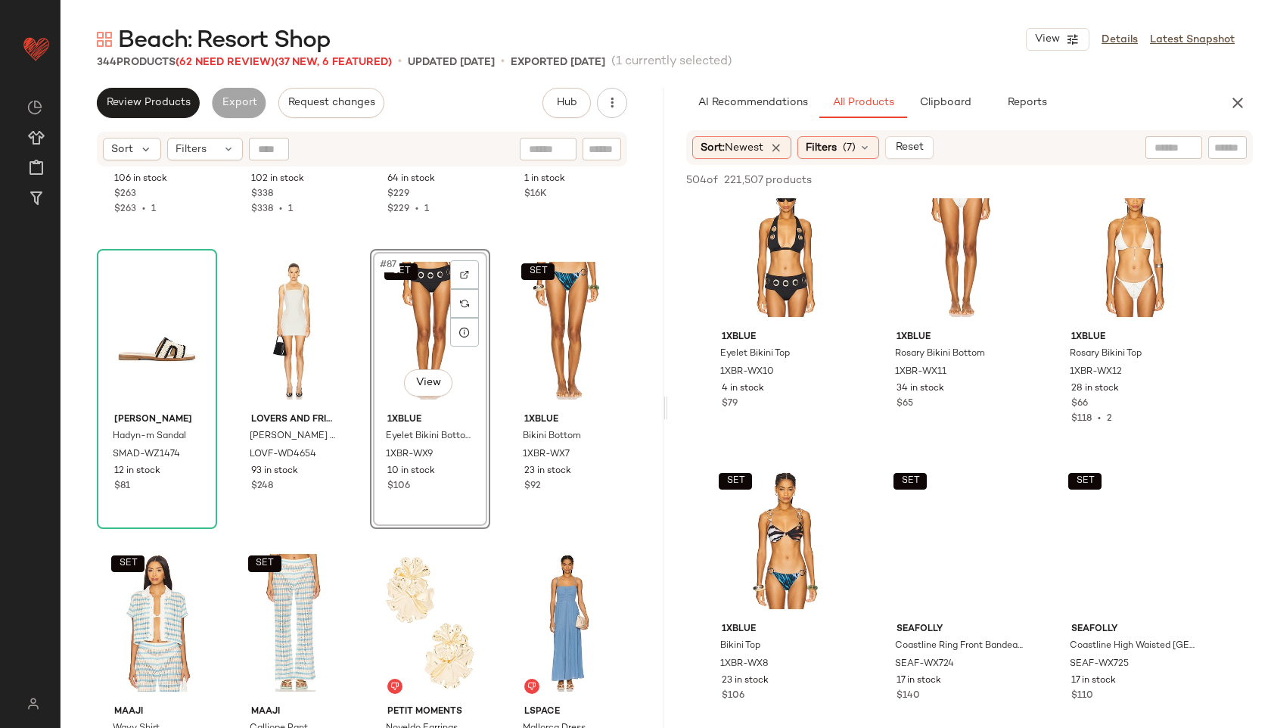
click at [406, 322] on div "SET #87 View" at bounding box center [430, 330] width 110 height 153
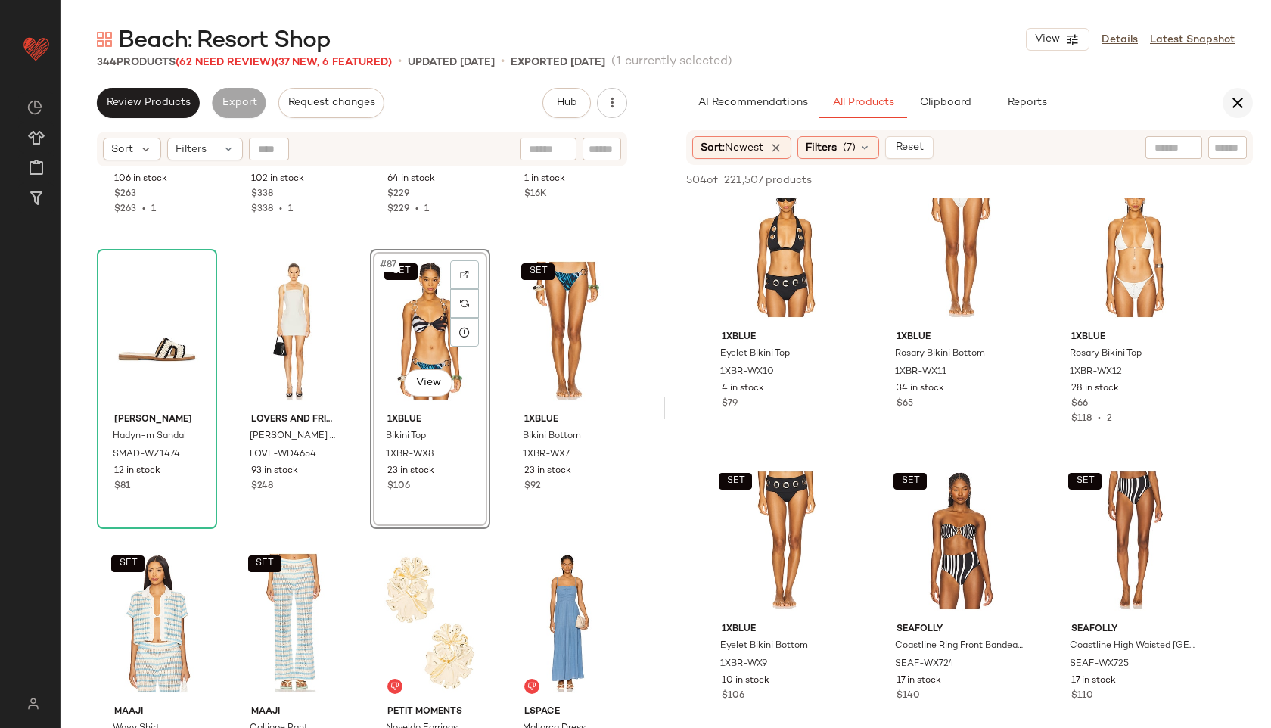
click at [1240, 100] on icon "button" at bounding box center [1237, 103] width 18 height 18
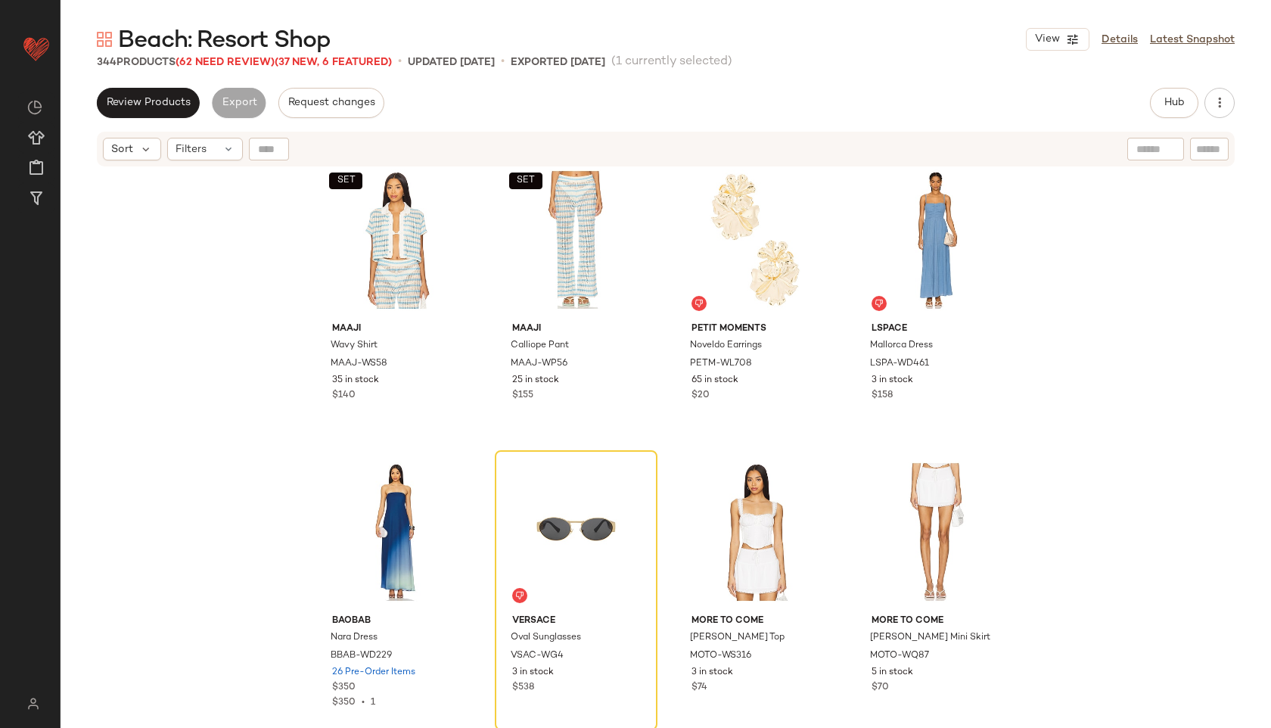
scroll to position [6483, 0]
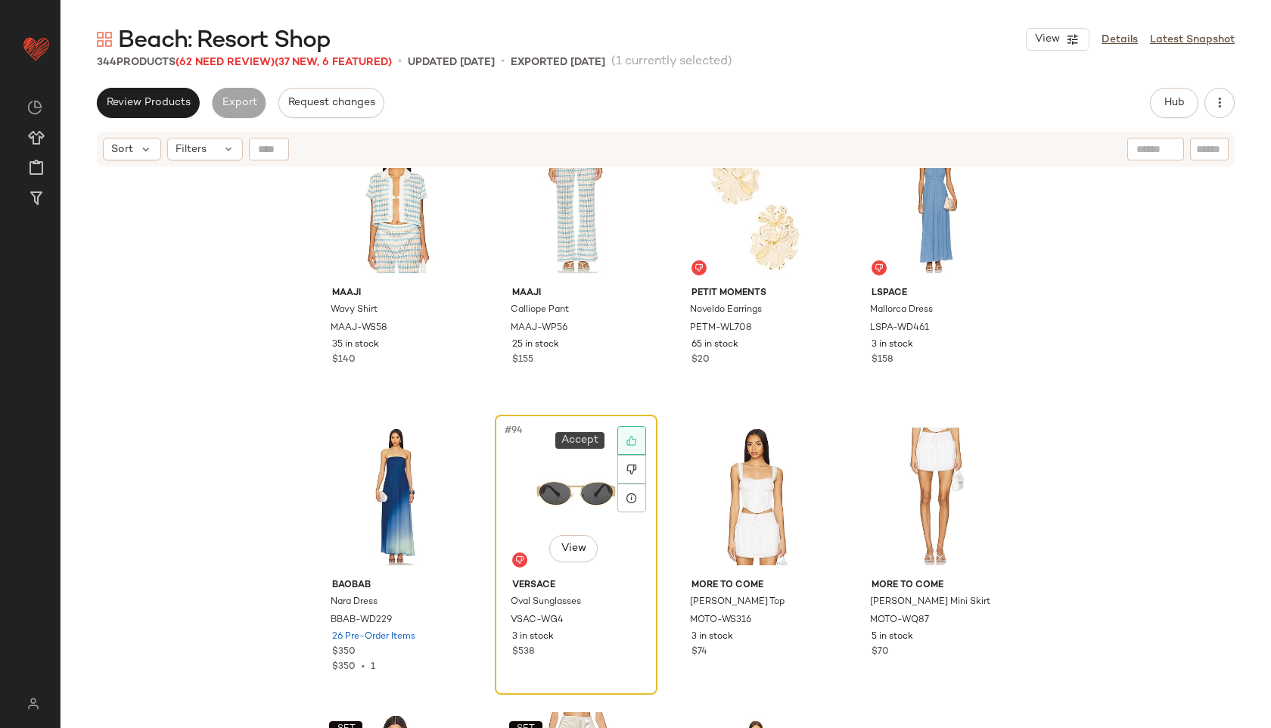
click at [632, 440] on icon at bounding box center [631, 440] width 11 height 11
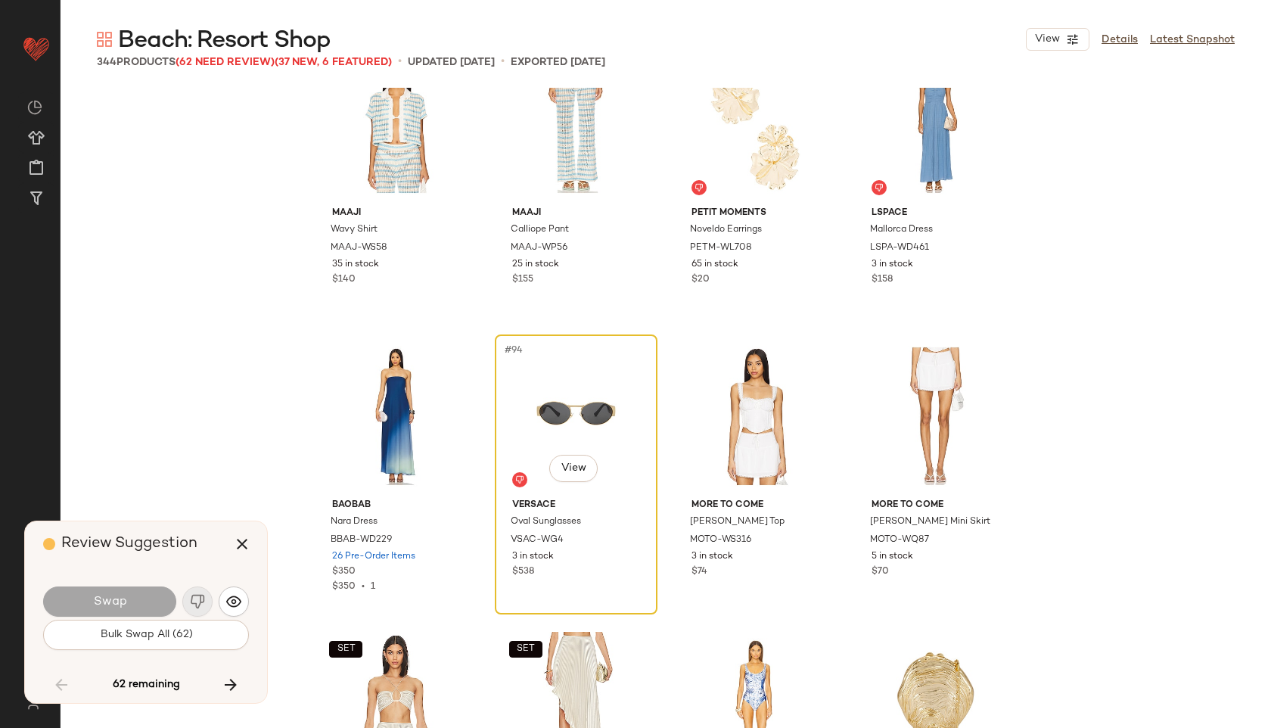
scroll to position [6423, 0]
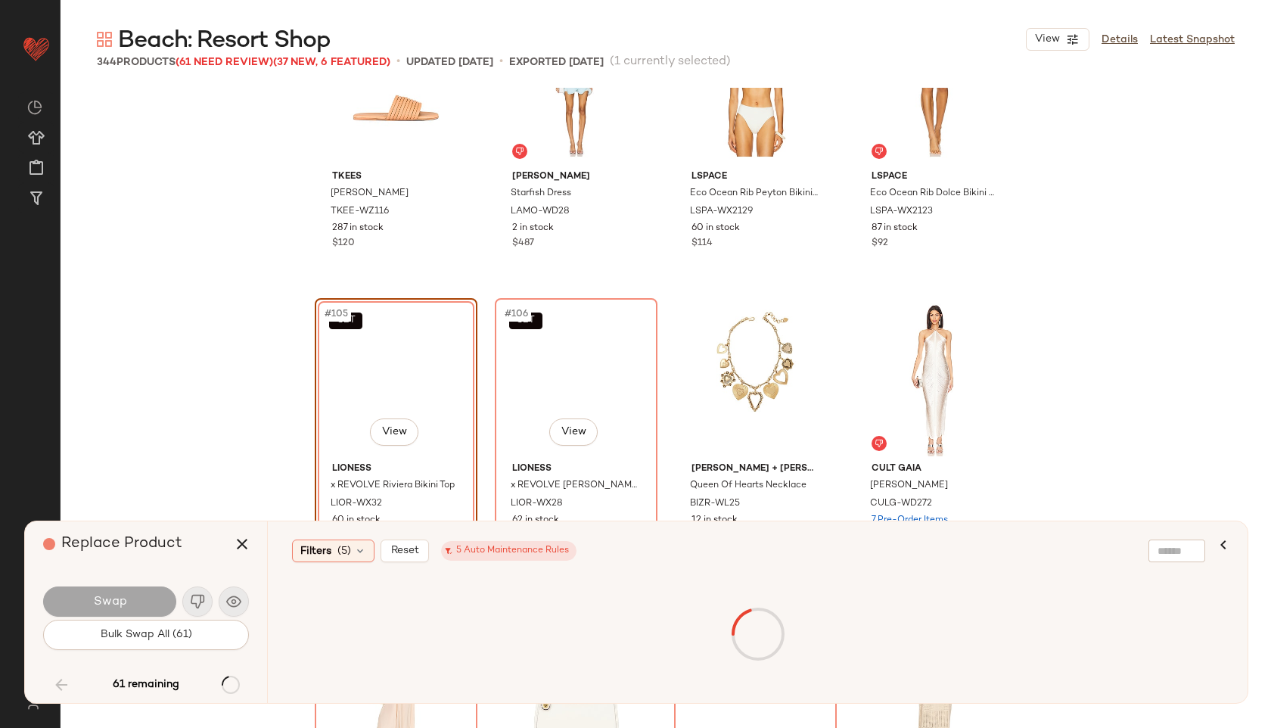
scroll to position [7389, 0]
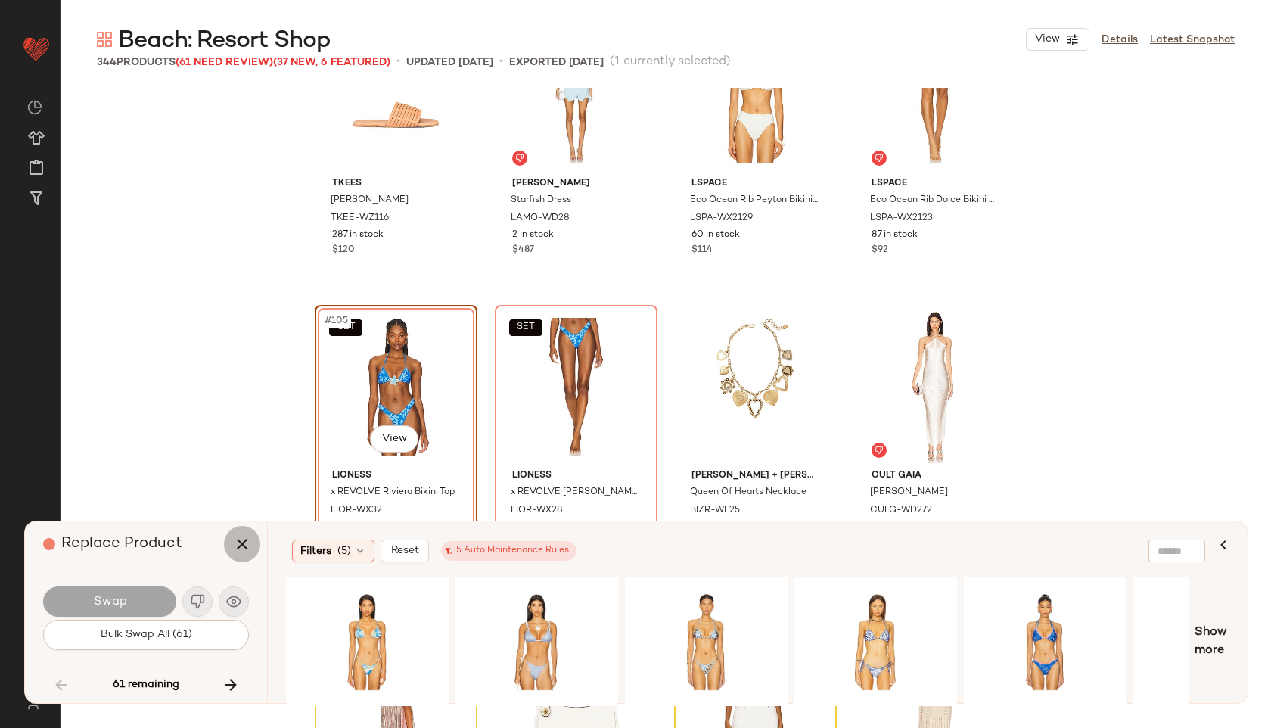
click at [244, 545] on icon "button" at bounding box center [242, 544] width 18 height 18
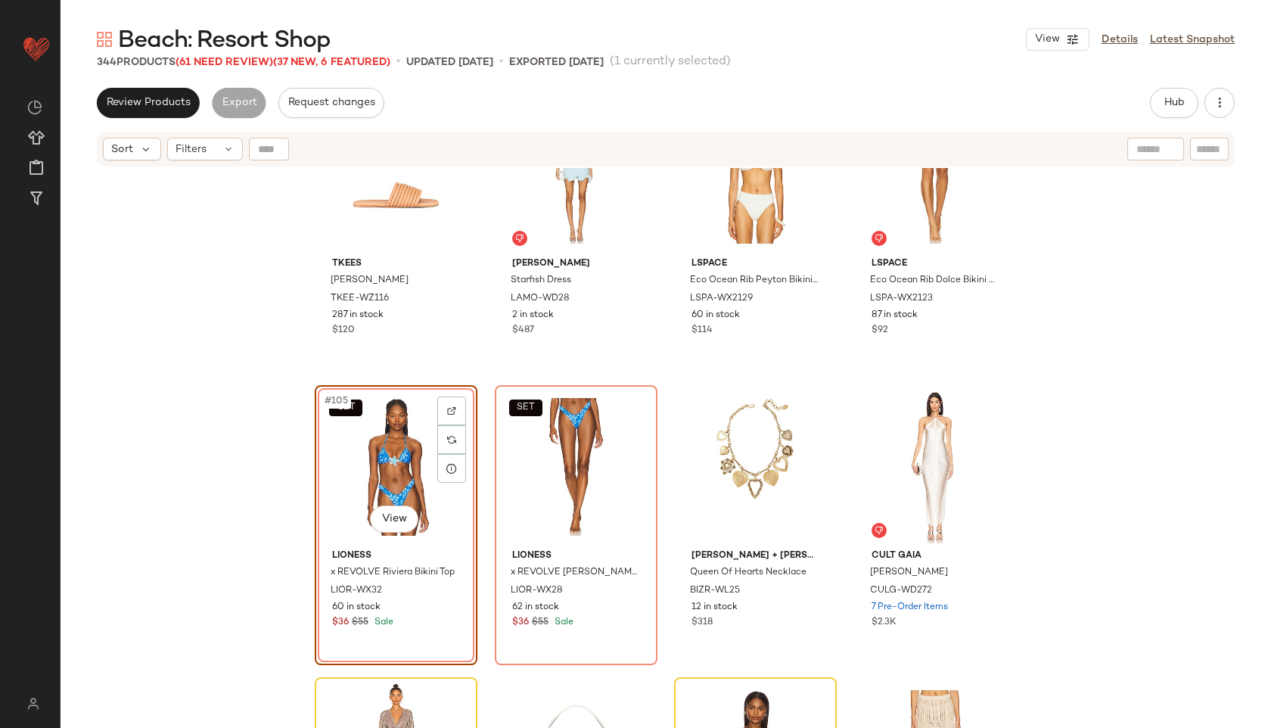
click at [360, 492] on div "SET #105 View" at bounding box center [396, 466] width 152 height 153
click at [556, 481] on div "SET #106 View" at bounding box center [576, 466] width 152 height 153
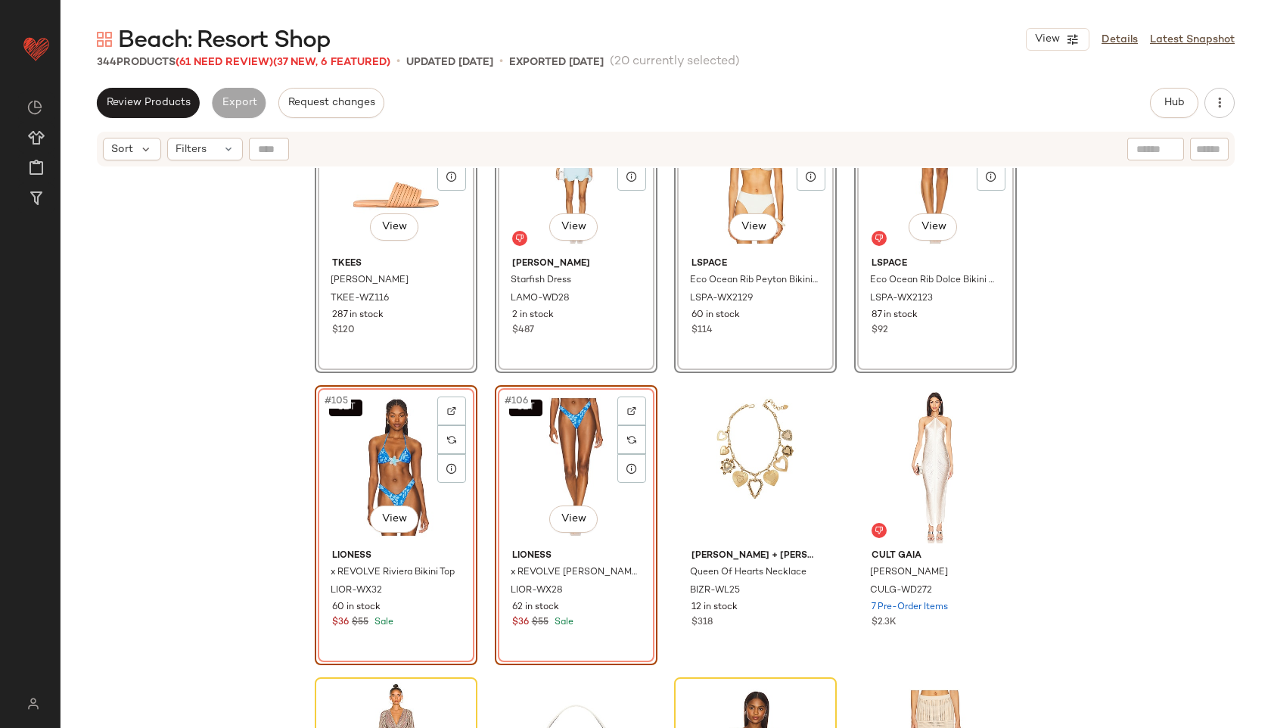
click at [250, 404] on div "#101 View TKEES Caro Sandal TKEE-WZ116 287 in stock $120 #102 View Leslie Amon …" at bounding box center [666, 466] width 1210 height 597
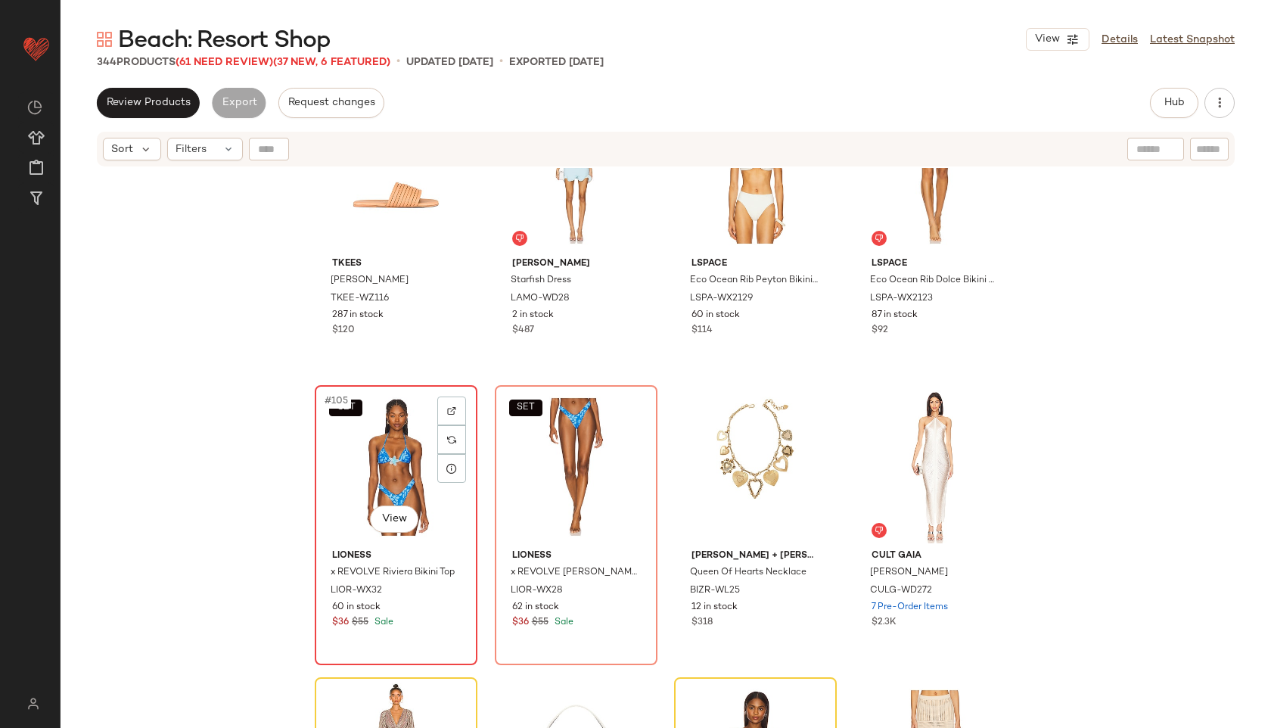
click at [371, 455] on div "SET #105 View" at bounding box center [396, 466] width 152 height 153
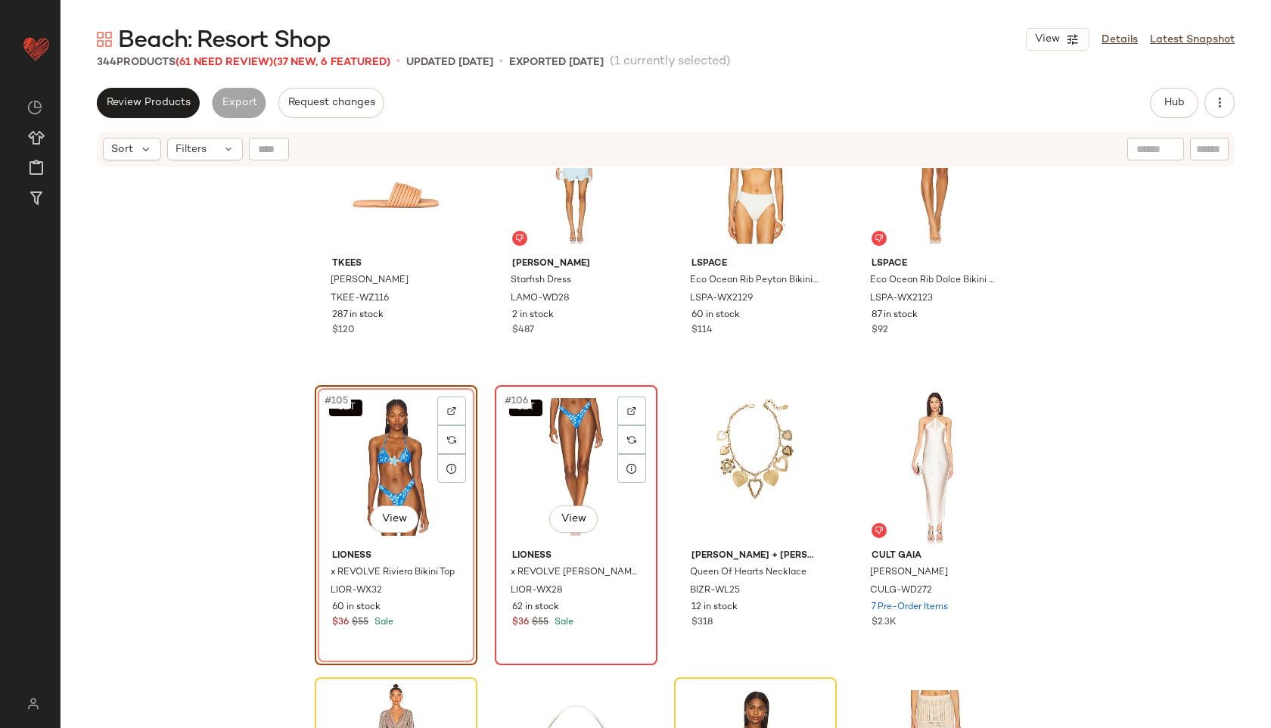
click at [548, 456] on div "SET #106 View" at bounding box center [576, 466] width 152 height 153
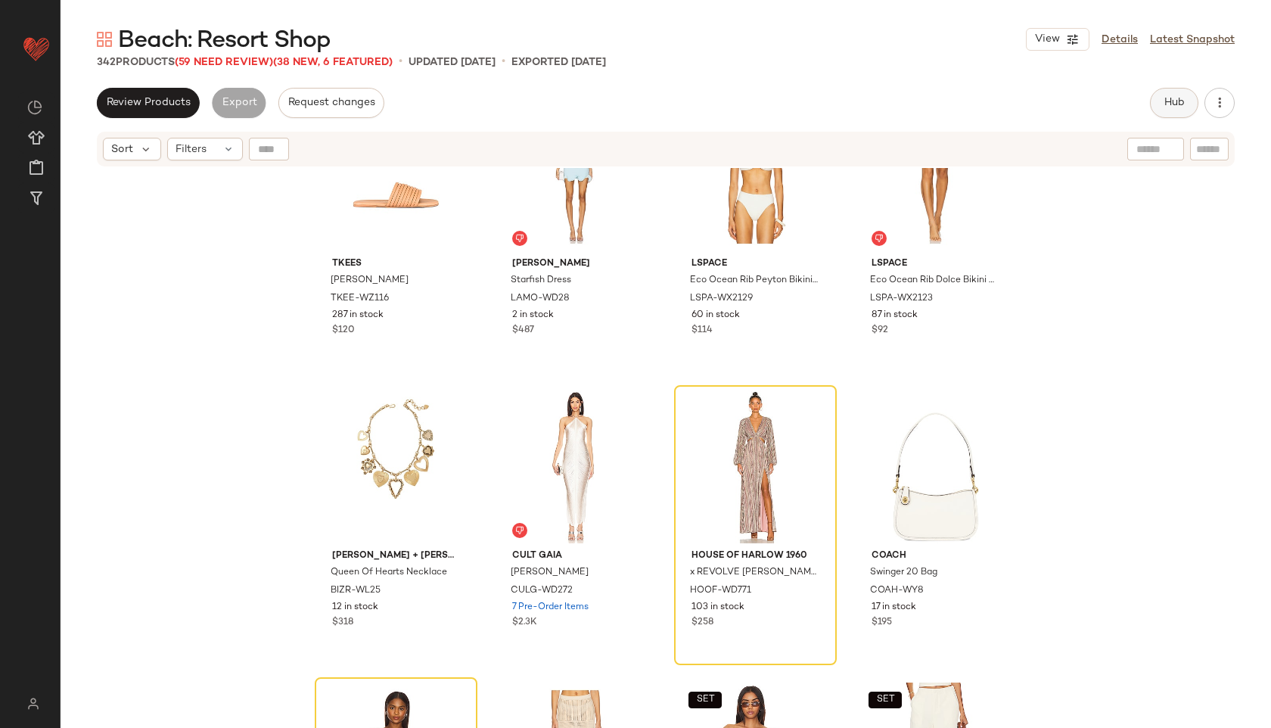
click at [1181, 92] on button "Hub" at bounding box center [1174, 103] width 48 height 30
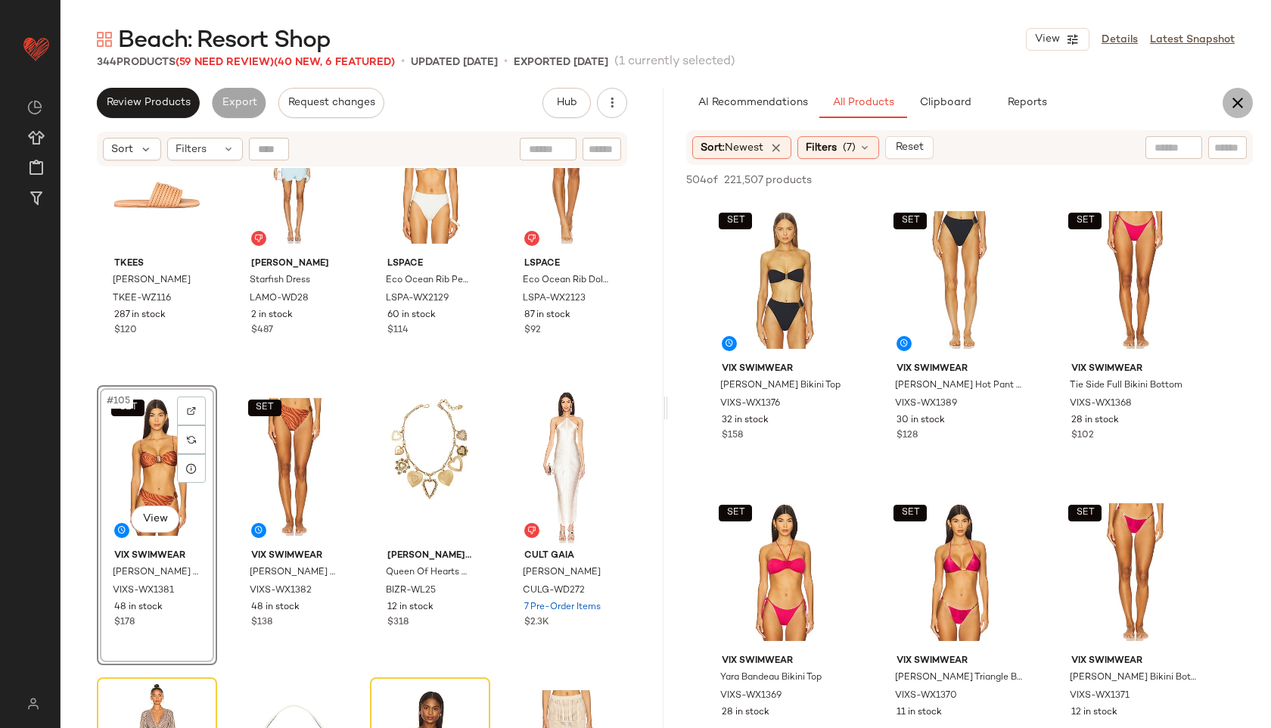
click at [1238, 102] on icon "button" at bounding box center [1237, 103] width 18 height 18
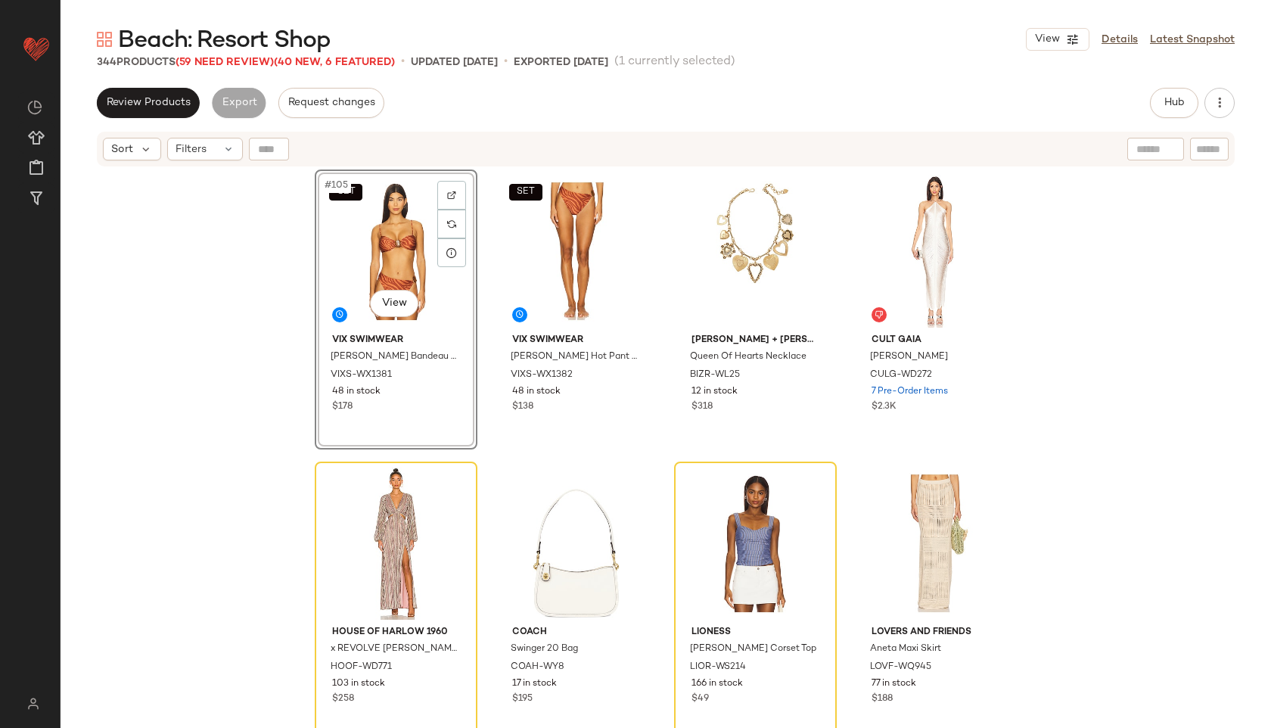
scroll to position [7638, 0]
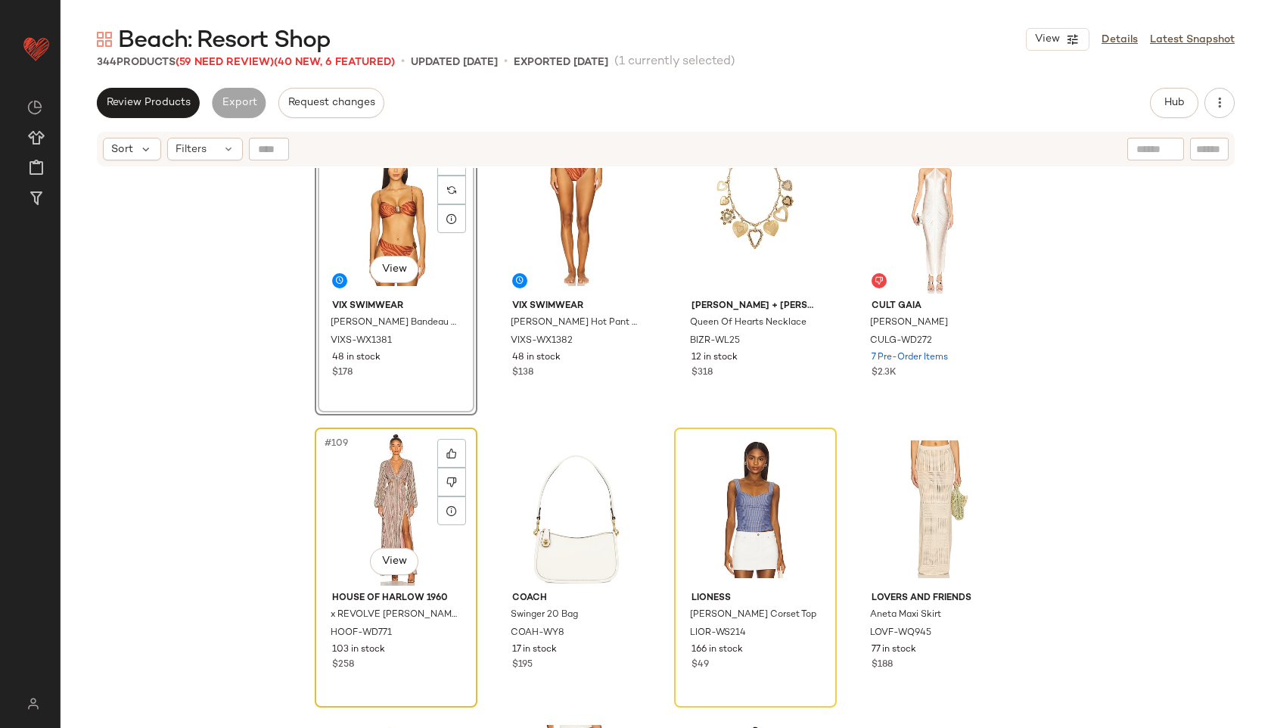
click at [357, 508] on div "#109 View" at bounding box center [396, 509] width 152 height 153
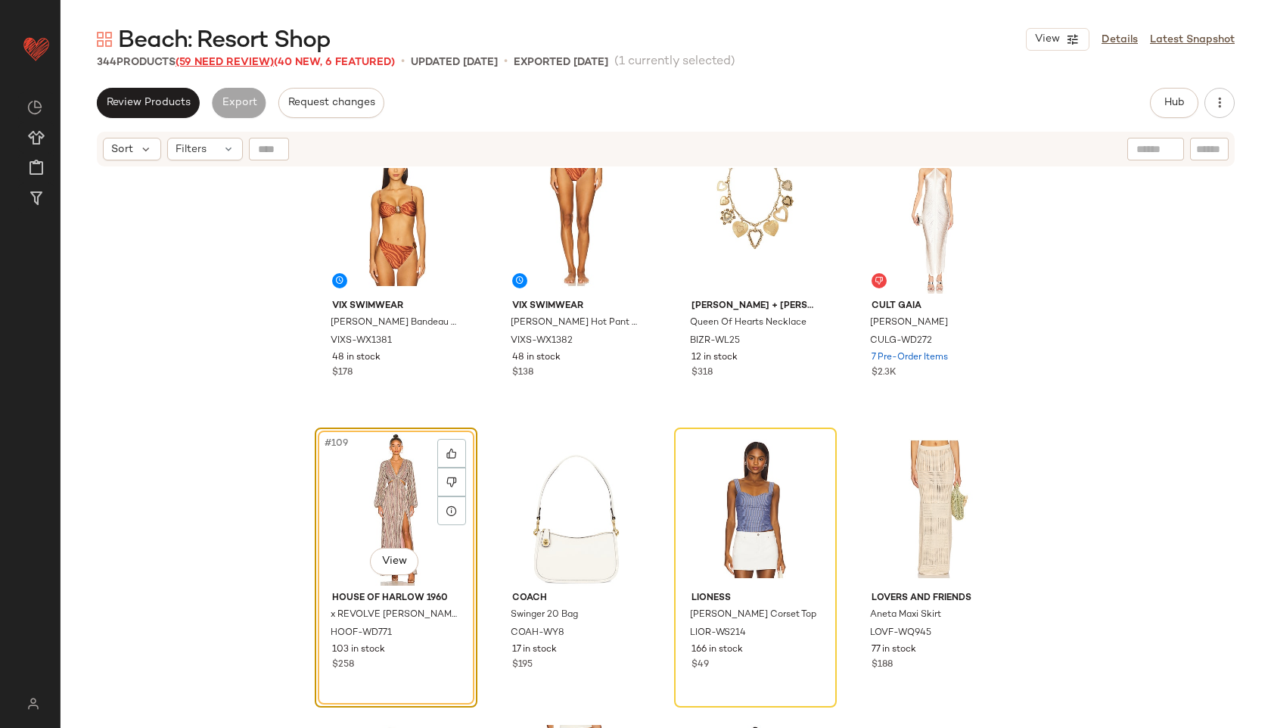
click at [247, 63] on span "(59 Need Review)" at bounding box center [224, 62] width 98 height 11
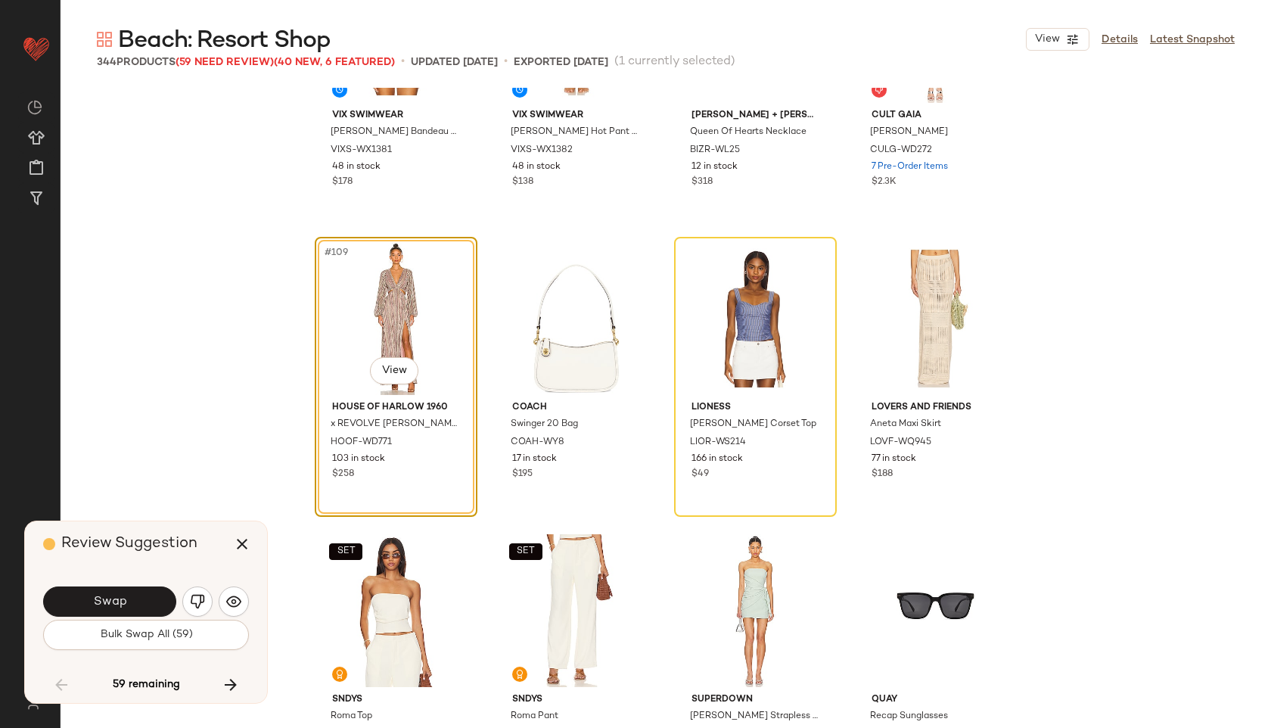
scroll to position [7748, 0]
click at [233, 597] on img "button" at bounding box center [233, 601] width 15 height 15
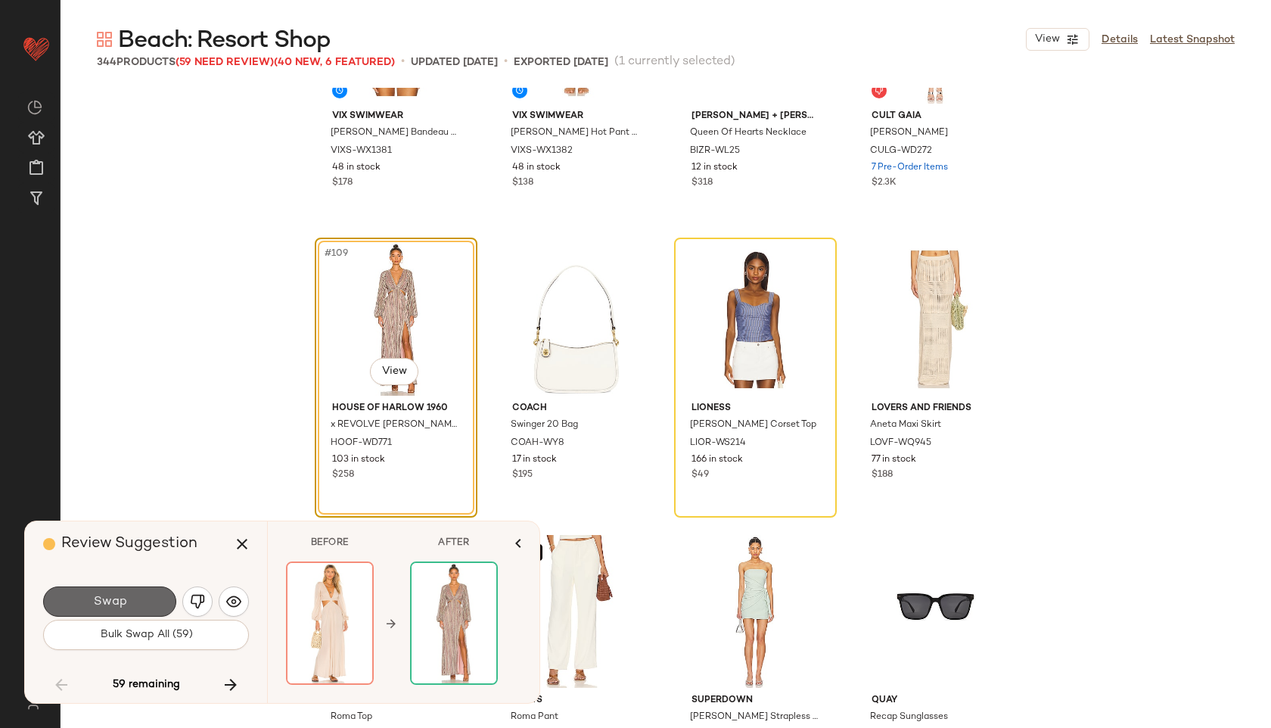
click at [130, 604] on button "Swap" at bounding box center [109, 601] width 133 height 30
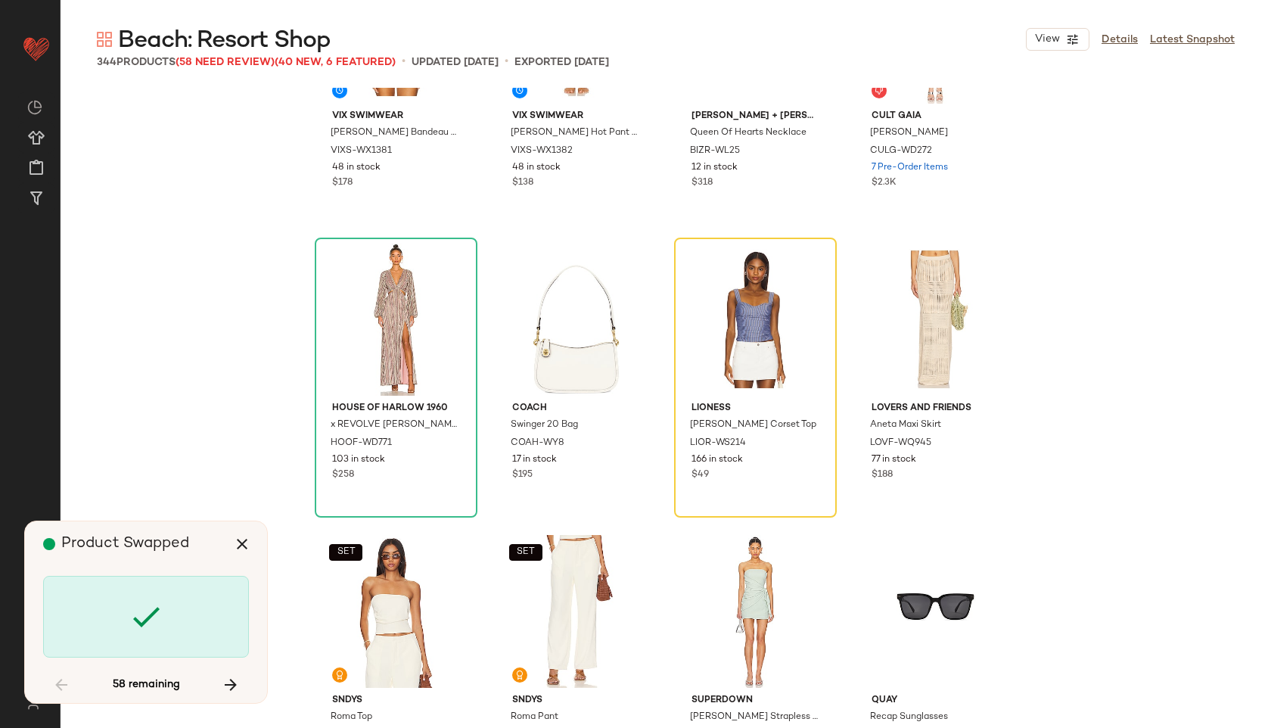
scroll to position [7590, 0]
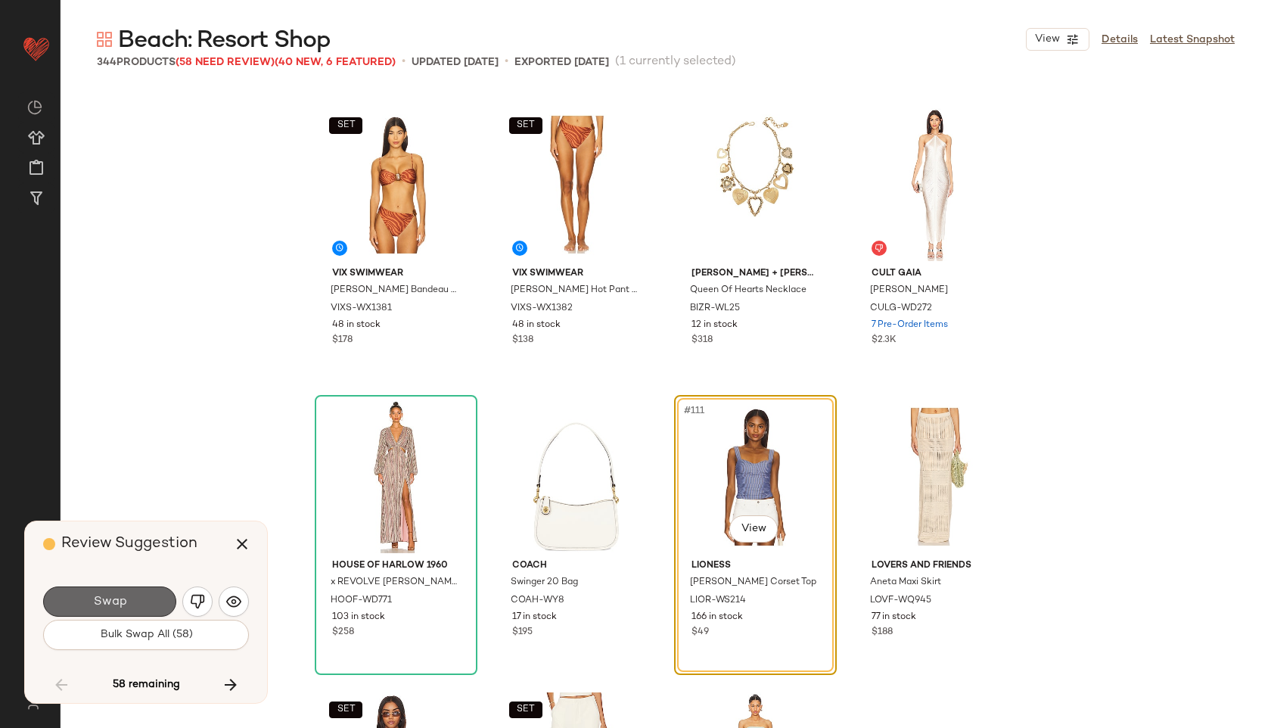
click at [146, 597] on button "Swap" at bounding box center [109, 601] width 133 height 30
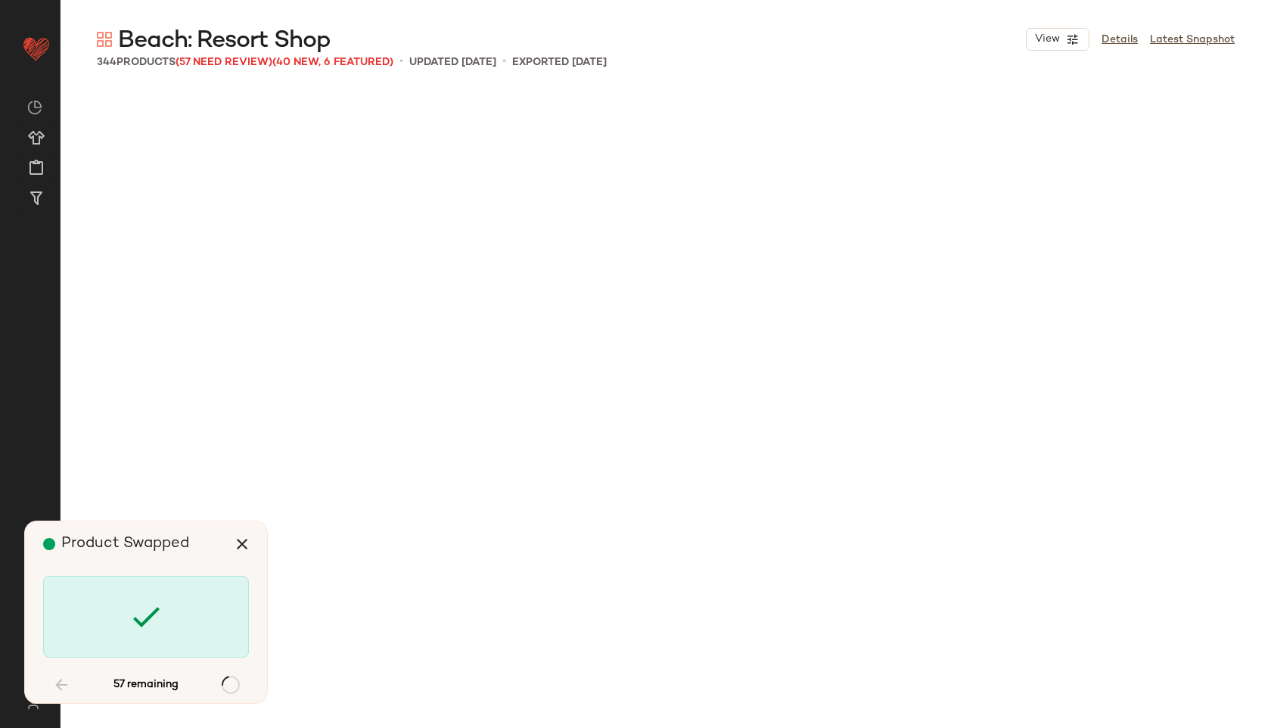
scroll to position [8758, 0]
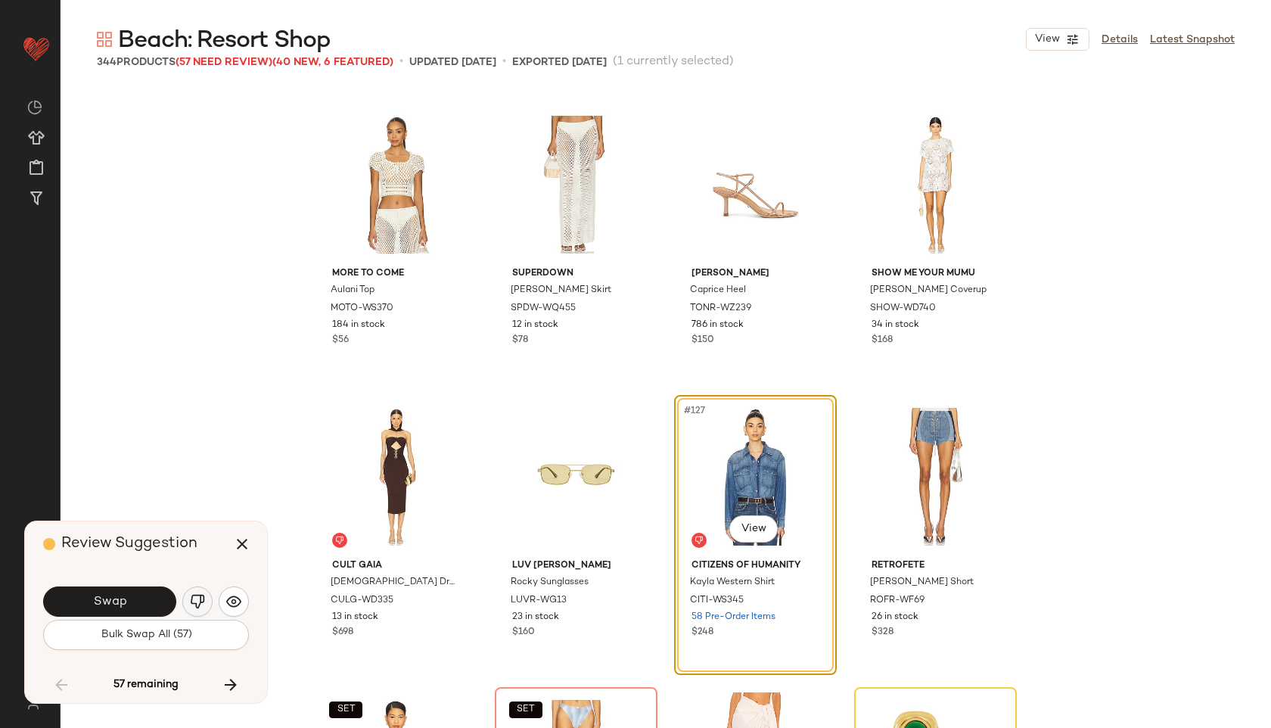
click at [206, 601] on button "button" at bounding box center [197, 601] width 30 height 30
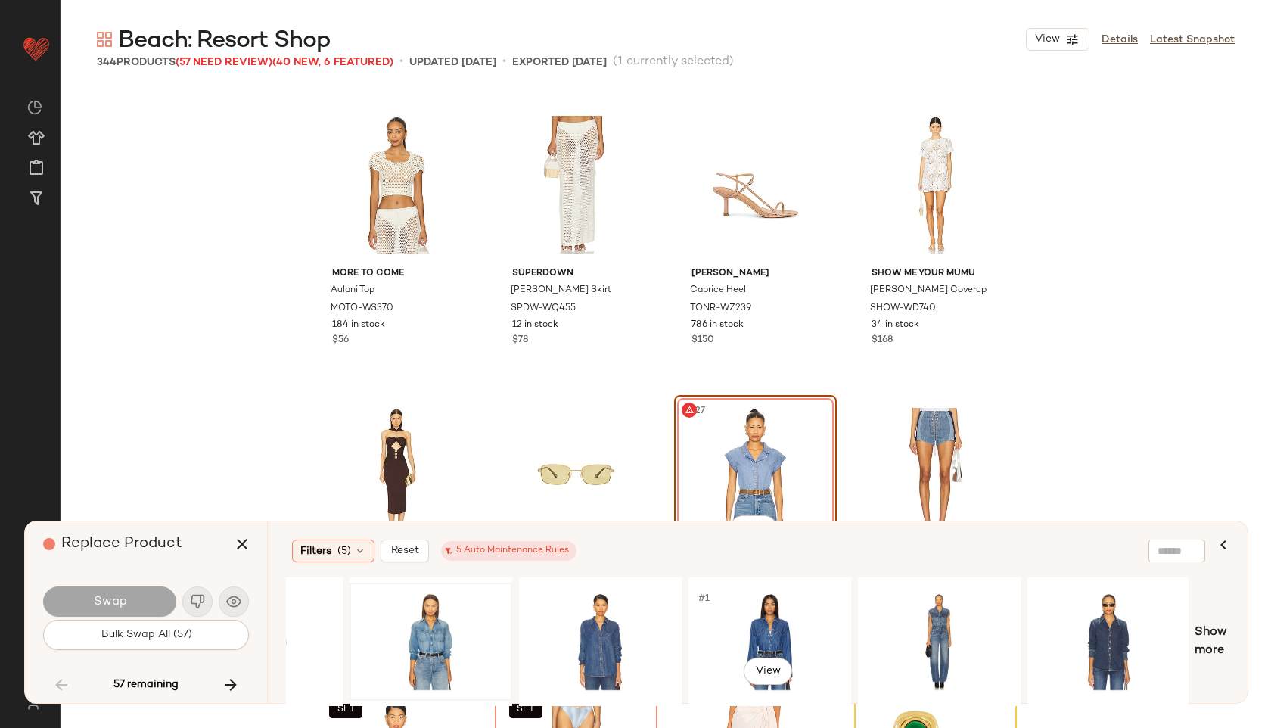
scroll to position [0, 512]
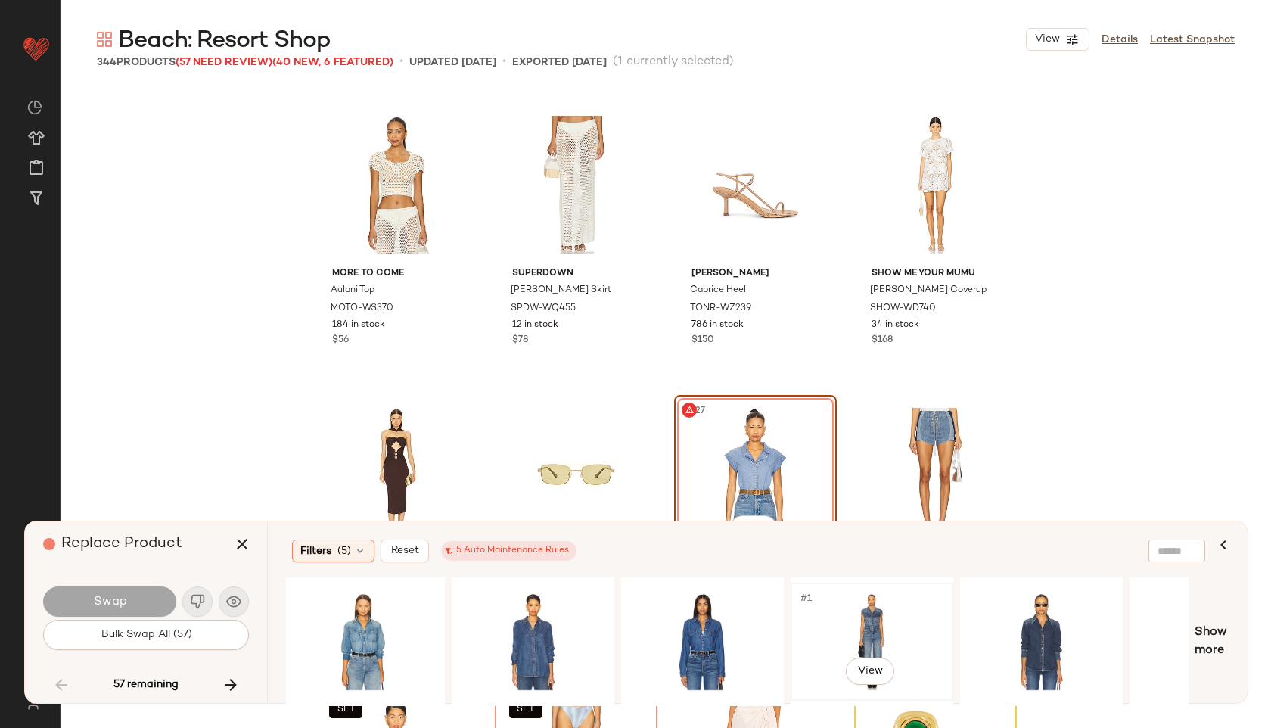
click at [877, 638] on div "#1 View" at bounding box center [872, 641] width 152 height 107
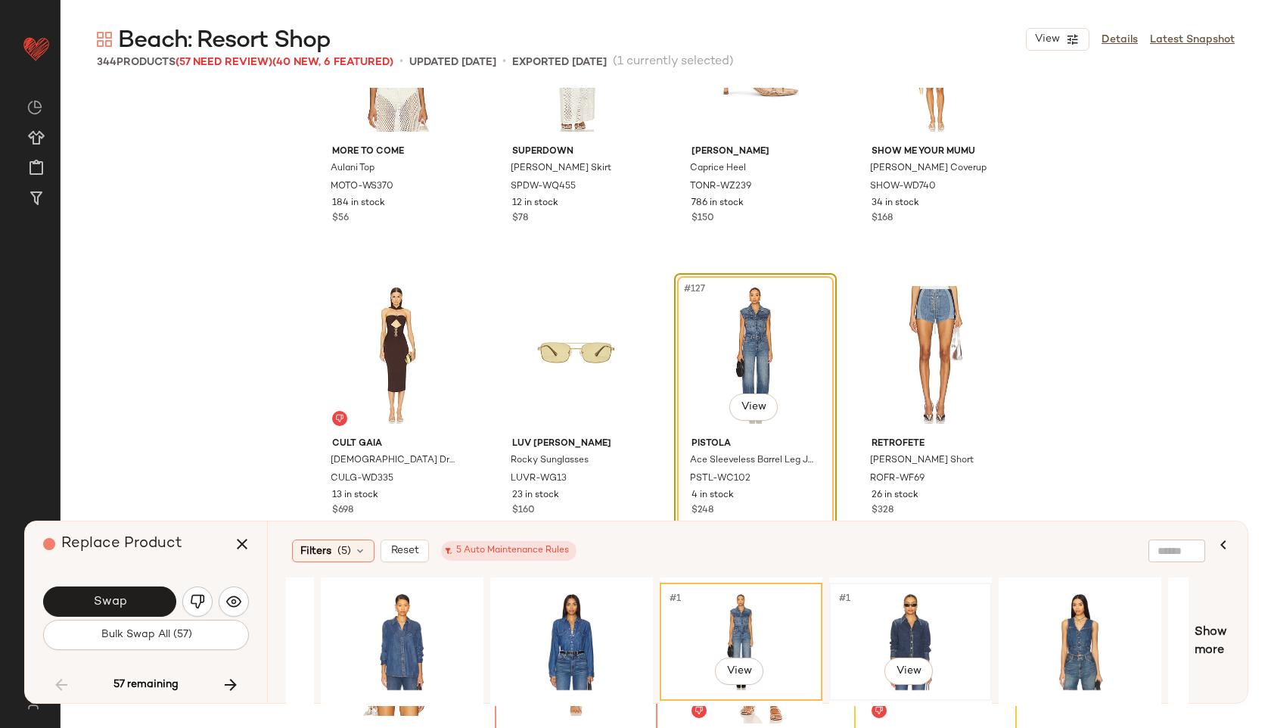
scroll to position [0, 784]
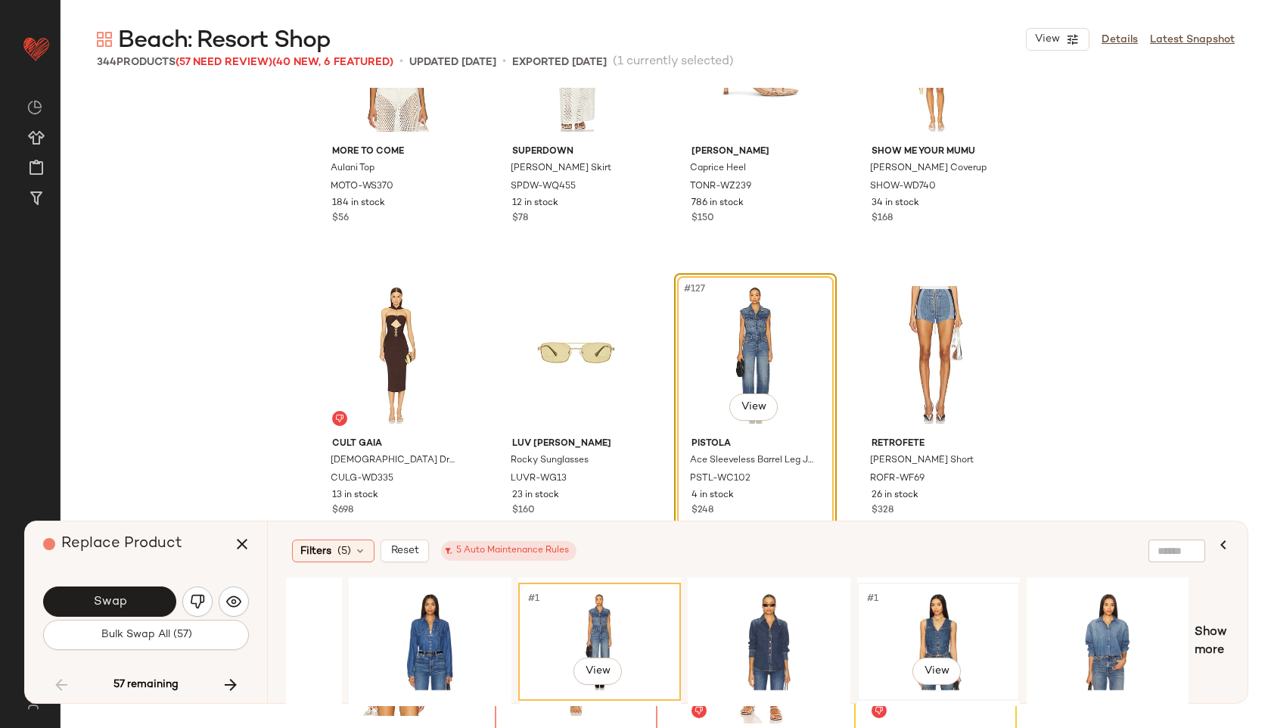
click at [933, 623] on div "#1 View" at bounding box center [938, 641] width 152 height 107
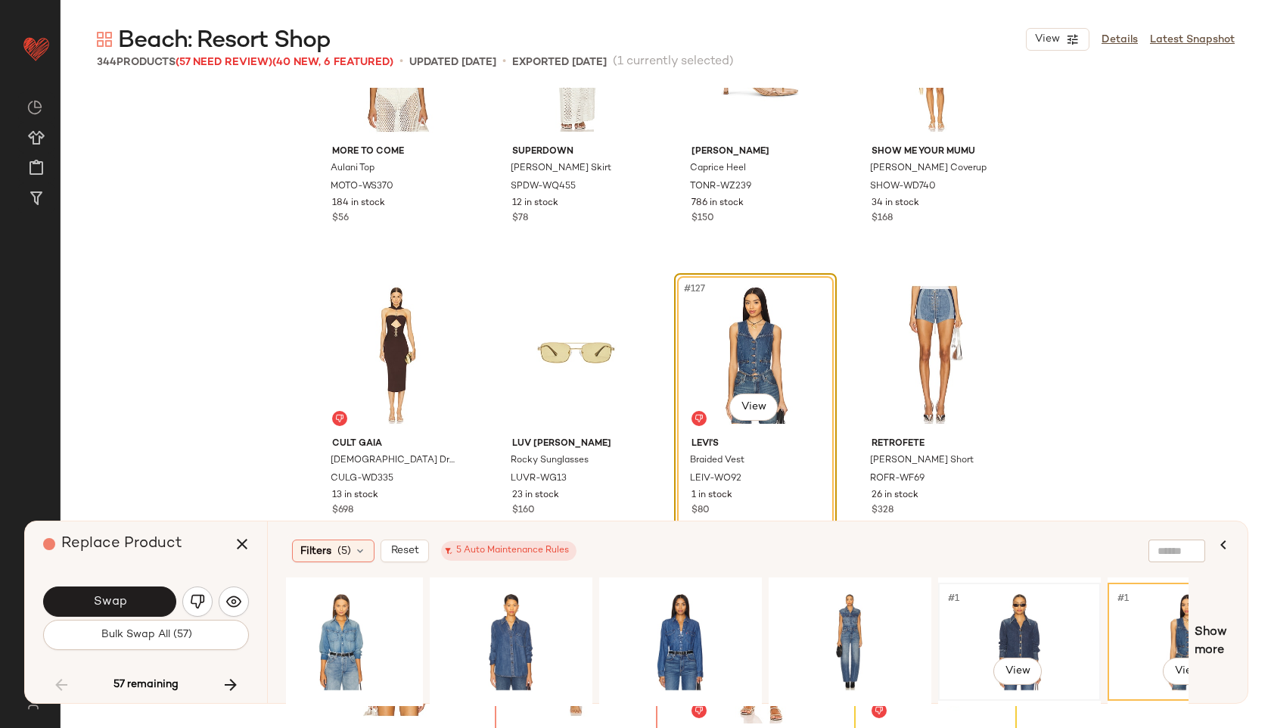
scroll to position [0, 0]
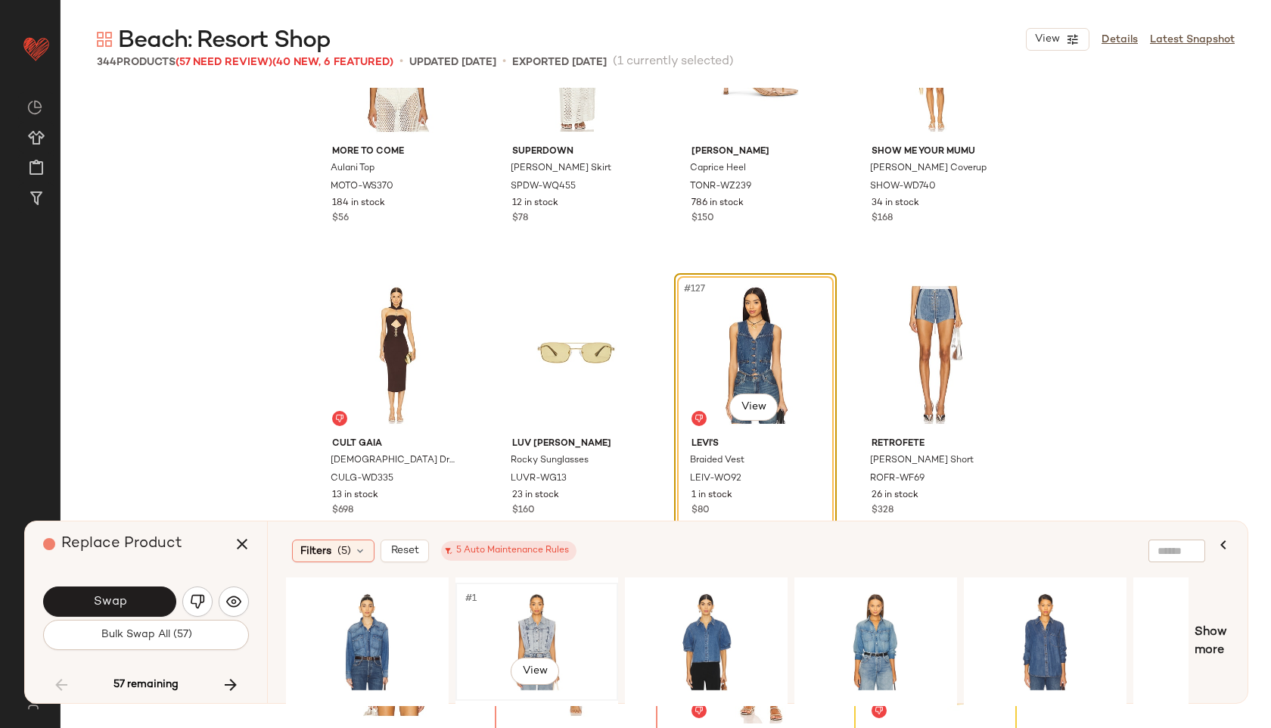
click at [532, 616] on div "#1 View" at bounding box center [537, 641] width 152 height 107
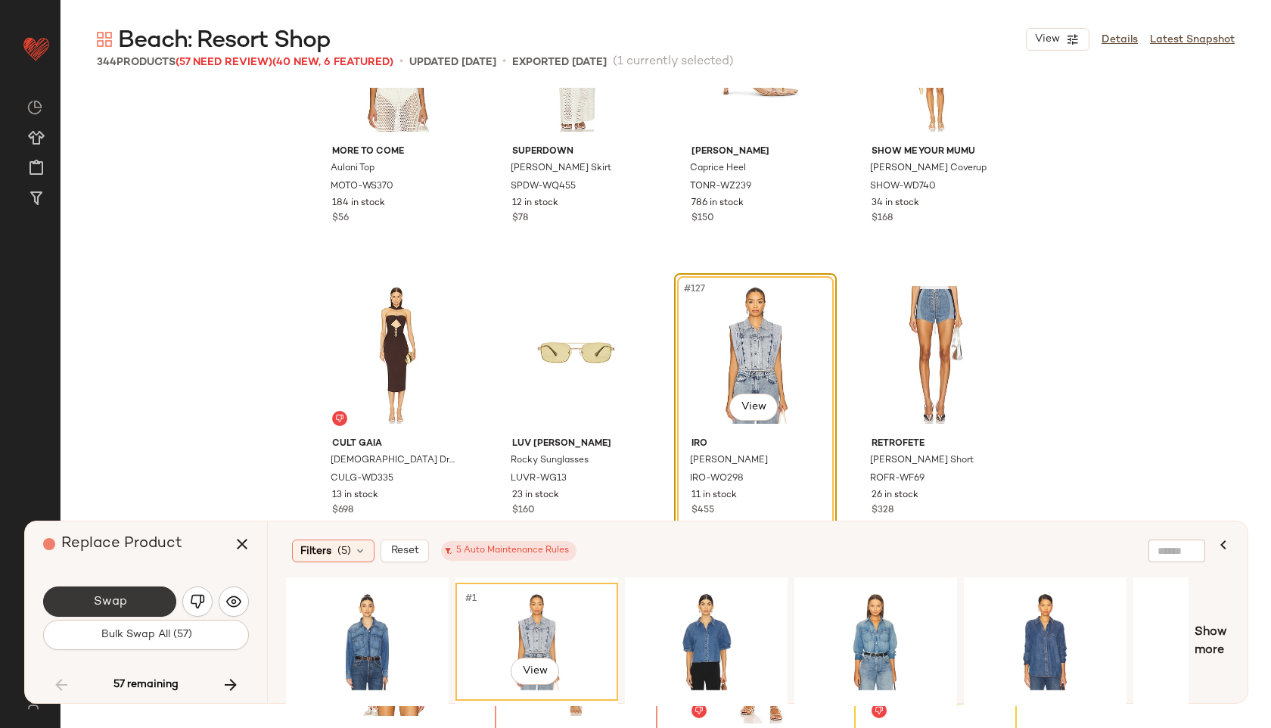
click at [125, 600] on span "Swap" at bounding box center [109, 601] width 34 height 14
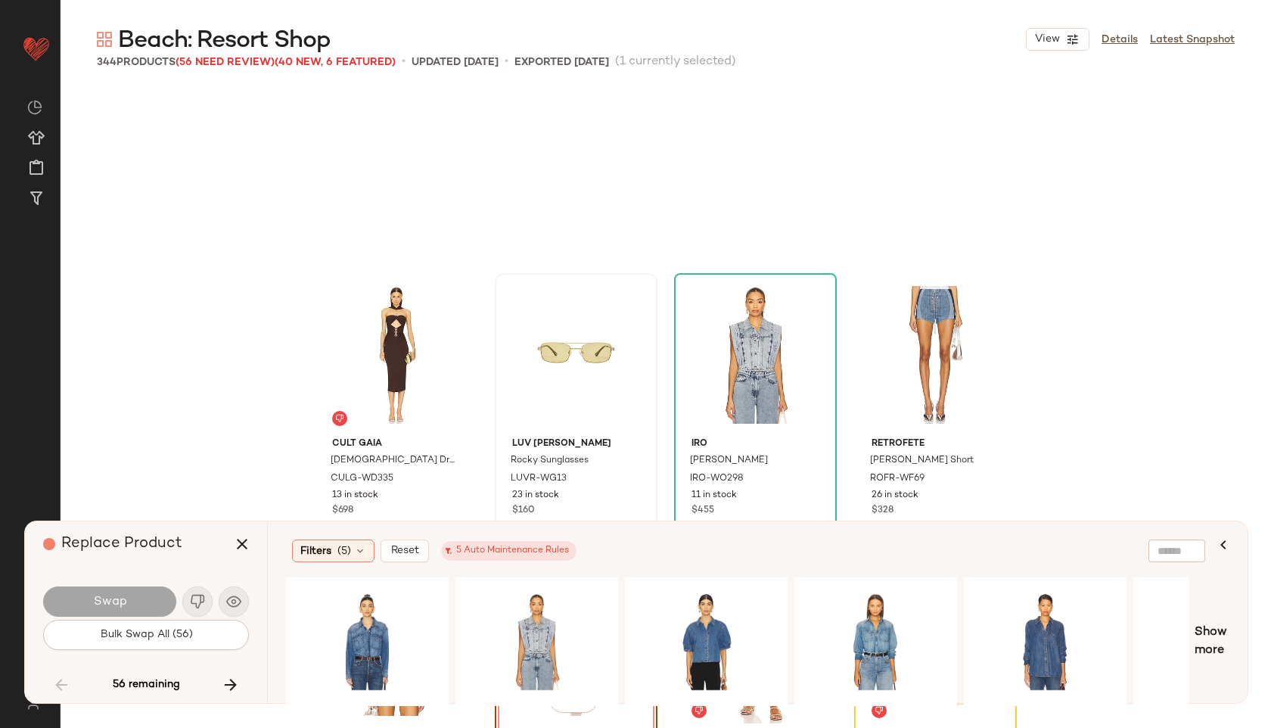
scroll to position [9050, 0]
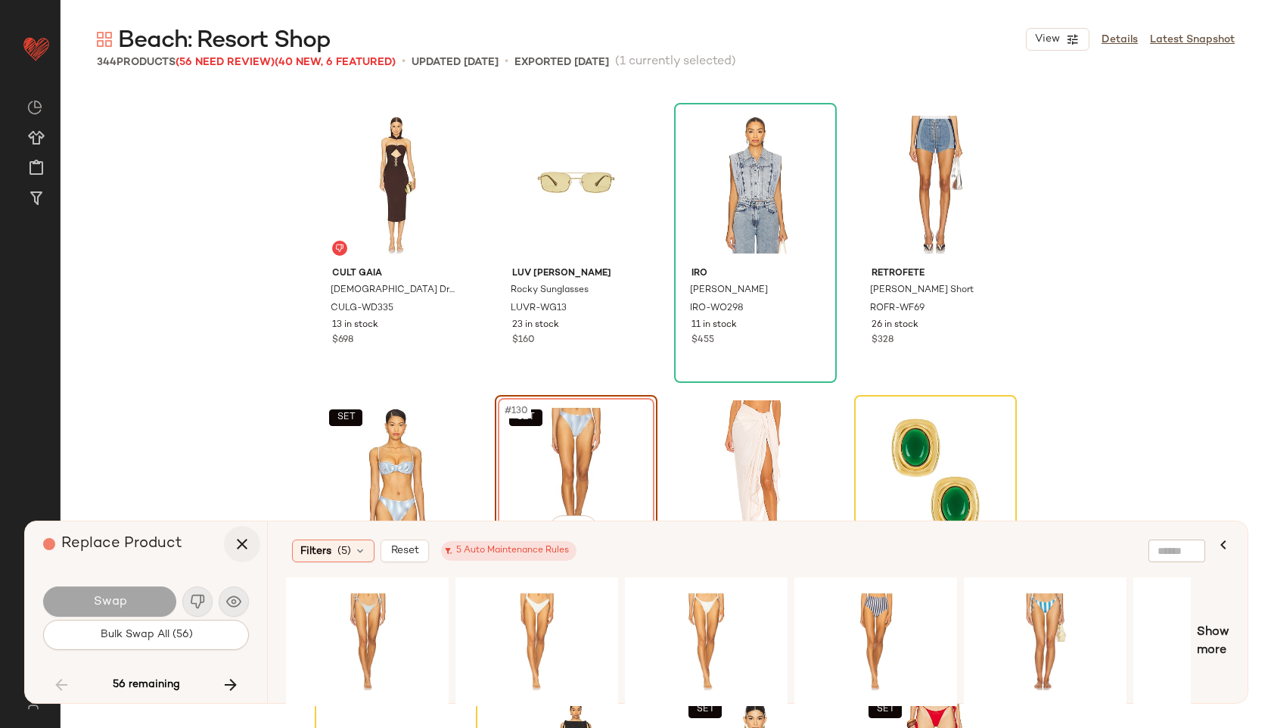
click at [249, 539] on icon "button" at bounding box center [242, 544] width 18 height 18
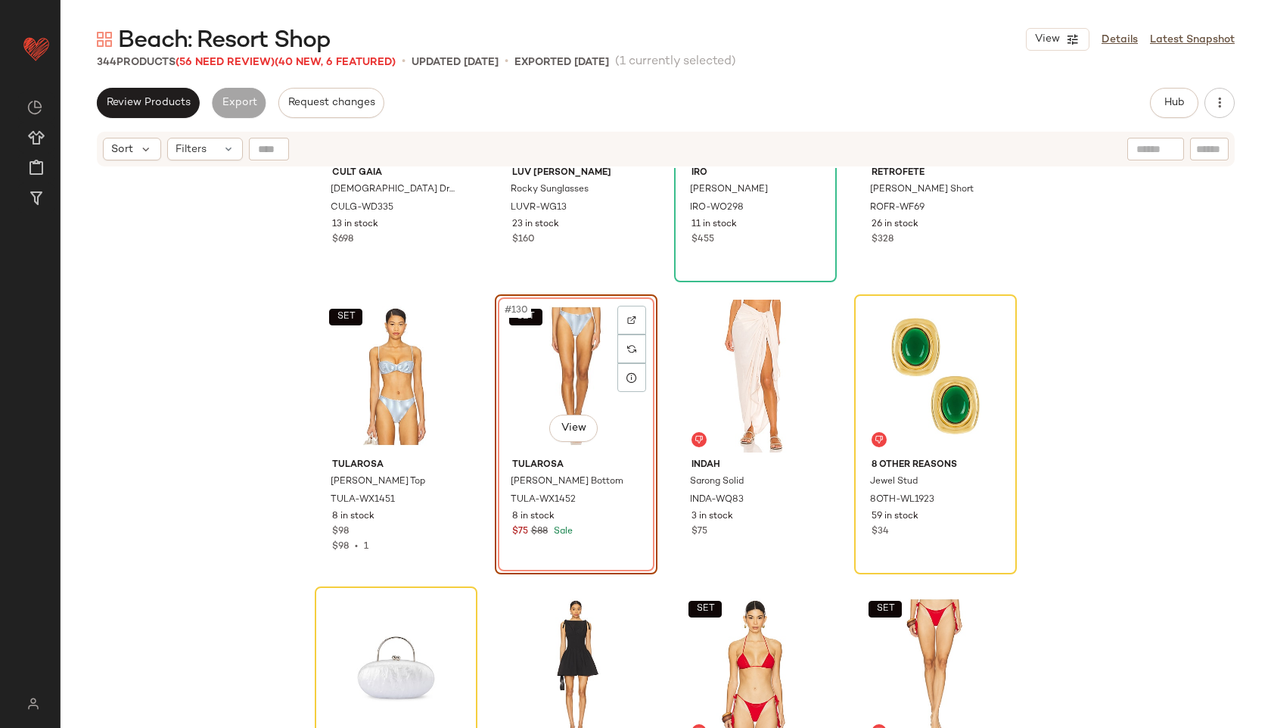
scroll to position [9236, 0]
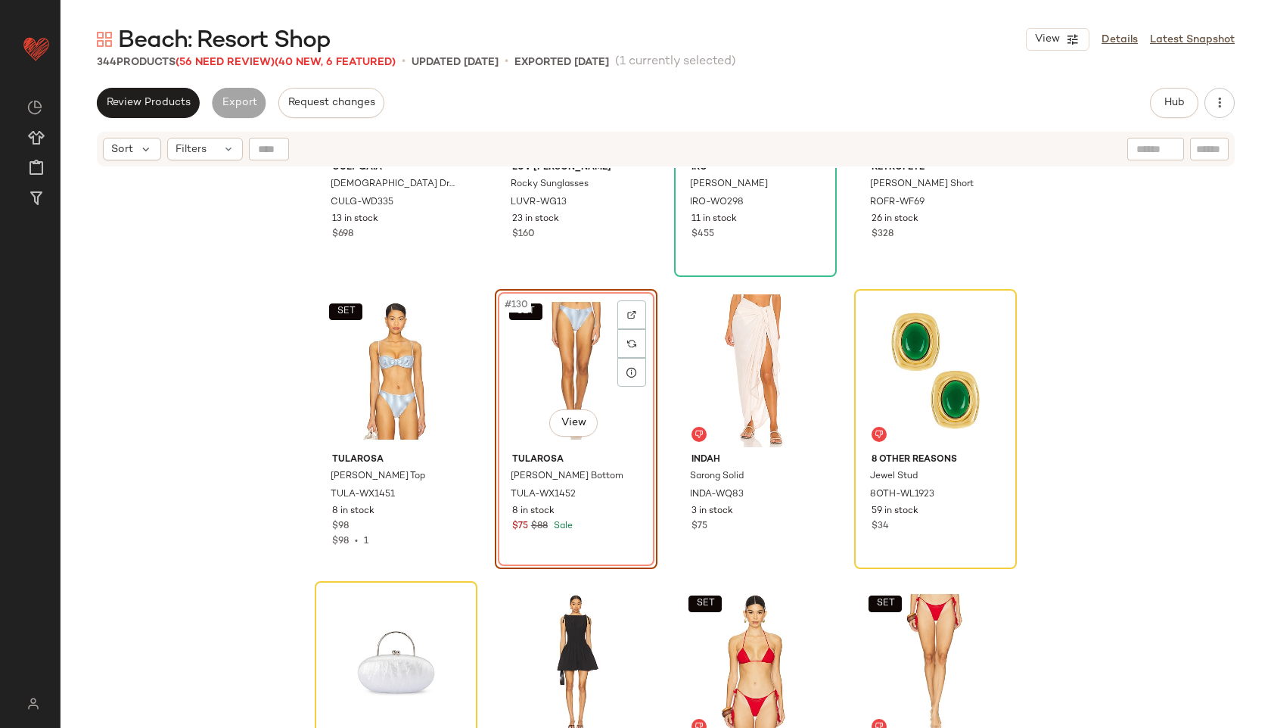
click at [582, 333] on div "SET #130 View" at bounding box center [576, 370] width 152 height 153
click at [384, 374] on div "SET #129 View" at bounding box center [396, 370] width 152 height 153
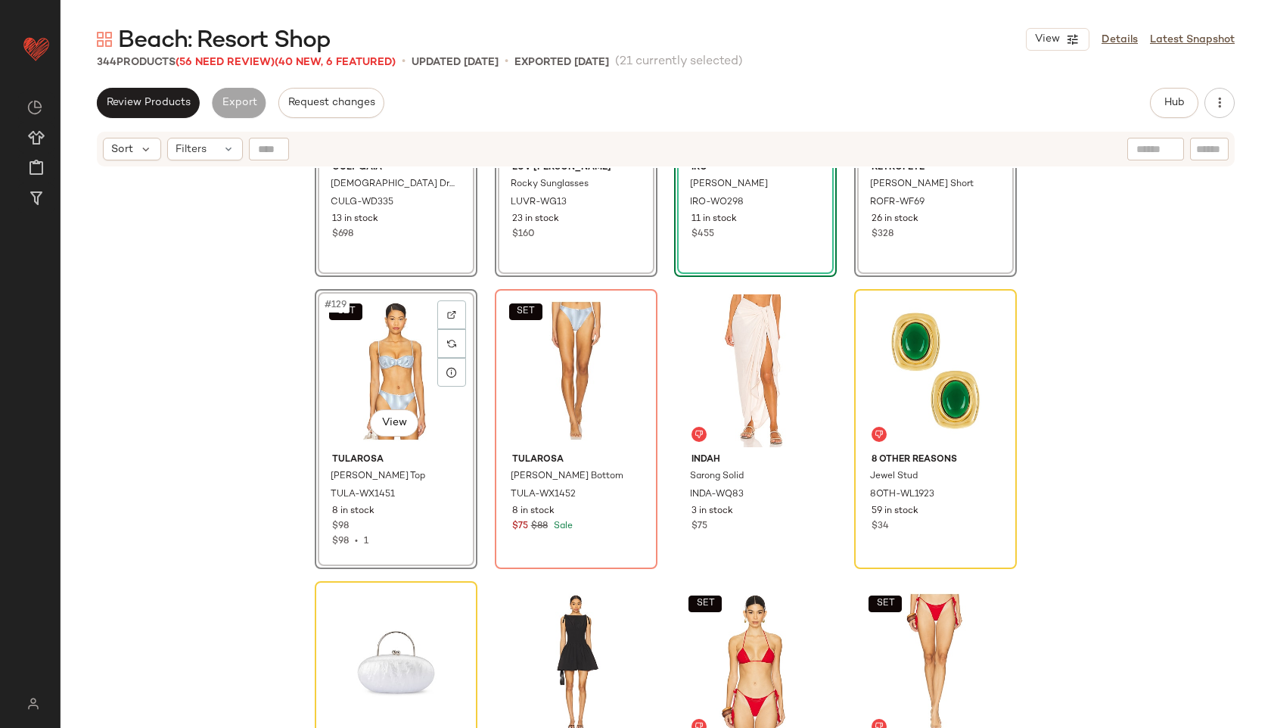
click at [231, 359] on div "#125 View Cult Gaia Cristos Dress CULG-WD335 13 in stock $698 #126 View Luv Lou…" at bounding box center [666, 466] width 1210 height 597
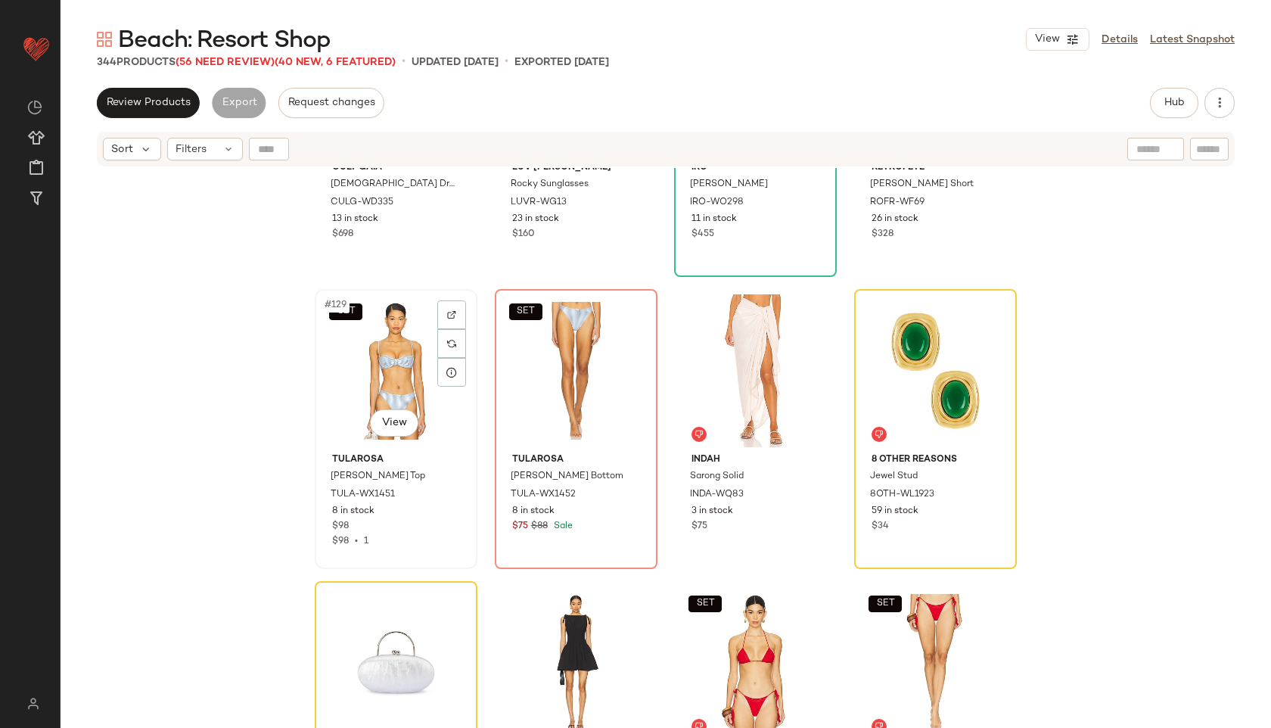
click at [358, 360] on div "SET #129 View" at bounding box center [396, 370] width 152 height 153
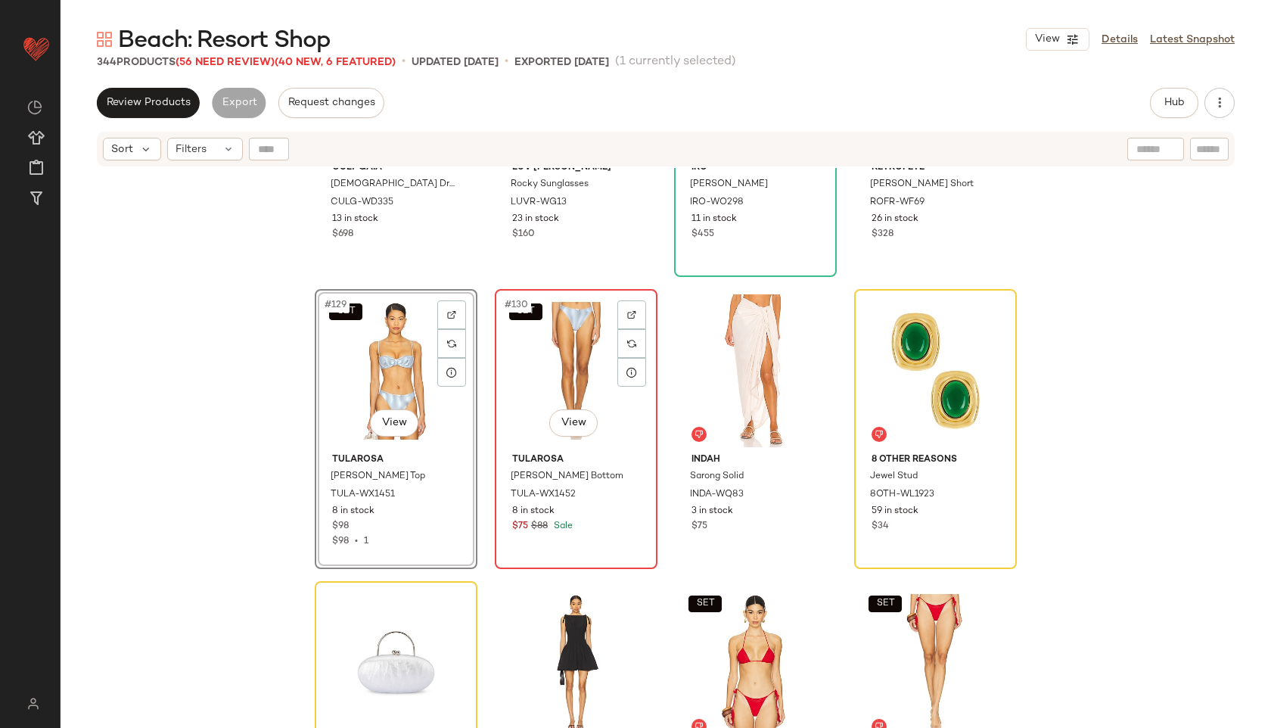
click at [573, 365] on div "SET #130 View" at bounding box center [576, 370] width 152 height 153
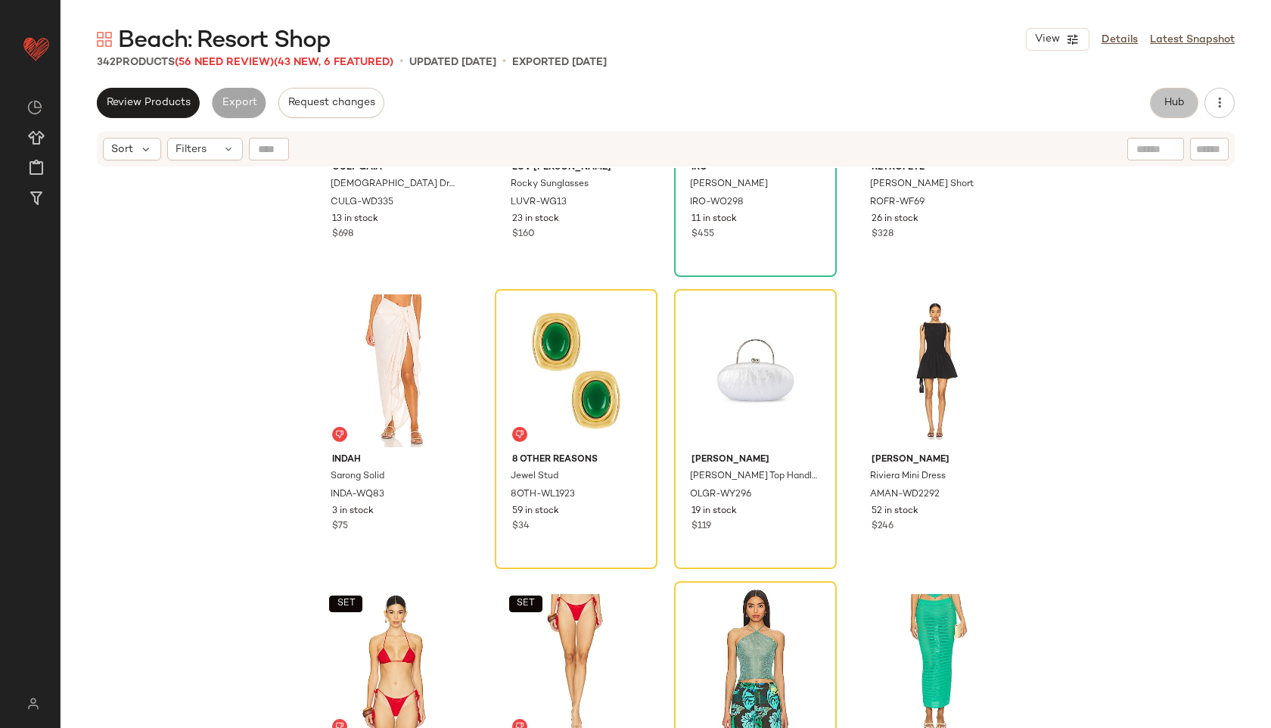
click at [1178, 99] on span "Hub" at bounding box center [1173, 103] width 21 height 12
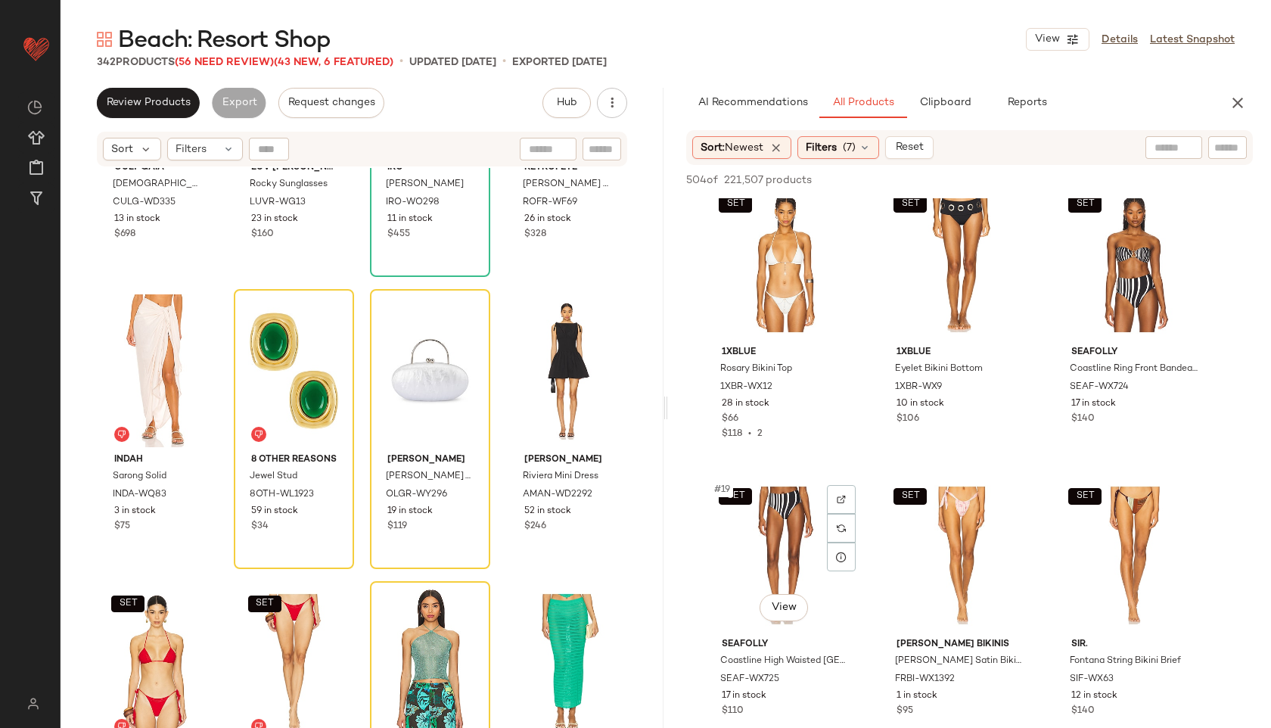
scroll to position [1477, 0]
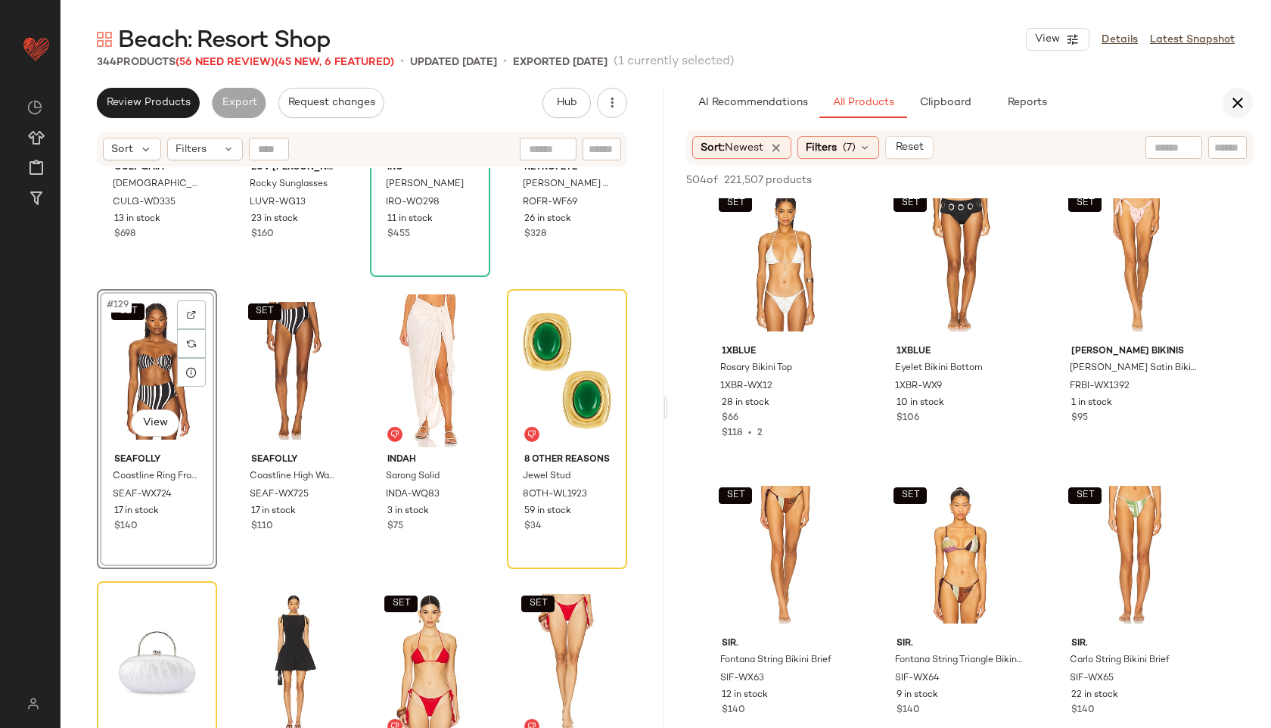
click at [1245, 97] on icon "button" at bounding box center [1237, 103] width 18 height 18
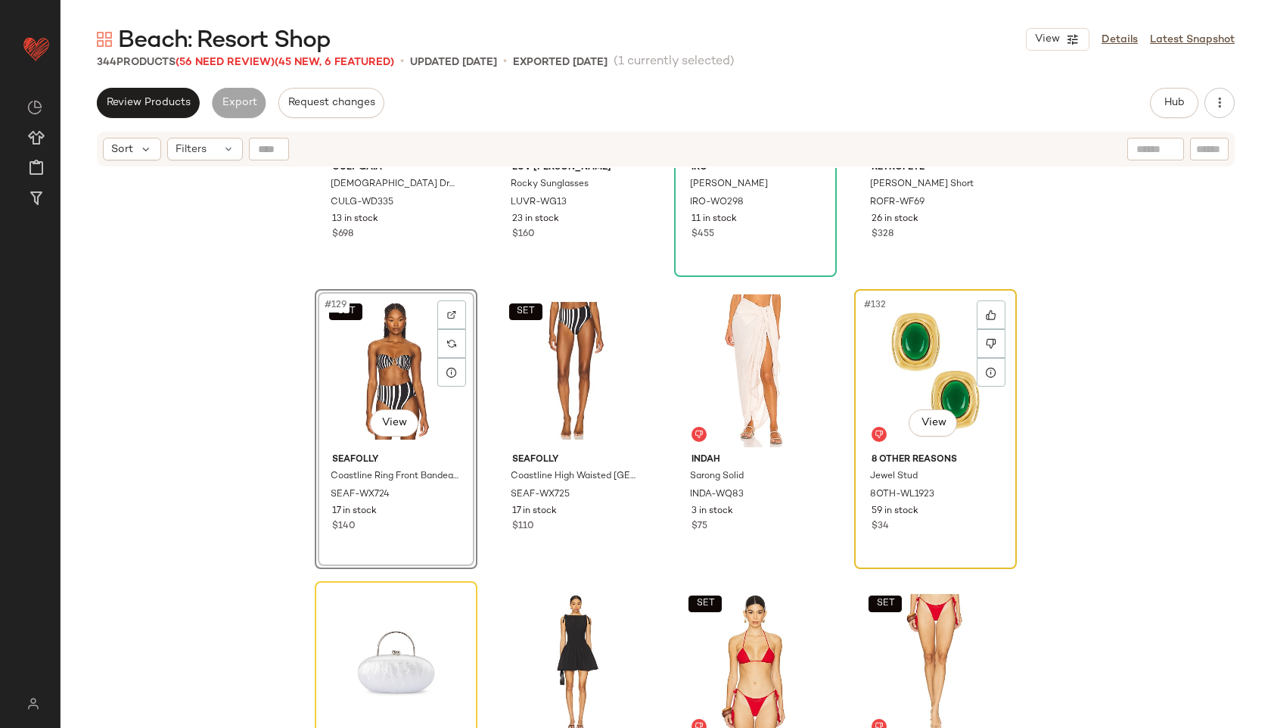
click at [919, 363] on div "#132 View" at bounding box center [935, 370] width 152 height 153
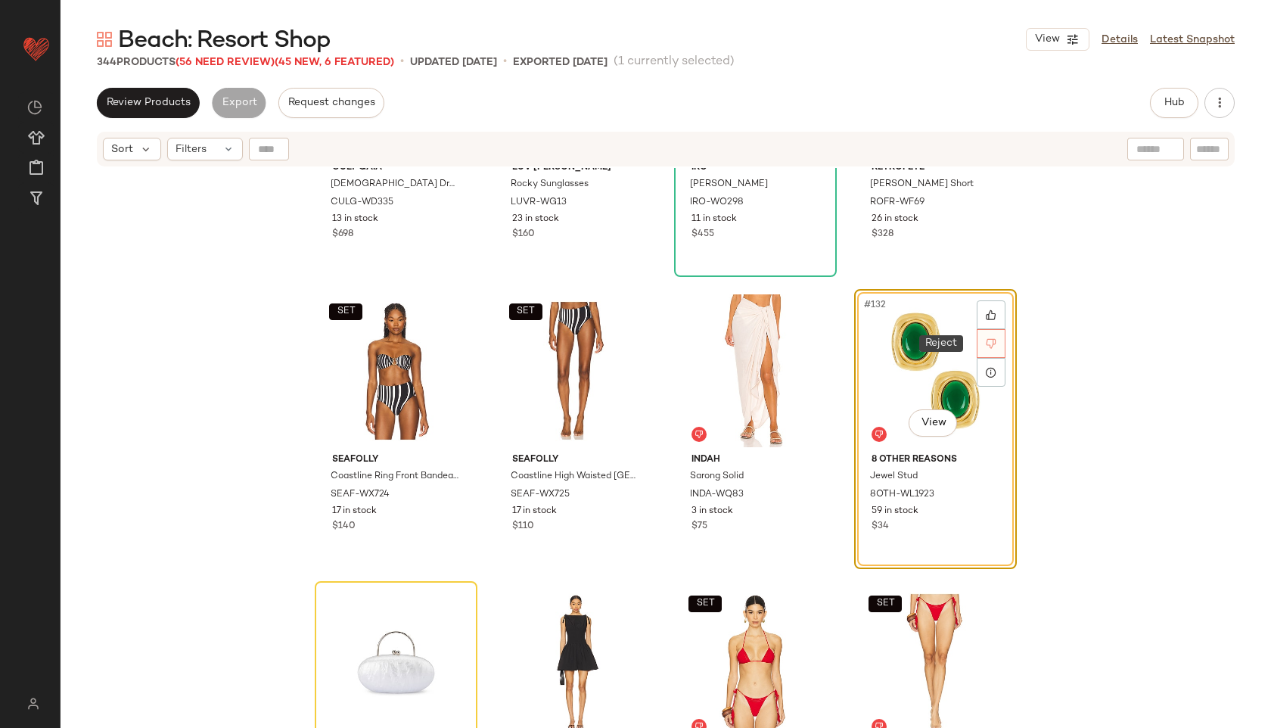
click at [991, 338] on icon at bounding box center [990, 343] width 11 height 11
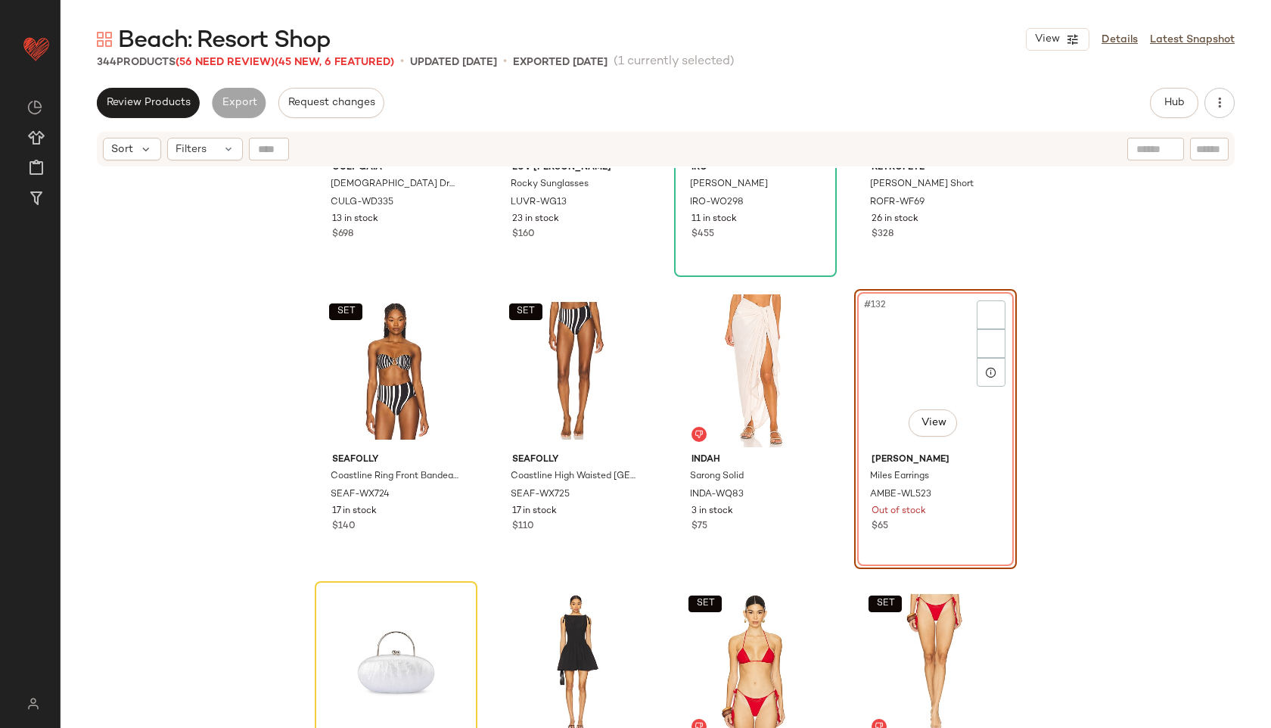
scroll to position [9050, 0]
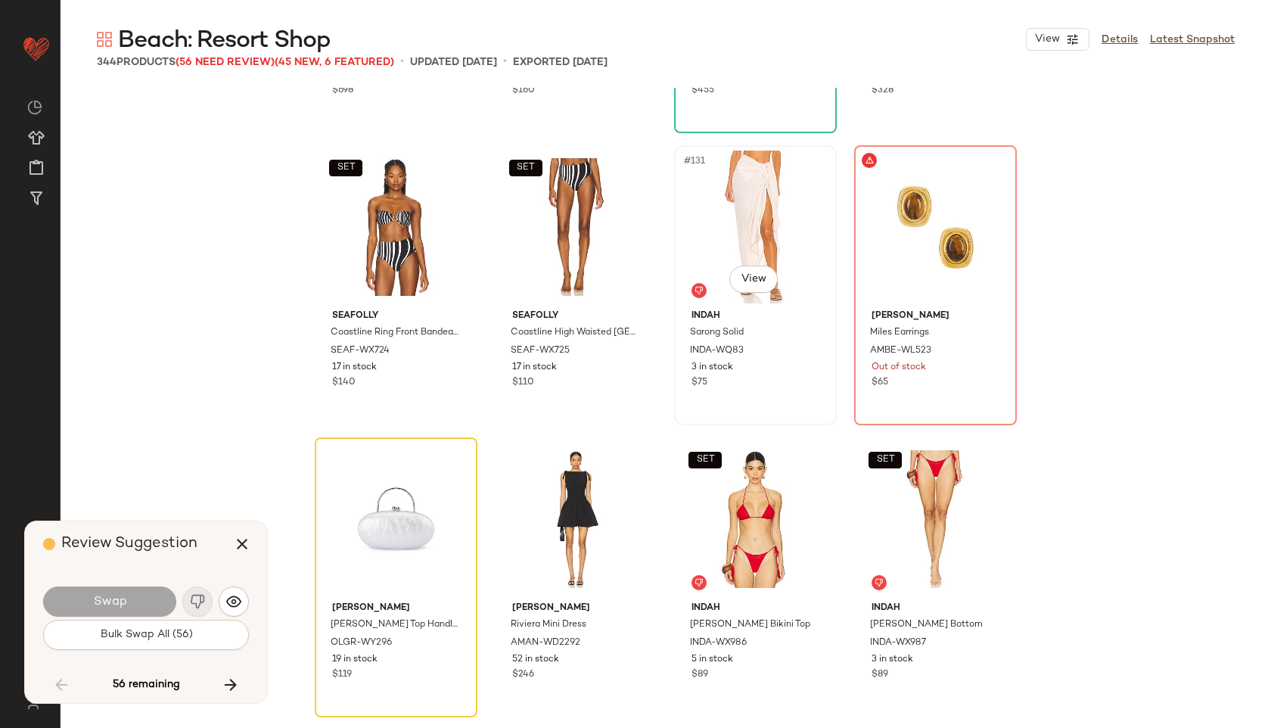
scroll to position [9301, 0]
click at [231, 598] on img "button" at bounding box center [233, 601] width 15 height 15
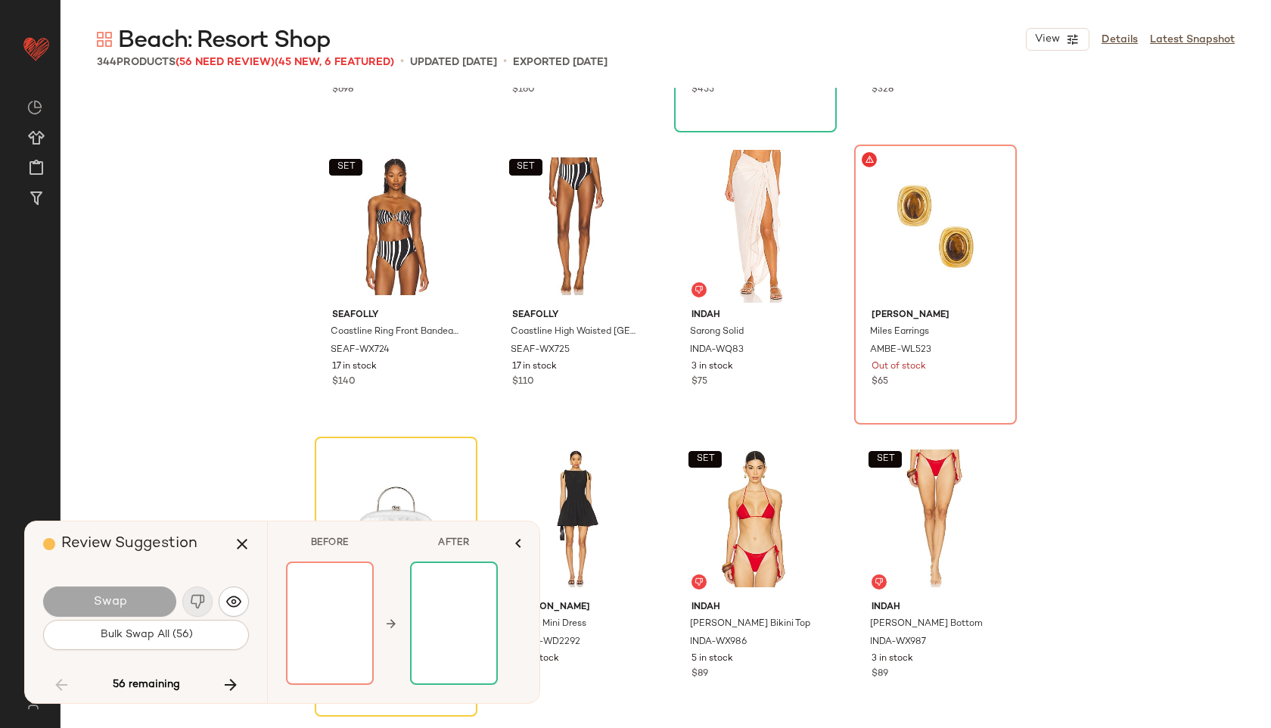
click at [195, 597] on div "Swap" at bounding box center [146, 601] width 206 height 36
click at [199, 566] on div "Review Suggestion Swap Bulk Swap All (56) 56 remaining" at bounding box center [146, 612] width 242 height 182
click at [232, 588] on button "button" at bounding box center [234, 601] width 30 height 30
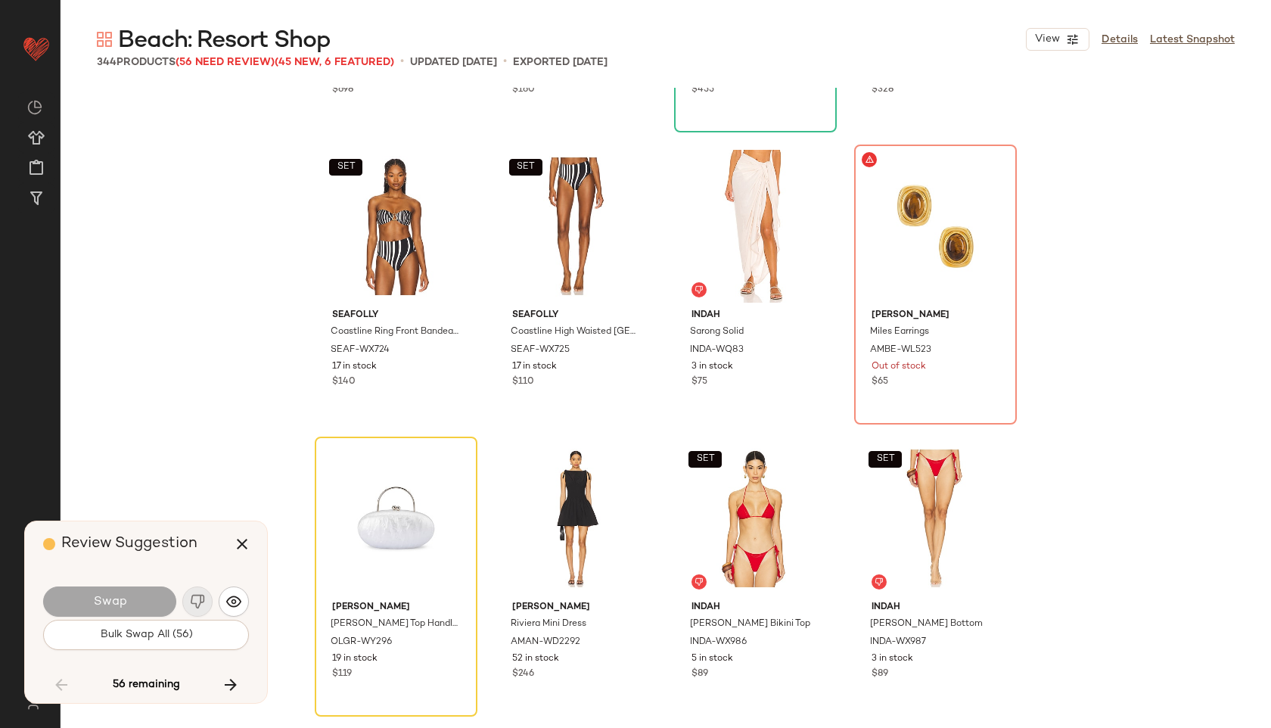
click at [158, 308] on div "Cult Gaia Cristos Dress CULG-WD335 13 in stock $698 Luv Lou Rocky Sunglasses LU…" at bounding box center [666, 408] width 1210 height 640
click at [236, 550] on icon "button" at bounding box center [242, 544] width 18 height 18
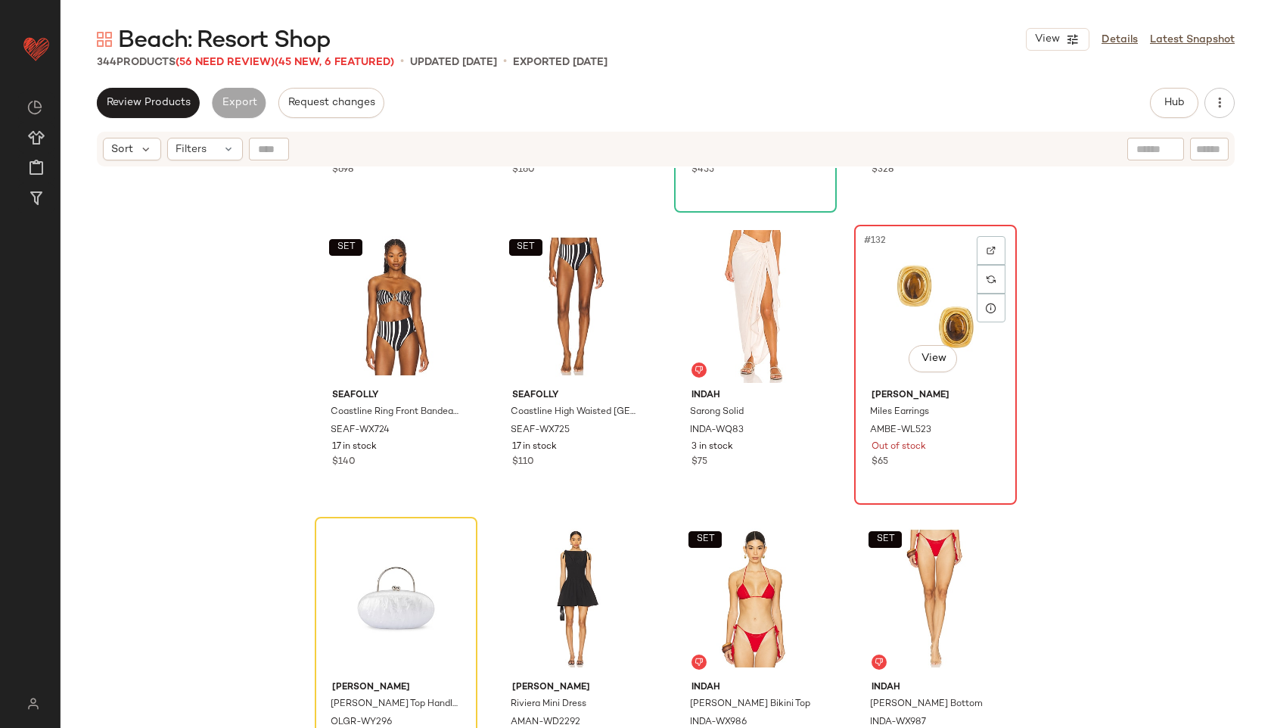
click at [874, 300] on div "#132 View" at bounding box center [935, 306] width 152 height 153
click at [231, 66] on span "(56 Need Review)" at bounding box center [224, 62] width 99 height 11
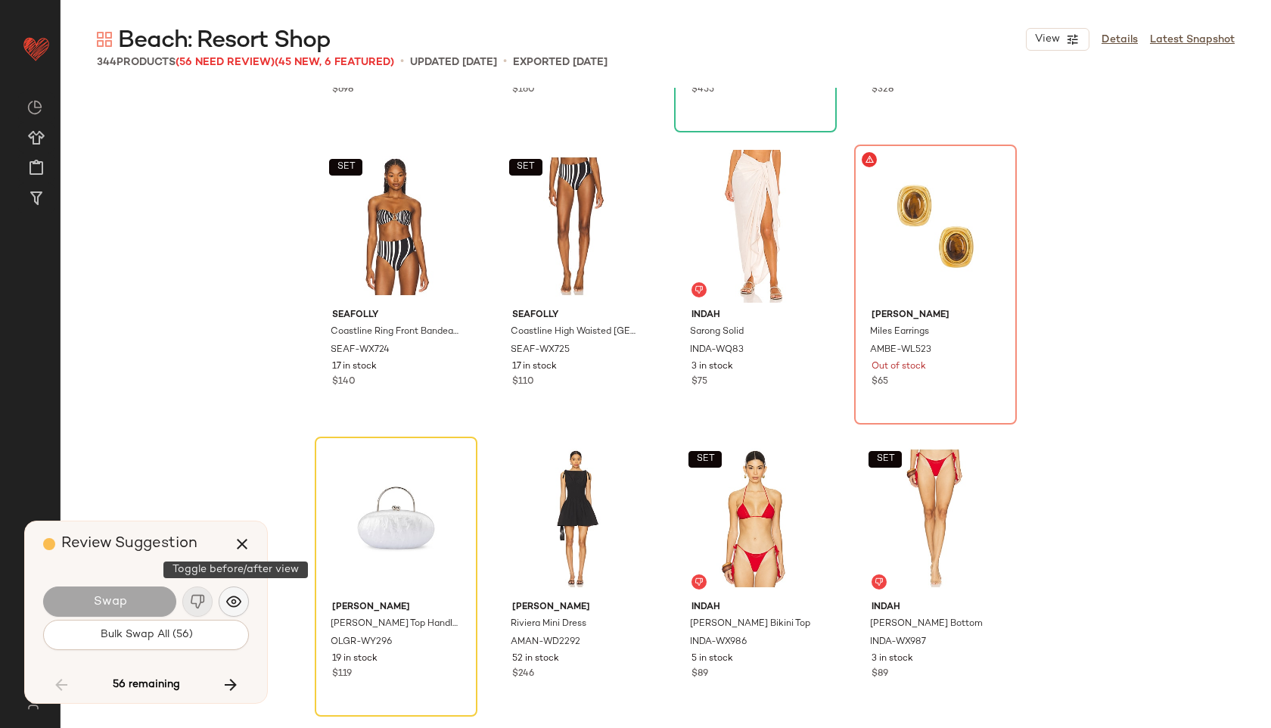
click at [231, 597] on img "button" at bounding box center [233, 601] width 15 height 15
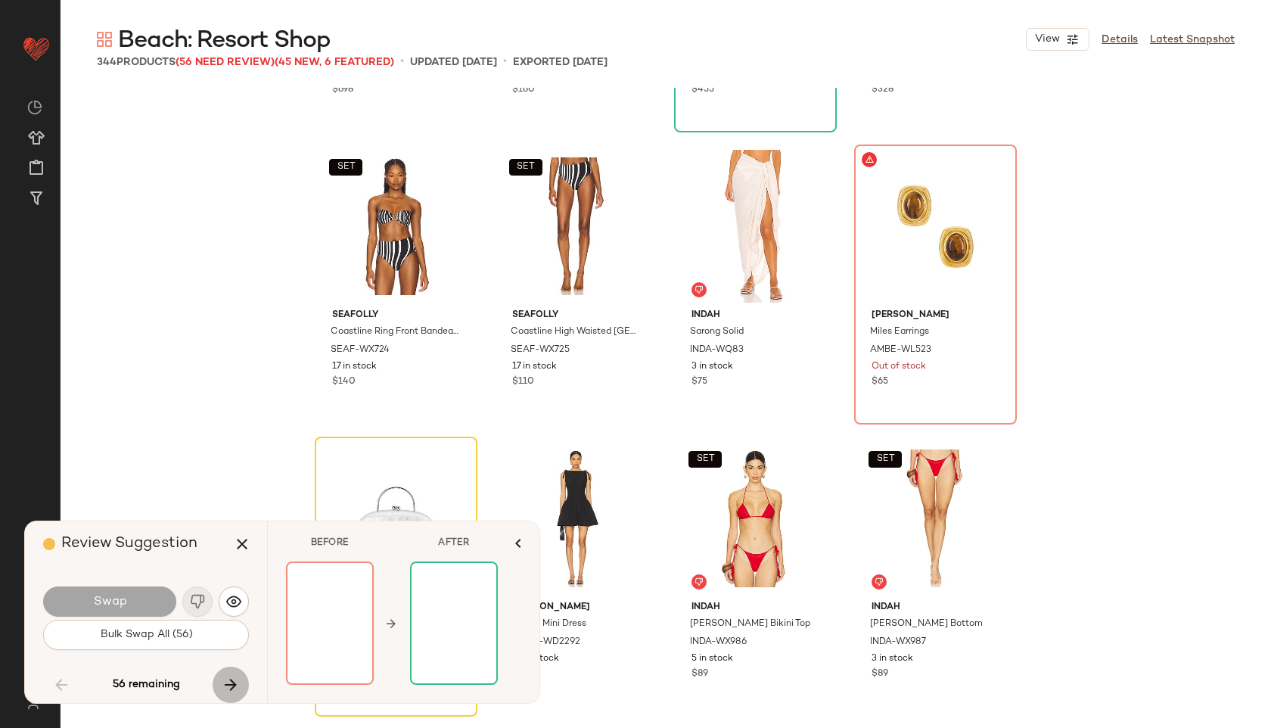
click at [232, 684] on icon "button" at bounding box center [231, 684] width 18 height 18
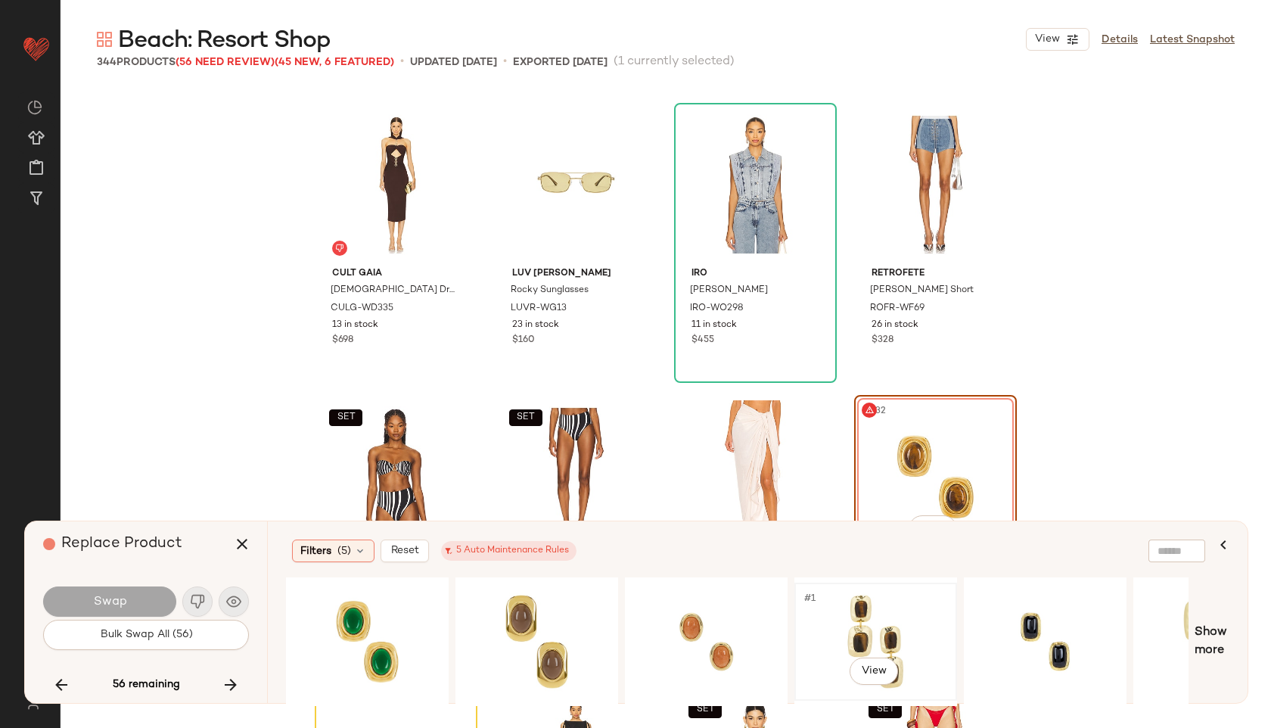
click at [882, 619] on div "#1 View" at bounding box center [875, 641] width 152 height 107
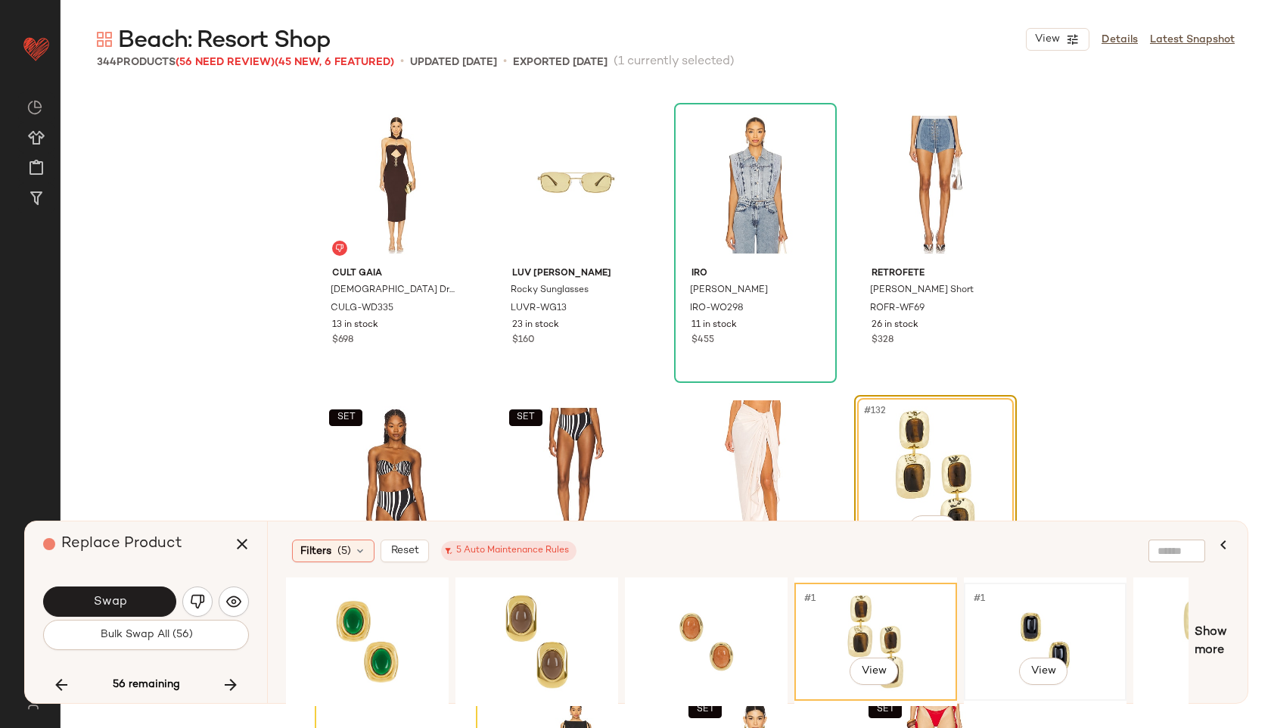
click at [1053, 613] on div "#1 View" at bounding box center [1045, 641] width 152 height 107
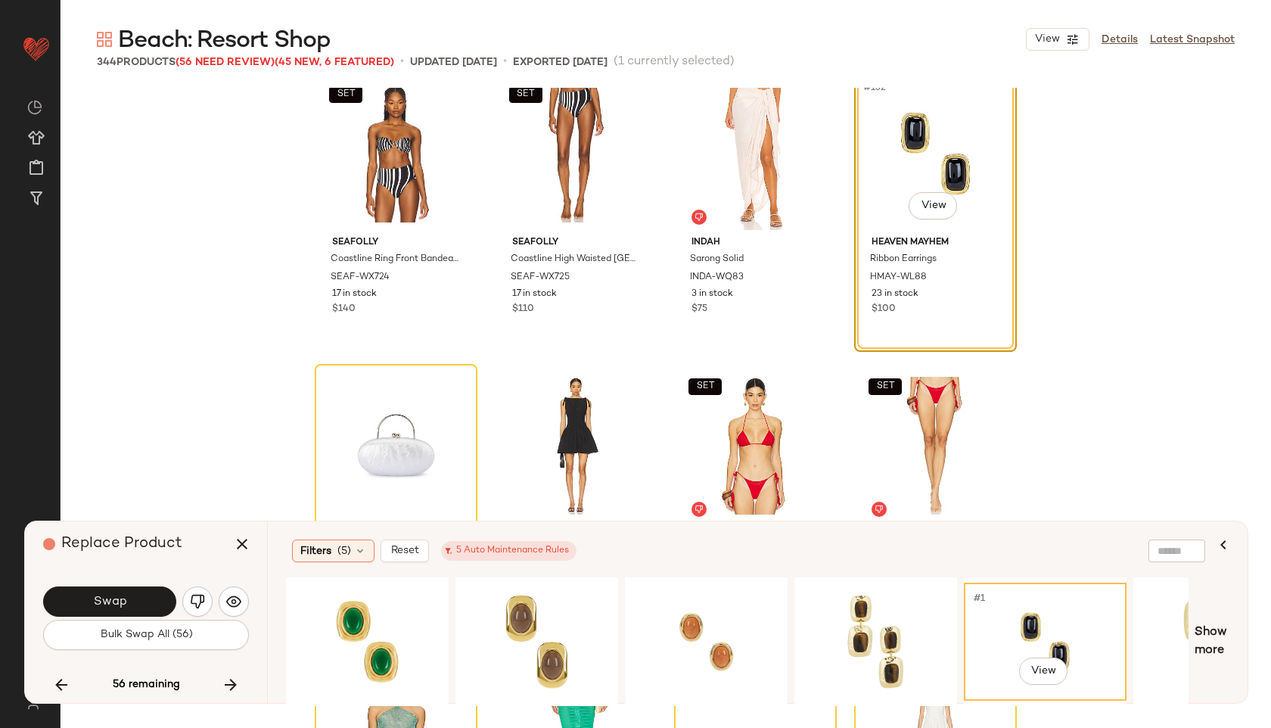
scroll to position [9384, 0]
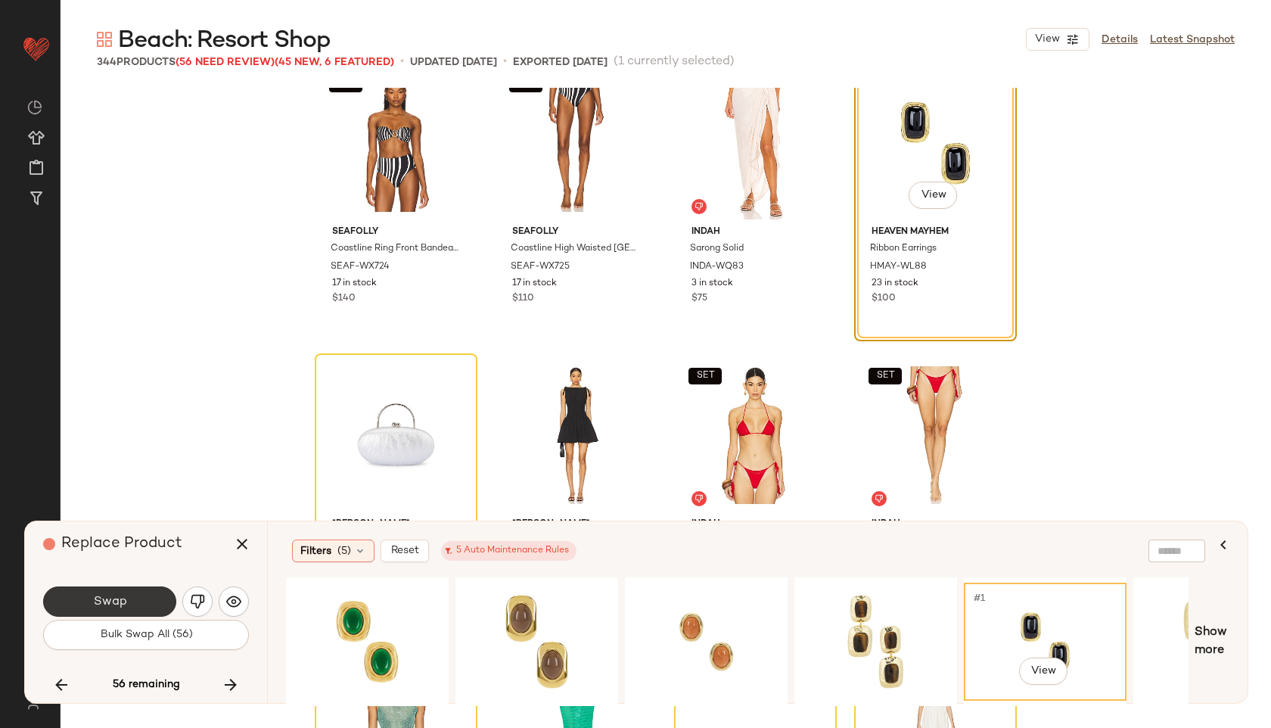
click at [147, 598] on button "Swap" at bounding box center [109, 601] width 133 height 30
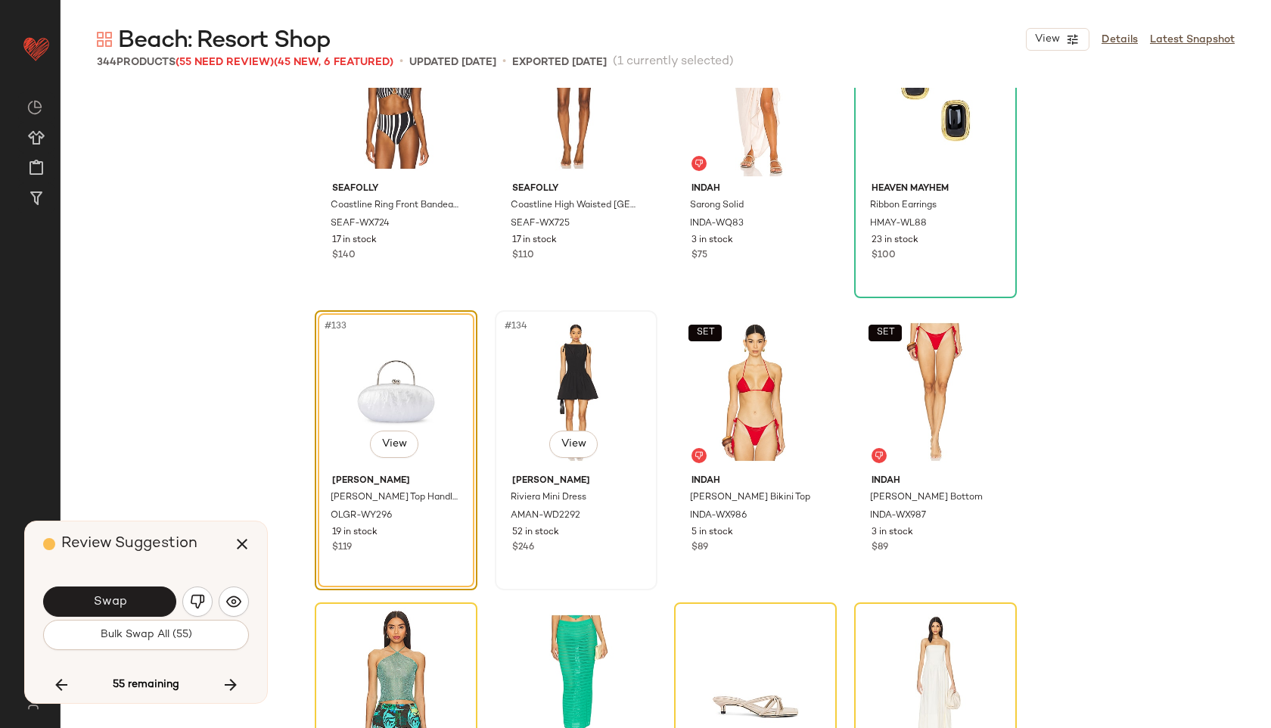
scroll to position [9430, 0]
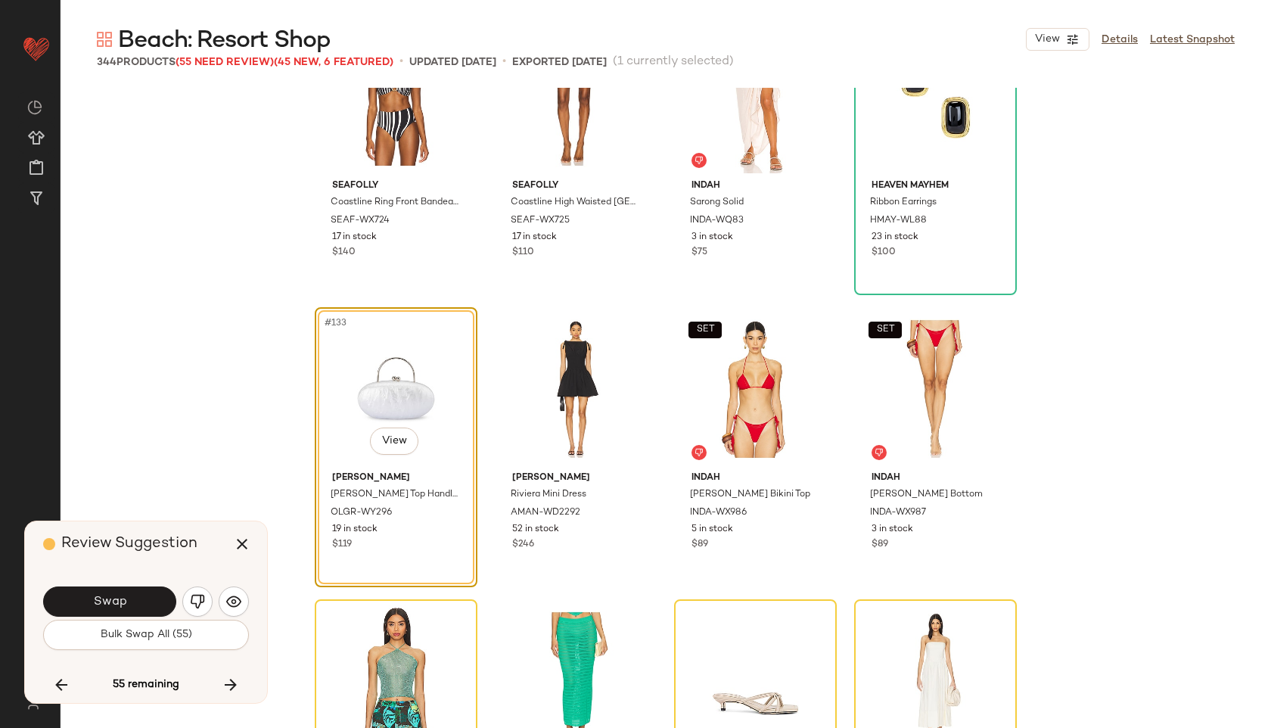
click at [249, 604] on div "Review Suggestion Swap Bulk Swap All (55) 55 remaining" at bounding box center [146, 612] width 242 height 182
click at [237, 595] on img "button" at bounding box center [233, 601] width 15 height 15
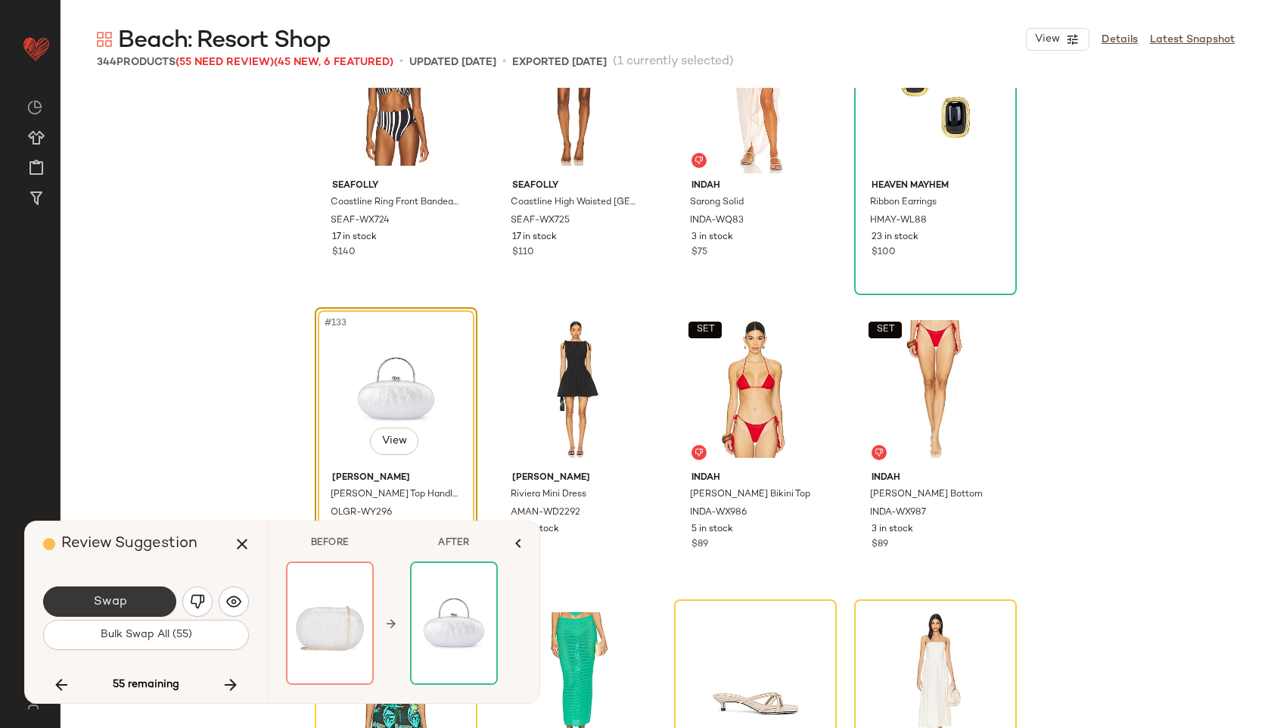
click at [117, 597] on span "Swap" at bounding box center [109, 601] width 34 height 14
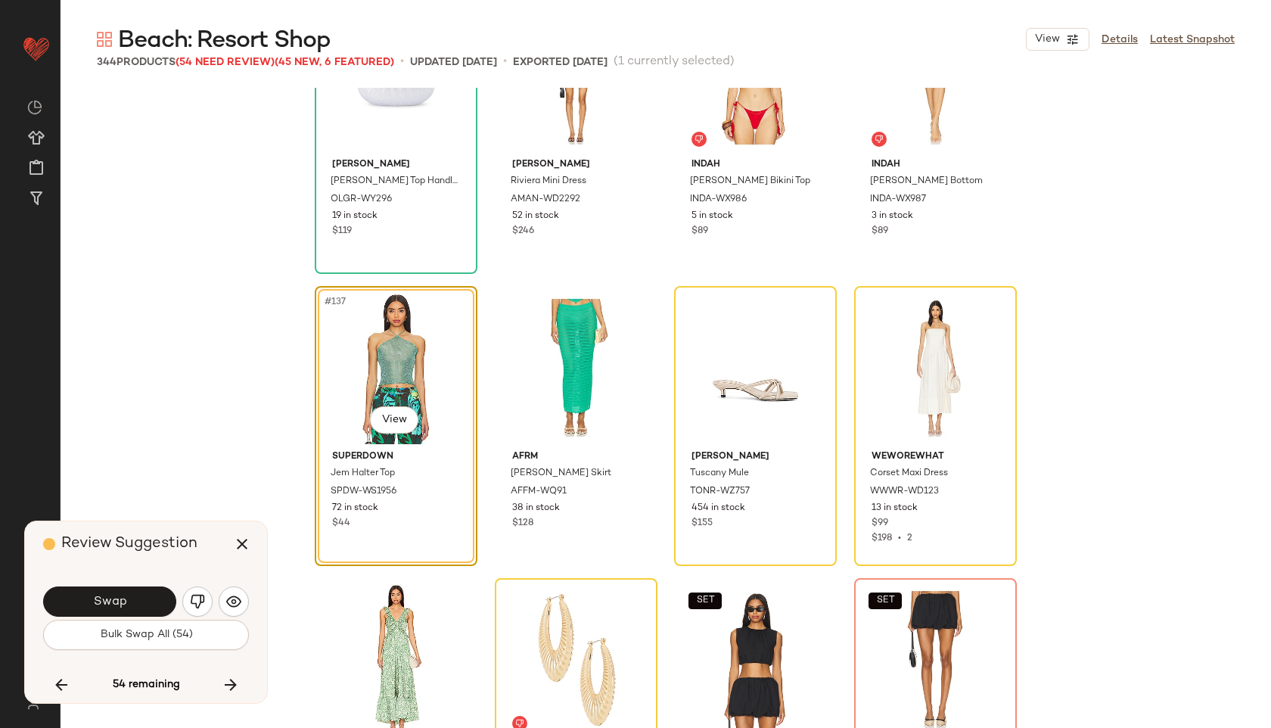
scroll to position [9744, 0]
click at [139, 594] on button "Swap" at bounding box center [109, 601] width 133 height 30
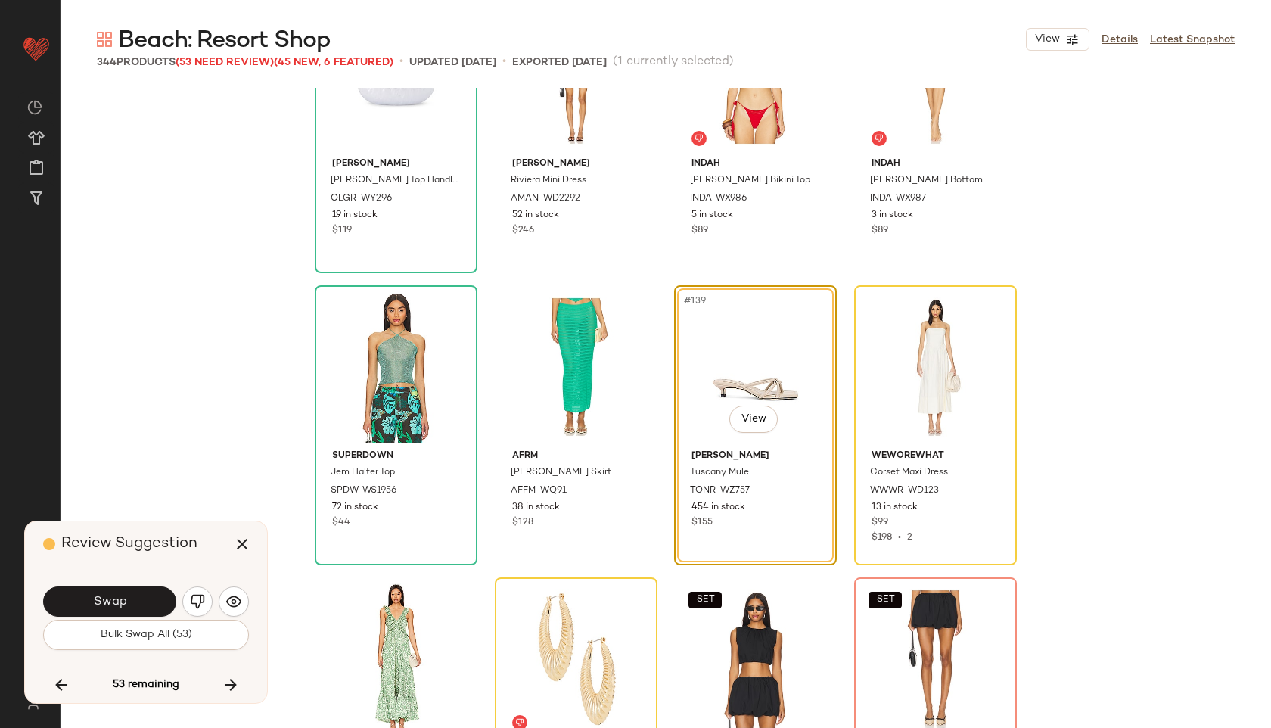
scroll to position [9634, 0]
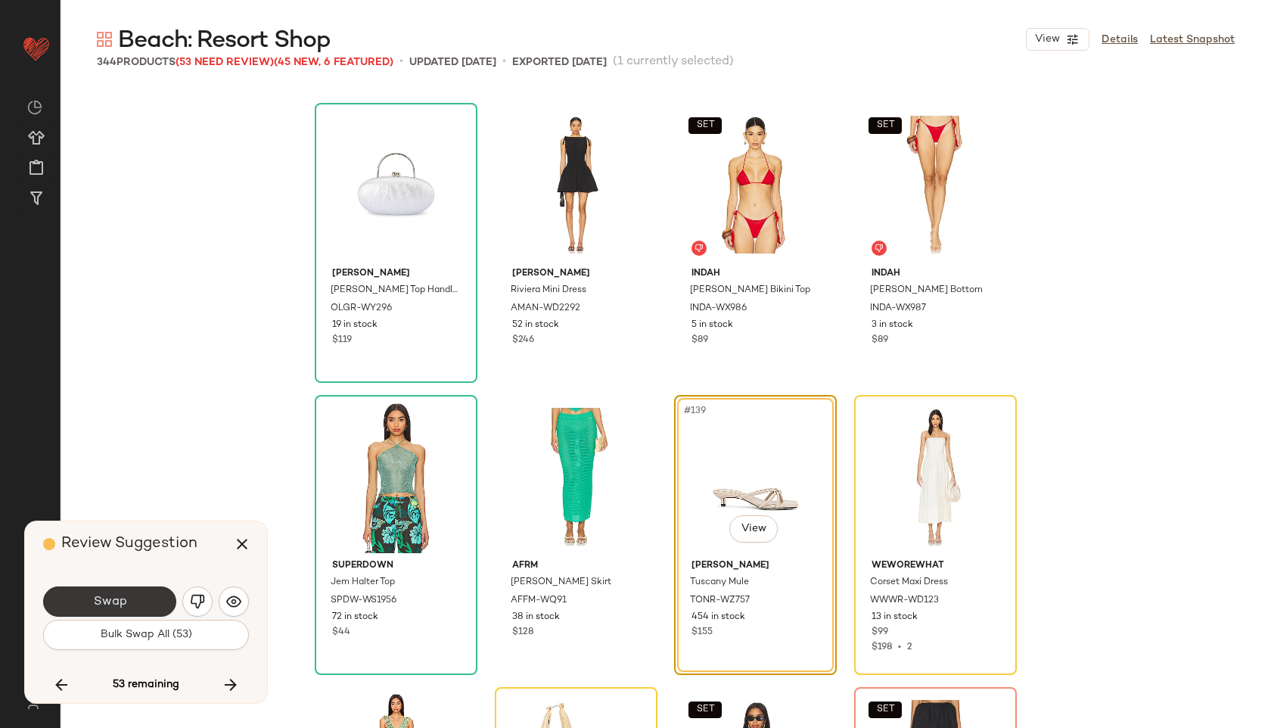
click at [157, 594] on button "Swap" at bounding box center [109, 601] width 133 height 30
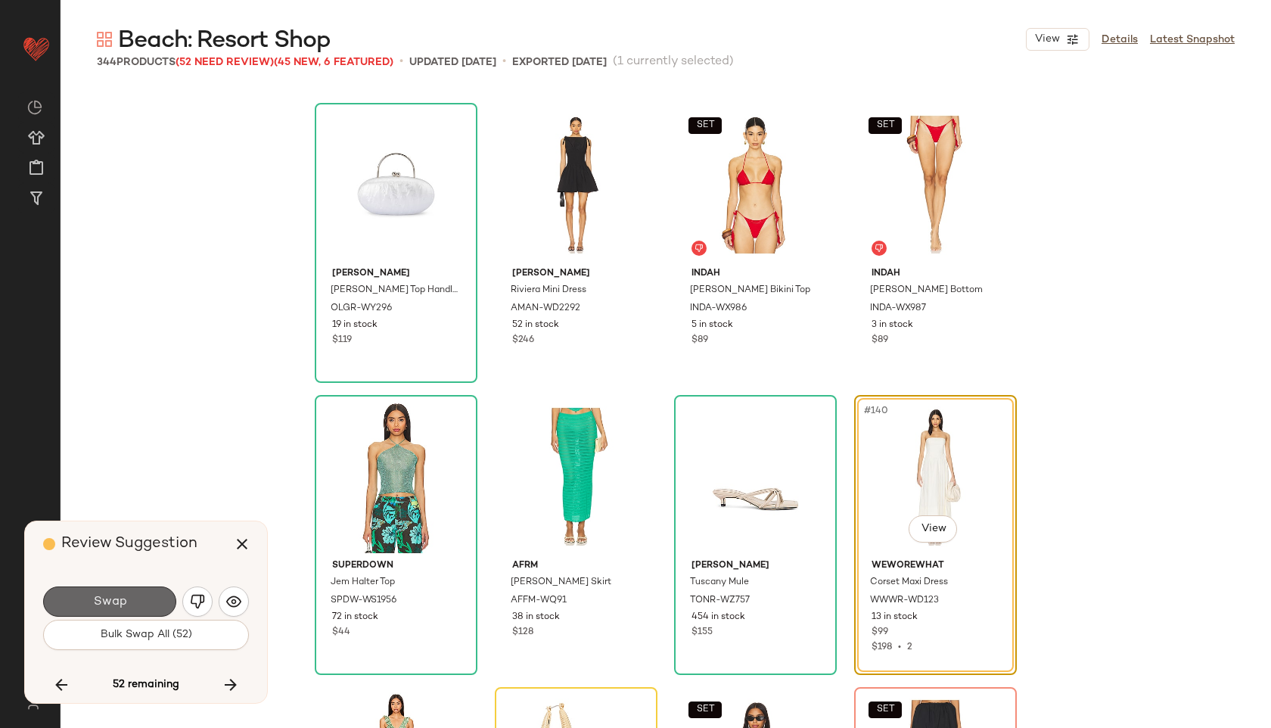
click at [165, 591] on button "Swap" at bounding box center [109, 601] width 133 height 30
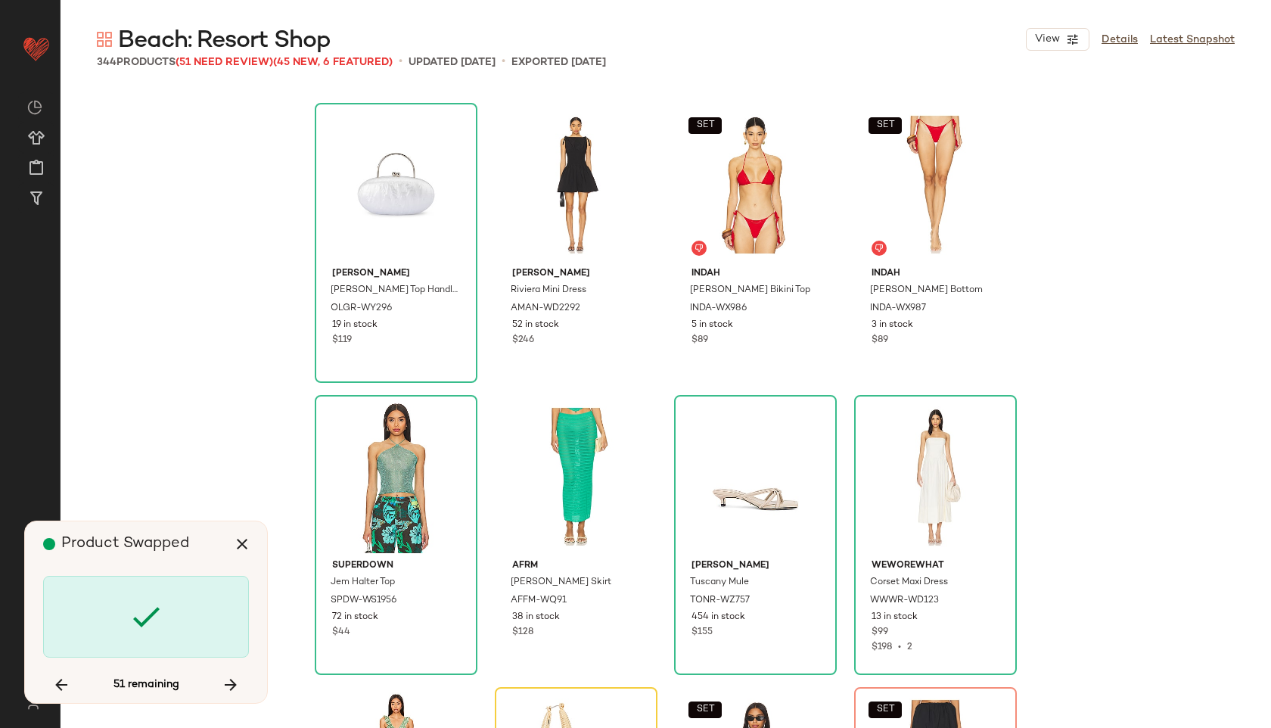
scroll to position [9926, 0]
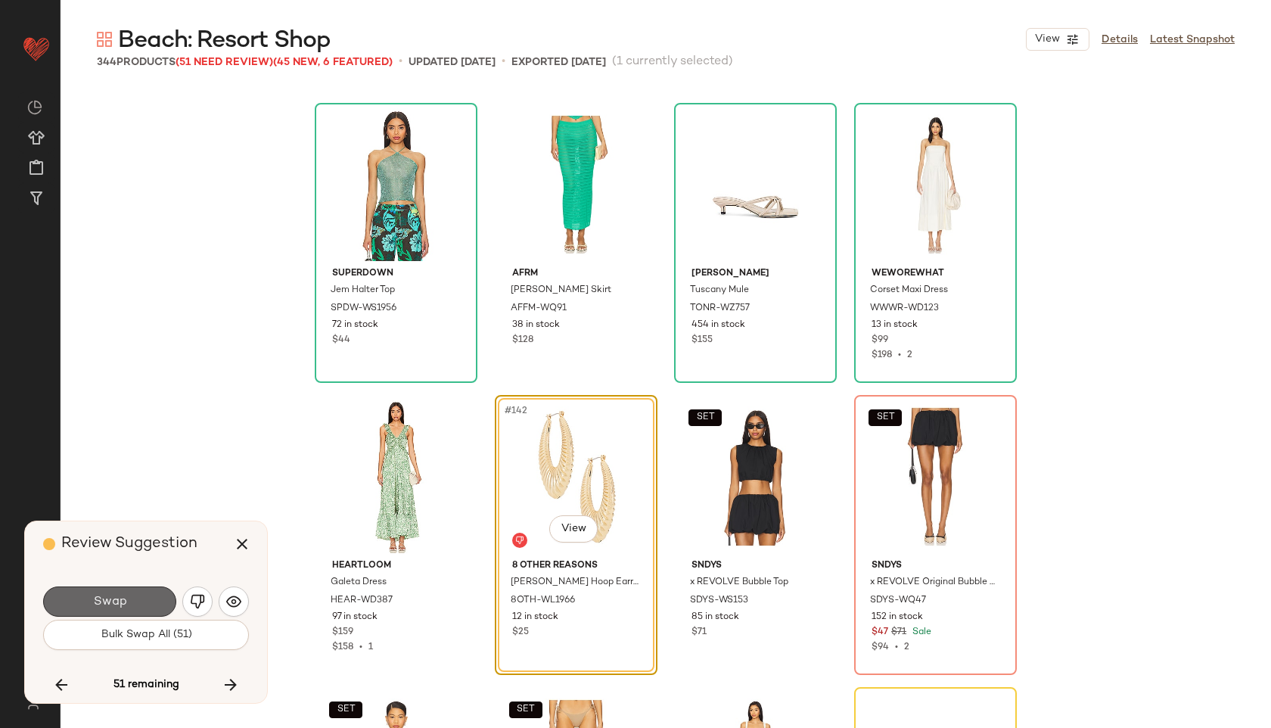
click at [135, 599] on button "Swap" at bounding box center [109, 601] width 133 height 30
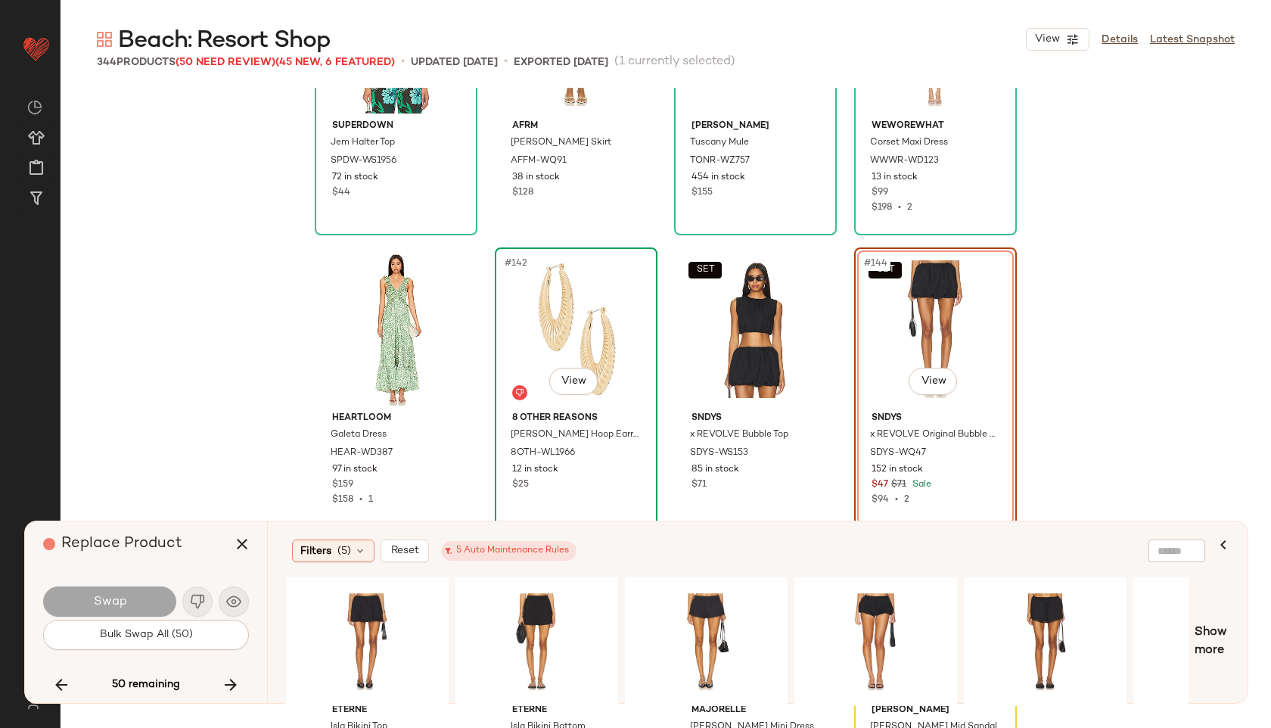
scroll to position [10075, 0]
click at [353, 620] on div "#1 View" at bounding box center [367, 641] width 152 height 107
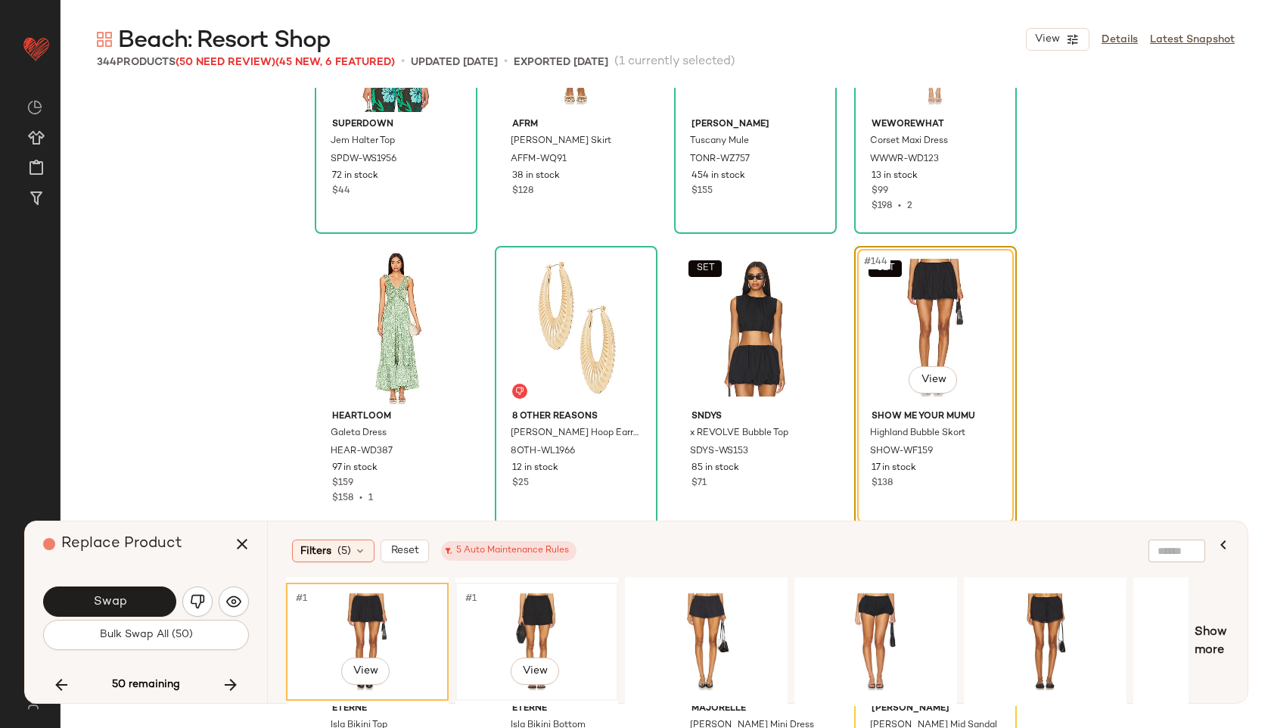
click at [529, 626] on div "#1 View" at bounding box center [537, 641] width 152 height 107
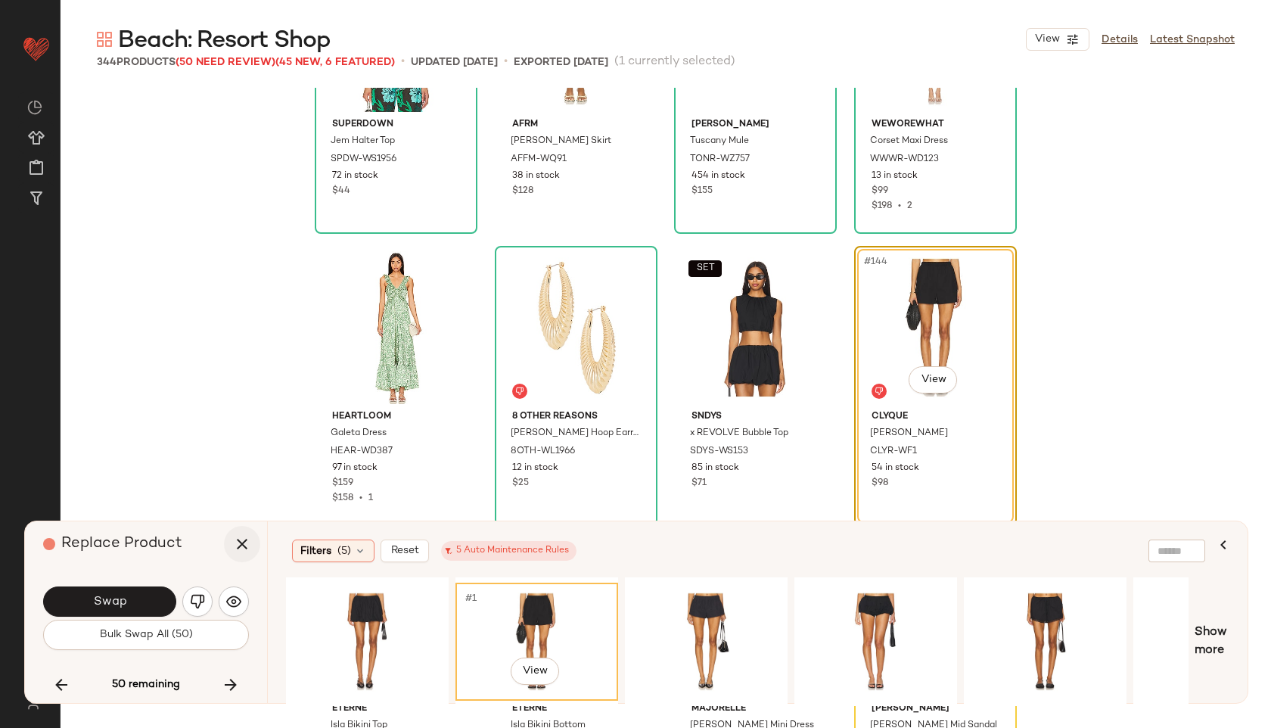
click at [250, 535] on icon "button" at bounding box center [242, 544] width 18 height 18
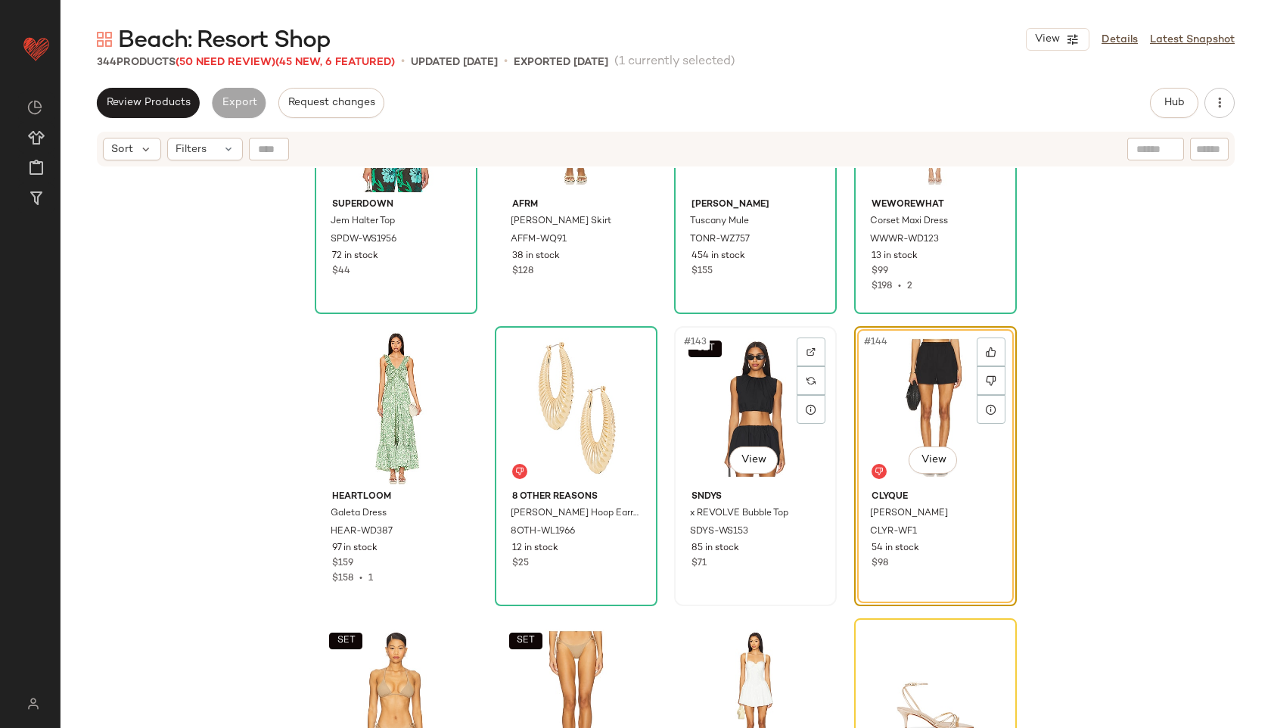
click at [725, 414] on div "SET #143 View" at bounding box center [755, 407] width 152 height 153
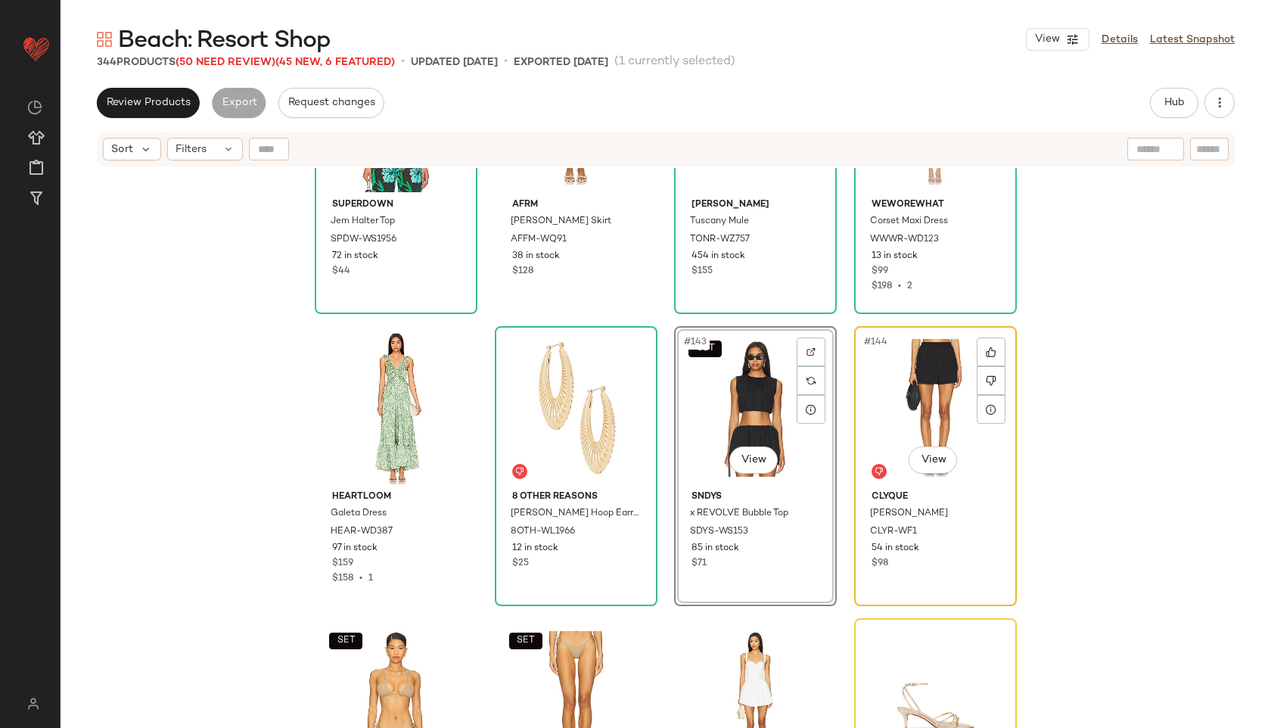
click at [930, 394] on div "#144 View" at bounding box center [935, 407] width 152 height 153
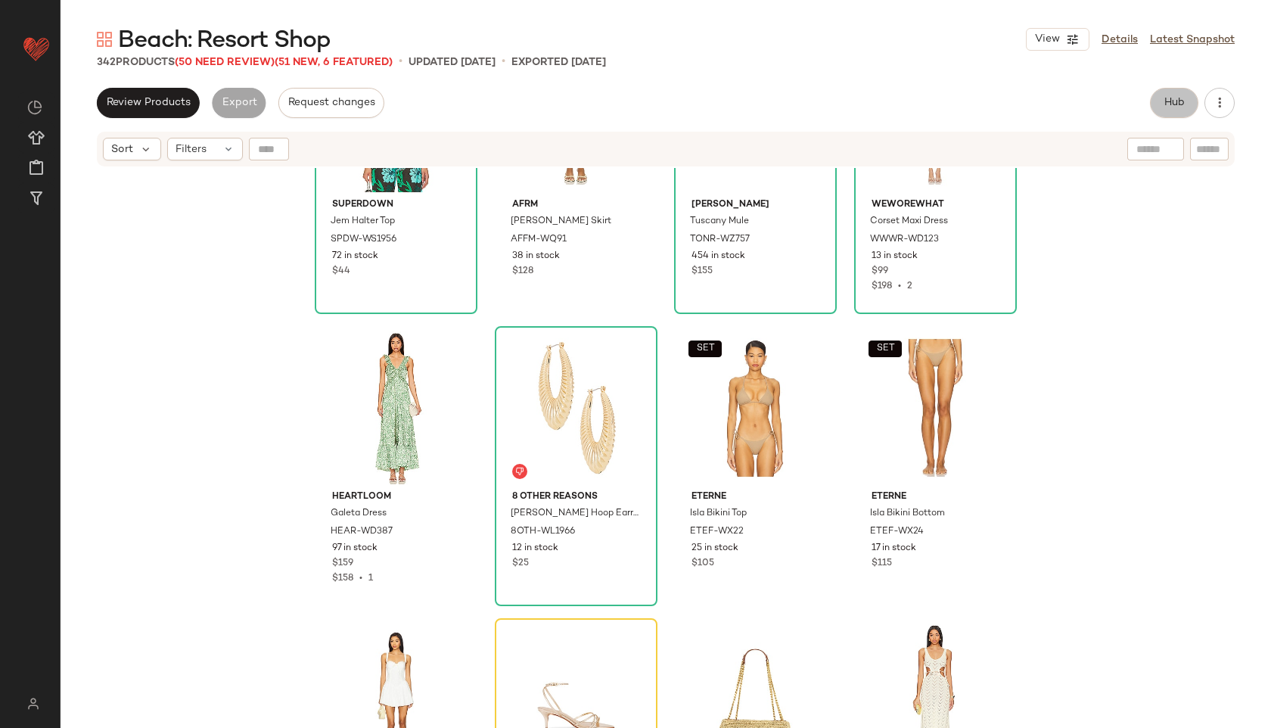
click at [1172, 100] on span "Hub" at bounding box center [1173, 103] width 21 height 12
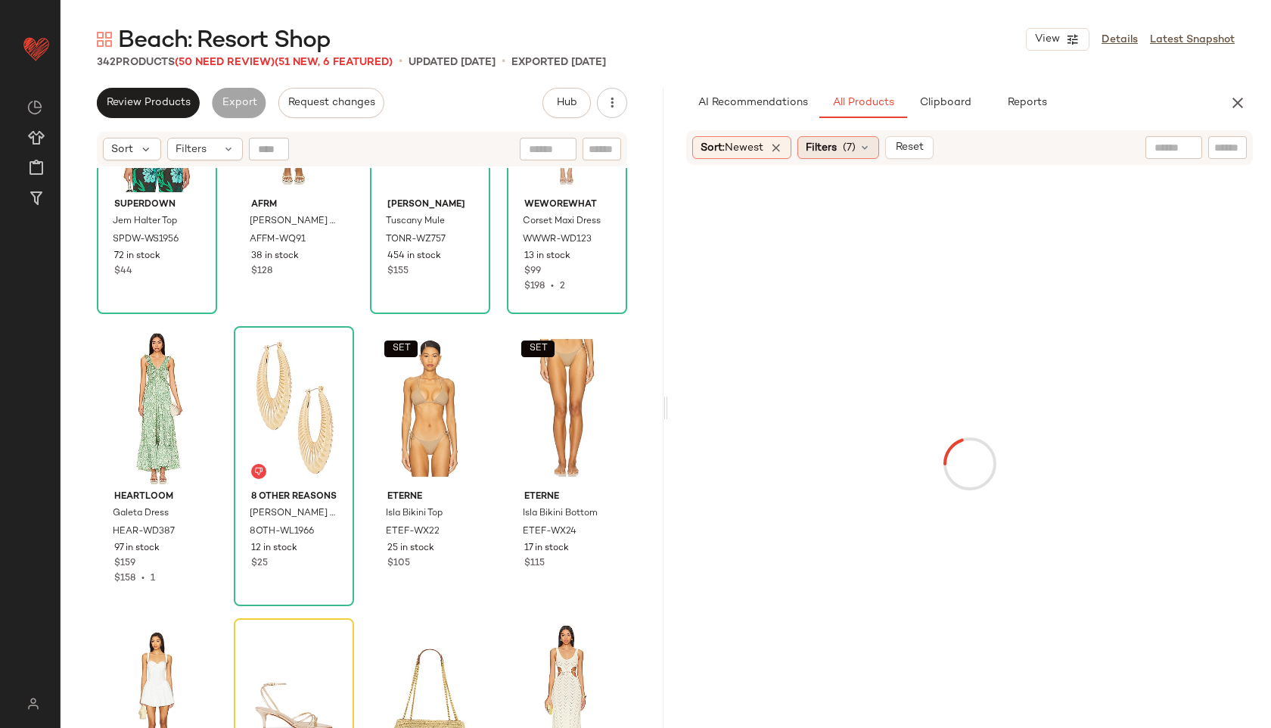
click at [855, 147] on span "(7)" at bounding box center [849, 148] width 13 height 16
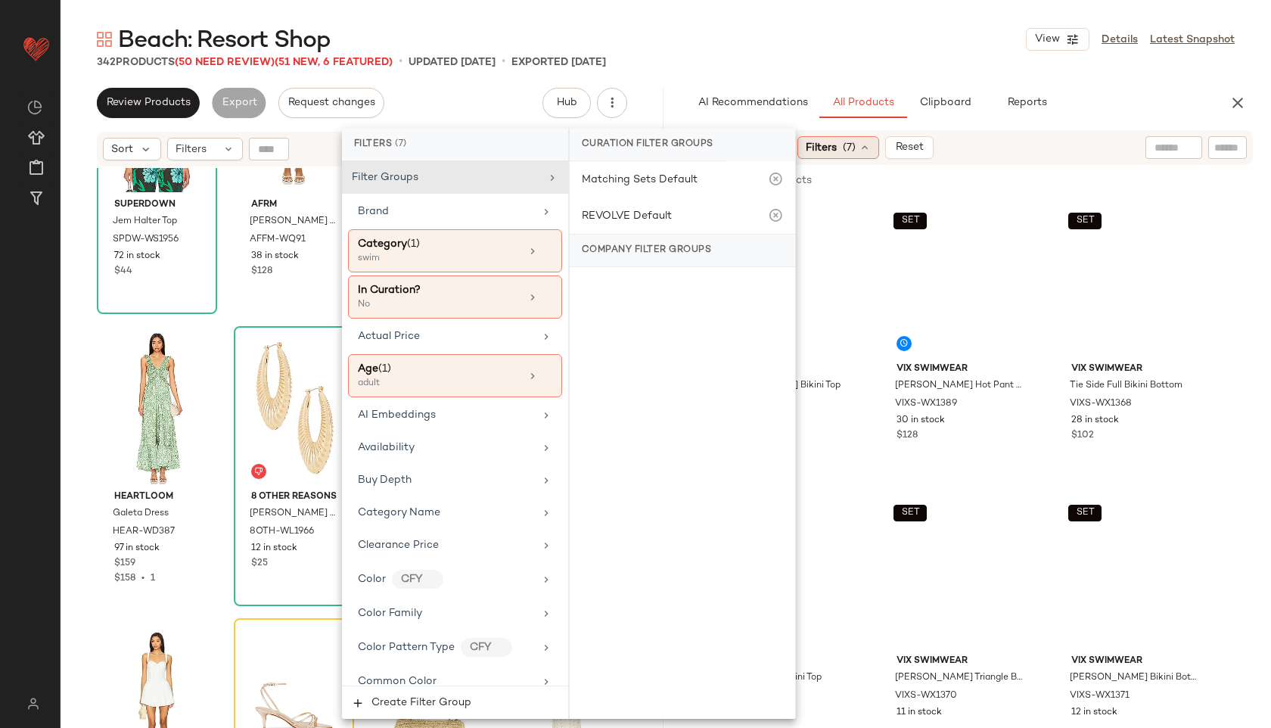
click at [848, 147] on span "(7)" at bounding box center [849, 148] width 13 height 16
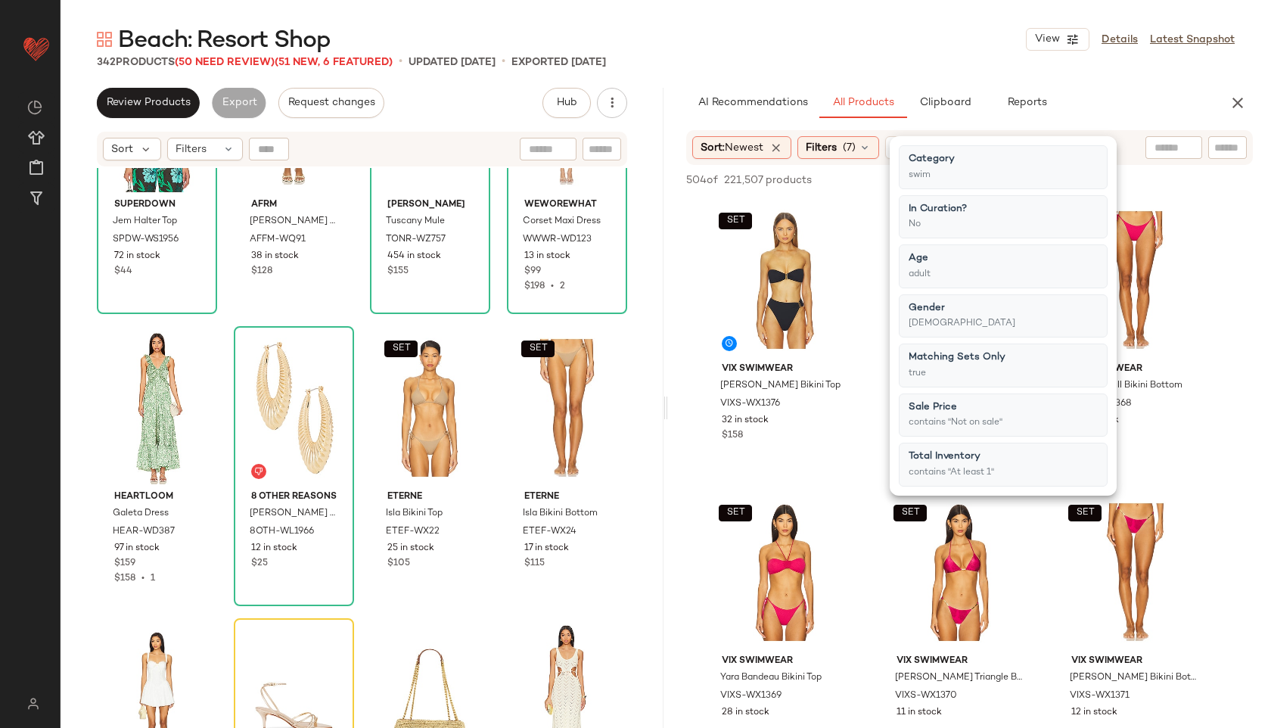
click at [848, 147] on span "(7)" at bounding box center [849, 148] width 13 height 16
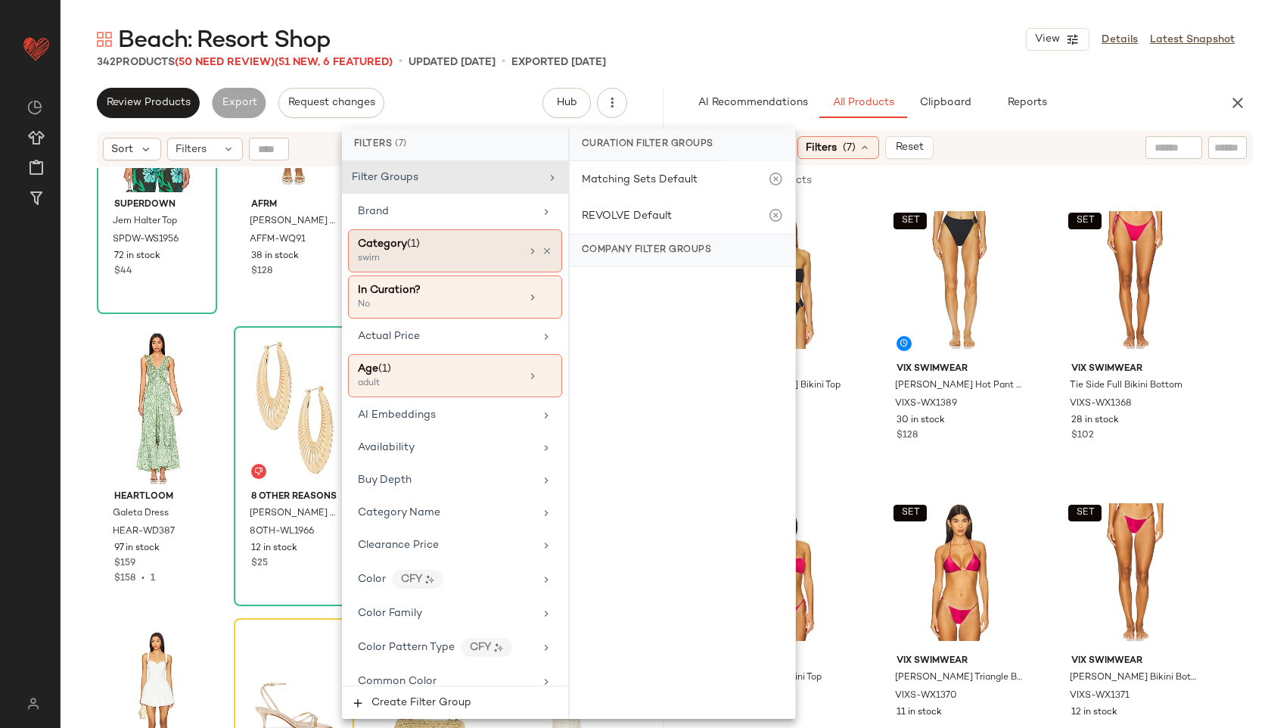
click at [426, 246] on div "Category (1)" at bounding box center [439, 244] width 163 height 16
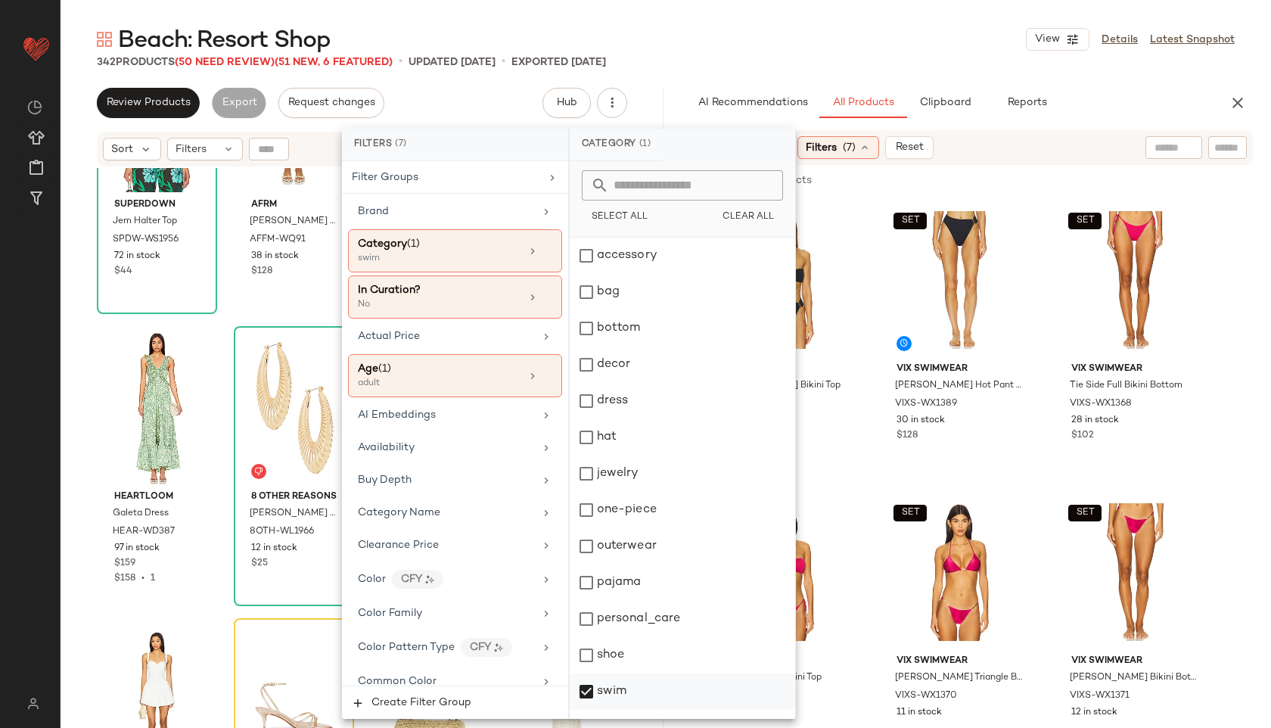
click at [593, 692] on div "swim" at bounding box center [682, 691] width 225 height 36
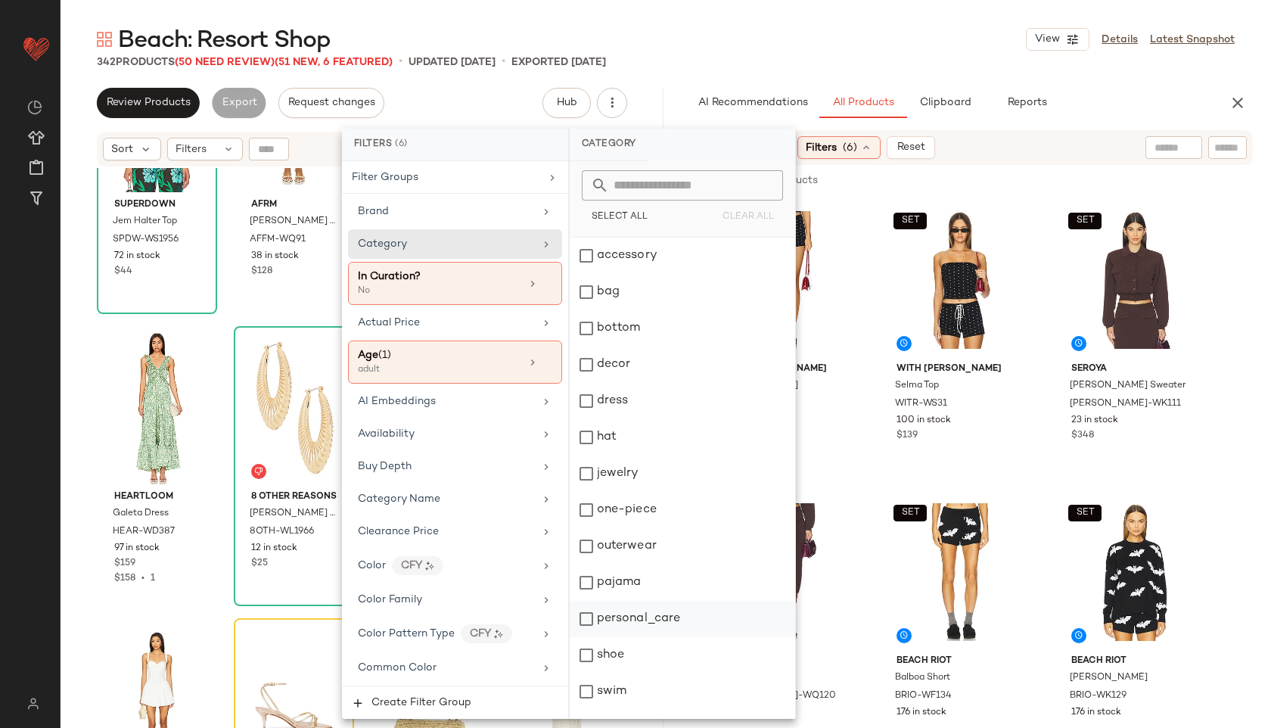
scroll to position [64, 0]
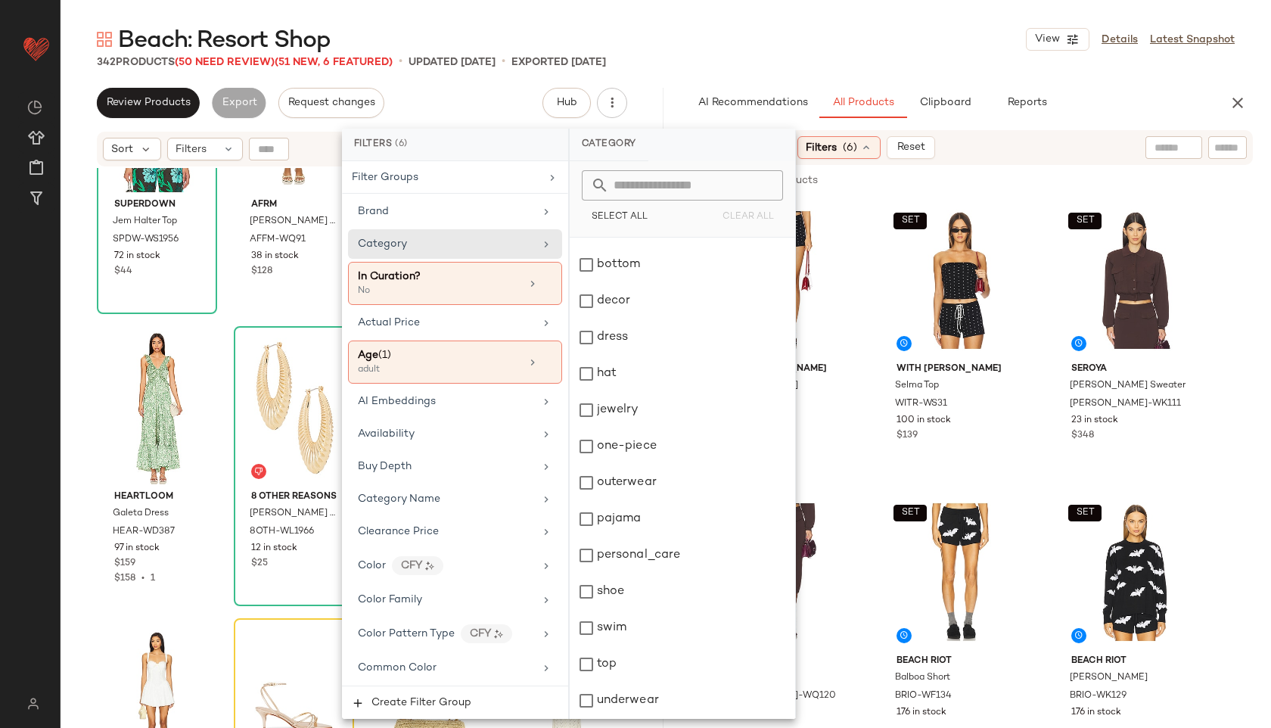
click at [836, 10] on main "Beach: Resort Shop View Details Latest Snapshot 342 Products (50 Need Review) (…" at bounding box center [635, 364] width 1271 height 728
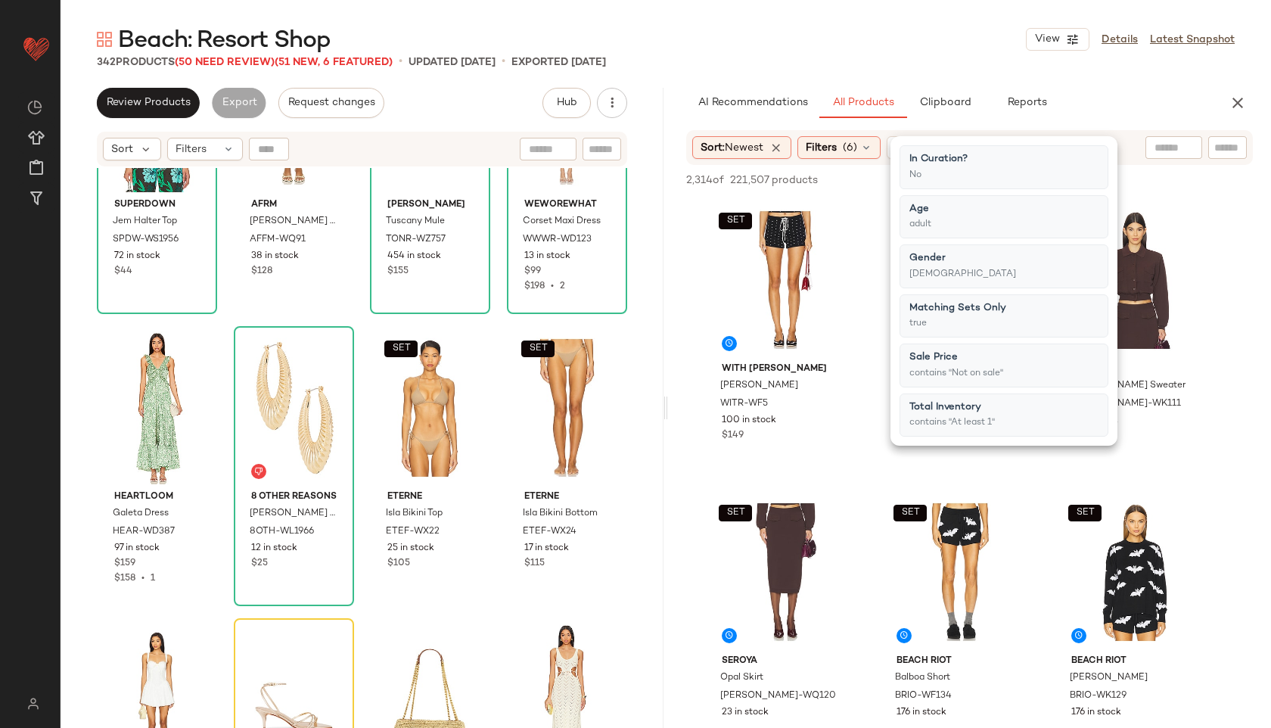
click at [837, 57] on div "342 Products (50 Need Review) (51 New, 6 Featured) • updated Oct 12th • Exporte…" at bounding box center [666, 61] width 1210 height 15
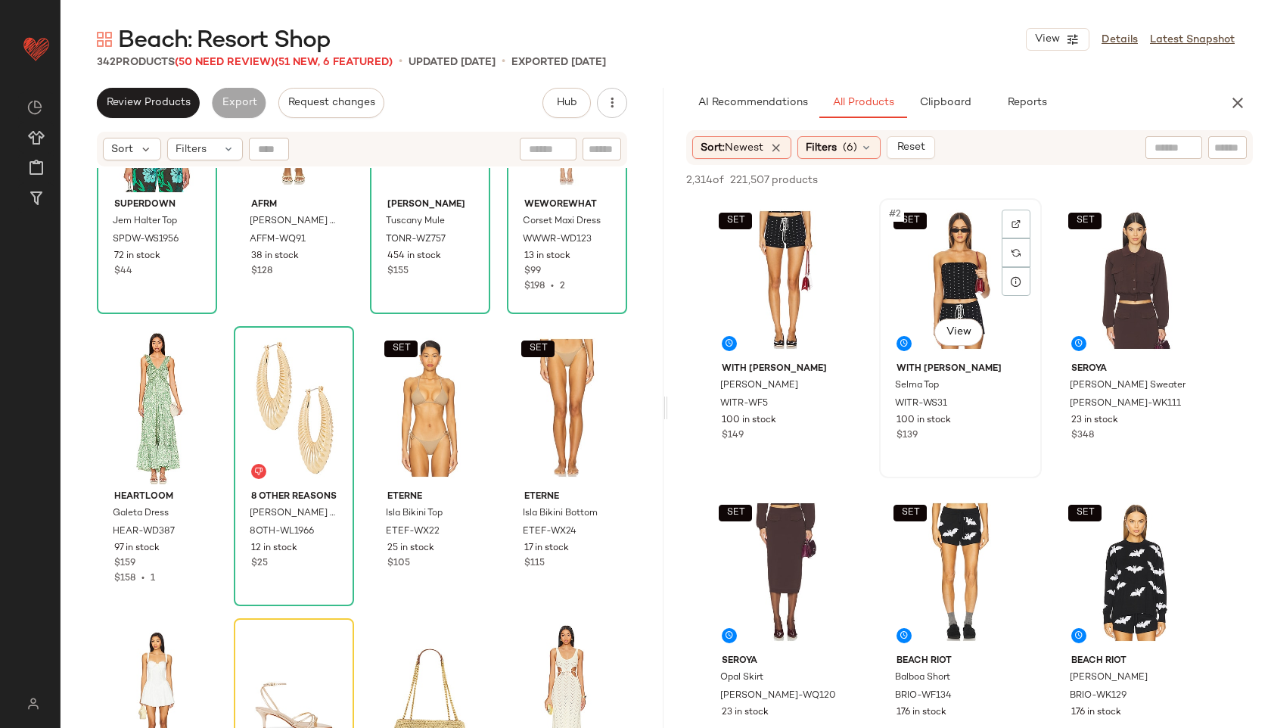
click at [935, 285] on div "SET #2 View" at bounding box center [960, 279] width 152 height 153
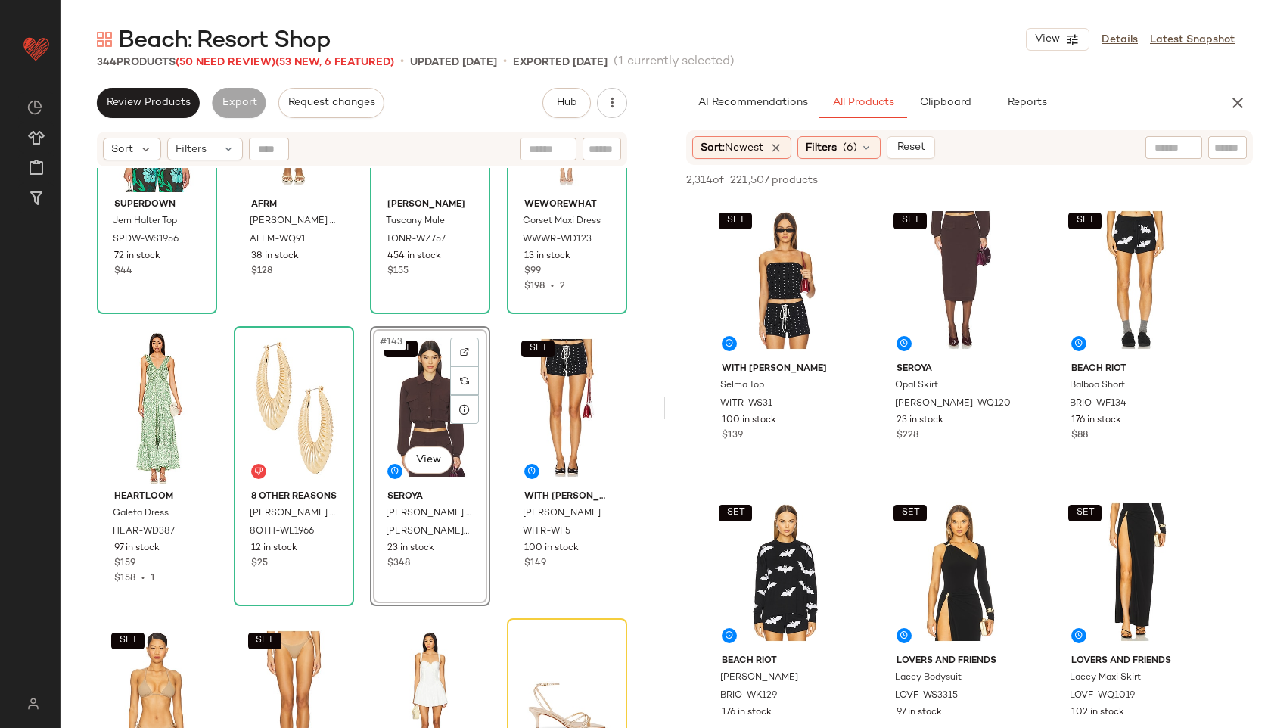
click at [405, 396] on div "SET #143 View" at bounding box center [430, 407] width 110 height 153
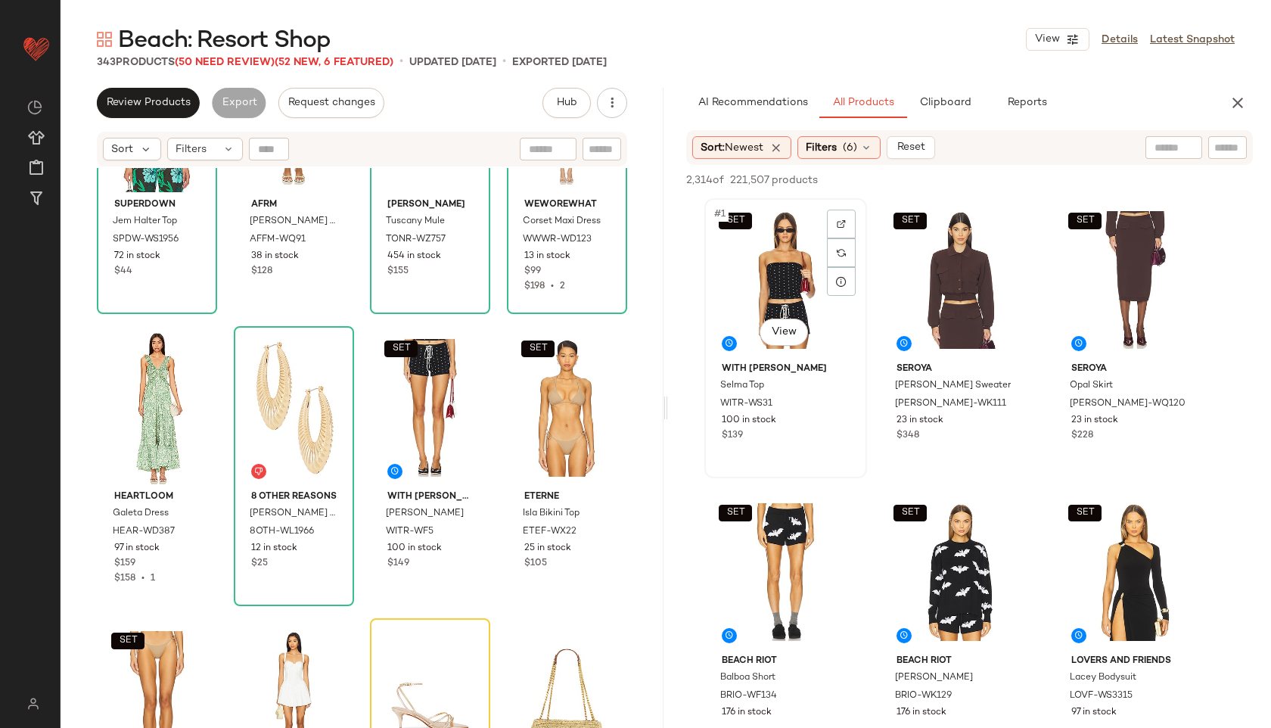
click at [788, 268] on div "SET #1 View" at bounding box center [785, 279] width 152 height 153
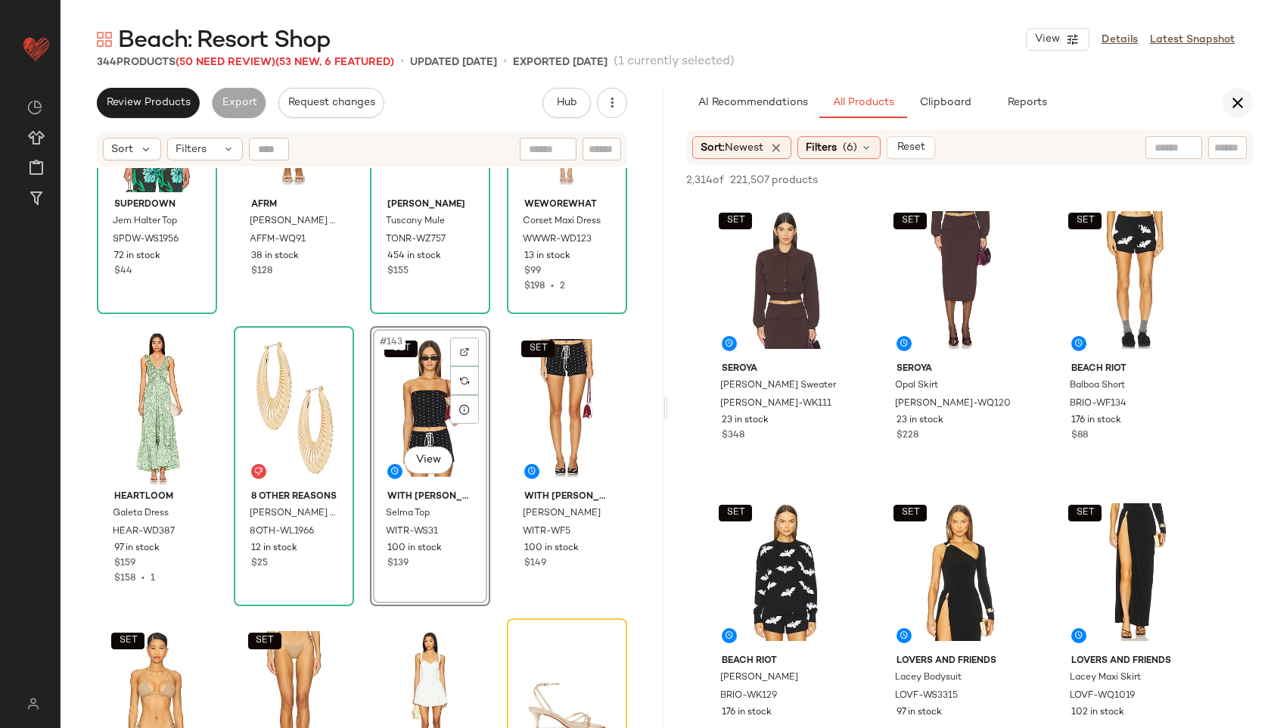
click at [1240, 107] on icon "button" at bounding box center [1237, 103] width 18 height 18
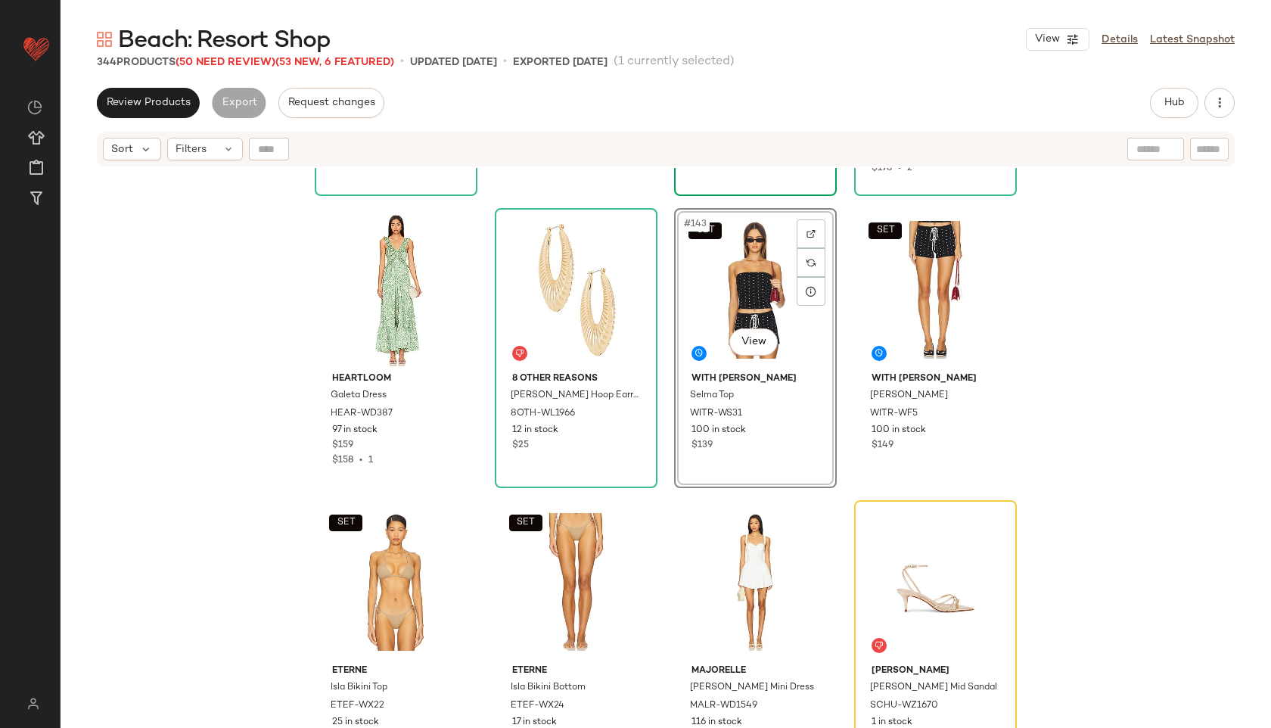
scroll to position [10194, 0]
click at [256, 64] on span "(50 Need Review)" at bounding box center [225, 62] width 100 height 11
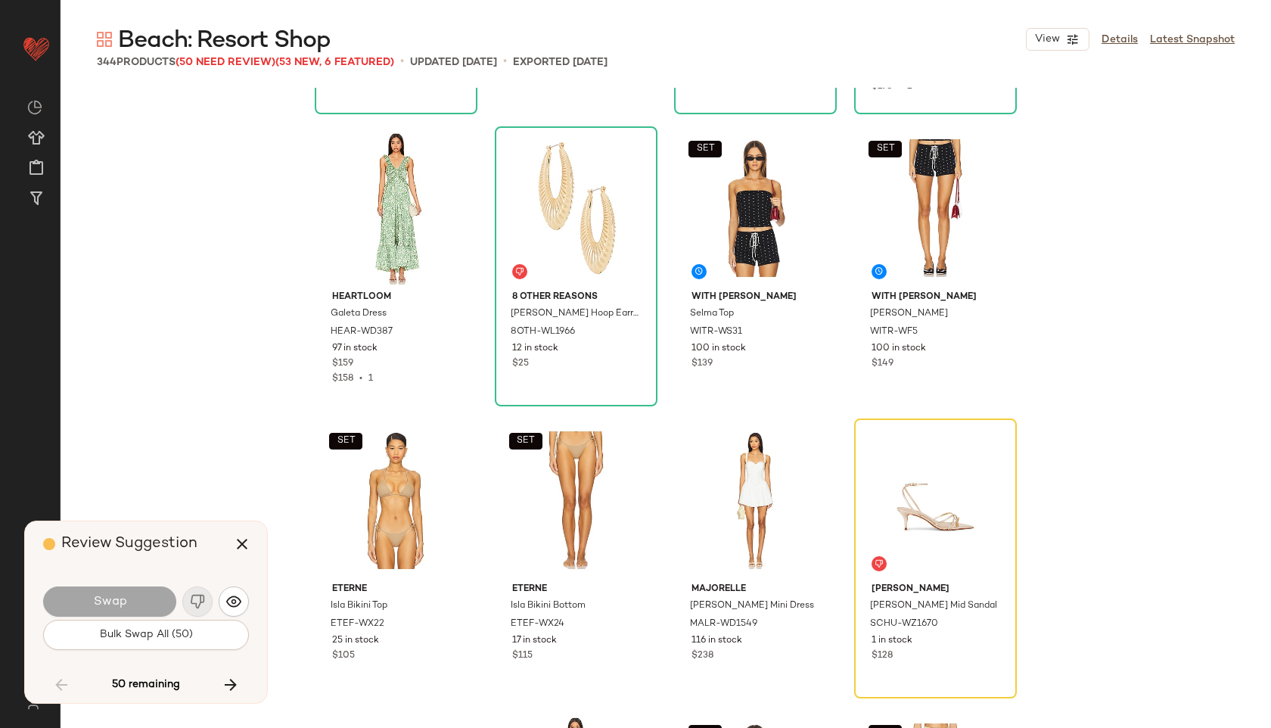
click at [250, 594] on div "Review Suggestion Swap Bulk Swap All (50) 50 remaining" at bounding box center [146, 612] width 242 height 182
click at [237, 597] on img "button" at bounding box center [233, 601] width 15 height 15
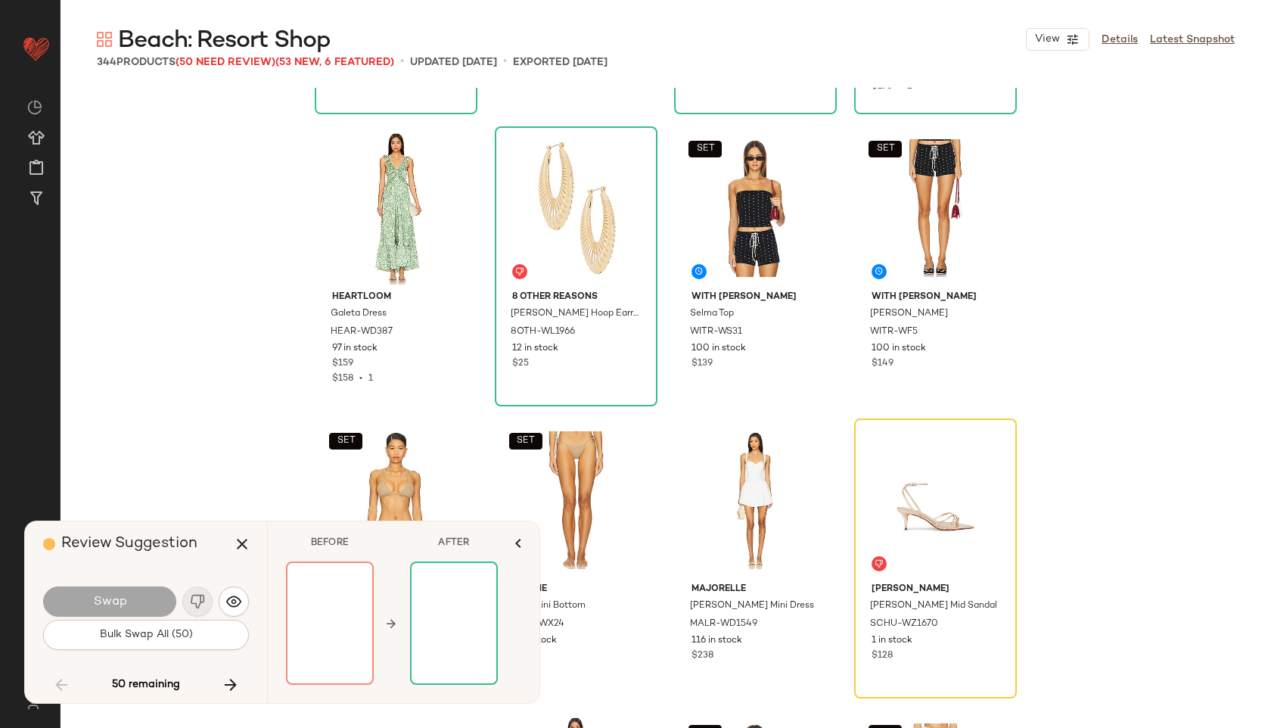
click at [225, 420] on div "superdown Jem Halter Top SPDW-WS1956 72 in stock $44 AFRM Dorota Skirt AFFM-WQ9…" at bounding box center [666, 408] width 1210 height 640
click at [241, 562] on div "Review Suggestion" at bounding box center [151, 543] width 217 height 45
click at [241, 529] on button "button" at bounding box center [242, 544] width 36 height 36
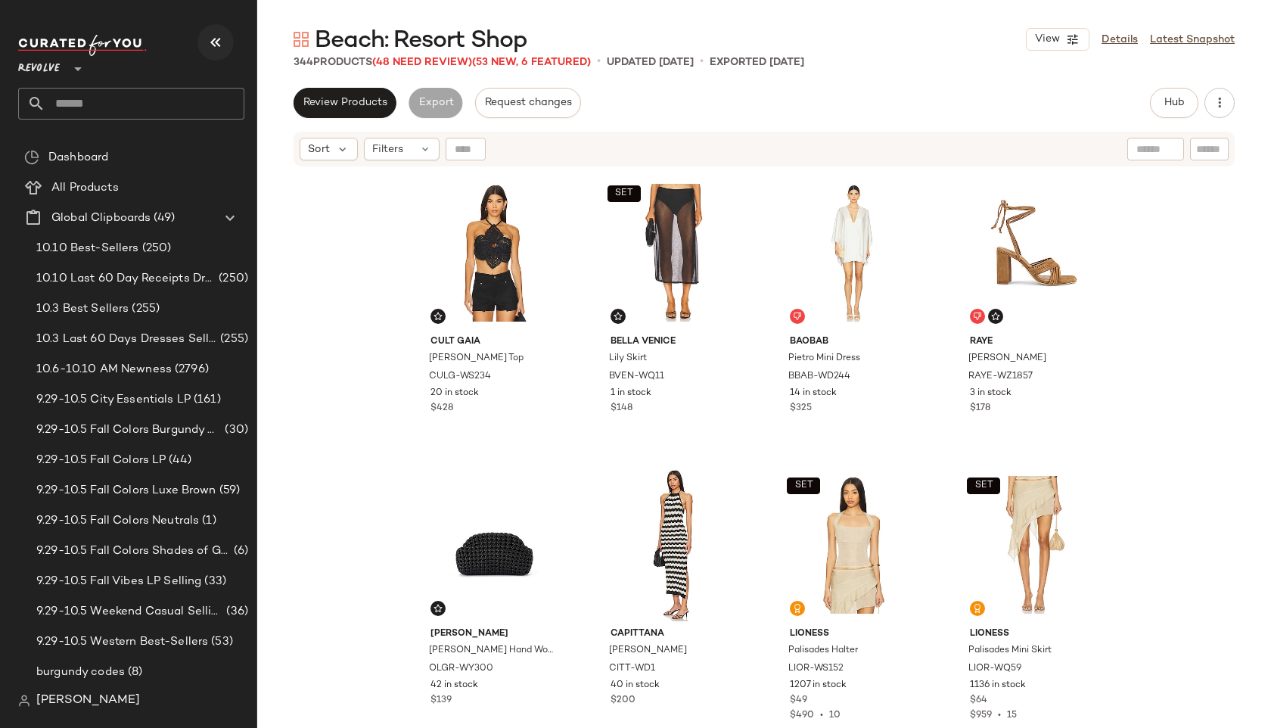
click at [219, 48] on icon "button" at bounding box center [215, 42] width 18 height 18
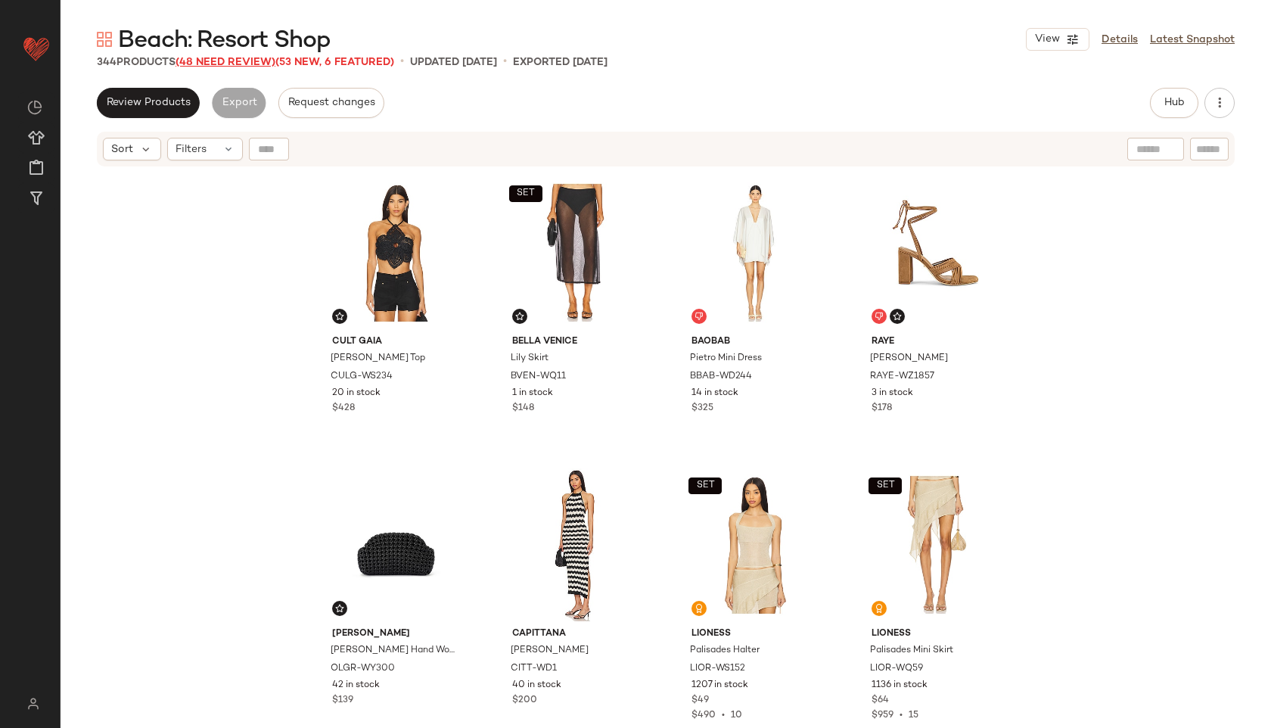
click at [252, 64] on span "(48 Need Review)" at bounding box center [225, 62] width 100 height 11
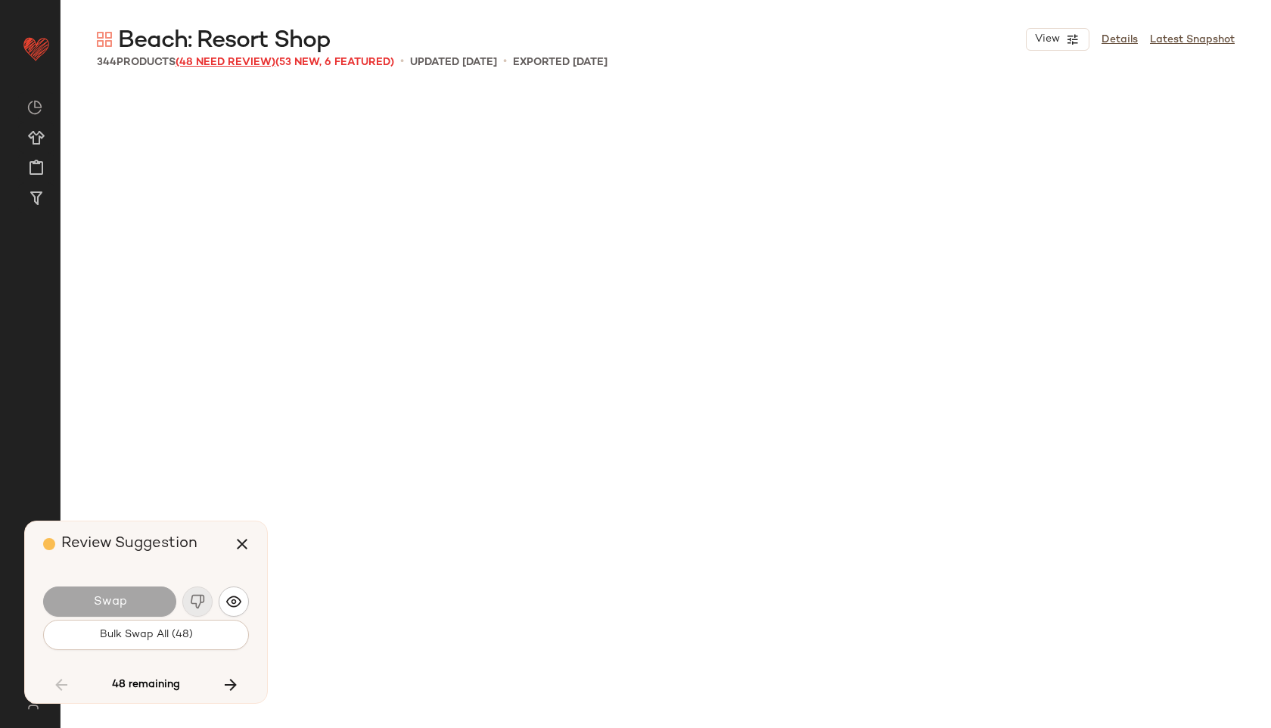
scroll to position [10218, 0]
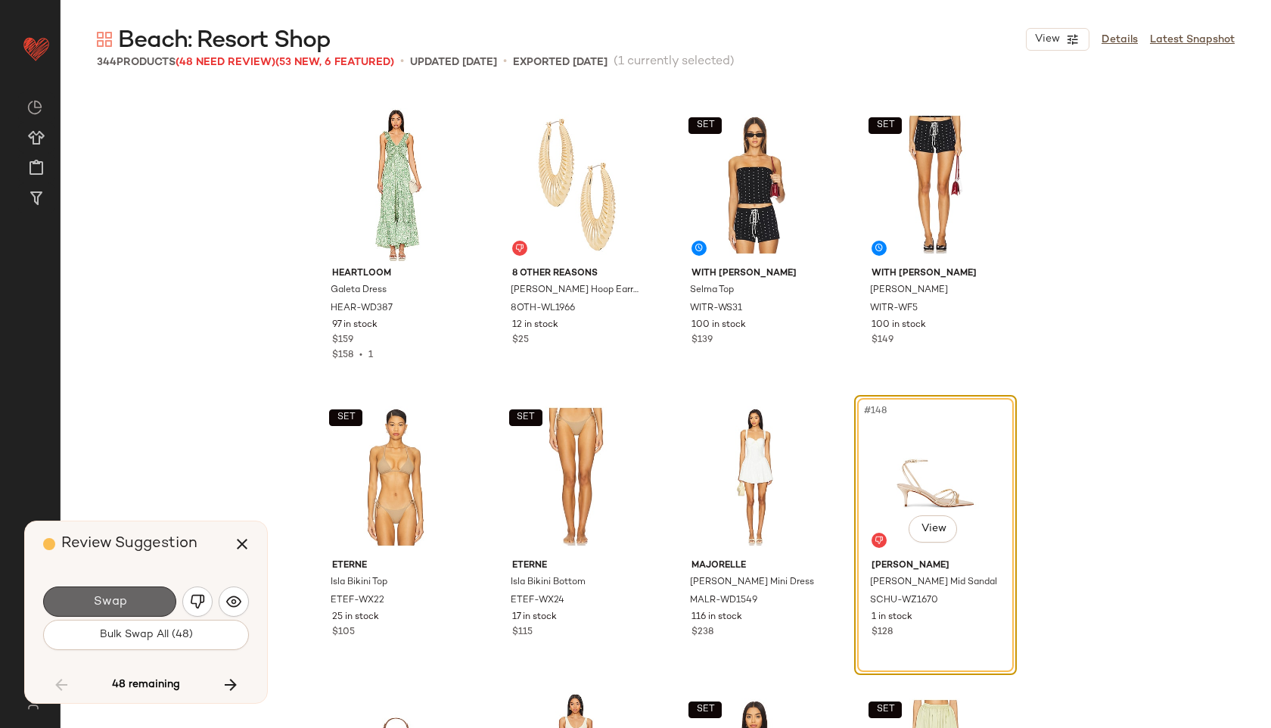
click at [119, 599] on span "Swap" at bounding box center [109, 601] width 34 height 14
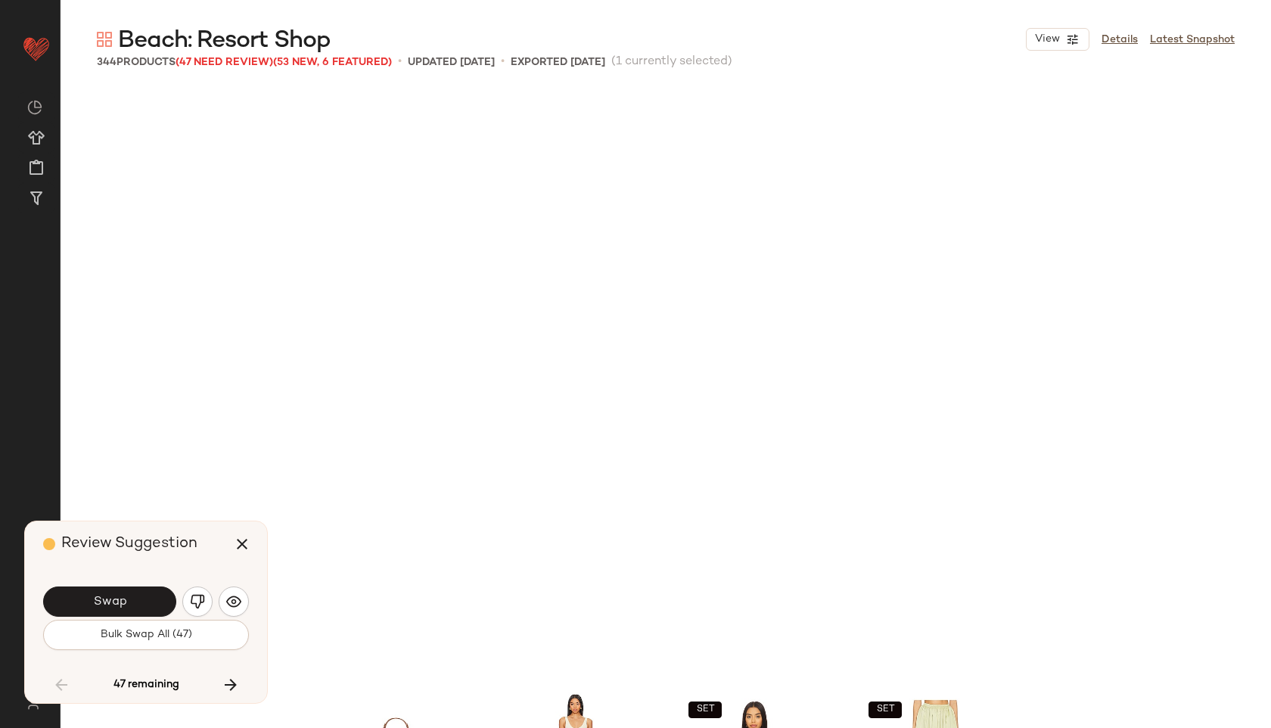
scroll to position [10802, 0]
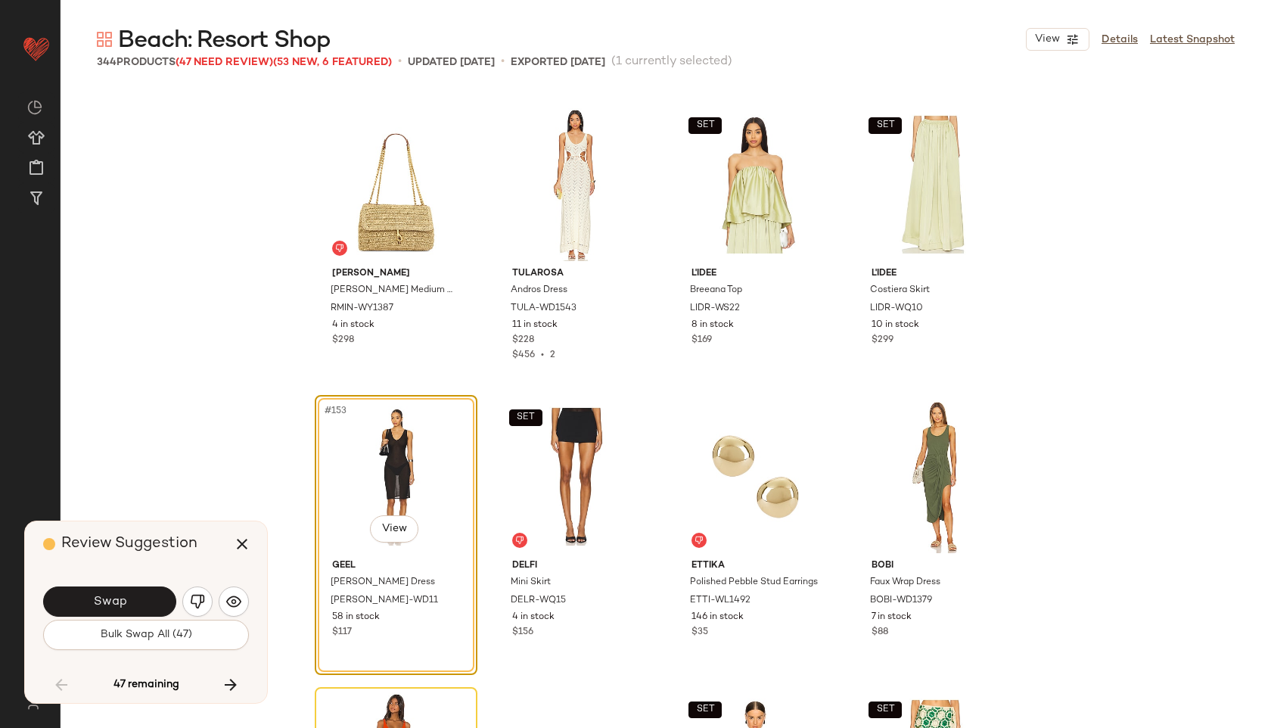
click at [119, 599] on span "Swap" at bounding box center [109, 601] width 34 height 14
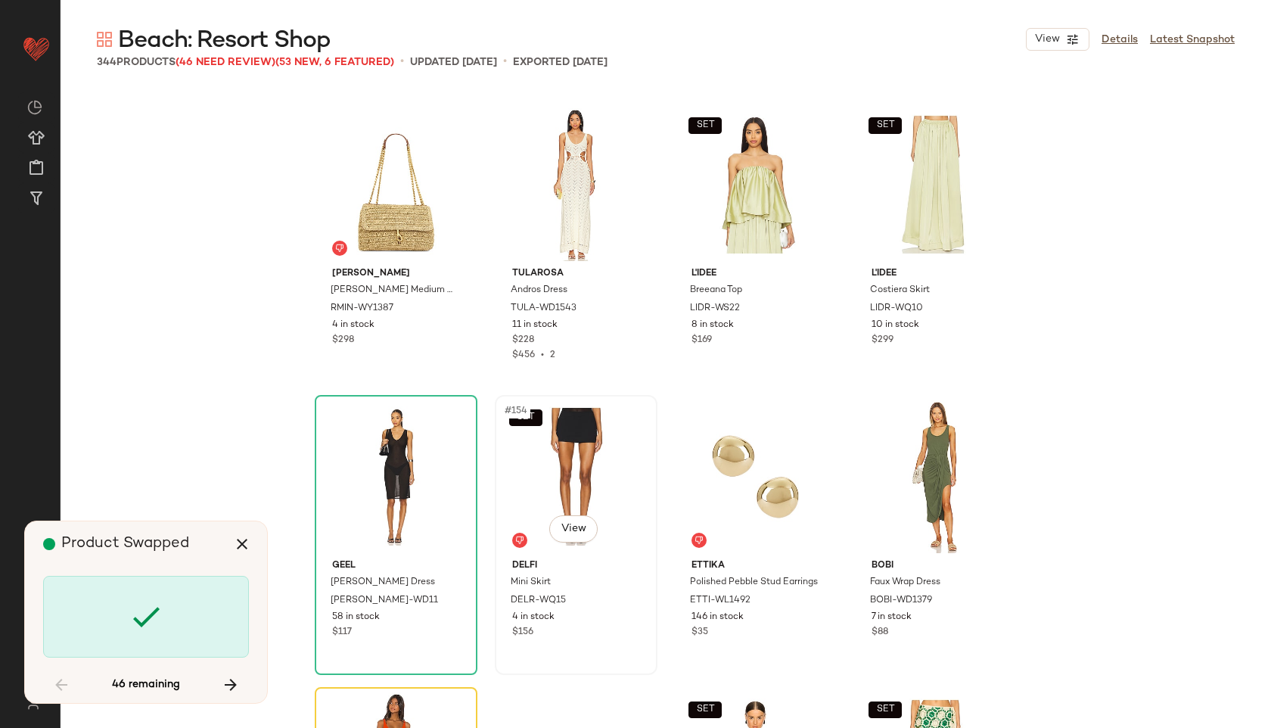
click at [552, 452] on div "SET #154 View" at bounding box center [576, 476] width 152 height 153
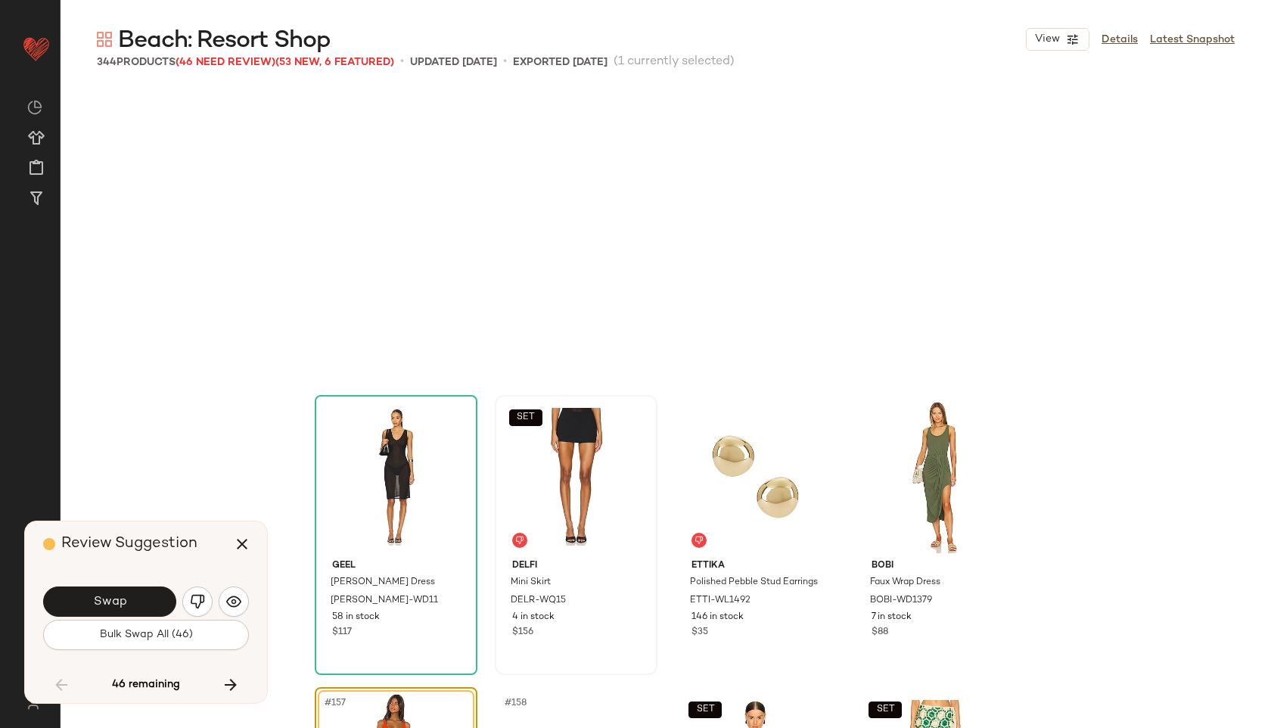
scroll to position [11094, 0]
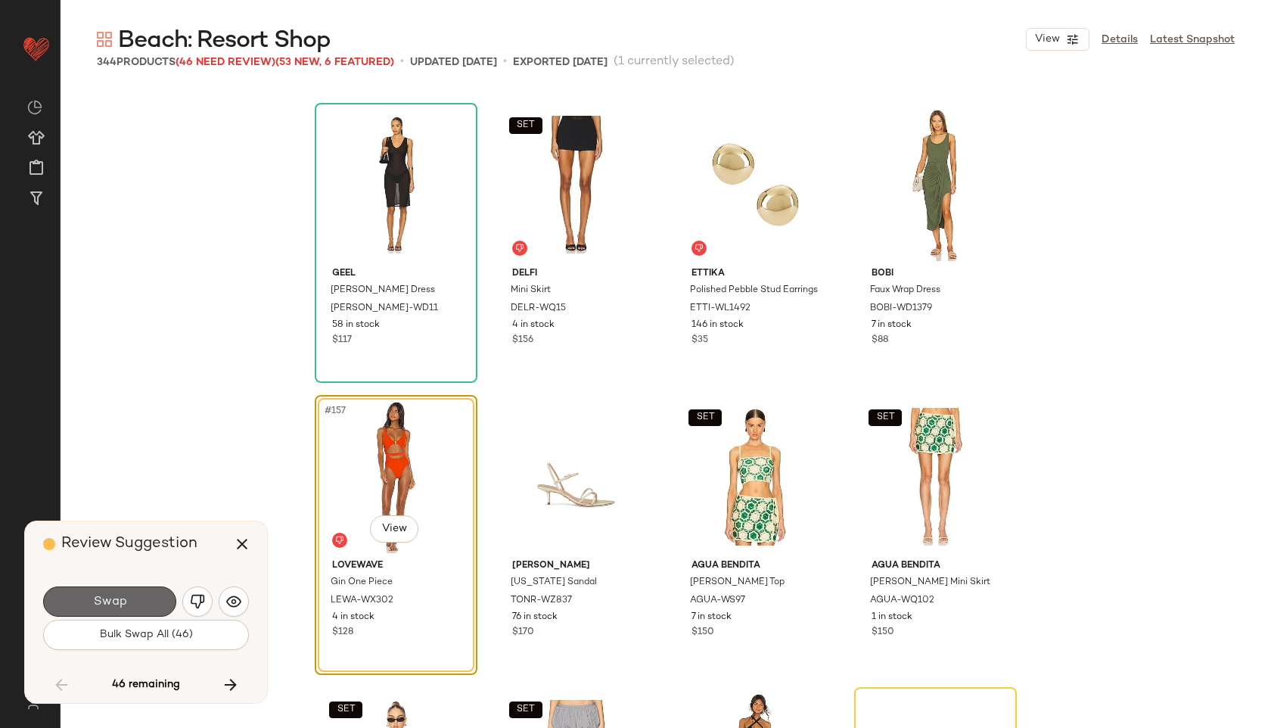
click at [142, 593] on button "Swap" at bounding box center [109, 601] width 133 height 30
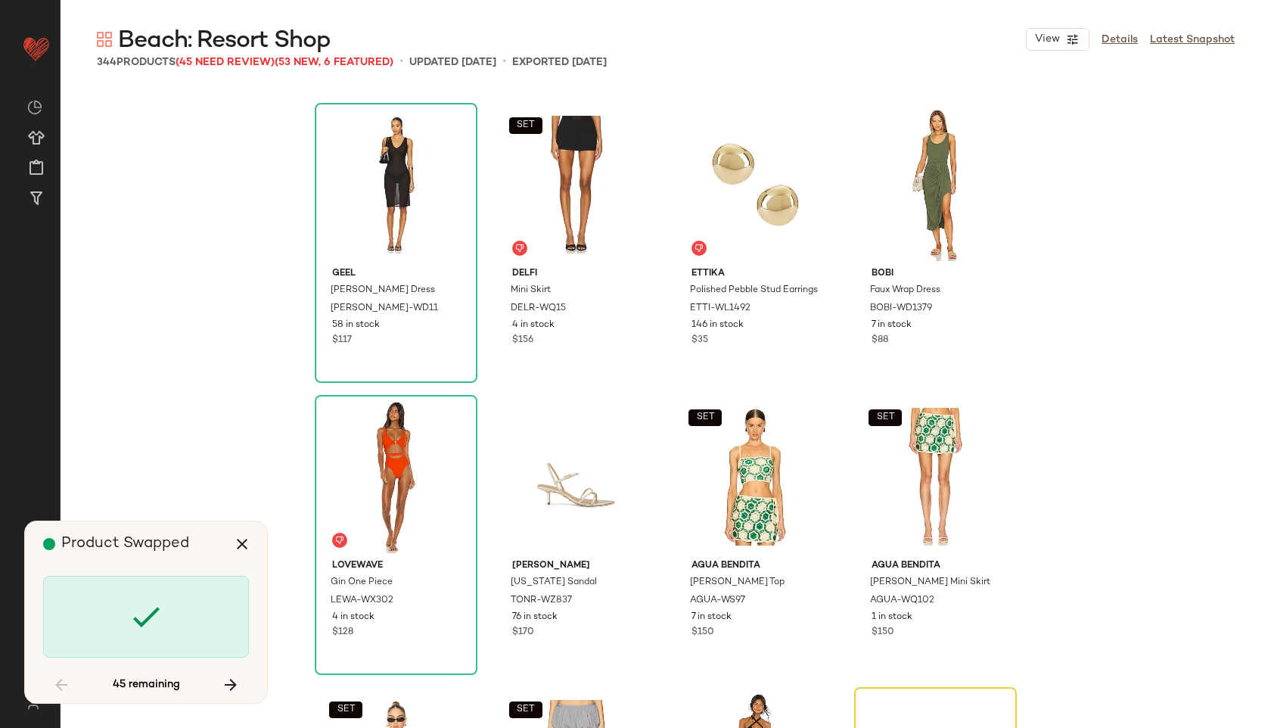
scroll to position [11386, 0]
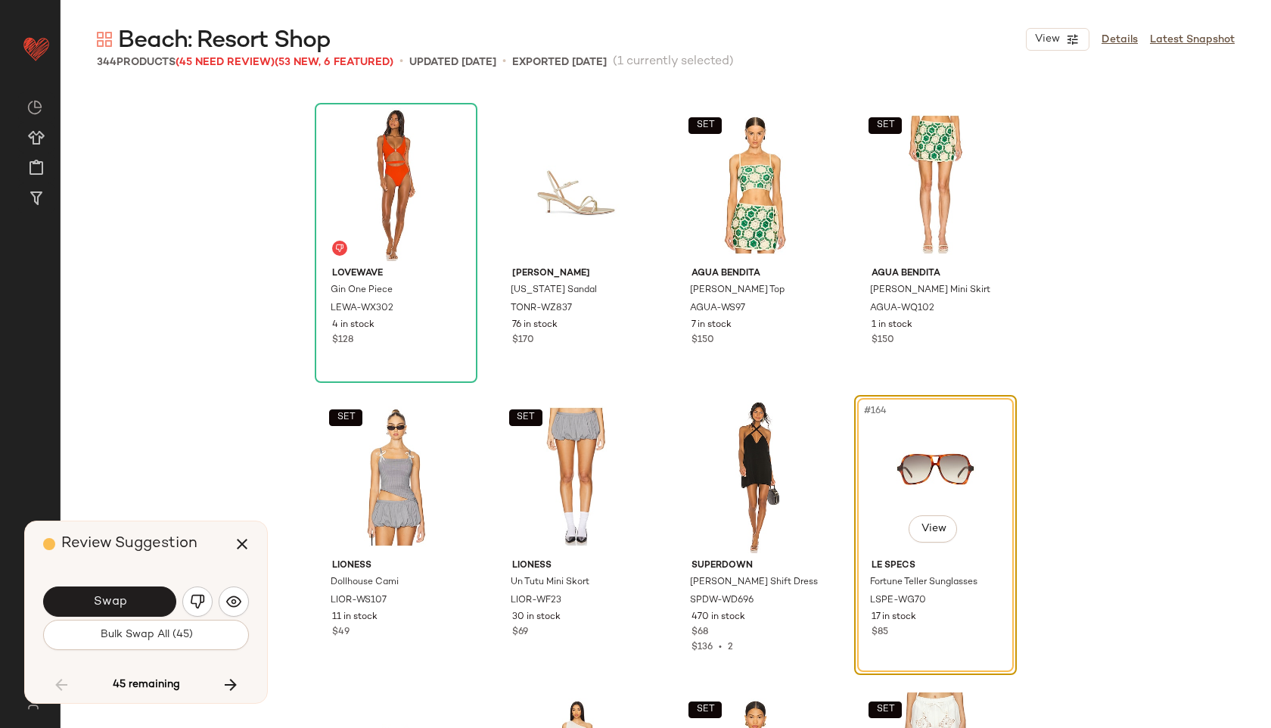
click at [142, 593] on button "Swap" at bounding box center [109, 601] width 133 height 30
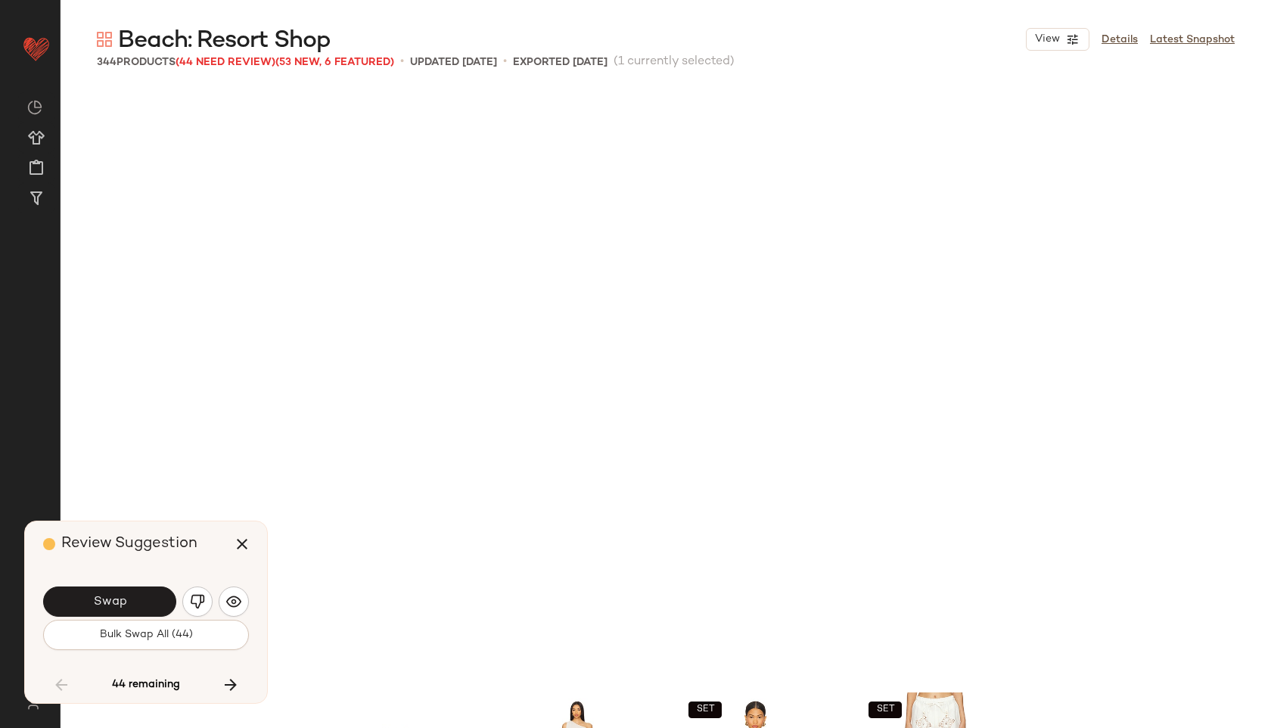
scroll to position [11970, 0]
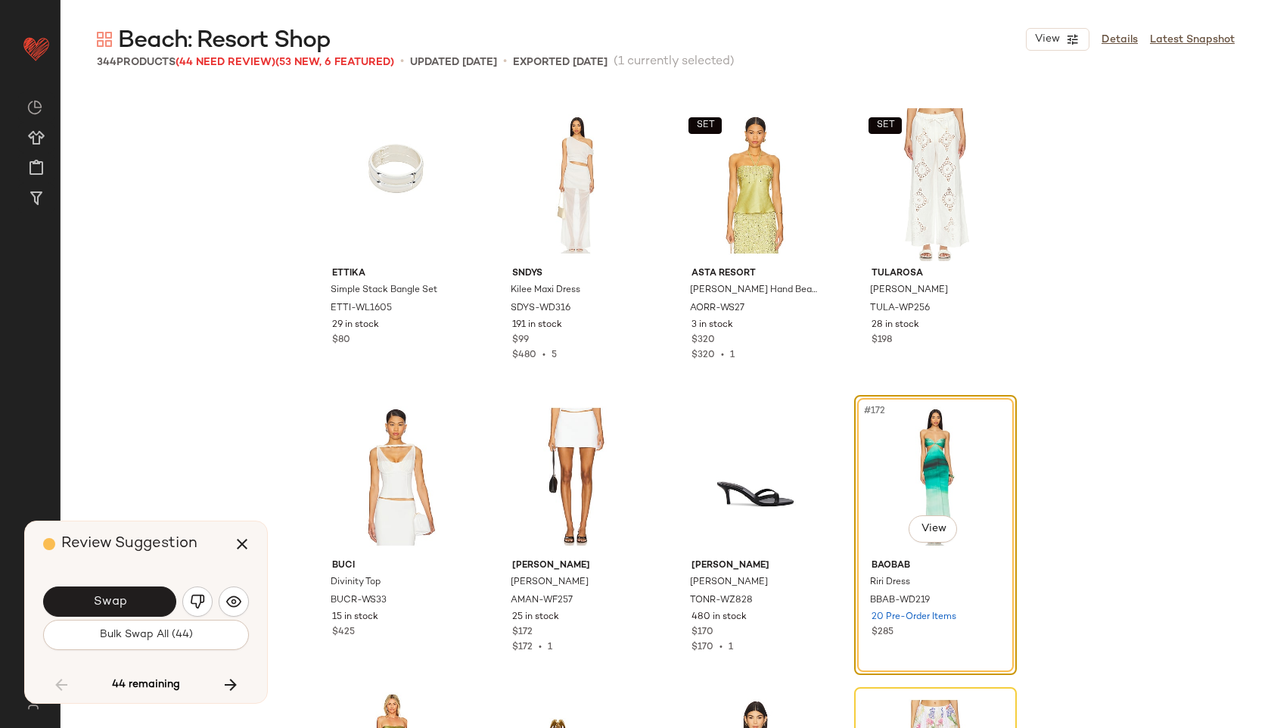
click at [142, 593] on button "Swap" at bounding box center [109, 601] width 133 height 30
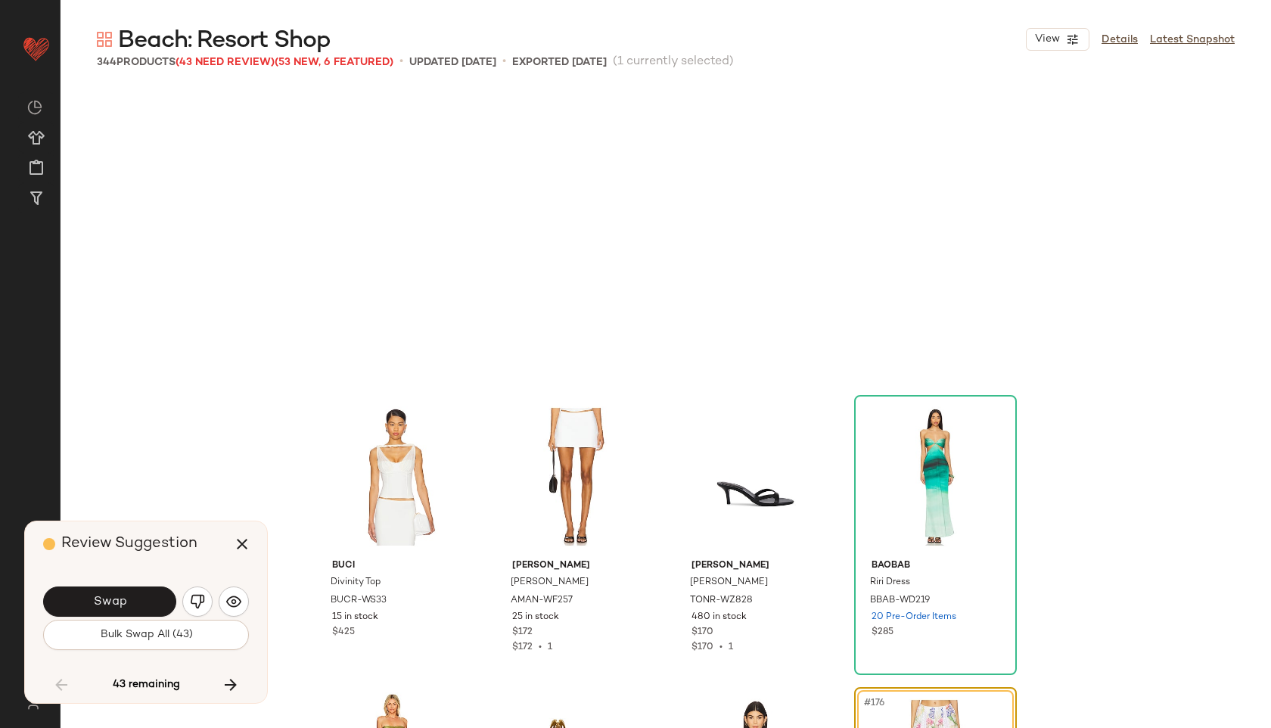
scroll to position [12262, 0]
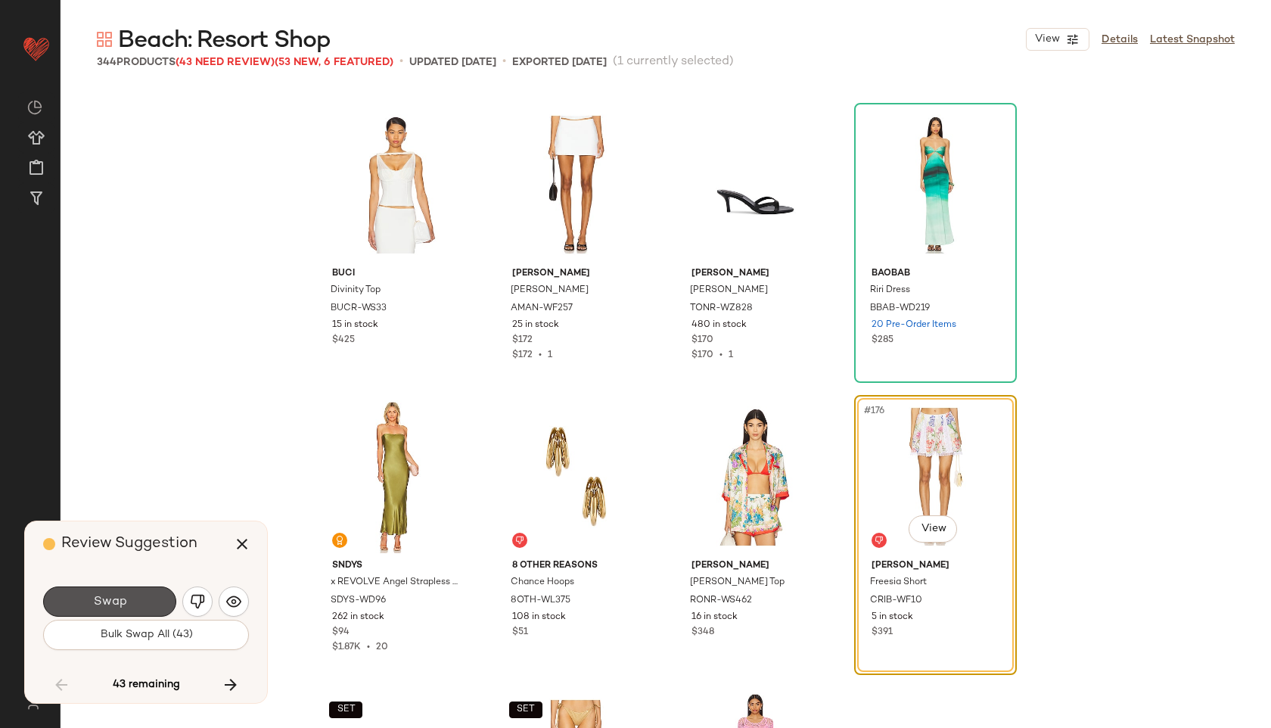
click at [142, 593] on button "Swap" at bounding box center [109, 601] width 133 height 30
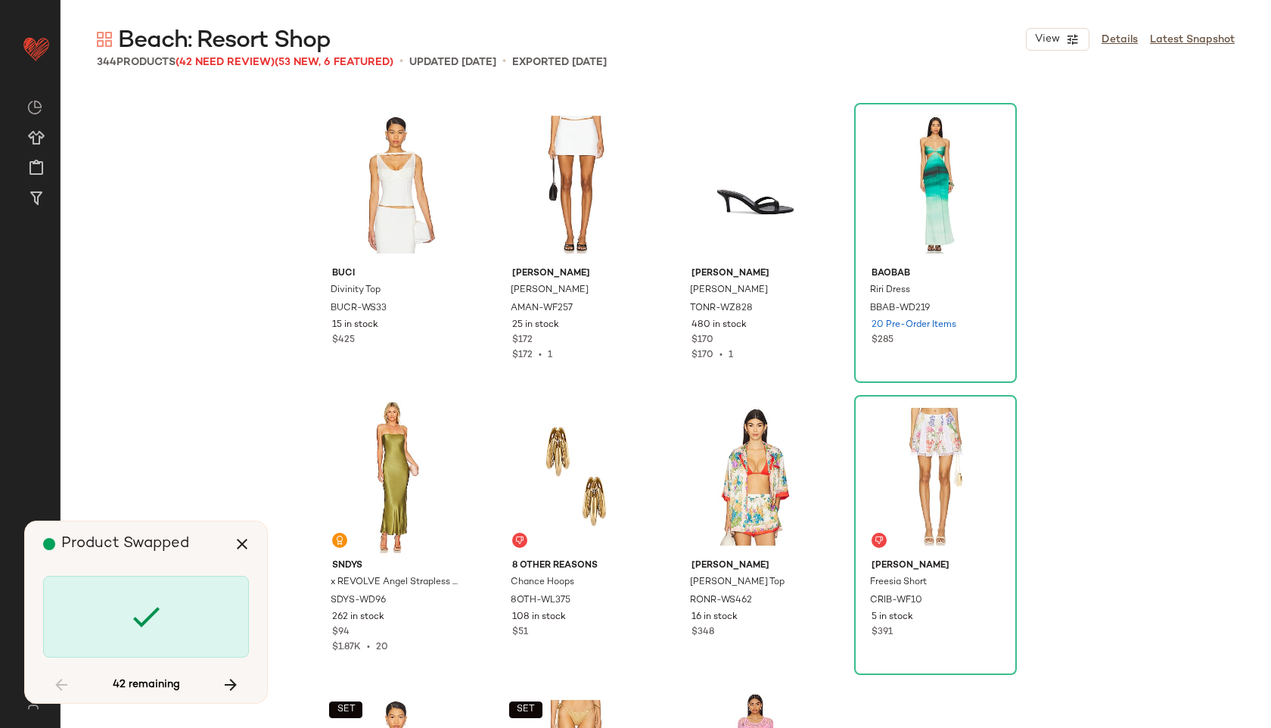
scroll to position [13137, 0]
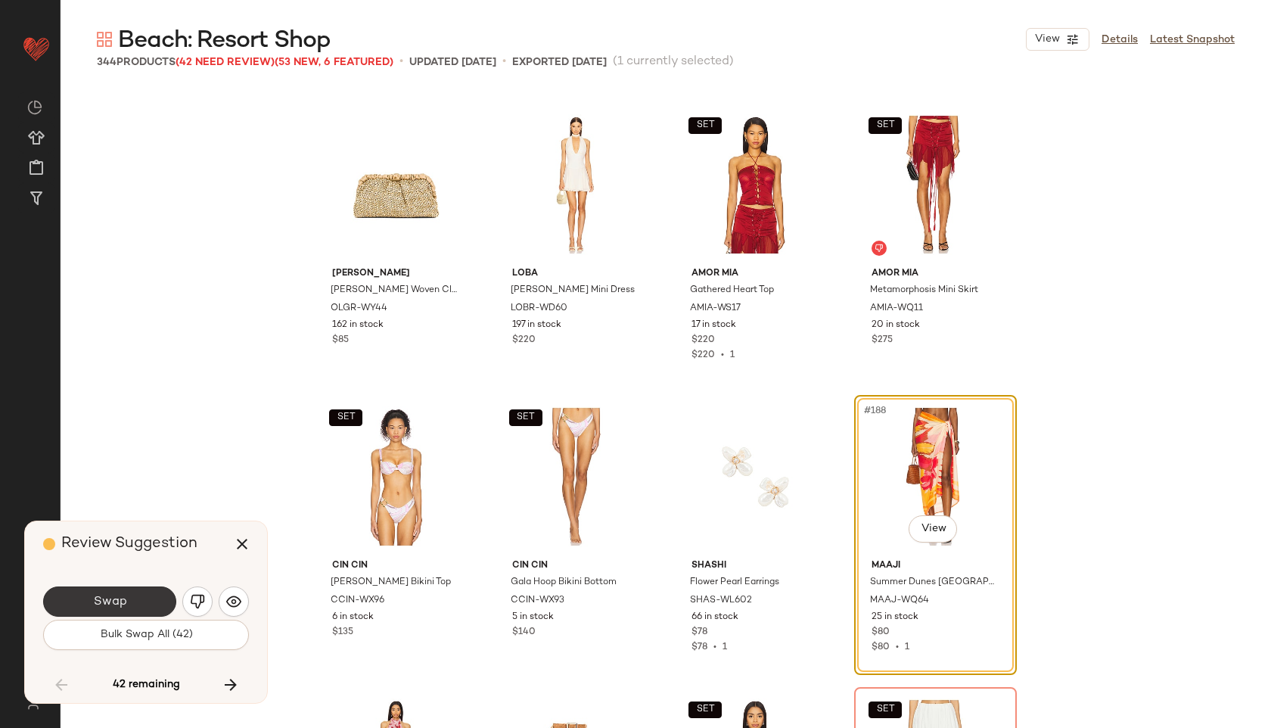
click at [146, 594] on button "Swap" at bounding box center [109, 601] width 133 height 30
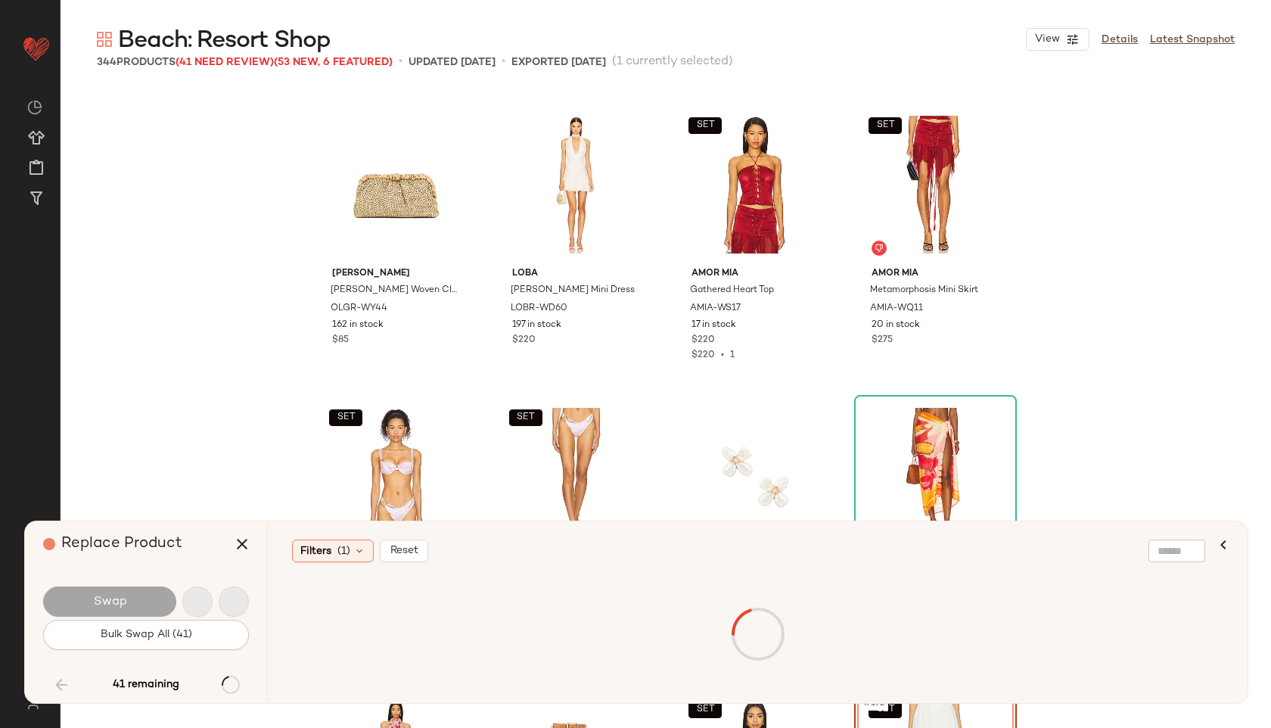
scroll to position [13429, 0]
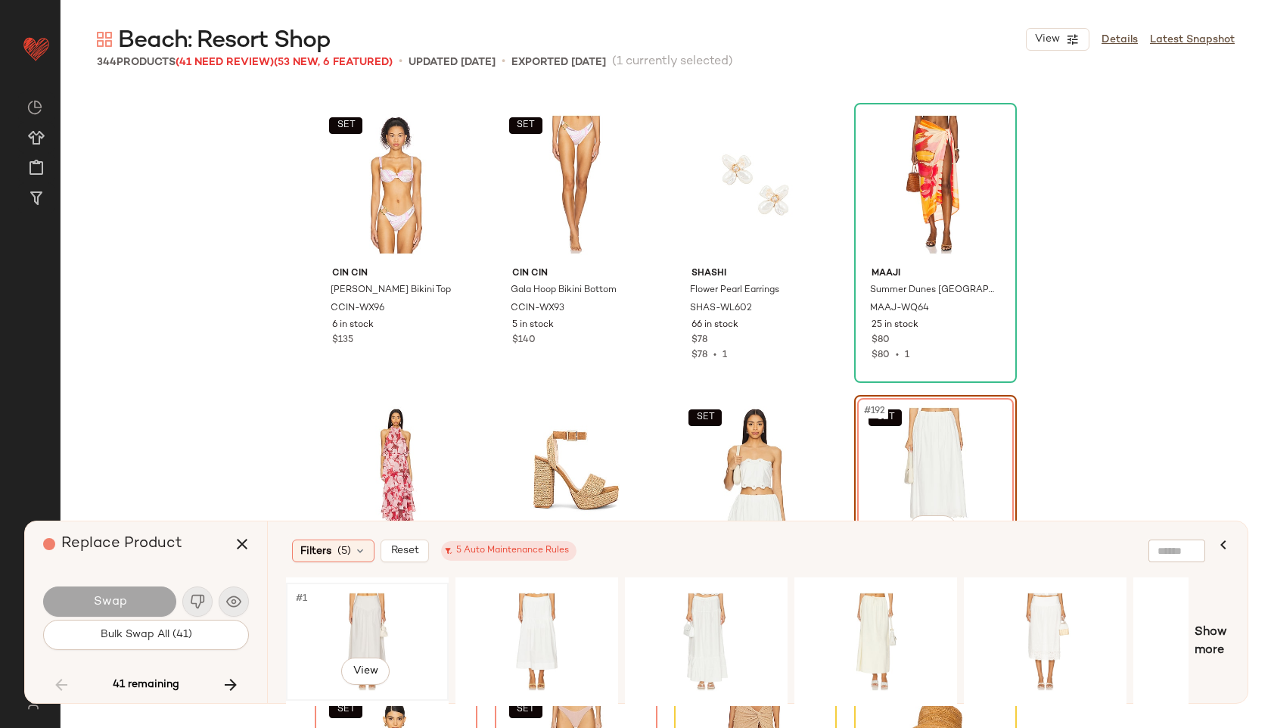
click at [335, 600] on div "#1 View" at bounding box center [367, 641] width 152 height 107
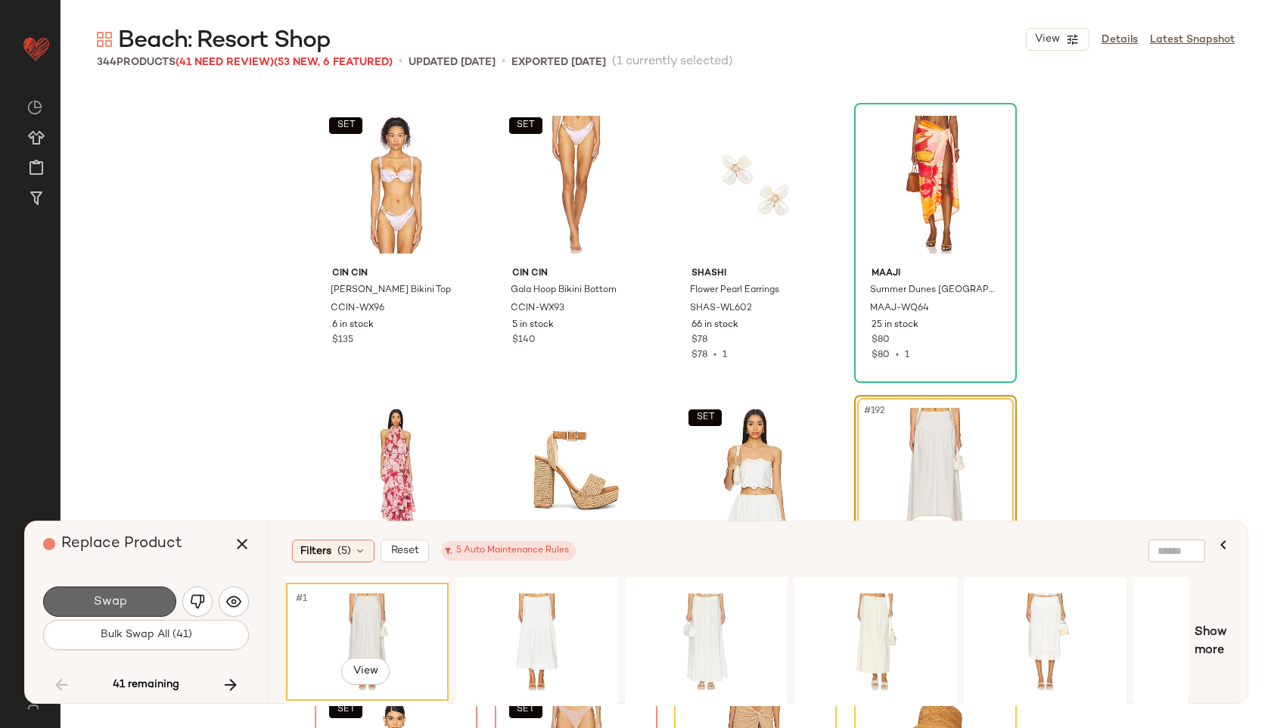
click at [133, 597] on button "Swap" at bounding box center [109, 601] width 133 height 30
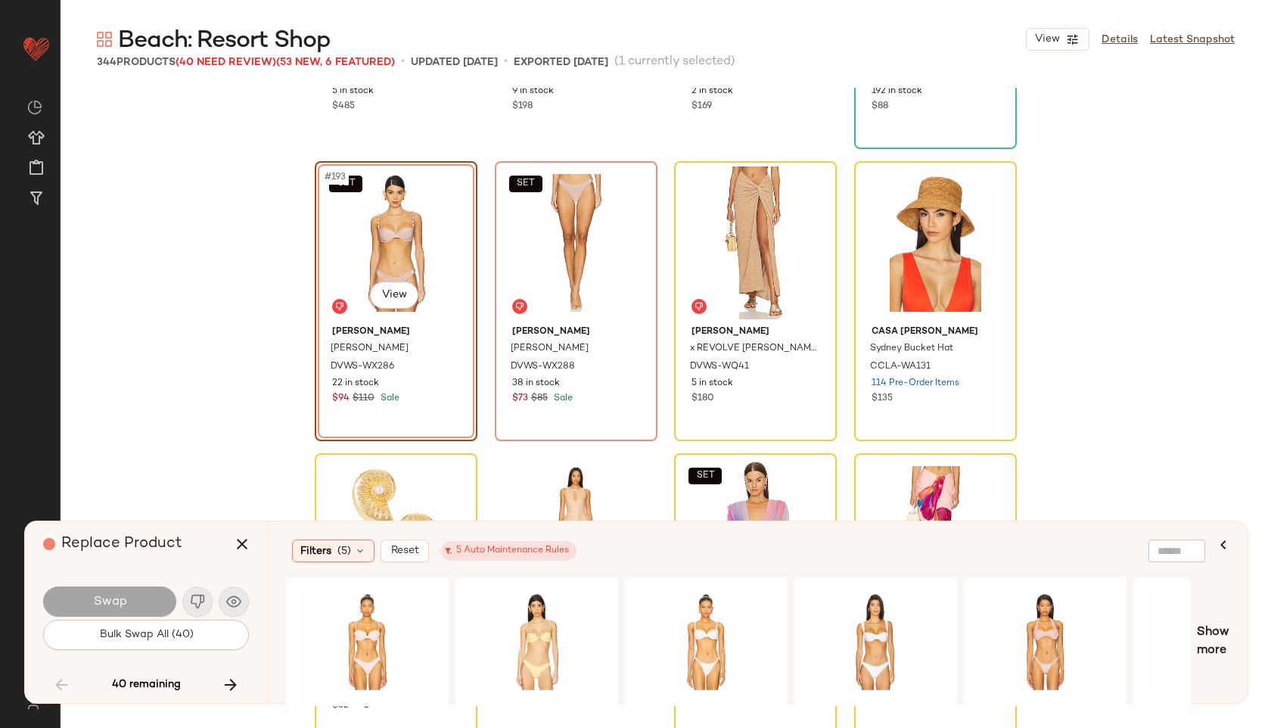
scroll to position [13956, 0]
click at [241, 538] on icon "button" at bounding box center [242, 544] width 18 height 18
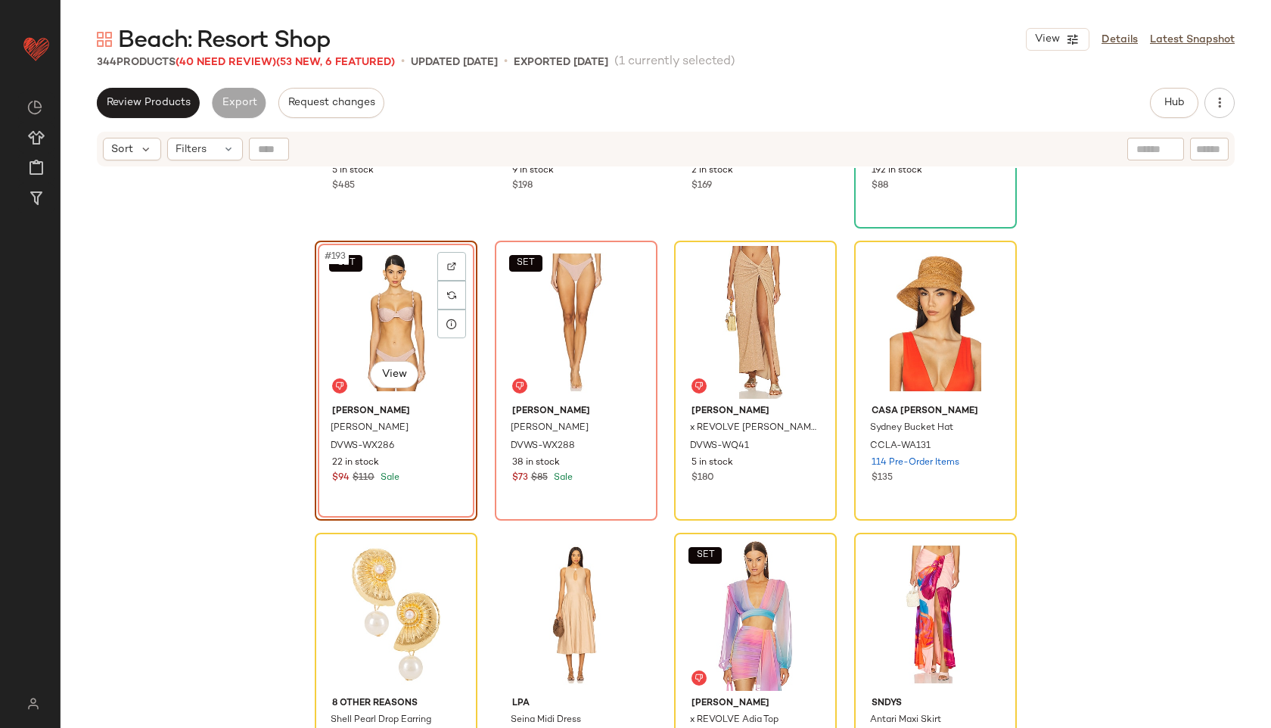
click at [147, 398] on div "MISA [GEOGRAPHIC_DATA] Calissa Dress MISA-WD826 5 in stock $485 House of [GEOGR…" at bounding box center [666, 466] width 1210 height 597
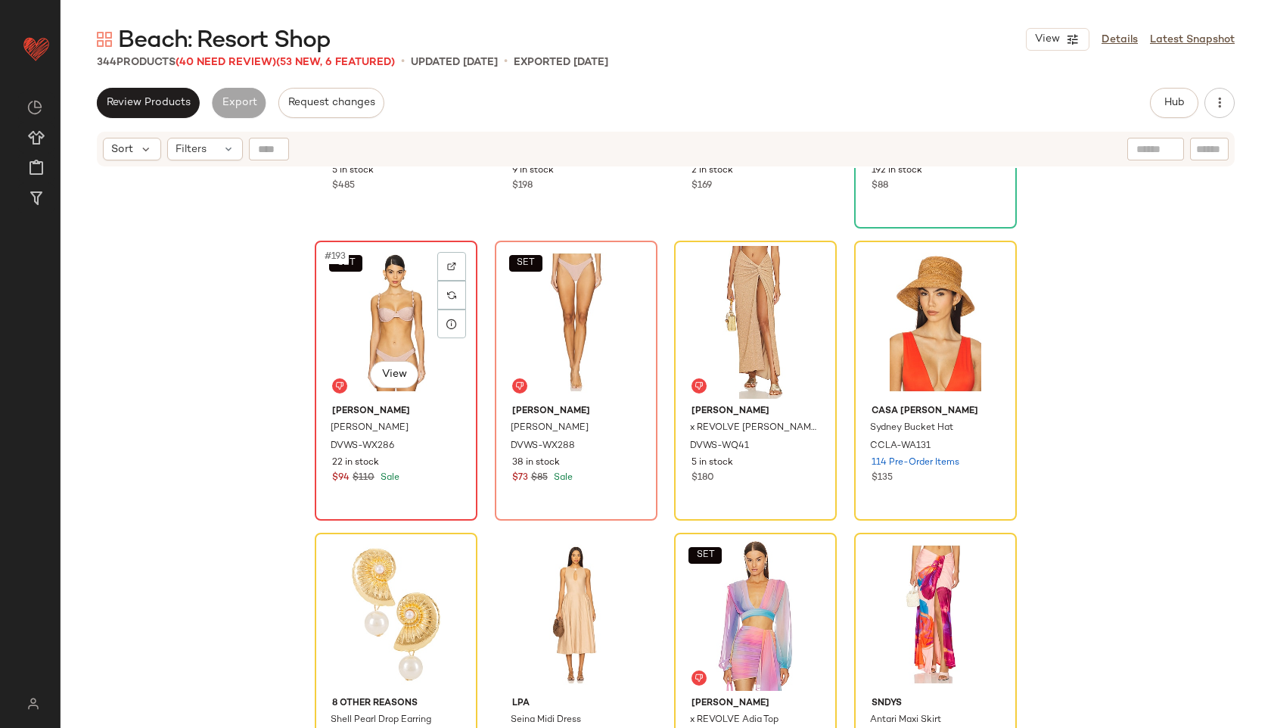
click at [363, 329] on div "SET #193 View" at bounding box center [396, 322] width 152 height 153
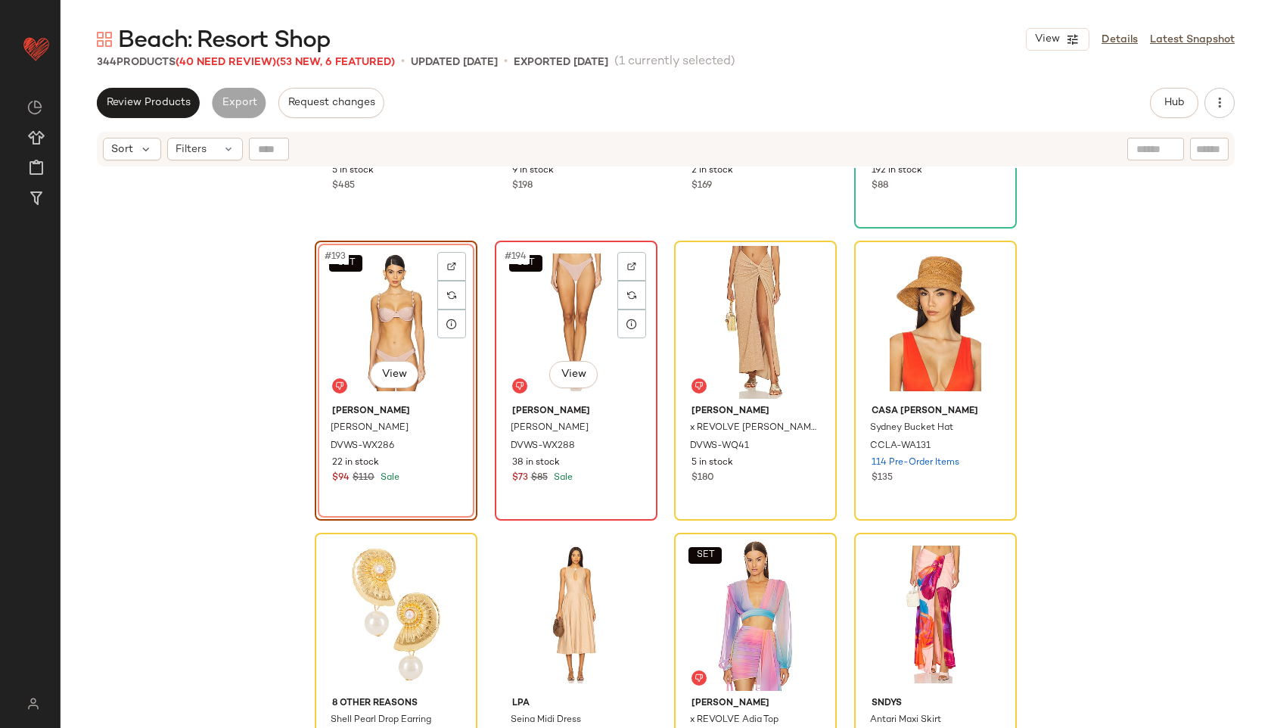
click at [565, 299] on div "SET #194 View" at bounding box center [576, 322] width 152 height 153
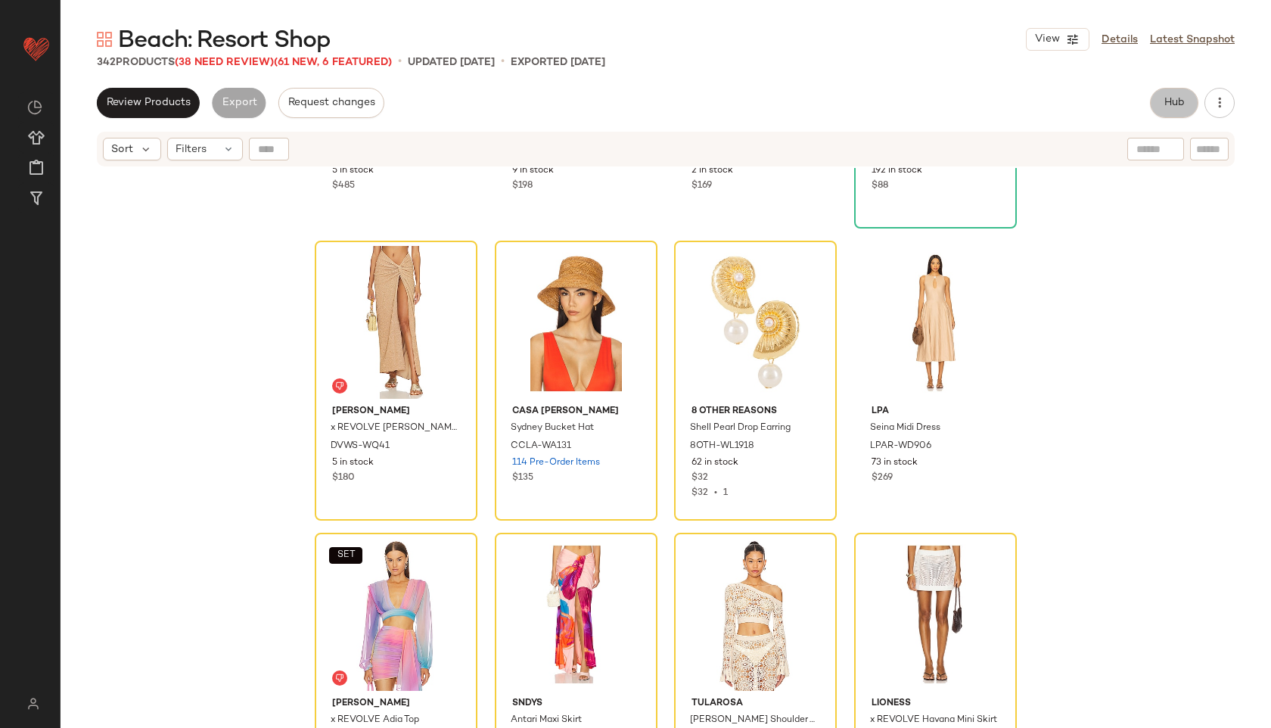
click at [1180, 105] on span "Hub" at bounding box center [1173, 103] width 21 height 12
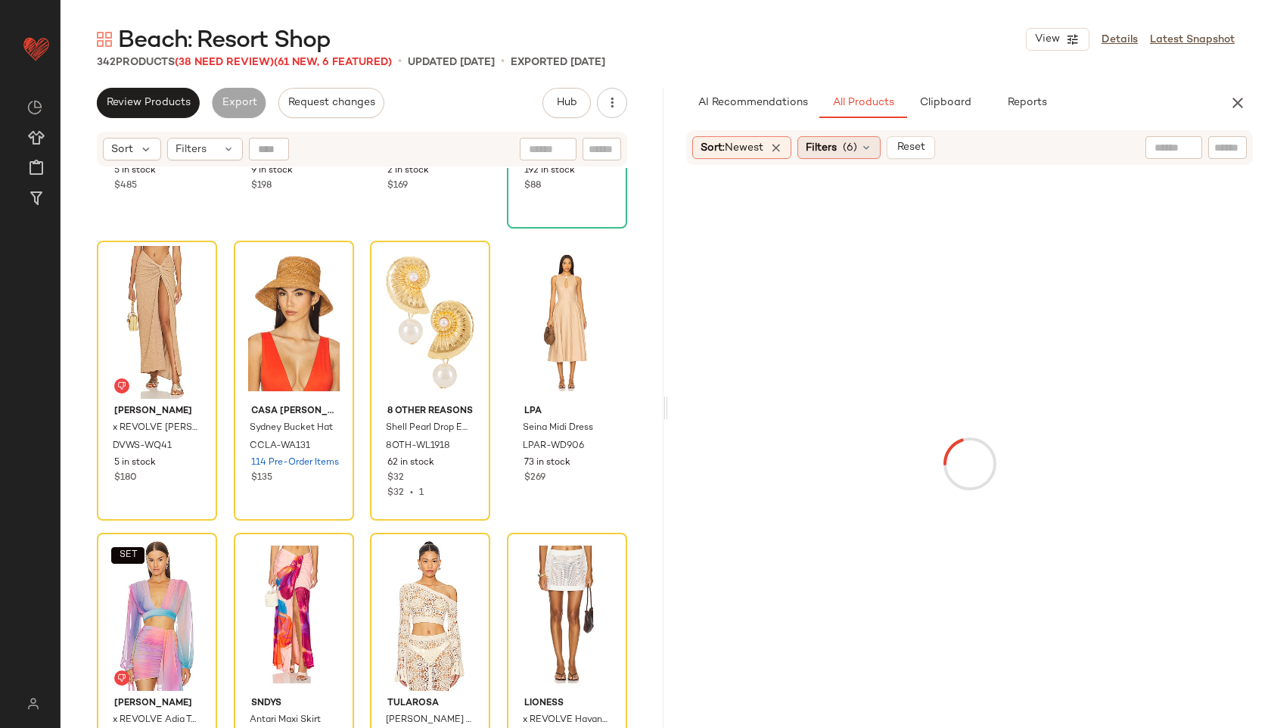
click at [843, 146] on div "Filters (6)" at bounding box center [838, 147] width 83 height 23
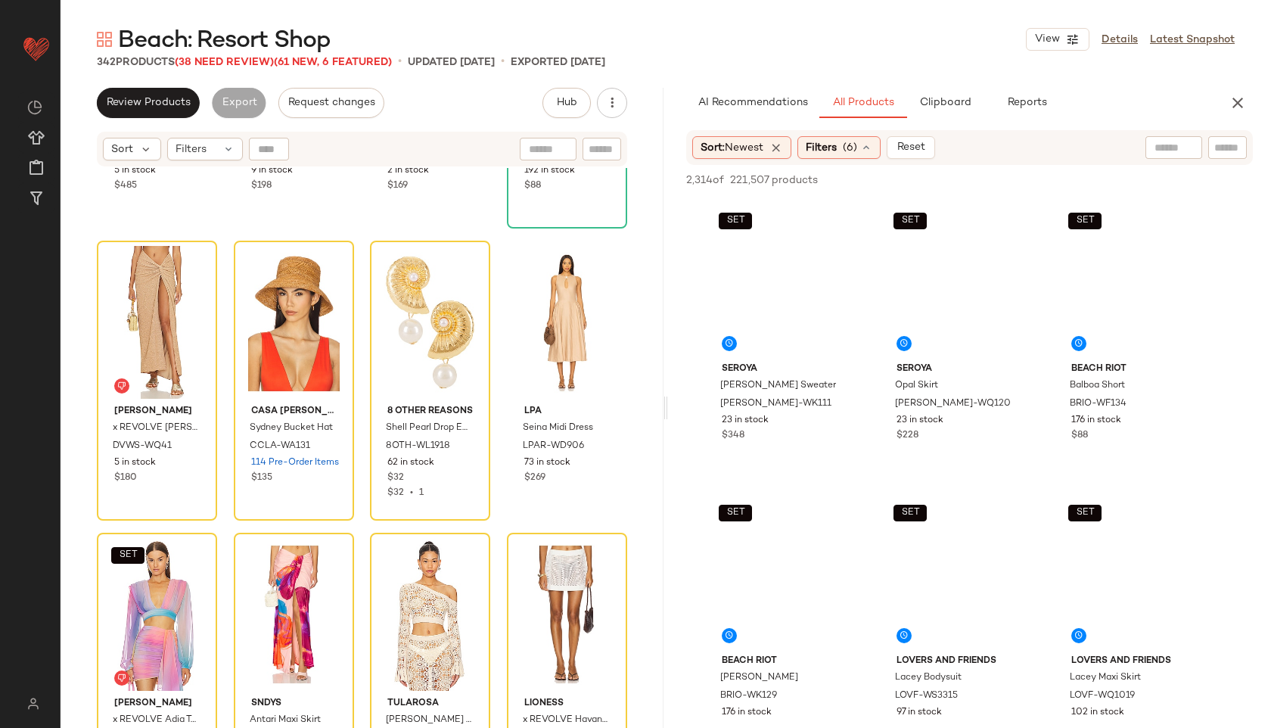
click at [853, 153] on span "(6)" at bounding box center [850, 148] width 14 height 16
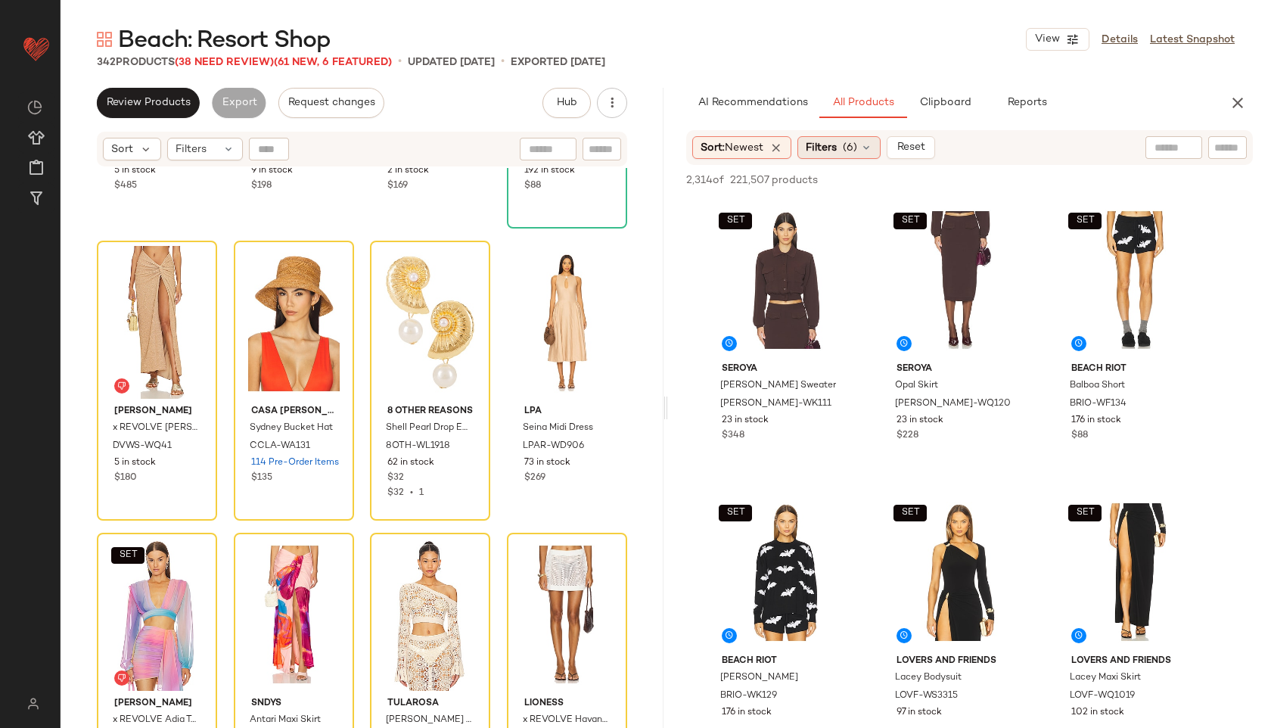
click at [869, 156] on div "Filters (6)" at bounding box center [838, 147] width 83 height 23
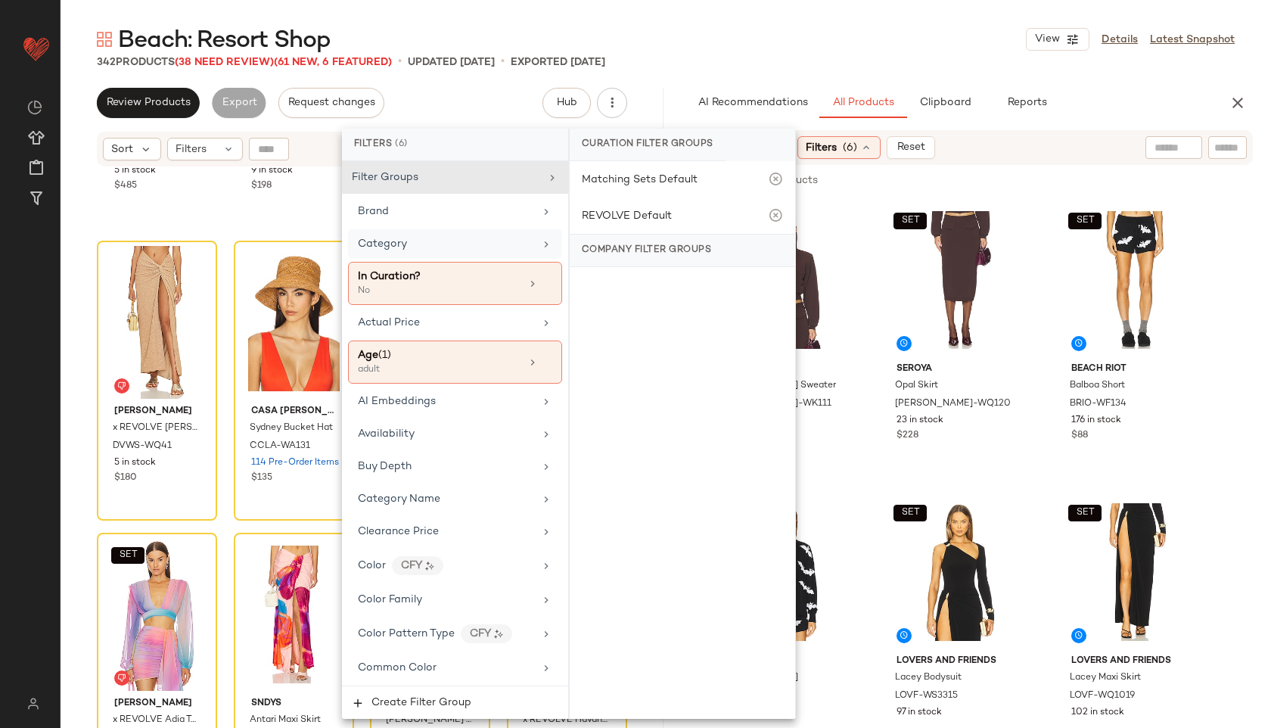
click at [423, 247] on div "Category" at bounding box center [446, 244] width 176 height 16
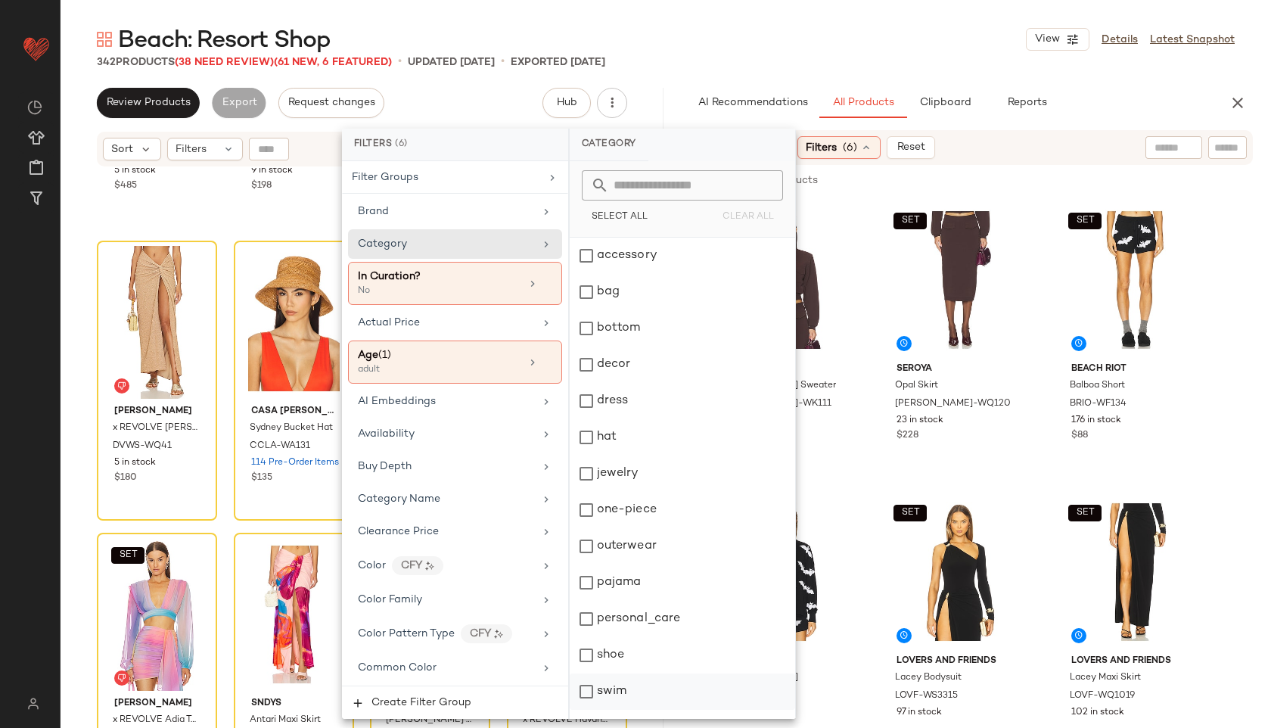
click at [617, 691] on div "swim" at bounding box center [682, 691] width 225 height 36
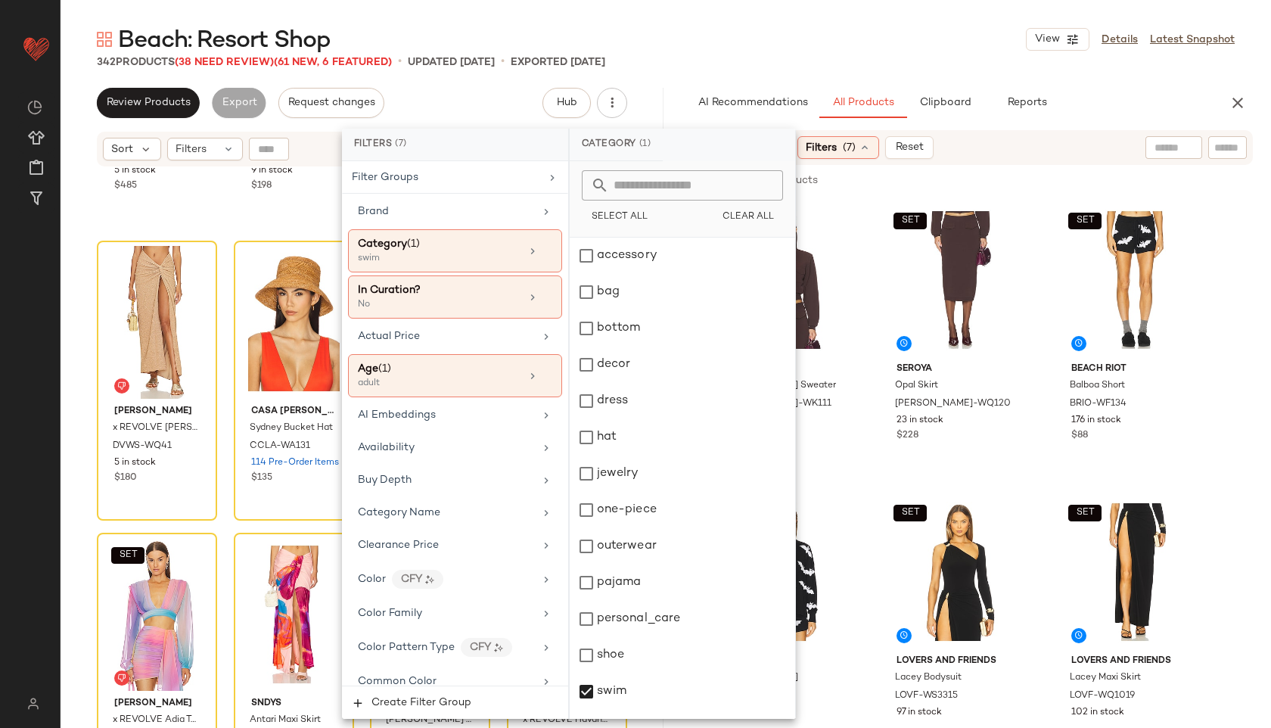
click at [846, 61] on div "342 Products (38 Need Review) (61 New, 6 Featured) • updated [DATE] • Exported …" at bounding box center [666, 61] width 1210 height 15
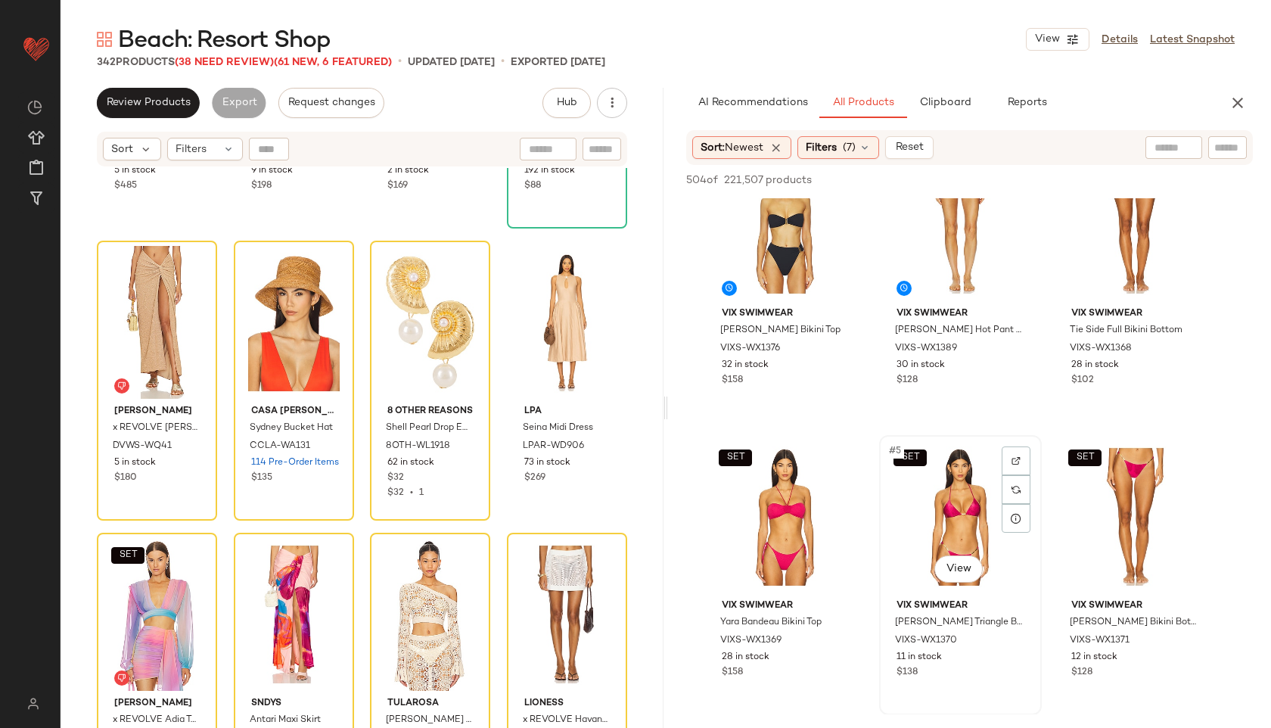
scroll to position [61, 0]
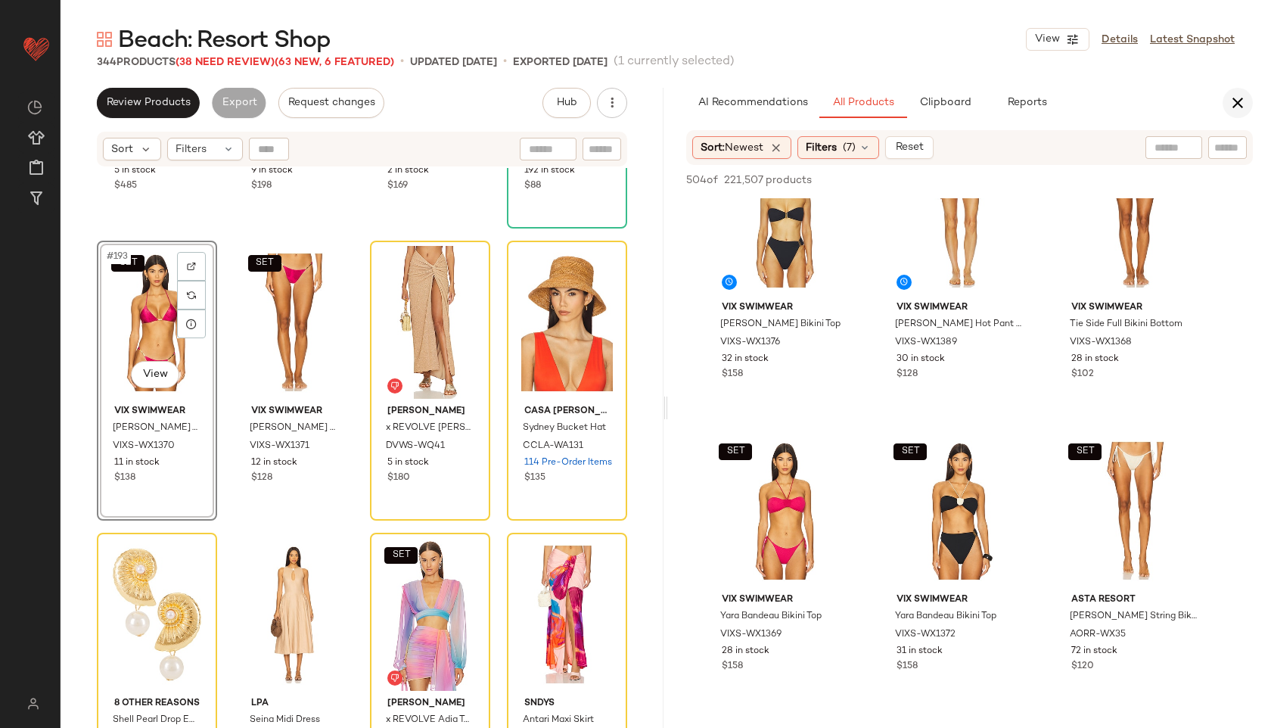
click at [1237, 105] on icon "button" at bounding box center [1237, 103] width 18 height 18
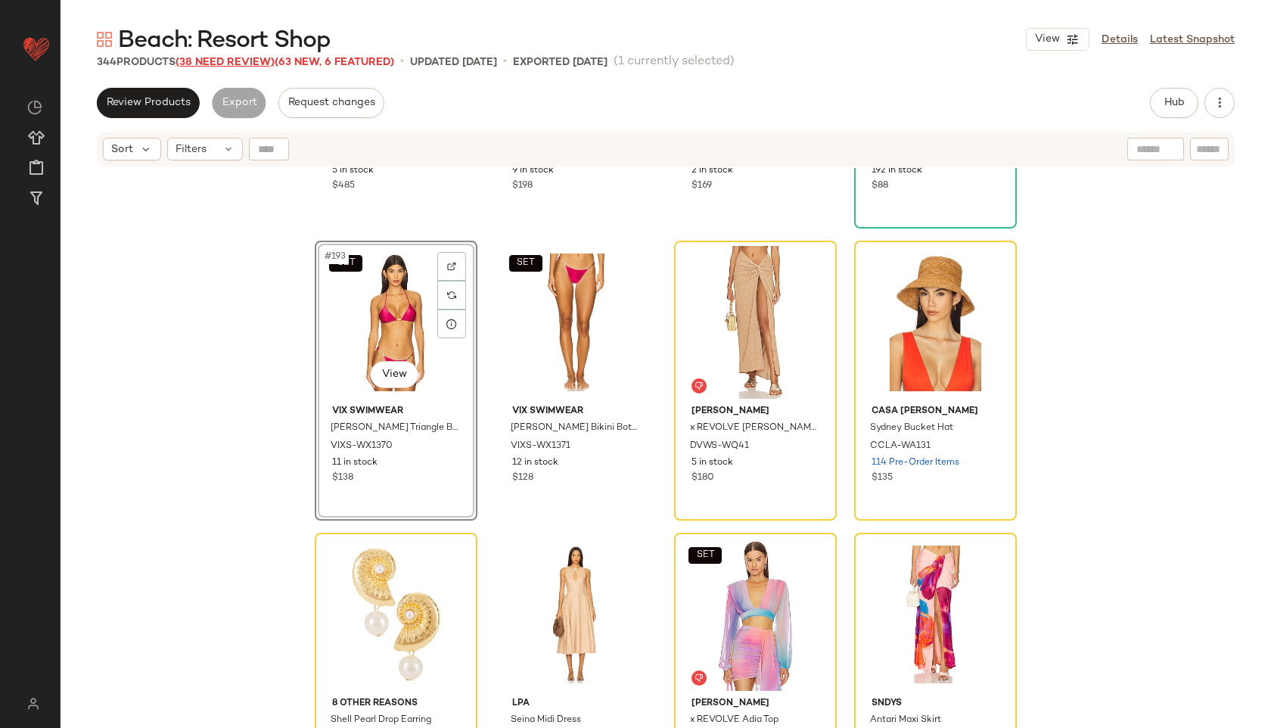
click at [264, 63] on span "(38 Need Review)" at bounding box center [224, 62] width 99 height 11
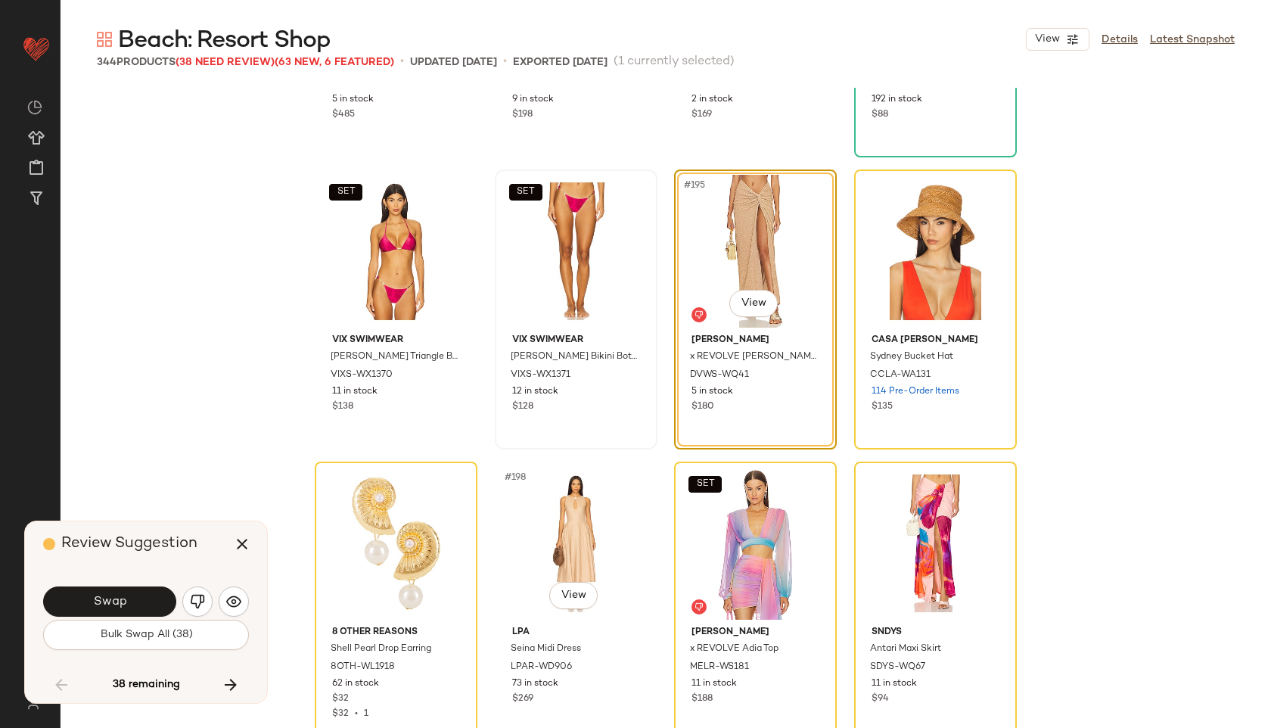
scroll to position [13990, 0]
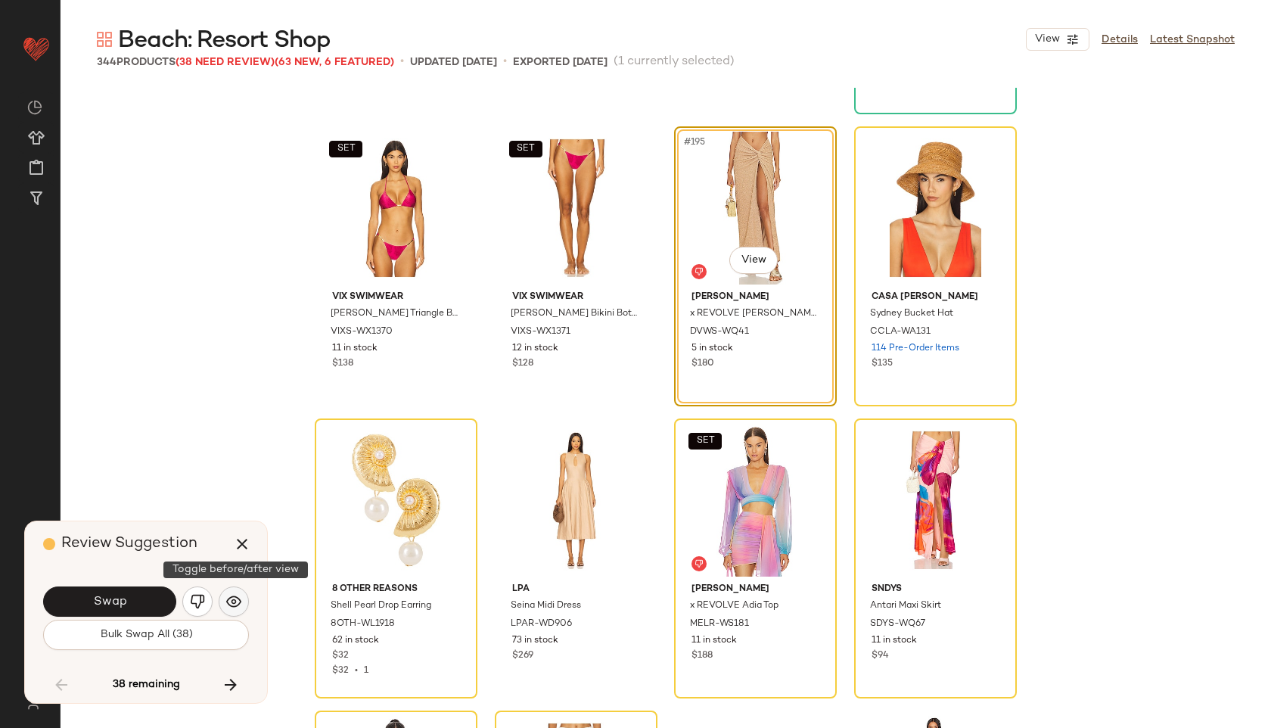
click at [237, 597] on img "button" at bounding box center [233, 601] width 15 height 15
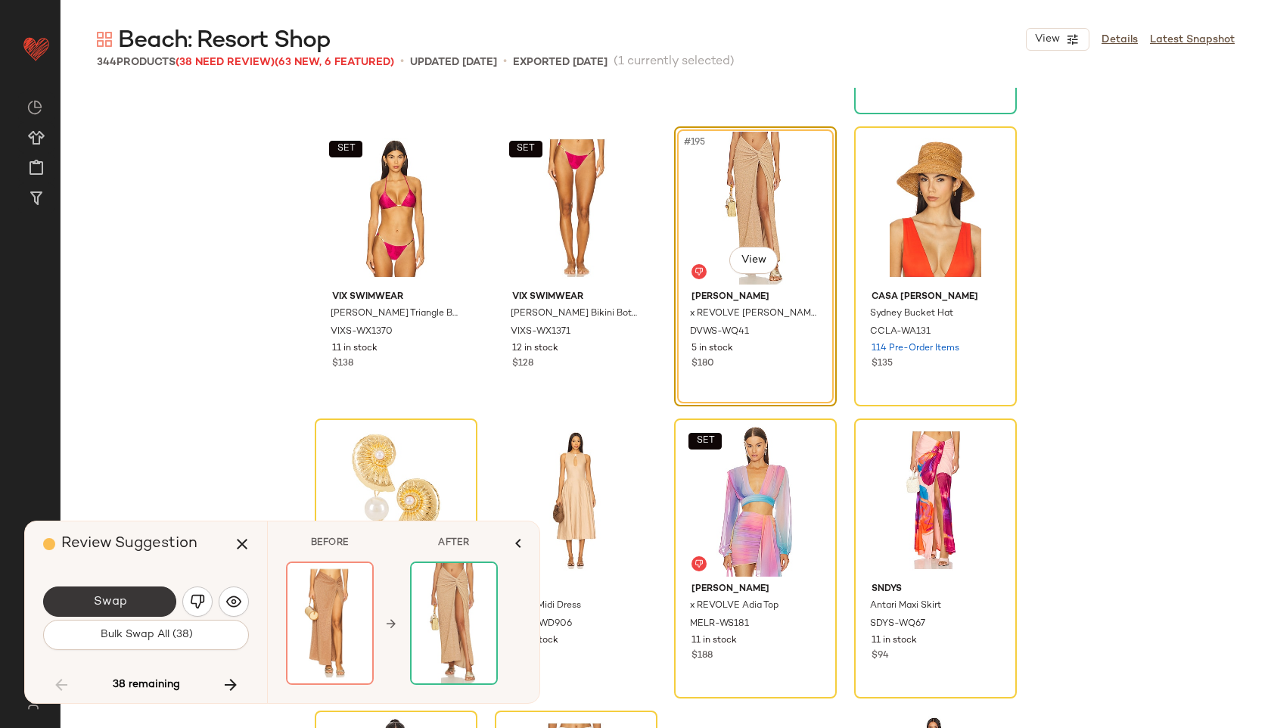
click at [131, 601] on button "Swap" at bounding box center [109, 601] width 133 height 30
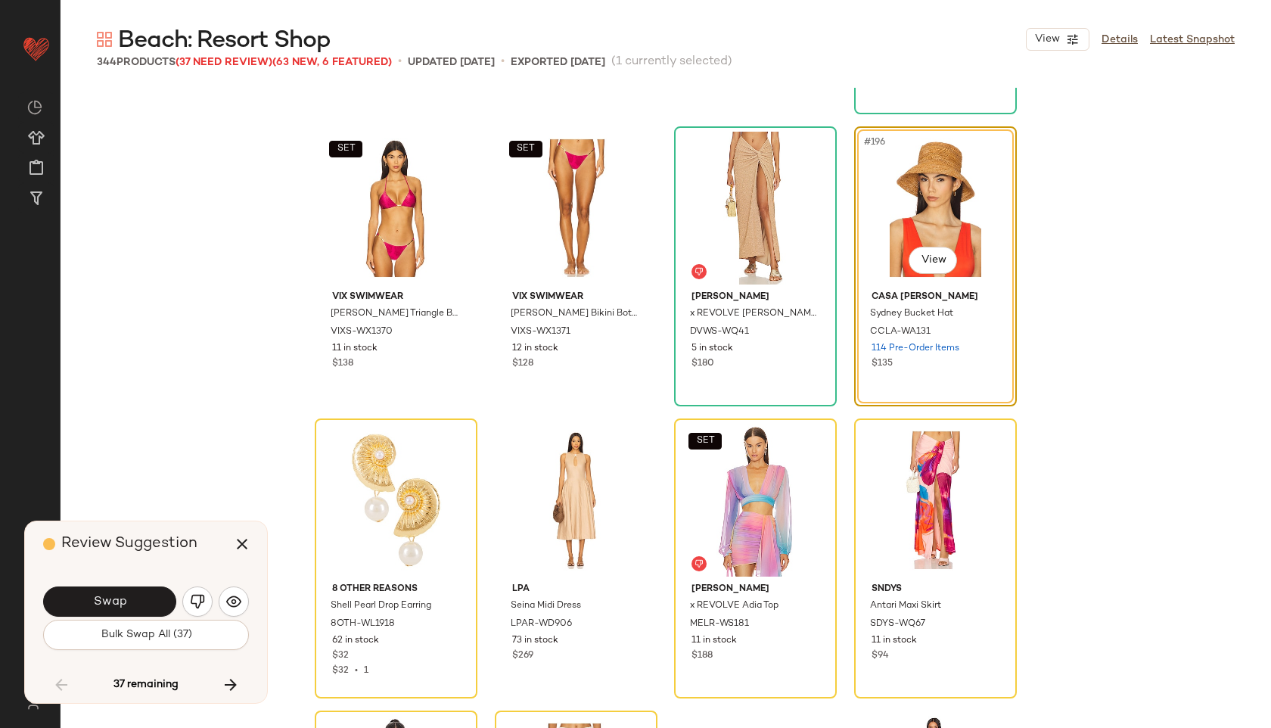
scroll to position [13721, 0]
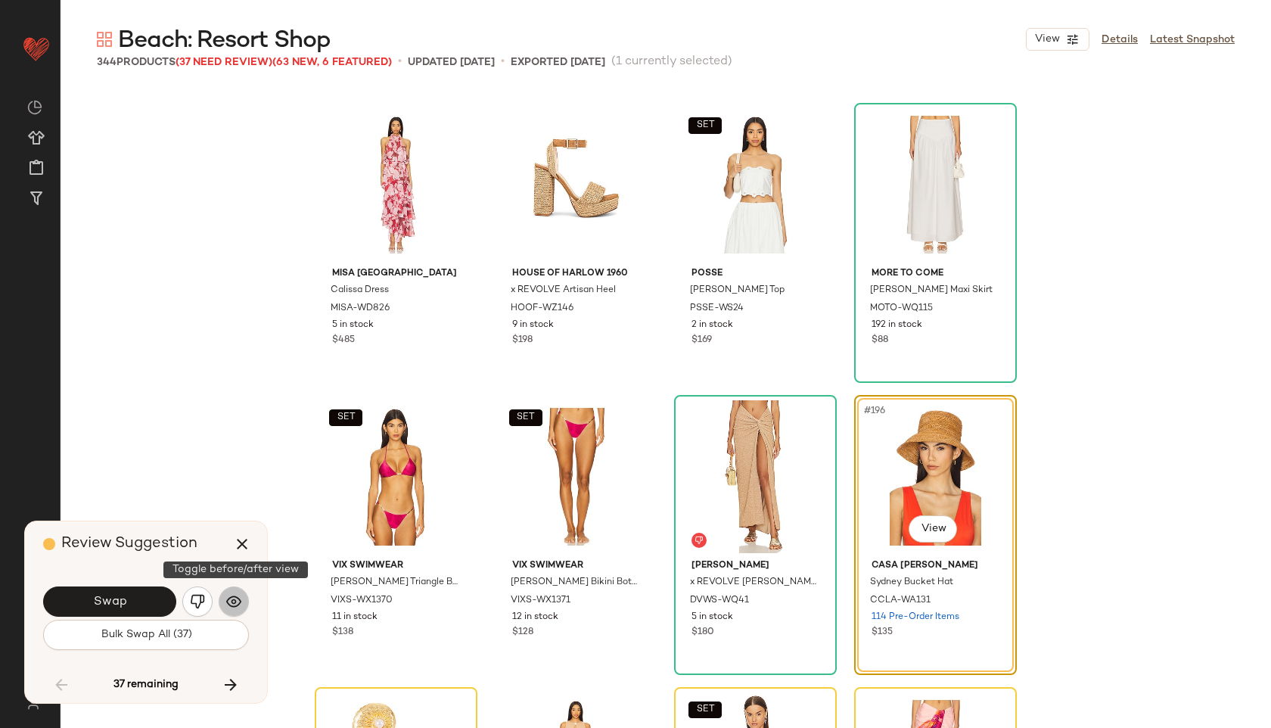
click at [233, 600] on img "button" at bounding box center [233, 601] width 15 height 15
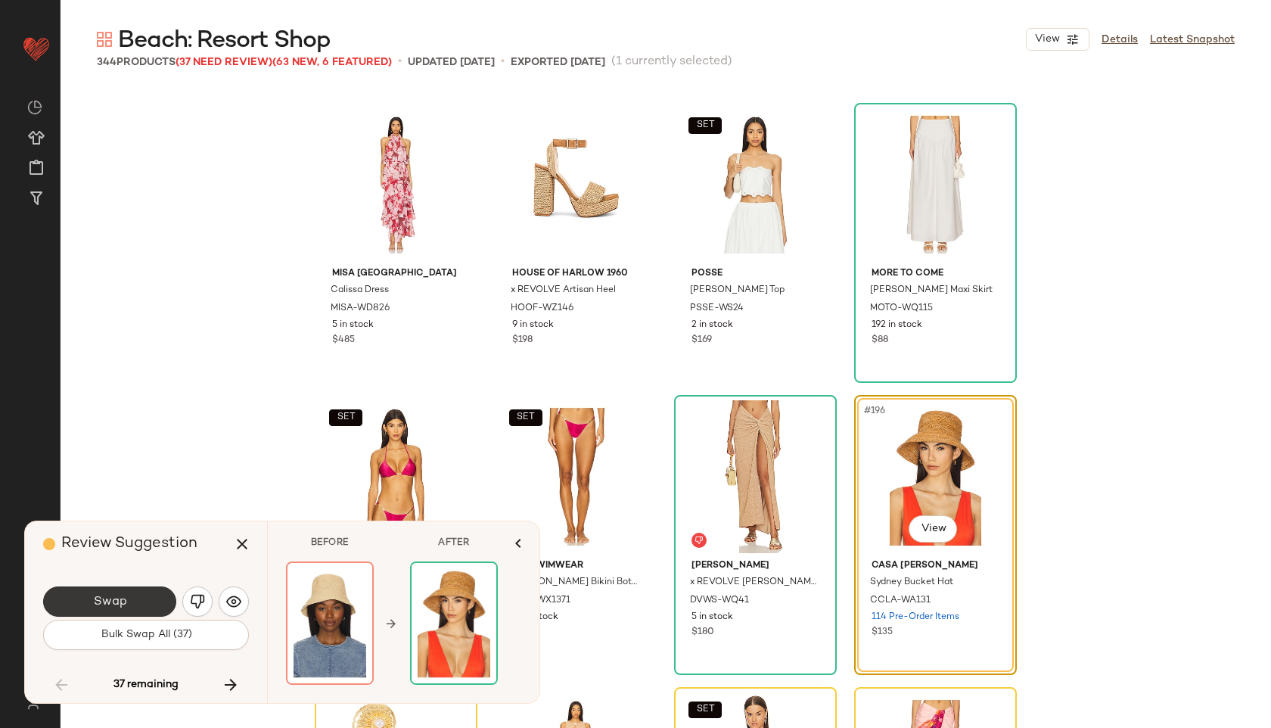
click at [152, 591] on button "Swap" at bounding box center [109, 601] width 133 height 30
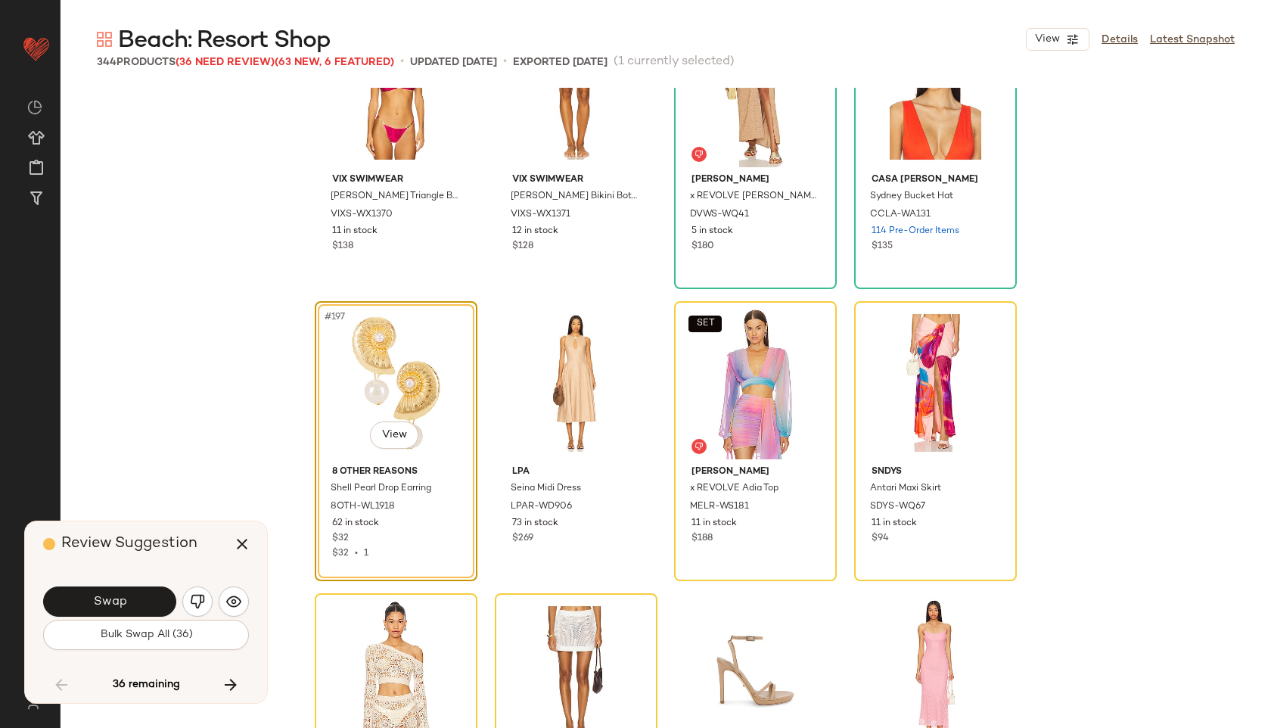
scroll to position [14108, 0]
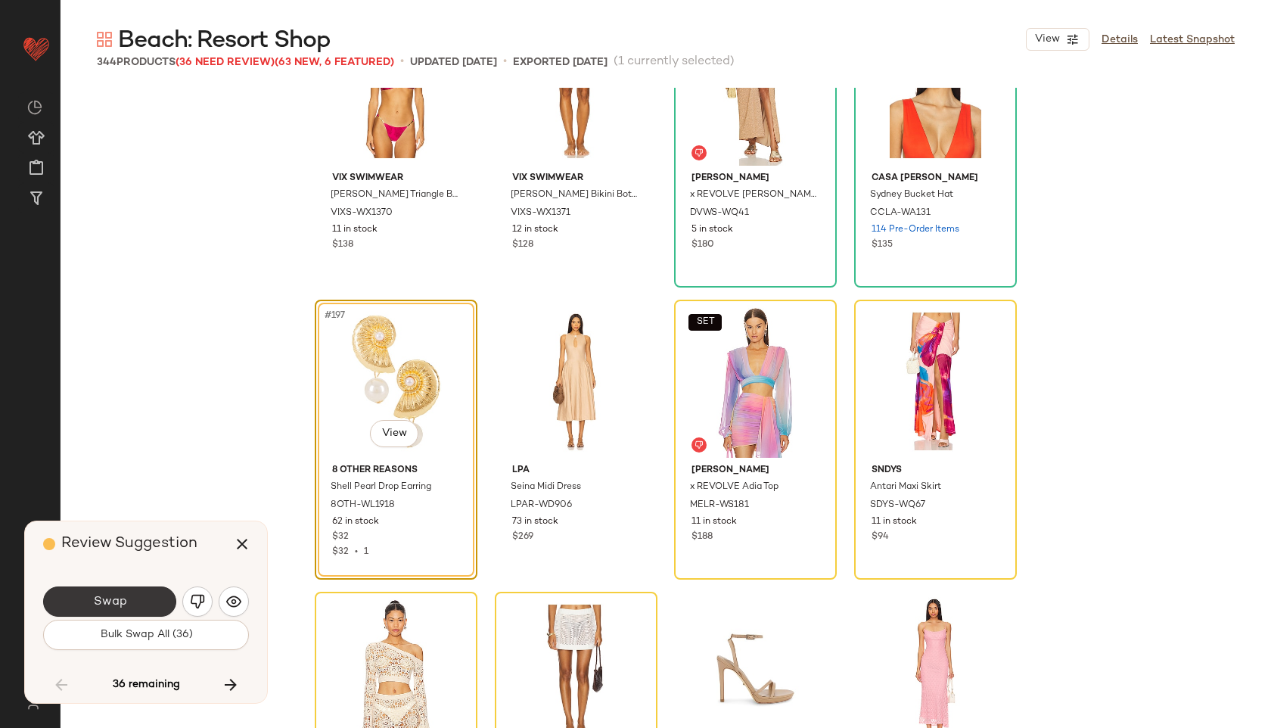
click at [129, 598] on button "Swap" at bounding box center [109, 601] width 133 height 30
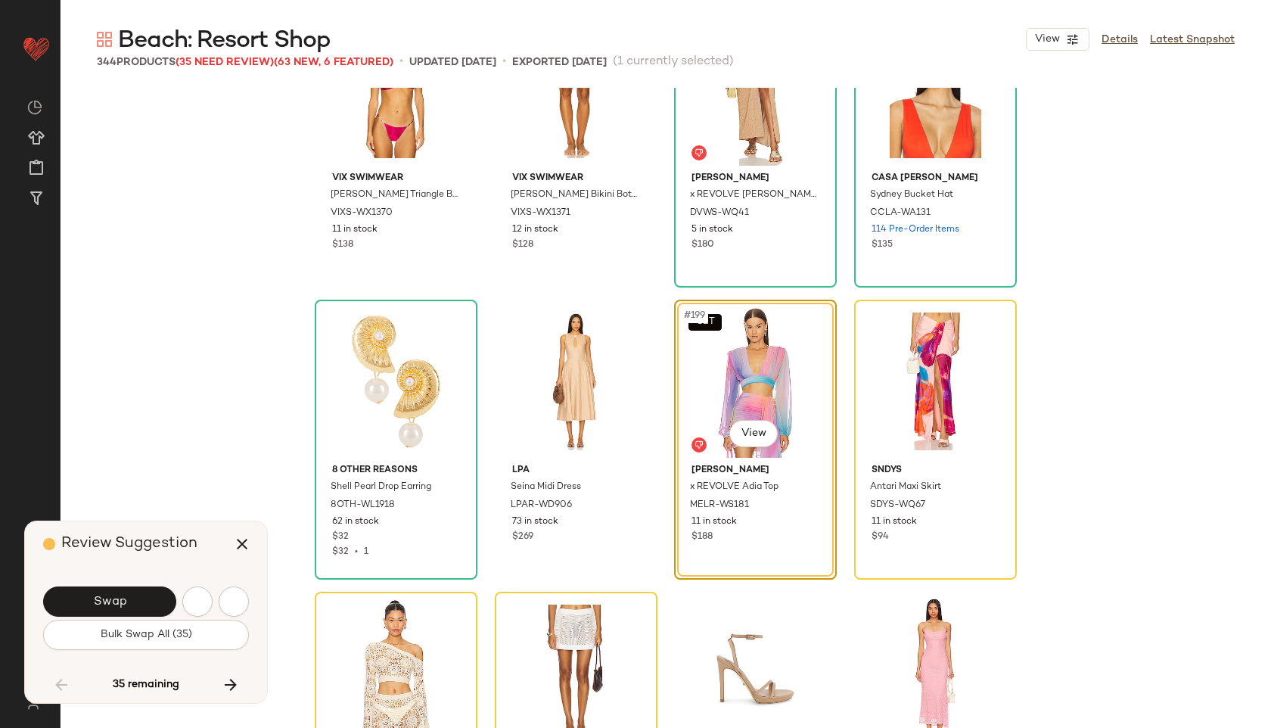
scroll to position [14013, 0]
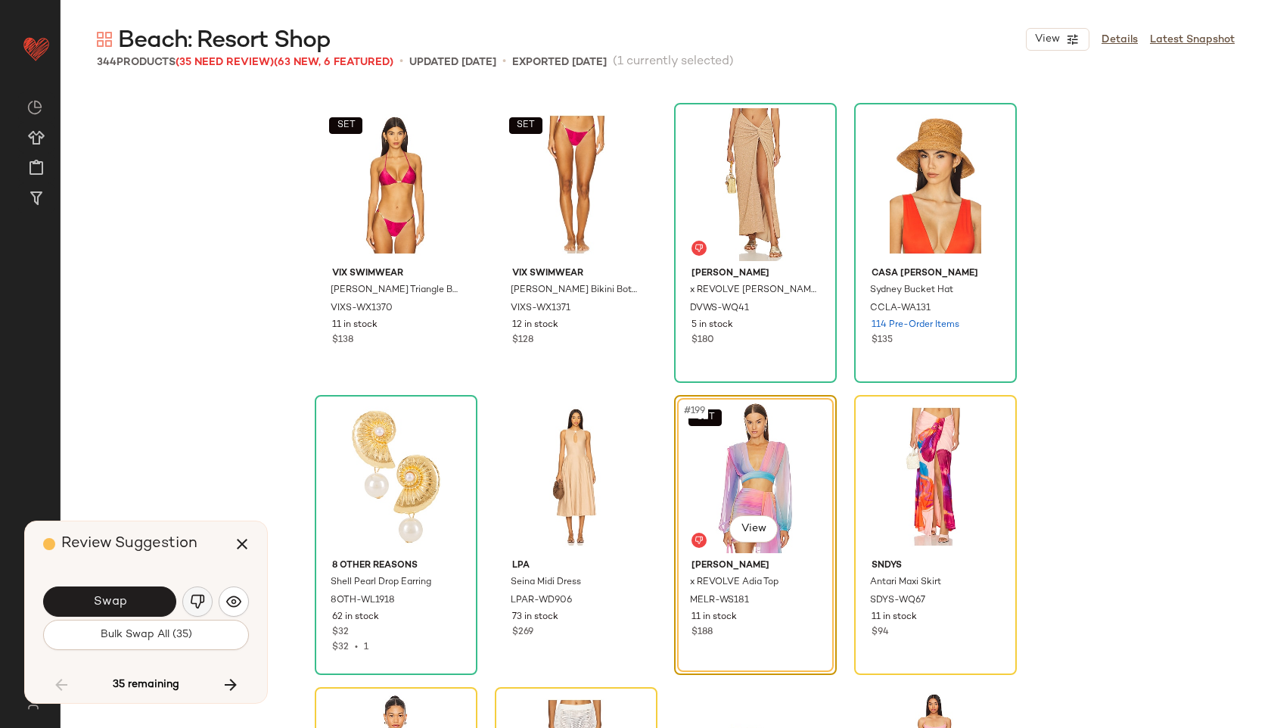
click at [197, 603] on img "button" at bounding box center [197, 601] width 15 height 15
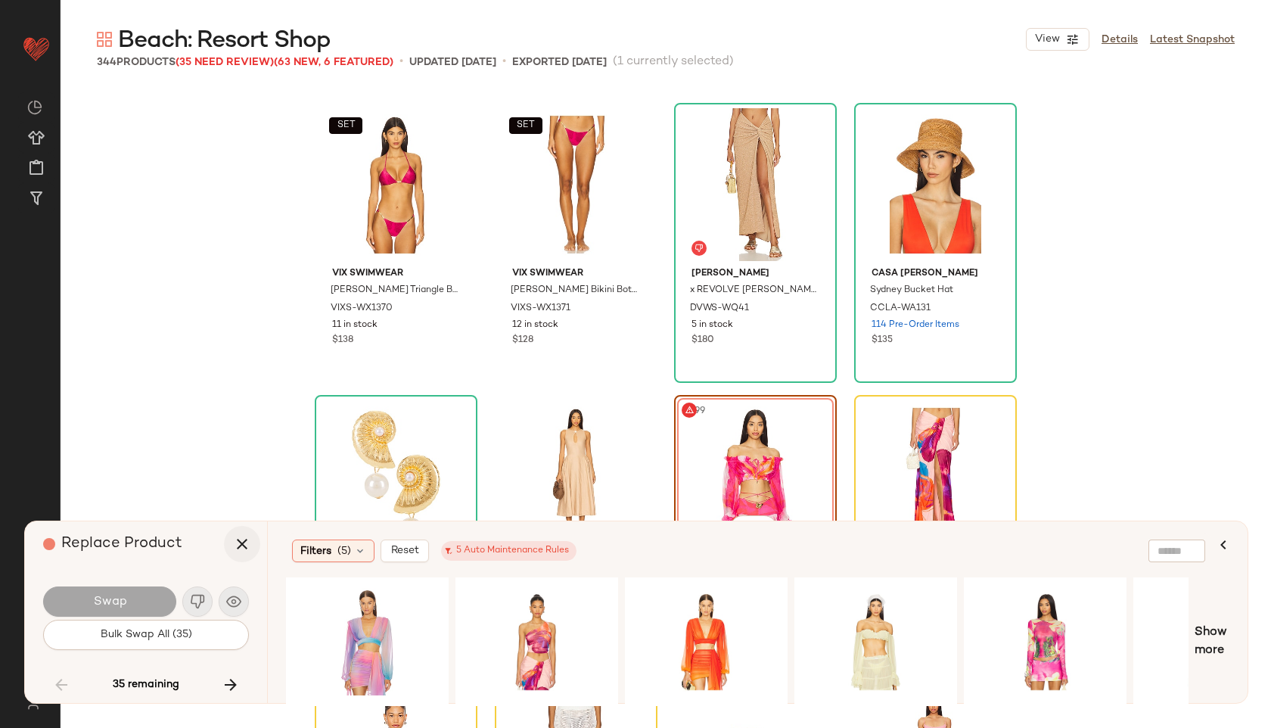
click at [237, 551] on icon "button" at bounding box center [242, 544] width 18 height 18
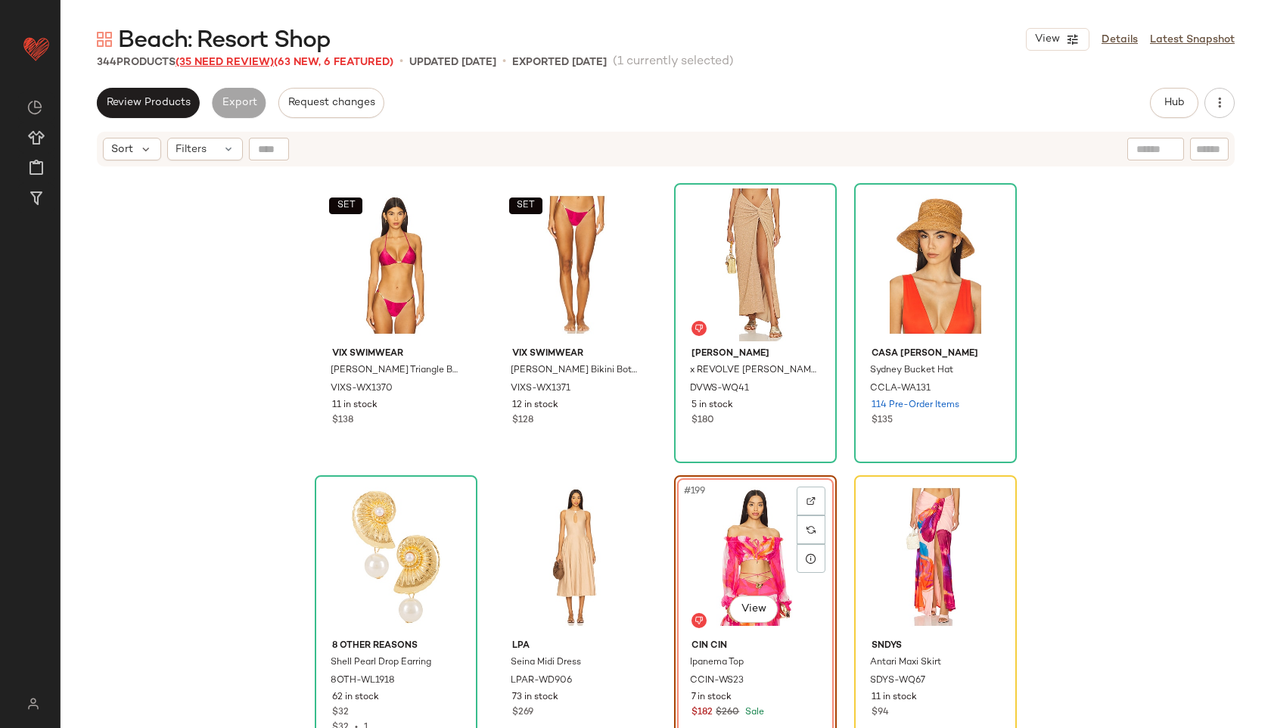
click at [232, 63] on span "(35 Need Review)" at bounding box center [224, 62] width 98 height 11
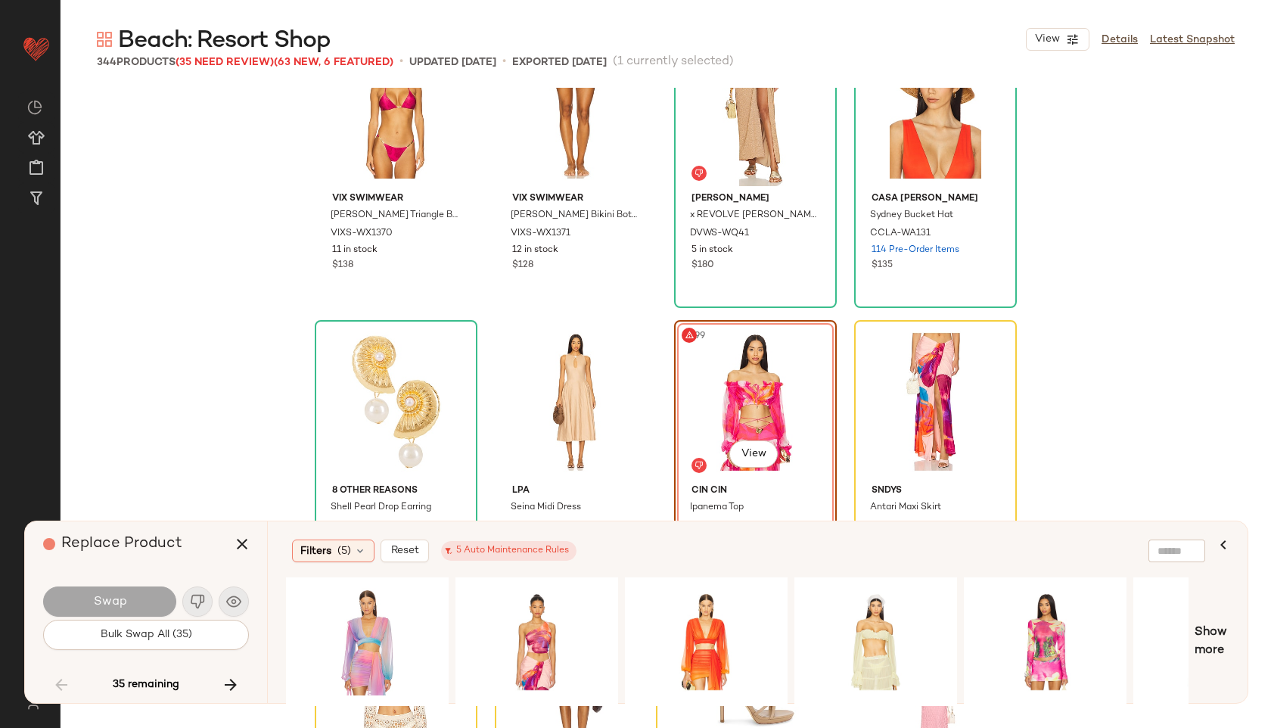
scroll to position [14125, 0]
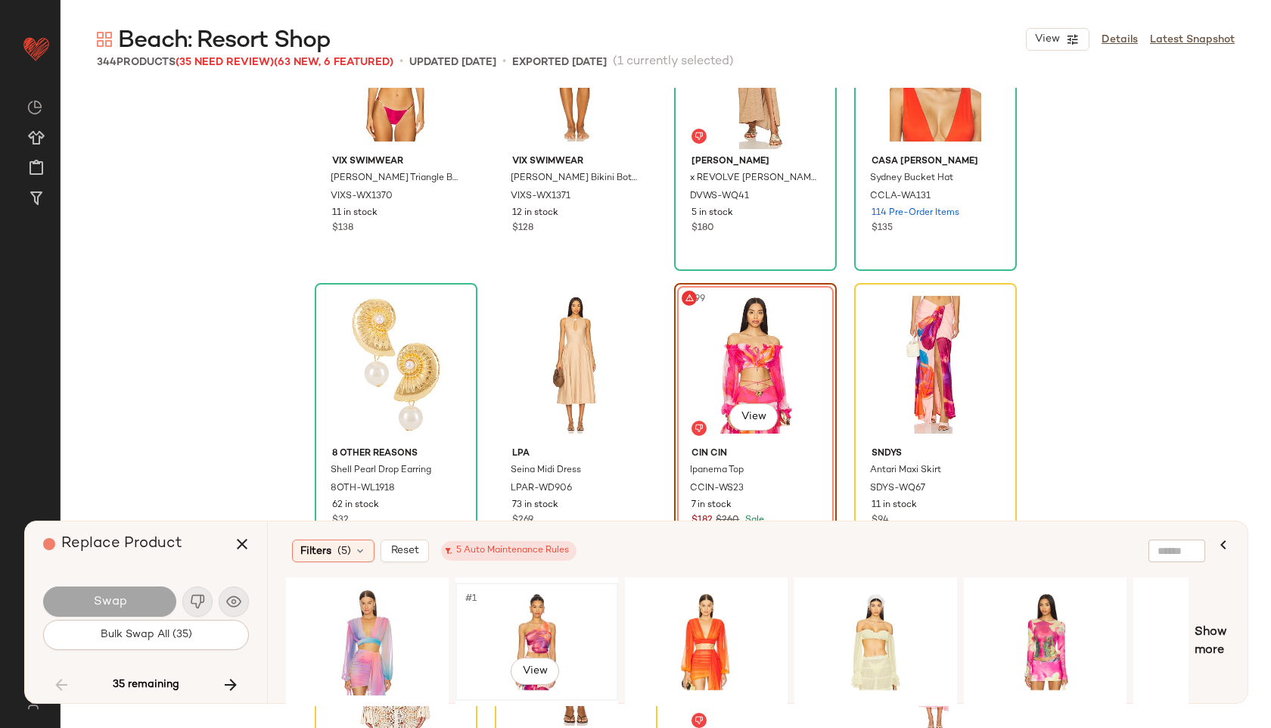
click at [531, 616] on div "#1 View" at bounding box center [537, 641] width 152 height 107
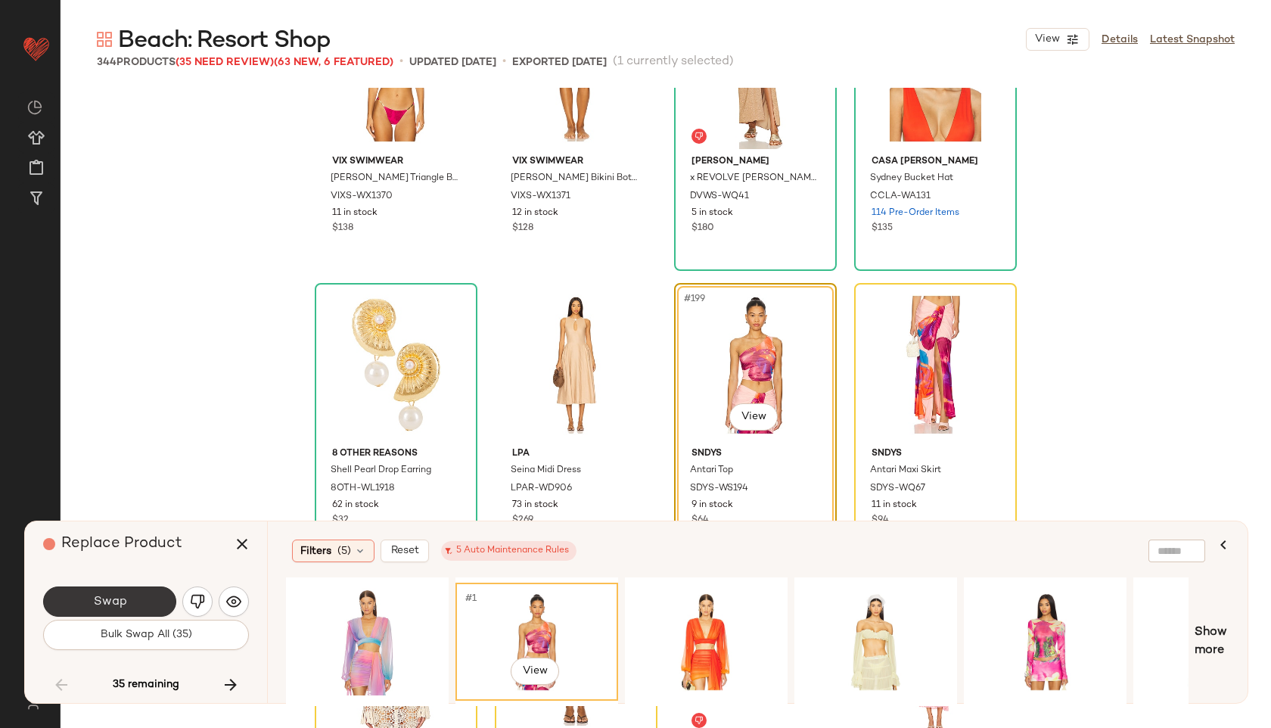
click at [96, 605] on span "Swap" at bounding box center [109, 601] width 34 height 14
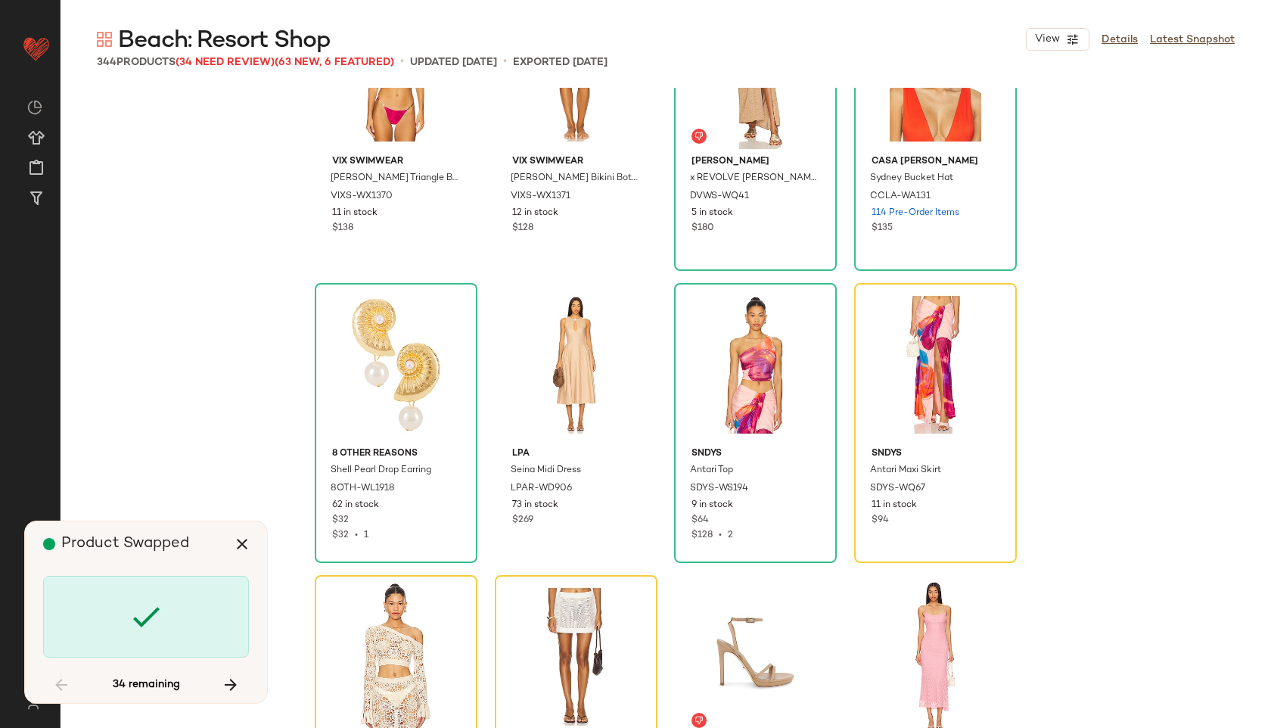
scroll to position [14013, 0]
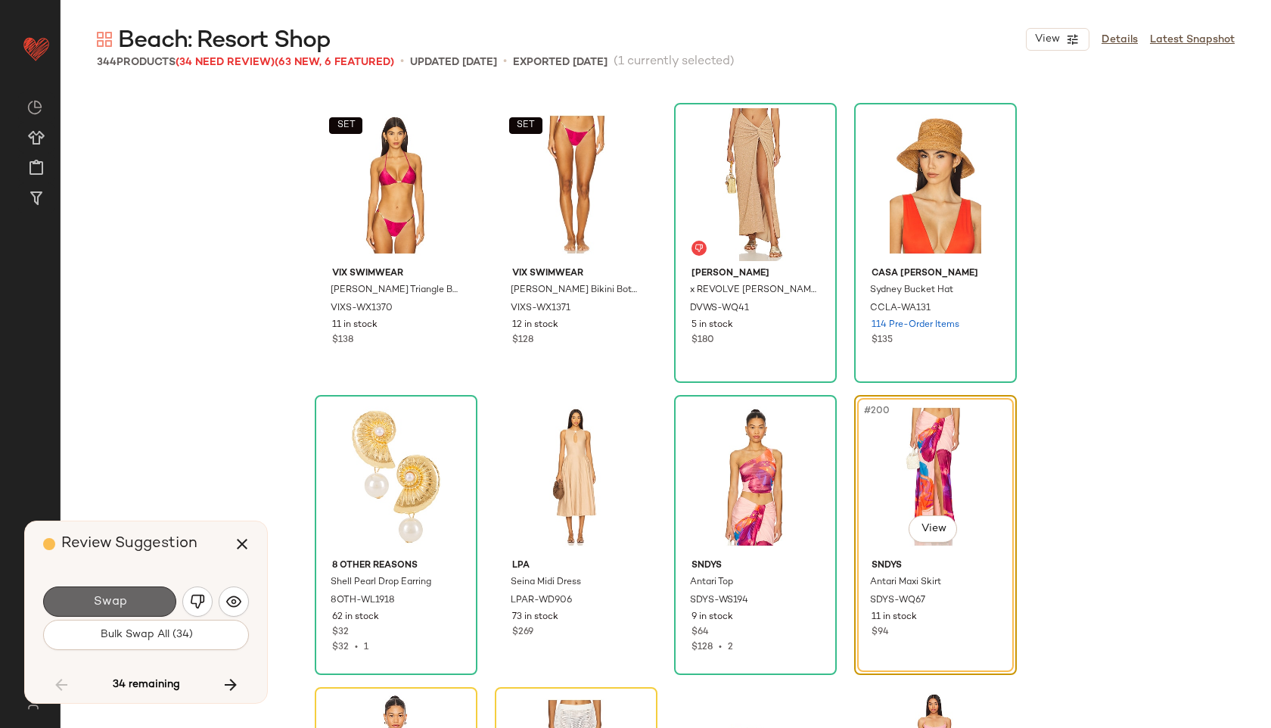
click at [135, 591] on button "Swap" at bounding box center [109, 601] width 133 height 30
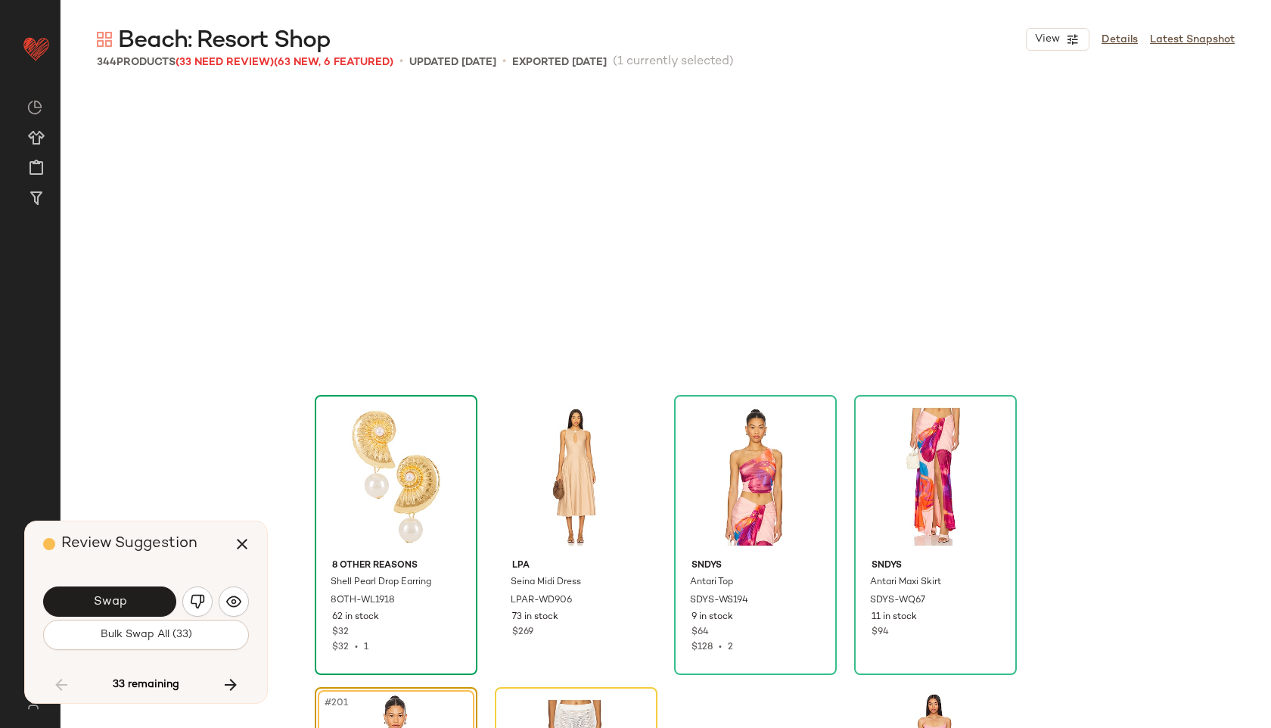
scroll to position [14305, 0]
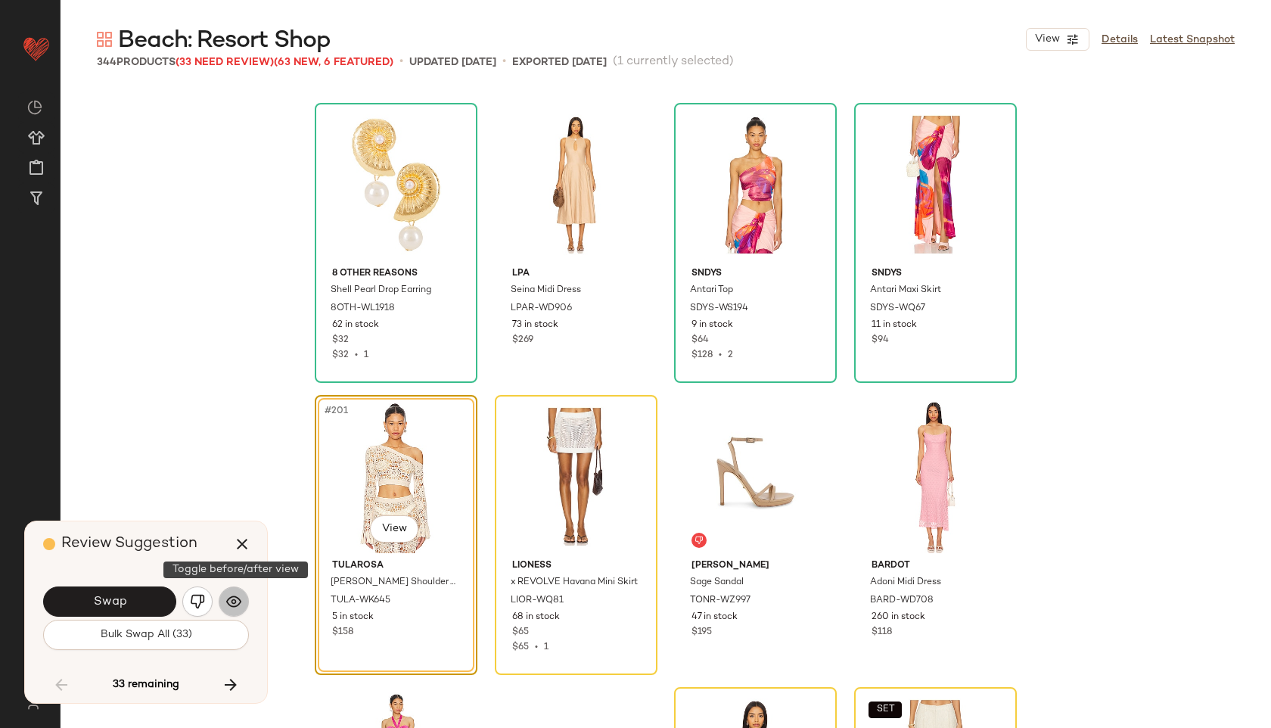
click at [234, 593] on button "button" at bounding box center [234, 601] width 30 height 30
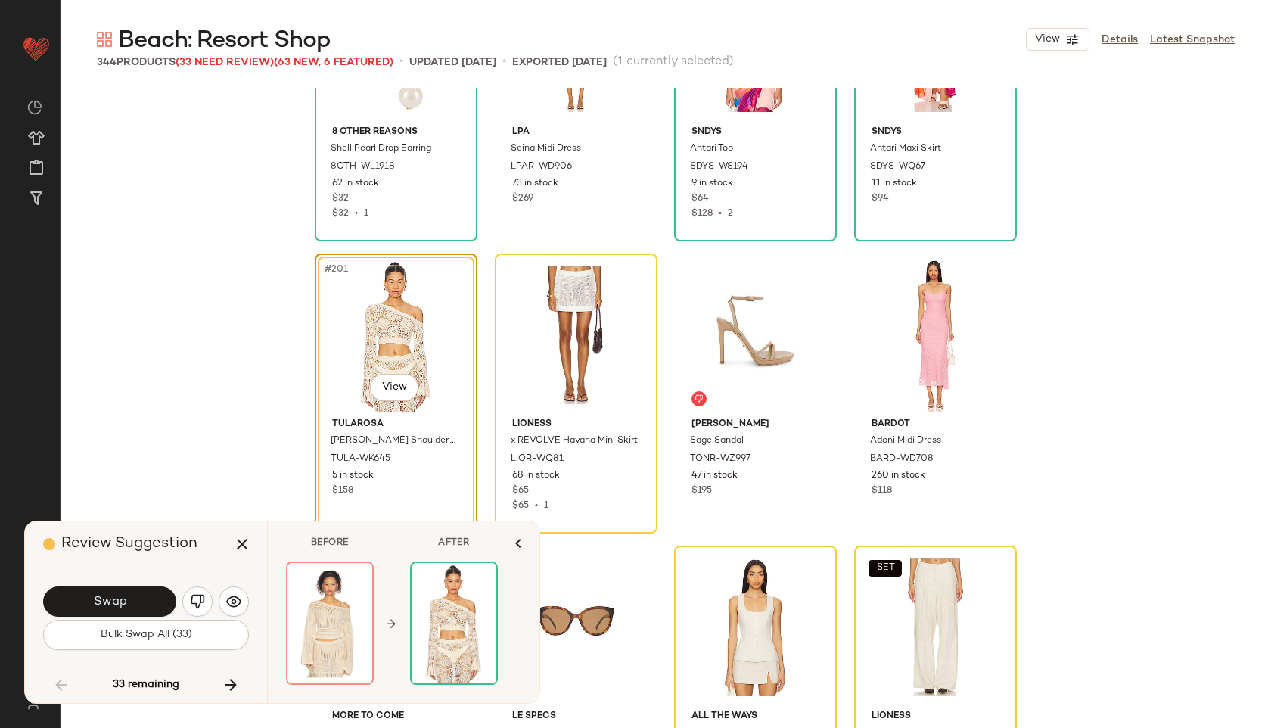
scroll to position [14446, 0]
click at [206, 601] on button "button" at bounding box center [197, 601] width 30 height 30
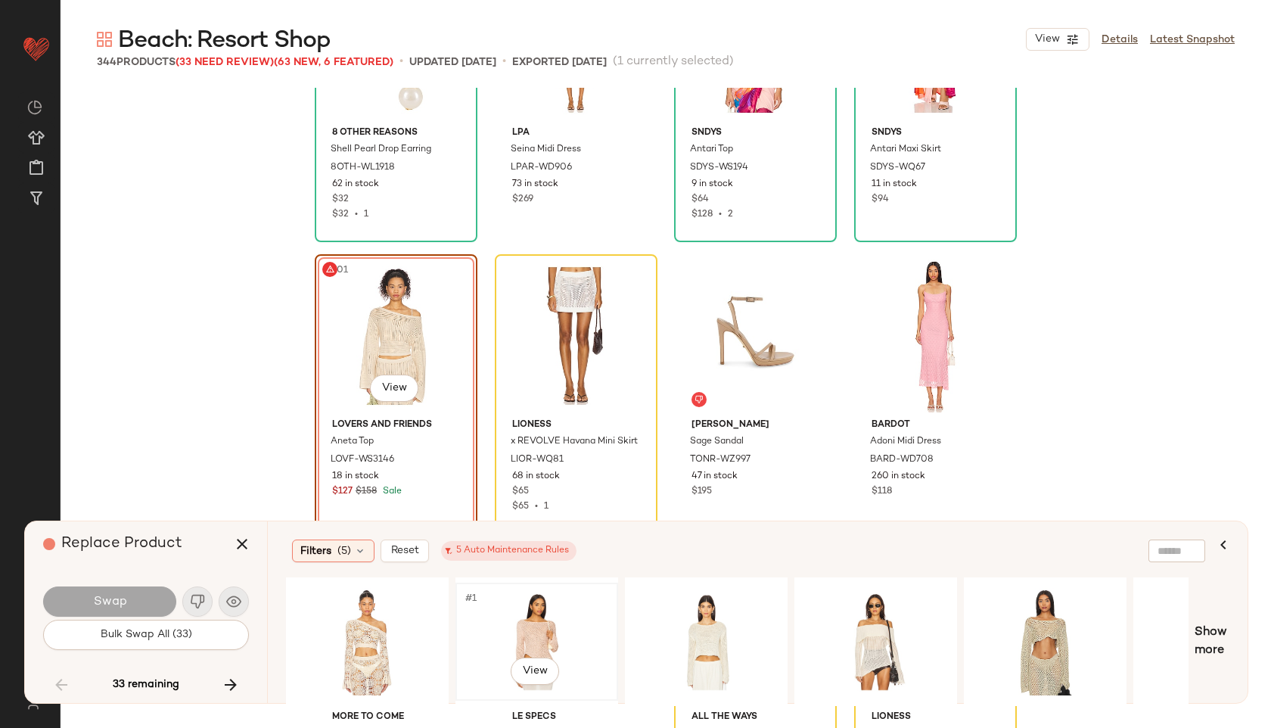
click at [547, 615] on div "#1 View" at bounding box center [537, 641] width 152 height 107
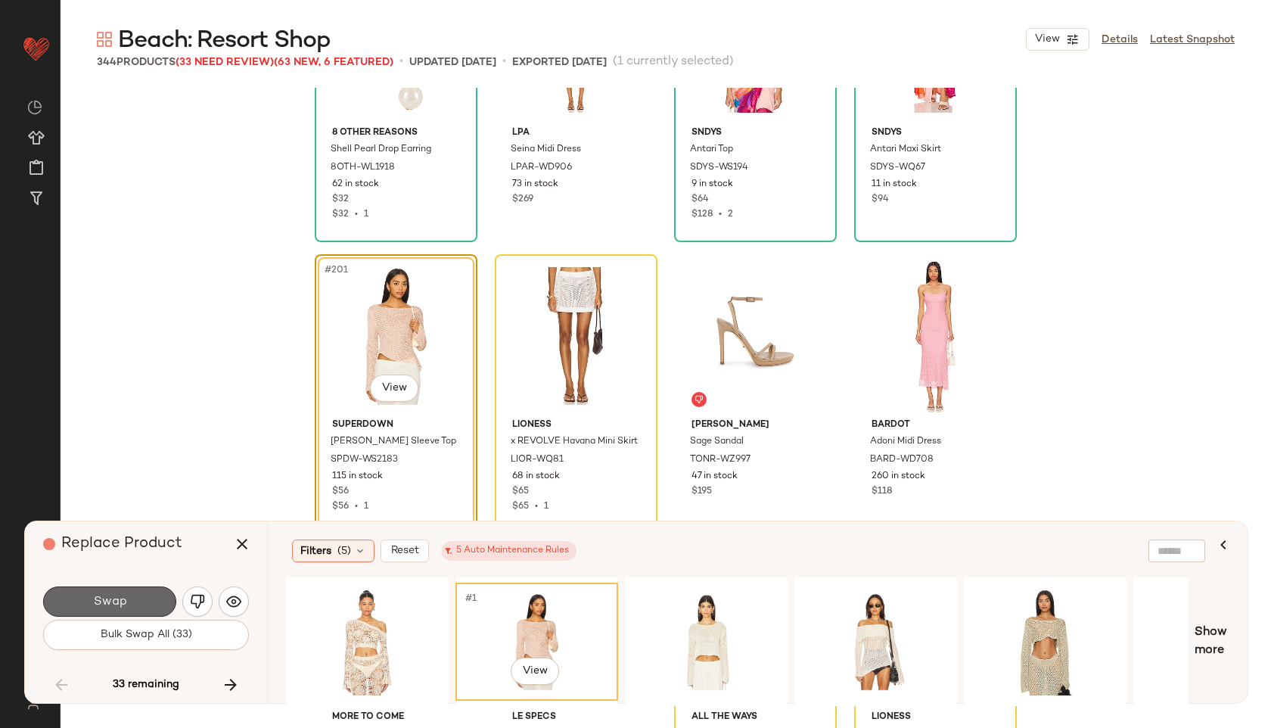
click at [130, 594] on button "Swap" at bounding box center [109, 601] width 133 height 30
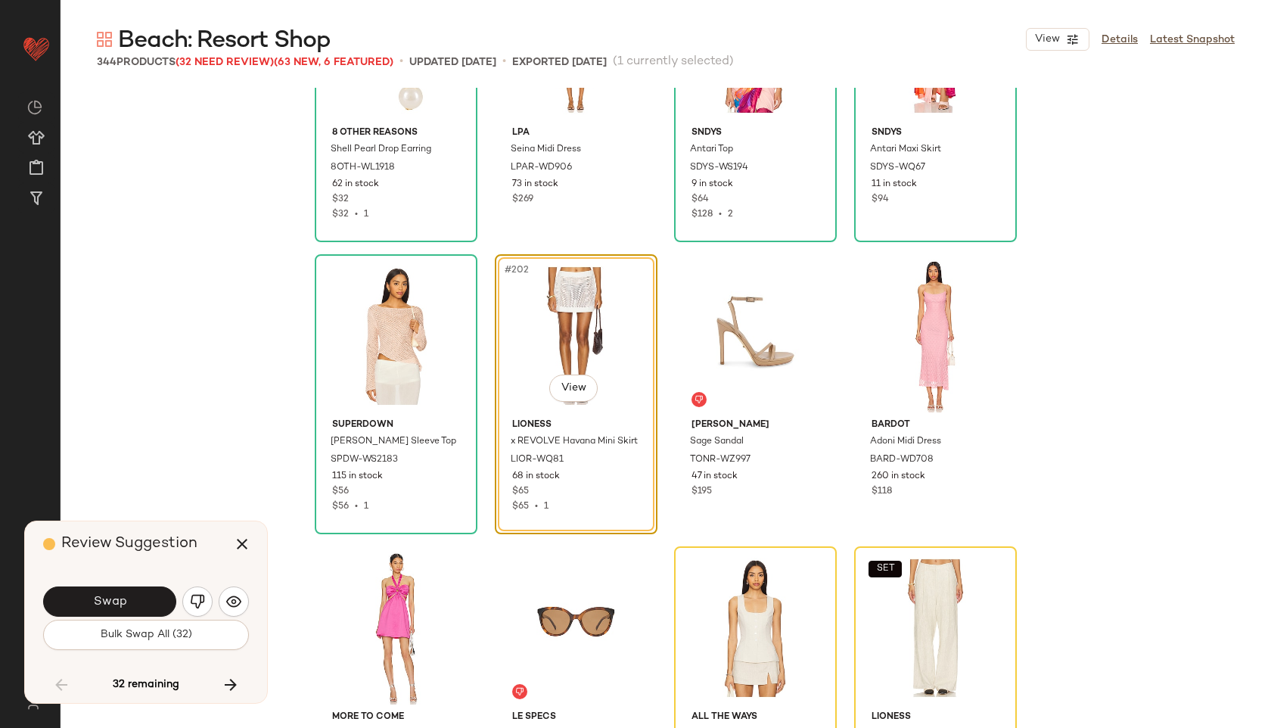
scroll to position [14305, 0]
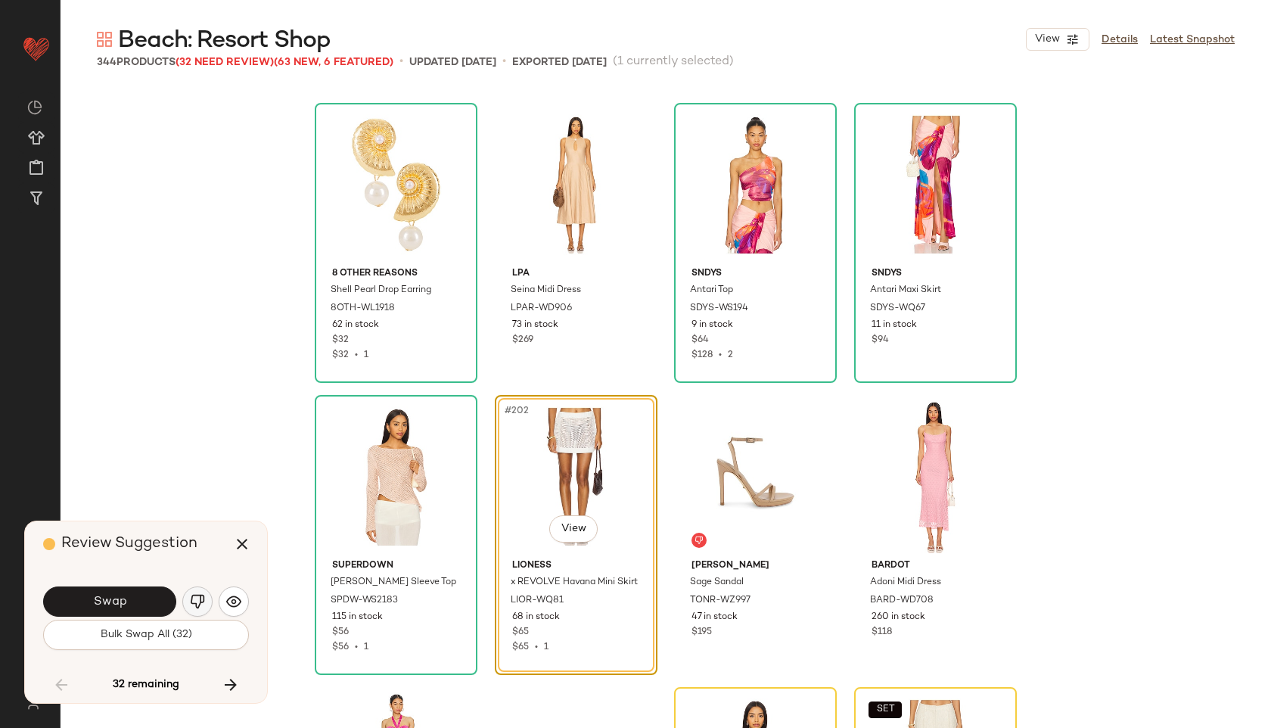
click at [202, 604] on img "button" at bounding box center [197, 601] width 15 height 15
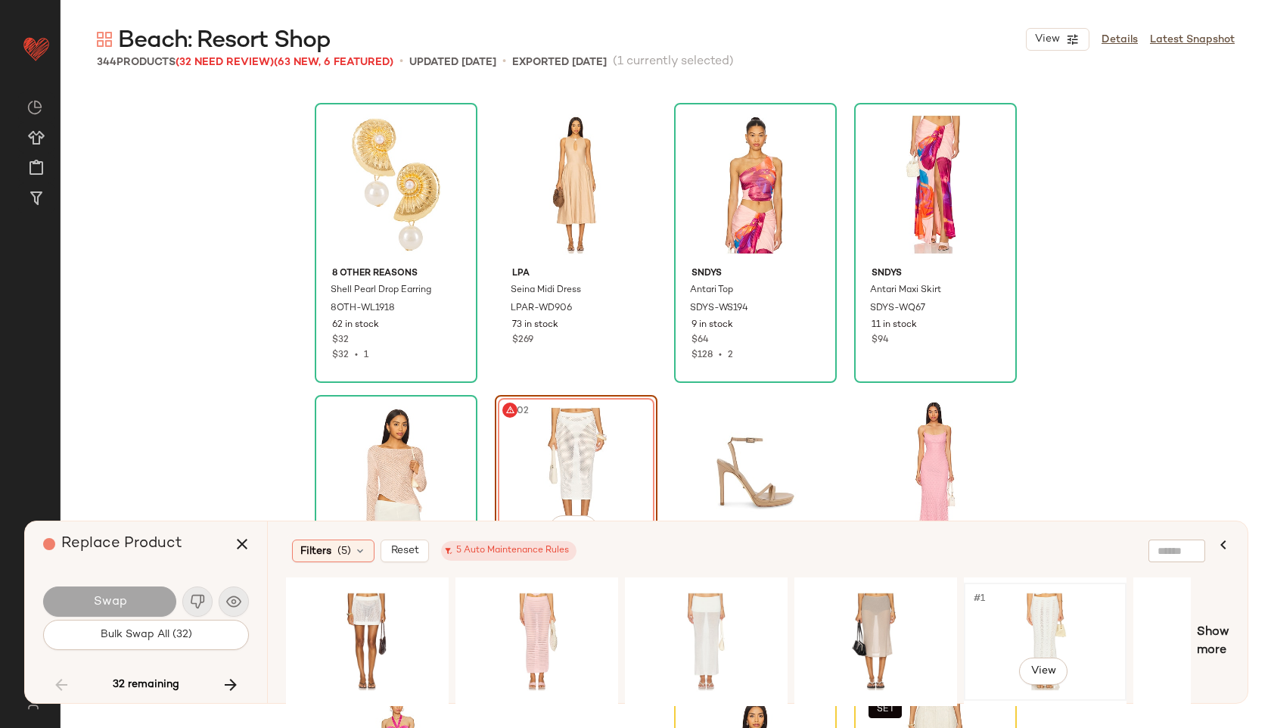
click at [1059, 625] on div "#1 View" at bounding box center [1045, 641] width 152 height 107
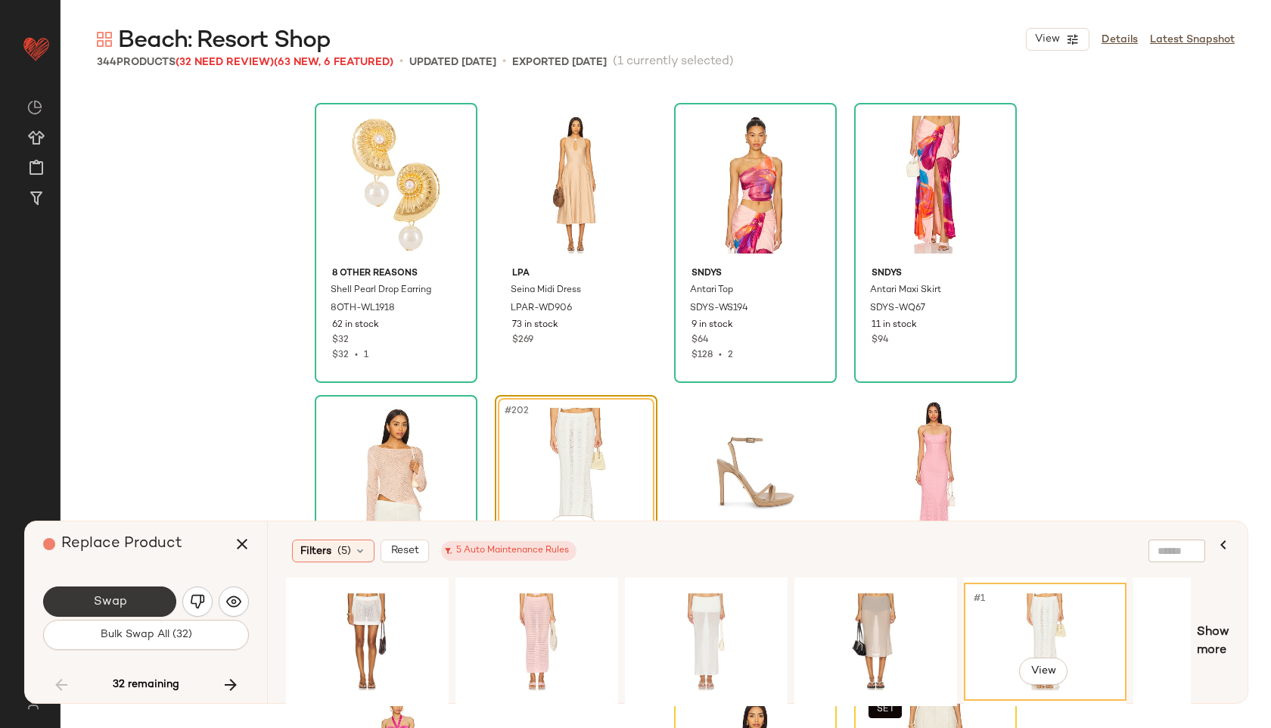
click at [142, 596] on button "Swap" at bounding box center [109, 601] width 133 height 30
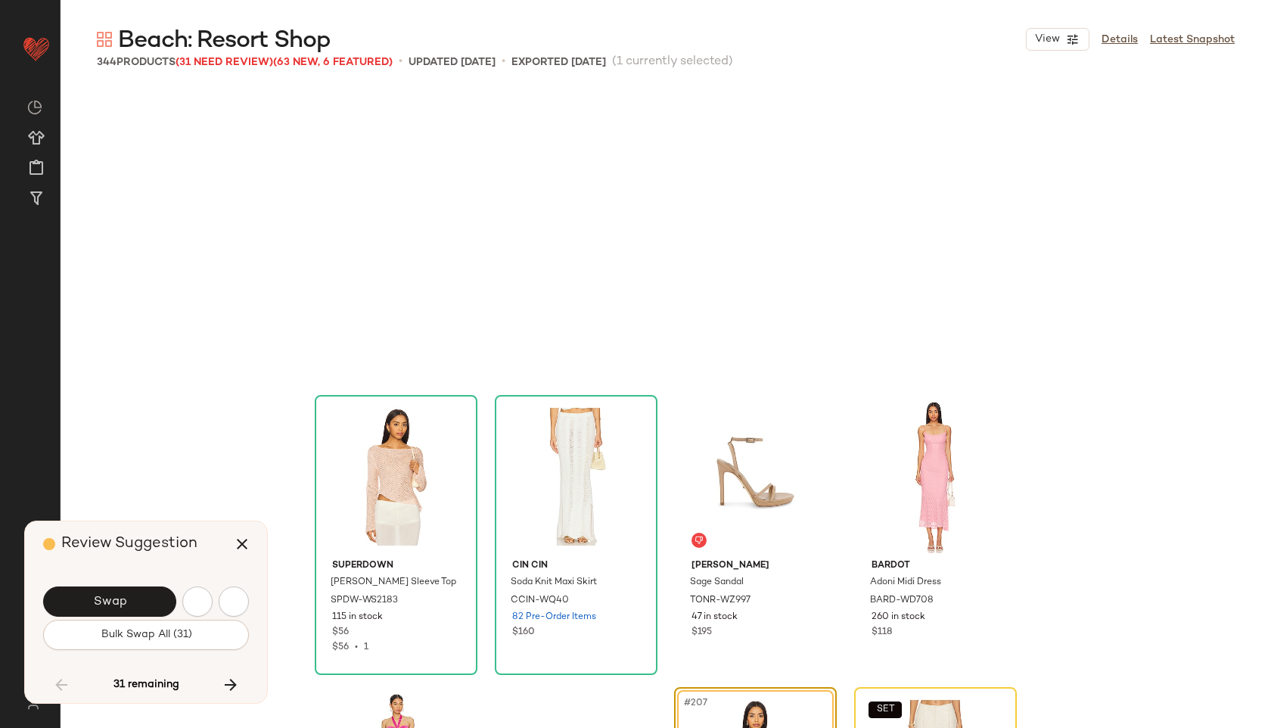
scroll to position [14597, 0]
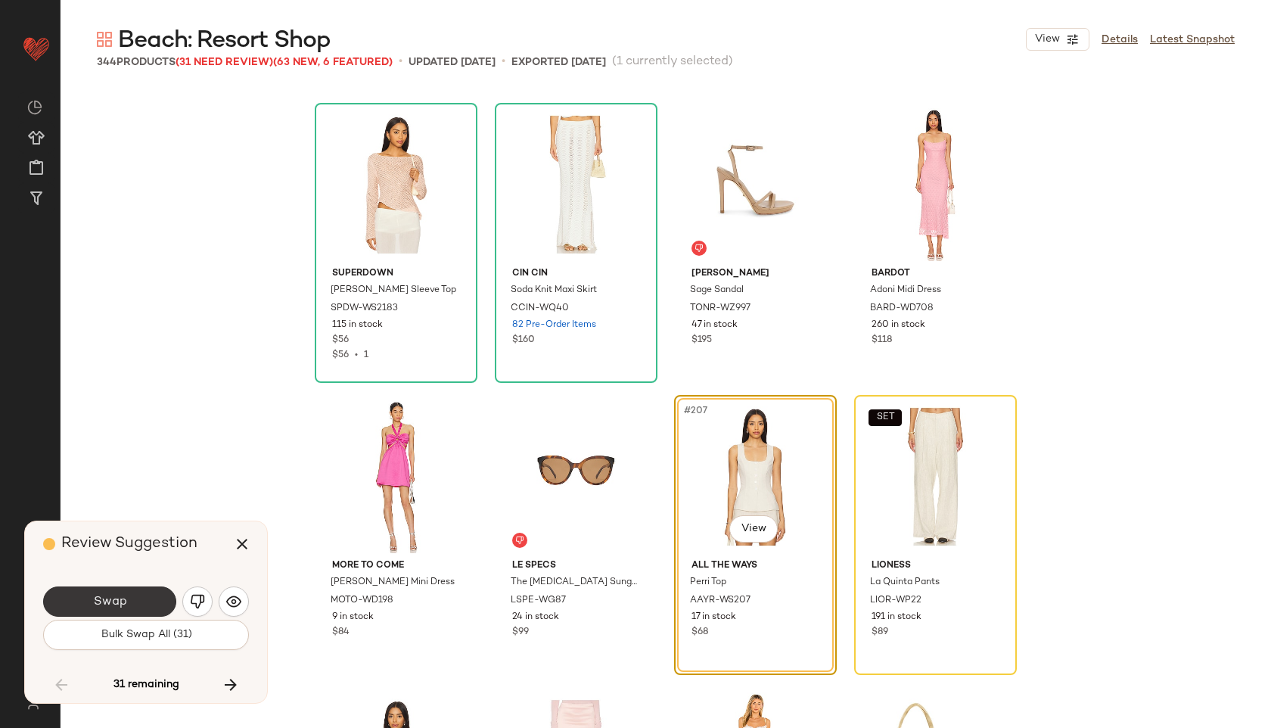
click at [148, 599] on button "Swap" at bounding box center [109, 601] width 133 height 30
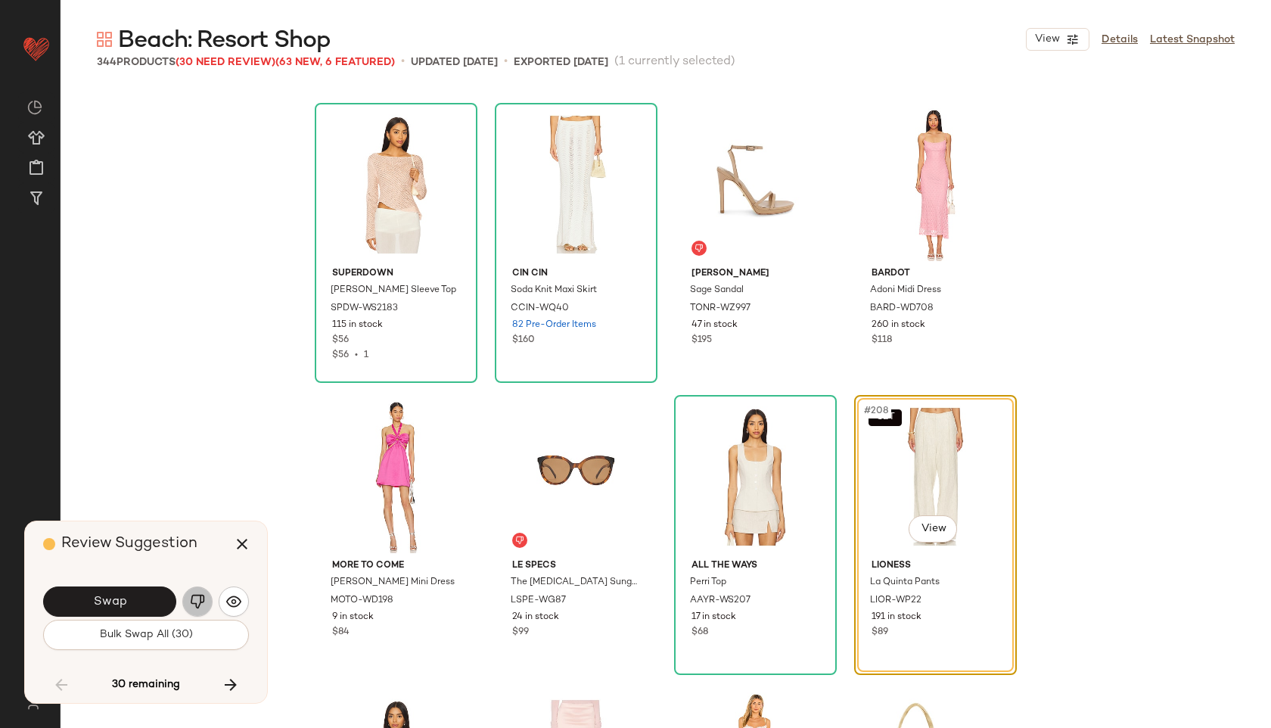
click at [203, 591] on button "button" at bounding box center [197, 601] width 30 height 30
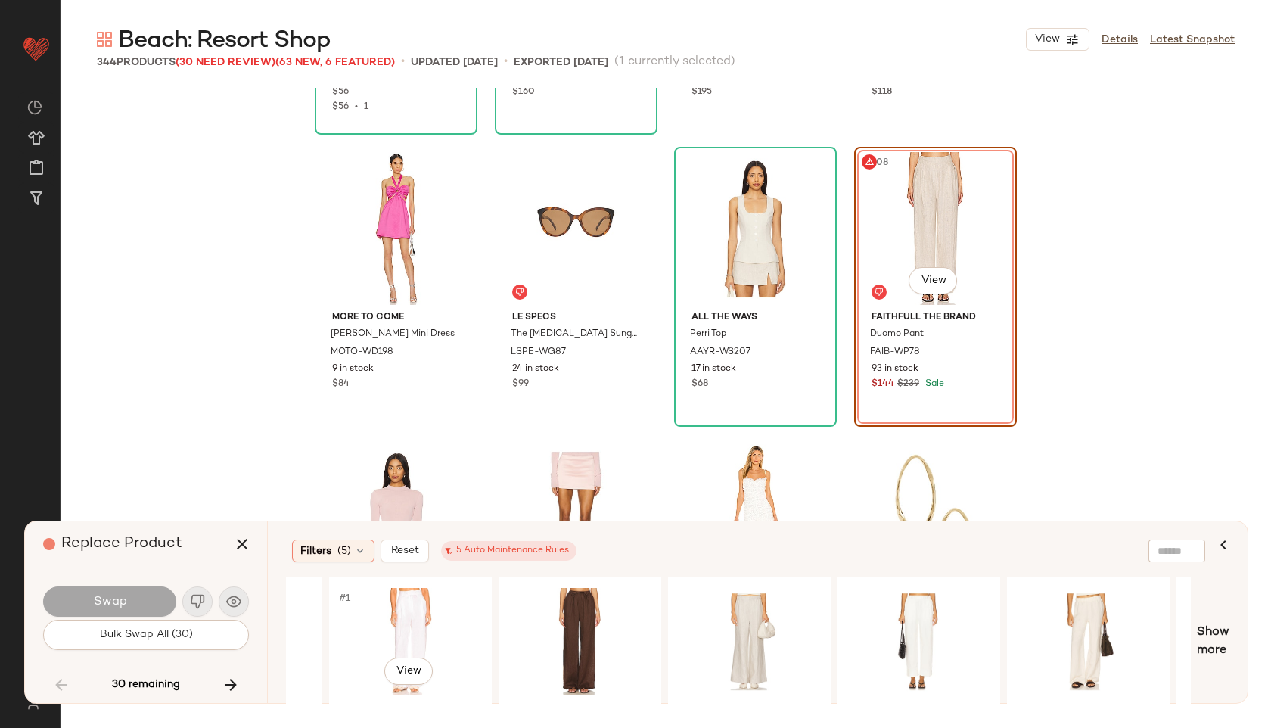
scroll to position [0, 486]
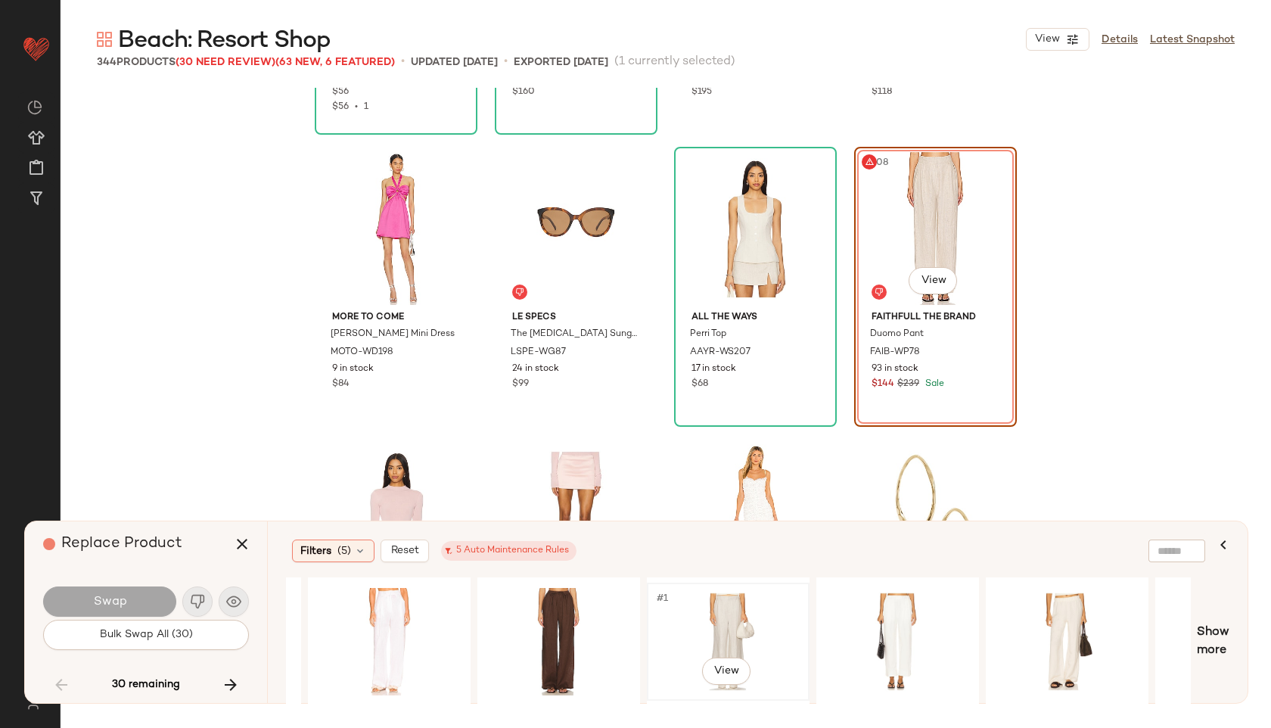
click at [712, 607] on div "#1 View" at bounding box center [728, 641] width 152 height 107
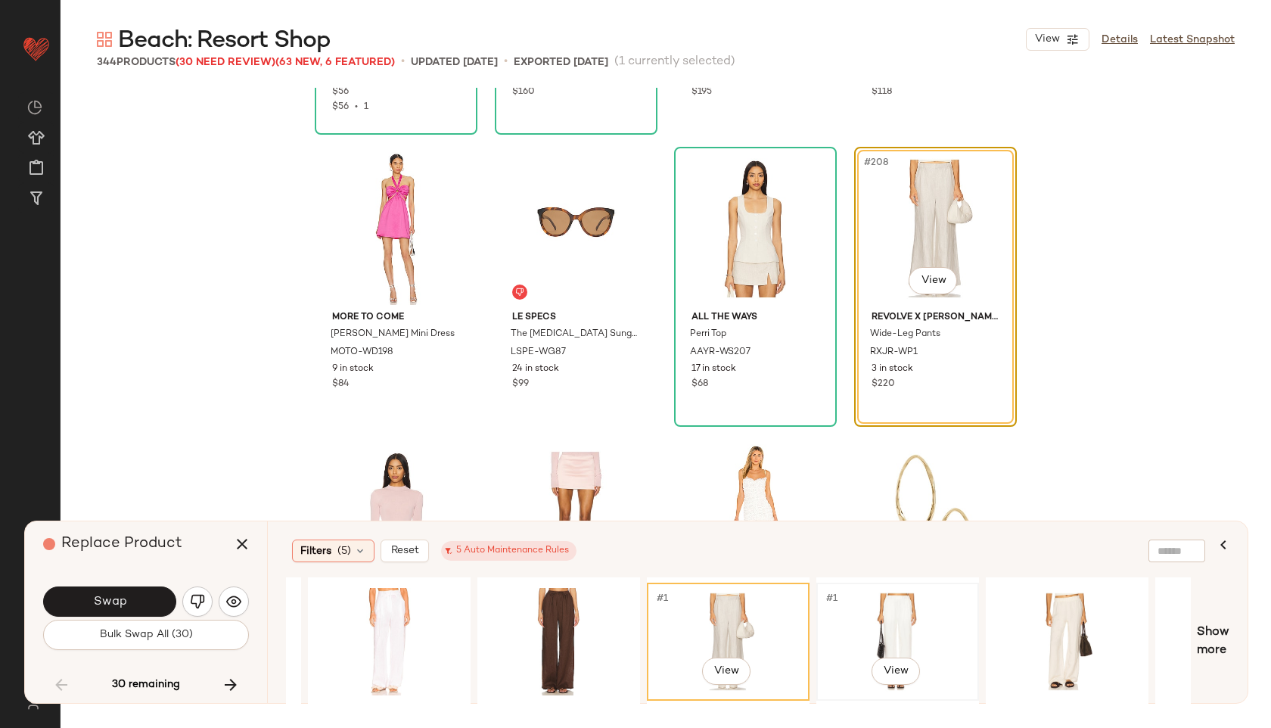
click at [859, 604] on div "#1 View" at bounding box center [897, 641] width 152 height 107
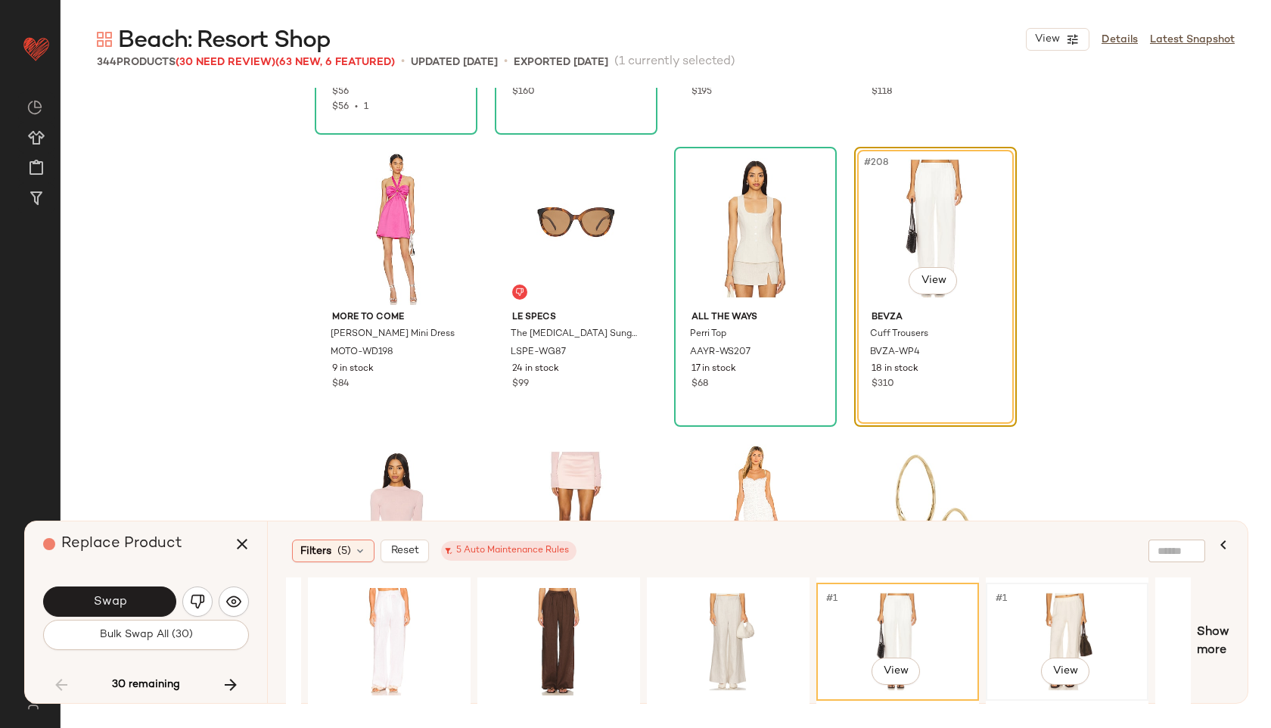
click at [1037, 601] on div "#1 View" at bounding box center [1067, 641] width 152 height 107
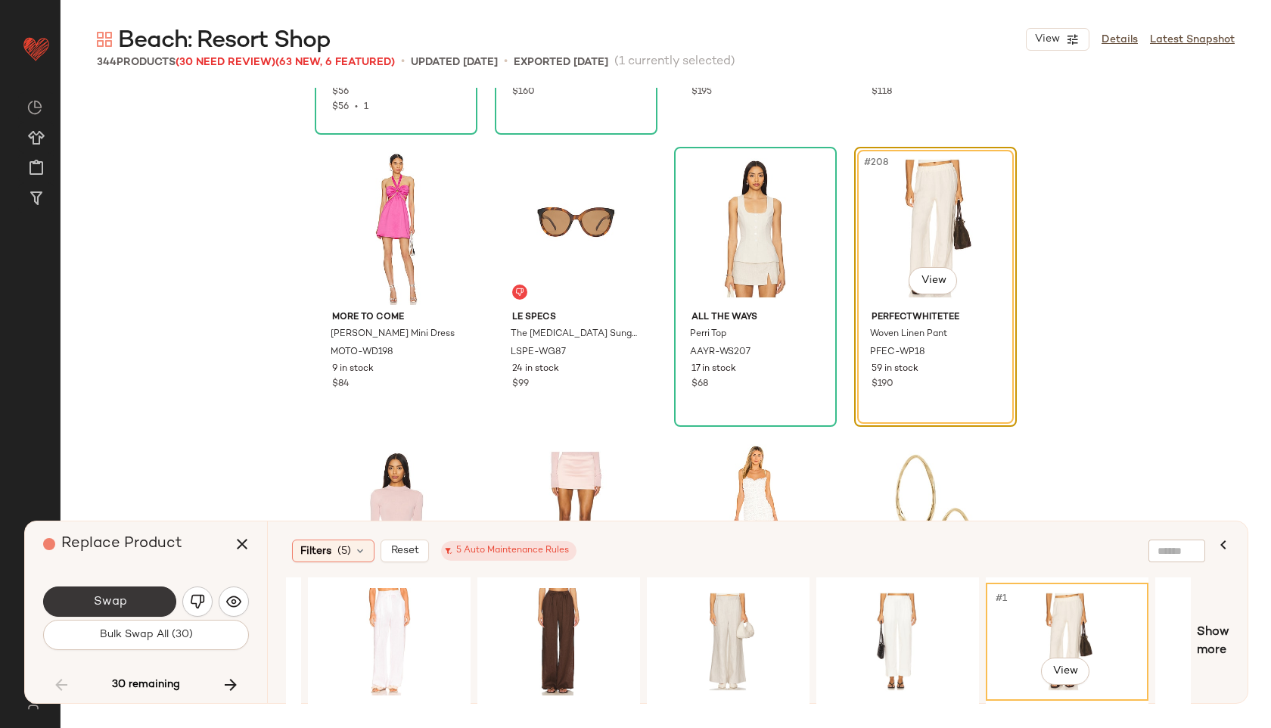
click at [116, 591] on button "Swap" at bounding box center [109, 601] width 133 height 30
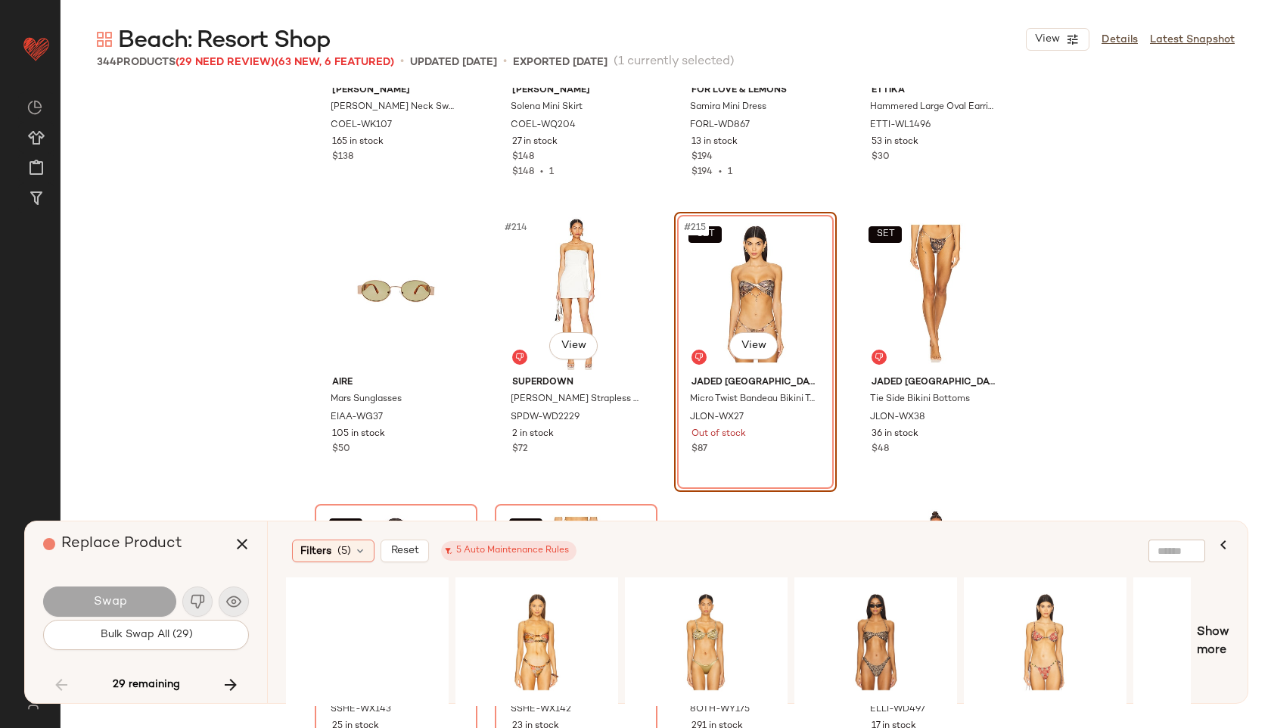
scroll to position [15362, 0]
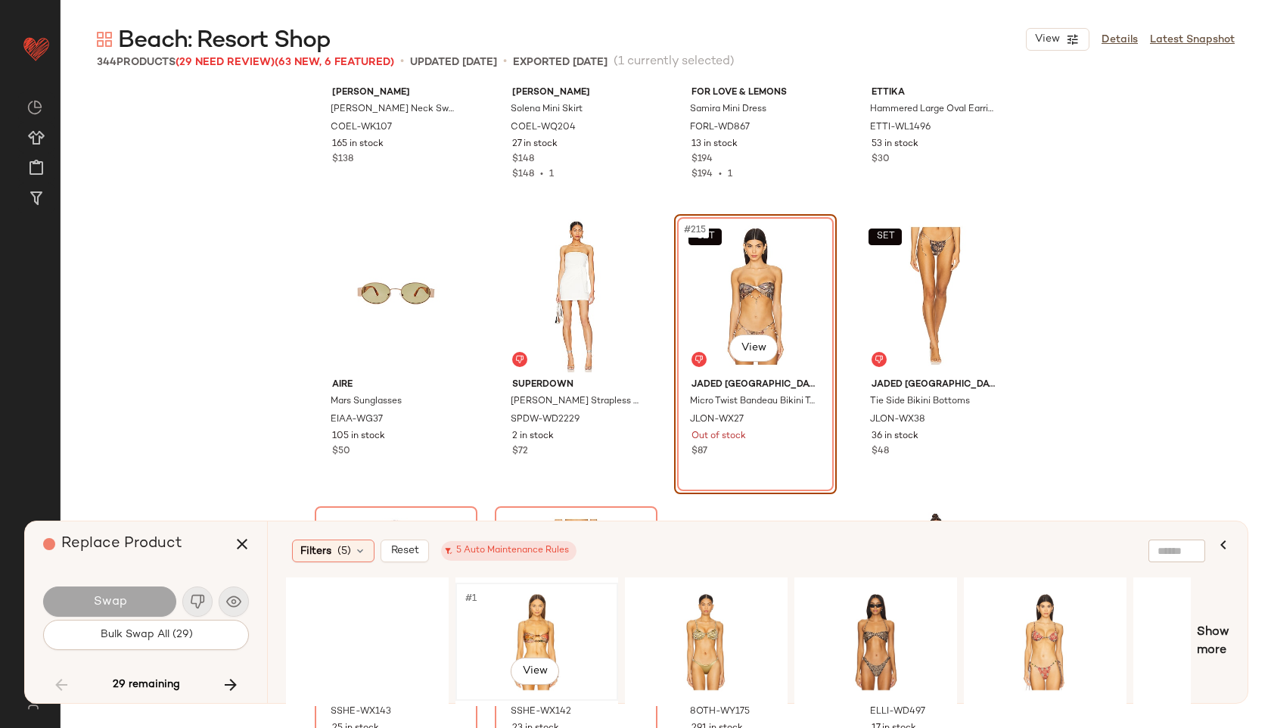
click at [534, 635] on div "#1 View" at bounding box center [537, 641] width 152 height 107
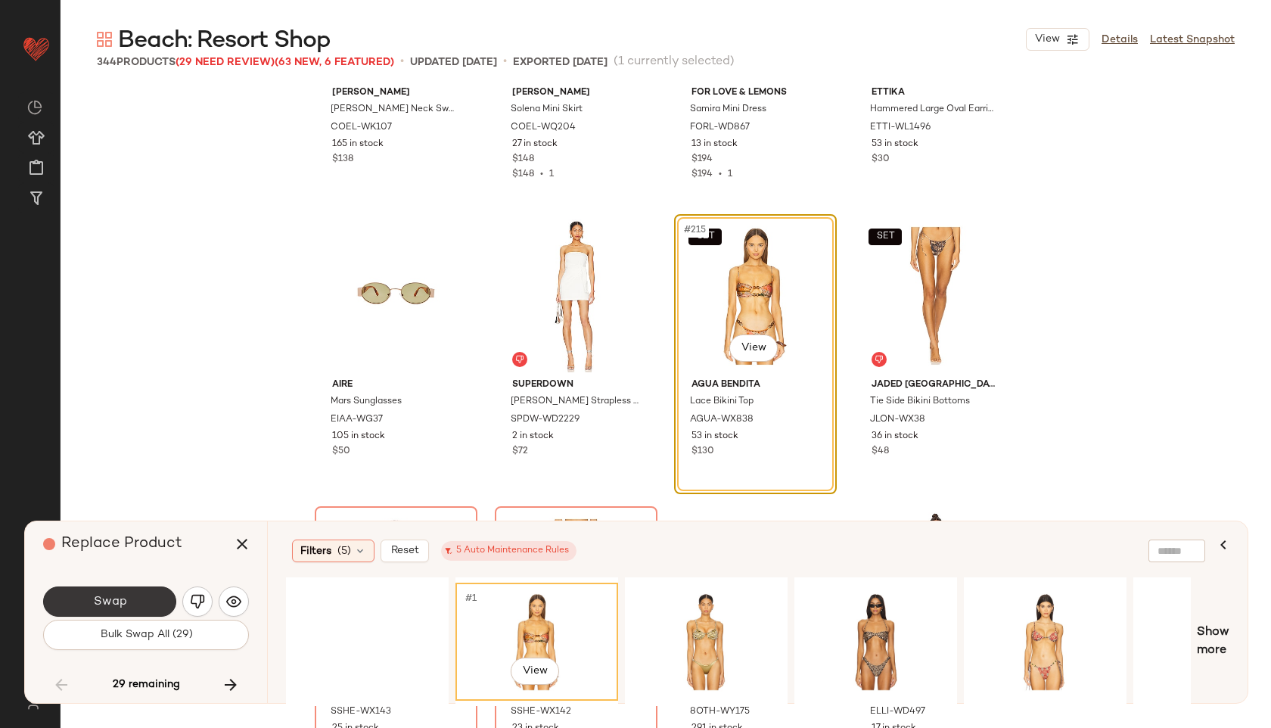
click at [118, 607] on span "Swap" at bounding box center [109, 601] width 34 height 14
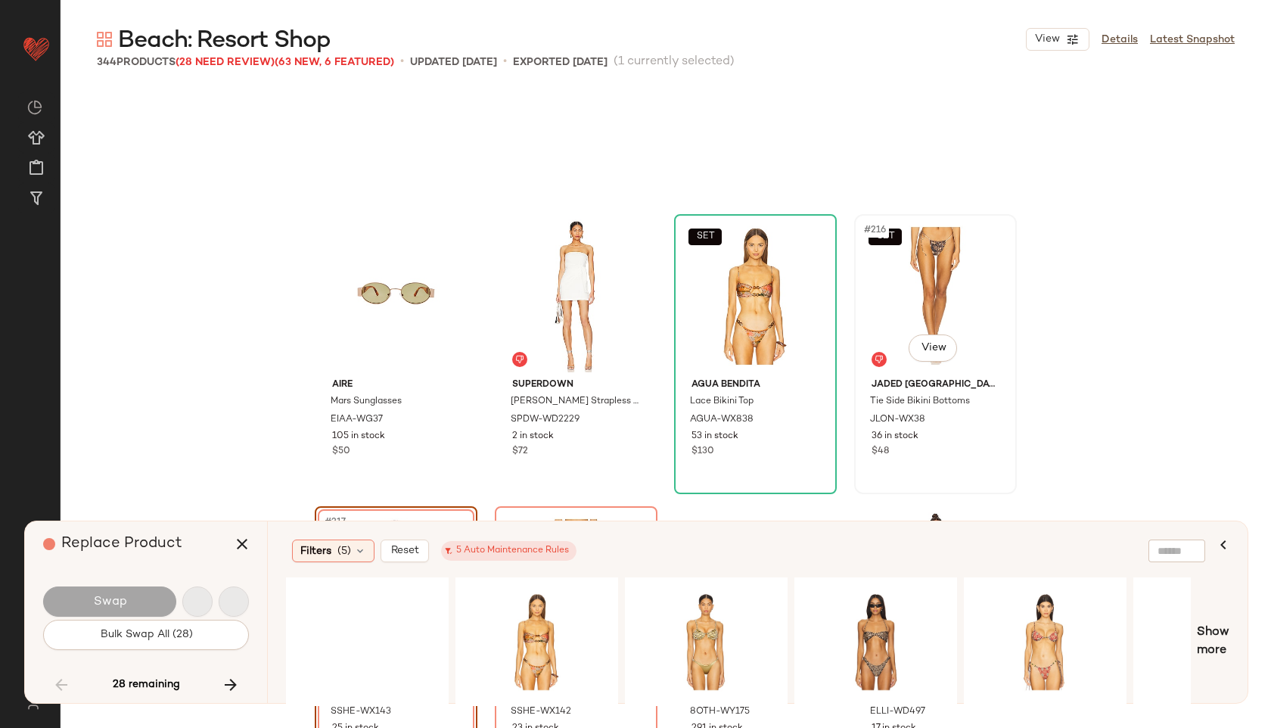
scroll to position [15473, 0]
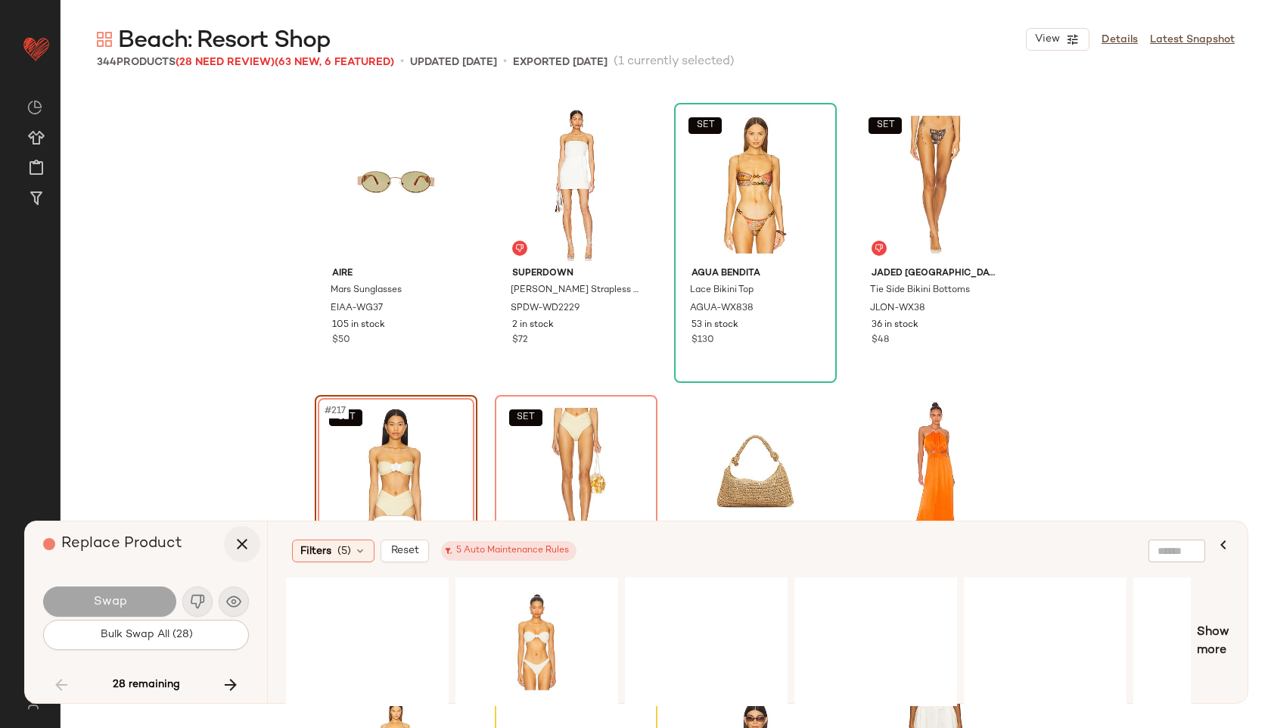
click at [250, 544] on icon "button" at bounding box center [242, 544] width 18 height 18
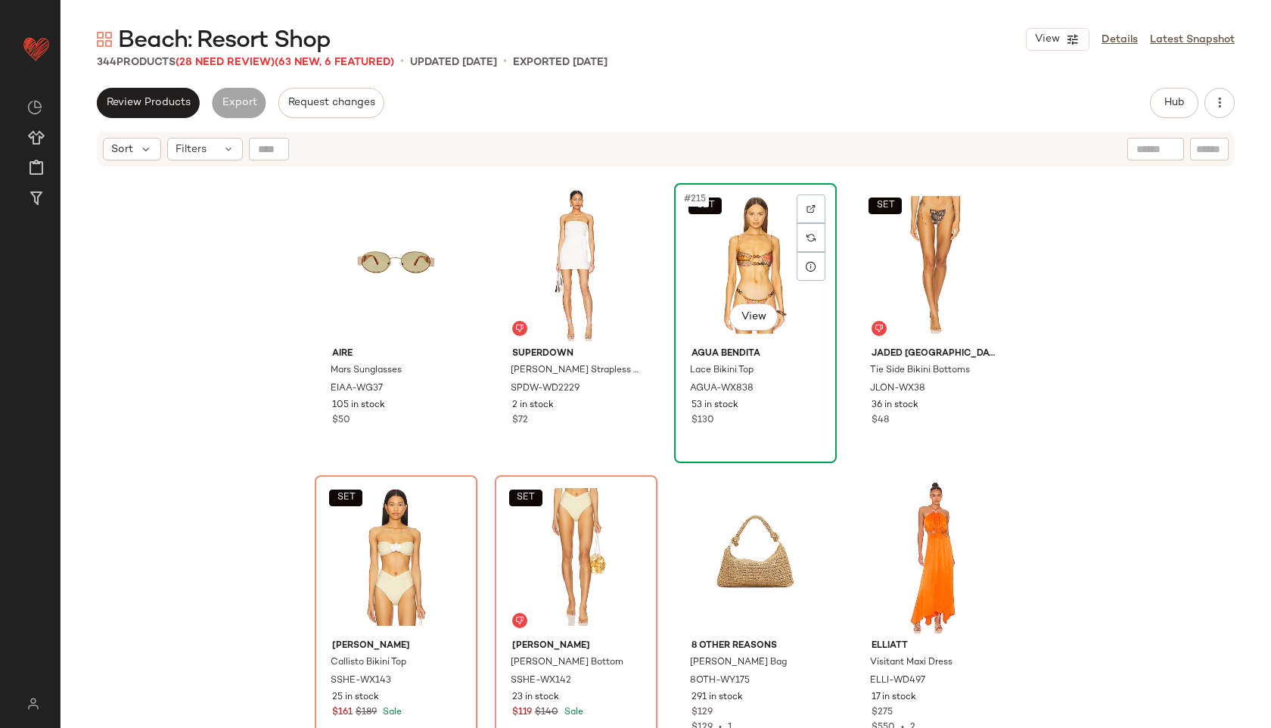
click at [743, 268] on div "SET #215 View" at bounding box center [755, 264] width 152 height 153
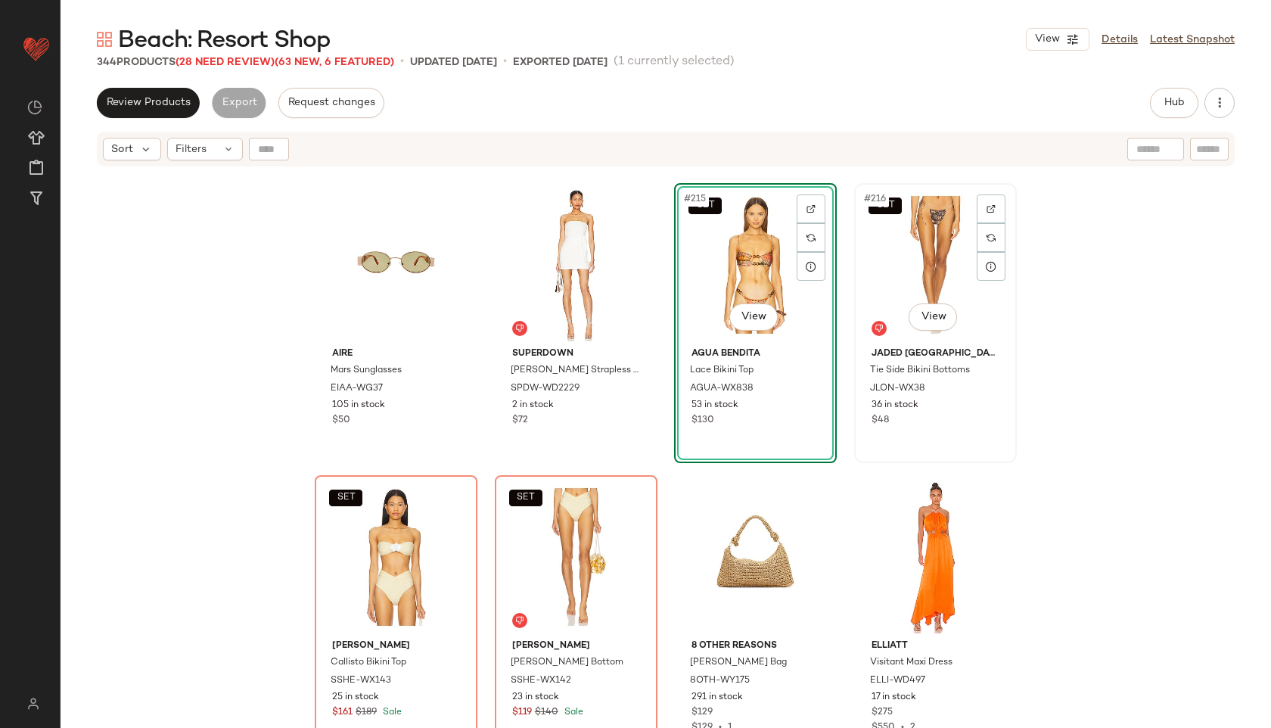
click at [928, 262] on div "SET #216 View" at bounding box center [935, 264] width 152 height 153
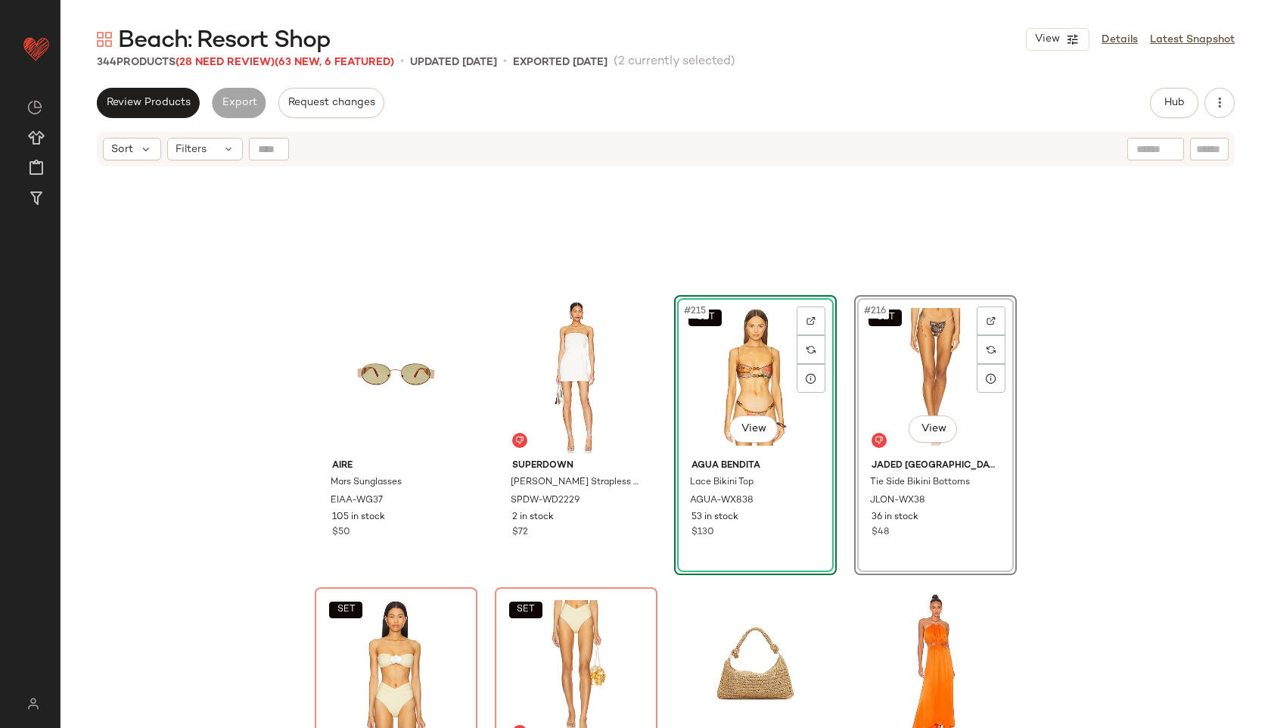
scroll to position [15366, 0]
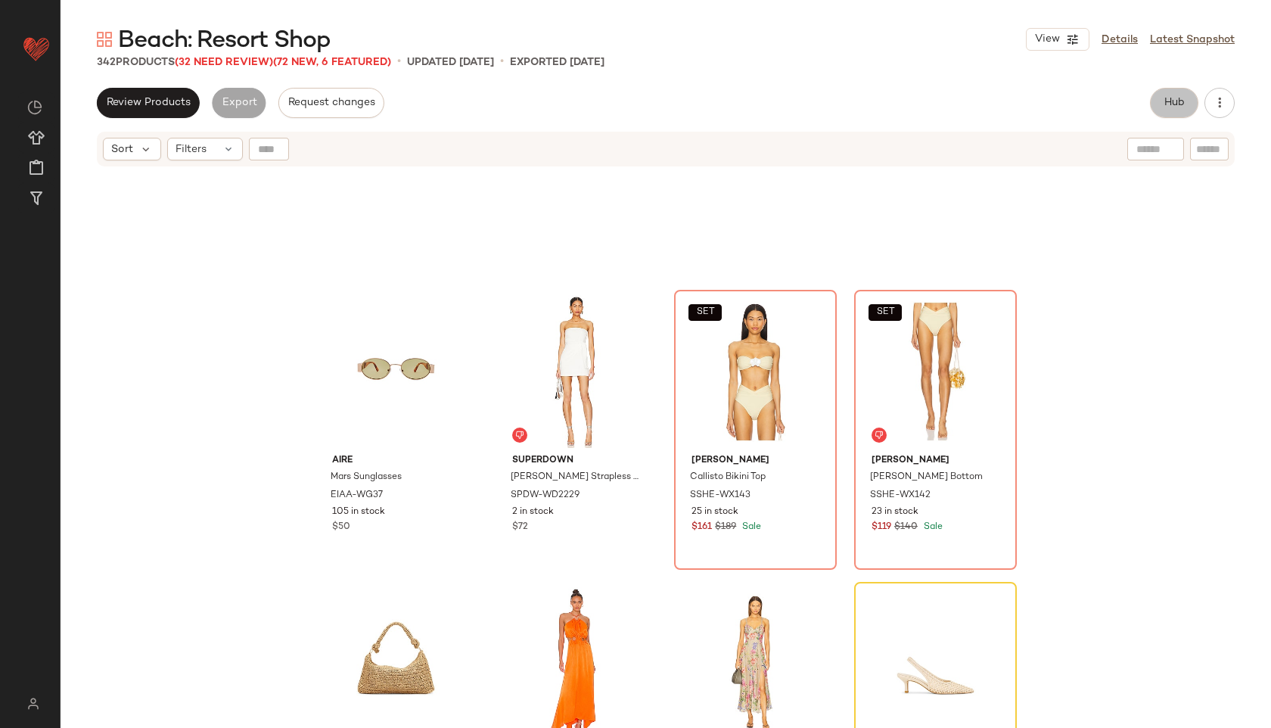
click at [1170, 96] on button "Hub" at bounding box center [1174, 103] width 48 height 30
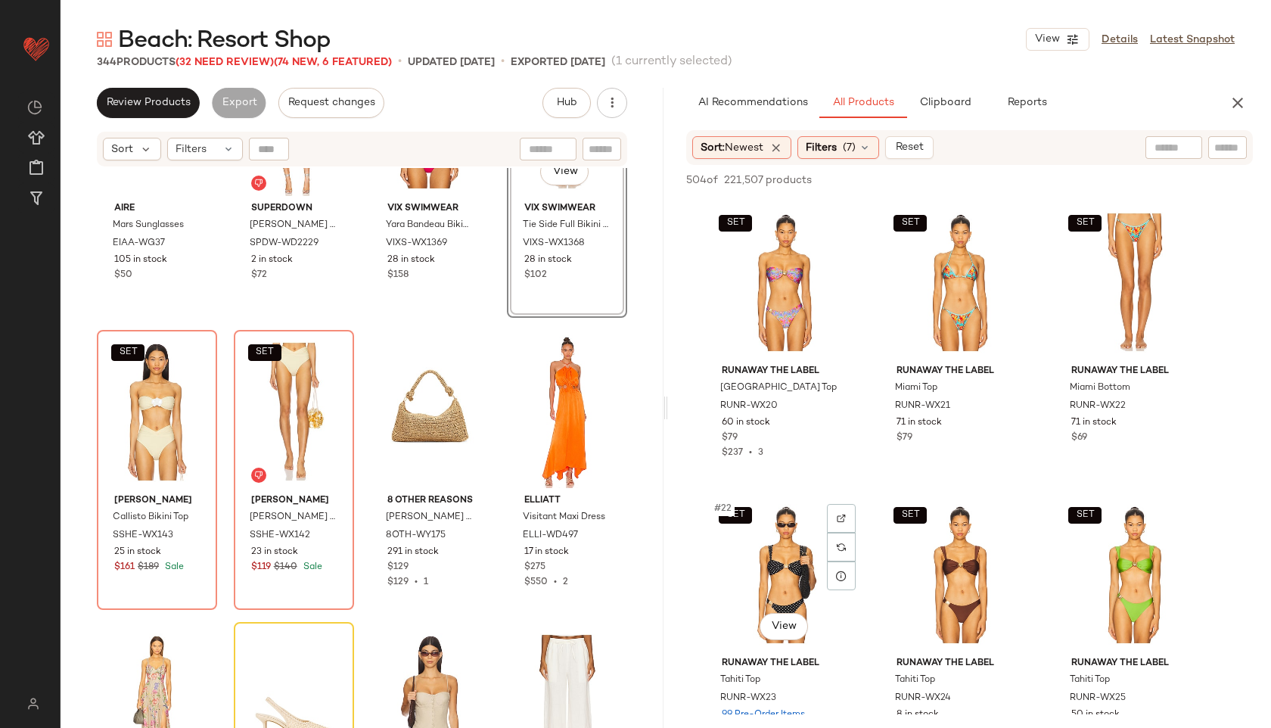
scroll to position [1743, 0]
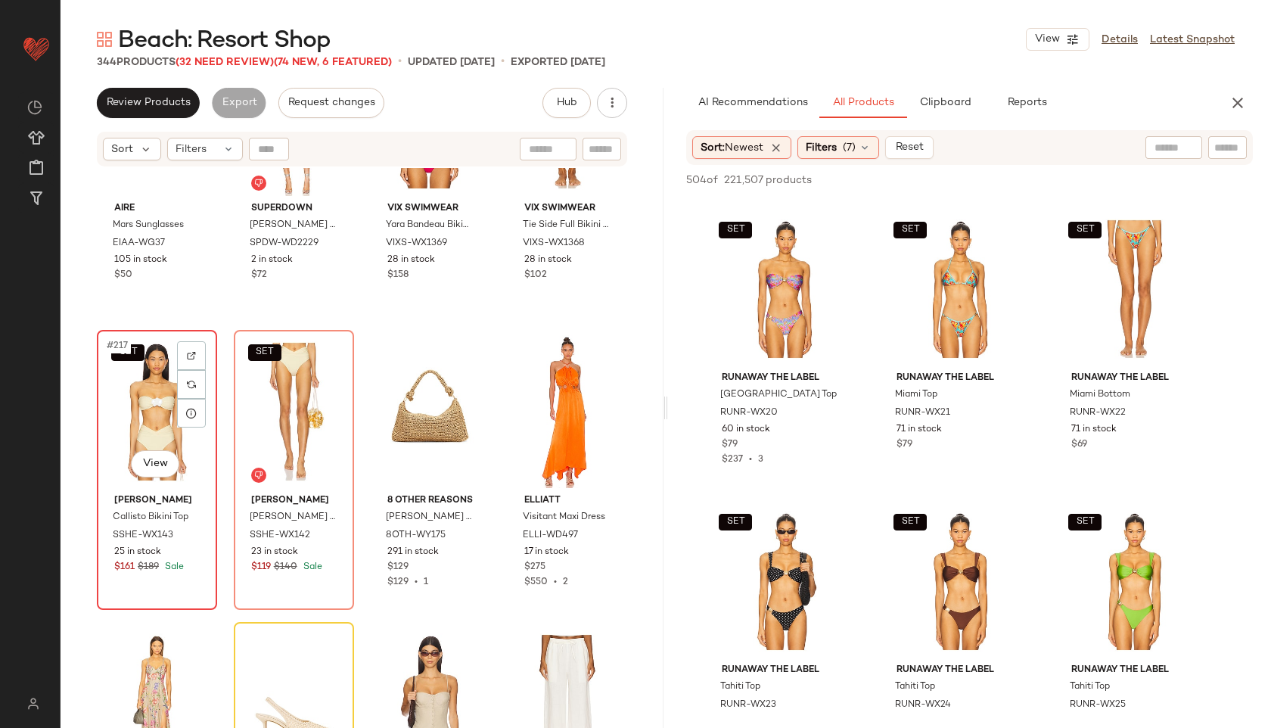
click at [161, 423] on div "SET #217 View" at bounding box center [157, 411] width 110 height 153
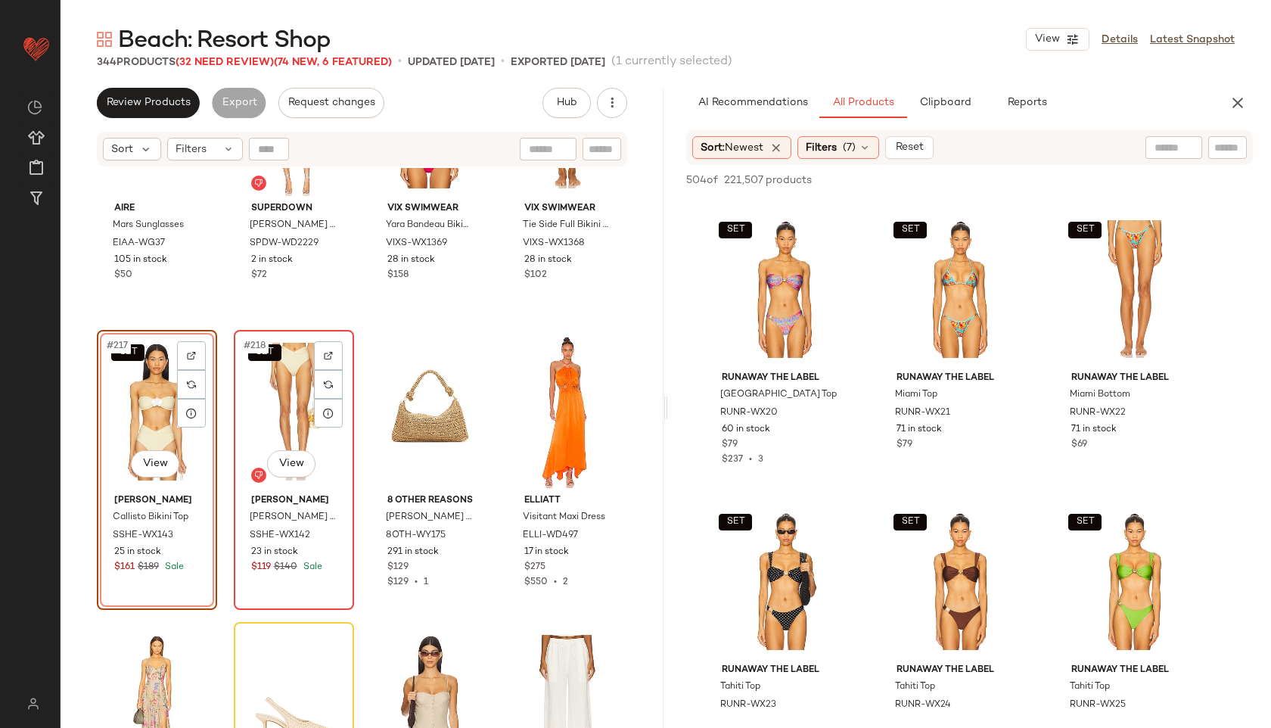
click at [276, 388] on div "SET #218 View" at bounding box center [294, 411] width 110 height 153
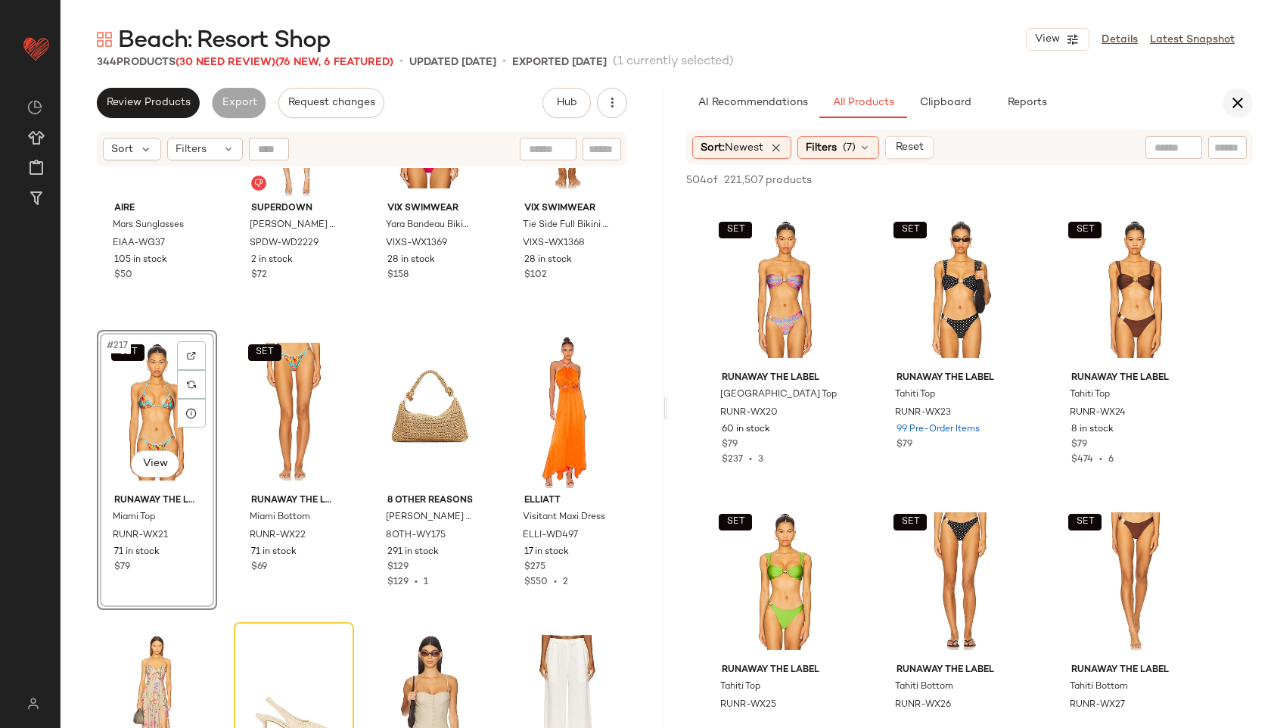
click at [1237, 106] on icon "button" at bounding box center [1237, 103] width 18 height 18
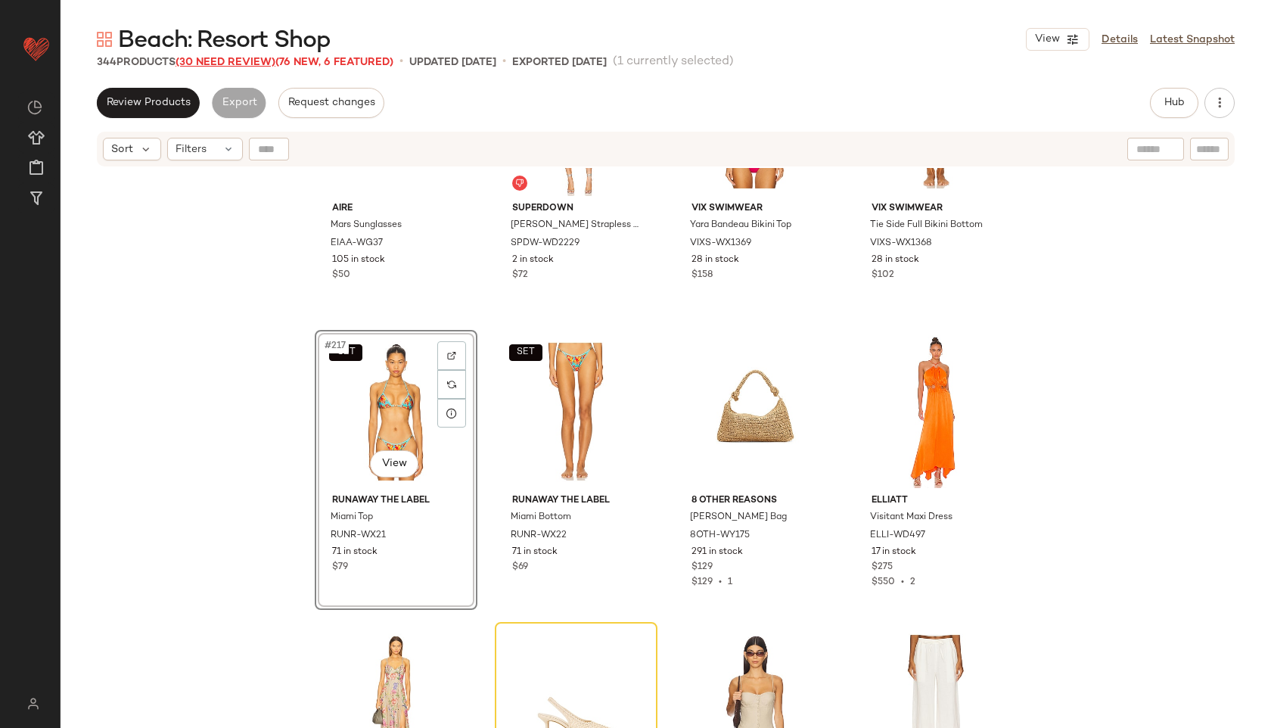
click at [241, 64] on span "(30 Need Review)" at bounding box center [225, 62] width 100 height 11
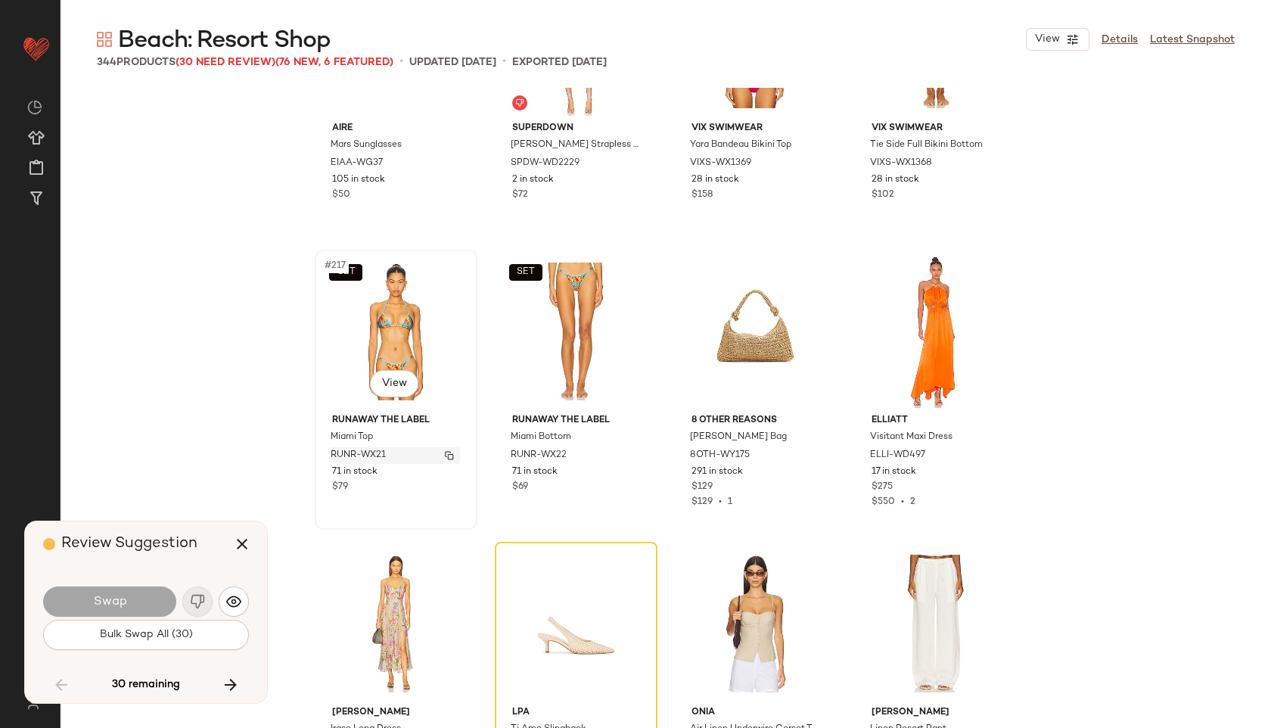
scroll to position [15837, 0]
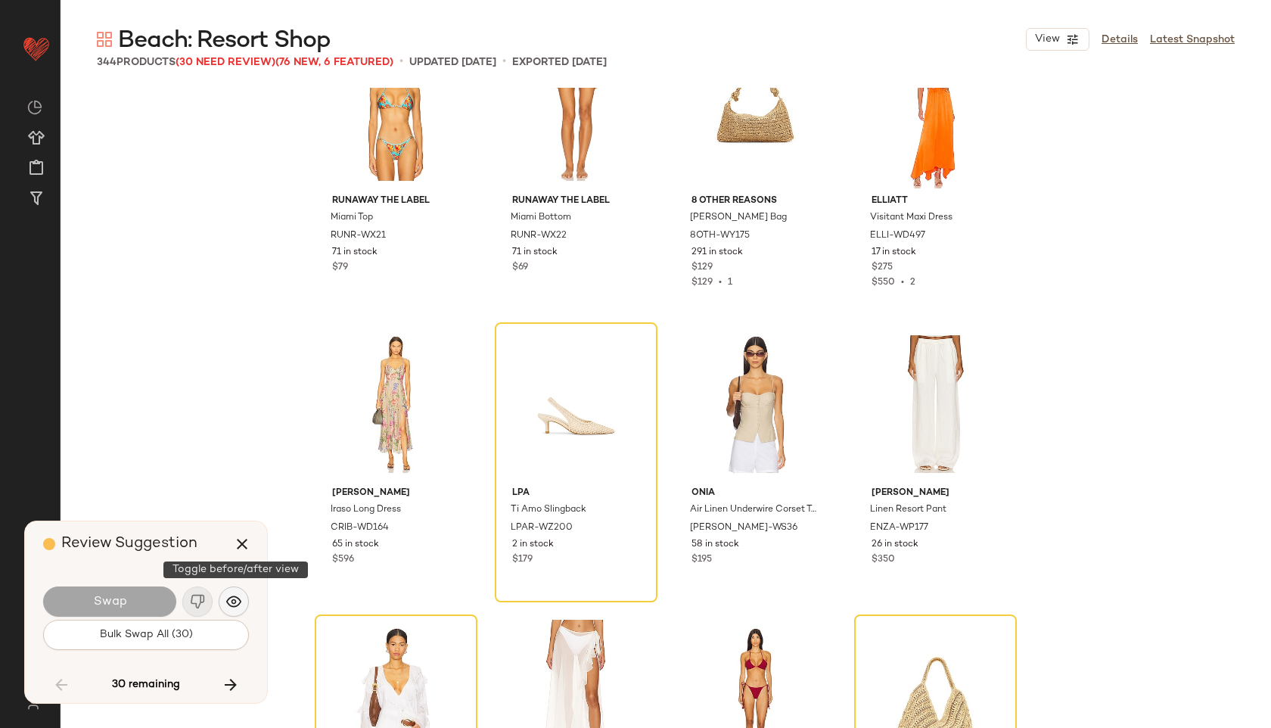
click at [237, 601] on img "button" at bounding box center [233, 601] width 15 height 15
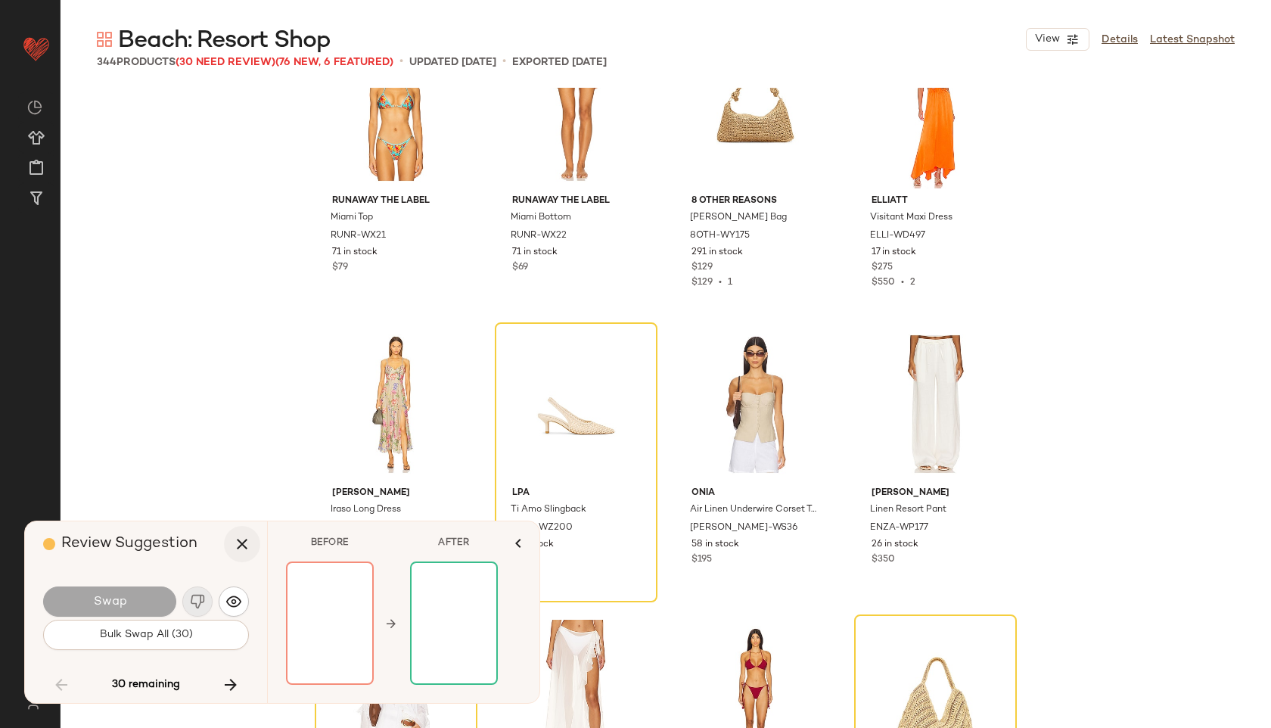
click at [247, 547] on icon "button" at bounding box center [242, 544] width 18 height 18
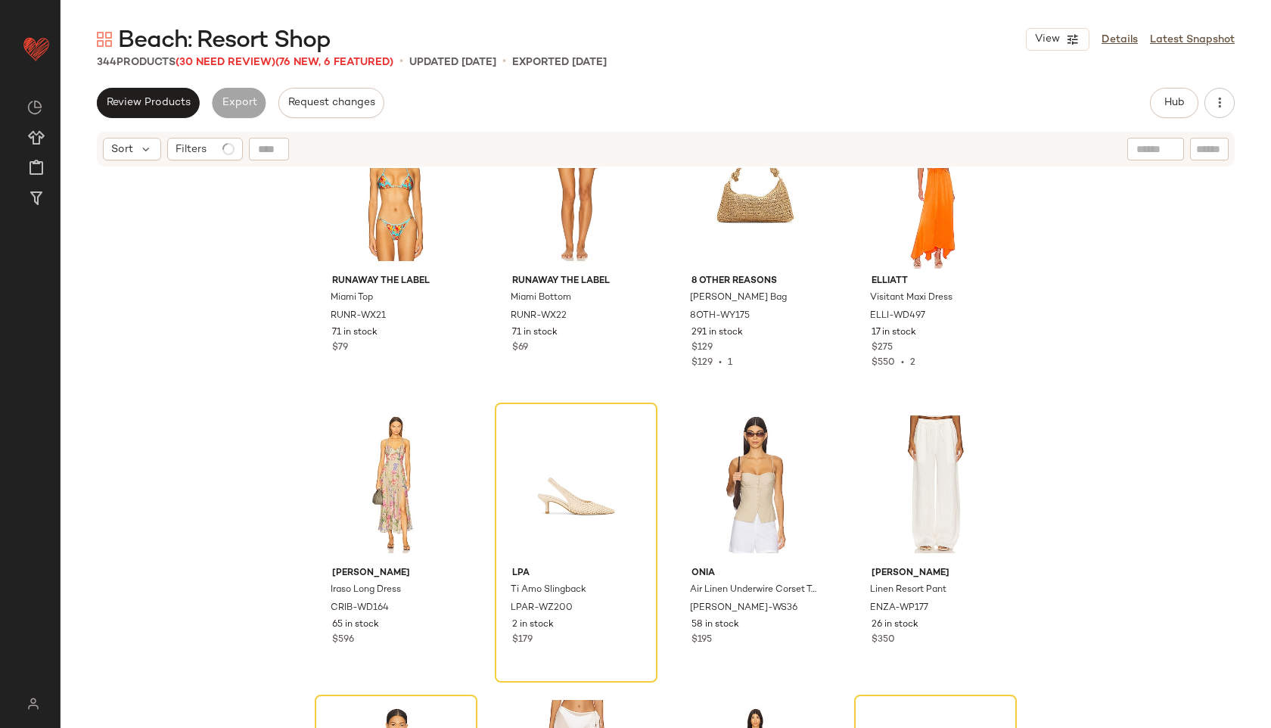
click at [182, 390] on div "SET Runaway The Label Miami Top RUNR-WX21 71 in stock $79 SET Runaway The Label…" at bounding box center [666, 466] width 1210 height 597
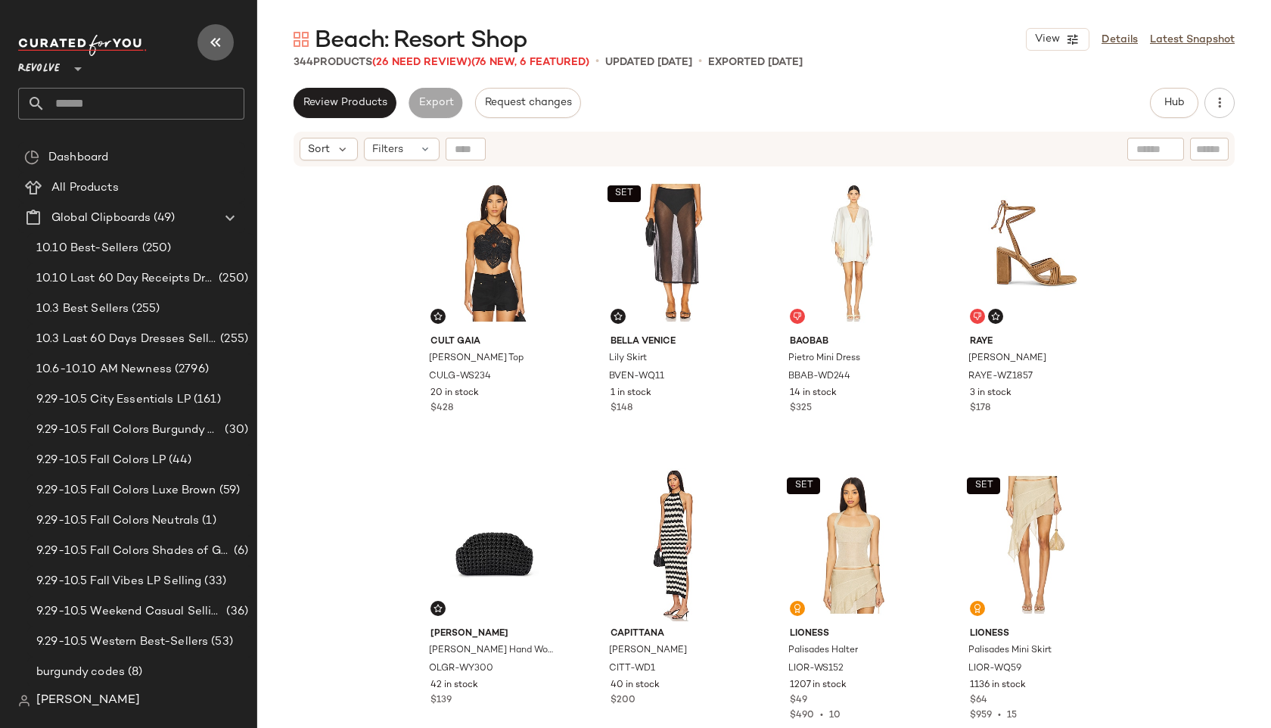
click at [217, 36] on icon "button" at bounding box center [215, 42] width 18 height 18
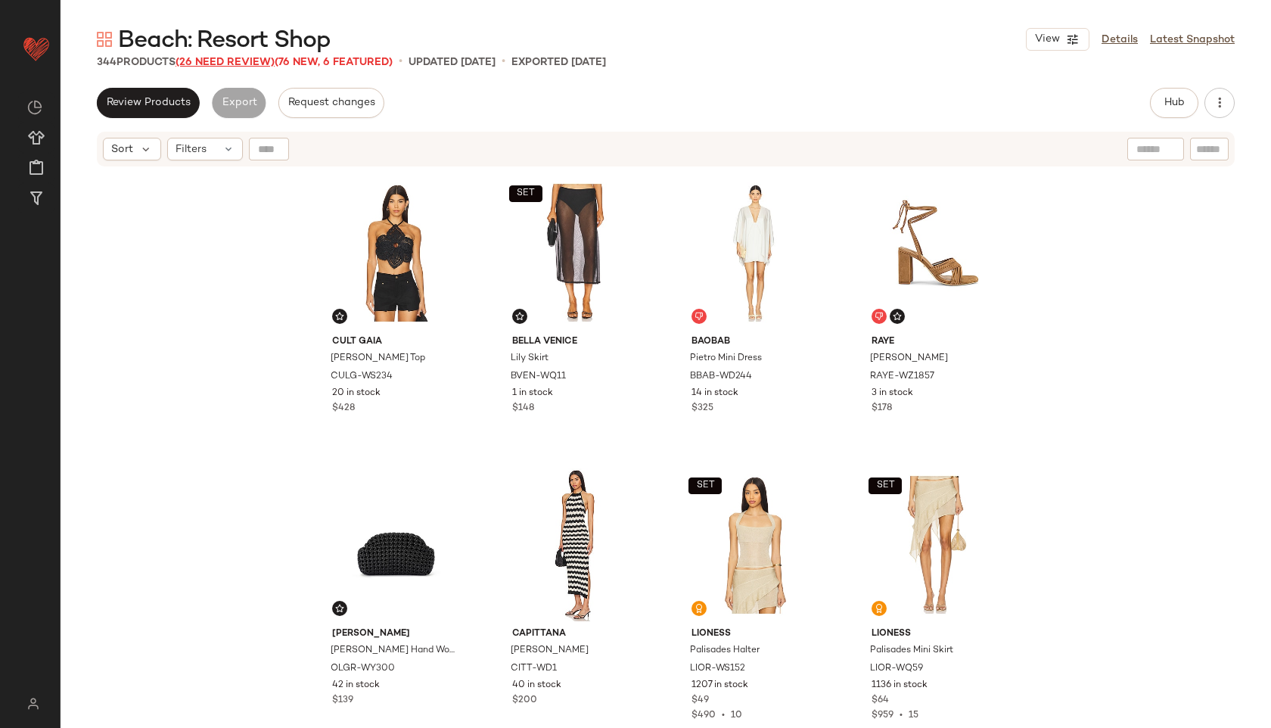
click at [256, 64] on span "(26 Need Review)" at bounding box center [224, 62] width 99 height 11
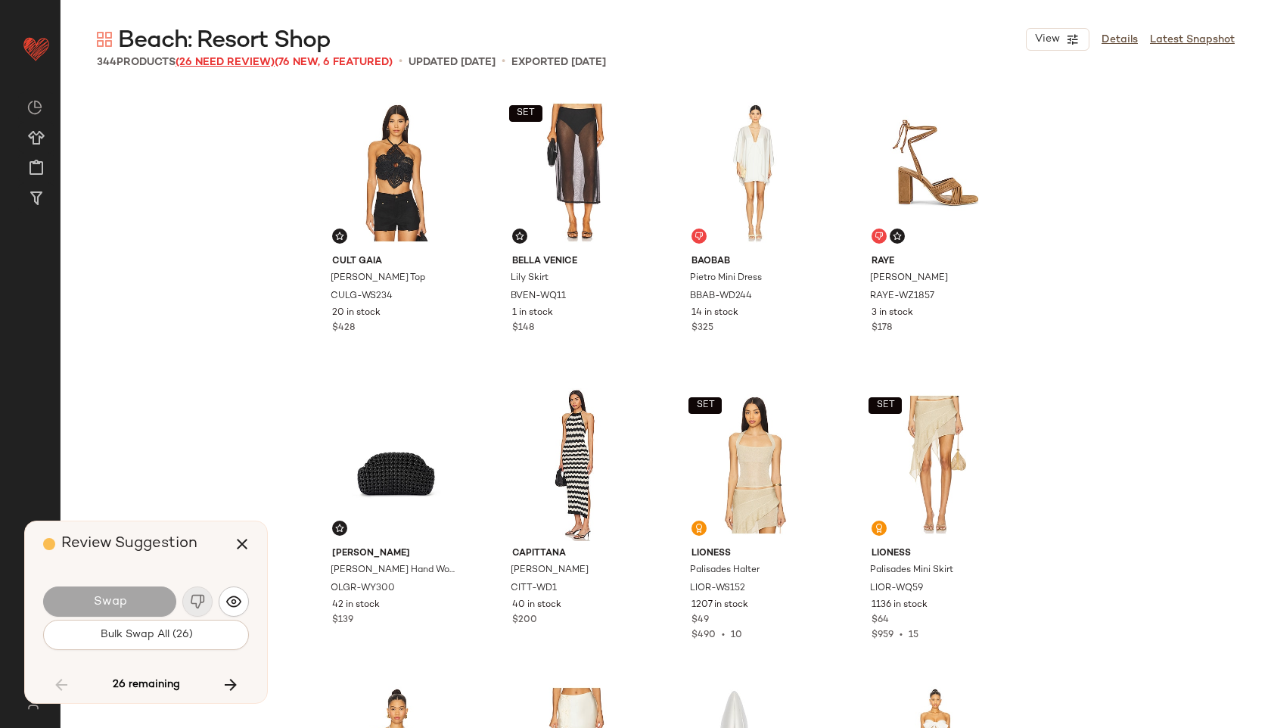
scroll to position [15765, 0]
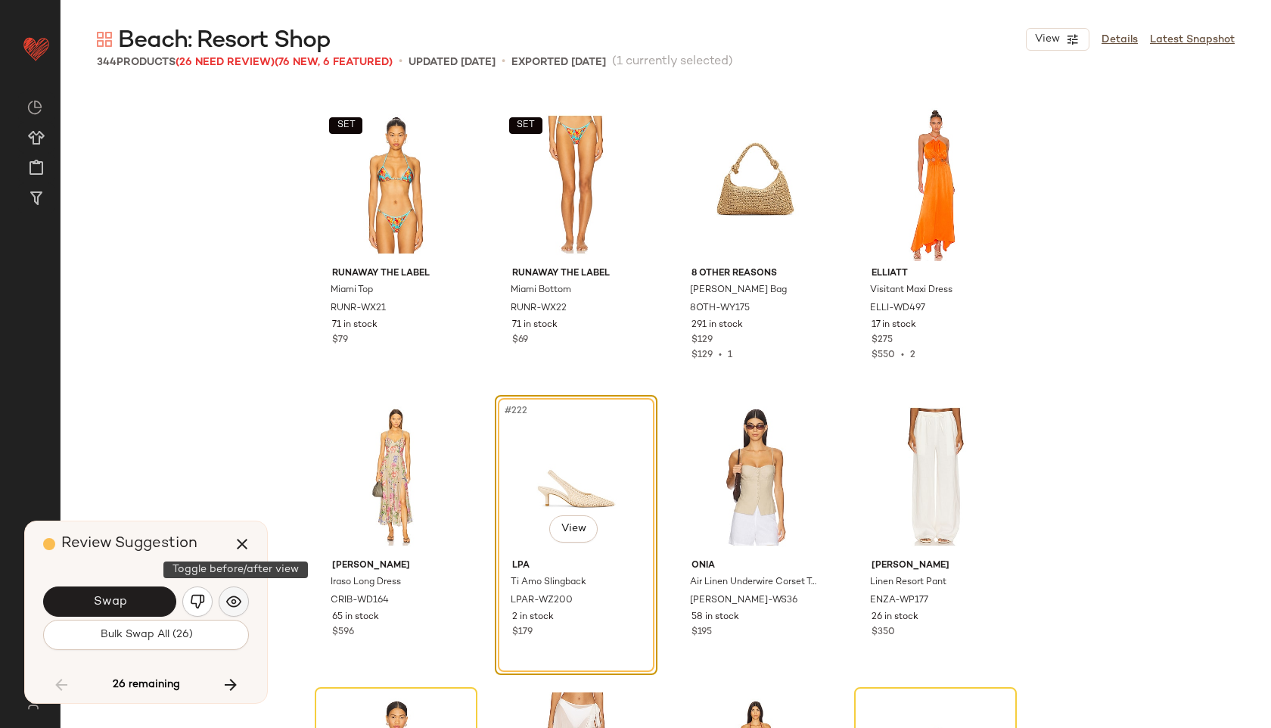
click at [237, 591] on button "button" at bounding box center [234, 601] width 30 height 30
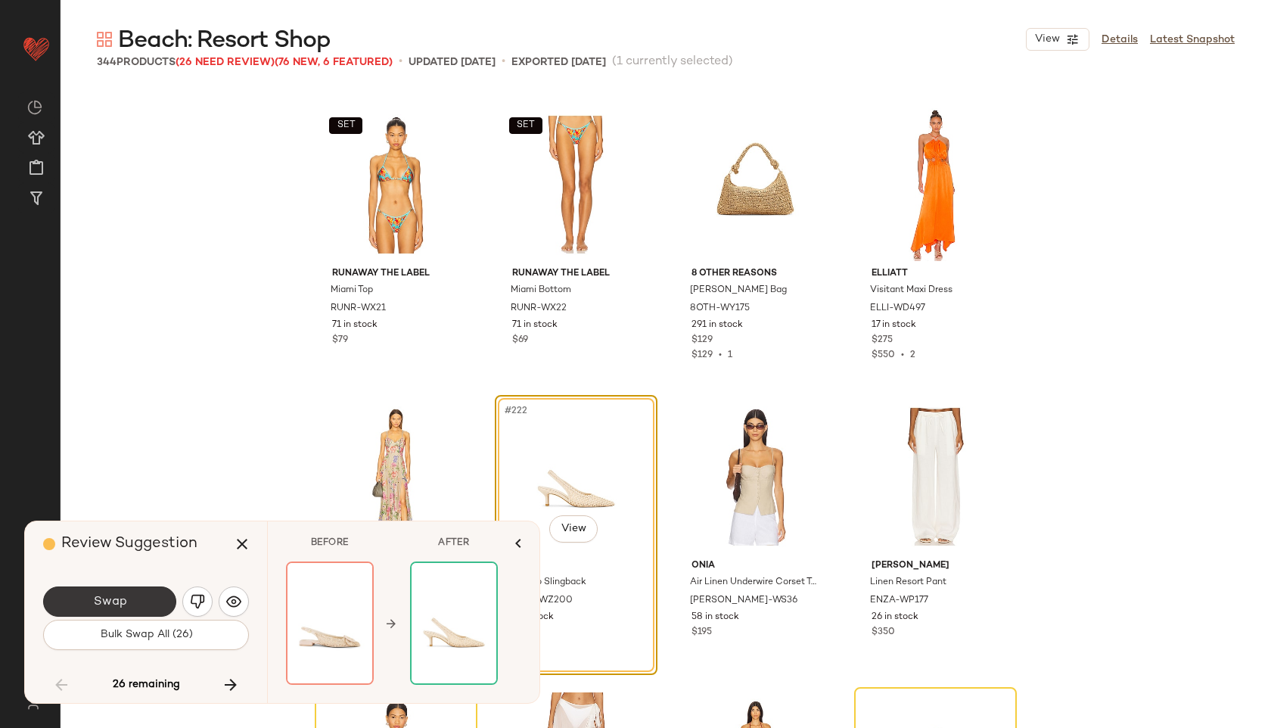
click at [150, 602] on button "Swap" at bounding box center [109, 601] width 133 height 30
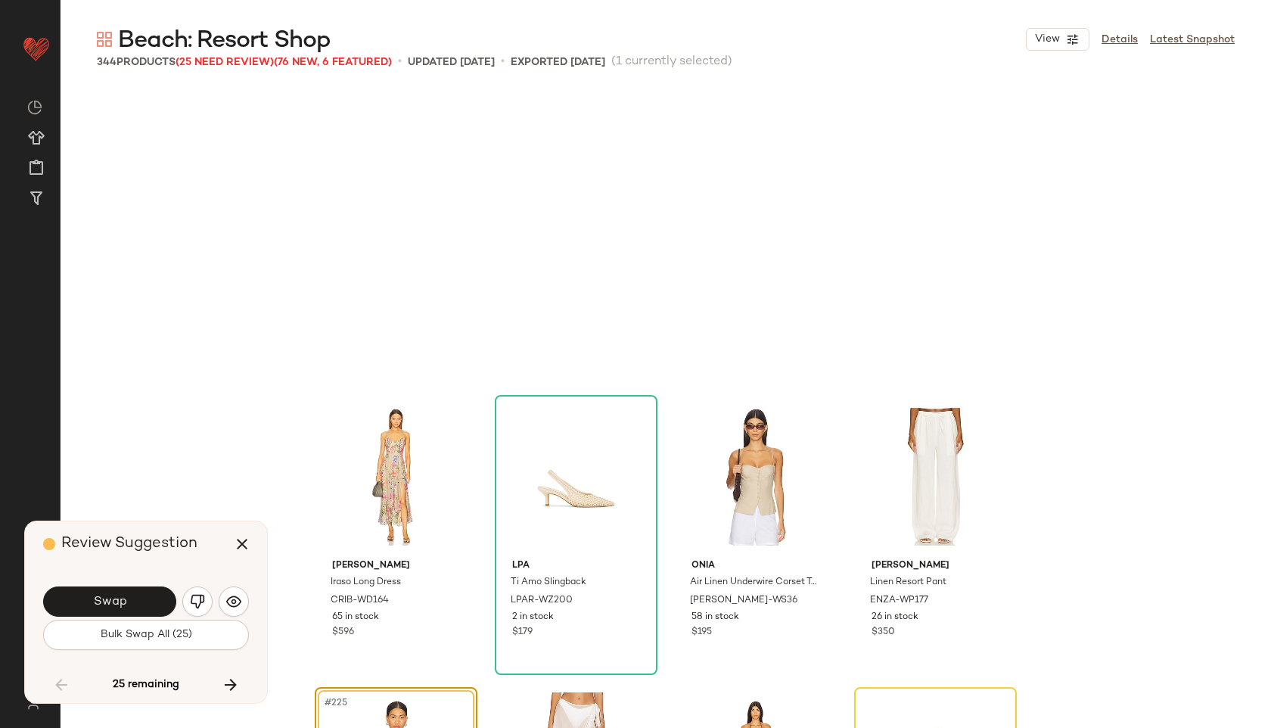
scroll to position [16057, 0]
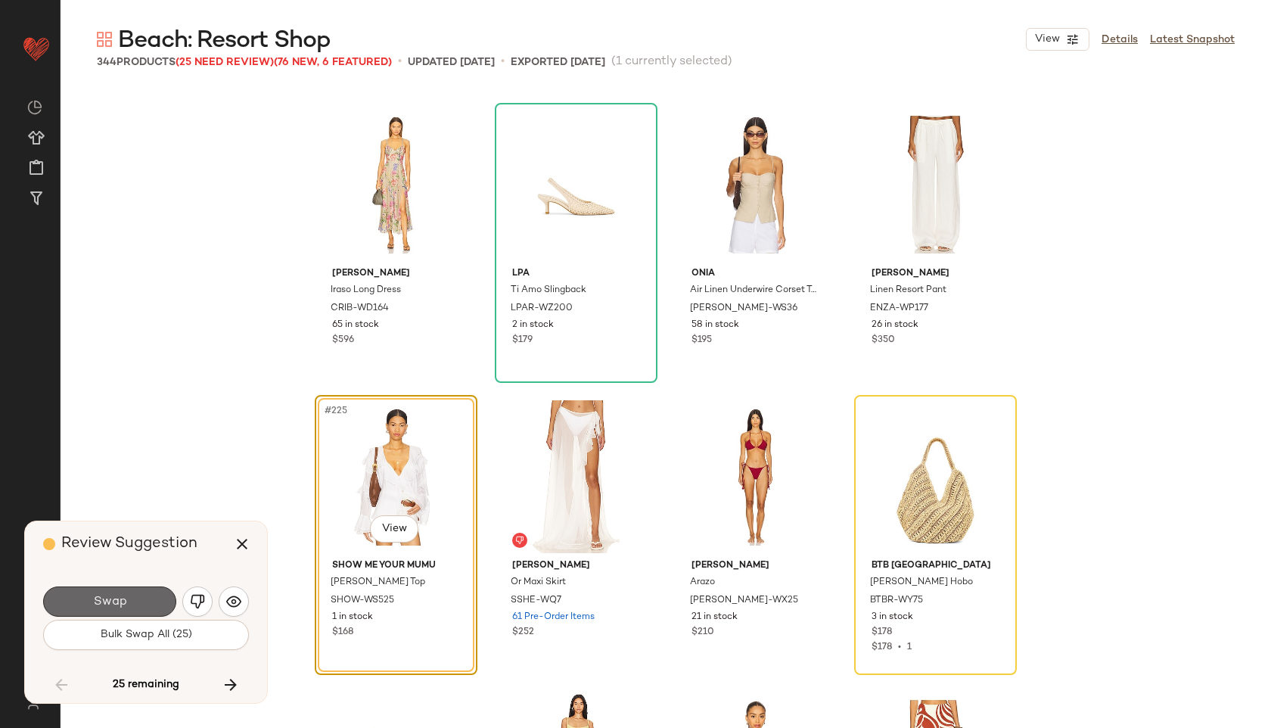
click at [135, 595] on button "Swap" at bounding box center [109, 601] width 133 height 30
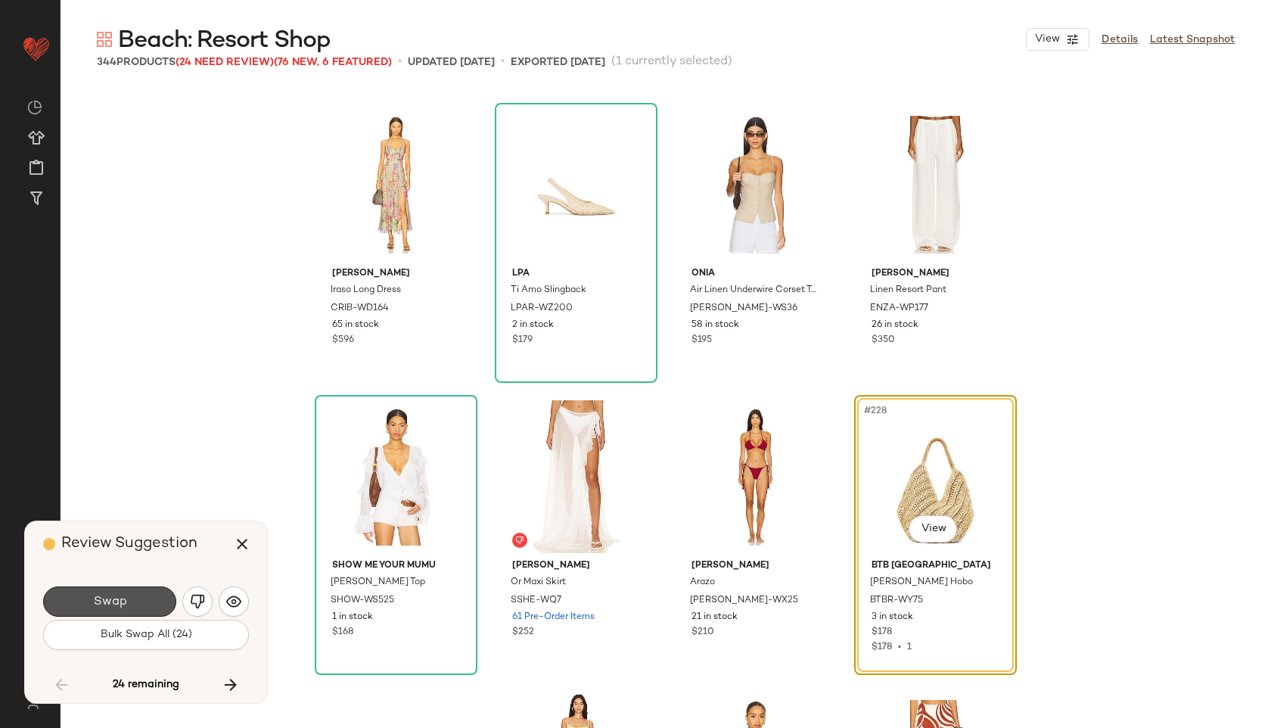
click at [135, 595] on button "Swap" at bounding box center [109, 601] width 133 height 30
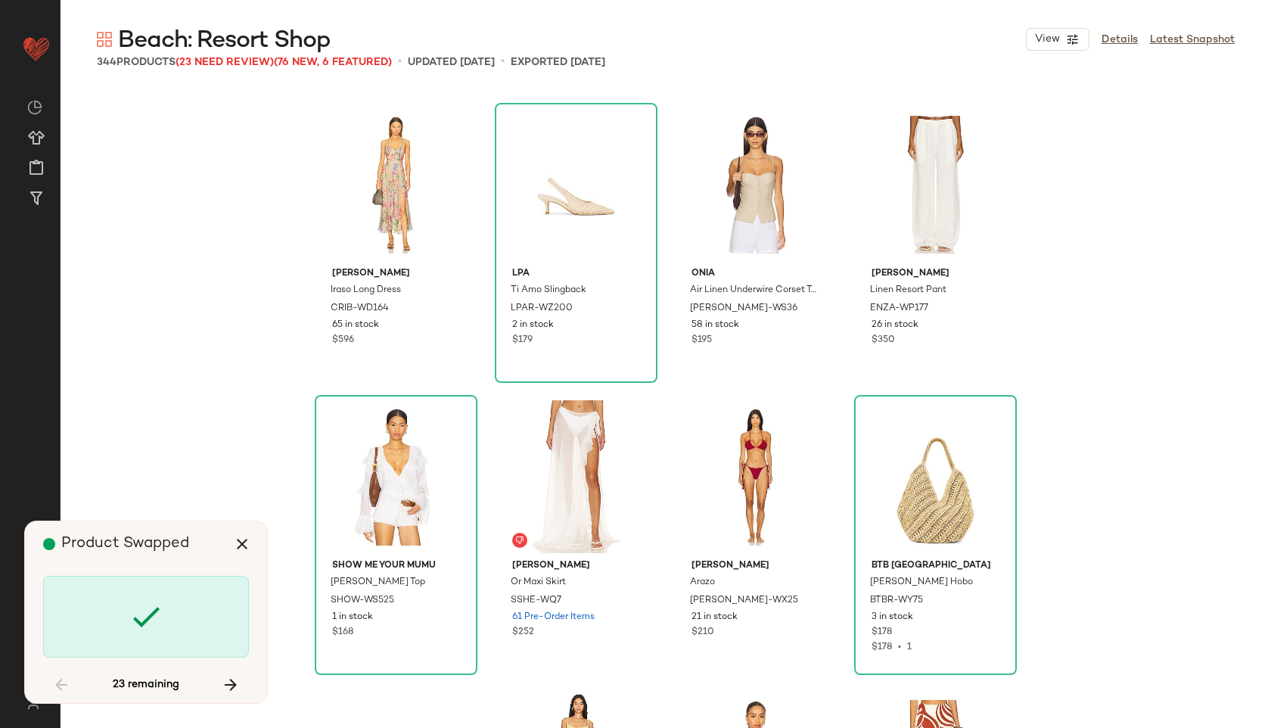
scroll to position [16933, 0]
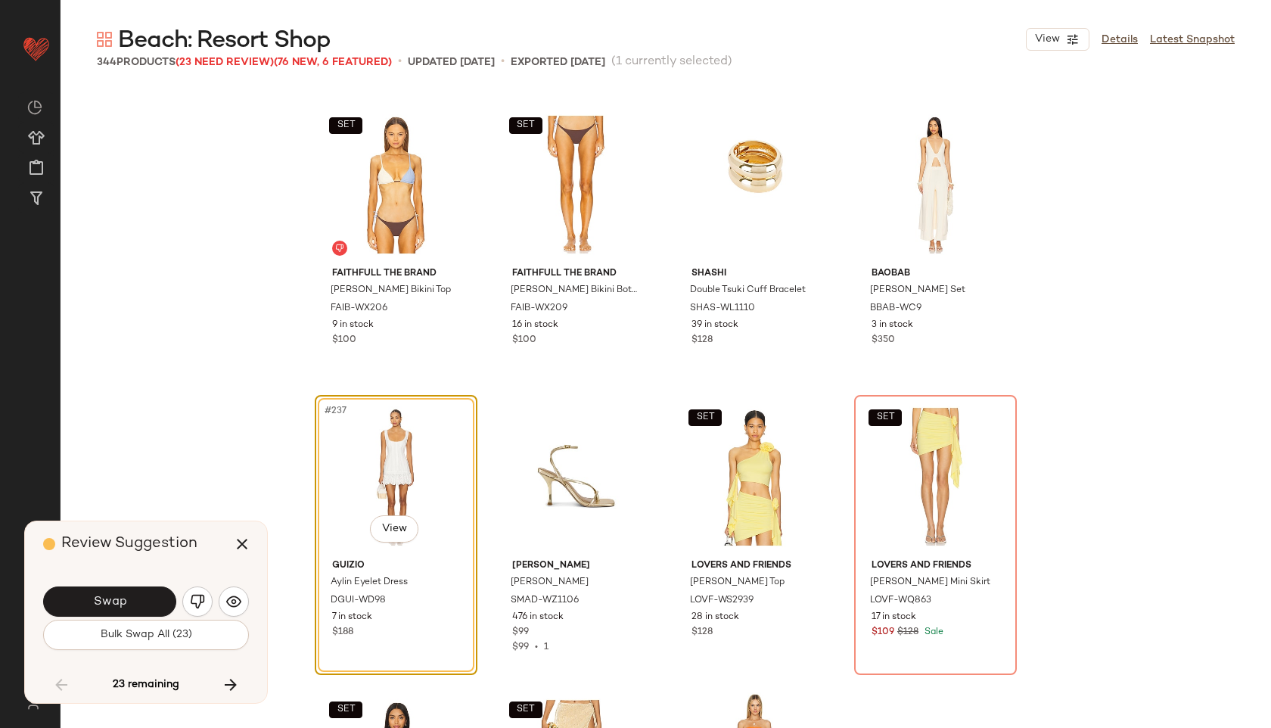
click at [135, 595] on button "Swap" at bounding box center [109, 601] width 133 height 30
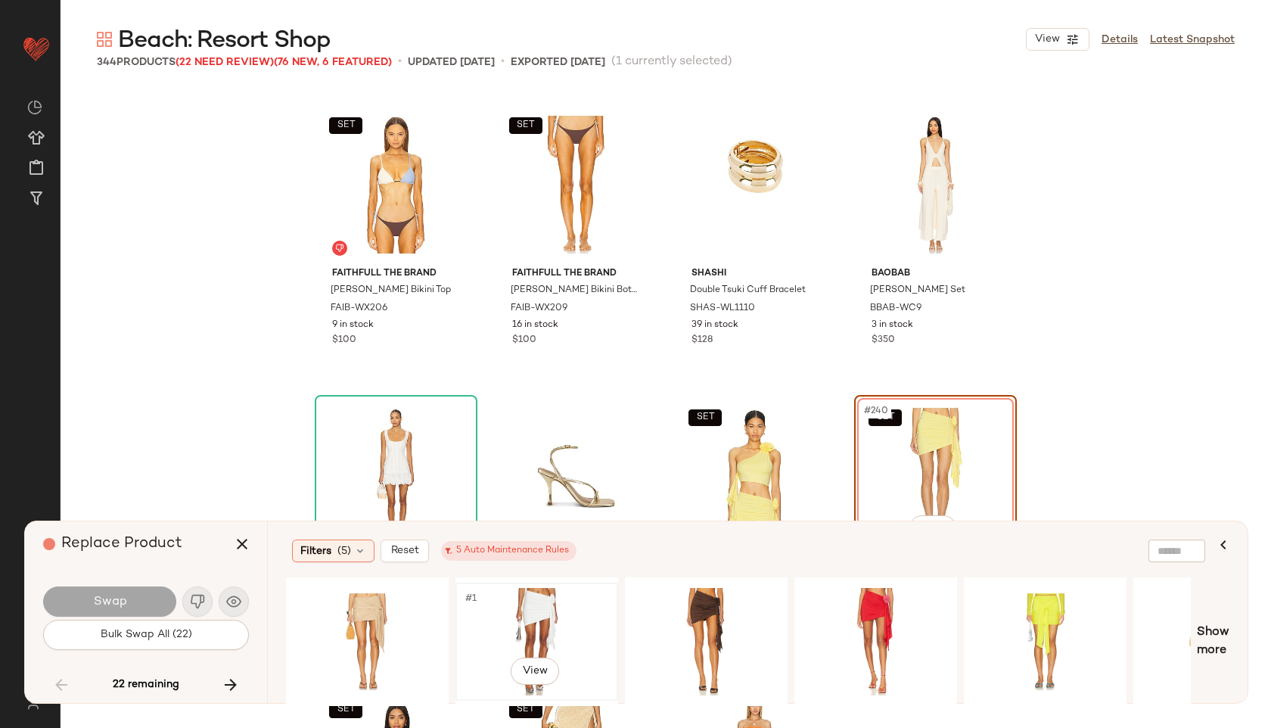
click at [528, 614] on div "#1 View" at bounding box center [537, 641] width 152 height 107
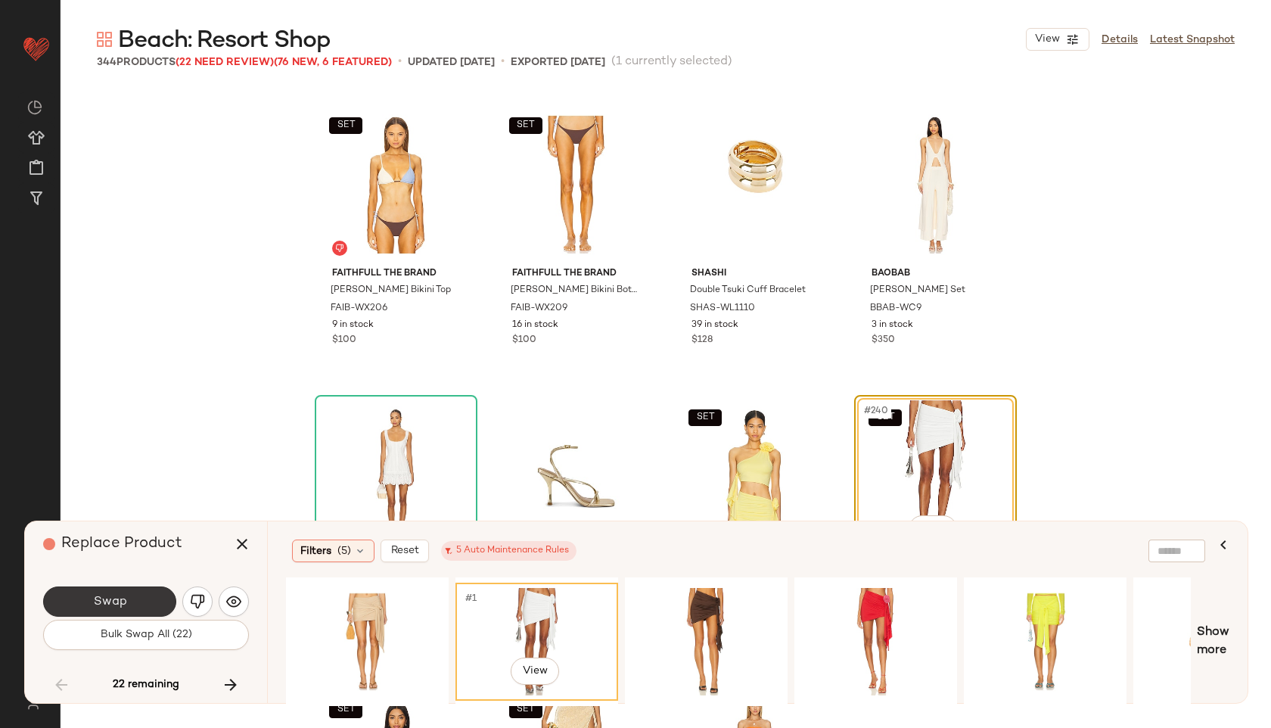
click at [146, 597] on button "Swap" at bounding box center [109, 601] width 133 height 30
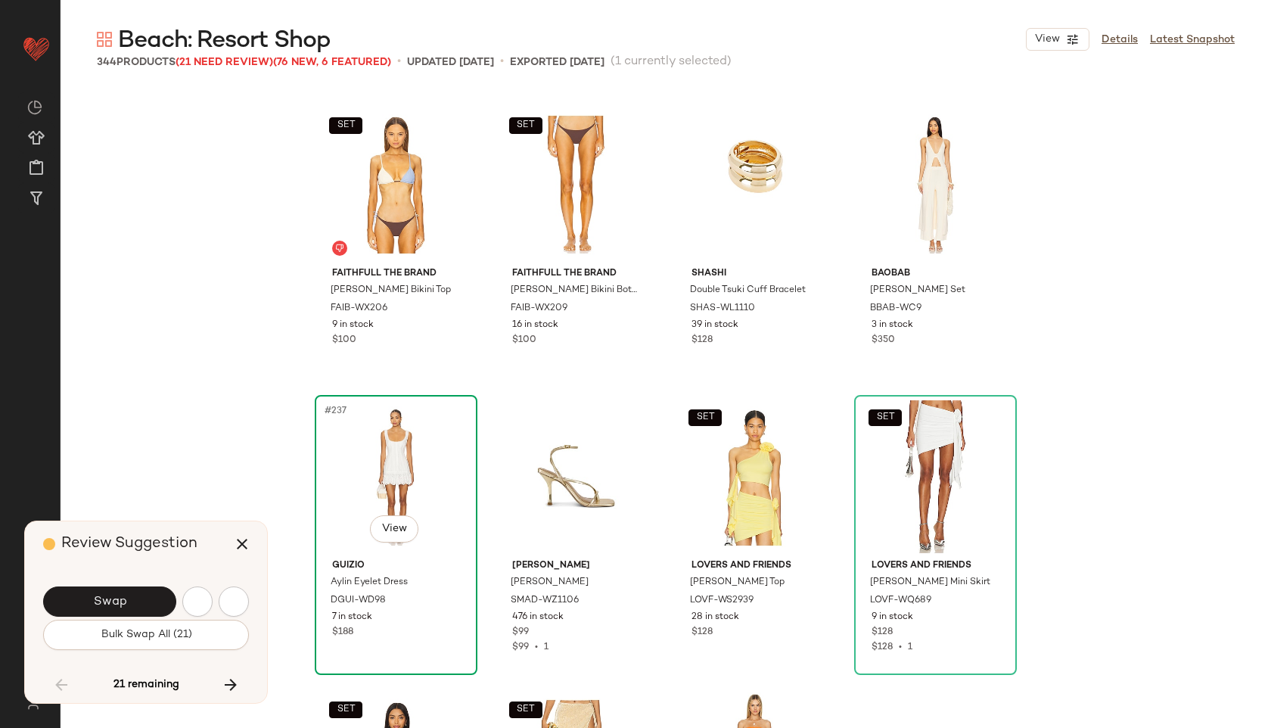
scroll to position [17516, 0]
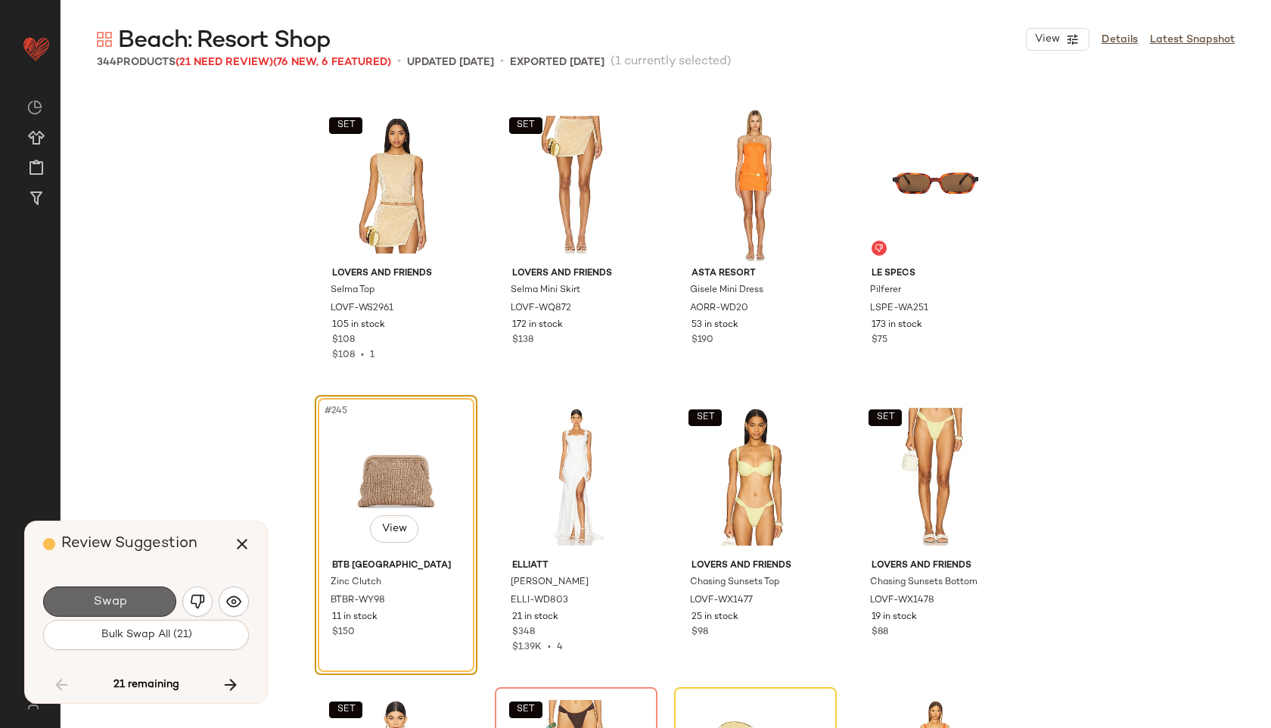
click at [148, 601] on button "Swap" at bounding box center [109, 601] width 133 height 30
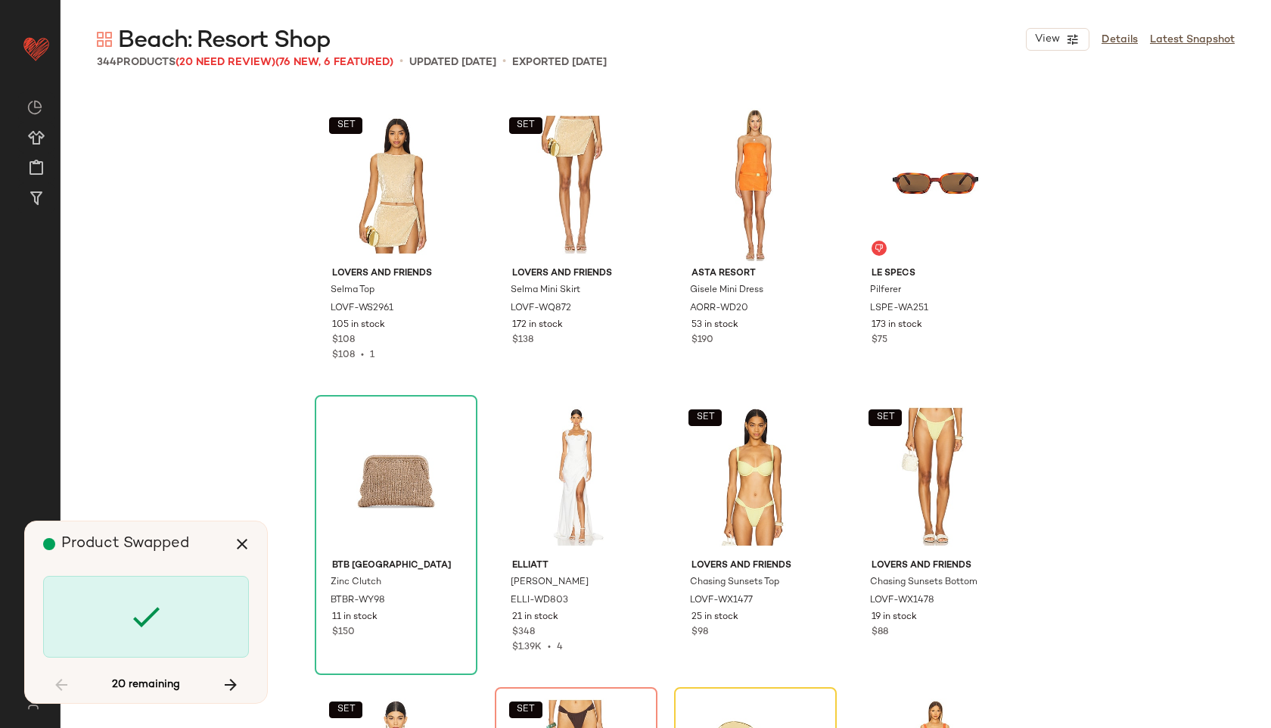
scroll to position [17808, 0]
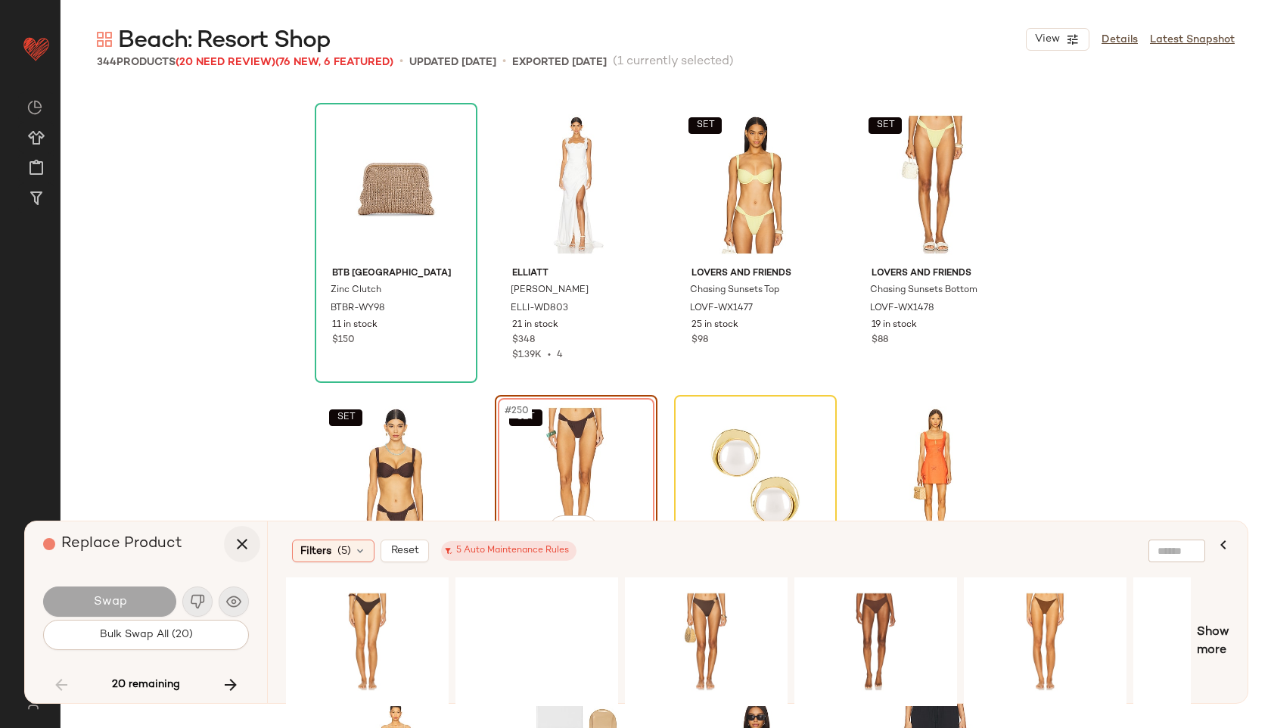
click at [238, 531] on button "button" at bounding box center [242, 544] width 36 height 36
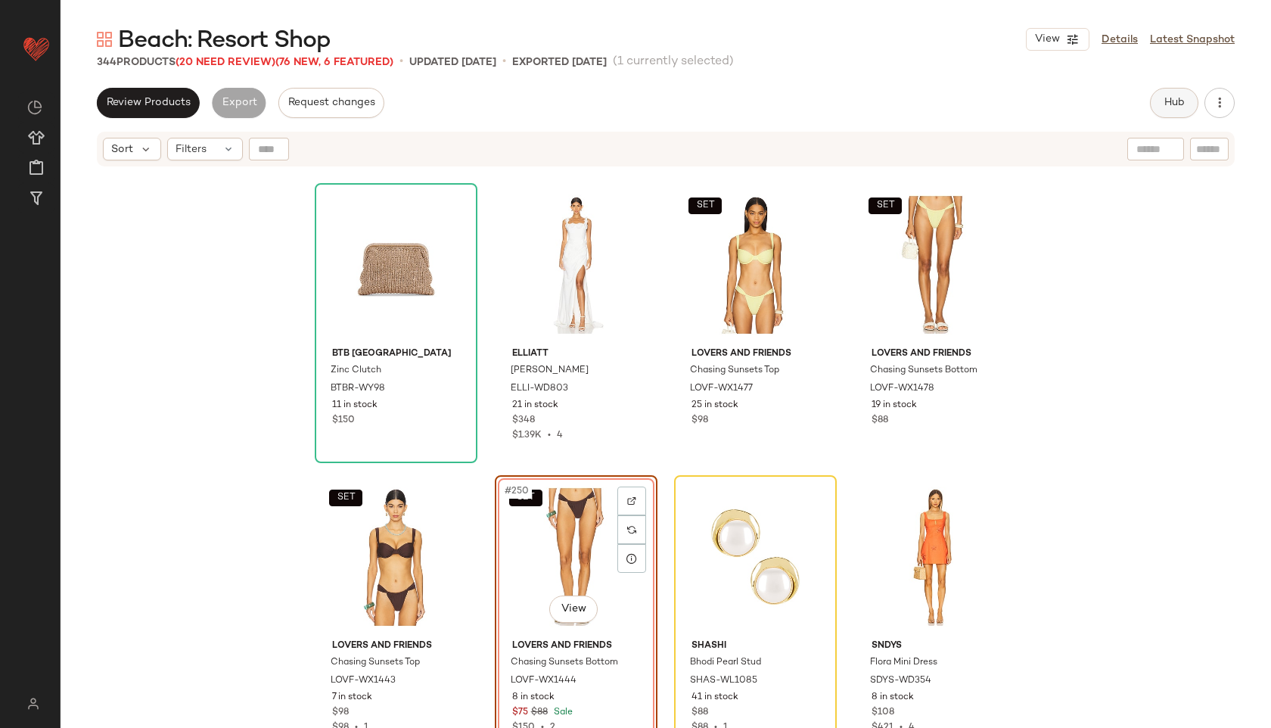
click at [1182, 110] on button "Hub" at bounding box center [1174, 103] width 48 height 30
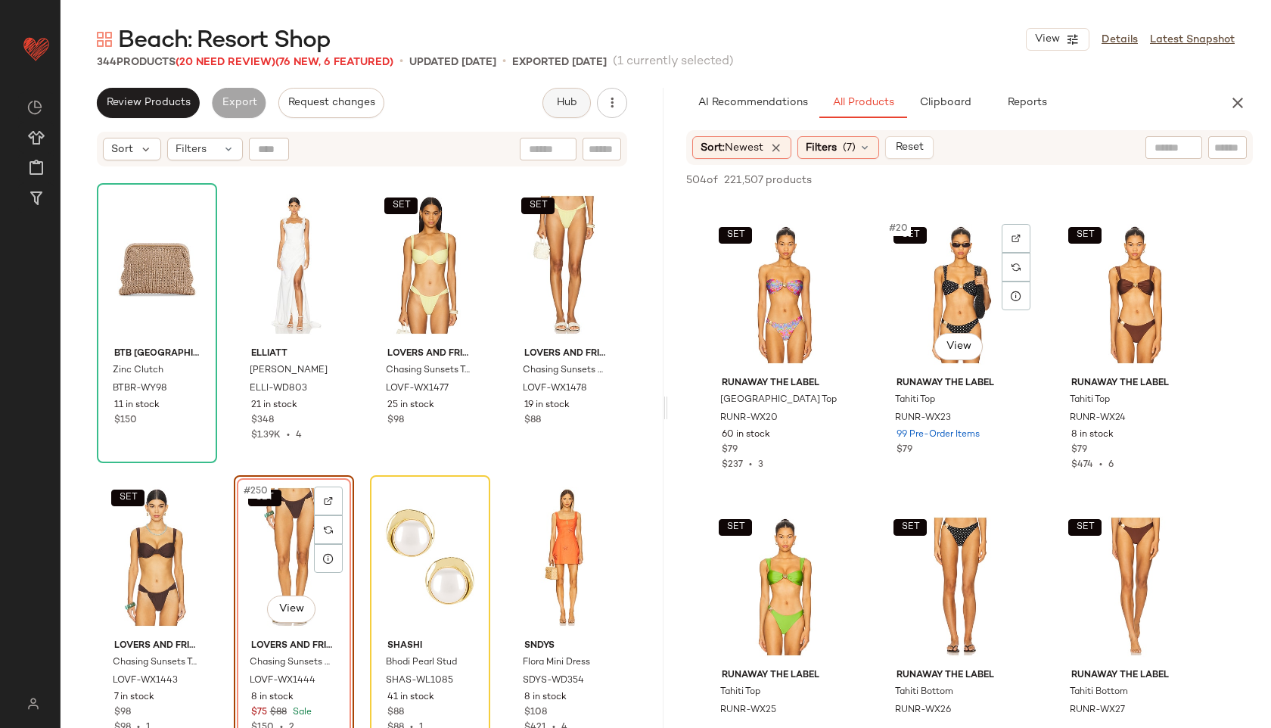
scroll to position [1734, 0]
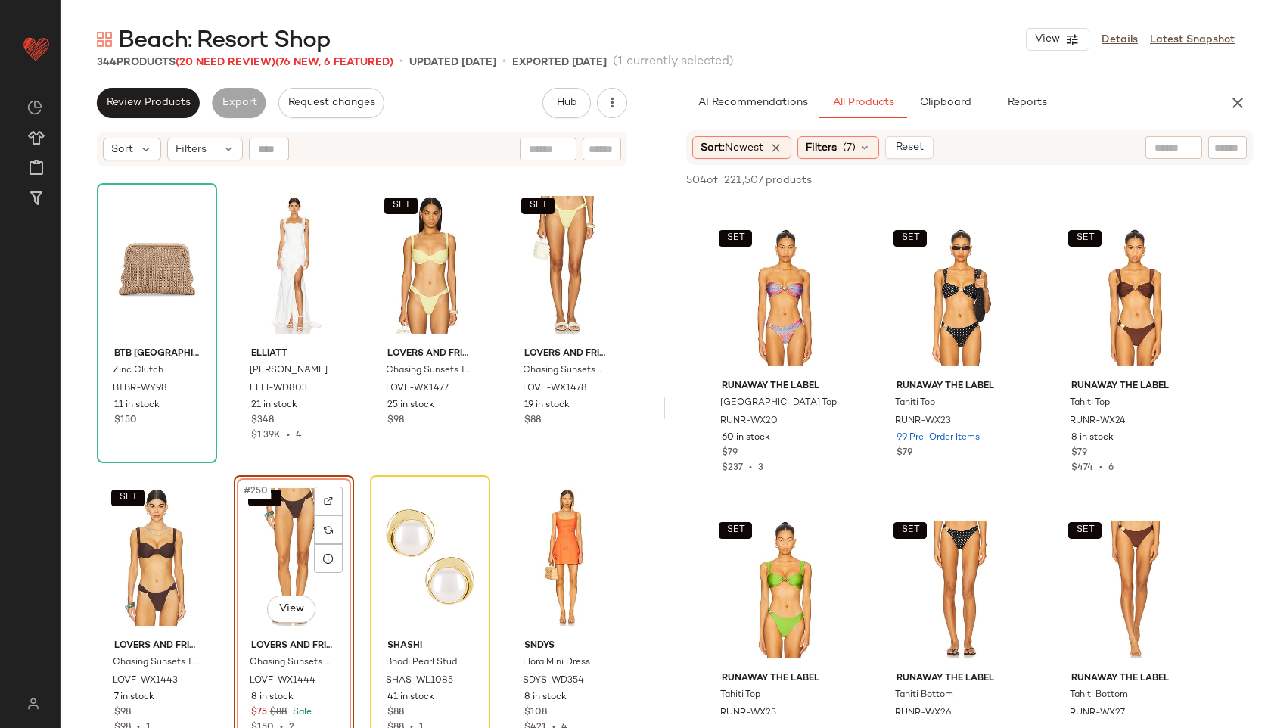
click at [287, 528] on div "SET #250 View" at bounding box center [294, 556] width 110 height 153
click at [150, 539] on div "SET #249 View" at bounding box center [157, 556] width 110 height 153
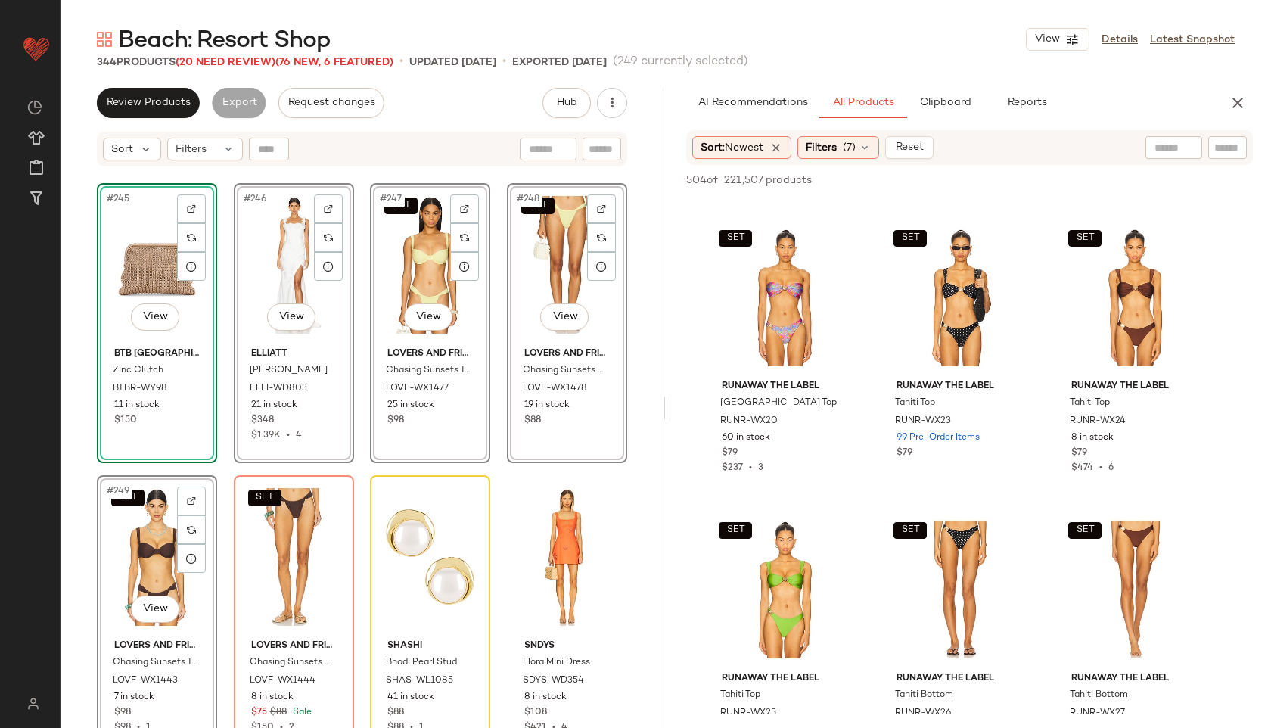
click at [85, 521] on div "#245 View BTB Los Angeles Zinc Clutch BTBR-WY98 11 in stock $150 #246 View ELLI…" at bounding box center [362, 466] width 603 height 597
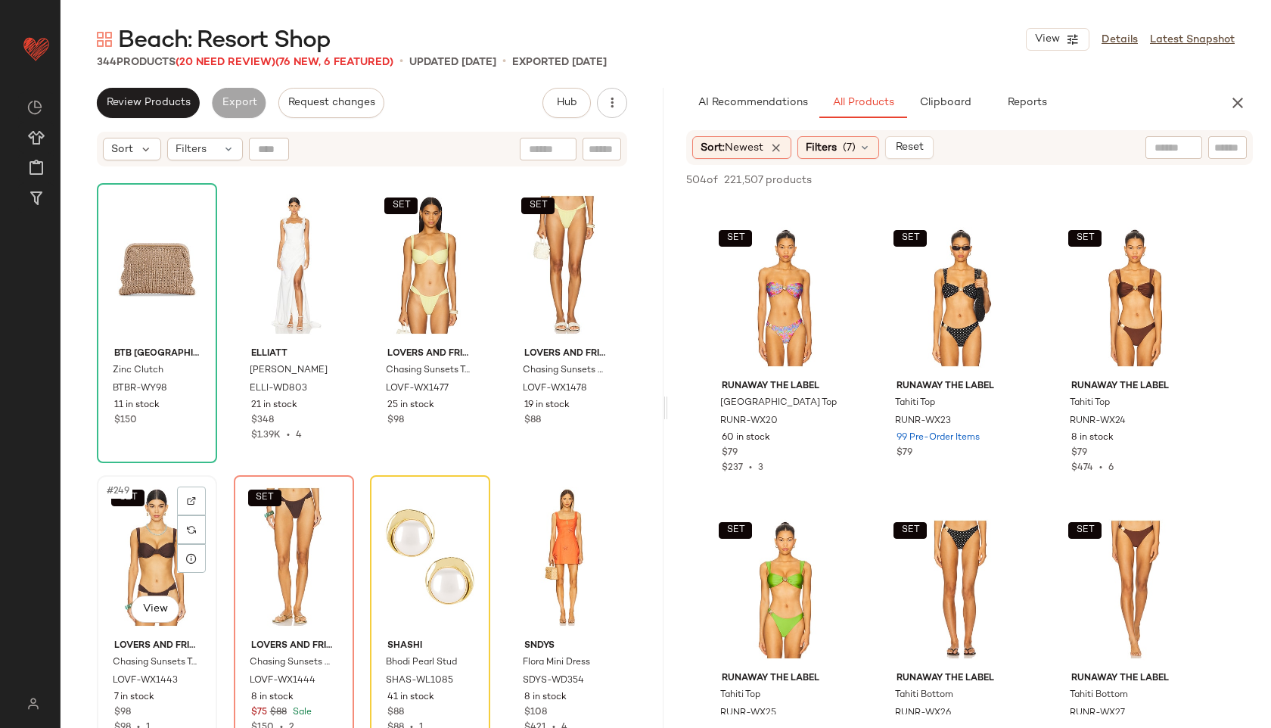
click at [135, 521] on div "SET #249 View" at bounding box center [157, 556] width 110 height 153
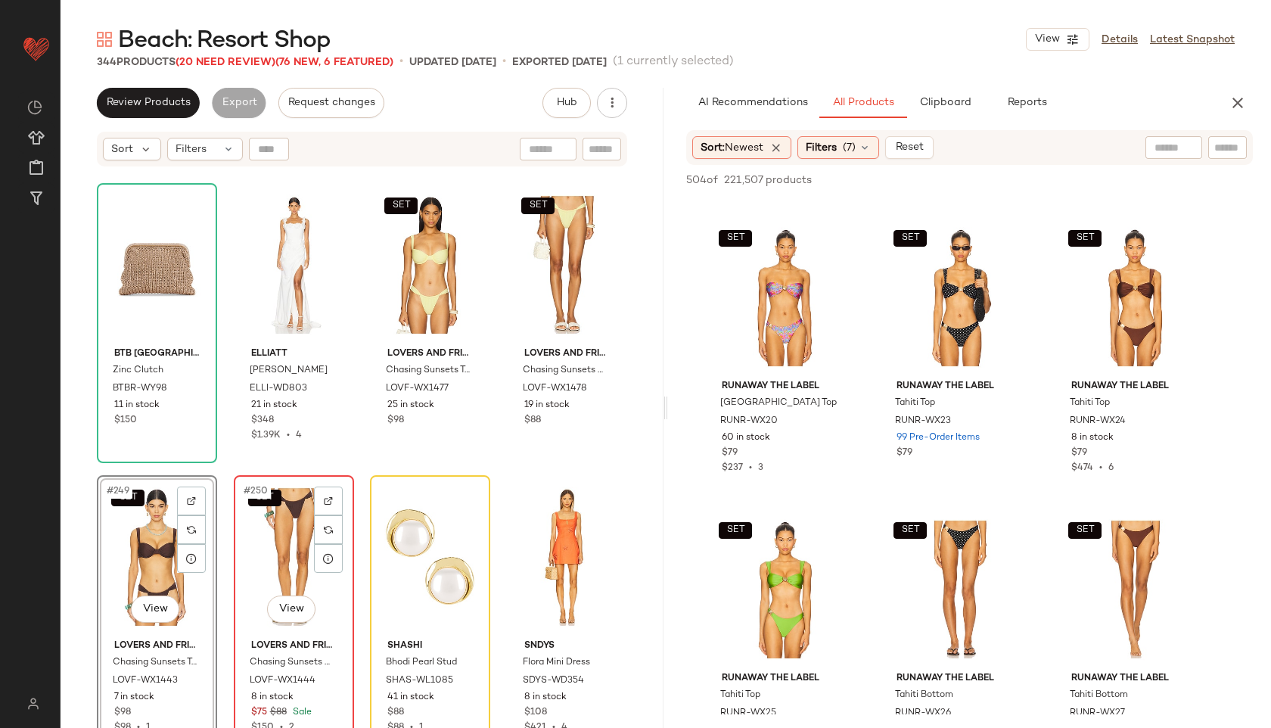
click at [281, 540] on div "SET #250 View" at bounding box center [294, 556] width 110 height 153
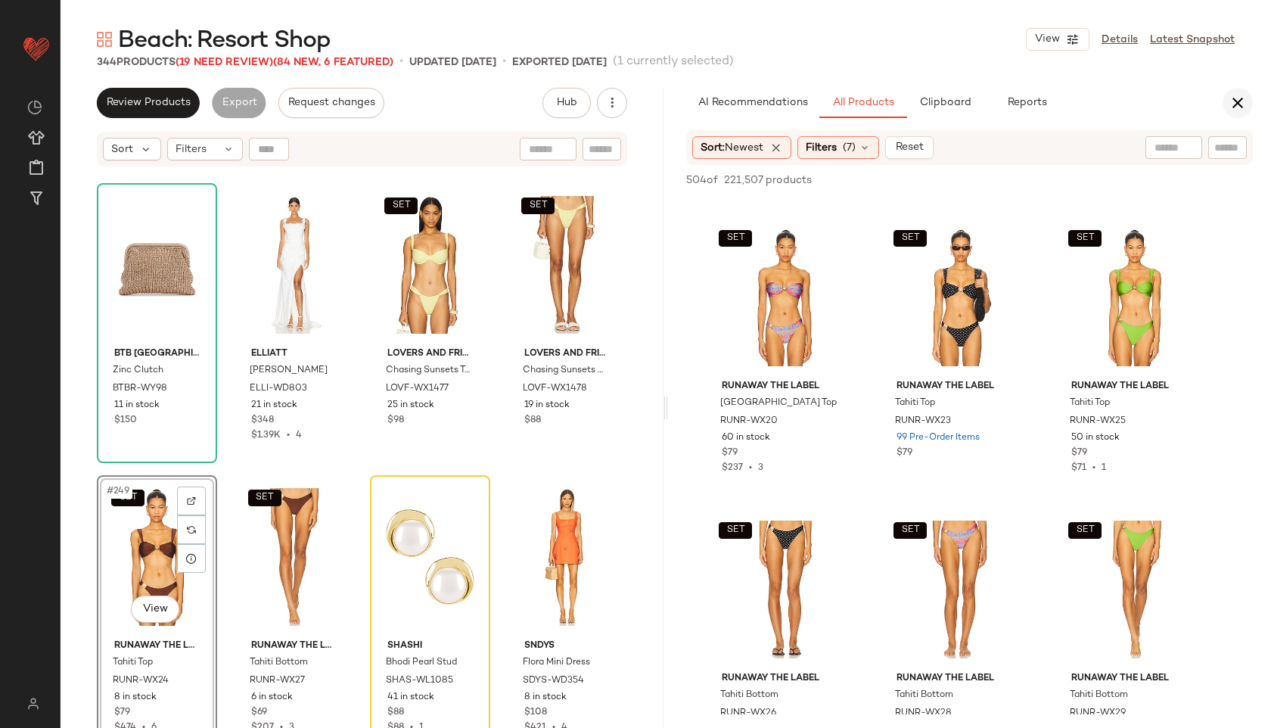
click at [1240, 106] on icon "button" at bounding box center [1237, 103] width 18 height 18
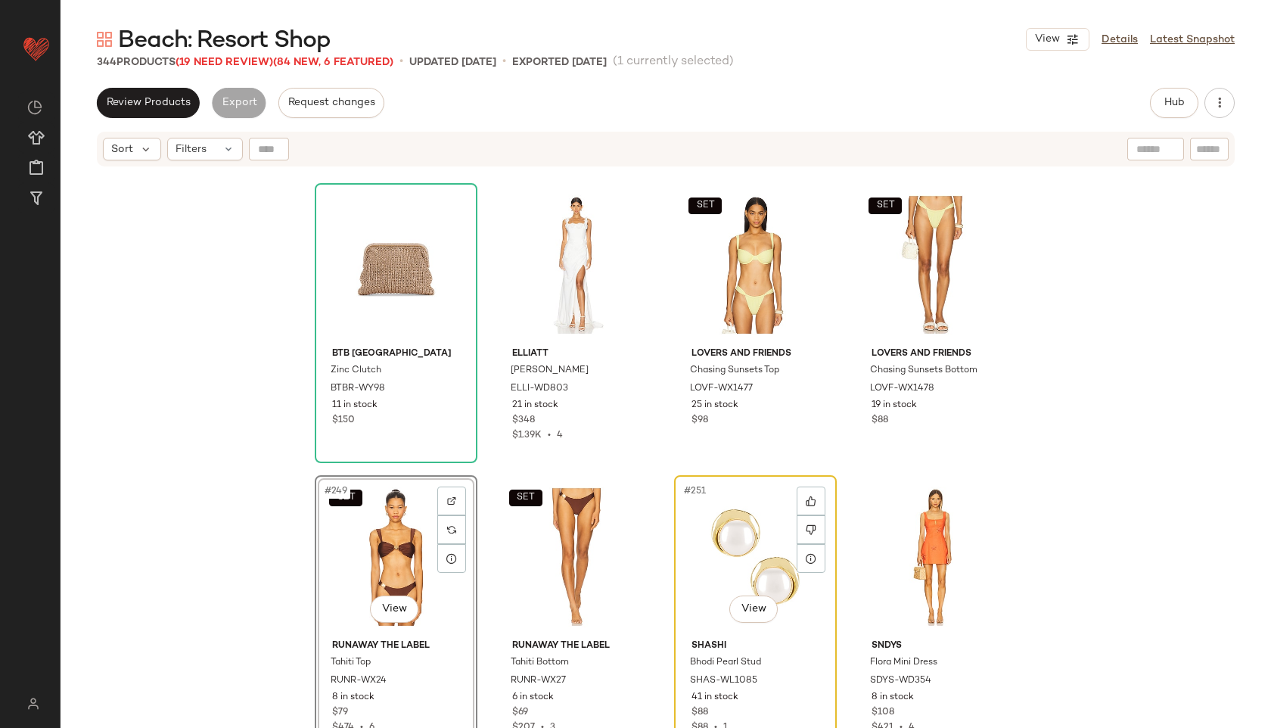
click at [730, 520] on div "#251 View" at bounding box center [755, 556] width 152 height 153
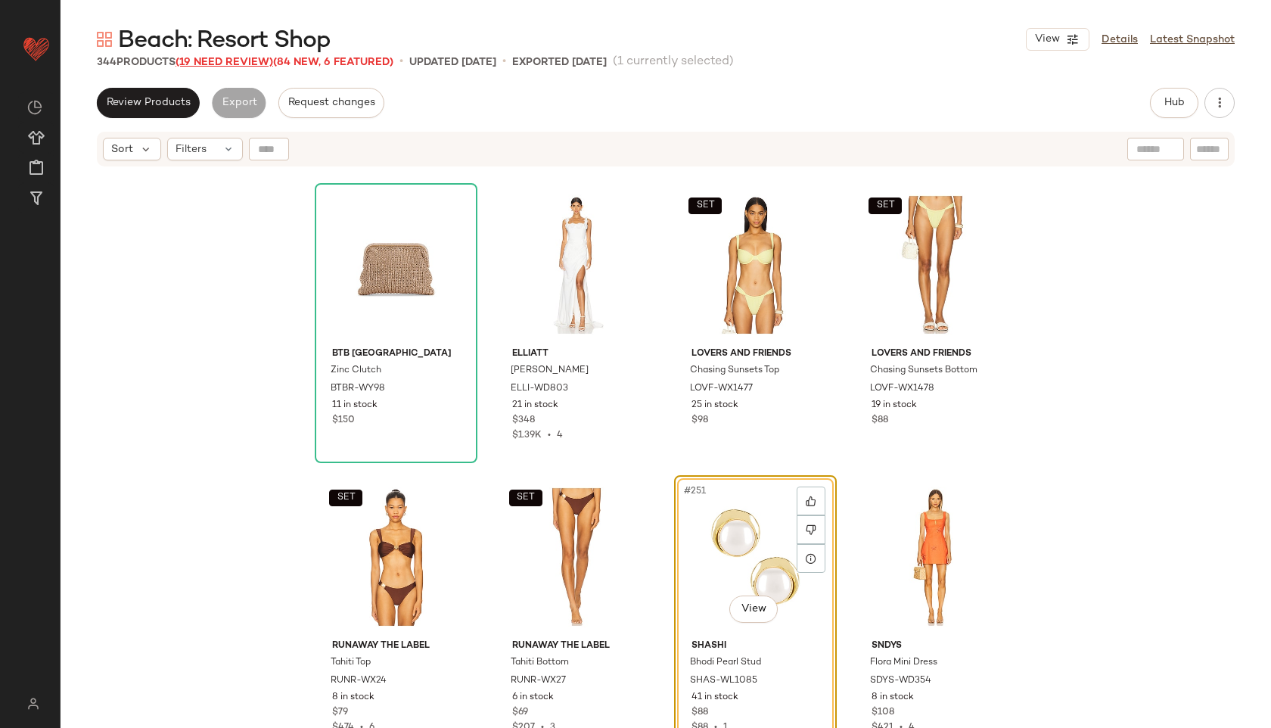
click at [252, 57] on span "(19 Need Review)" at bounding box center [224, 62] width 98 height 11
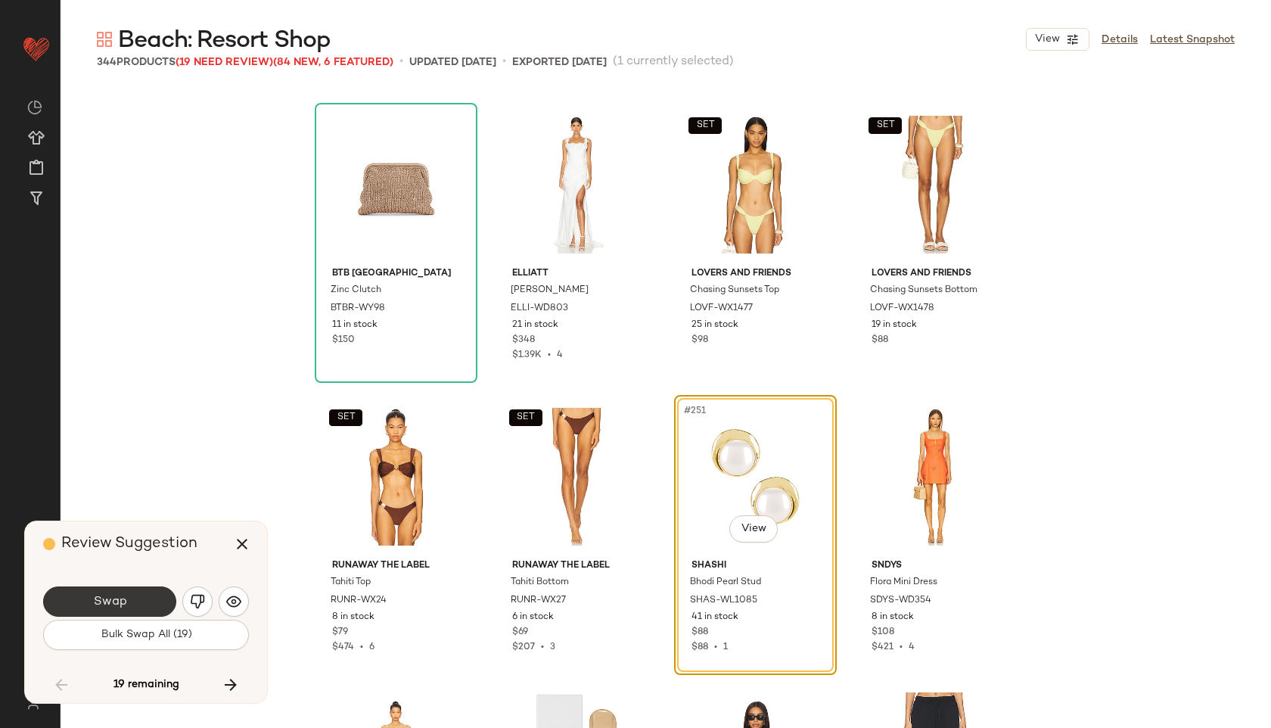
click at [108, 606] on span "Swap" at bounding box center [109, 601] width 34 height 14
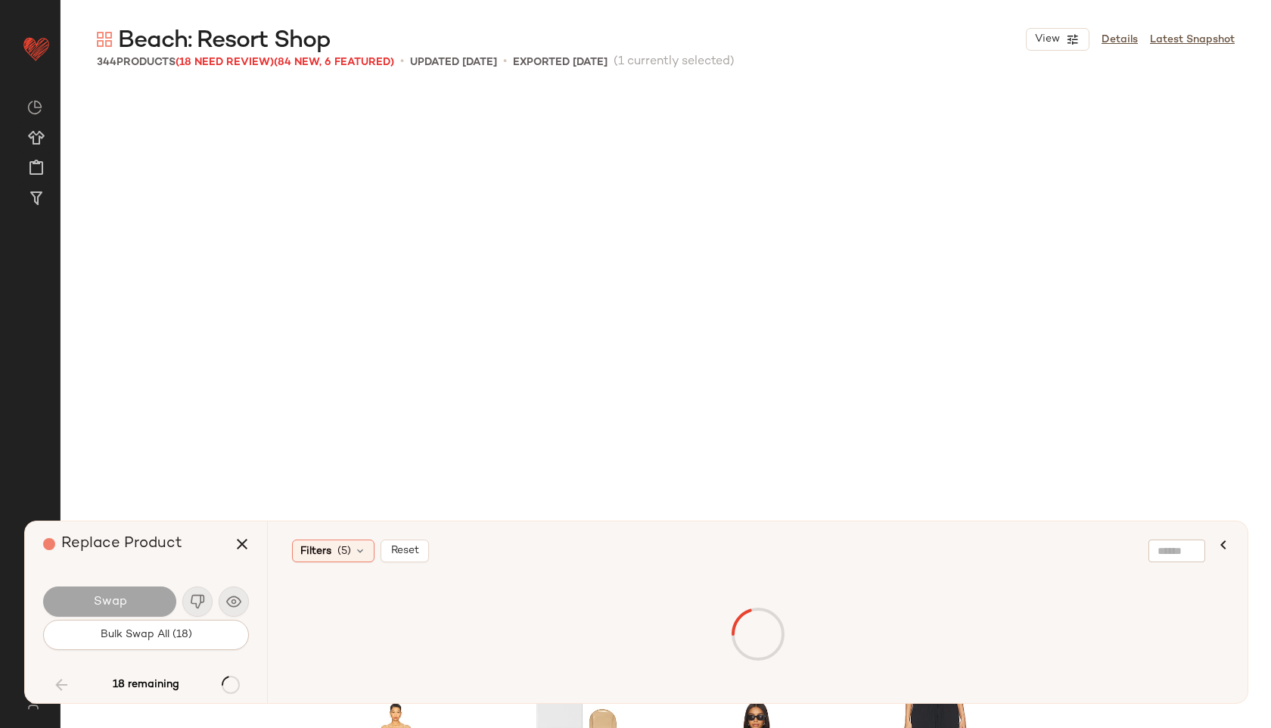
scroll to position [18392, 0]
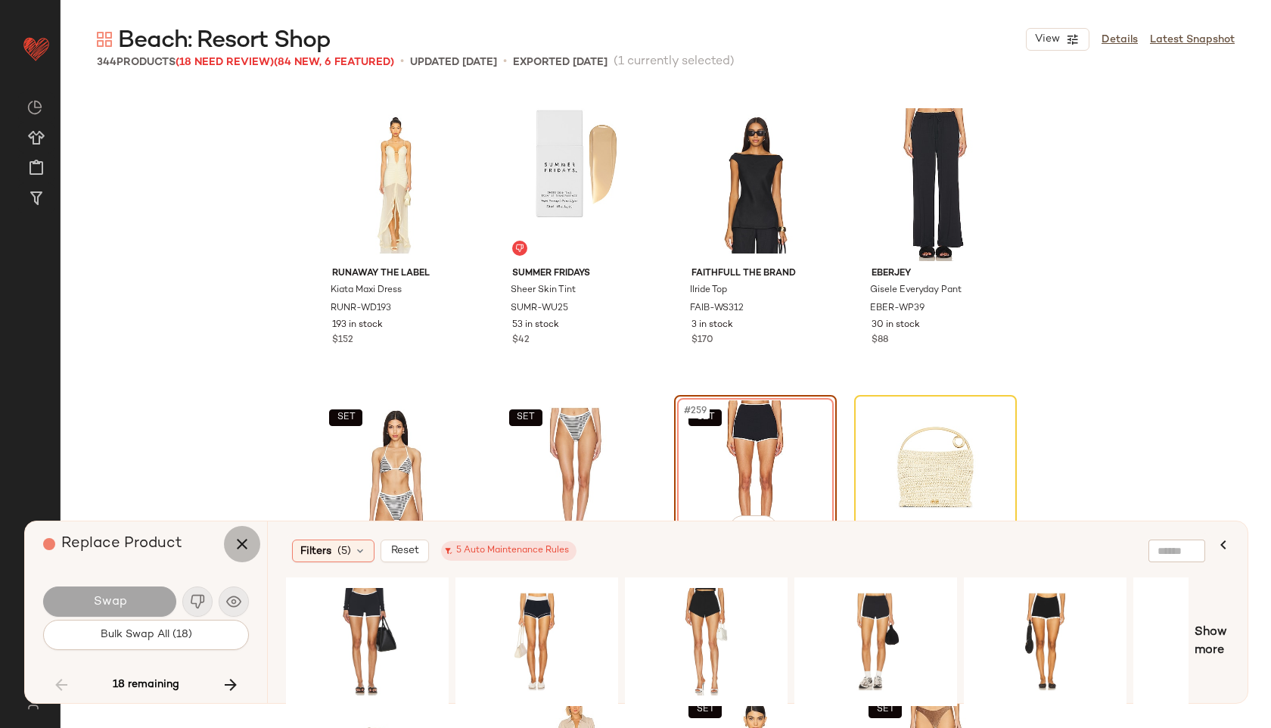
click at [236, 551] on icon "button" at bounding box center [242, 544] width 18 height 18
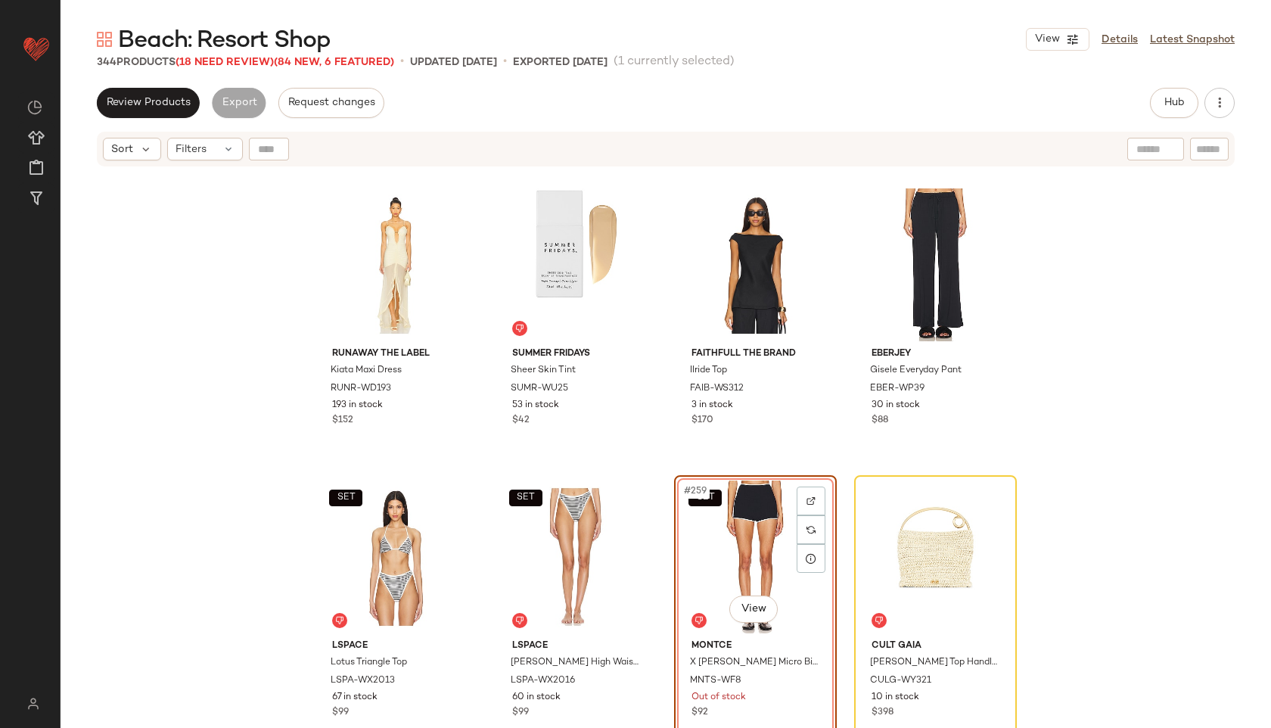
click at [251, 54] on span "Beach: Resort Shop" at bounding box center [224, 41] width 213 height 30
click at [253, 58] on span "(18 Need Review)" at bounding box center [224, 62] width 98 height 11
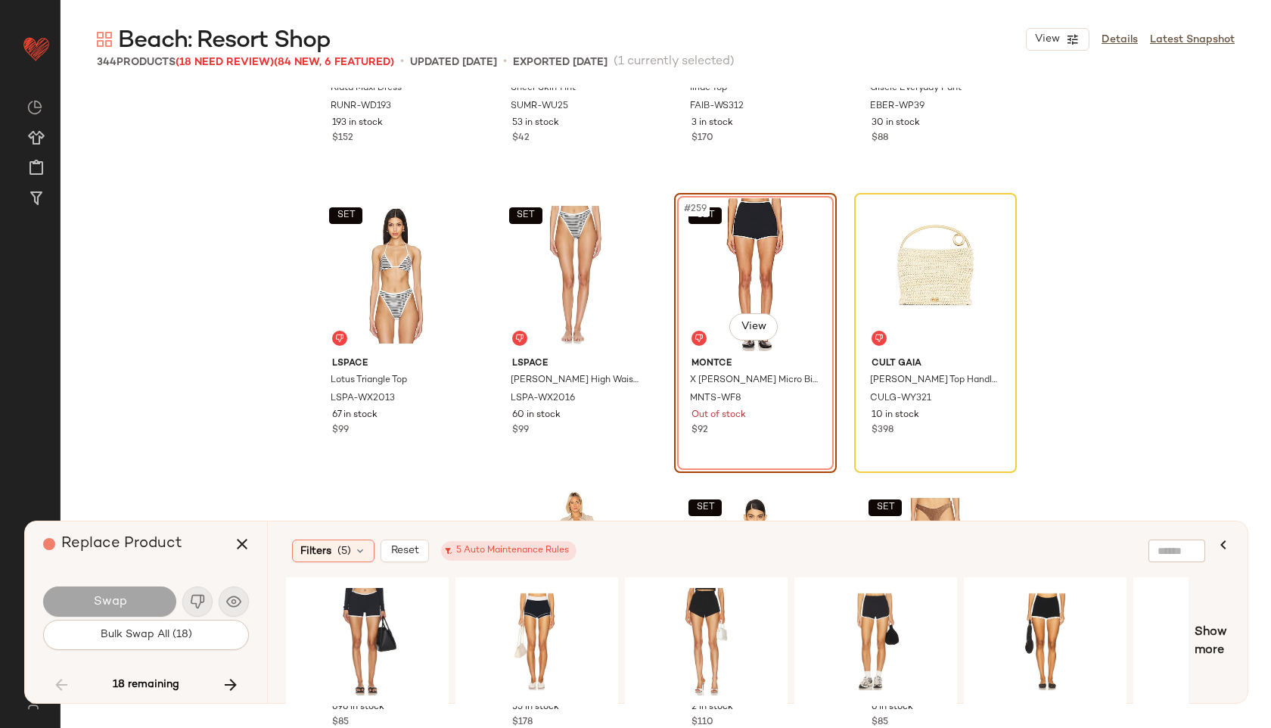
scroll to position [18594, 0]
click at [368, 618] on div "#1 View" at bounding box center [367, 641] width 152 height 107
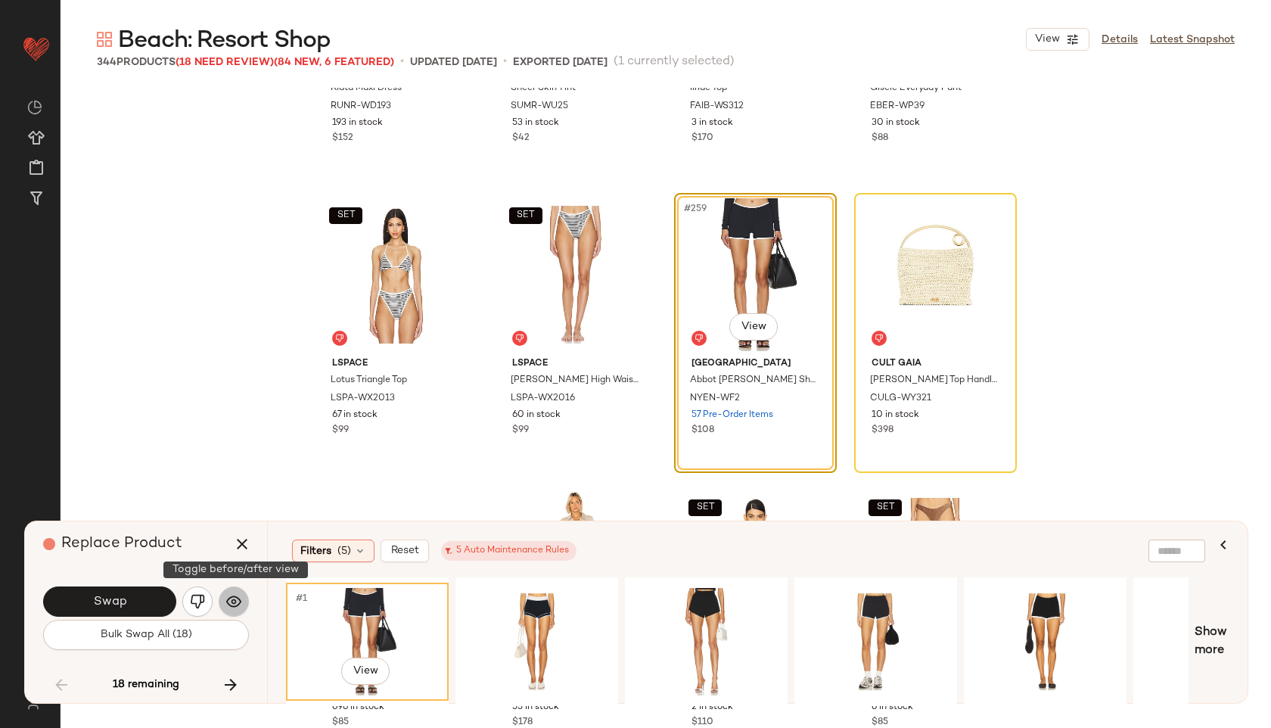
click at [232, 605] on img "button" at bounding box center [233, 601] width 15 height 15
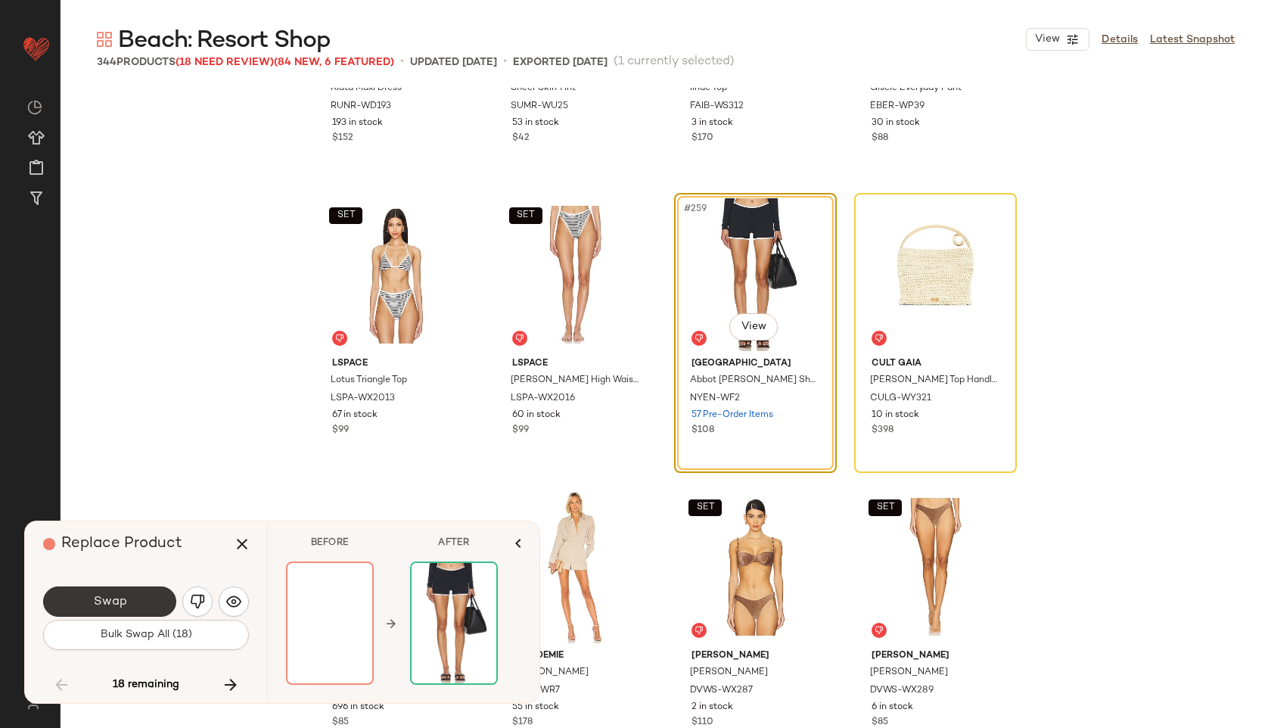
click at [144, 598] on button "Swap" at bounding box center [109, 601] width 133 height 30
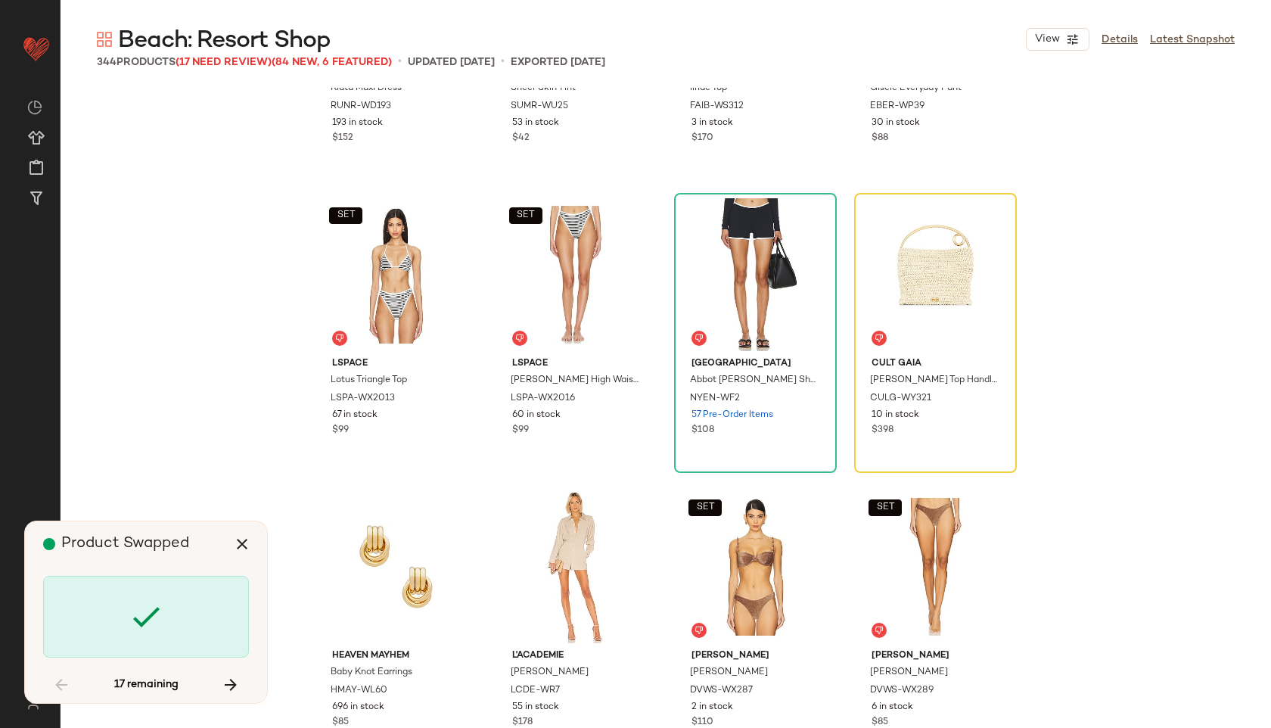
scroll to position [18392, 0]
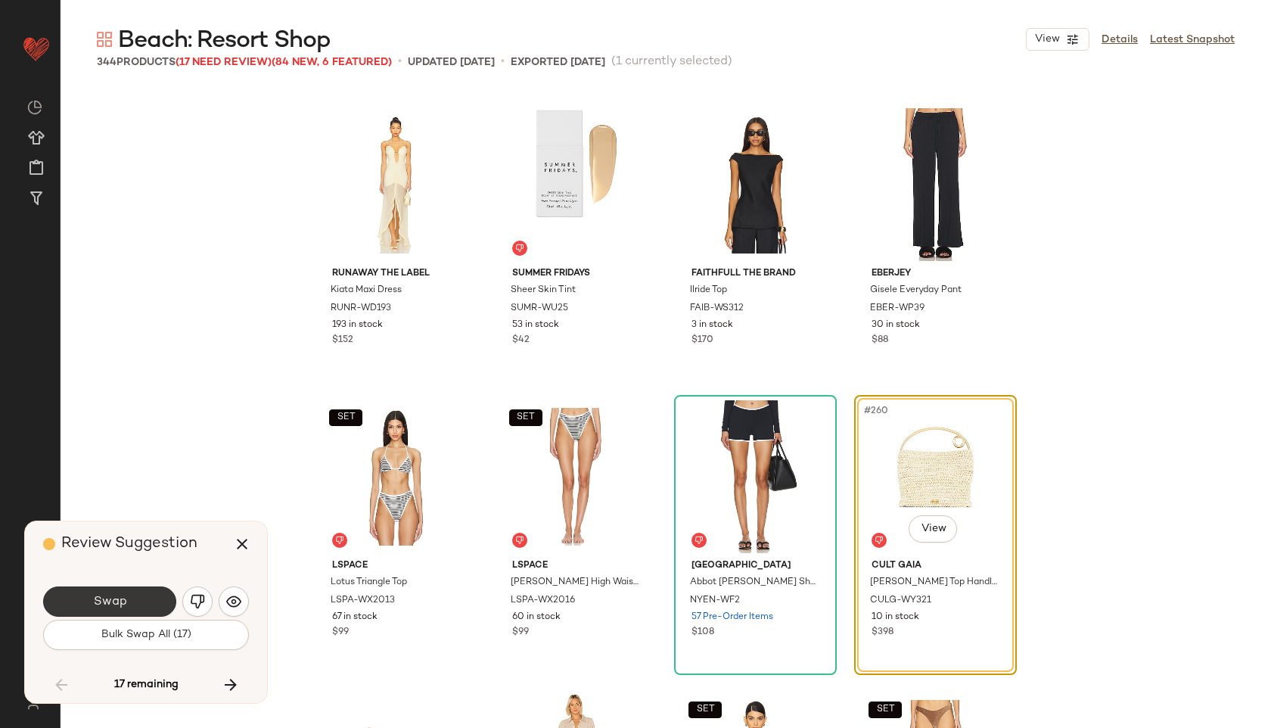
click at [133, 599] on button "Swap" at bounding box center [109, 601] width 133 height 30
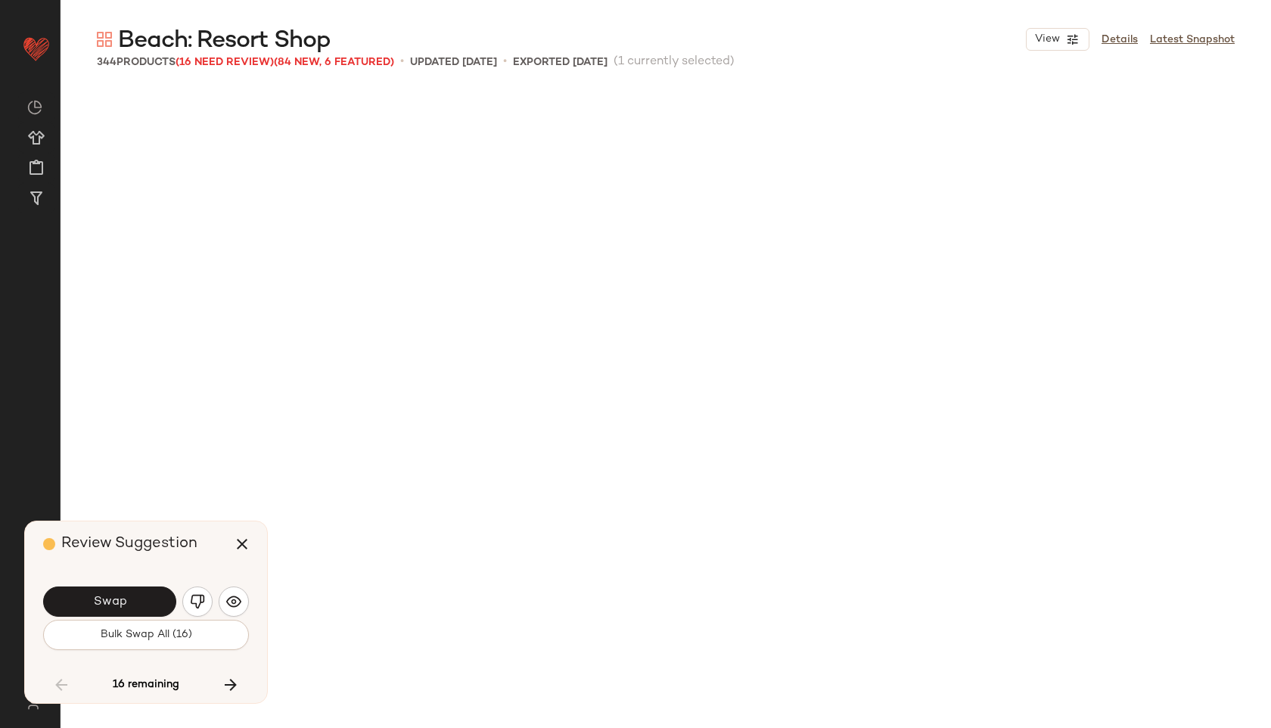
scroll to position [19268, 0]
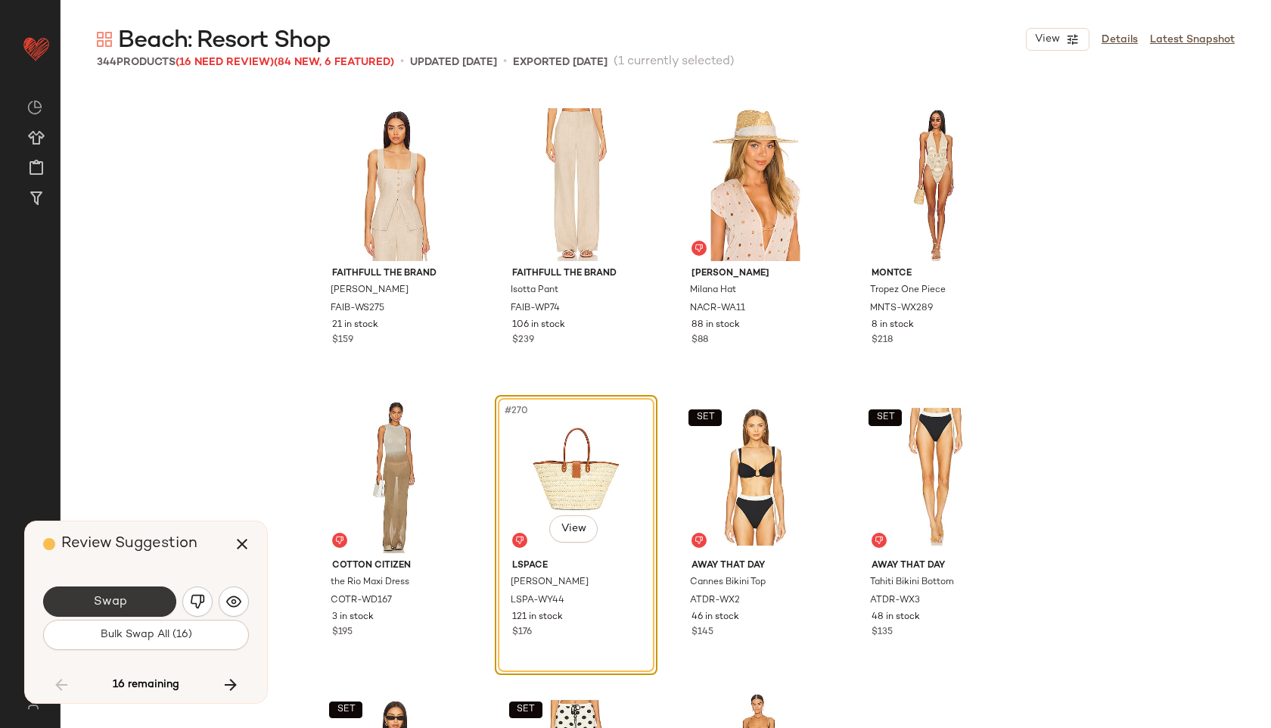
click at [141, 598] on button "Swap" at bounding box center [109, 601] width 133 height 30
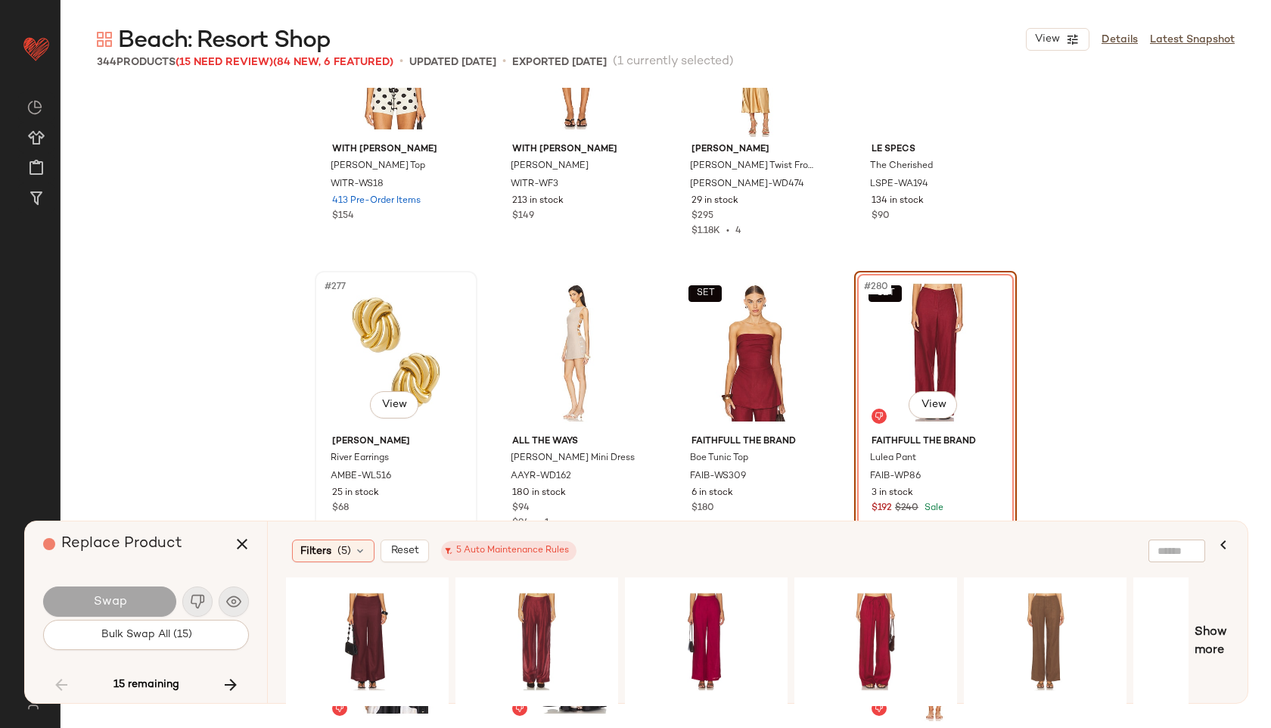
scroll to position [19987, 0]
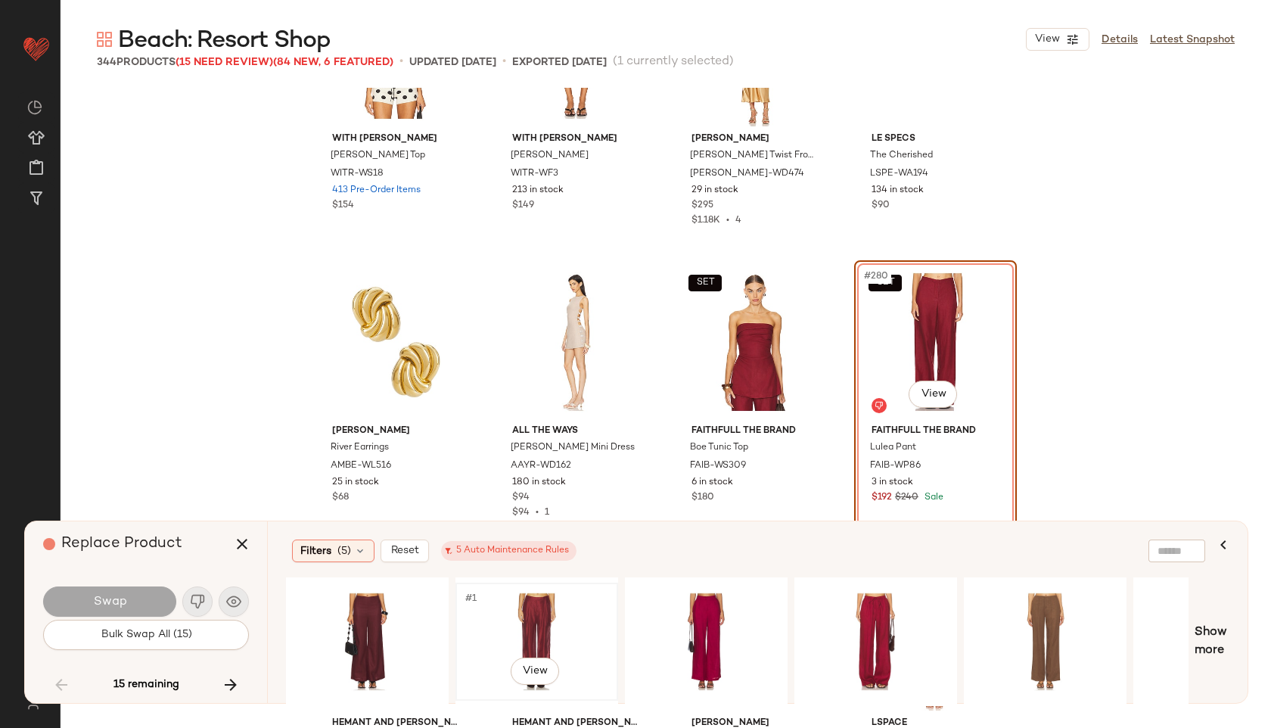
click at [525, 610] on div "#1 View" at bounding box center [537, 641] width 152 height 107
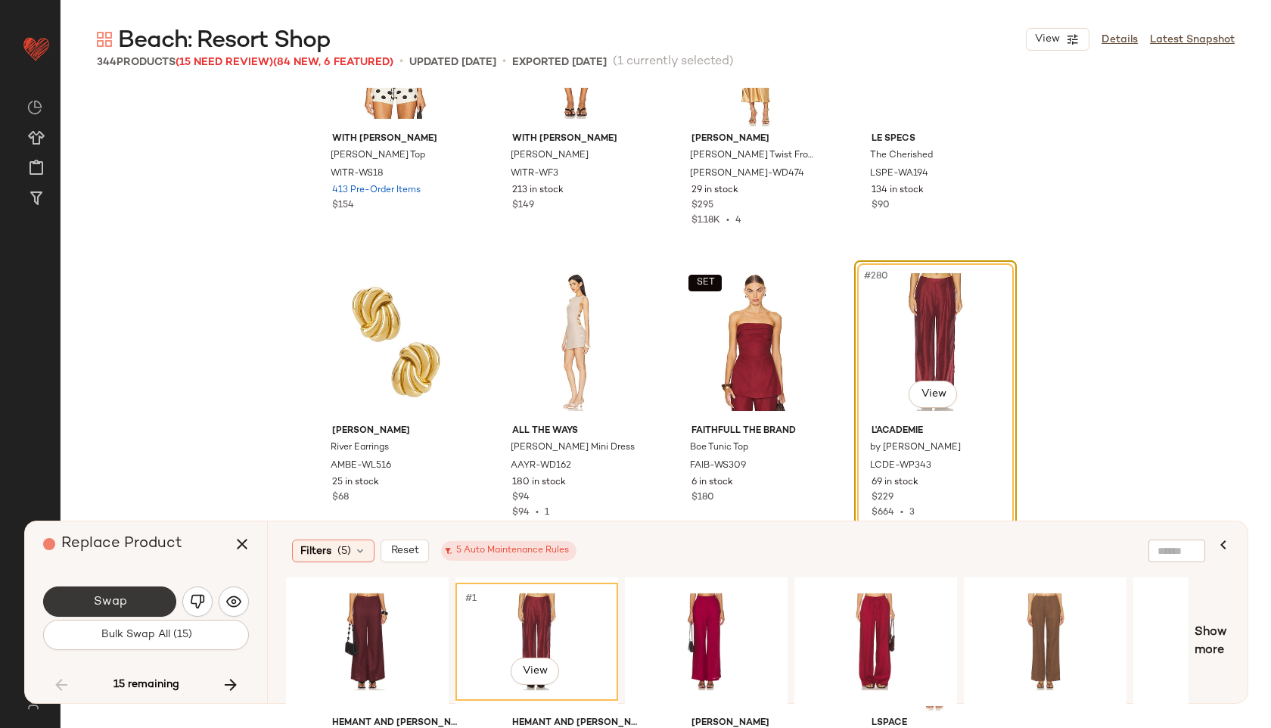
click at [133, 605] on button "Swap" at bounding box center [109, 601] width 133 height 30
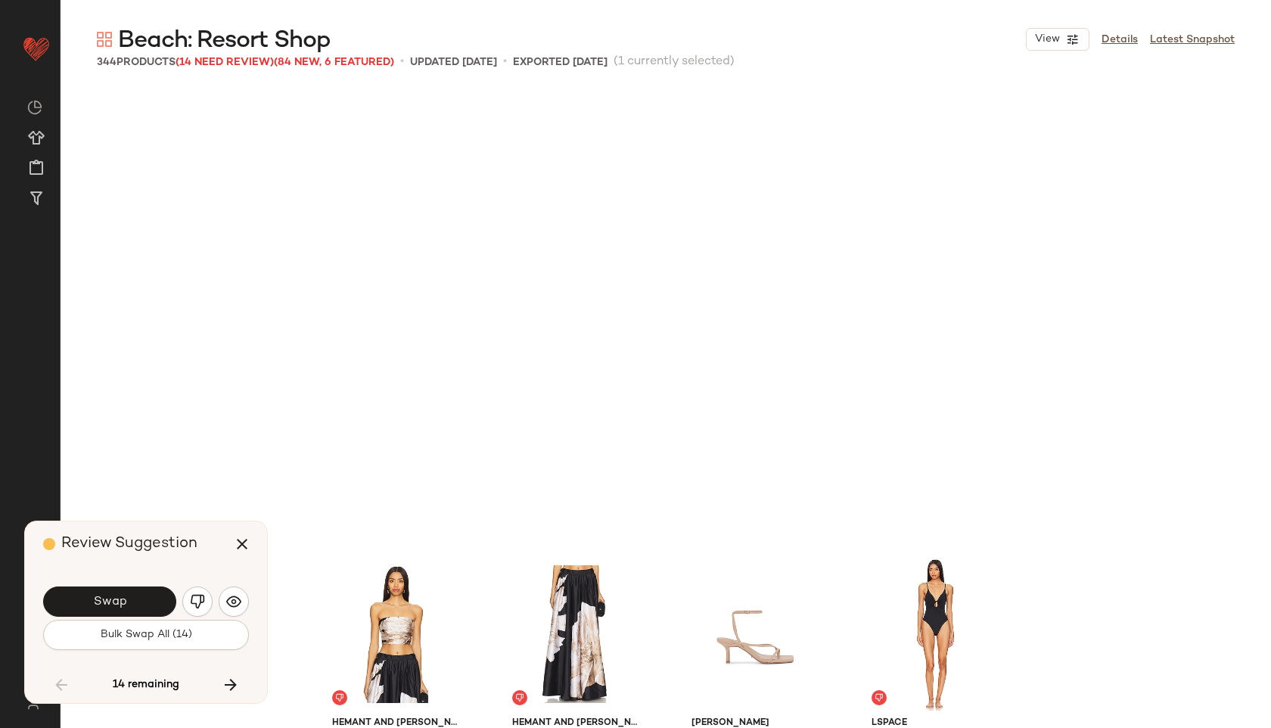
scroll to position [20436, 0]
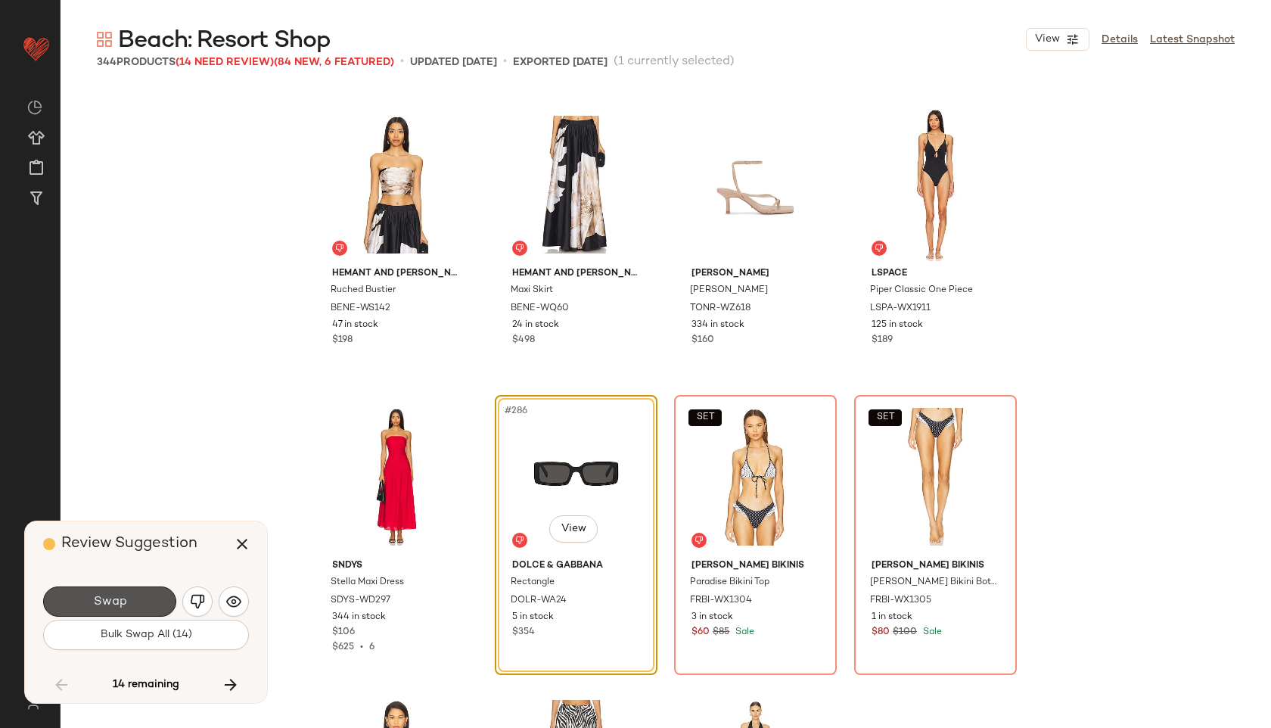
click at [133, 605] on button "Swap" at bounding box center [109, 601] width 133 height 30
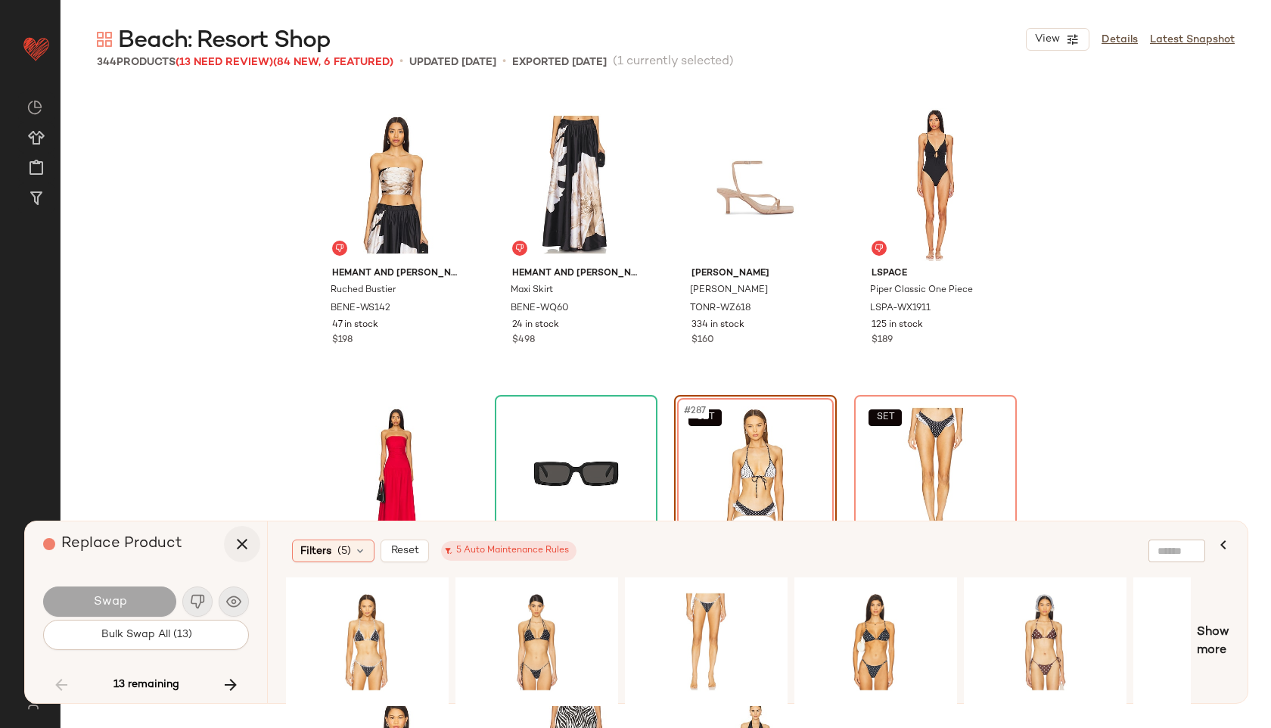
click at [256, 544] on button "button" at bounding box center [242, 544] width 36 height 36
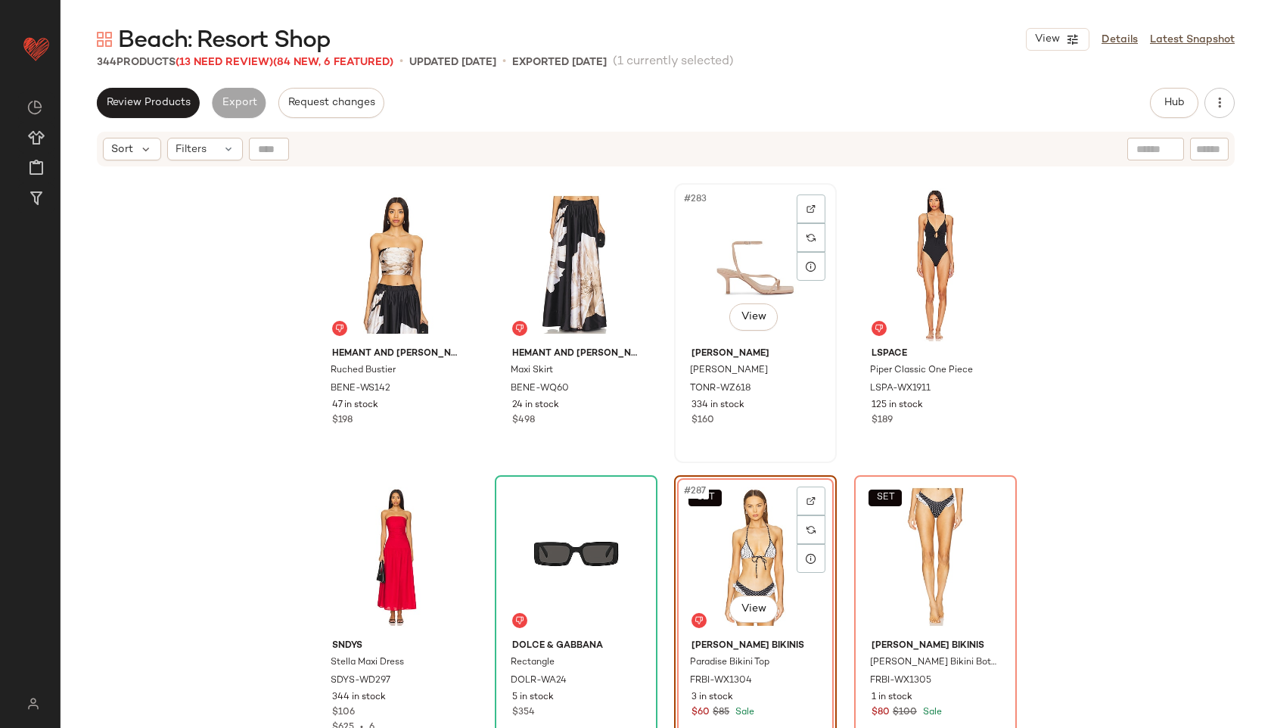
scroll to position [20592, 0]
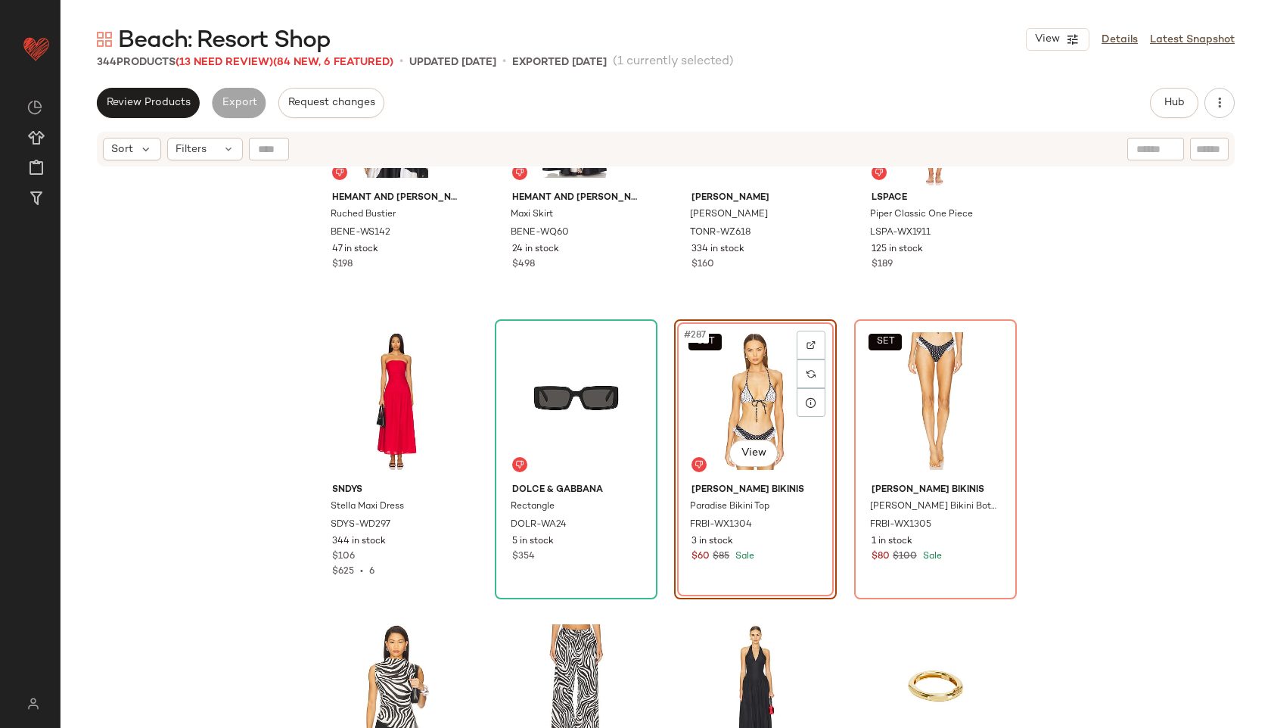
click at [731, 384] on div "SET #287 View" at bounding box center [755, 400] width 152 height 153
click at [907, 383] on div "SET #288 View" at bounding box center [935, 400] width 152 height 153
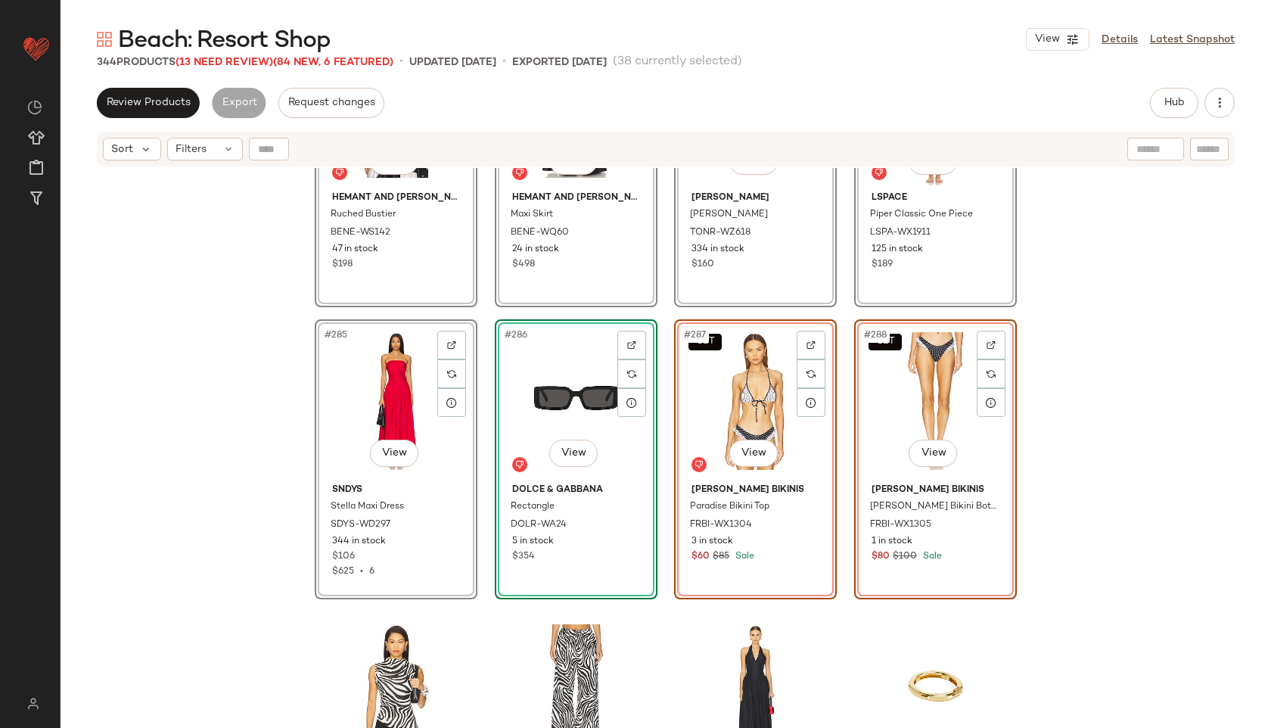
click at [1067, 379] on div "#281 View HEMANT AND [PERSON_NAME] Ruched Bustier BENE-WS142 47 in stock $198 #…" at bounding box center [666, 466] width 1210 height 597
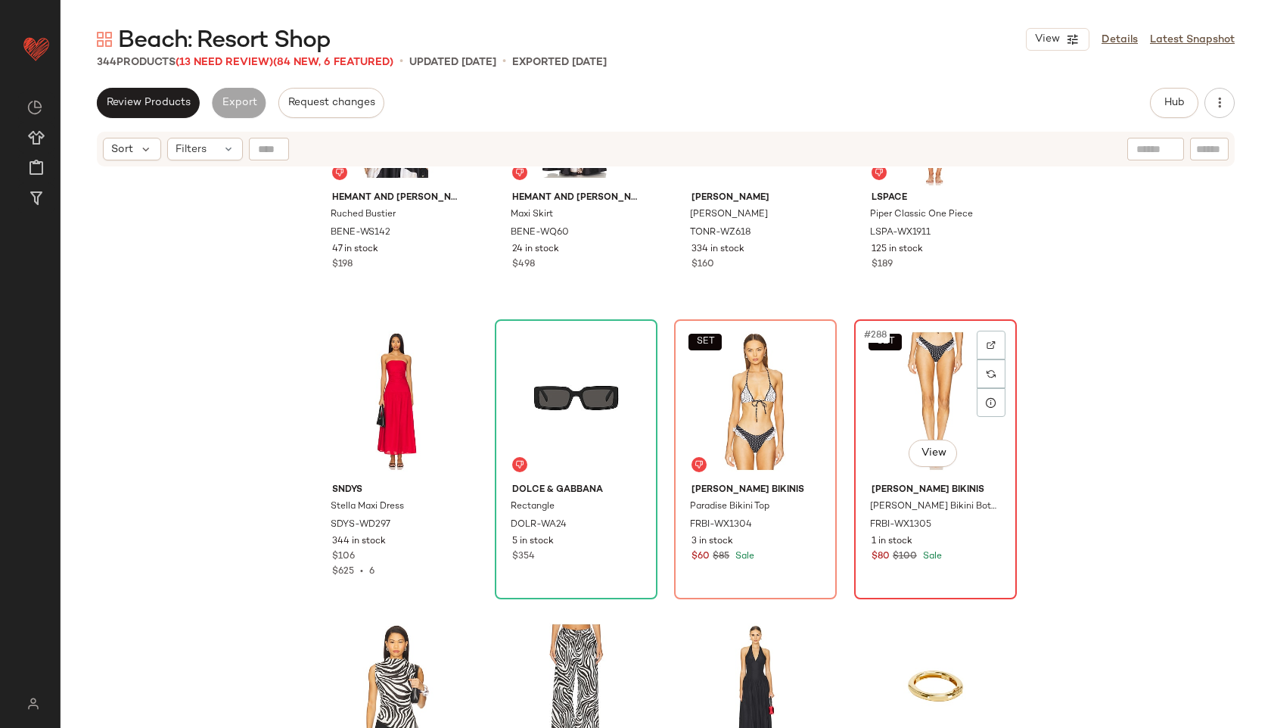
click at [929, 392] on div "SET #288 View" at bounding box center [935, 400] width 152 height 153
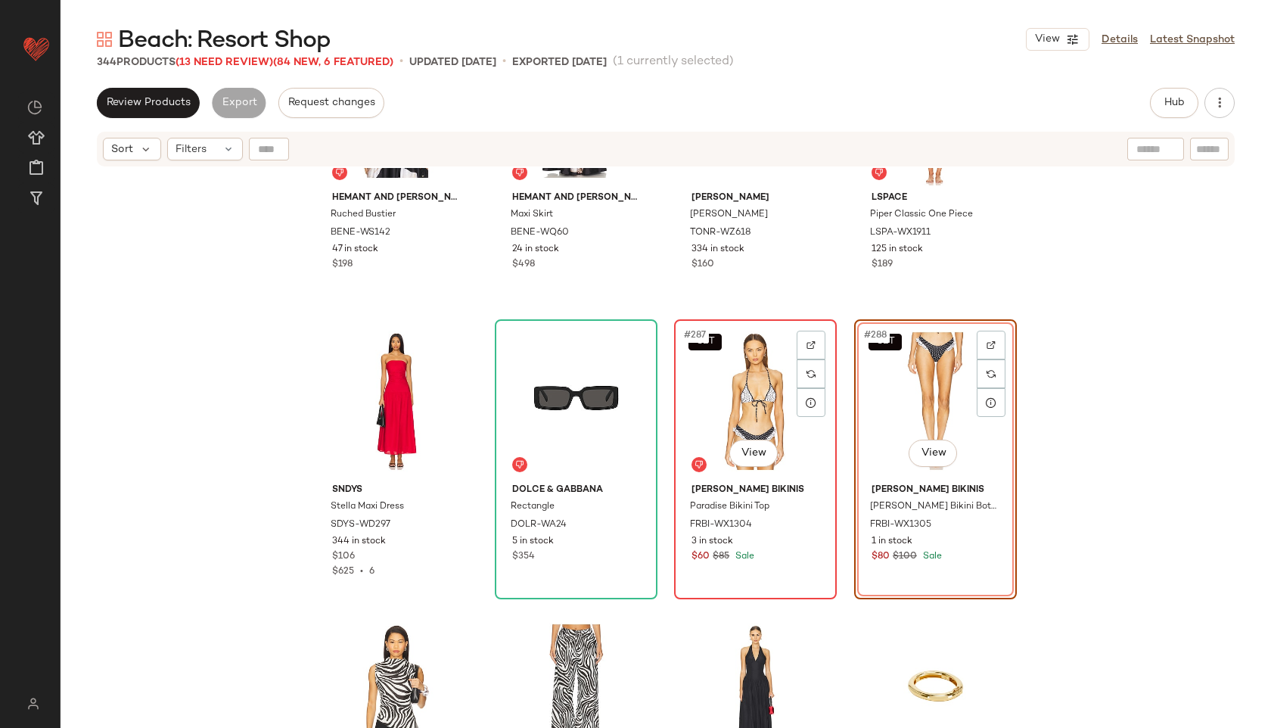
click at [745, 386] on div "SET #287 View" at bounding box center [755, 400] width 152 height 153
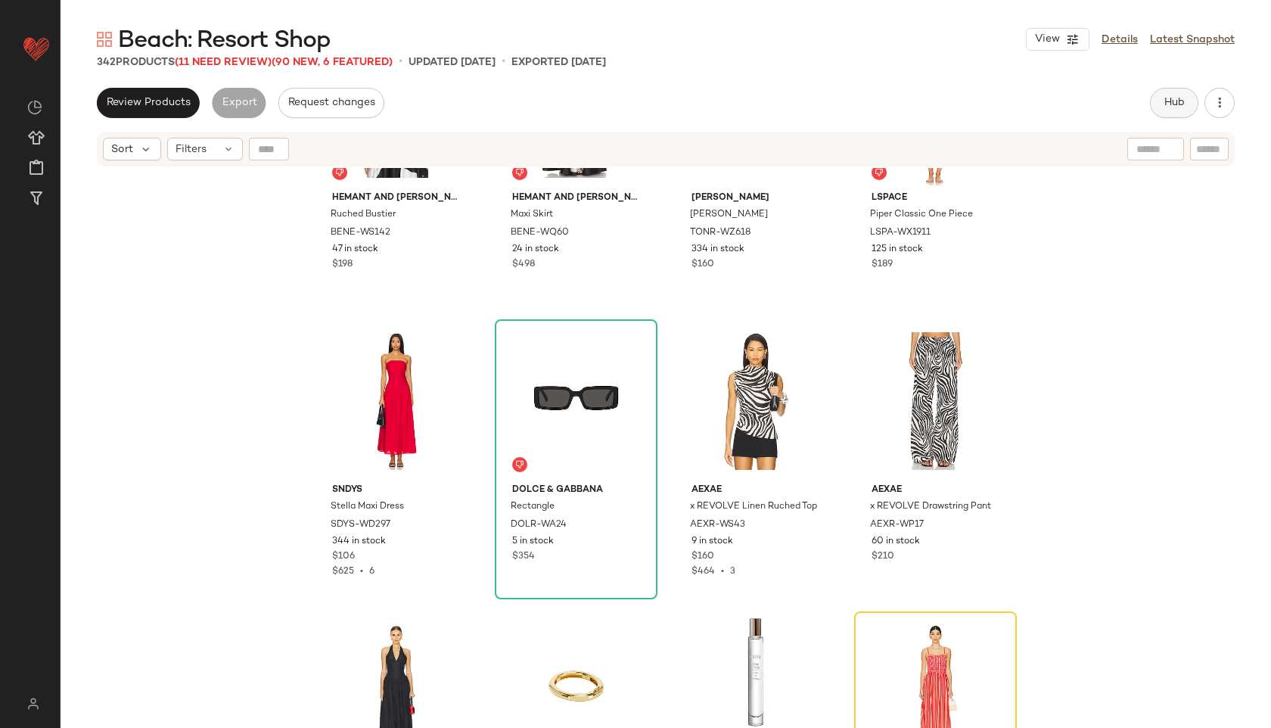
click at [1171, 105] on span "Hub" at bounding box center [1173, 103] width 21 height 12
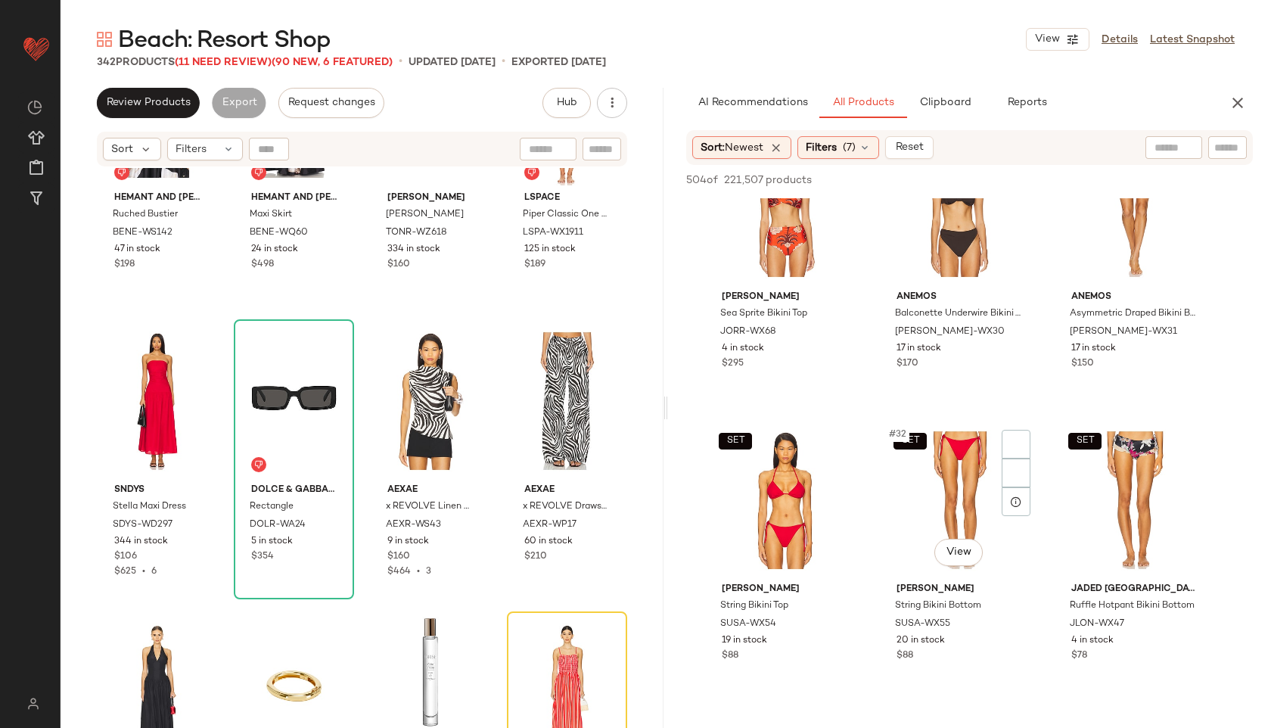
scroll to position [2710, 0]
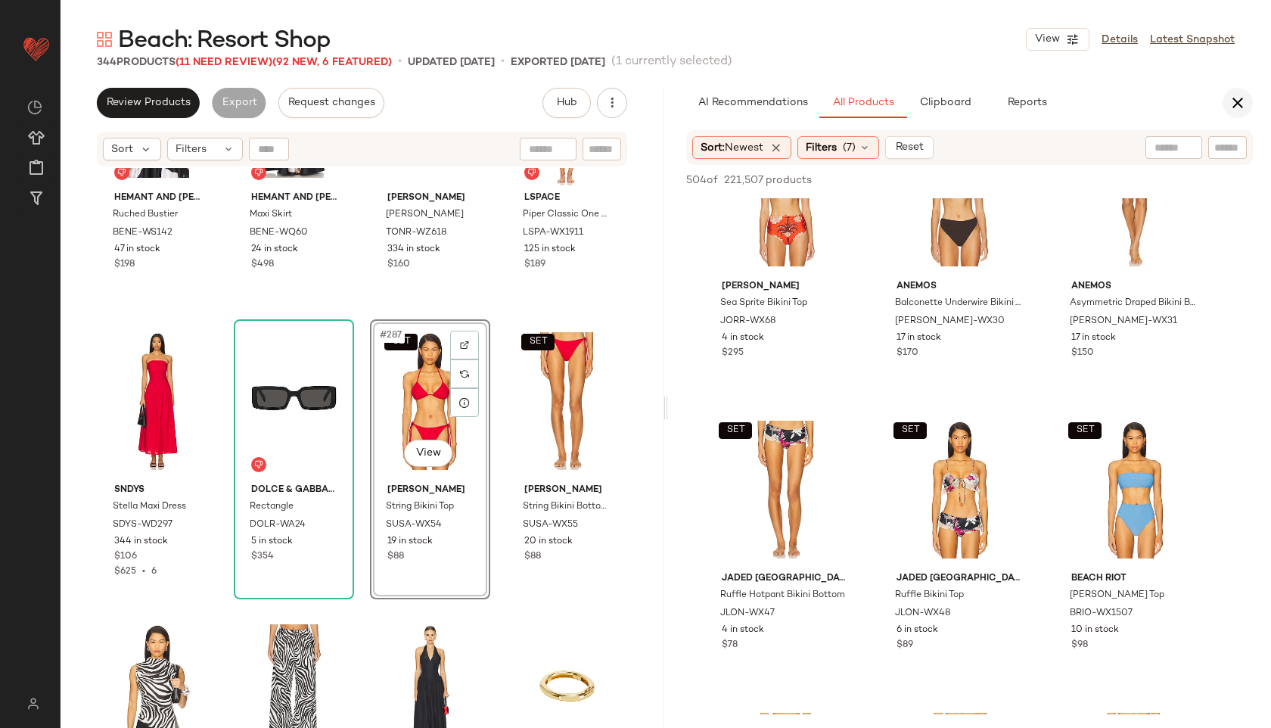
click at [1241, 96] on icon "button" at bounding box center [1237, 103] width 18 height 18
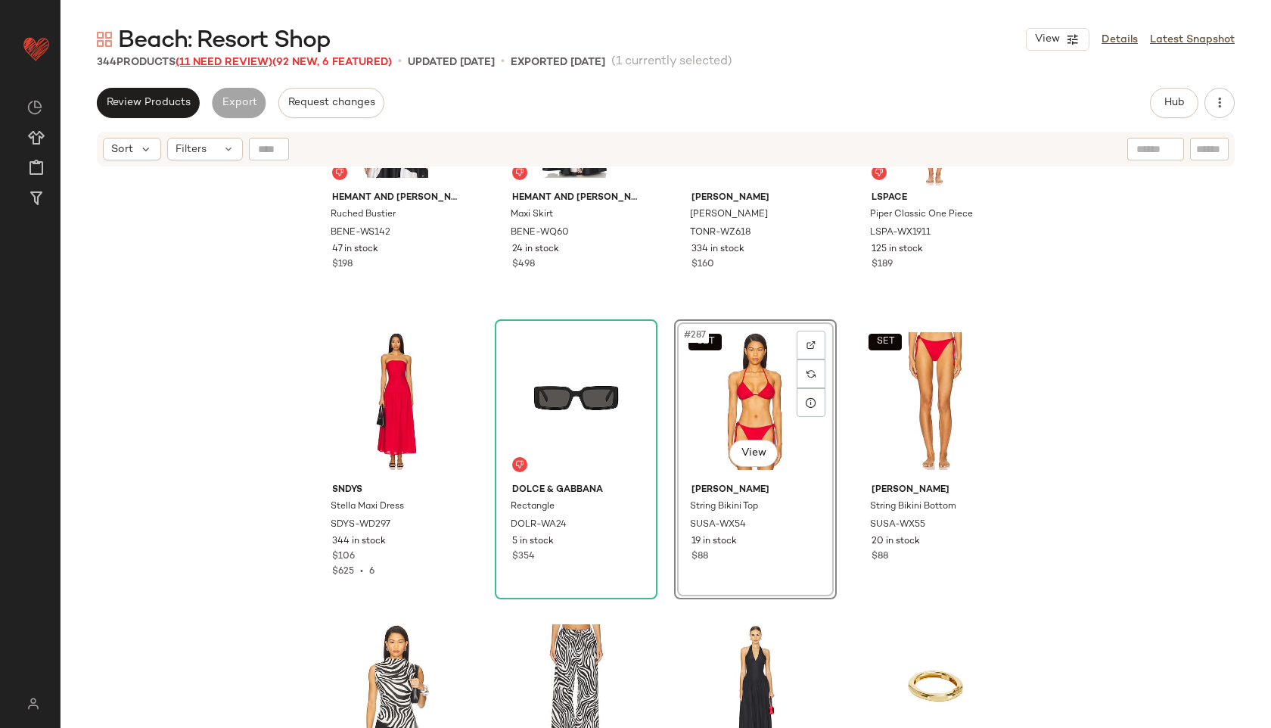
click at [235, 58] on span "(11 Need Review)" at bounding box center [223, 62] width 97 height 11
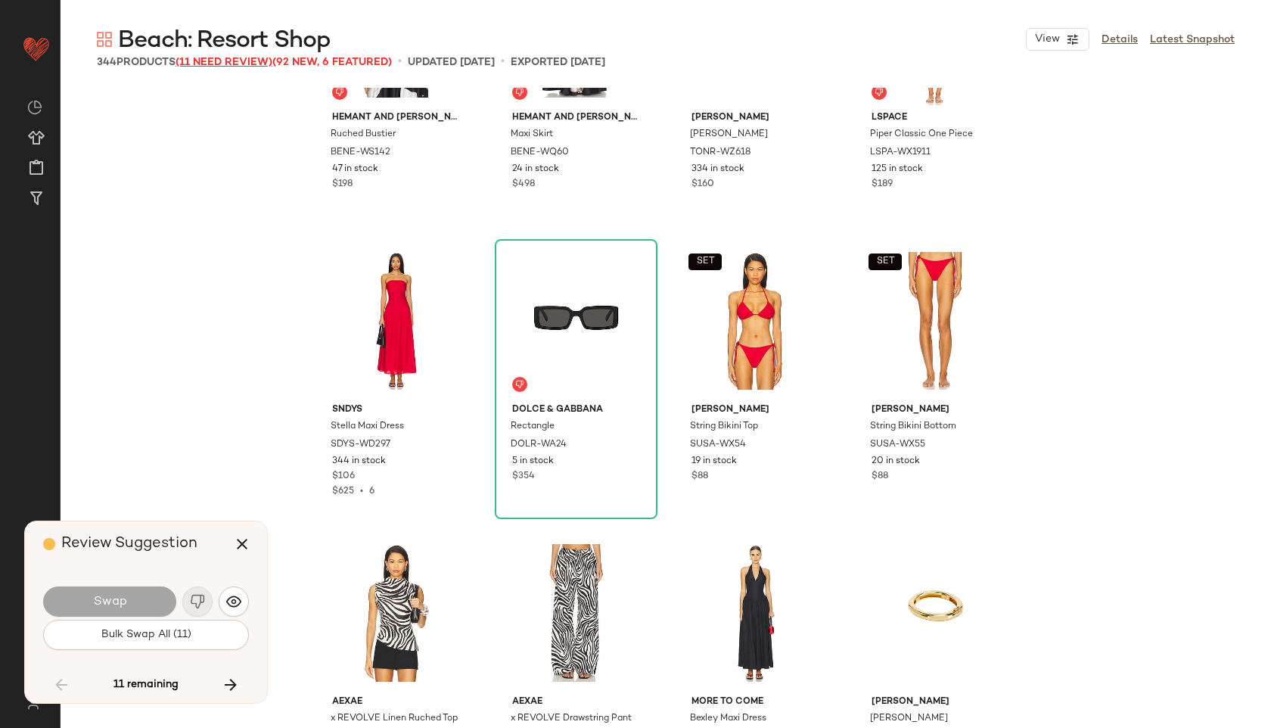
scroll to position [21020, 0]
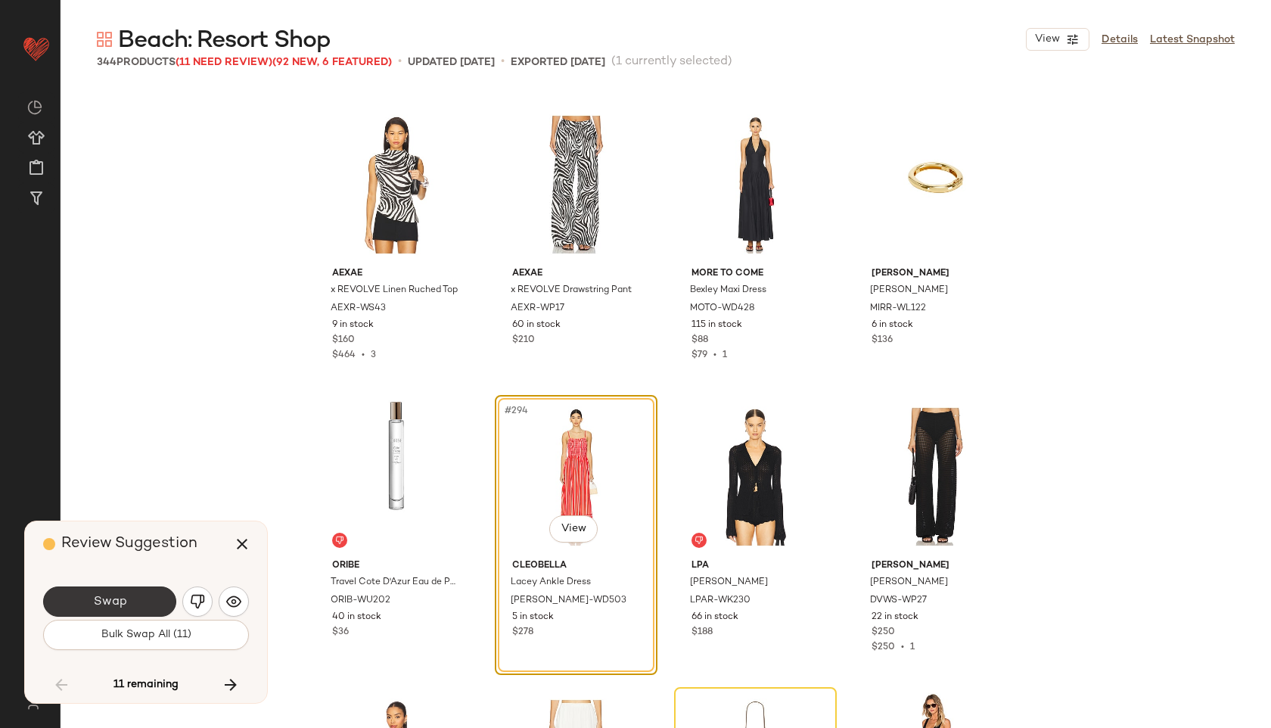
click at [125, 603] on span "Swap" at bounding box center [109, 601] width 34 height 14
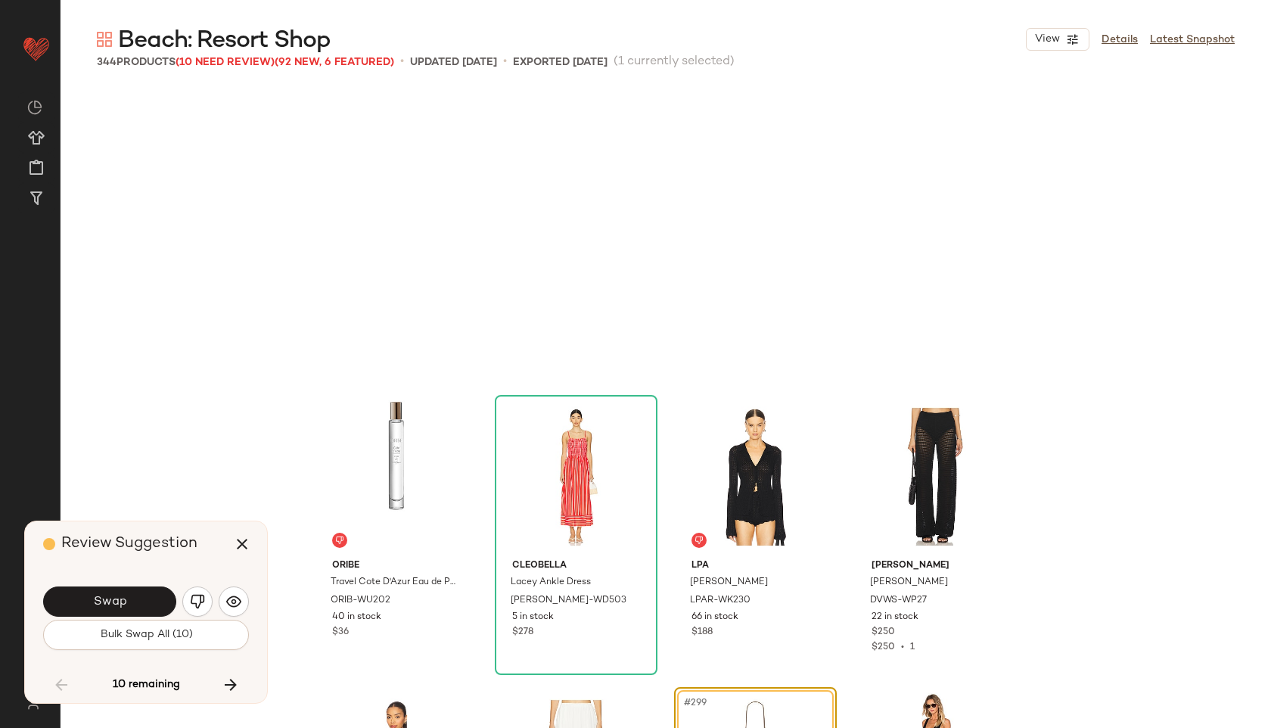
scroll to position [21312, 0]
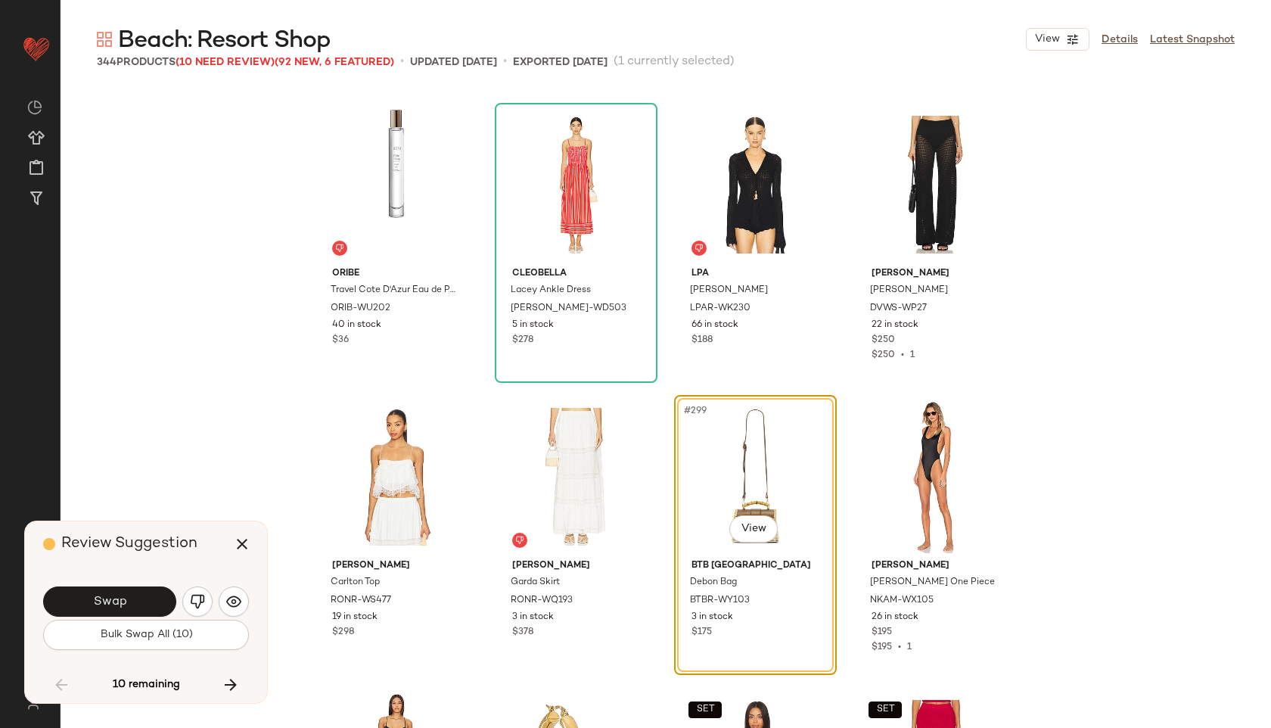
click at [125, 603] on span "Swap" at bounding box center [109, 601] width 34 height 14
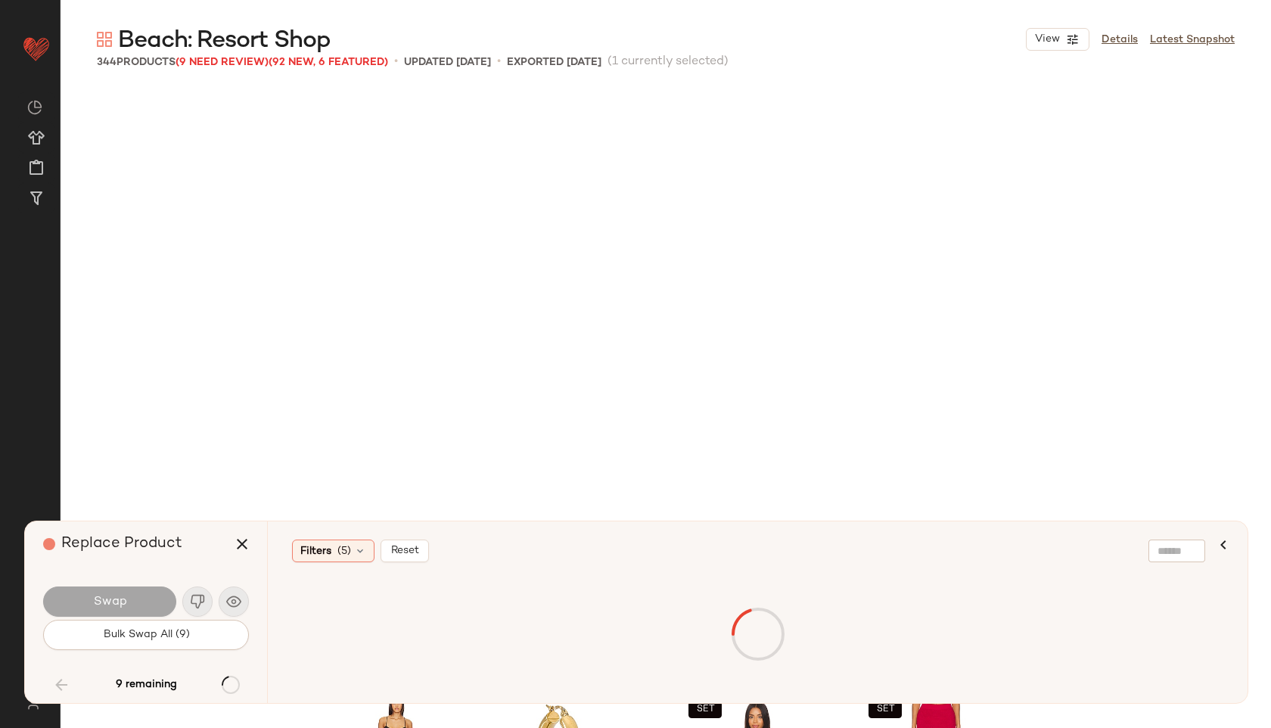
scroll to position [21896, 0]
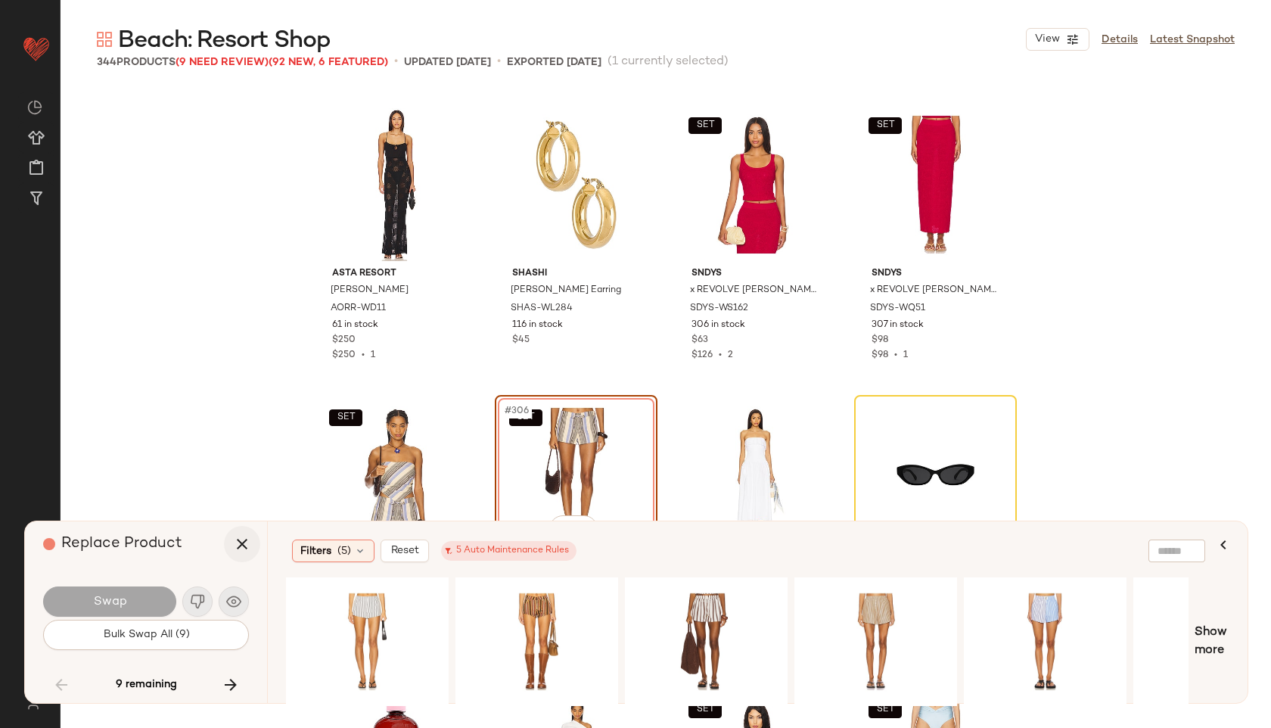
click at [239, 544] on icon "button" at bounding box center [242, 544] width 18 height 18
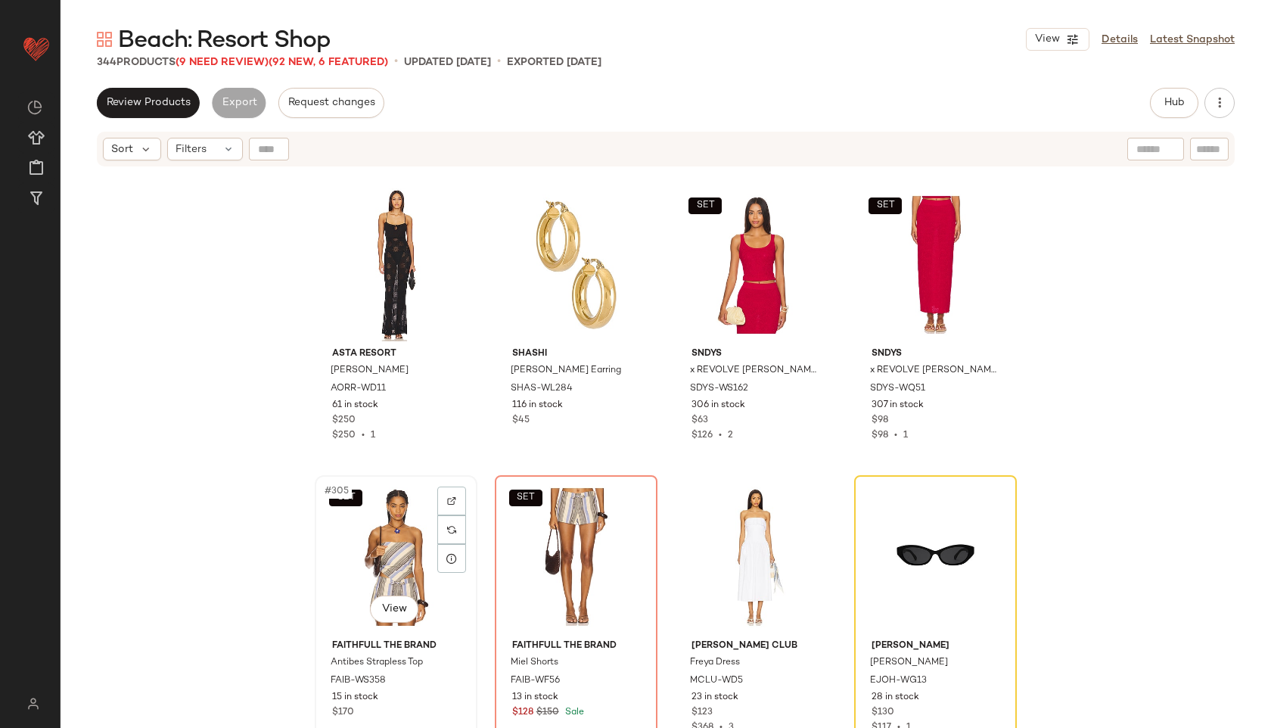
click at [381, 570] on div "SET #305 View" at bounding box center [396, 556] width 152 height 153
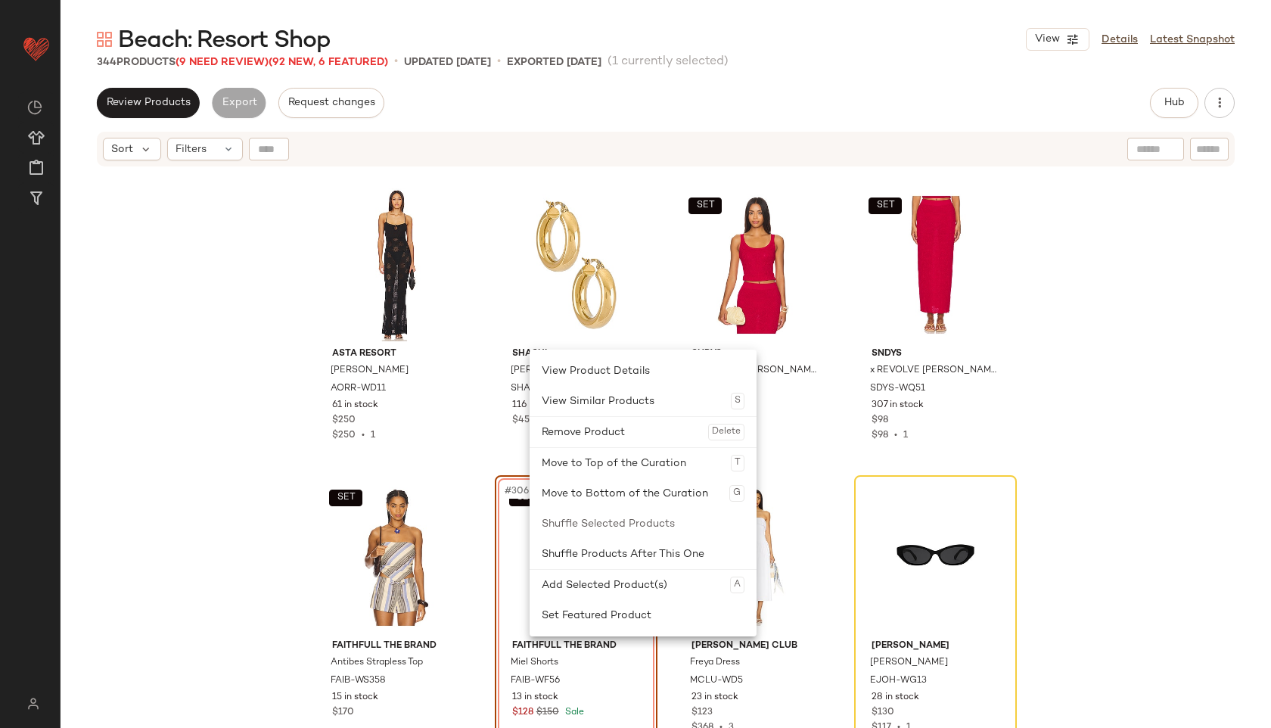
click at [206, 554] on div "ASTA RESORT [PERSON_NAME] Dress AORR-WD11 61 in stock $250 $250 • 1 [PERSON_NAM…" at bounding box center [666, 466] width 1210 height 597
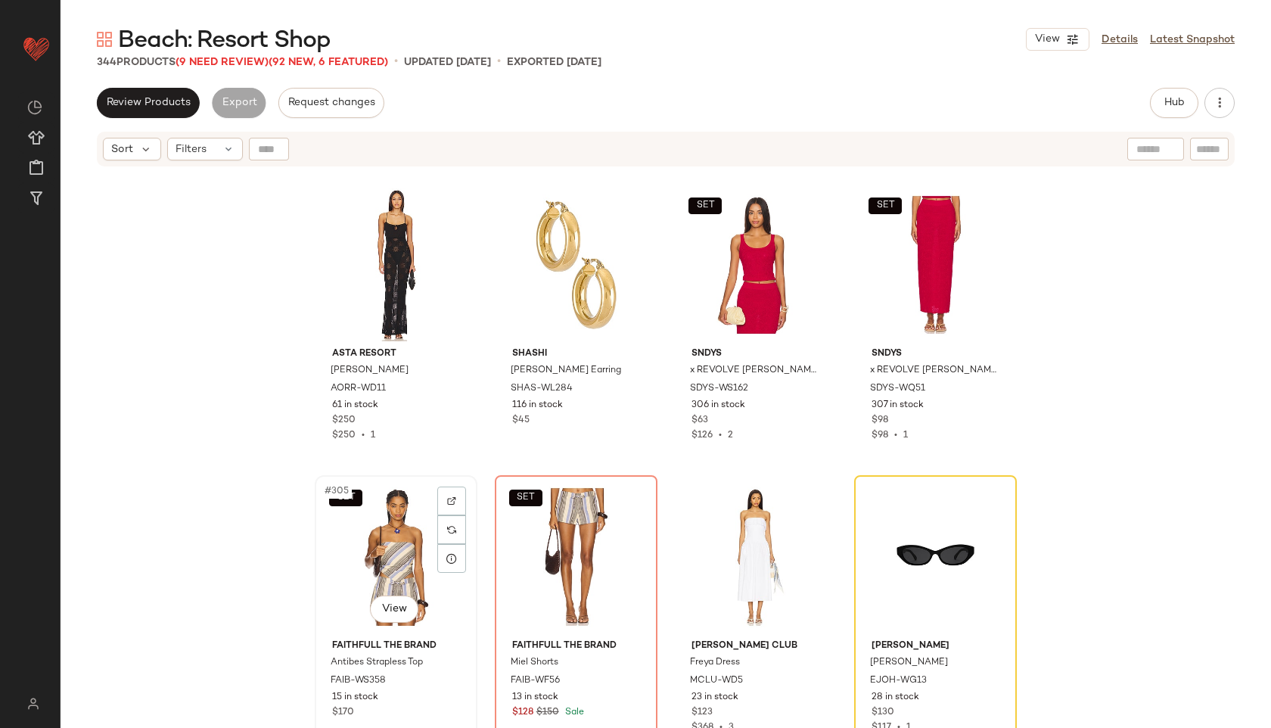
click at [352, 556] on div "SET #305 View" at bounding box center [396, 556] width 152 height 153
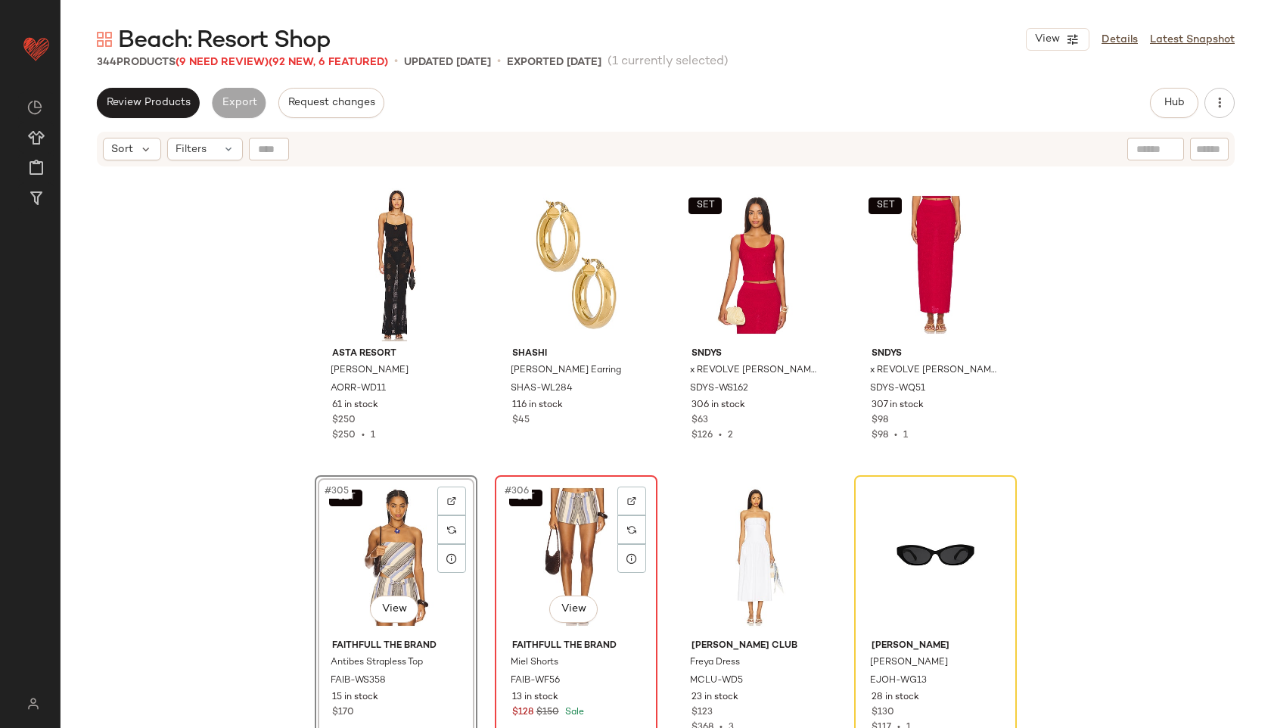
click at [521, 577] on div "SET #306 View" at bounding box center [576, 556] width 152 height 153
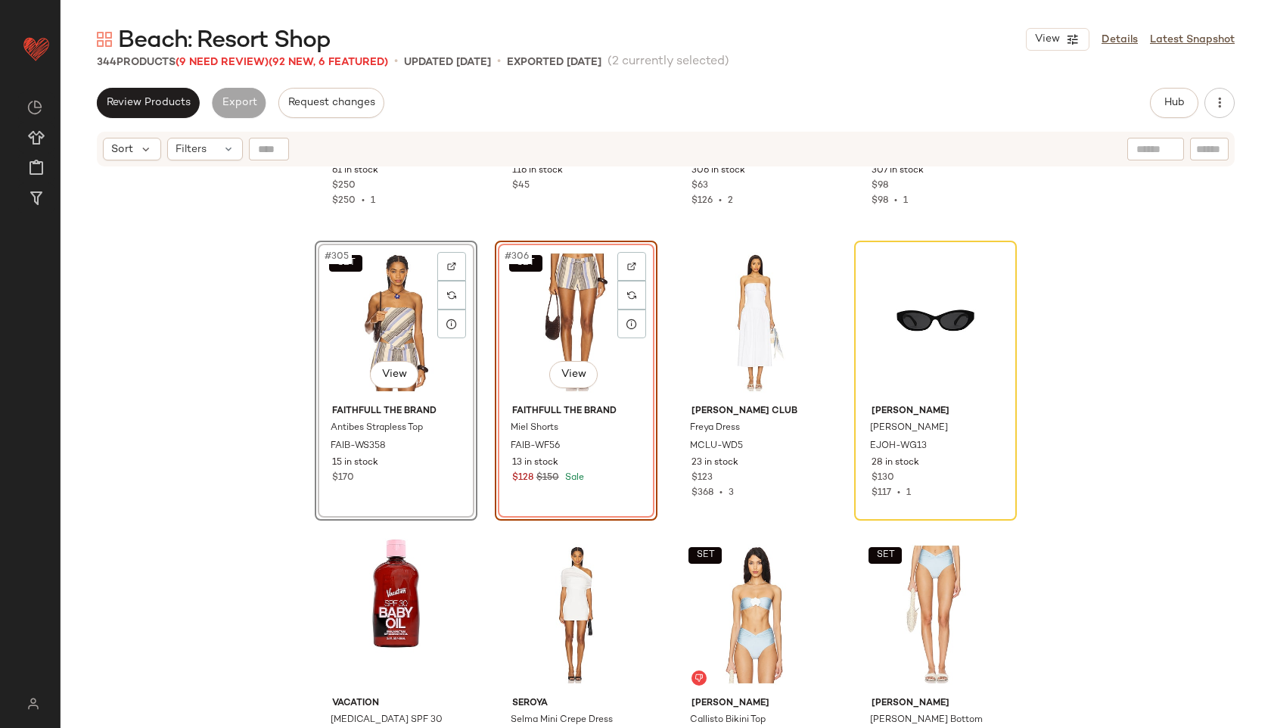
scroll to position [22132, 0]
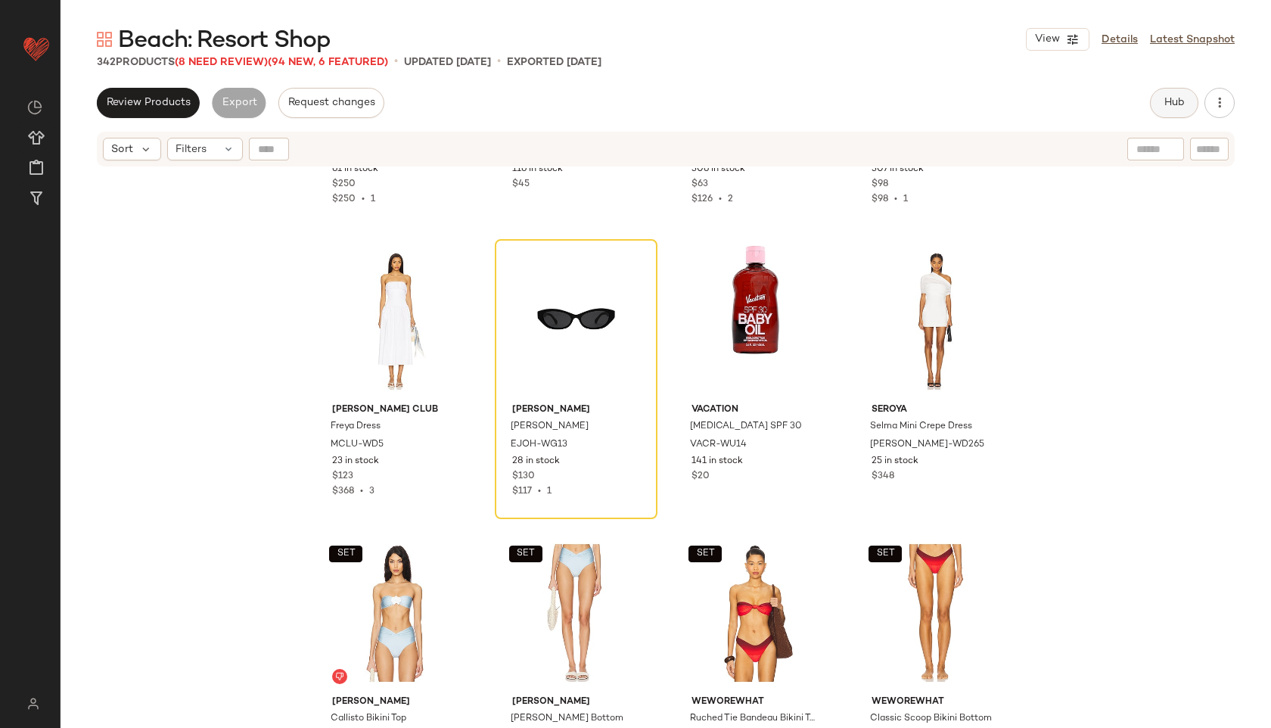
click at [1177, 97] on span "Hub" at bounding box center [1173, 103] width 21 height 12
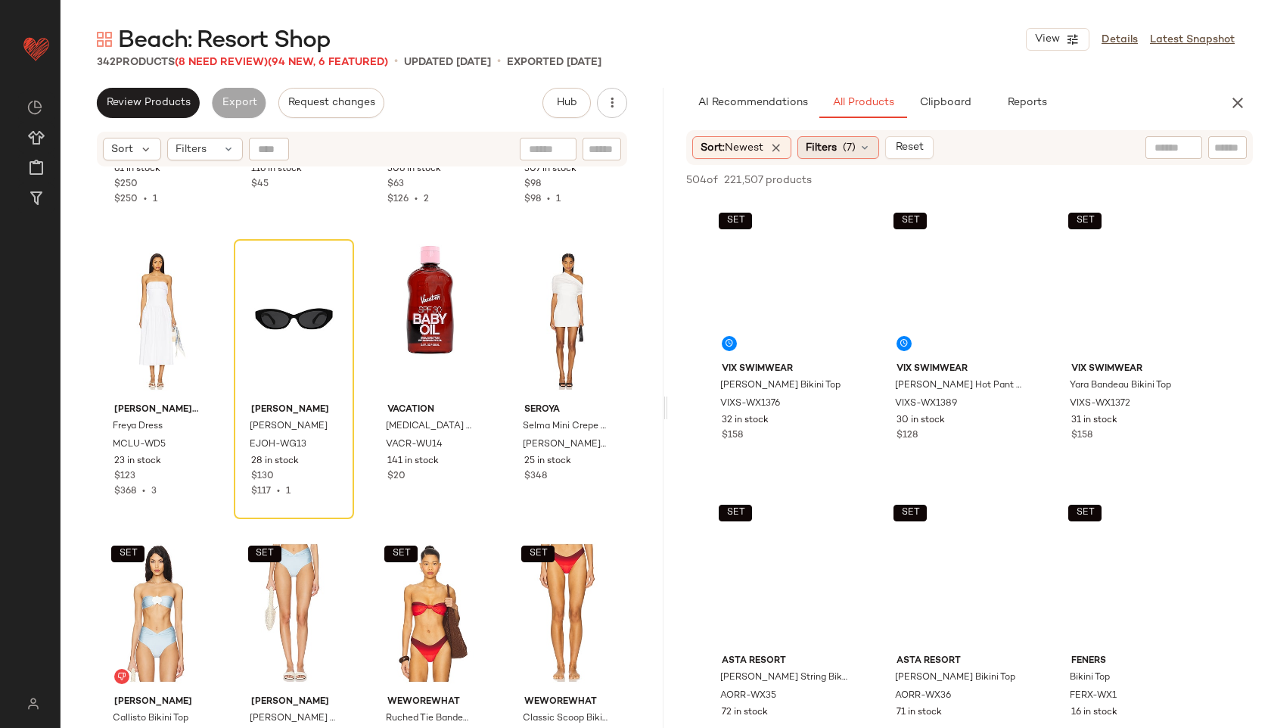
click at [853, 145] on span "(7)" at bounding box center [849, 148] width 13 height 16
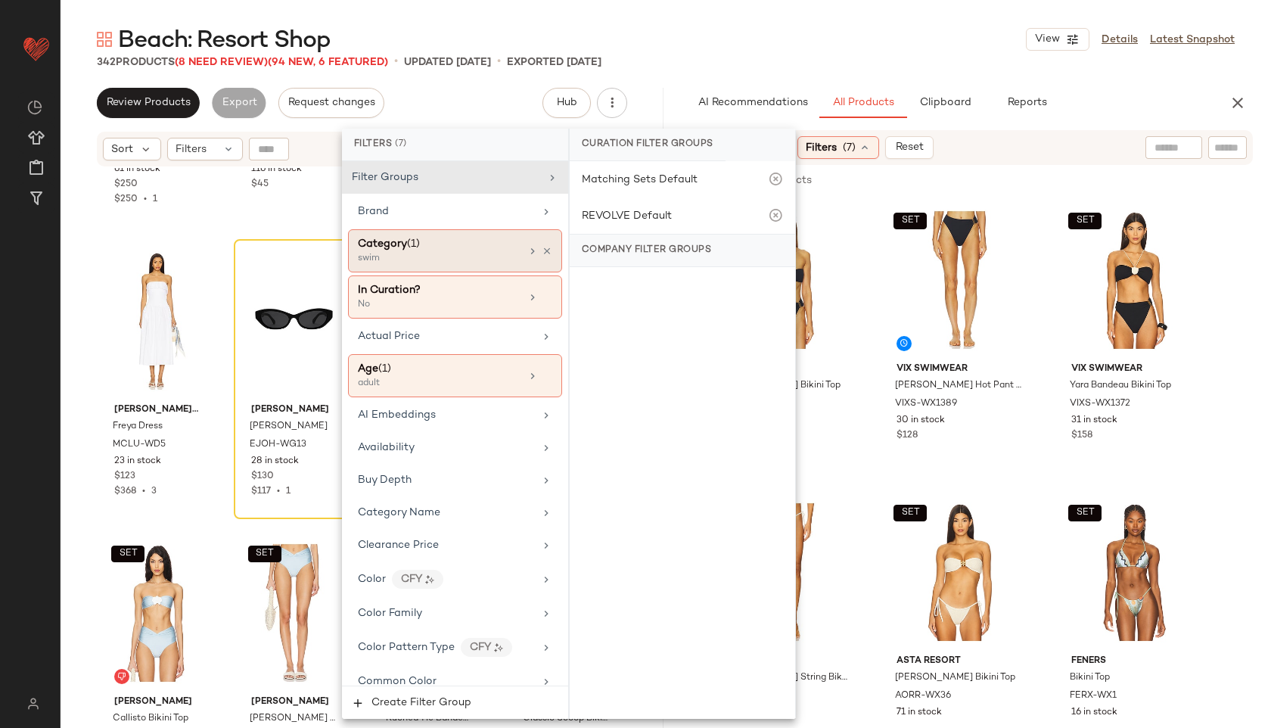
click at [494, 255] on div "swim" at bounding box center [433, 259] width 151 height 14
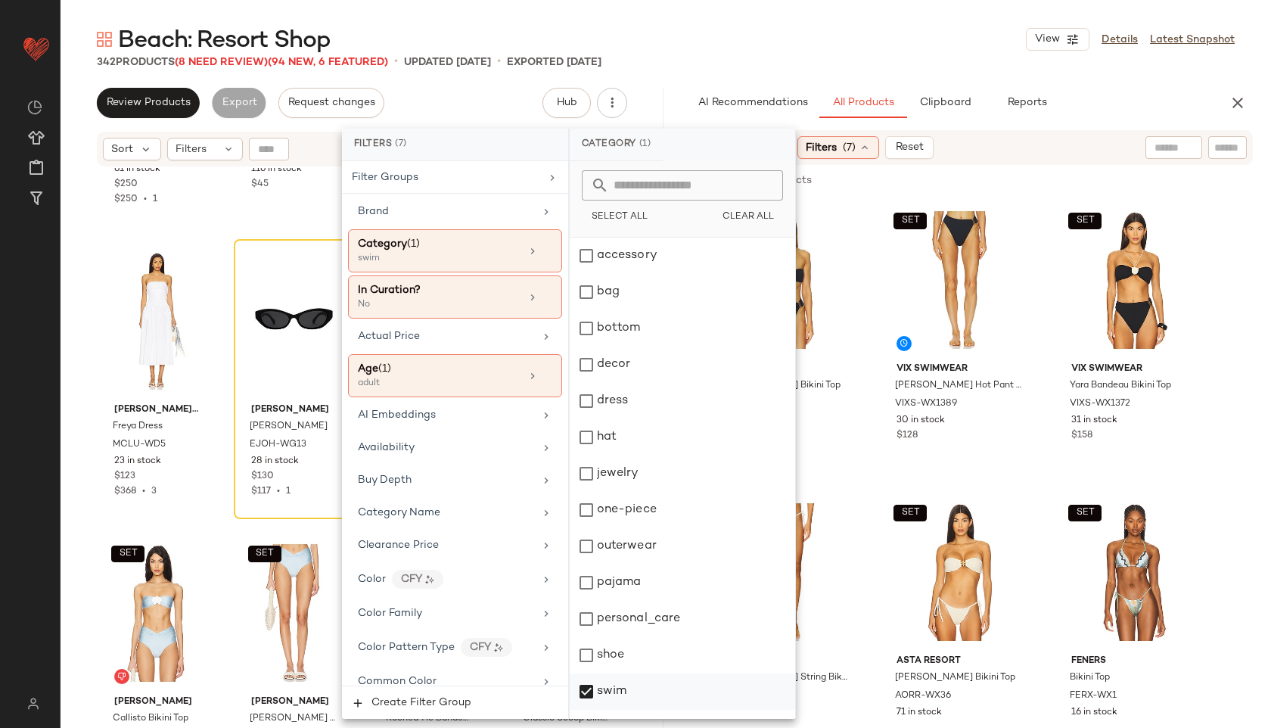
click at [621, 687] on div "swim" at bounding box center [682, 691] width 225 height 36
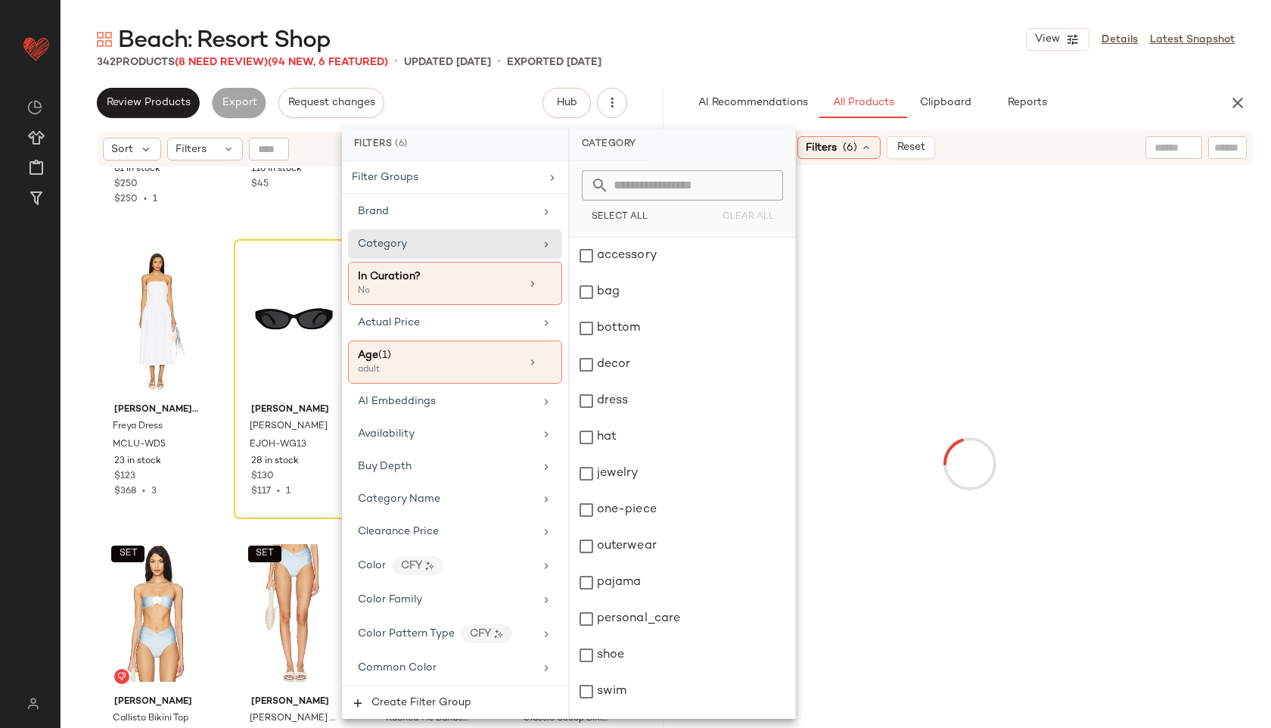
click at [889, 51] on div "Beach: Resort Shop View Details Latest Snapshot" at bounding box center [666, 39] width 1210 height 30
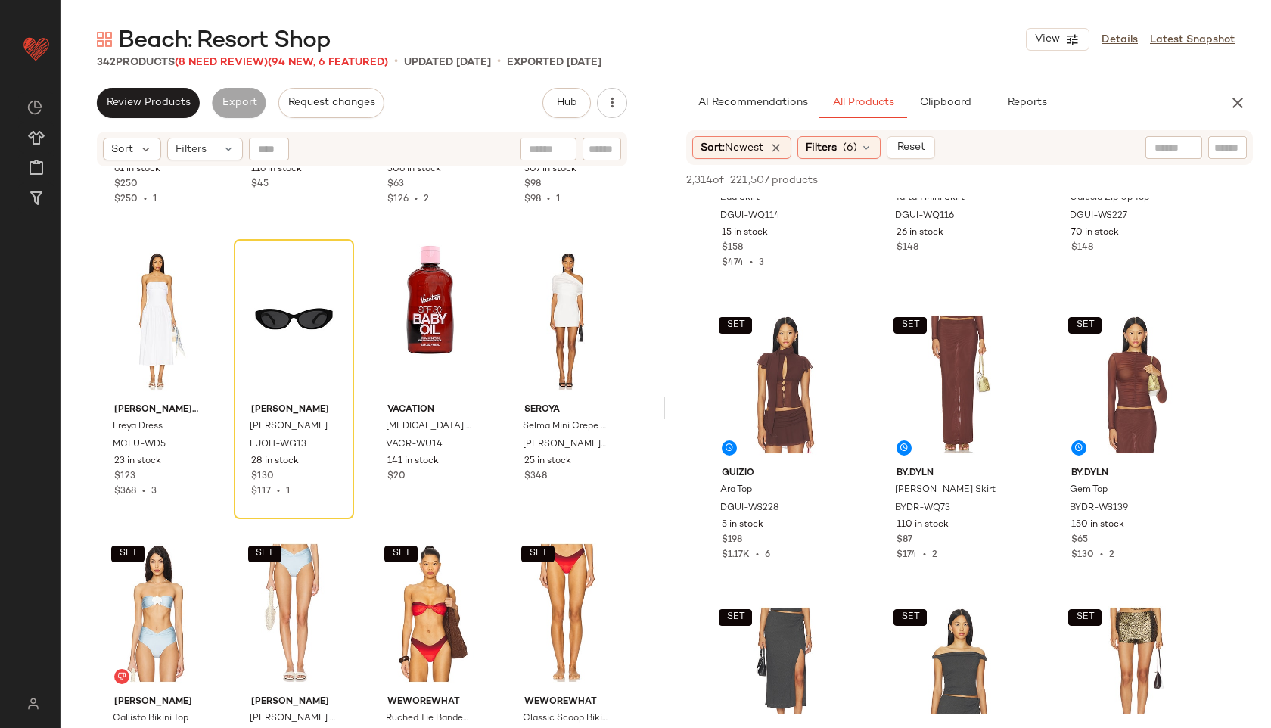
scroll to position [2812, 0]
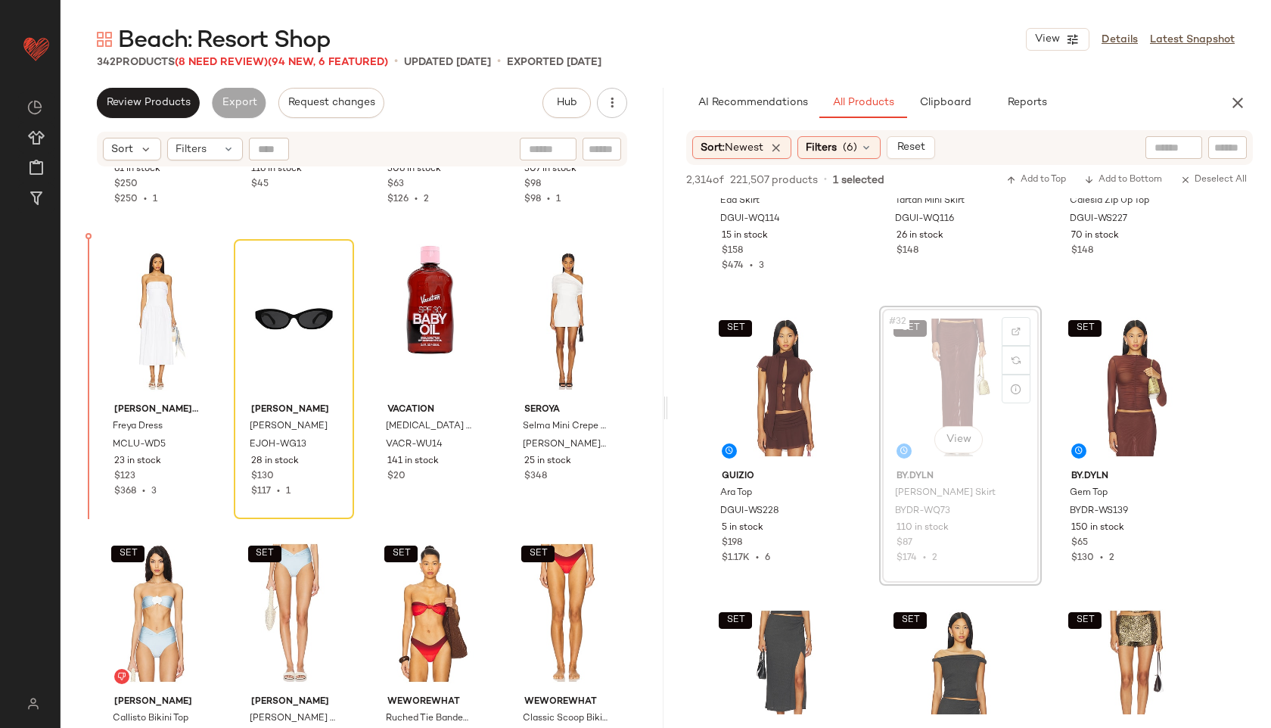
drag, startPoint x: 951, startPoint y: 387, endPoint x: 940, endPoint y: 387, distance: 11.3
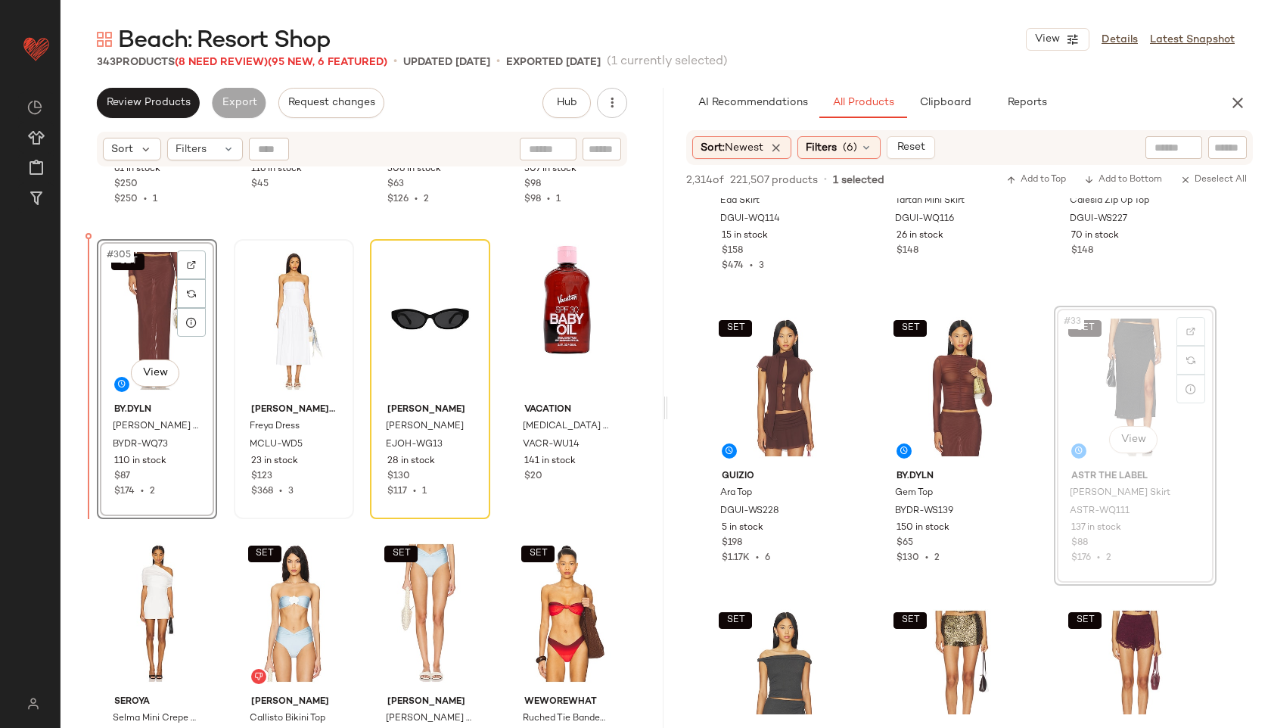
scroll to position [22129, 0]
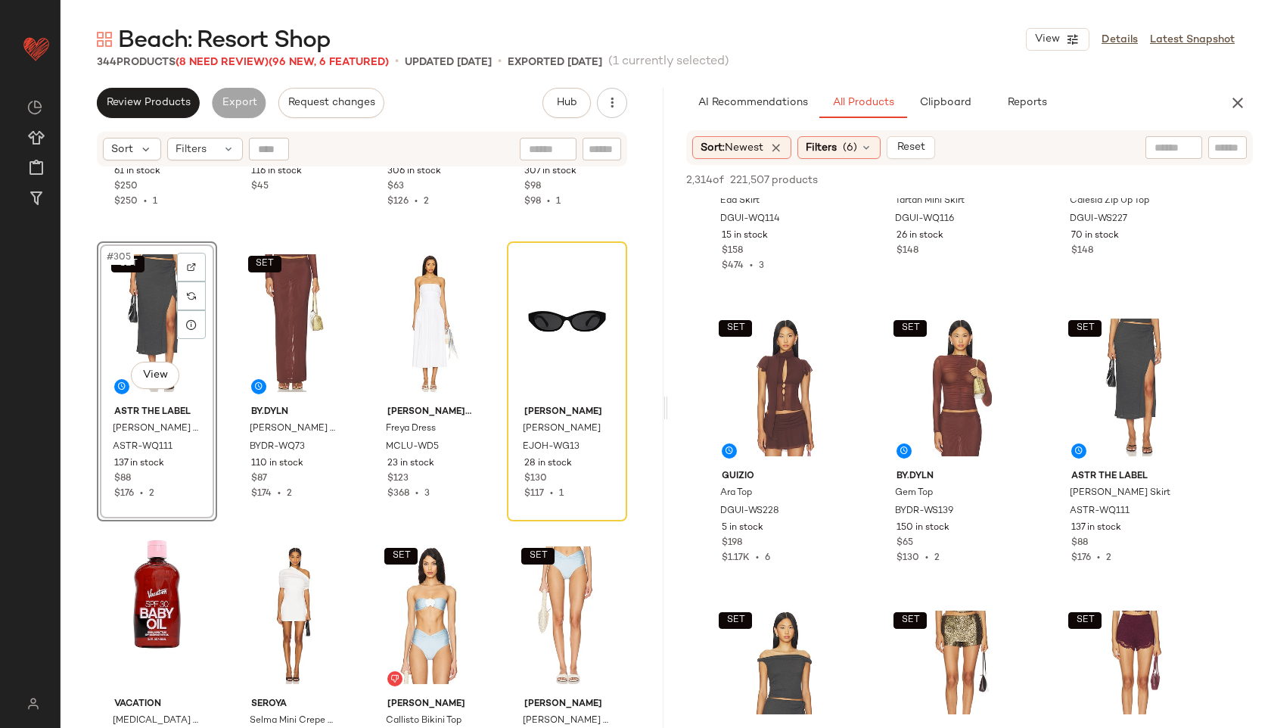
click at [163, 306] on div "SET #305 View" at bounding box center [157, 323] width 110 height 153
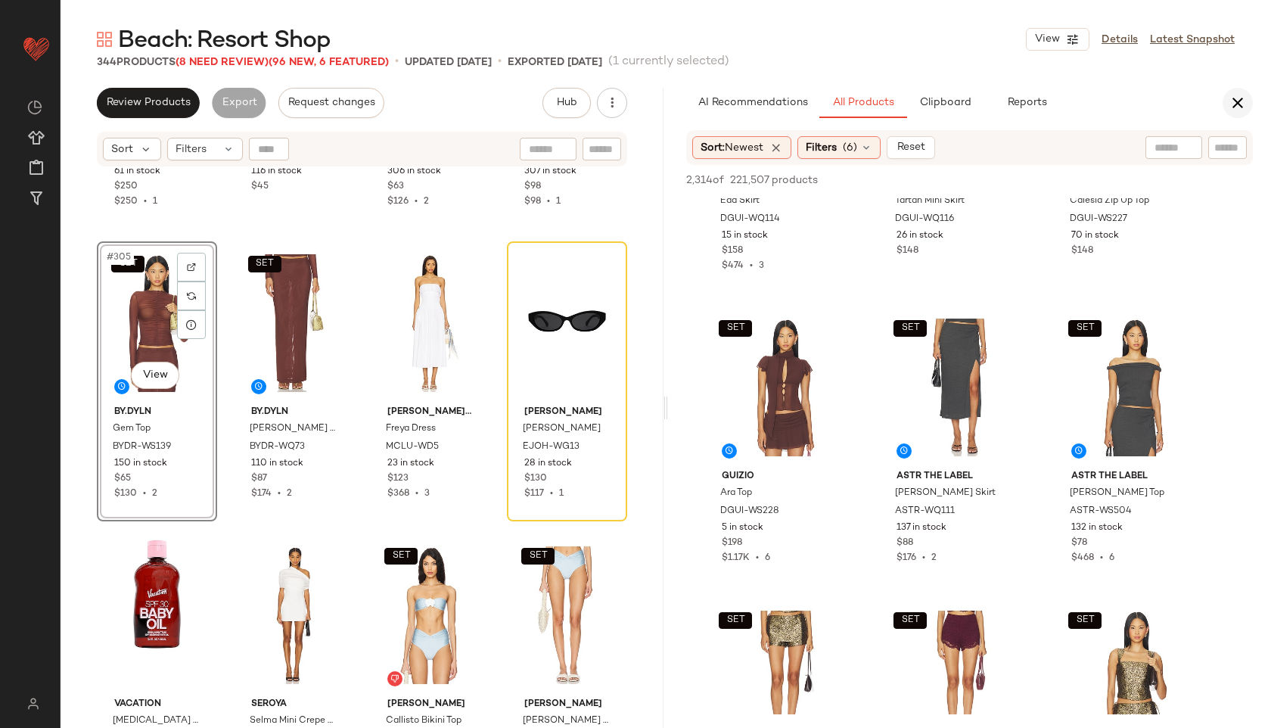
click at [1236, 107] on icon "button" at bounding box center [1237, 103] width 18 height 18
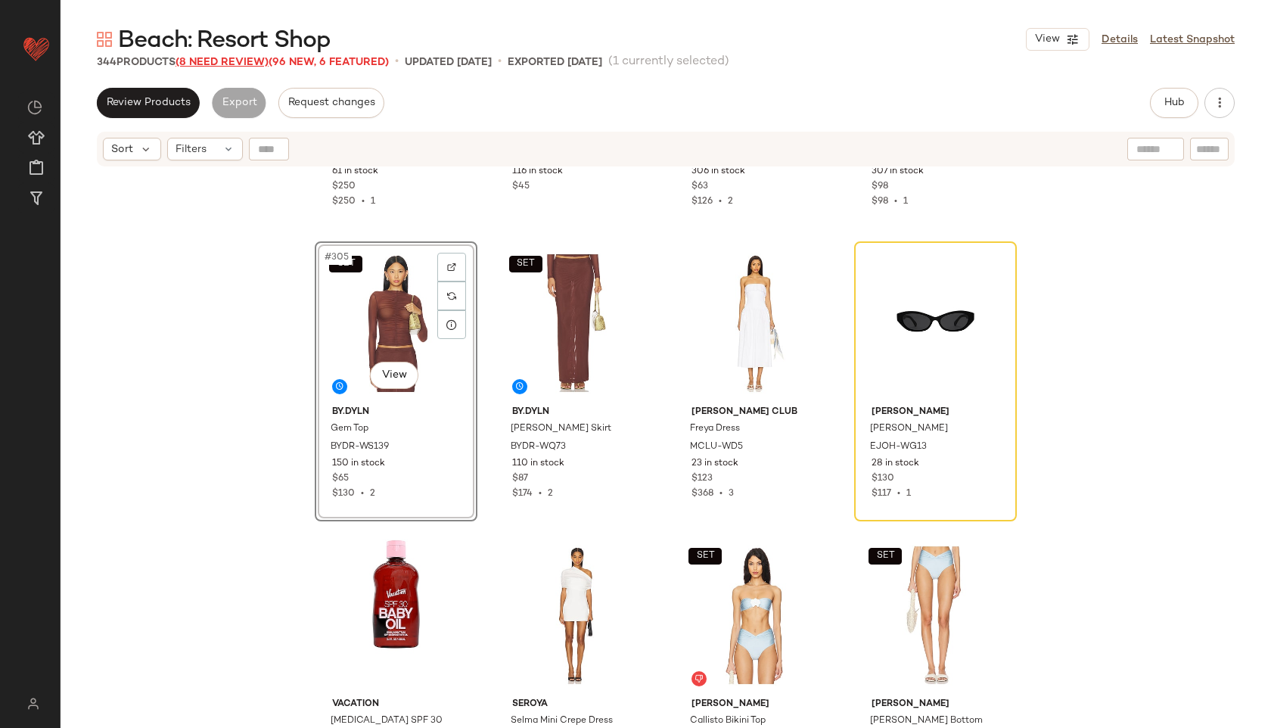
click at [215, 62] on span "(8 Need Review)" at bounding box center [221, 62] width 93 height 11
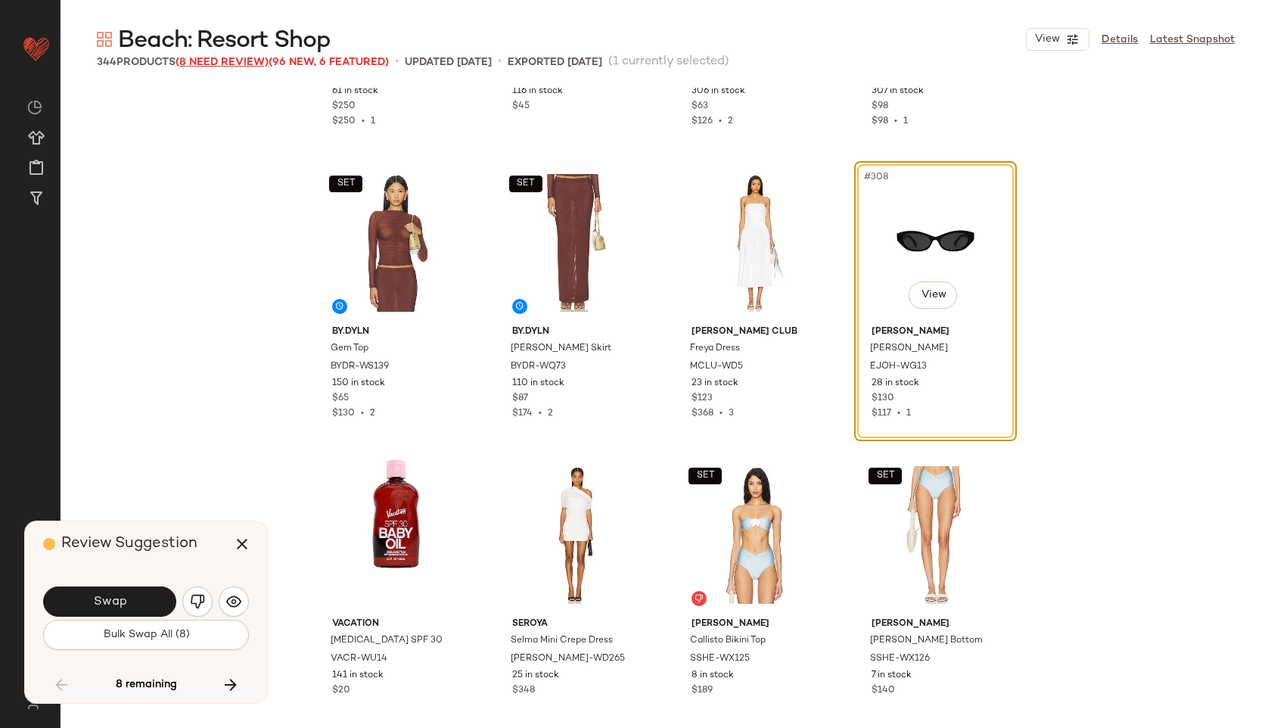
scroll to position [21896, 0]
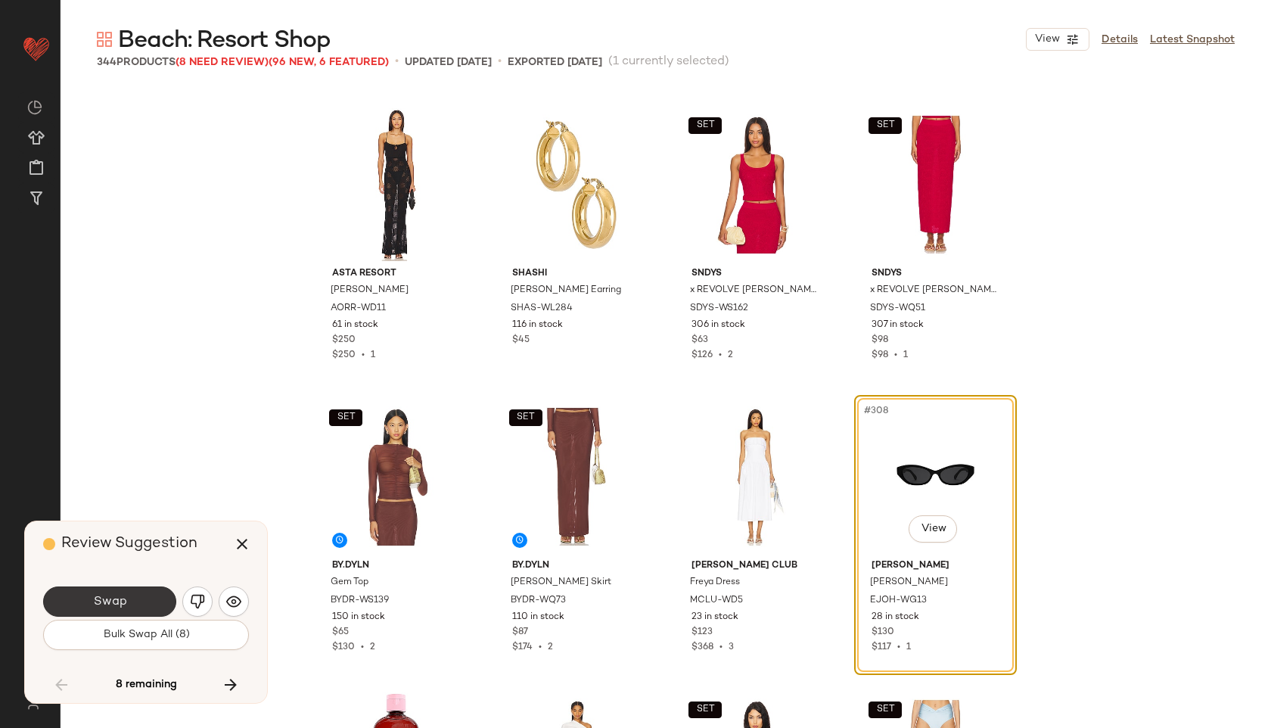
click at [90, 604] on button "Swap" at bounding box center [109, 601] width 133 height 30
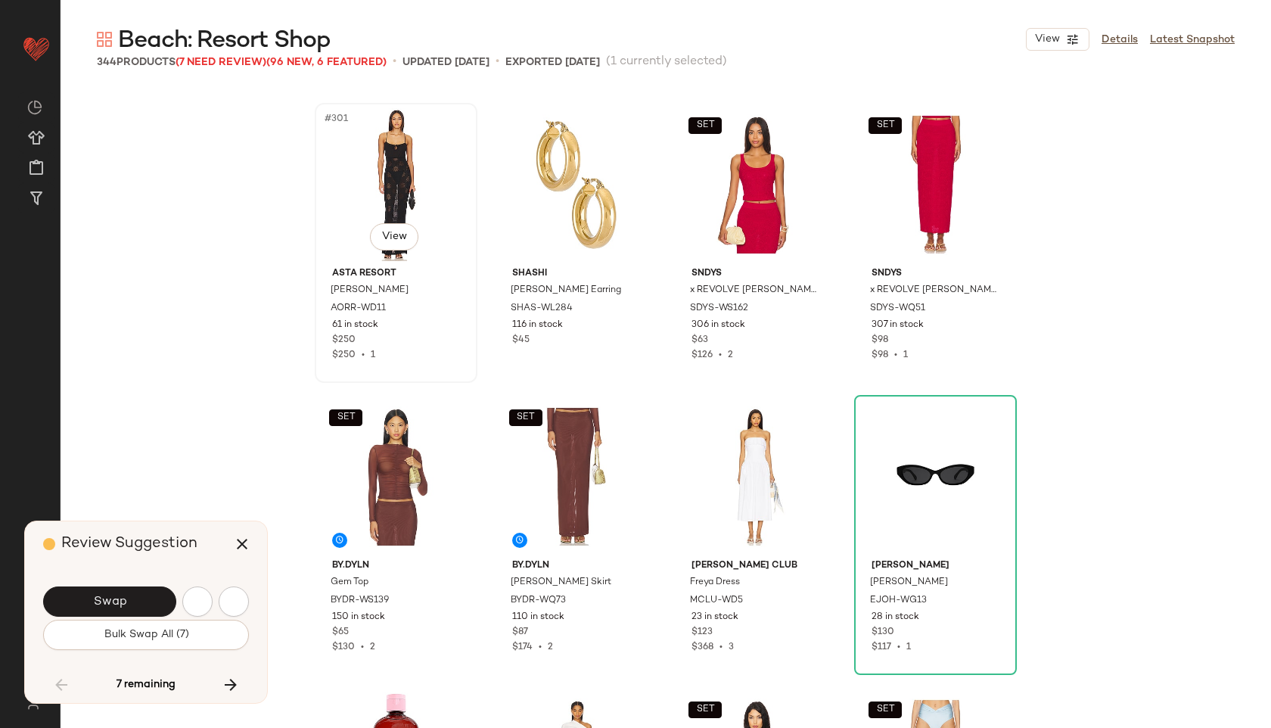
scroll to position [22479, 0]
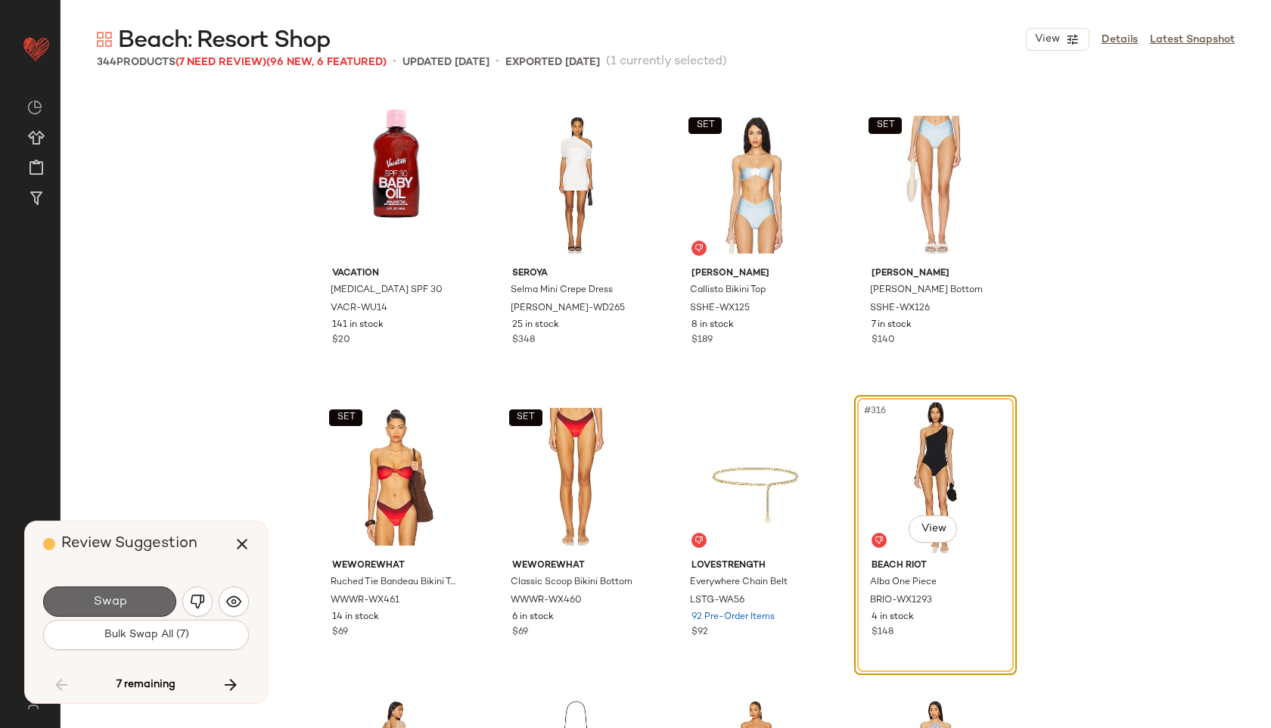
click at [147, 607] on button "Swap" at bounding box center [109, 601] width 133 height 30
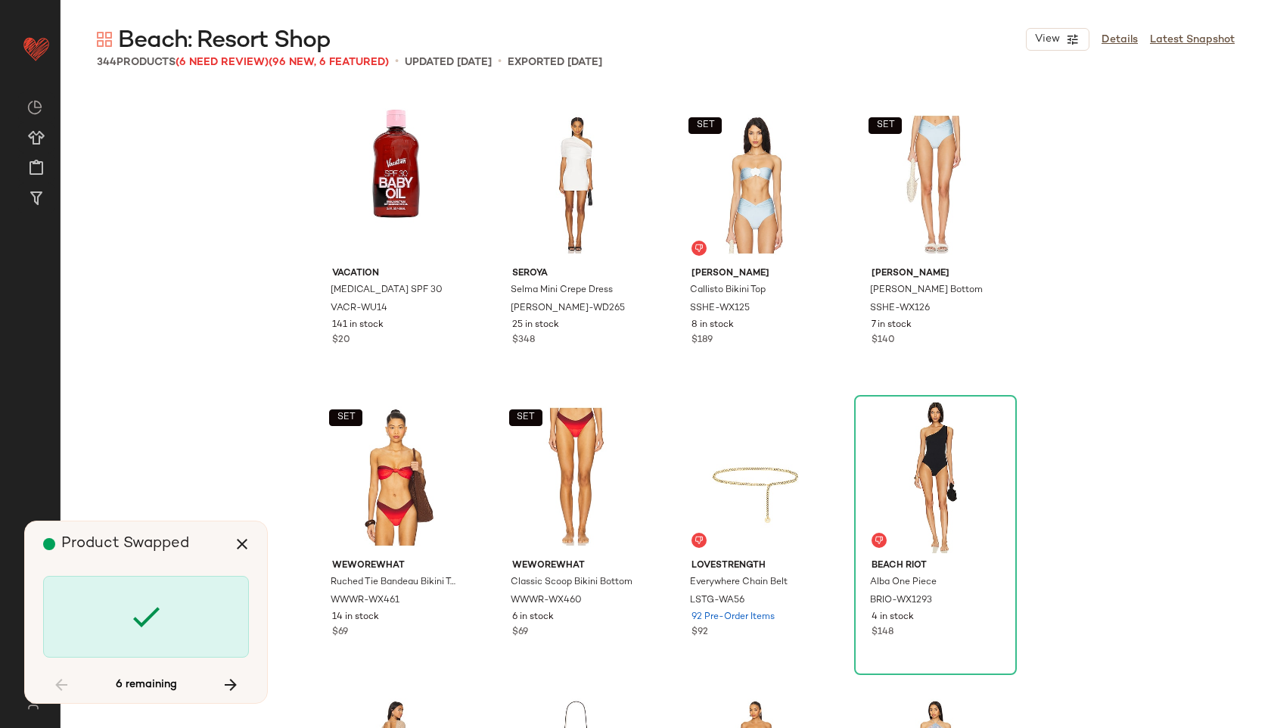
scroll to position [23063, 0]
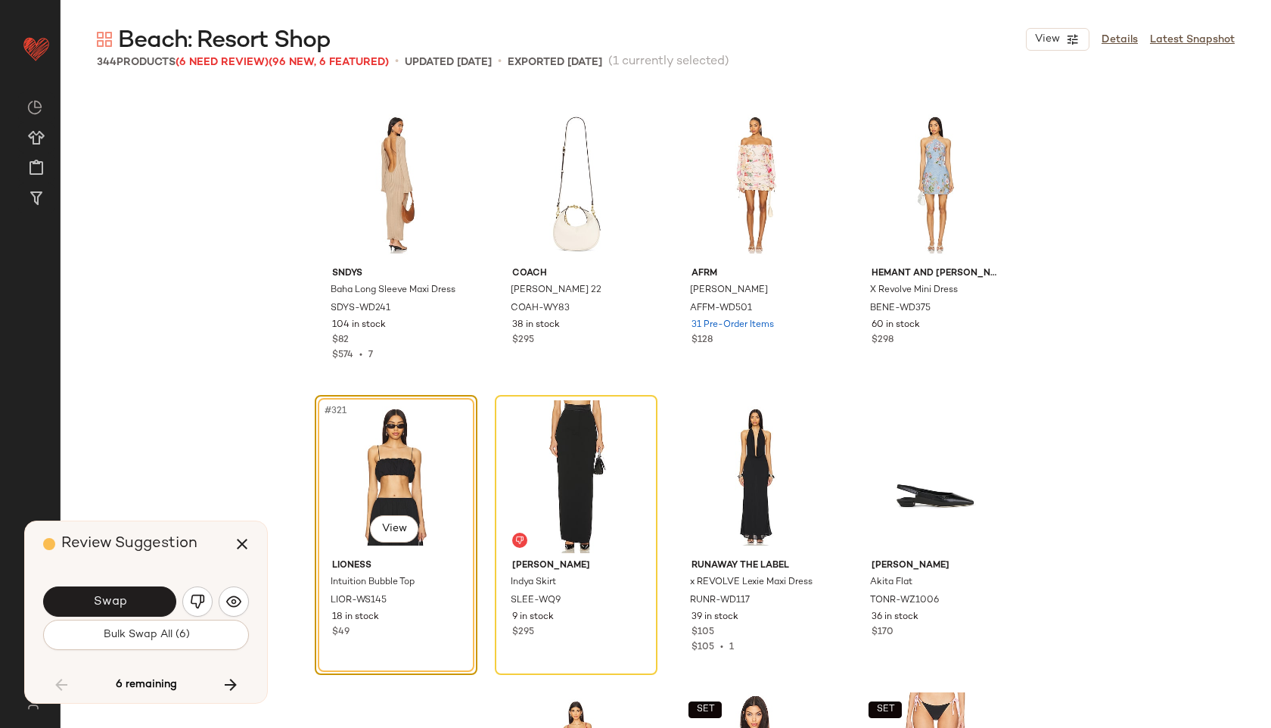
click at [147, 607] on button "Swap" at bounding box center [109, 601] width 133 height 30
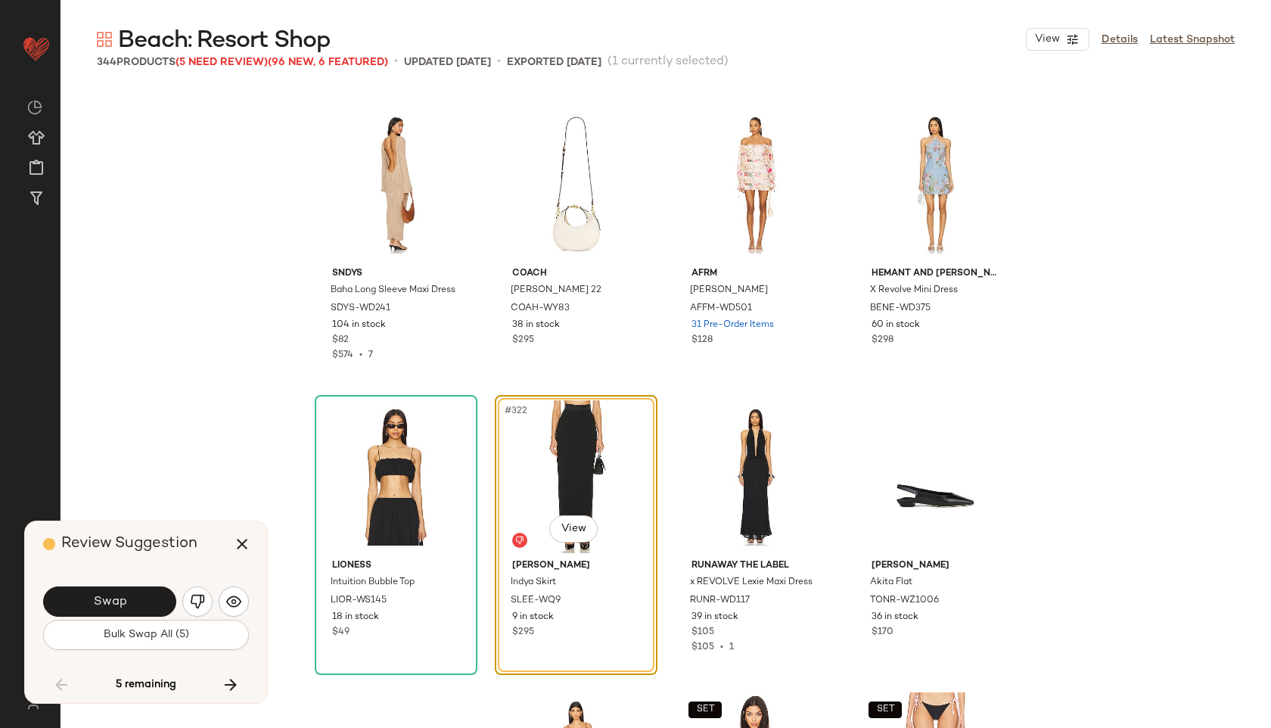
click at [147, 607] on button "Swap" at bounding box center [109, 601] width 133 height 30
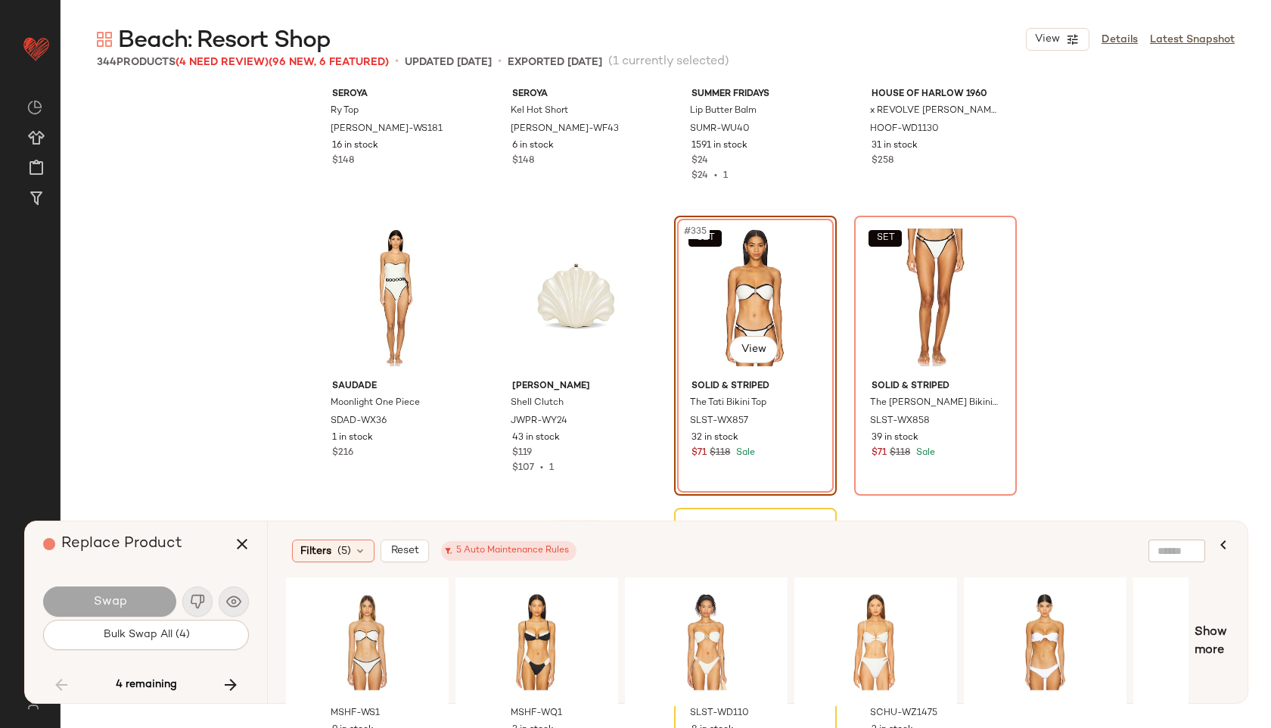
scroll to position [24118, 0]
click at [369, 629] on div "#1 View" at bounding box center [367, 641] width 152 height 107
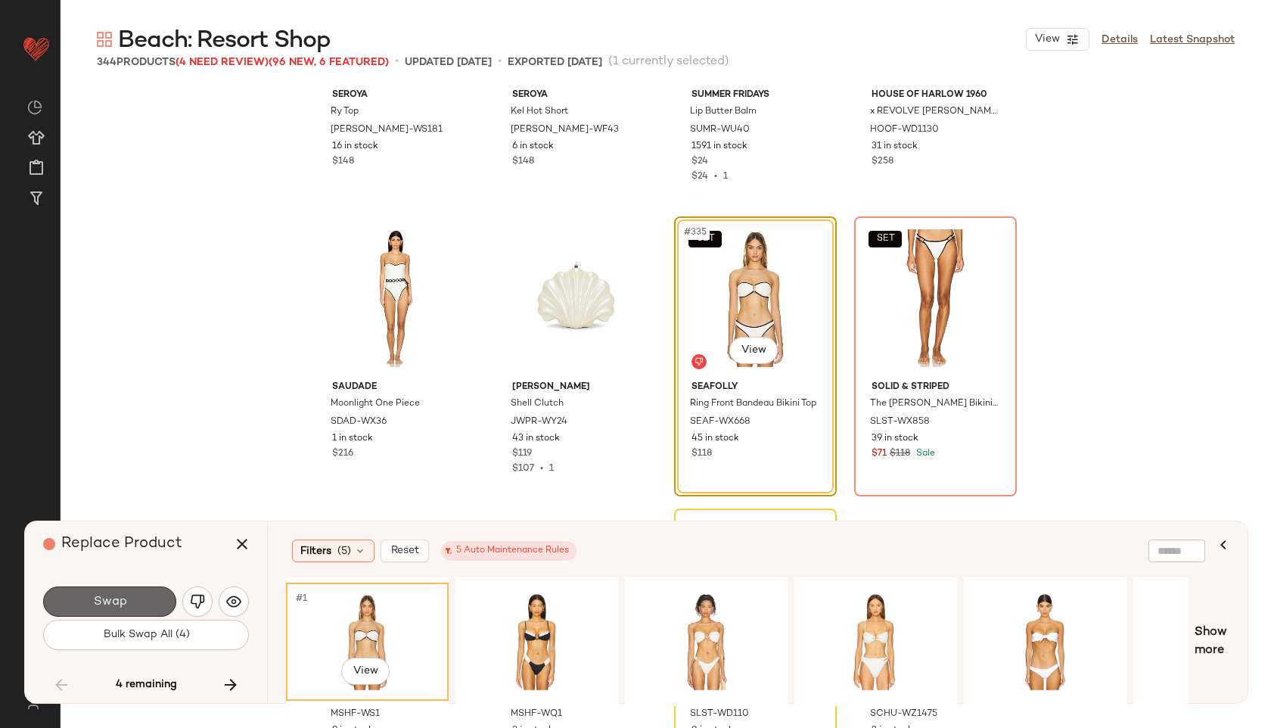
click at [130, 603] on button "Swap" at bounding box center [109, 601] width 133 height 30
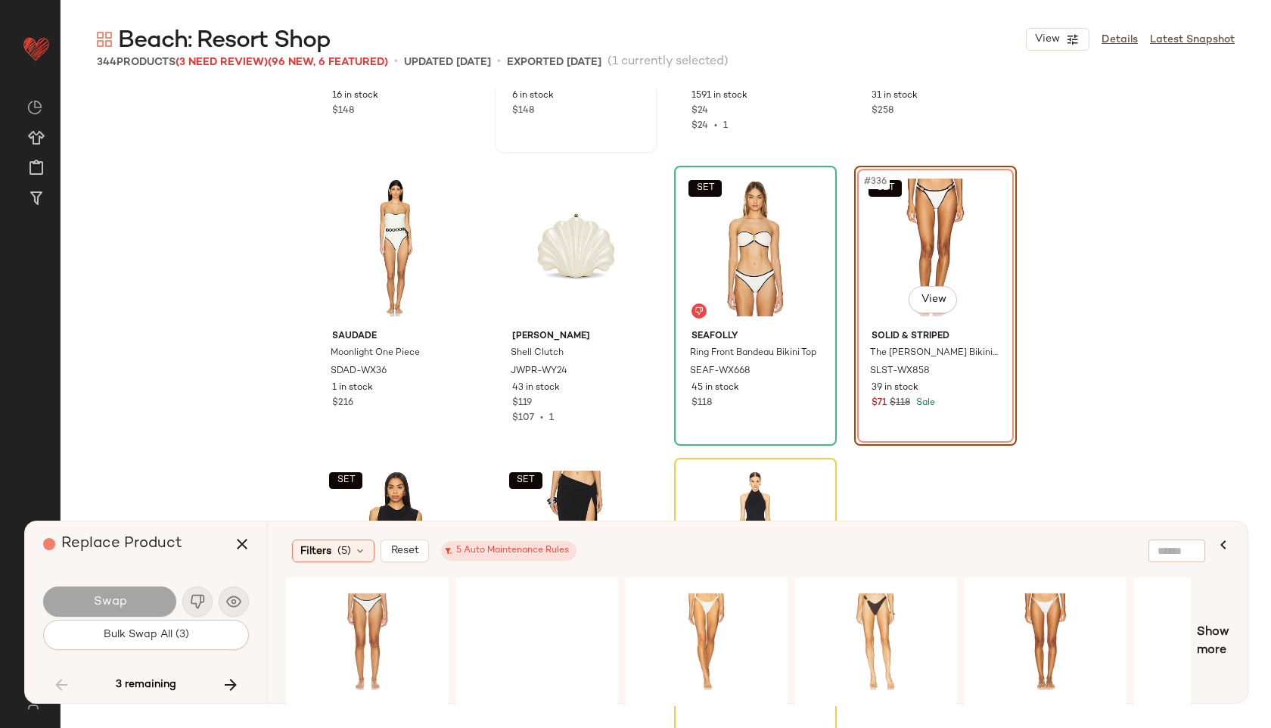
scroll to position [24174, 0]
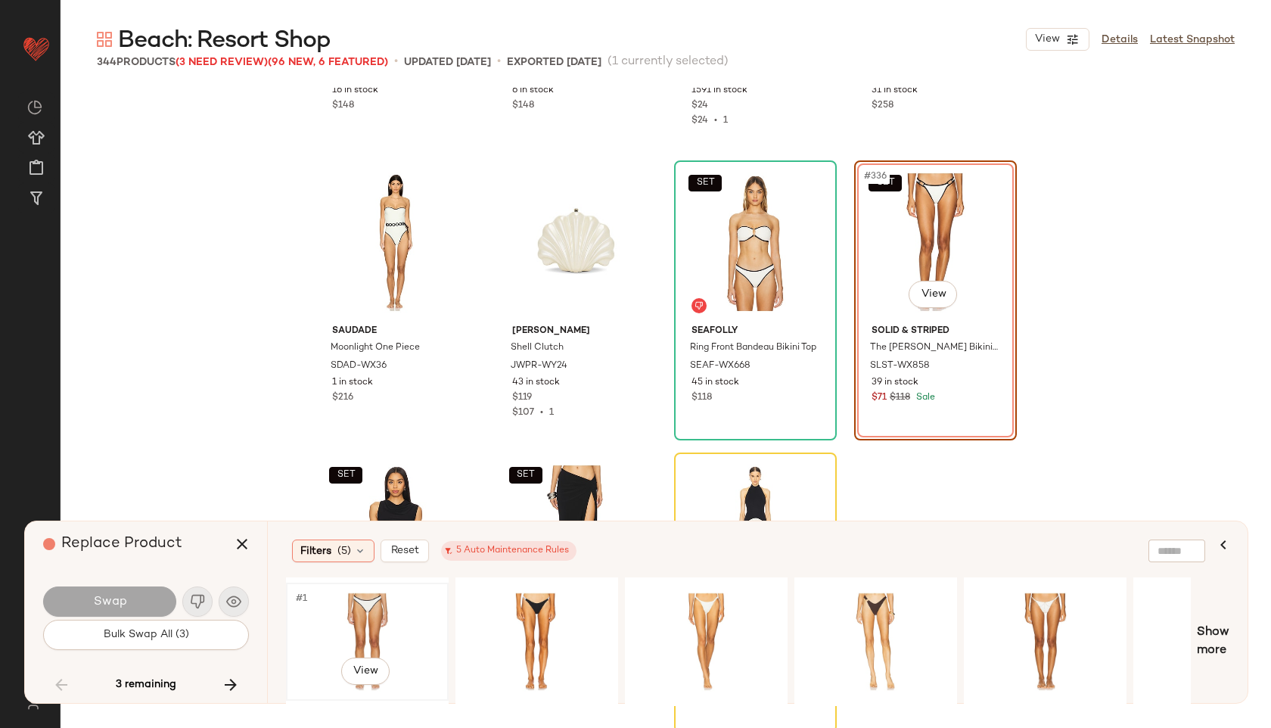
click at [343, 613] on div "#1 View" at bounding box center [367, 641] width 152 height 107
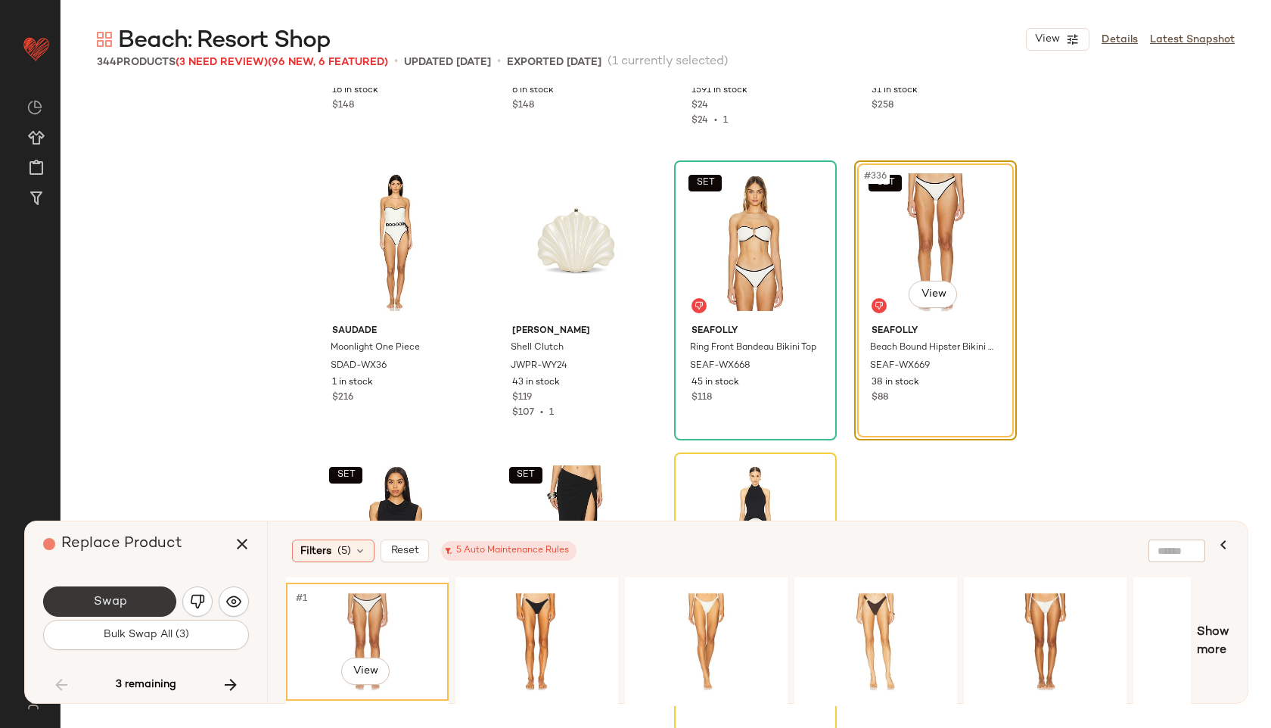
click at [135, 592] on button "Swap" at bounding box center [109, 601] width 133 height 30
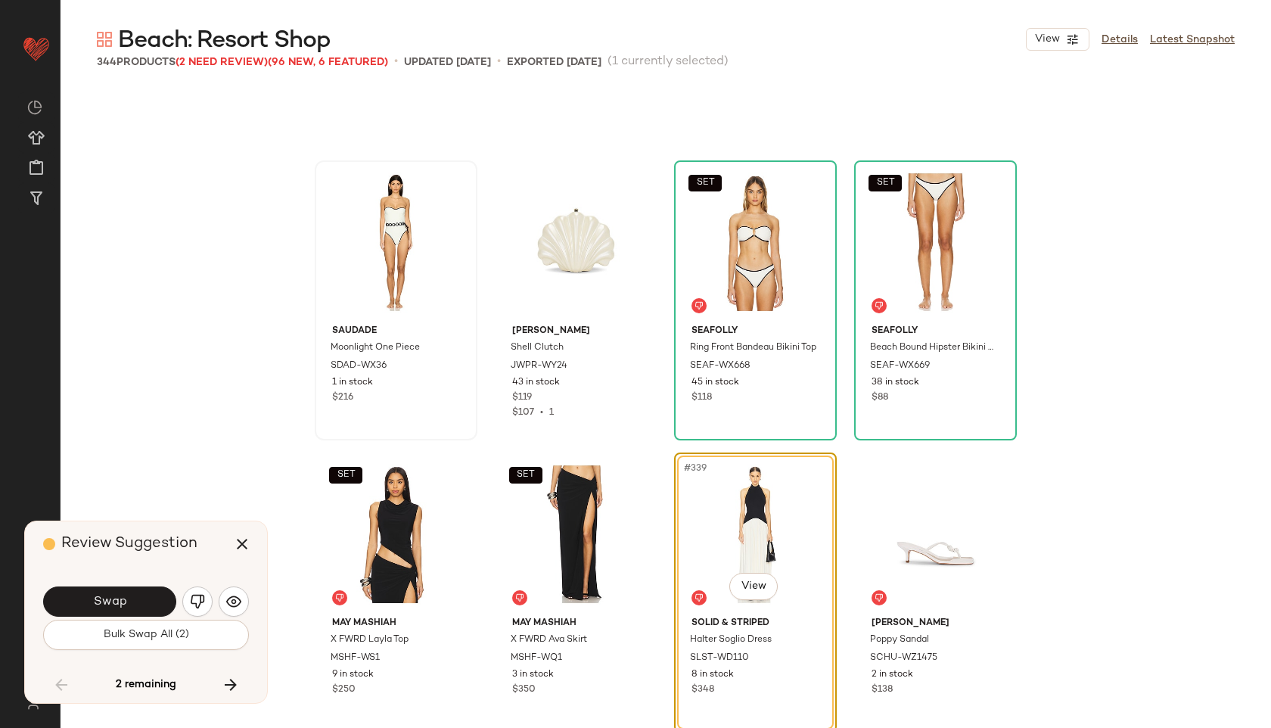
scroll to position [24231, 0]
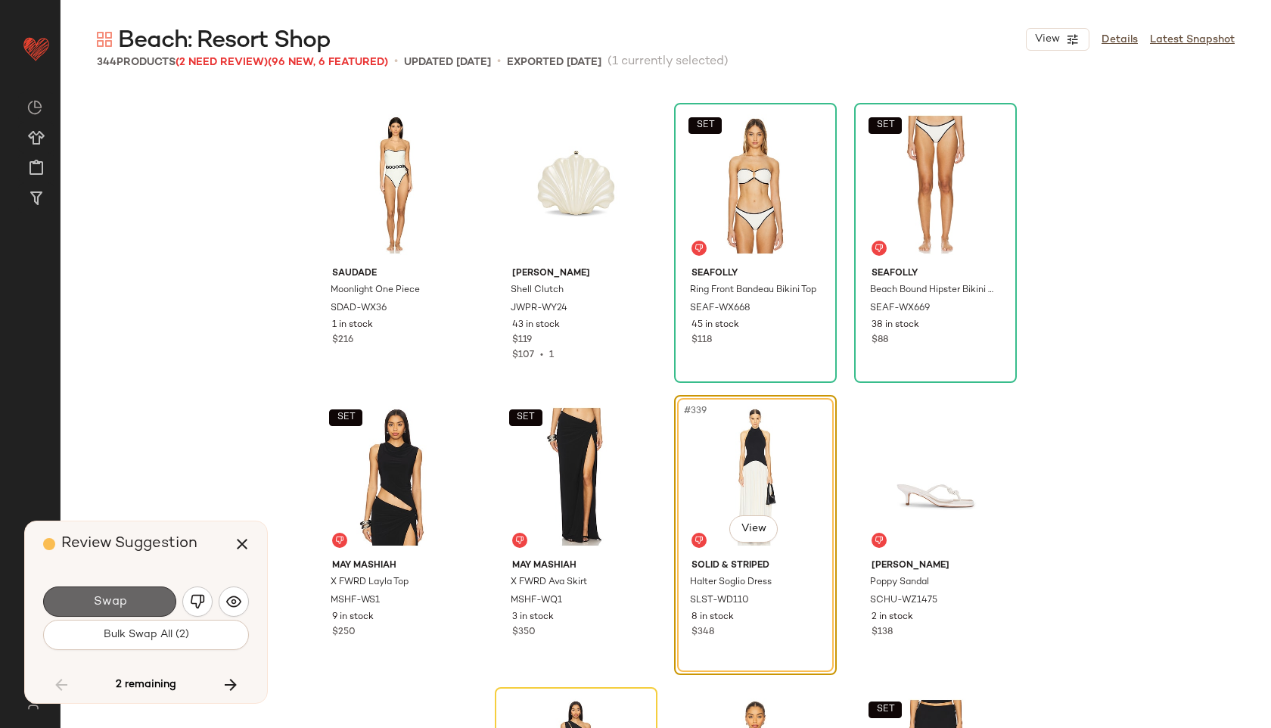
click at [135, 594] on button "Swap" at bounding box center [109, 601] width 133 height 30
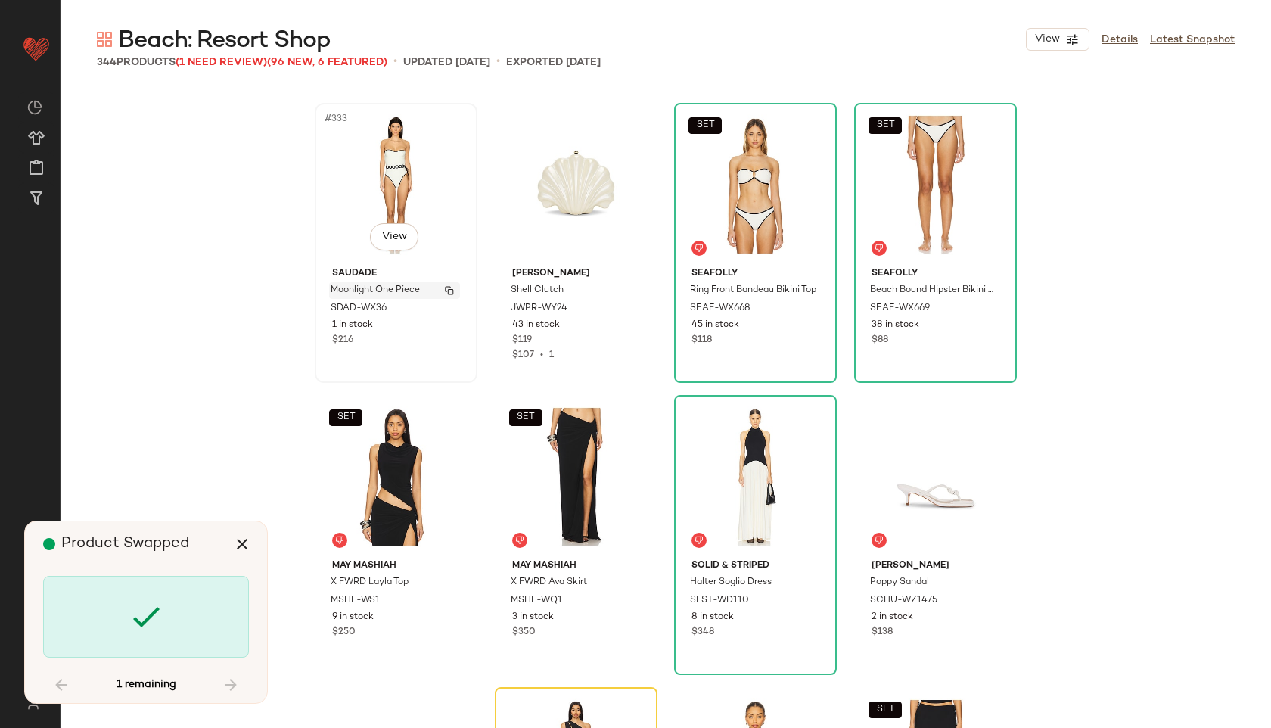
scroll to position [24470, 0]
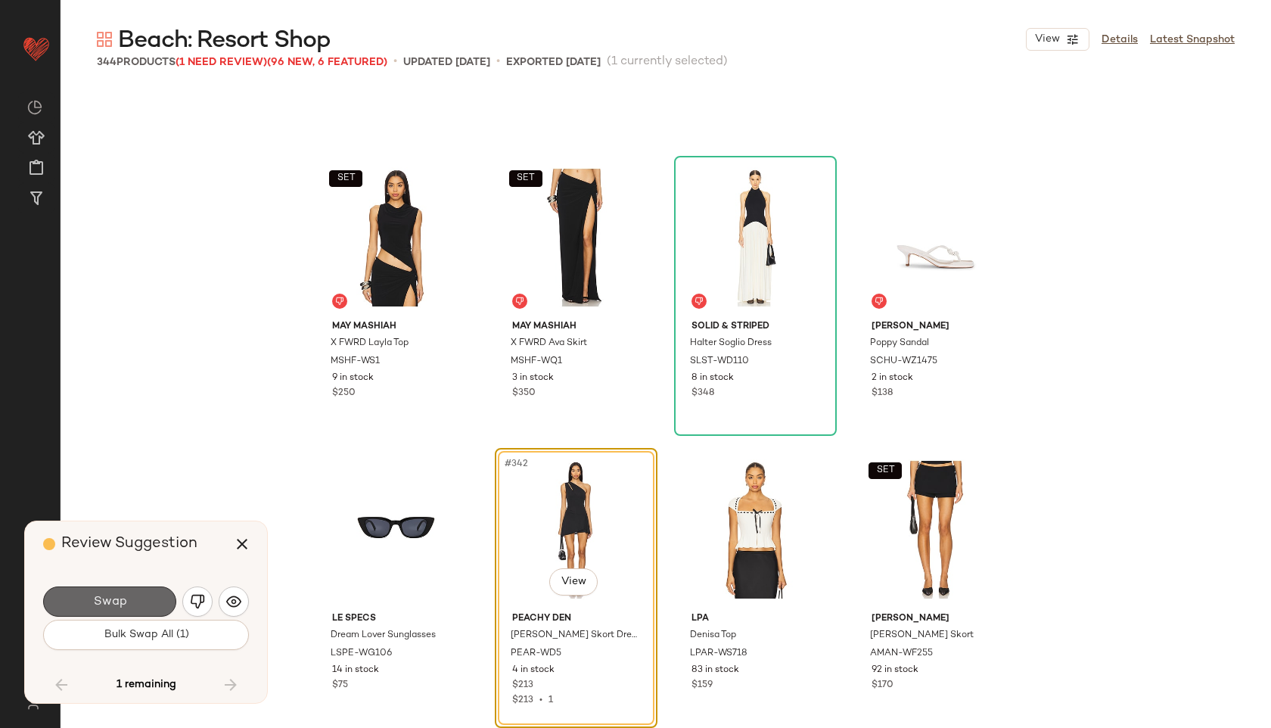
click at [117, 601] on span "Swap" at bounding box center [109, 601] width 34 height 14
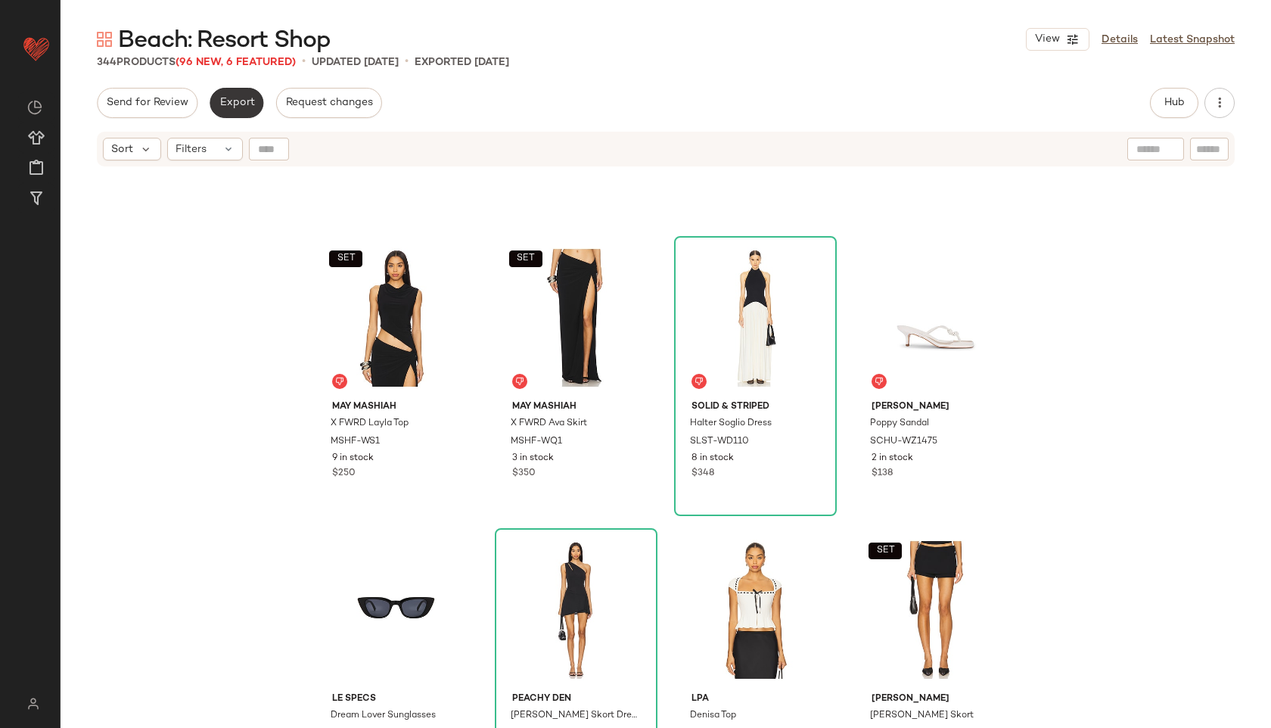
click at [225, 107] on span "Export" at bounding box center [237, 103] width 36 height 12
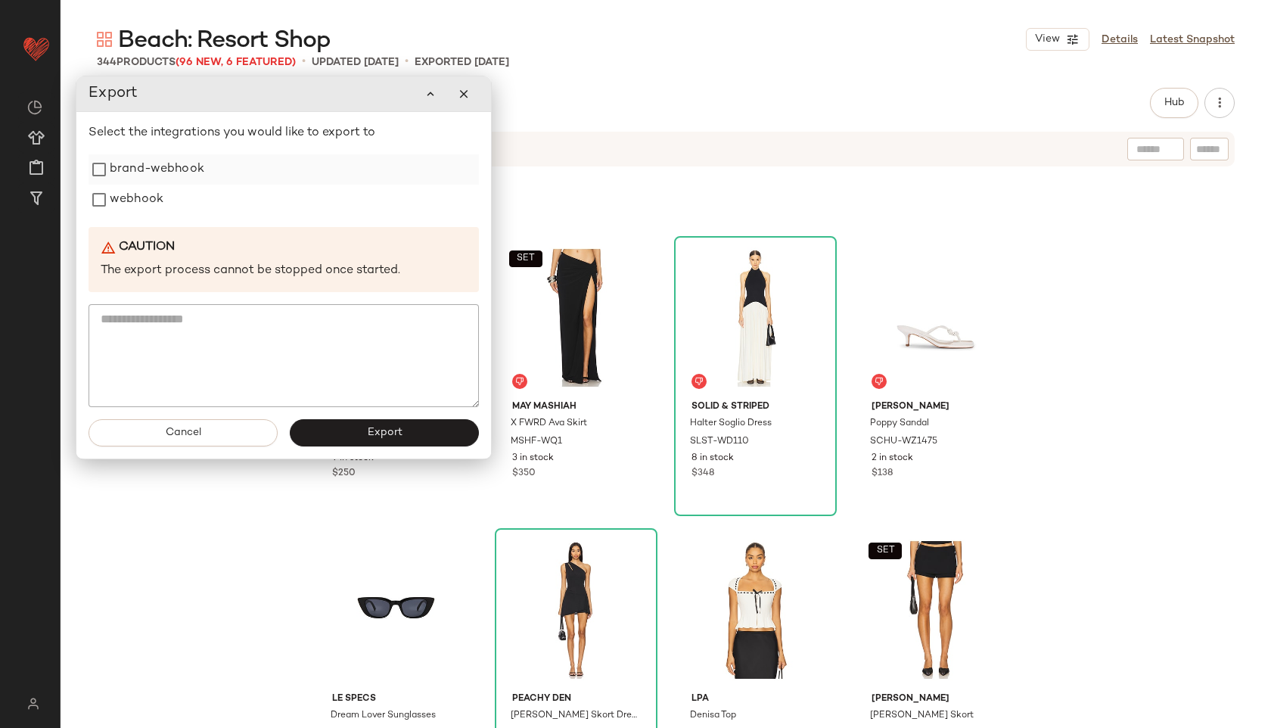
click at [141, 175] on label "brand-webhook" at bounding box center [157, 169] width 95 height 30
click at [134, 206] on label "webhook" at bounding box center [137, 200] width 54 height 30
click at [388, 429] on span "Export" at bounding box center [384, 433] width 36 height 12
